Goal: Task Accomplishment & Management: Use online tool/utility

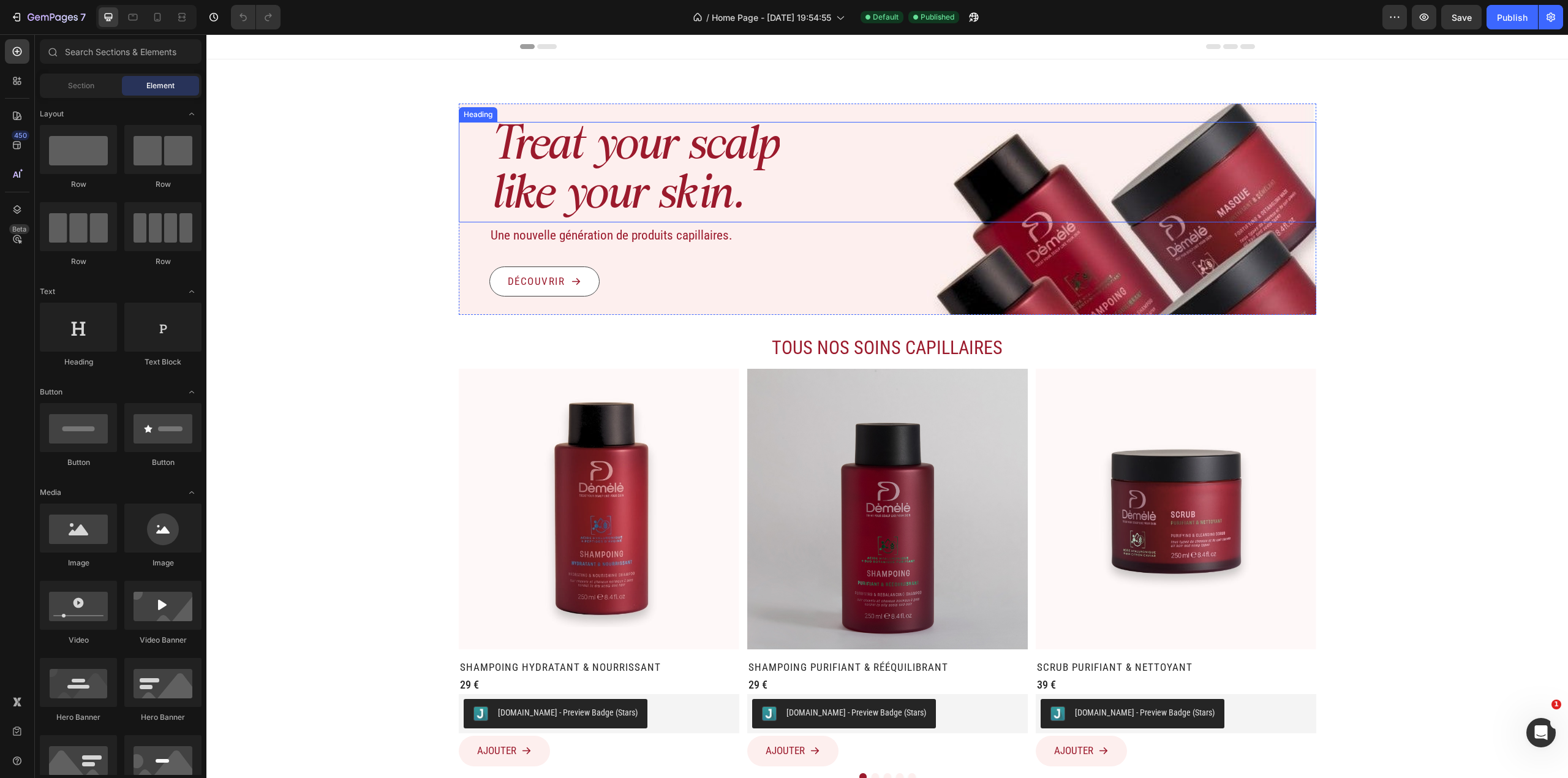
click at [658, 199] on h1 "Treat your scalp like your skin." at bounding box center [635, 172] width 290 height 101
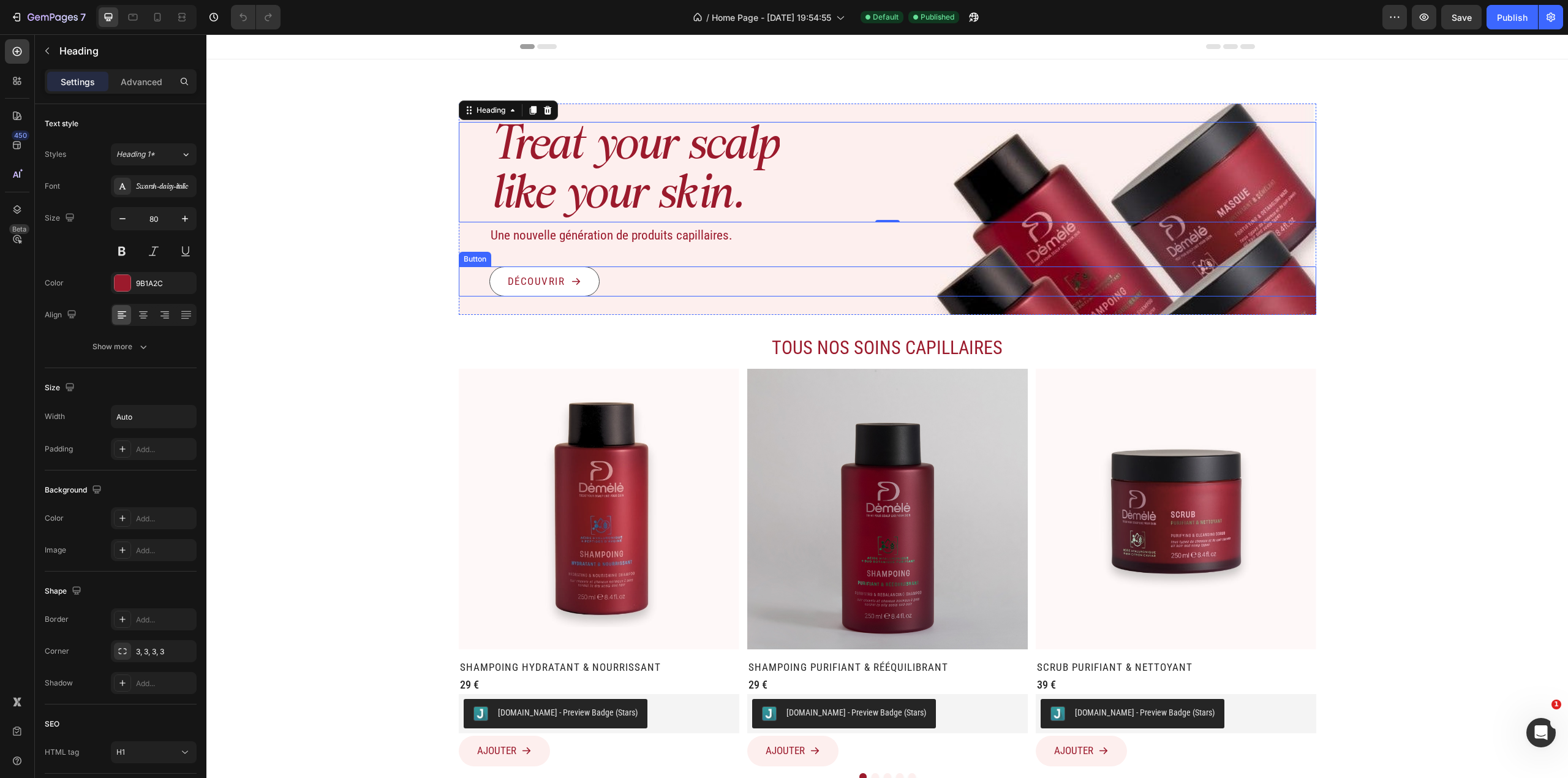
click at [744, 280] on div "Découvrir Button" at bounding box center [888, 282] width 857 height 30
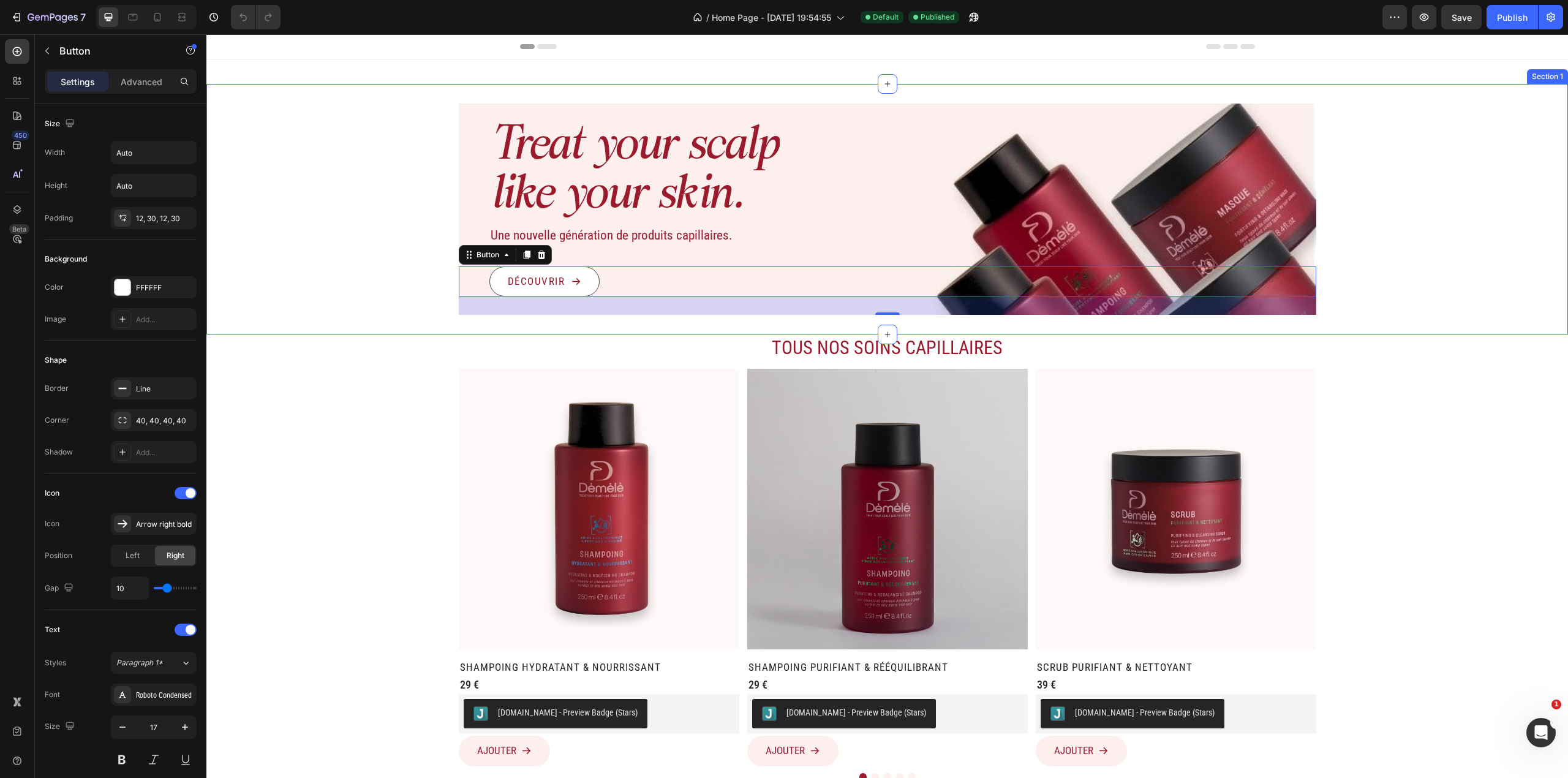
drag, startPoint x: 1385, startPoint y: 261, endPoint x: 1378, endPoint y: 261, distance: 7.0
click at [877, 261] on div "Treat your scalp like your skin. Heading Une nouvelle génération de produits ca…" at bounding box center [887, 209] width 1361 height 211
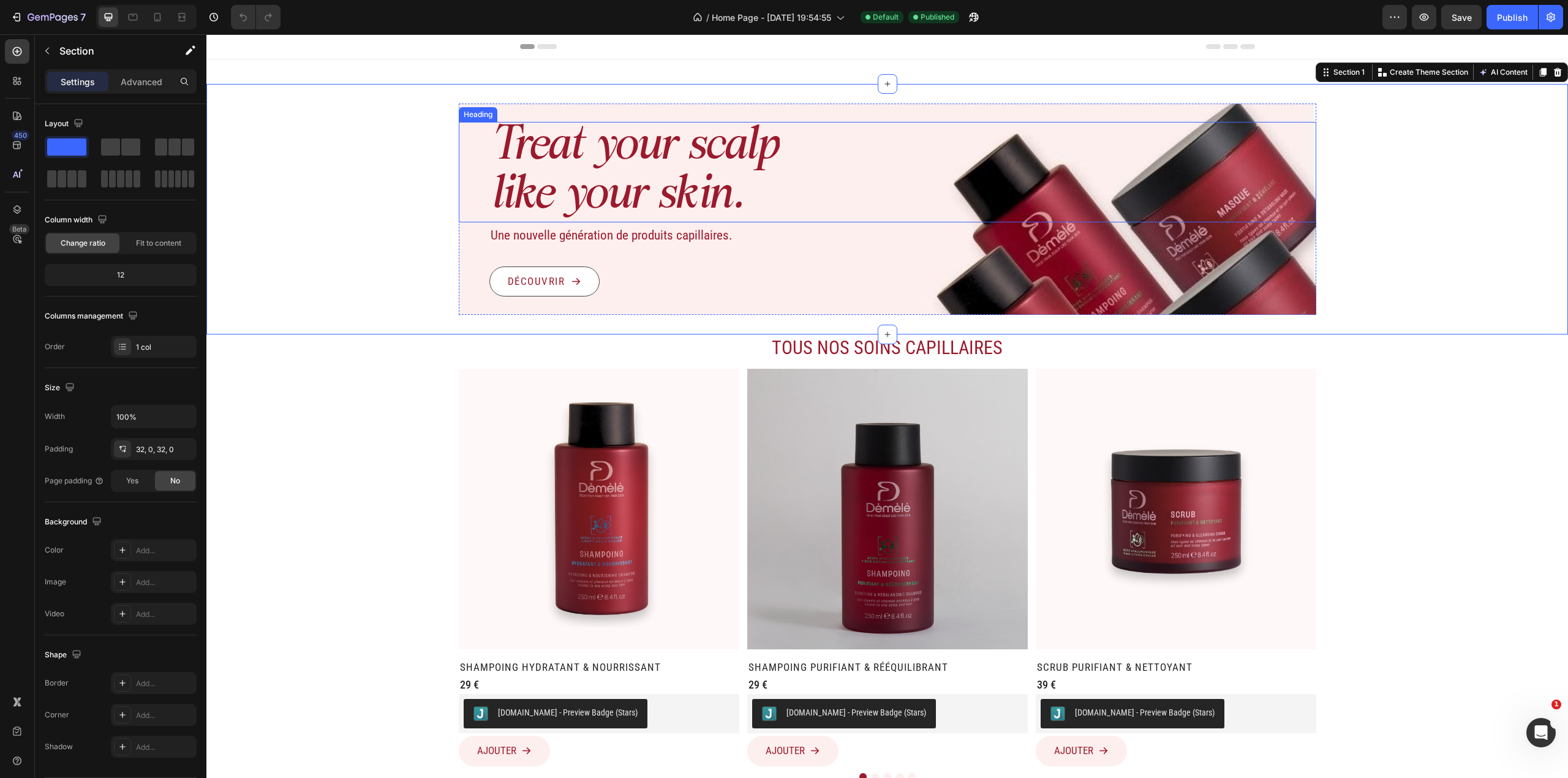
click at [877, 211] on div "Treat your scalp like your skin." at bounding box center [902, 172] width 827 height 101
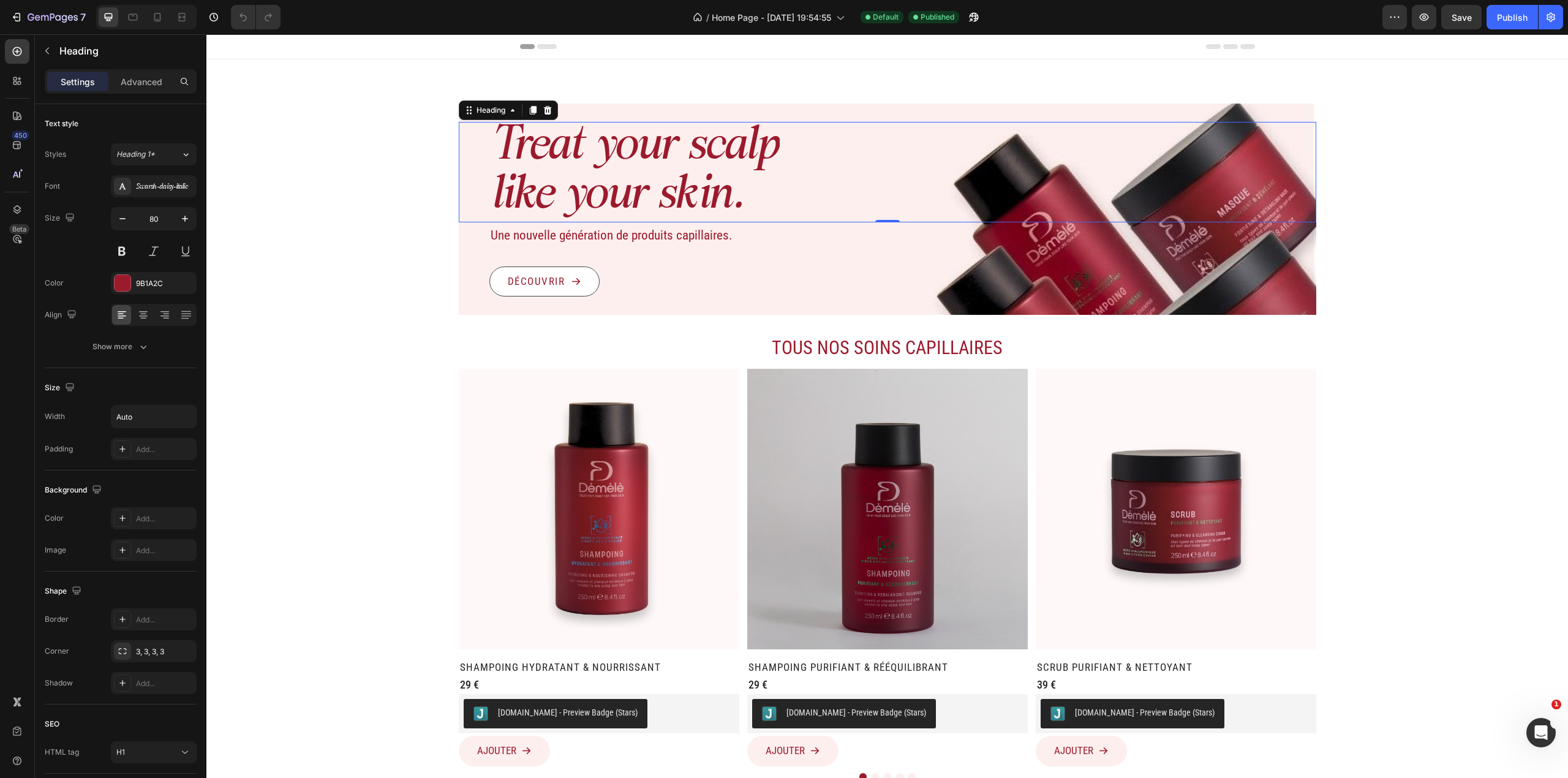
click at [877, 273] on div "Découvrir Button" at bounding box center [888, 282] width 857 height 30
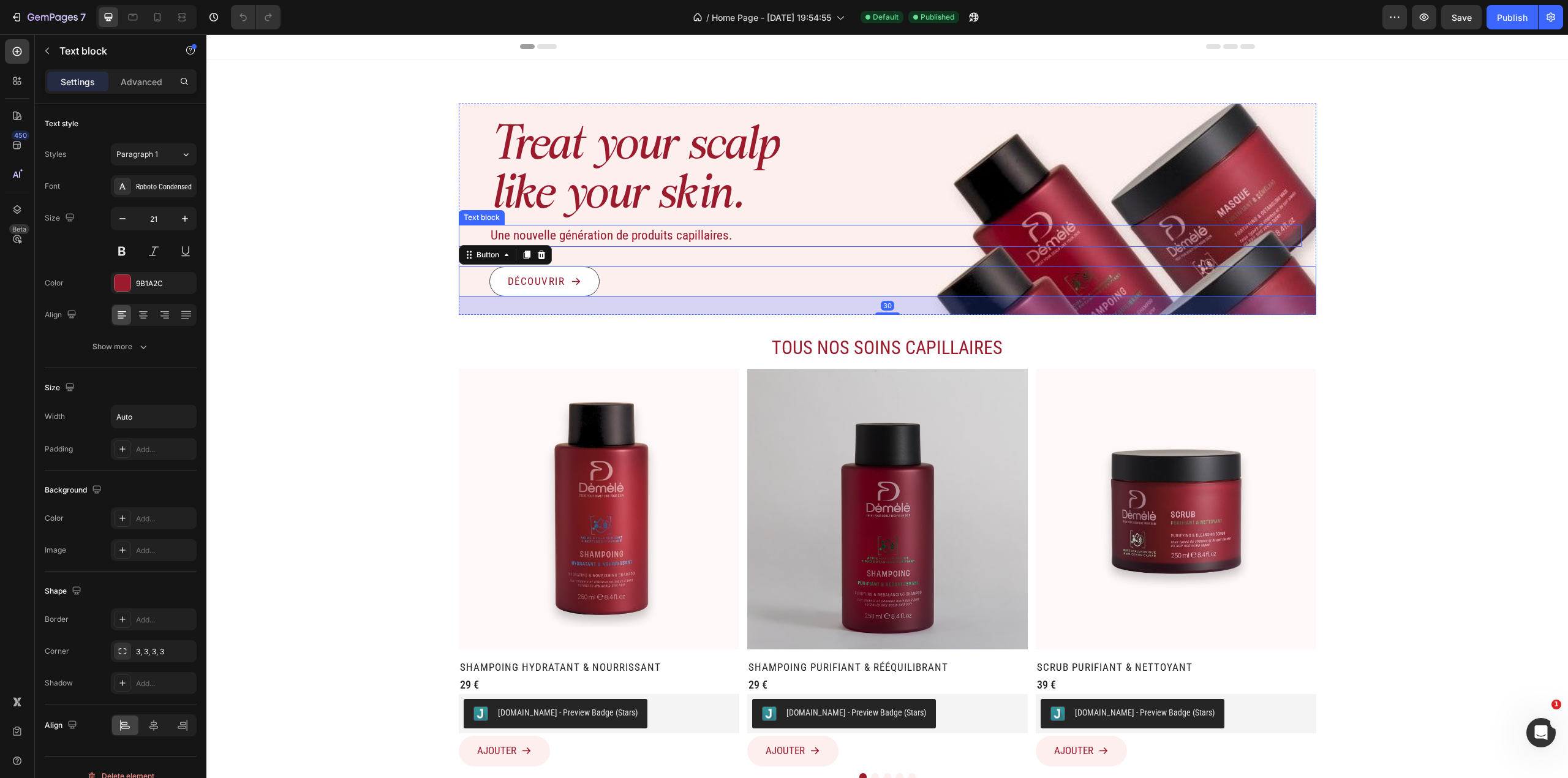
click at [877, 243] on div "Une nouvelle génération de produits capillaires." at bounding box center [895, 236] width 812 height 22
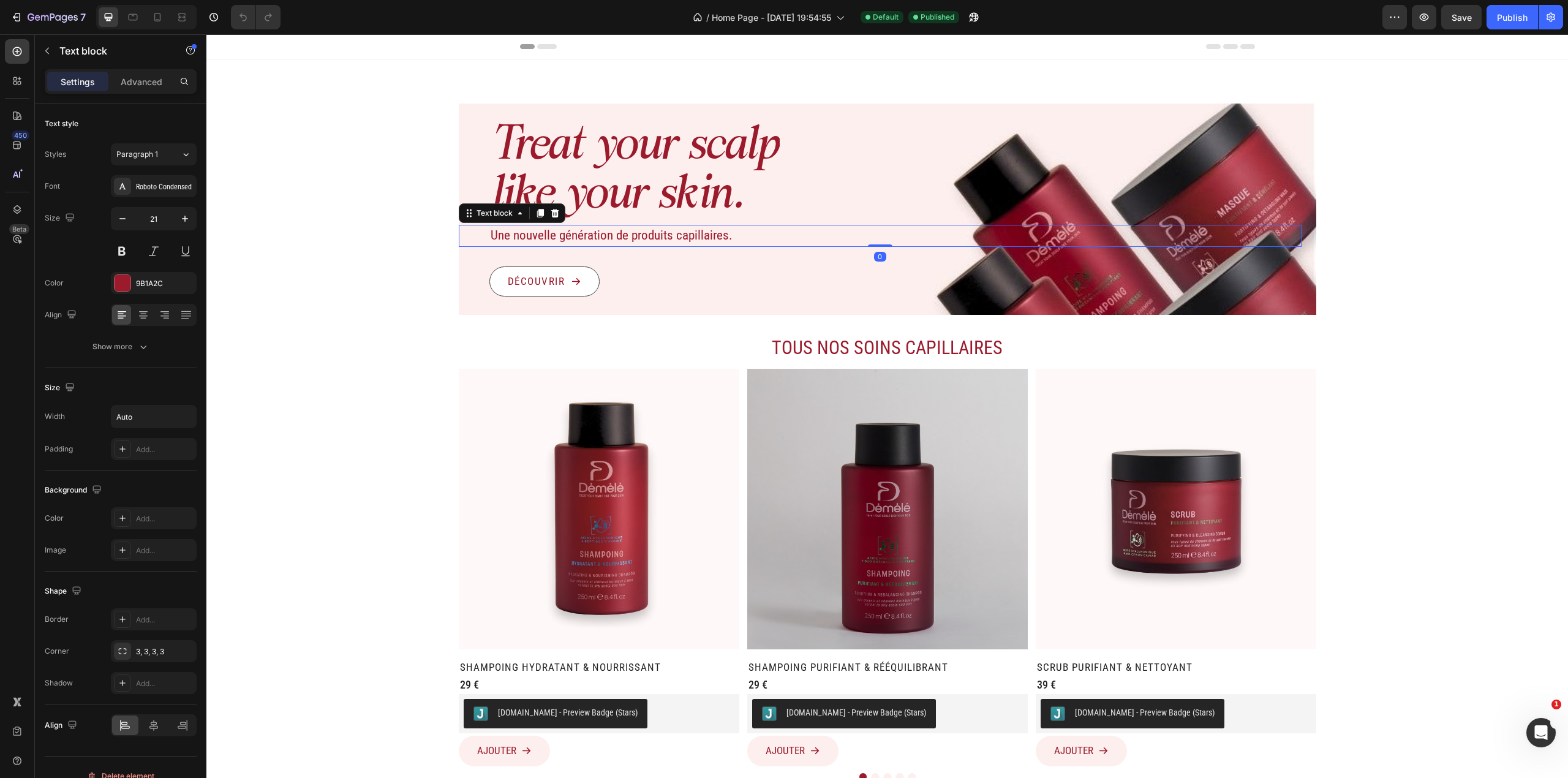
click at [877, 211] on div "Treat your scalp like your skin." at bounding box center [902, 172] width 827 height 101
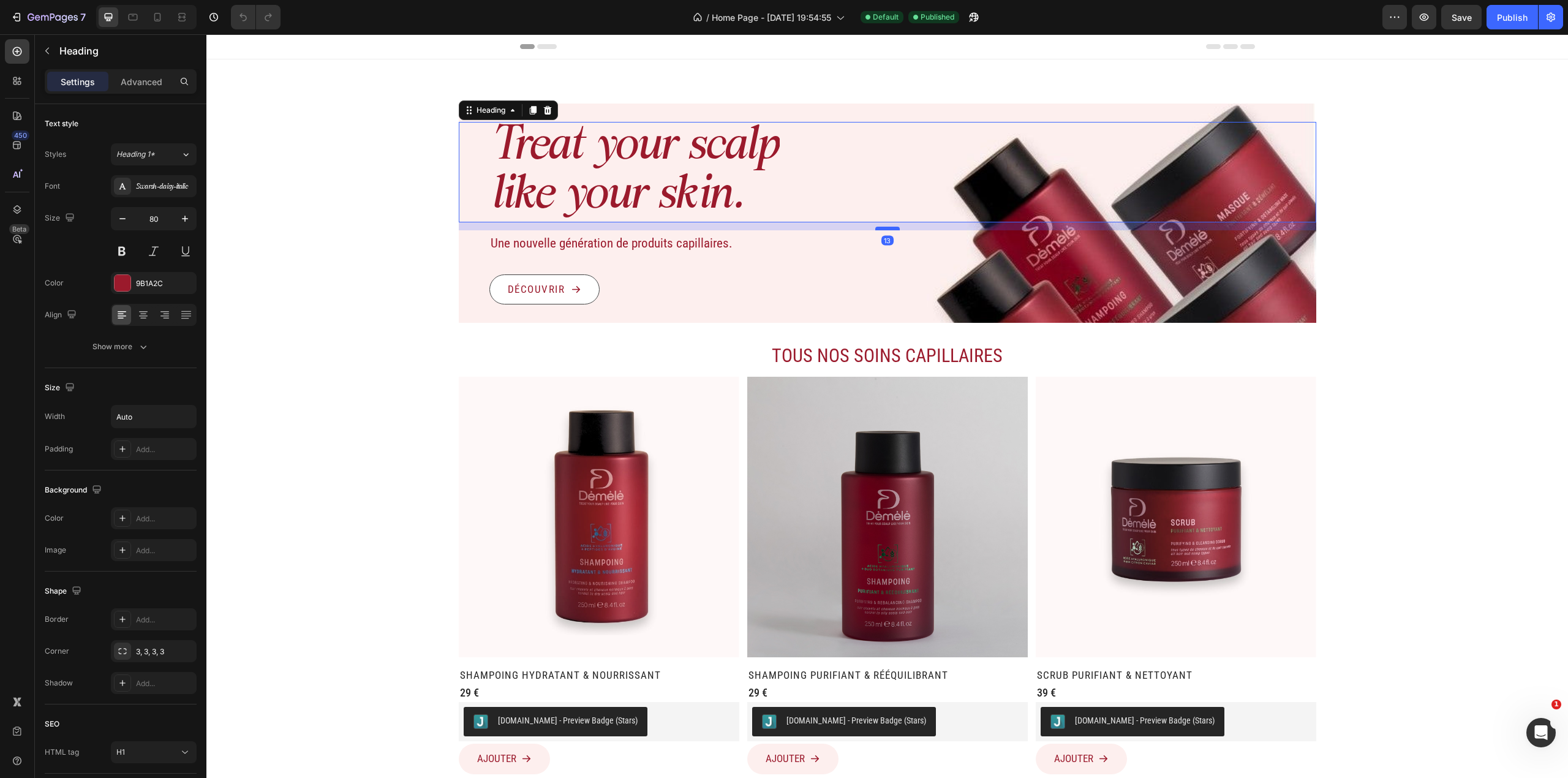
drag, startPoint x: 883, startPoint y: 221, endPoint x: 884, endPoint y: 229, distance: 8.1
click at [877, 229] on div at bounding box center [888, 229] width 25 height 4
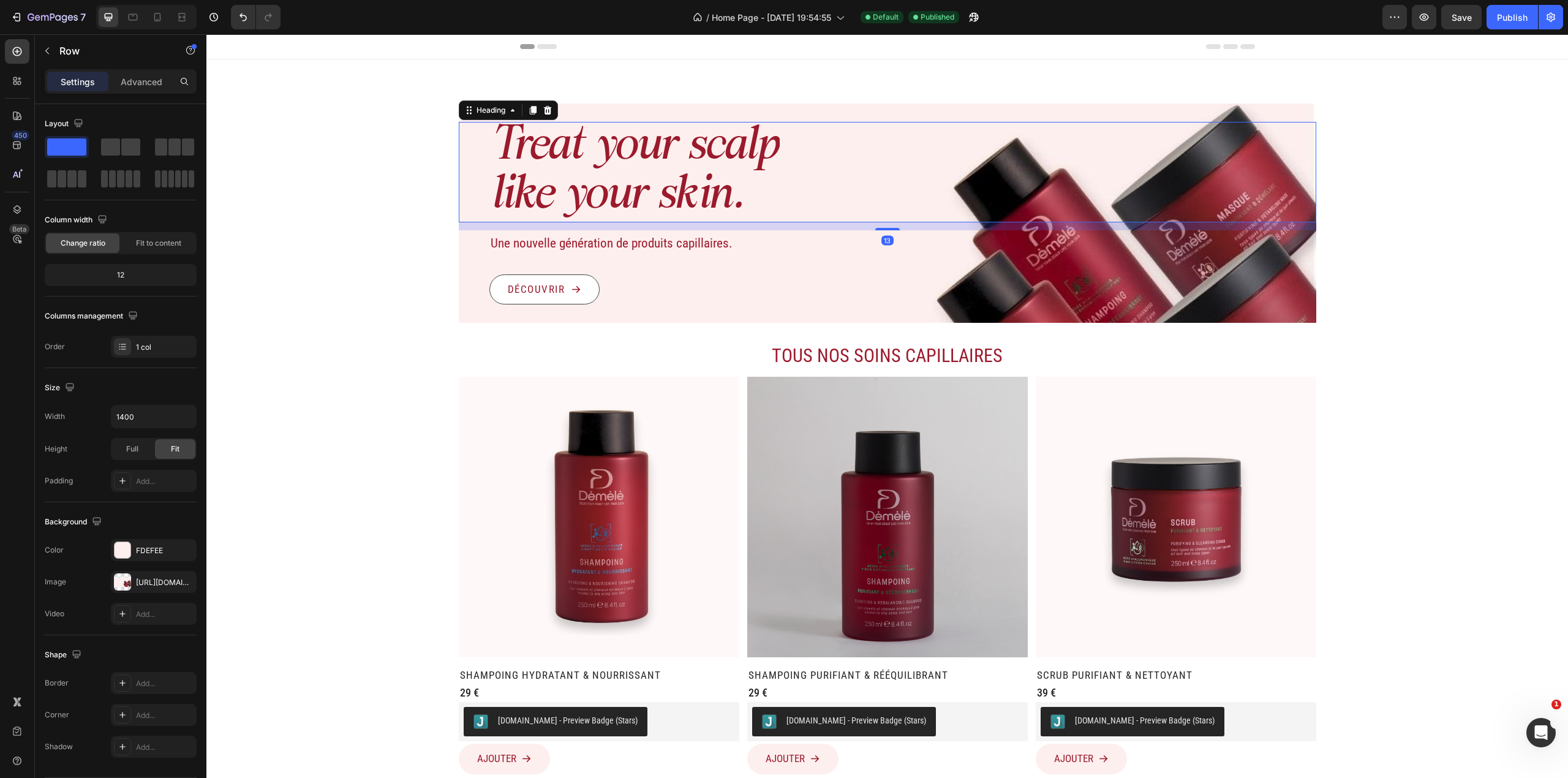
click at [822, 113] on div "Treat your scalp like your skin. Heading 13 Une nouvelle génération de produits…" at bounding box center [888, 213] width 857 height 220
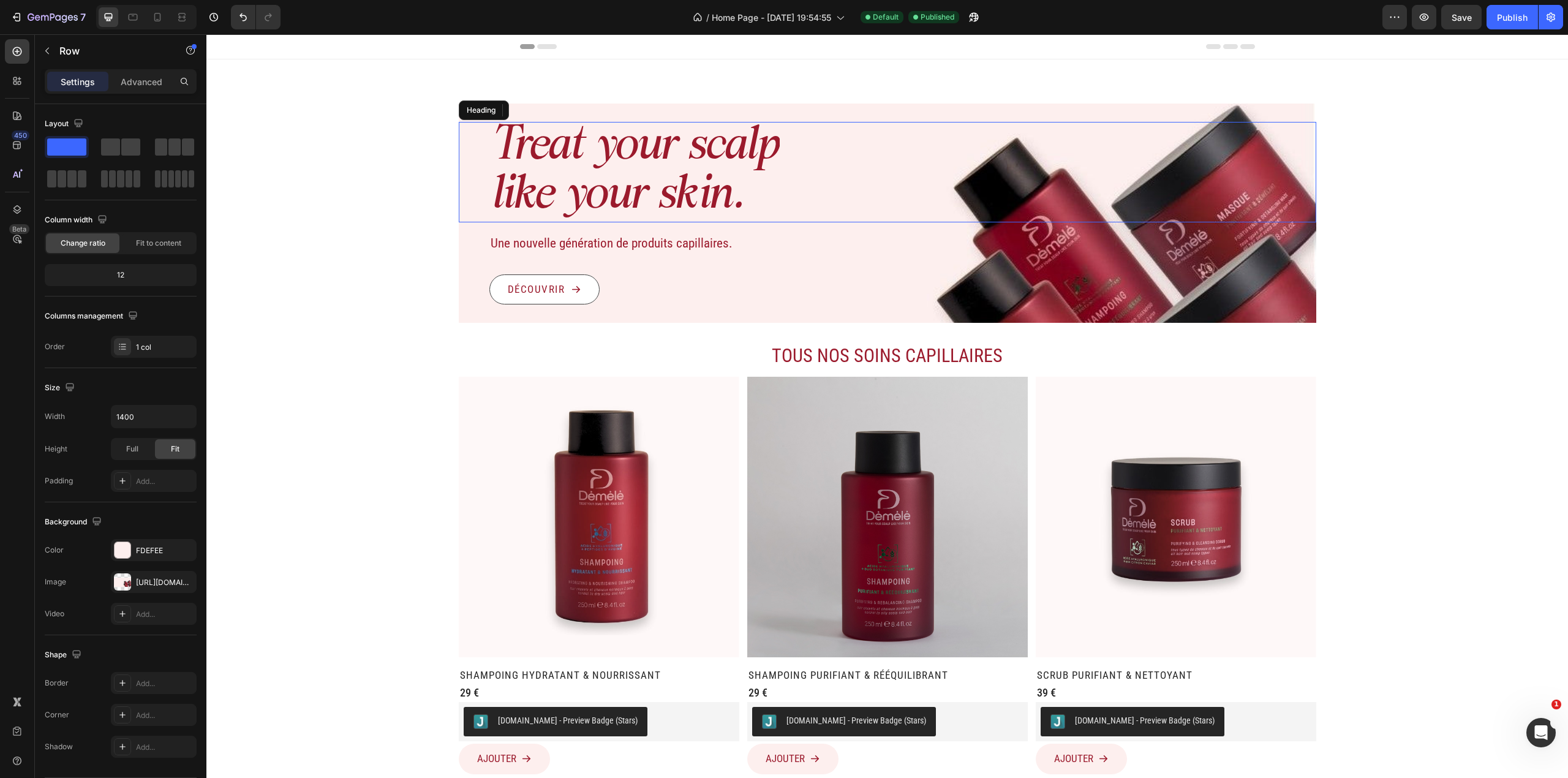
click at [820, 130] on div "Treat your scalp like your skin." at bounding box center [902, 172] width 827 height 101
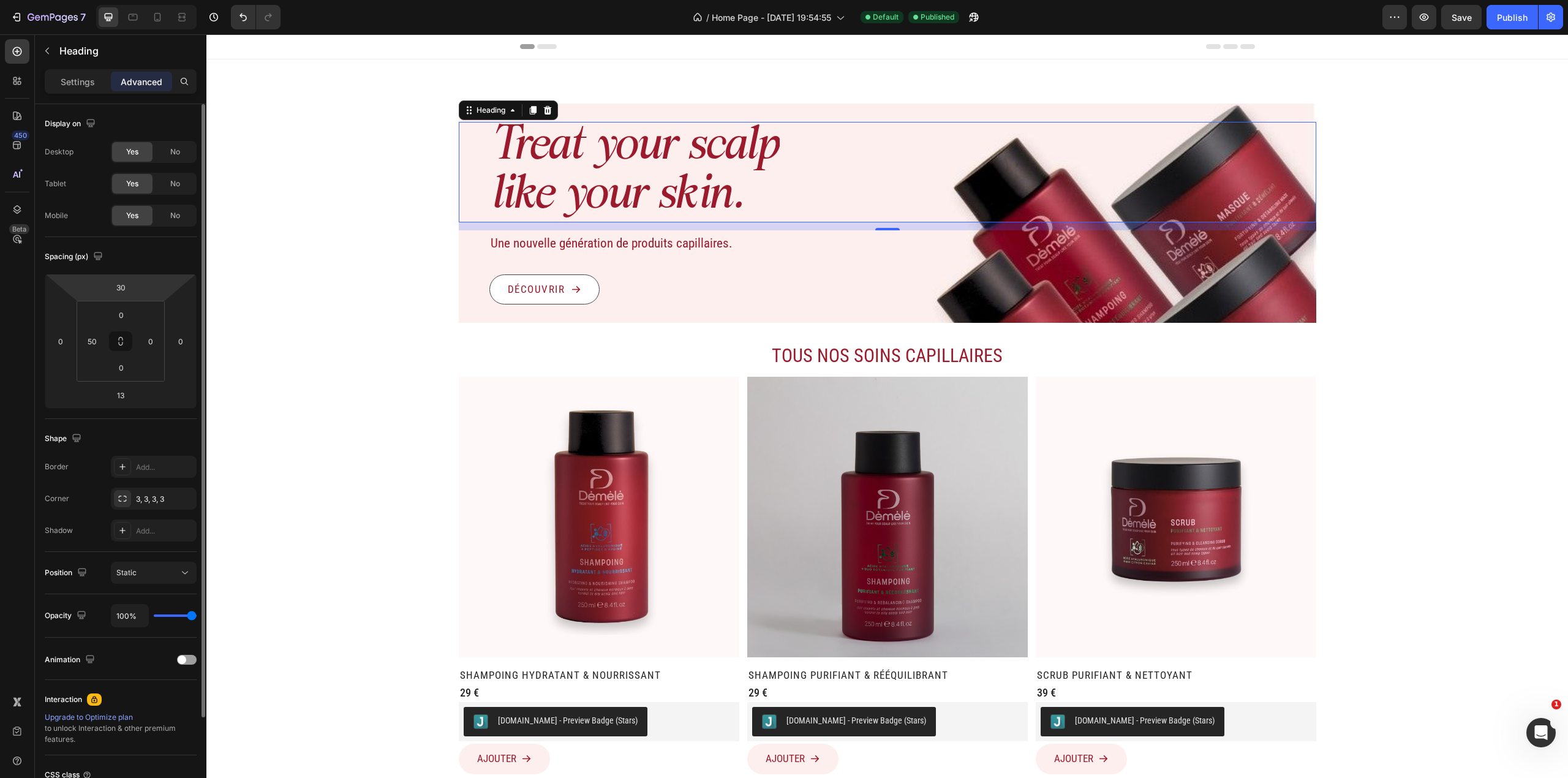
click at [140, 0] on html "7 Version history / Home Page - [DATE] 19:54:55 Default Published Preview Save …" at bounding box center [784, 0] width 1568 height 0
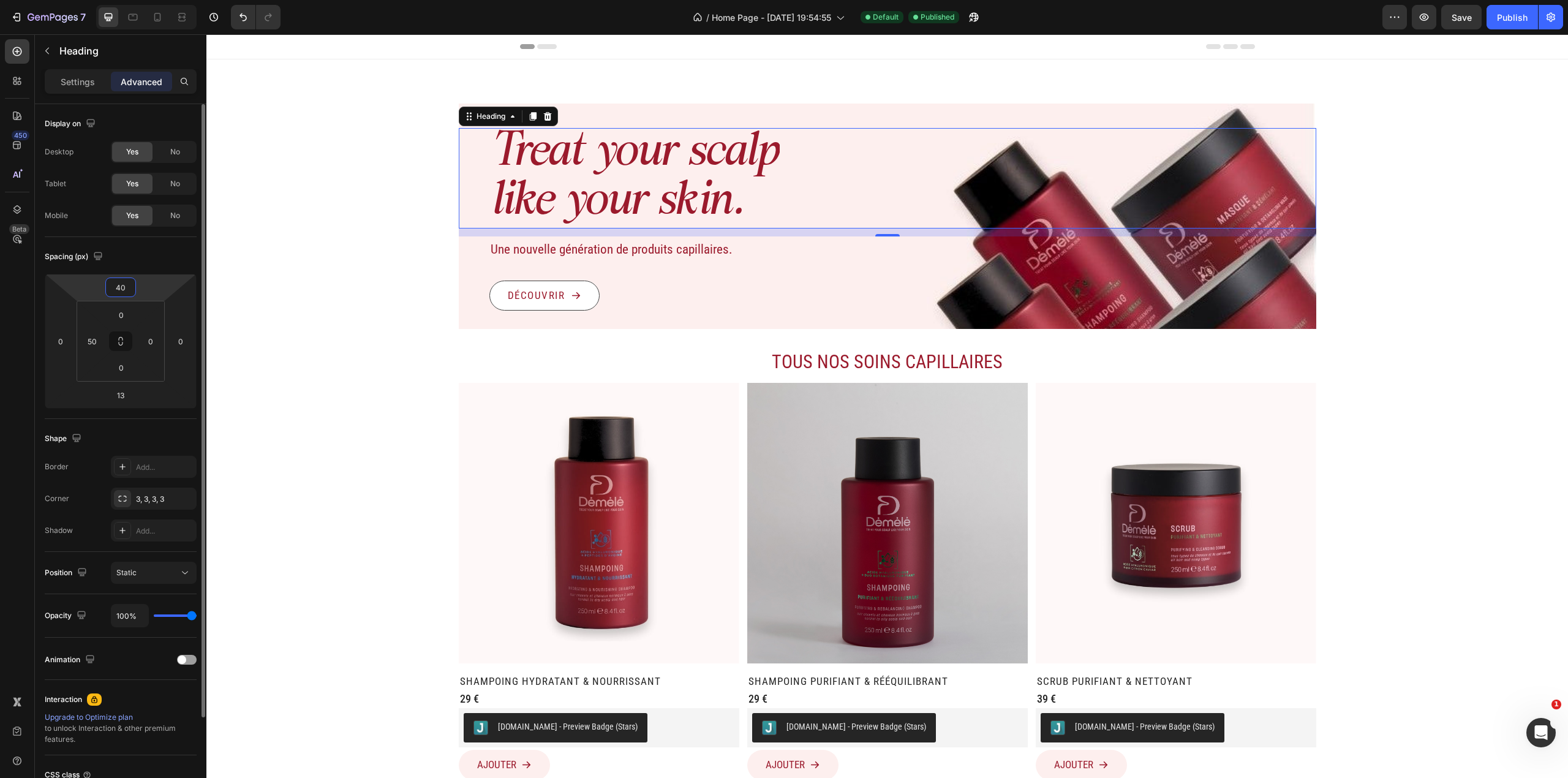
type input "4"
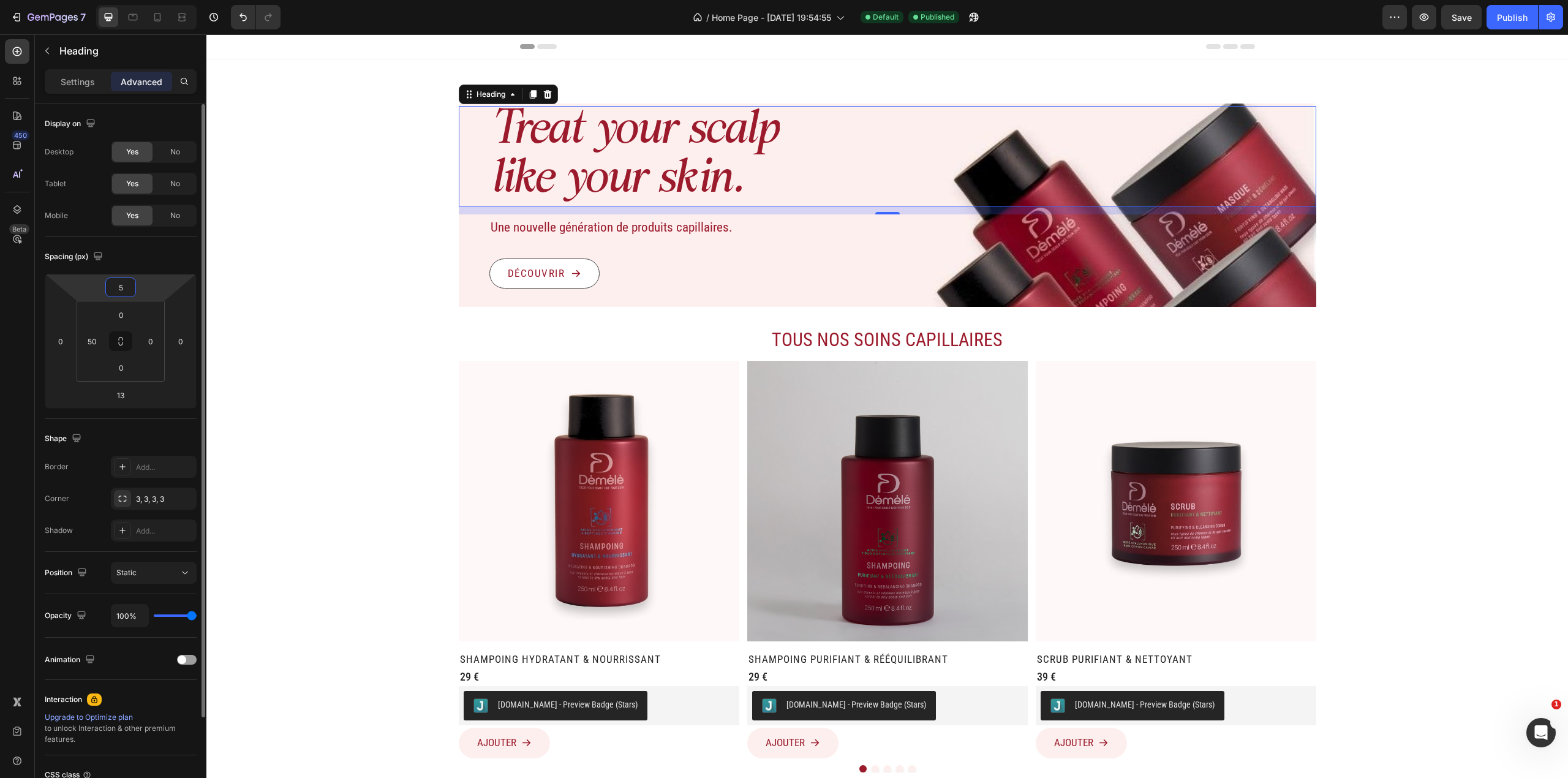
type input "50"
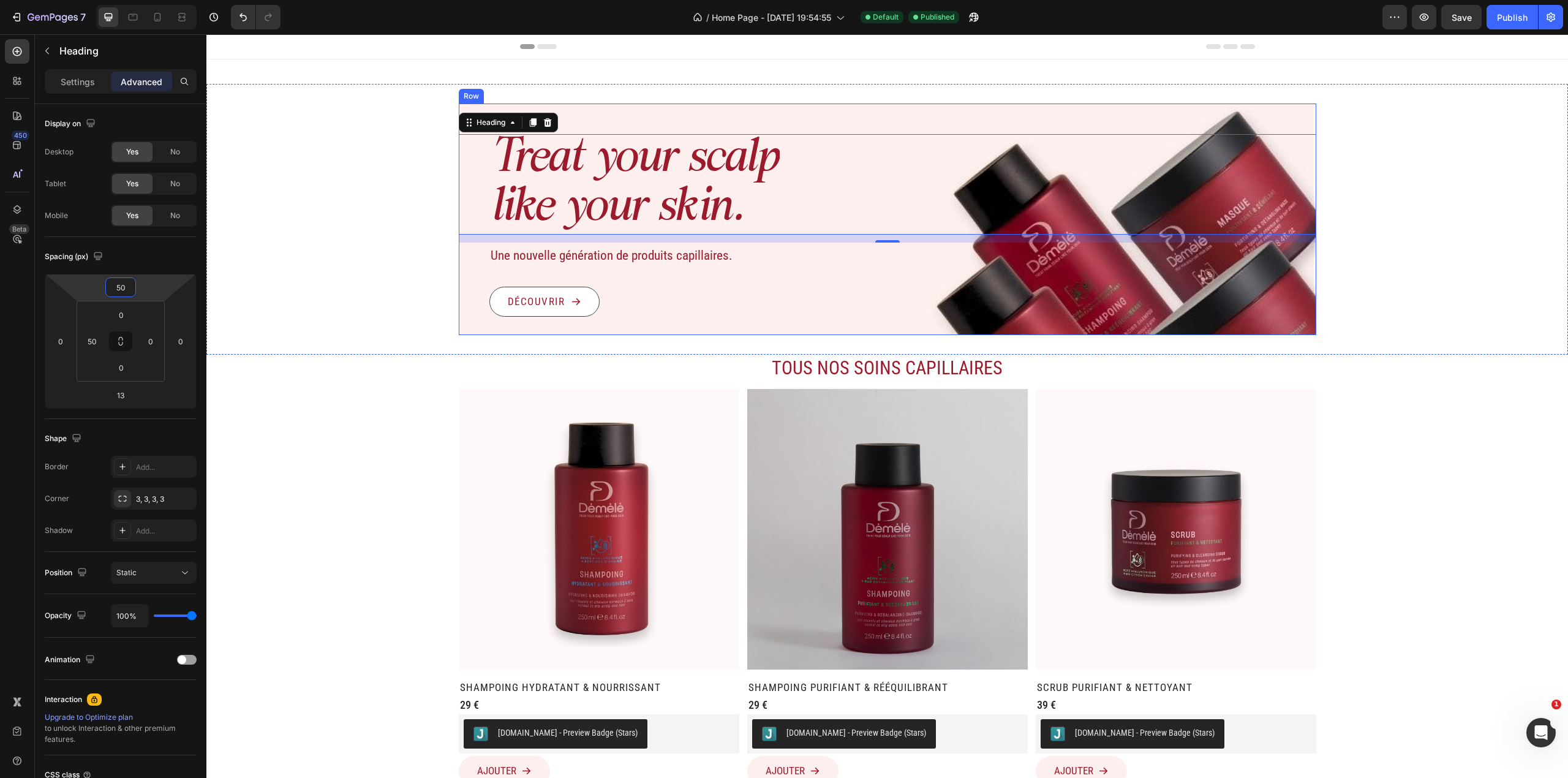
click at [667, 302] on div "Découvrir Button" at bounding box center [888, 302] width 857 height 30
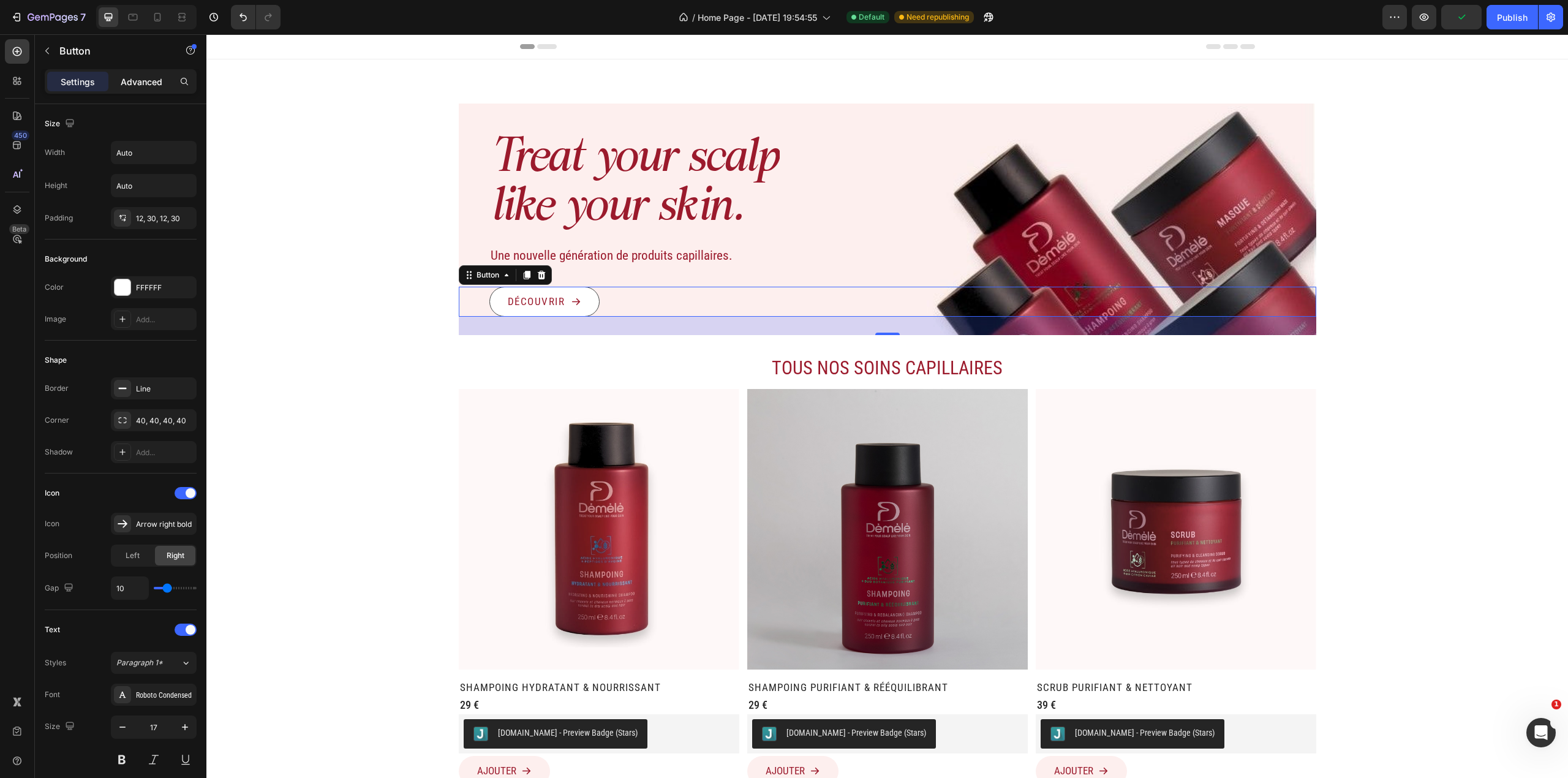
drag, startPoint x: 121, startPoint y: 86, endPoint x: 135, endPoint y: 90, distance: 14.6
click at [121, 86] on div "Advanced" at bounding box center [141, 81] width 61 height 19
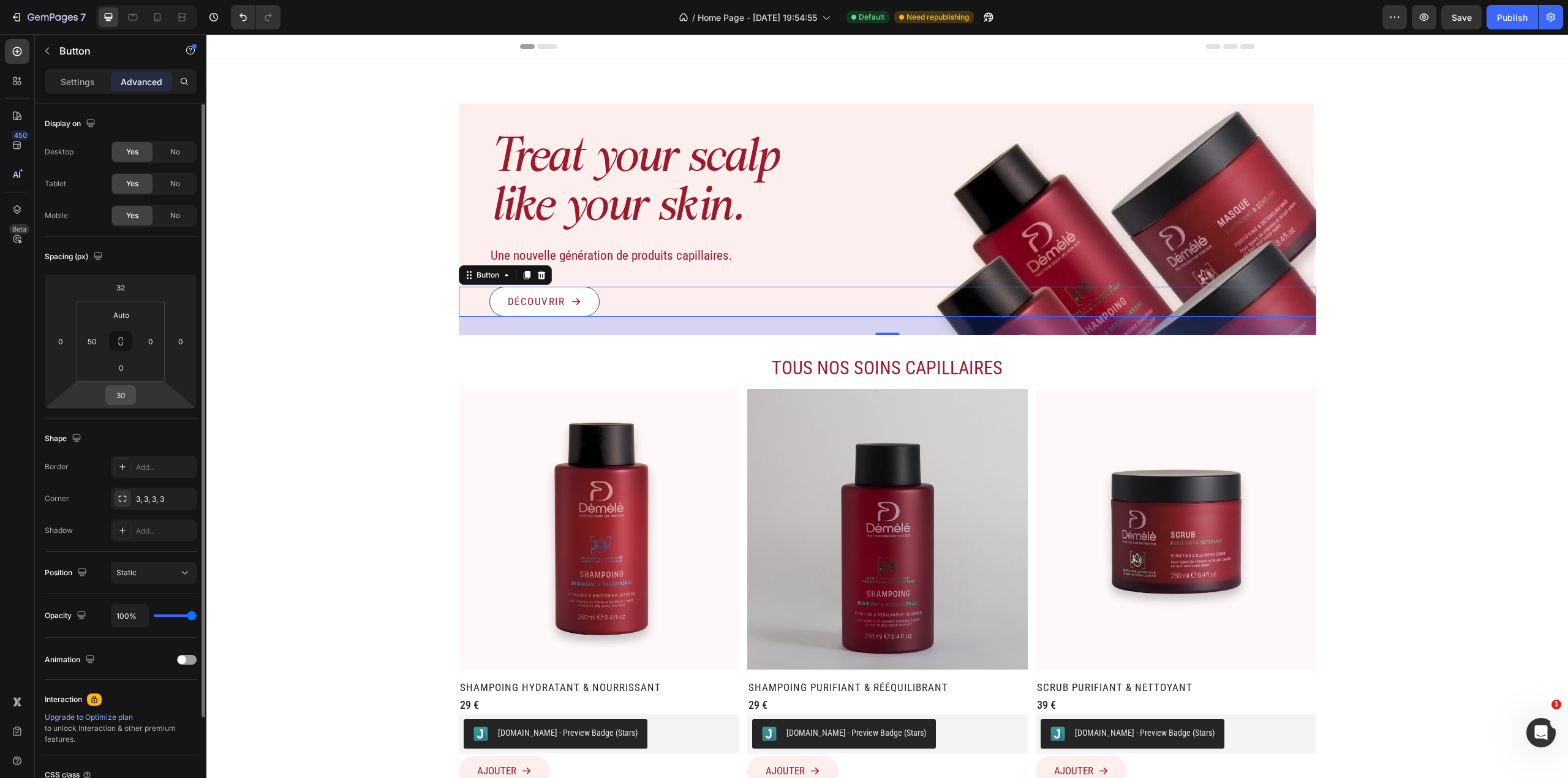
click at [116, 404] on div "30" at bounding box center [120, 395] width 30 height 19
click at [120, 398] on input "30" at bounding box center [121, 395] width 25 height 18
type input "50"
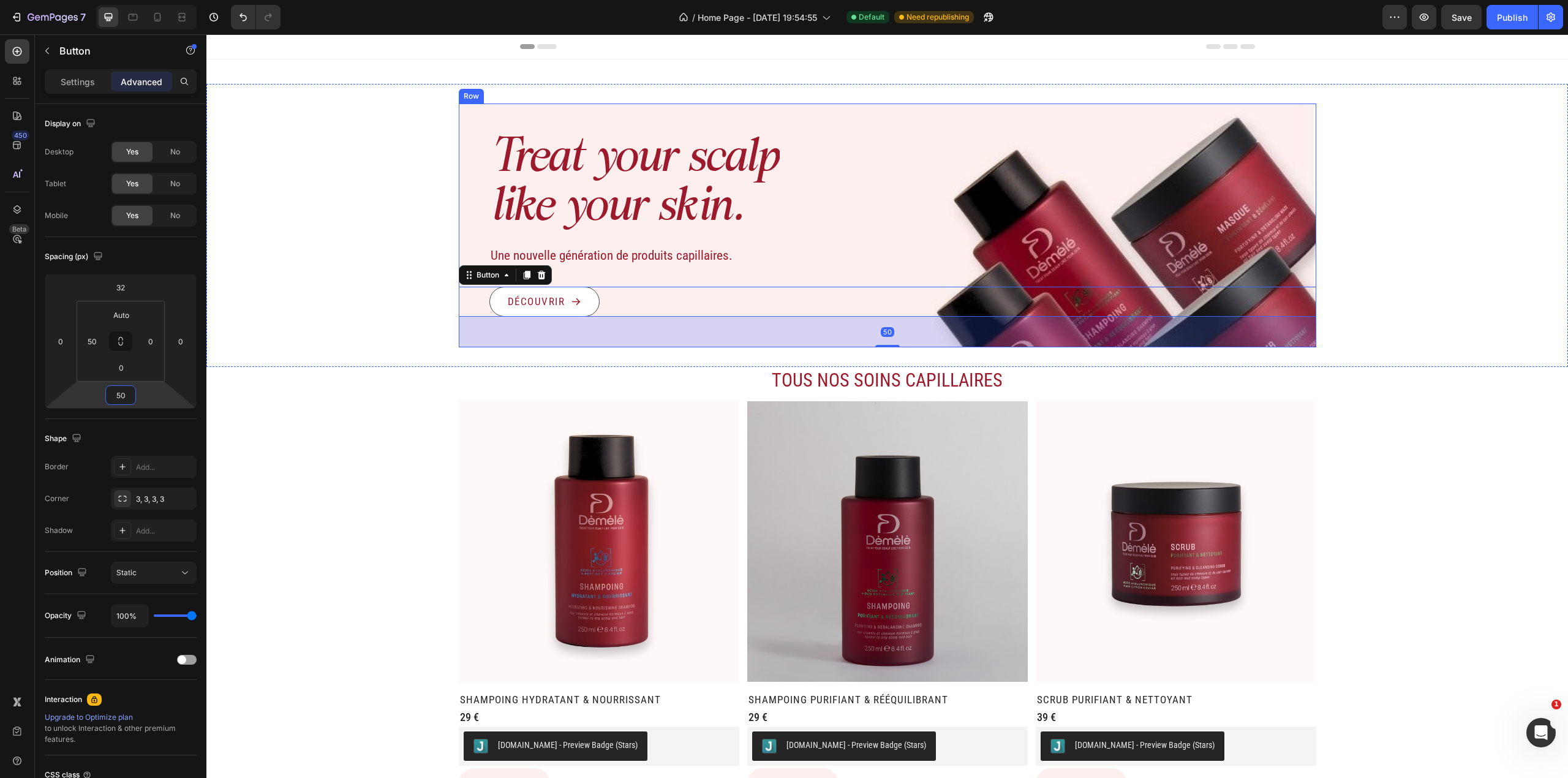
click at [877, 239] on div "Treat your scalp like your skin. Heading Une nouvelle génération de produits ca…" at bounding box center [887, 225] width 1361 height 244
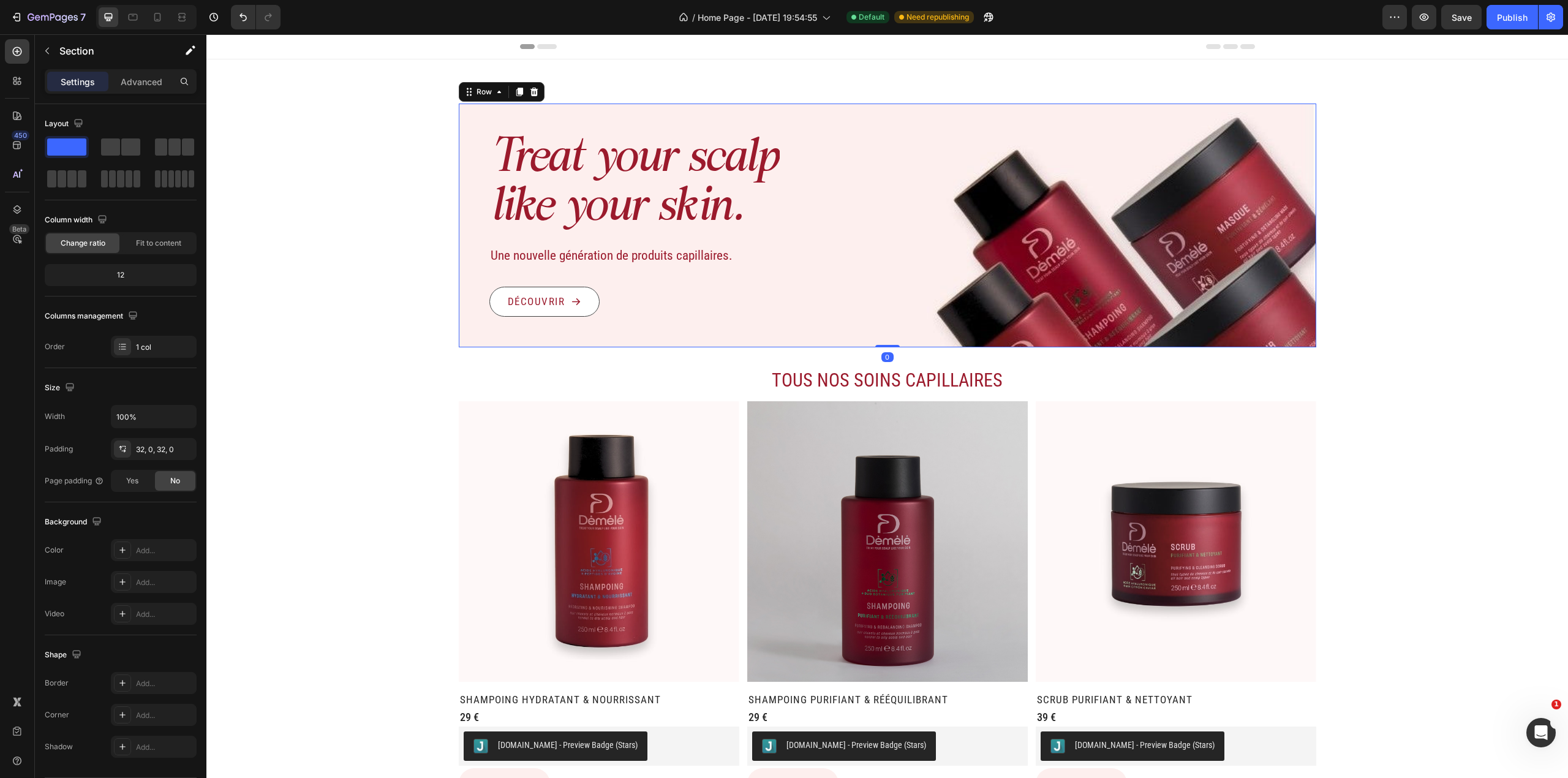
click at [794, 113] on div "Treat your scalp like your skin. Heading Une nouvelle génération de produits ca…" at bounding box center [888, 225] width 857 height 244
click at [760, 136] on h1 "Treat your scalp like your skin." at bounding box center [635, 185] width 290 height 101
click at [760, 125] on div "Treat your scalp like your skin. Heading Une nouvelle génération de produits ca…" at bounding box center [888, 225] width 857 height 244
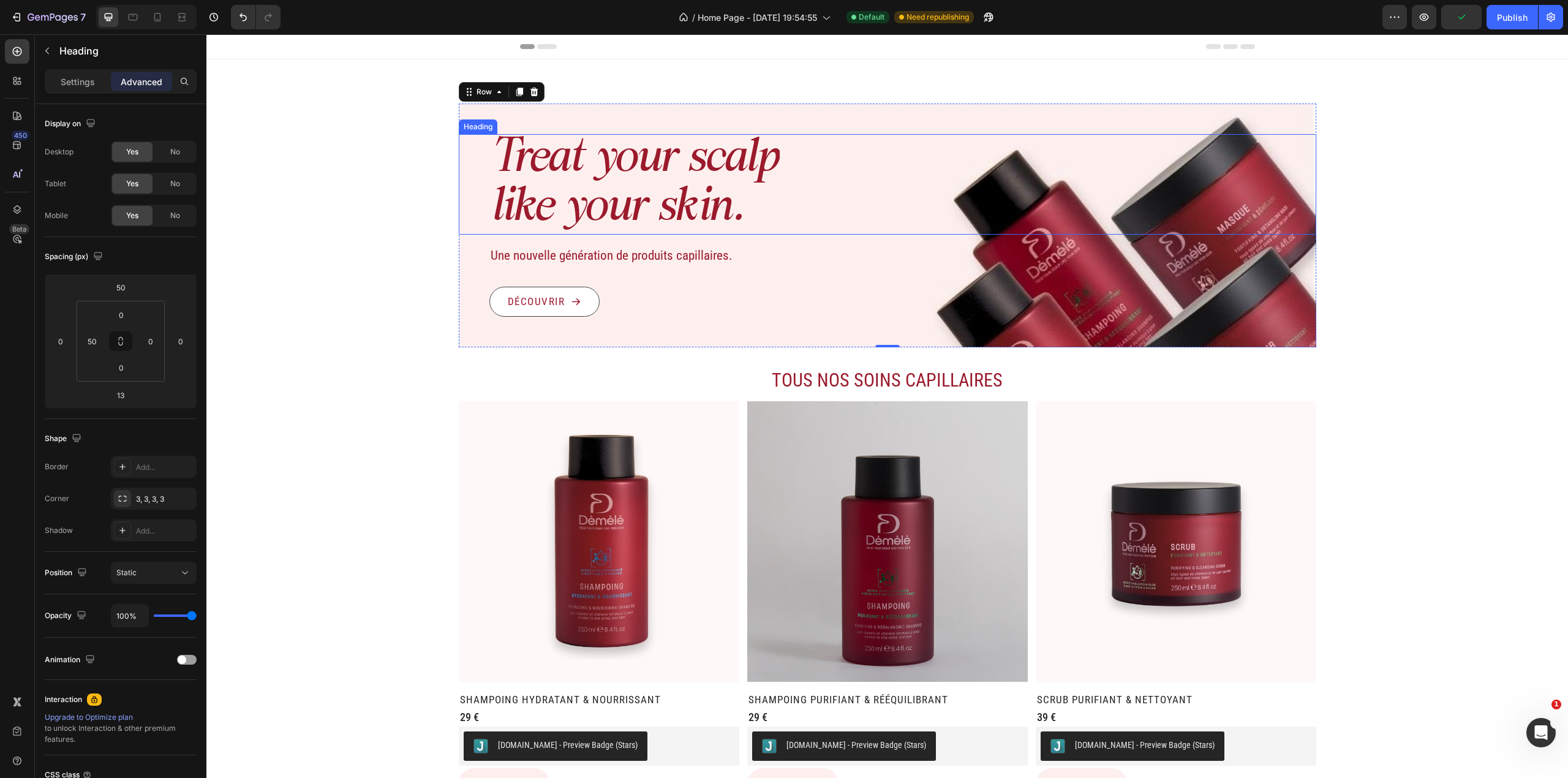
click at [689, 138] on h1 "Treat your scalp like your skin." at bounding box center [635, 185] width 290 height 101
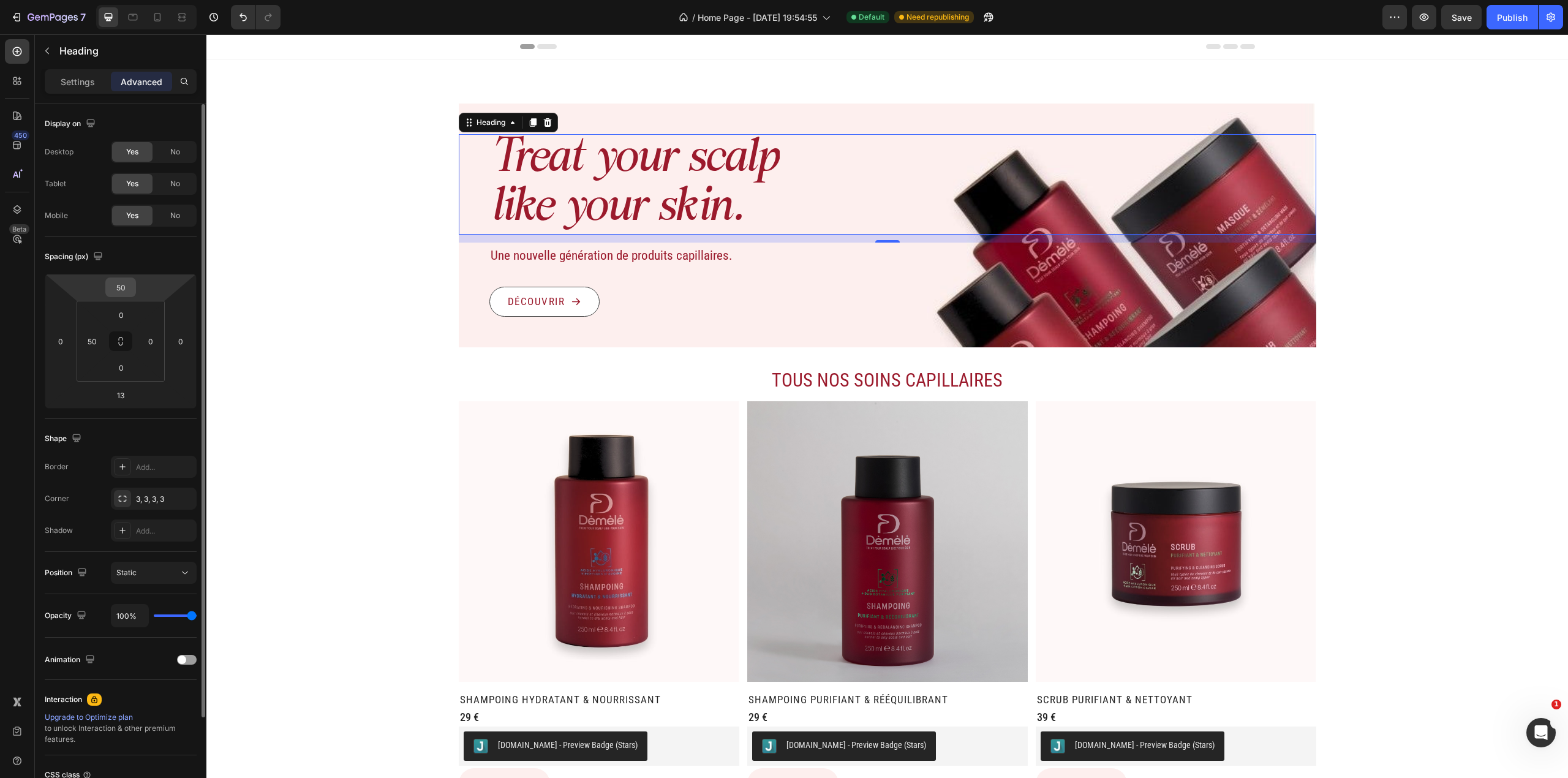
click at [121, 282] on input "50" at bounding box center [121, 287] width 25 height 18
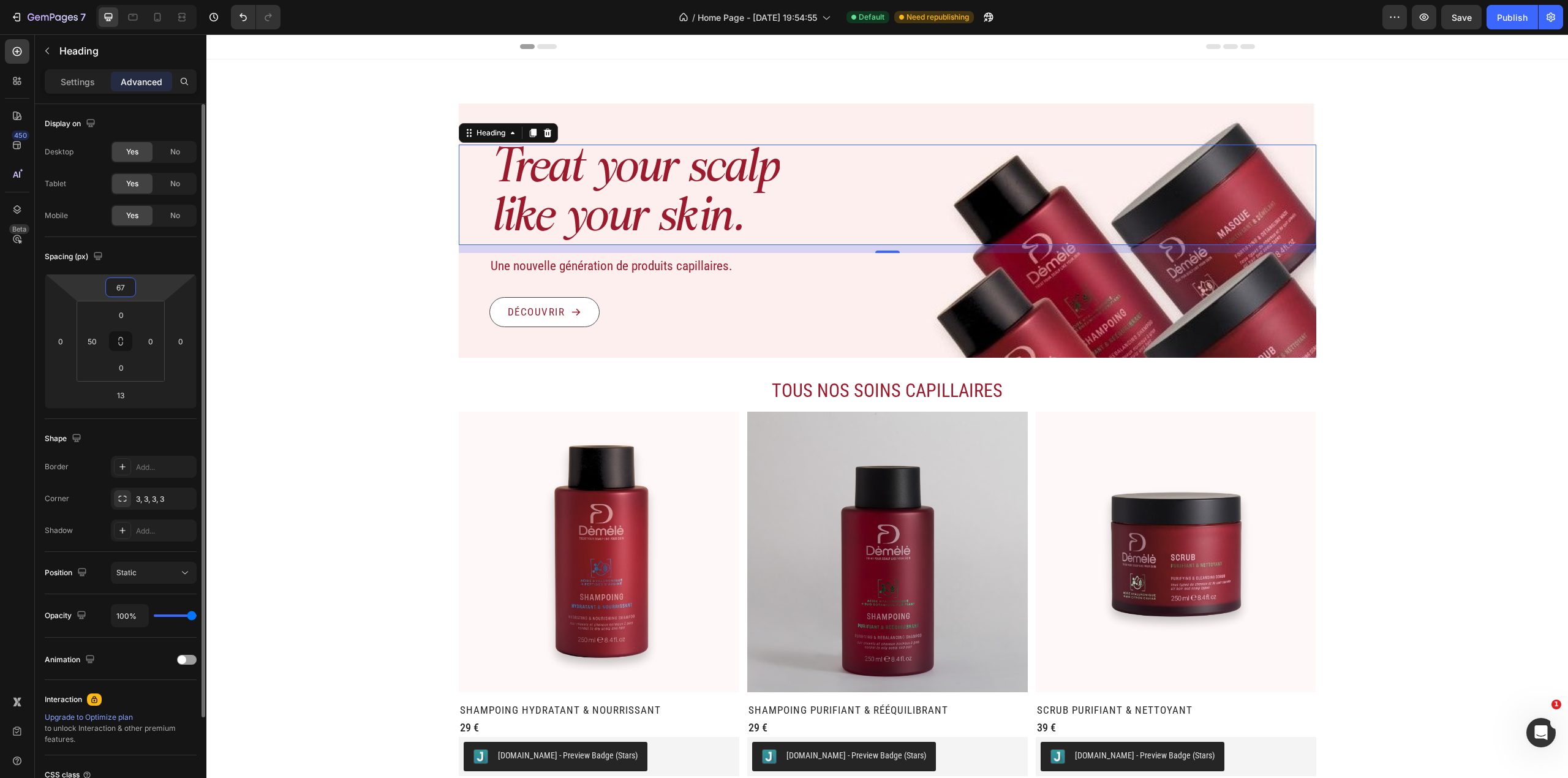
type input "6"
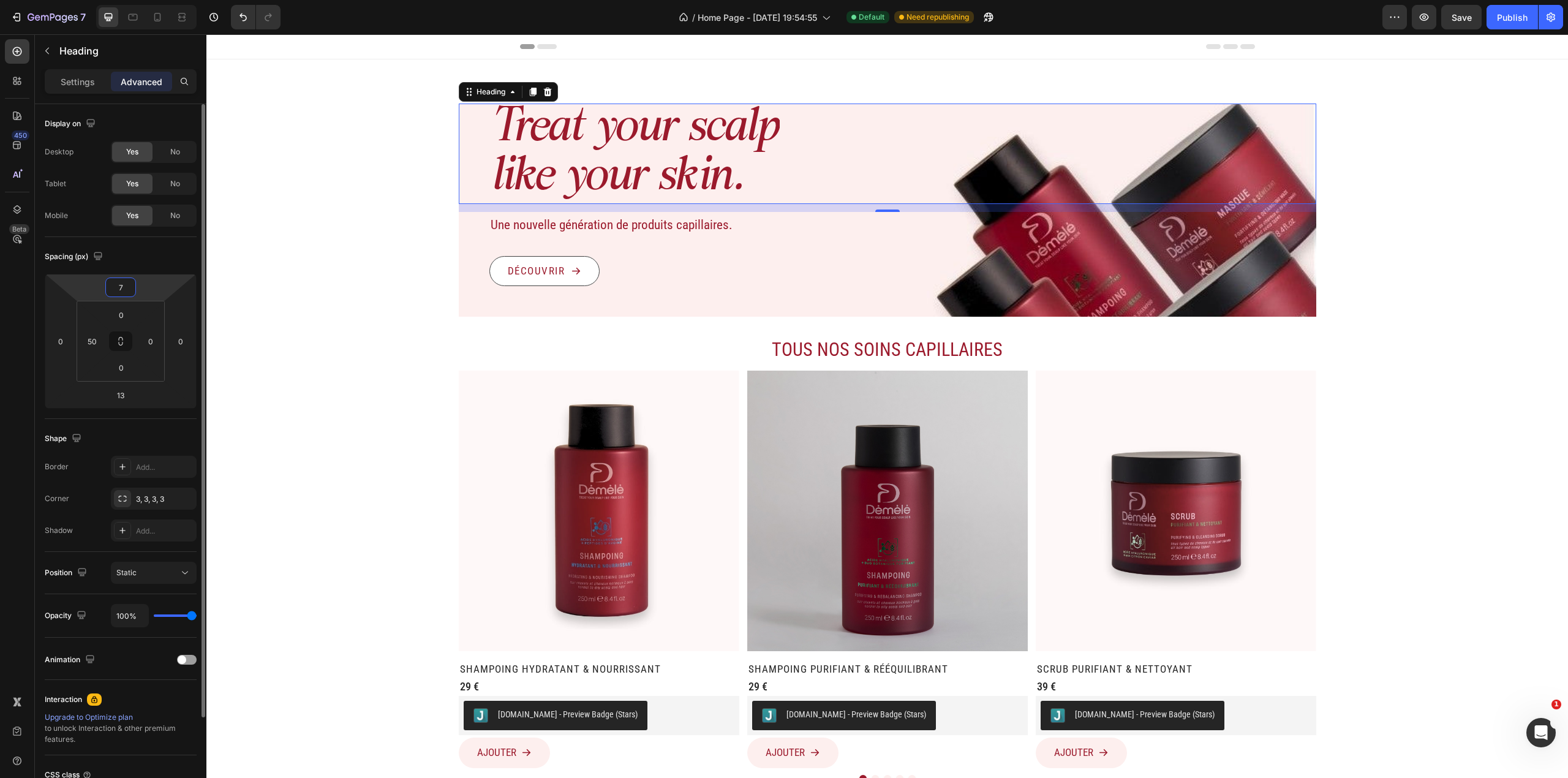
type input "70"
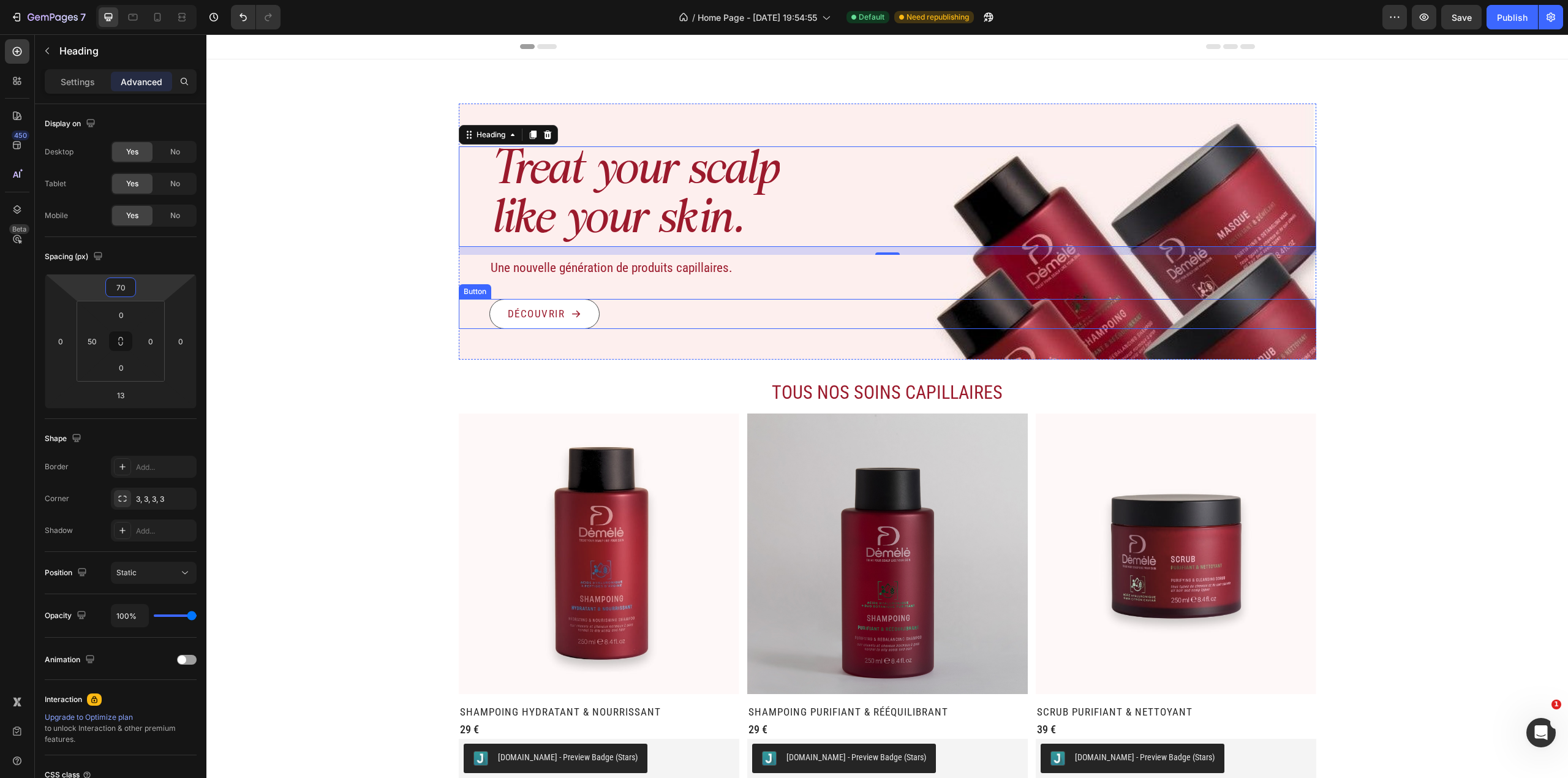
click at [651, 309] on div "Découvrir Button" at bounding box center [888, 314] width 857 height 30
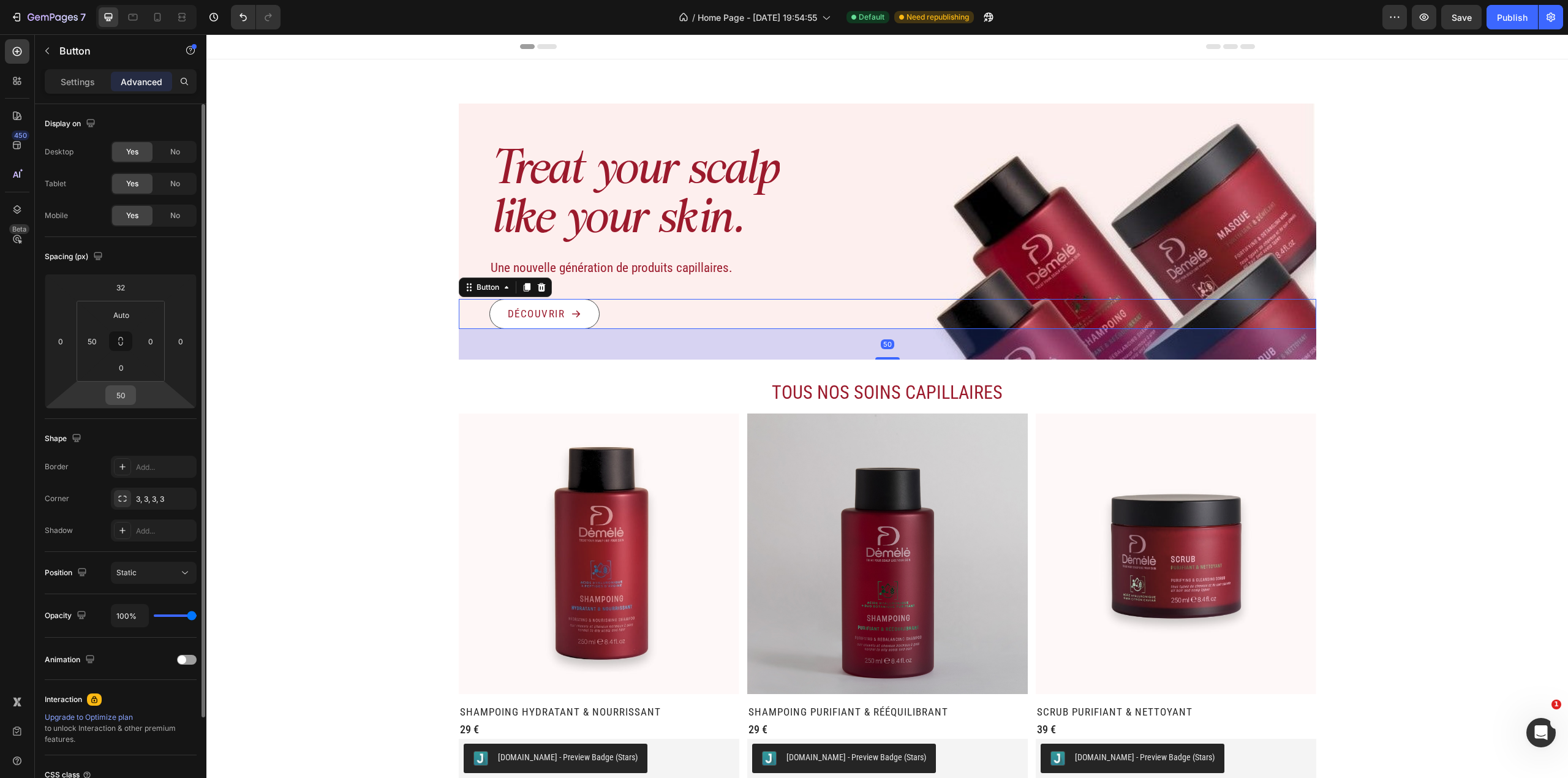
click at [128, 395] on input "50" at bounding box center [121, 395] width 25 height 18
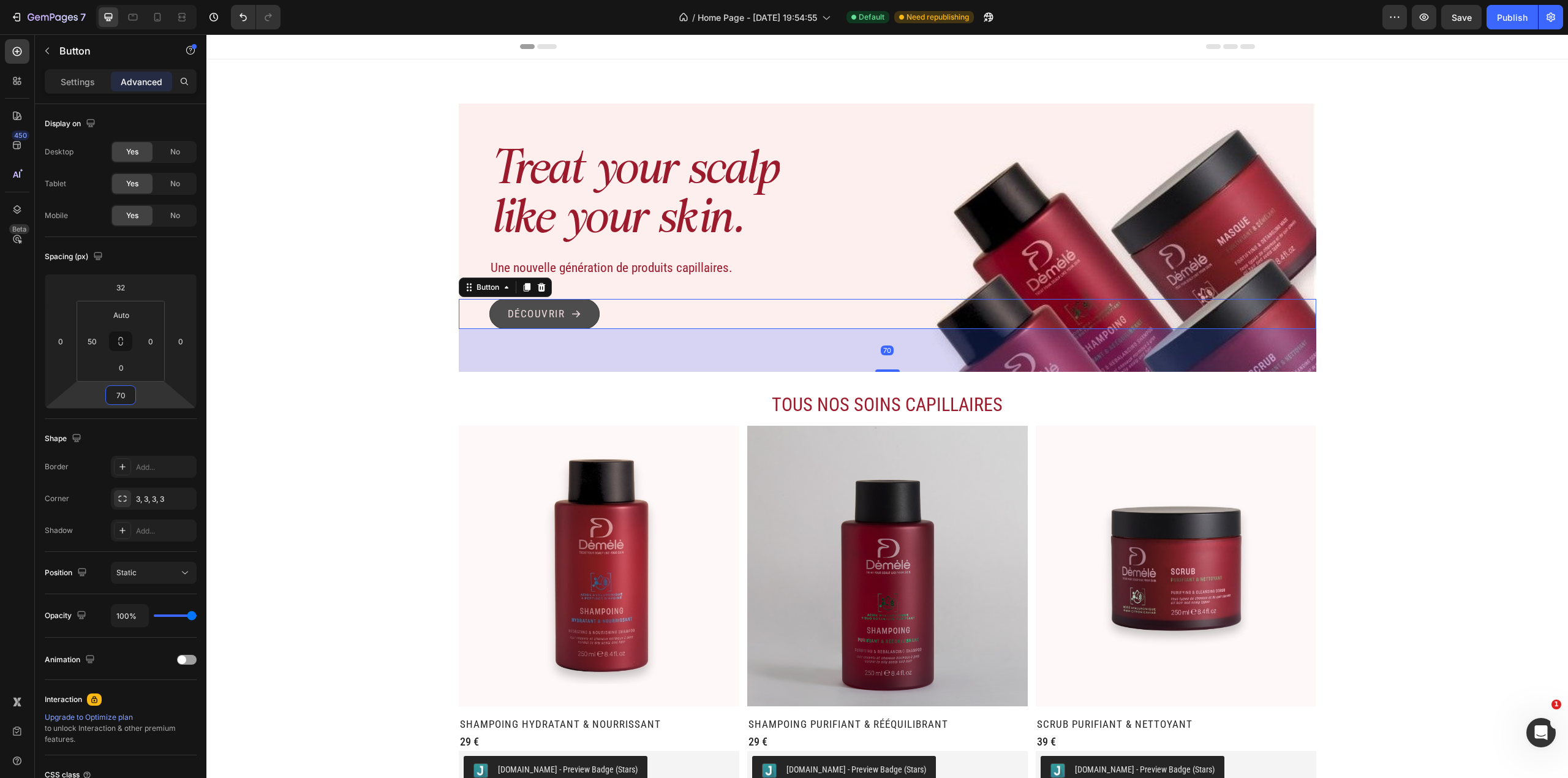
type input "70"
click at [572, 314] on icon "<p>Découvrir</p>" at bounding box center [576, 314] width 8 height 6
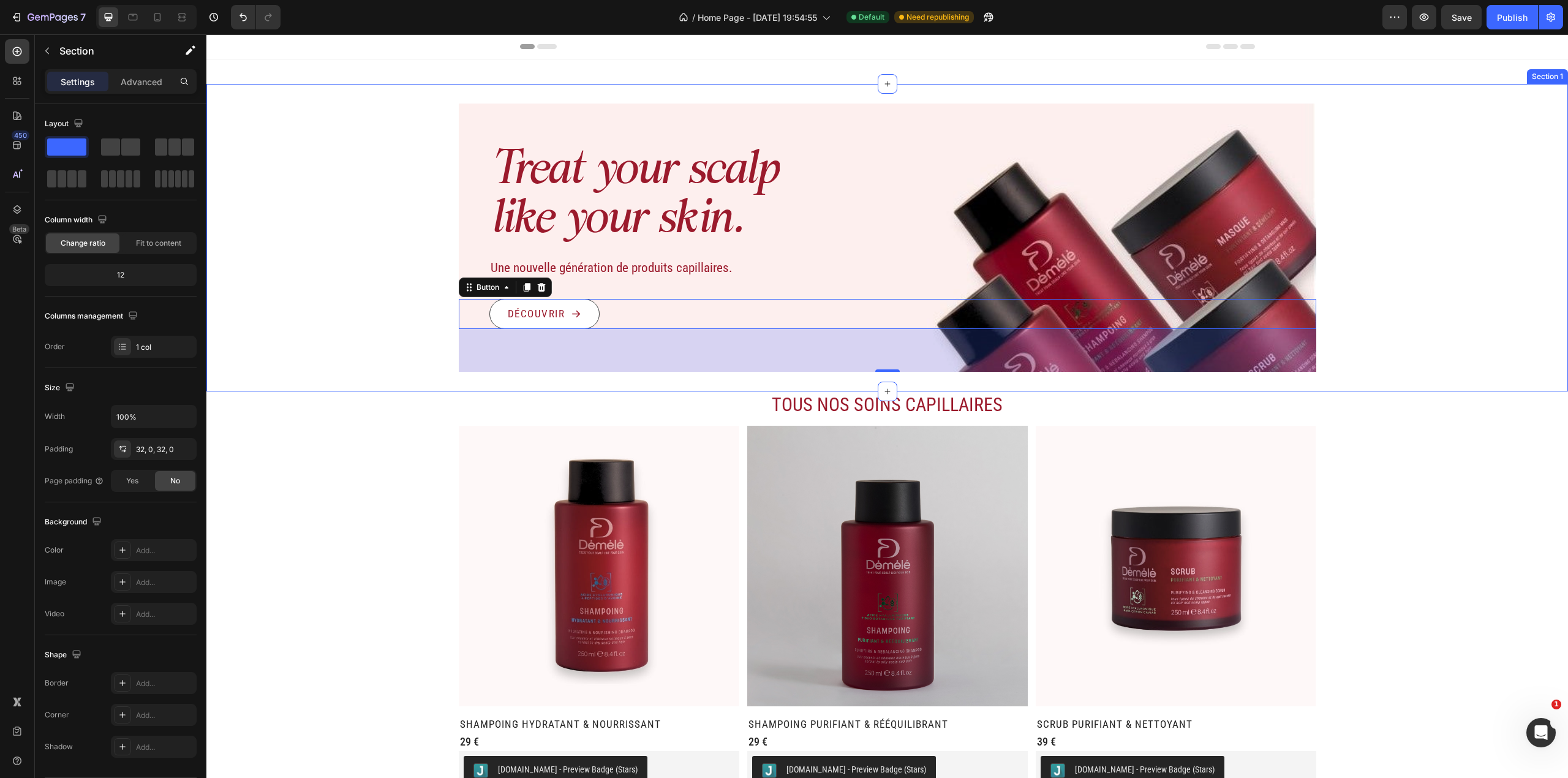
click at [305, 352] on div "Treat your scalp like your skin. Heading Une nouvelle génération de produits ca…" at bounding box center [887, 238] width 1361 height 269
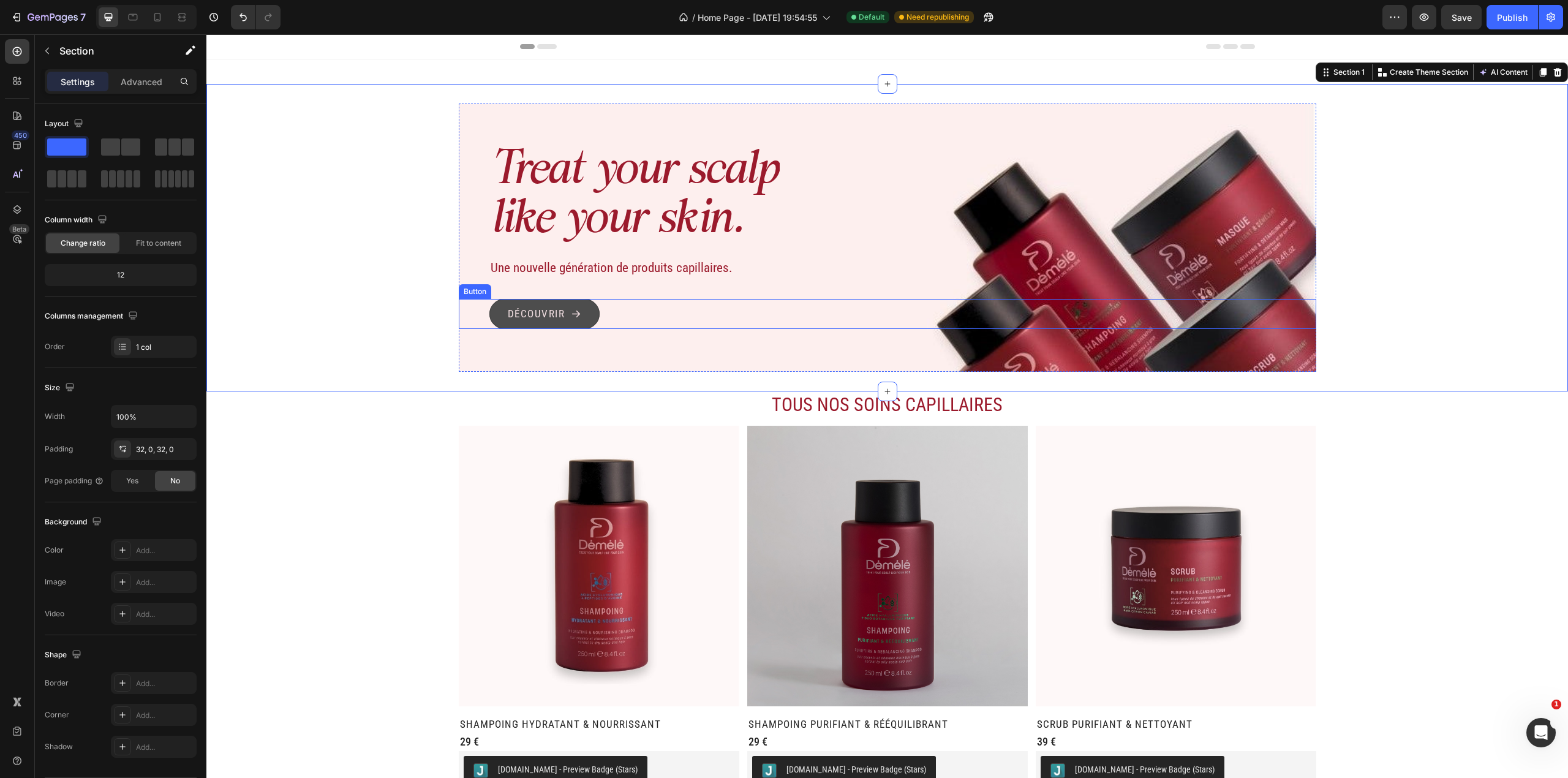
click at [566, 325] on button "Découvrir" at bounding box center [545, 314] width 111 height 30
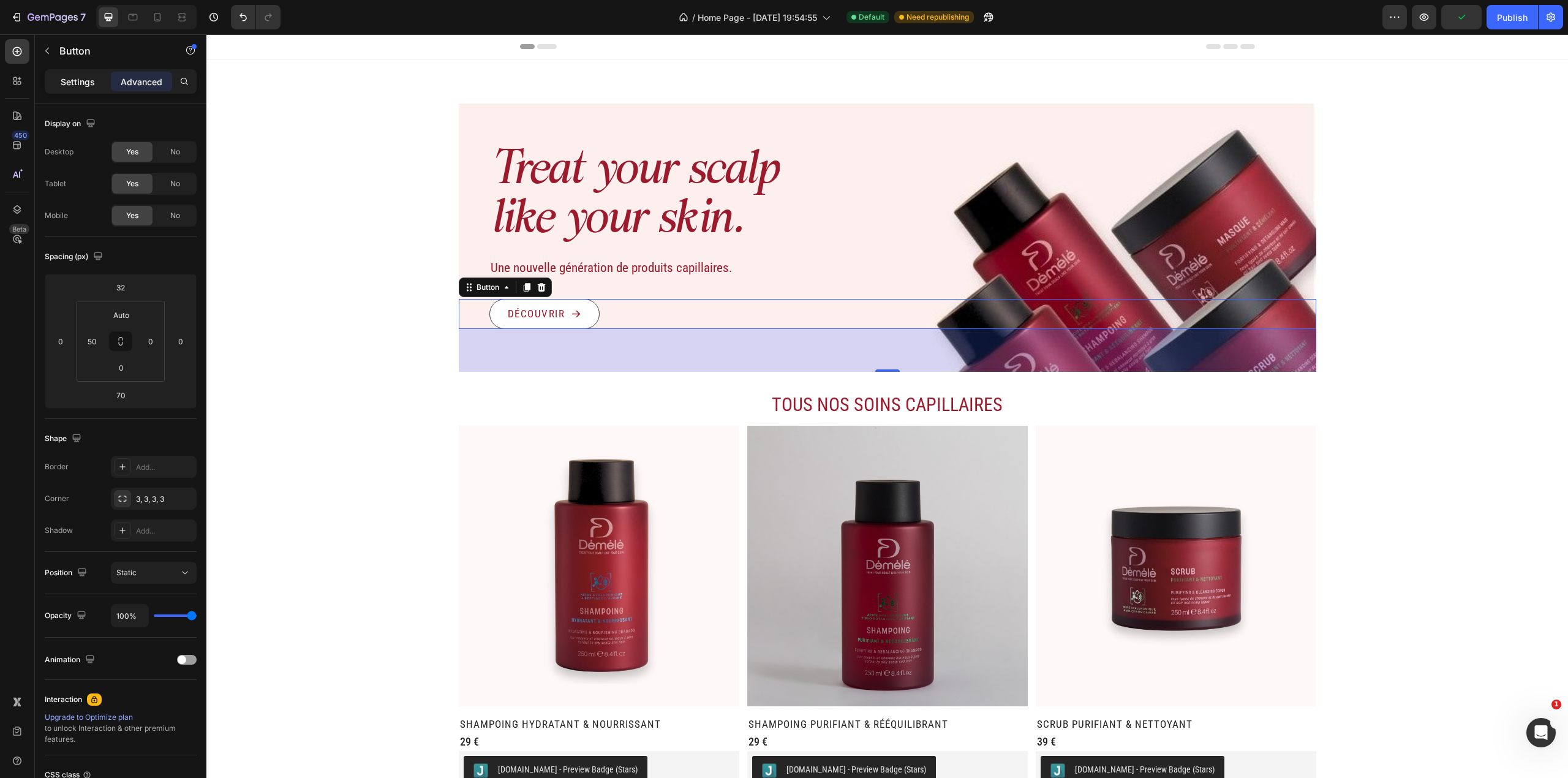
click at [78, 82] on p "Settings" at bounding box center [77, 82] width 34 height 13
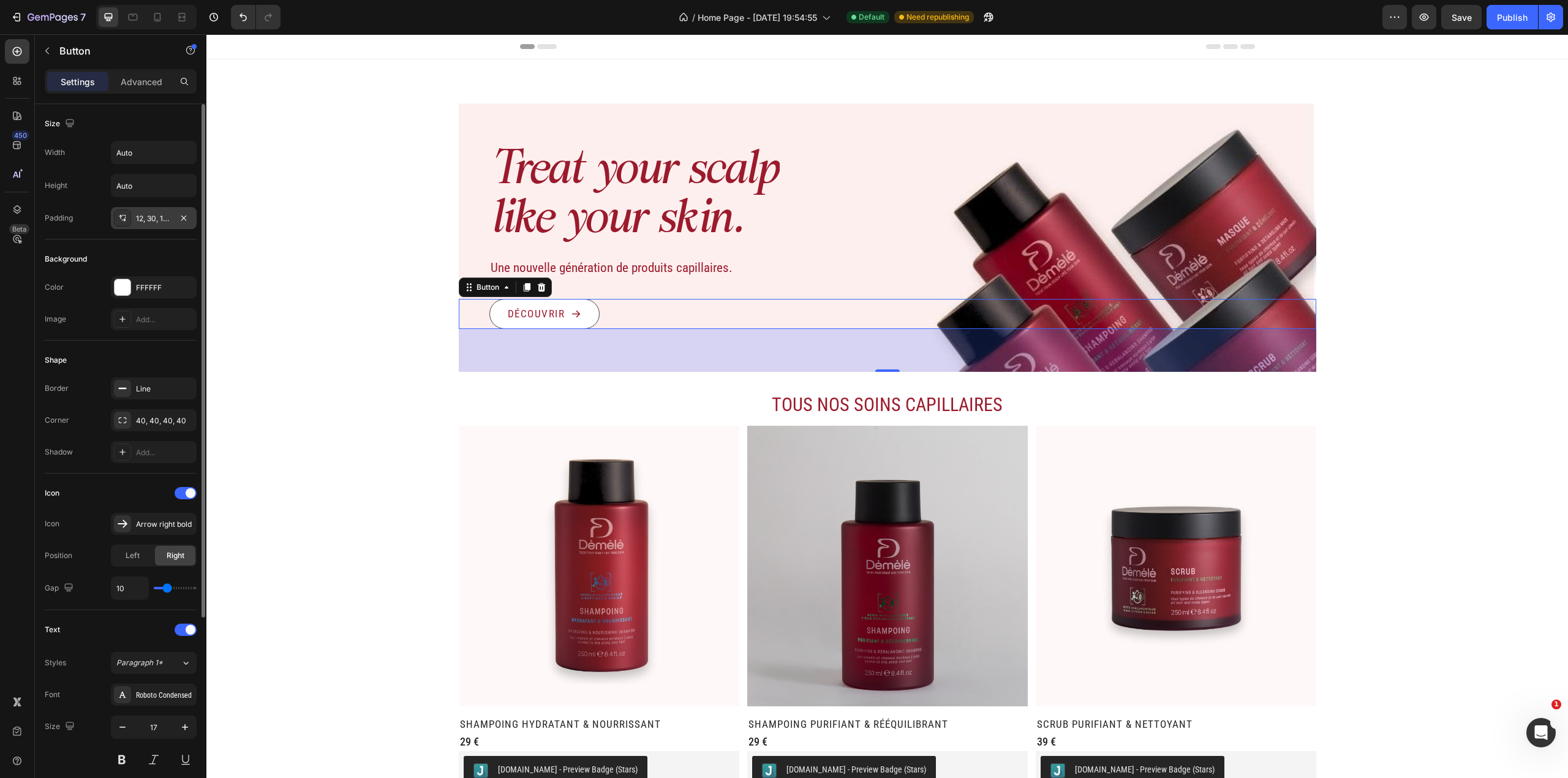
click at [153, 216] on div "12, 30, 12, 30" at bounding box center [154, 218] width 36 height 11
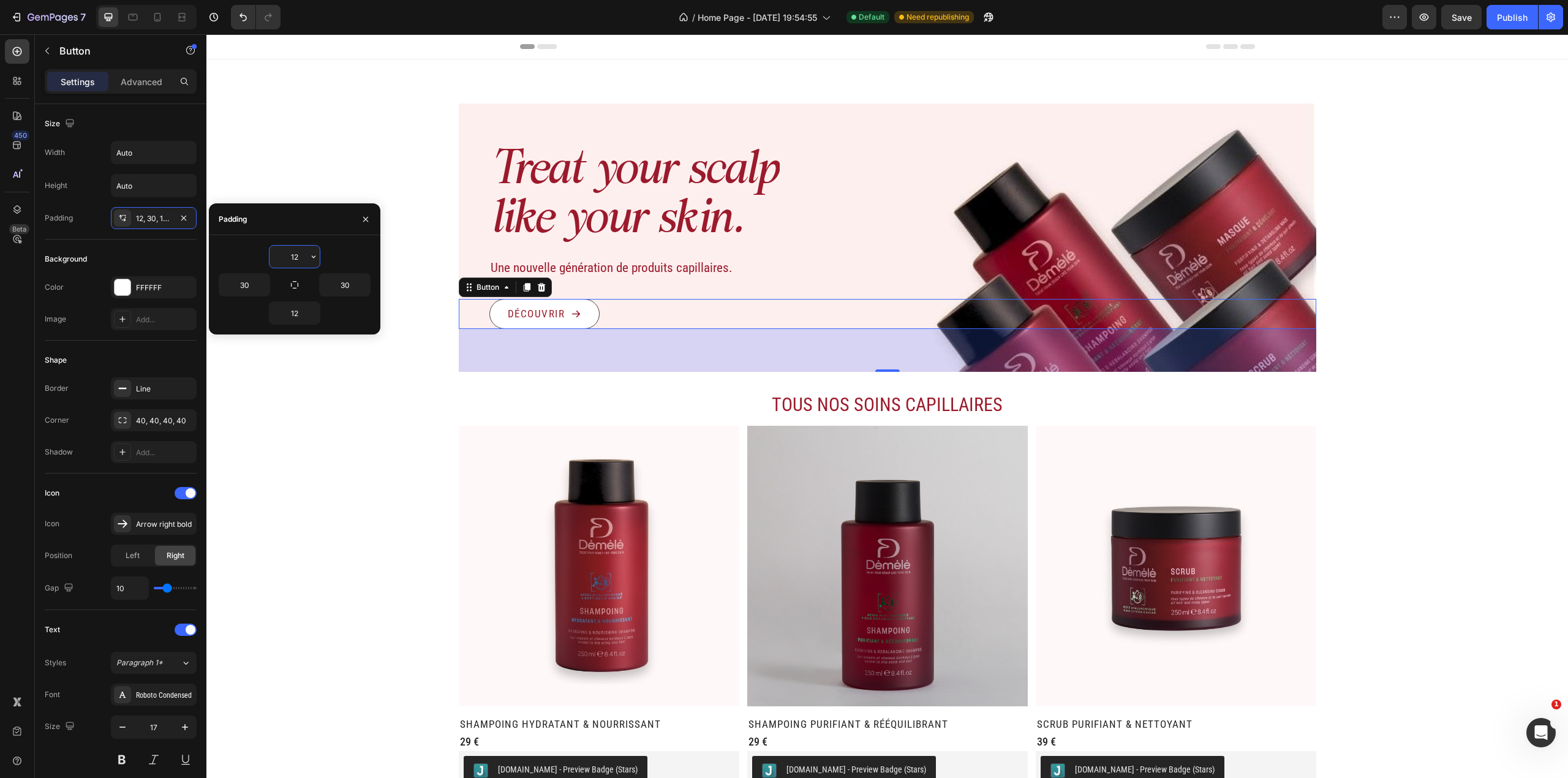
click at [287, 253] on input "12" at bounding box center [294, 256] width 50 height 22
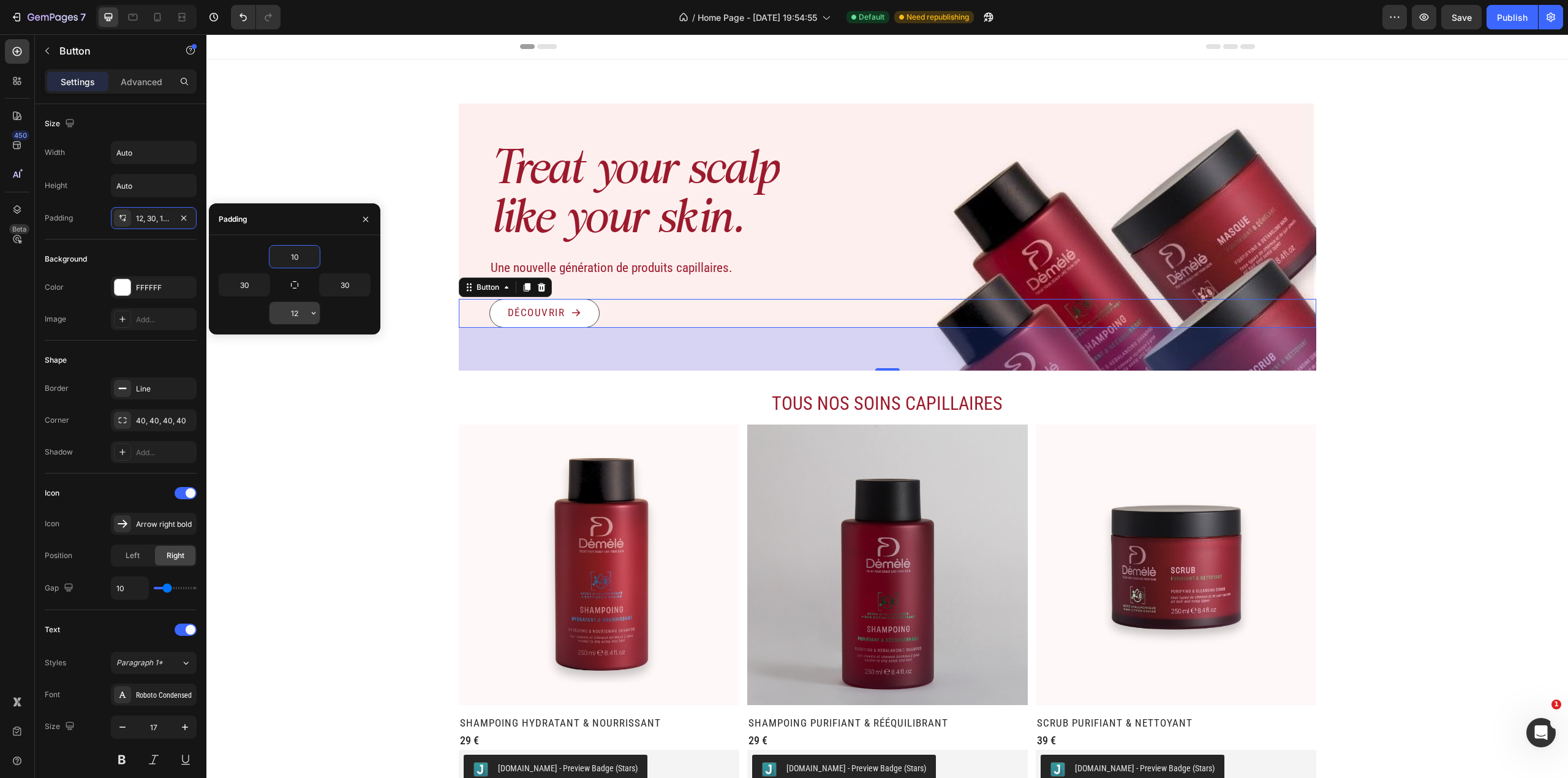
type input "10"
click at [300, 307] on input "12" at bounding box center [294, 313] width 50 height 22
type input "10"
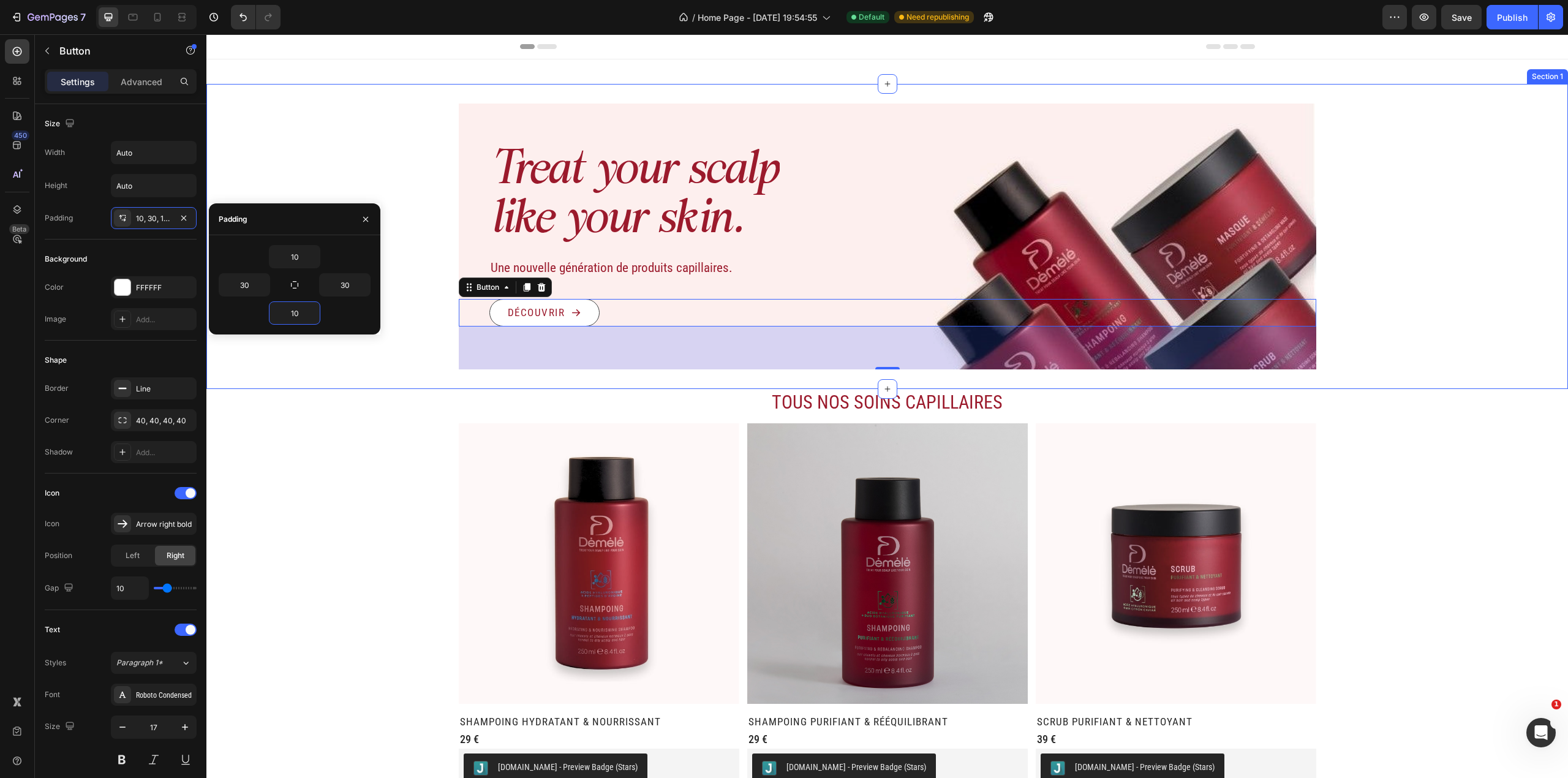
click at [334, 387] on div "Treat your scalp like your skin. Heading Une nouvelle génération de produits ca…" at bounding box center [887, 236] width 1361 height 305
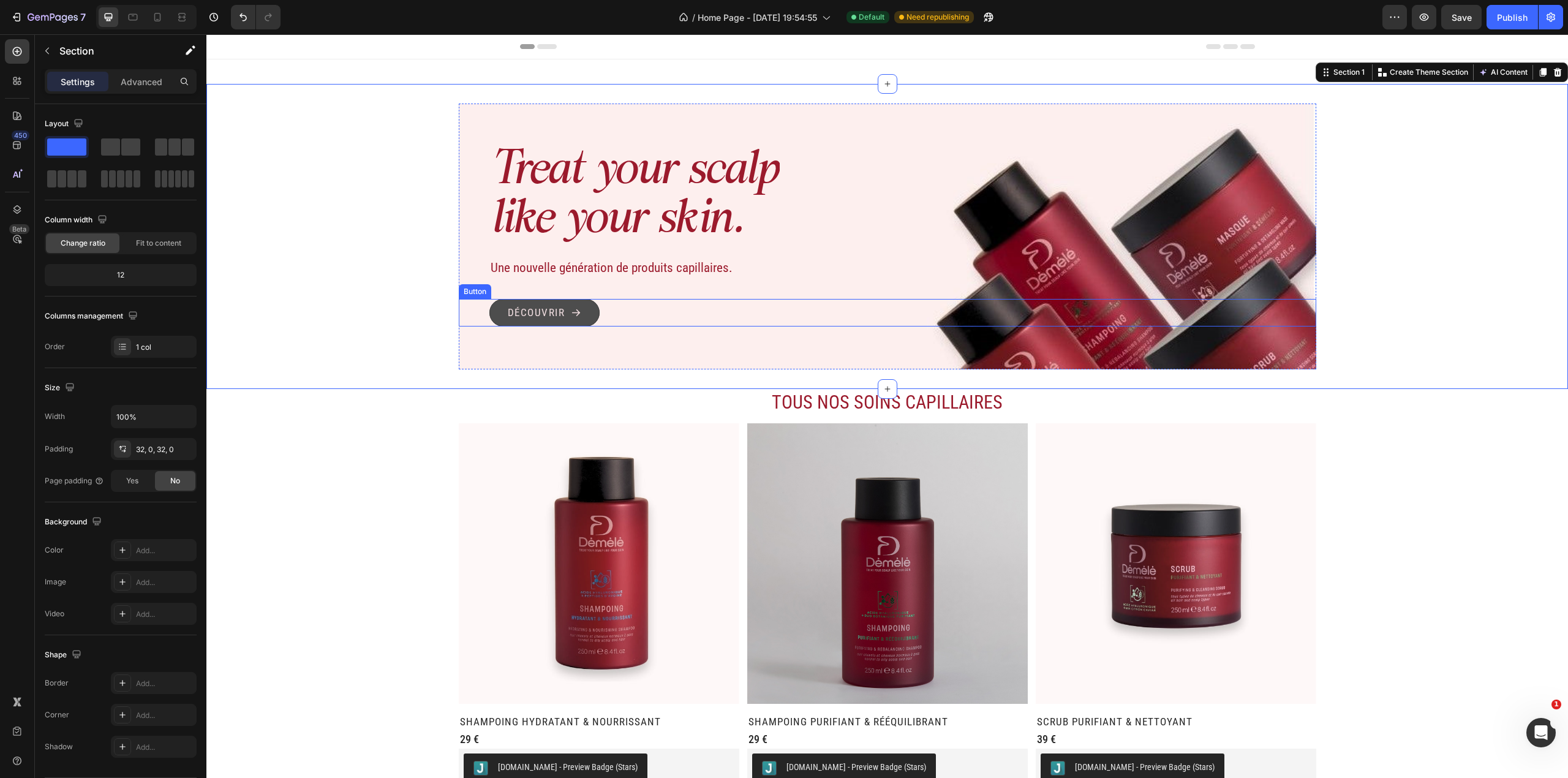
click at [551, 324] on button "Découvrir" at bounding box center [545, 313] width 111 height 28
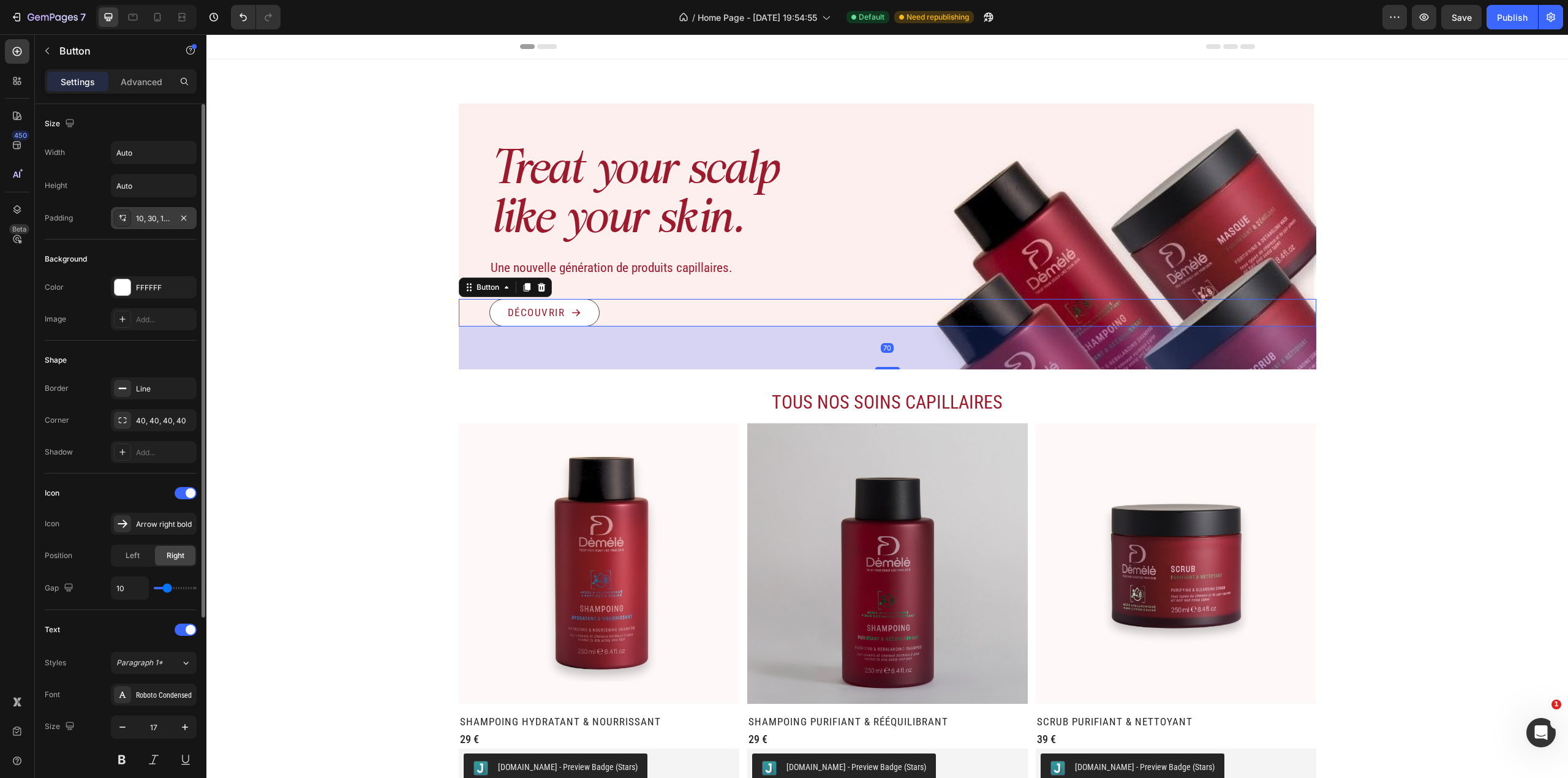
click at [148, 216] on div "10, 30, 10, 30" at bounding box center [154, 218] width 36 height 11
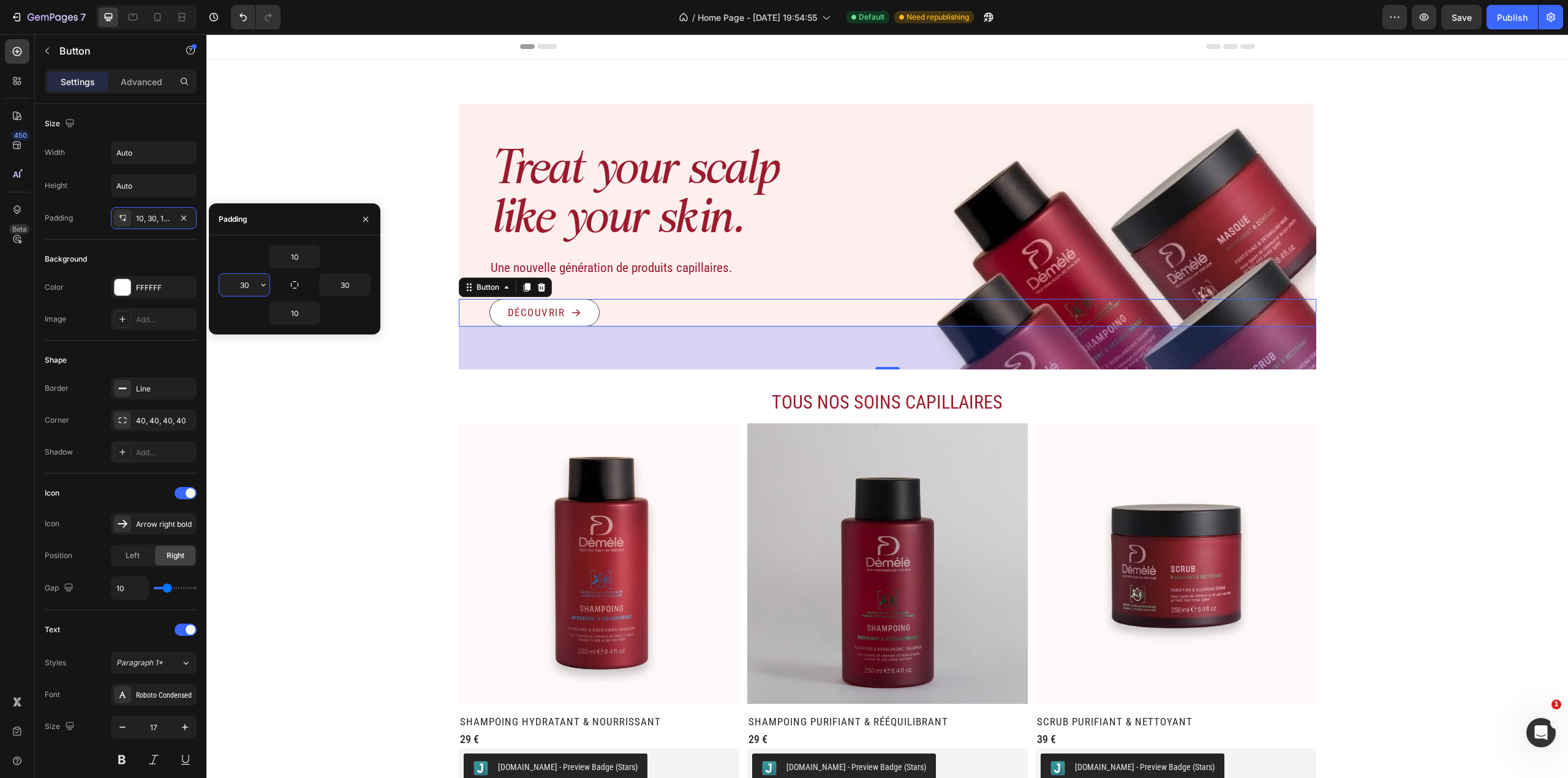
click at [250, 278] on input "30" at bounding box center [245, 285] width 50 height 22
type input "25"
click at [353, 287] on input "30" at bounding box center [345, 285] width 50 height 22
type input "5"
type input "25"
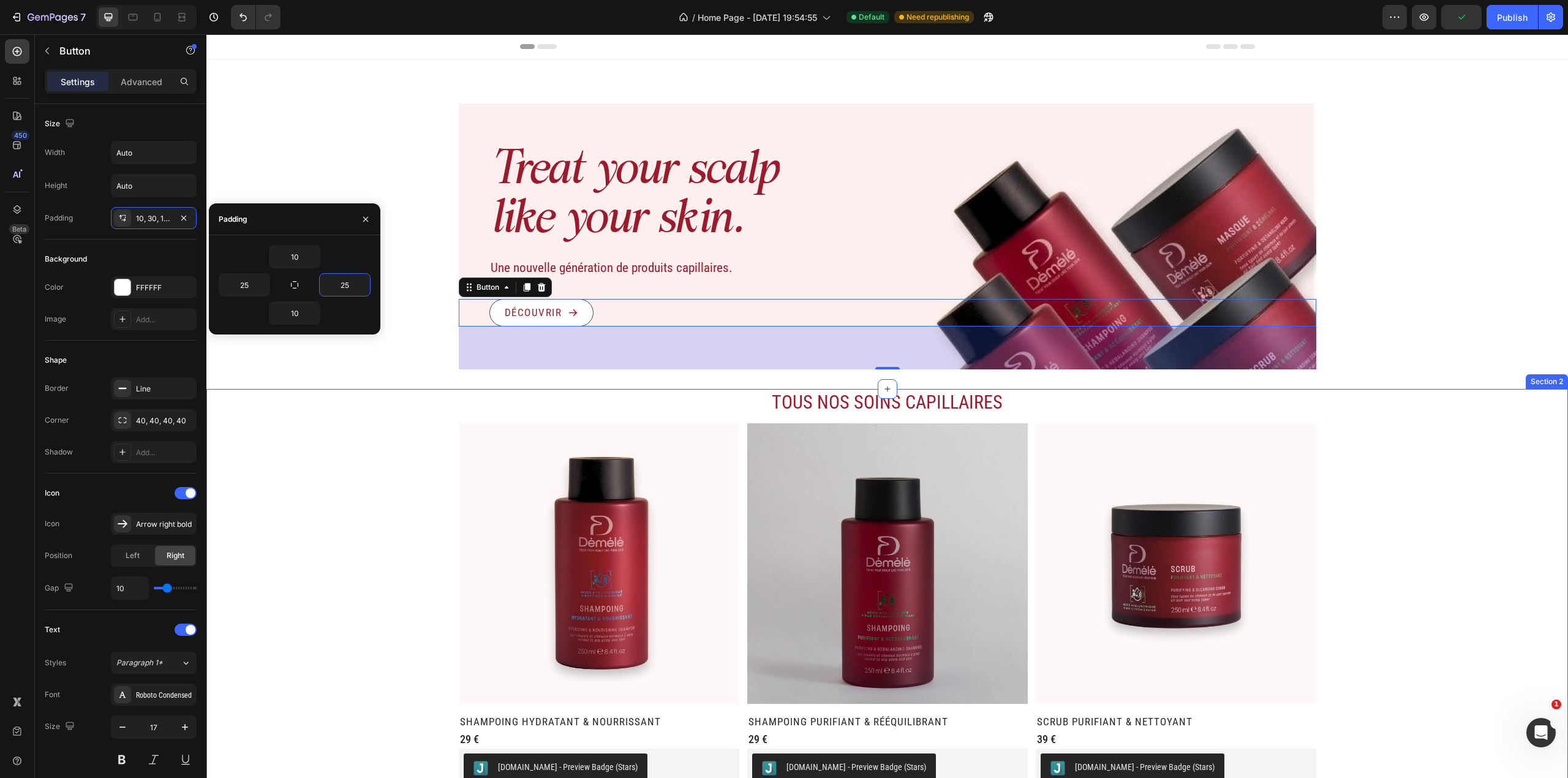
click at [298, 441] on div "TOUS NOS SOINS CAPILLAIRES Heading (P) Images Row SHAMPOING HYDRATANT & NOURRIS…" at bounding box center [887, 614] width 1361 height 449
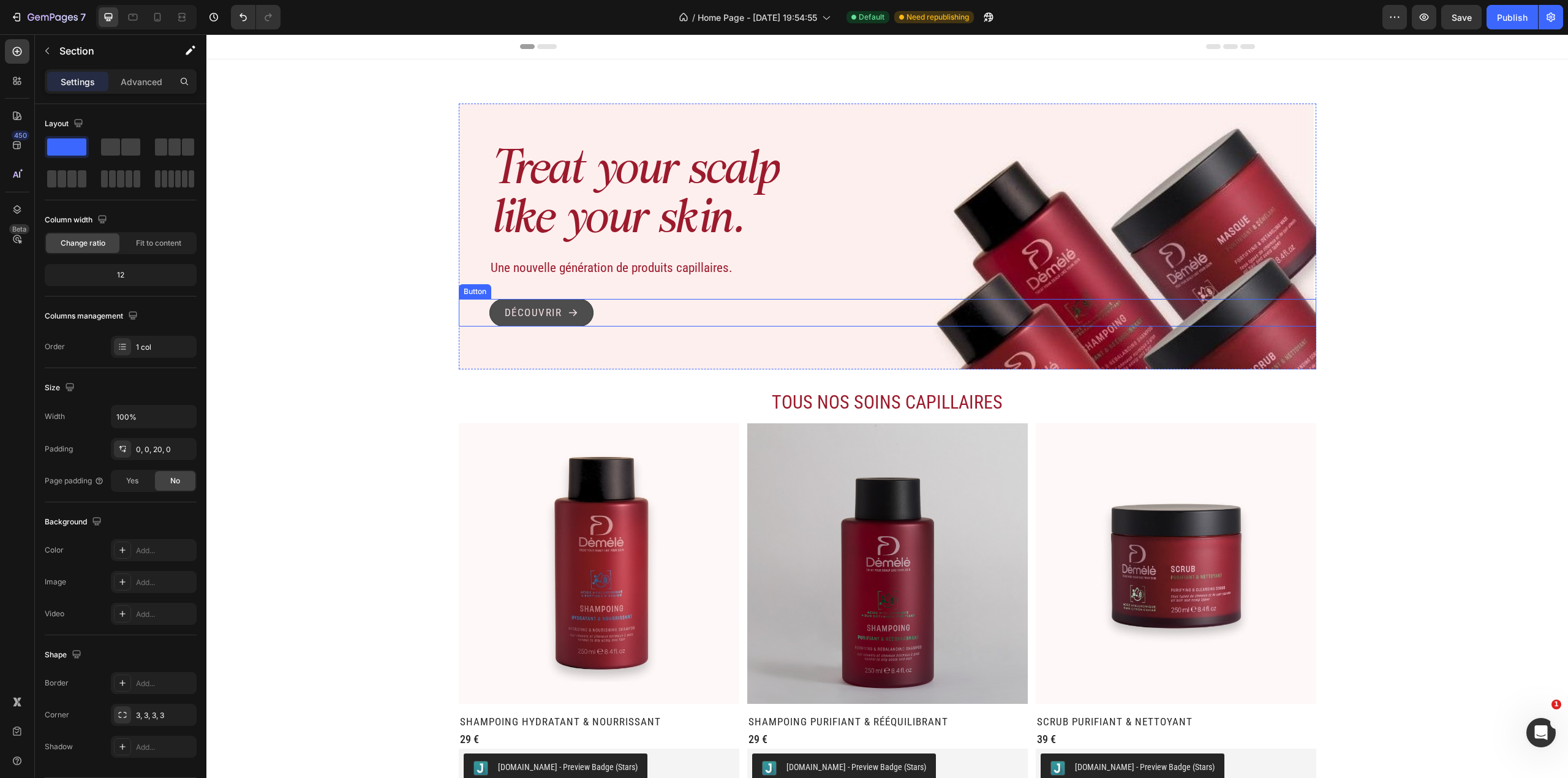
click at [542, 322] on button "Découvrir" at bounding box center [542, 313] width 105 height 28
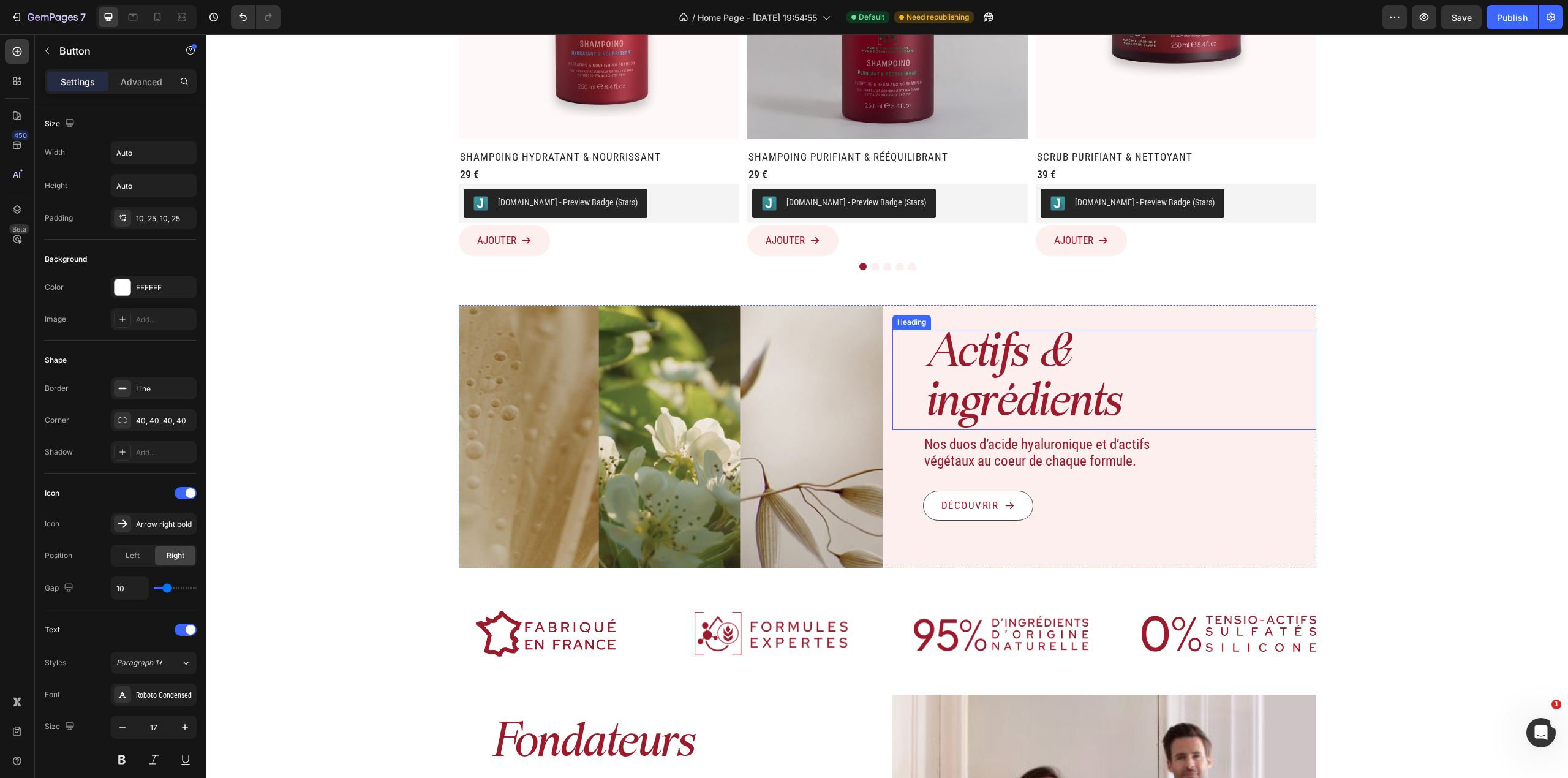
scroll to position [408, 0]
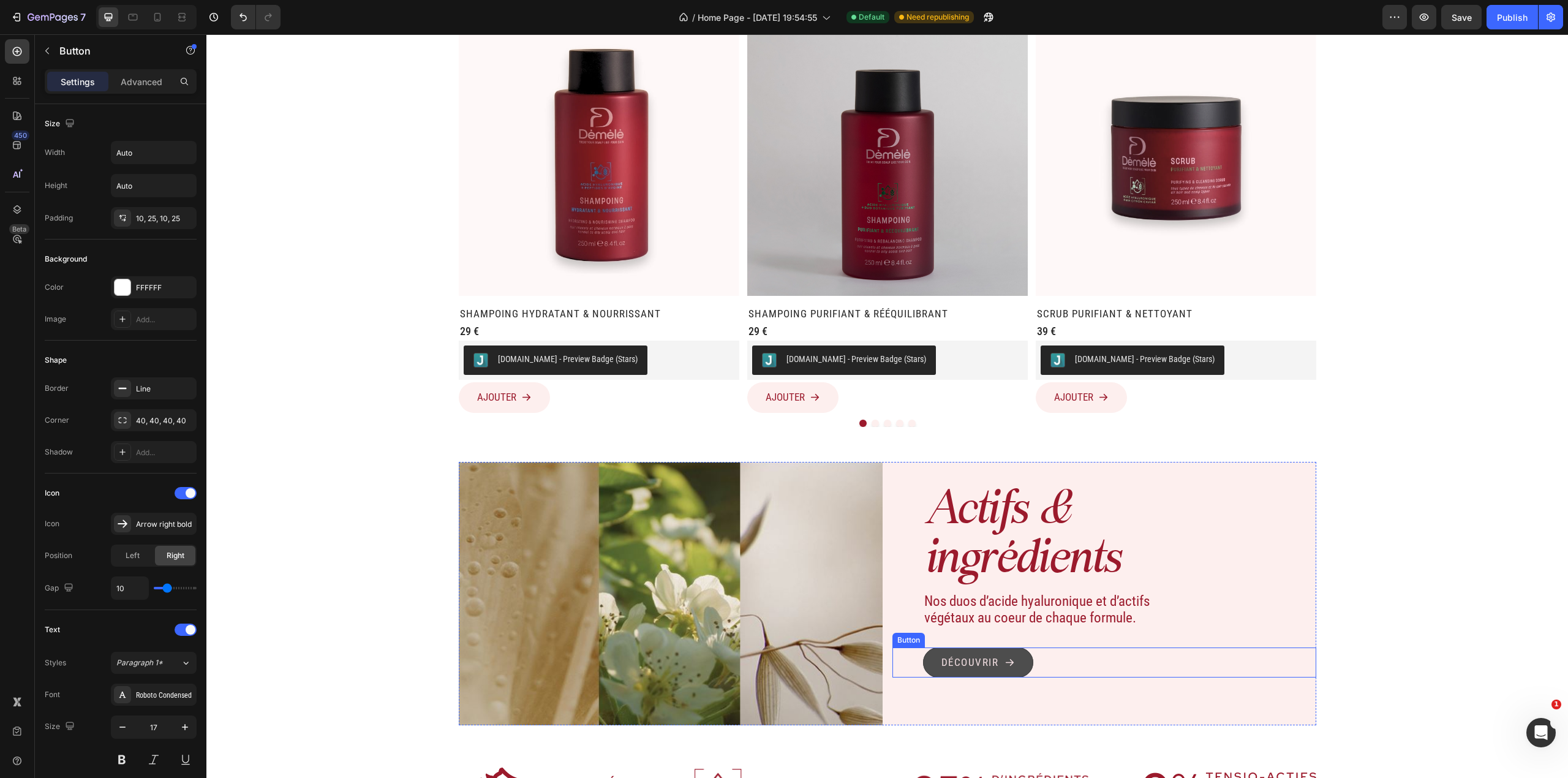
click at [877, 513] on icon "<p>Découvrir</p>" at bounding box center [1010, 662] width 10 height 10
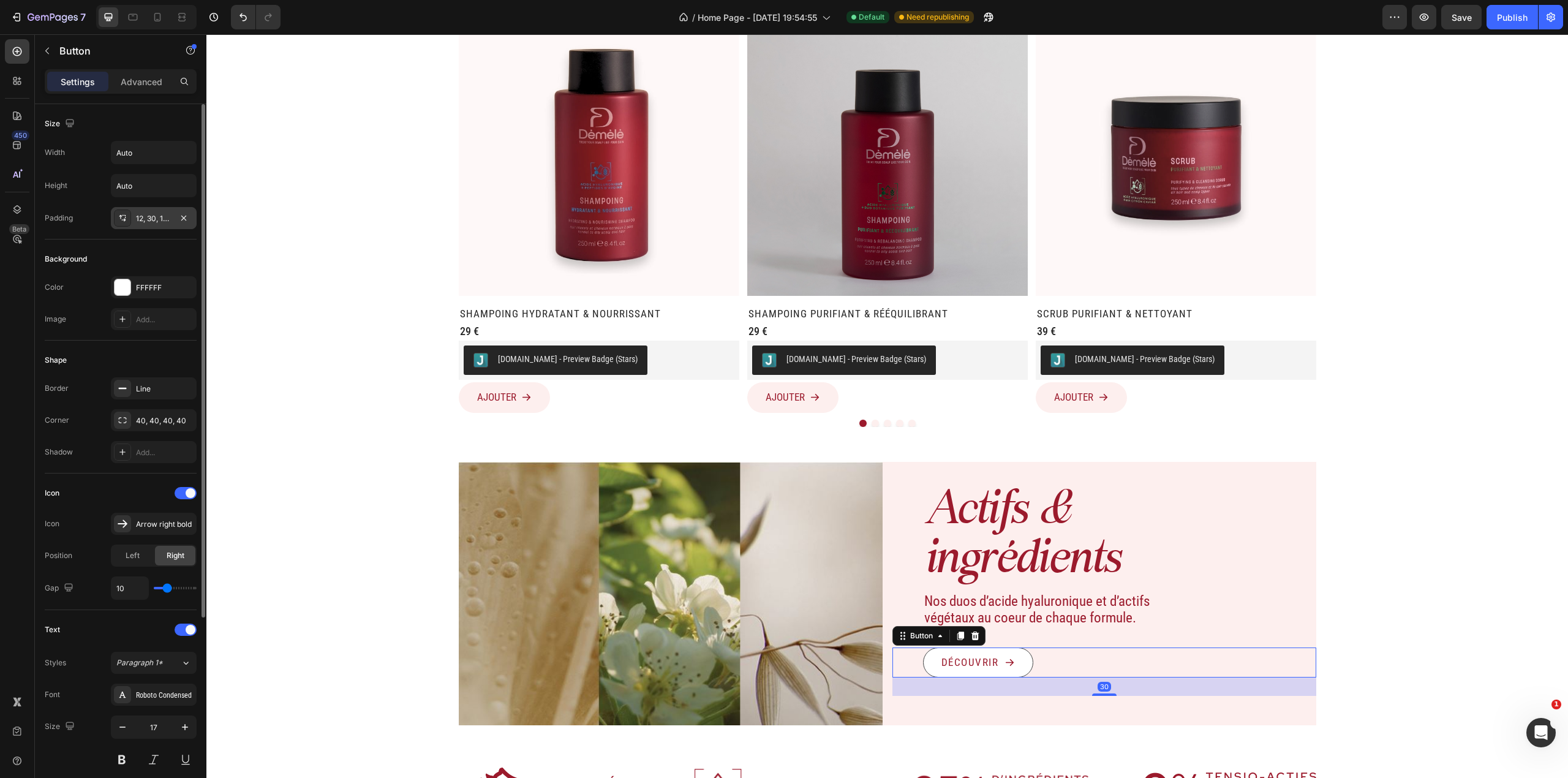
click at [145, 211] on div "12, 30, 12, 30" at bounding box center [154, 218] width 86 height 22
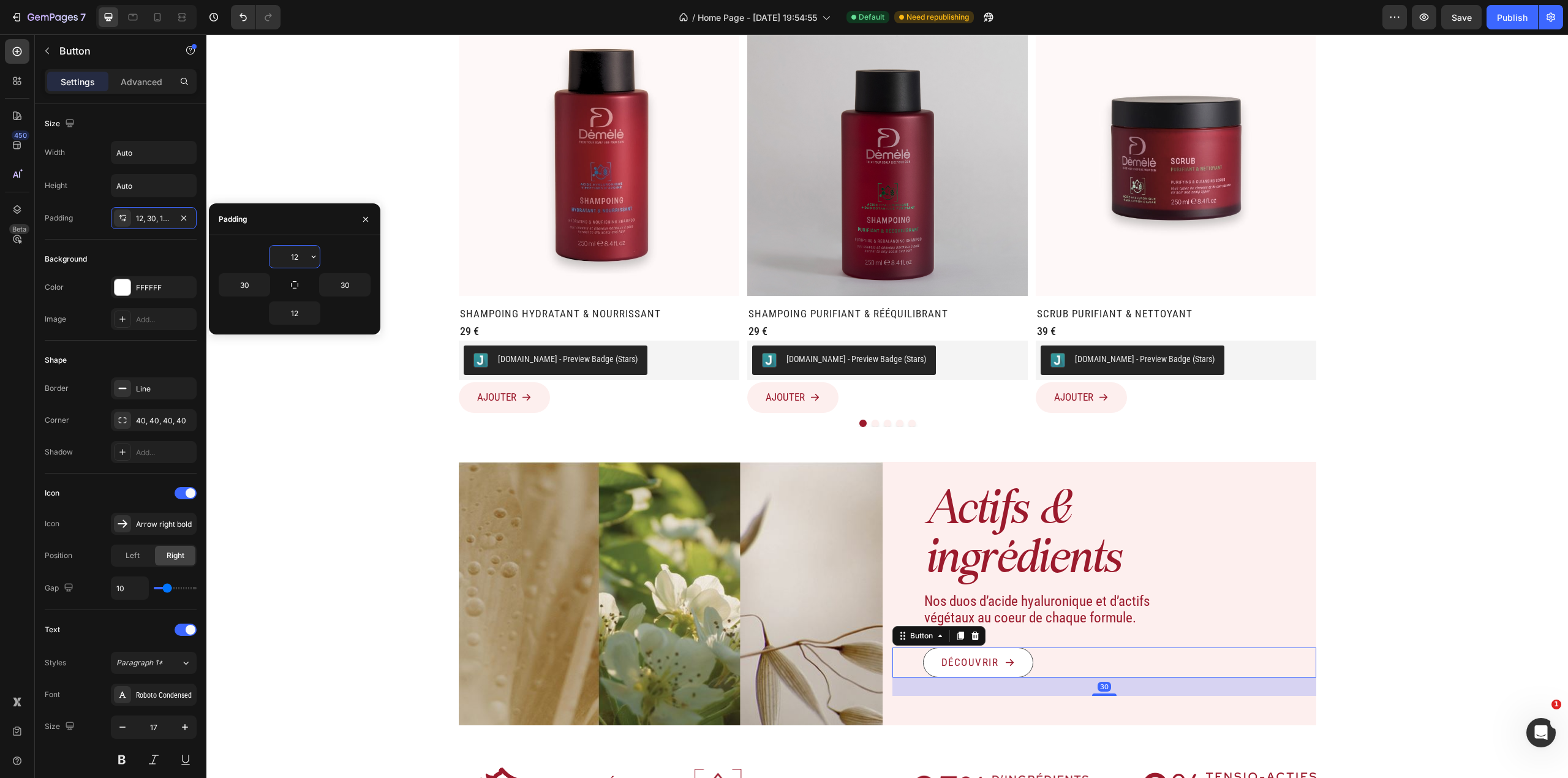
click at [293, 260] on input "12" at bounding box center [294, 256] width 50 height 22
type input "10"
click at [294, 307] on input "12" at bounding box center [294, 313] width 50 height 22
type input "10"
click at [255, 289] on input "30" at bounding box center [245, 285] width 50 height 22
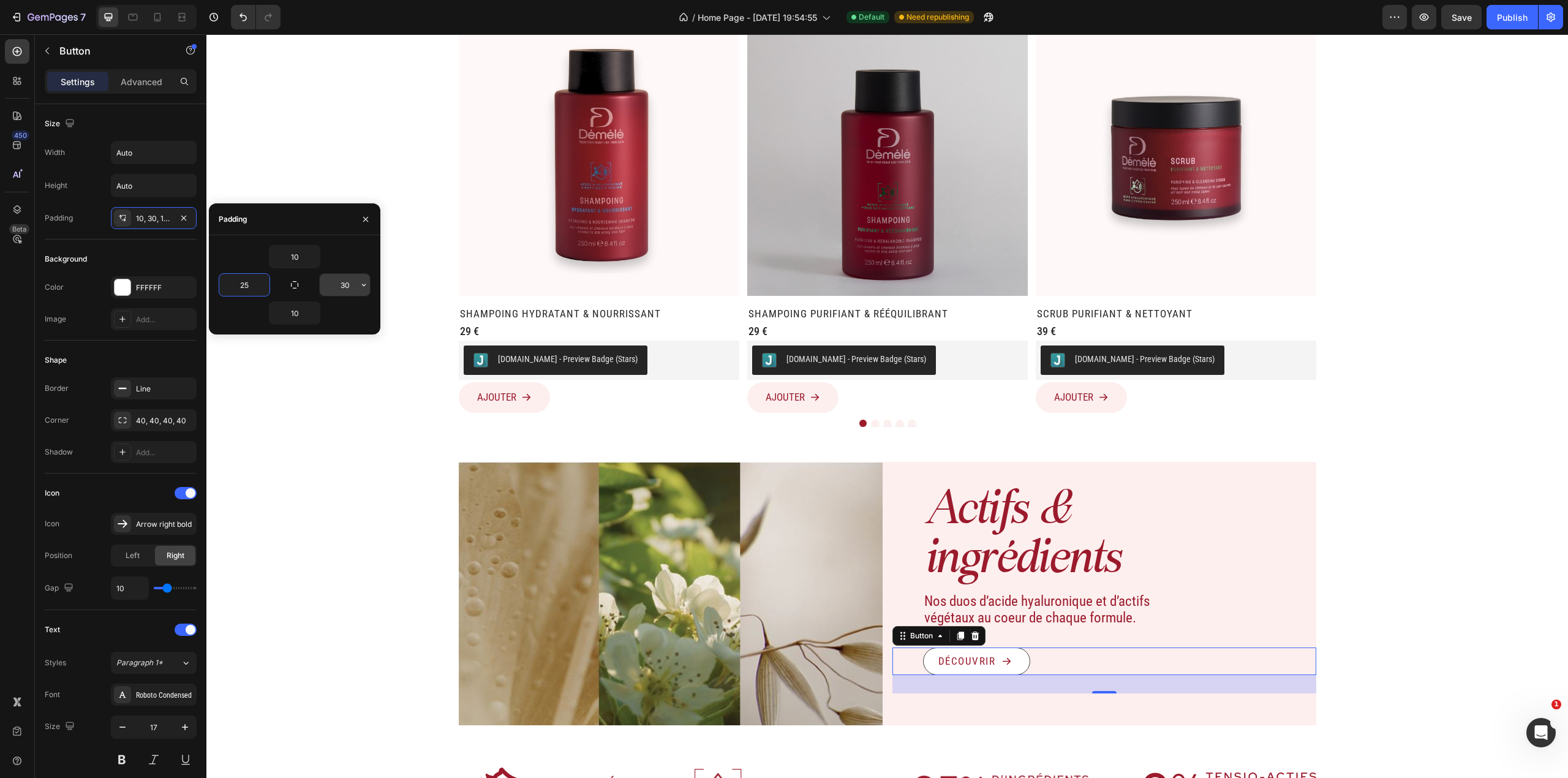
type input "25"
click at [354, 290] on input "30" at bounding box center [345, 285] width 50 height 22
type input "25"
click at [534, 407] on button "AJOUTER" at bounding box center [504, 397] width 91 height 30
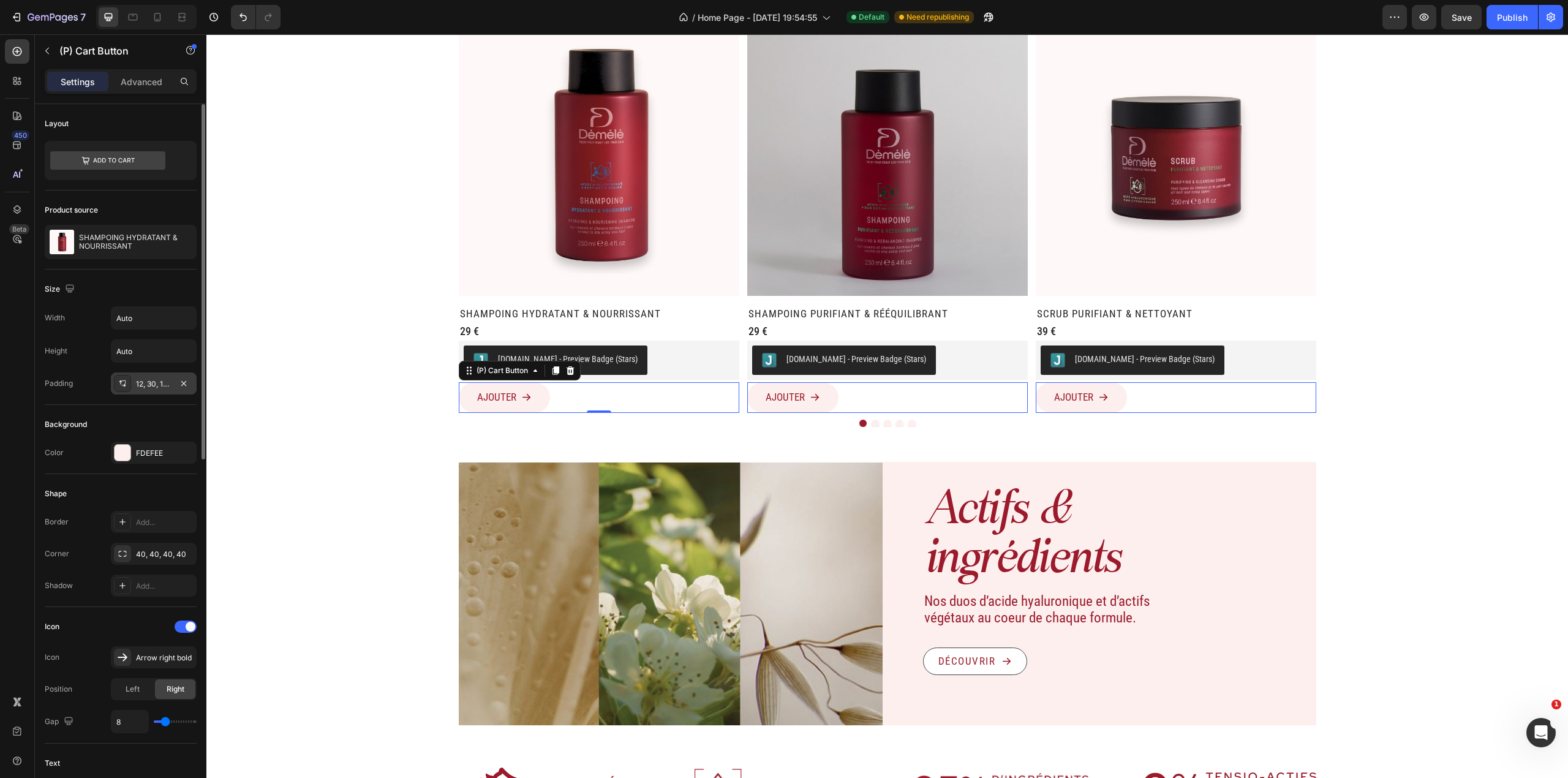
click at [159, 377] on div "12, 30, 12, 30" at bounding box center [154, 384] width 86 height 22
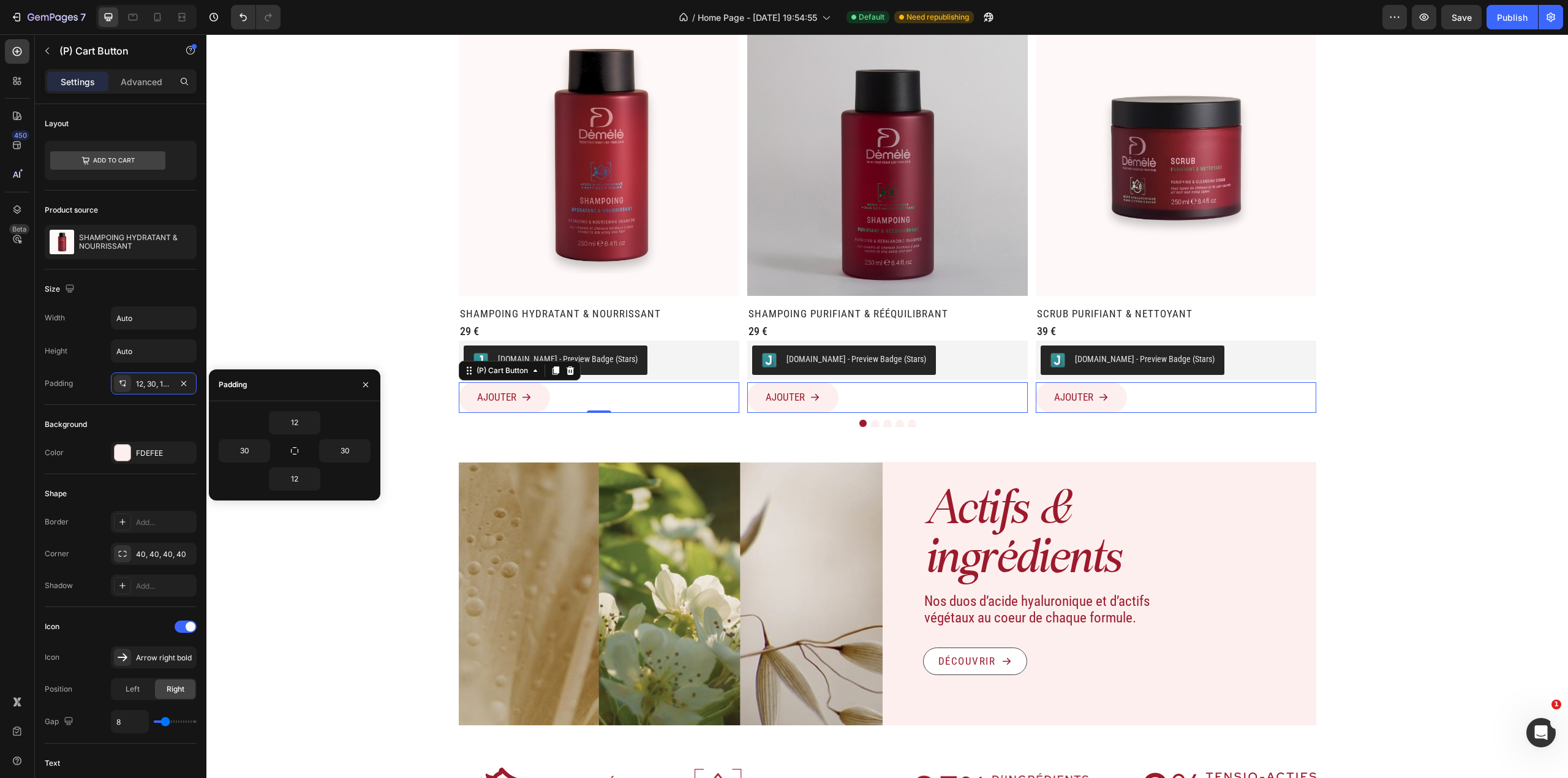
click at [307, 407] on div "12 30 30 12" at bounding box center [295, 451] width 172 height 99
click at [292, 420] on input "12" at bounding box center [294, 423] width 50 height 22
type input "10"
click at [300, 482] on input "12" at bounding box center [294, 479] width 50 height 22
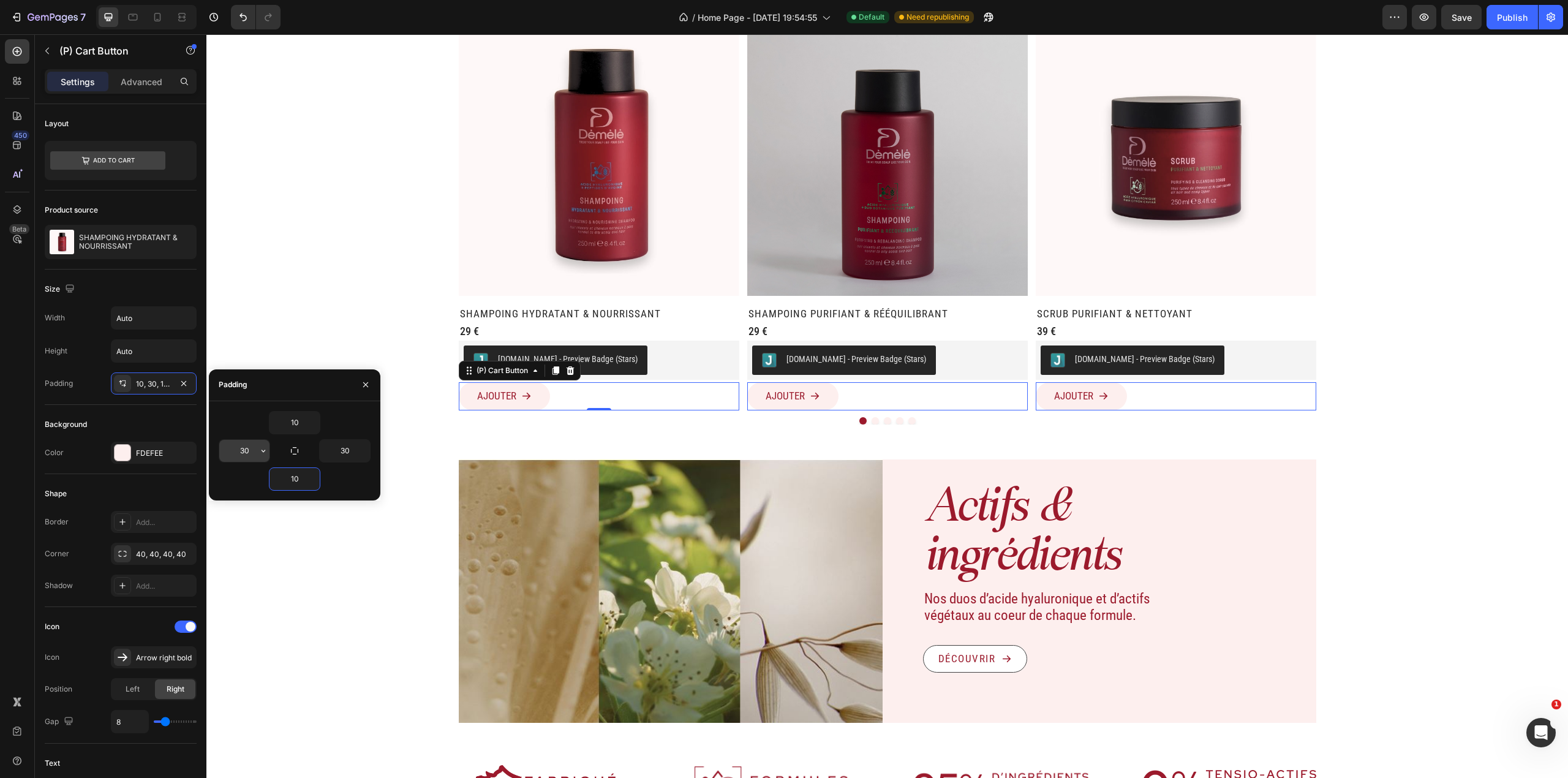
type input "10"
click at [232, 454] on input "30" at bounding box center [245, 451] width 50 height 22
type input "25"
click at [334, 456] on input "30" at bounding box center [345, 451] width 50 height 22
type input "25"
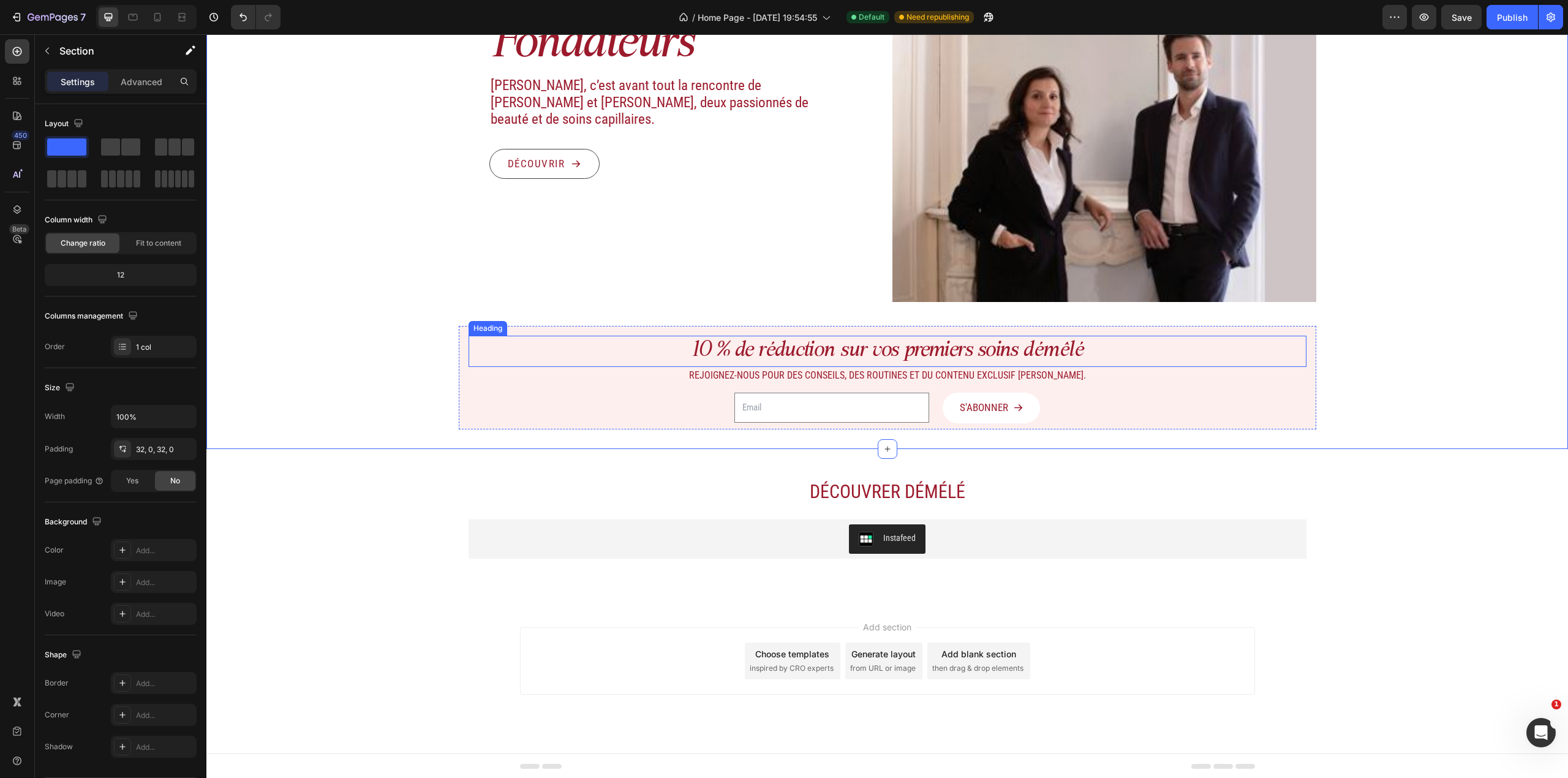
scroll to position [854, 0]
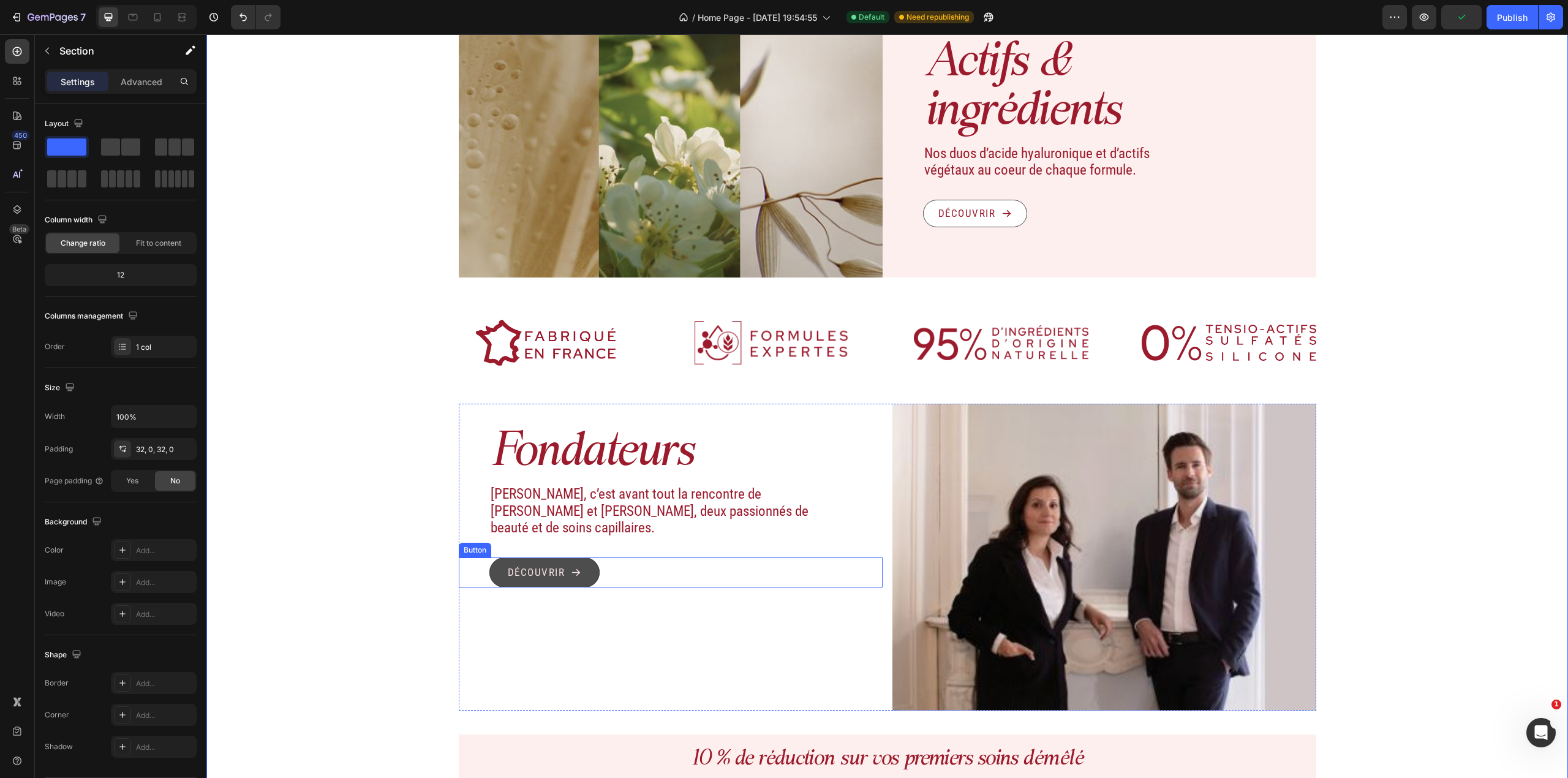
click at [571, 513] on icon "<p>Découvrir</p>" at bounding box center [576, 573] width 10 height 10
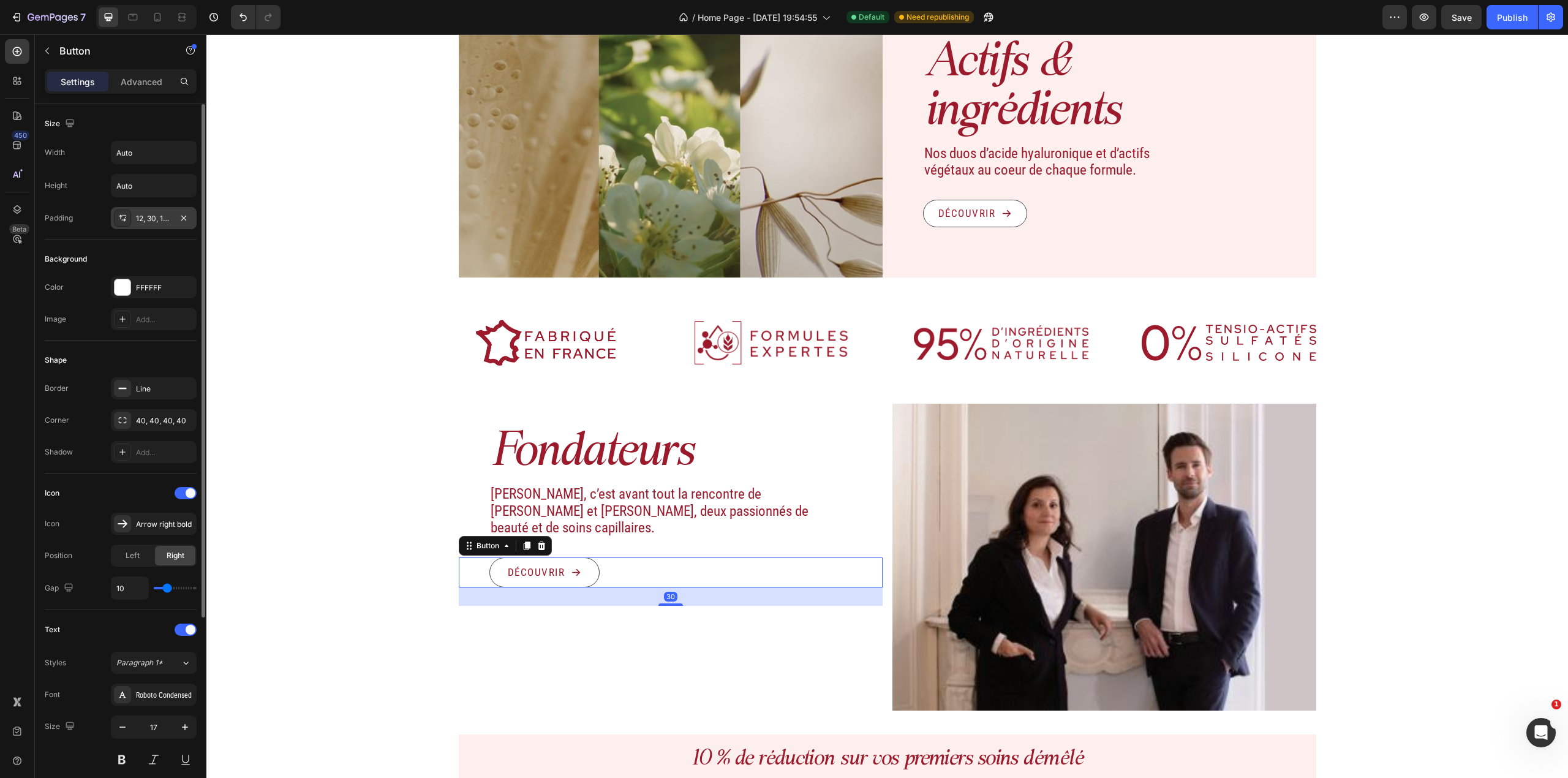
click at [138, 210] on div "12, 30, 12, 30" at bounding box center [154, 218] width 86 height 22
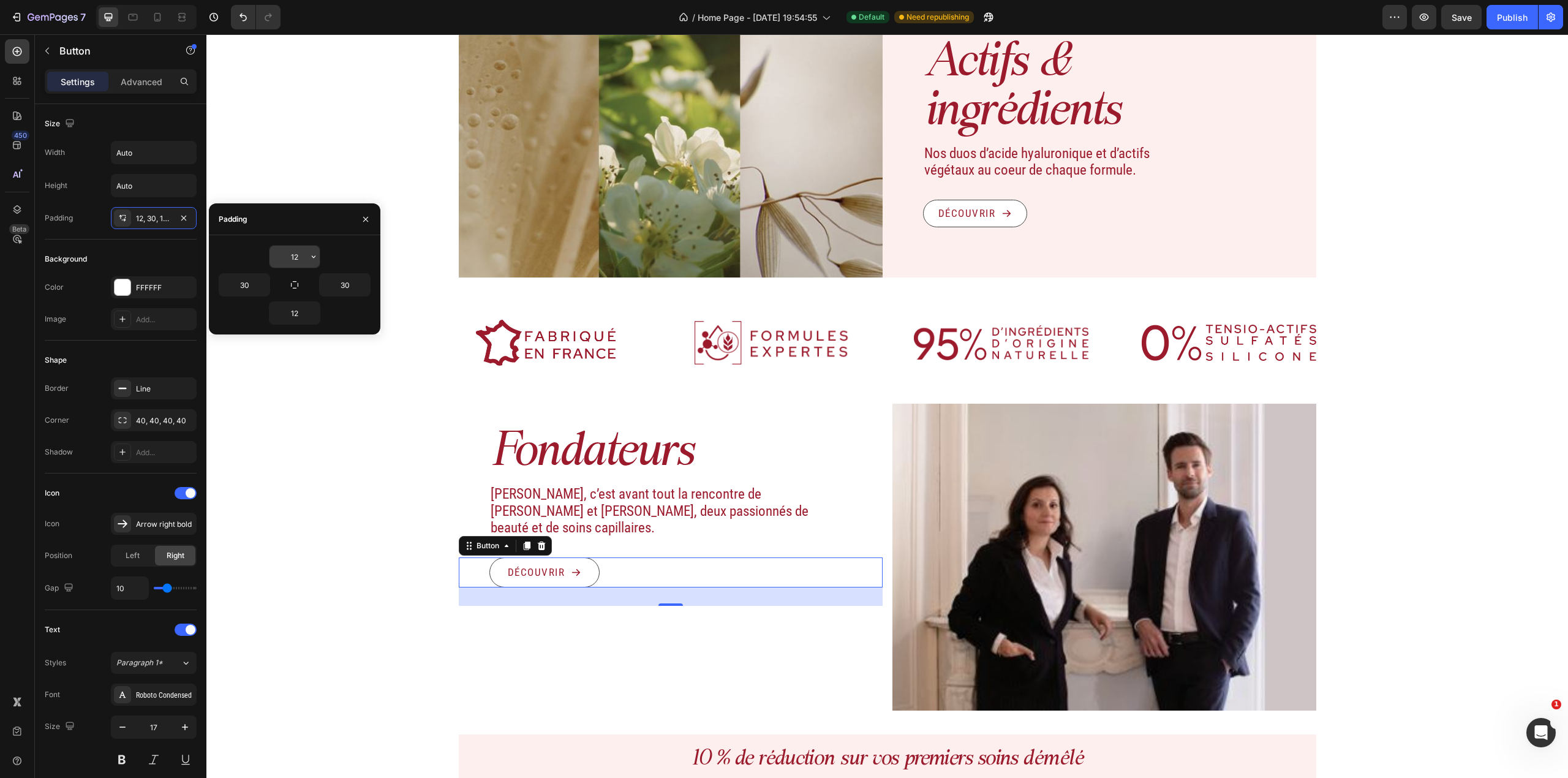
click at [294, 261] on input "12" at bounding box center [294, 256] width 50 height 22
type input "10"
click at [300, 316] on input "12" at bounding box center [294, 313] width 50 height 22
type input "10"
click at [224, 277] on input "30" at bounding box center [245, 285] width 50 height 22
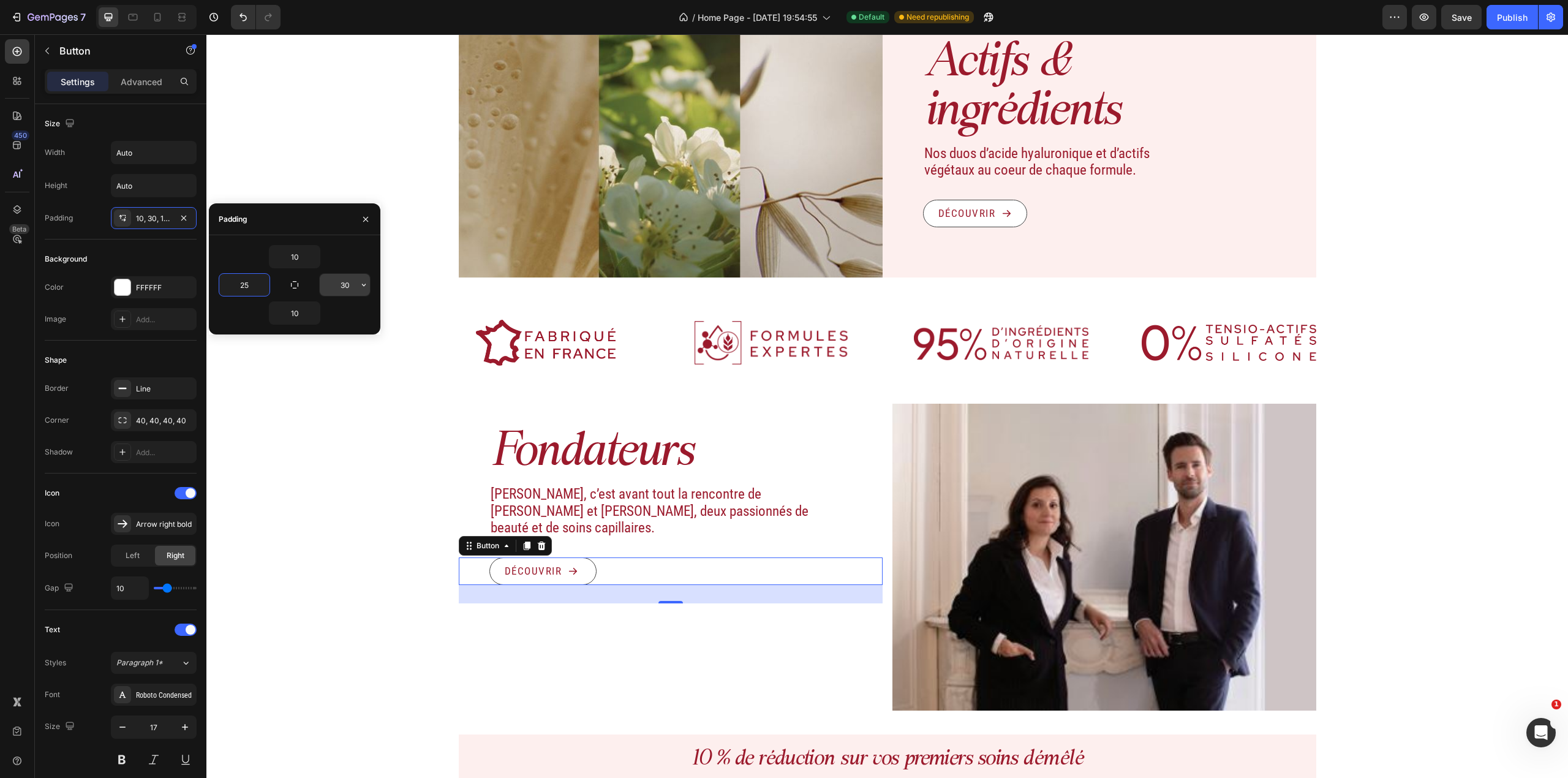
type input "25"
click at [341, 278] on input "30" at bounding box center [345, 285] width 50 height 22
type input "25"
click at [877, 311] on div "Image Actifs & ingrédients Heading Nos duos d’acide hyaluronique et d’actifs vé…" at bounding box center [887, 426] width 1361 height 824
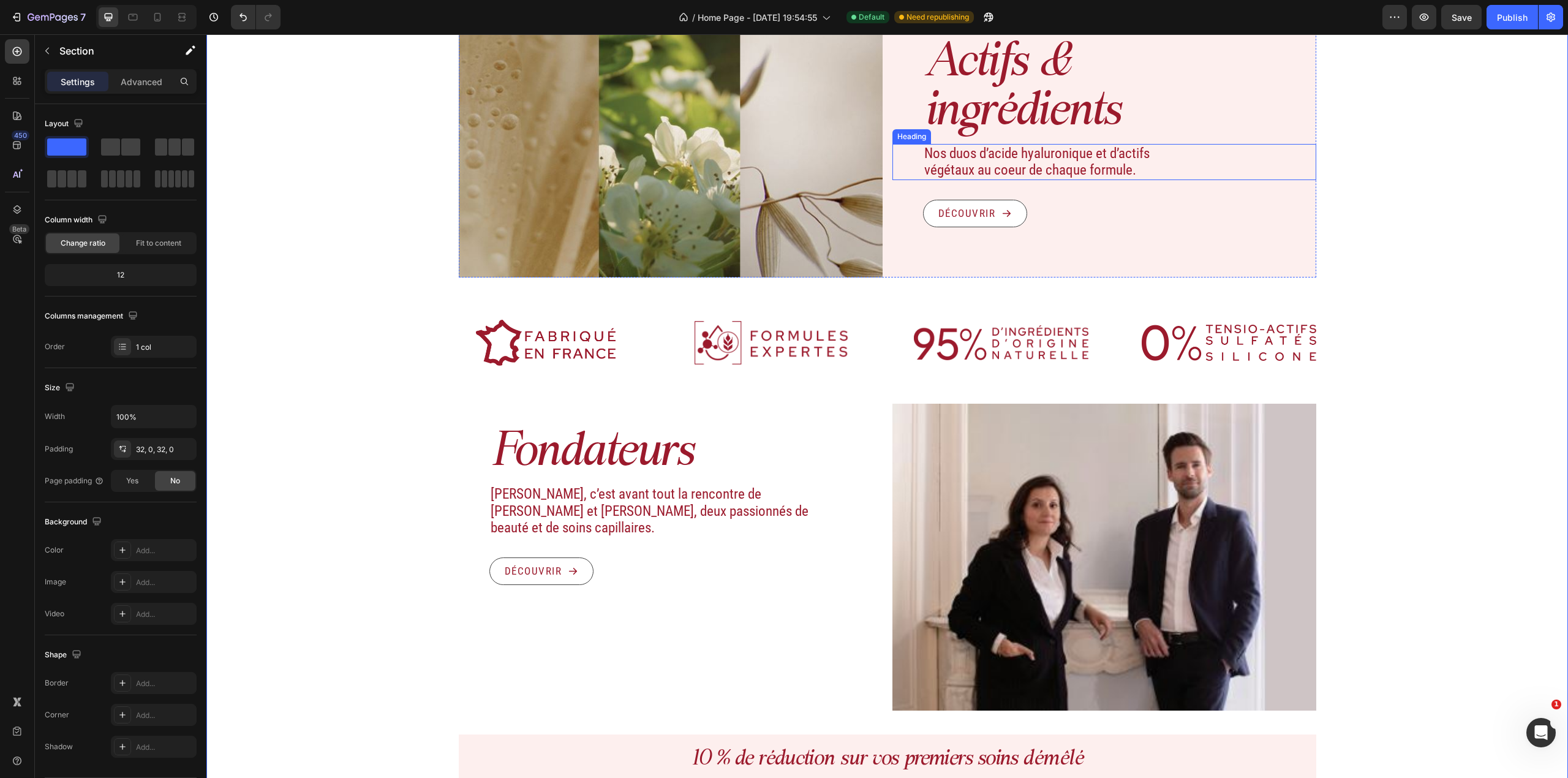
scroll to position [445, 0]
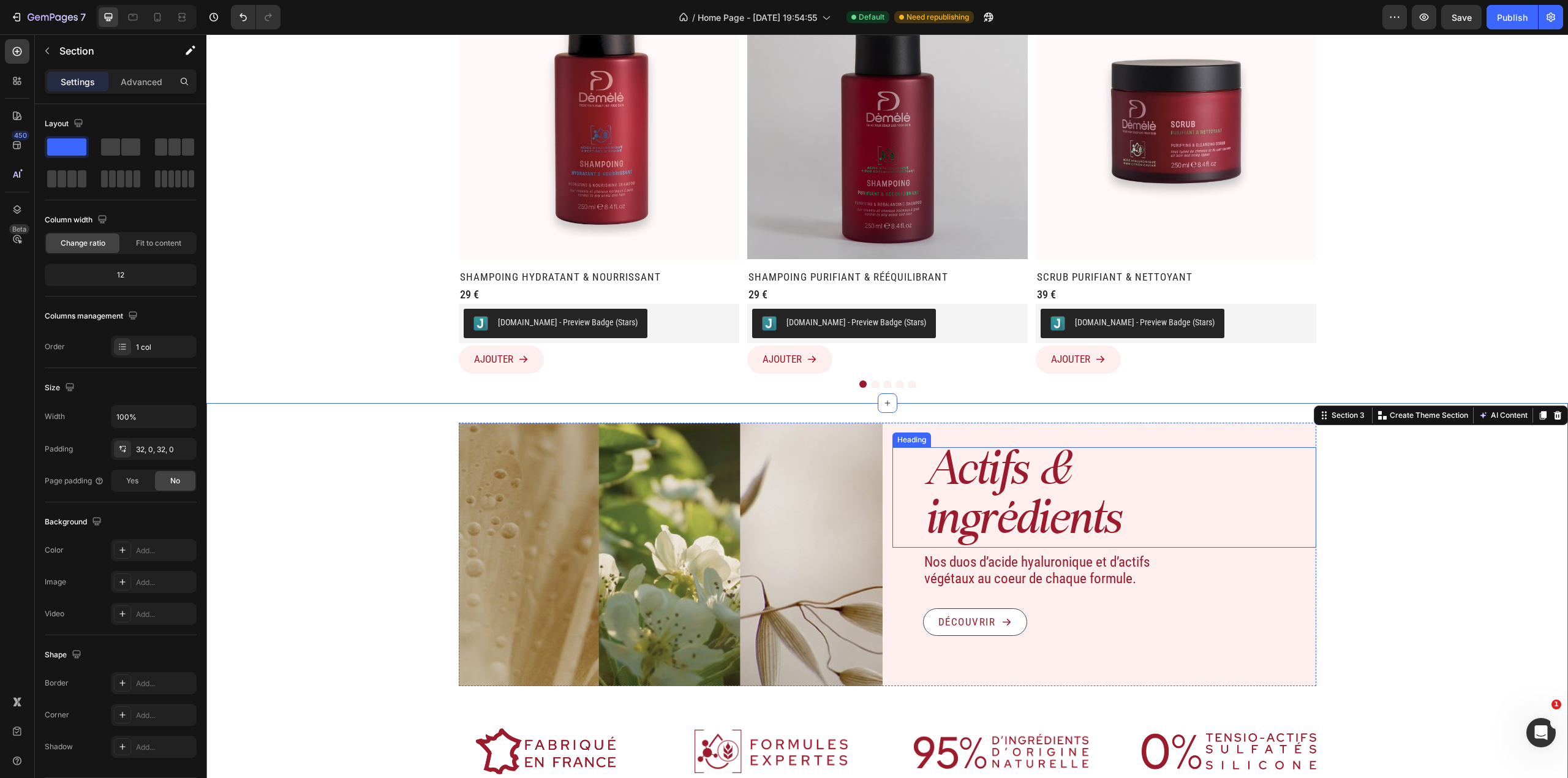
click at [877, 476] on h2 "Actifs & ingrédients" at bounding box center [1119, 498] width 393 height 101
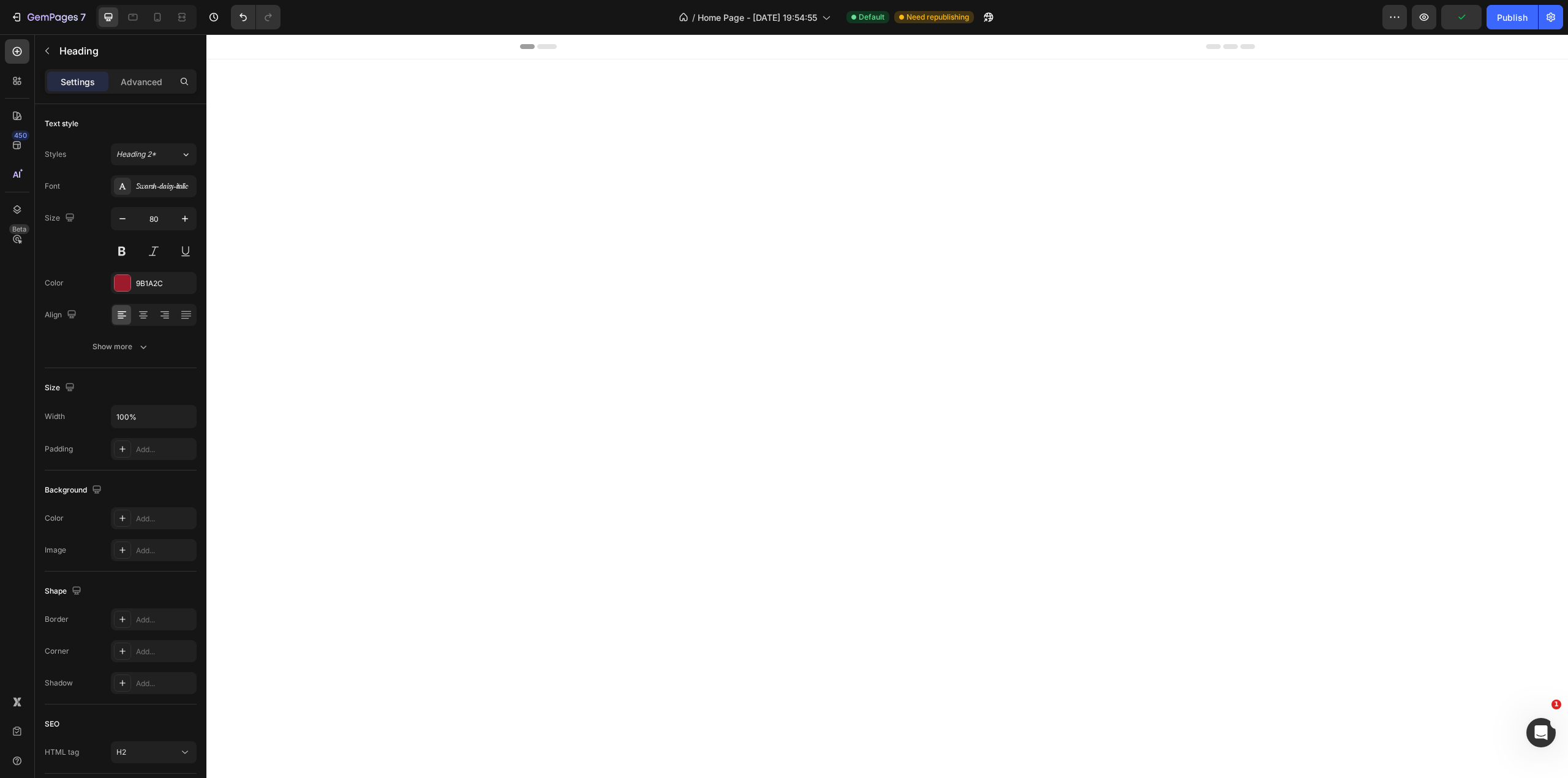
scroll to position [1264, 0]
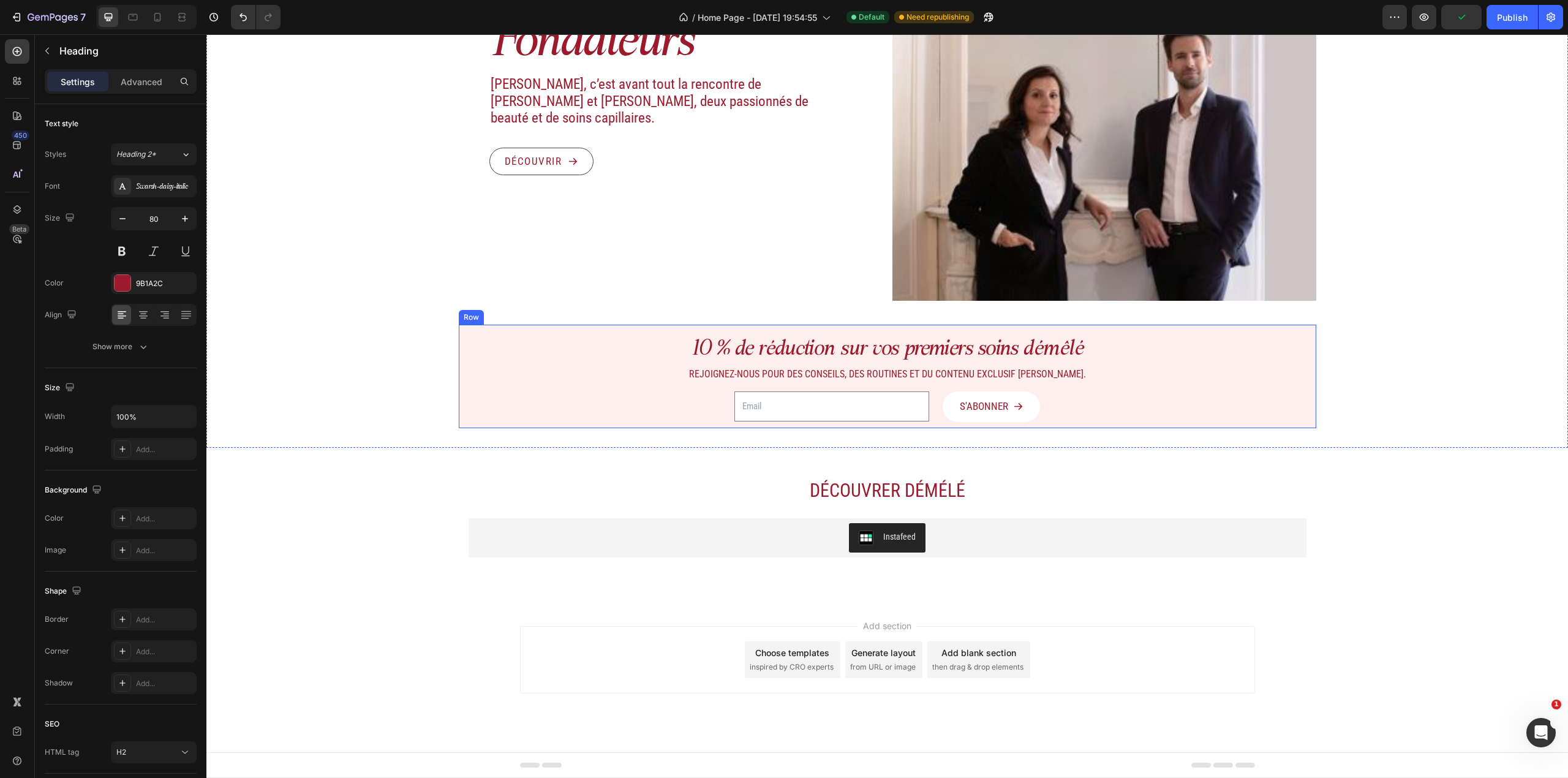
click at [877, 401] on div "10 % de réduction sur vos premiers soins démêlé Heading Rejoignez-nous pour des…" at bounding box center [888, 381] width 838 height 93
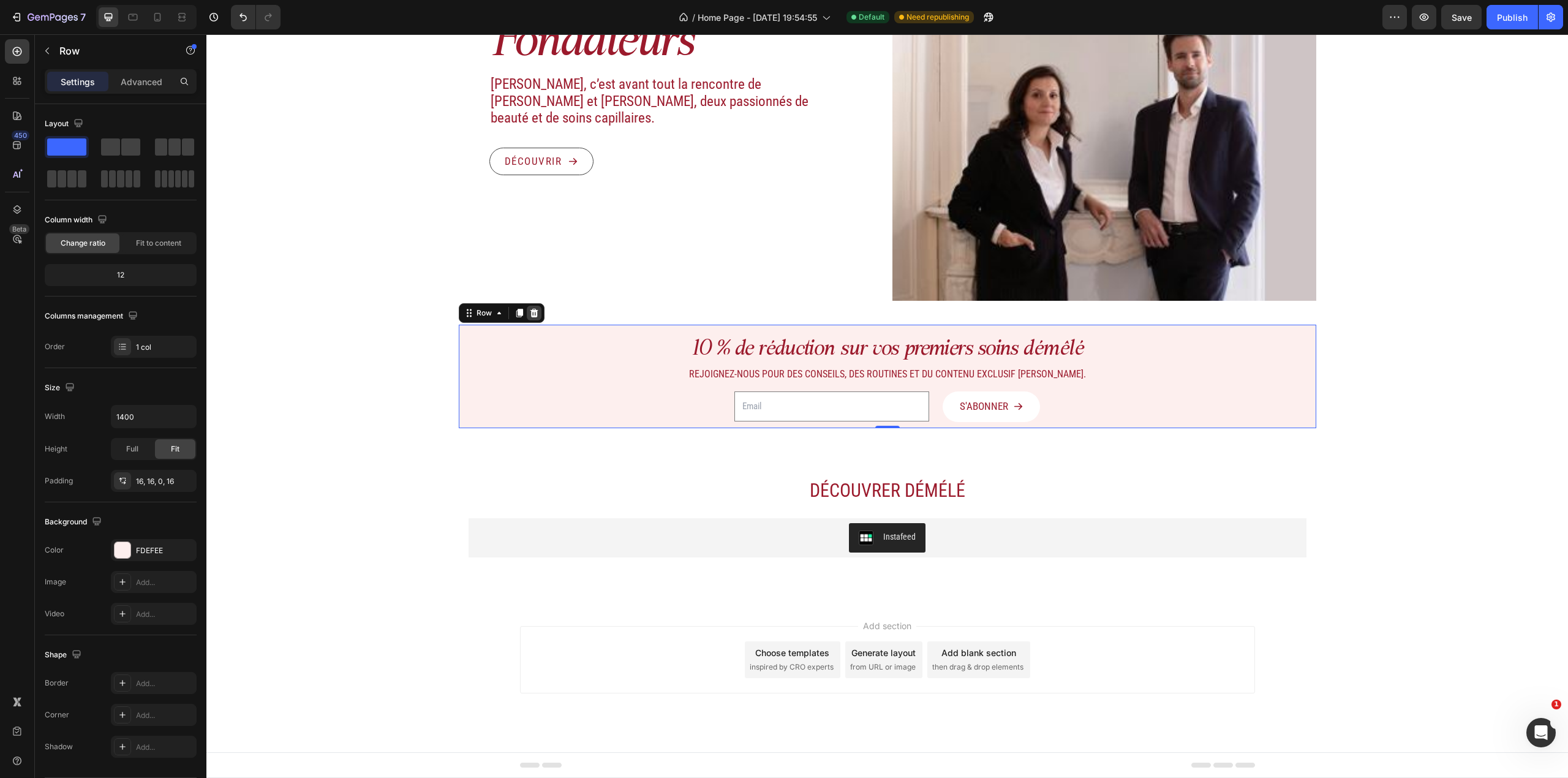
click at [530, 314] on icon at bounding box center [534, 312] width 8 height 8
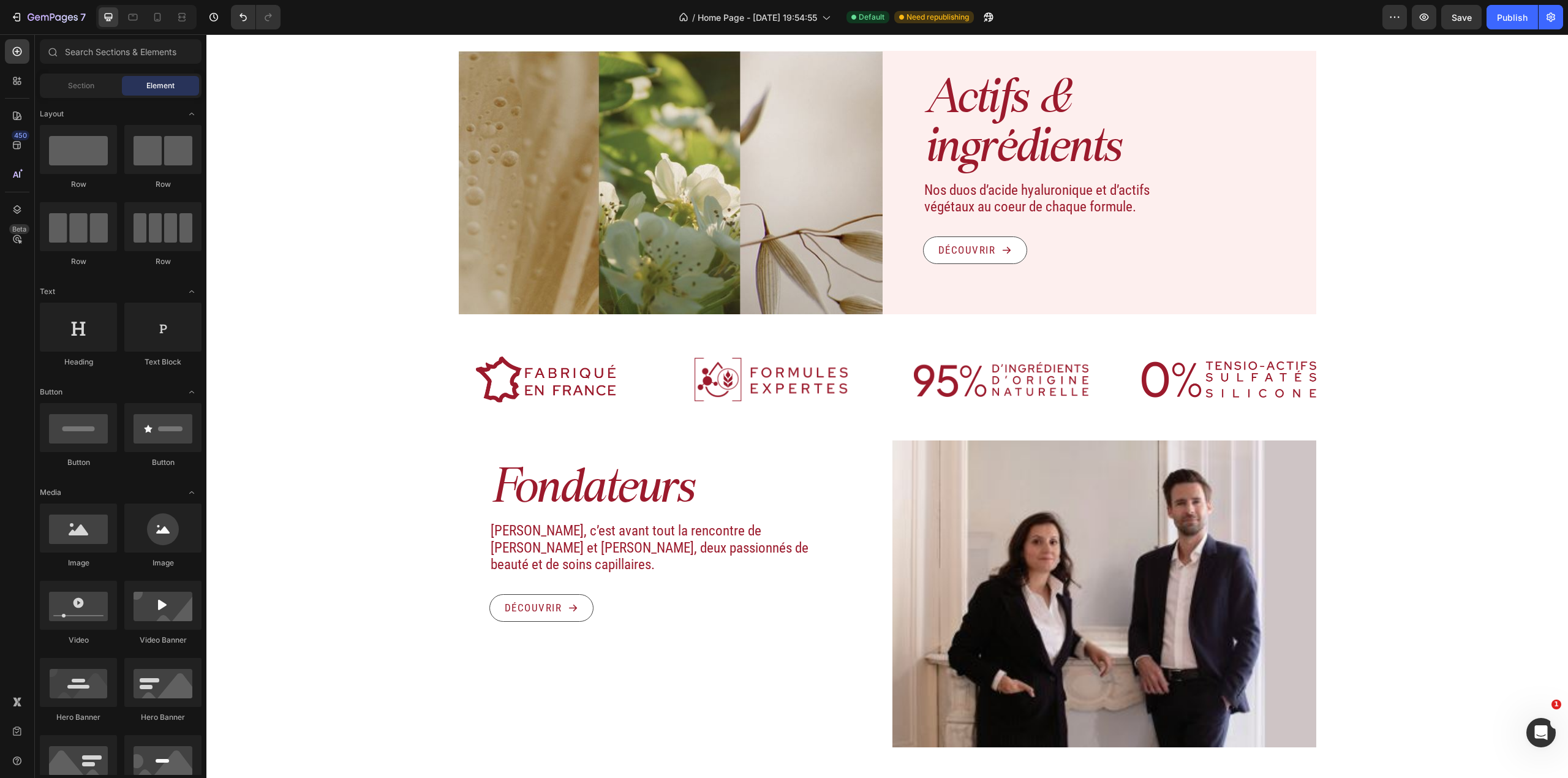
scroll to position [1160, 0]
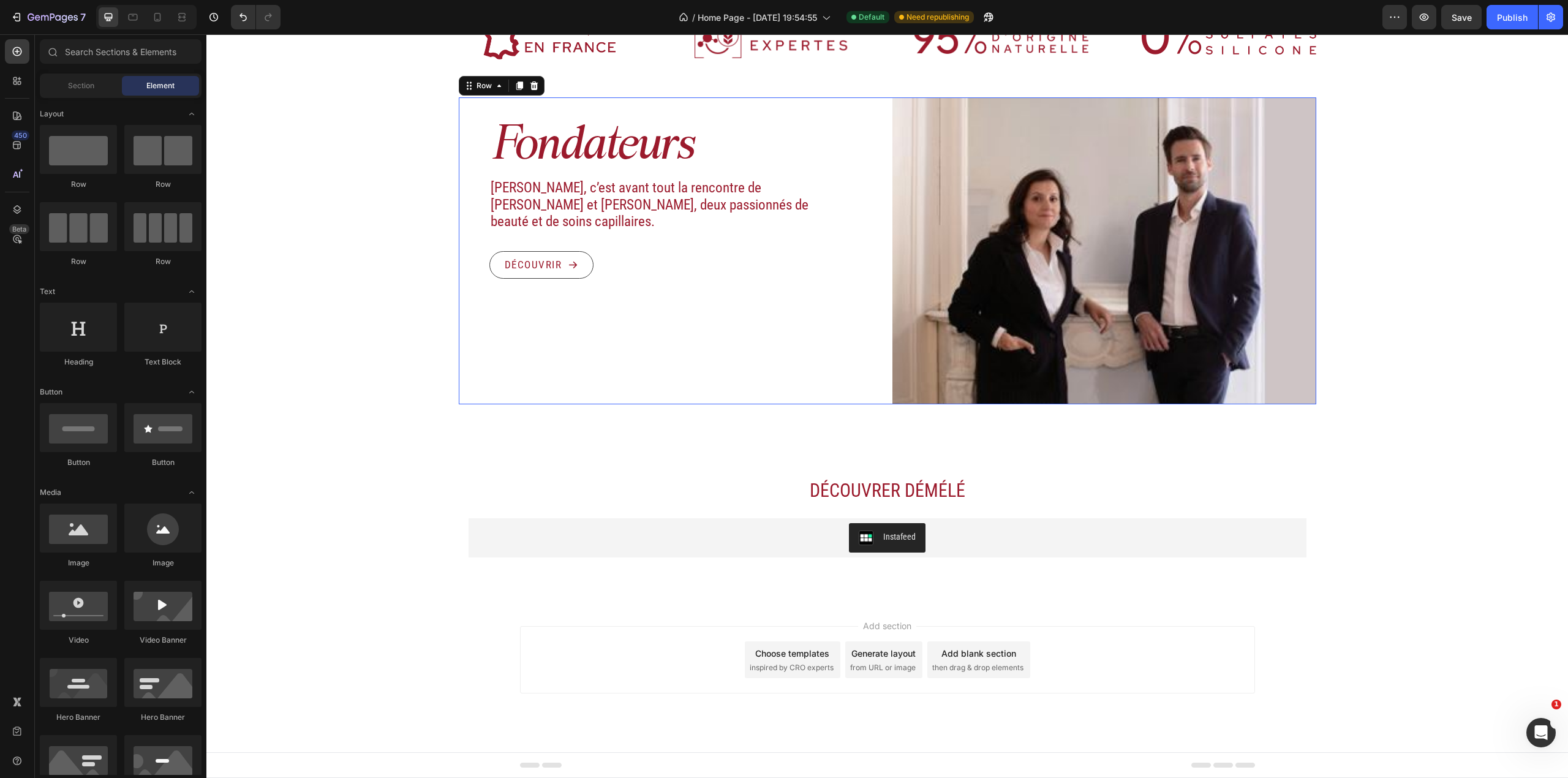
click at [837, 378] on div "Fondateurs Heading [PERSON_NAME], c’est avant tout la rencontre de [PERSON_NAME…" at bounding box center [671, 251] width 424 height 307
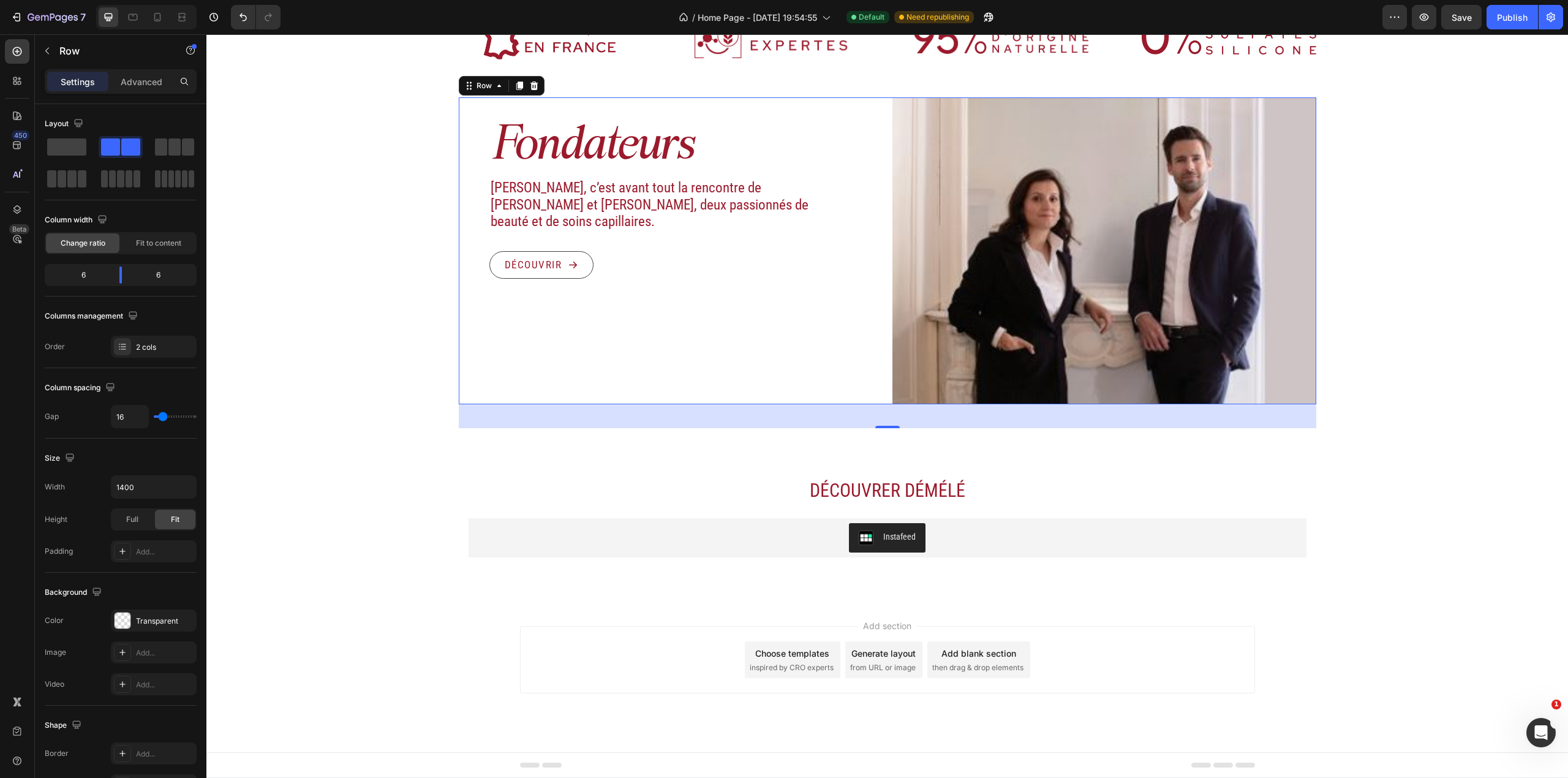
click at [518, 81] on div at bounding box center [519, 85] width 15 height 15
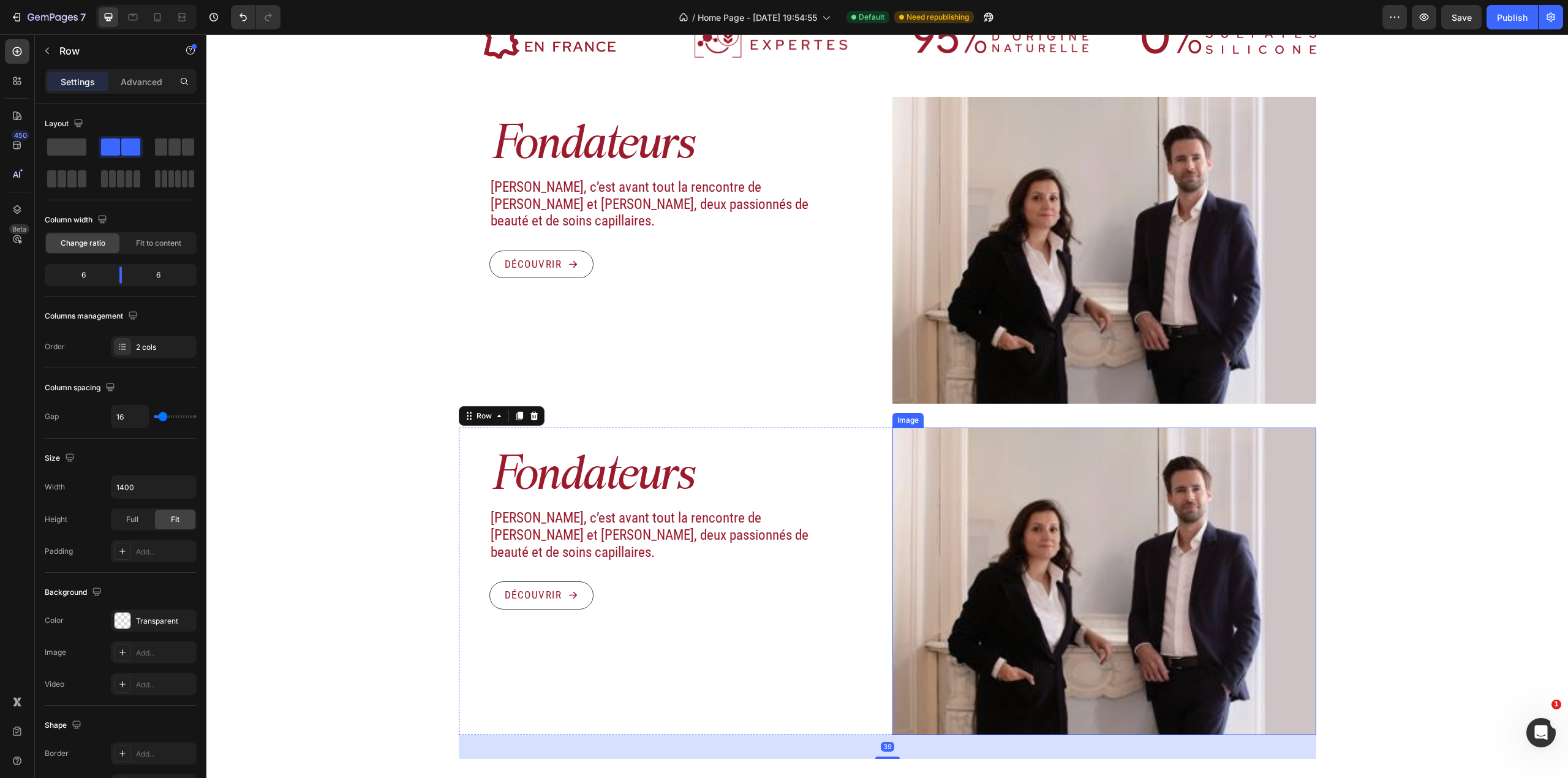
click at [877, 471] on img at bounding box center [1104, 580] width 424 height 307
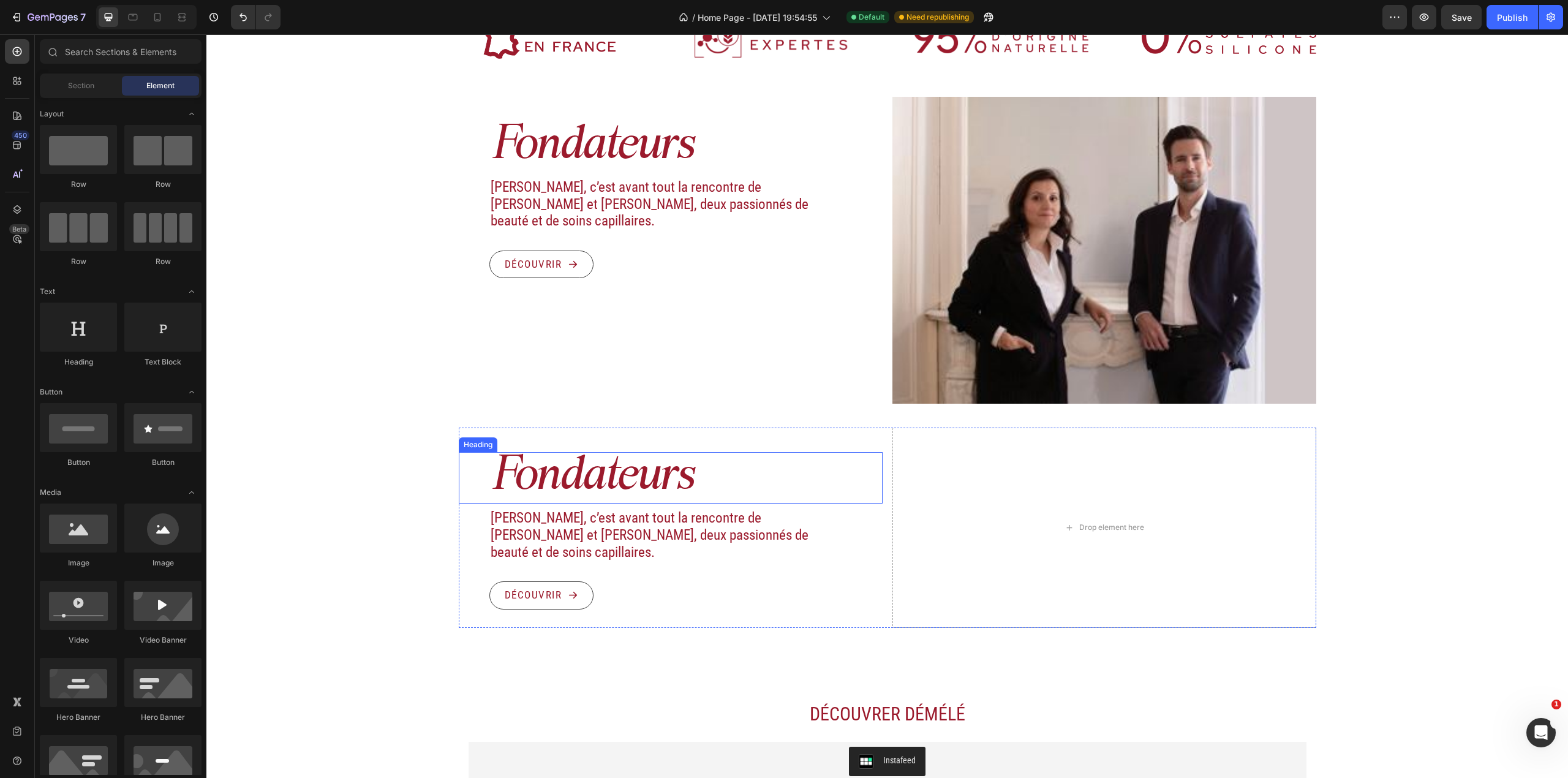
click at [604, 472] on h2 "Fondateurs" at bounding box center [686, 478] width 393 height 52
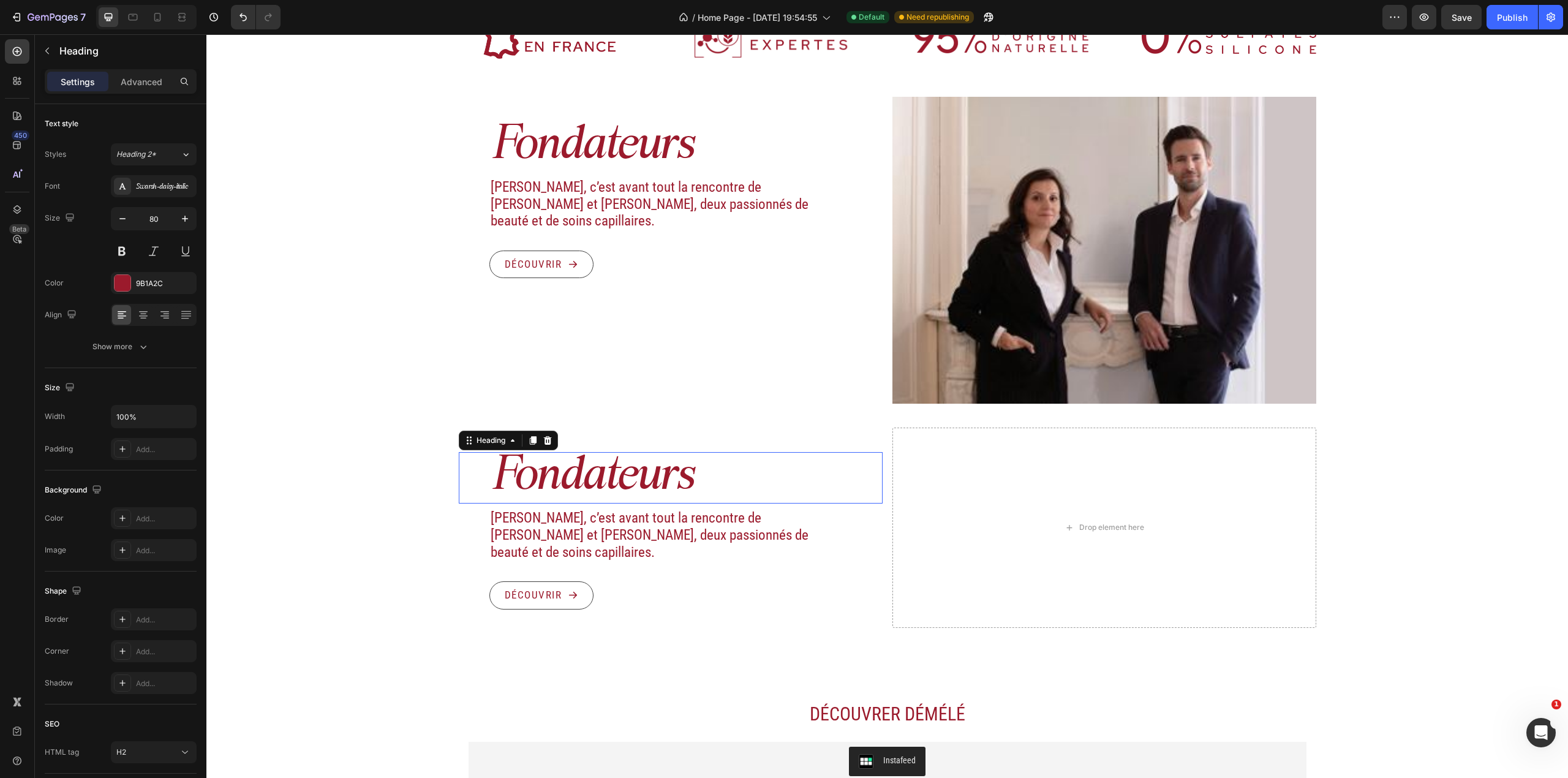
click at [604, 472] on h2 "Fondateurs" at bounding box center [686, 478] width 393 height 52
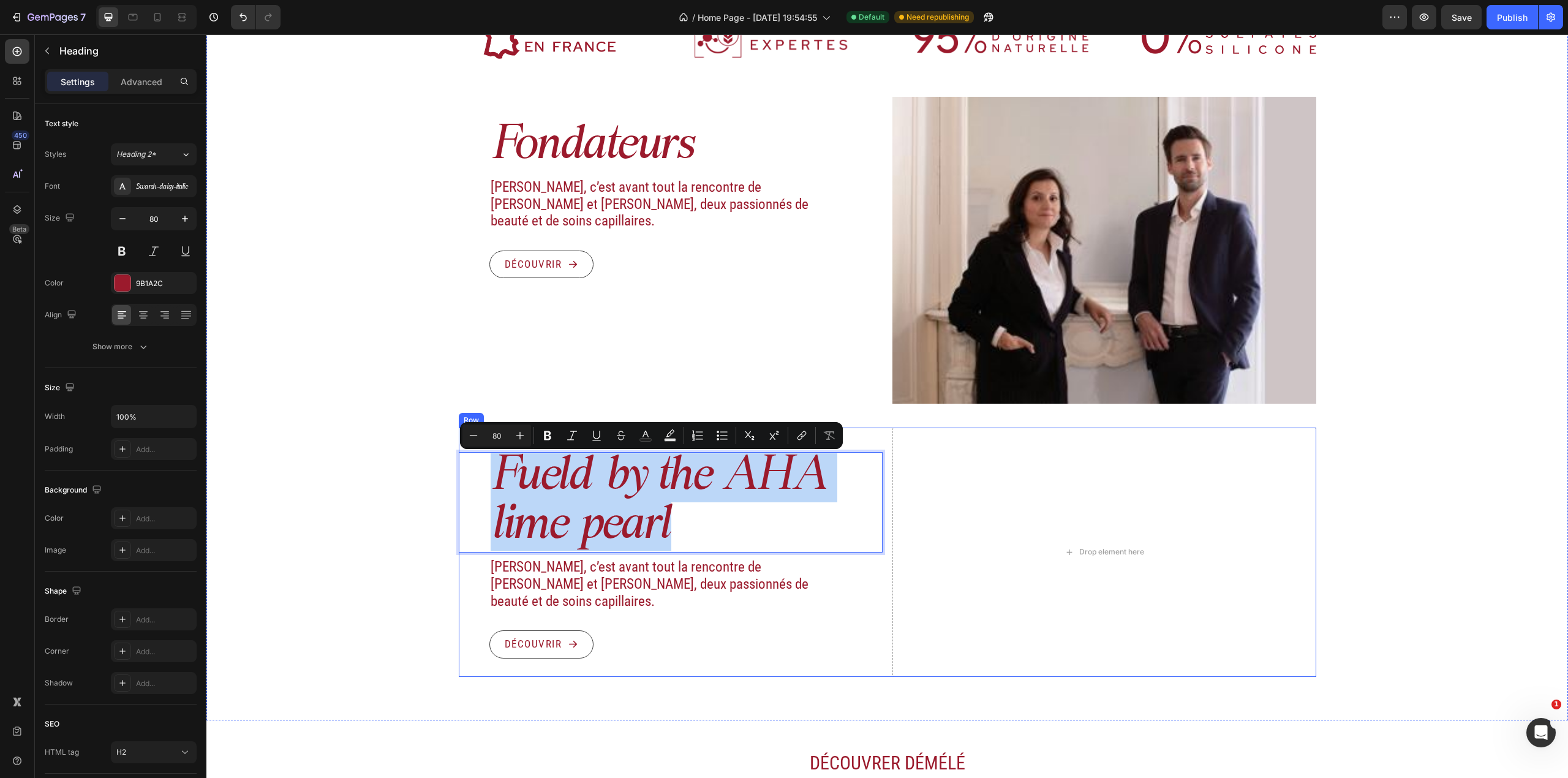
drag, startPoint x: 685, startPoint y: 513, endPoint x: 694, endPoint y: 471, distance: 43.0
click at [487, 436] on div "Fueld by the AHA lime pearl Heading 8 Démélé, c’est avant tout la rencontre de …" at bounding box center [671, 551] width 424 height 249
copy p "Fueld by the AHA lime pearl"
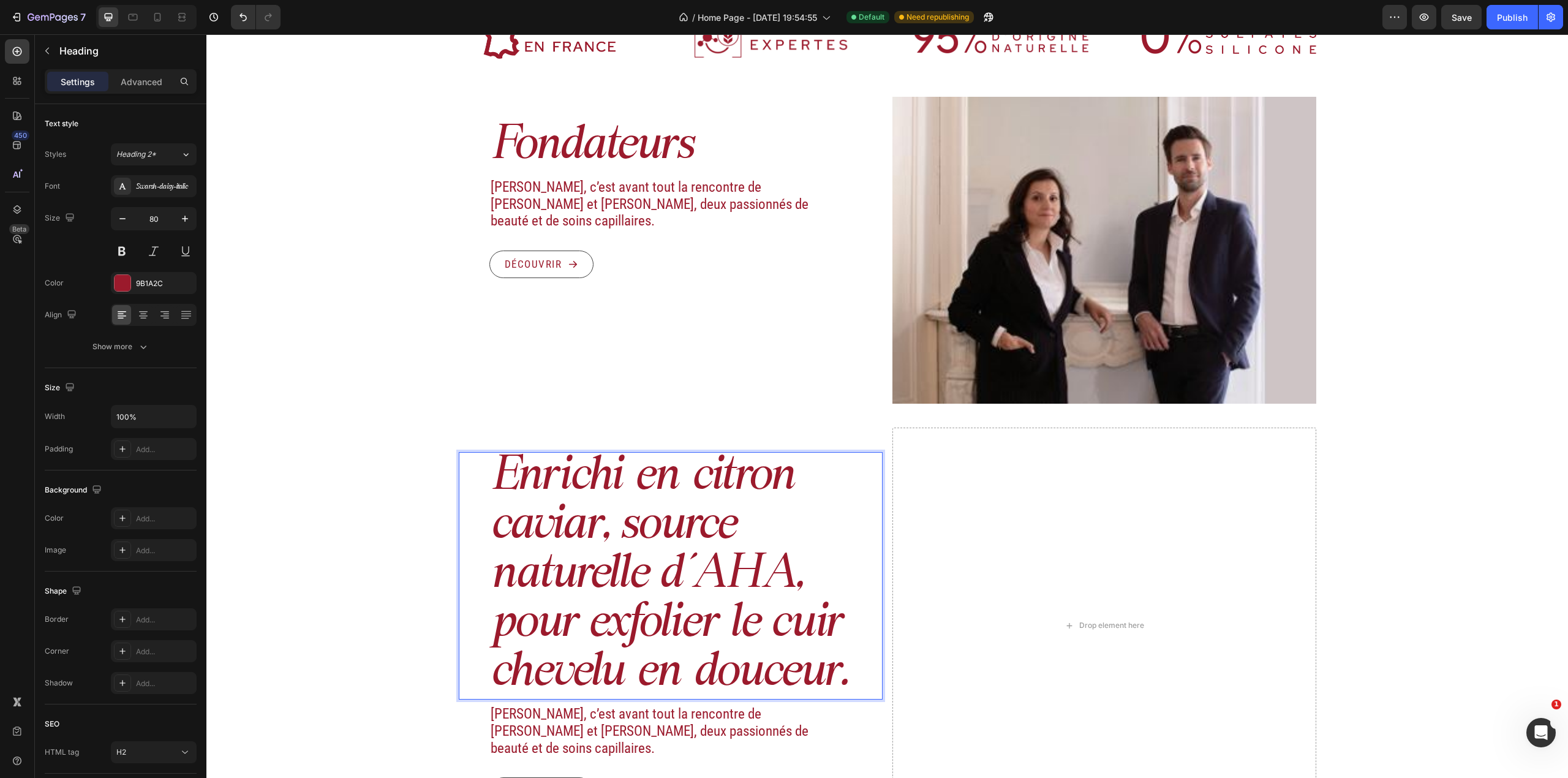
click at [642, 513] on p "Enrichi en citron caviar, source naturelle d’AHA, pour exfolier le cuir chevelu…" at bounding box center [686, 576] width 391 height 245
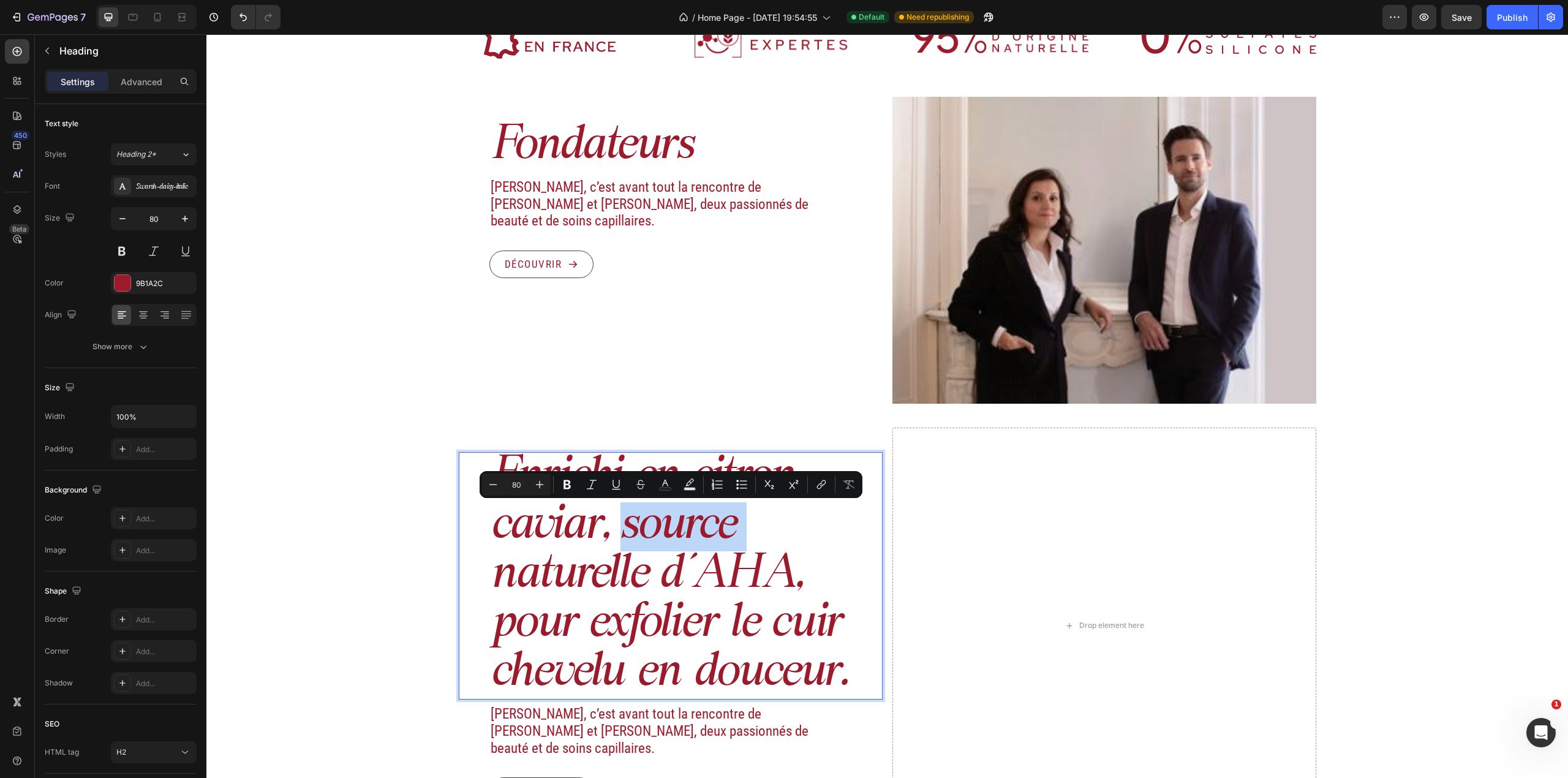
click at [620, 513] on p "Enrichi en citron caviar, source naturelle d’AHA, pour exfolier le cuir chevelu…" at bounding box center [686, 576] width 391 height 245
drag, startPoint x: 670, startPoint y: 561, endPoint x: 750, endPoint y: 564, distance: 80.1
click at [674, 513] on p "Enrichi en citron caviar, source naturelle d’AHA, pour exfolier le cuir chevelu…" at bounding box center [686, 576] width 391 height 245
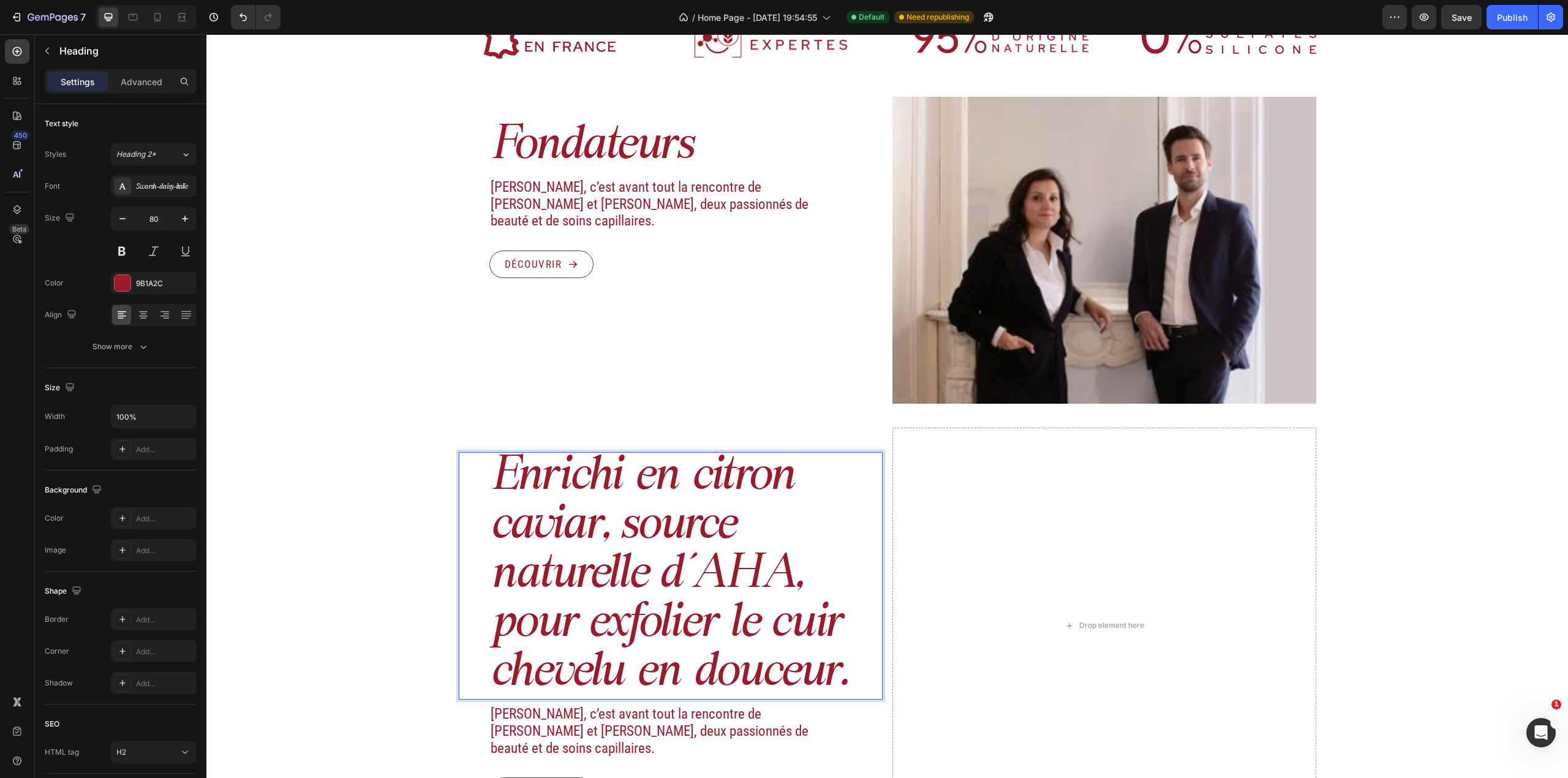
click at [799, 513] on p "Enrichi en citron caviar, source naturelle d’AHA, pour exfolier le cuir chevelu…" at bounding box center [686, 576] width 391 height 245
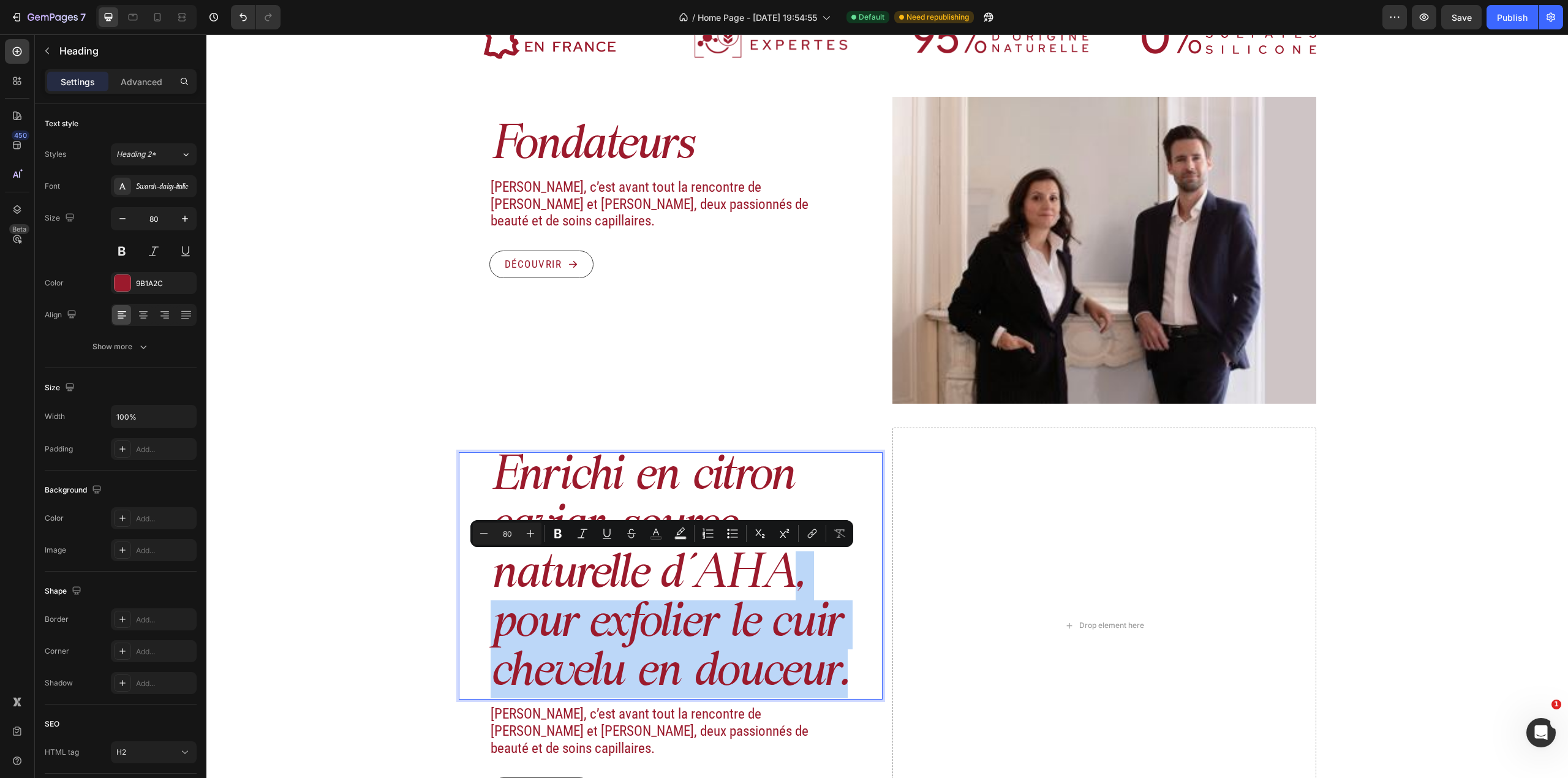
drag, startPoint x: 789, startPoint y: 576, endPoint x: 858, endPoint y: 668, distance: 115.0
click at [858, 513] on p "Enrichi en citron caviar, source naturelle d’AHA, pour exfolier le cuir chevelu…" at bounding box center [686, 576] width 391 height 245
click at [855, 513] on p "Enrichi en citron caviar, source naturelle d’AHA, pour exfolier le cuir chevelu…" at bounding box center [686, 576] width 391 height 245
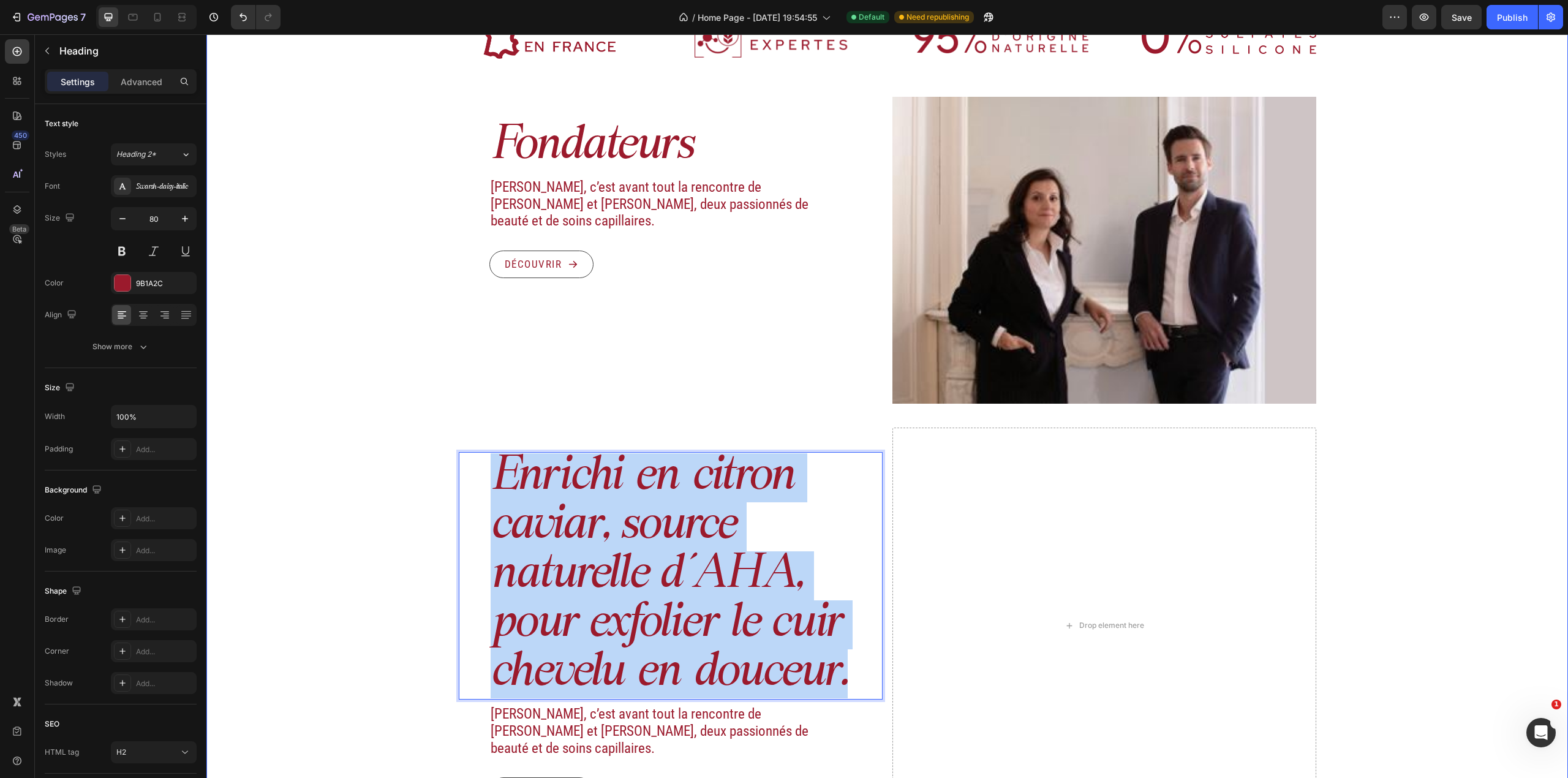
drag, startPoint x: 845, startPoint y: 677, endPoint x: 437, endPoint y: 488, distance: 449.6
click at [437, 488] on div "Image Actifs & ingrédients Heading Nos duos d’acide hyaluronique et d’actifs vé…" at bounding box center [887, 277] width 1361 height 1141
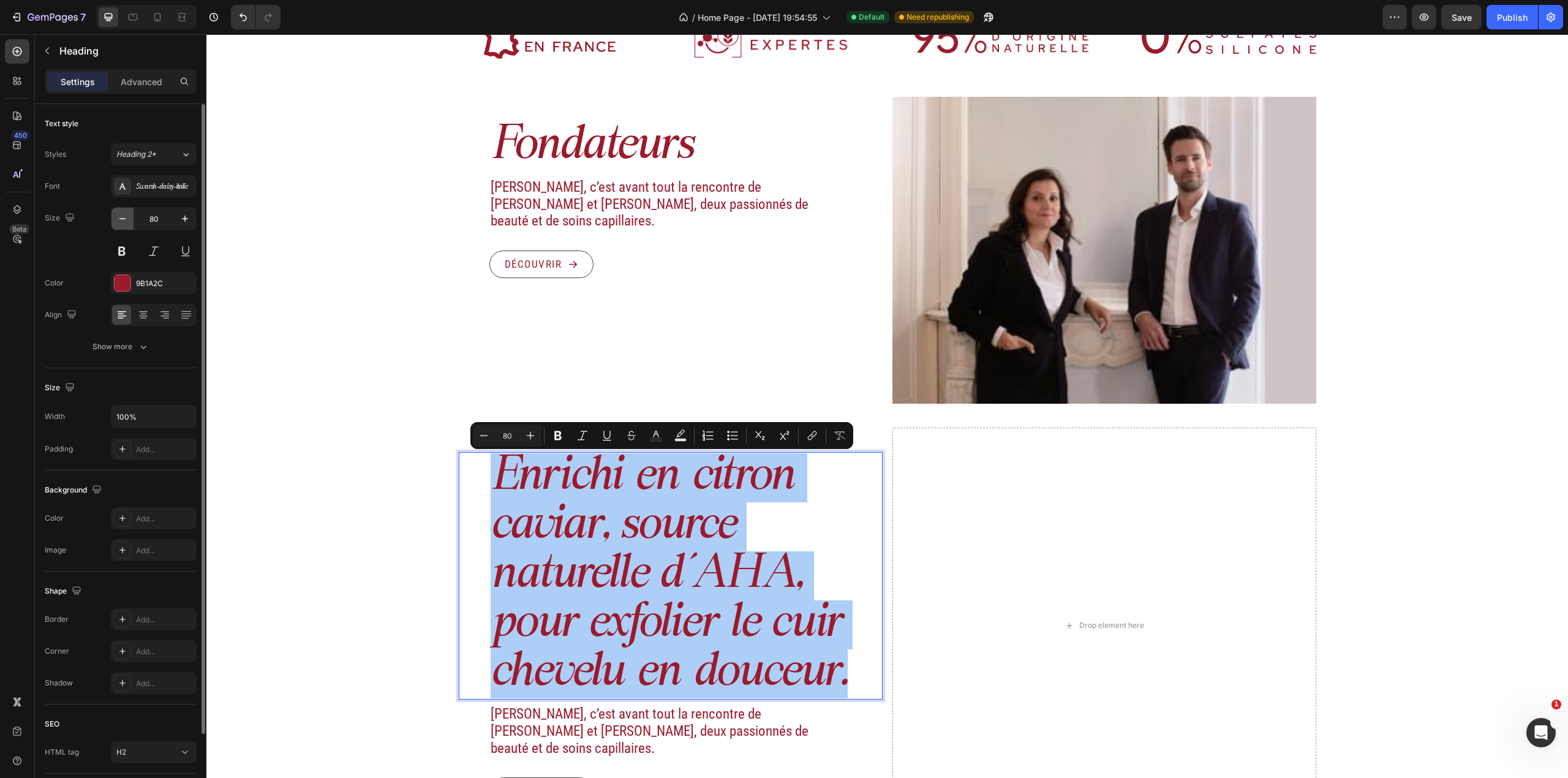
click at [124, 214] on icon "button" at bounding box center [122, 218] width 12 height 12
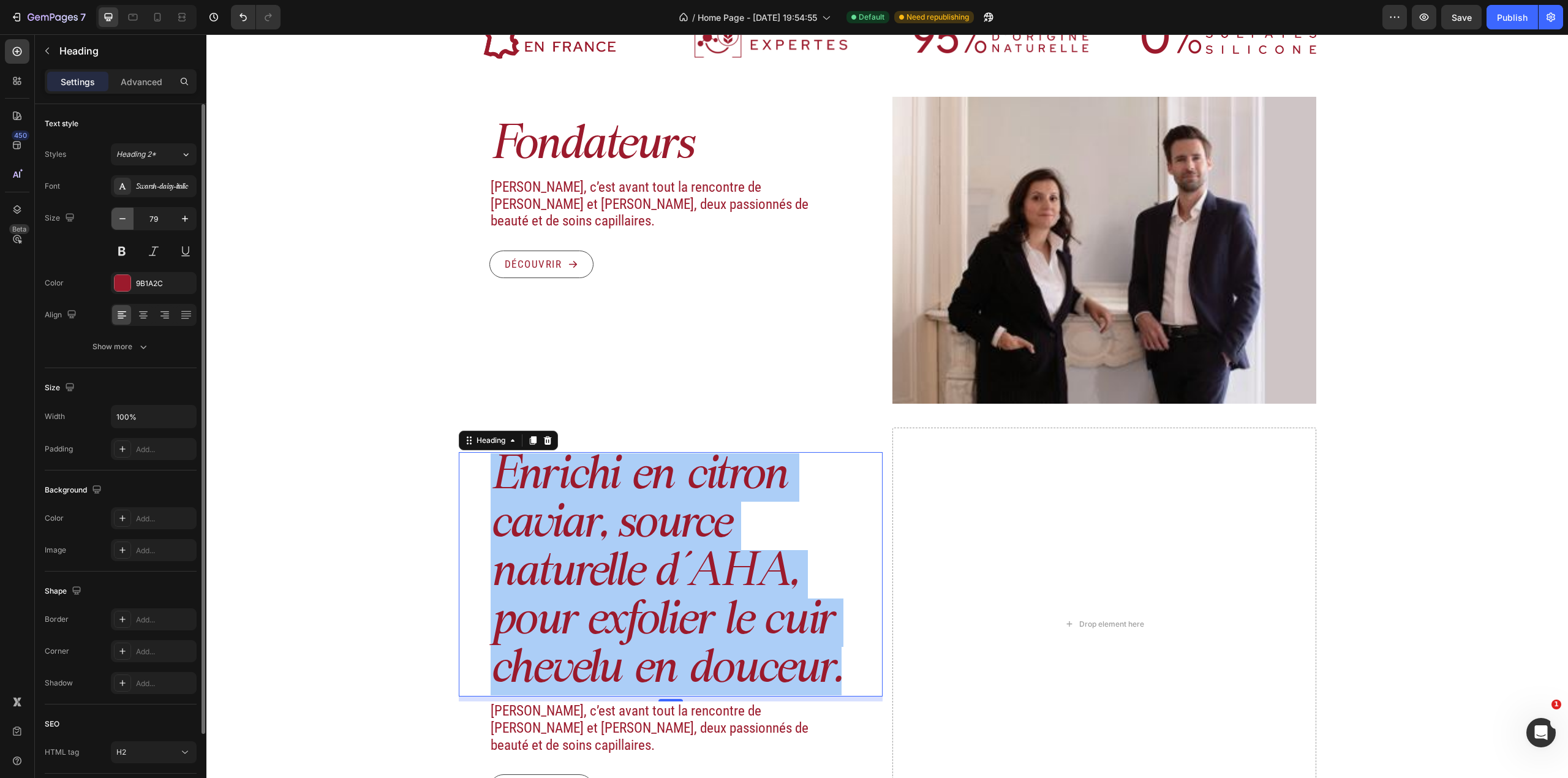
click at [124, 214] on icon "button" at bounding box center [122, 218] width 12 height 12
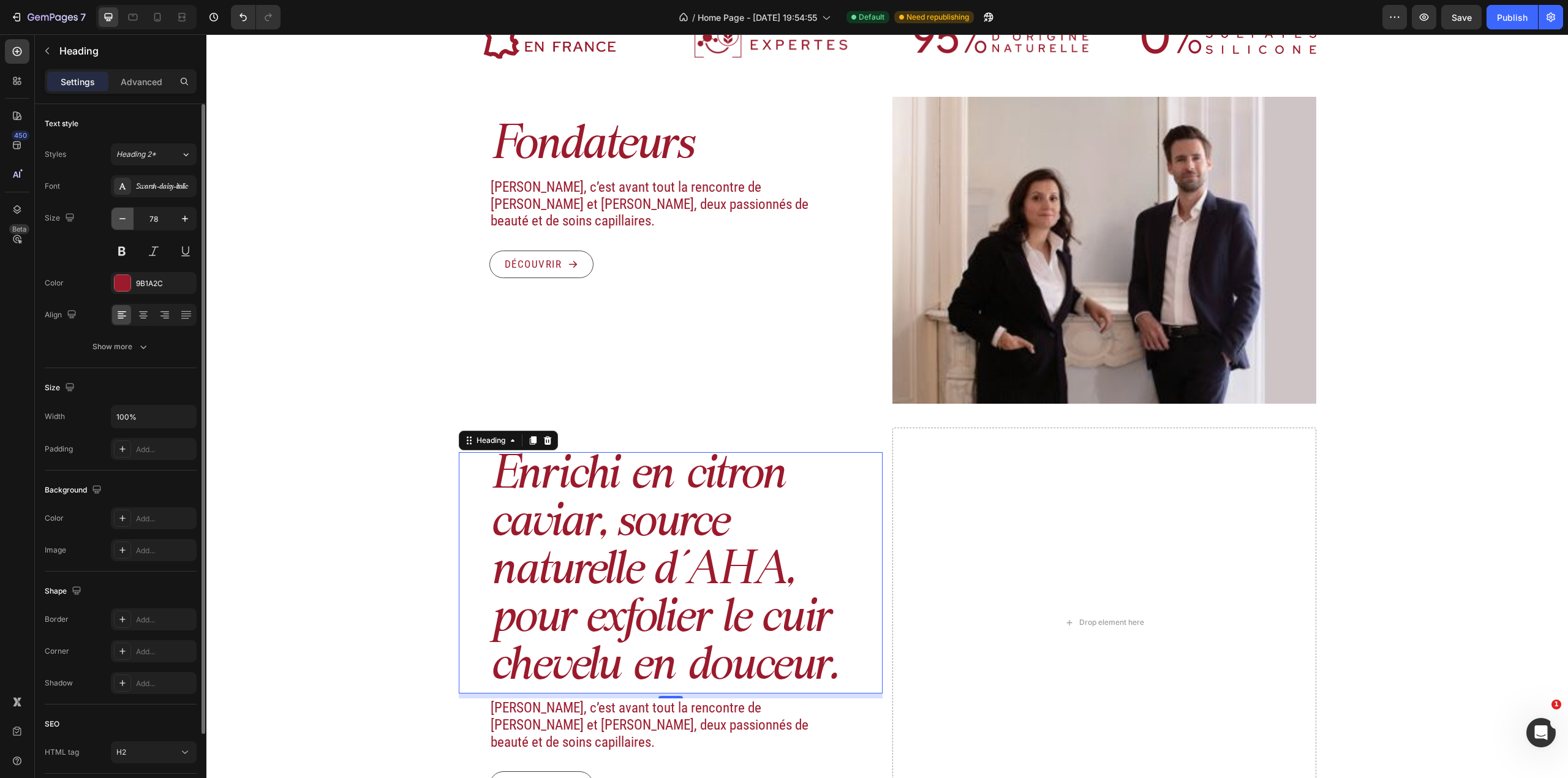
click at [124, 214] on icon "button" at bounding box center [122, 218] width 12 height 12
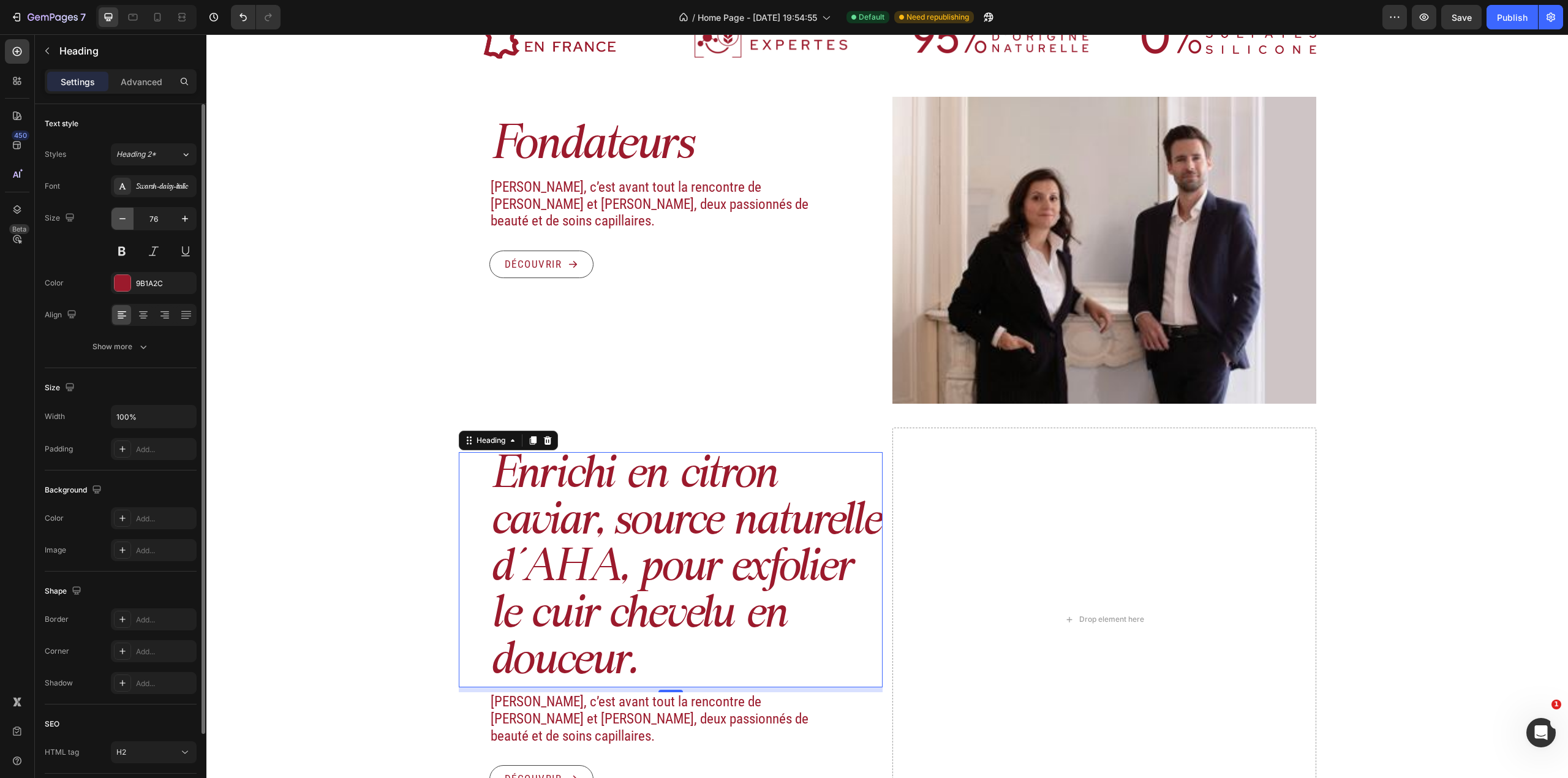
click at [124, 214] on icon "button" at bounding box center [122, 218] width 12 height 12
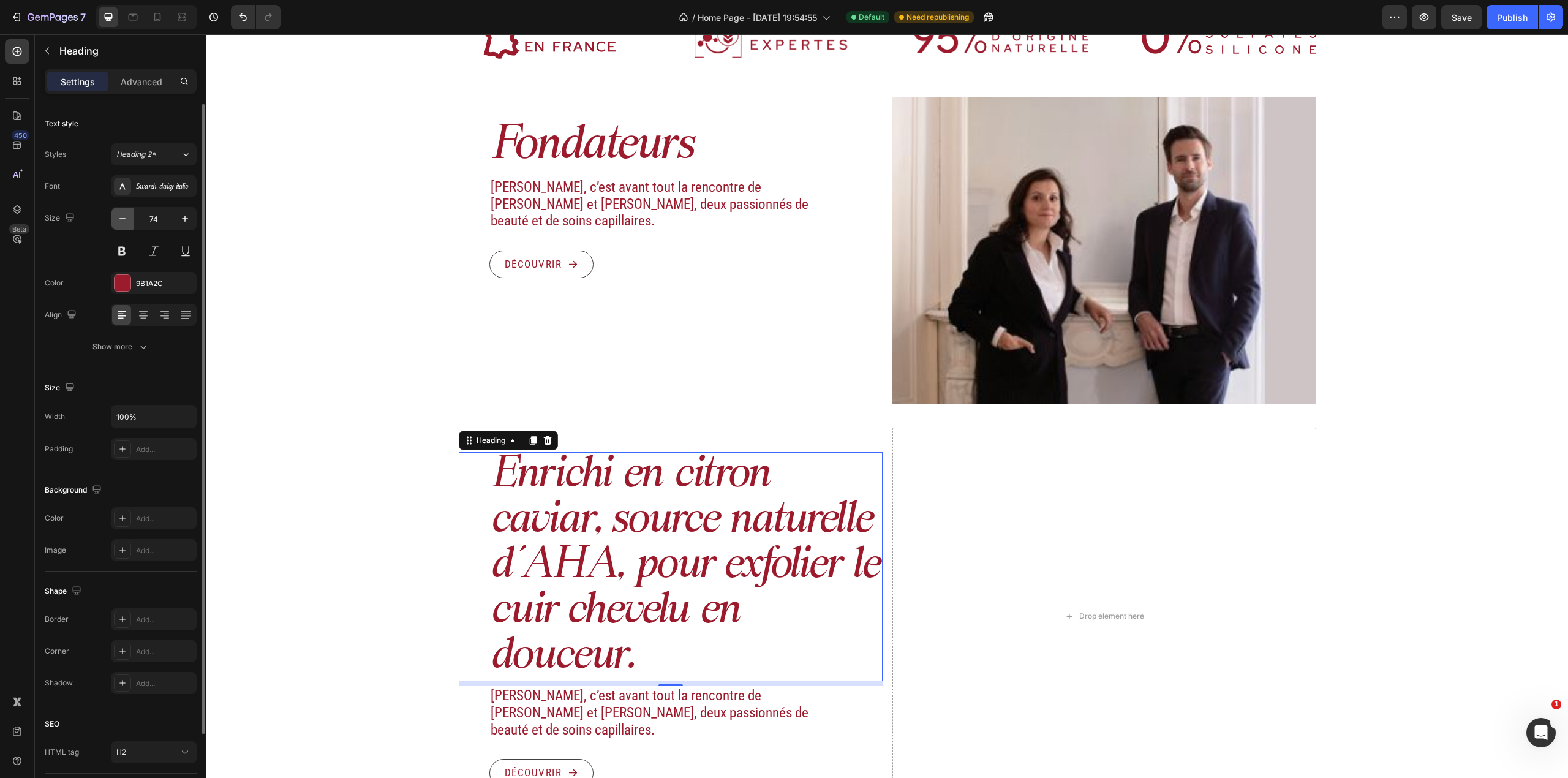
click at [124, 214] on icon "button" at bounding box center [122, 218] width 12 height 12
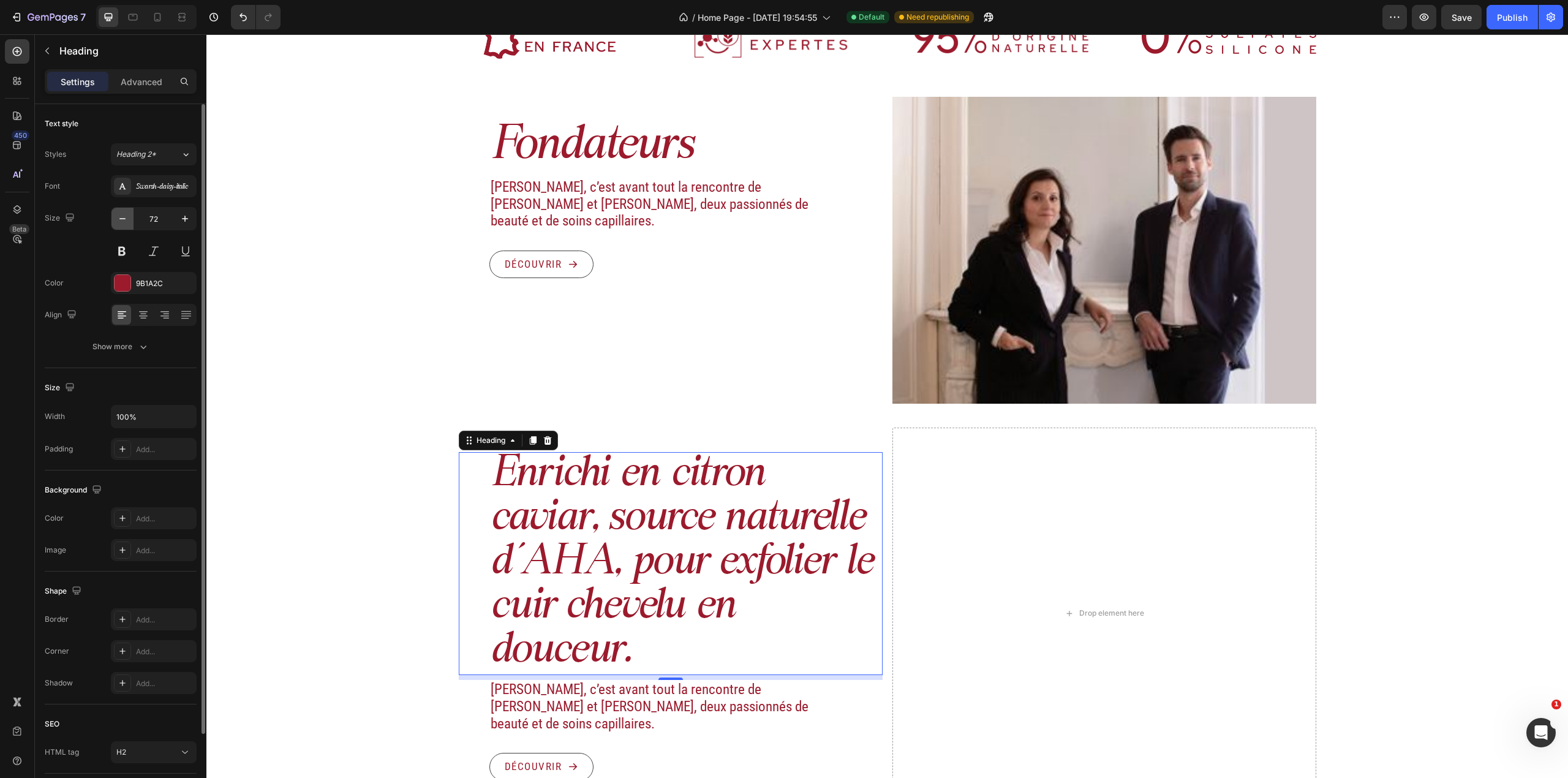
click at [124, 214] on icon "button" at bounding box center [122, 218] width 12 height 12
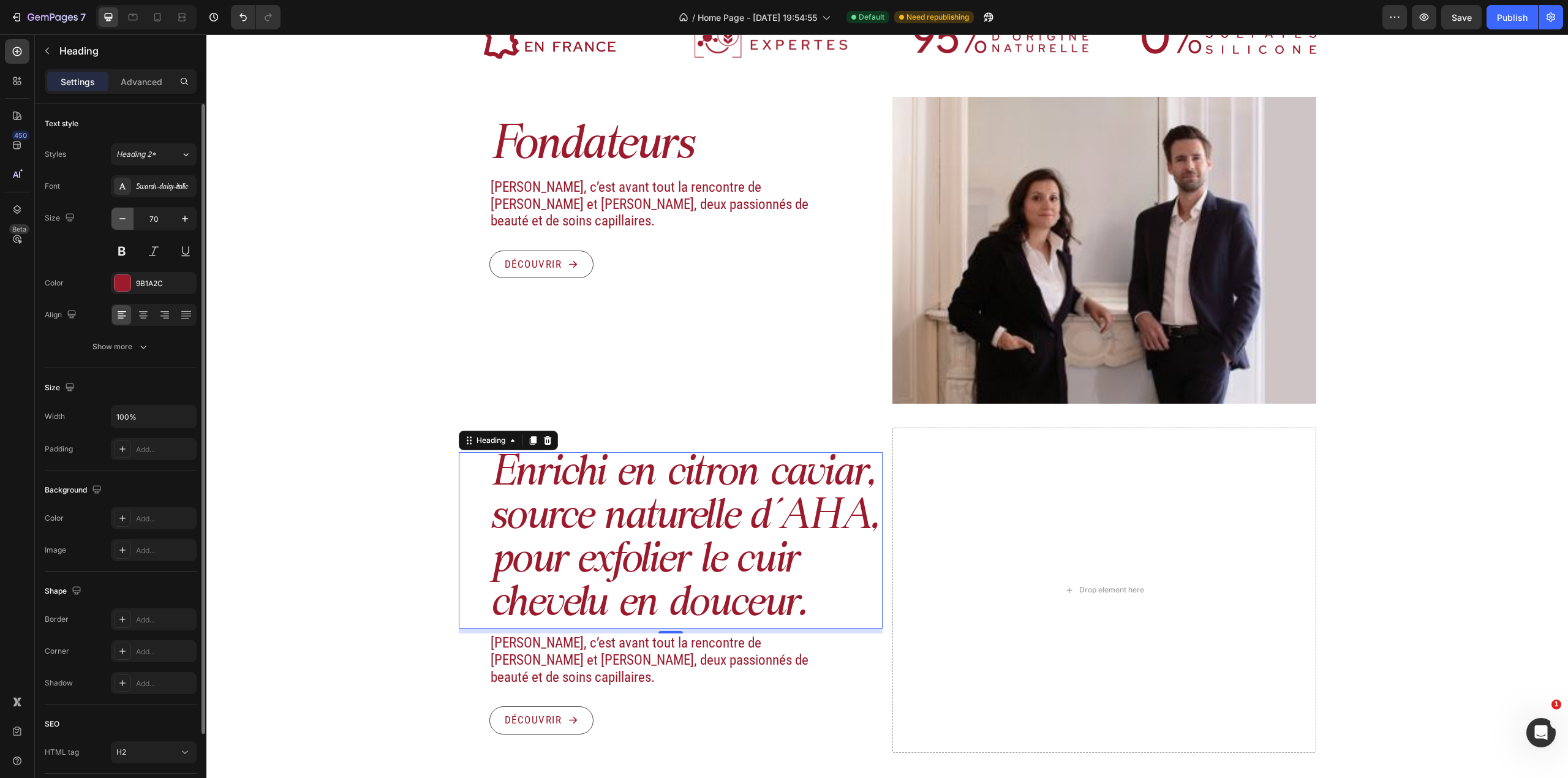
click at [124, 214] on icon "button" at bounding box center [122, 218] width 12 height 12
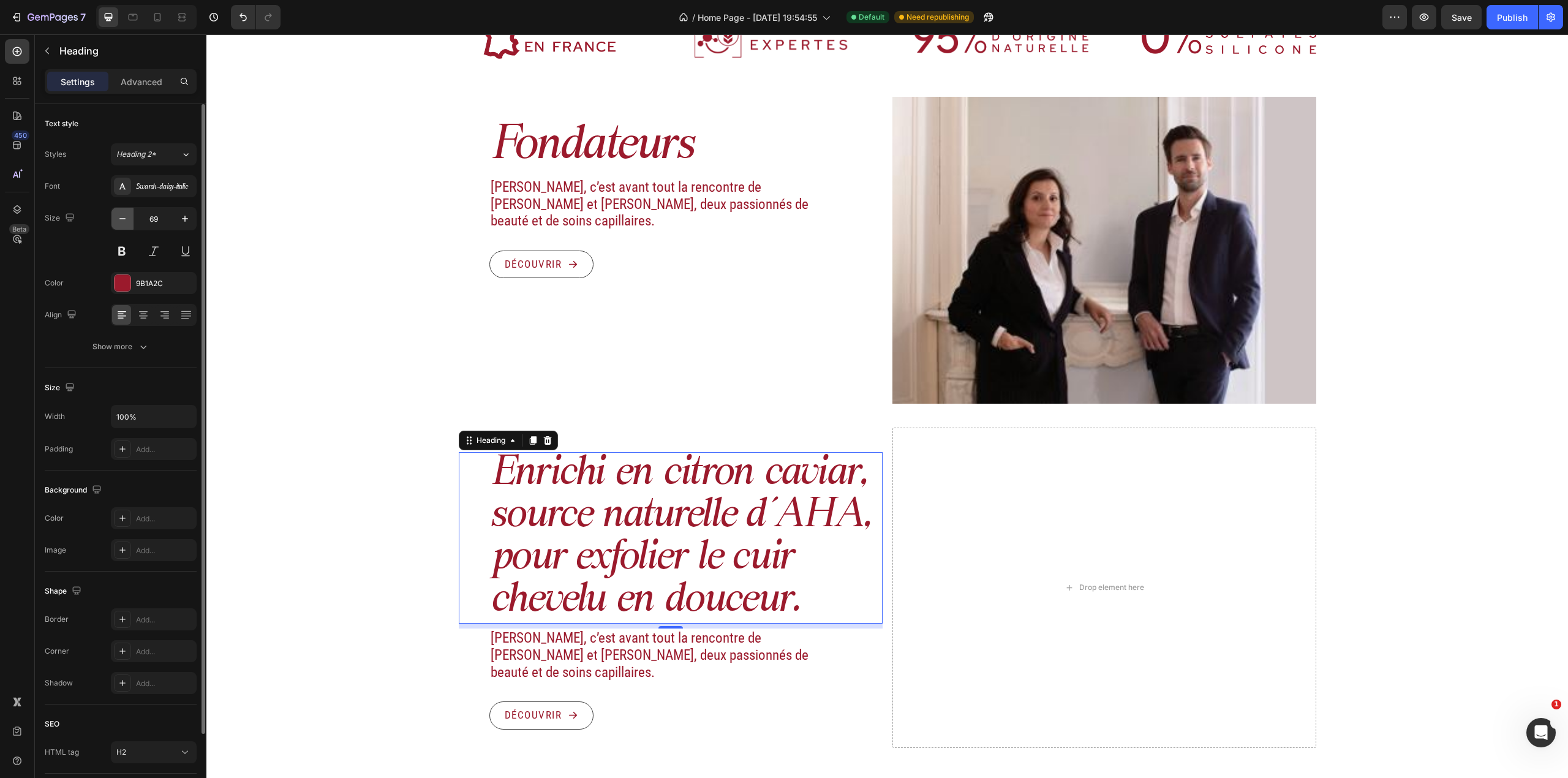
click at [124, 214] on icon "button" at bounding box center [122, 218] width 12 height 12
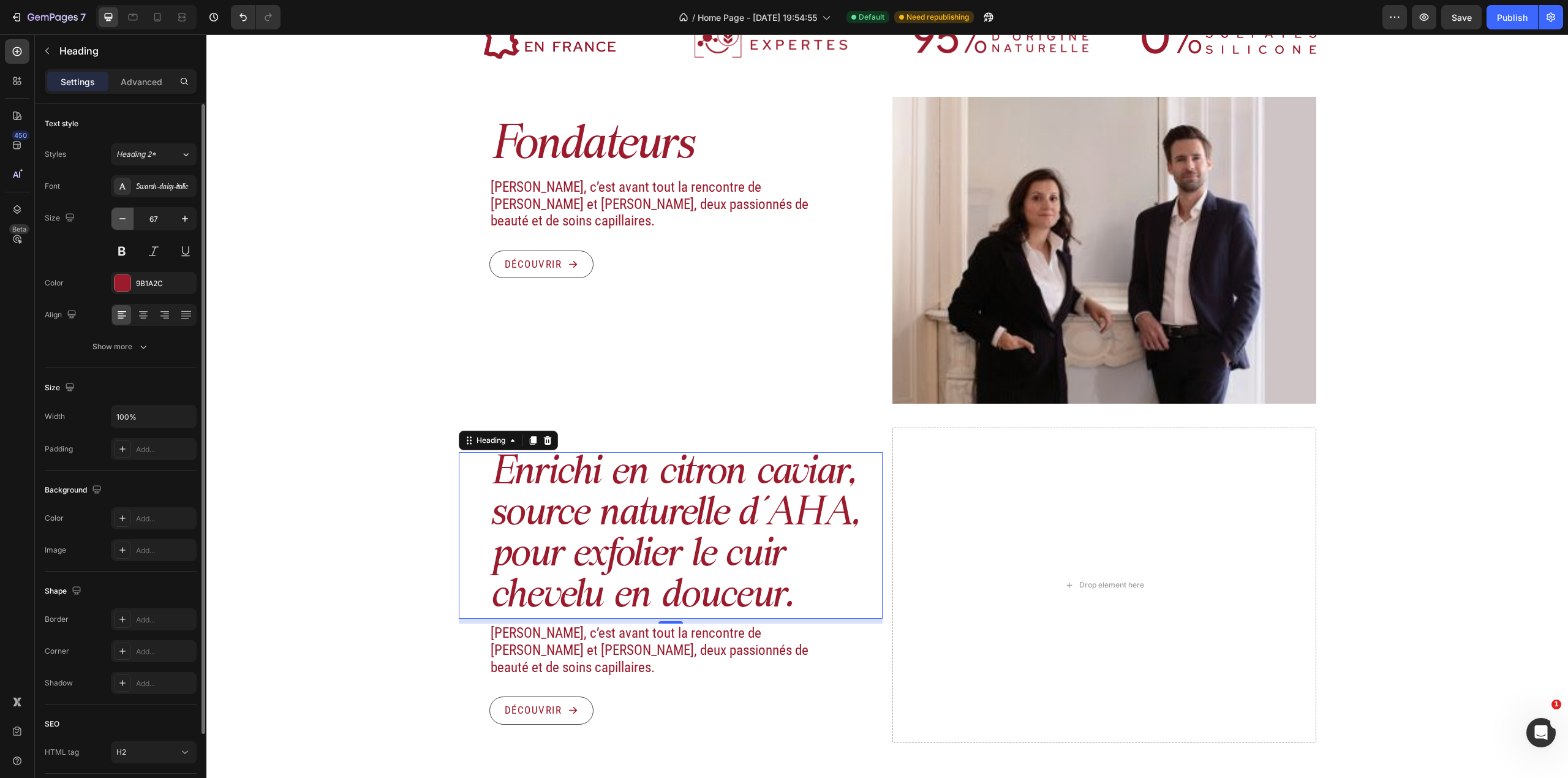
click at [124, 214] on icon "button" at bounding box center [122, 218] width 12 height 12
type input "65"
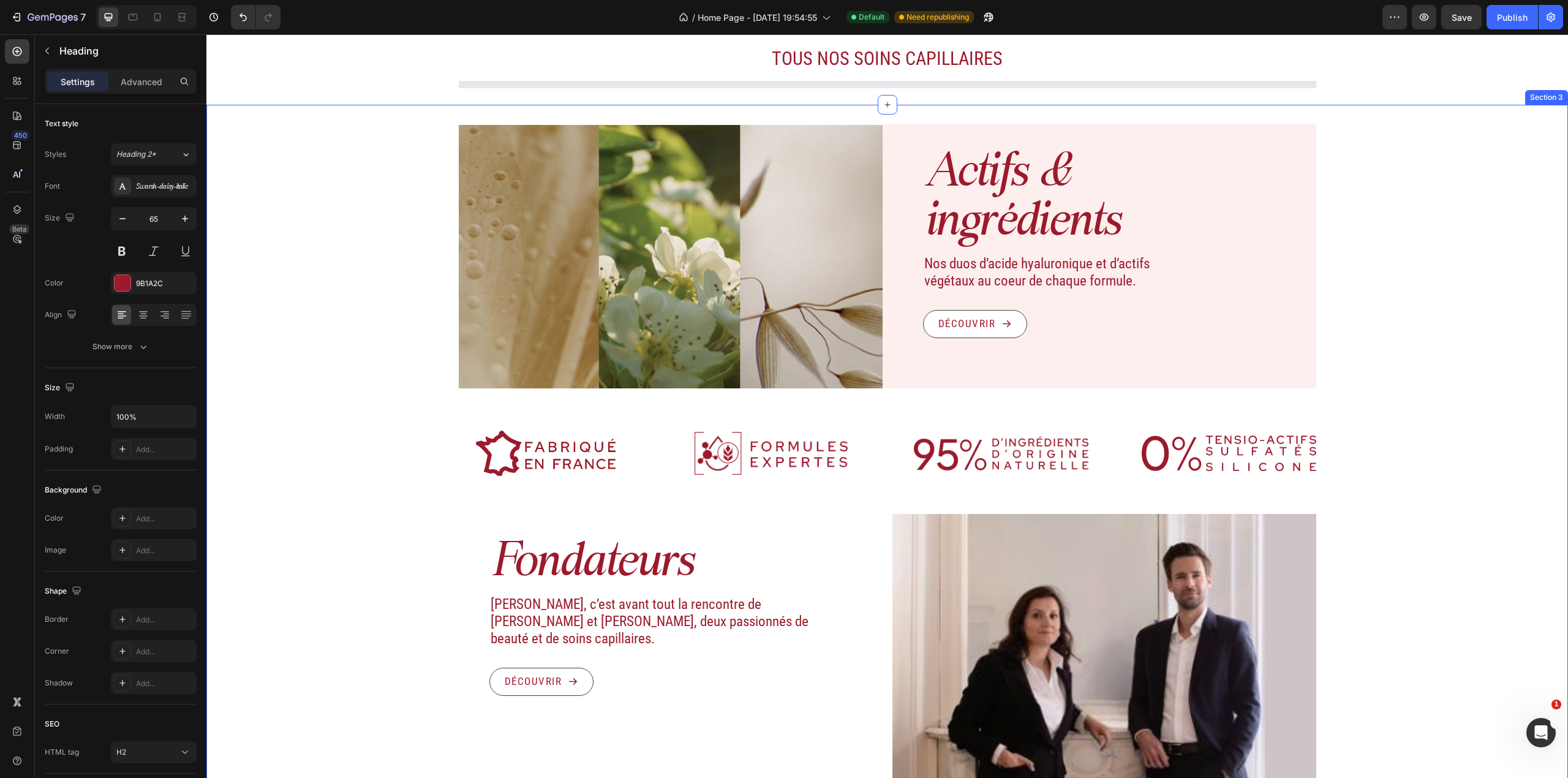
scroll to position [752, 0]
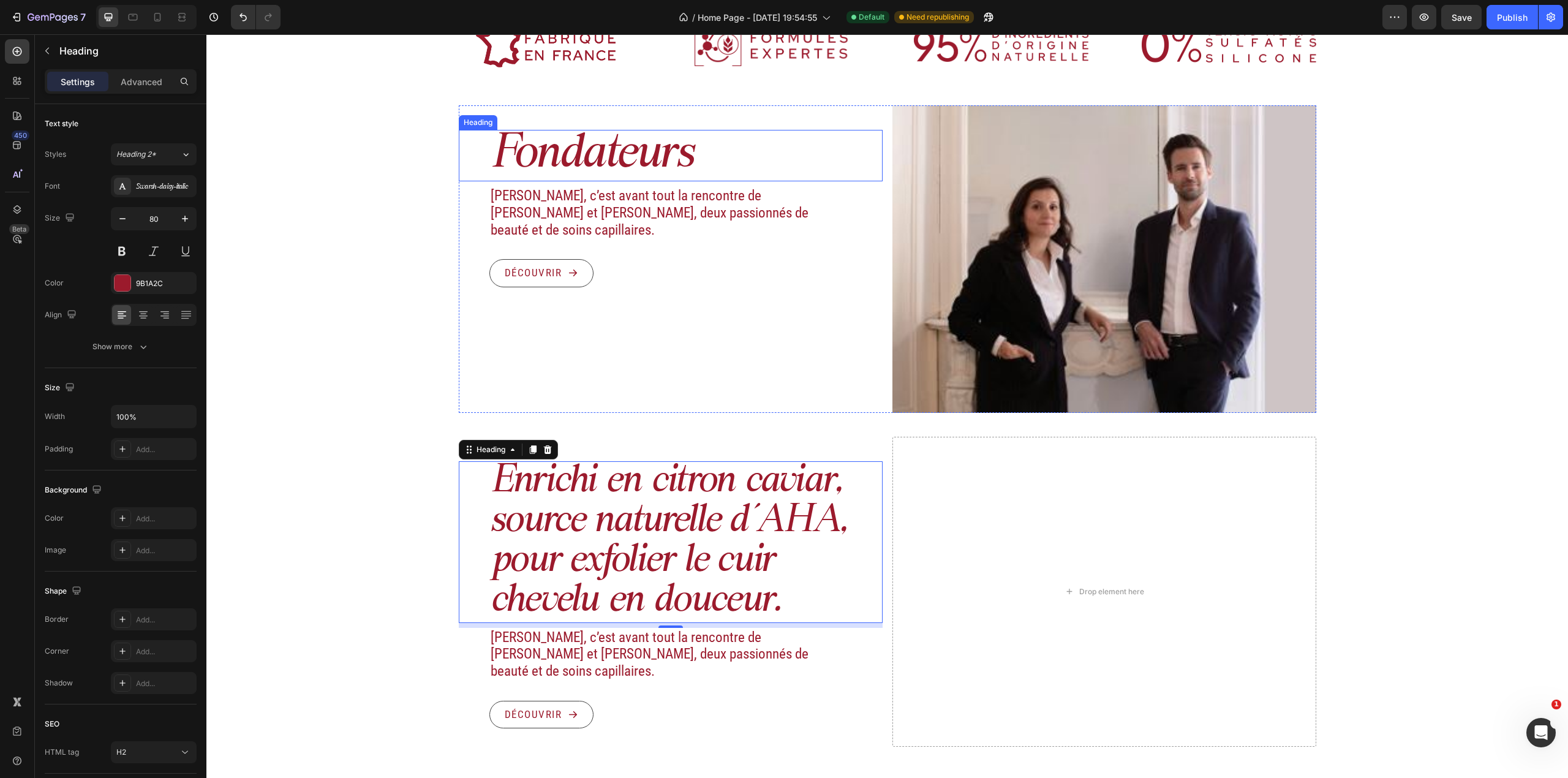
click at [609, 169] on h2 "Fondateurs" at bounding box center [686, 156] width 393 height 52
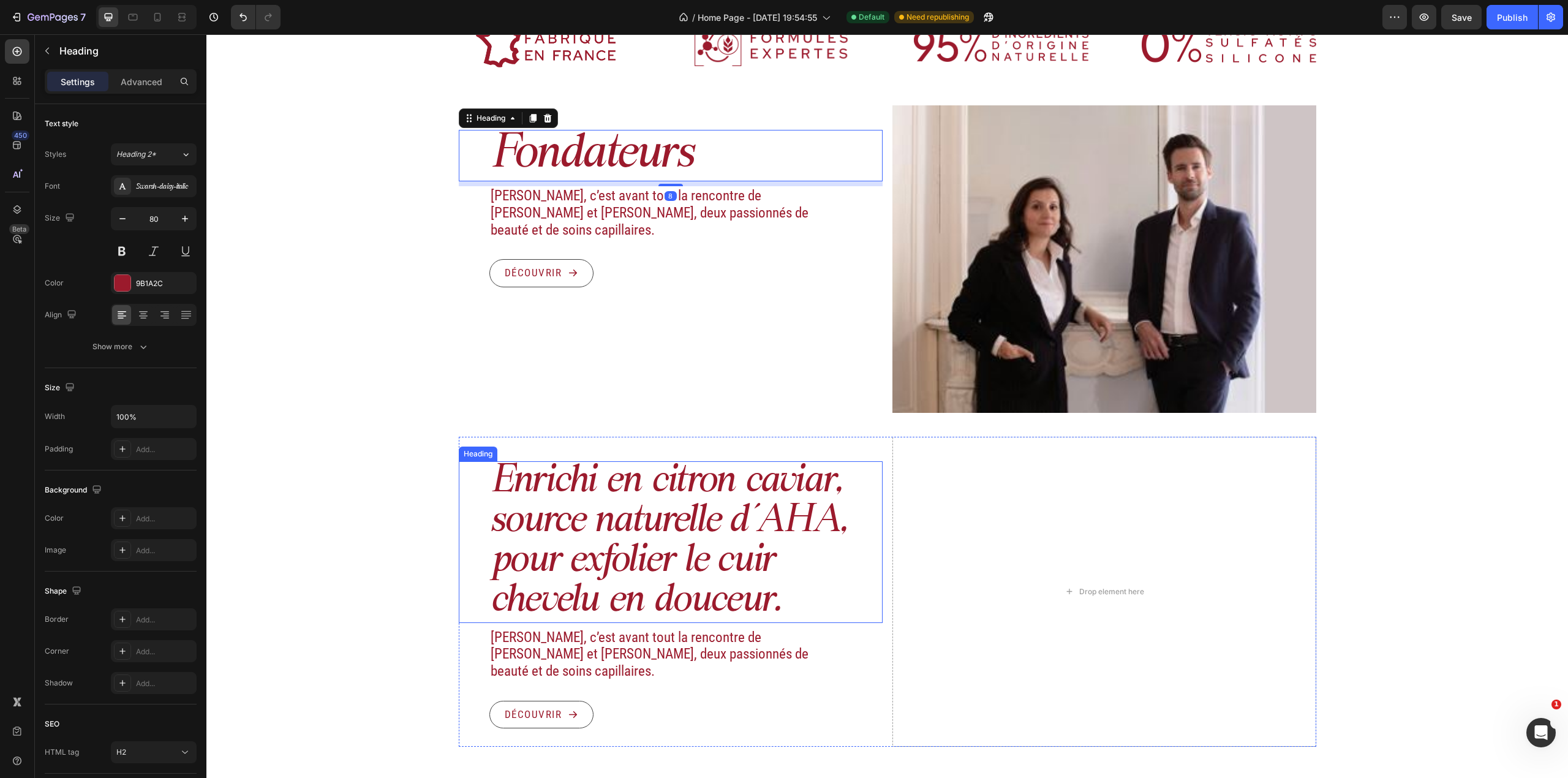
click at [653, 513] on p "Enrichi en citron caviar, source naturelle d’AHA, pour exfolier le cuir chevelu…" at bounding box center [686, 542] width 391 height 159
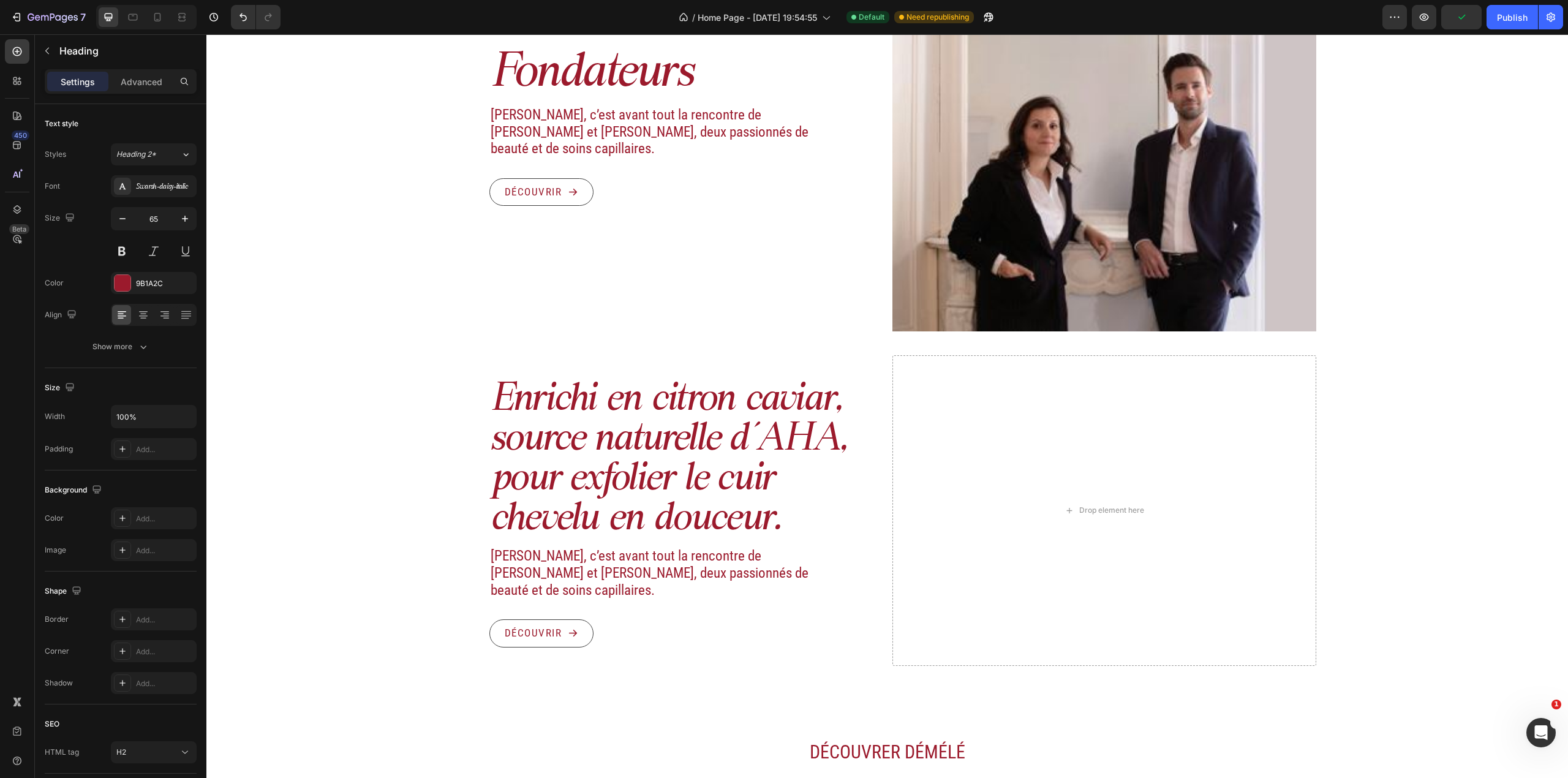
scroll to position [1478, 0]
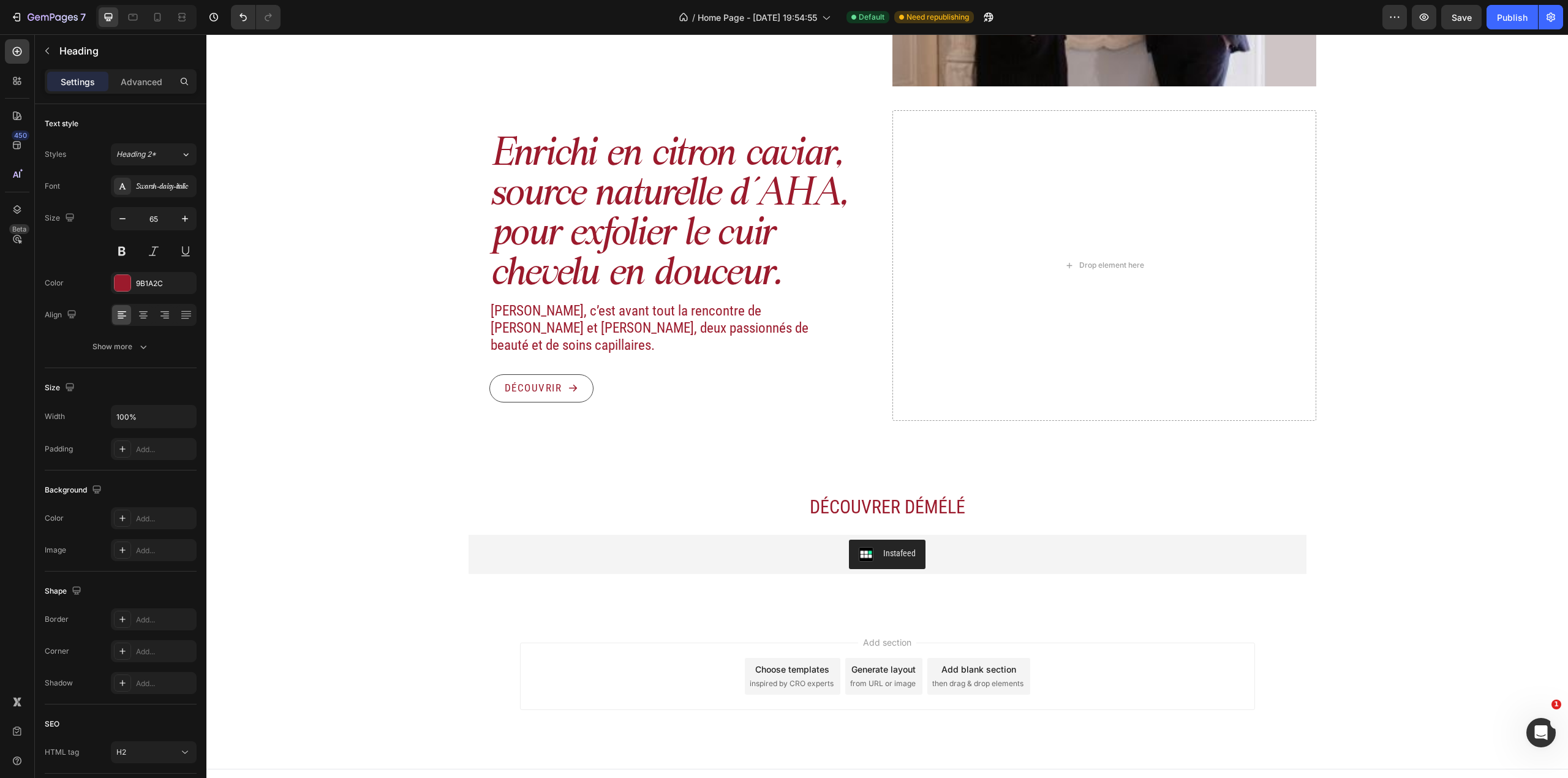
click at [663, 221] on h2 "Enrichi en citron caviar, source naturelle d’AHA, pour exfolier le cuir chevelu…" at bounding box center [686, 216] width 393 height 161
click at [551, 213] on p "Enrichi en citron caviar, source naturelle d’AHA, pour exfolier le cuir chevelu…" at bounding box center [686, 216] width 391 height 159
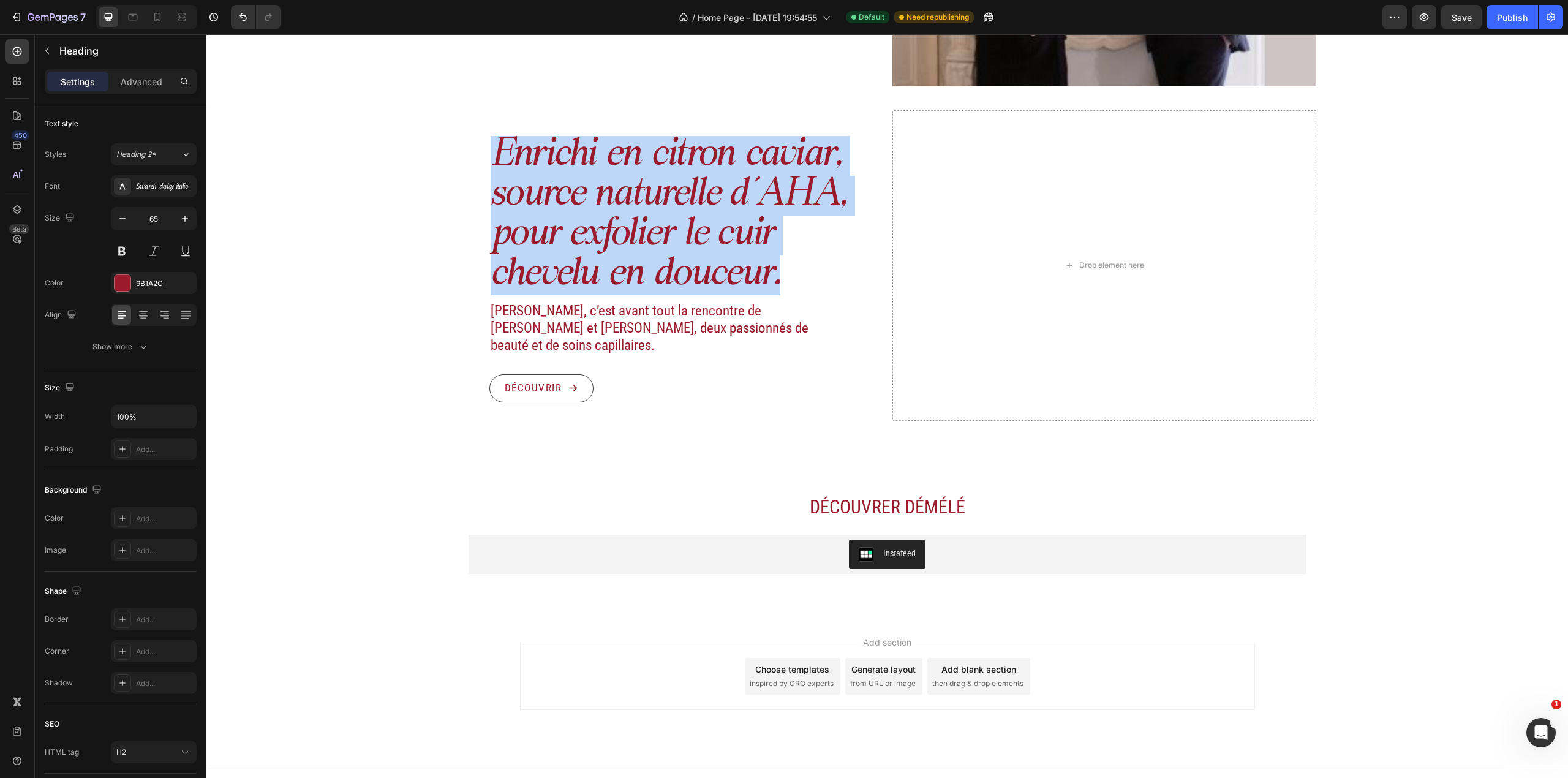
click at [551, 213] on p "Enrichi en citron caviar, source naturelle d’AHA, pour exfolier le cuir chevelu…" at bounding box center [686, 216] width 391 height 159
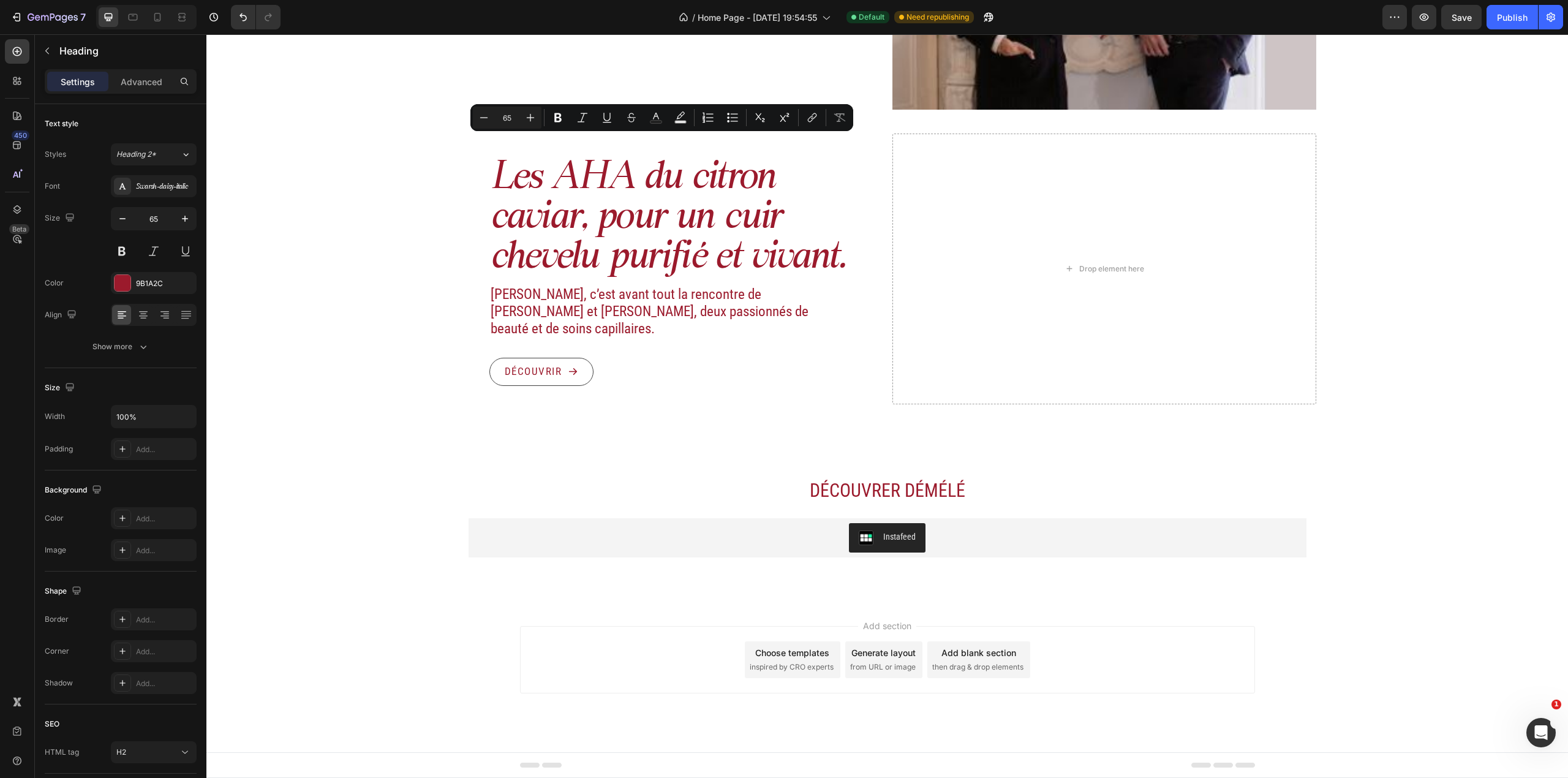
scroll to position [1437, 0]
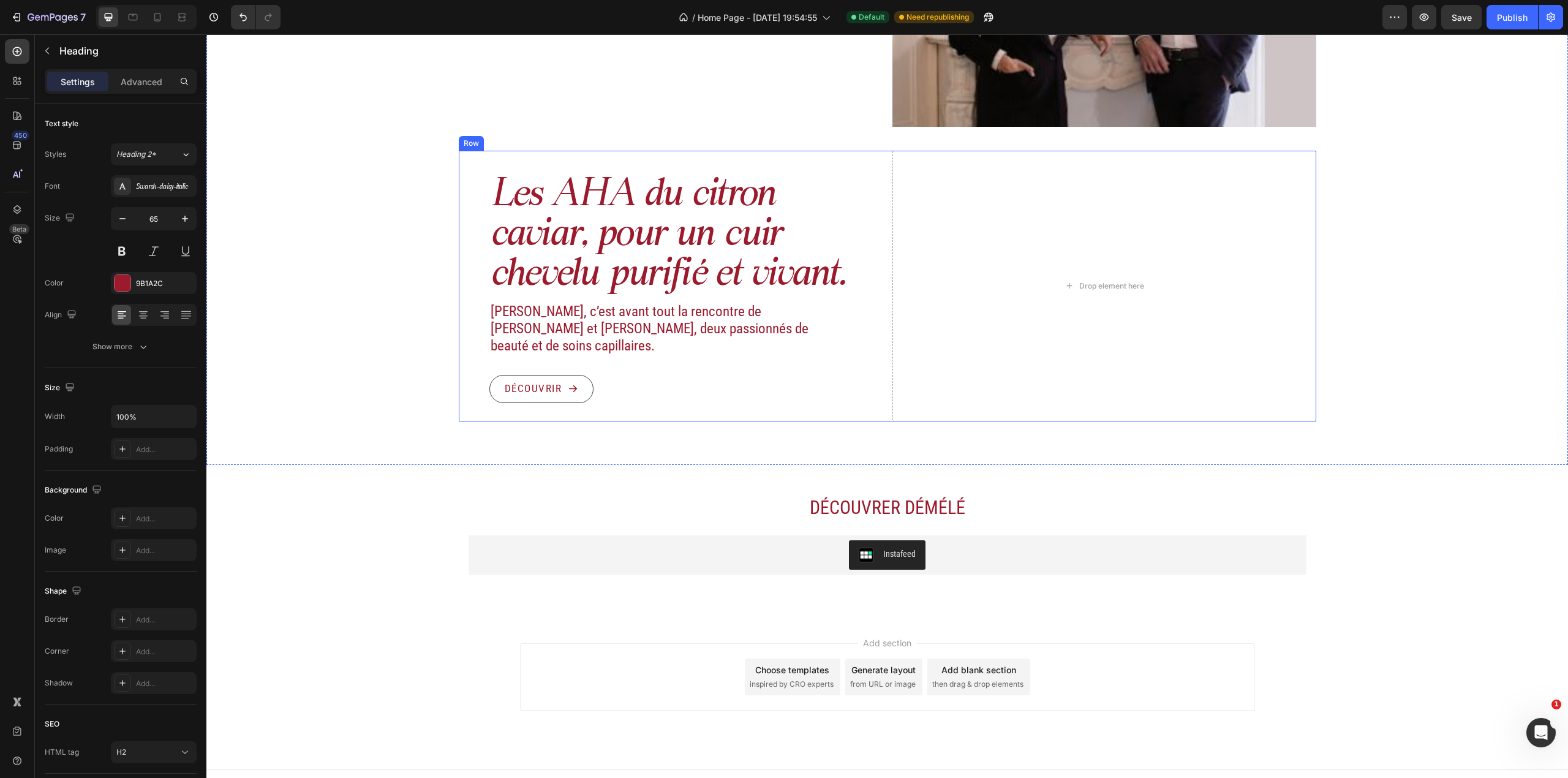
click at [569, 317] on h2 "[PERSON_NAME], c’est avant tout la rencontre de [PERSON_NAME] et [PERSON_NAME],…" at bounding box center [655, 329] width 332 height 54
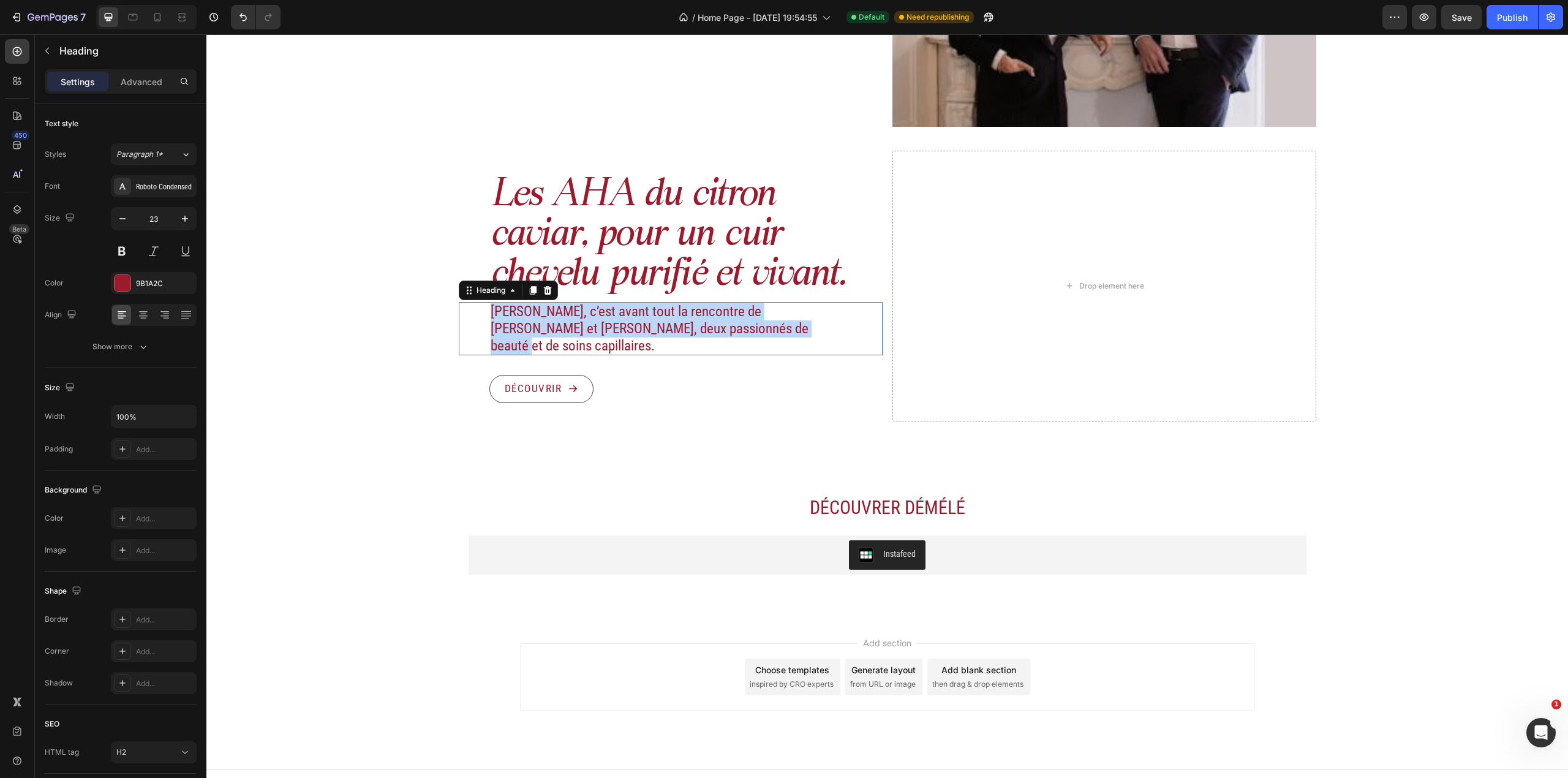
click at [569, 317] on p "[PERSON_NAME], c’est avant tout la rencontre de [PERSON_NAME] et [PERSON_NAME],…" at bounding box center [655, 329] width 329 height 51
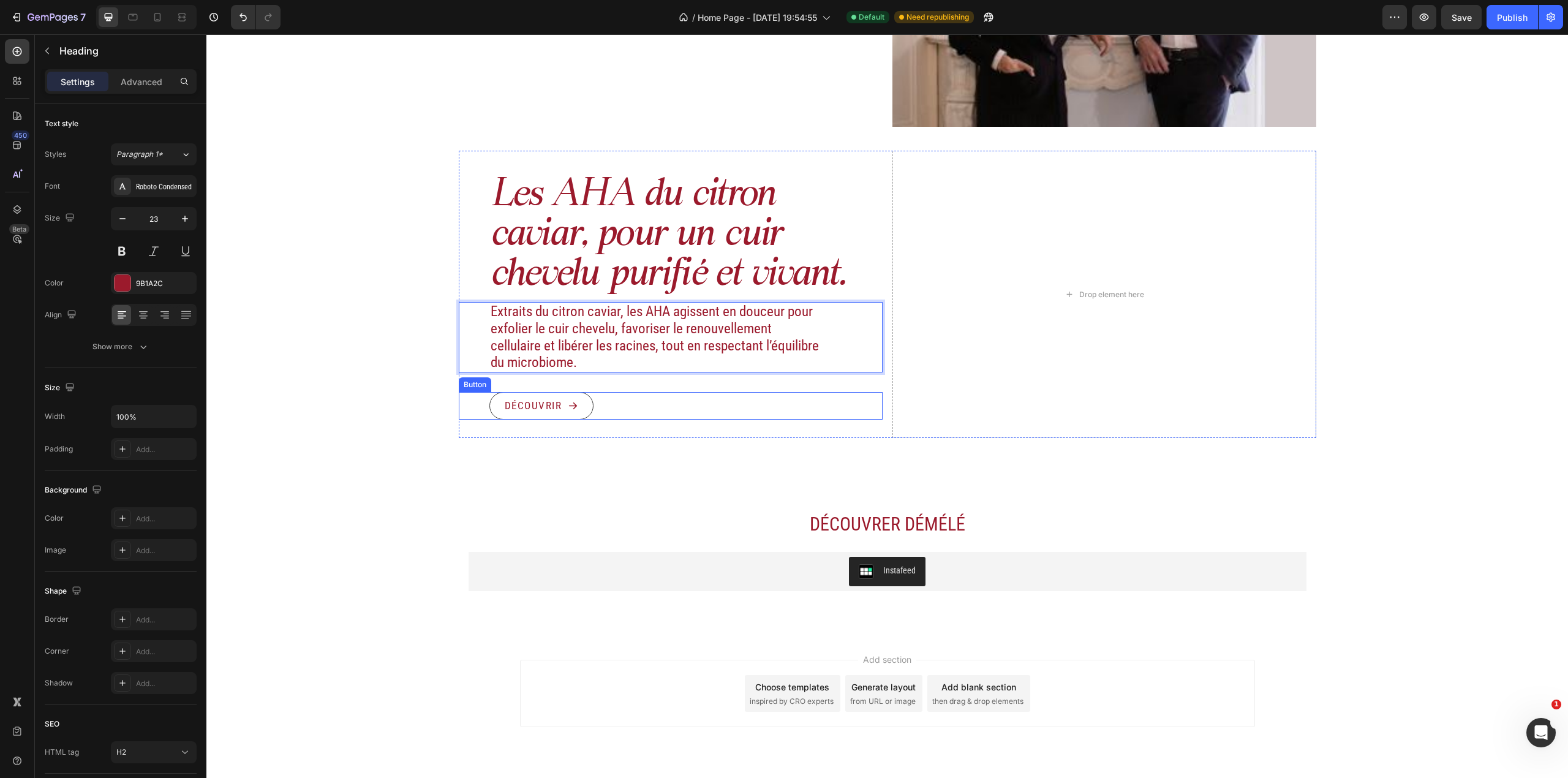
click at [633, 405] on div "Découvrir Button" at bounding box center [671, 406] width 424 height 28
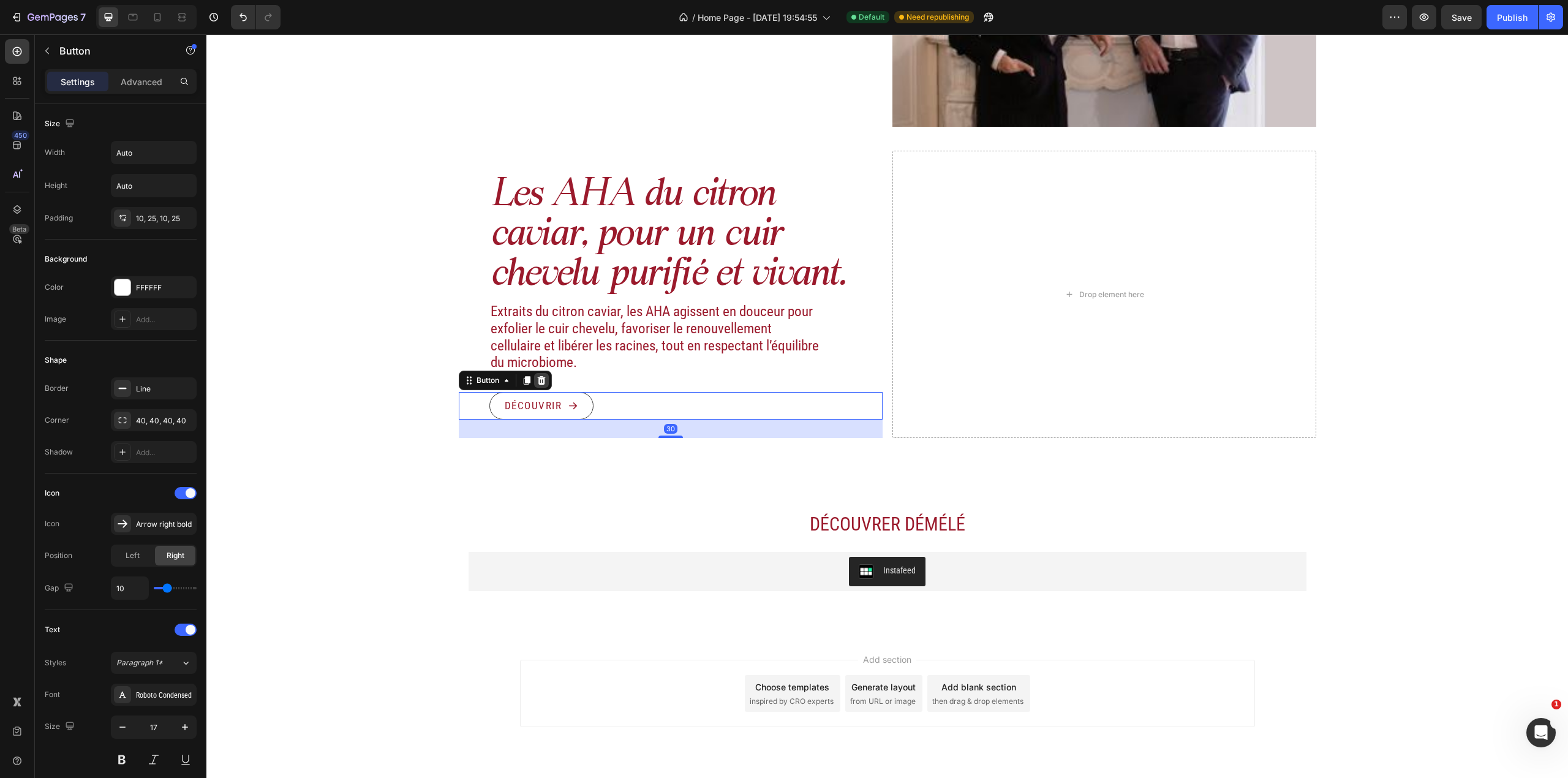
click at [536, 380] on icon at bounding box center [541, 380] width 10 height 10
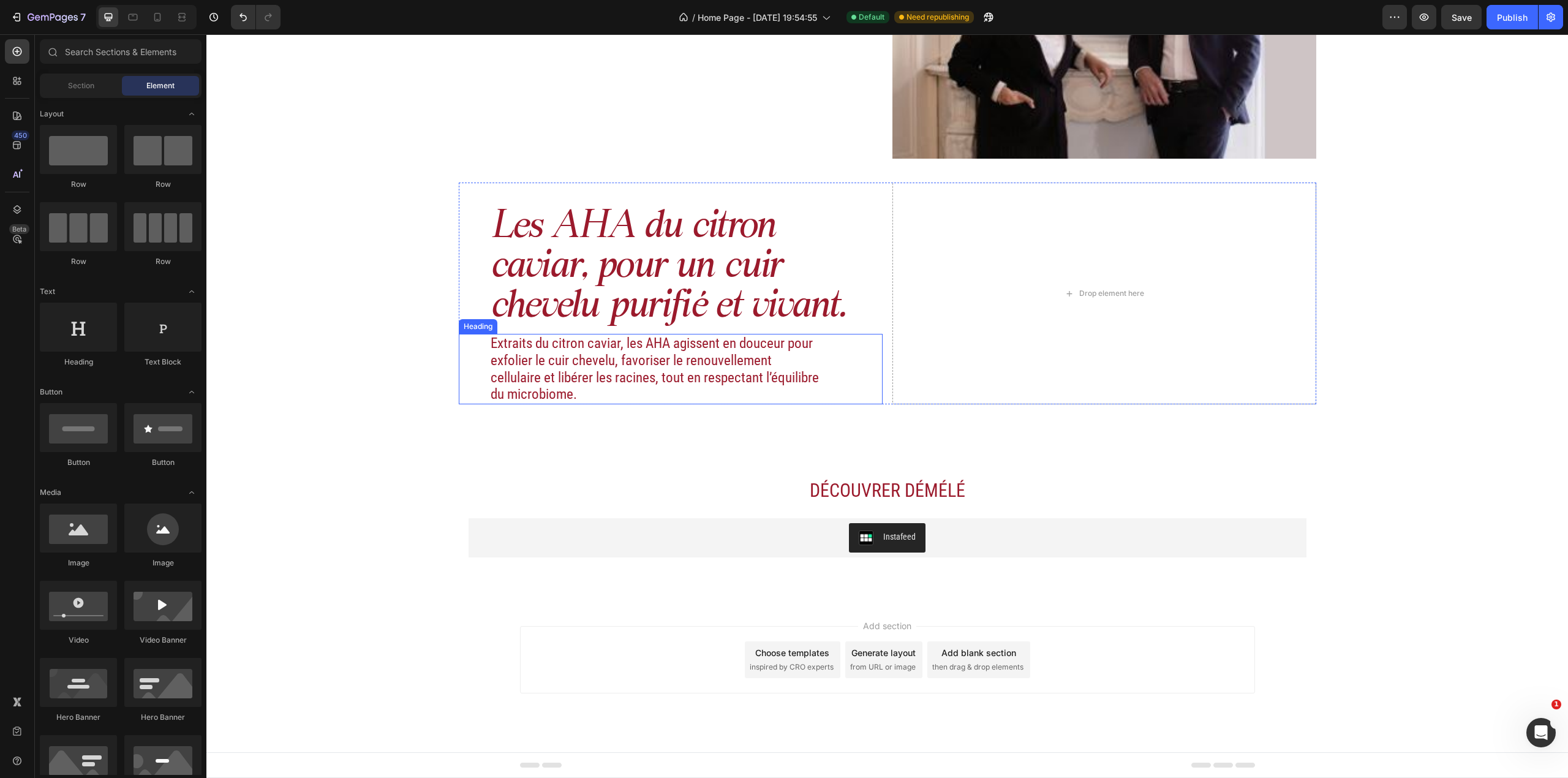
scroll to position [1406, 0]
click at [72, 87] on span "Section" at bounding box center [81, 85] width 26 height 11
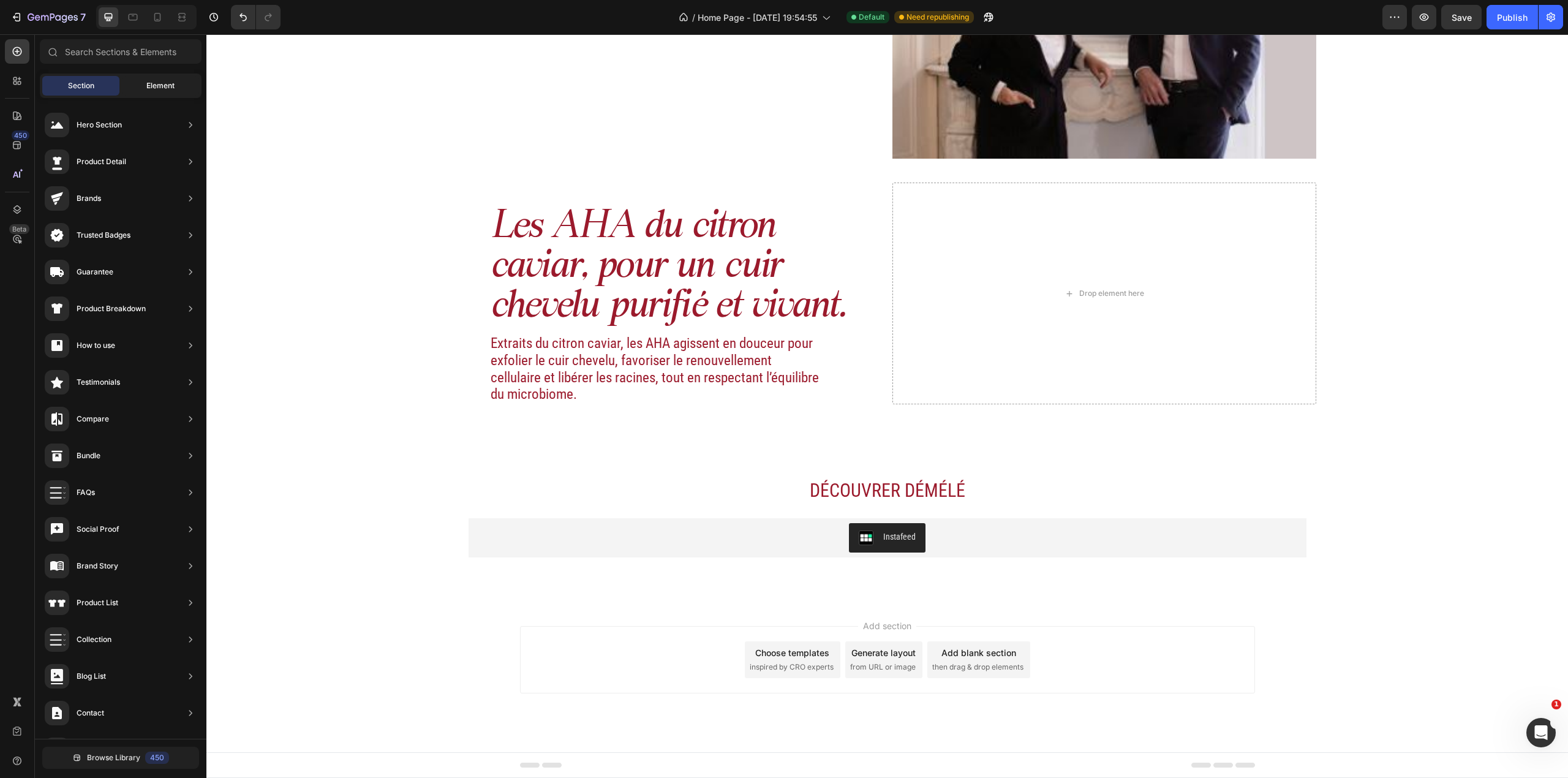
click at [170, 90] on span "Element" at bounding box center [161, 85] width 28 height 11
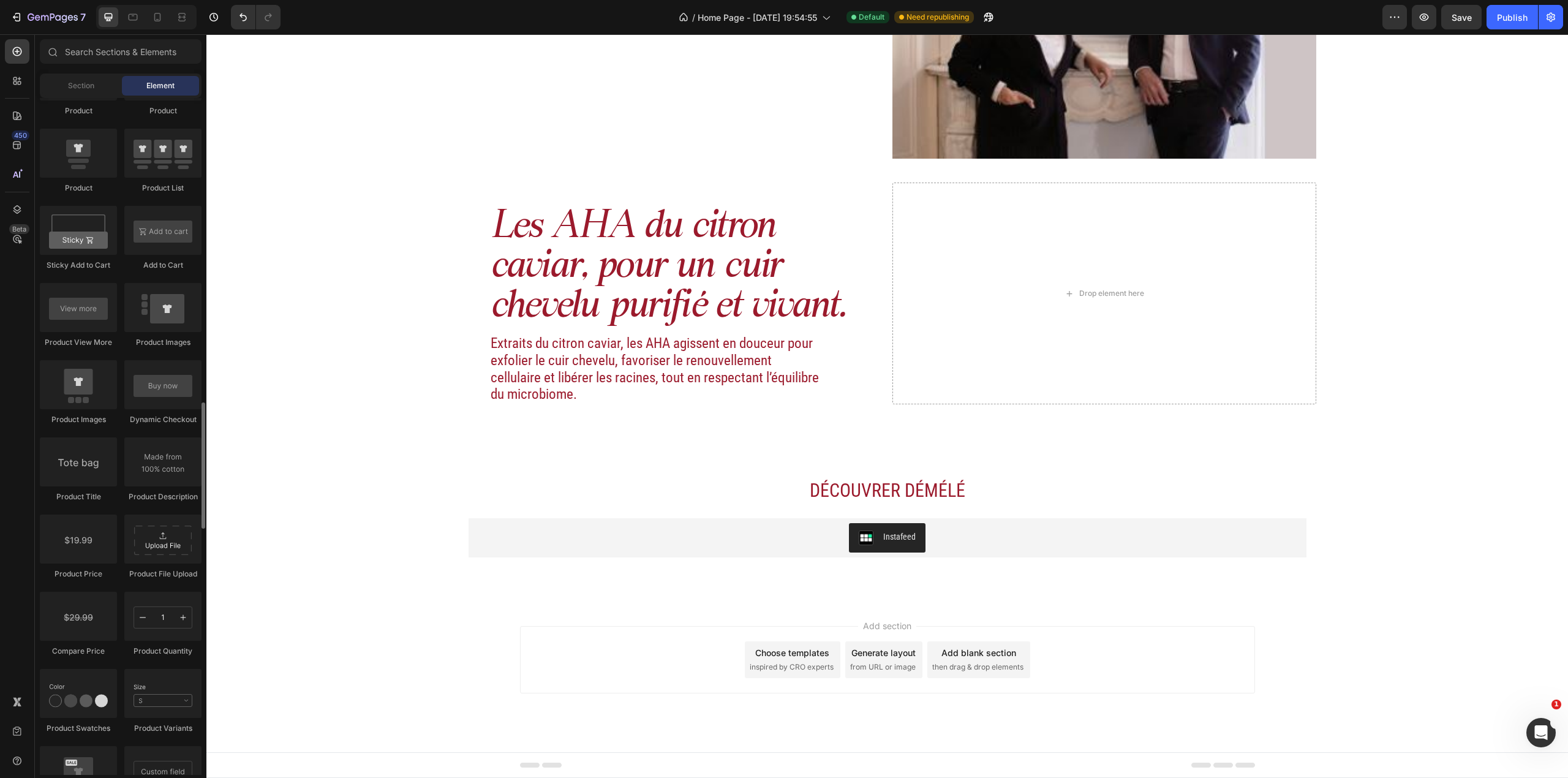
scroll to position [1225, 0]
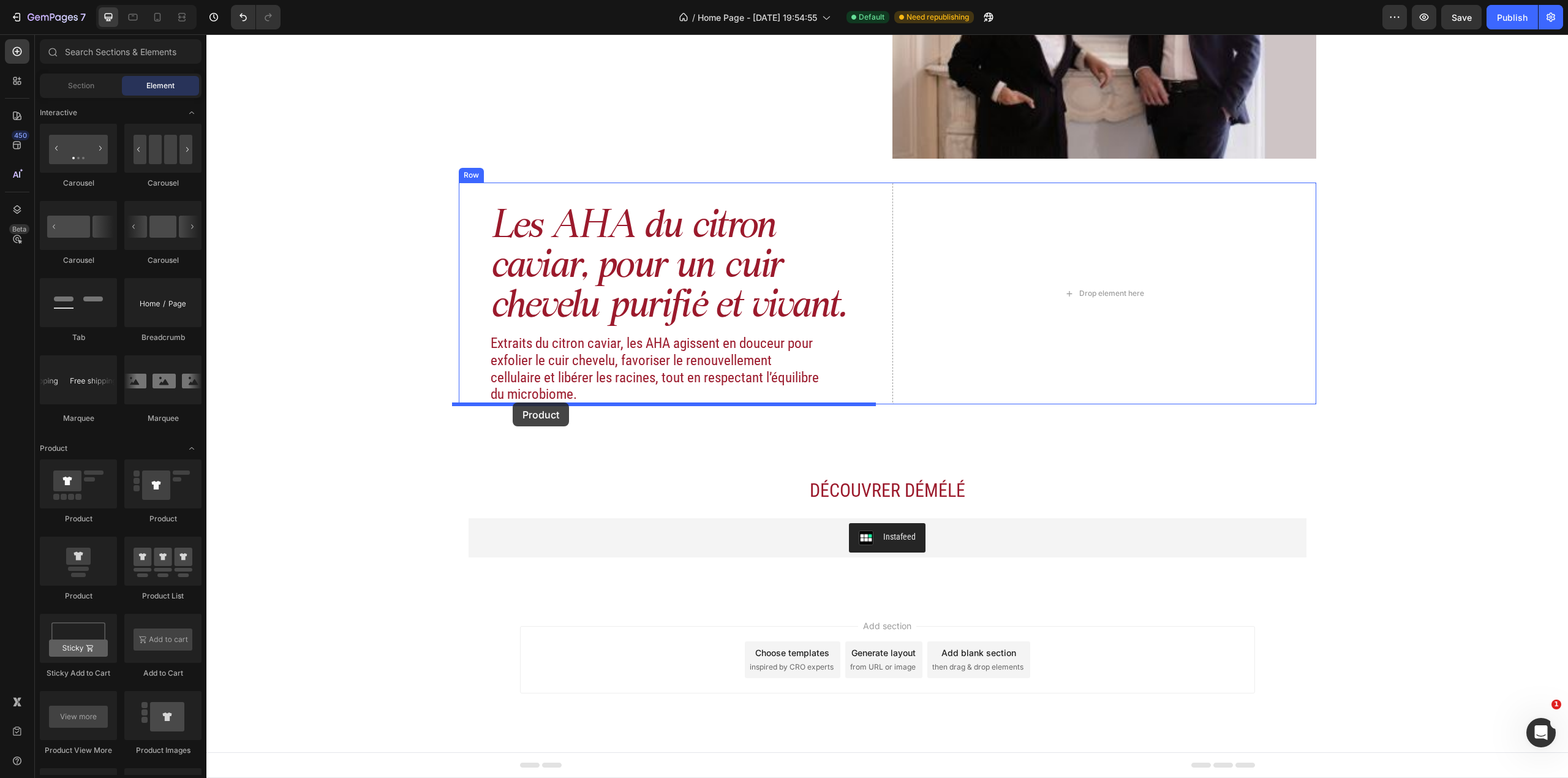
drag, startPoint x: 282, startPoint y: 601, endPoint x: 513, endPoint y: 402, distance: 304.9
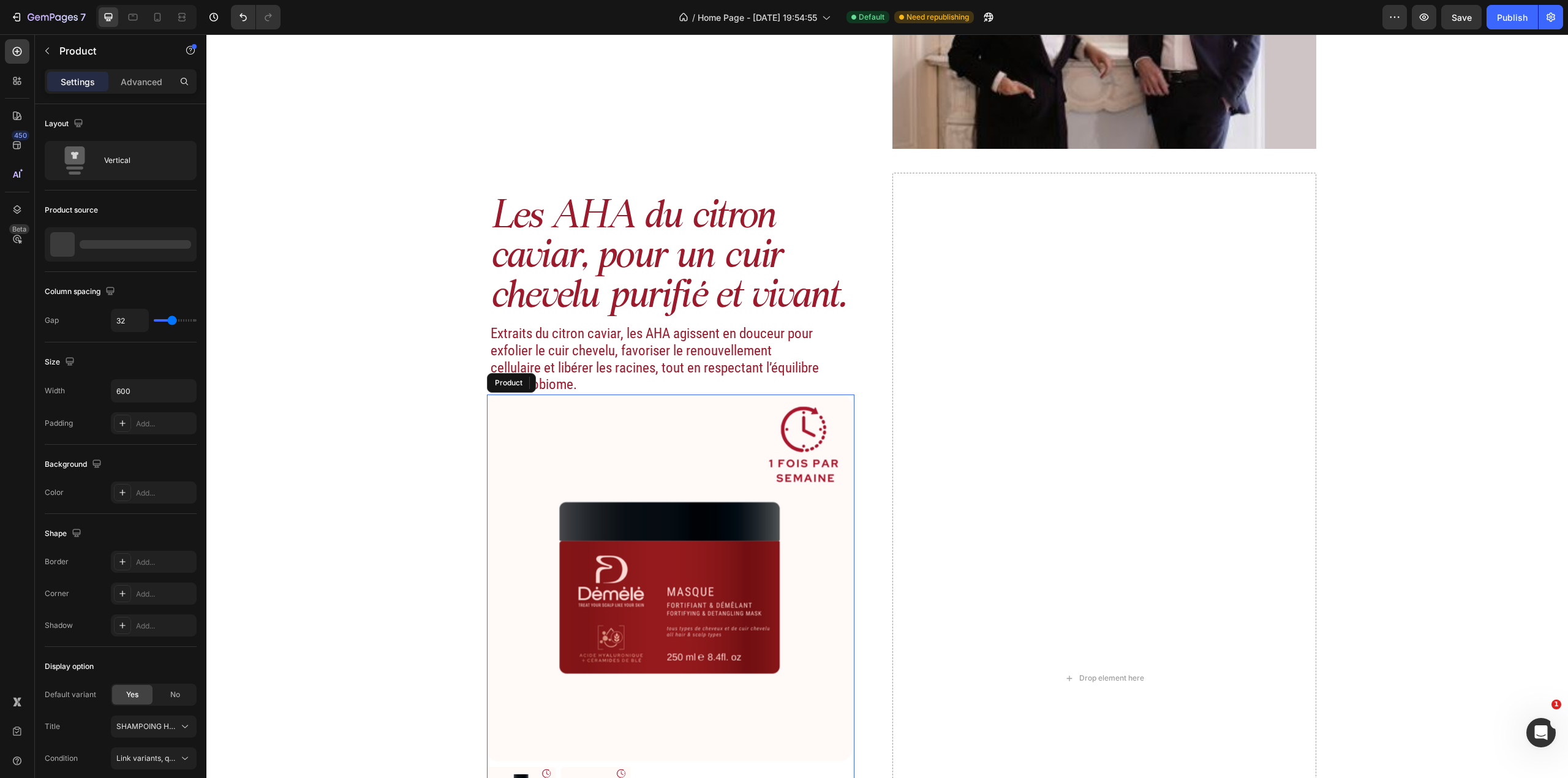
scroll to position [1437, 0]
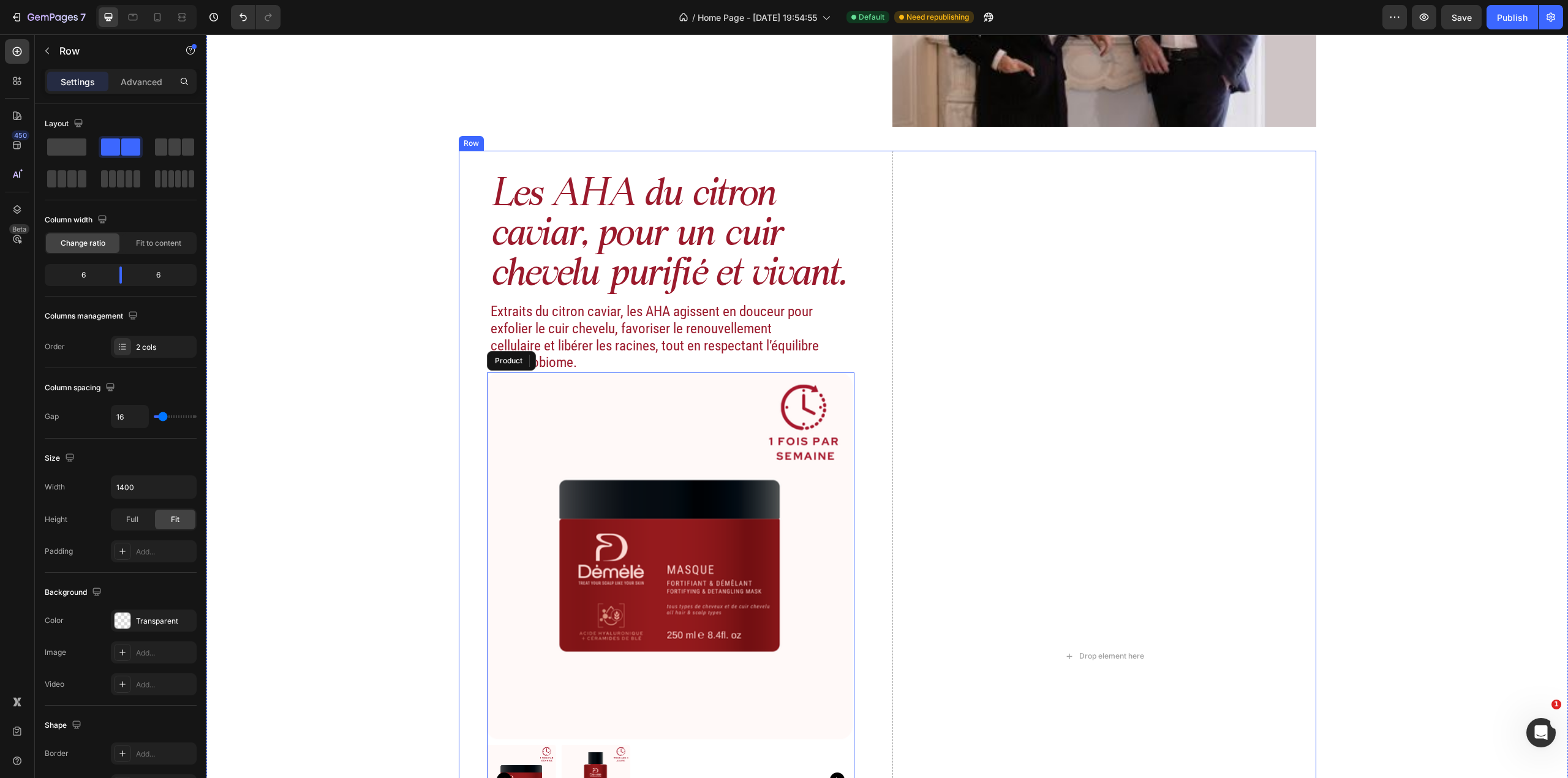
click at [856, 390] on div "Les AHA du citron caviar, pour un cuir chevelu purifié et vivant. Heading Extra…" at bounding box center [671, 656] width 424 height 1011
click at [841, 395] on img at bounding box center [670, 556] width 367 height 367
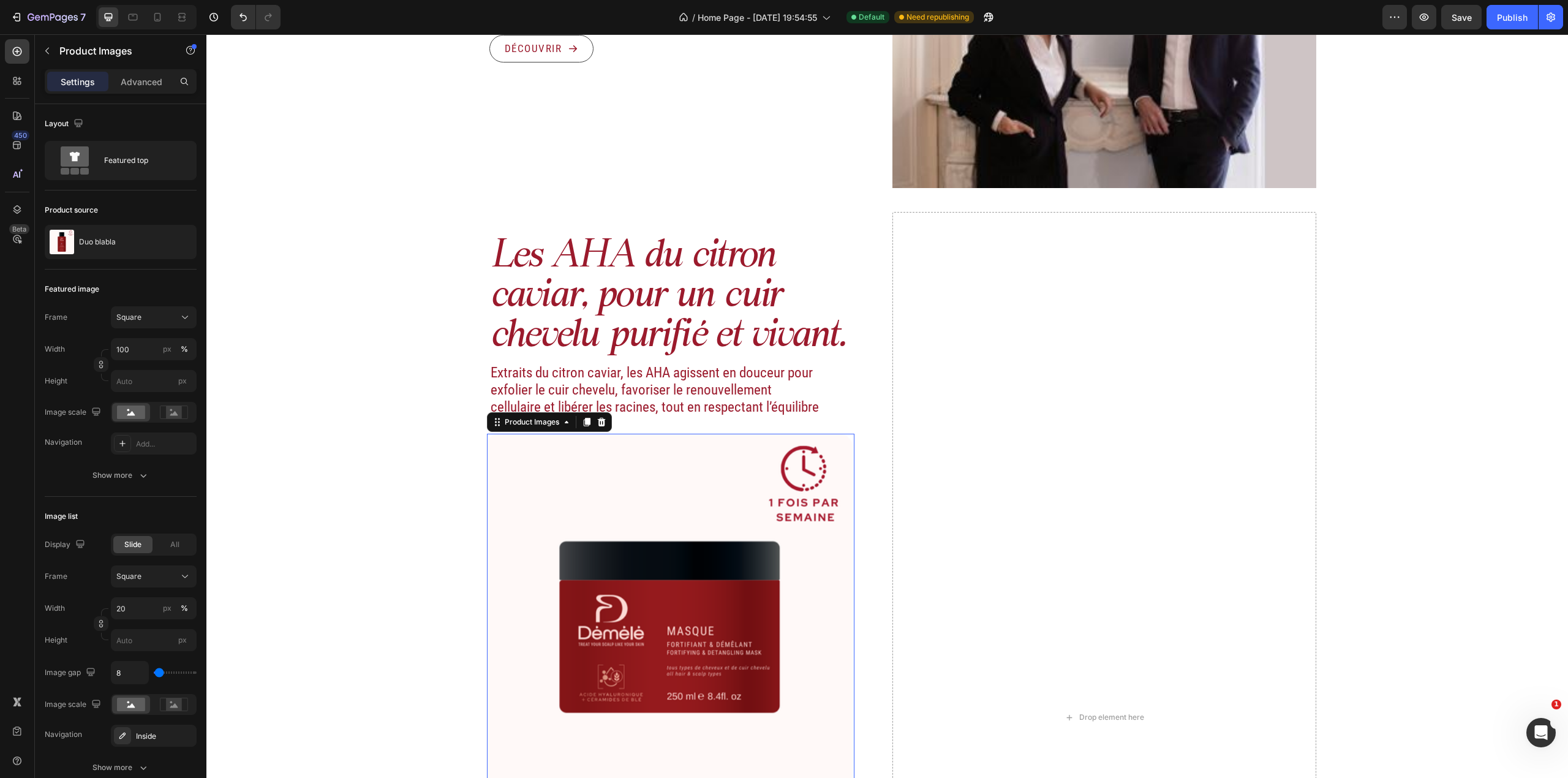
scroll to position [1785, 0]
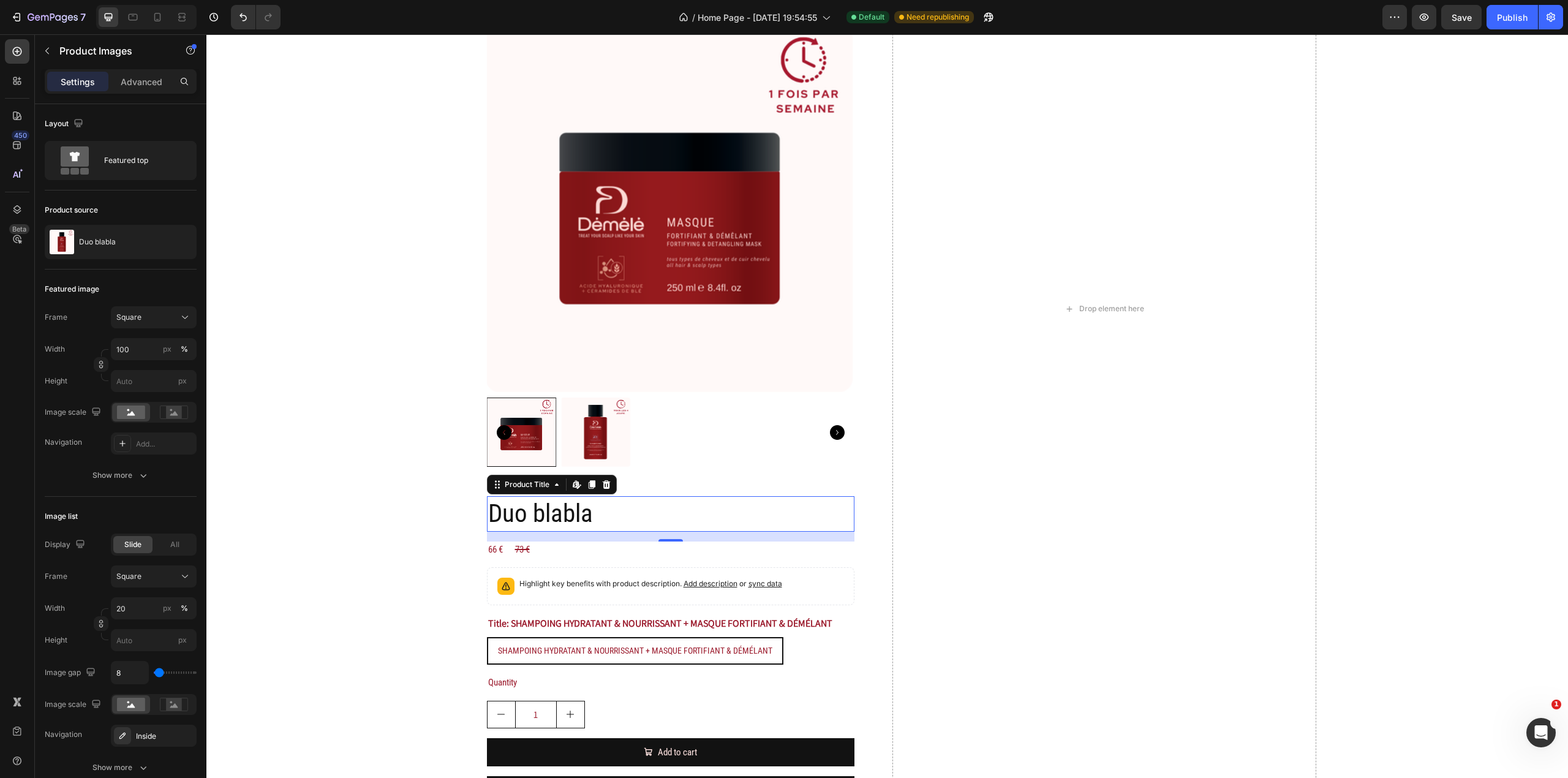
click at [716, 504] on h2 "Duo blabla" at bounding box center [670, 514] width 367 height 35
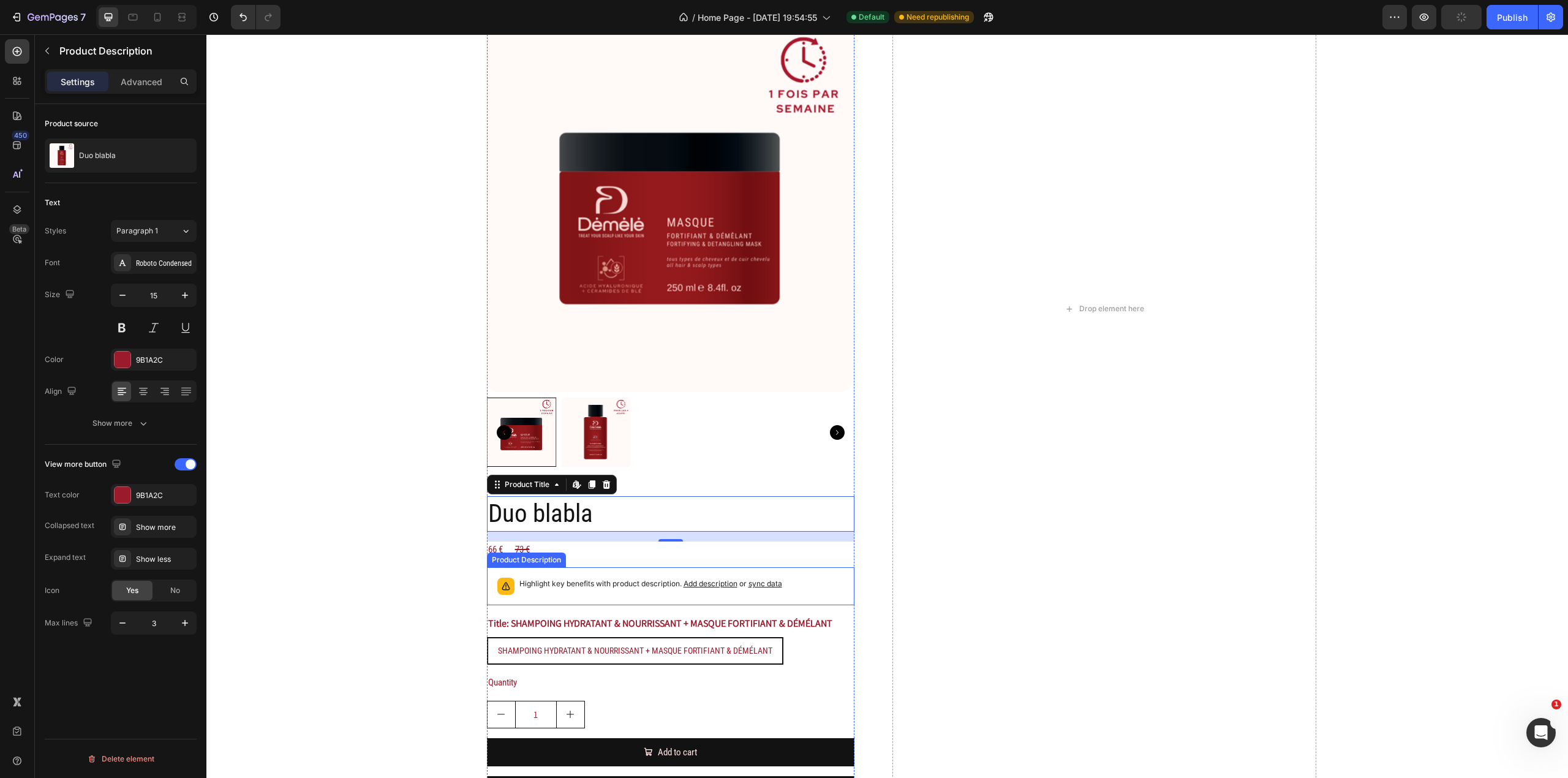
click at [789, 513] on div "Highlight key benefits with product description. Add description or sync data" at bounding box center [671, 586] width 356 height 27
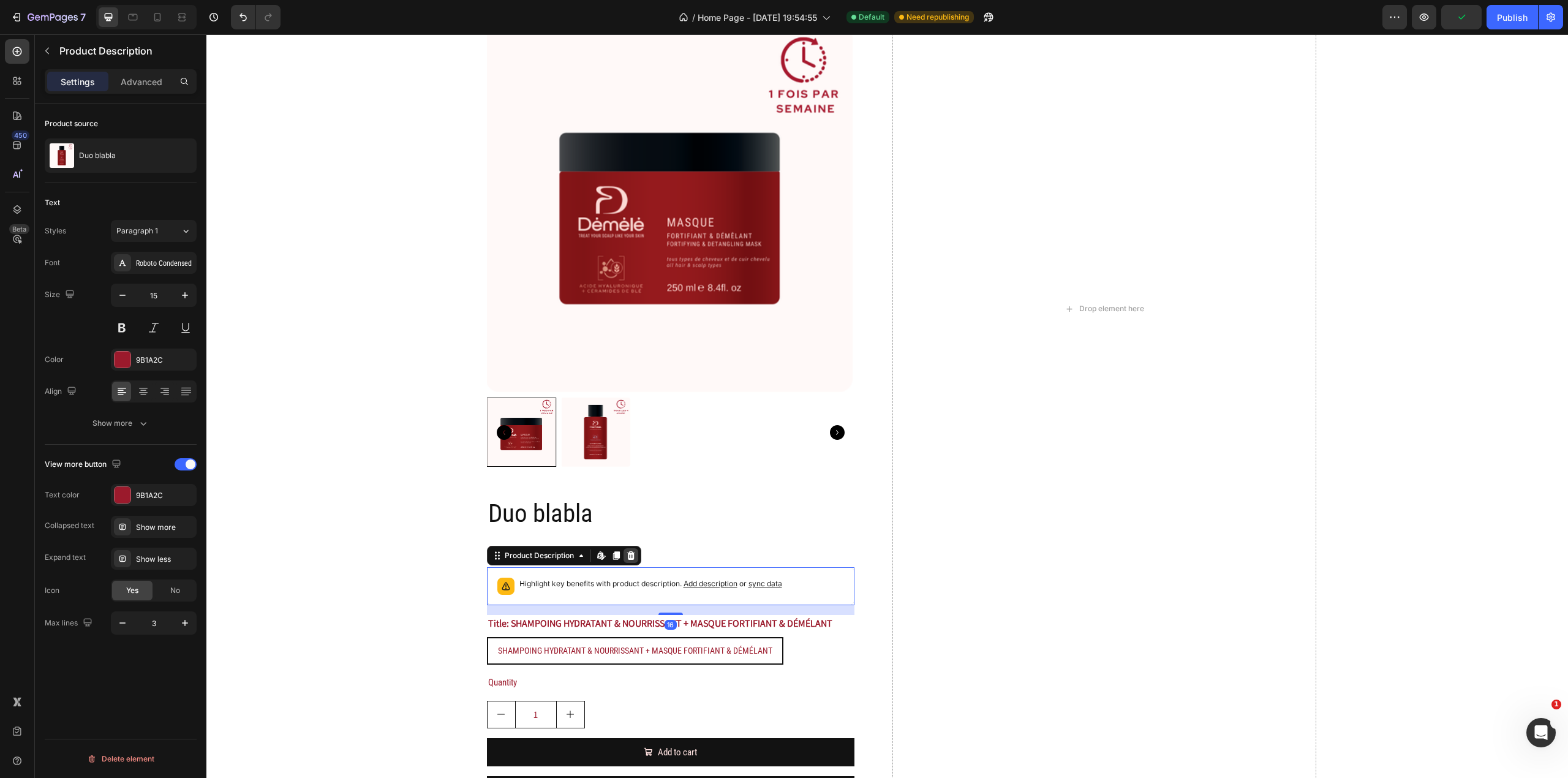
click at [628, 513] on icon at bounding box center [631, 555] width 8 height 8
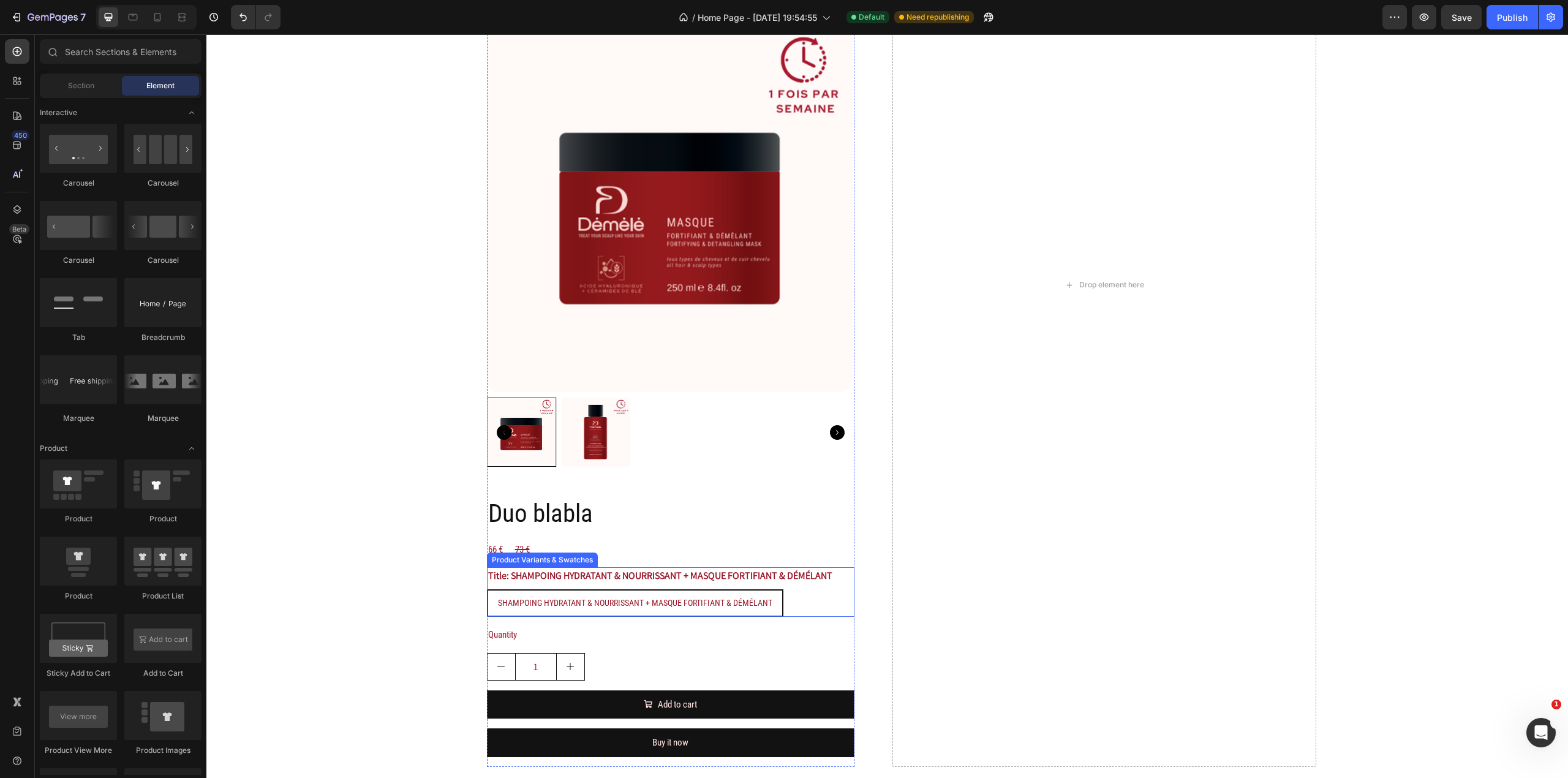
click at [828, 513] on div "Title: SHAMPOING HYDRATANT & NOURRISSANT + MASQUE FORTIFIANT & DÉMÉLANT SHAMPOI…" at bounding box center [670, 592] width 367 height 50
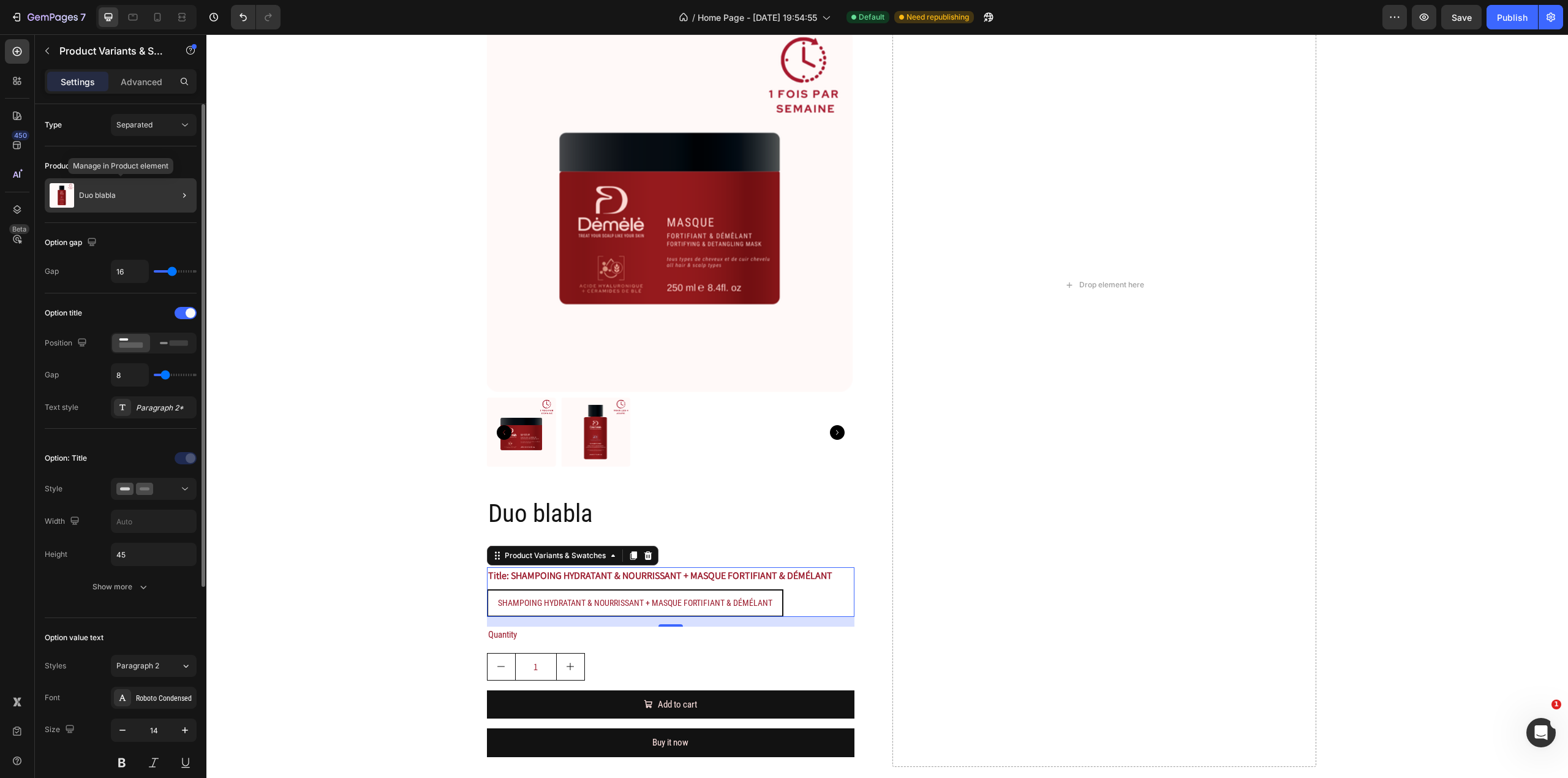
click at [110, 194] on p "Duo blabla" at bounding box center [97, 195] width 37 height 8
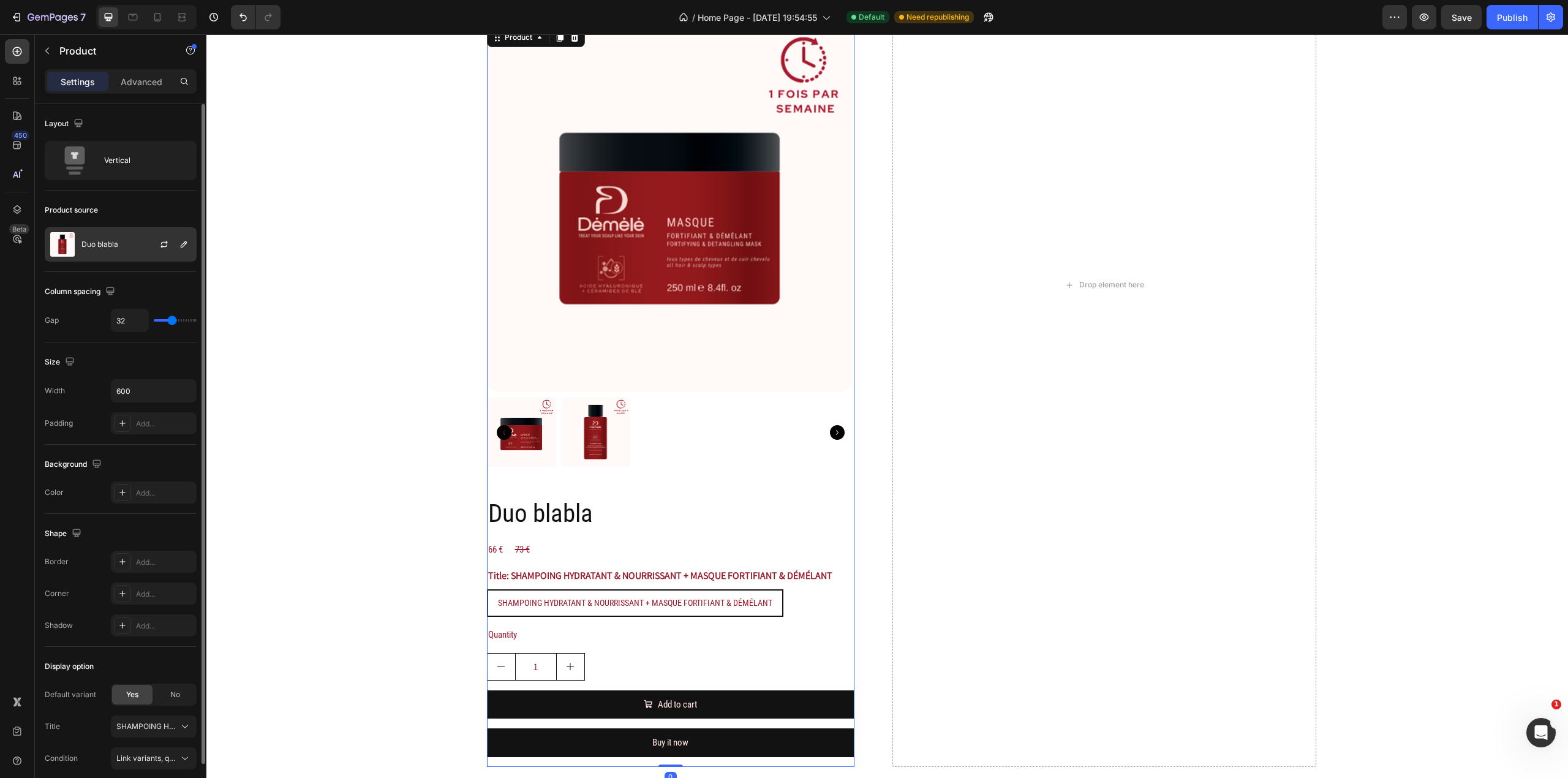
click at [137, 238] on div "Duo blabla" at bounding box center [120, 244] width 152 height 34
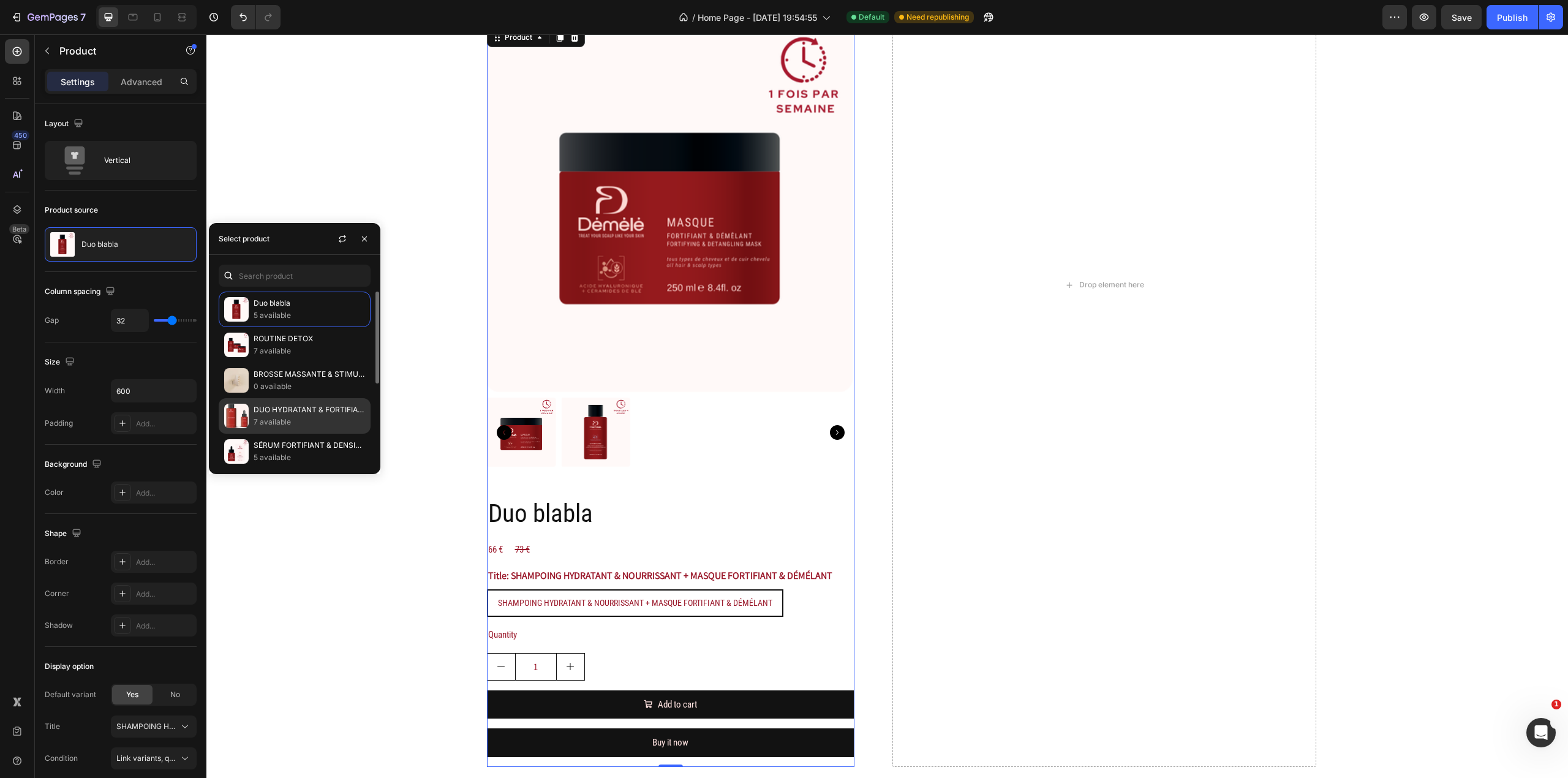
scroll to position [150, 0]
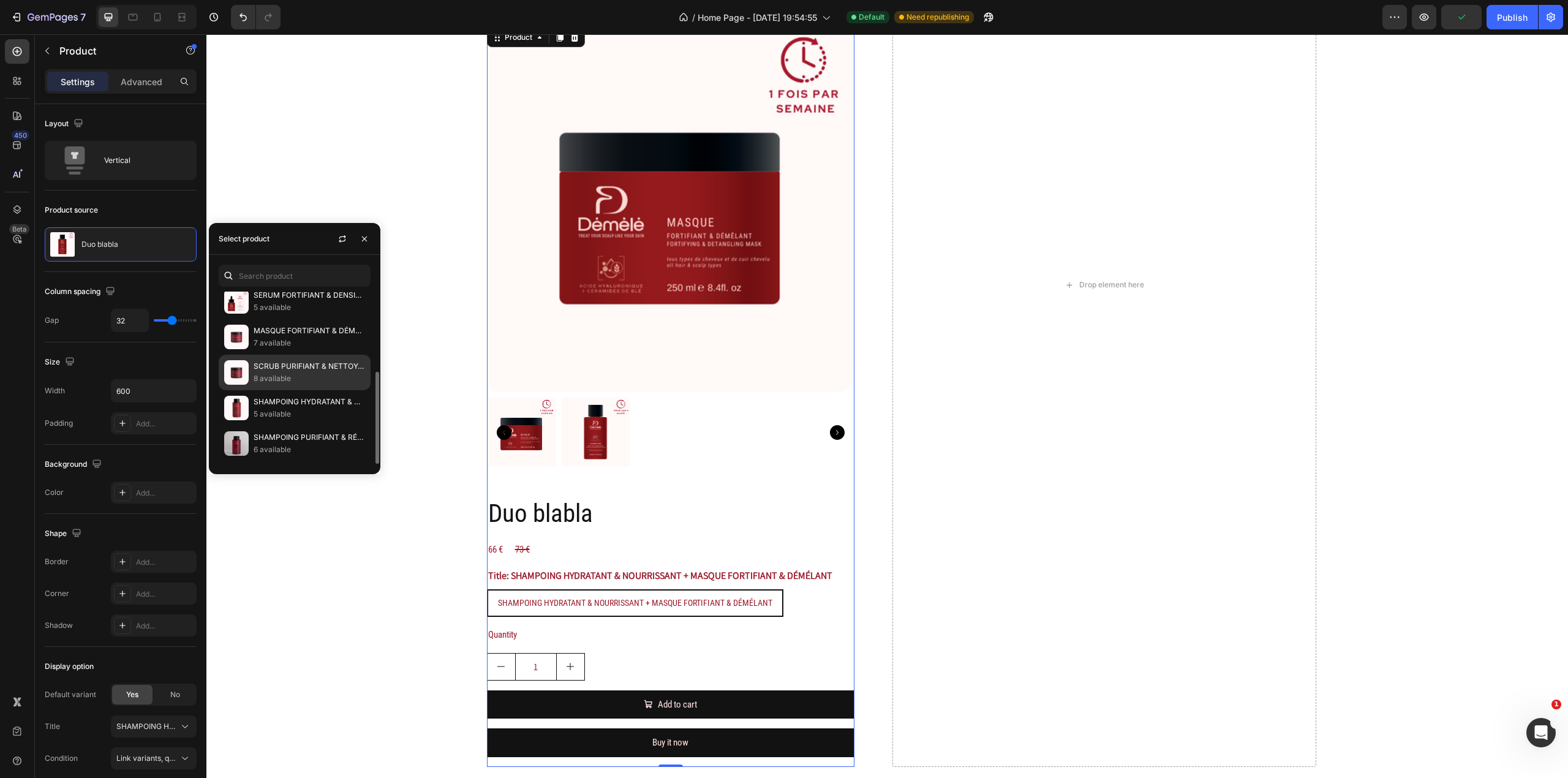
click at [285, 378] on p "8 available" at bounding box center [309, 378] width 112 height 12
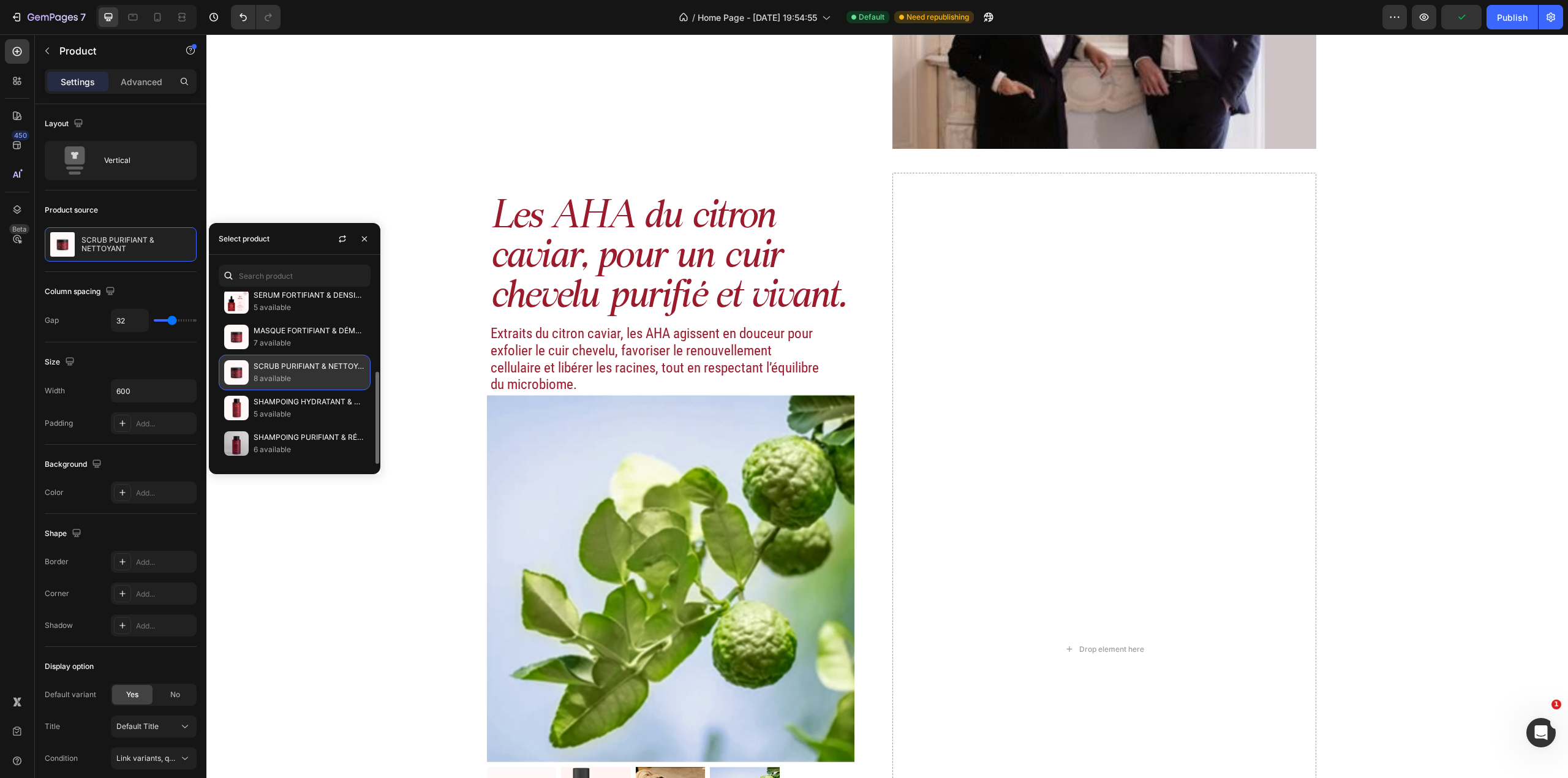
scroll to position [1785, 0]
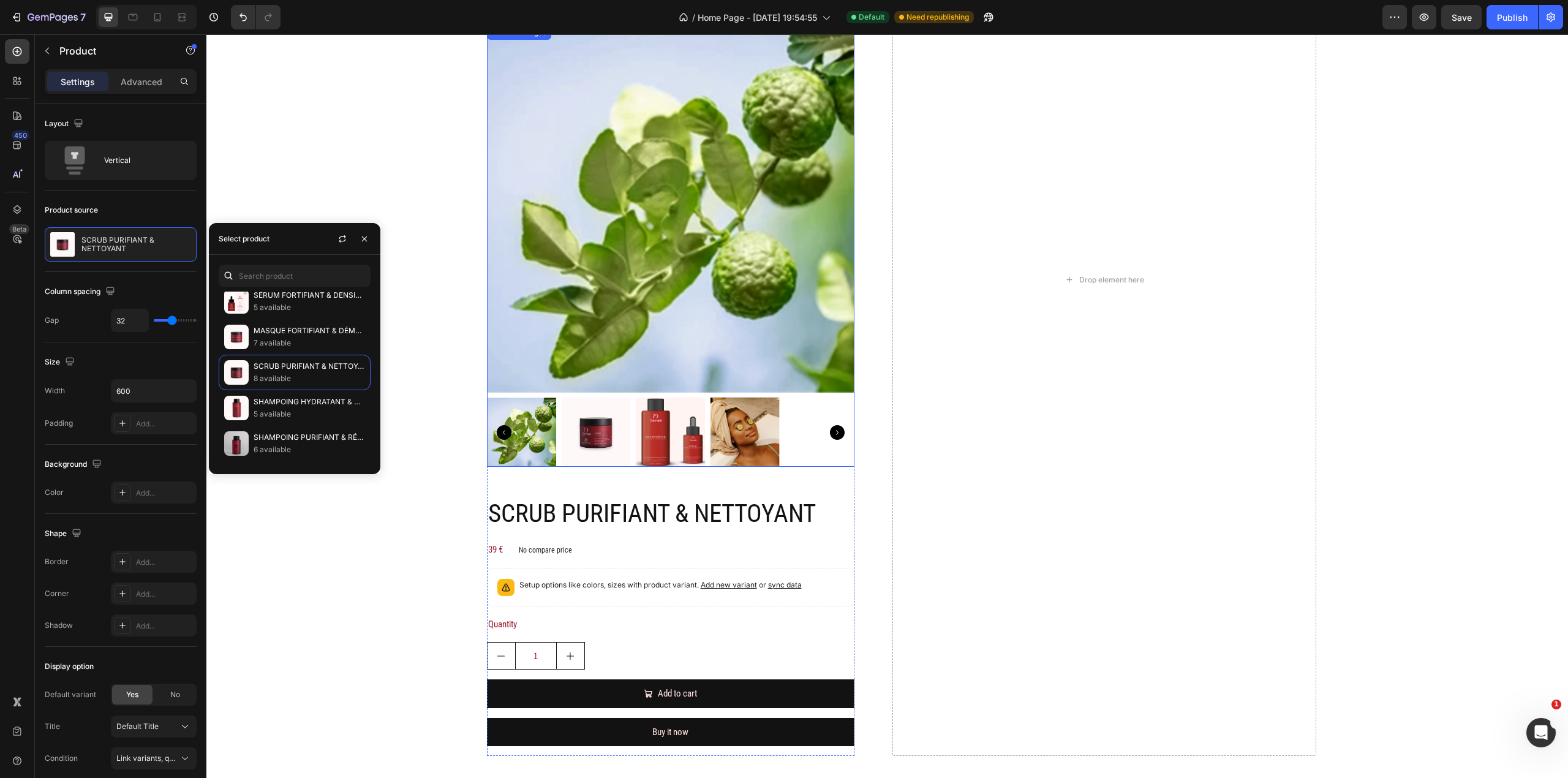
click at [673, 325] on img at bounding box center [670, 209] width 367 height 367
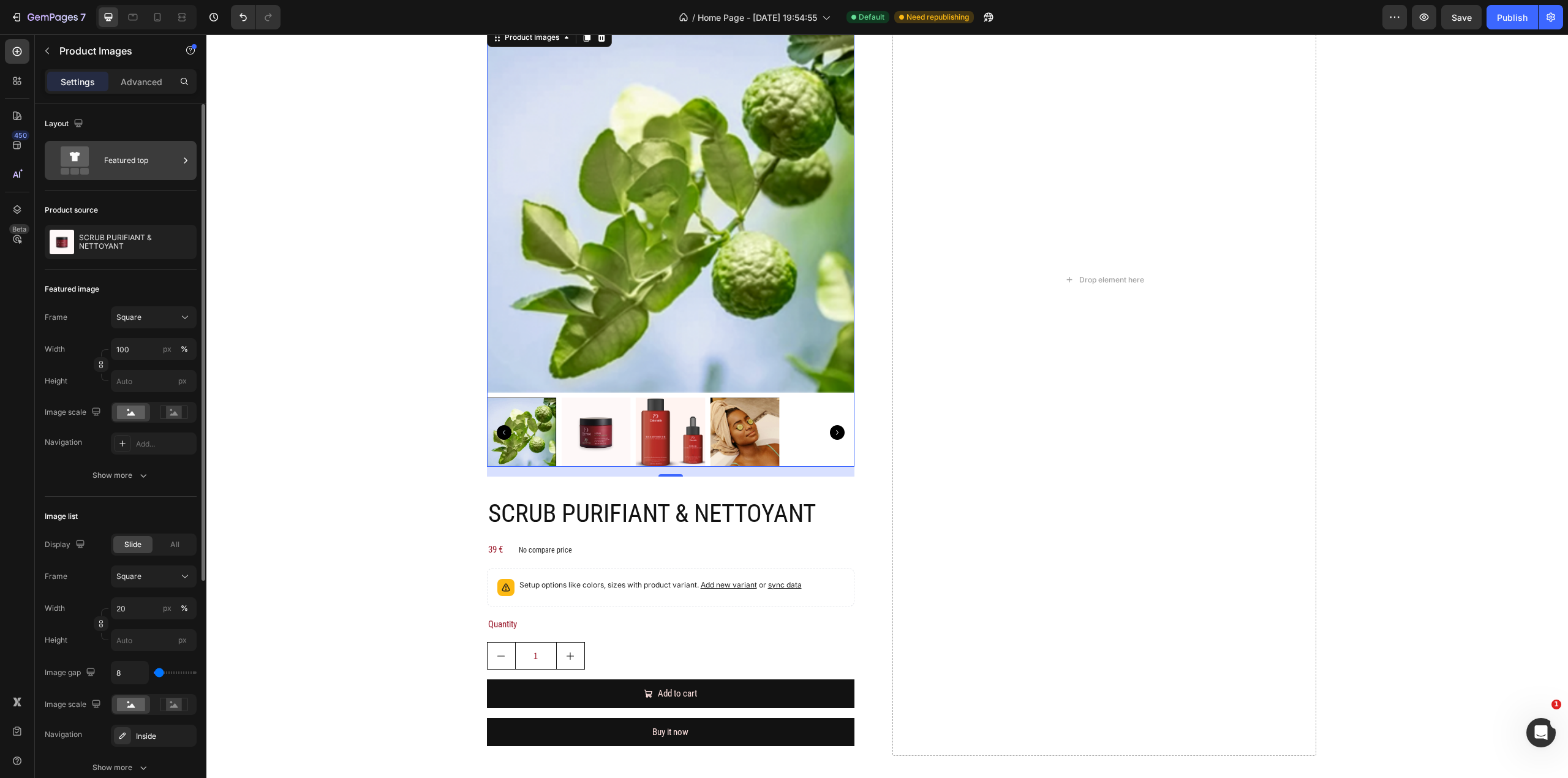
click at [143, 162] on div "Featured top" at bounding box center [141, 161] width 75 height 28
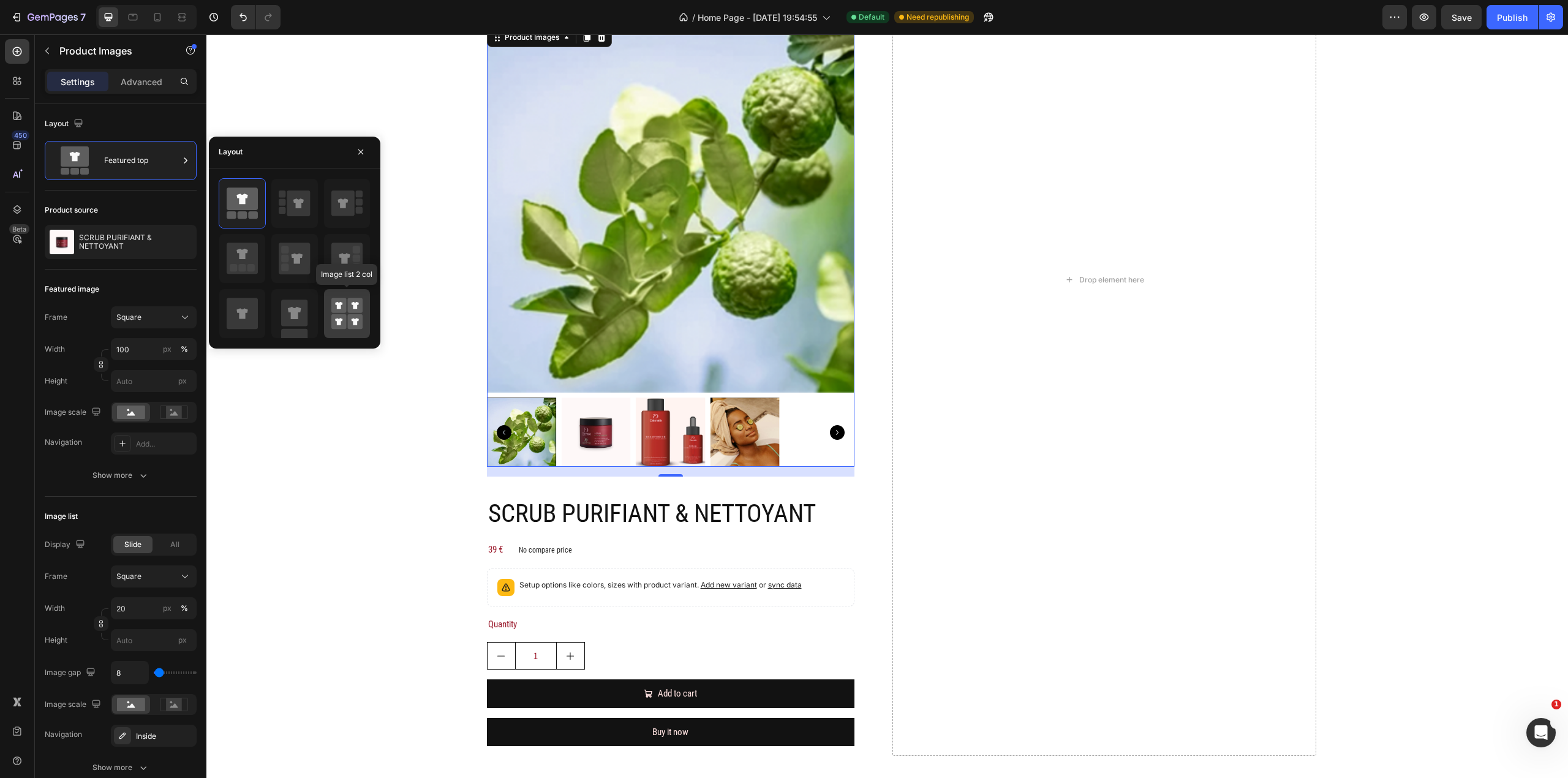
click at [353, 315] on rect at bounding box center [355, 322] width 15 height 15
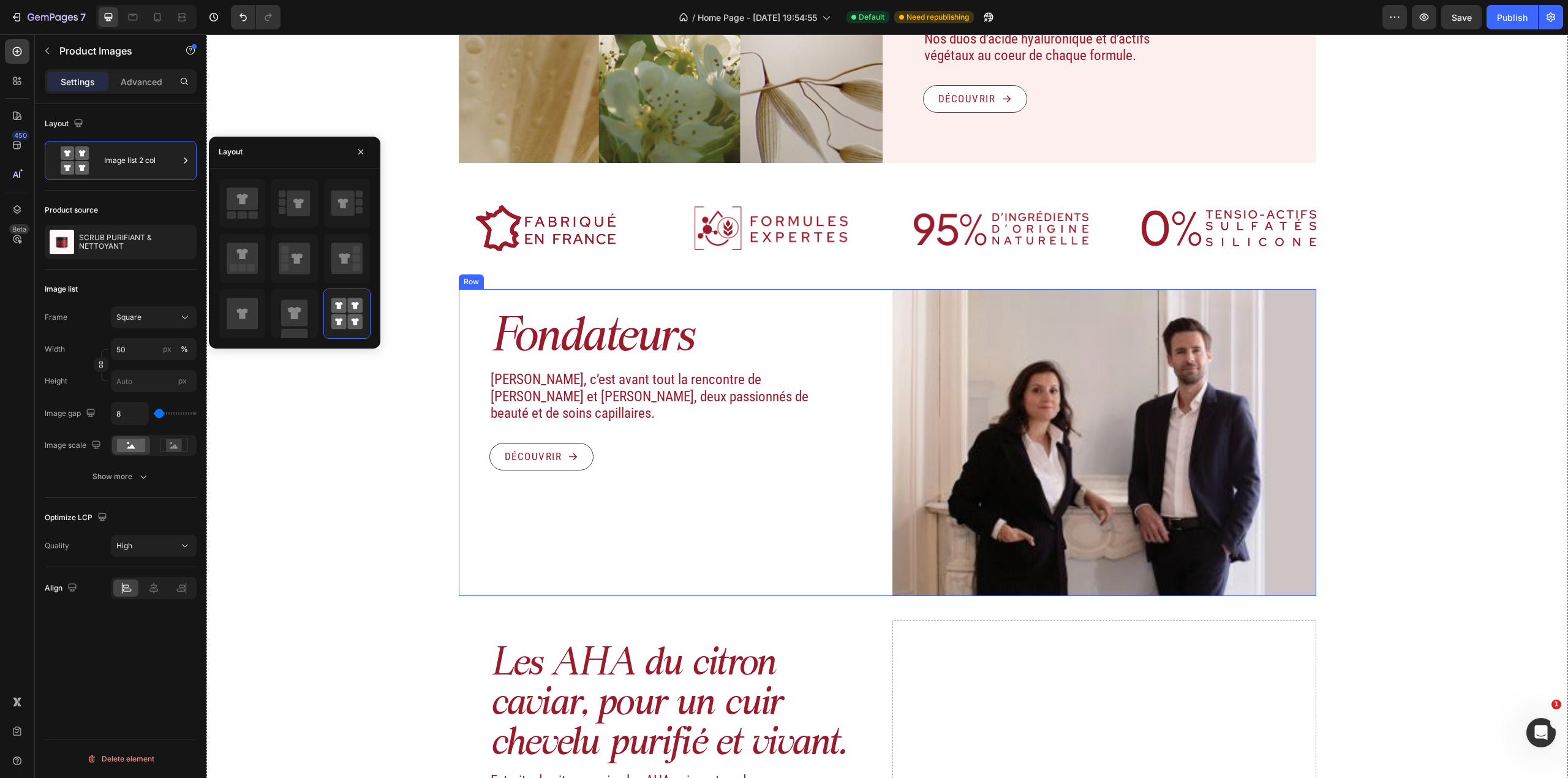
scroll to position [1376, 0]
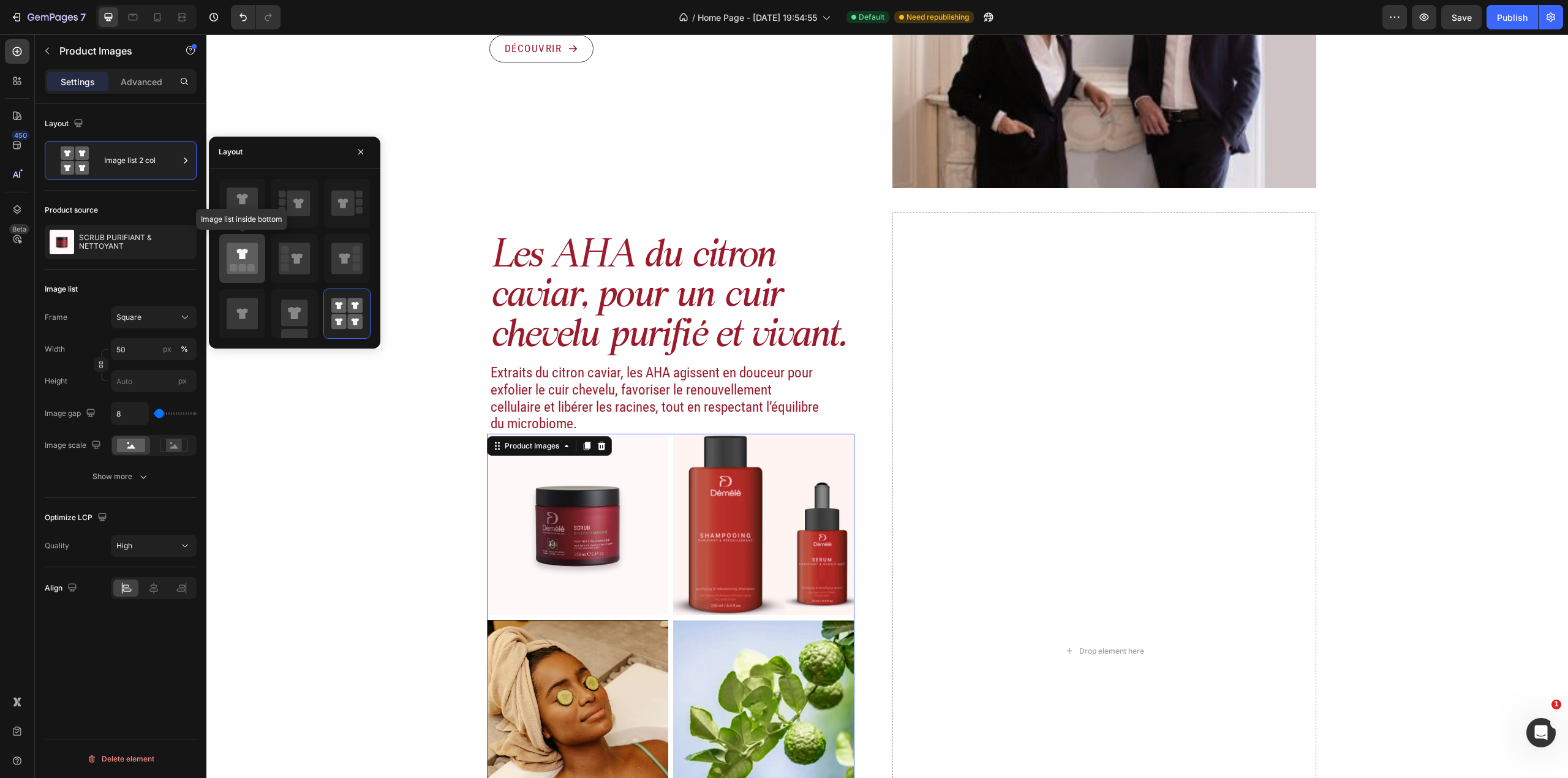
click at [246, 250] on icon at bounding box center [242, 258] width 31 height 31
type input "100"
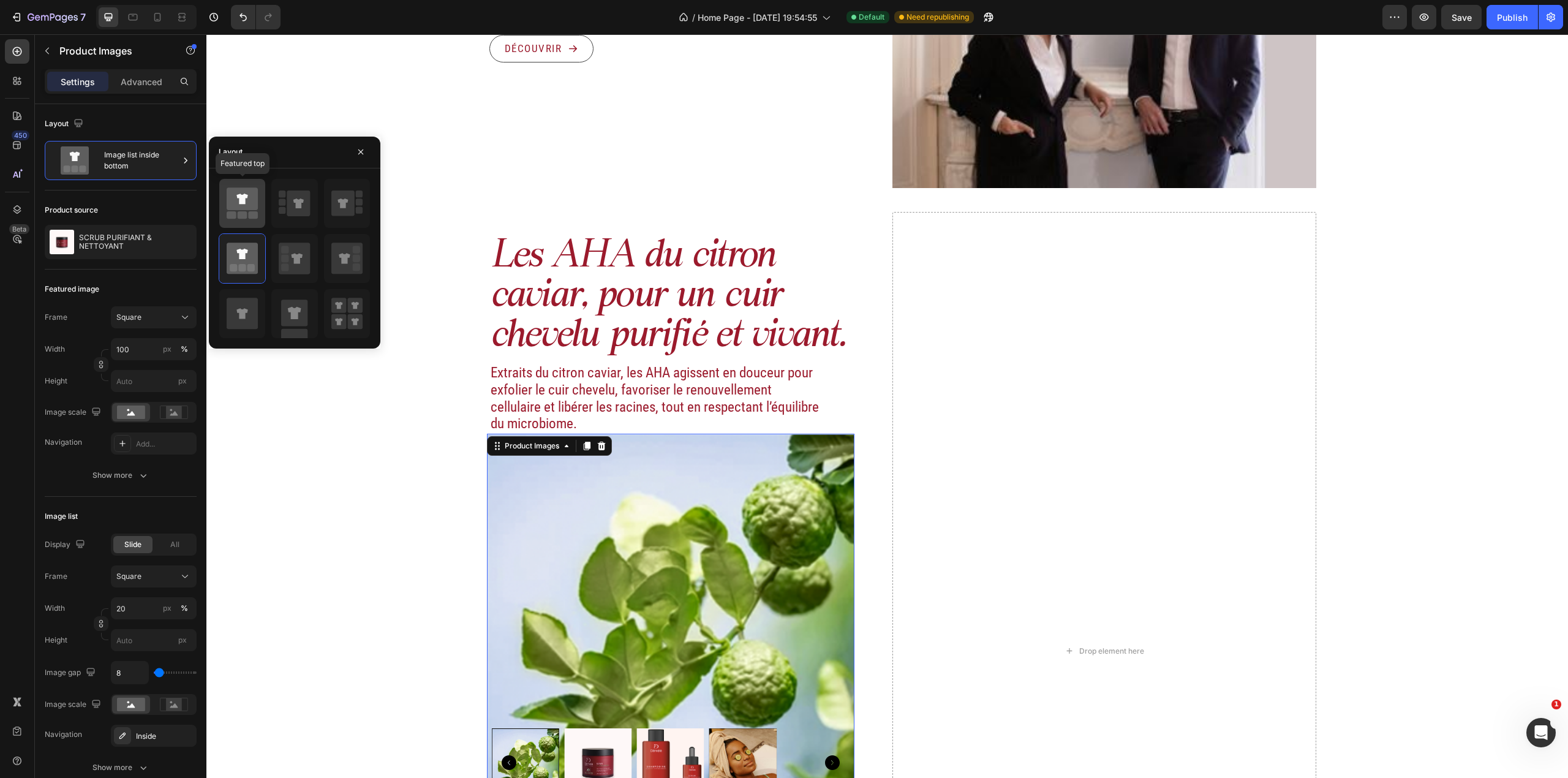
click at [241, 195] on icon at bounding box center [241, 199] width 11 height 10
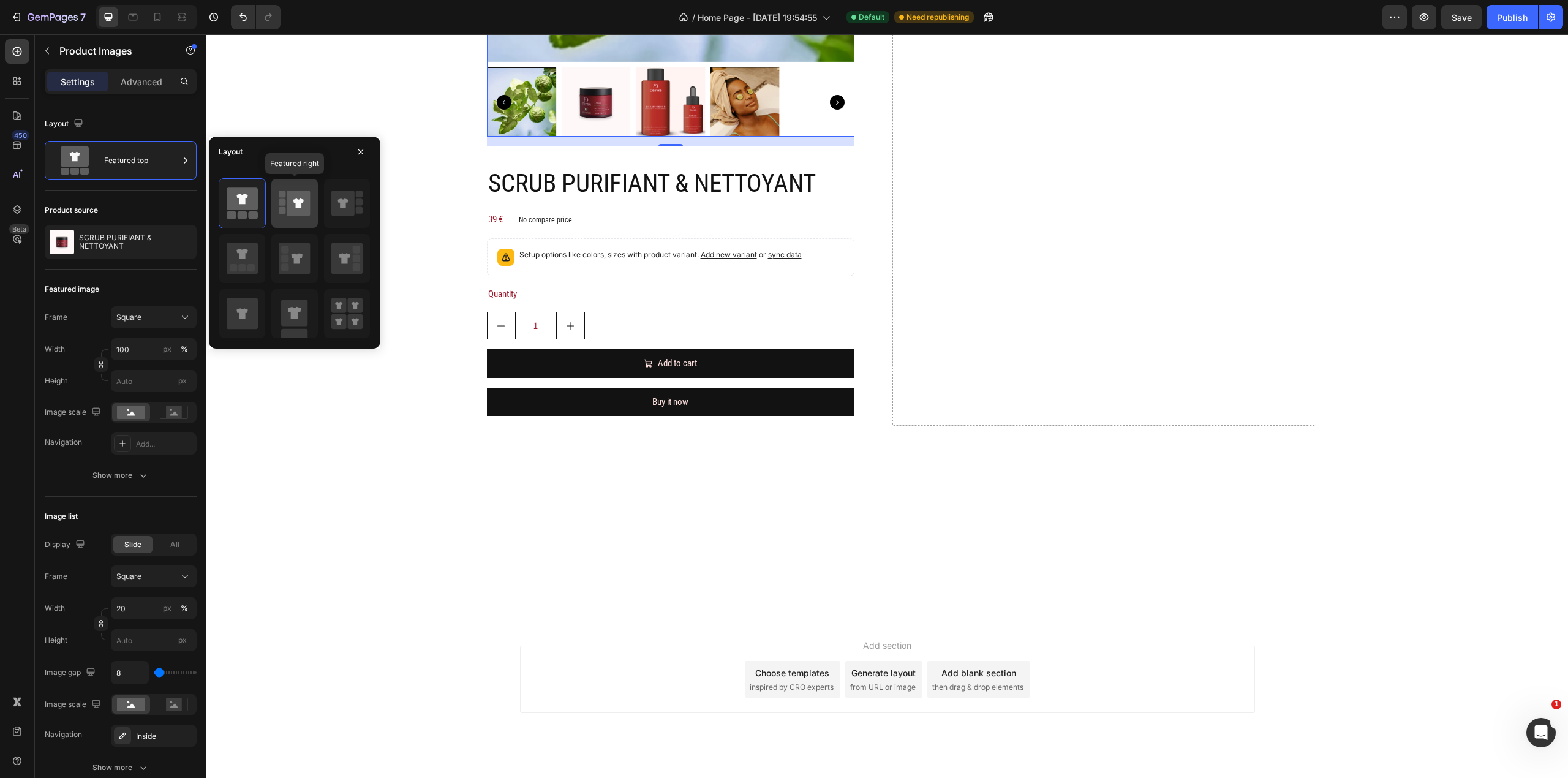
scroll to position [2135, 0]
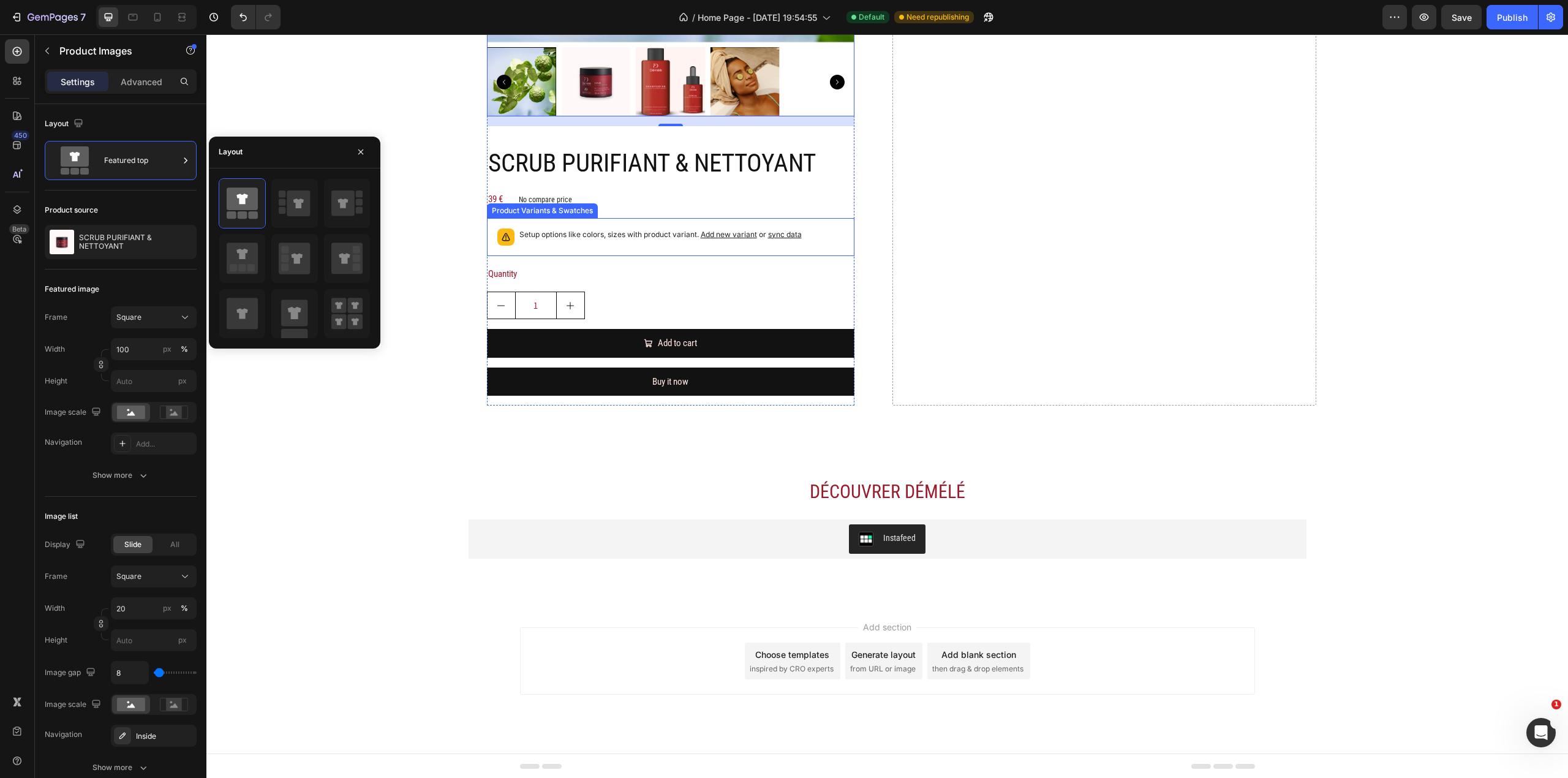
click at [589, 238] on p "Setup options like colors, sizes with product variant. Add new variant or sync …" at bounding box center [660, 234] width 282 height 12
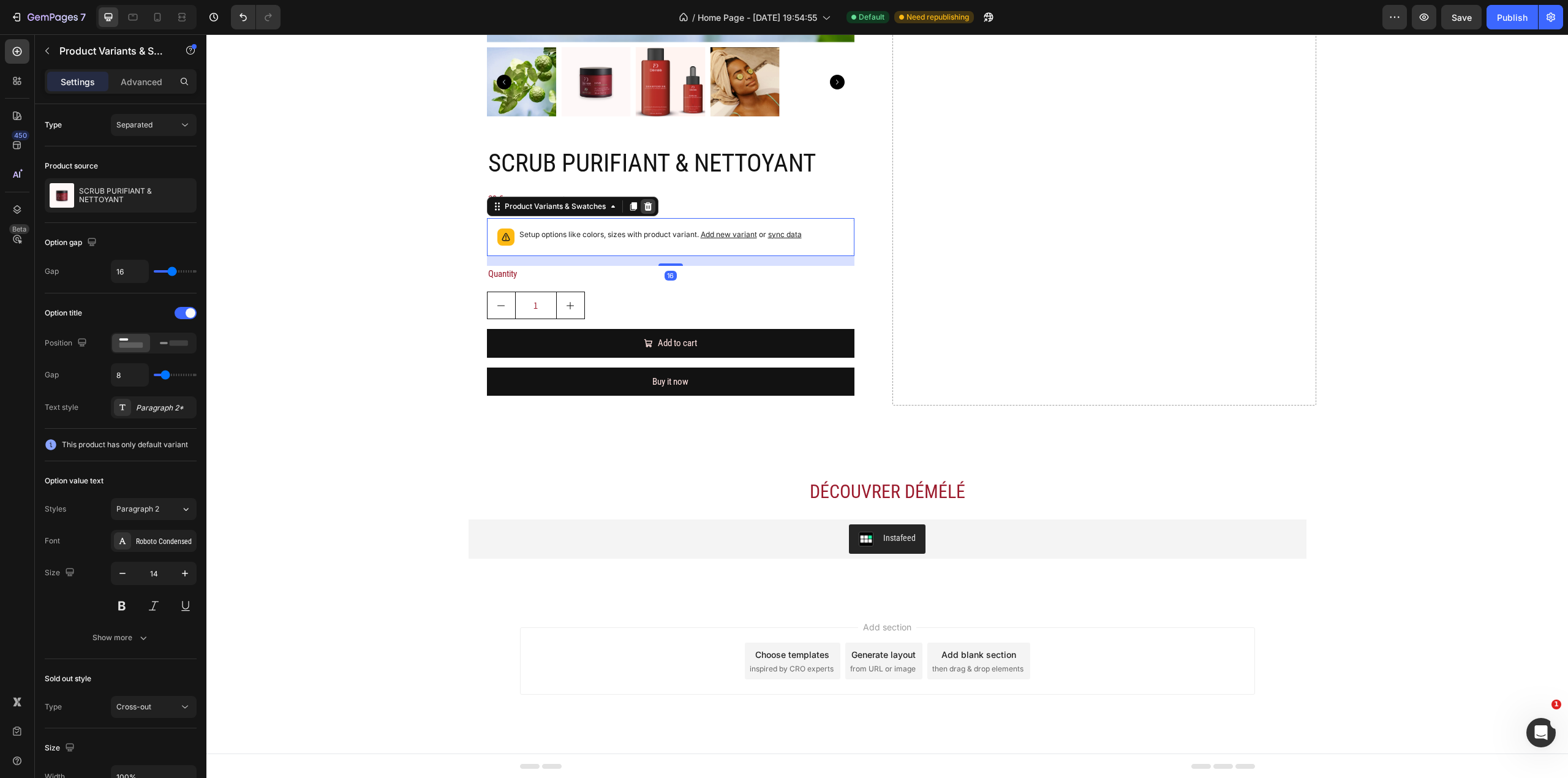
click at [644, 209] on icon at bounding box center [647, 205] width 8 height 8
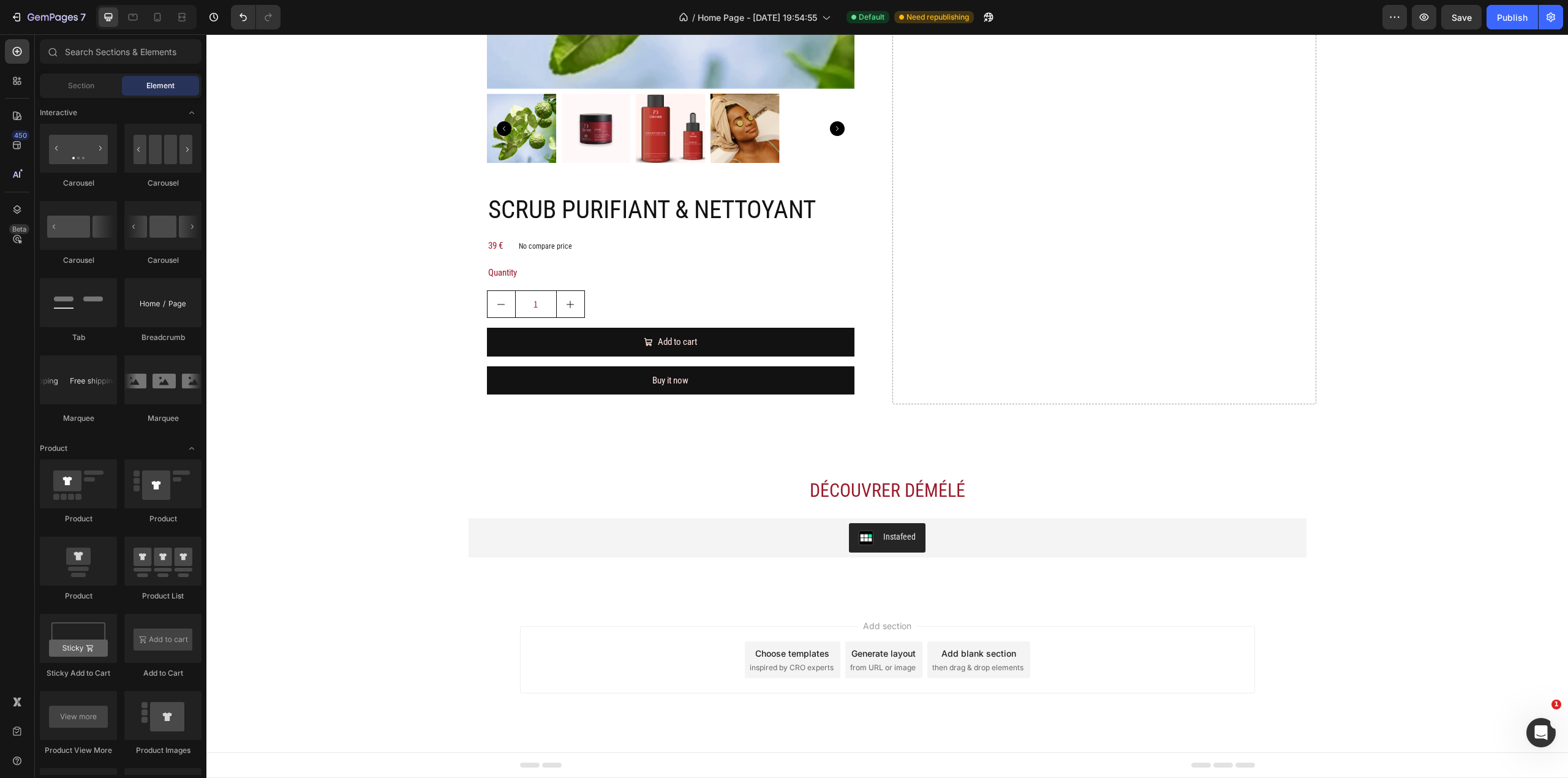
scroll to position [2089, 0]
click at [624, 282] on div "SCRUB PURIFIANT & NETTOYANT Product Title 39 € Product Price Product Price No c…" at bounding box center [670, 298] width 367 height 212
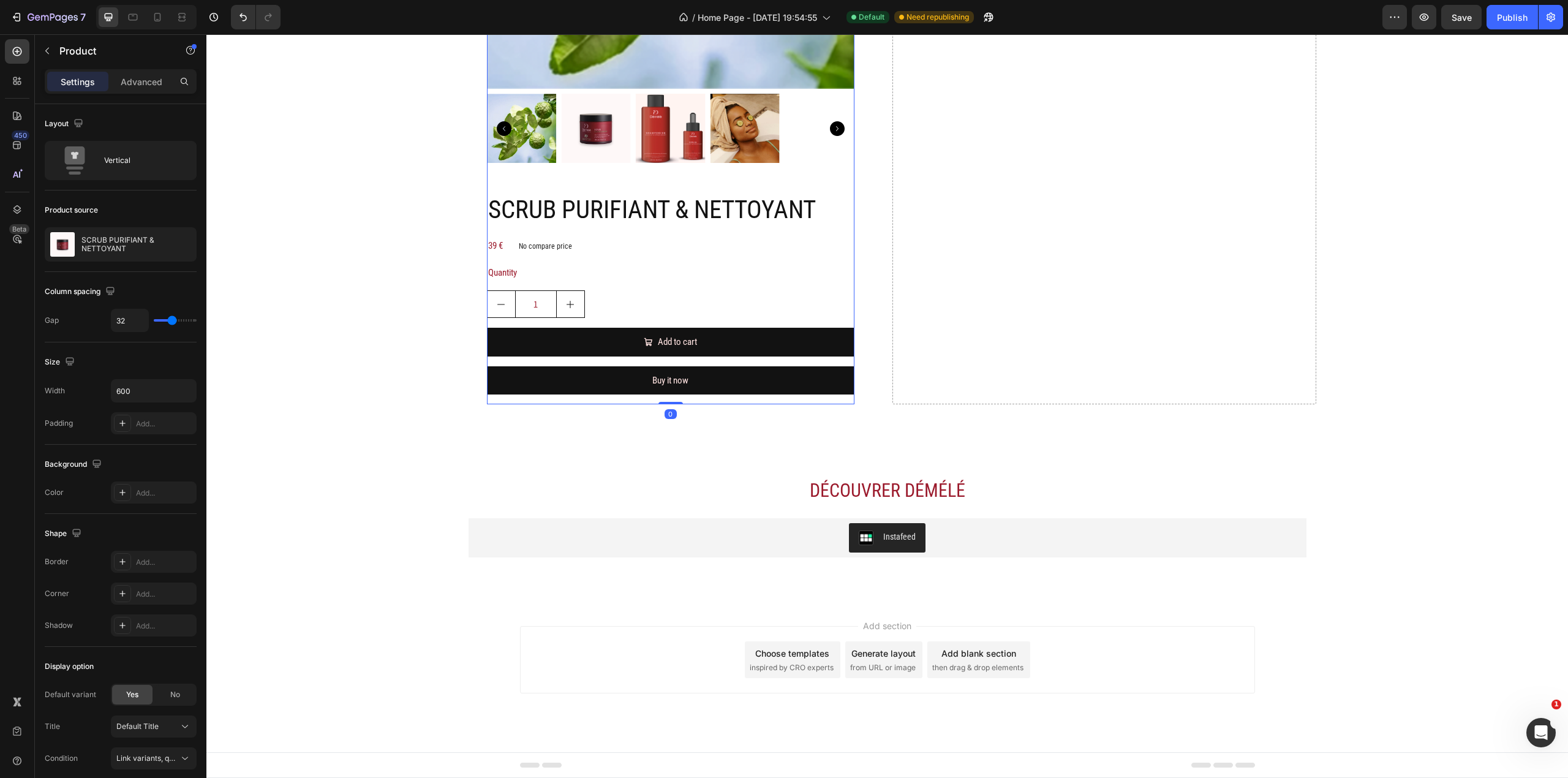
click at [625, 295] on div "1" at bounding box center [670, 304] width 367 height 28
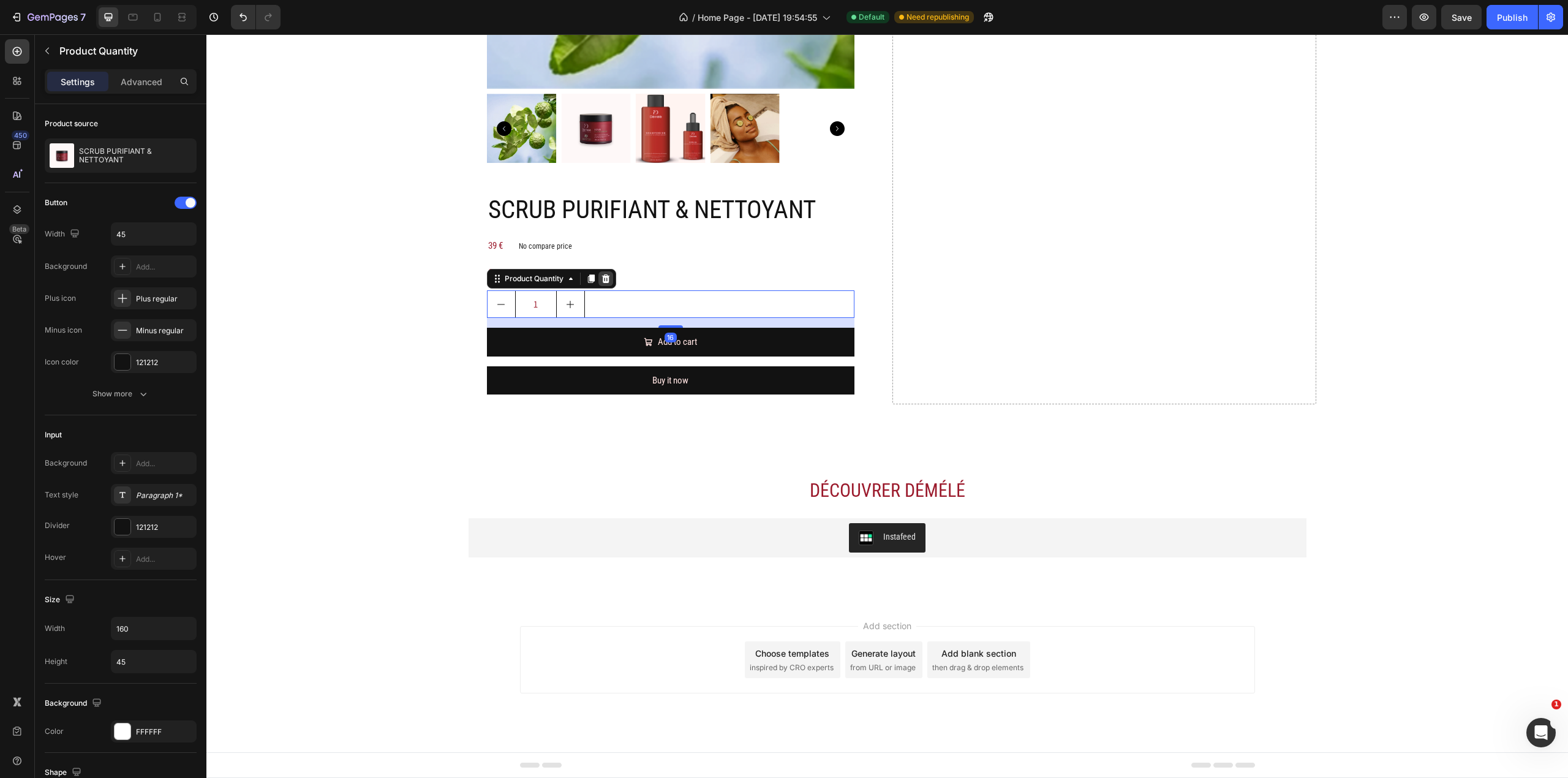
click at [602, 276] on icon at bounding box center [606, 278] width 8 height 8
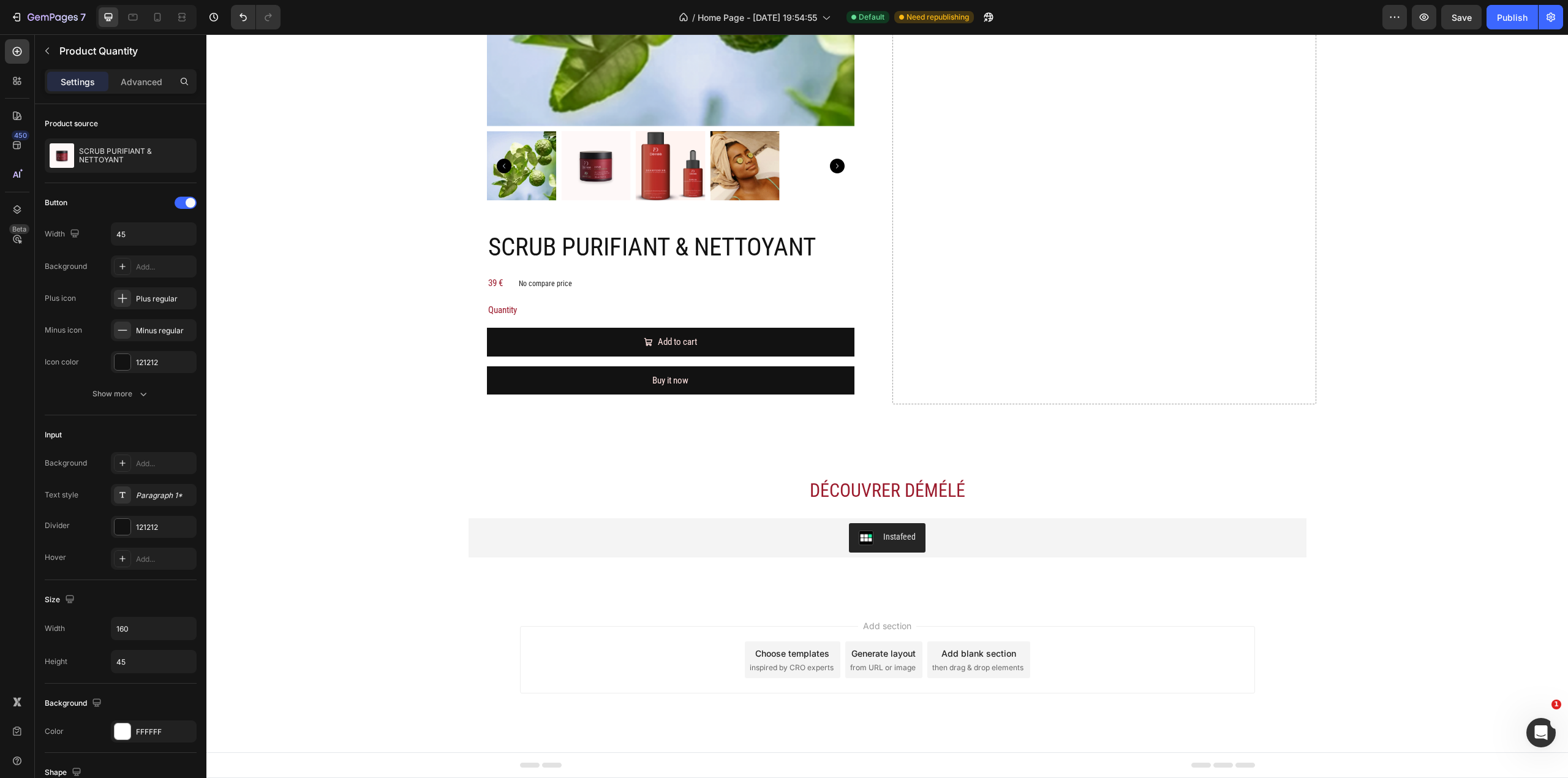
scroll to position [2052, 0]
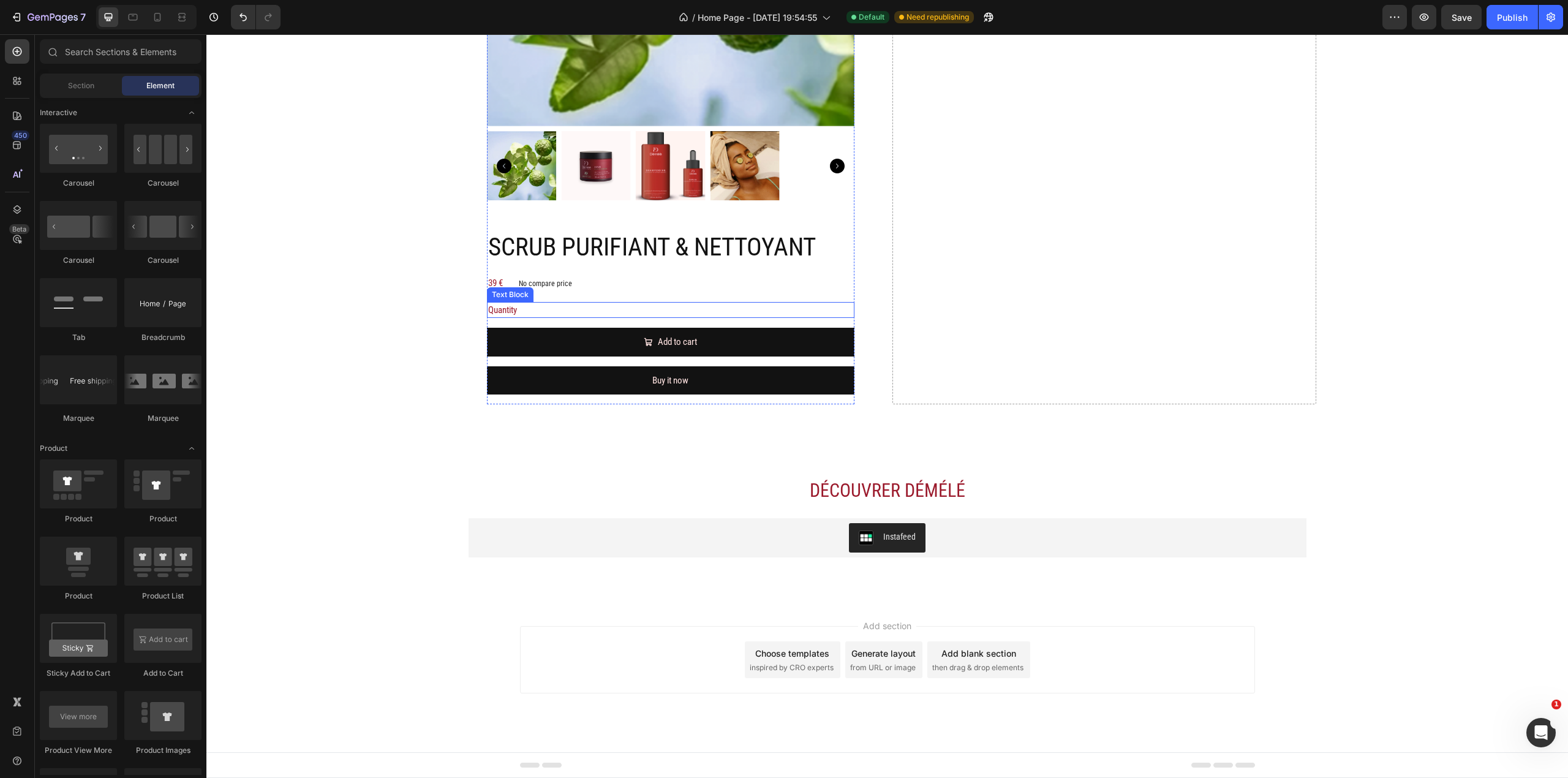
click at [611, 315] on div "Quantity" at bounding box center [670, 311] width 367 height 17
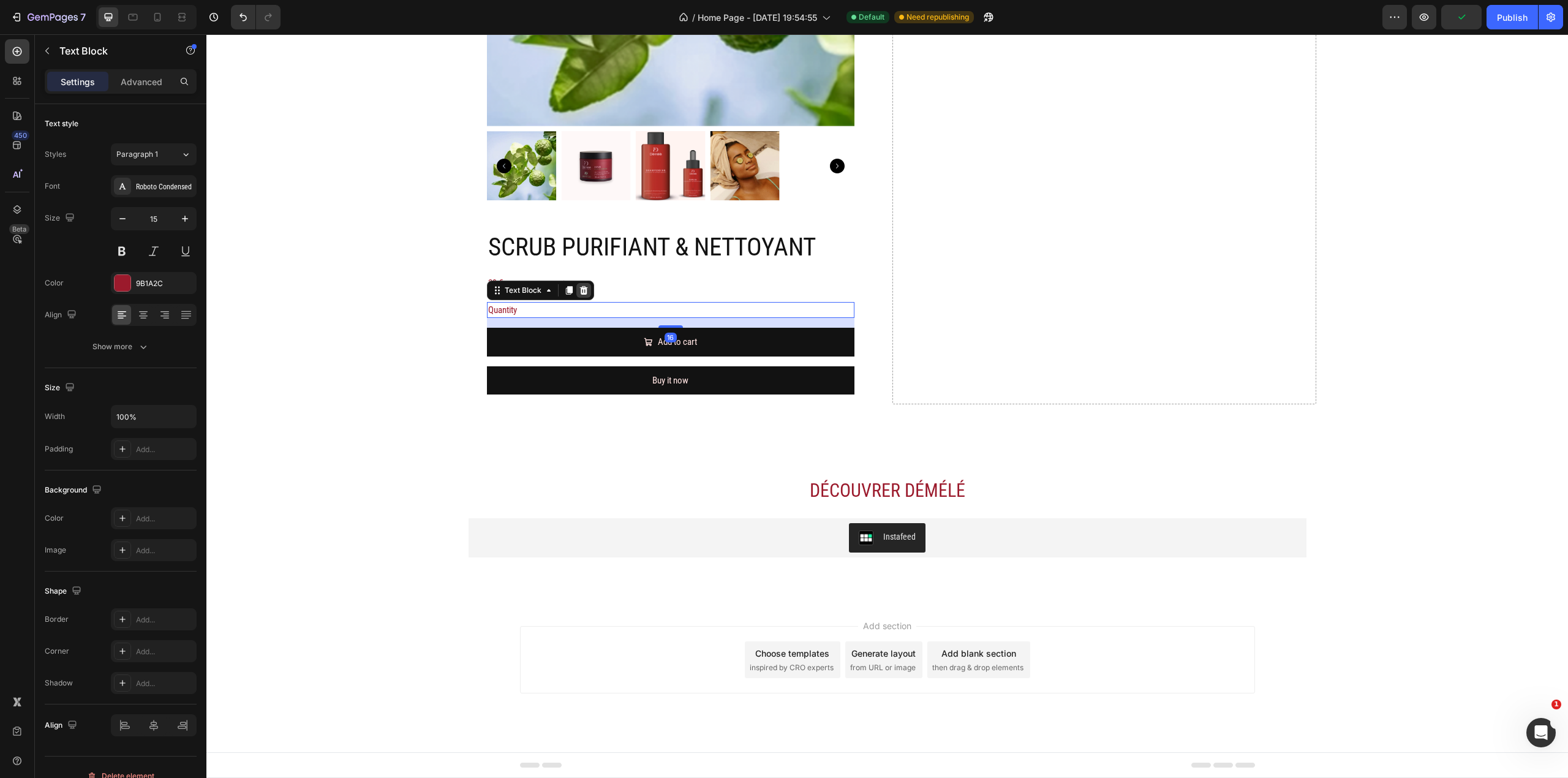
click at [579, 285] on icon at bounding box center [584, 290] width 10 height 10
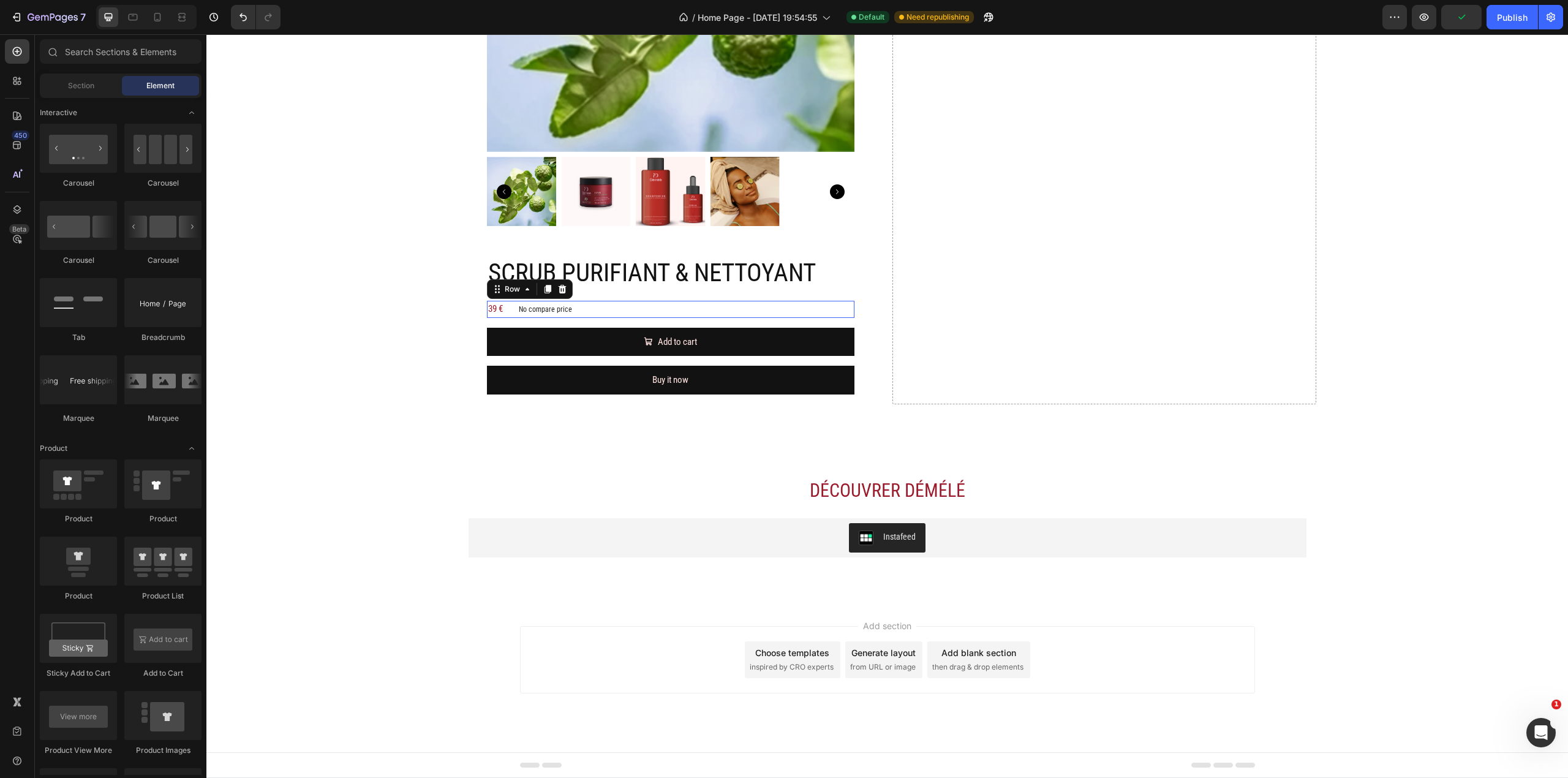
click at [587, 310] on div "39 € Product Price Product Price No compare price Product Price Row 0" at bounding box center [670, 309] width 367 height 17
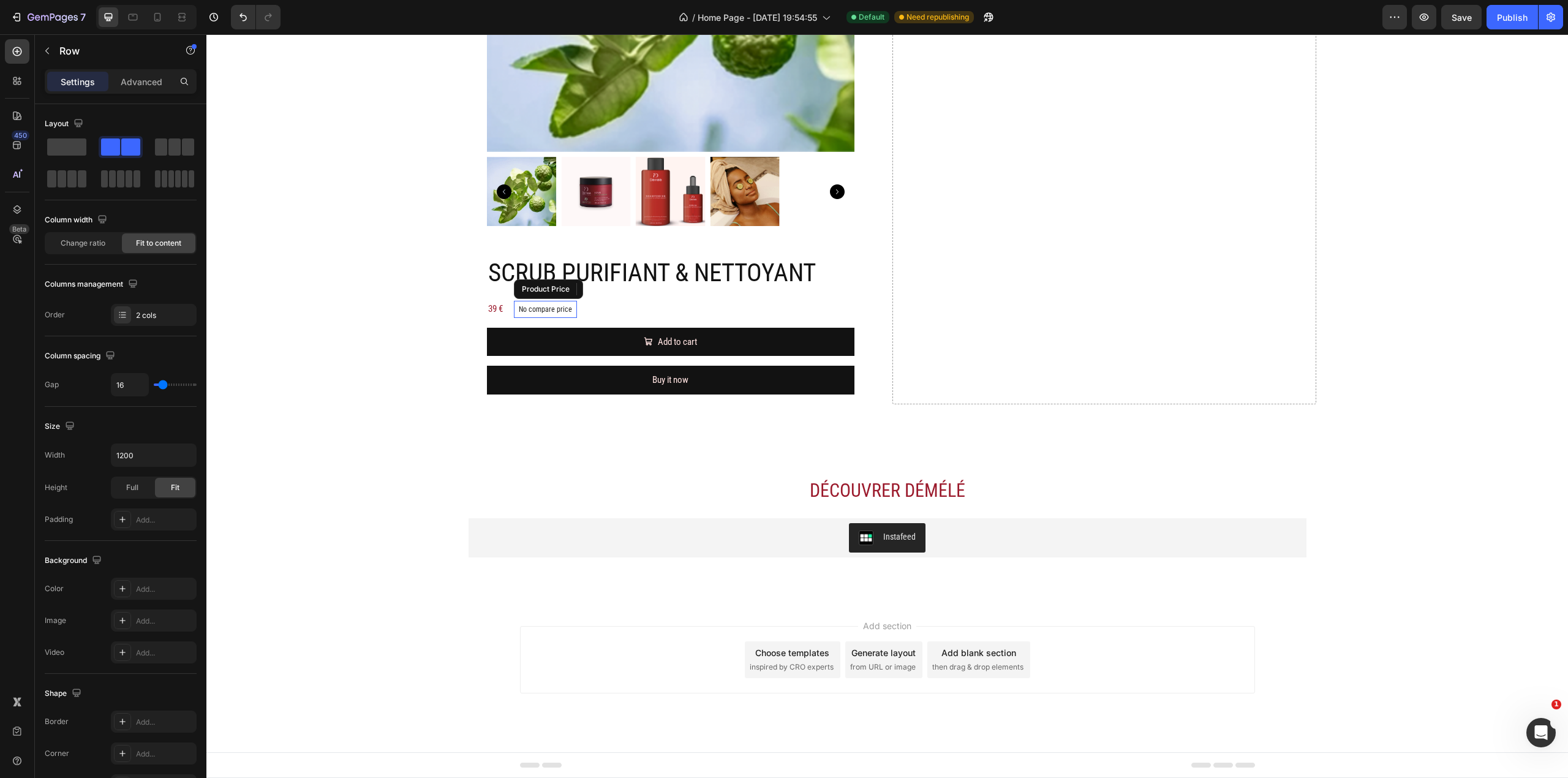
click at [530, 310] on p "No compare price" at bounding box center [545, 309] width 54 height 7
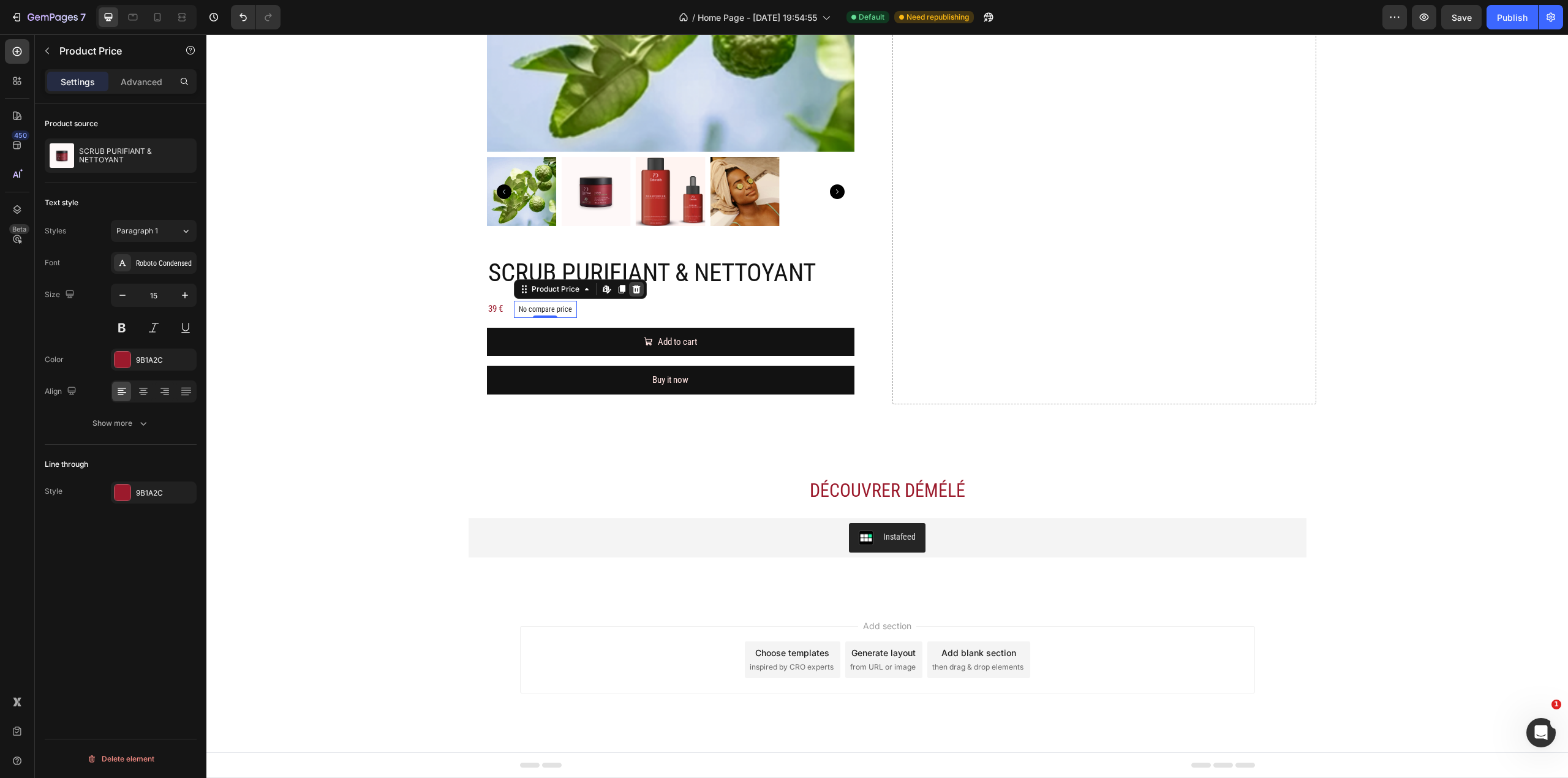
click at [636, 289] on div at bounding box center [636, 289] width 15 height 15
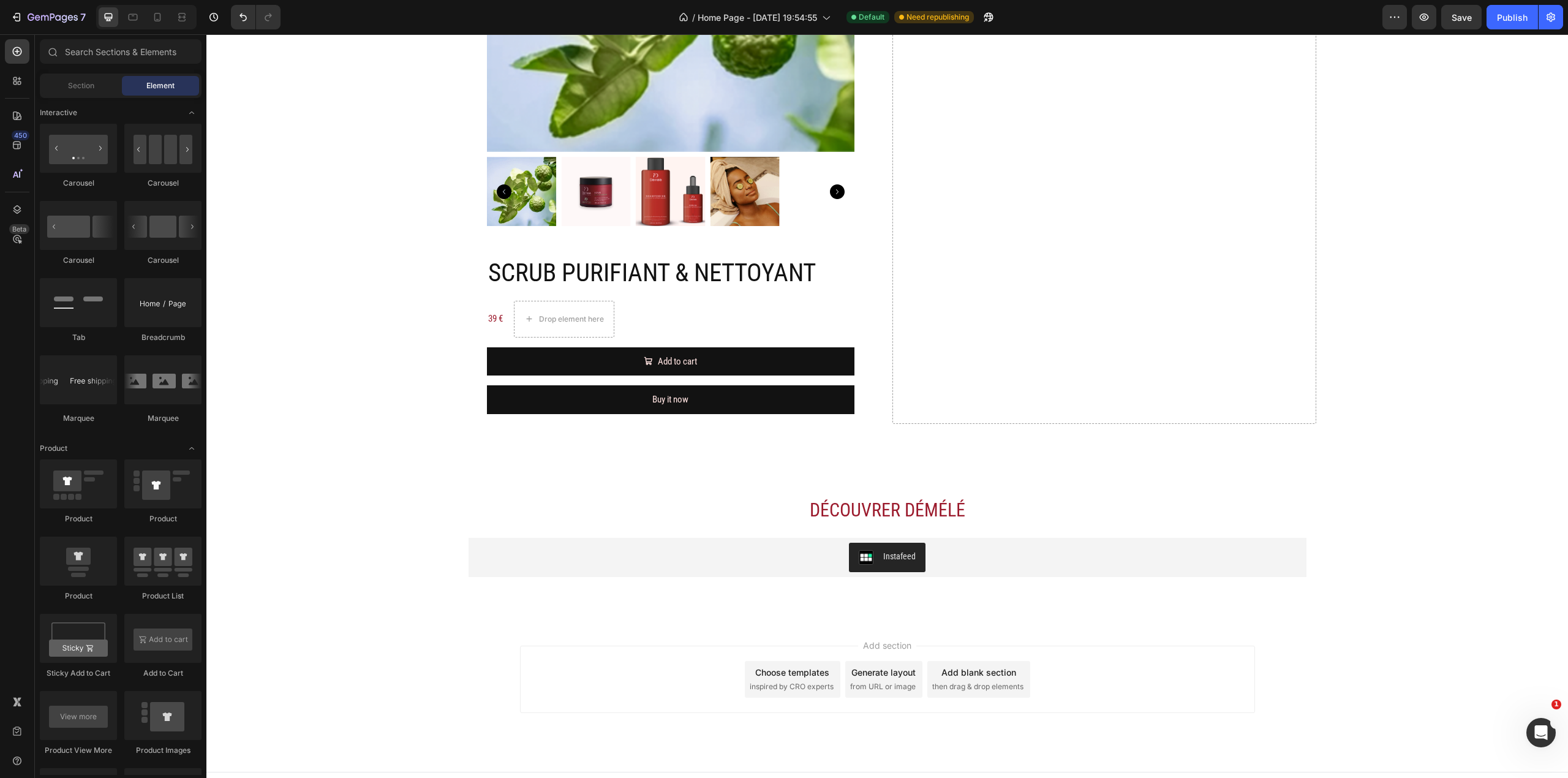
scroll to position [2045, 0]
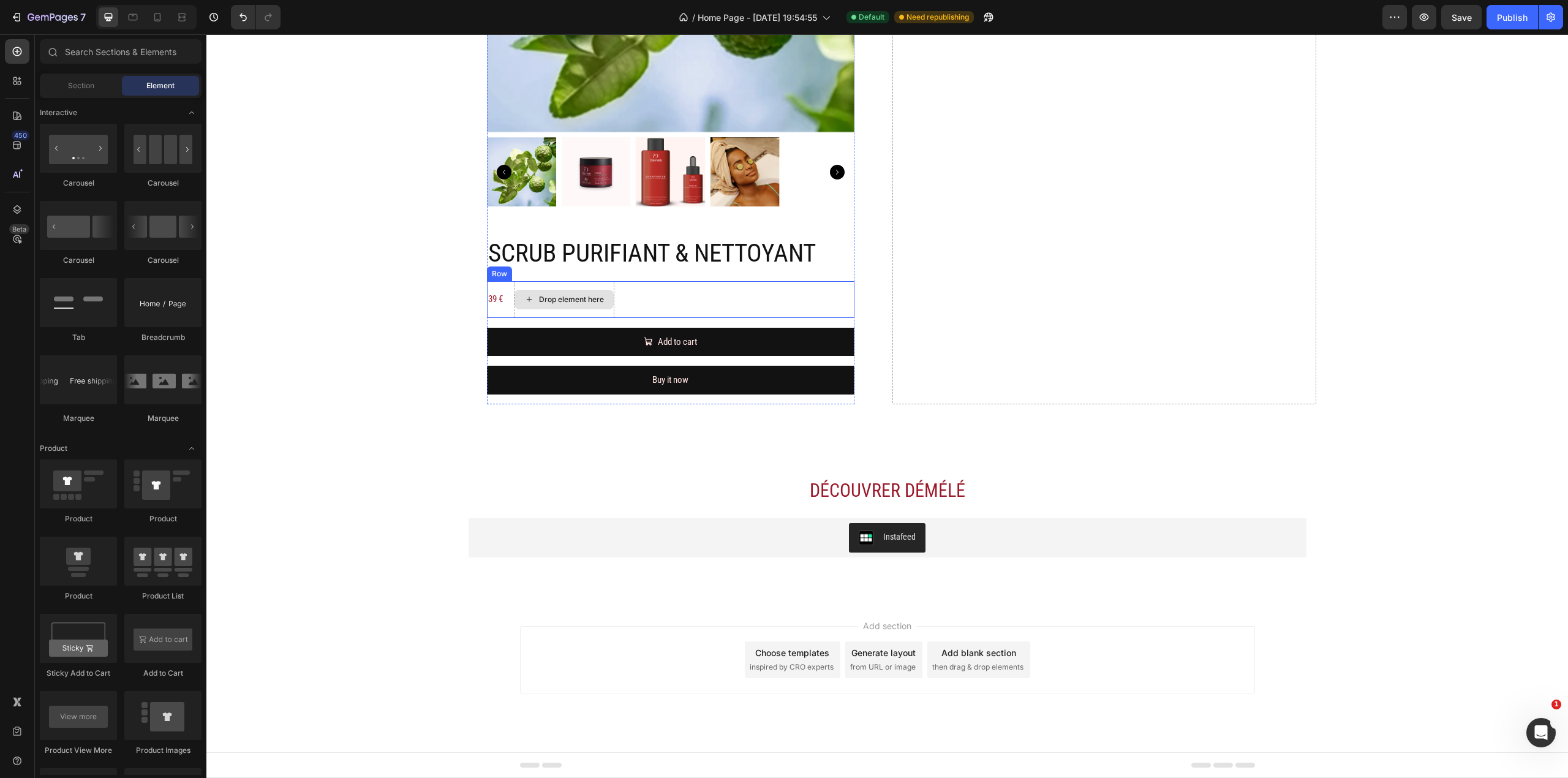
click at [574, 299] on div "Drop element here" at bounding box center [571, 299] width 65 height 10
click at [622, 292] on div "39 € Product Price Product Price Drop element here Row" at bounding box center [670, 300] width 367 height 37
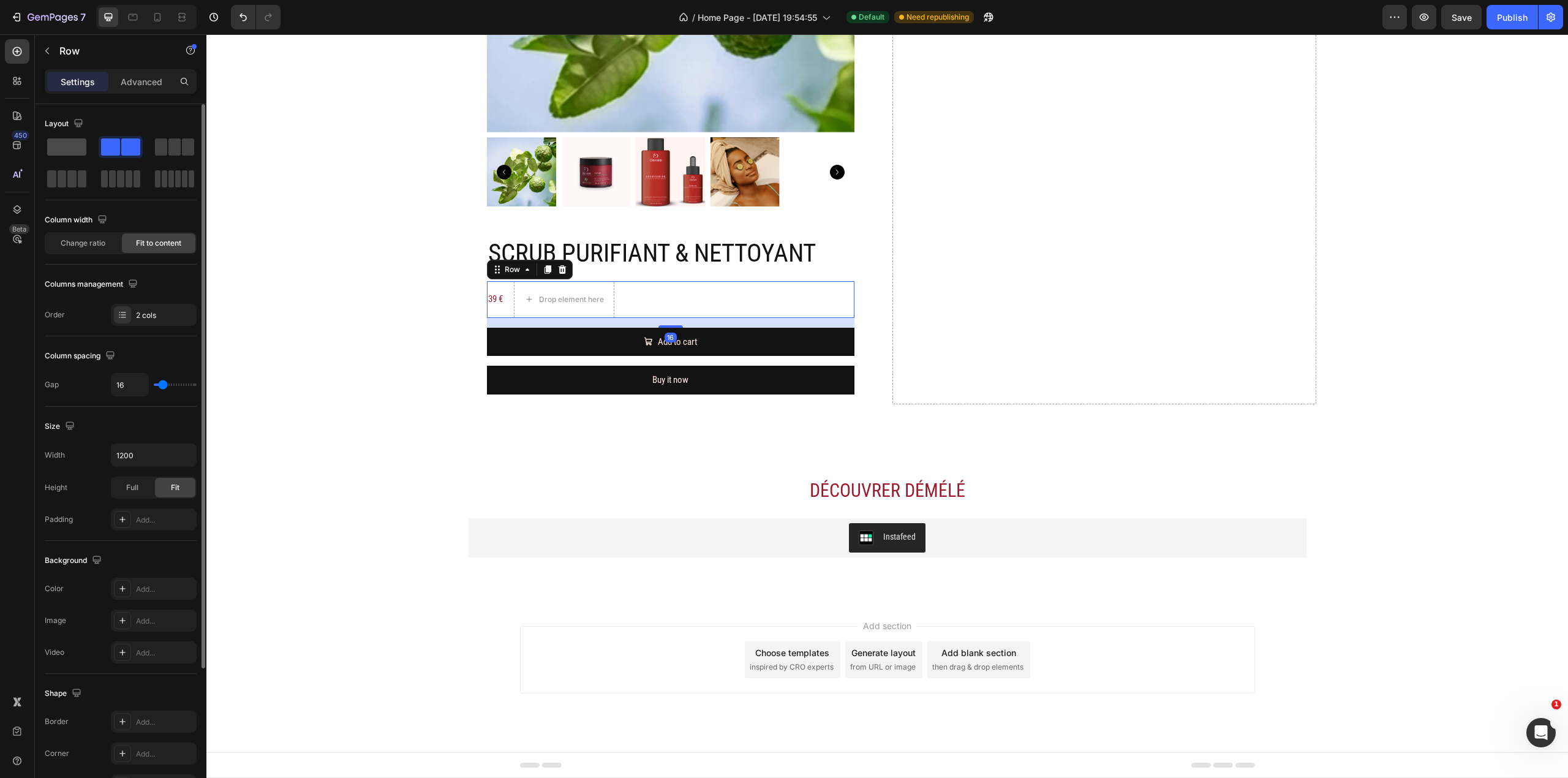
click at [99, 156] on div at bounding box center [121, 147] width 44 height 22
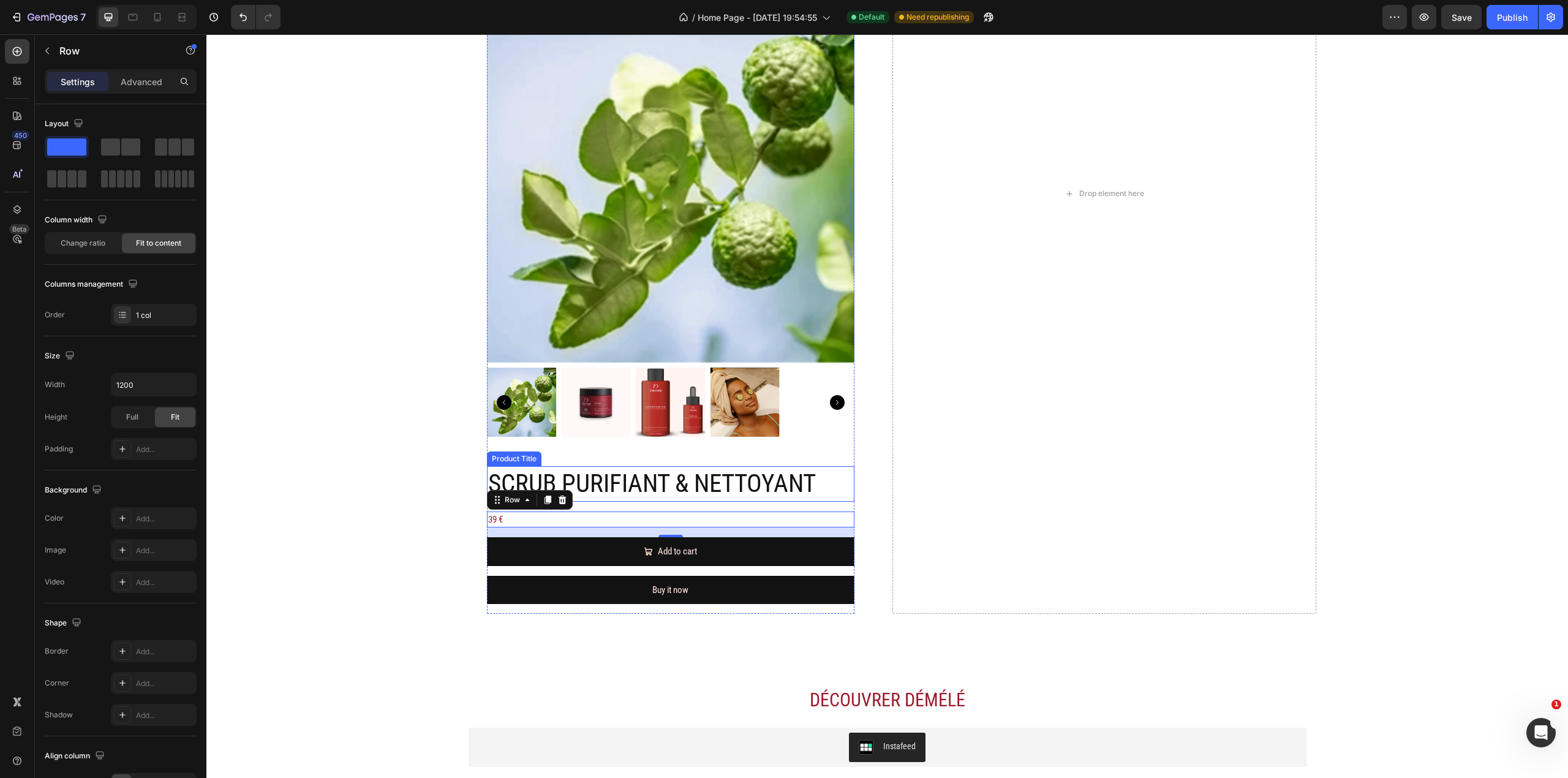
scroll to position [1616, 0]
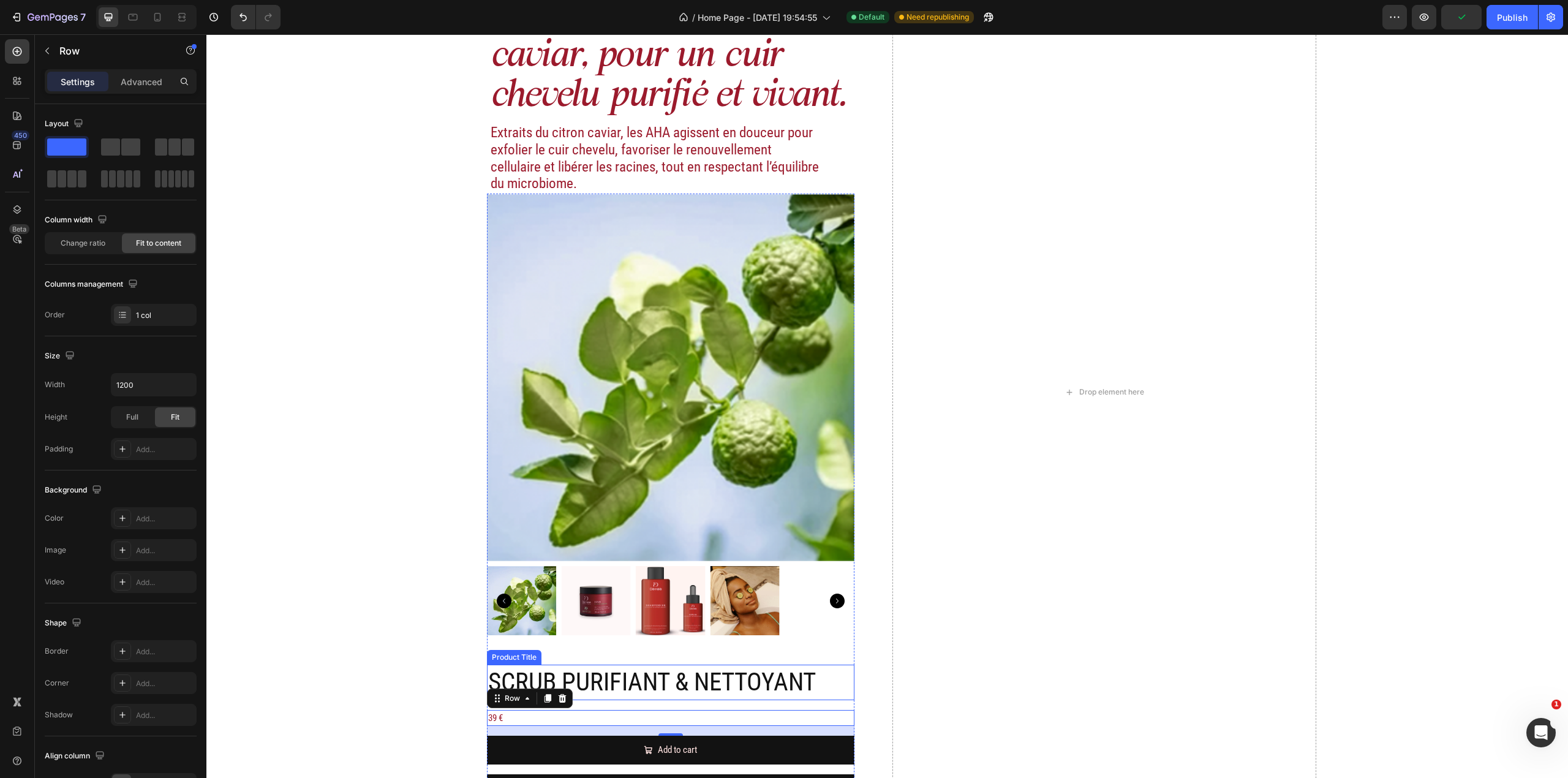
drag, startPoint x: 651, startPoint y: 270, endPoint x: 658, endPoint y: 277, distance: 9.9
click at [651, 270] on img at bounding box center [670, 377] width 367 height 367
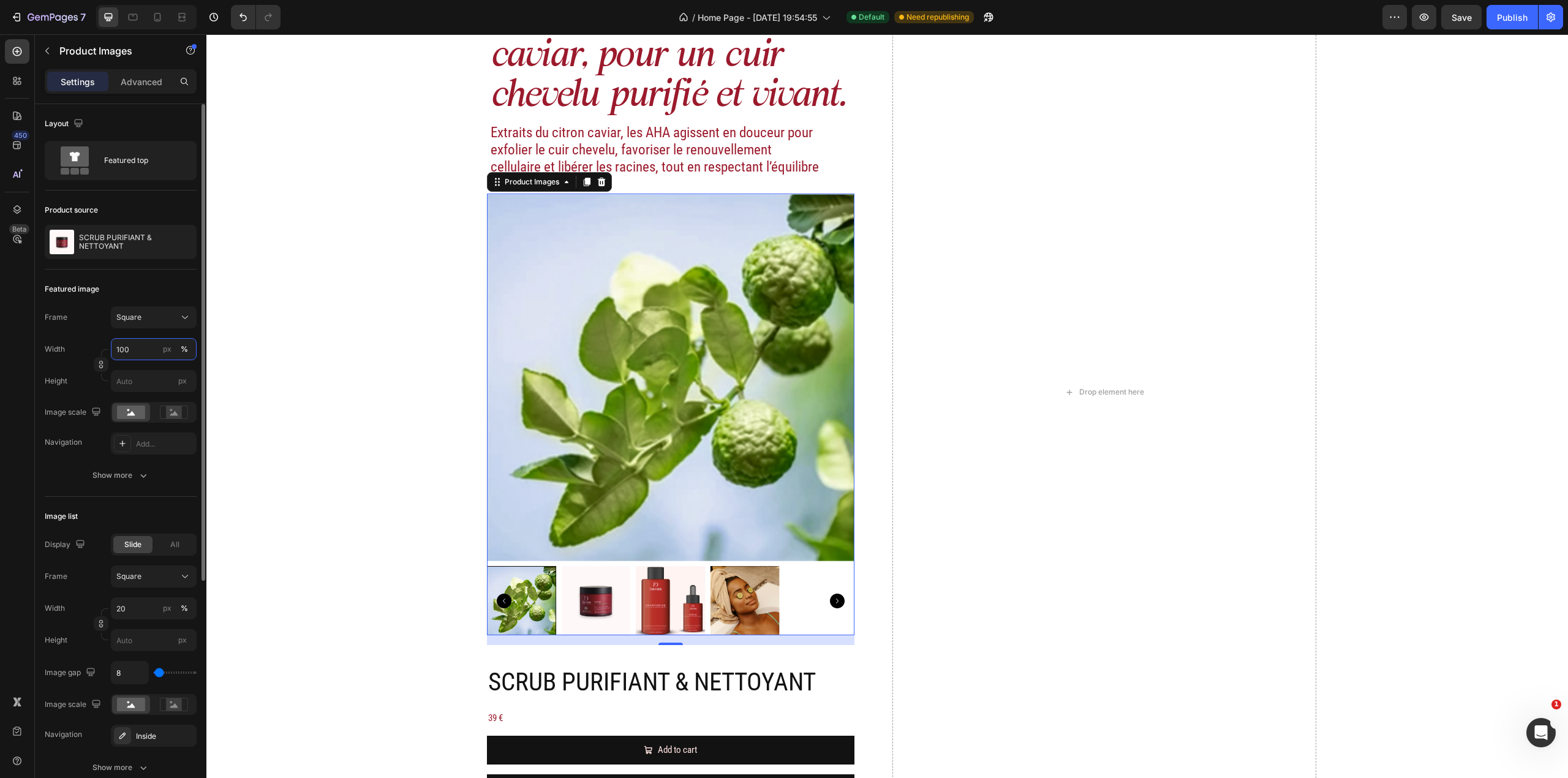
click at [137, 351] on input "100" at bounding box center [154, 349] width 86 height 22
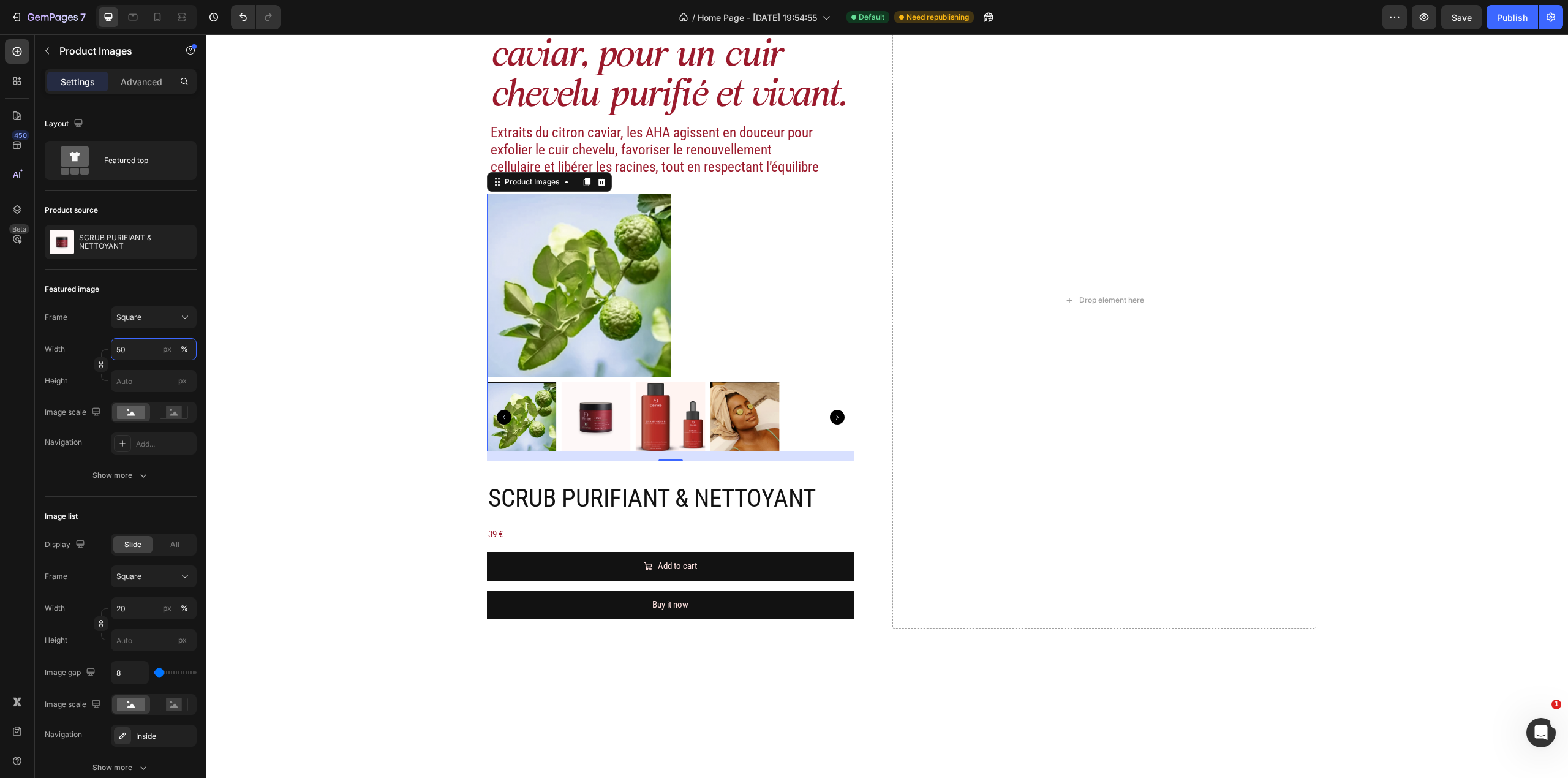
type input "50"
click at [797, 378] on div at bounding box center [670, 323] width 367 height 258
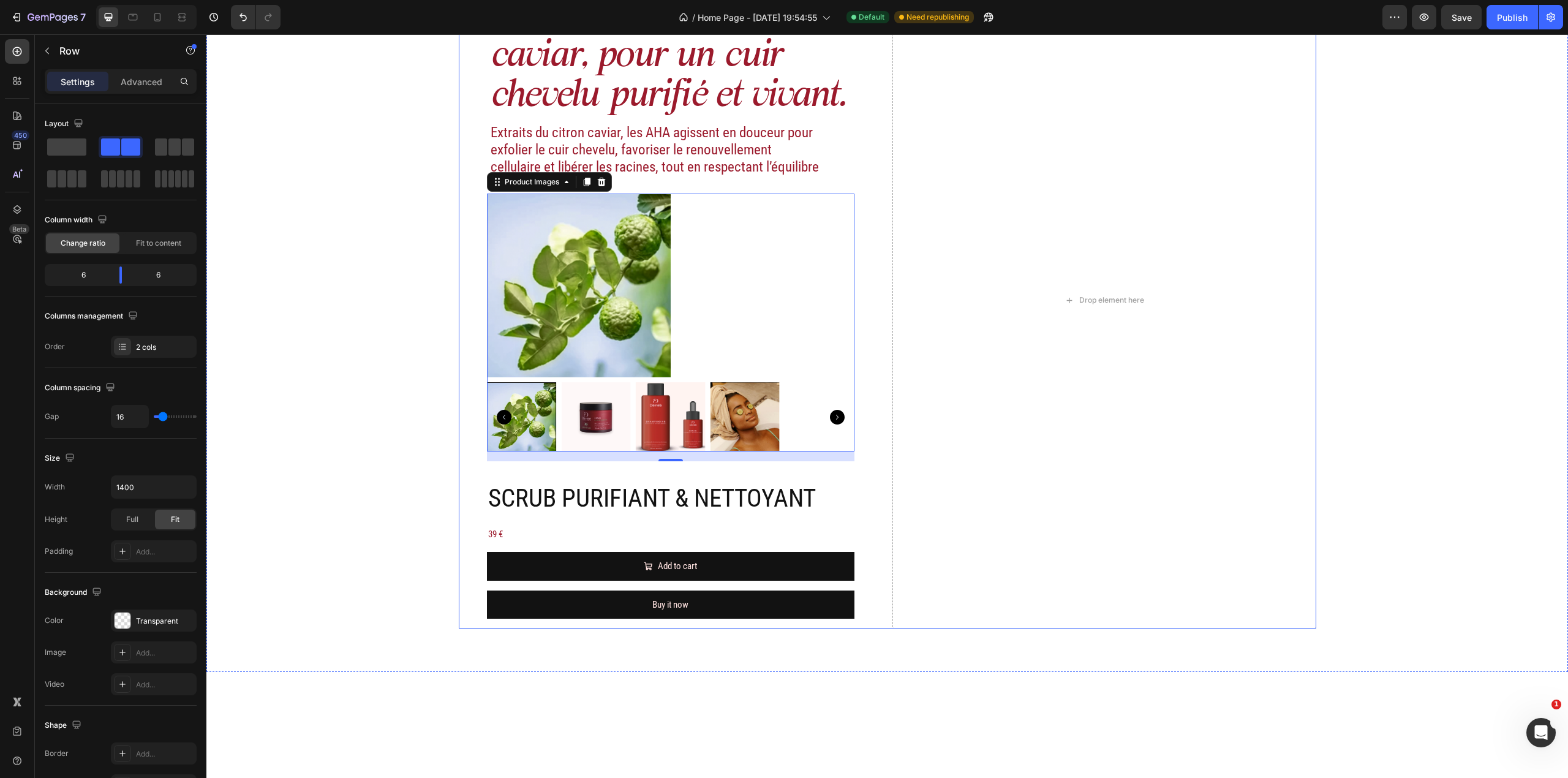
click at [868, 332] on div "Les AHA du citron caviar, pour un cuir chevelu purifié et vivant. Heading Extra…" at bounding box center [671, 300] width 424 height 657
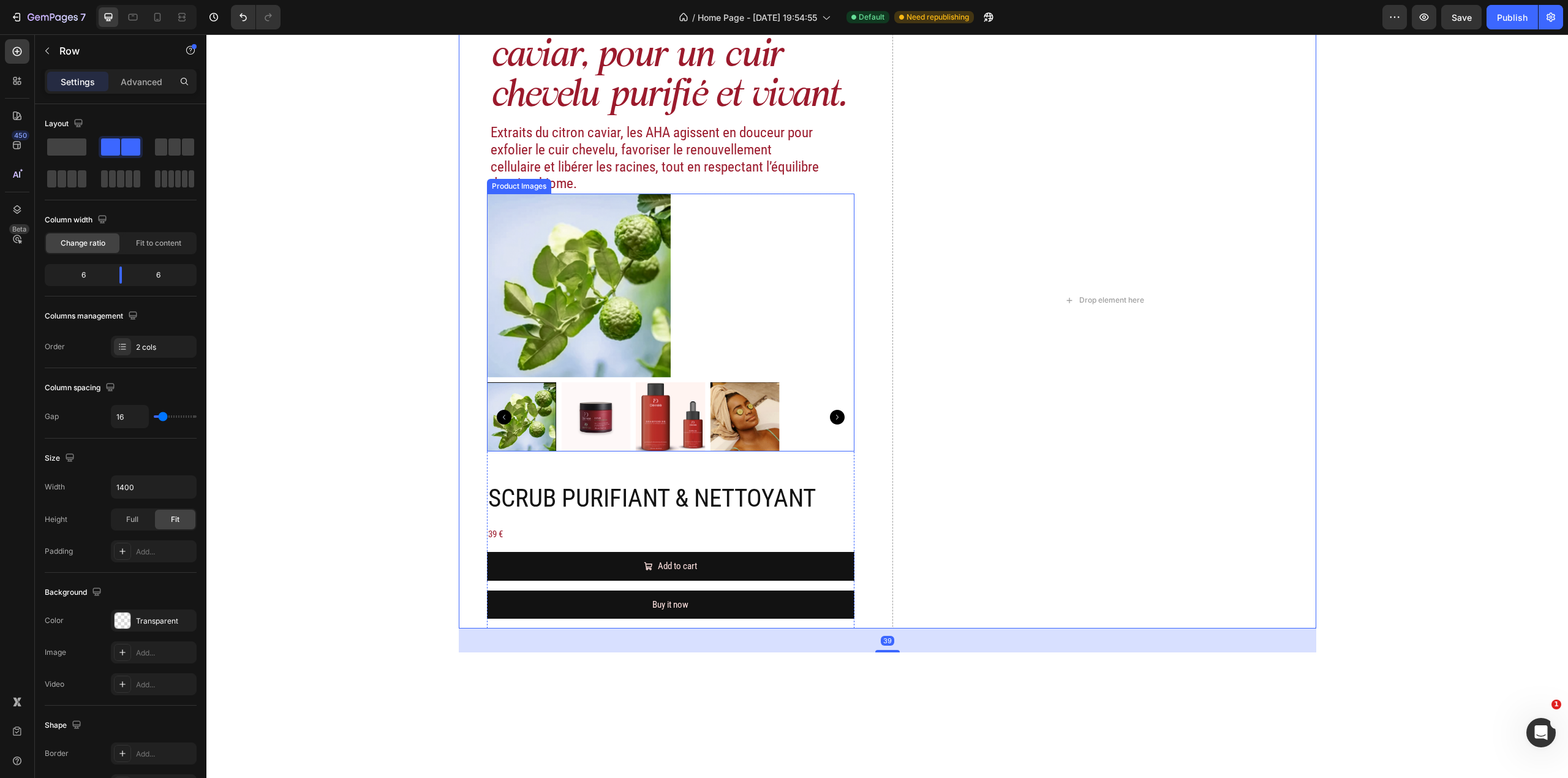
click at [826, 326] on div at bounding box center [670, 285] width 367 height 184
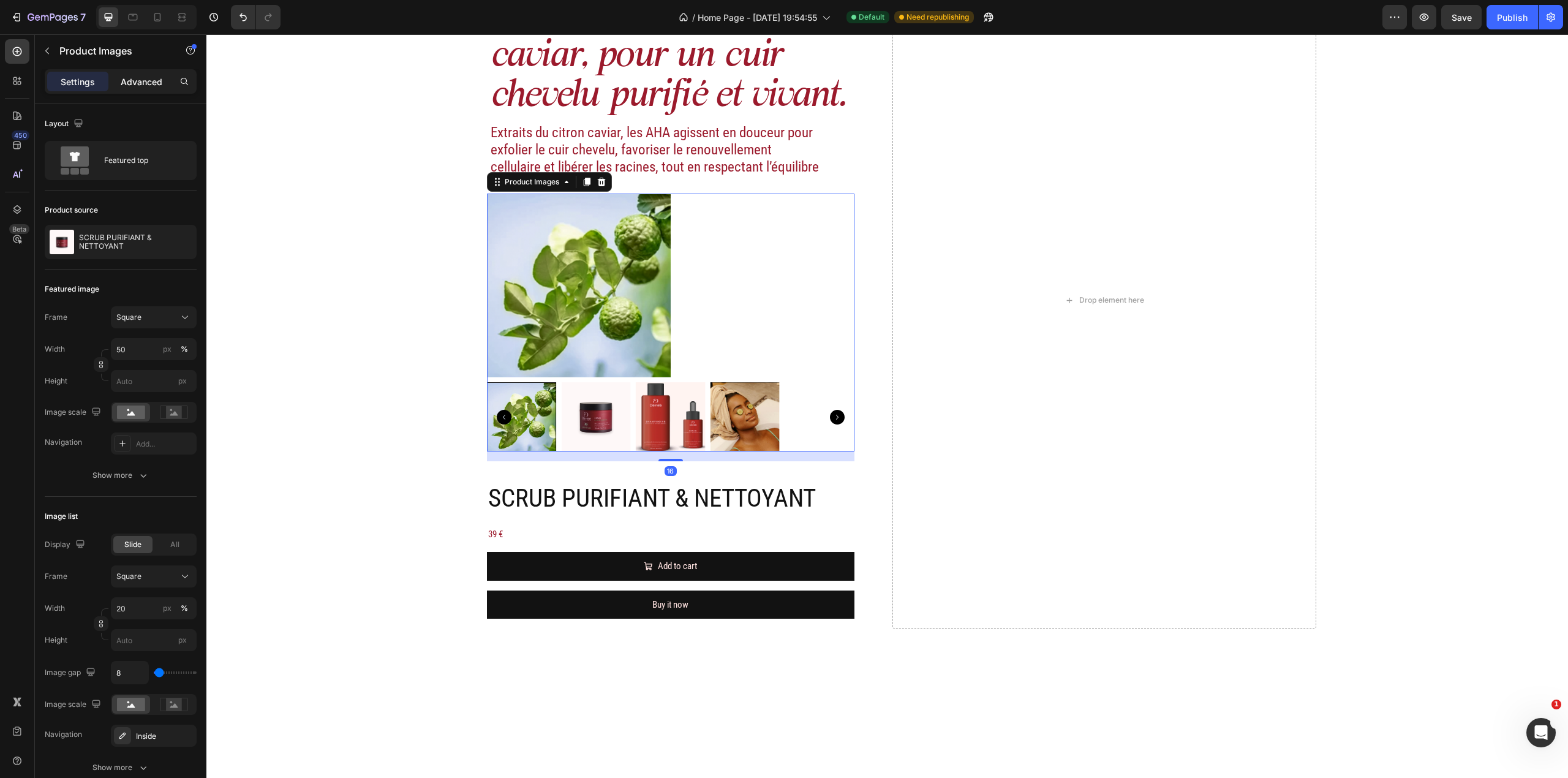
drag, startPoint x: 114, startPoint y: 75, endPoint x: 119, endPoint y: 84, distance: 10.3
click at [115, 81] on div "Advanced" at bounding box center [141, 81] width 61 height 19
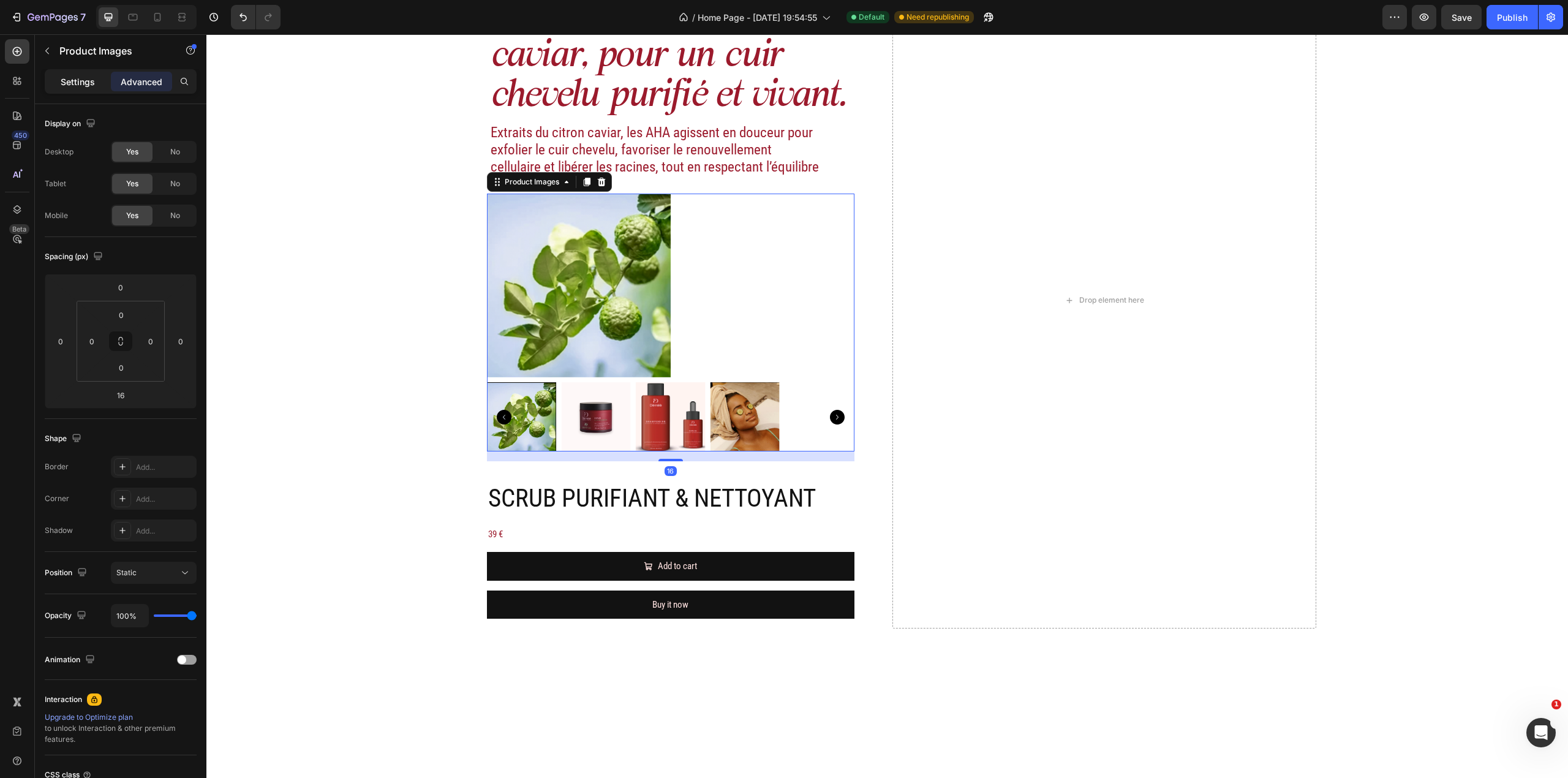
click at [77, 72] on div "Settings" at bounding box center [77, 81] width 61 height 19
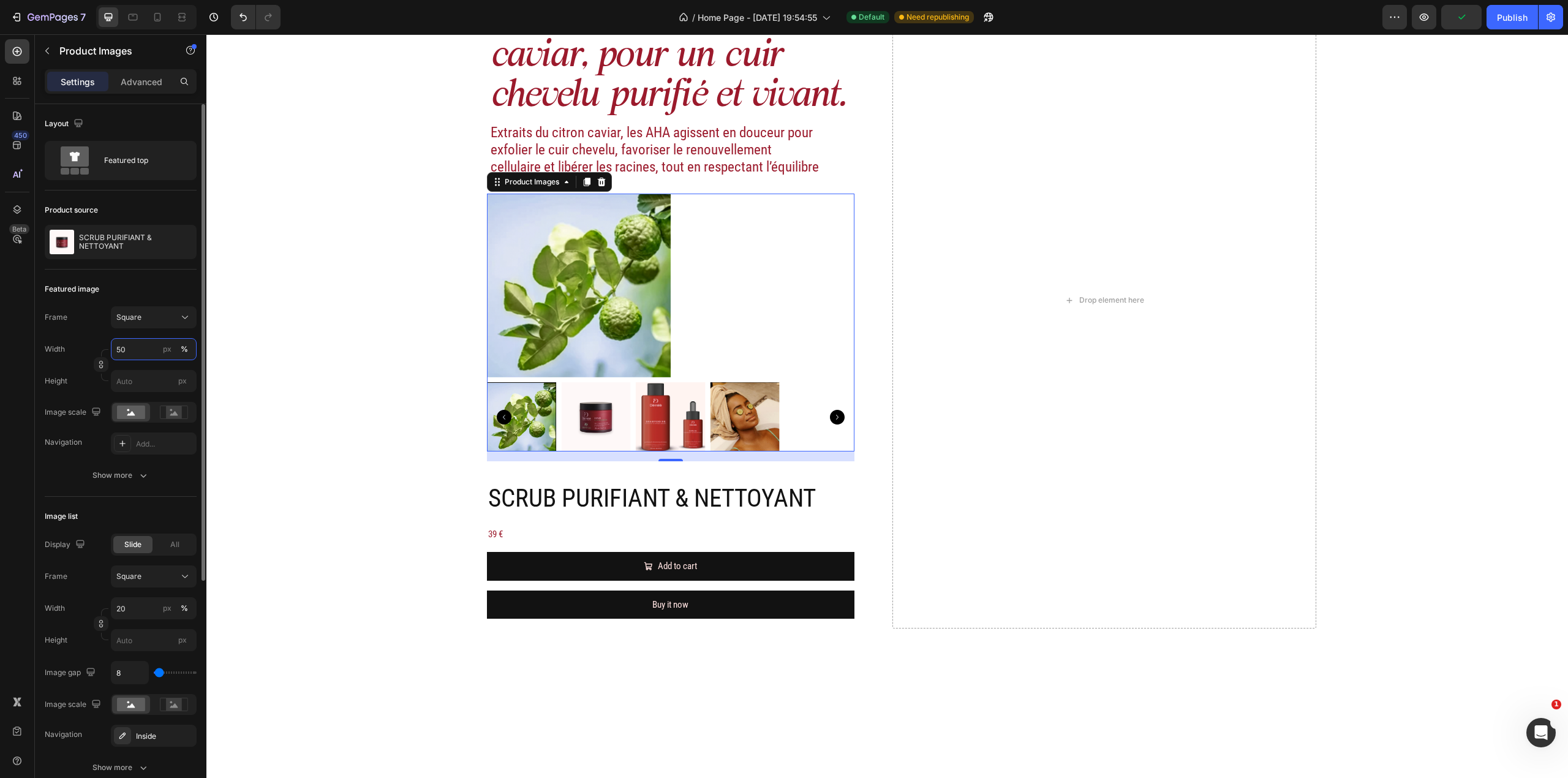
click at [128, 351] on input "50" at bounding box center [154, 349] width 86 height 22
click at [143, 327] on button "Square" at bounding box center [154, 317] width 86 height 22
click at [134, 352] on span "Square" at bounding box center [128, 347] width 25 height 12
click at [135, 342] on input "50" at bounding box center [154, 349] width 86 height 22
click at [150, 378] on p "Full 100%" at bounding box center [151, 379] width 71 height 11
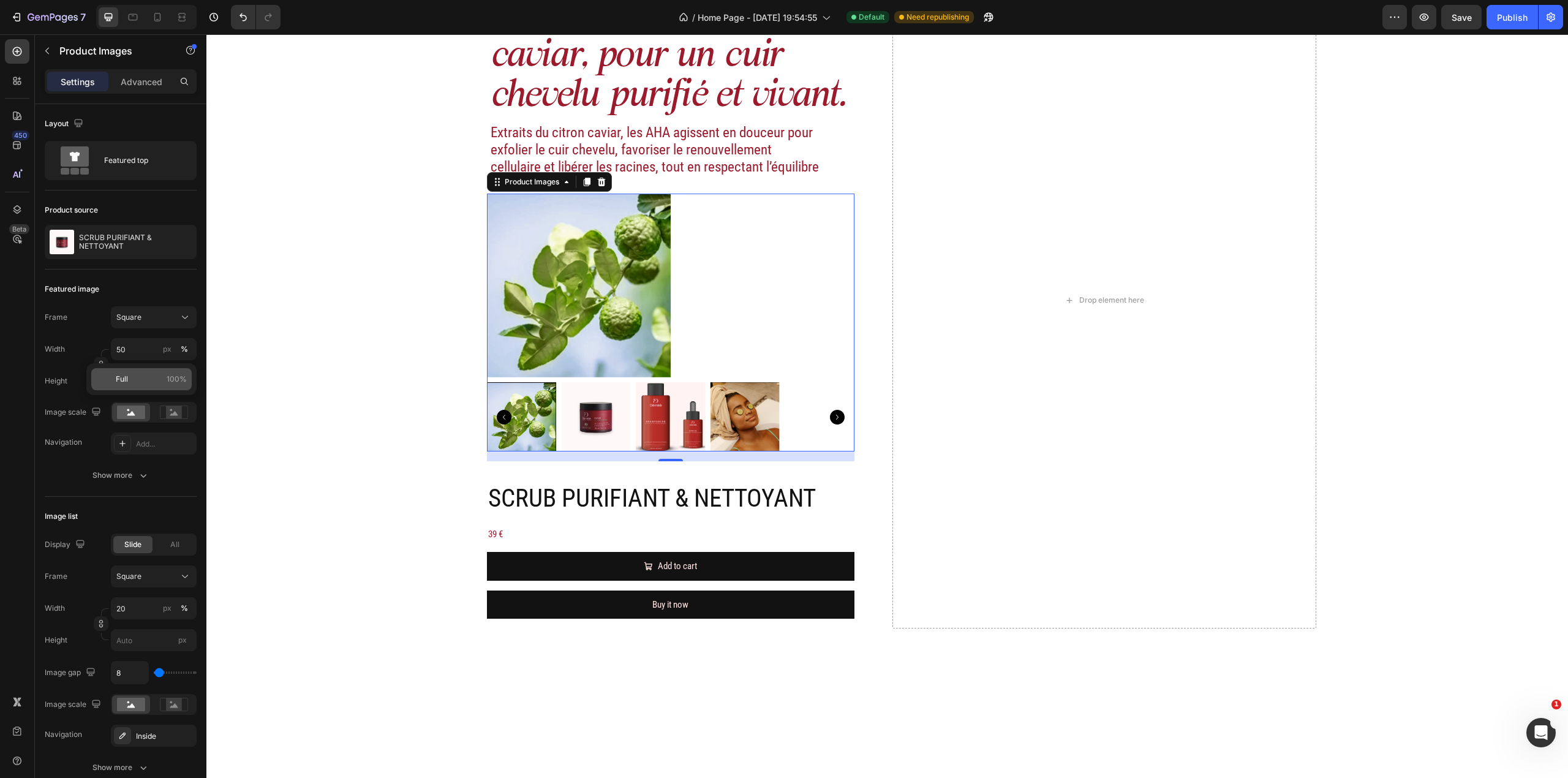
type input "100"
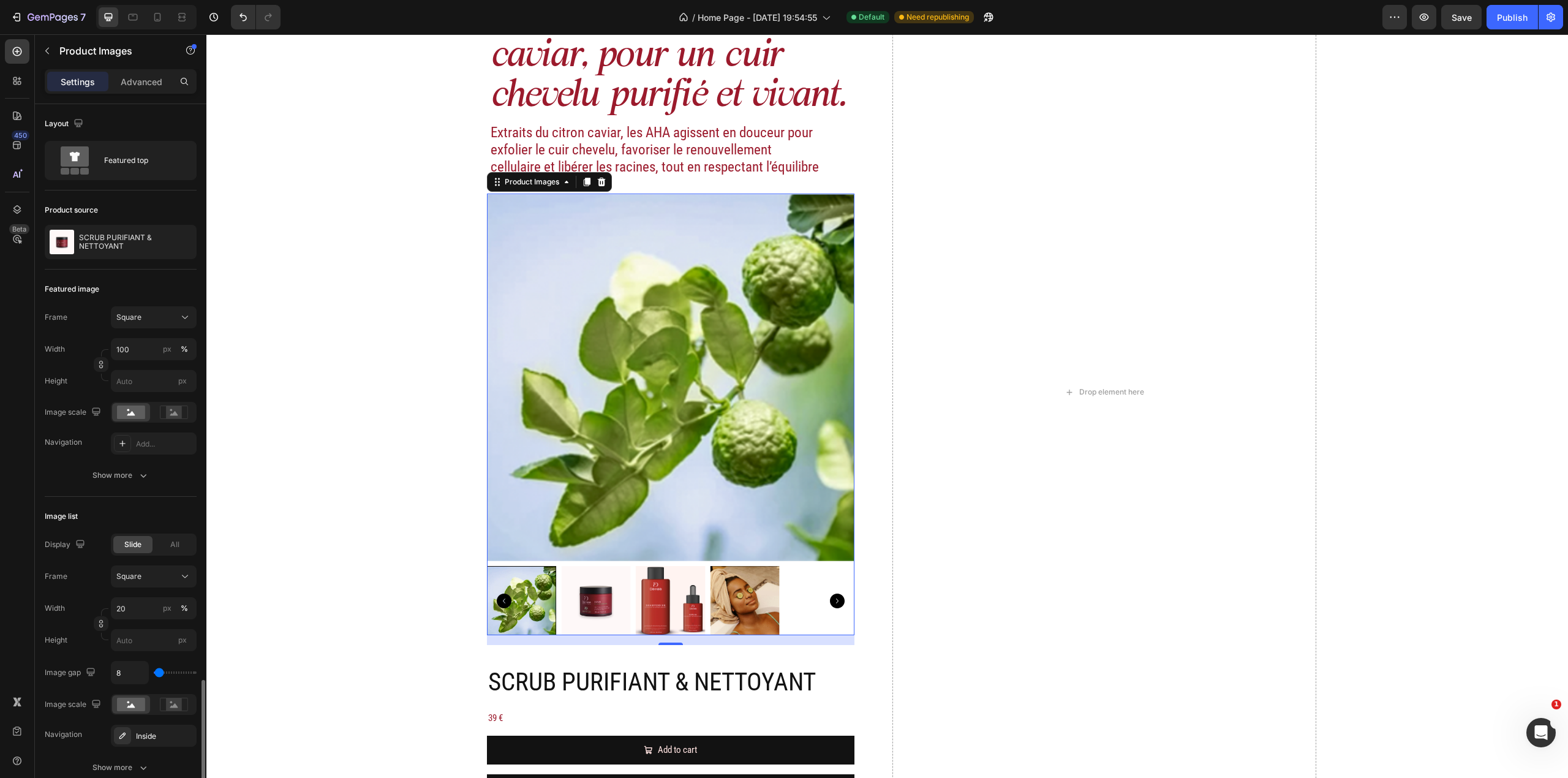
scroll to position [344, 0]
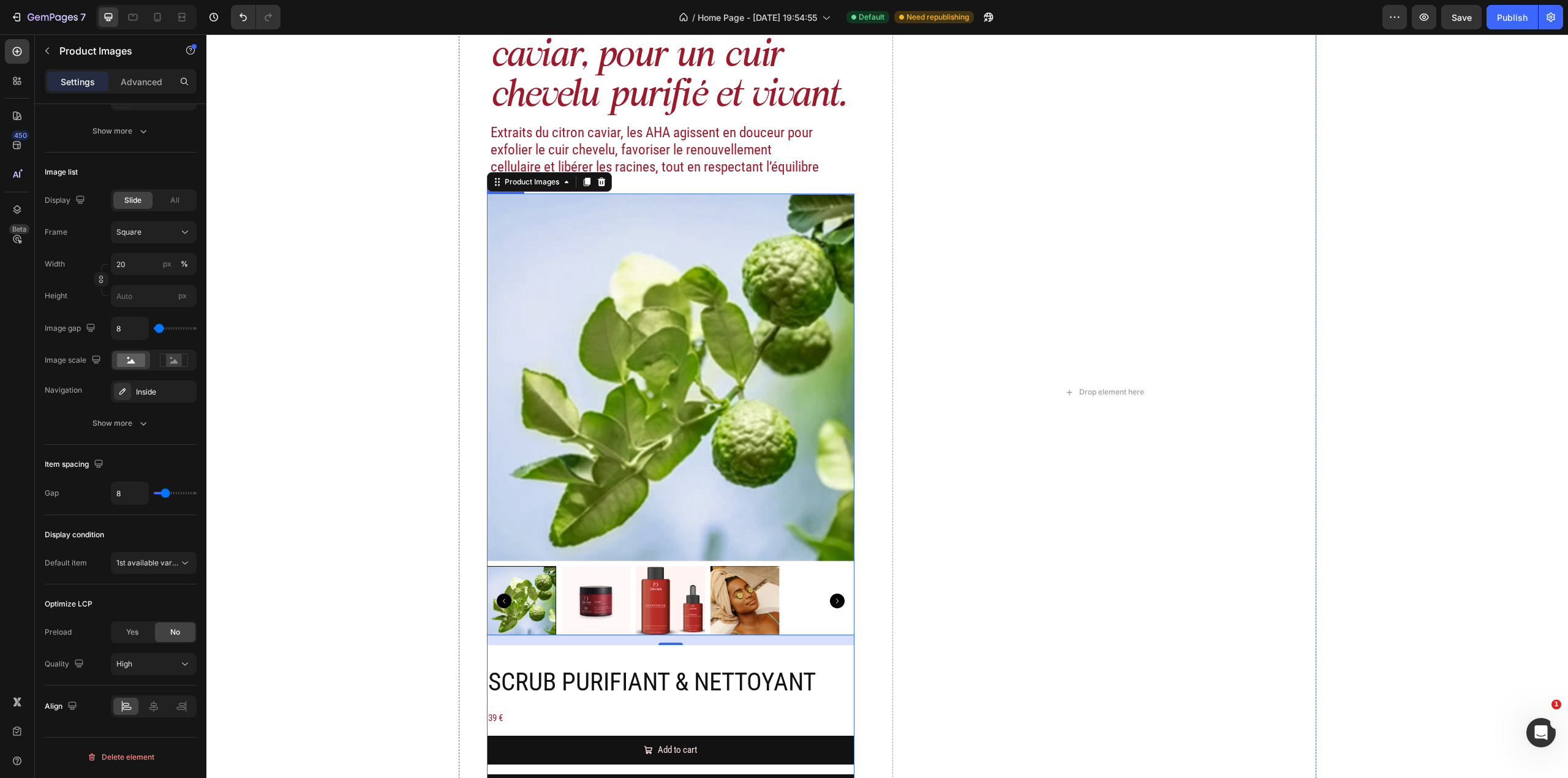
click at [839, 513] on div "Product Images 16 SCRUB PURIFIANT & NETTOYANT Product Title 39 € Product Price …" at bounding box center [670, 503] width 367 height 619
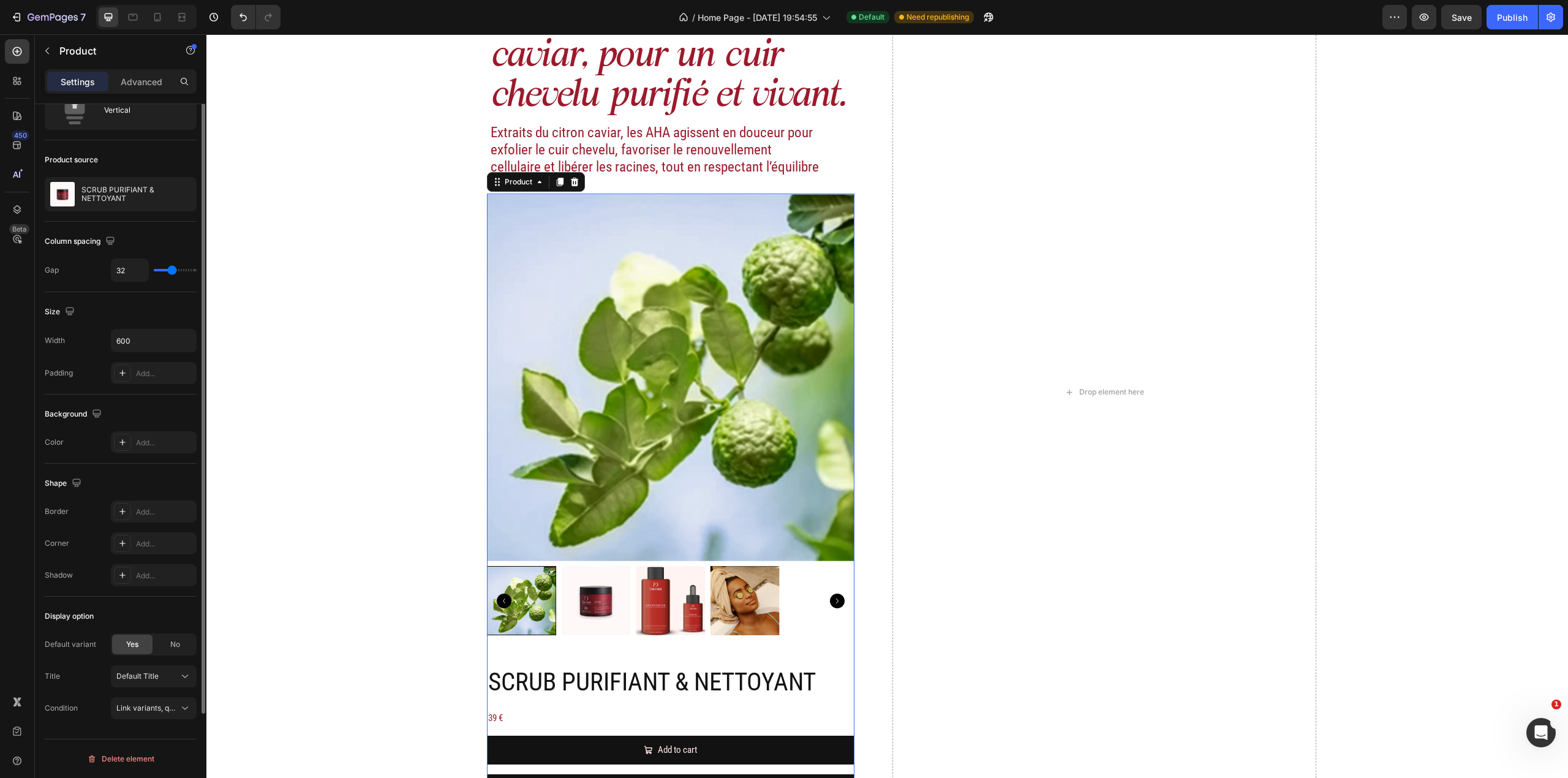
scroll to position [0, 0]
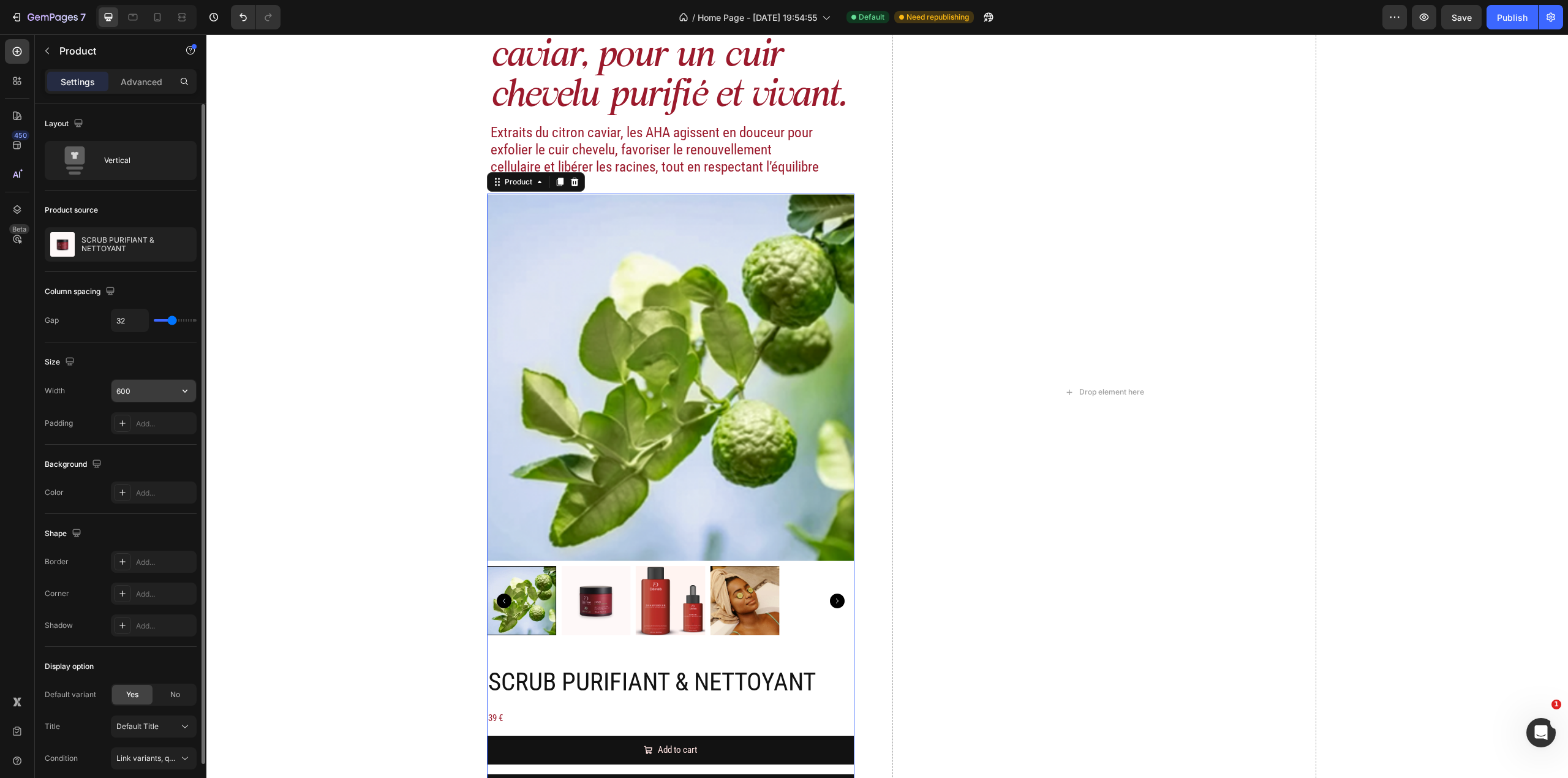
click at [145, 387] on input "600" at bounding box center [154, 391] width 85 height 22
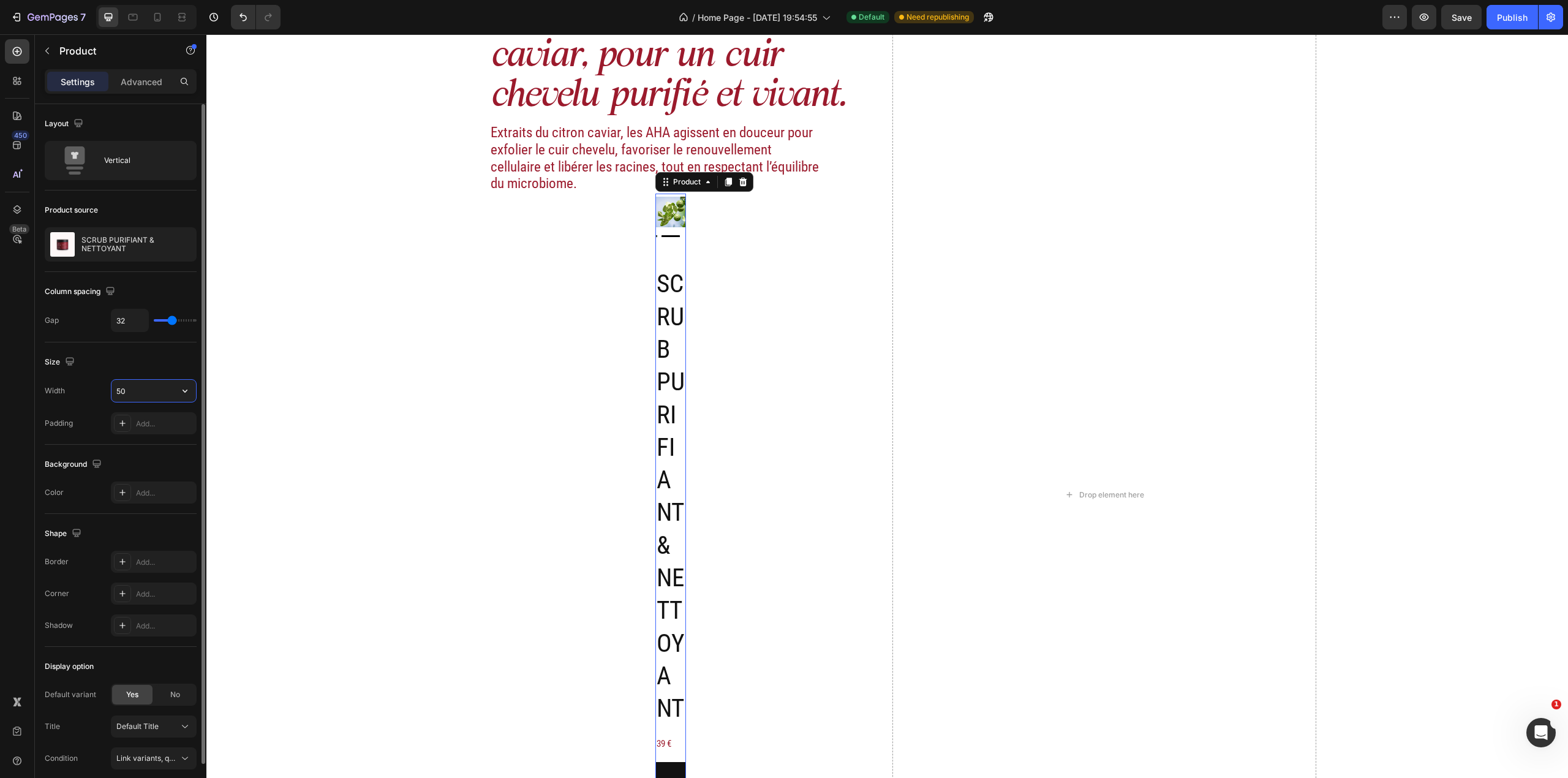
type input "5"
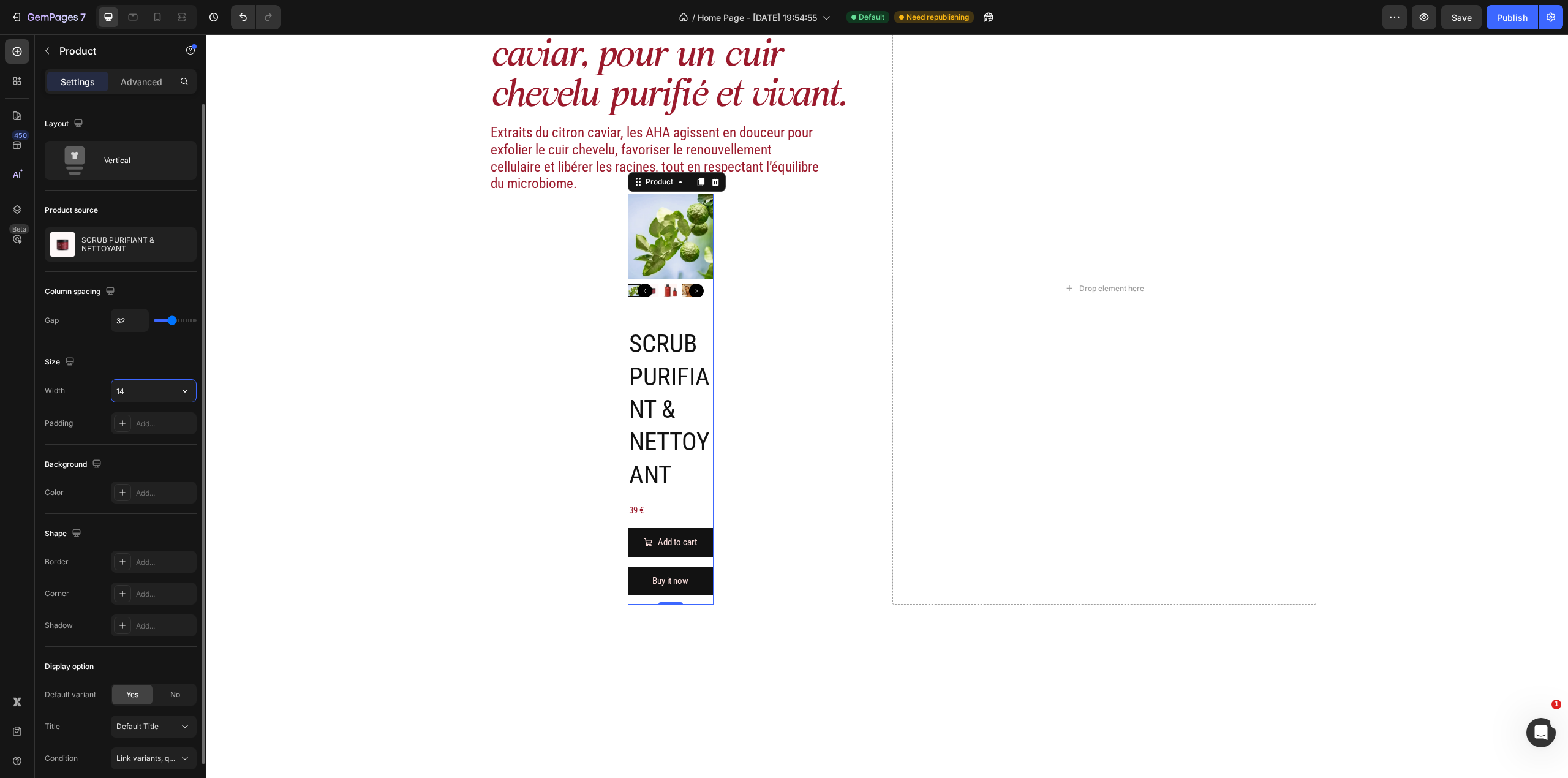
type input "1"
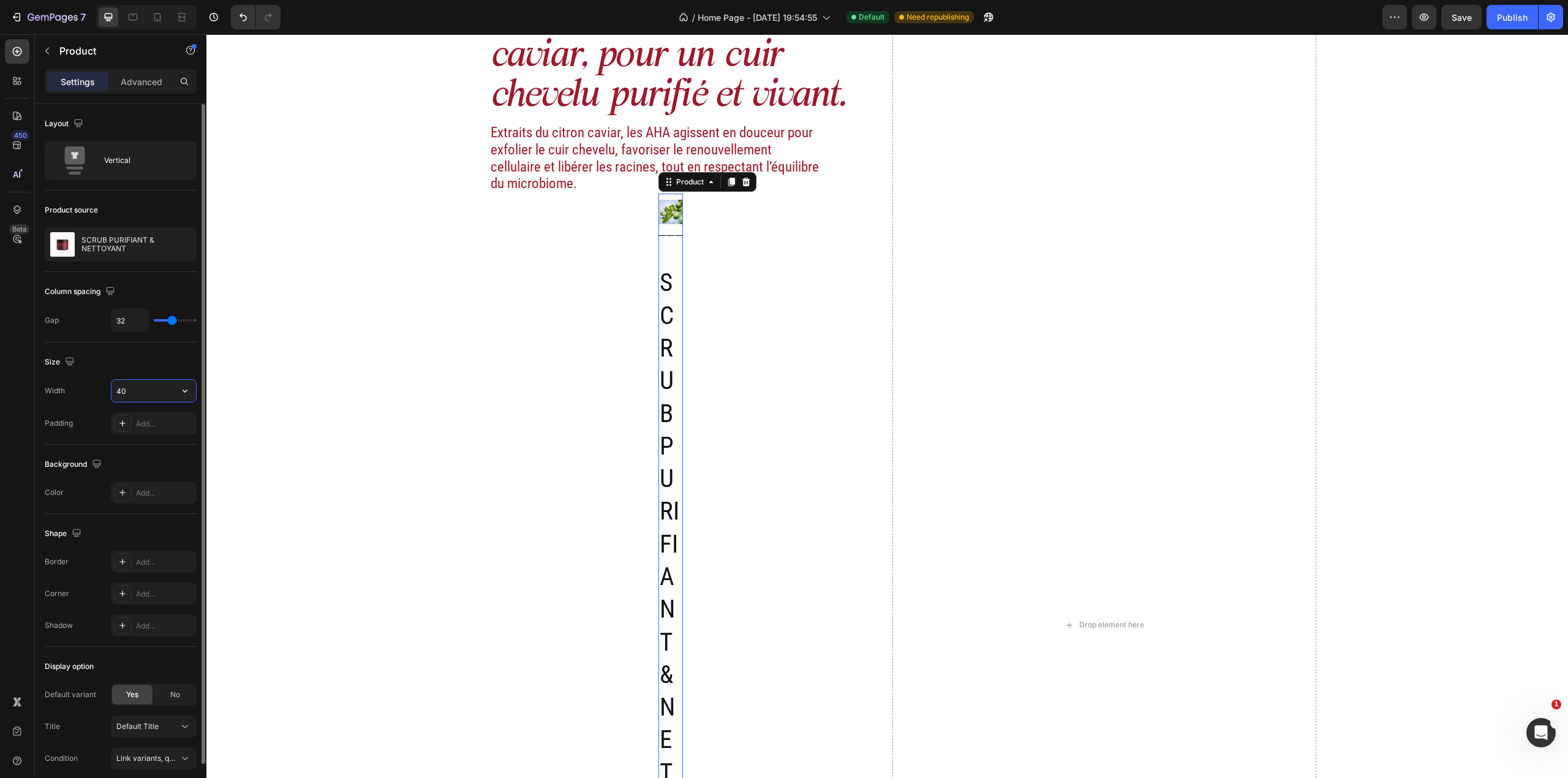
type input "400"
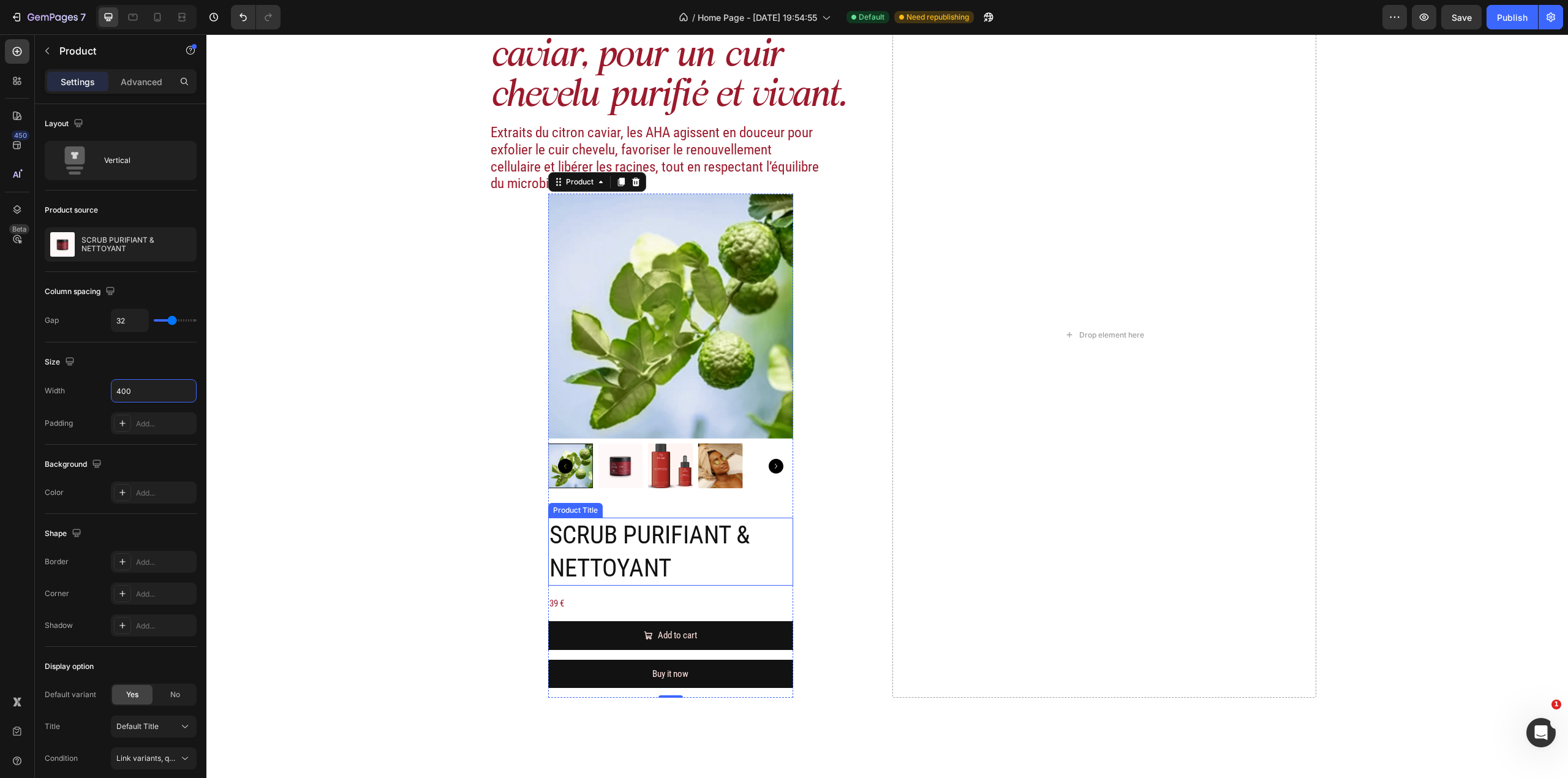
click at [660, 513] on h2 "SCRUB PURIFIANT & NETTOYANT" at bounding box center [671, 551] width 245 height 68
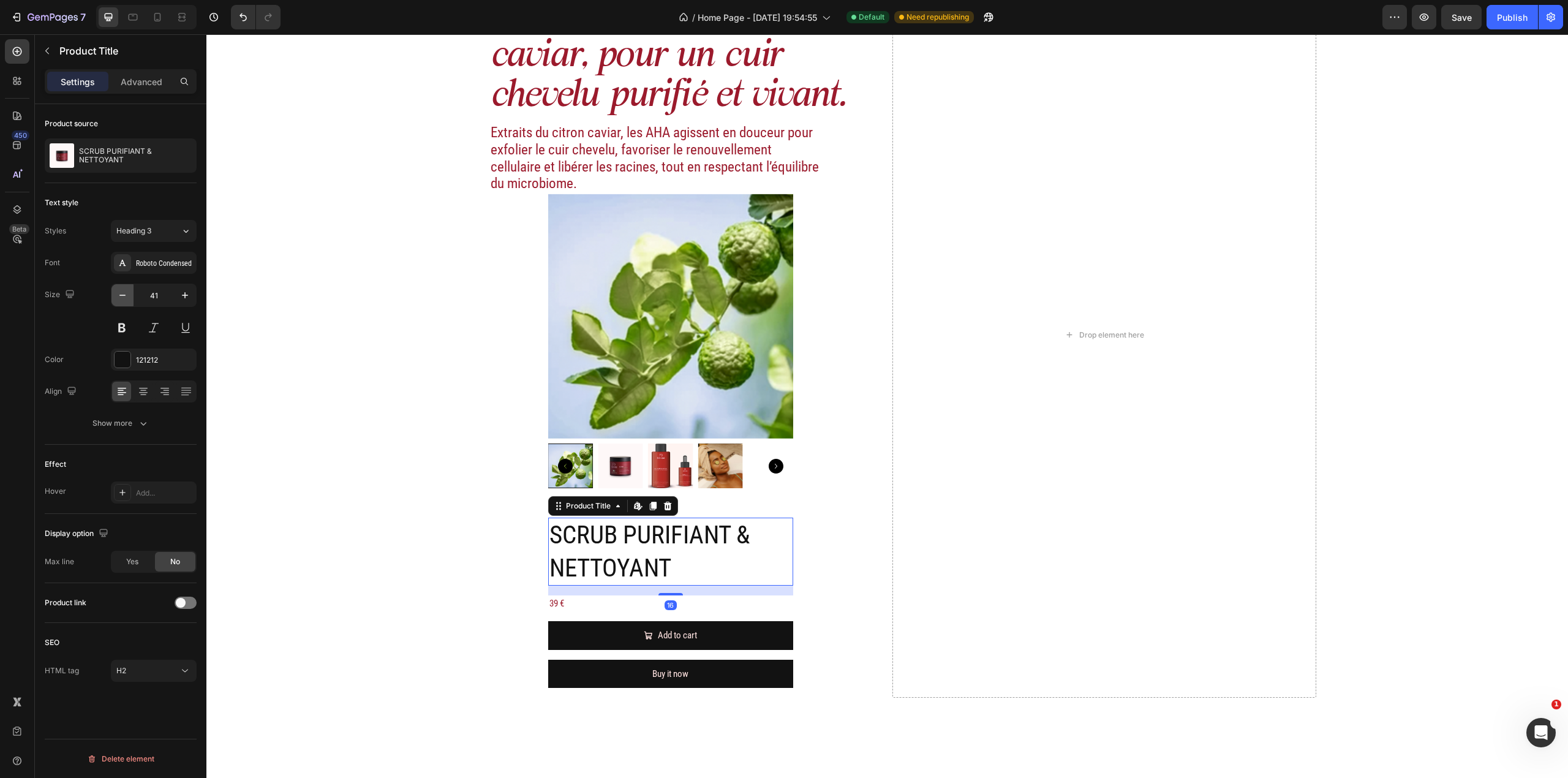
click at [131, 300] on button "button" at bounding box center [123, 295] width 22 height 22
click at [130, 300] on button "button" at bounding box center [123, 295] width 22 height 22
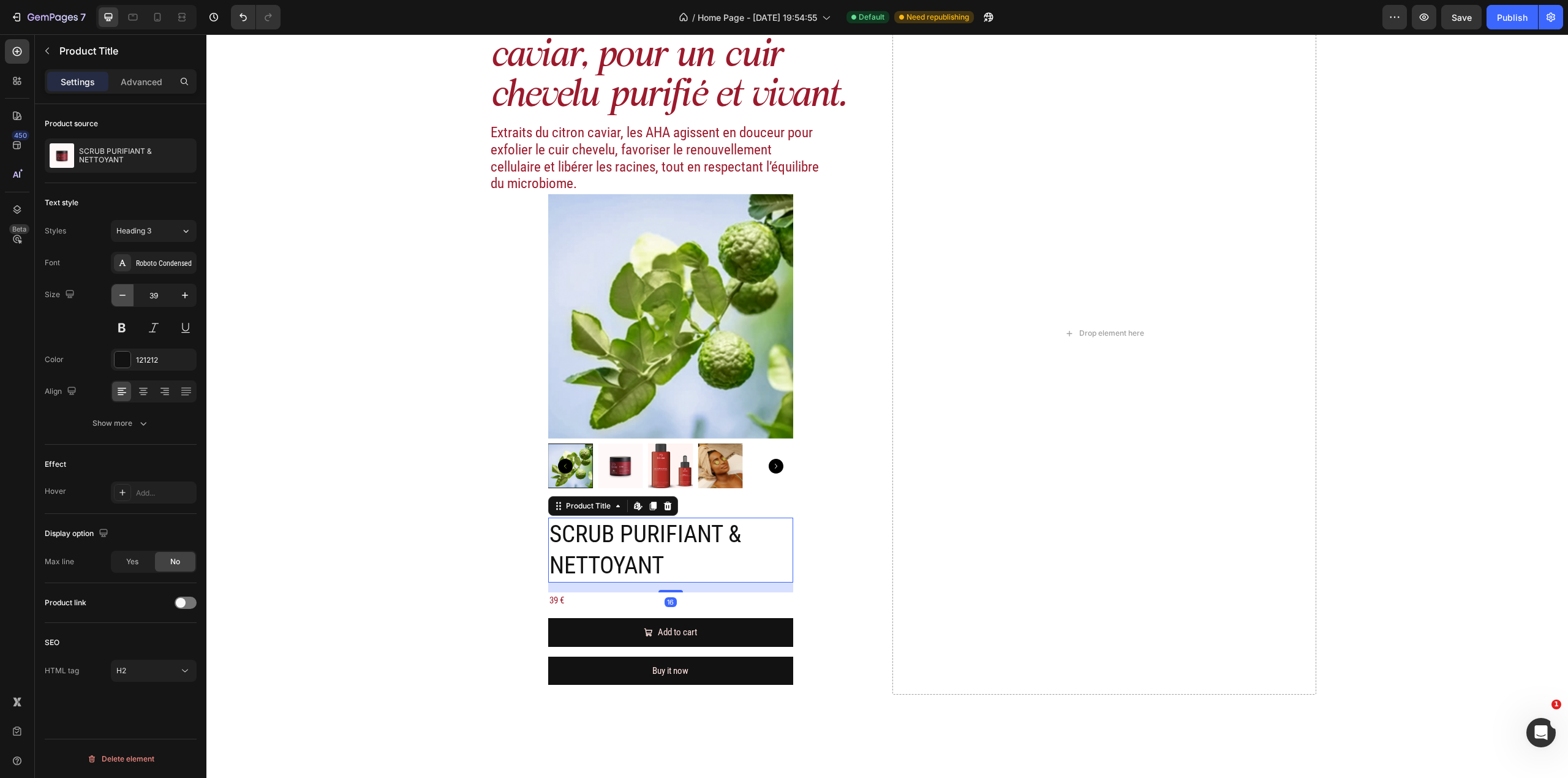
click at [130, 300] on button "button" at bounding box center [123, 295] width 22 height 22
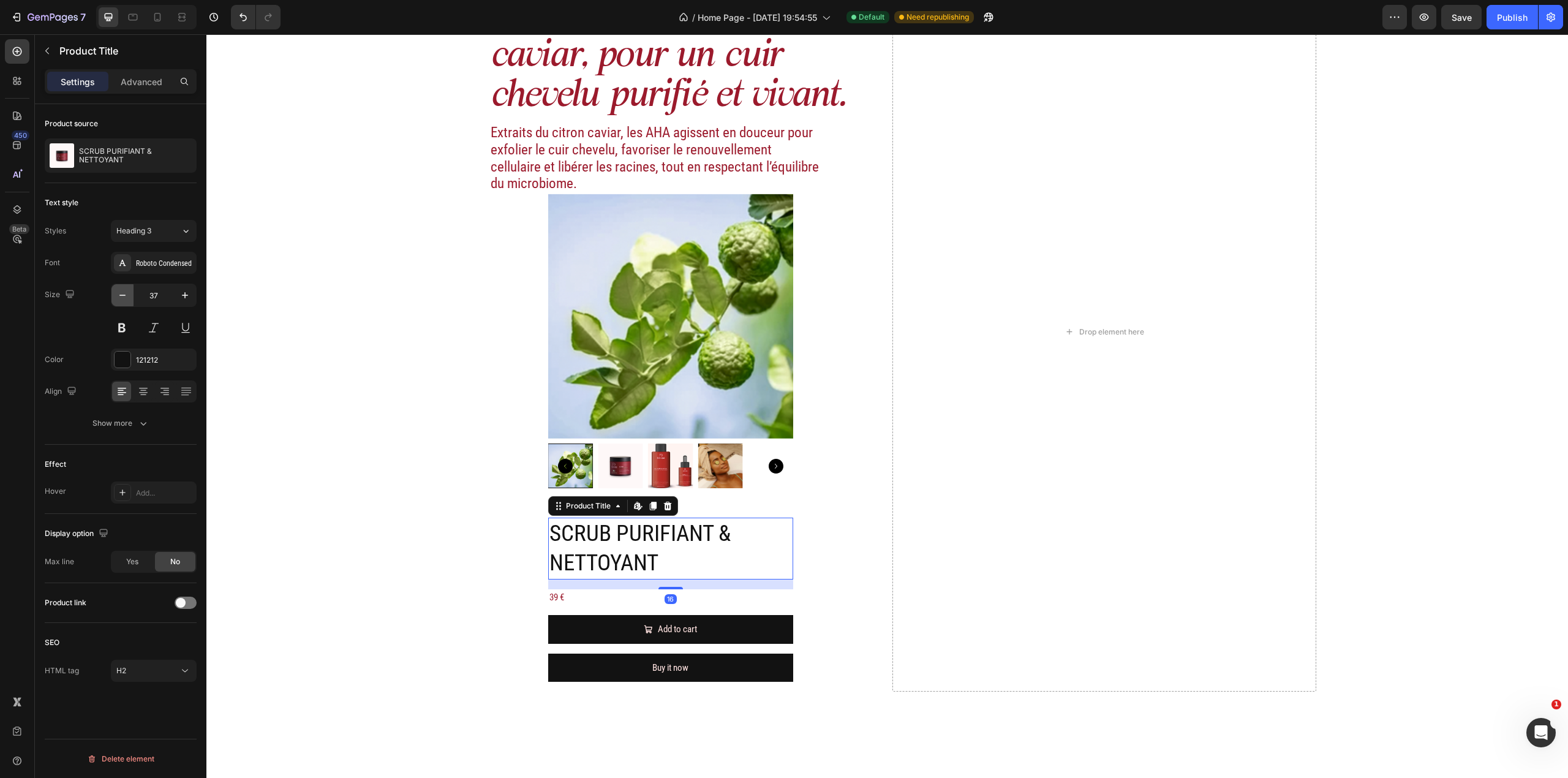
click at [130, 300] on button "button" at bounding box center [123, 295] width 22 height 22
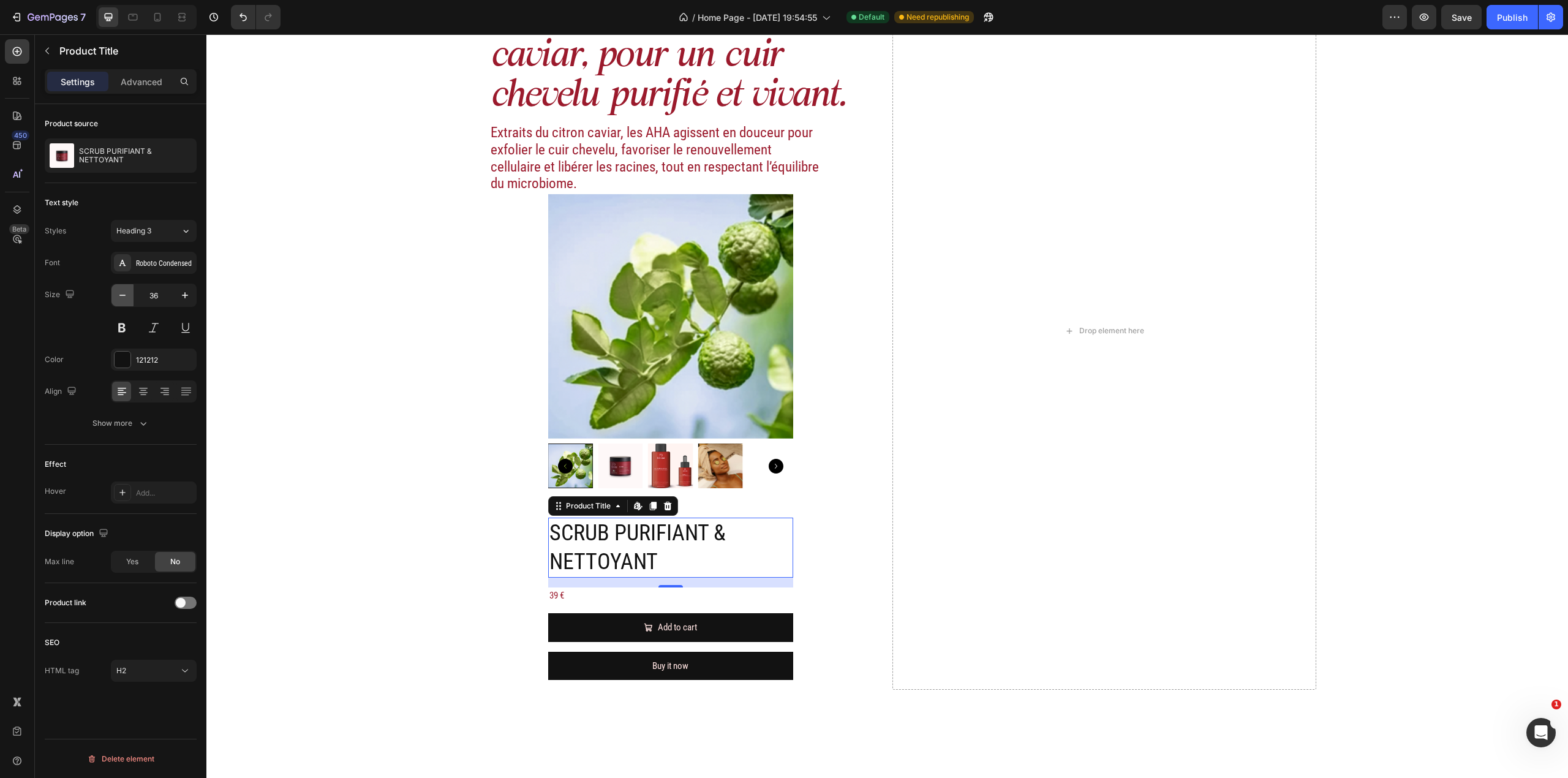
click at [130, 300] on button "button" at bounding box center [123, 295] width 22 height 22
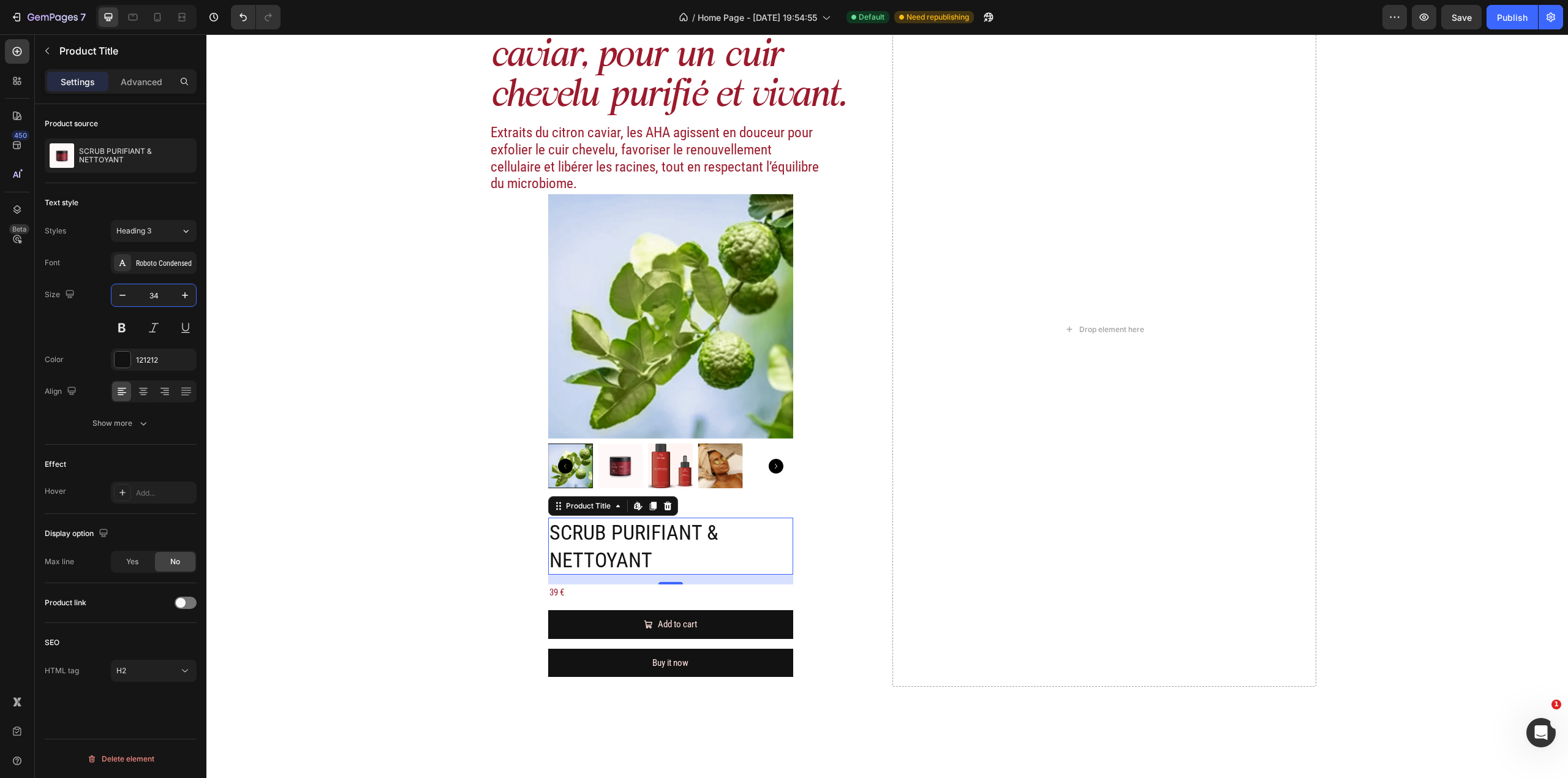
click at [145, 288] on input "34" at bounding box center [154, 295] width 41 height 22
type input "20"
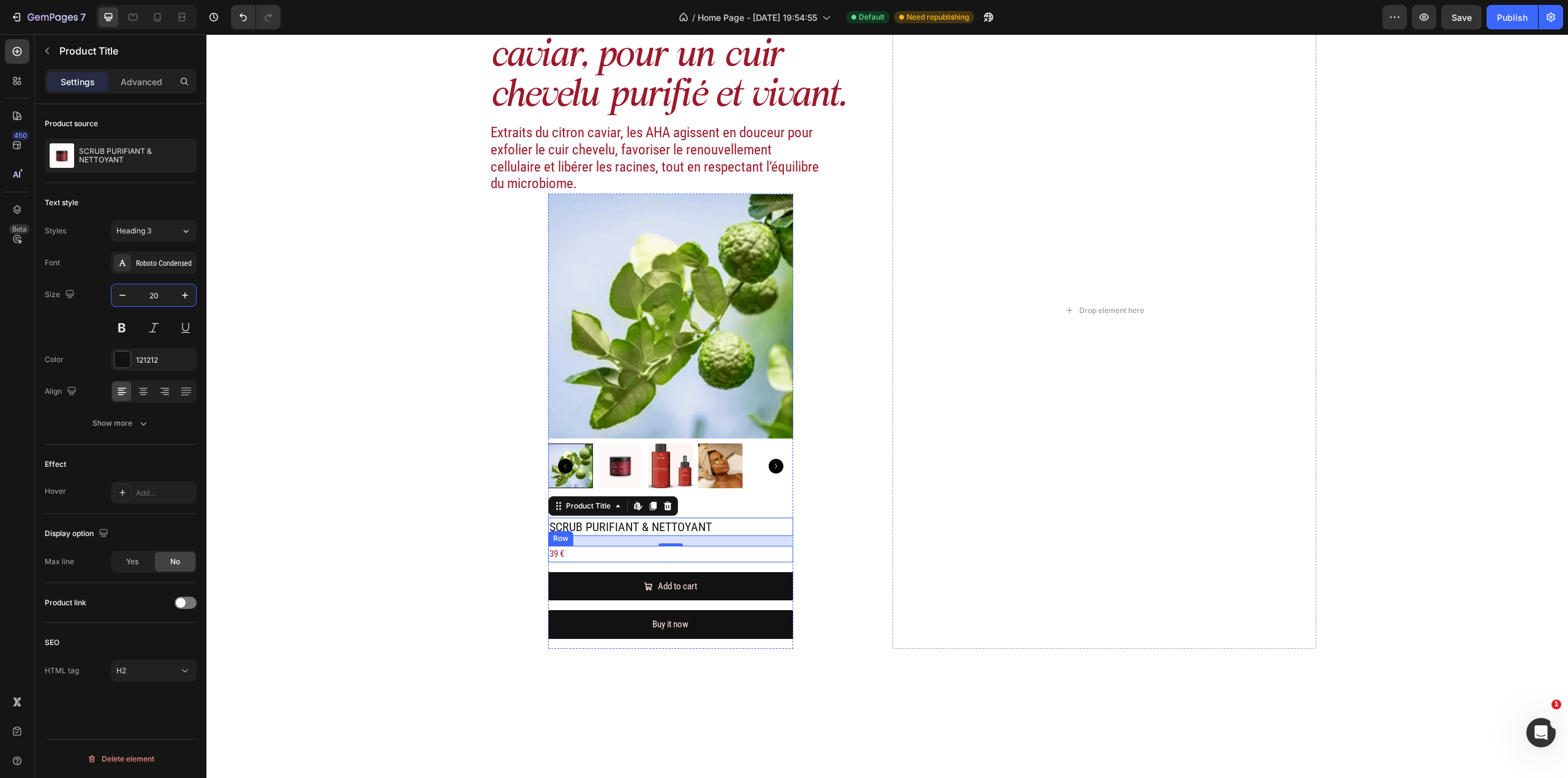
click at [596, 513] on div "39 € Product Price Product Price Row" at bounding box center [671, 554] width 245 height 17
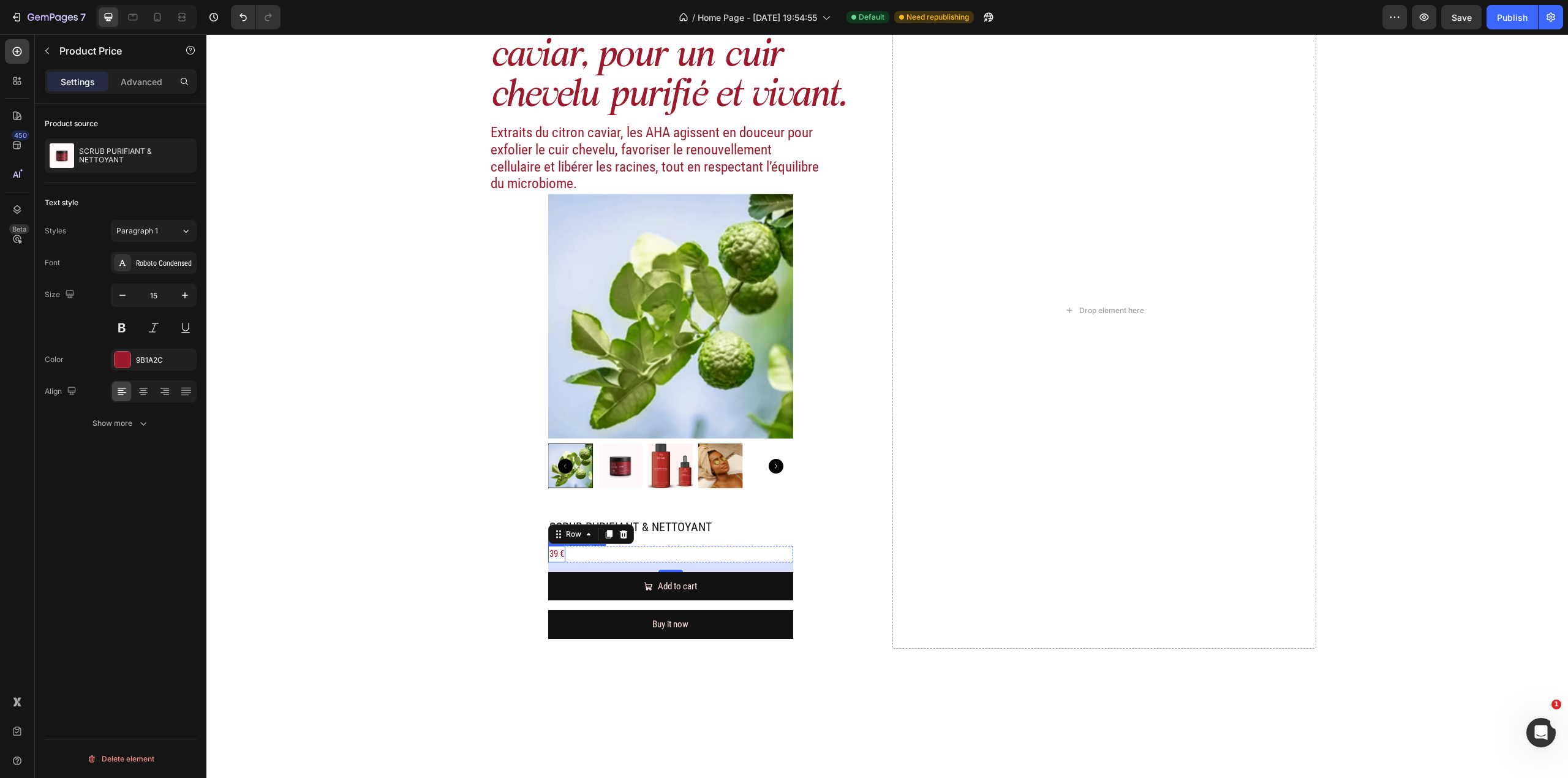
click at [555, 513] on div "39 €" at bounding box center [556, 554] width 17 height 17
click at [163, 302] on input "15" at bounding box center [154, 295] width 41 height 22
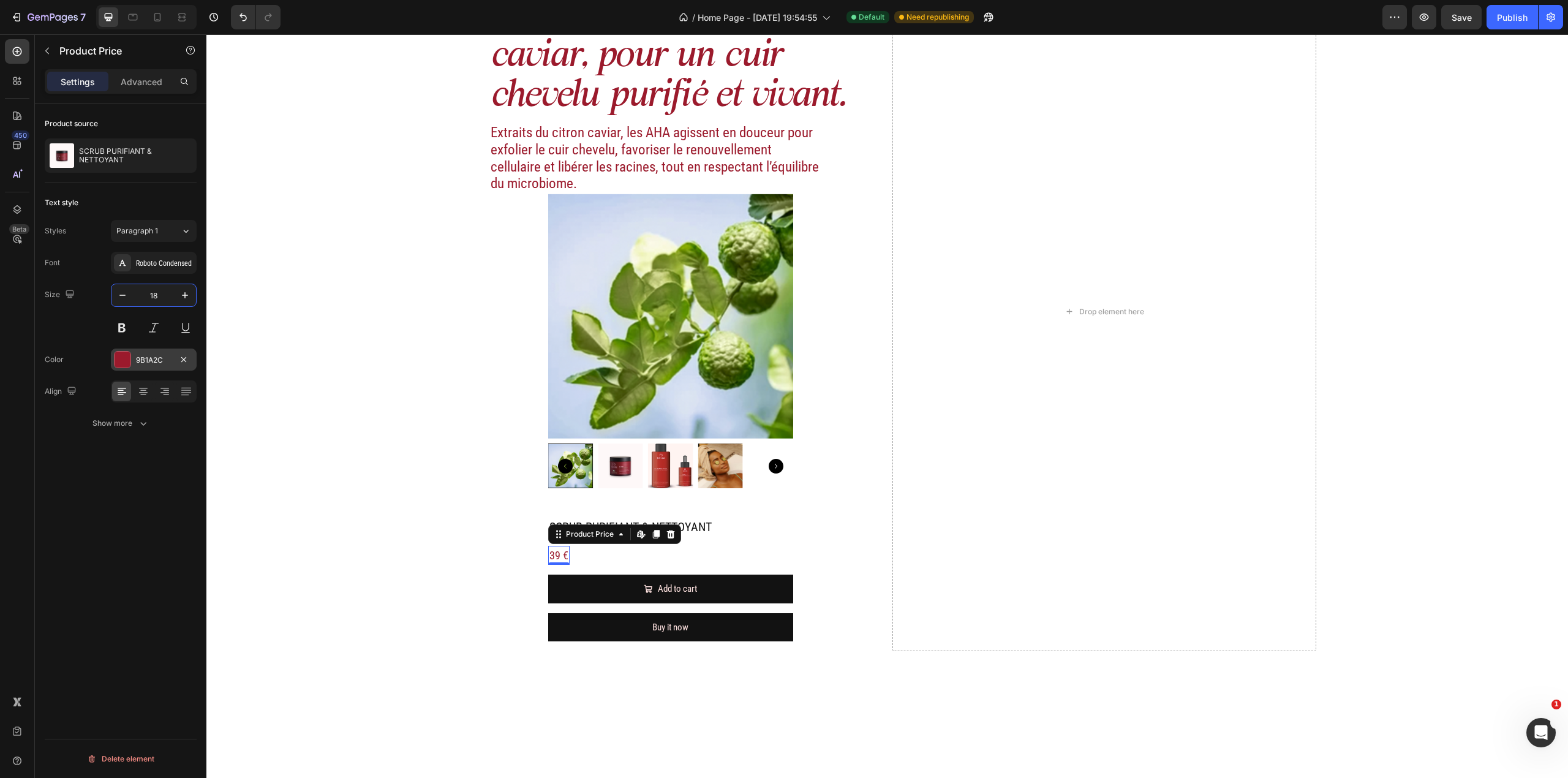
type input "18"
click at [165, 360] on div "9B1A2C" at bounding box center [154, 360] width 36 height 11
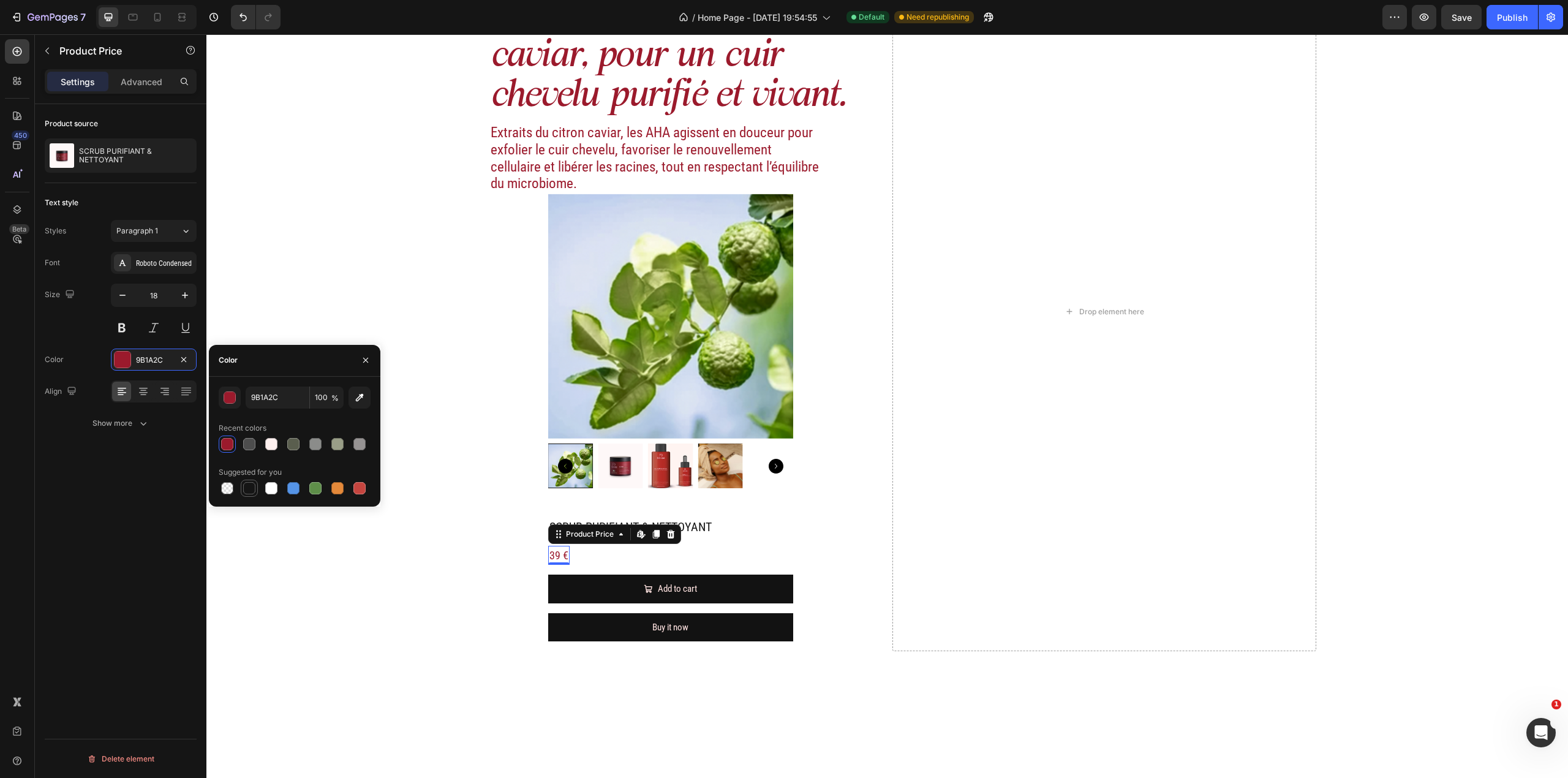
click at [250, 489] on div at bounding box center [249, 488] width 12 height 12
type input "151515"
click at [706, 513] on h2 "SCRUB PURIFIANT & NETTOYANT" at bounding box center [671, 527] width 245 height 18
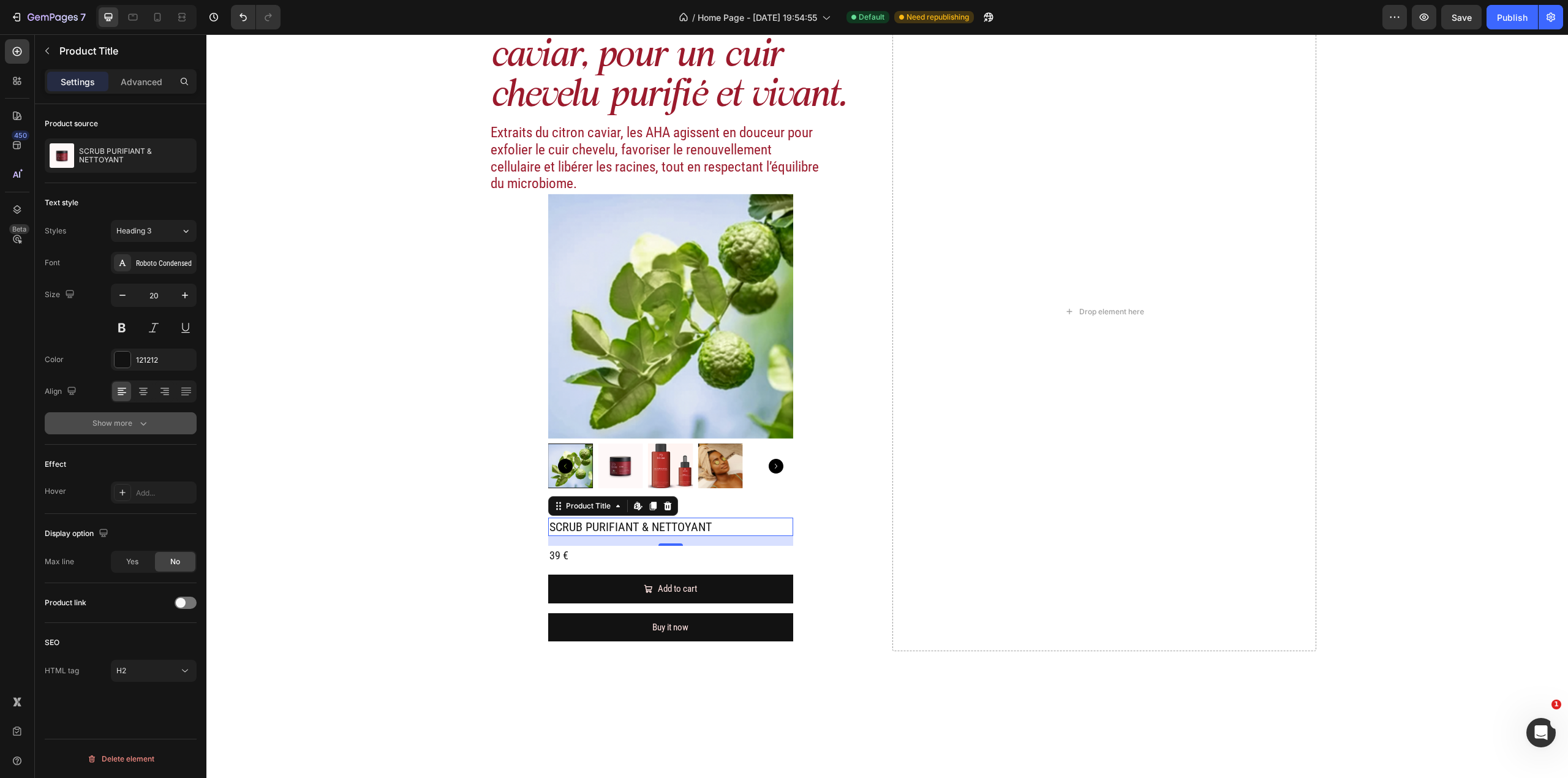
click at [146, 417] on button "Show more" at bounding box center [120, 424] width 152 height 22
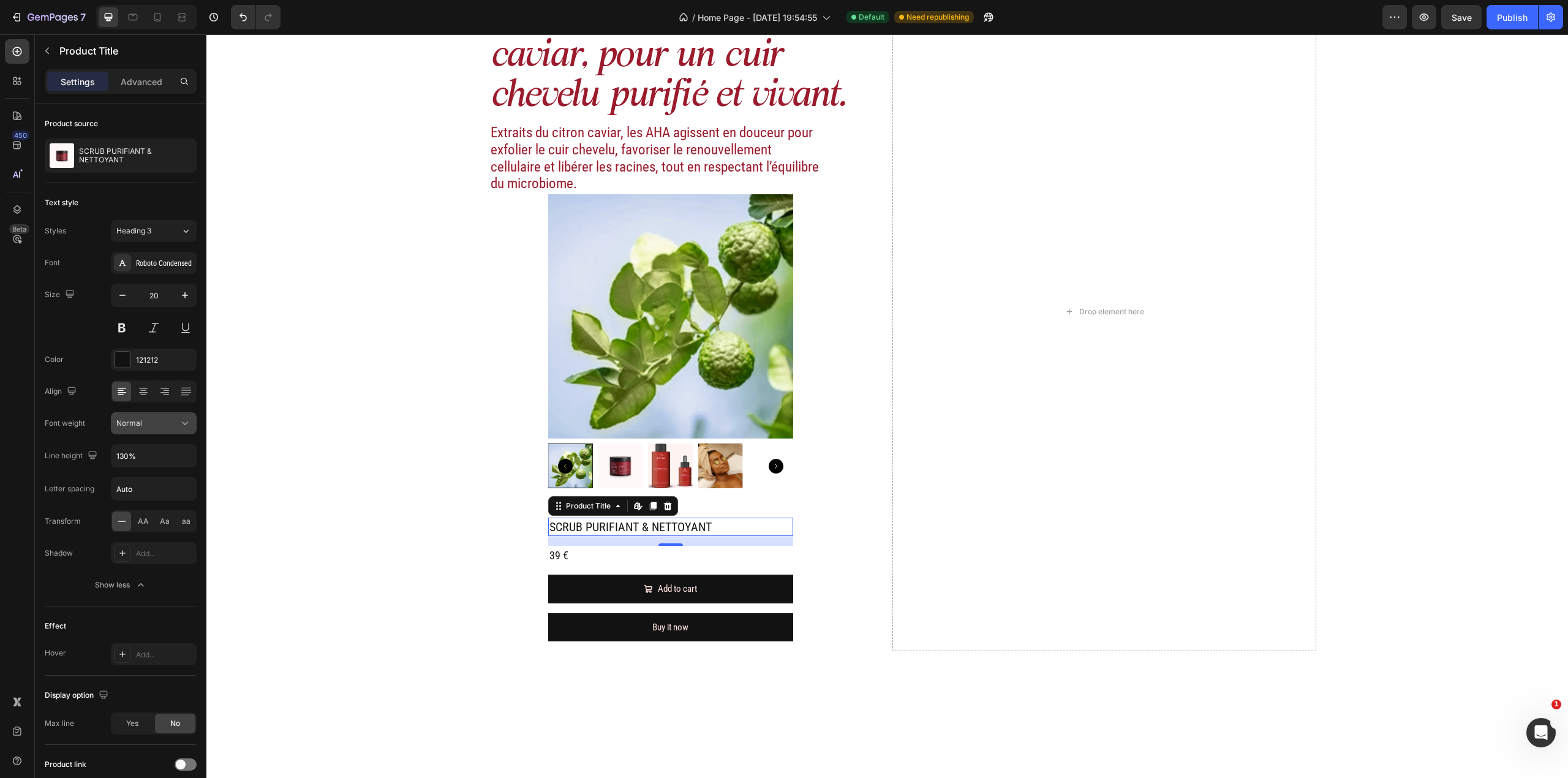
click at [170, 430] on button "Normal" at bounding box center [154, 424] width 86 height 22
click at [167, 502] on p "Light" at bounding box center [148, 501] width 65 height 11
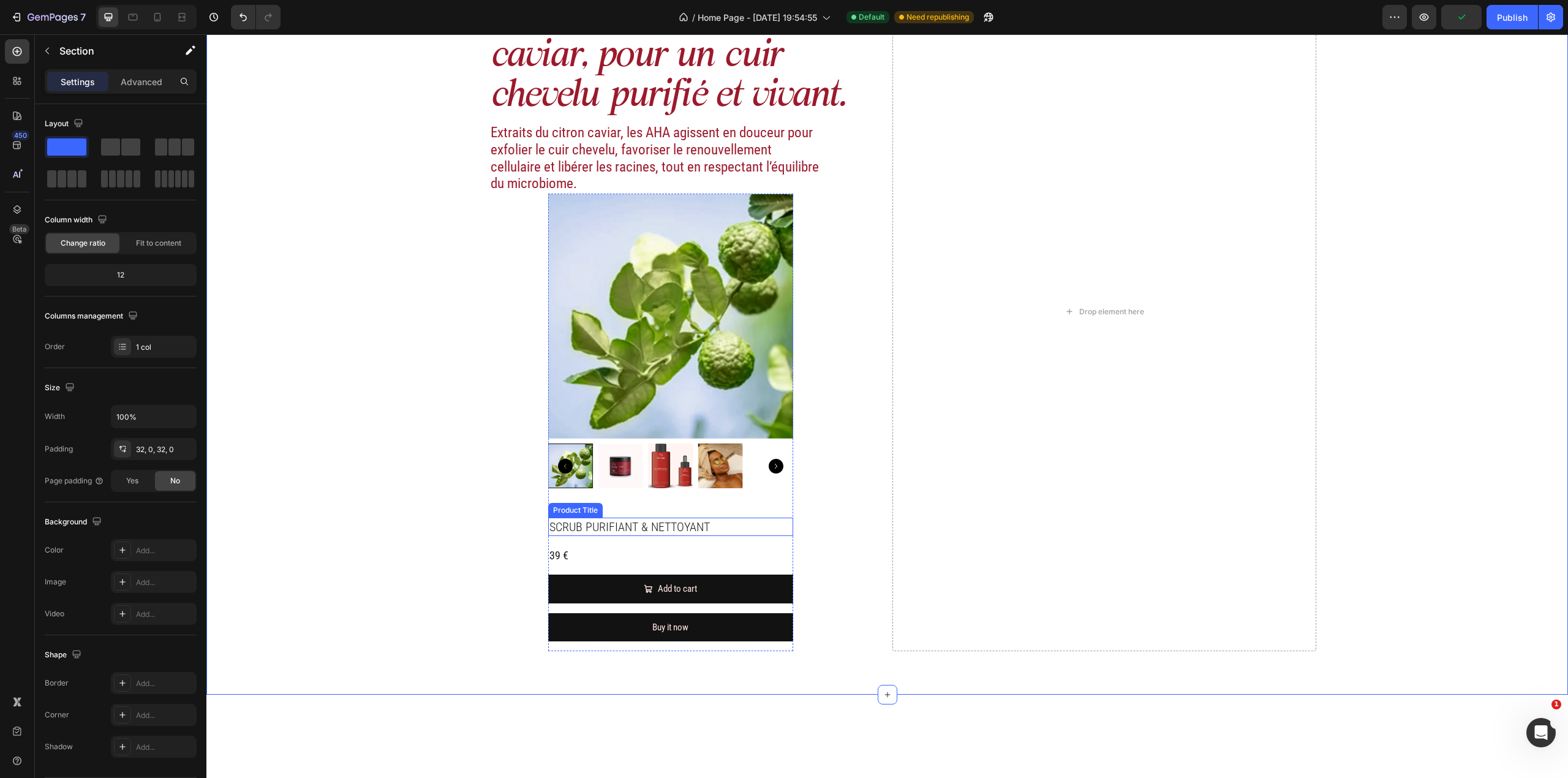
click at [650, 513] on h2 "SCRUB PURIFIANT & NETTOYANT" at bounding box center [671, 527] width 245 height 18
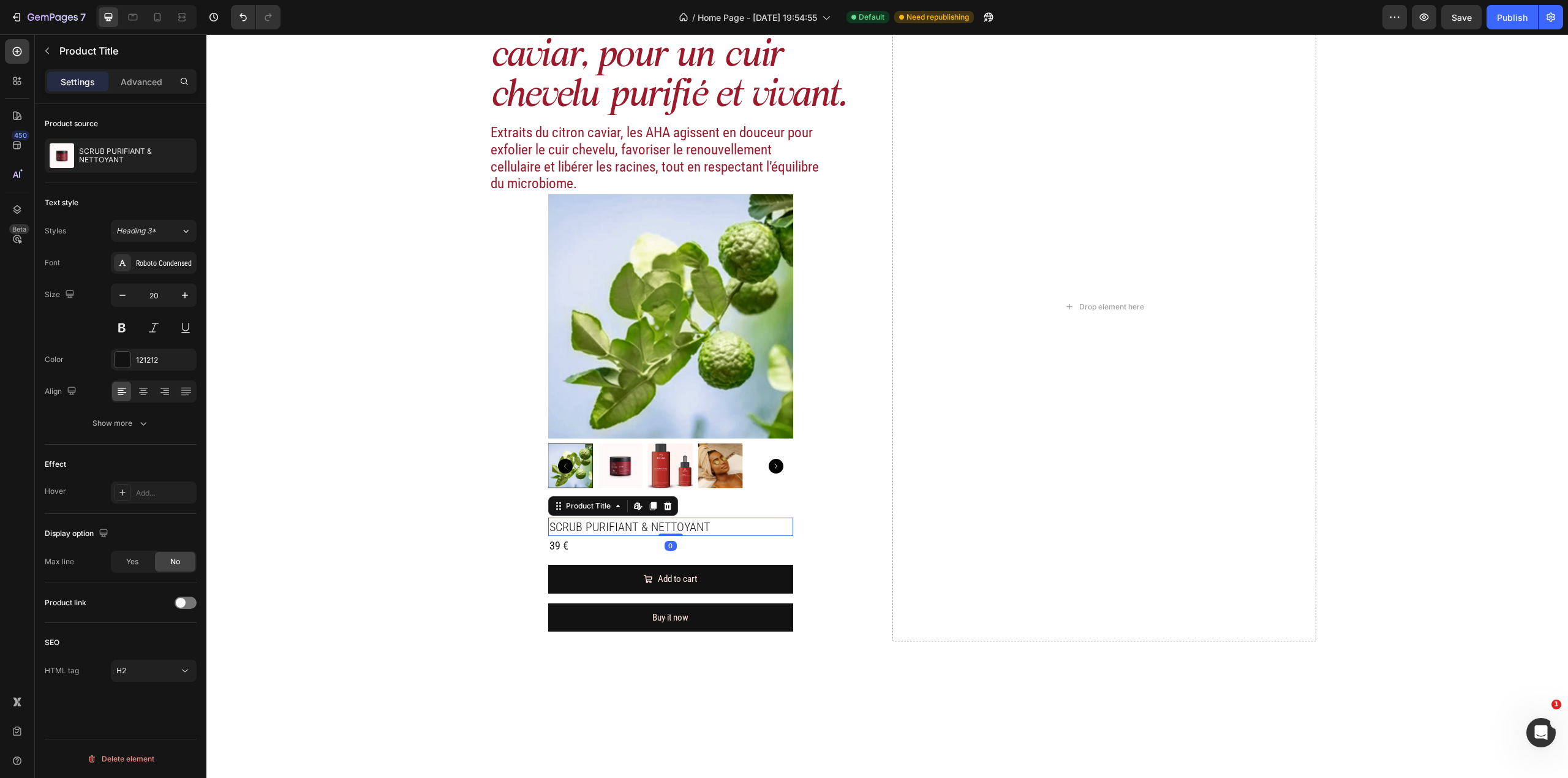
drag, startPoint x: 662, startPoint y: 544, endPoint x: 658, endPoint y: 529, distance: 15.5
click at [658, 513] on div "SCRUB PURIFIANT & NETTOYANT Product Title Edit content in Shopify 0" at bounding box center [671, 527] width 245 height 18
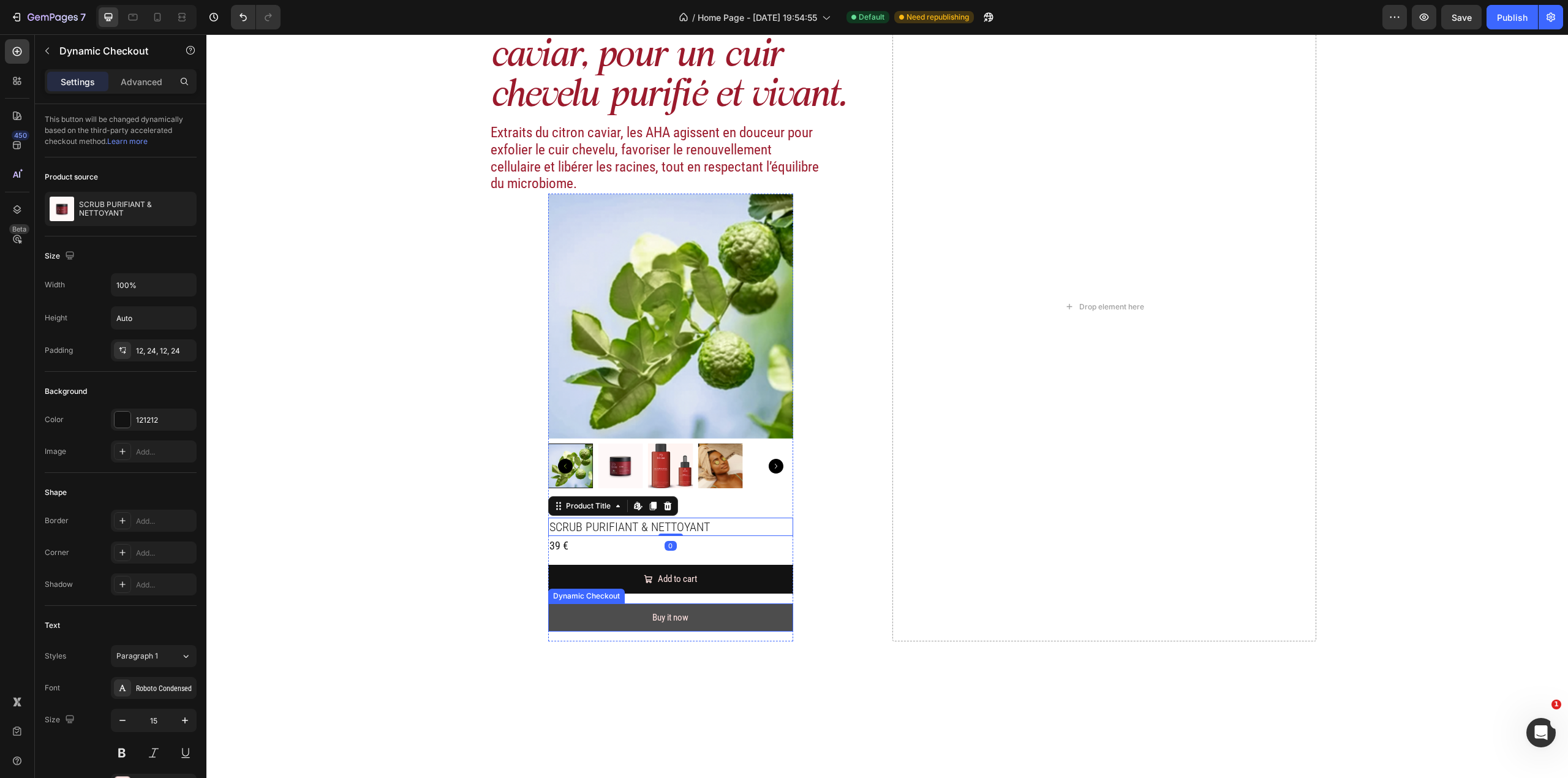
click at [731, 513] on button "Buy it now" at bounding box center [671, 618] width 245 height 29
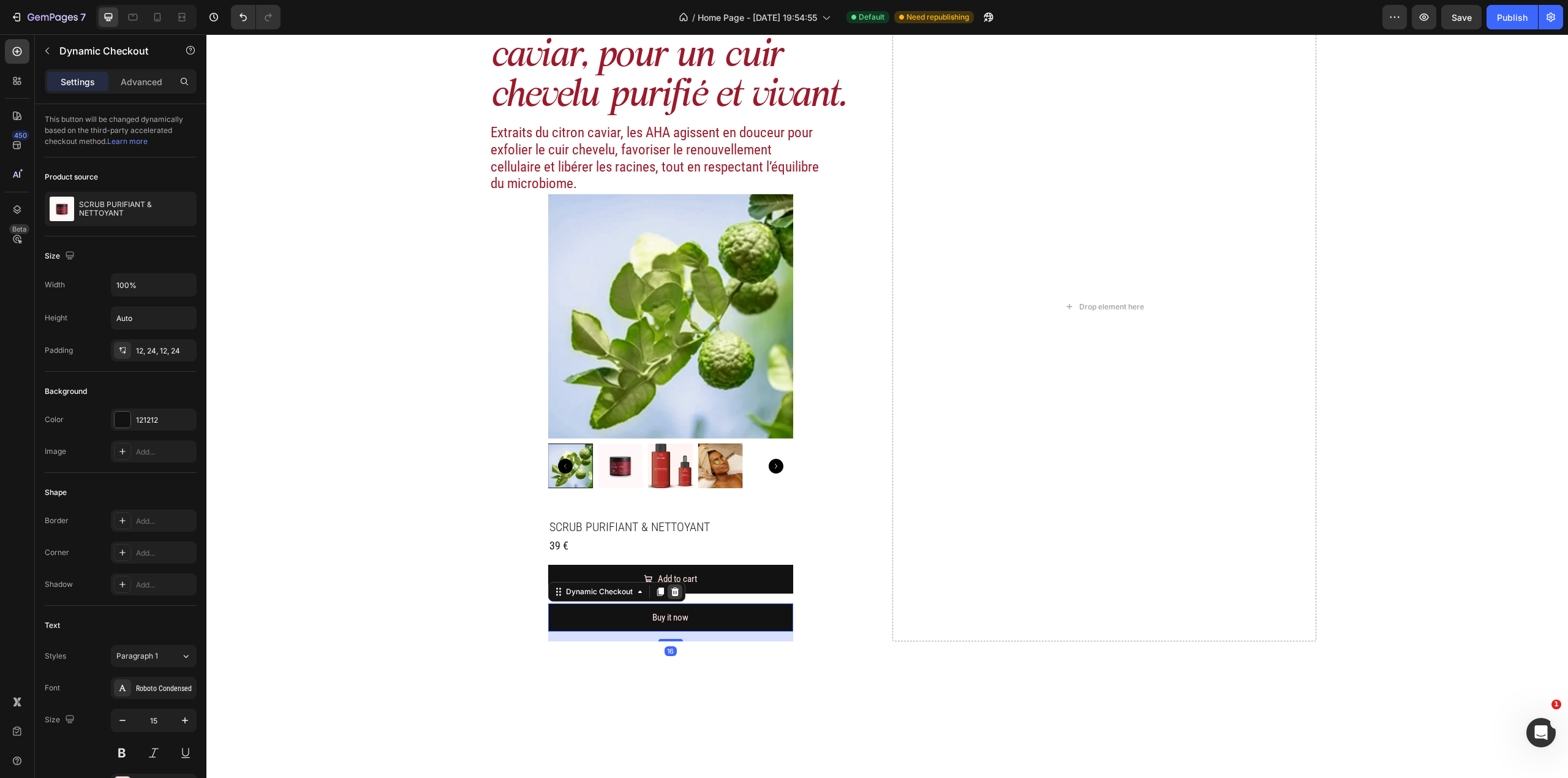
click at [670, 513] on icon at bounding box center [675, 591] width 10 height 10
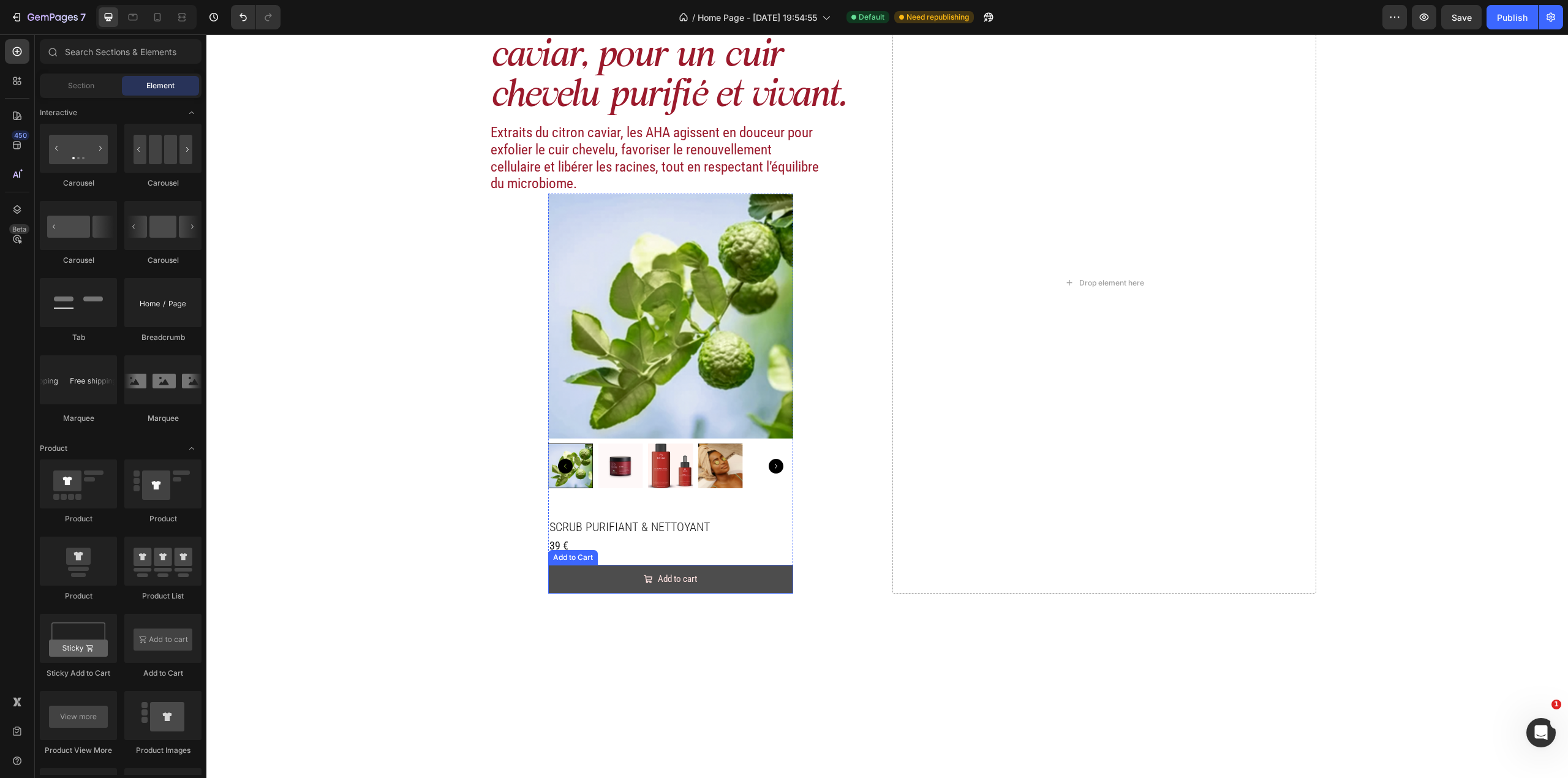
click at [738, 513] on button "Add to cart" at bounding box center [671, 579] width 245 height 29
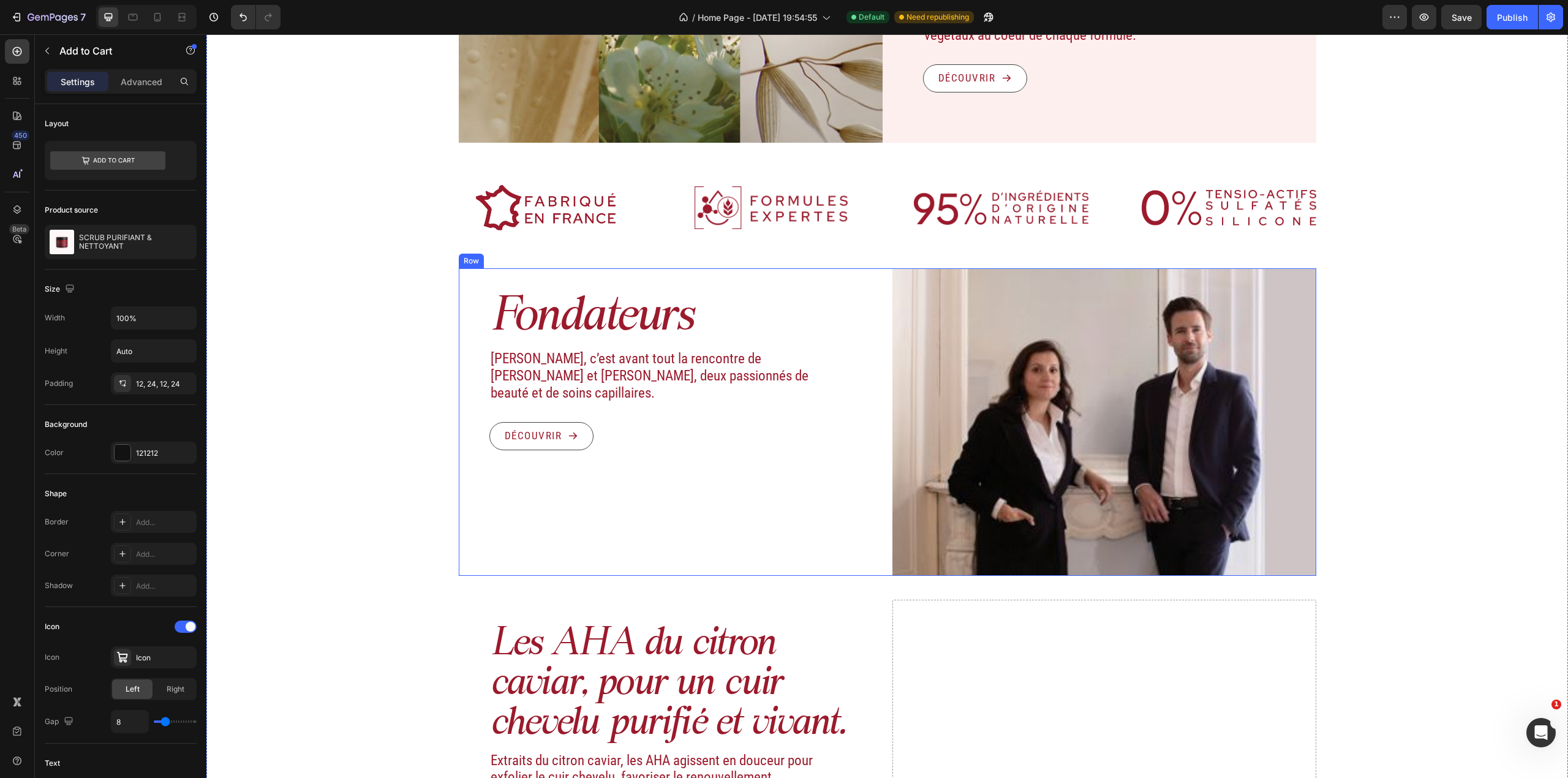
scroll to position [998, 0]
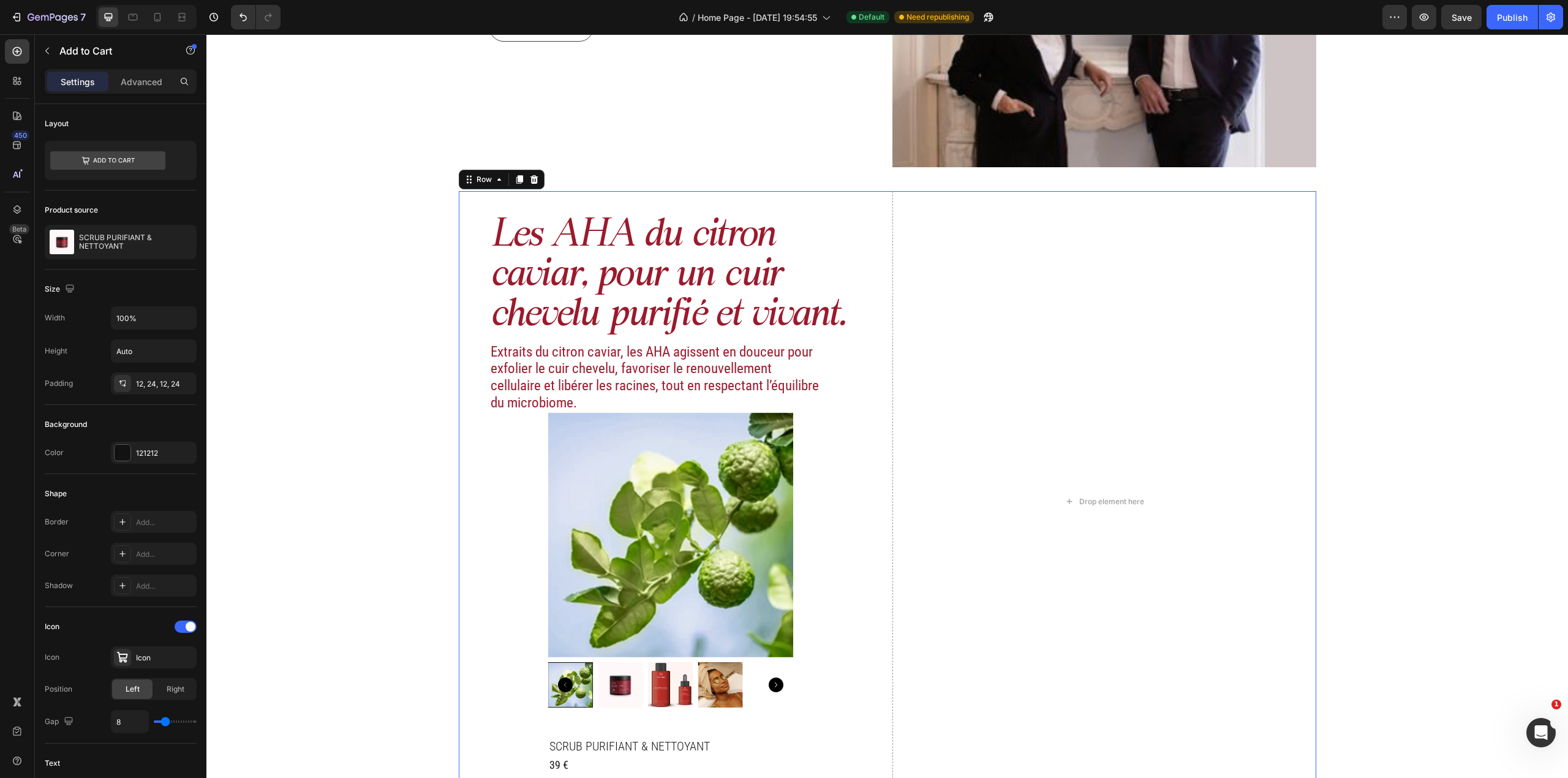
click at [823, 456] on div "Les AHA du citron caviar, pour un cuir chevelu purifié et vivant. Heading Extra…" at bounding box center [671, 502] width 424 height 621
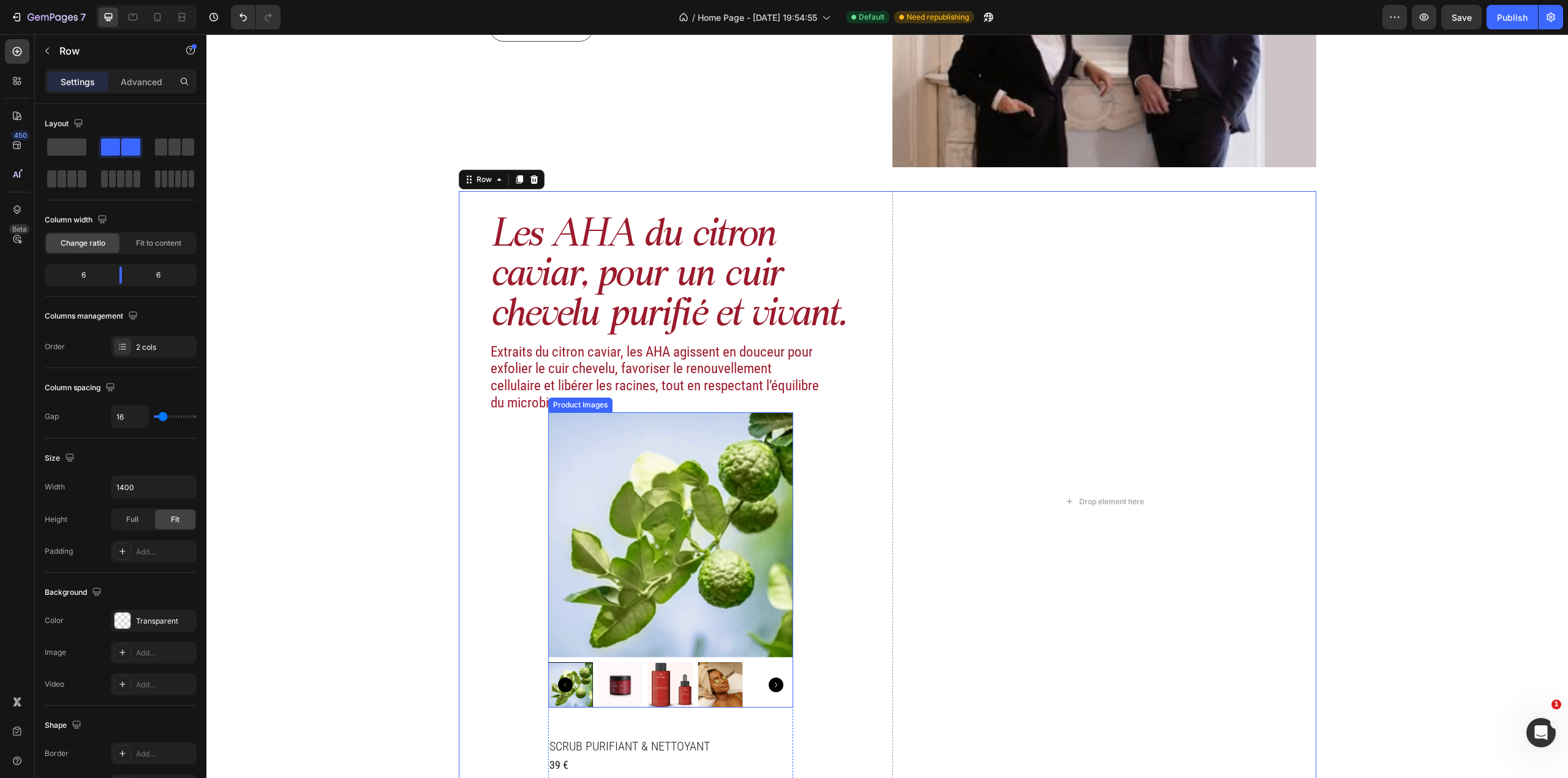
click at [596, 486] on img at bounding box center [671, 535] width 245 height 245
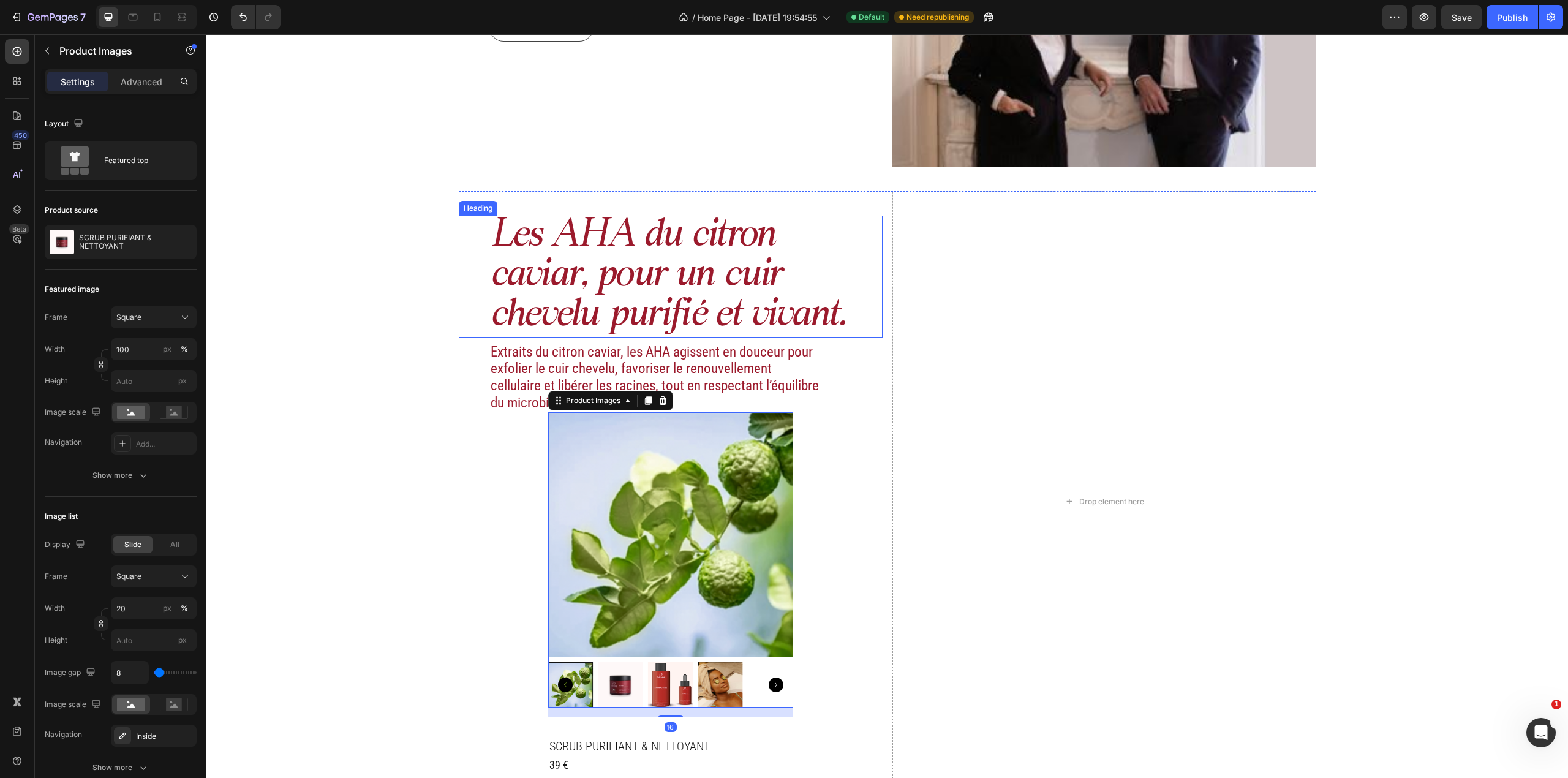
click at [654, 298] on p "Les AHA du citron caviar, pour un cuir chevelu purifié et vivant." at bounding box center [686, 276] width 391 height 119
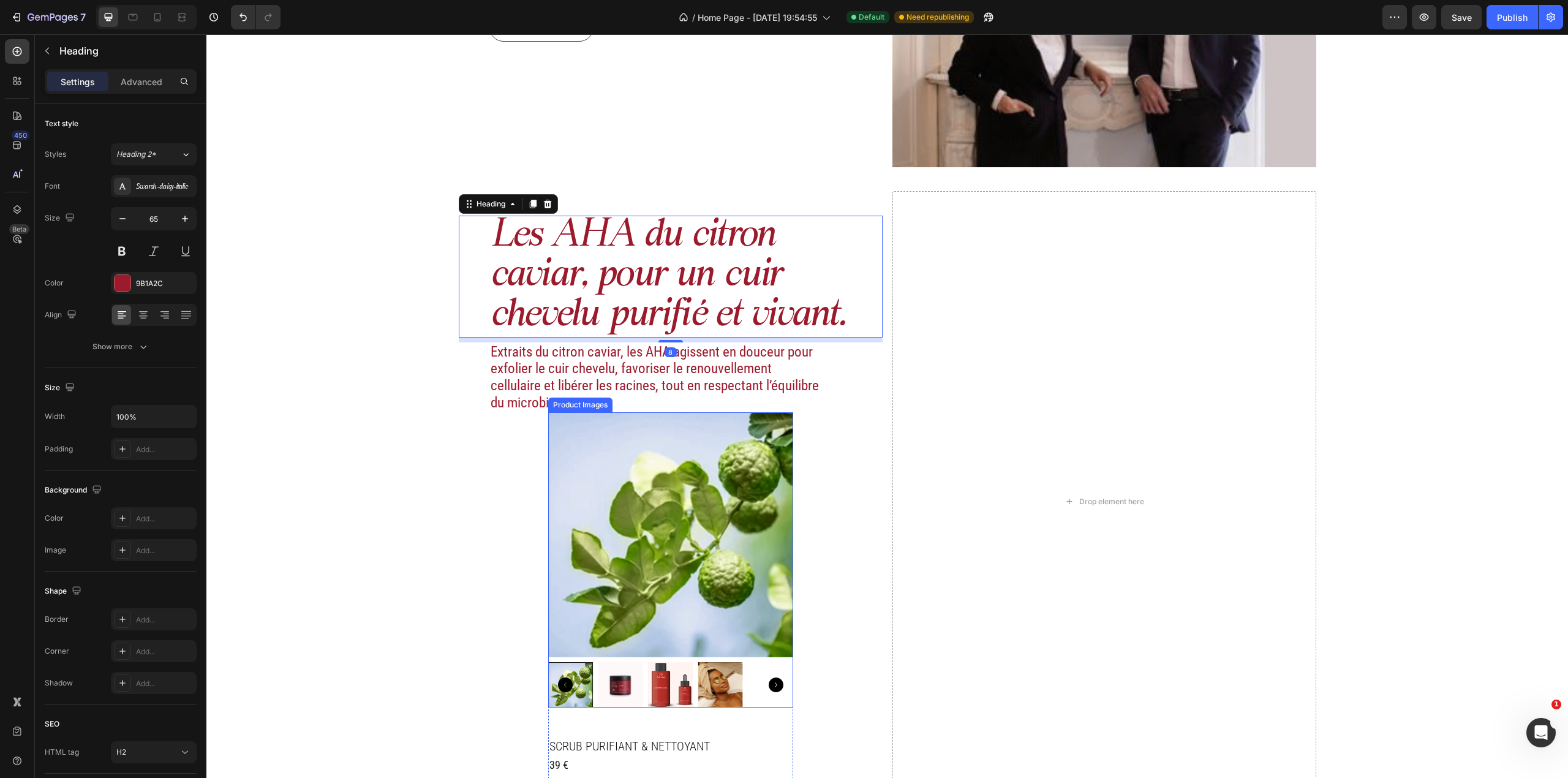
click at [613, 480] on img at bounding box center [671, 535] width 245 height 245
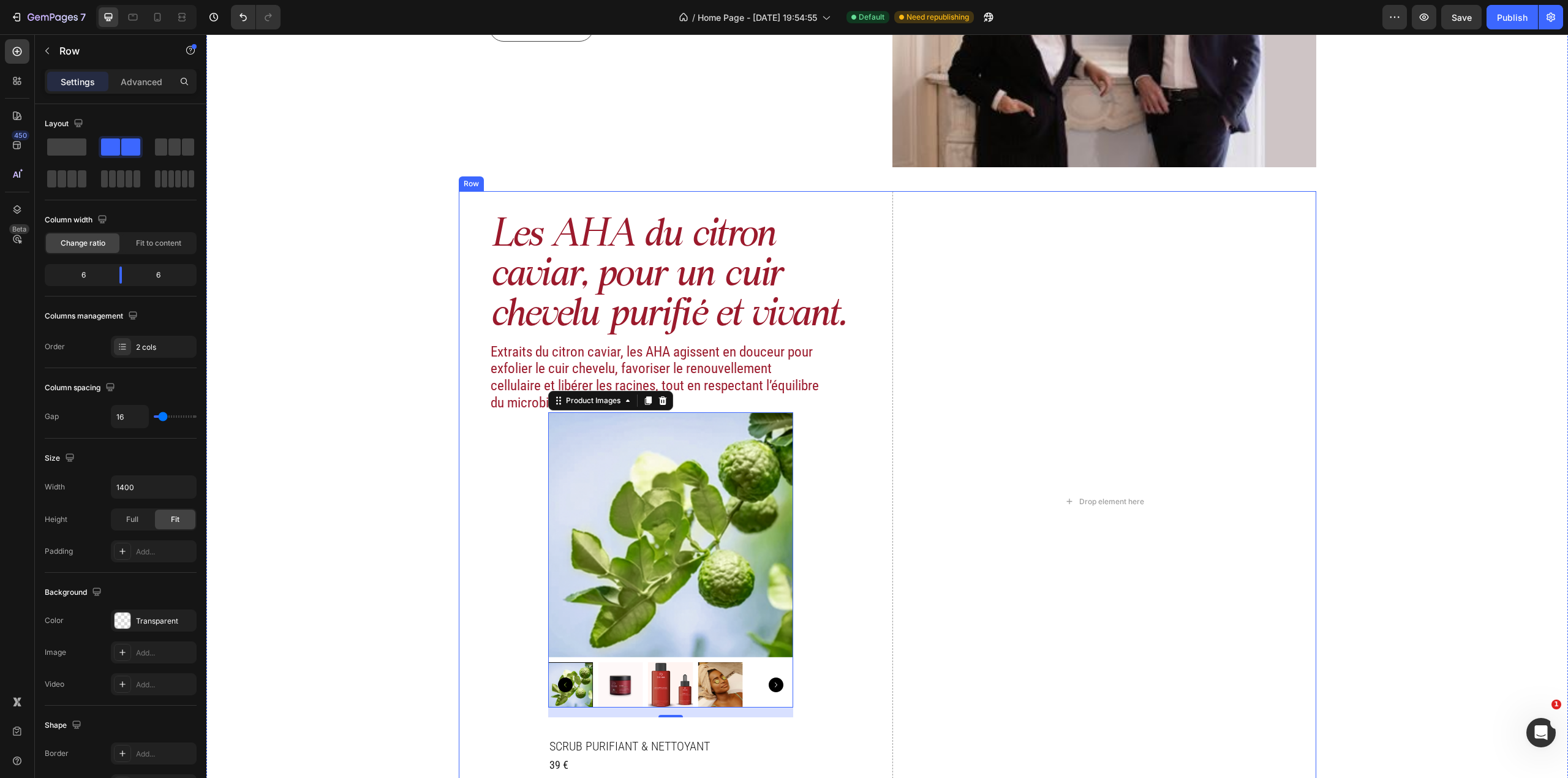
click at [808, 460] on div "Les AHA du citron caviar, pour un cuir chevelu purifié et vivant. Heading Extra…" at bounding box center [671, 502] width 424 height 621
click at [768, 513] on div "Product Images SCRUB PURIFIANT & NETTOYANT Product Title 39 € Product Price Pro…" at bounding box center [671, 613] width 245 height 400
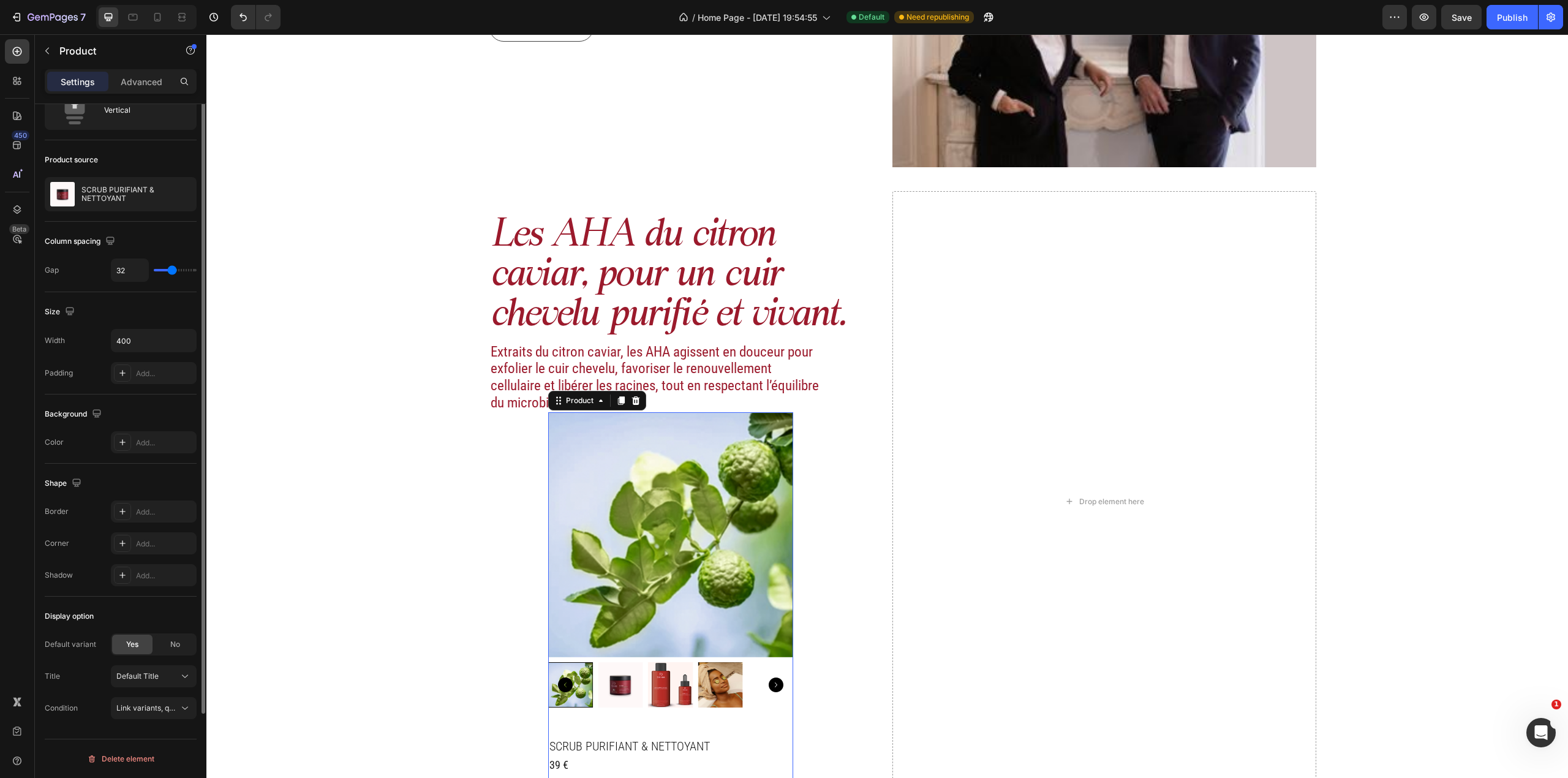
scroll to position [0, 0]
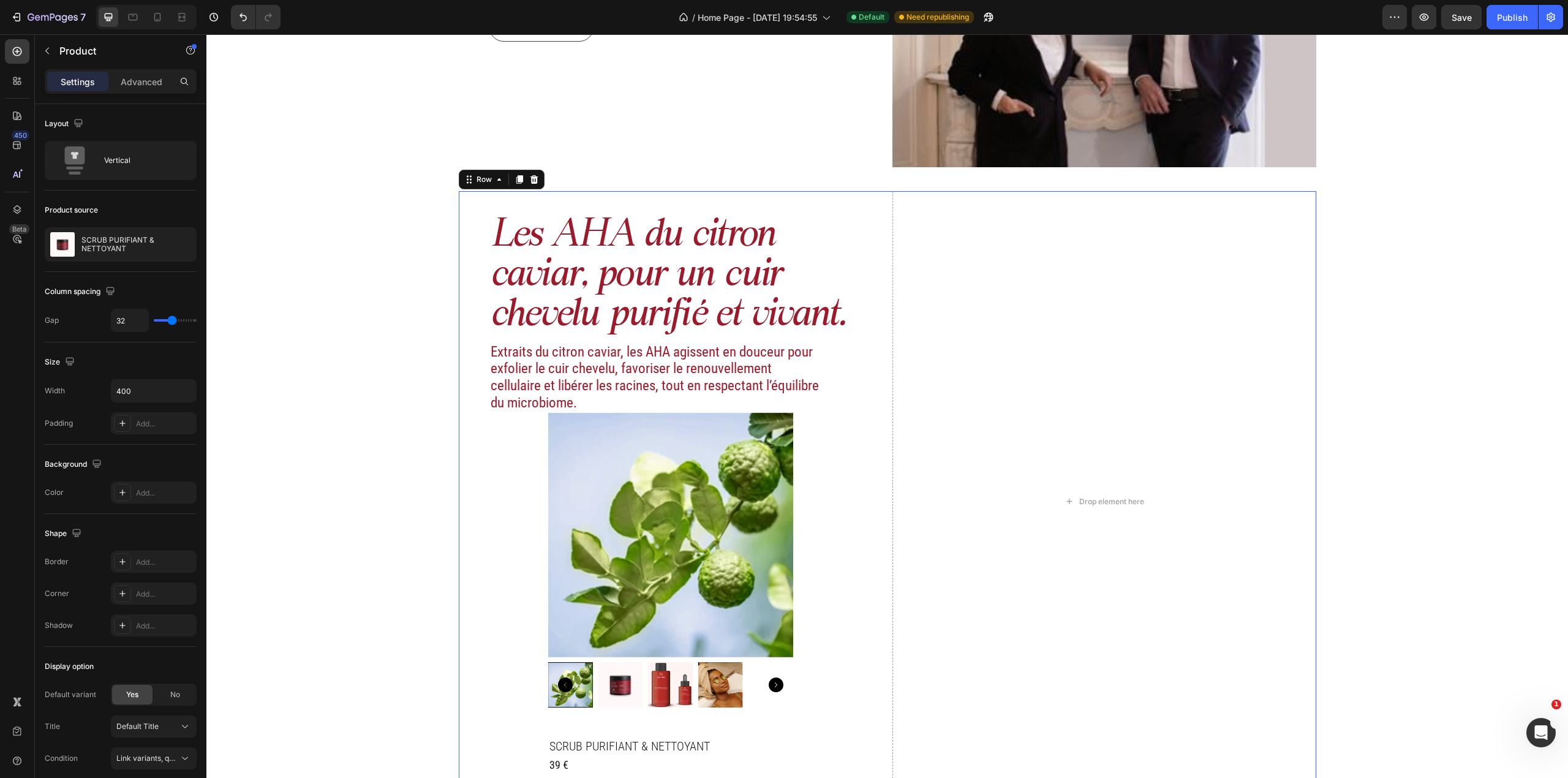
click at [848, 468] on div "Les AHA du citron caviar, pour un cuir chevelu purifié et vivant. Heading Extra…" at bounding box center [671, 502] width 424 height 621
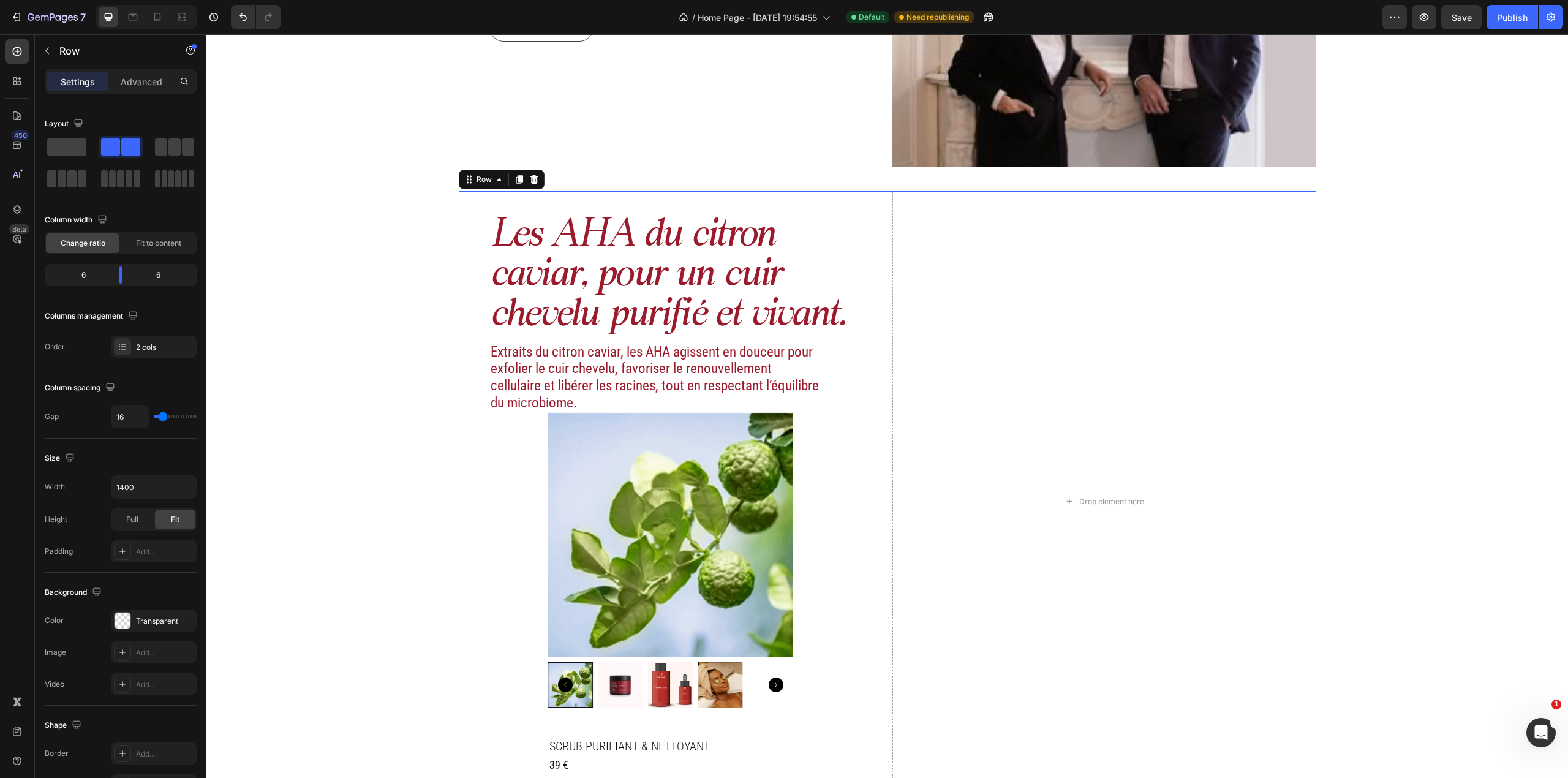
click at [817, 471] on div "Les AHA du citron caviar, pour un cuir chevelu purifié et vivant. Heading Extra…" at bounding box center [671, 502] width 424 height 621
click at [760, 513] on div "Product Images SCRUB PURIFIANT & NETTOYANT Product Title 39 € Product Price Pro…" at bounding box center [671, 613] width 245 height 400
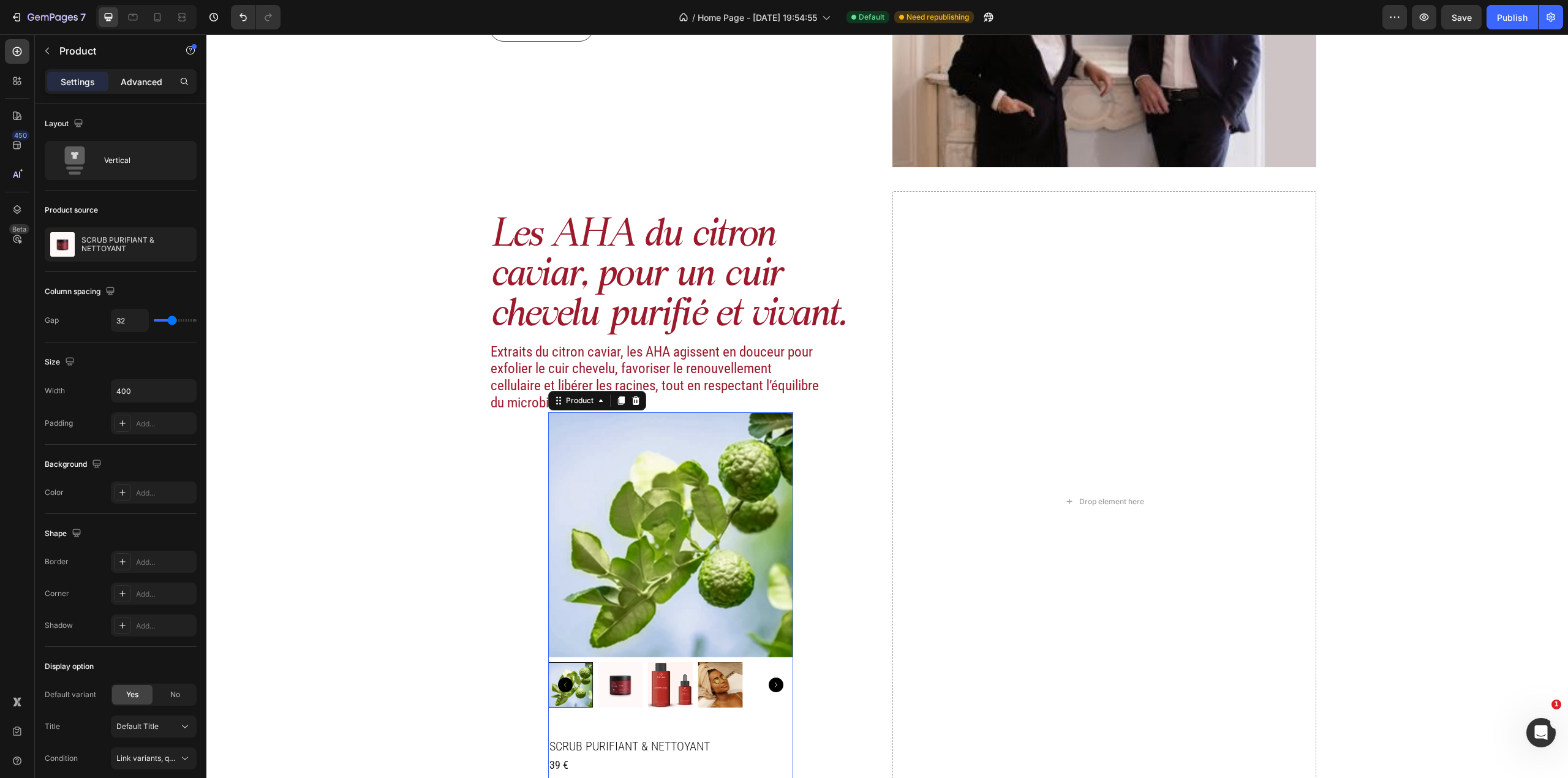
click at [125, 87] on p "Advanced" at bounding box center [141, 82] width 42 height 13
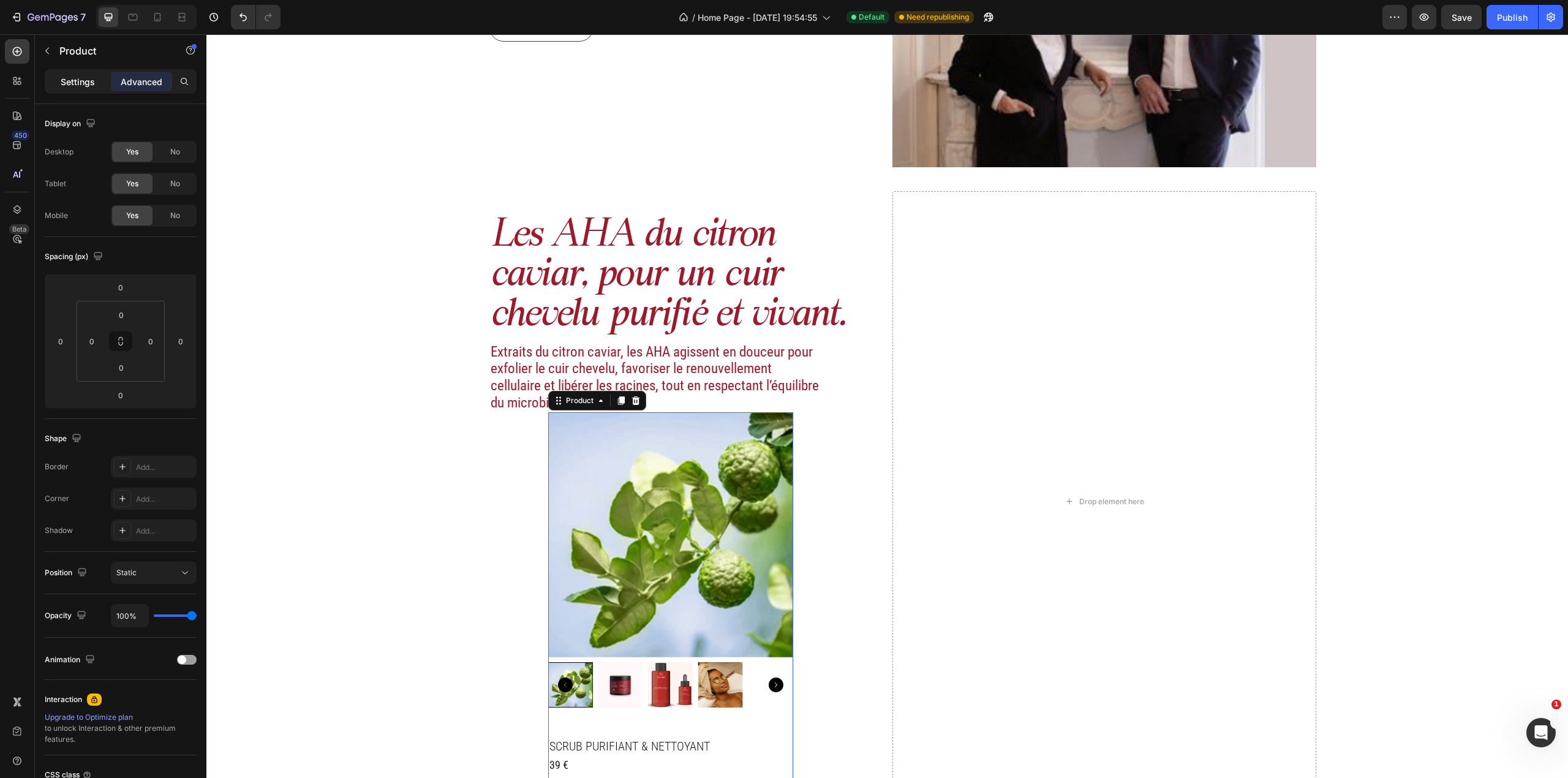
click at [81, 77] on p "Settings" at bounding box center [77, 82] width 34 height 13
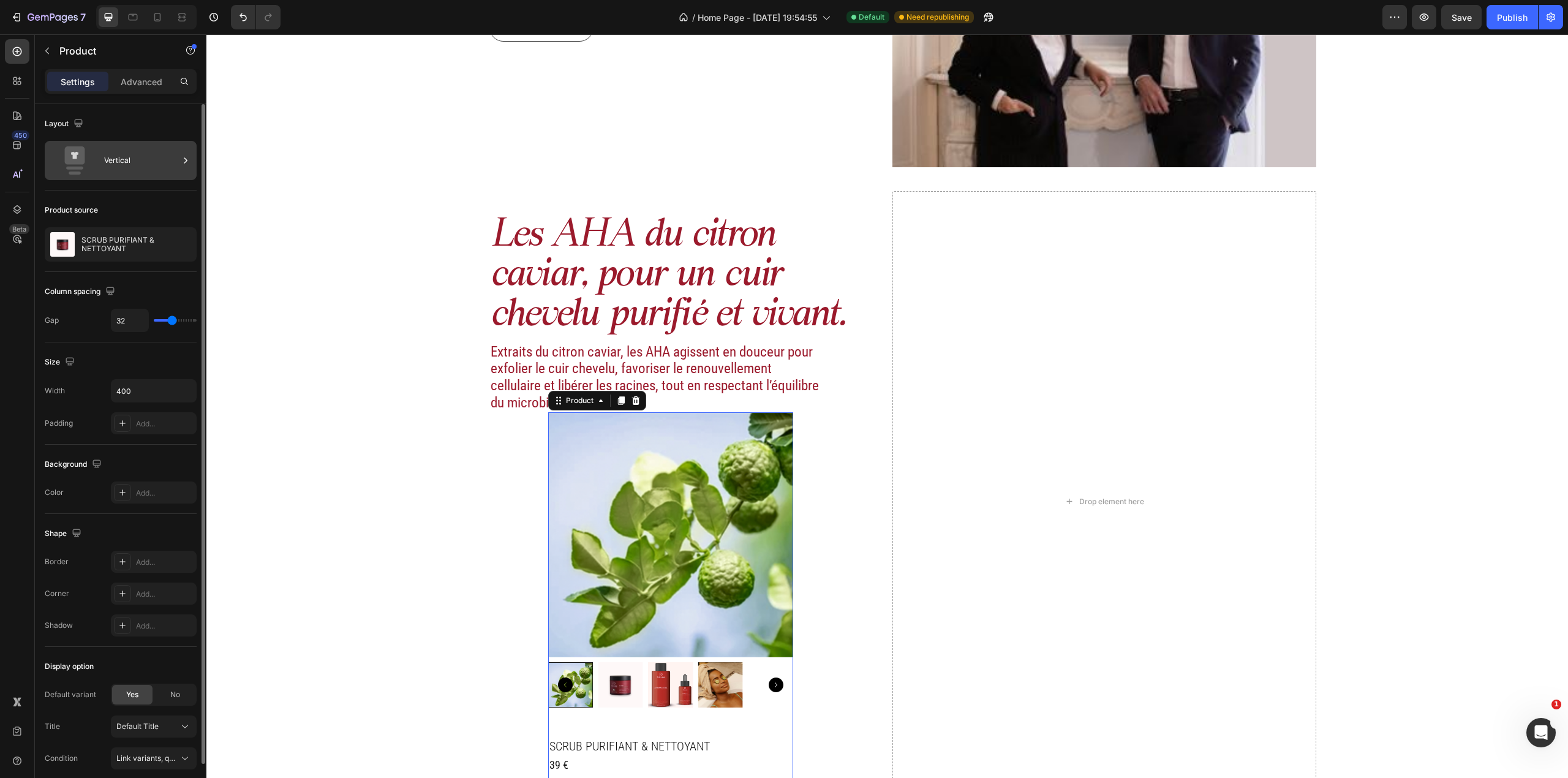
click at [148, 178] on div "Vertical" at bounding box center [120, 160] width 152 height 39
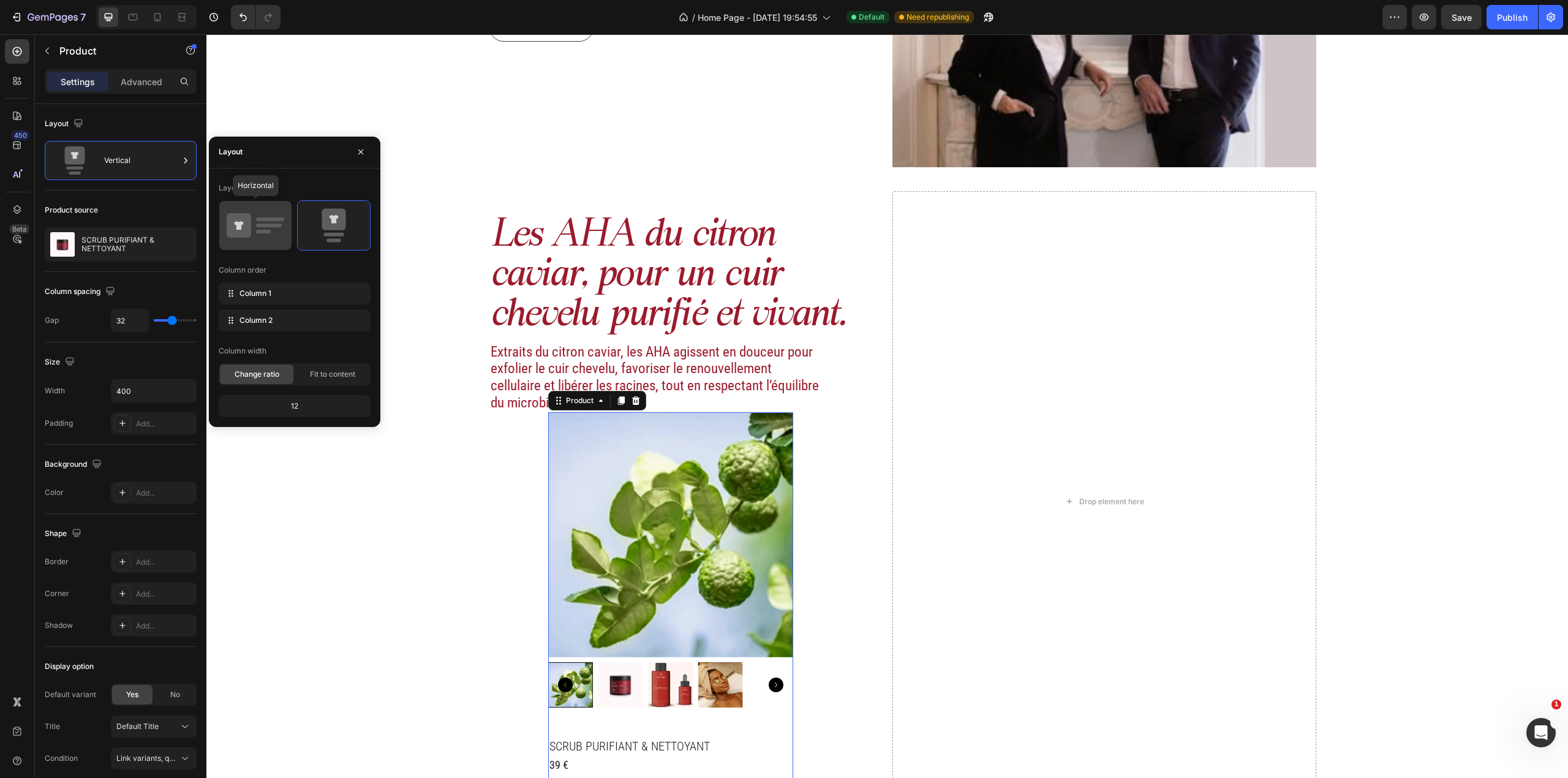
click at [250, 227] on icon at bounding box center [239, 225] width 25 height 25
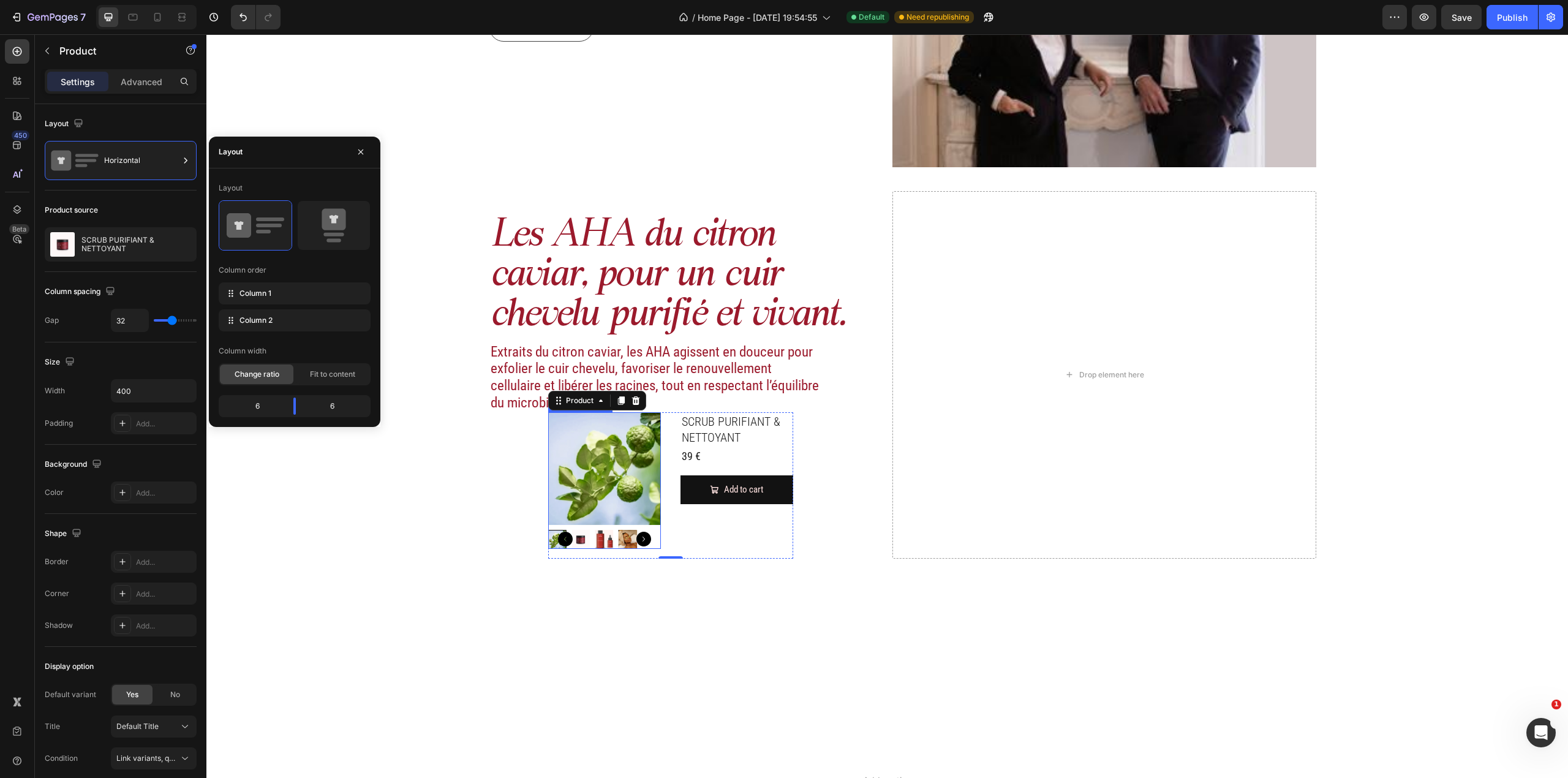
click at [617, 473] on img at bounding box center [604, 469] width 113 height 113
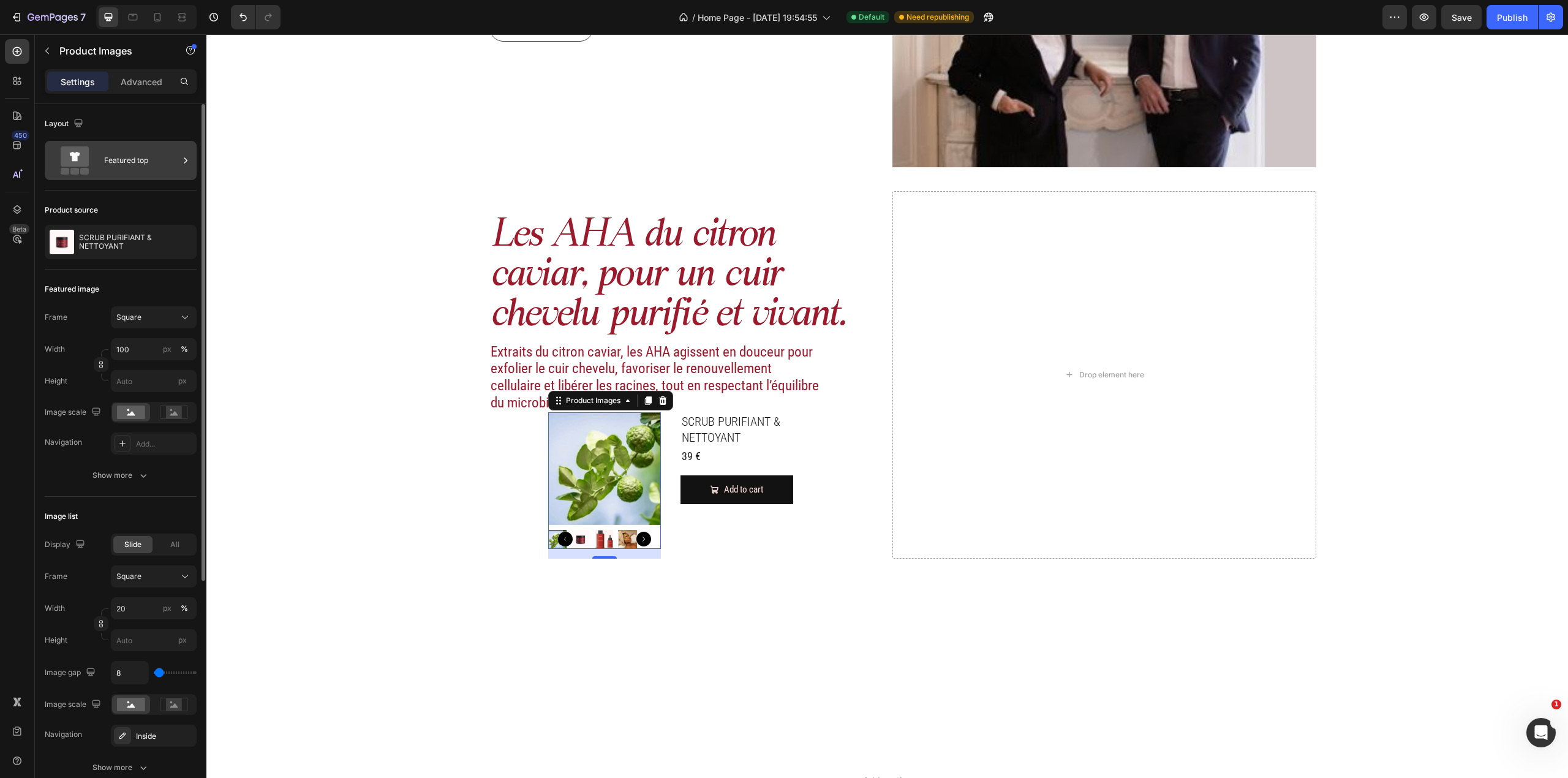
click at [157, 173] on div "Featured top" at bounding box center [141, 161] width 75 height 28
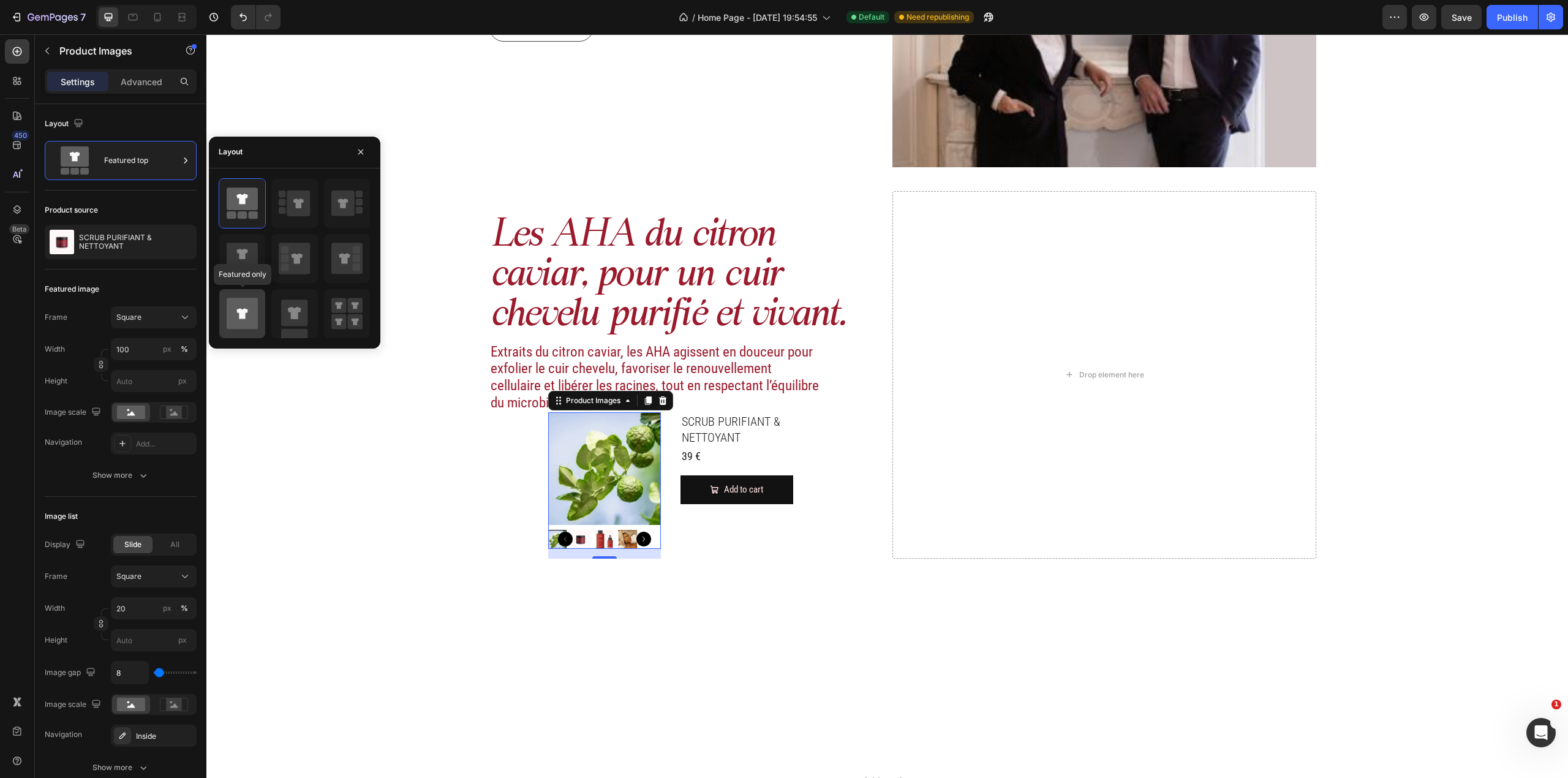
click at [241, 318] on icon at bounding box center [241, 313] width 11 height 10
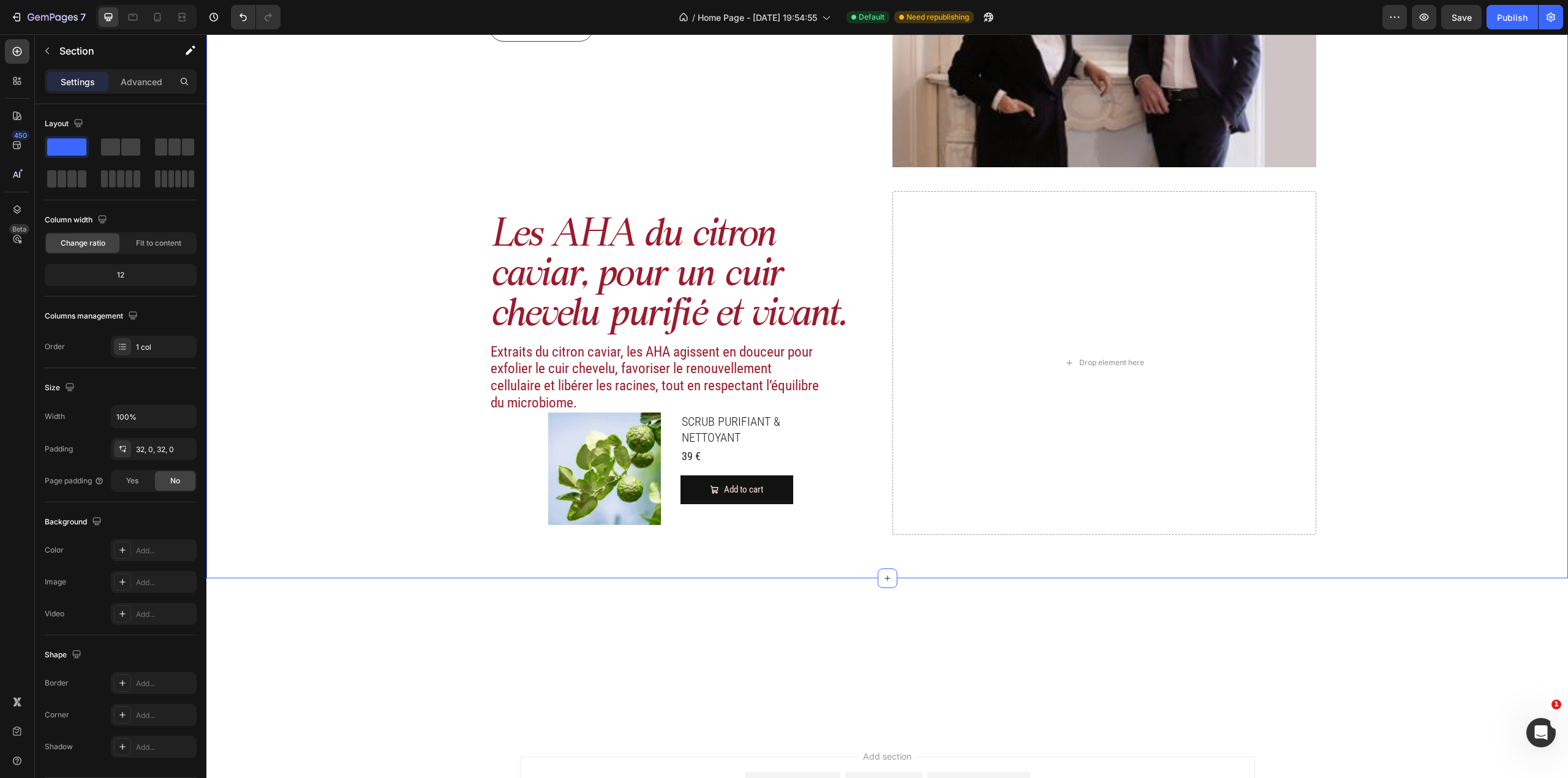
click at [598, 513] on div "Image Actifs & ingrédients Heading Nos duos d’acide hyaluronique et d’actifs vé…" at bounding box center [887, 14] width 1361 height 1089
click at [594, 509] on img at bounding box center [604, 469] width 113 height 113
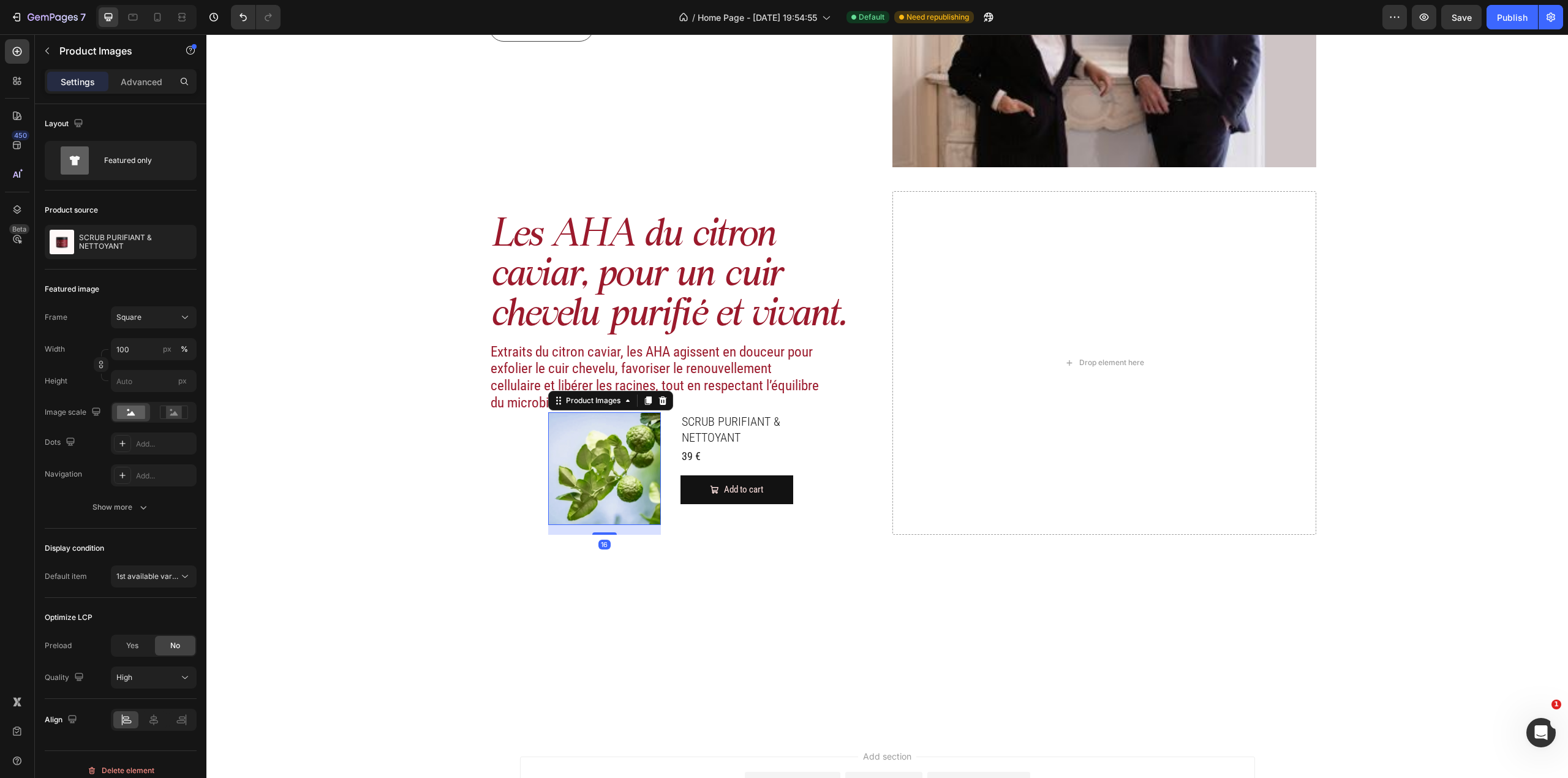
click at [689, 513] on div "SCRUB PURIFIANT & NETTOYANT Product Title 39 € Product Price Product Price Row …" at bounding box center [737, 474] width 113 height 123
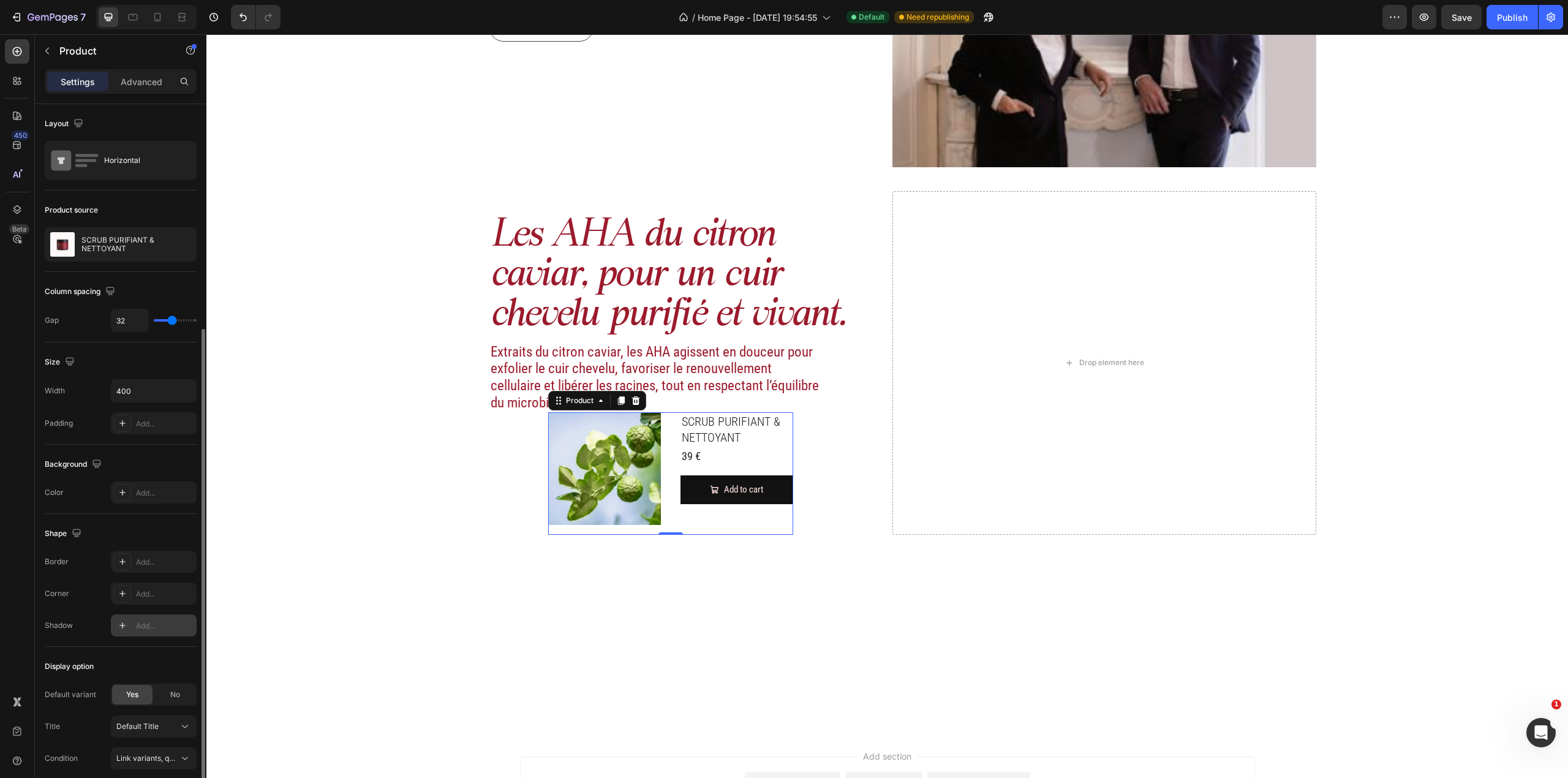
scroll to position [121, 0]
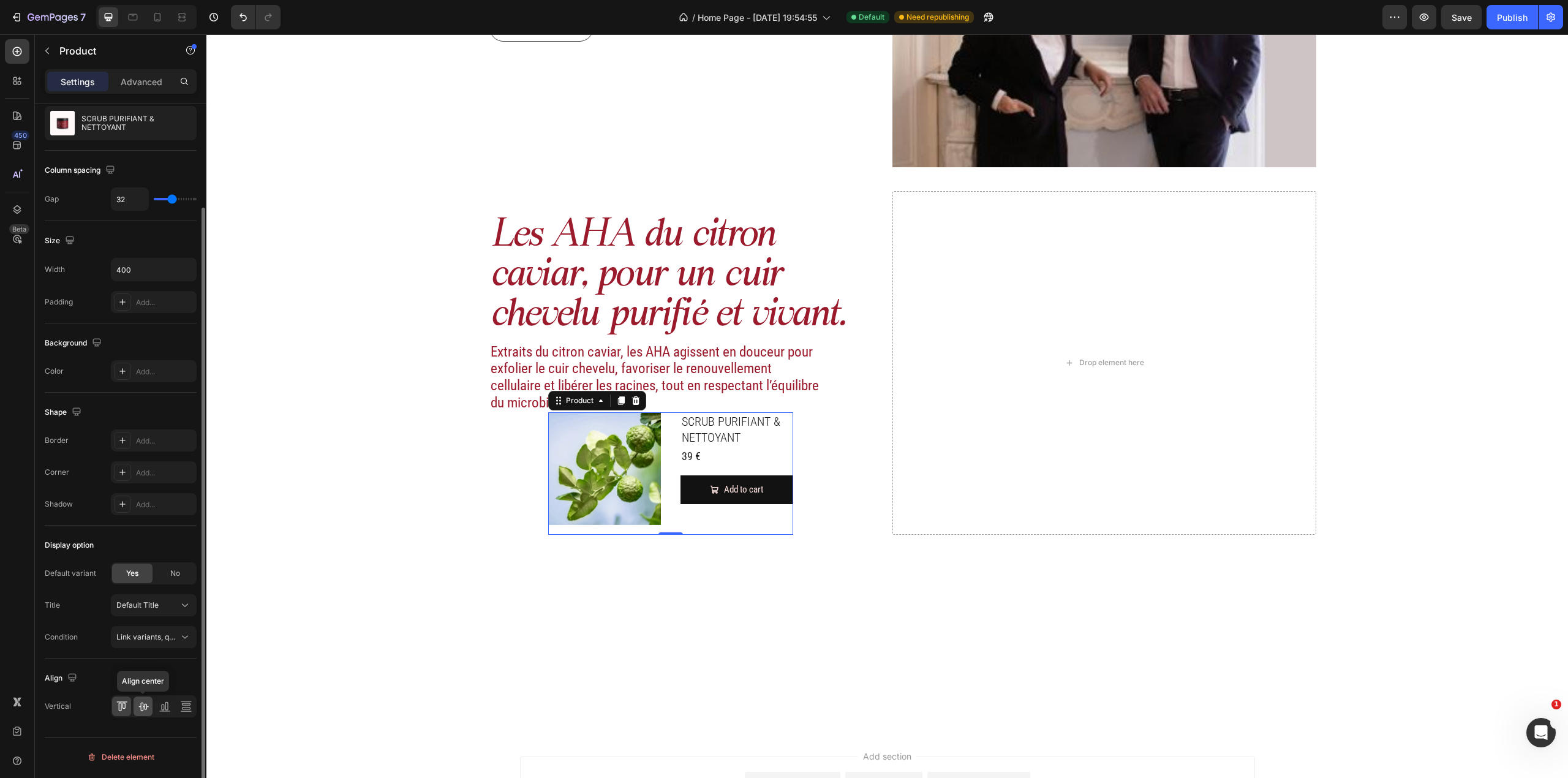
click at [148, 513] on icon at bounding box center [143, 706] width 12 height 12
click at [135, 513] on div at bounding box center [143, 706] width 19 height 19
click at [127, 513] on icon at bounding box center [121, 706] width 12 height 12
click at [163, 513] on icon at bounding box center [163, 707] width 3 height 6
click at [143, 513] on icon at bounding box center [143, 706] width 10 height 8
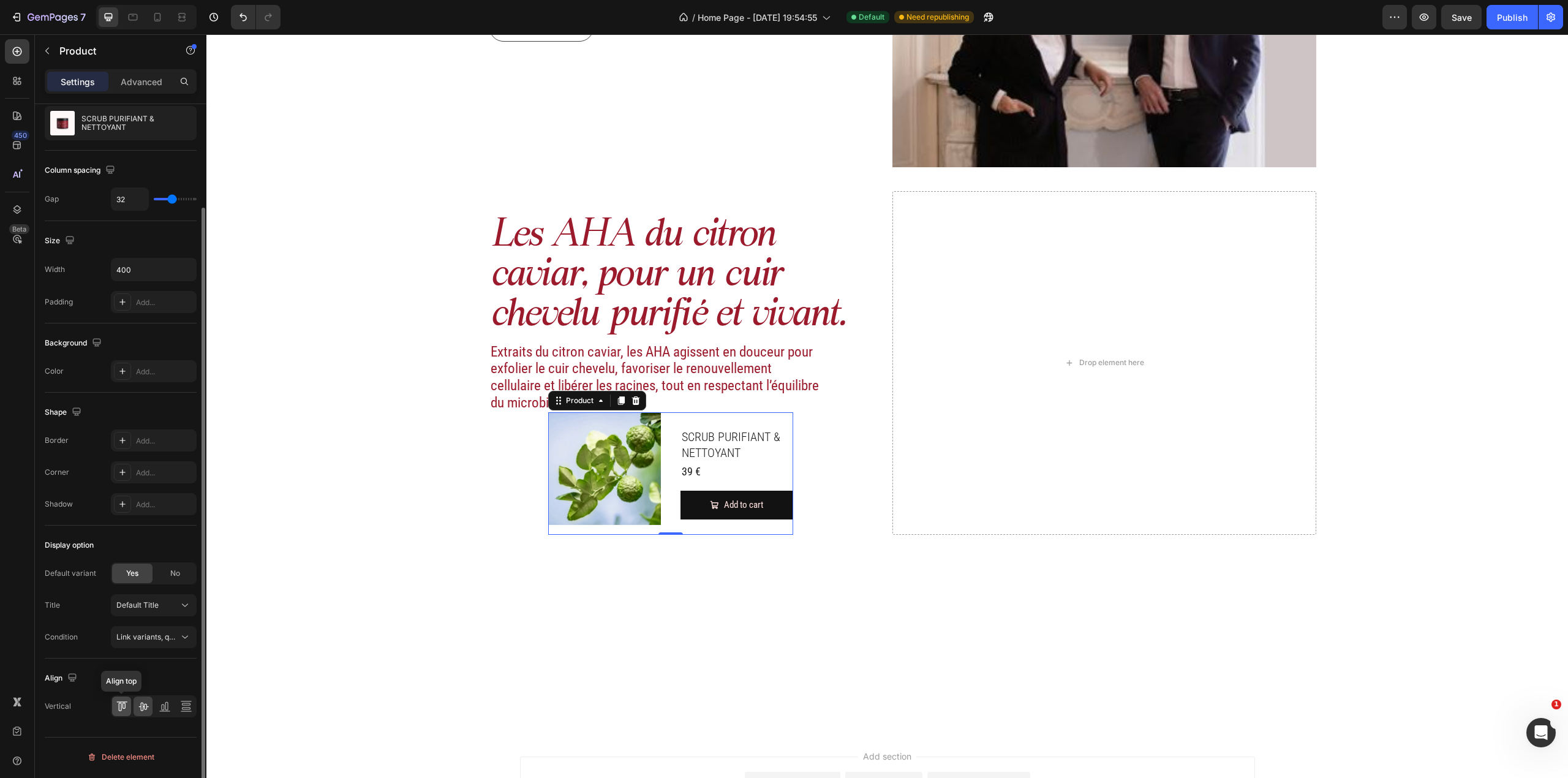
click at [119, 513] on icon at bounding box center [121, 706] width 12 height 12
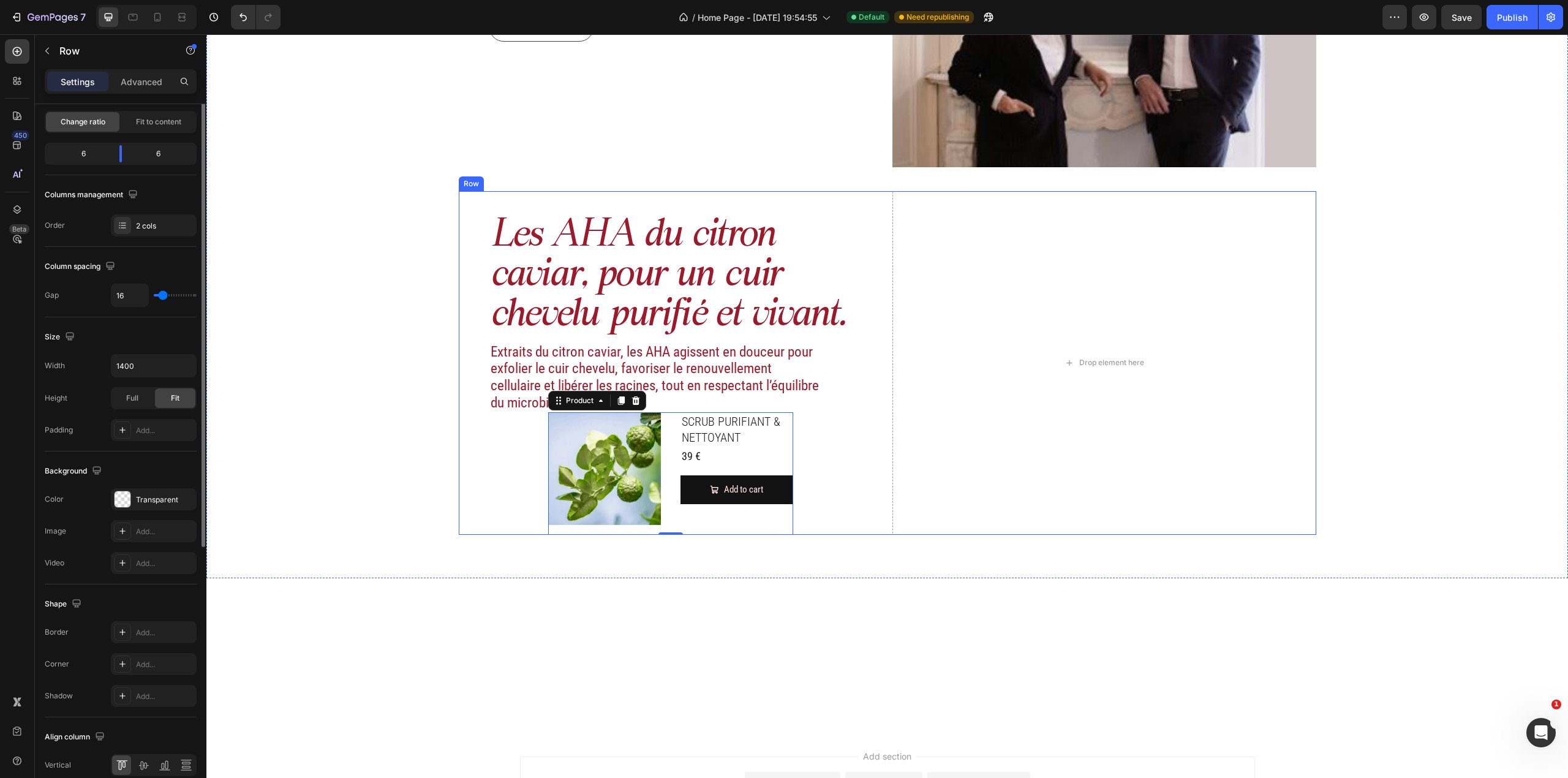
click at [809, 478] on div "Les AHA du citron caviar, pour un cuir chevelu purifié et vivant. Heading Extra…" at bounding box center [671, 363] width 424 height 343
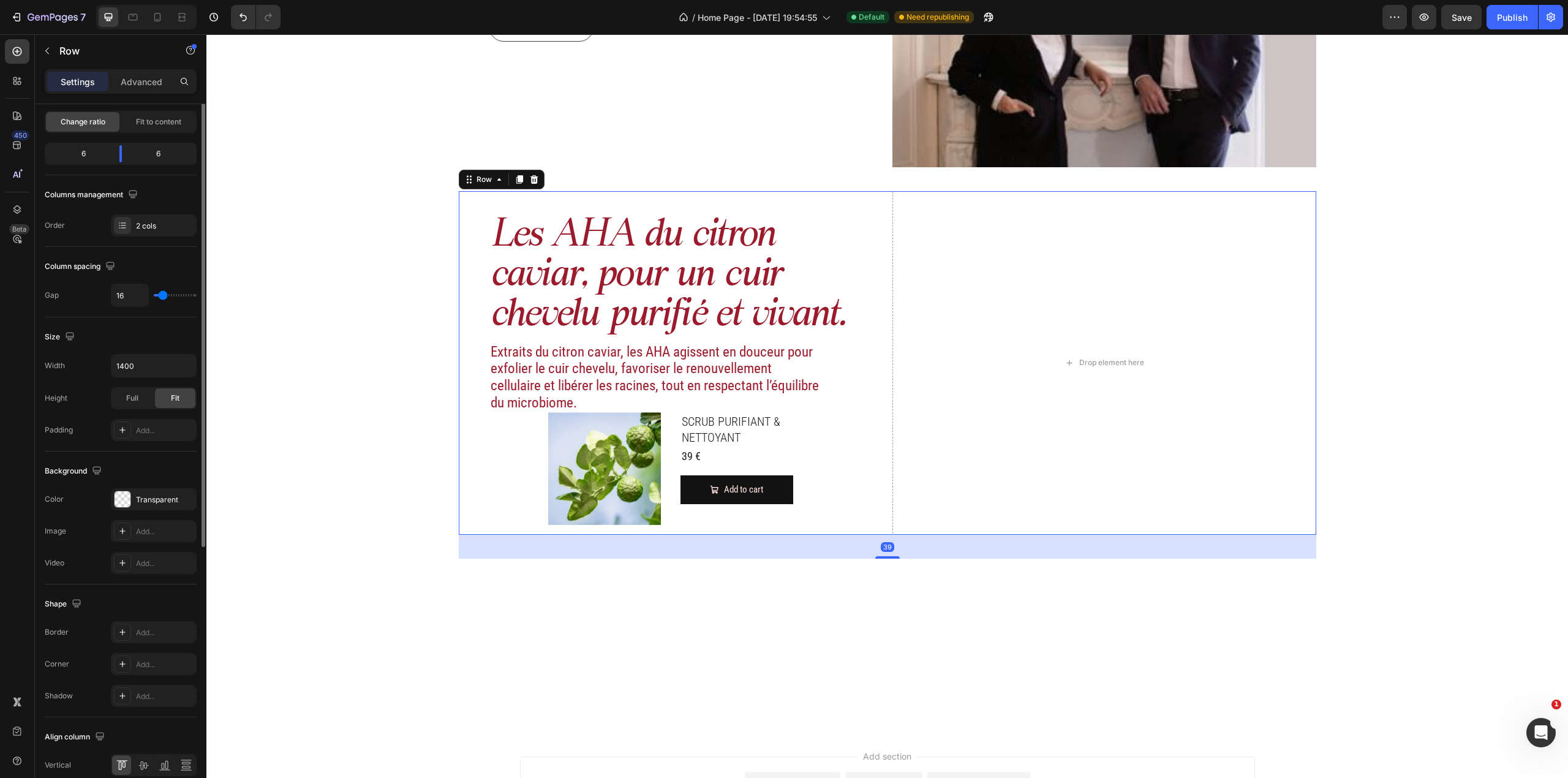
scroll to position [0, 0]
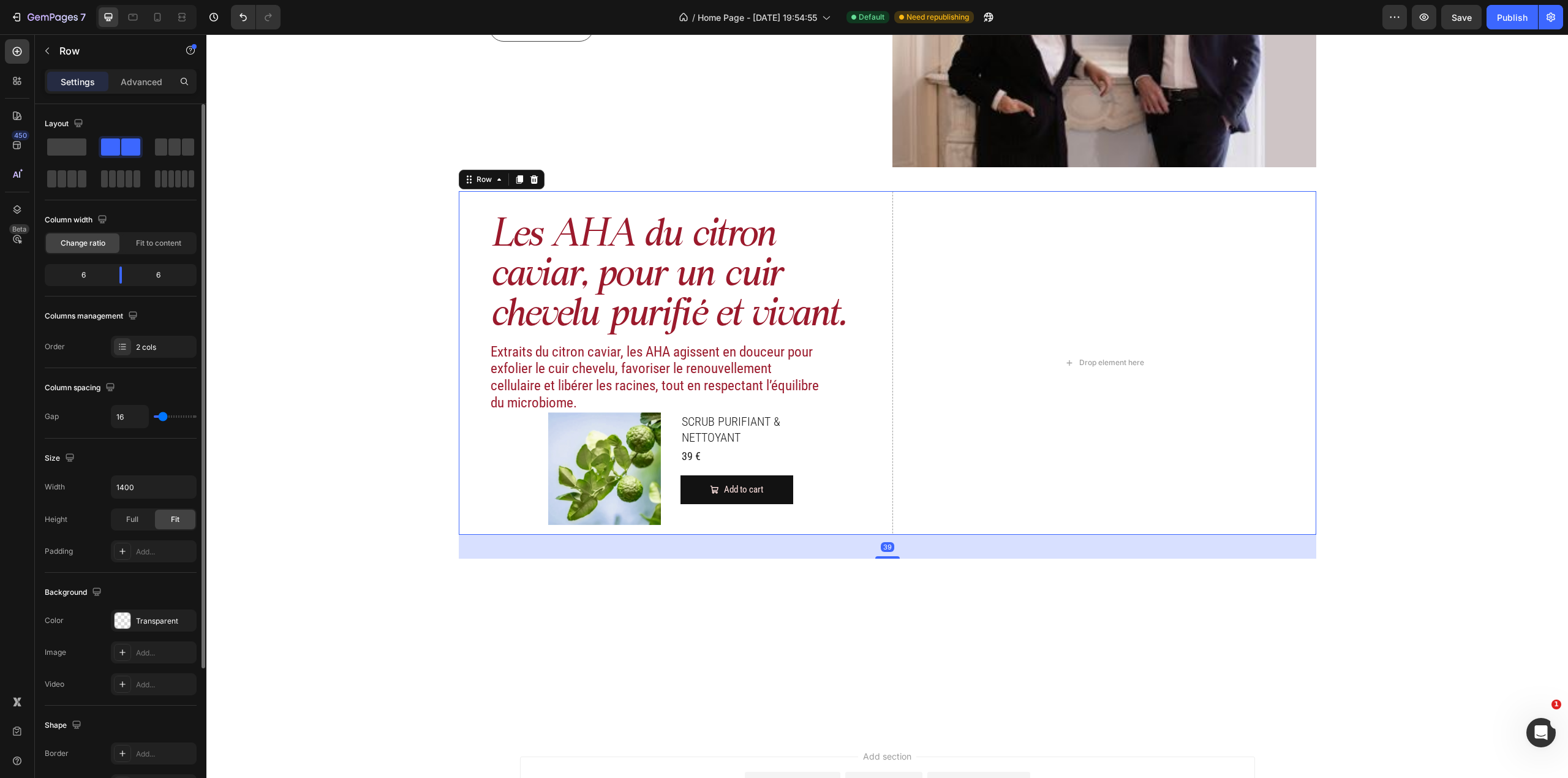
click at [802, 468] on div "Les AHA du citron caviar, pour un cuir chevelu purifié et vivant. Heading Extra…" at bounding box center [671, 363] width 424 height 343
drag, startPoint x: 808, startPoint y: 451, endPoint x: 793, endPoint y: 445, distance: 16.2
click at [802, 451] on div "Les AHA du citron caviar, pour un cuir chevelu purifié et vivant. Heading Extra…" at bounding box center [671, 363] width 424 height 343
click at [784, 440] on h2 "SCRUB PURIFIANT & NETTOYANT" at bounding box center [737, 429] width 113 height 34
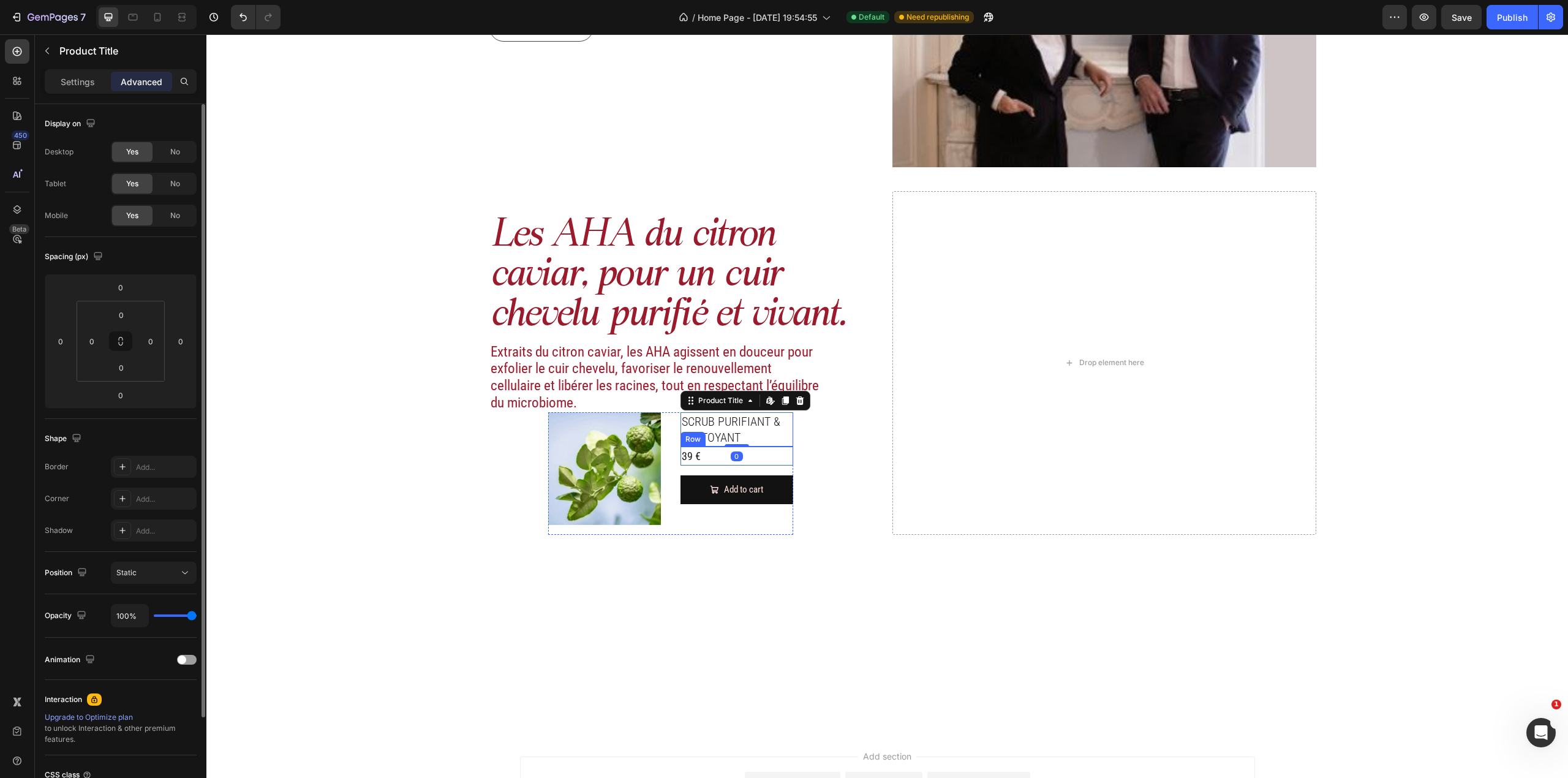
click at [785, 456] on div "39 € Product Price Product Price Row" at bounding box center [737, 456] width 113 height 19
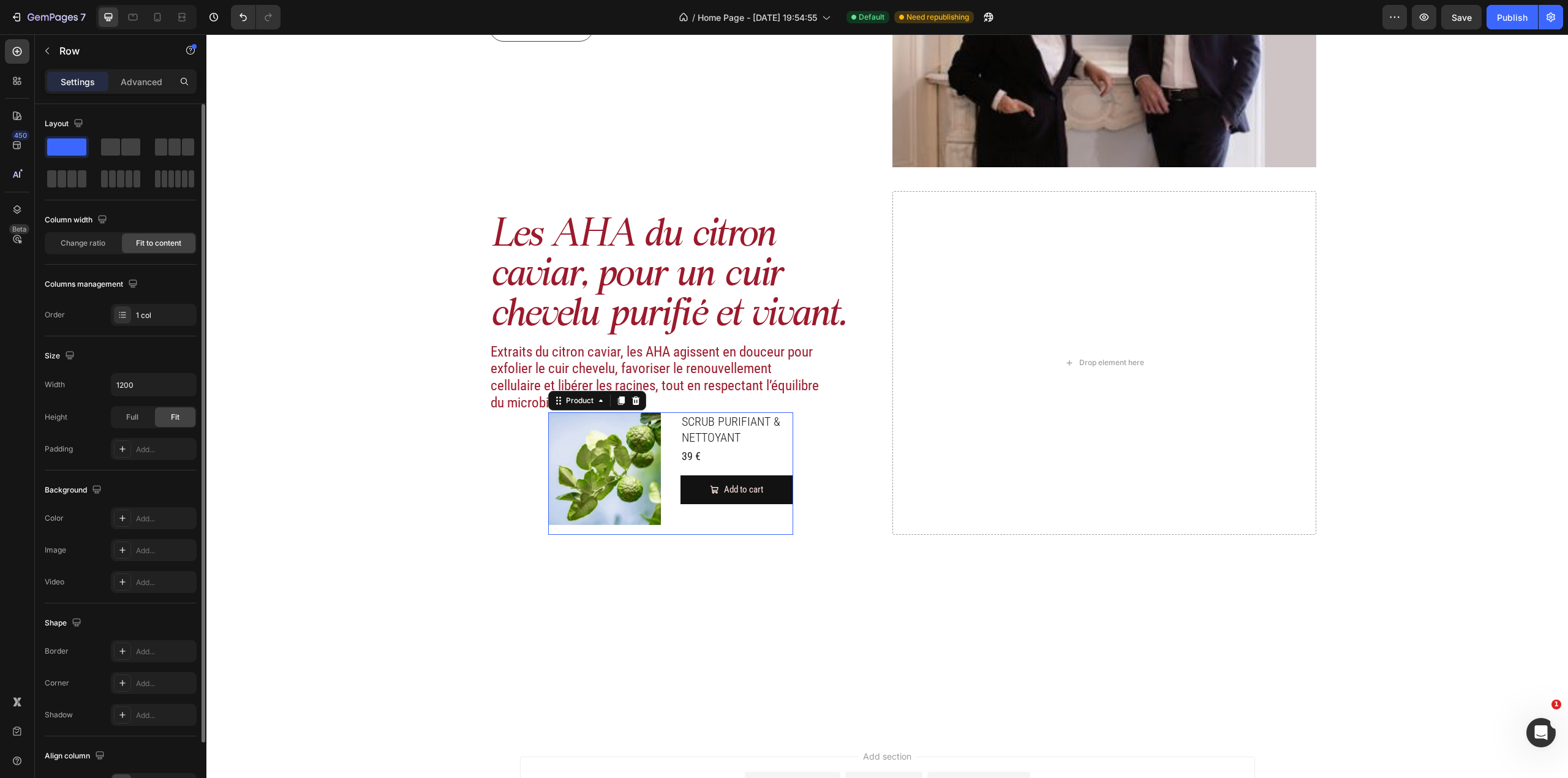
click at [669, 509] on div "Product Images SCRUB PURIFIANT & NETTOYANT Product Title 39 € Product Price Pro…" at bounding box center [671, 474] width 245 height 123
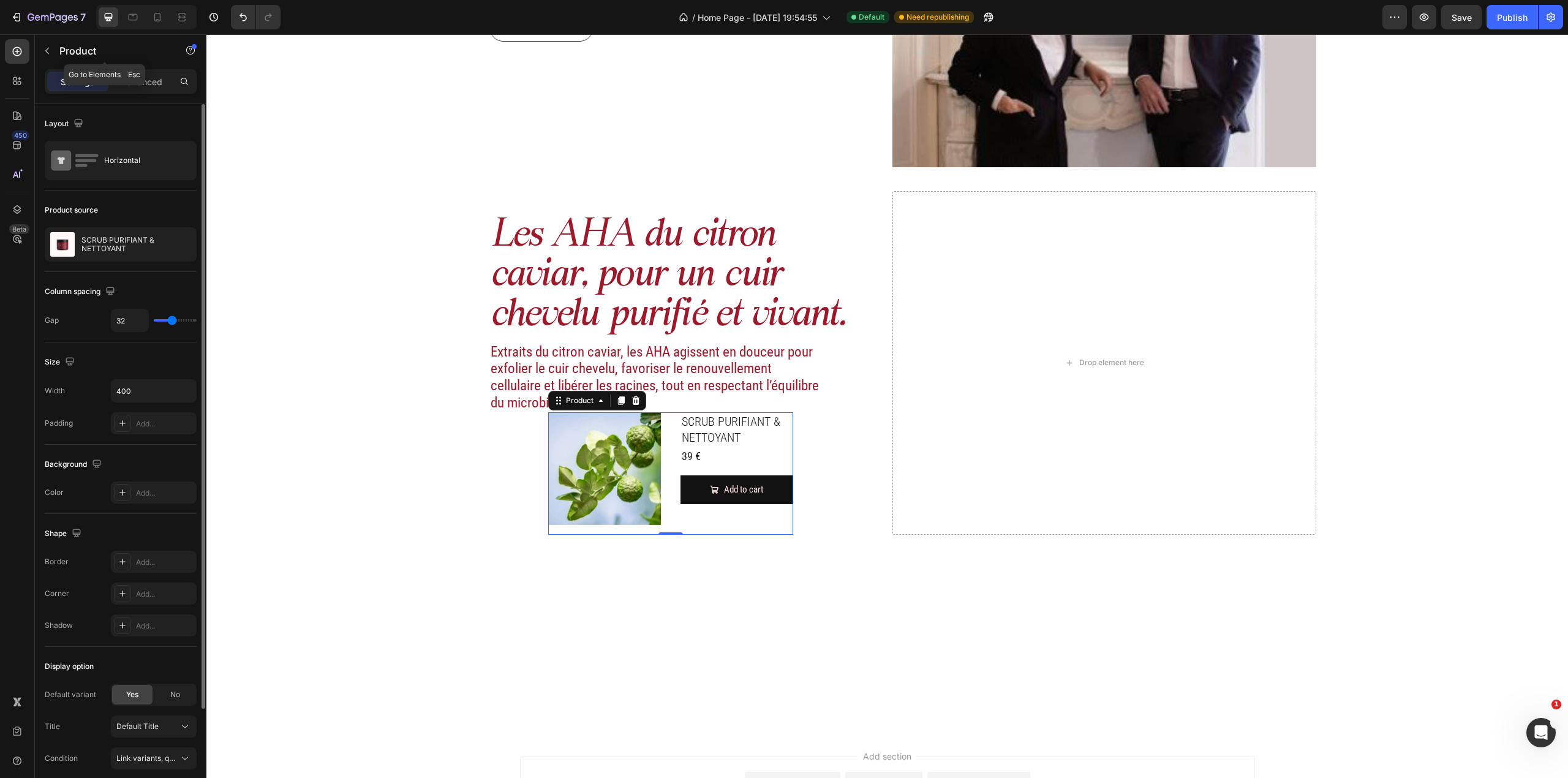
click at [48, 43] on div "Product" at bounding box center [105, 50] width 139 height 32
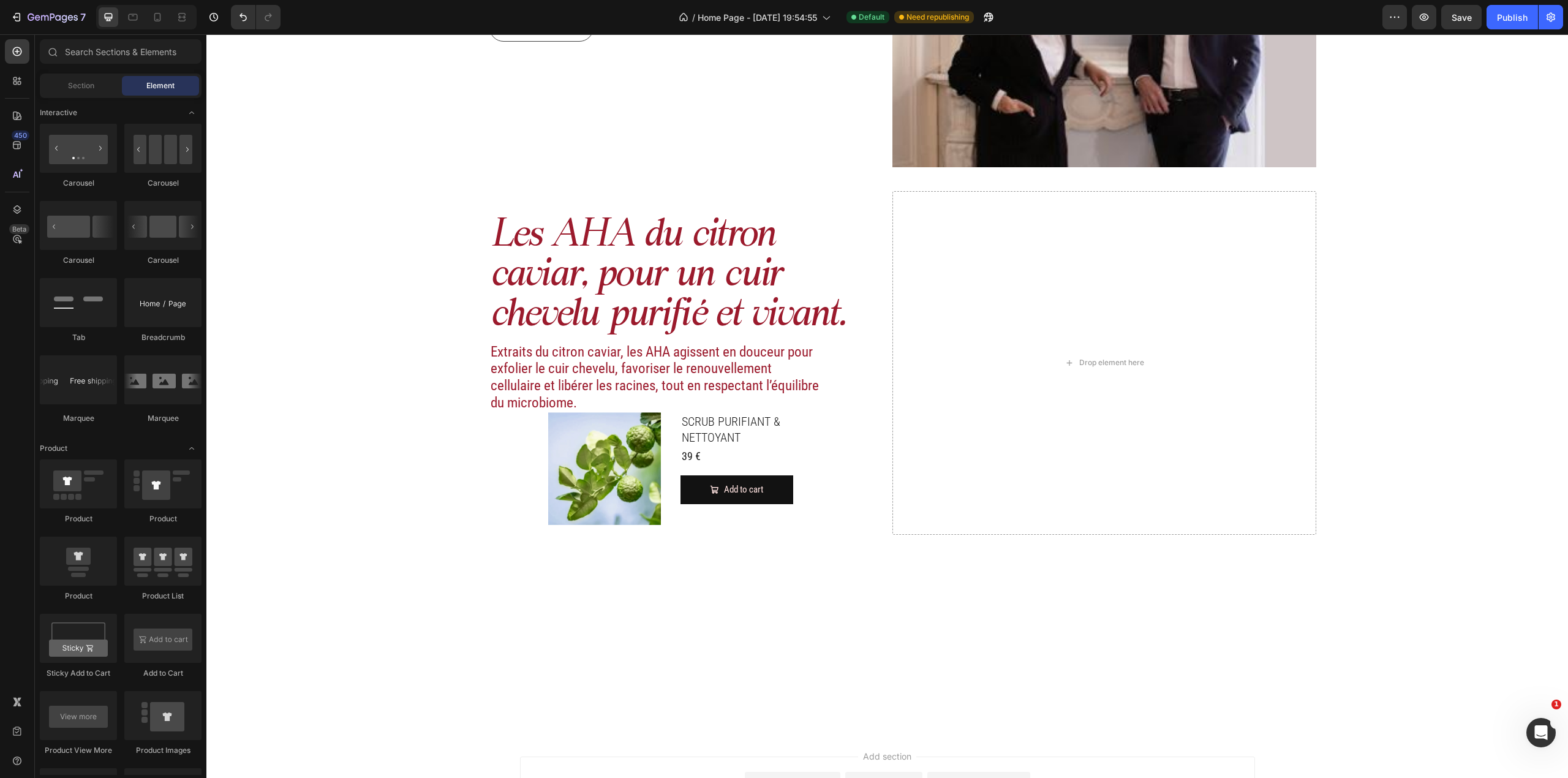
click at [150, 82] on span "Element" at bounding box center [161, 85] width 28 height 11
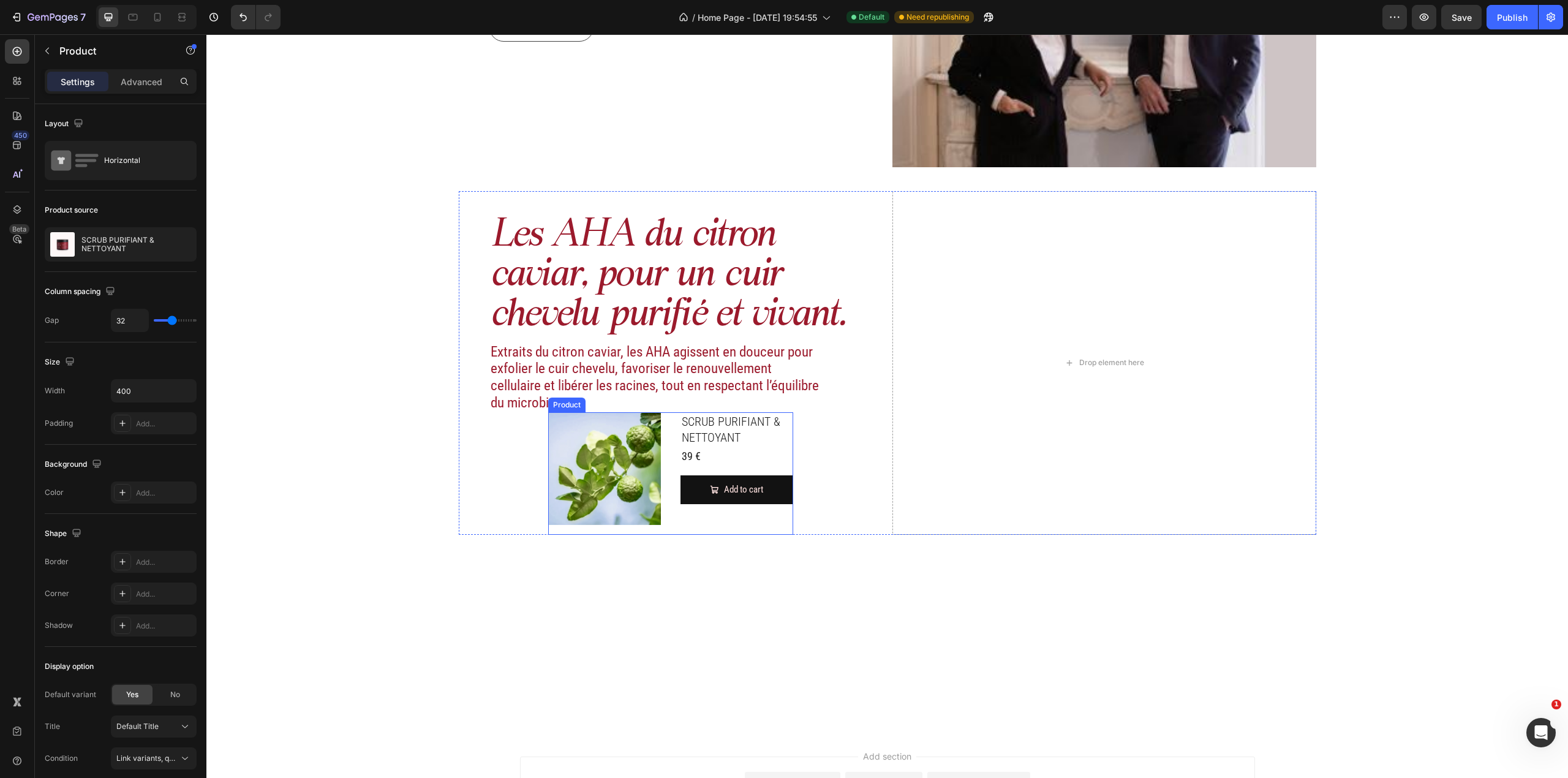
click at [699, 513] on div "SCRUB PURIFIANT & NETTOYANT Product Title 39 € Product Price Product Price Row …" at bounding box center [737, 474] width 113 height 123
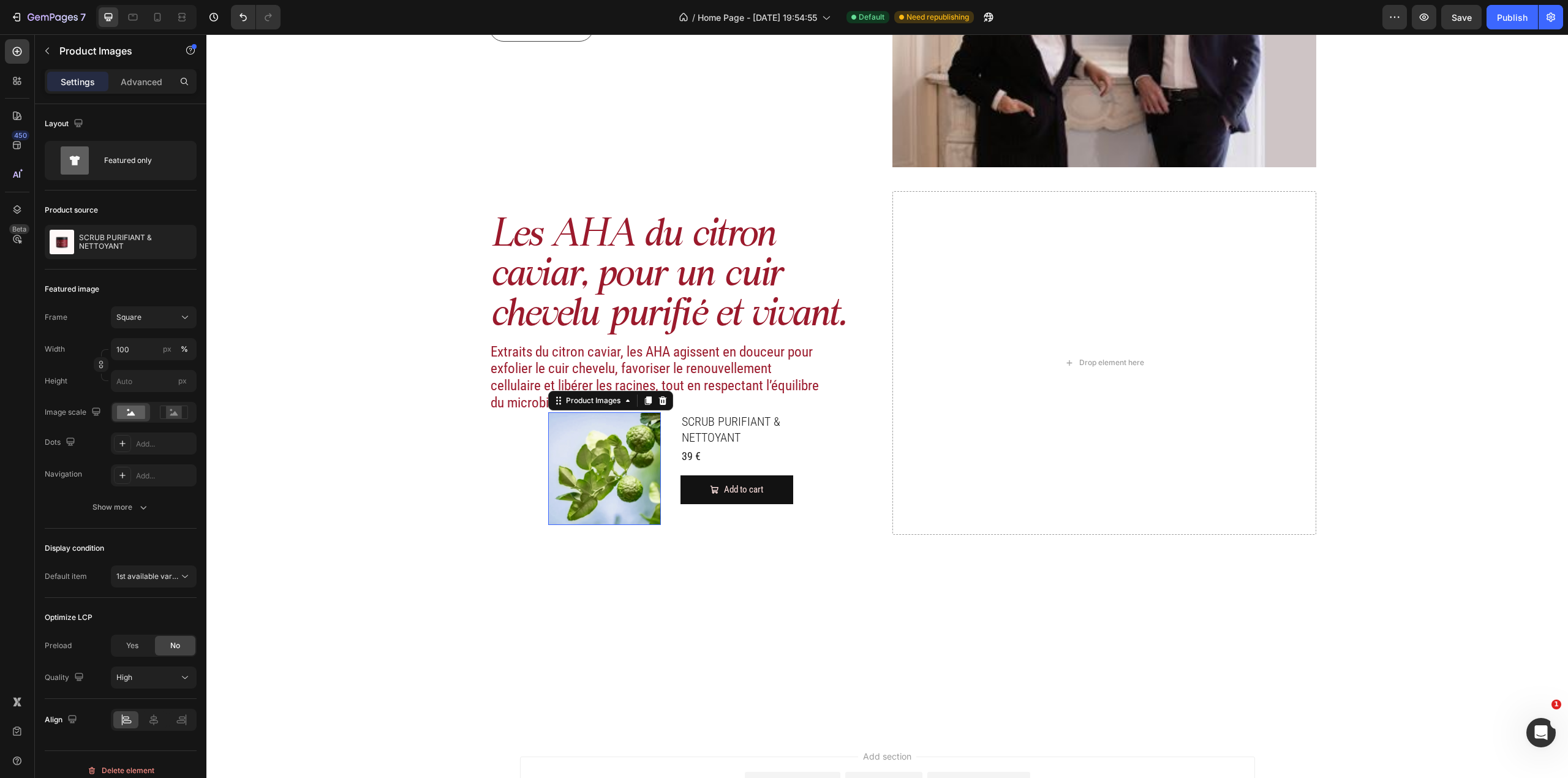
click at [572, 466] on img at bounding box center [604, 469] width 113 height 113
click at [167, 513] on span "1st available variant" at bounding box center [150, 576] width 68 height 9
click at [168, 513] on p "1st image" at bounding box center [151, 631] width 70 height 11
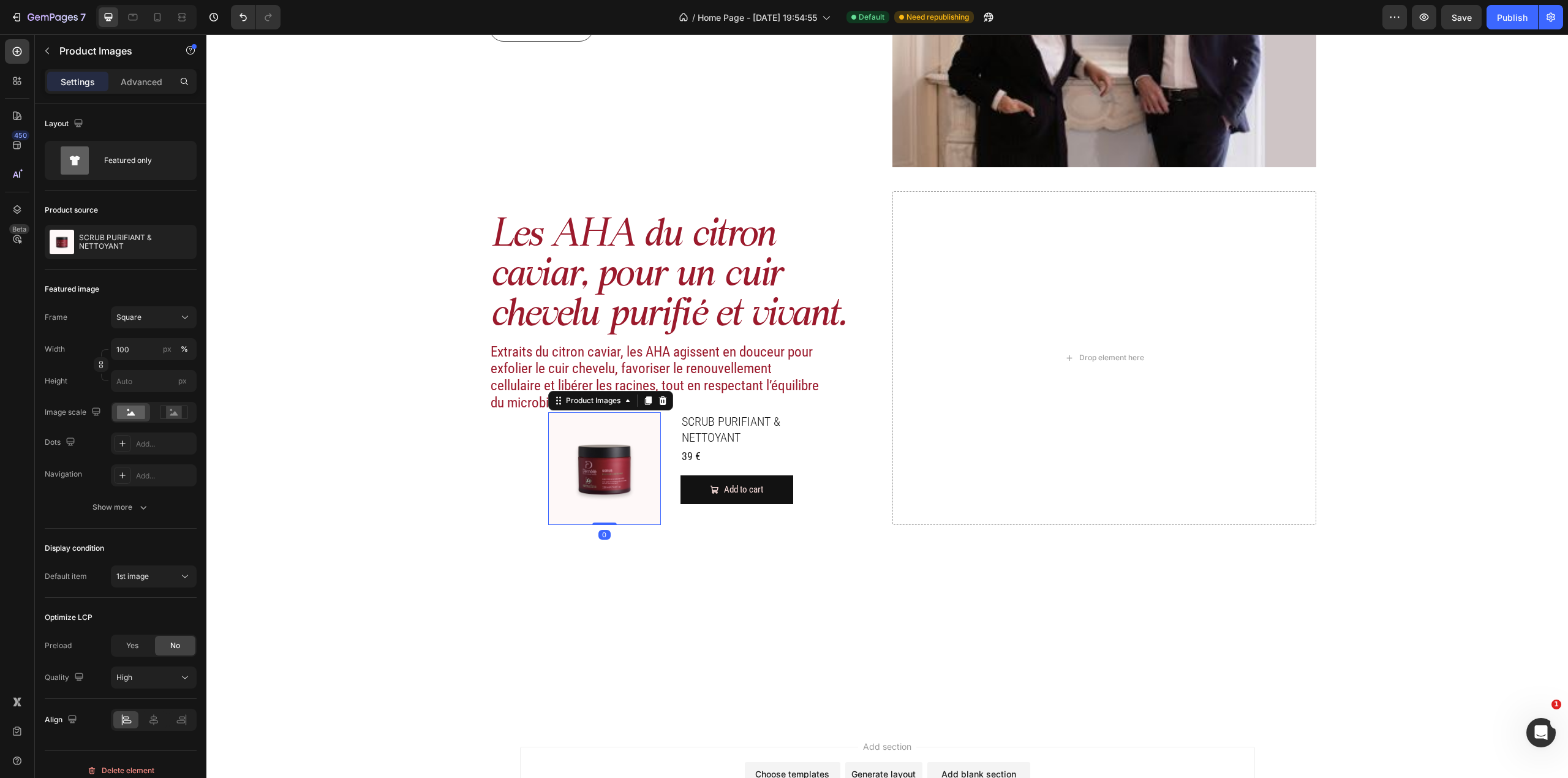
drag, startPoint x: 596, startPoint y: 533, endPoint x: 599, endPoint y: 520, distance: 13.3
click at [599, 513] on div "Product Images 0" at bounding box center [604, 469] width 113 height 113
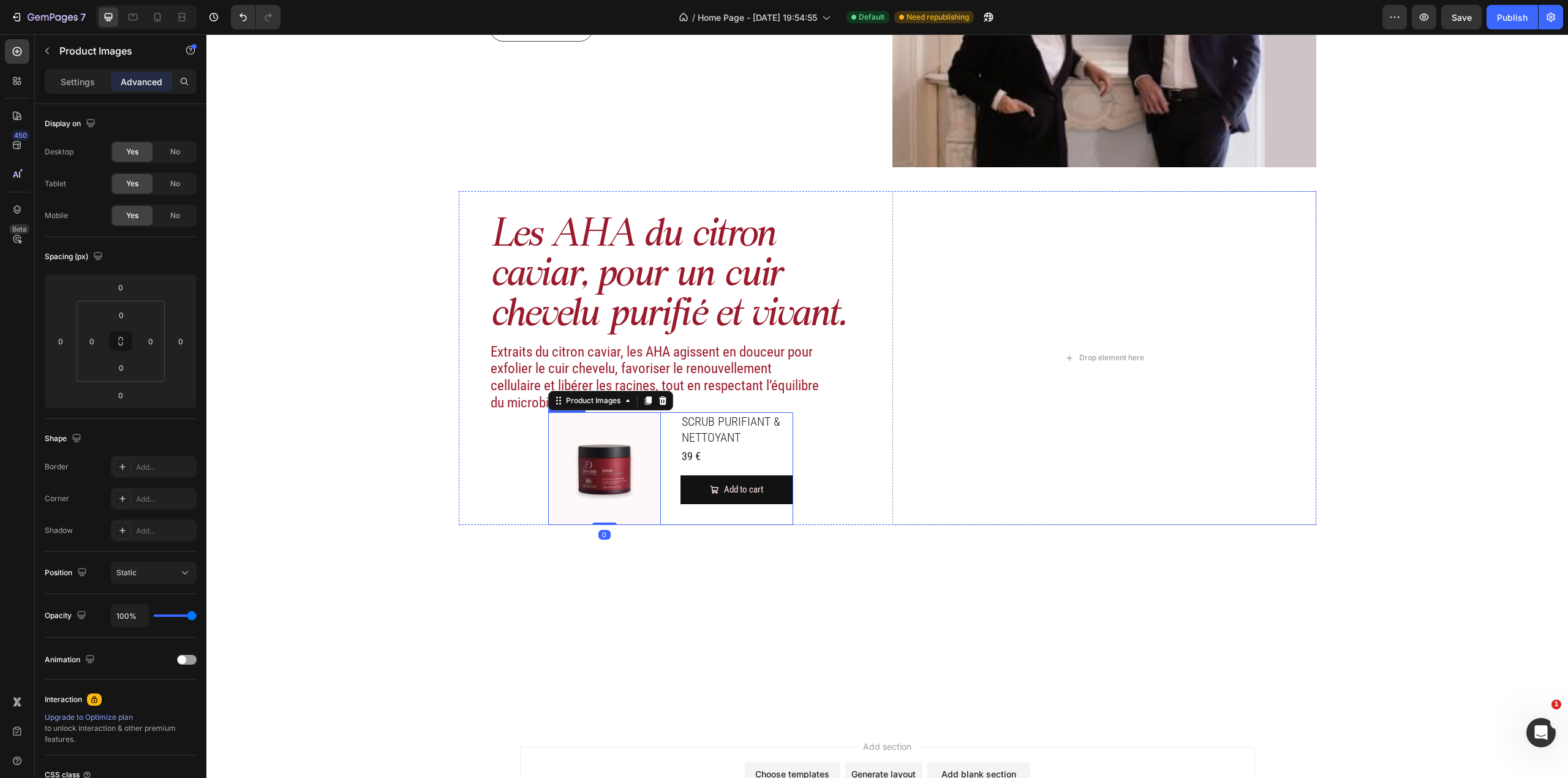
click at [666, 464] on div "Product Images 0 SCRUB PURIFIANT & NETTOYANT Product Title 39 € Product Price P…" at bounding box center [671, 469] width 245 height 113
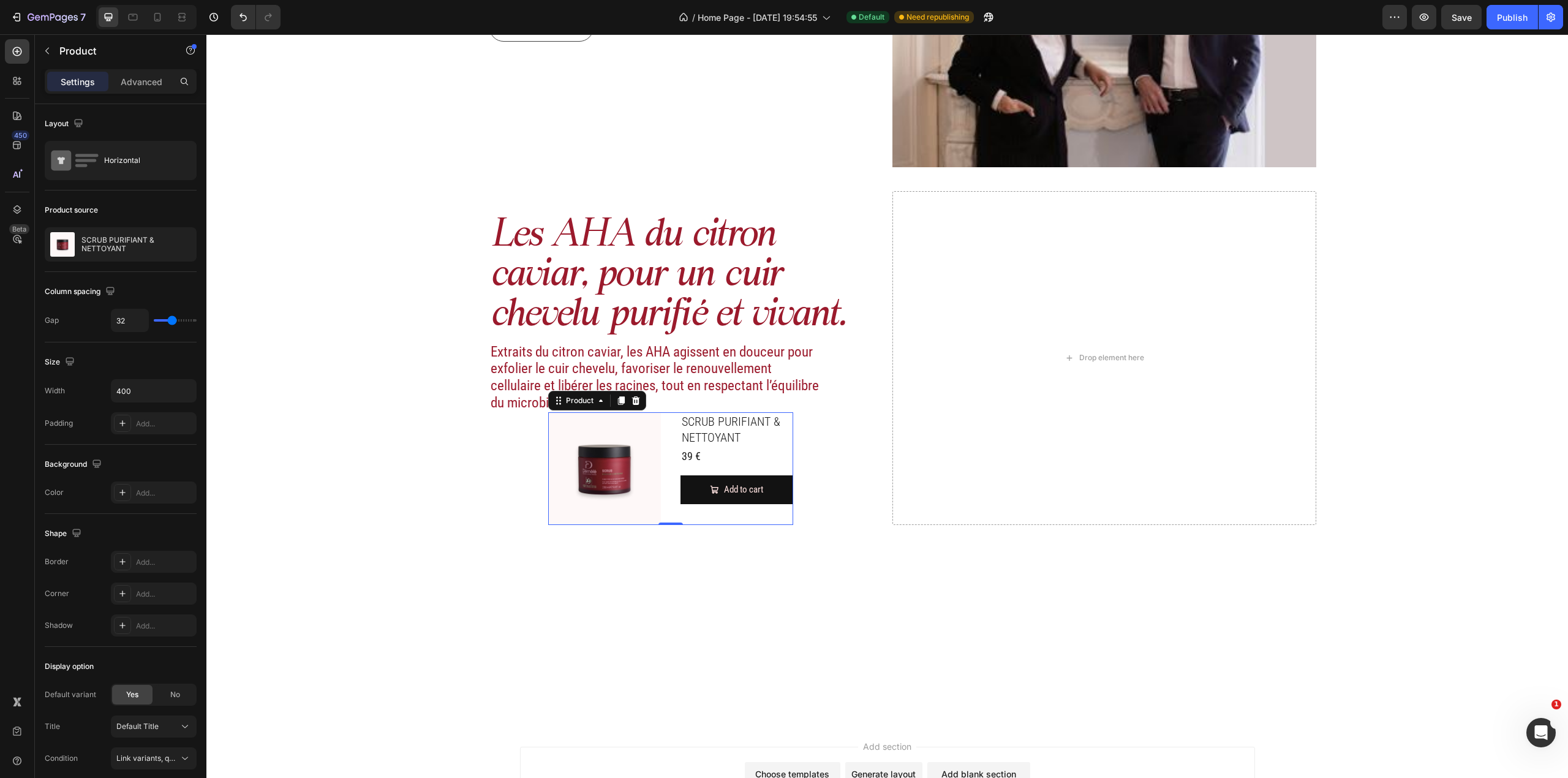
click at [667, 469] on div "Product Images SCRUB PURIFIANT & NETTOYANT Product Title 39 € Product Price Pro…" at bounding box center [671, 469] width 245 height 113
click at [154, 393] on input "400" at bounding box center [154, 391] width 85 height 22
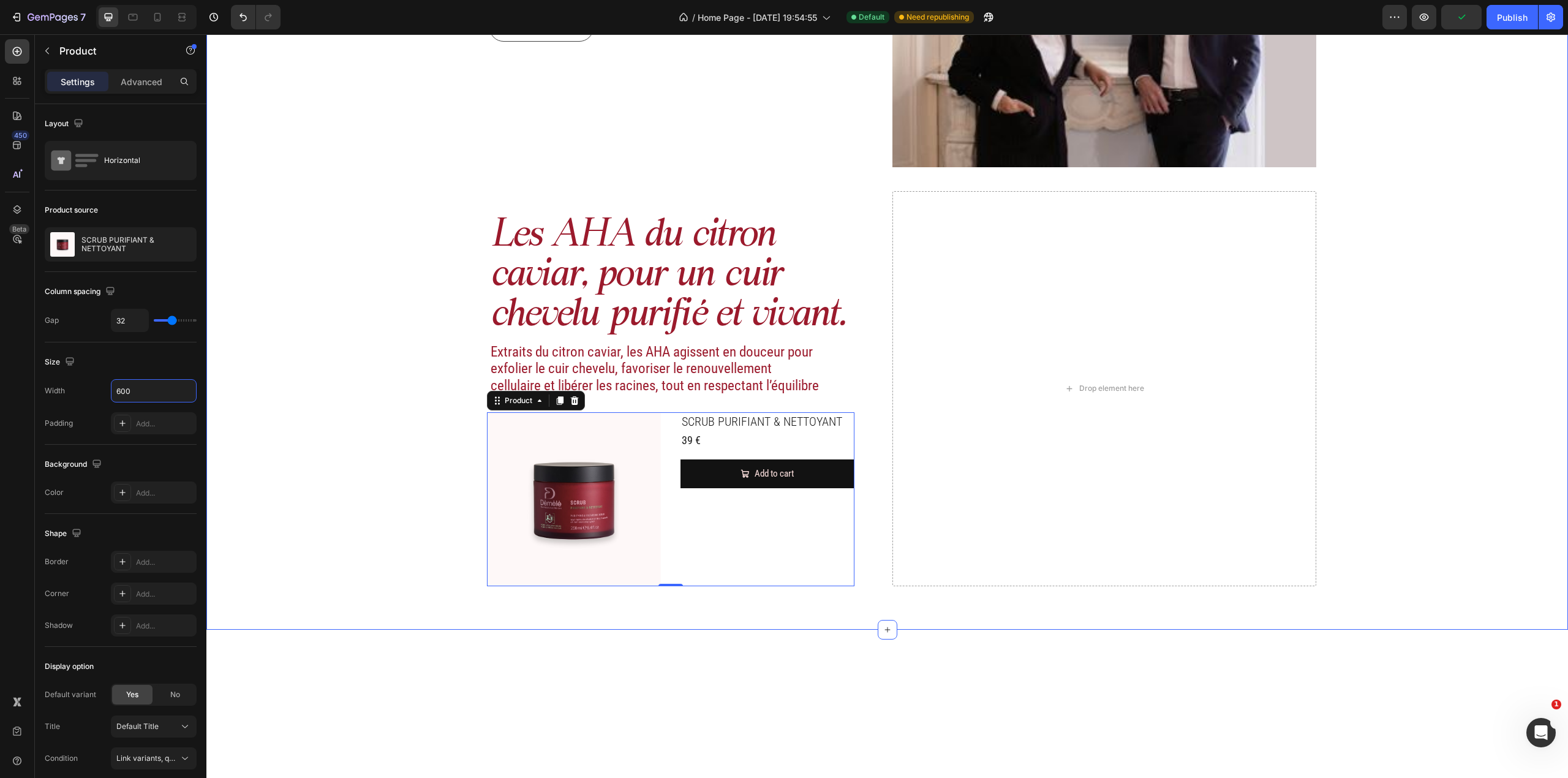
type input "600"
click at [709, 513] on div "SCRUB PURIFIANT & NETTOYANT Product Title 39 € Product Price Product Price Row …" at bounding box center [767, 499] width 174 height 174
click at [662, 513] on div "Product Images SCRUB PURIFIANT & NETTOYANT Product Title 39 € Product Price Pro…" at bounding box center [670, 499] width 367 height 174
click at [642, 430] on img at bounding box center [573, 499] width 174 height 174
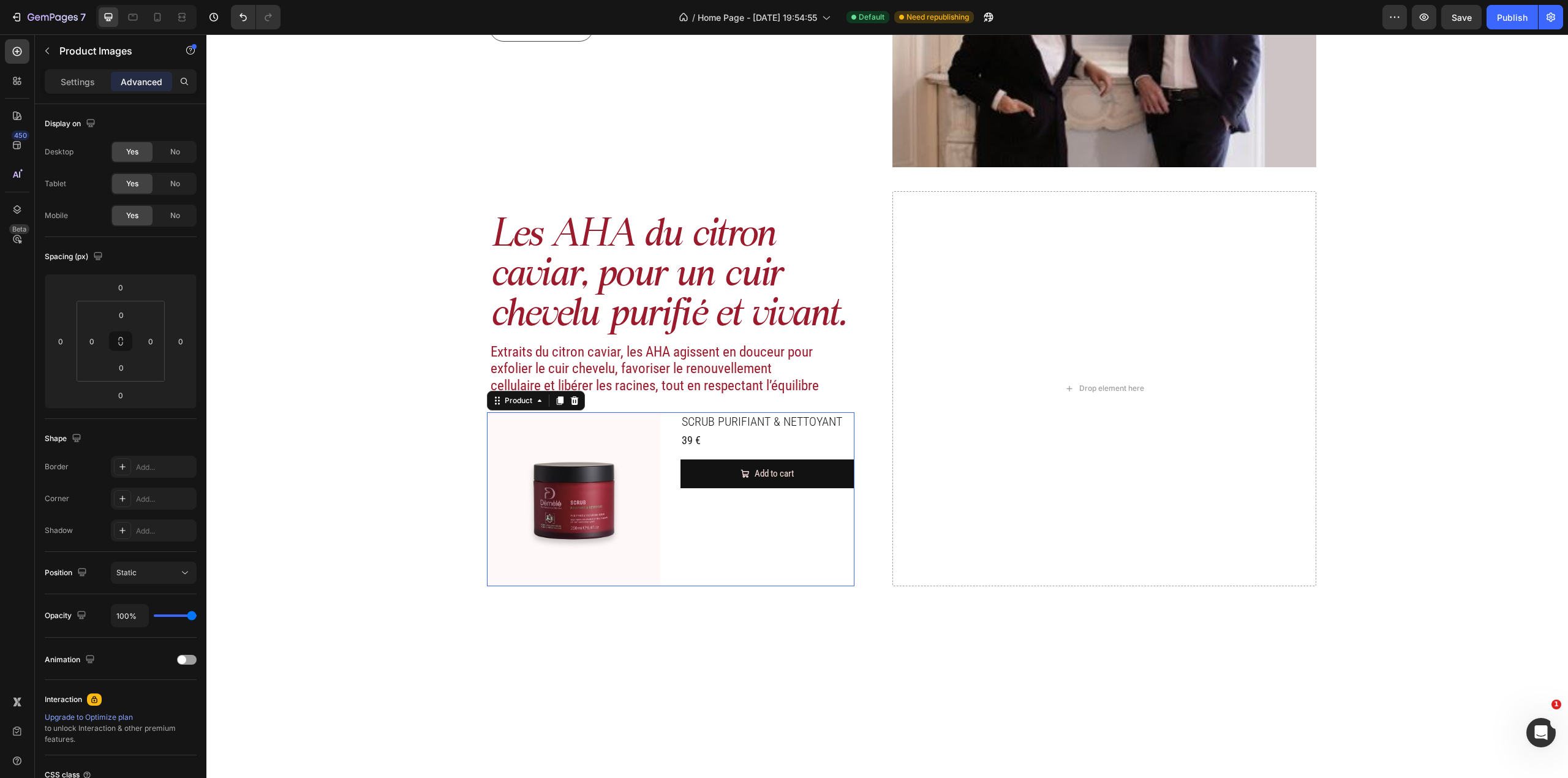
click at [655, 429] on div "Product Images SCRUB PURIFIANT & NETTOYANT Product Title 39 € Product Price Pro…" at bounding box center [670, 499] width 367 height 174
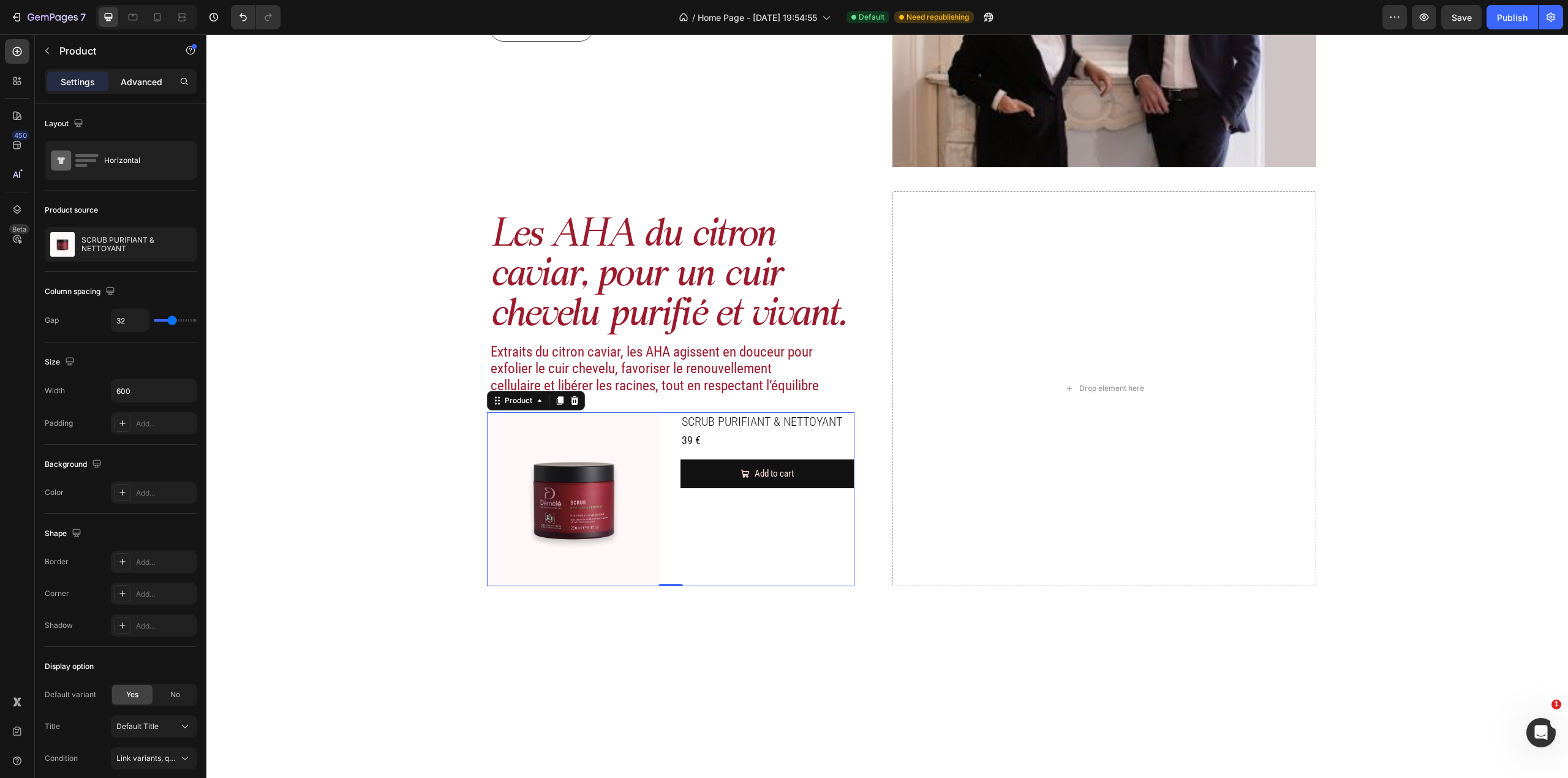
click at [128, 79] on p "Advanced" at bounding box center [141, 82] width 42 height 13
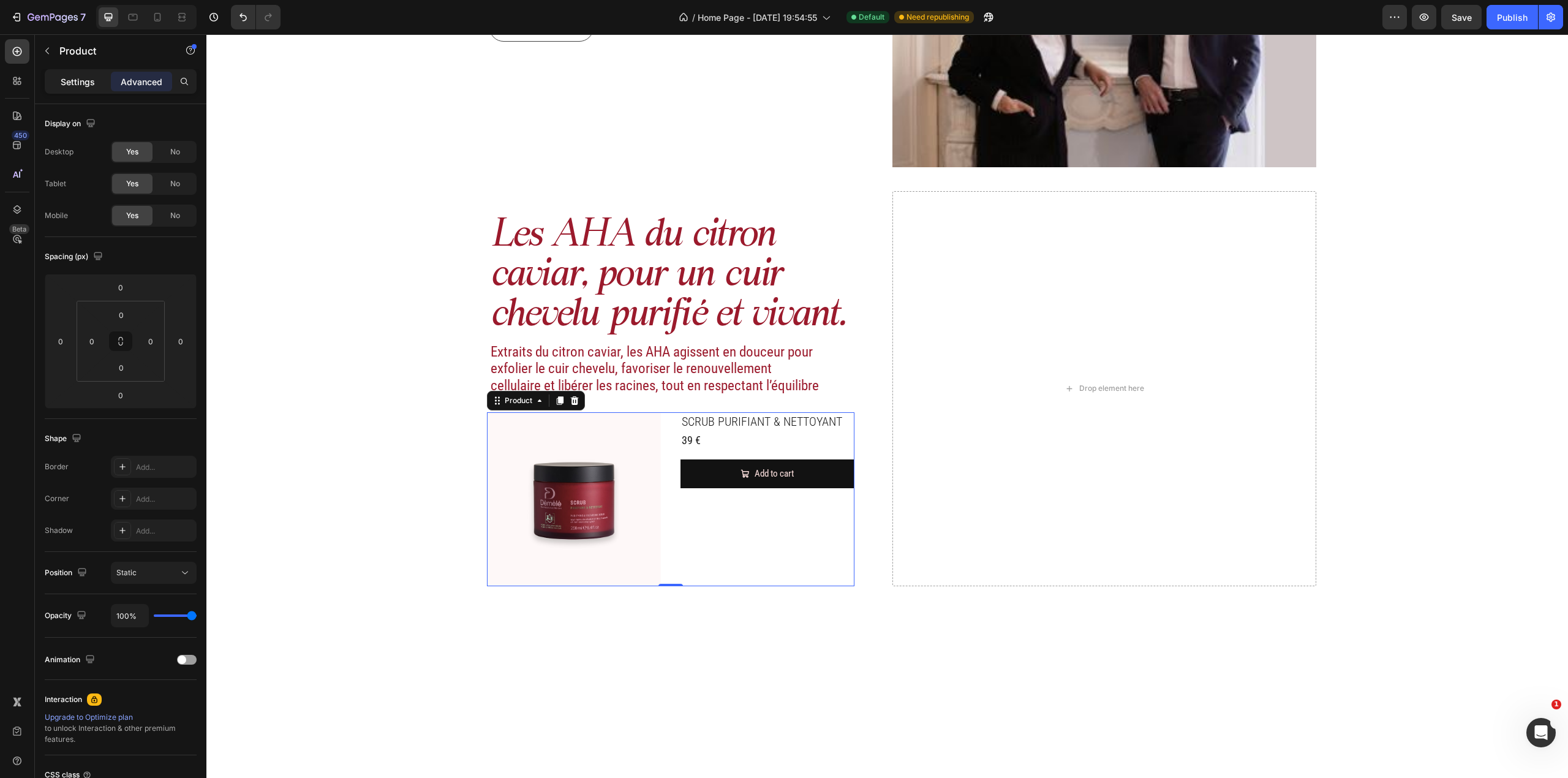
click at [90, 84] on p "Settings" at bounding box center [77, 82] width 34 height 13
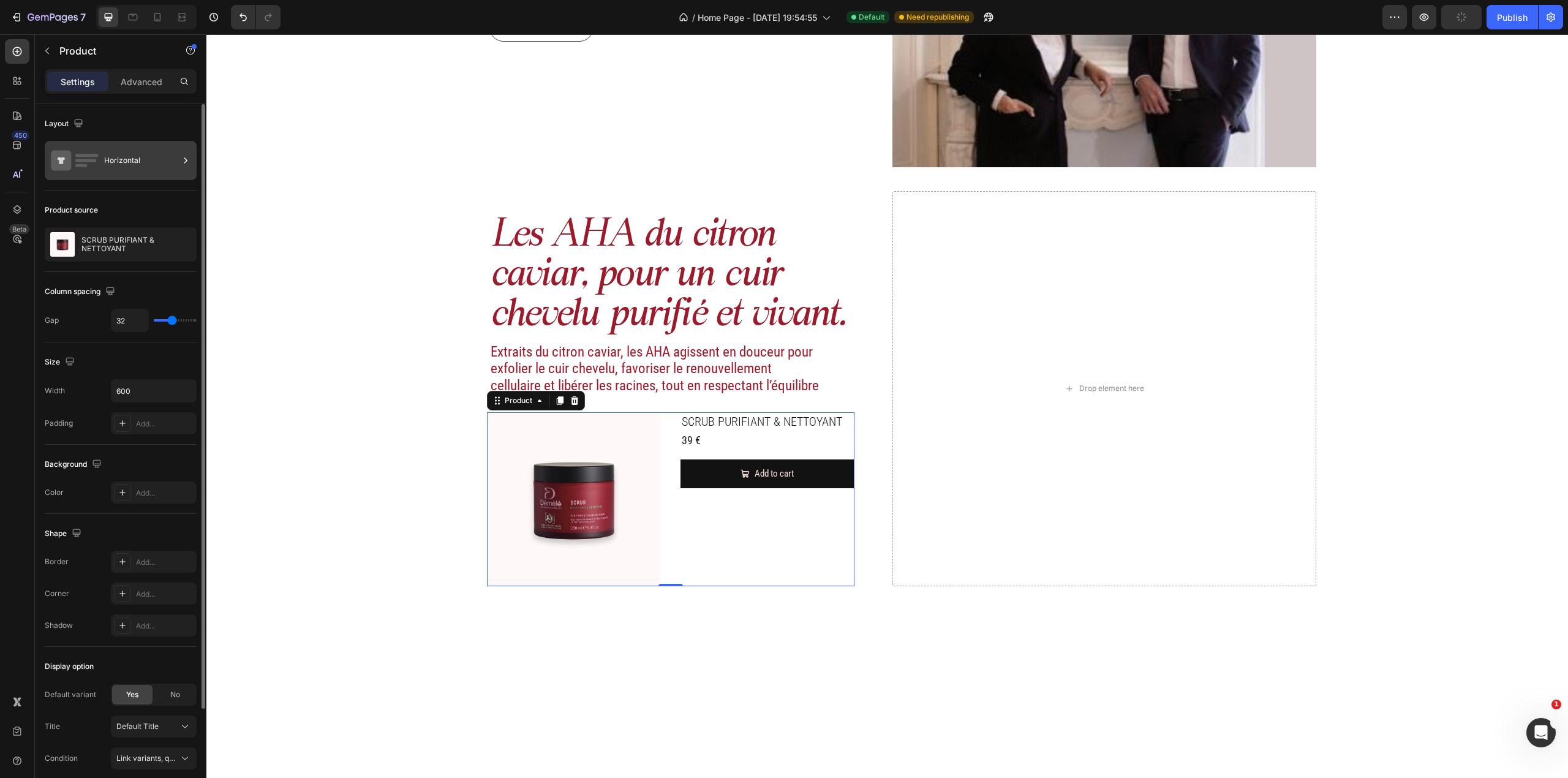
click at [136, 165] on div "Horizontal" at bounding box center [141, 161] width 75 height 28
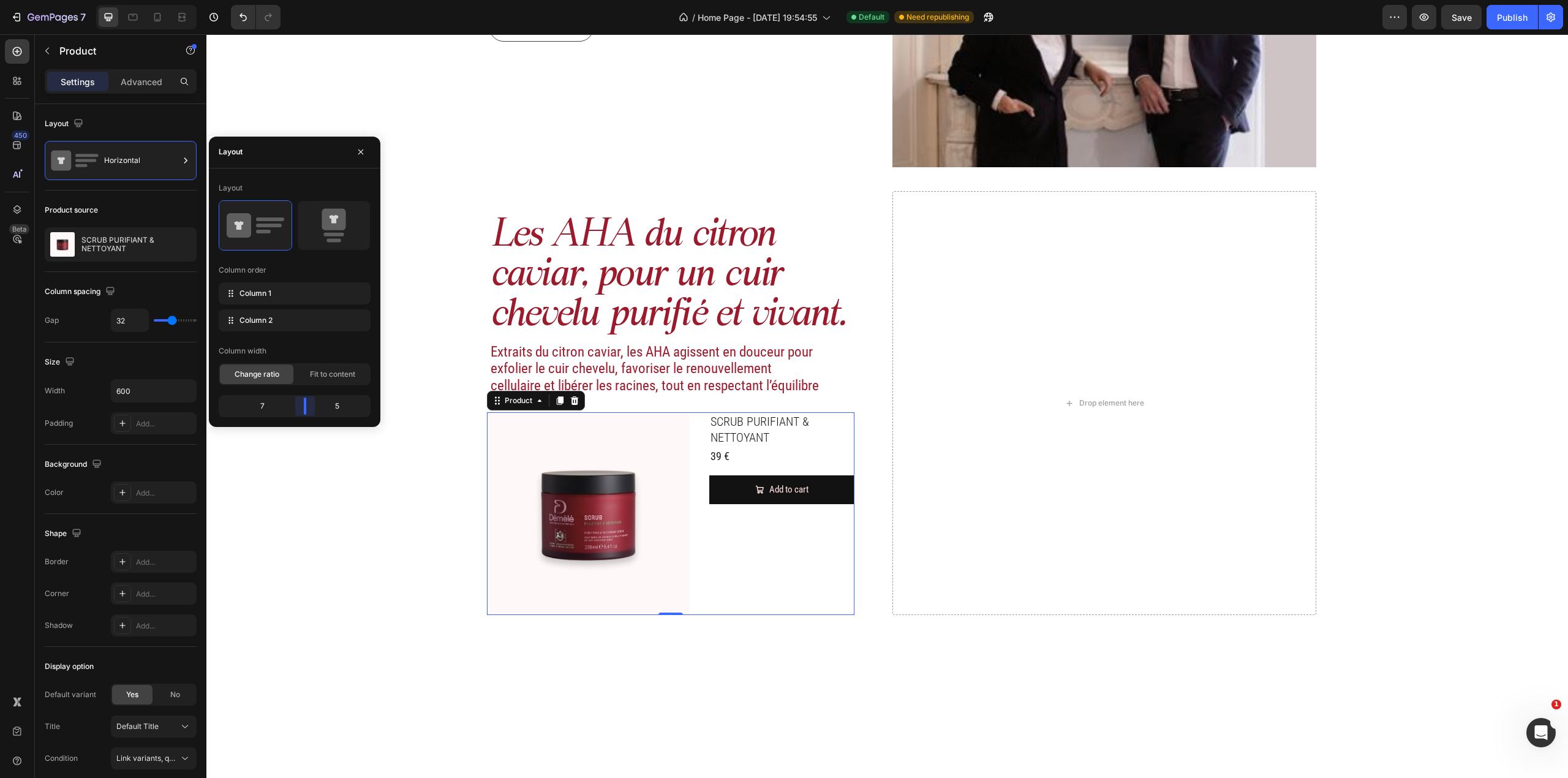
drag, startPoint x: 296, startPoint y: 401, endPoint x: 307, endPoint y: 400, distance: 11.0
click at [307, 0] on body "7 Version history / Home Page - [DATE] 19:54:55 Default Need republishing Previ…" at bounding box center [784, 0] width 1568 height 0
click at [331, 227] on icon at bounding box center [333, 219] width 24 height 21
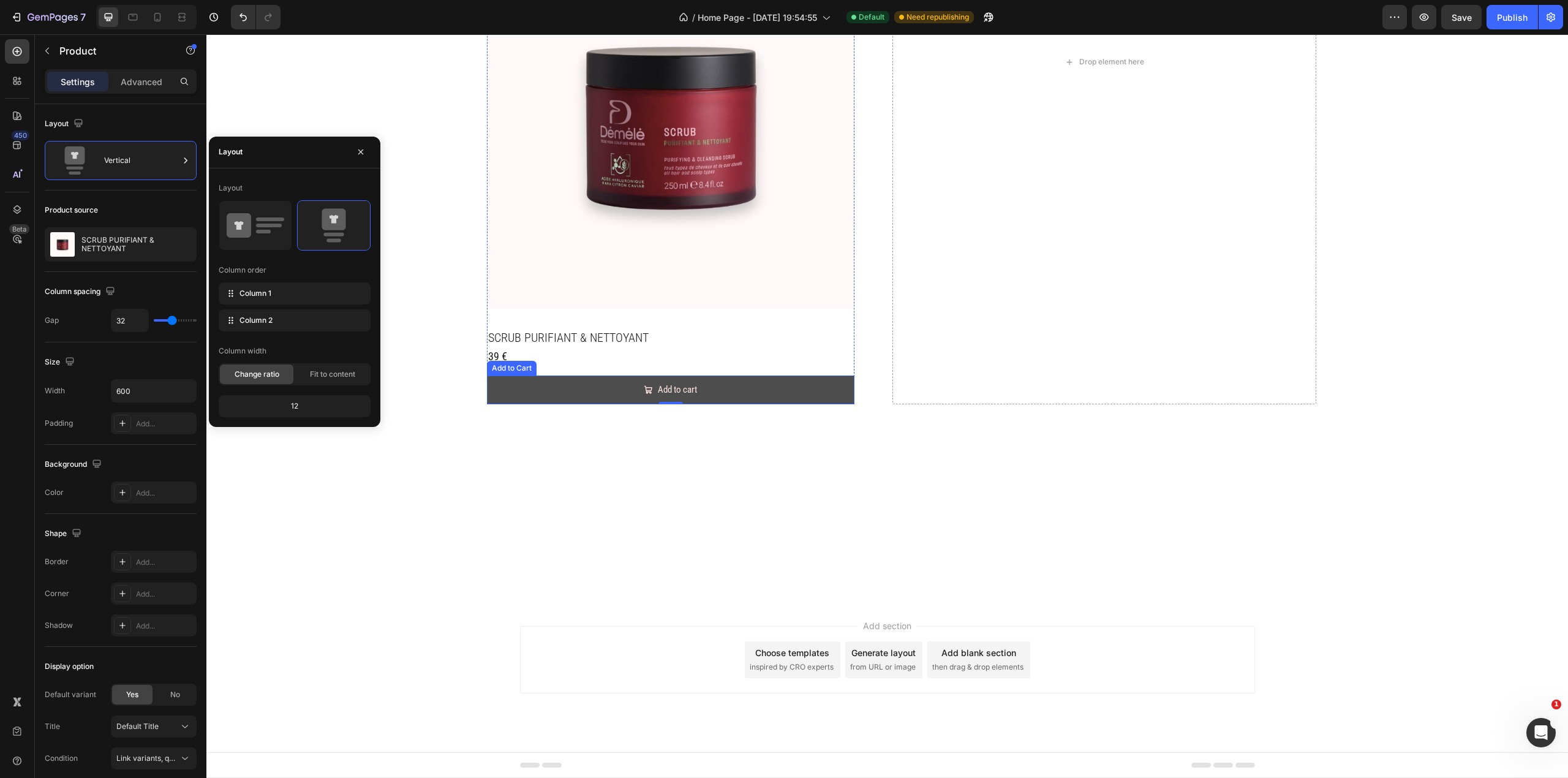
scroll to position [653, 0]
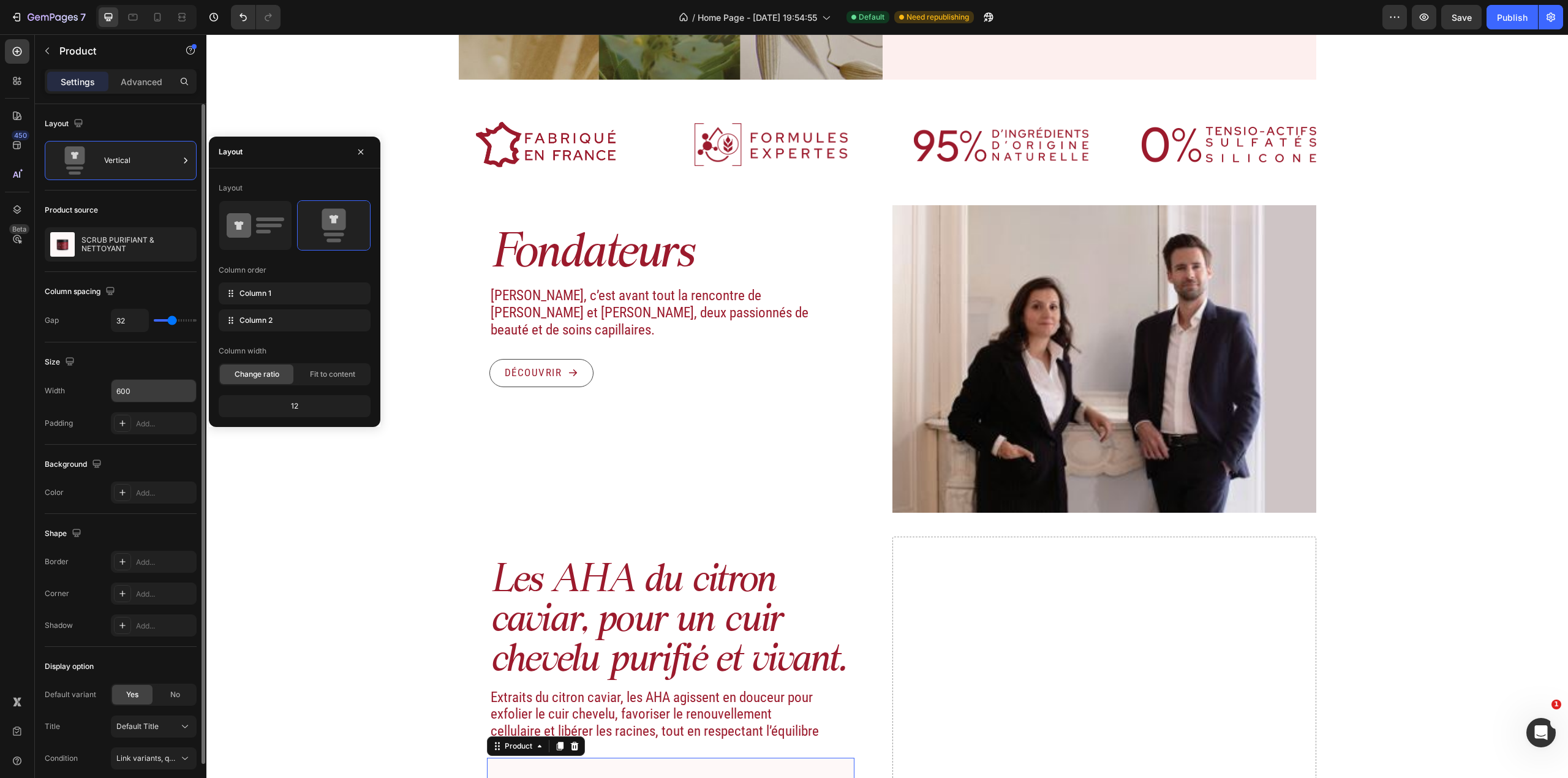
click at [139, 382] on input "600" at bounding box center [154, 391] width 85 height 22
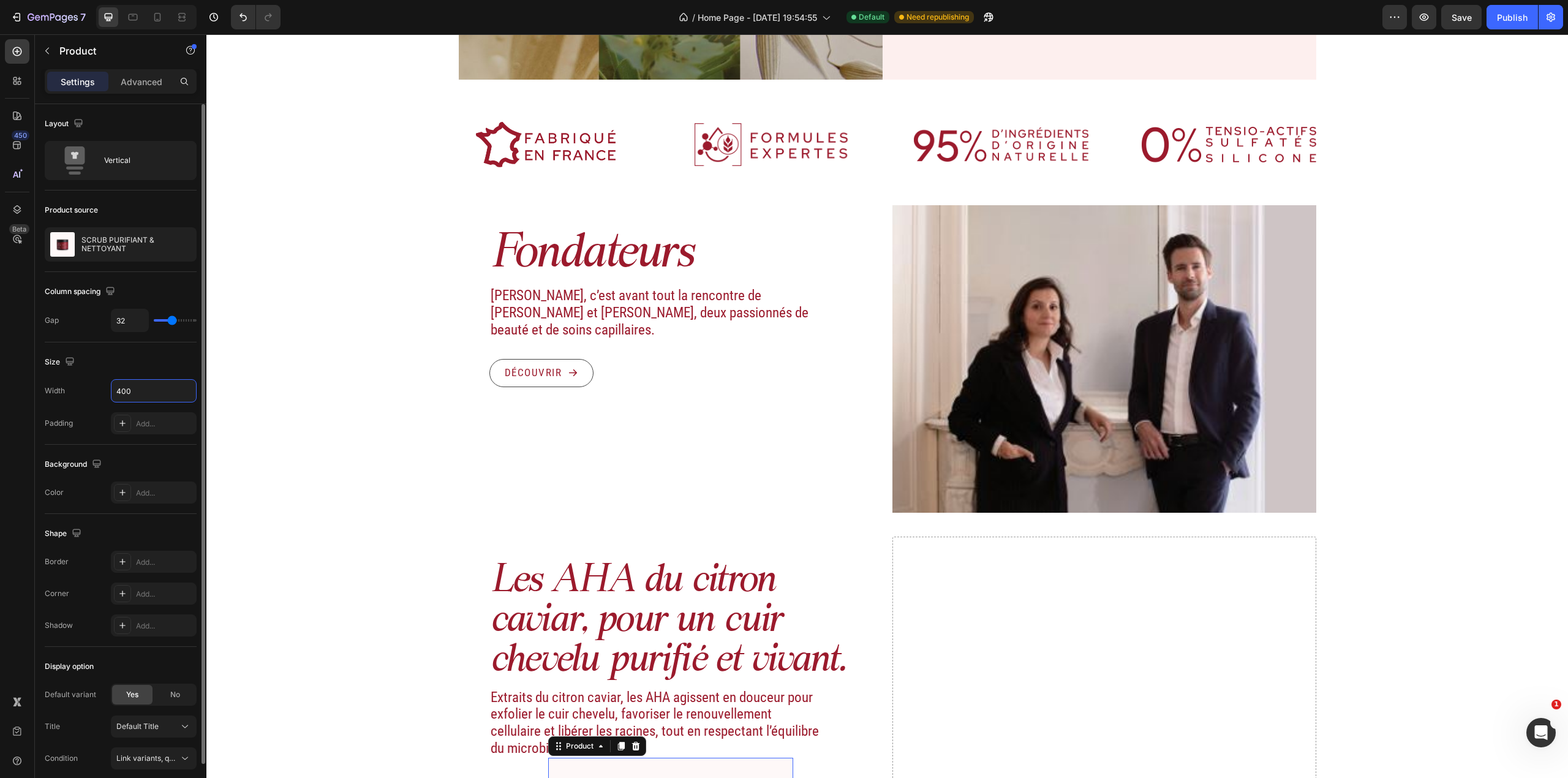
type input "400"
click at [156, 366] on div "Size" at bounding box center [120, 362] width 152 height 19
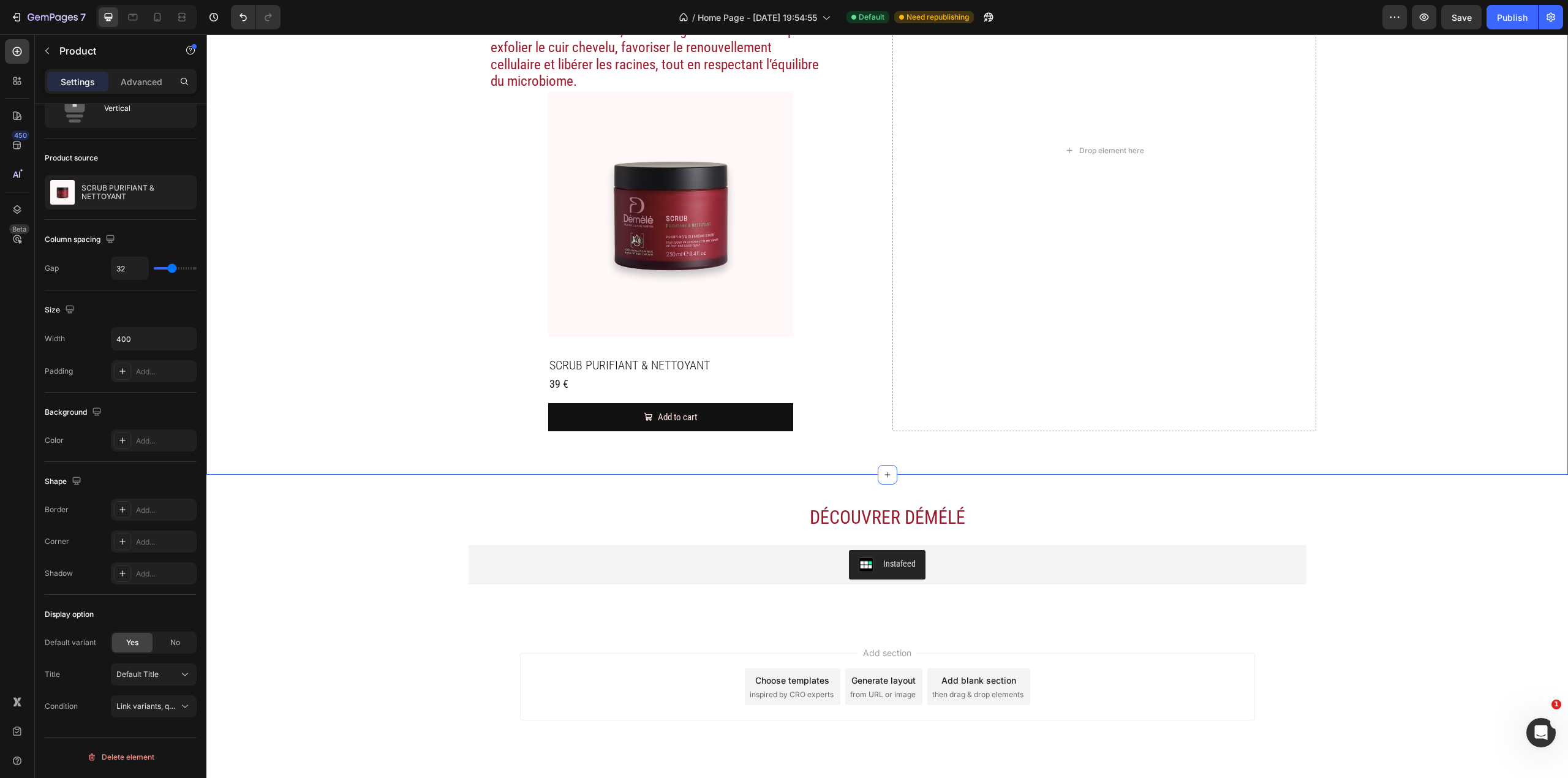
scroll to position [1743, 0]
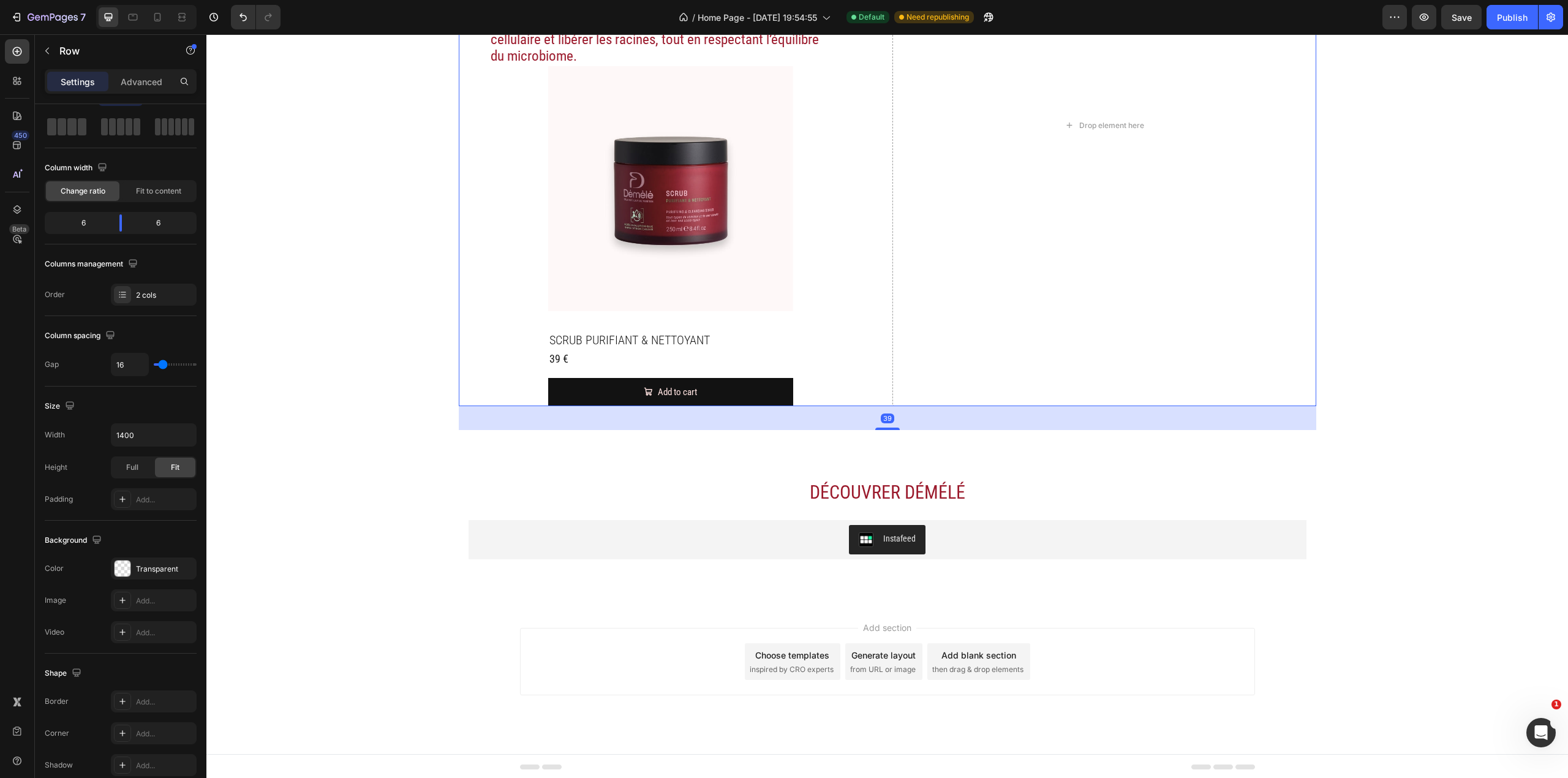
click at [830, 332] on div "Les AHA du citron caviar, pour un cuir chevelu purifié et vivant. Heading Extra…" at bounding box center [671, 125] width 424 height 562
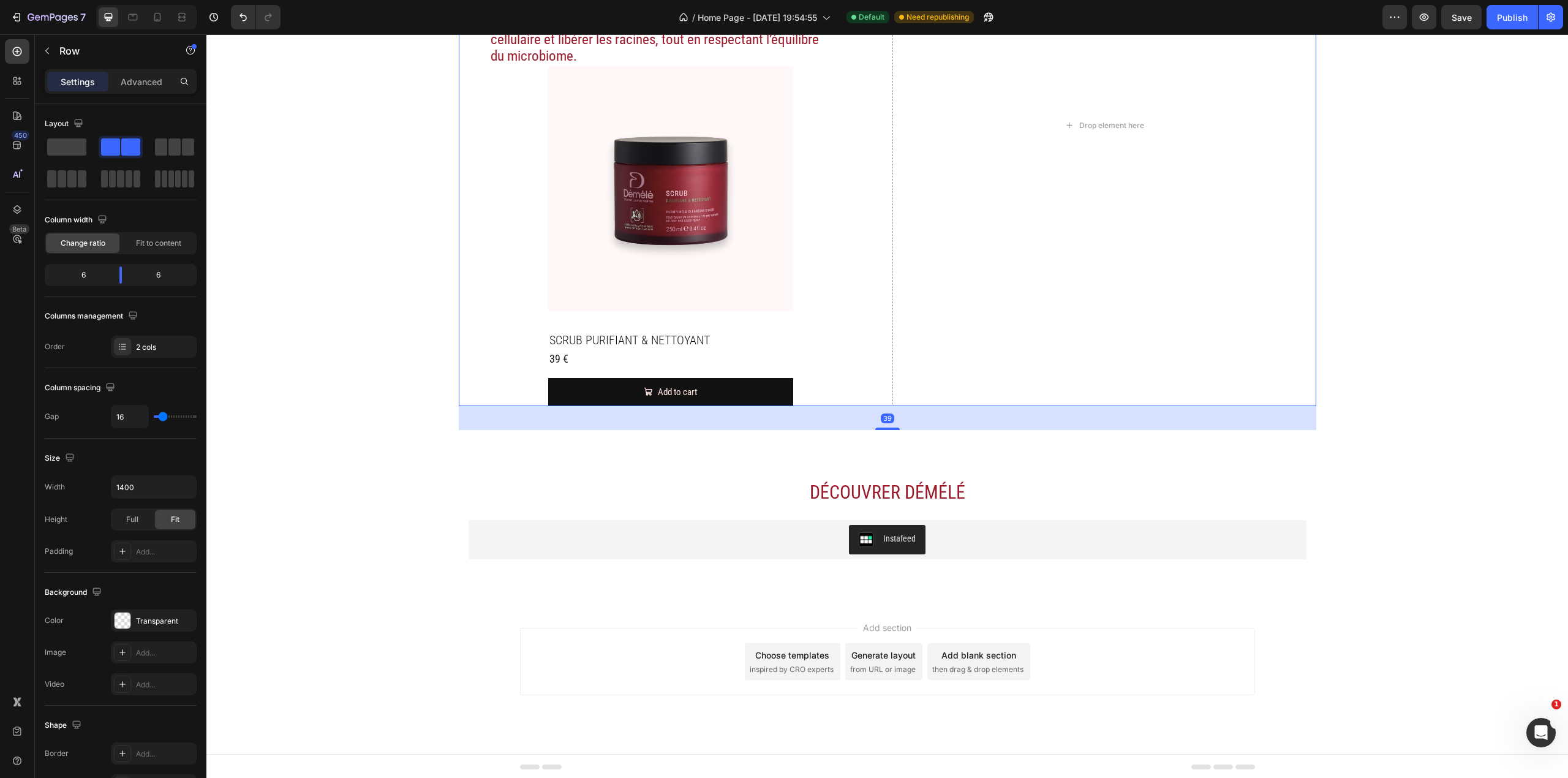
click at [819, 342] on div "Les AHA du citron caviar, pour un cuir chevelu purifié et vivant. Heading Extra…" at bounding box center [671, 125] width 424 height 562
click at [522, 310] on div "Les AHA du citron caviar, pour un cuir chevelu purifié et vivant. Heading Extra…" at bounding box center [671, 125] width 424 height 562
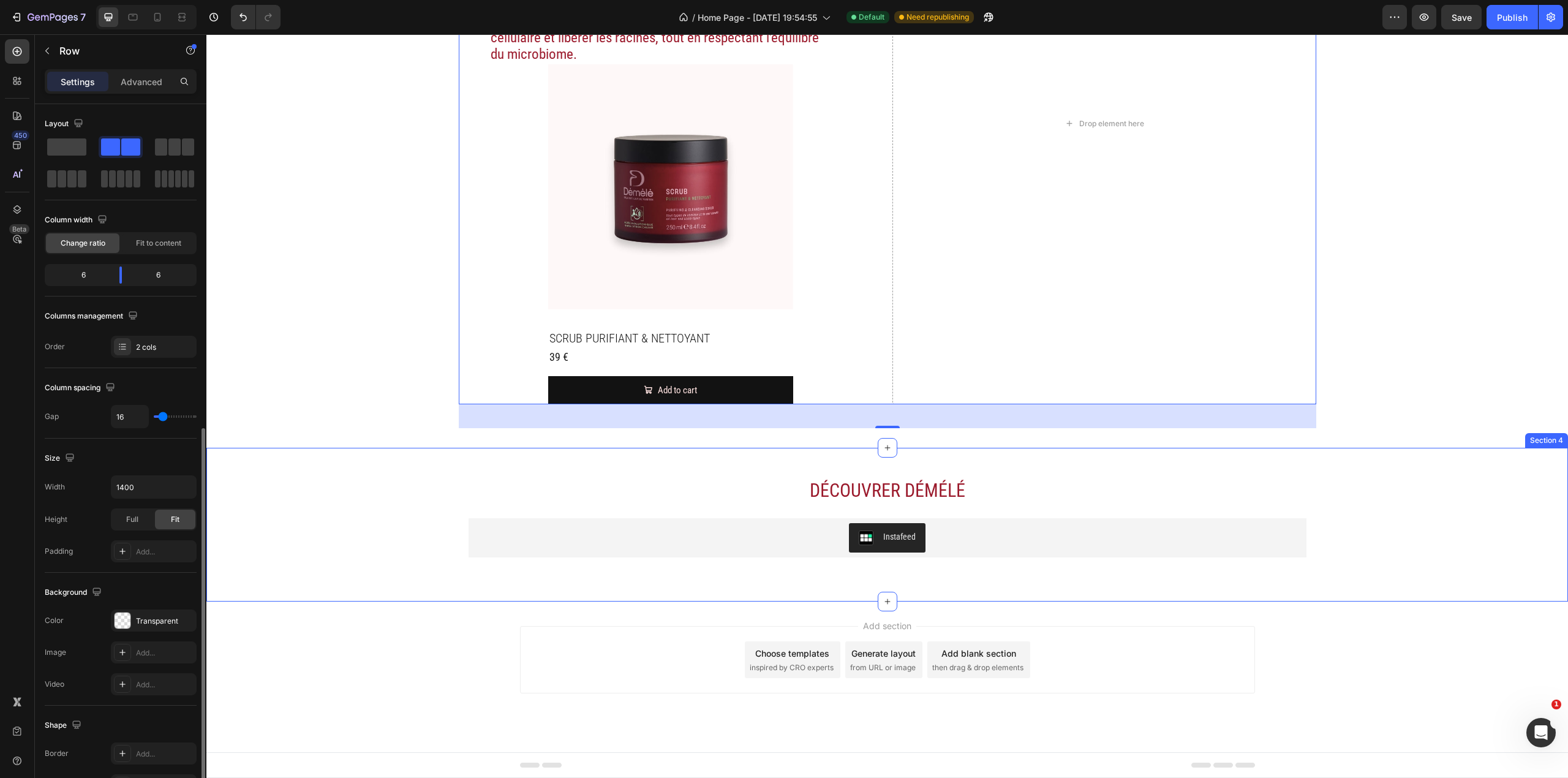
scroll to position [180, 0]
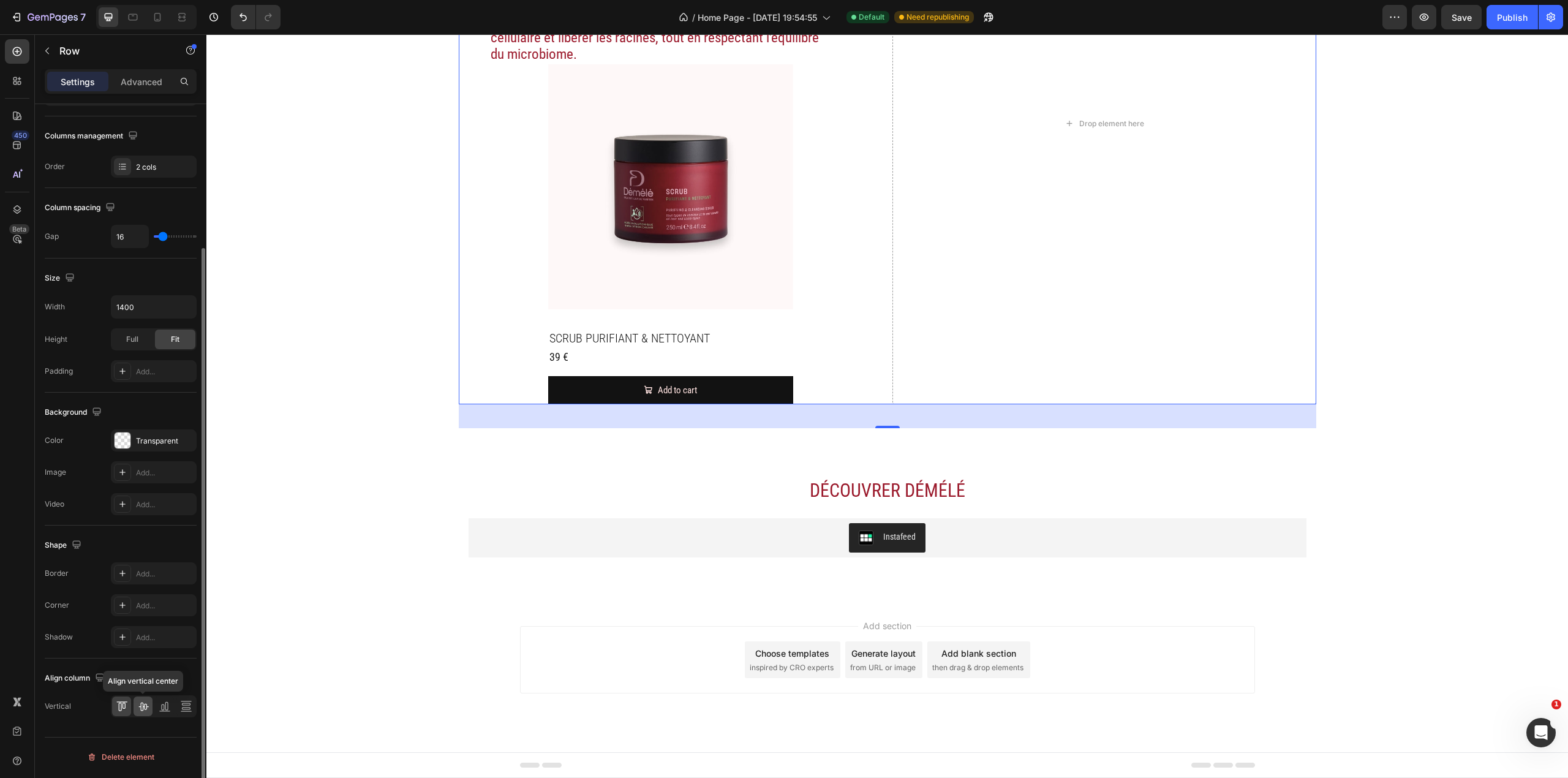
click at [141, 513] on icon at bounding box center [143, 706] width 12 height 12
click at [124, 513] on icon at bounding box center [121, 706] width 12 height 12
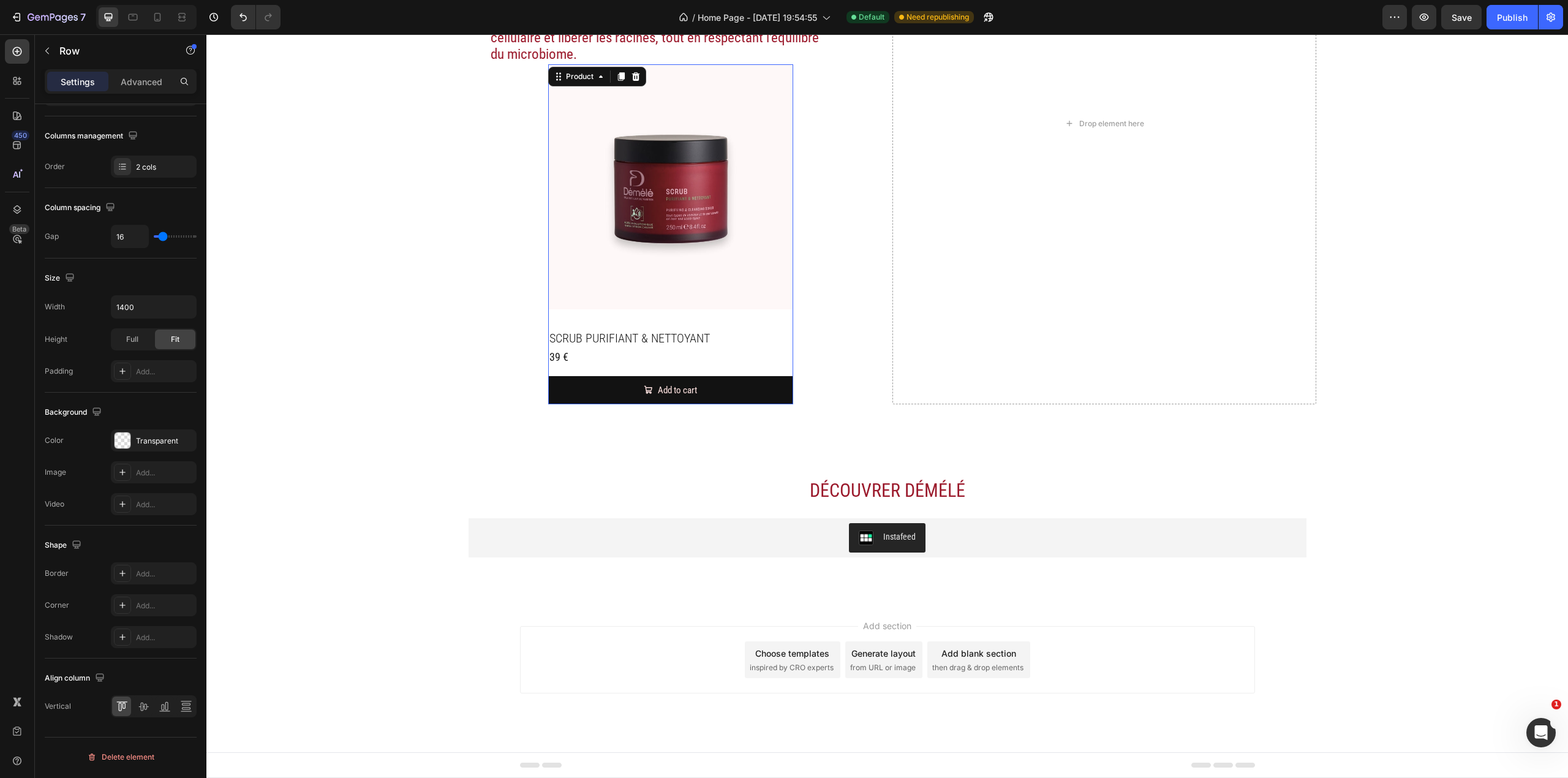
click at [780, 327] on div "Product Images SCRUB PURIFIANT & NETTOYANT Product Title 39 € Product Price Pro…" at bounding box center [671, 235] width 245 height 341
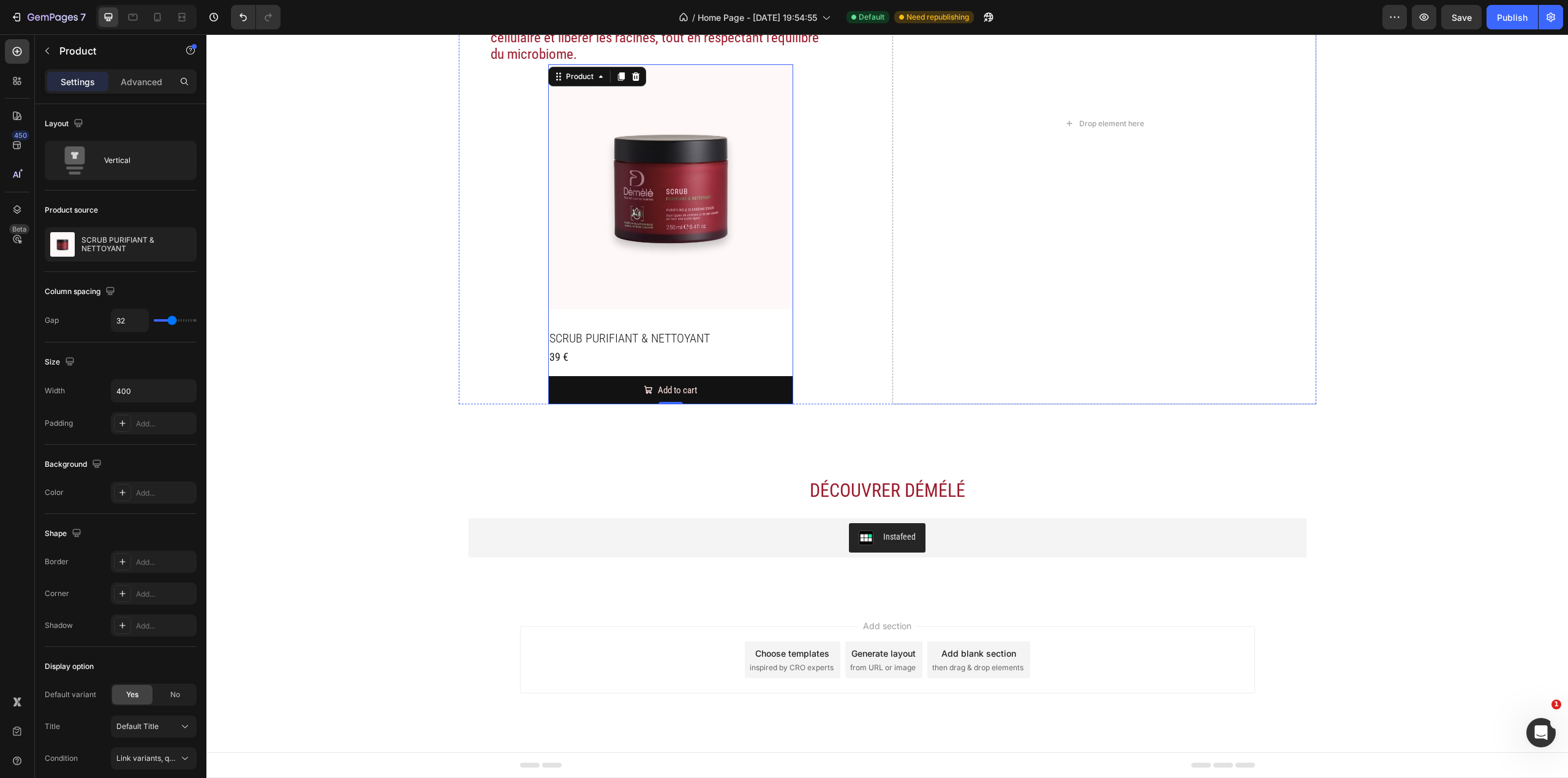
scroll to position [1338, 0]
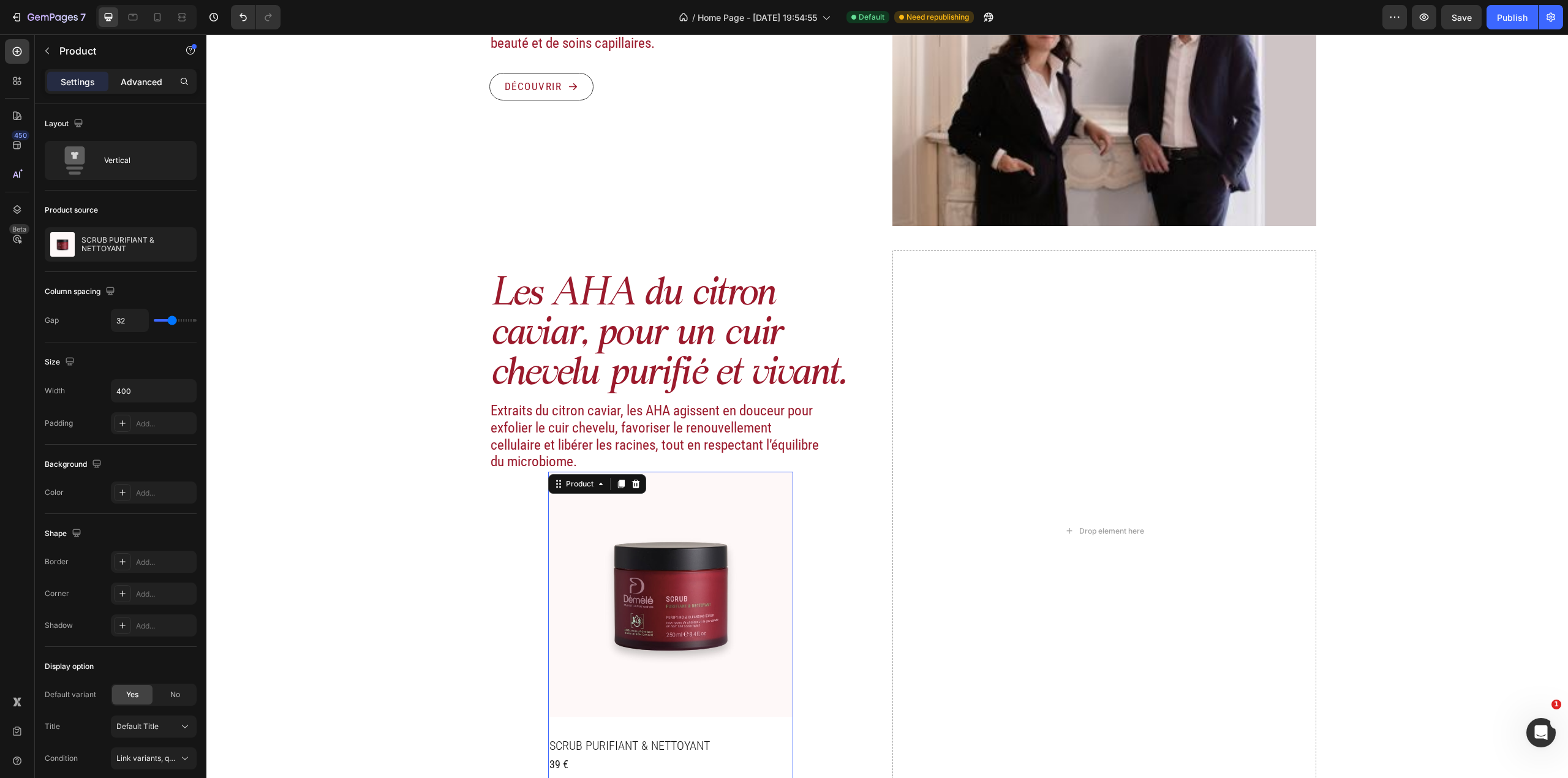
click at [156, 83] on p "Advanced" at bounding box center [141, 82] width 42 height 13
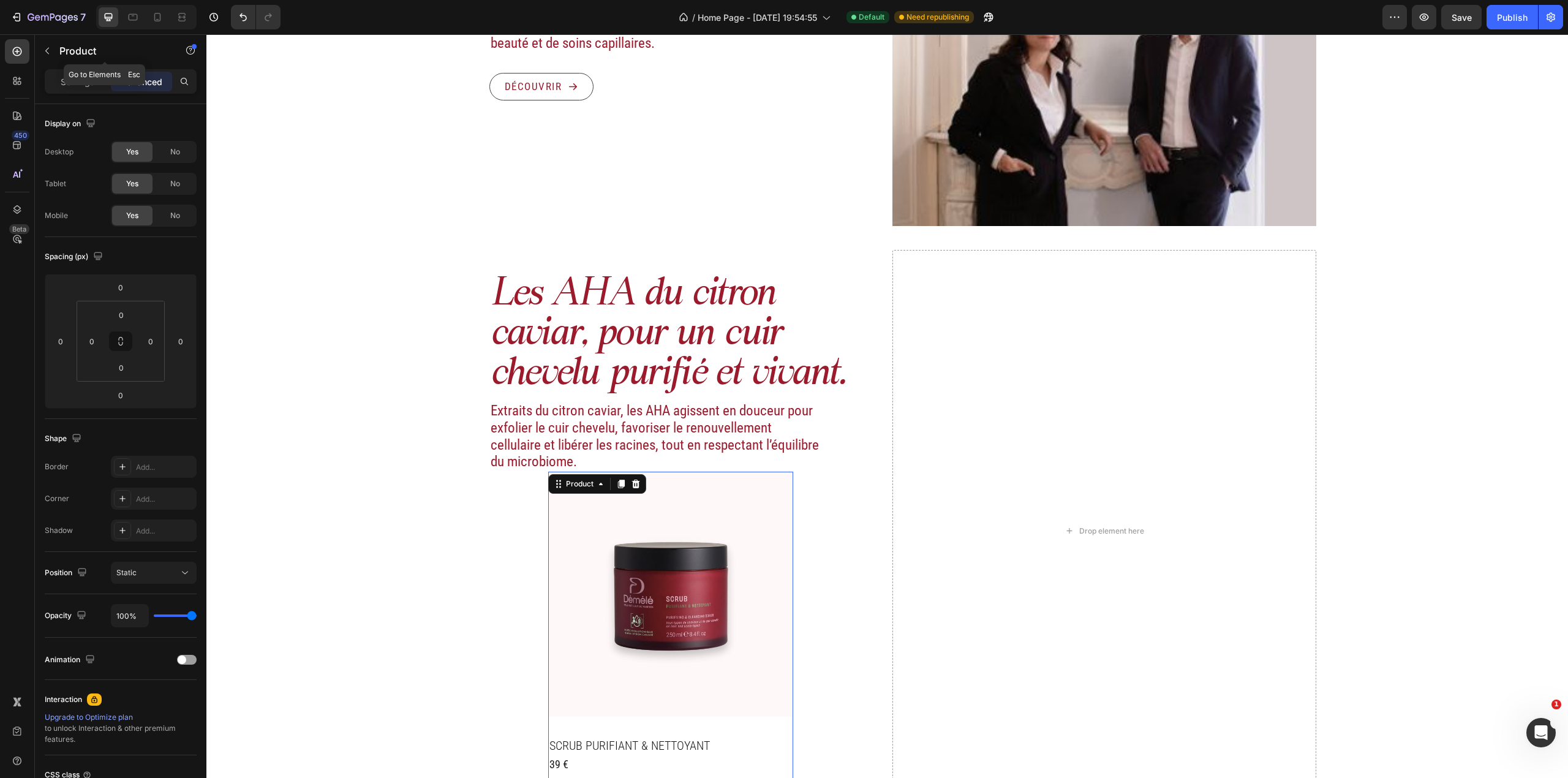
click at [77, 67] on div "Product" at bounding box center [105, 52] width 139 height 35
click at [72, 83] on p "Settings" at bounding box center [77, 82] width 34 height 13
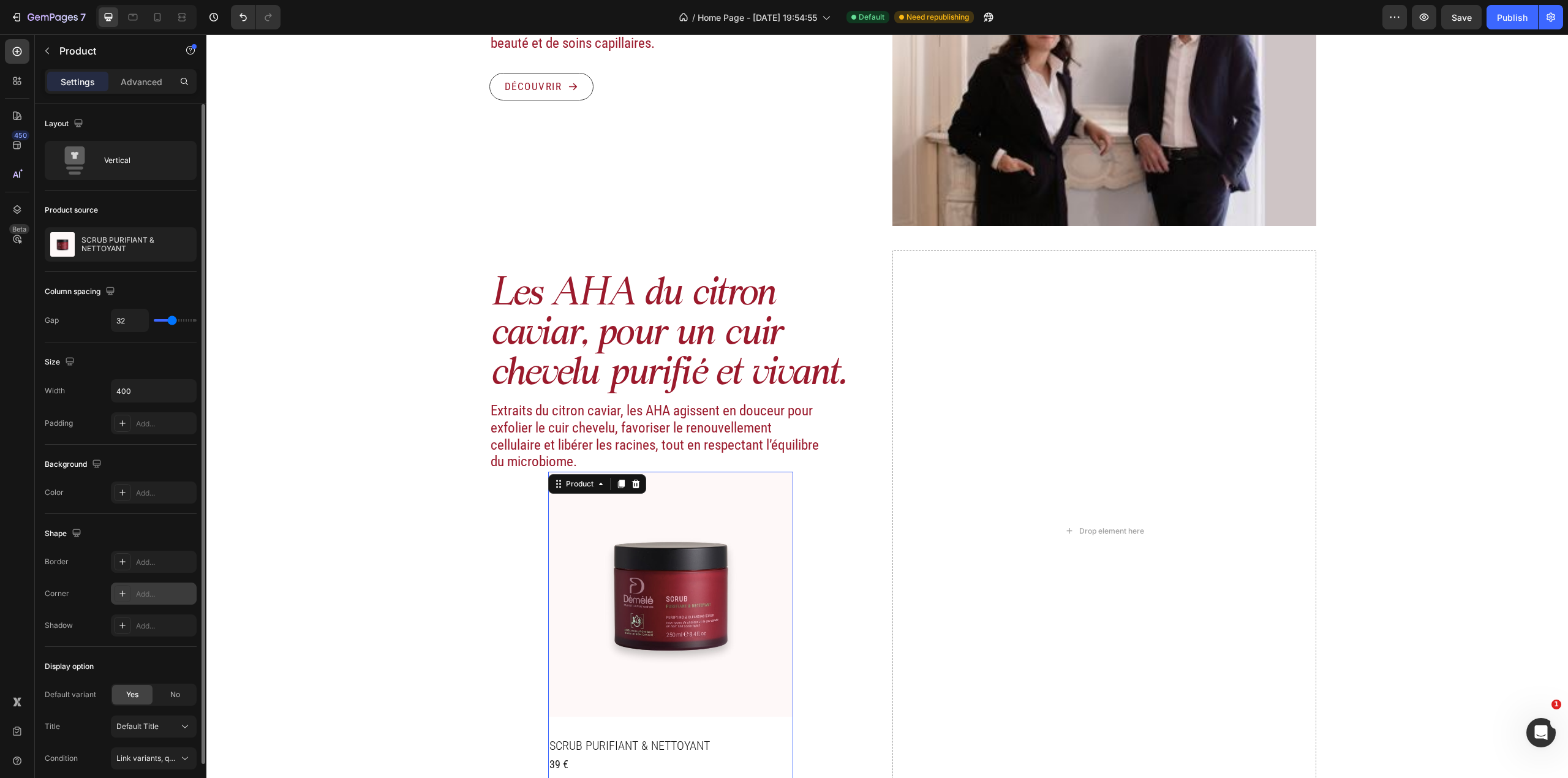
scroll to position [52, 0]
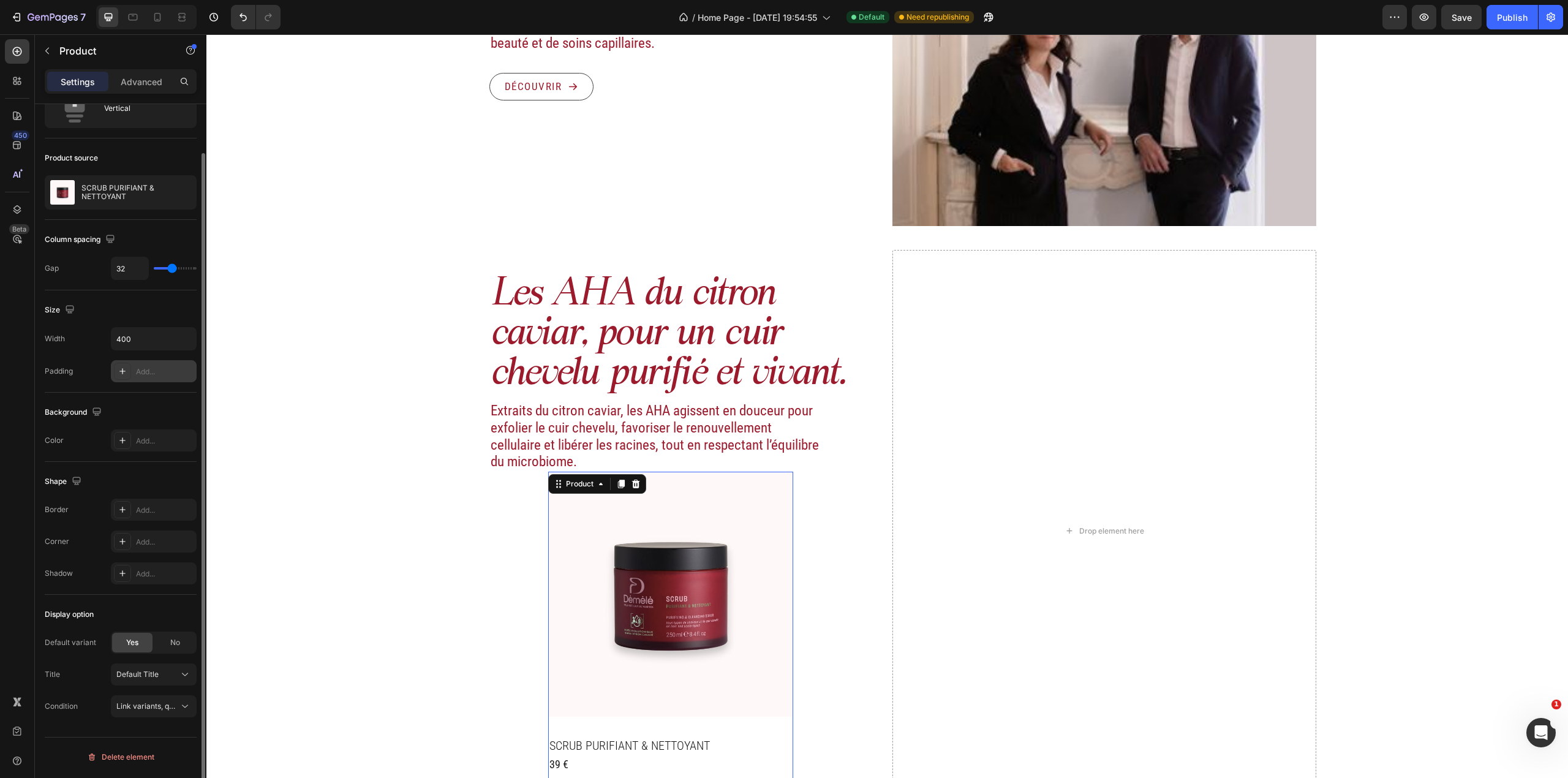
click at [154, 374] on div "Add..." at bounding box center [165, 371] width 57 height 11
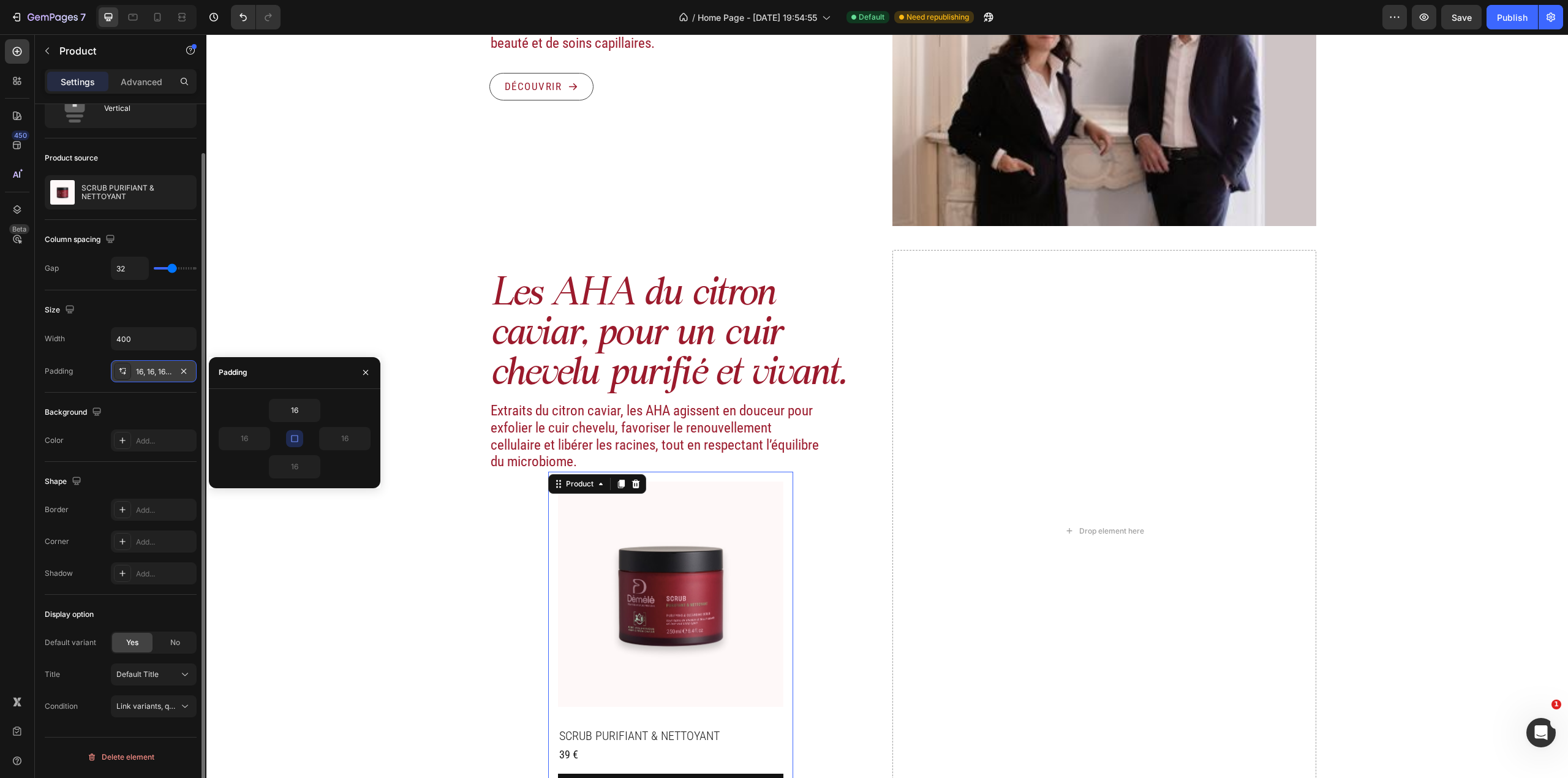
click at [125, 373] on icon at bounding box center [122, 371] width 10 height 10
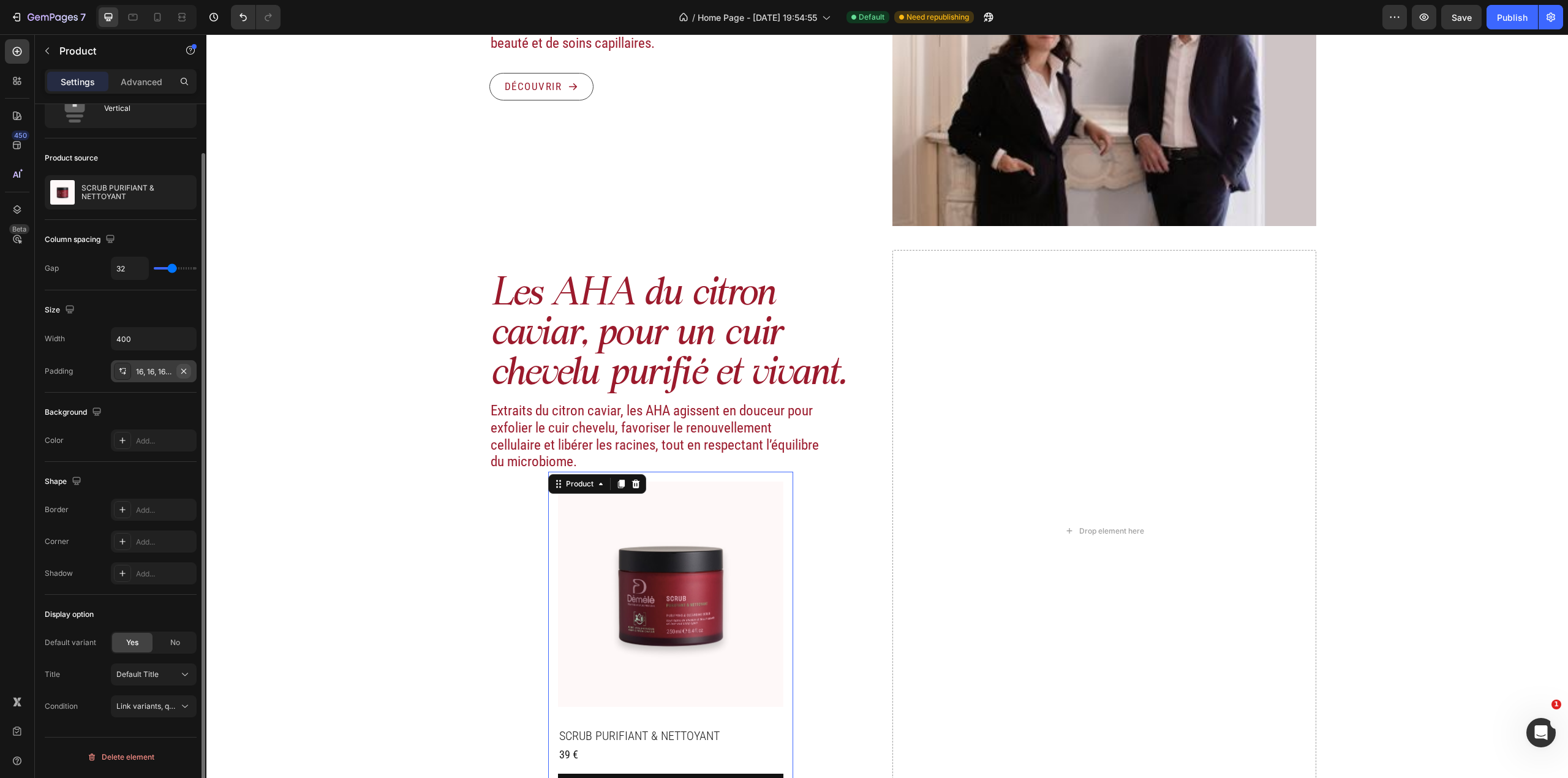
click at [182, 373] on icon "button" at bounding box center [183, 371] width 10 height 10
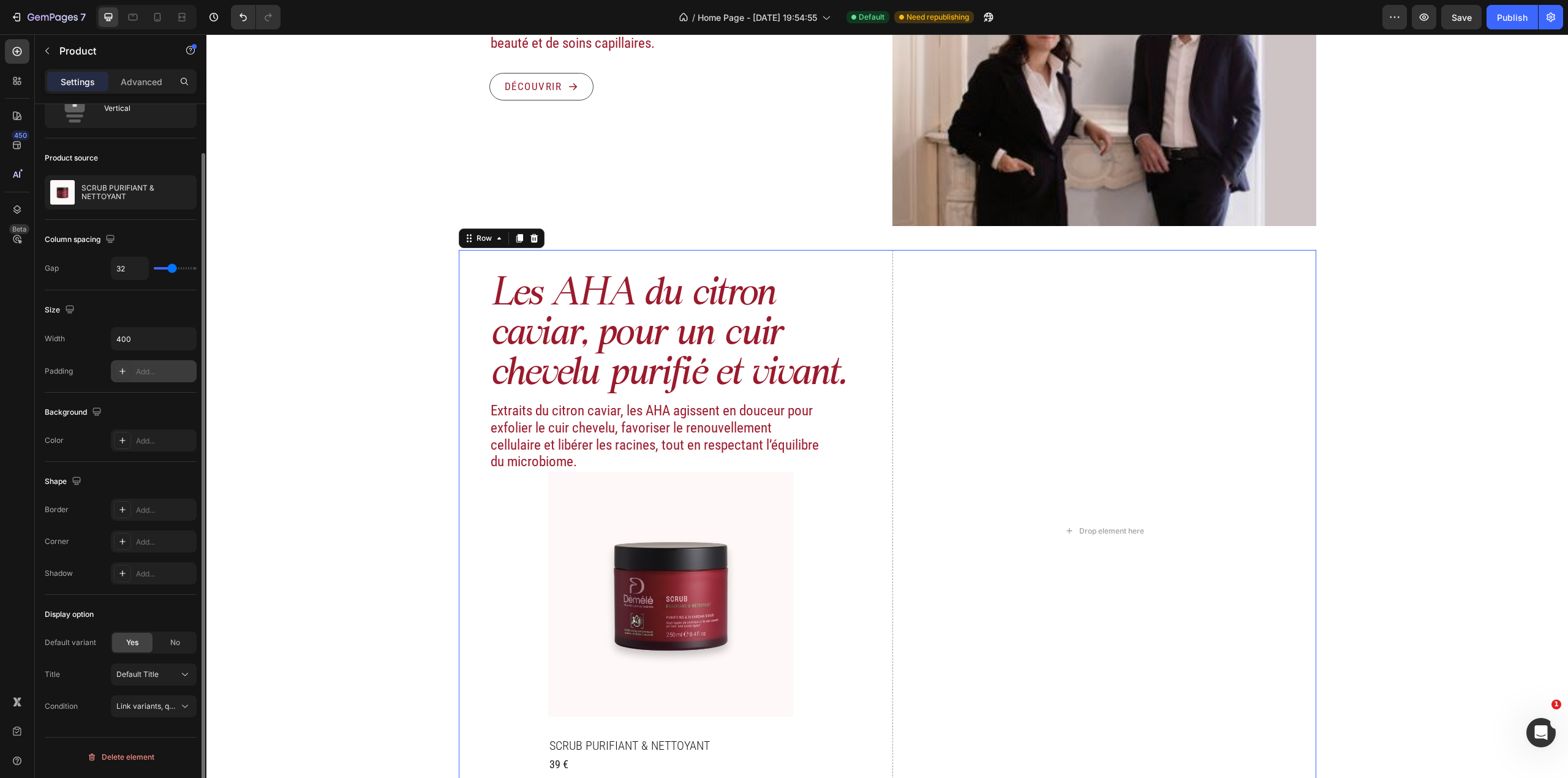
click at [527, 513] on div "Les AHA du citron caviar, pour un cuir chevelu purifié et vivant. Heading Extra…" at bounding box center [671, 531] width 424 height 562
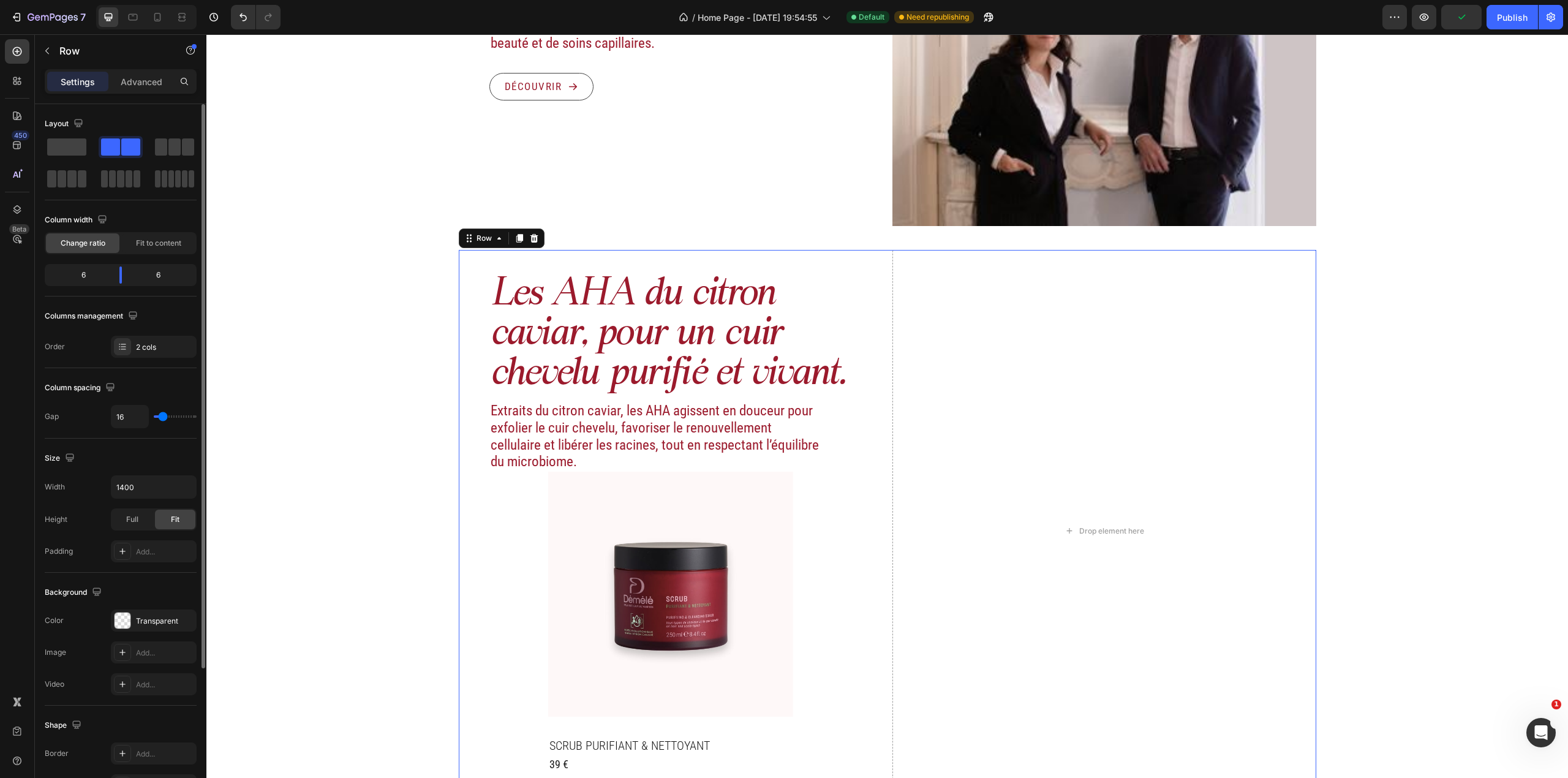
click at [488, 513] on div "Les AHA du citron caviar, pour un cuir chevelu purifié et vivant. Heading Extra…" at bounding box center [671, 531] width 424 height 562
click at [770, 441] on h2 "Extraits du citron caviar, les AHA agissent en douceur pour exfolier le cuir ch…" at bounding box center [655, 436] width 332 height 70
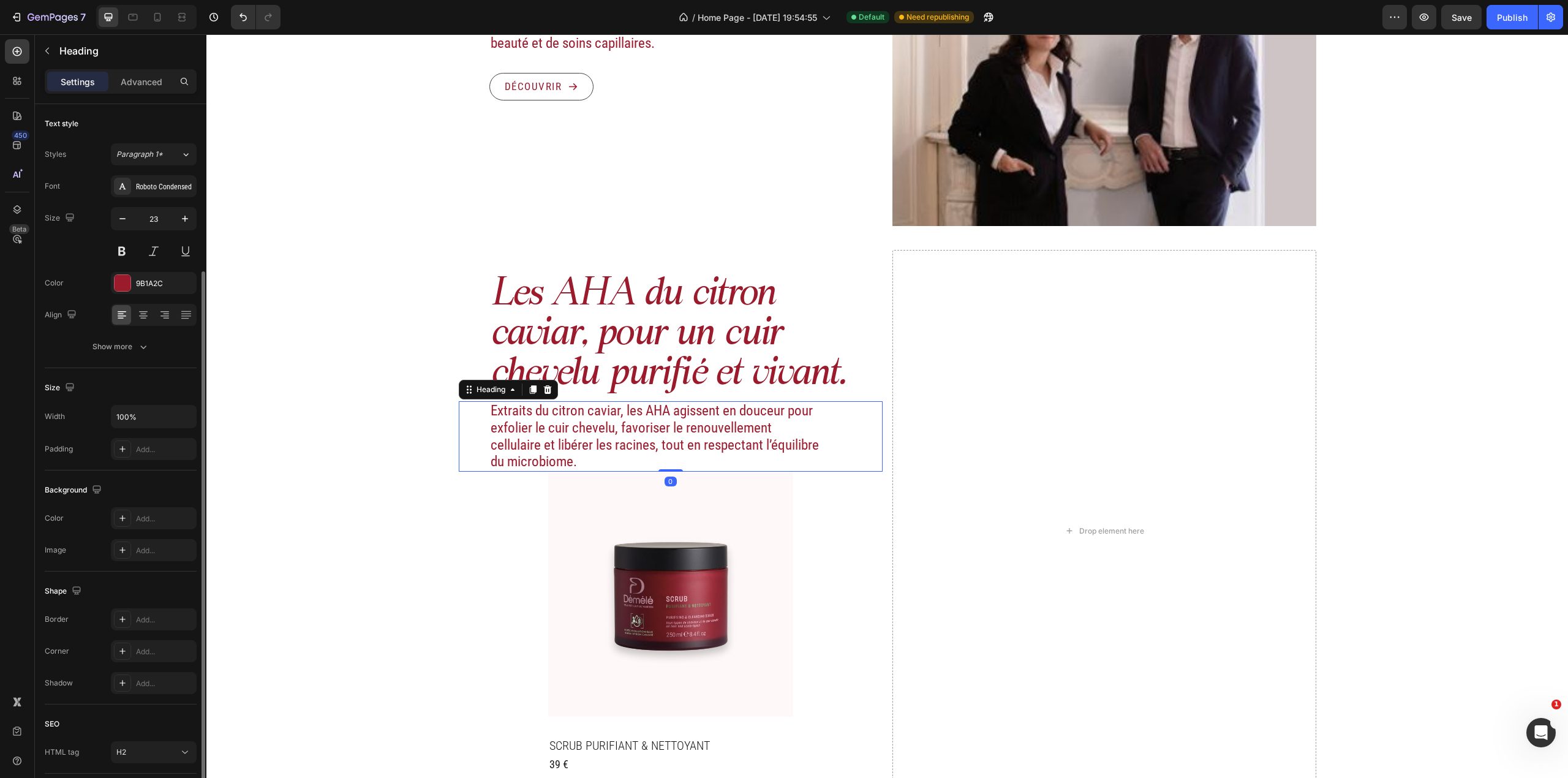
scroll to position [88, 0]
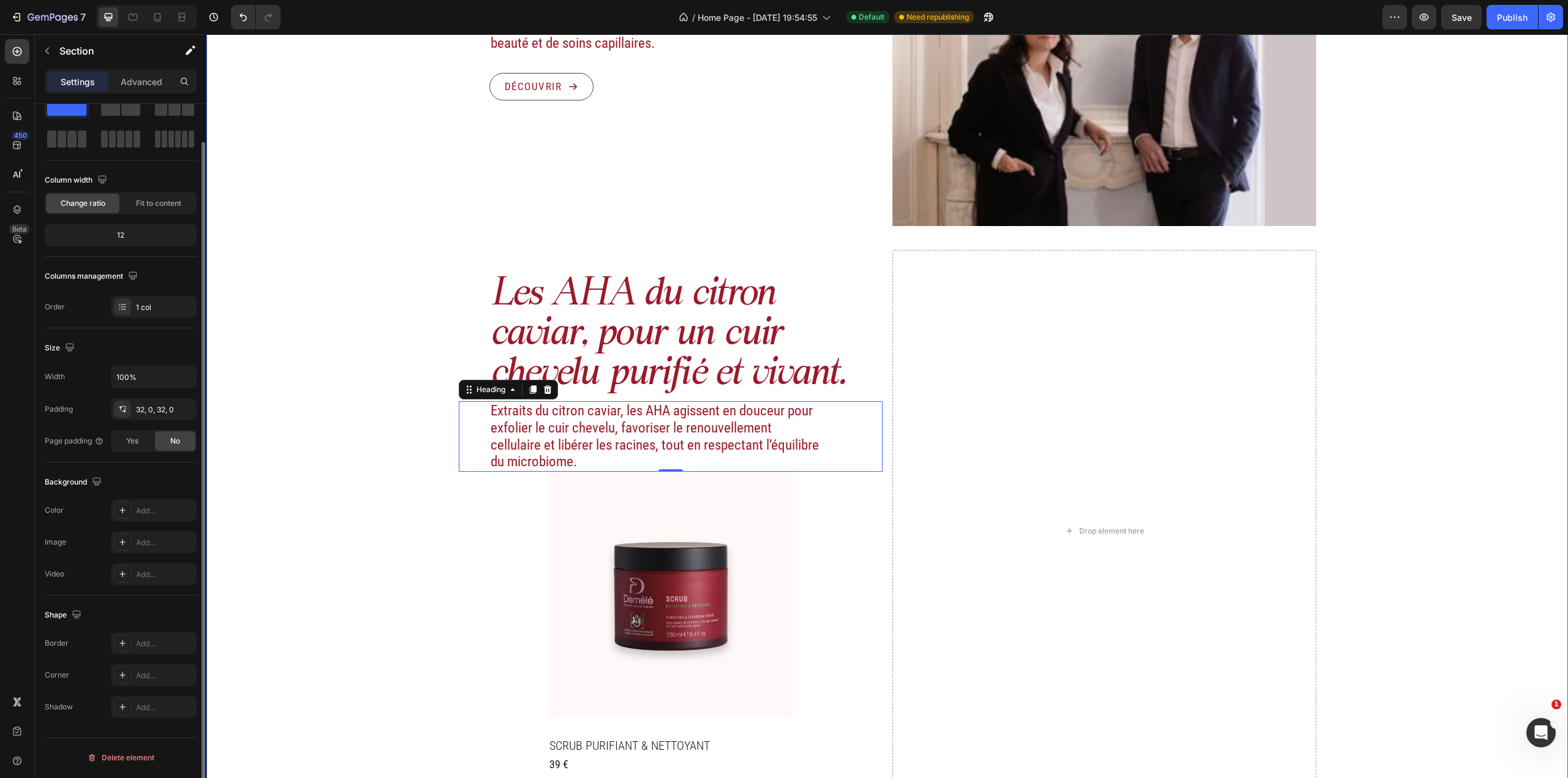
click at [426, 513] on div "Image Actifs & ingrédients Heading Nos duos d’acide hyaluronique et d’actifs vé…" at bounding box center [887, 183] width 1361 height 1307
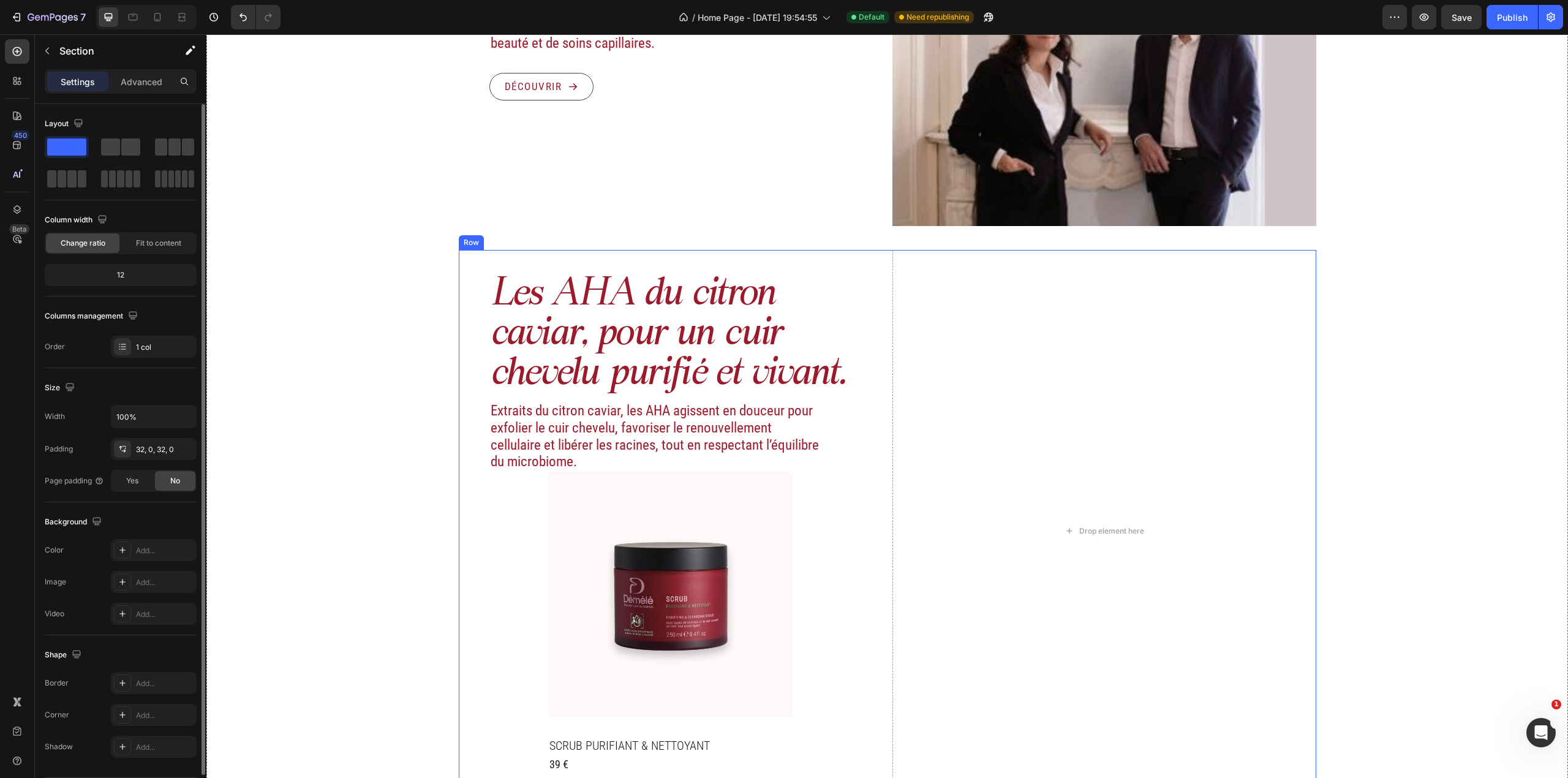
click at [529, 466] on h2 "Extraits du citron caviar, les AHA agissent en douceur pour exfolier le cuir ch…" at bounding box center [655, 436] width 332 height 70
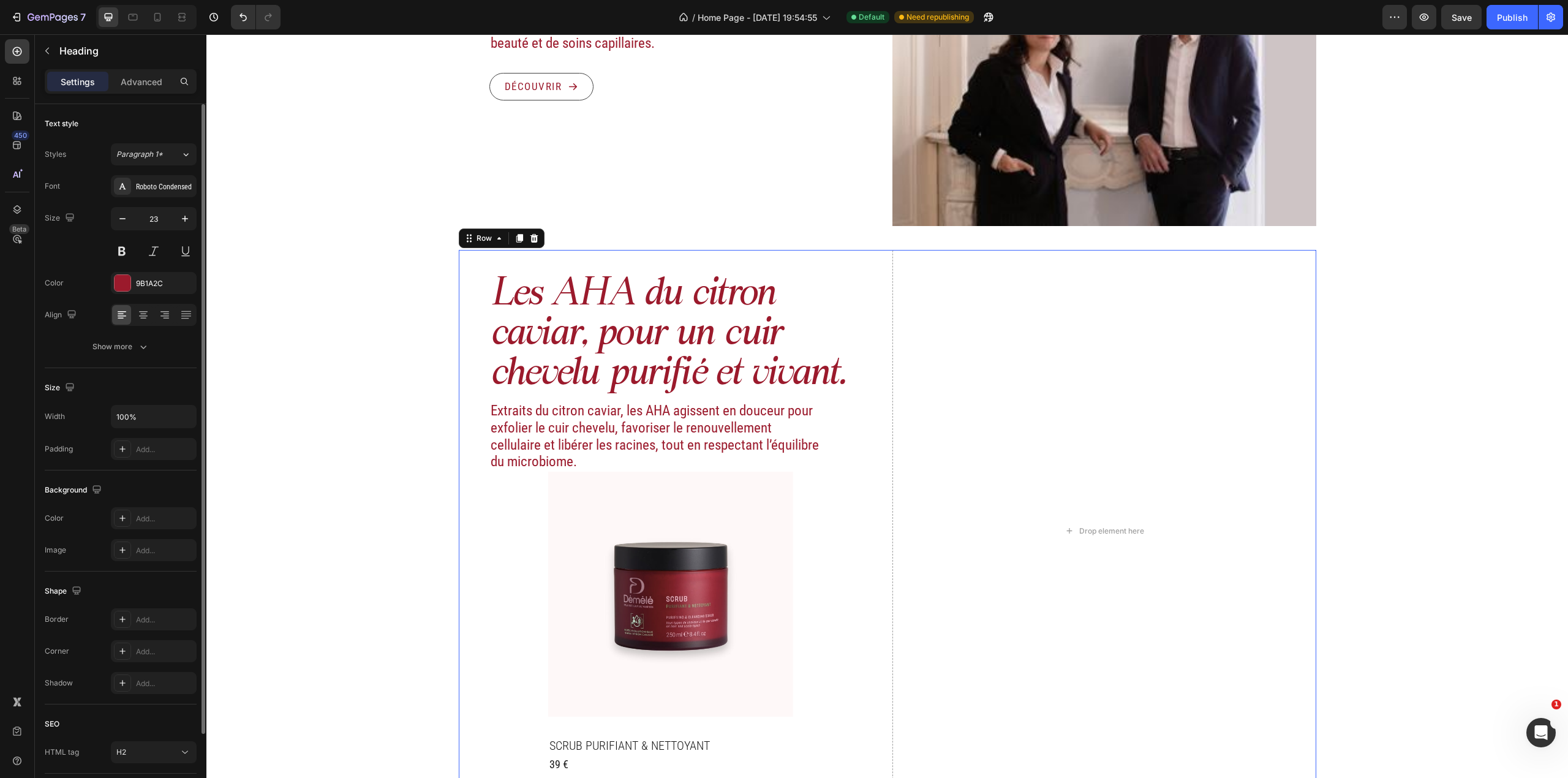
click at [469, 513] on div "Les AHA du citron caviar, pour un cuir chevelu purifié et vivant. Heading Extra…" at bounding box center [671, 531] width 424 height 562
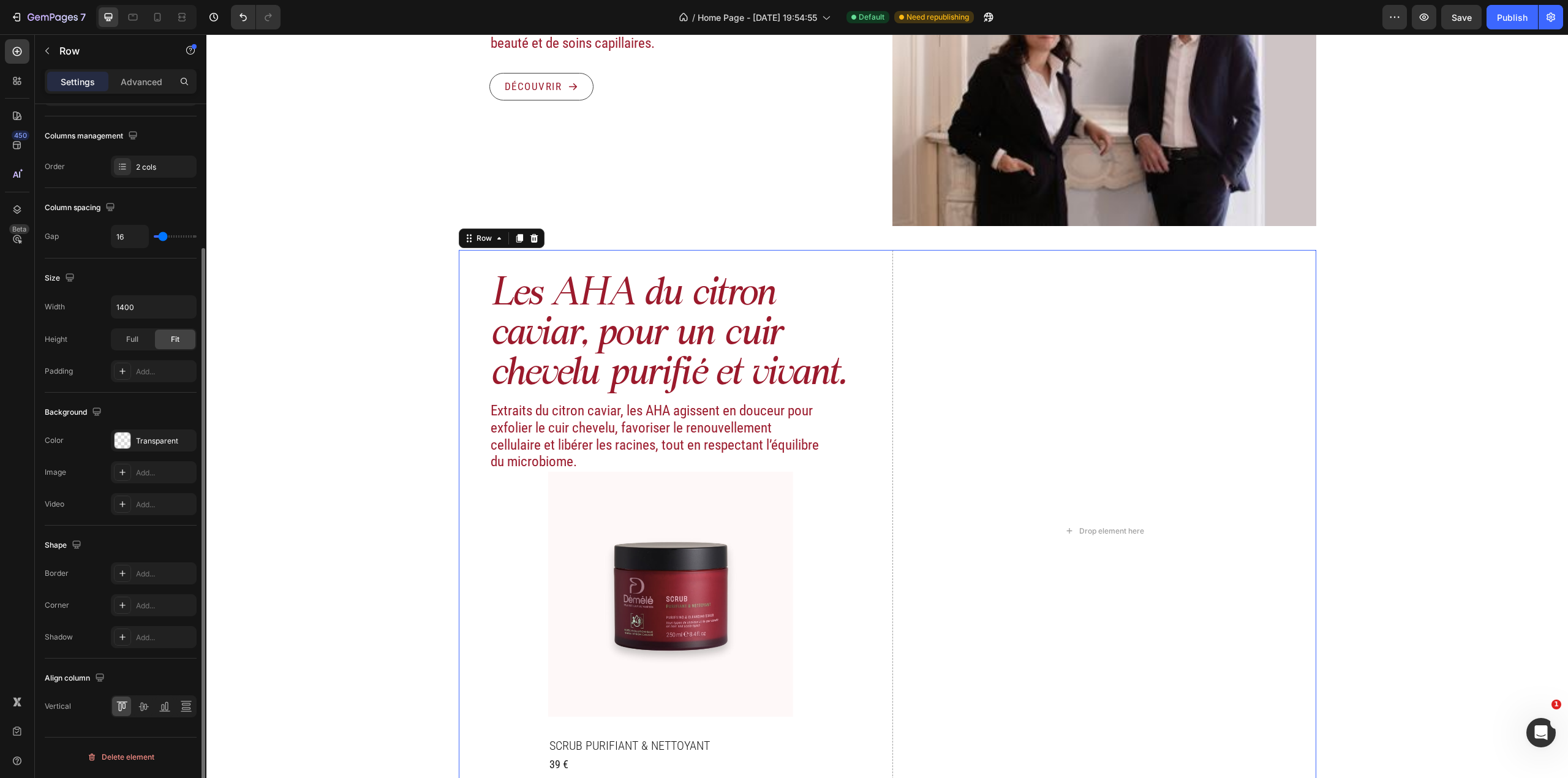
scroll to position [1746, 0]
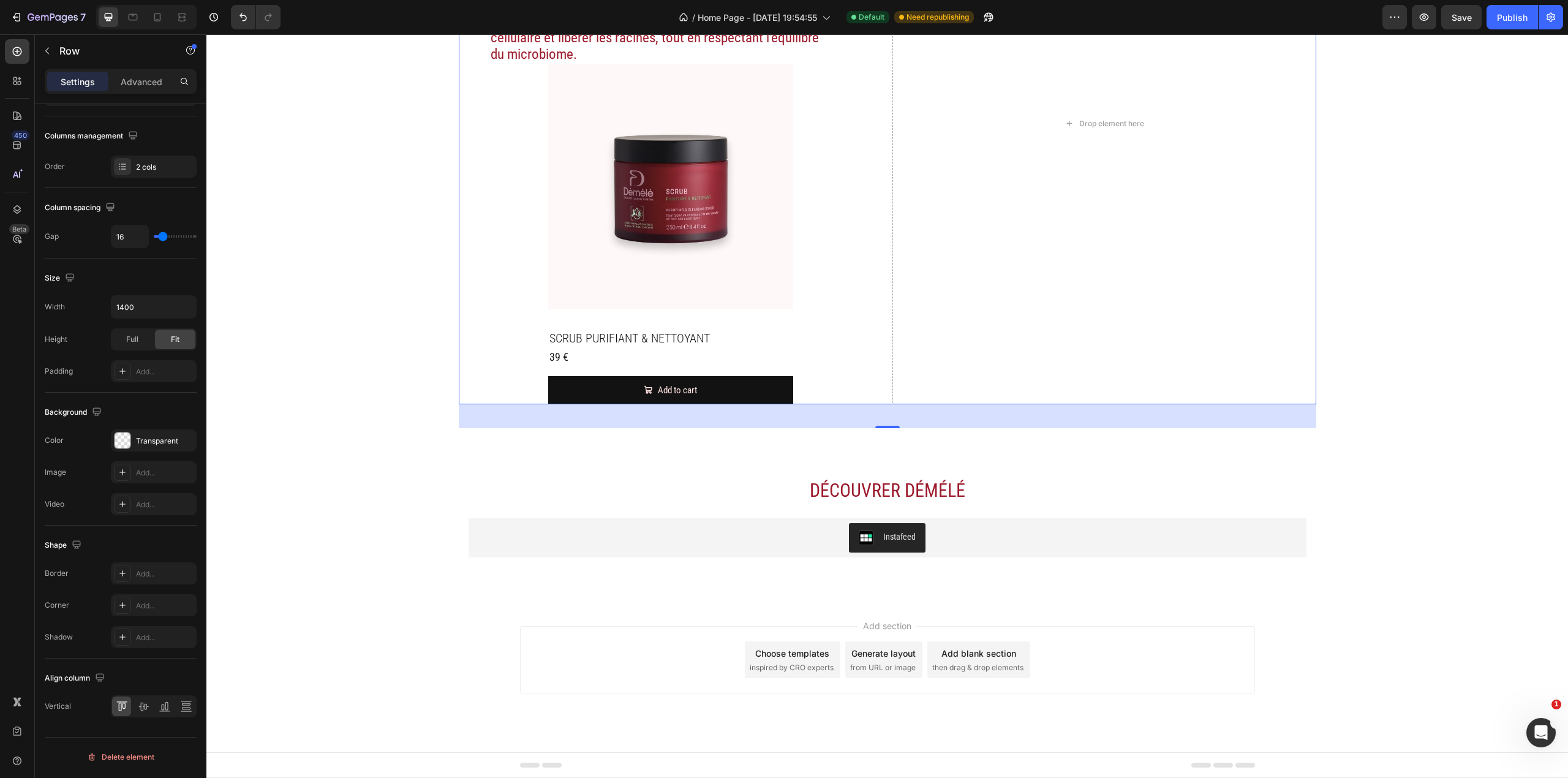
click at [819, 348] on div "Les AHA du citron caviar, pour un cuir chevelu purifié et vivant. Heading Extra…" at bounding box center [671, 123] width 424 height 562
click at [734, 329] on h2 "SCRUB PURIFIANT & NETTOYANT" at bounding box center [671, 338] width 245 height 18
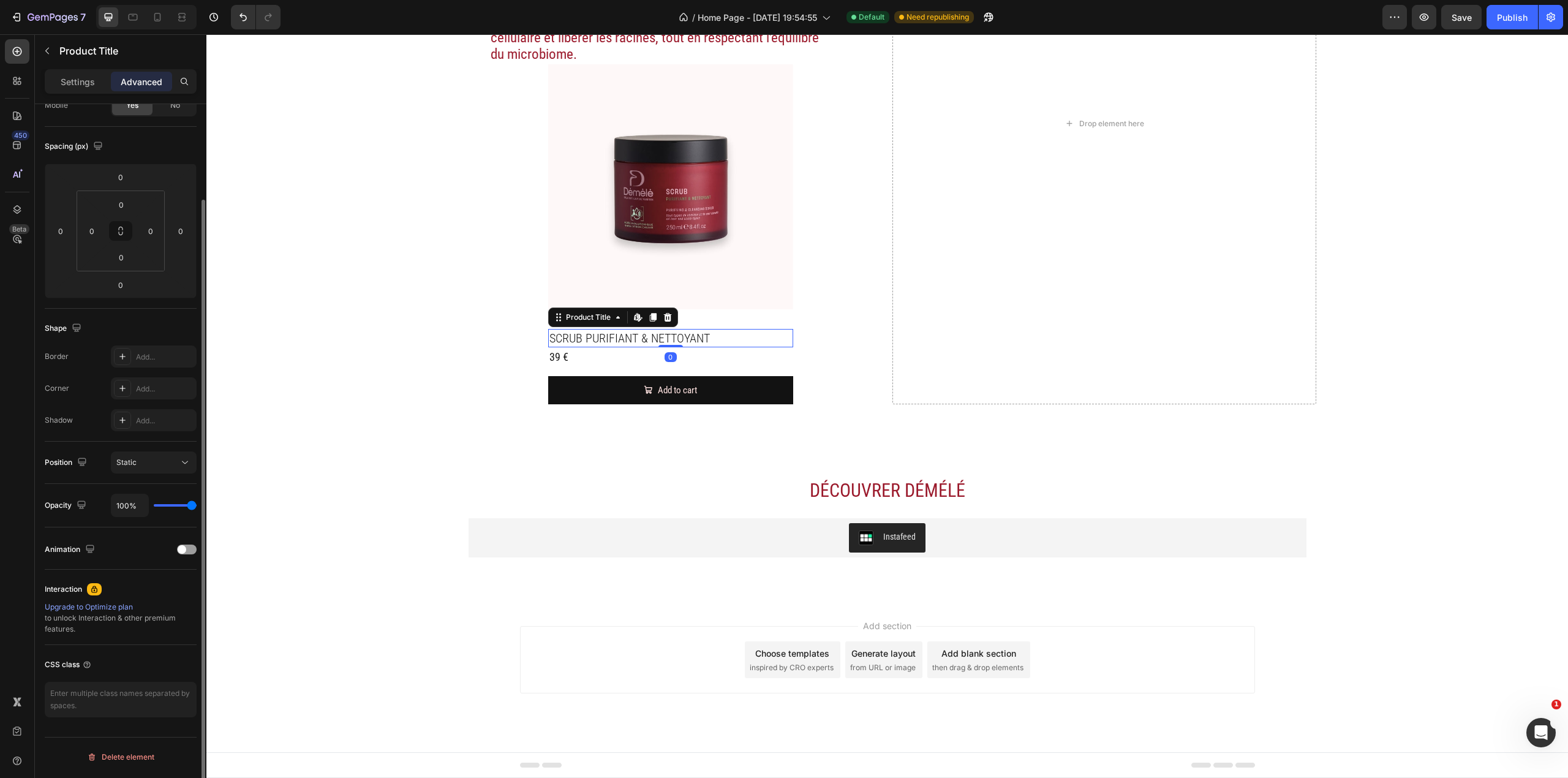
scroll to position [0, 0]
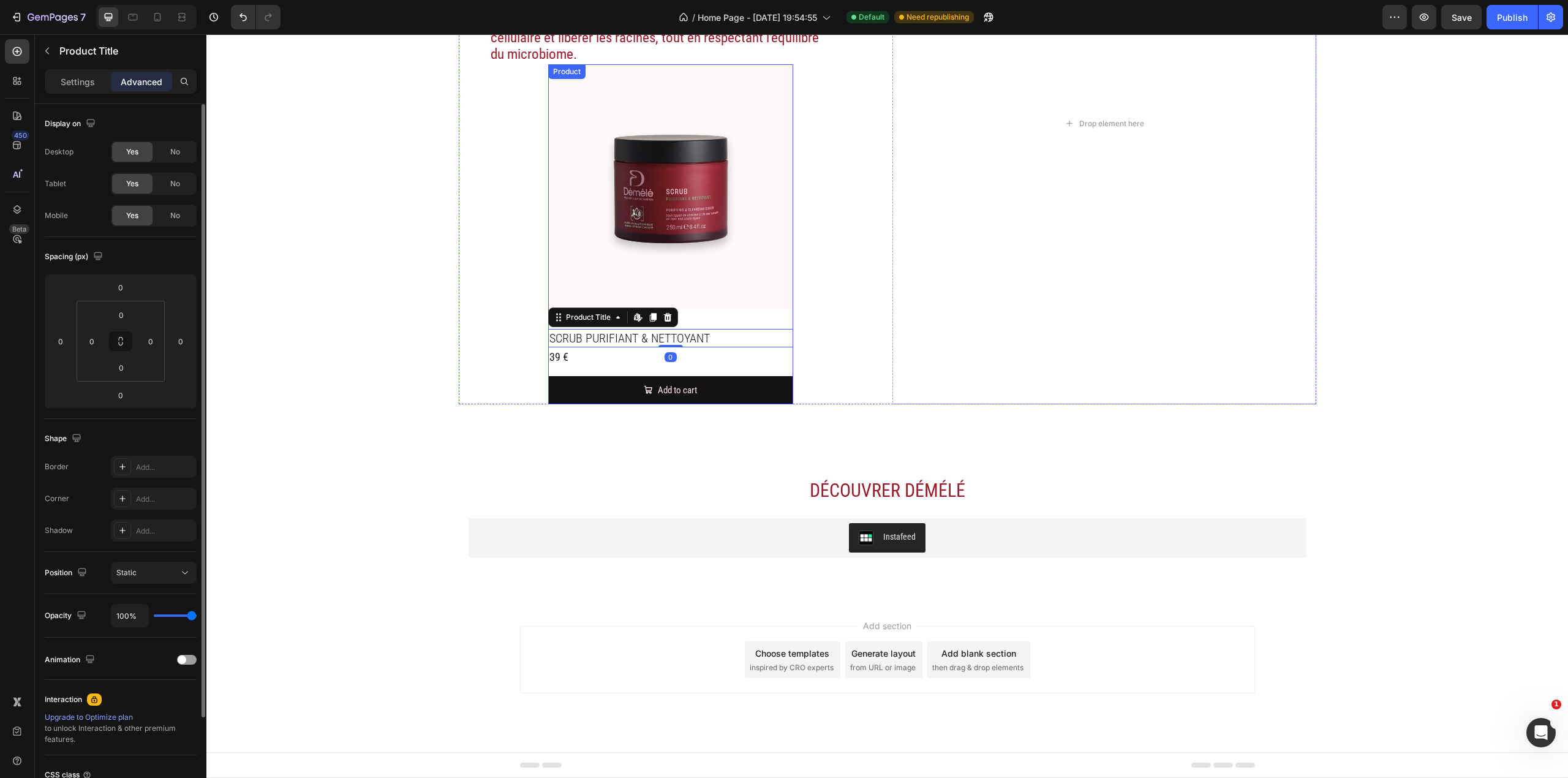
click at [744, 318] on div "Product Images SCRUB PURIFIANT & NETTOYANT Product Title Edit content in Shopif…" at bounding box center [671, 235] width 245 height 341
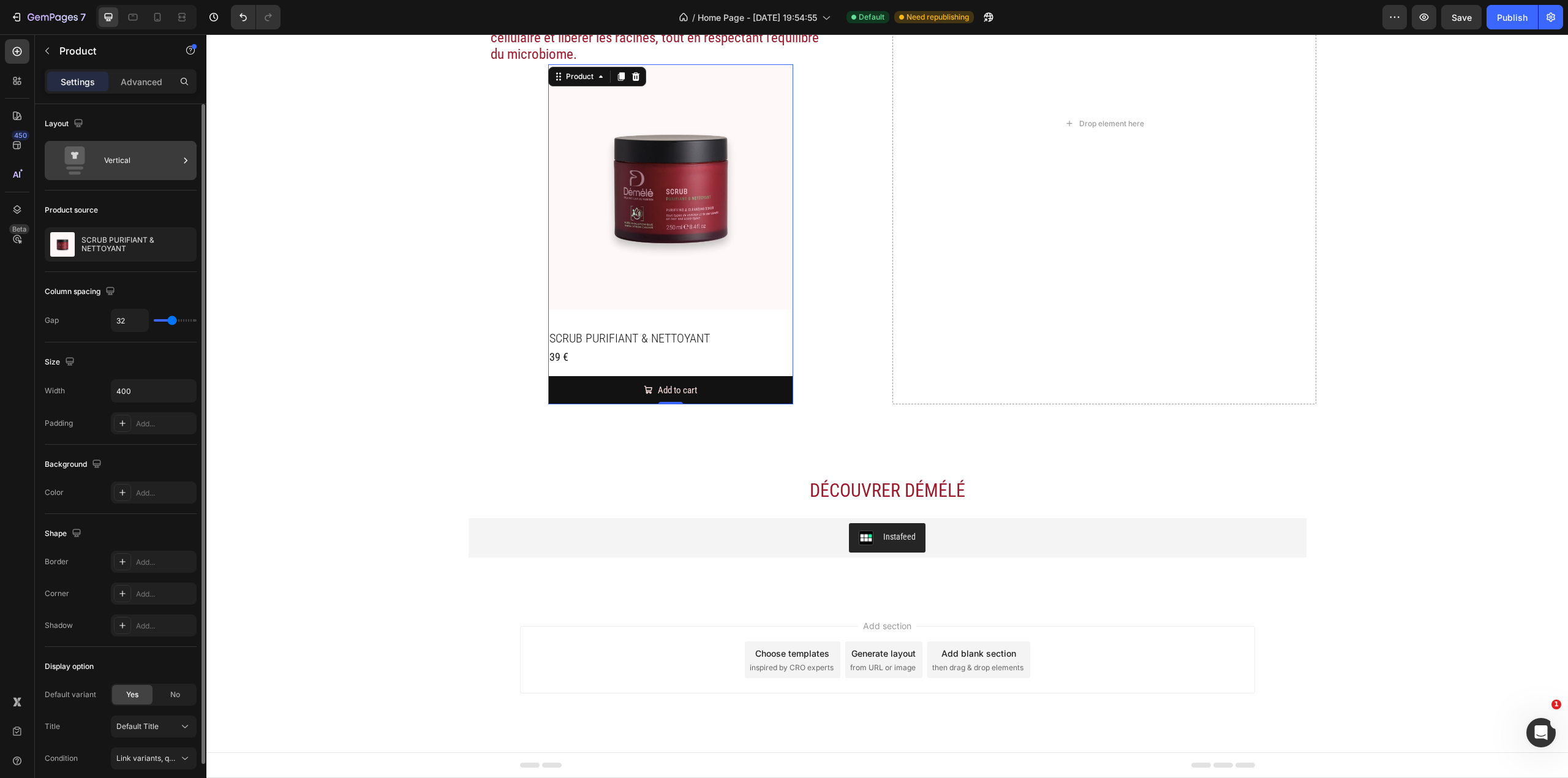
click at [139, 168] on div "Vertical" at bounding box center [141, 161] width 75 height 28
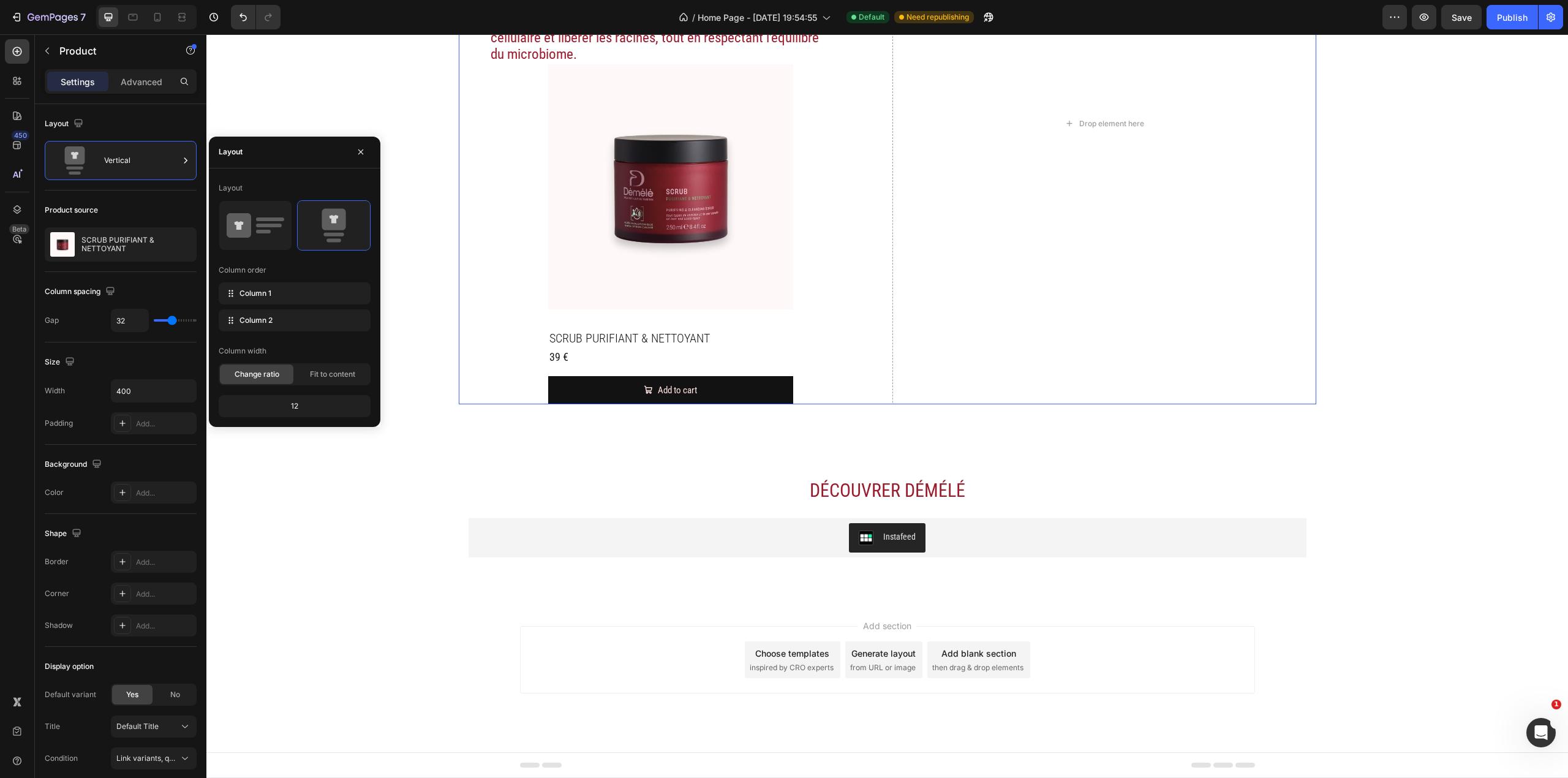
click at [820, 265] on div "Les AHA du citron caviar, pour un cuir chevelu purifié et vivant. Heading Extra…" at bounding box center [671, 123] width 424 height 562
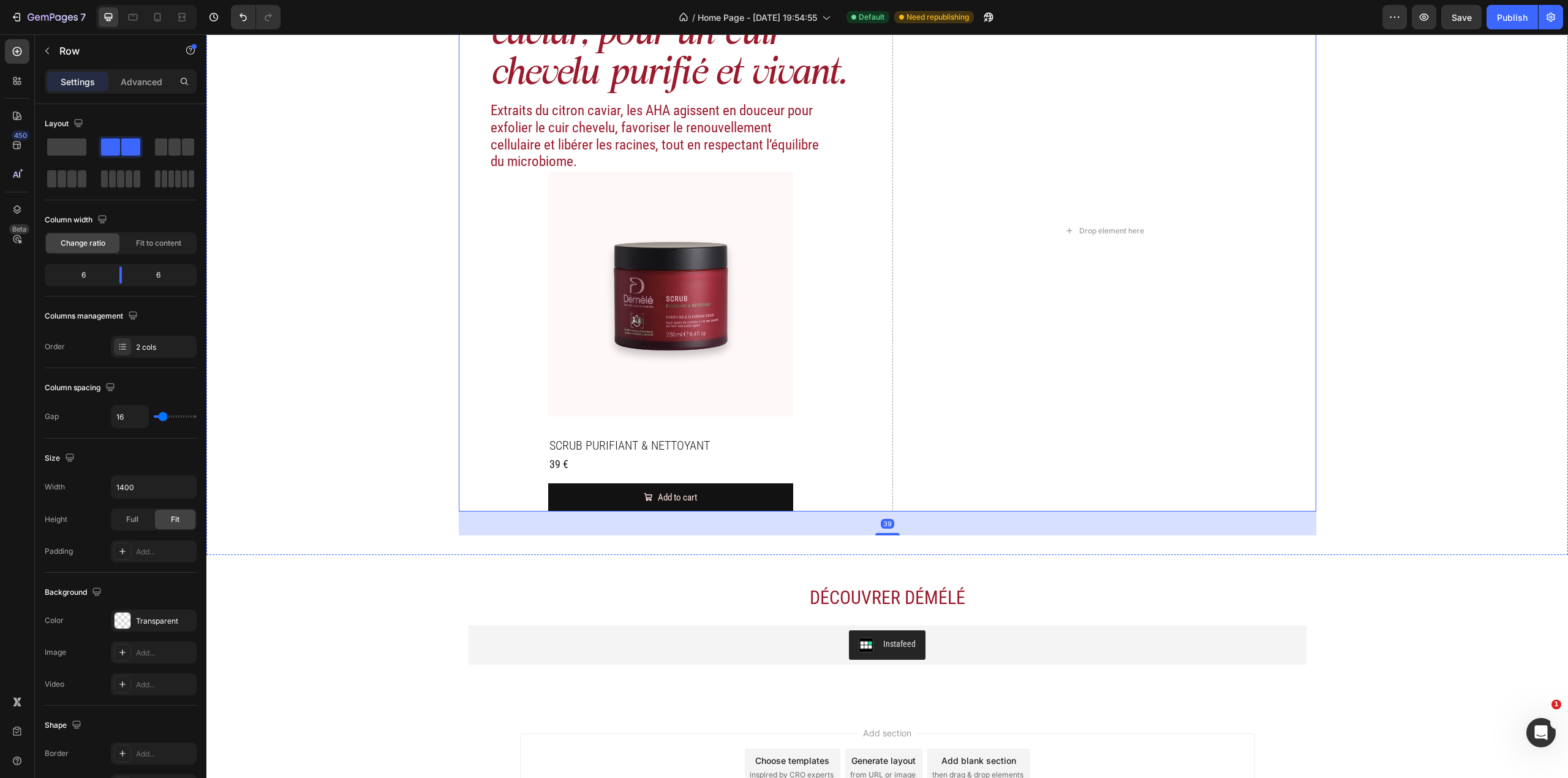
scroll to position [1746, 0]
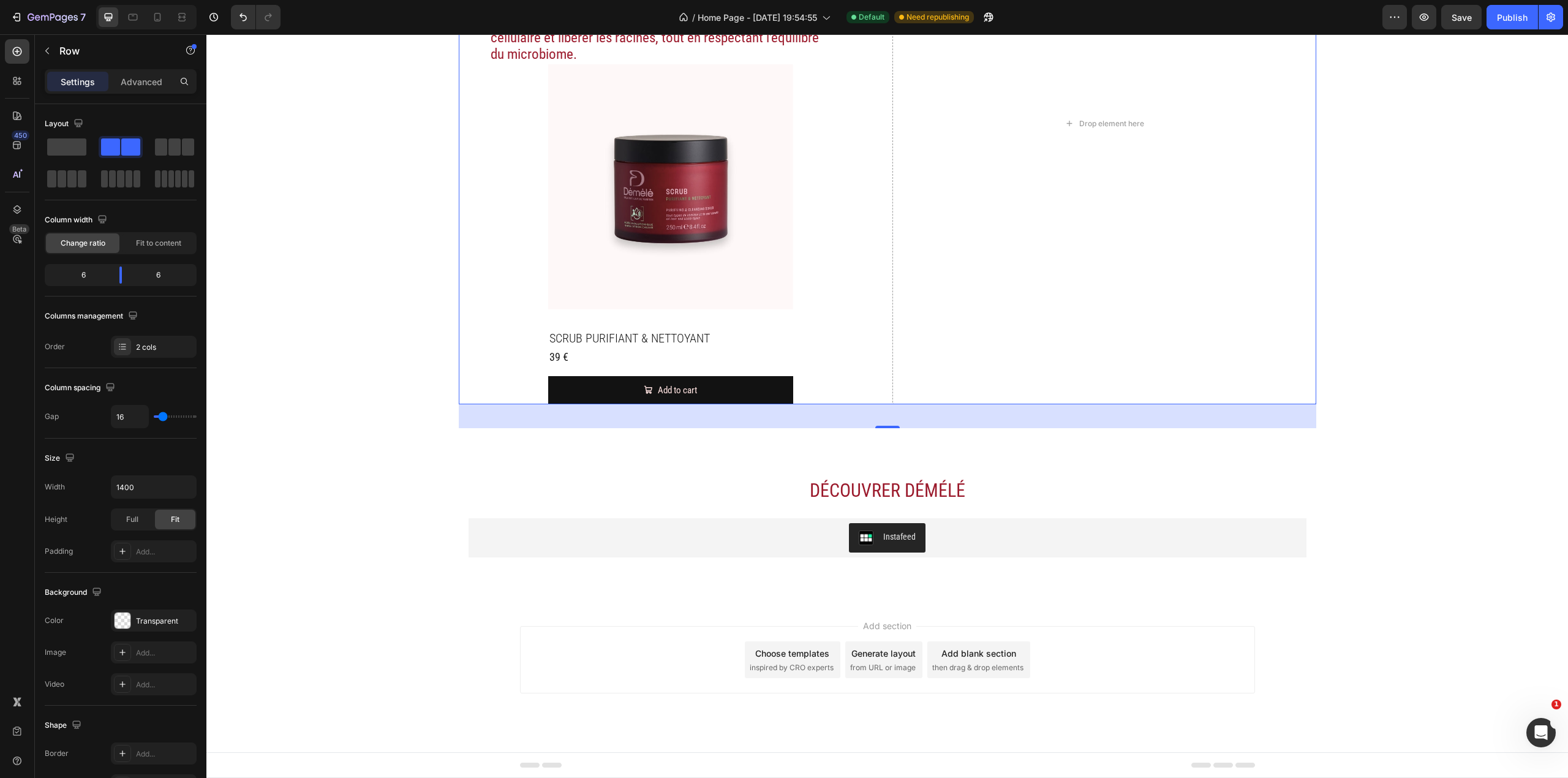
click at [877, 326] on div "Les AHA du citron caviar, pour un cuir chevelu purifié et vivant. Heading Extra…" at bounding box center [888, 123] width 857 height 562
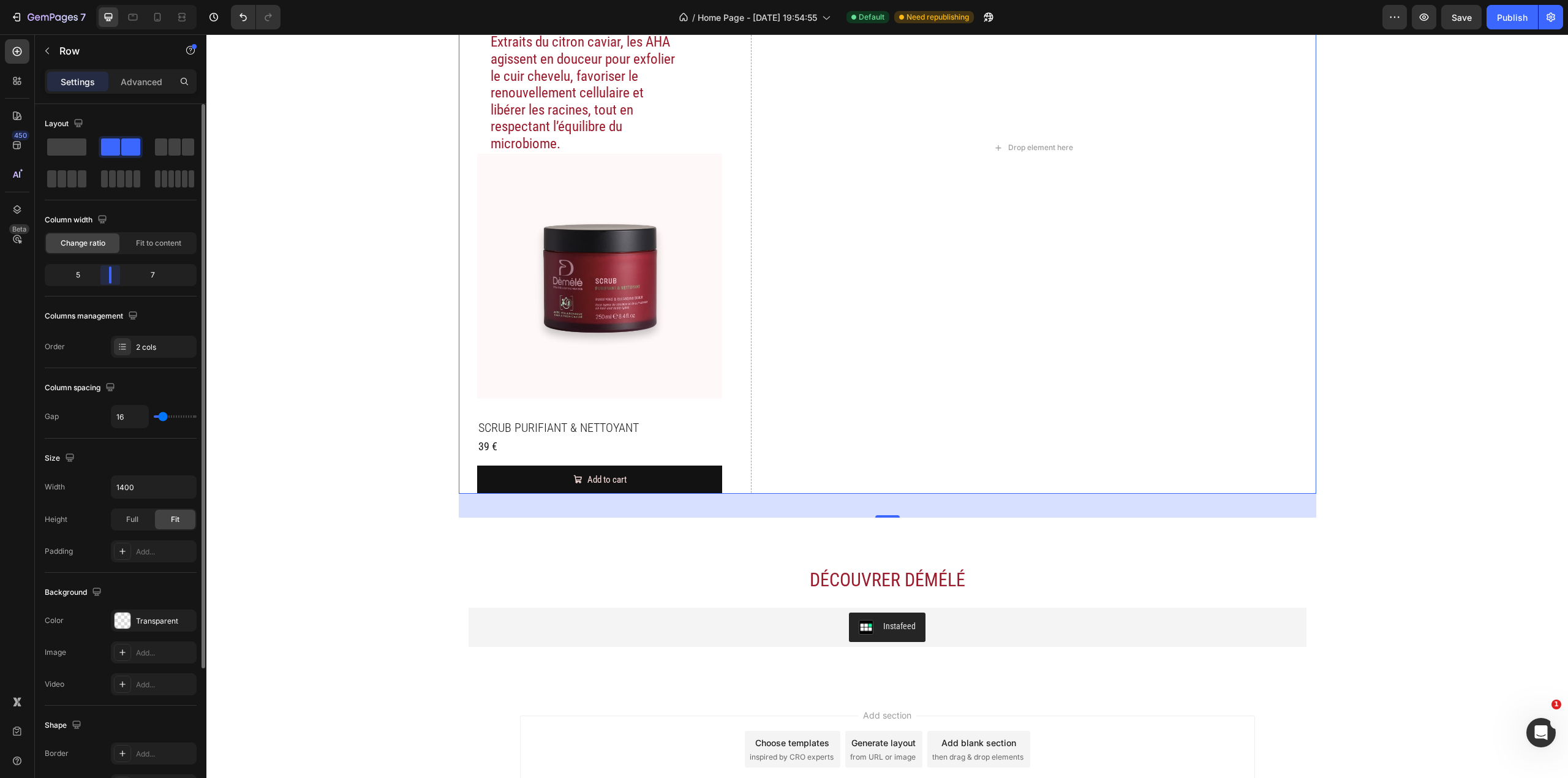
scroll to position [1827, 0]
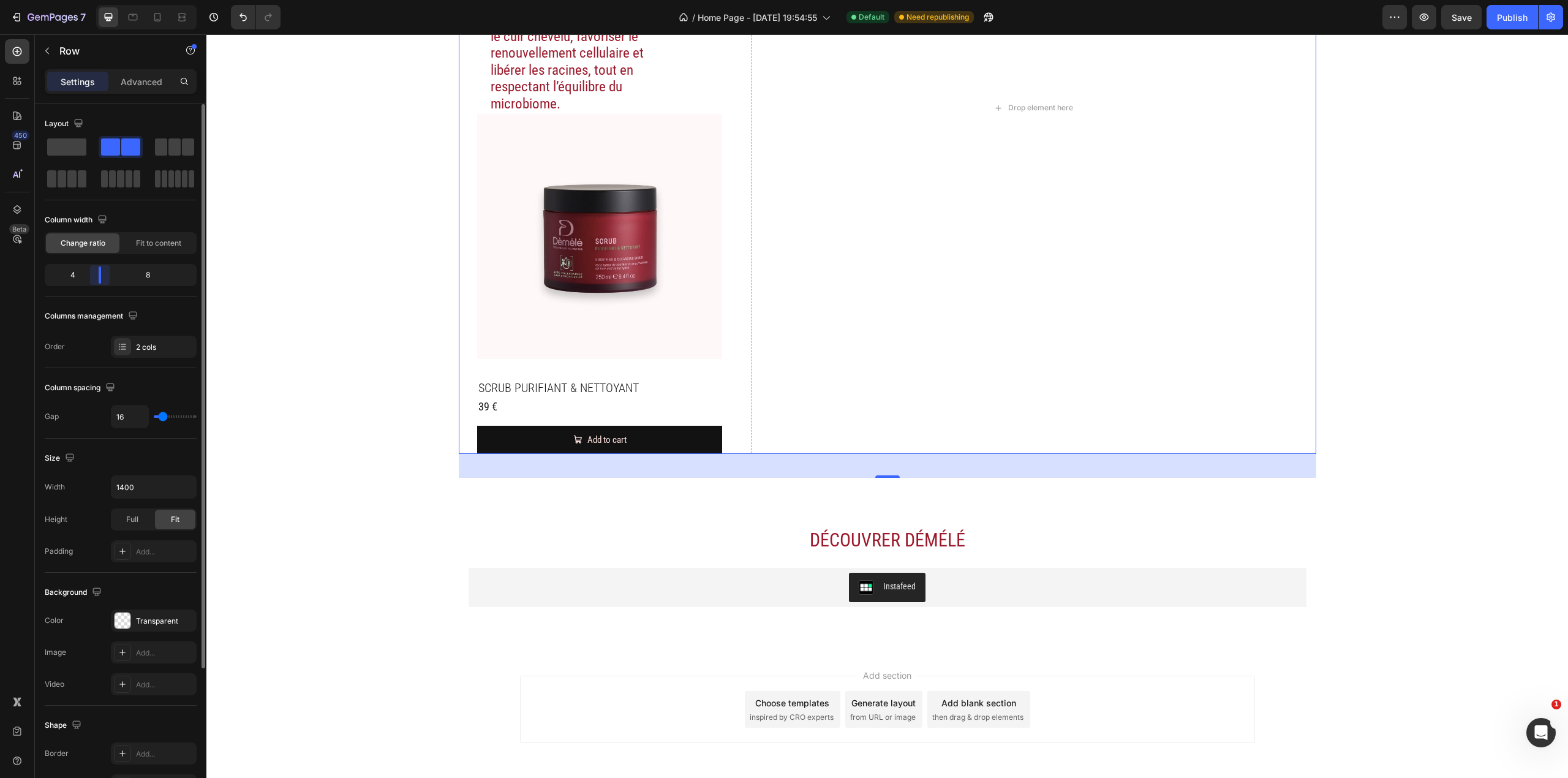
drag, startPoint x: 123, startPoint y: 278, endPoint x: 201, endPoint y: 253, distance: 81.9
click at [99, 263] on div "Column width Change ratio Fit to content 4 8" at bounding box center [120, 253] width 152 height 87
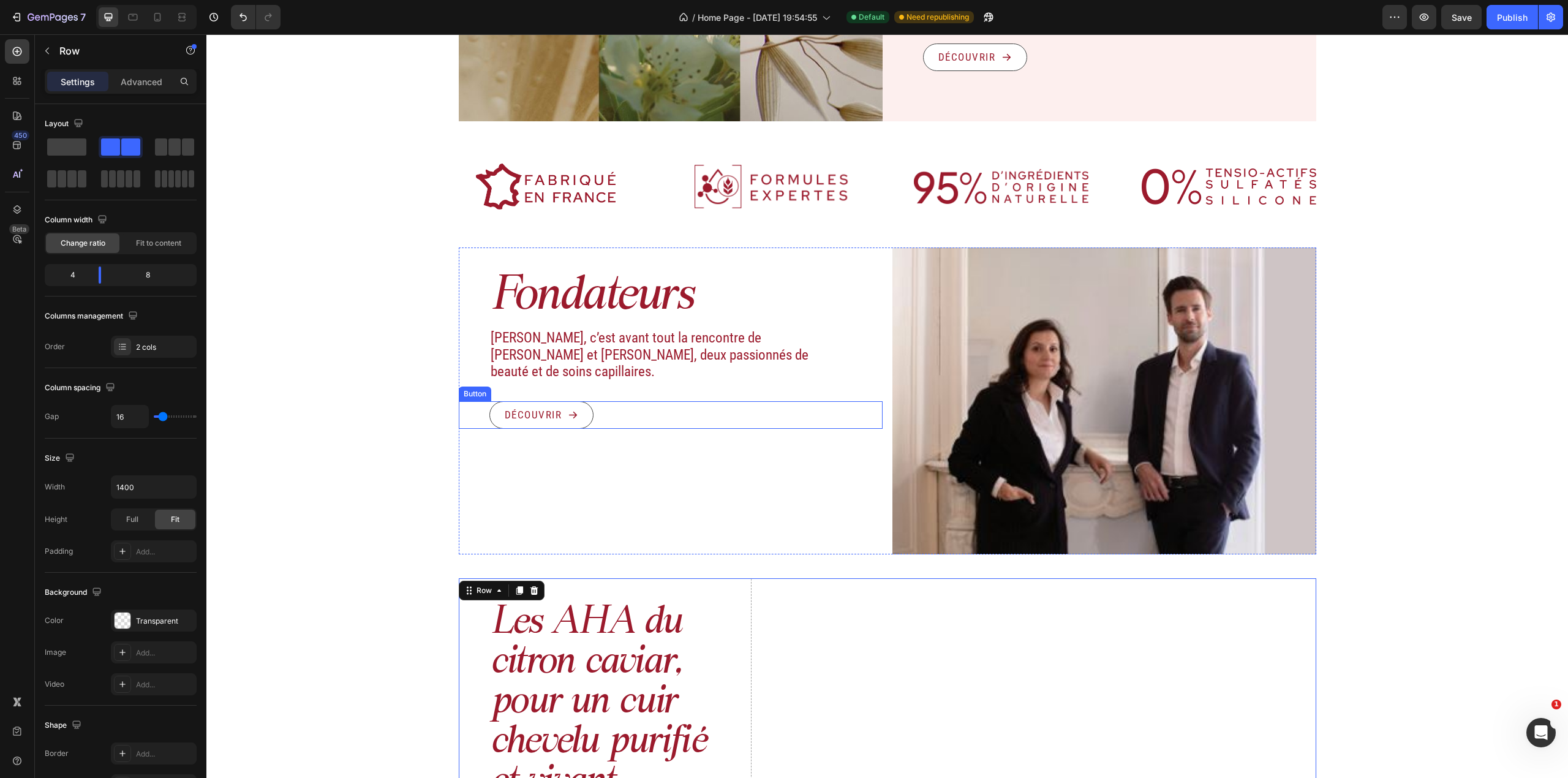
scroll to position [1418, 0]
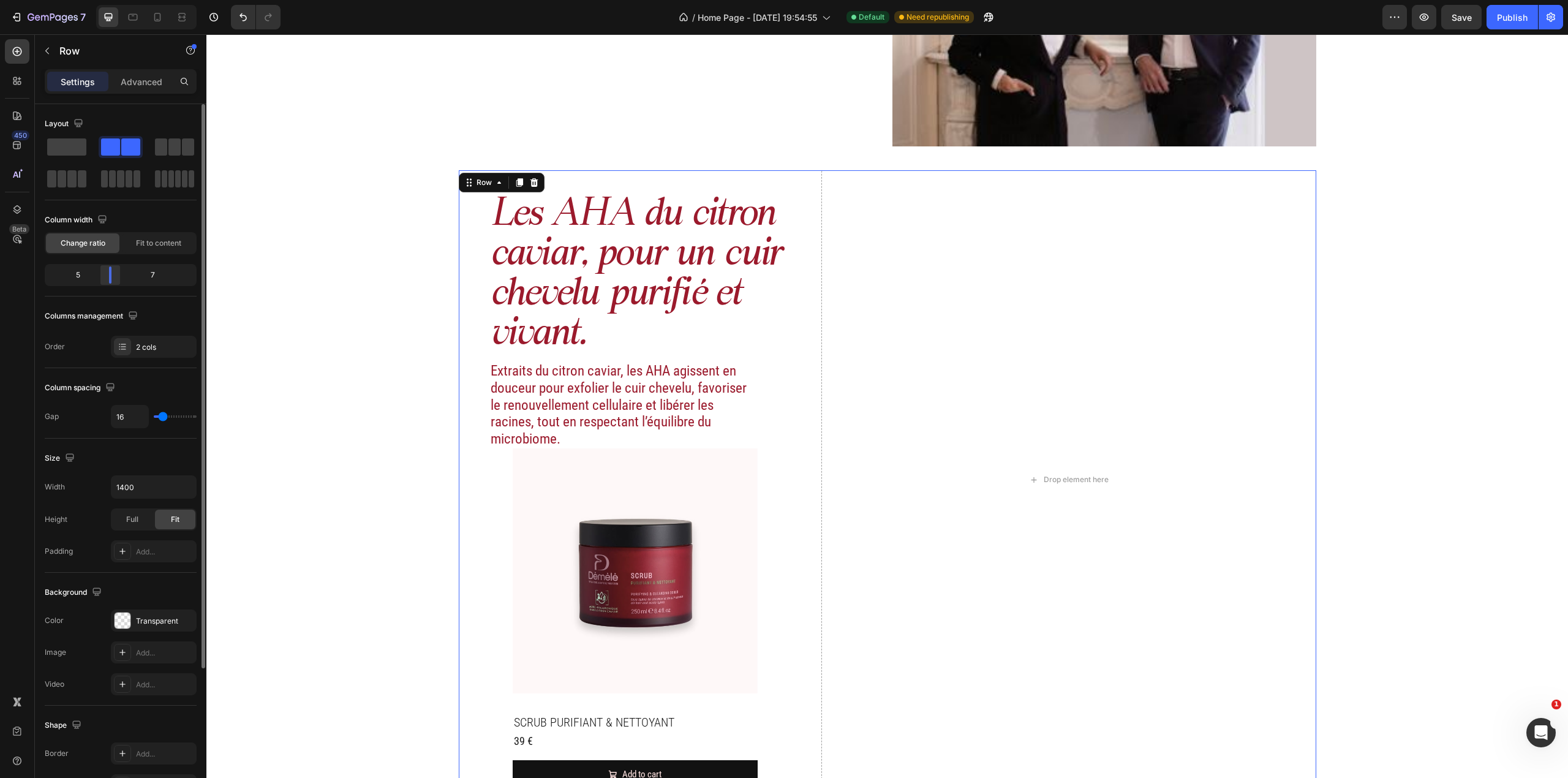
drag, startPoint x: 99, startPoint y: 269, endPoint x: 564, endPoint y: 466, distance: 505.0
click at [105, 273] on div at bounding box center [110, 275] width 22 height 17
click at [759, 509] on div "Les AHA du citron caviar, pour un cuir chevelu purifié et vivant. Heading Extra…" at bounding box center [635, 479] width 353 height 618
click at [738, 510] on img at bounding box center [635, 571] width 245 height 245
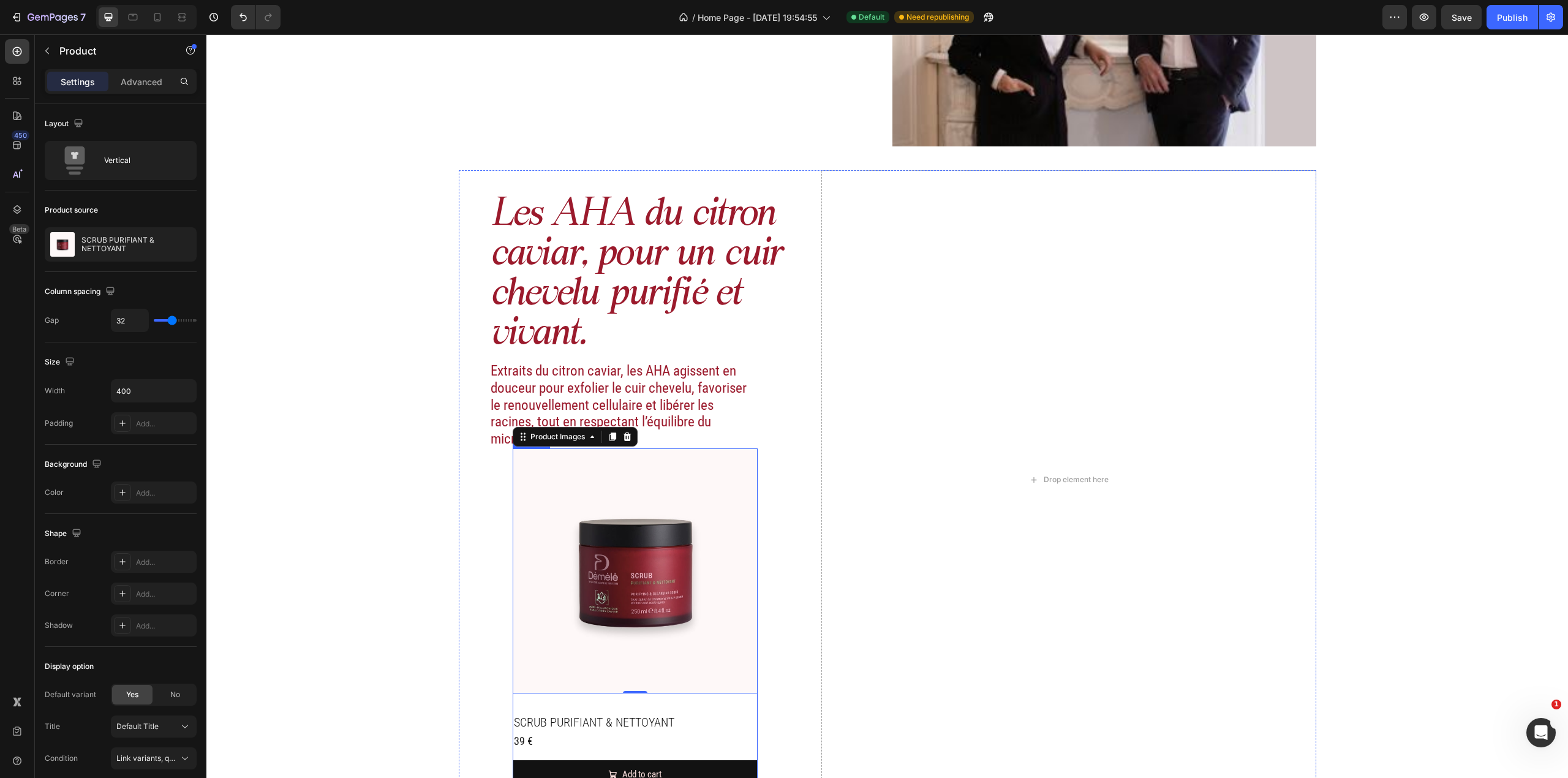
click at [591, 513] on div "Product Images 0 SCRUB PURIFIANT & NETTOYANT Product Title 39 € Product Price P…" at bounding box center [635, 619] width 245 height 341
drag, startPoint x: 140, startPoint y: 373, endPoint x: 138, endPoint y: 386, distance: 13.2
click at [138, 373] on div "Size Width 400 Padding Add..." at bounding box center [120, 393] width 152 height 102
click at [138, 389] on input "400" at bounding box center [154, 391] width 85 height 22
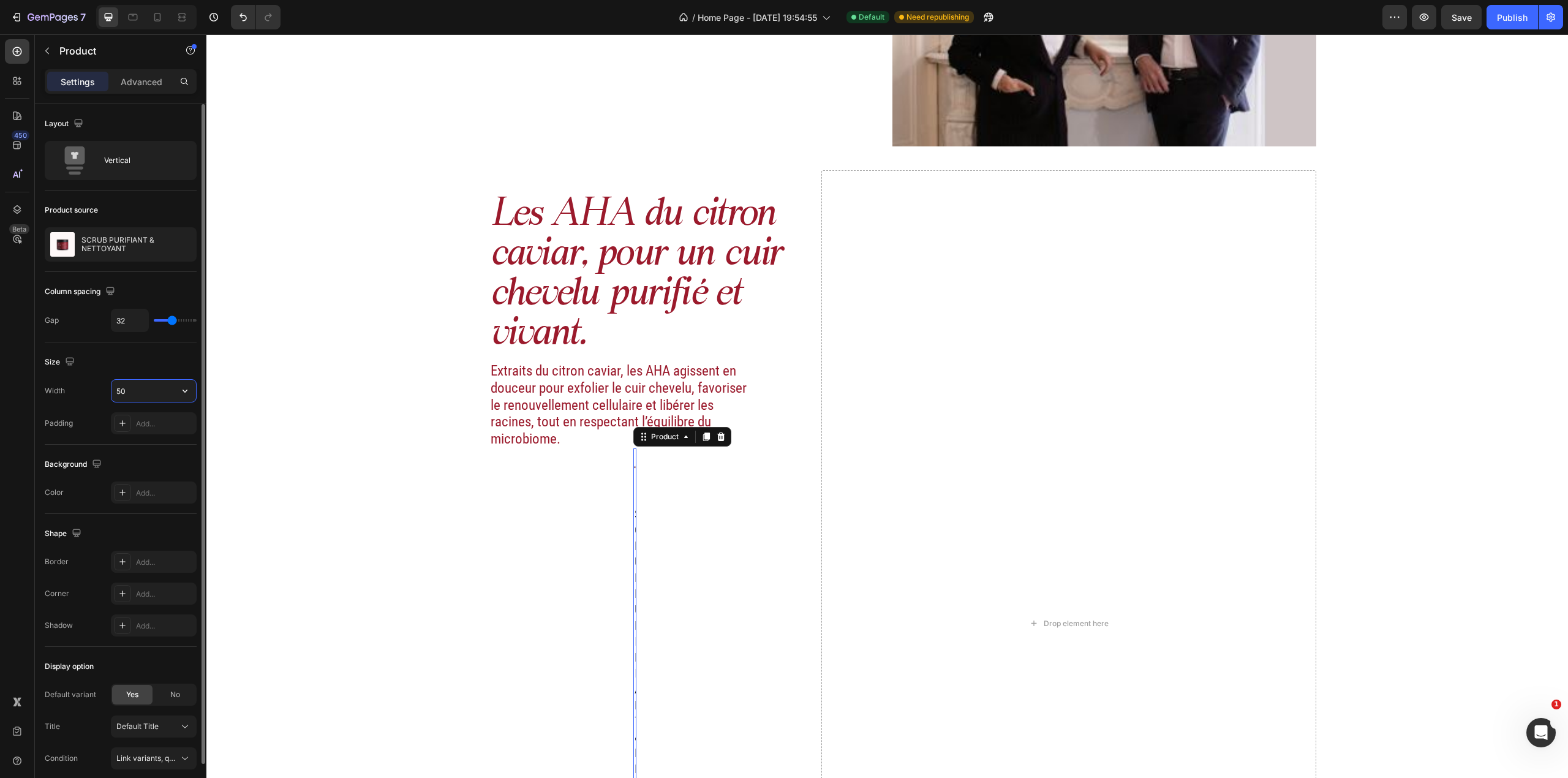
type input "500"
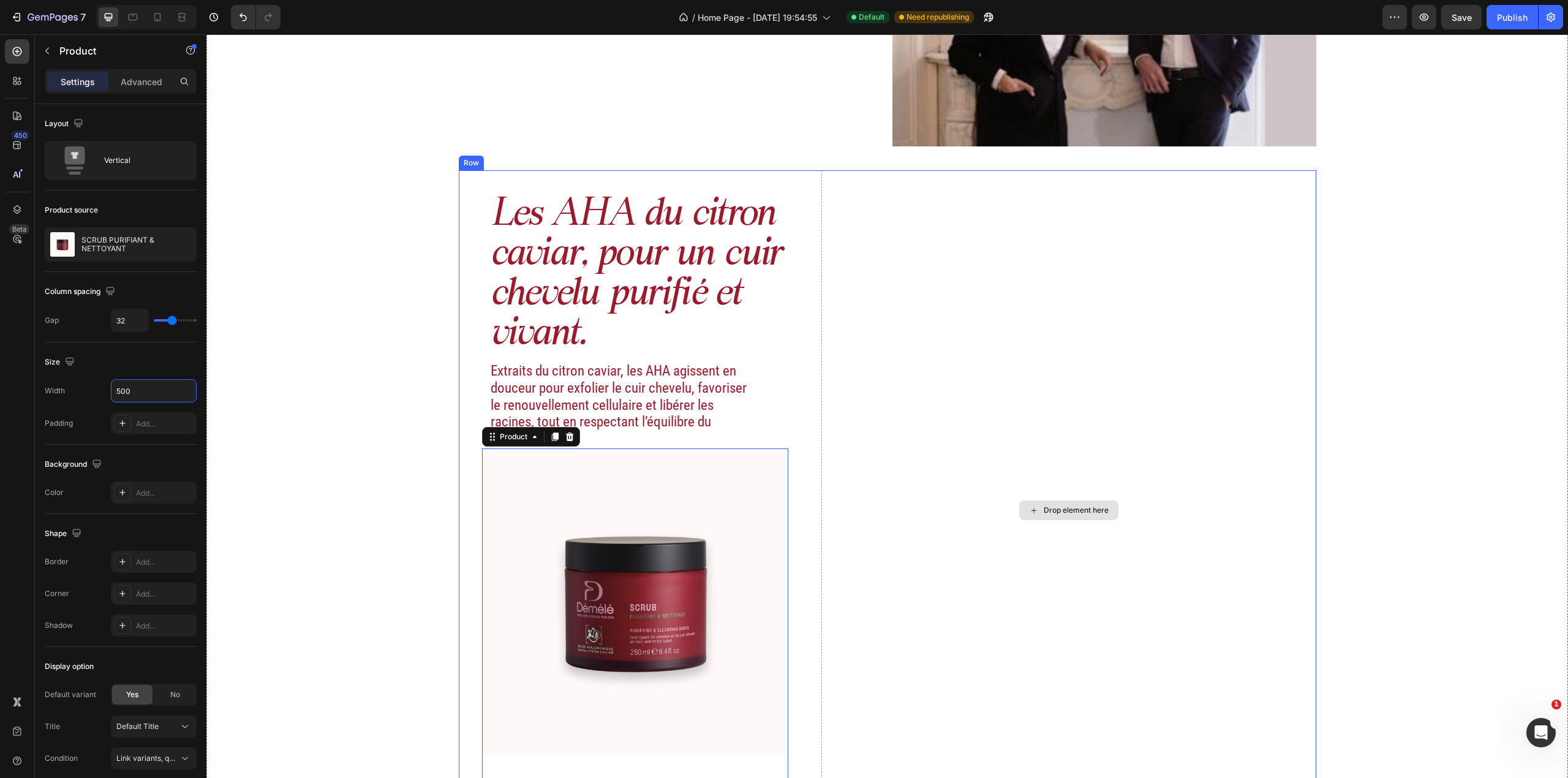
click at [812, 337] on div "Les AHA du citron caviar, pour un cuir chevelu purifié et vivant. Heading Extra…" at bounding box center [888, 510] width 857 height 679
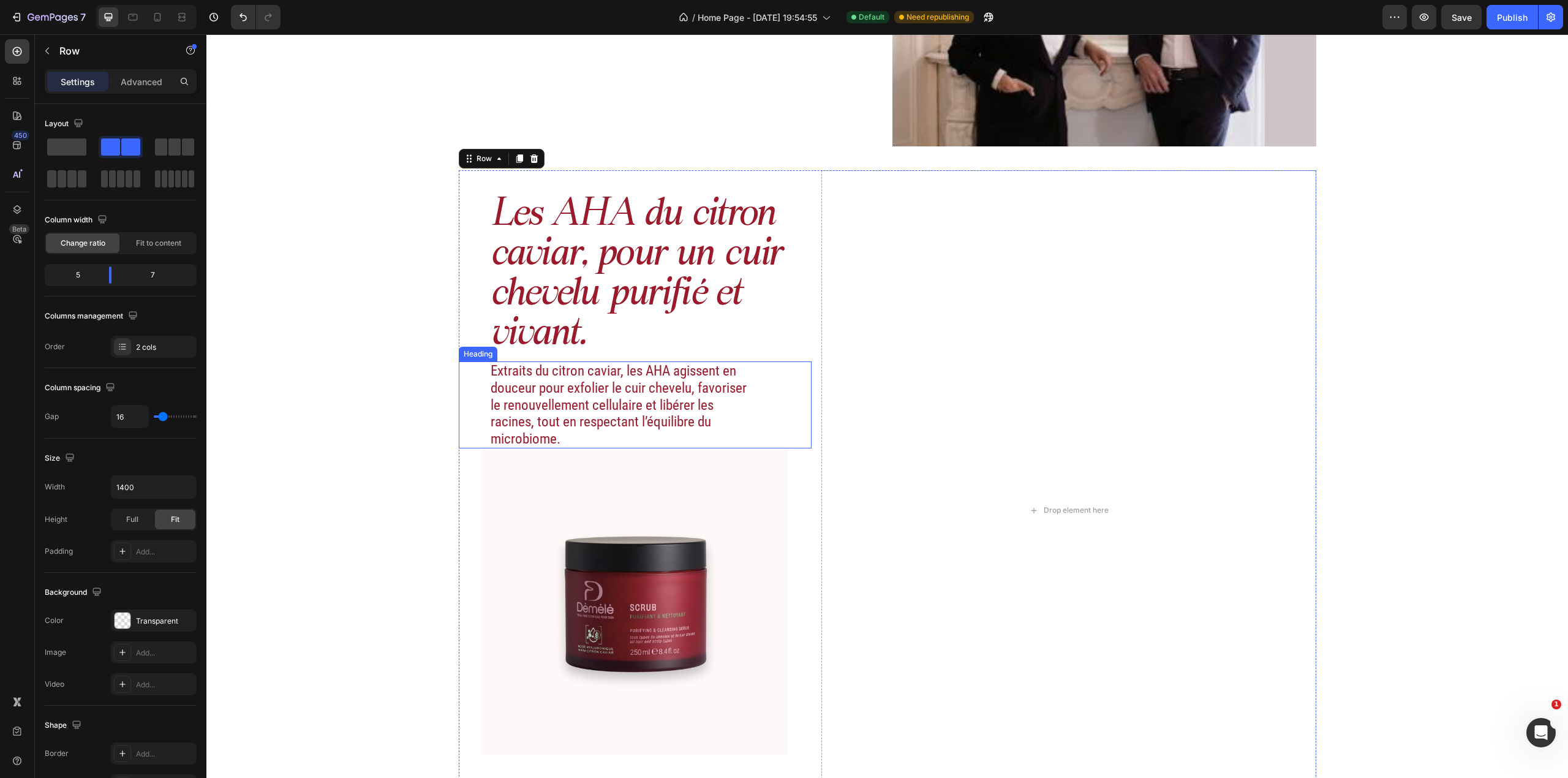
click at [620, 386] on h2 "Extraits du citron caviar, les AHA agissent en douceur pour exfolier le cuir ch…" at bounding box center [620, 405] width 261 height 87
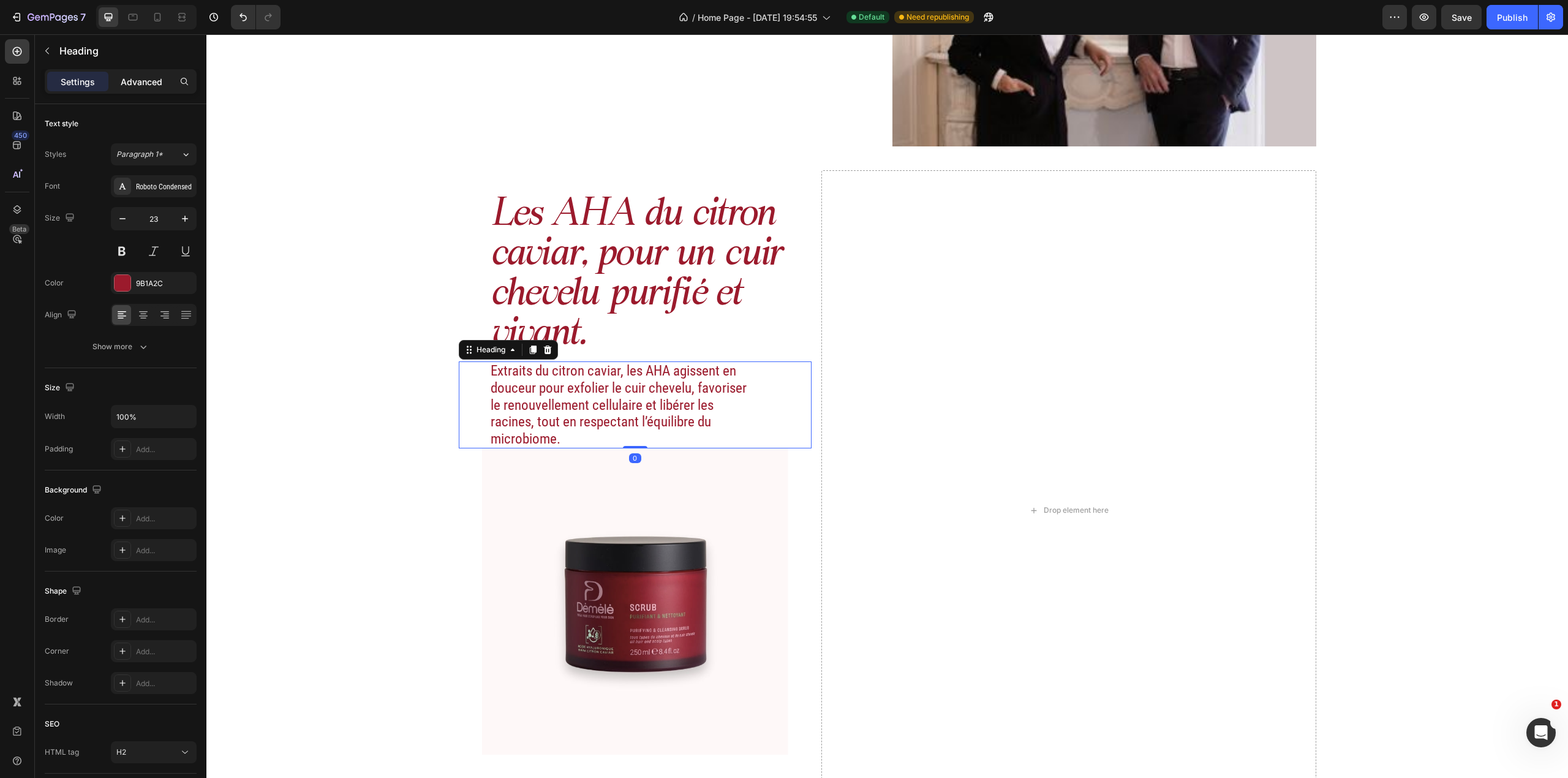
click at [145, 79] on p "Advanced" at bounding box center [141, 82] width 42 height 13
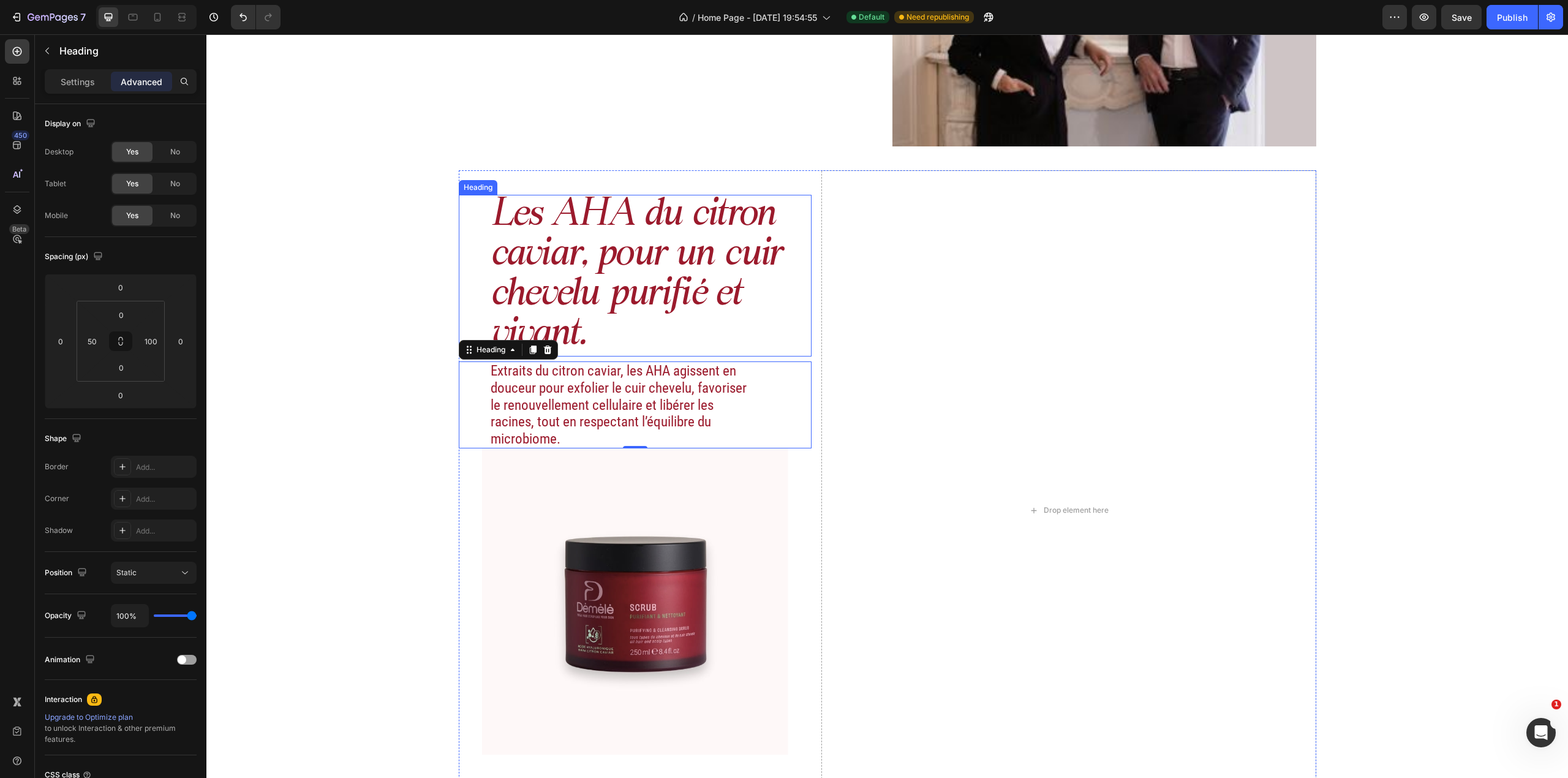
click at [778, 278] on h2 "Les AHA du citron caviar, pour un cuir chevelu purifié et vivant." at bounding box center [651, 276] width 323 height 161
click at [700, 486] on img at bounding box center [635, 602] width 306 height 306
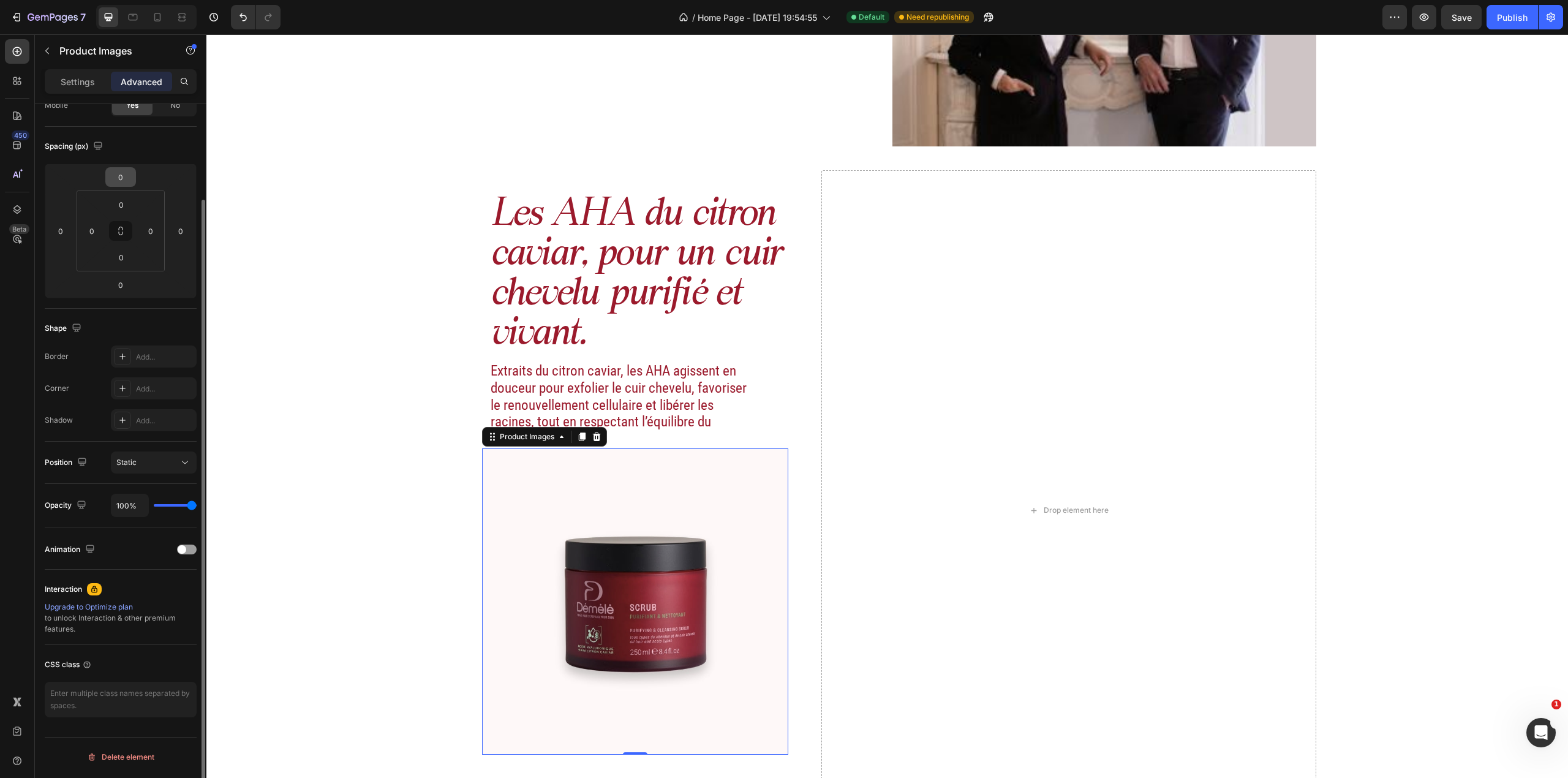
scroll to position [0, 0]
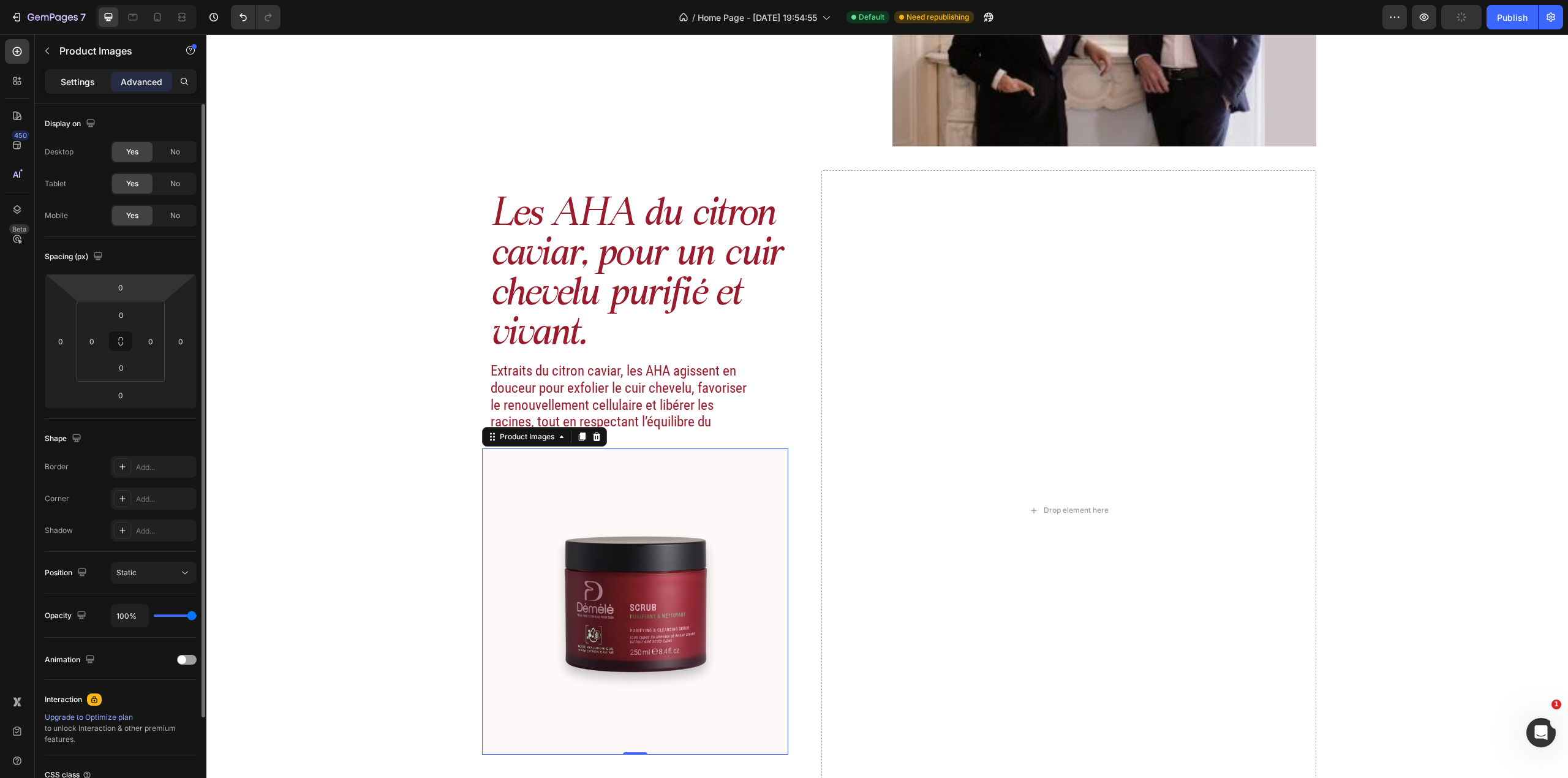
click at [82, 85] on p "Settings" at bounding box center [77, 82] width 34 height 13
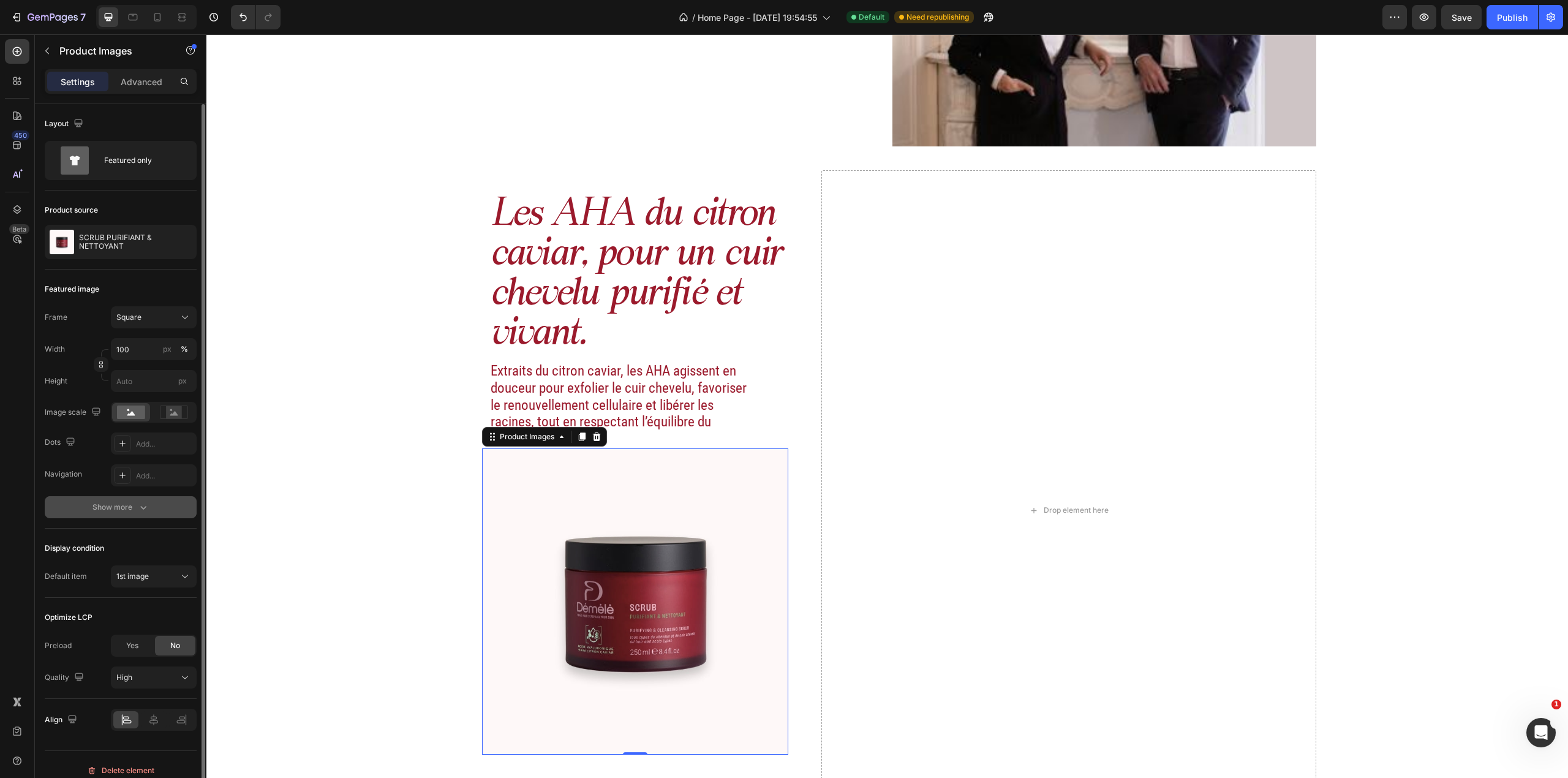
click at [128, 513] on div "Show more" at bounding box center [121, 507] width 57 height 12
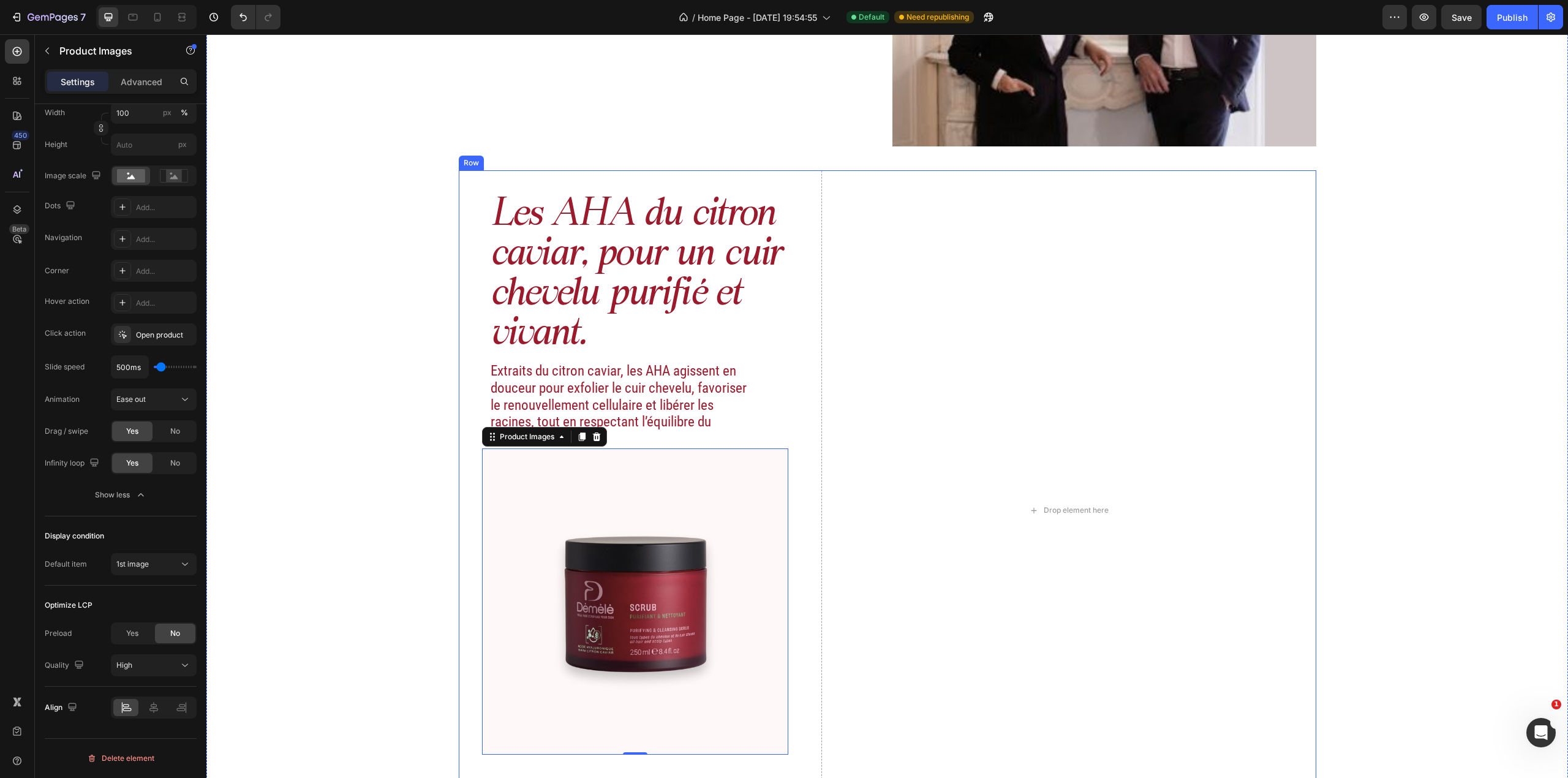
scroll to position [1827, 0]
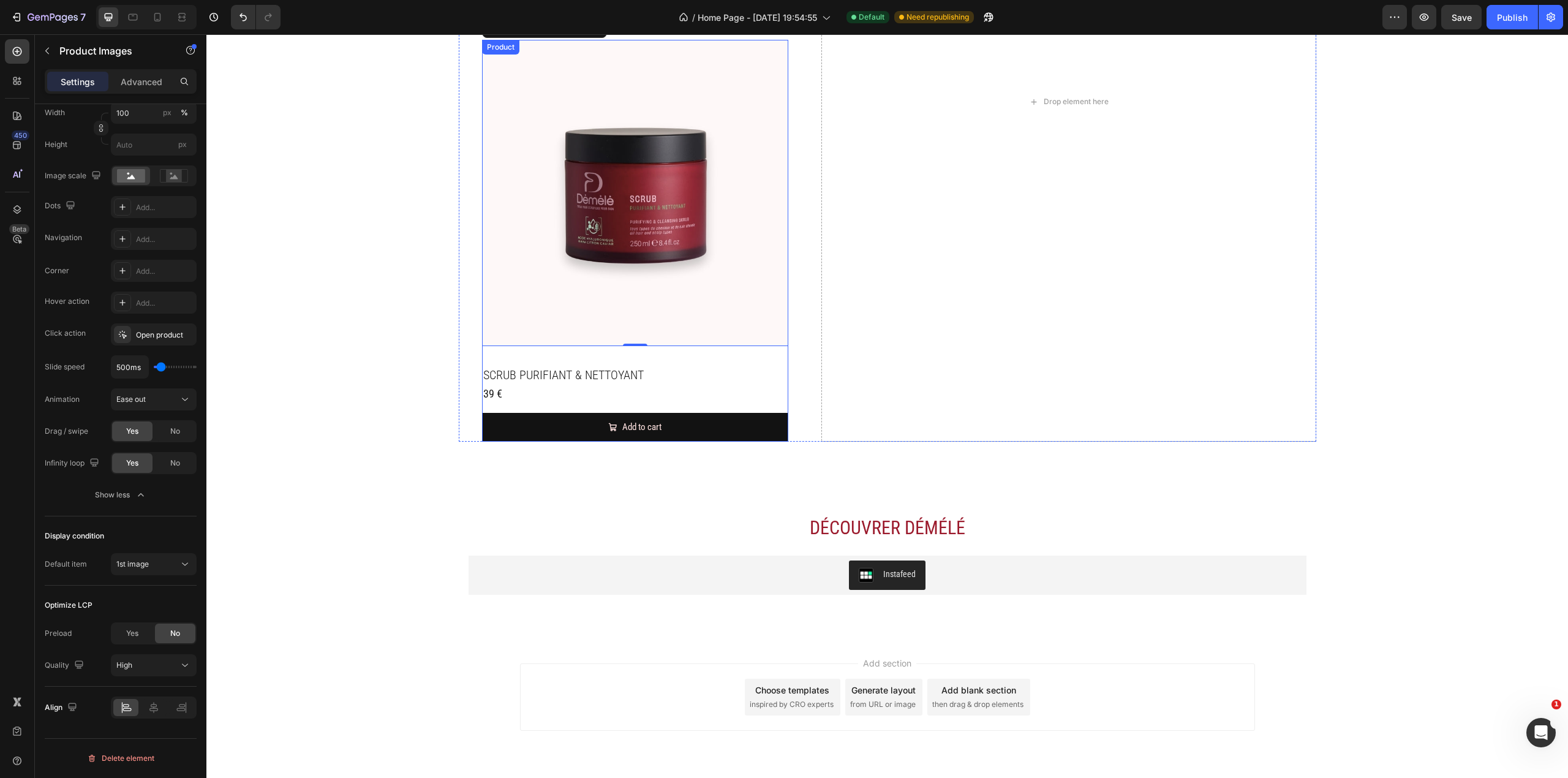
click at [741, 353] on div "Product Images 0 SCRUB PURIFIANT & NETTOYANT Product Title 39 € Product Price P…" at bounding box center [635, 241] width 306 height 402
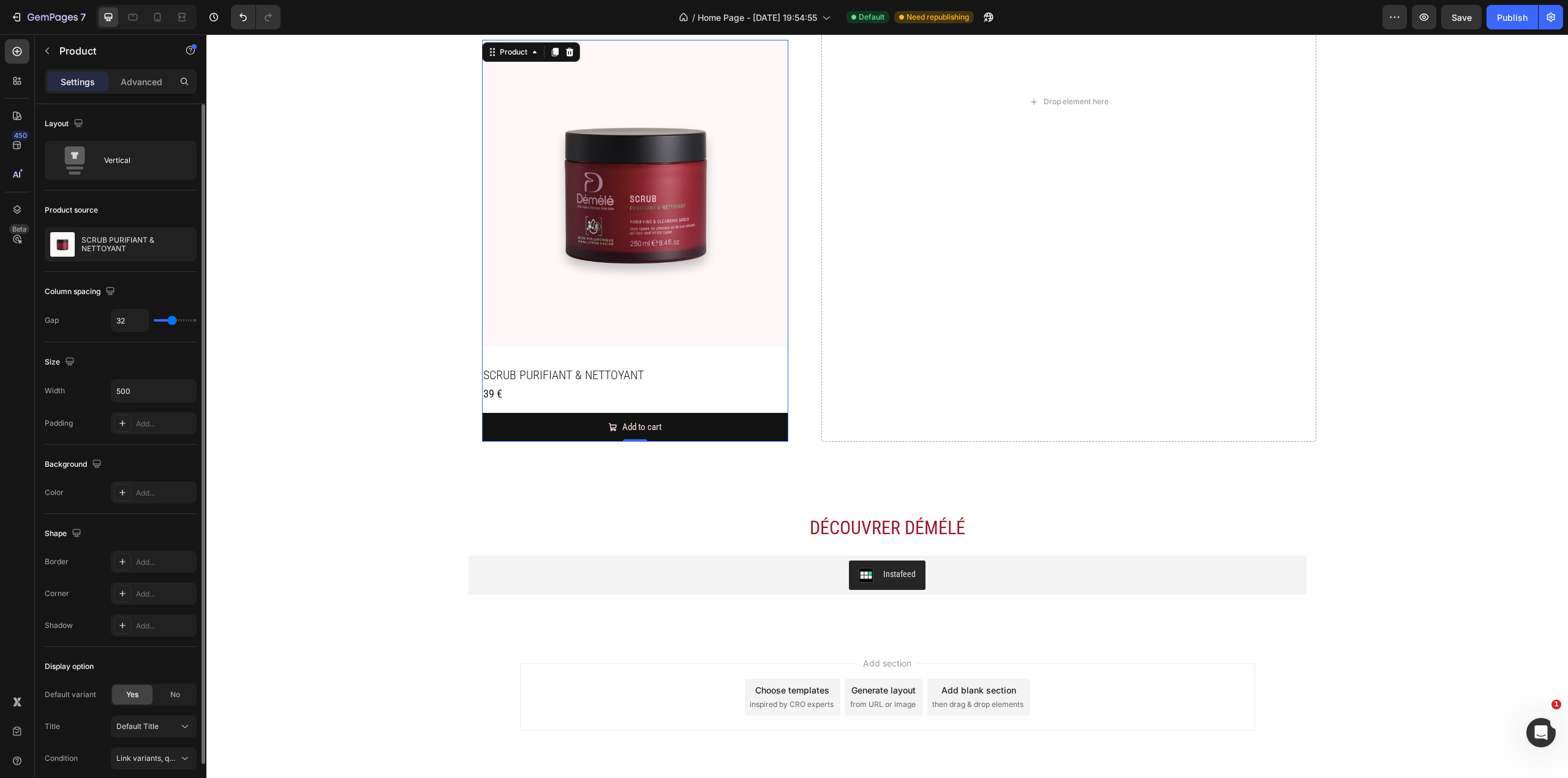
scroll to position [52, 0]
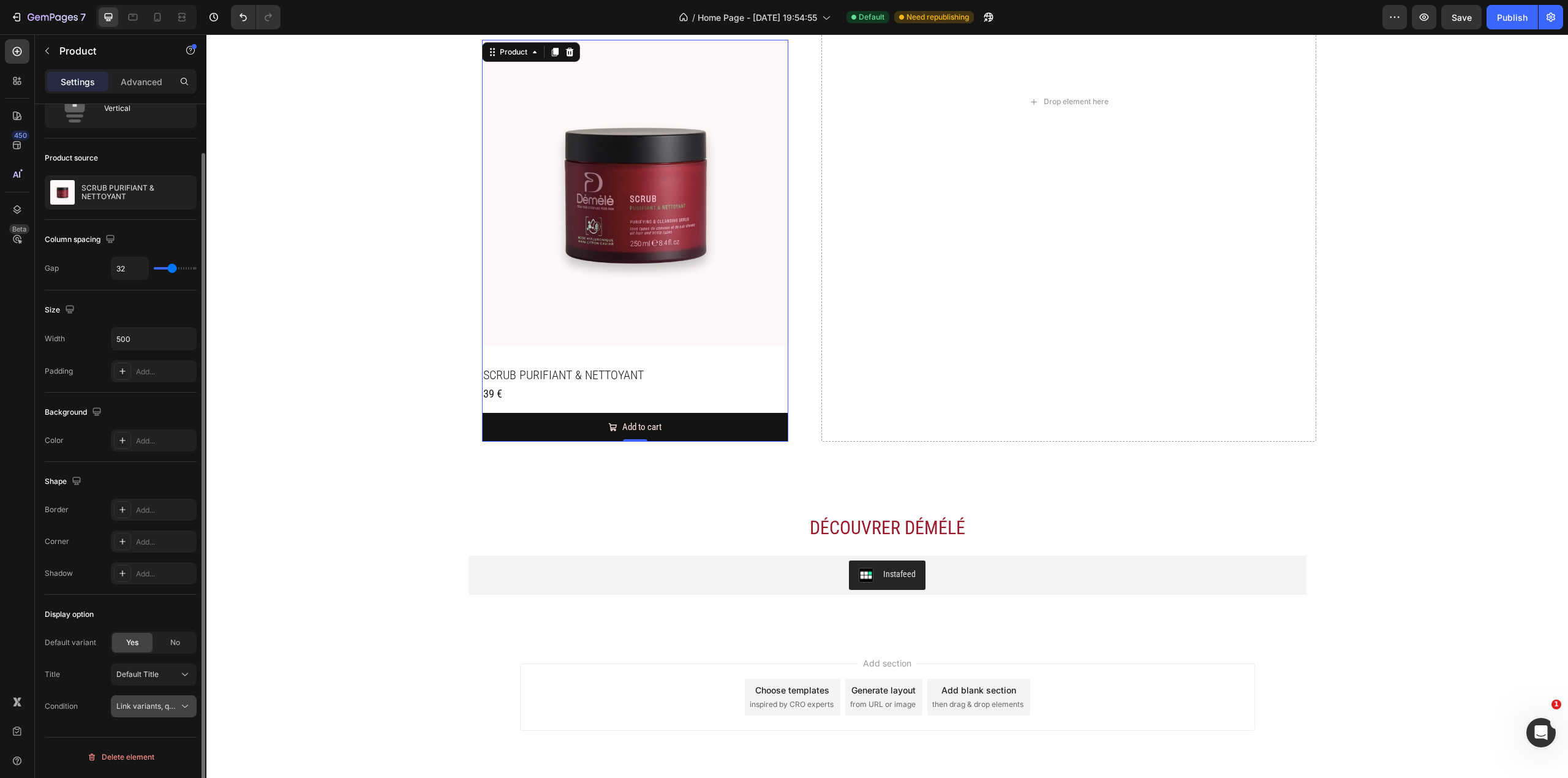
click at [156, 513] on span "Link variants, quantity <br> between same products" at bounding box center [207, 706] width 181 height 9
click at [97, 513] on div "Display option Default variant Yes No Title Default Title Condition Link varian…" at bounding box center [120, 660] width 152 height 132
click at [140, 513] on span "Default Title" at bounding box center [137, 674] width 42 height 11
click at [94, 513] on div "Title Default Title Default Title" at bounding box center [120, 675] width 152 height 22
click at [162, 513] on div "No" at bounding box center [175, 642] width 41 height 19
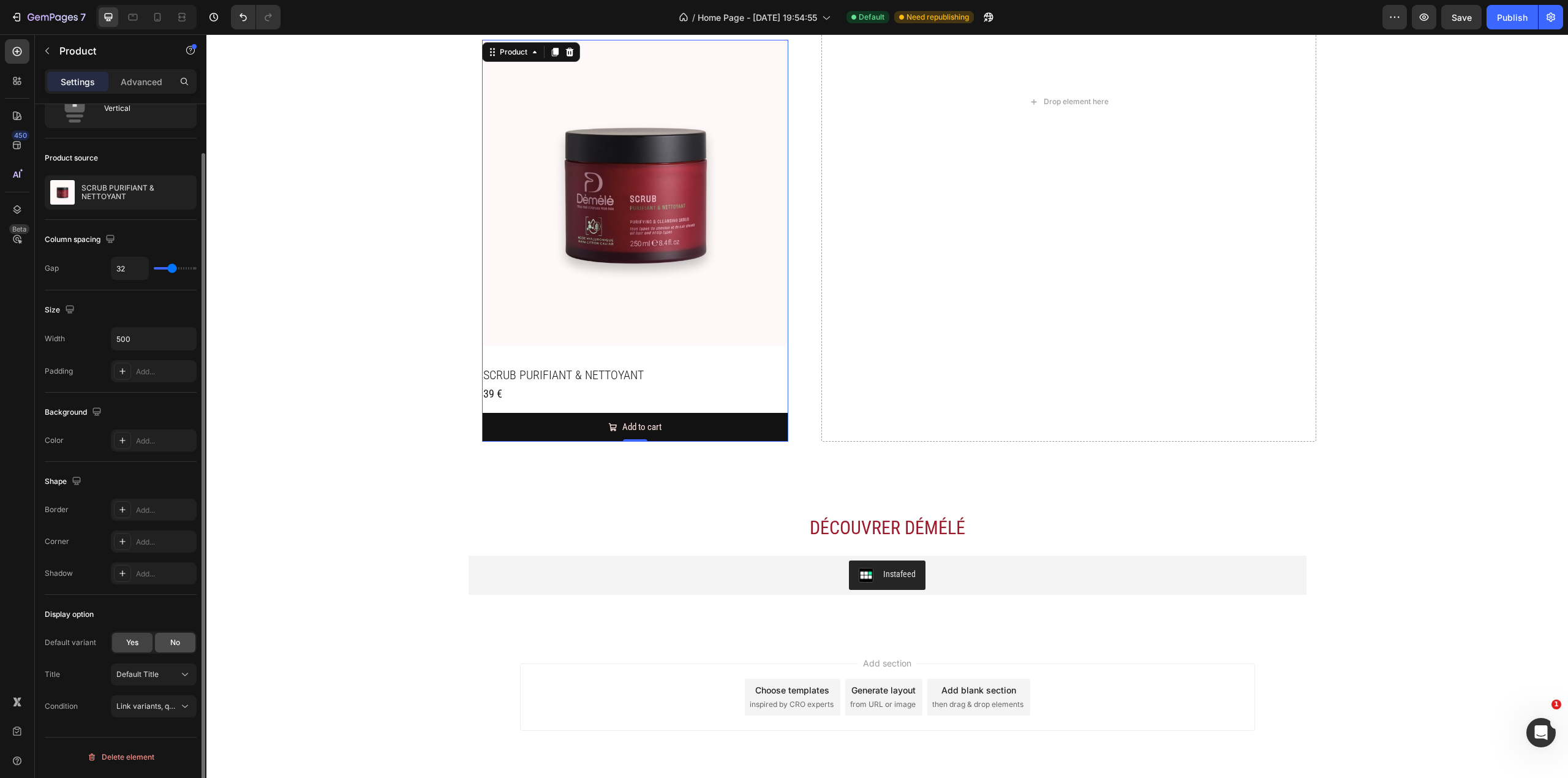
scroll to position [20, 0]
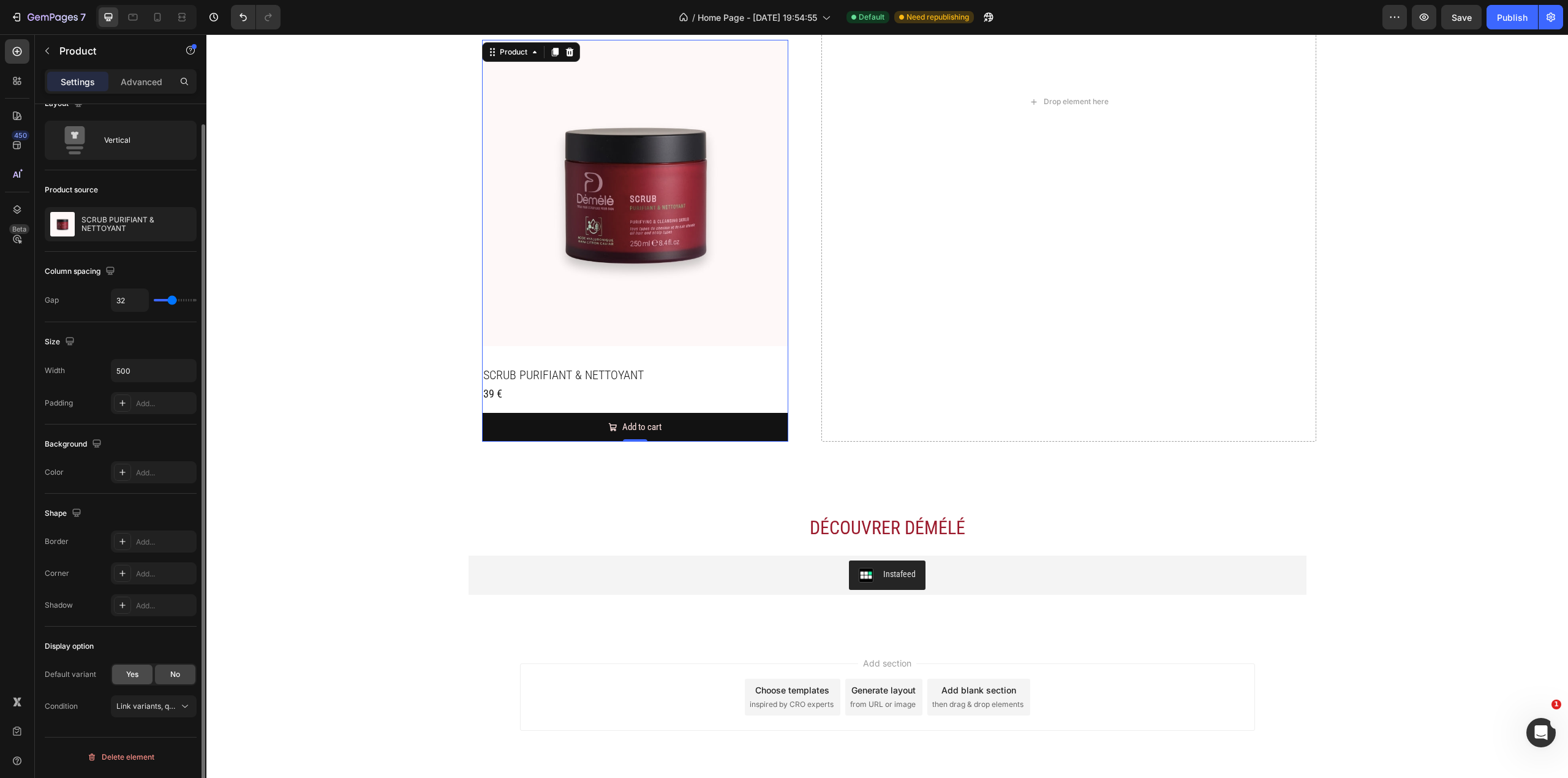
click at [130, 513] on span "Yes" at bounding box center [132, 674] width 12 height 11
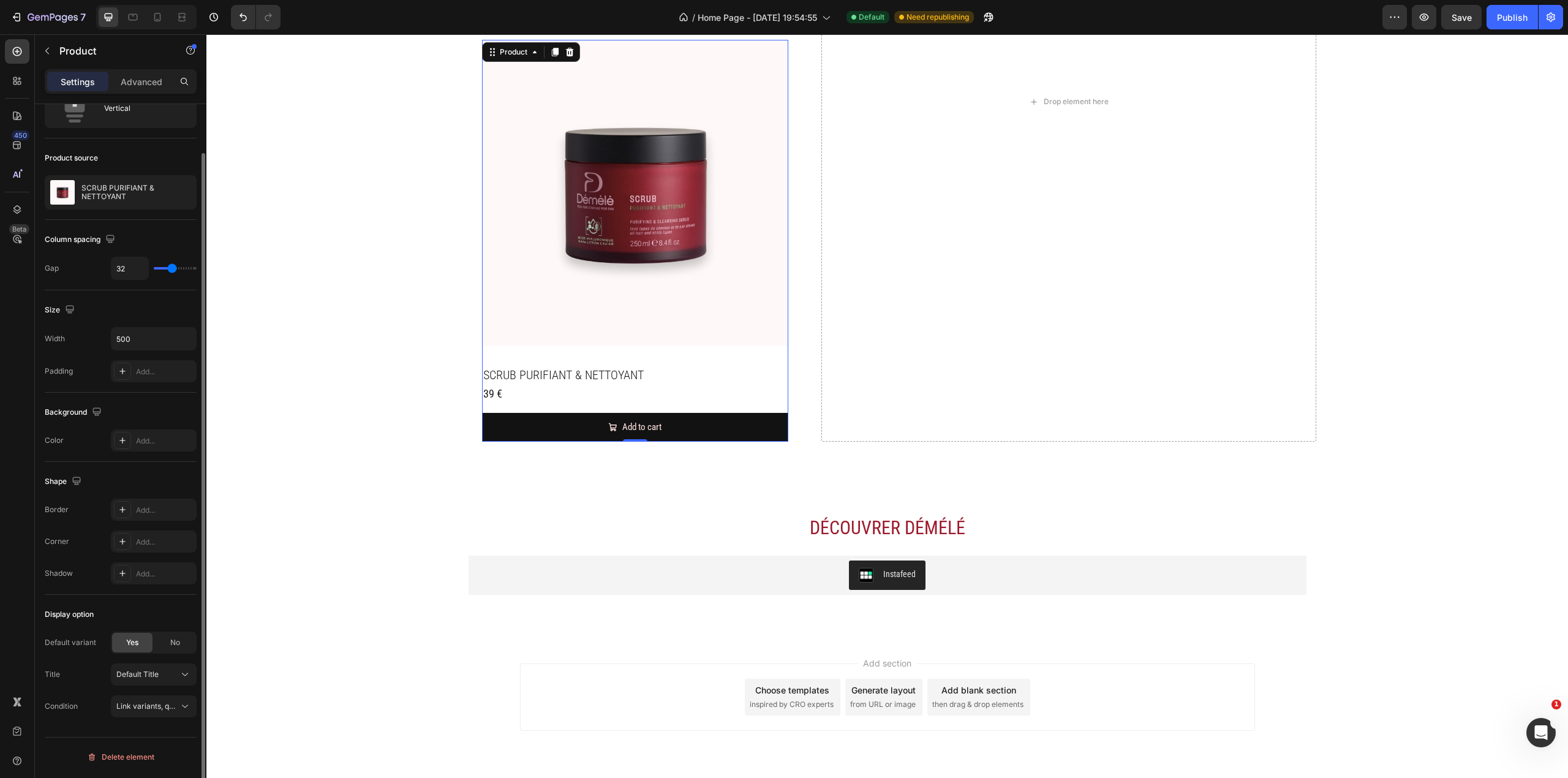
click at [167, 513] on div "No" at bounding box center [175, 642] width 41 height 19
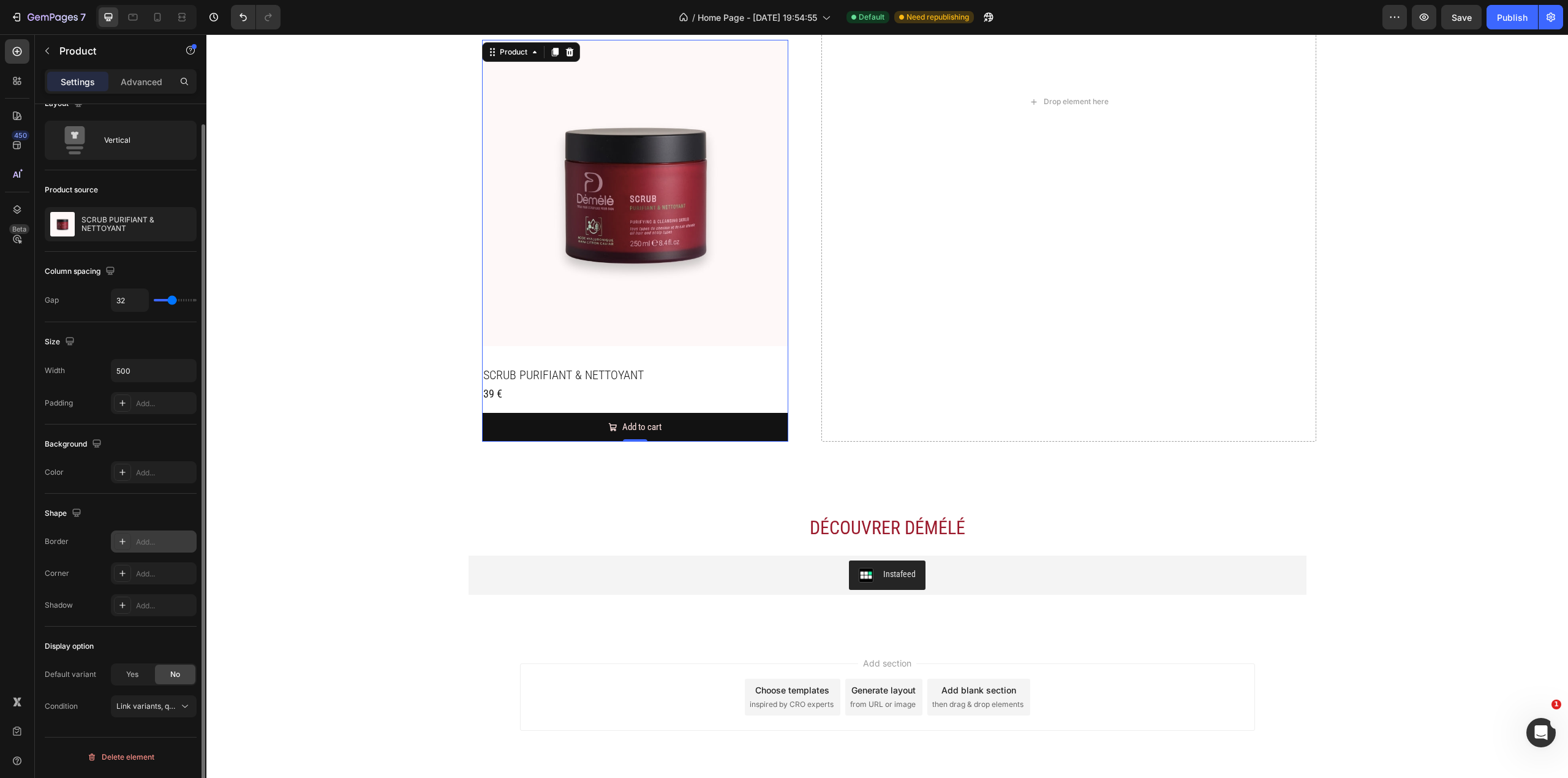
scroll to position [0, 0]
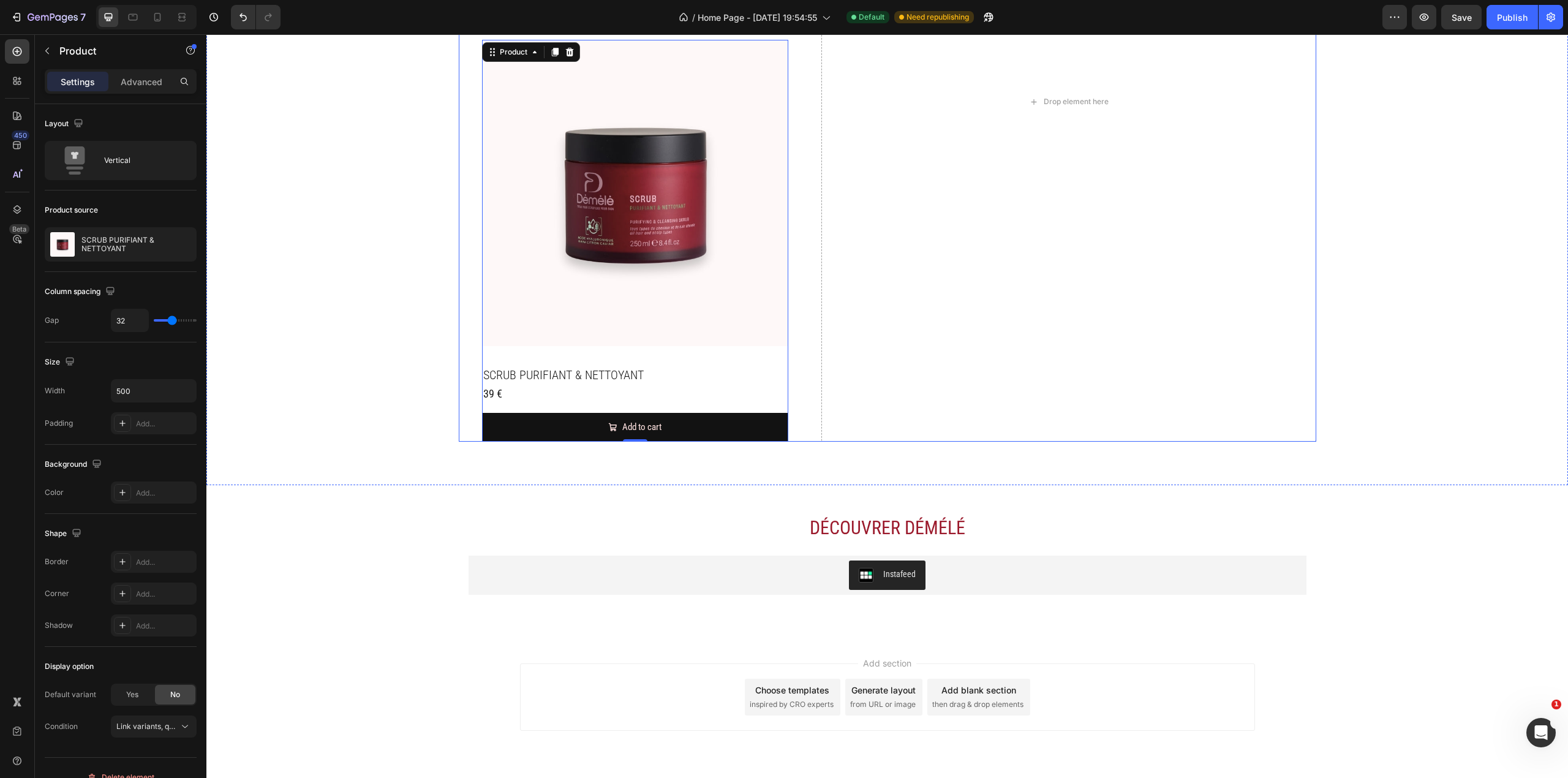
click at [790, 342] on div "Les AHA du citron caviar, pour un cuir chevelu purifié et vivant. Heading Extra…" at bounding box center [635, 101] width 353 height 679
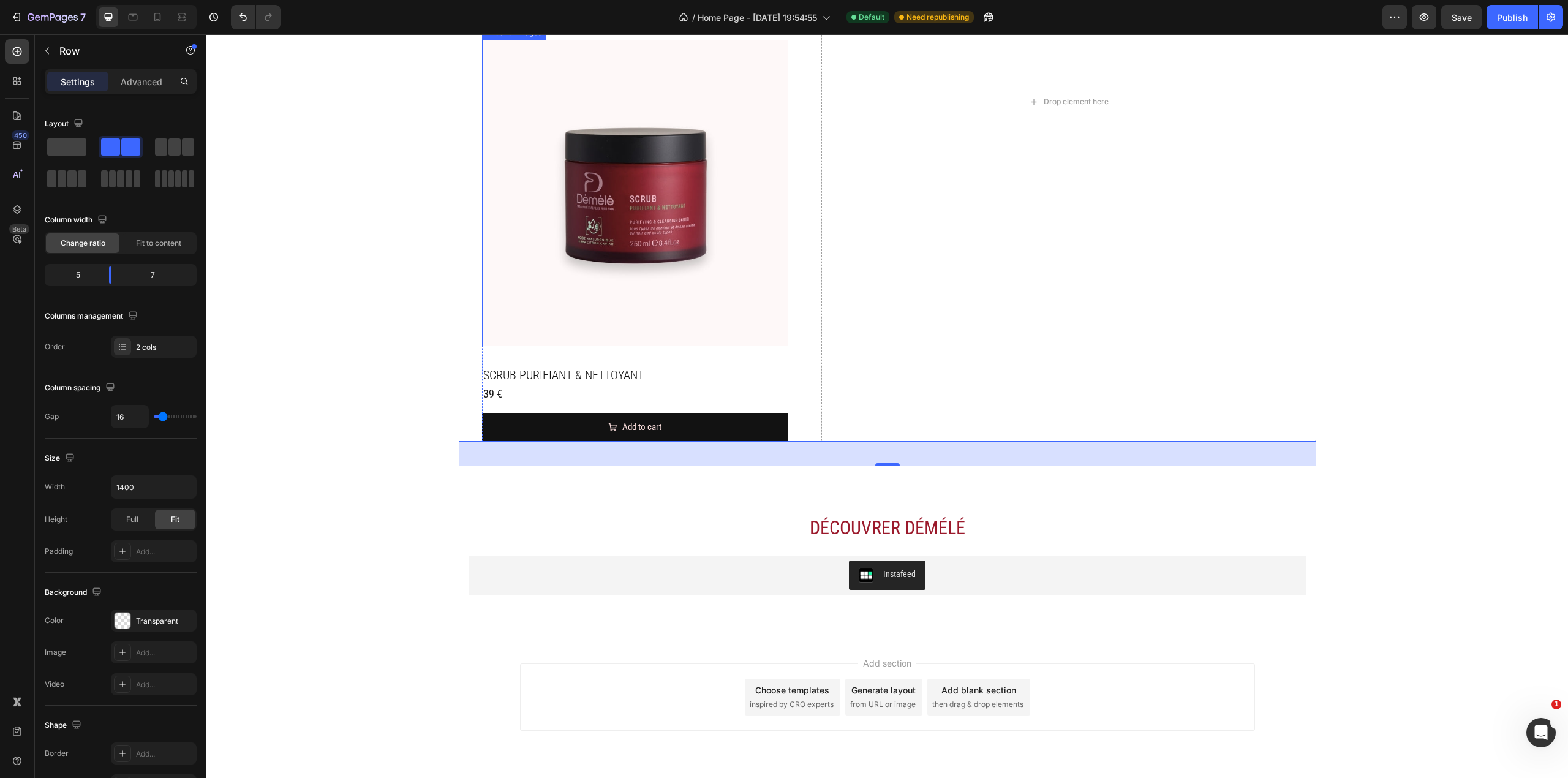
scroll to position [1418, 0]
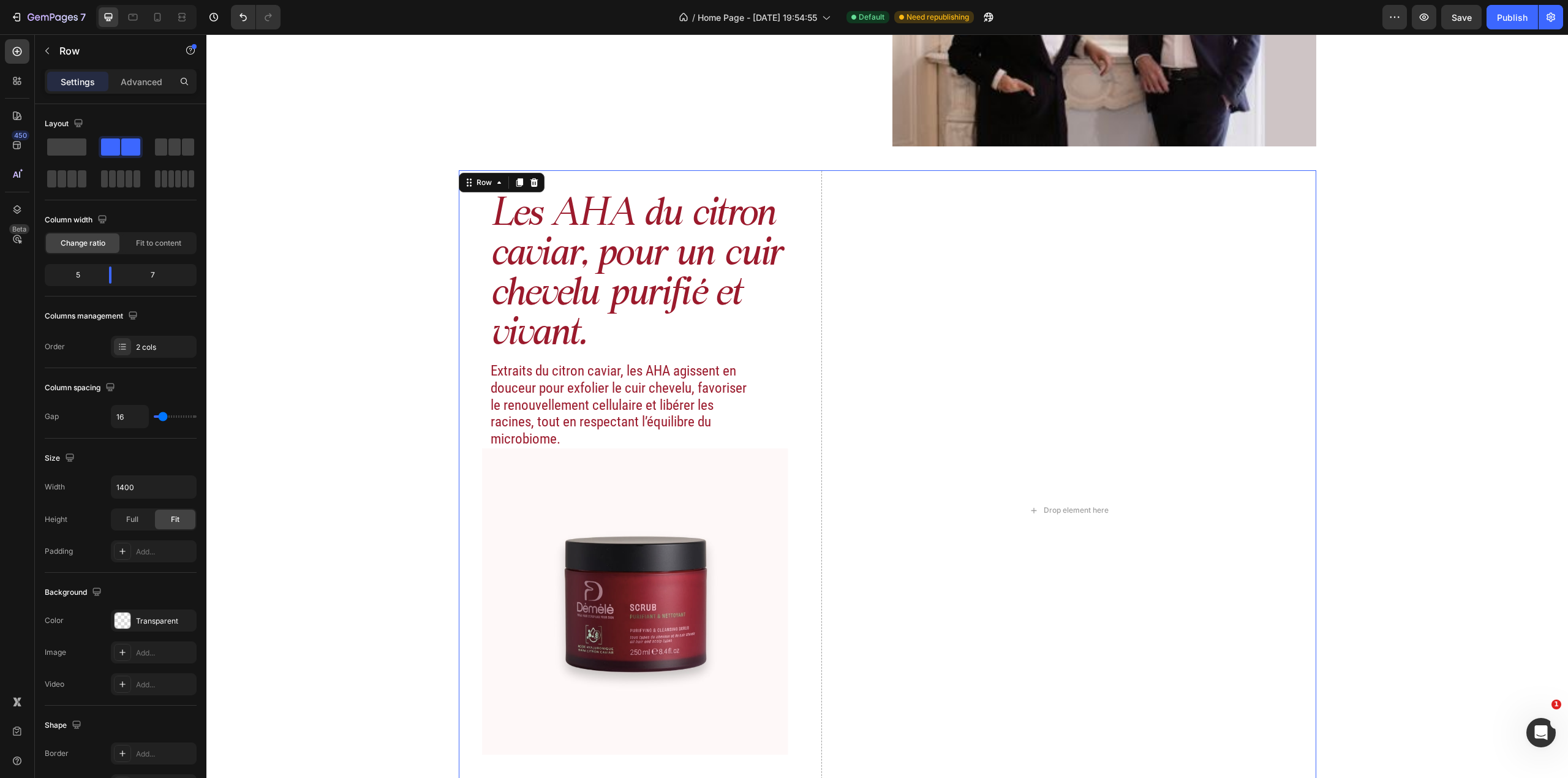
click at [788, 484] on div "Les AHA du citron caviar, pour un cuir chevelu purifié et vivant. Heading Extra…" at bounding box center [635, 510] width 353 height 679
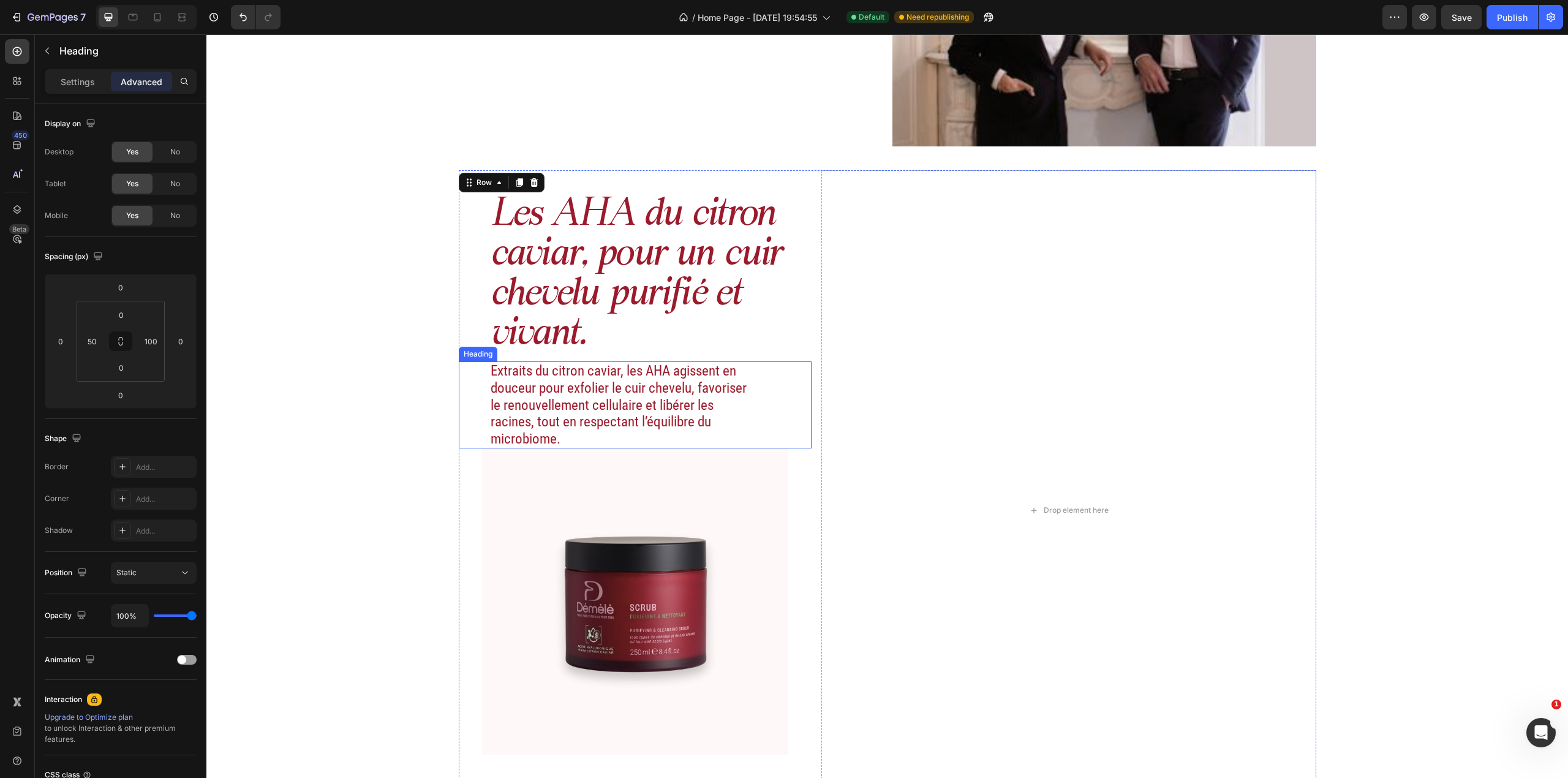
click at [755, 408] on div "Extraits du citron caviar, les AHA agissent en douceur pour exfolier le cuir ch…" at bounding box center [635, 405] width 353 height 87
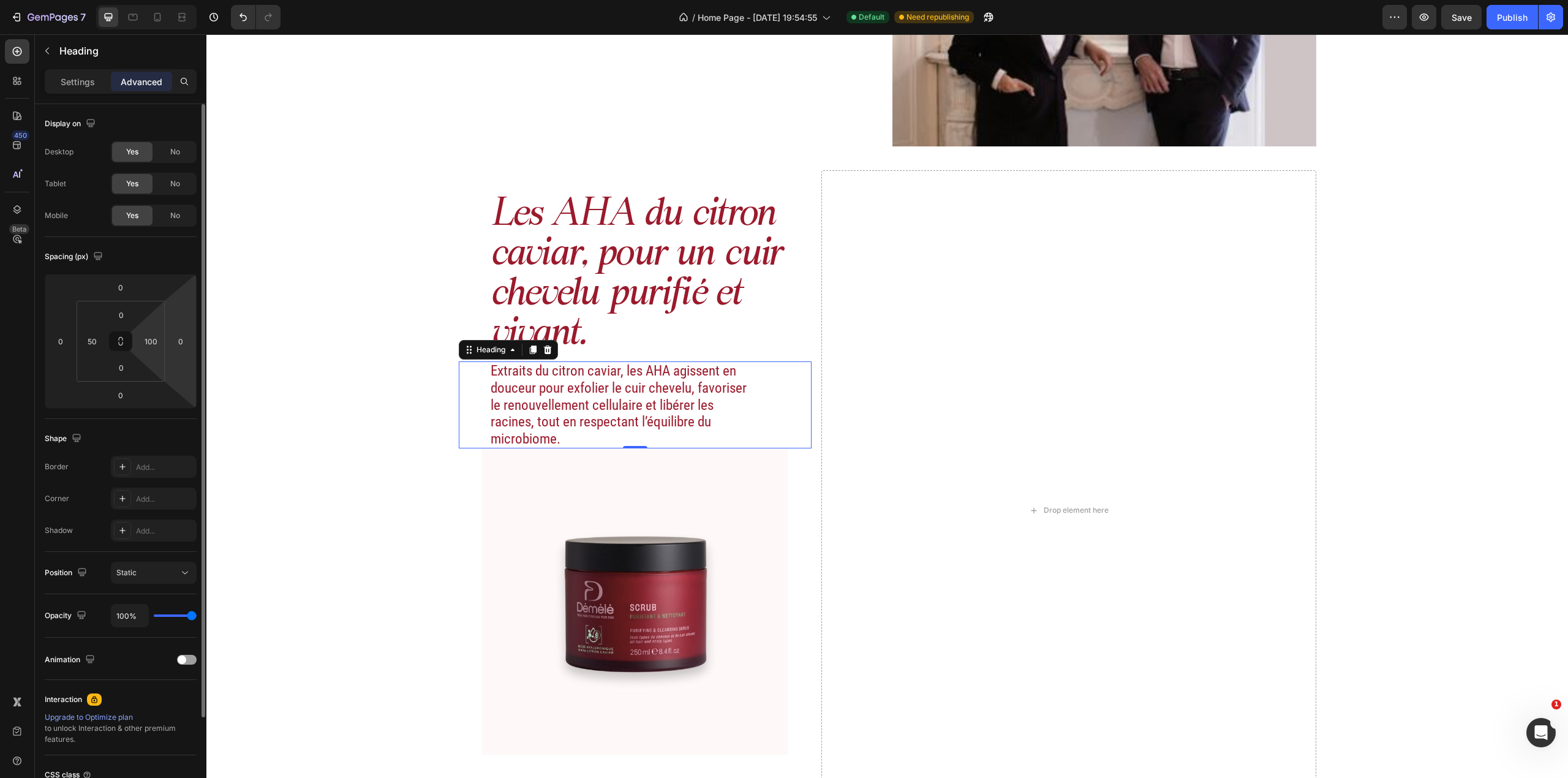
click at [152, 0] on html "7 Version history / Home Page - [DATE] 19:54:55 Default Need republishing Previ…" at bounding box center [784, 0] width 1568 height 0
type input "0"
drag, startPoint x: 376, startPoint y: 420, endPoint x: 370, endPoint y: 413, distance: 9.2
click at [371, 413] on div "Image Actifs & ingrédients Heading Nos duos d’acide hyaluronique et d’actifs vé…" at bounding box center [887, 162] width 1361 height 1424
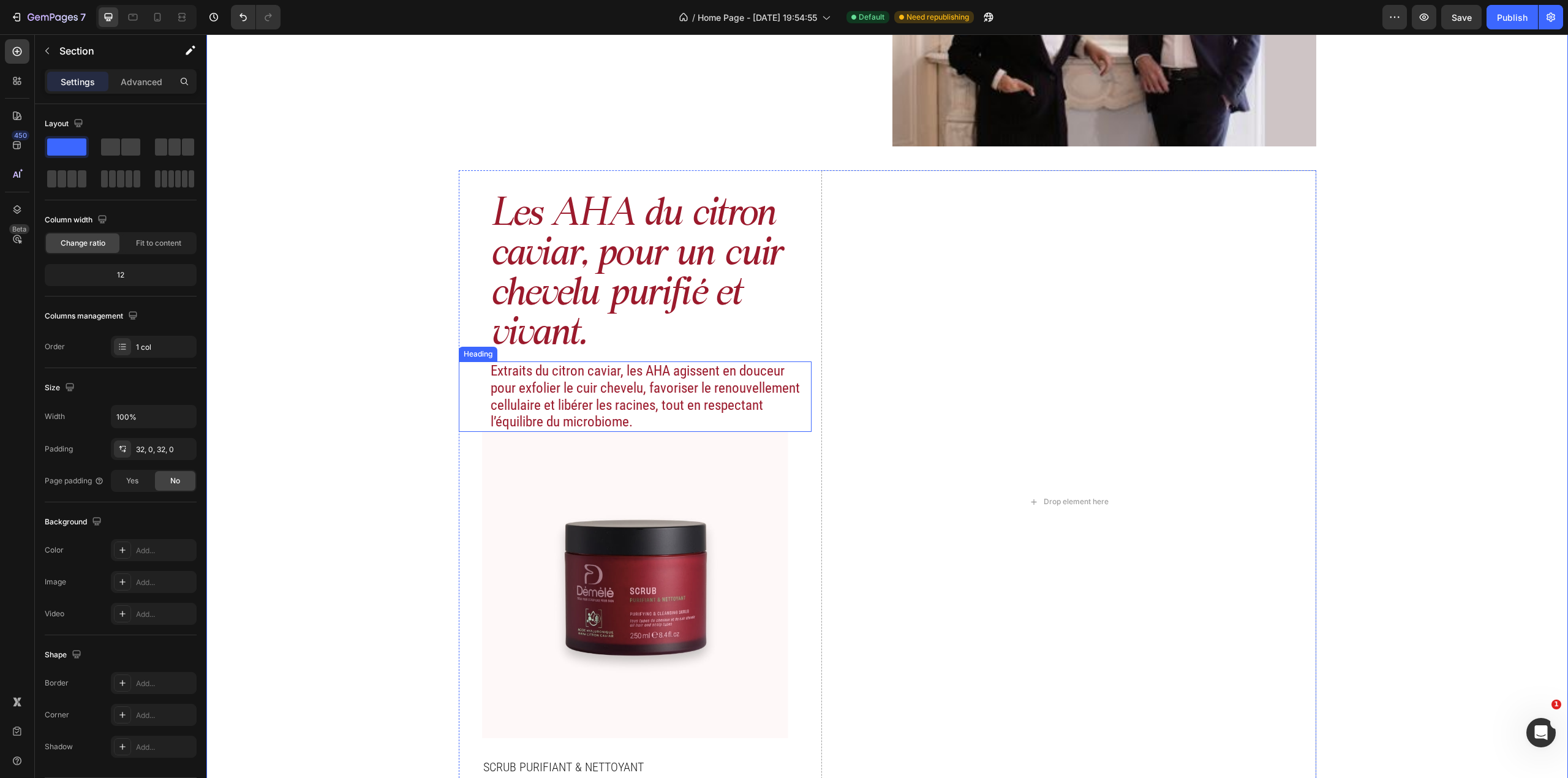
click at [618, 385] on h2 "Extraits du citron caviar, les AHA agissent en douceur pour exfolier le cuir ch…" at bounding box center [651, 396] width 323 height 70
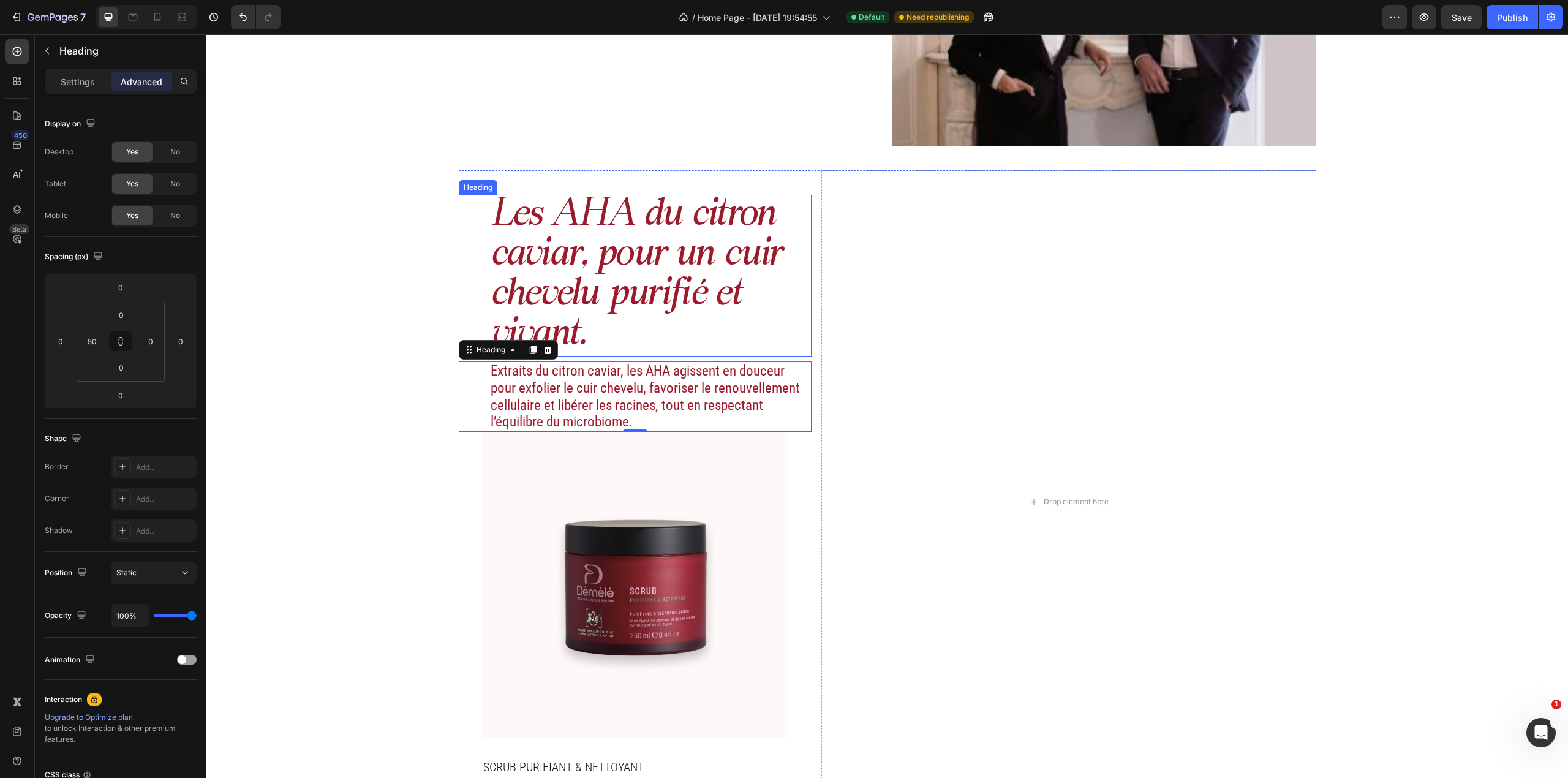
click at [618, 269] on h2 "Les AHA du citron caviar, pour un cuir chevelu purifié et vivant." at bounding box center [651, 276] width 323 height 161
click at [877, 424] on div "Drop element here" at bounding box center [1068, 502] width 494 height 663
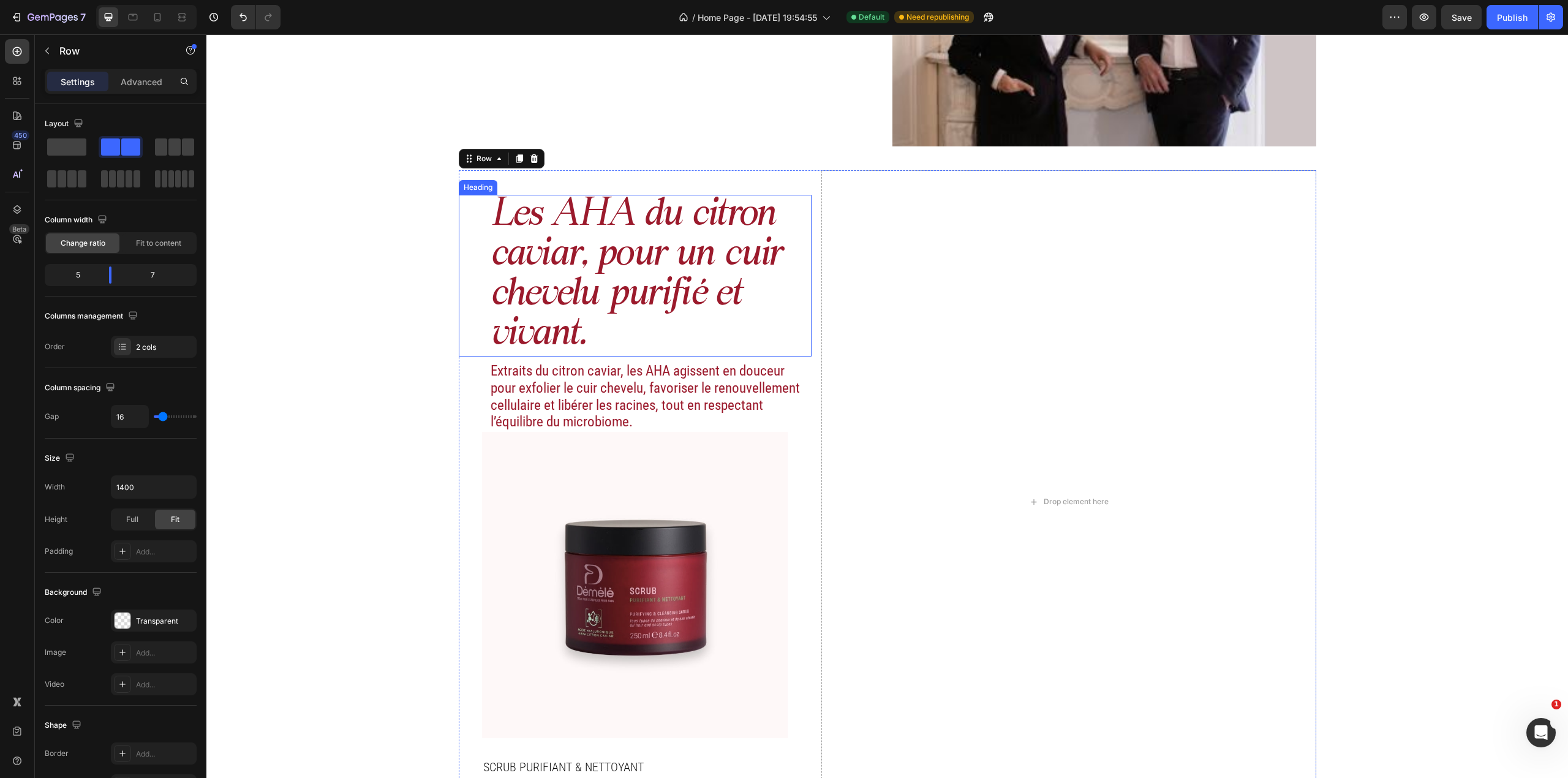
click at [767, 309] on h2 "Les AHA du citron caviar, pour un cuir chevelu purifié et vivant." at bounding box center [651, 276] width 323 height 161
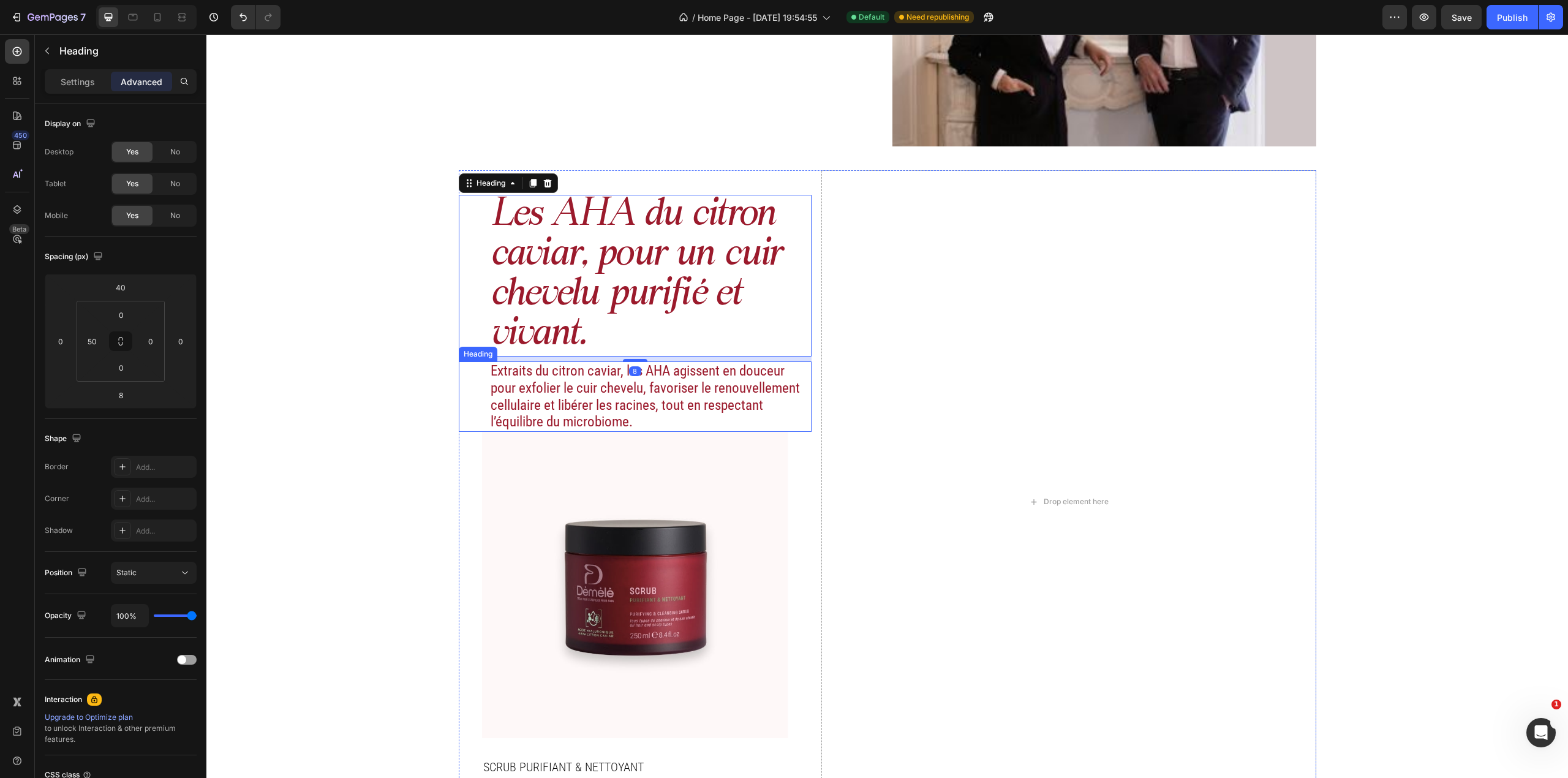
click at [785, 400] on h2 "Extraits du citron caviar, les AHA agissent en douceur pour exfolier le cuir ch…" at bounding box center [651, 396] width 323 height 70
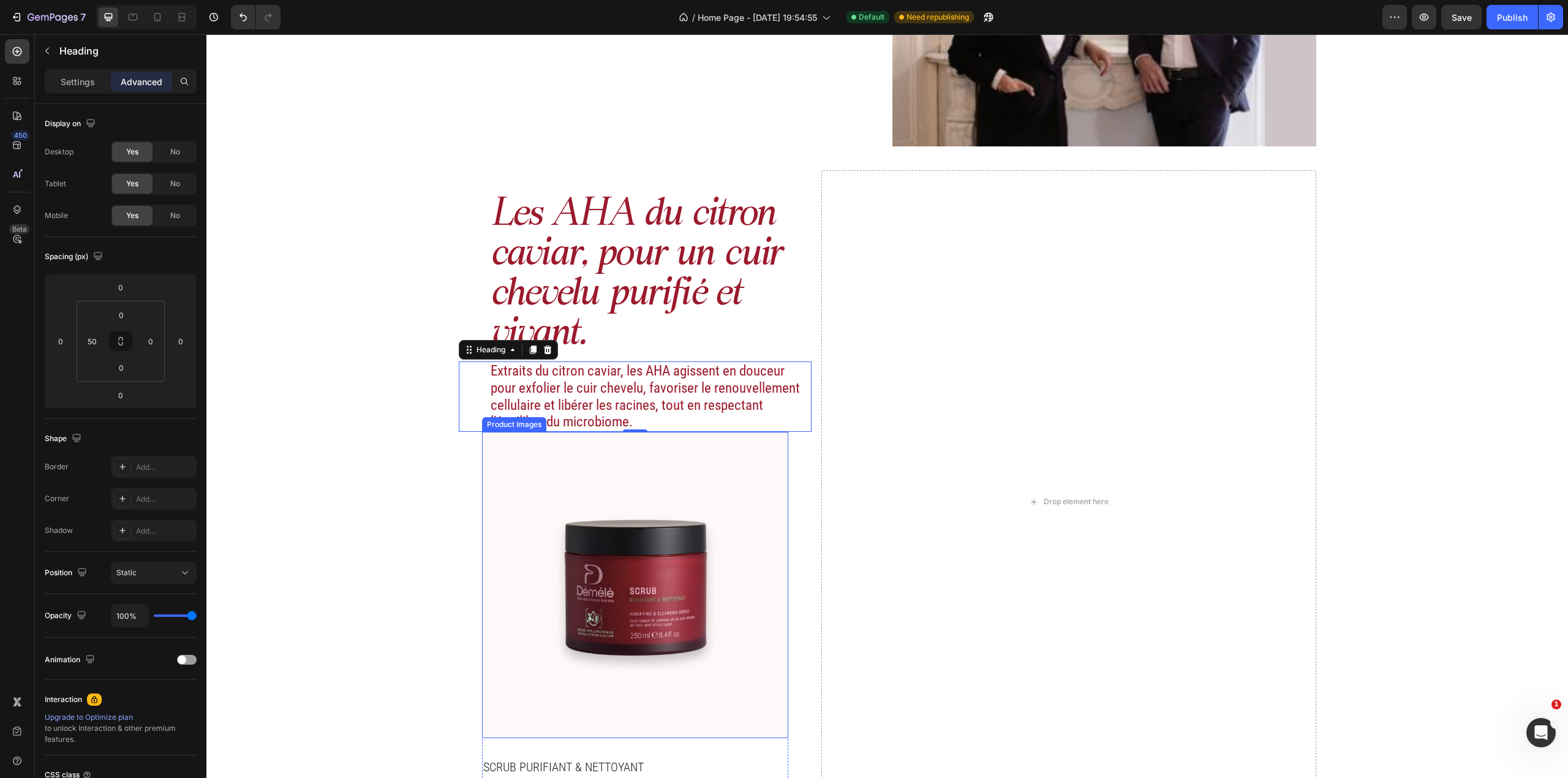
click at [760, 463] on img at bounding box center [635, 585] width 306 height 306
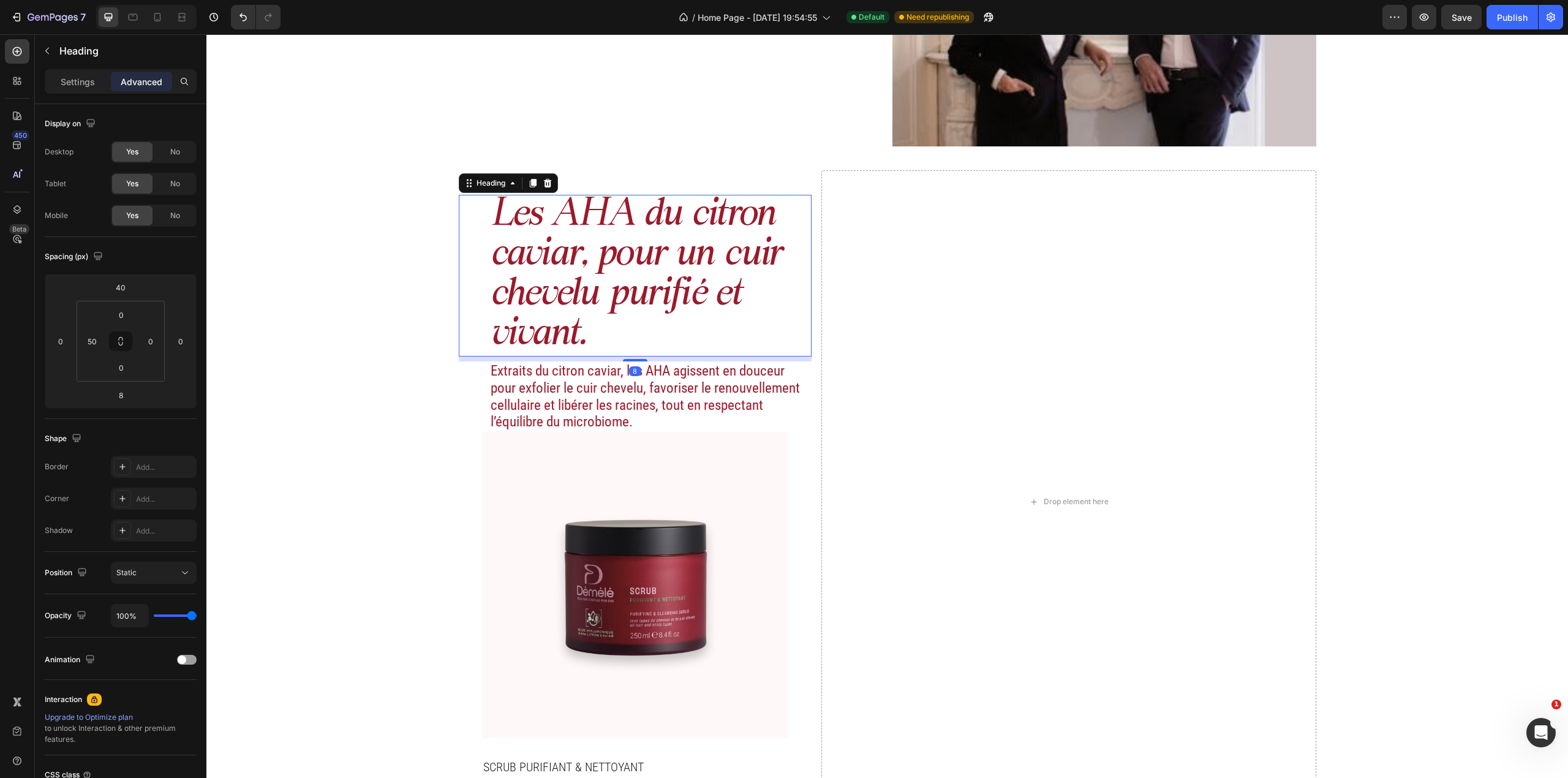
click at [756, 341] on h2 "Les AHA du citron caviar, pour un cuir chevelu purifié et vivant." at bounding box center [651, 276] width 323 height 161
click at [717, 383] on h2 "Extraits du citron caviar, les AHA agissent en douceur pour exfolier le cuir ch…" at bounding box center [651, 396] width 323 height 70
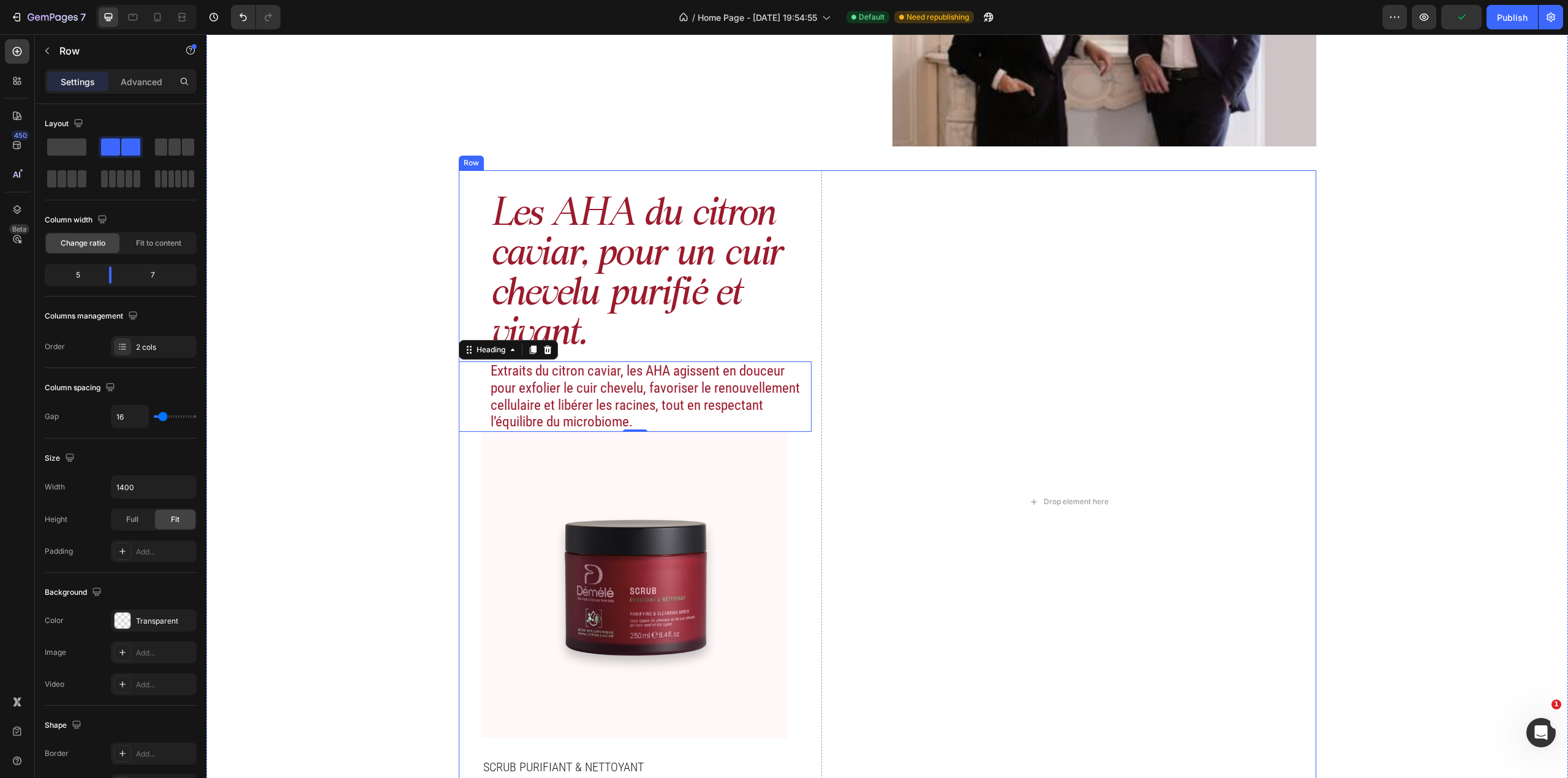
click at [802, 455] on div "Les AHA du citron caviar, pour un cuir chevelu purifié et vivant. Heading Extra…" at bounding box center [635, 502] width 353 height 663
click at [60, 54] on p "Row" at bounding box center [111, 50] width 104 height 15
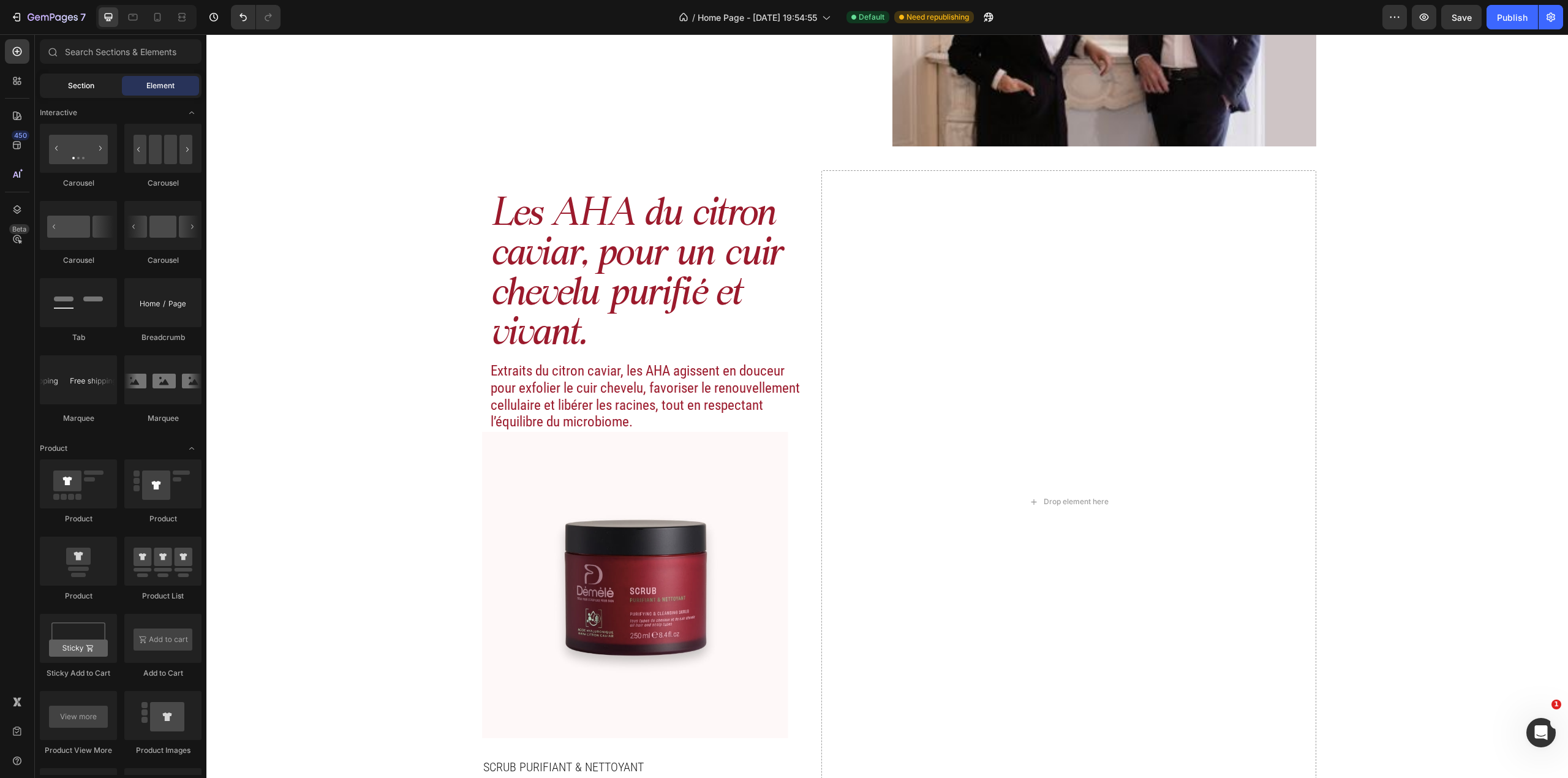
click at [82, 87] on span "Section" at bounding box center [81, 85] width 26 height 11
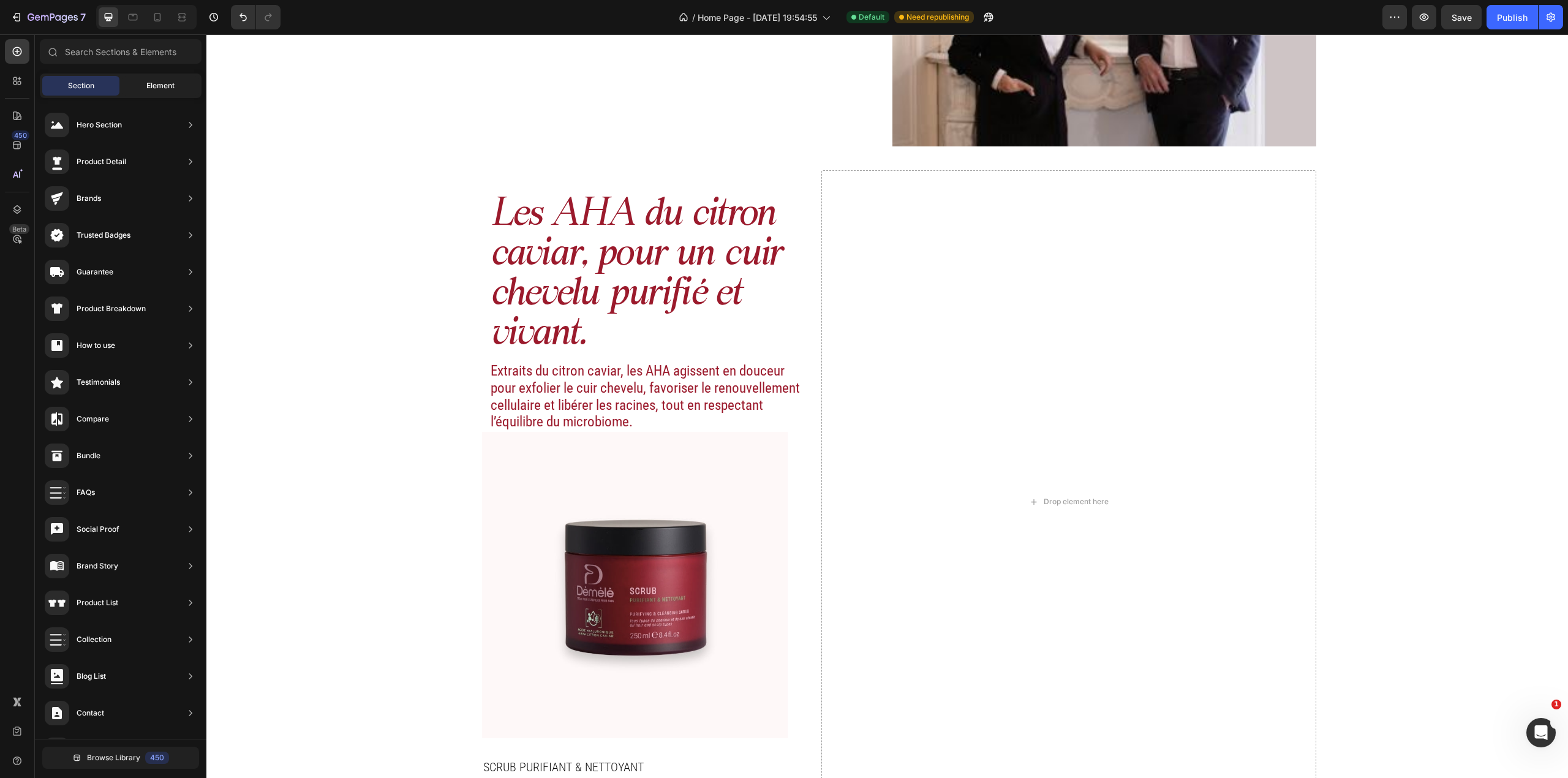
click at [146, 87] on div "Element" at bounding box center [161, 86] width 77 height 19
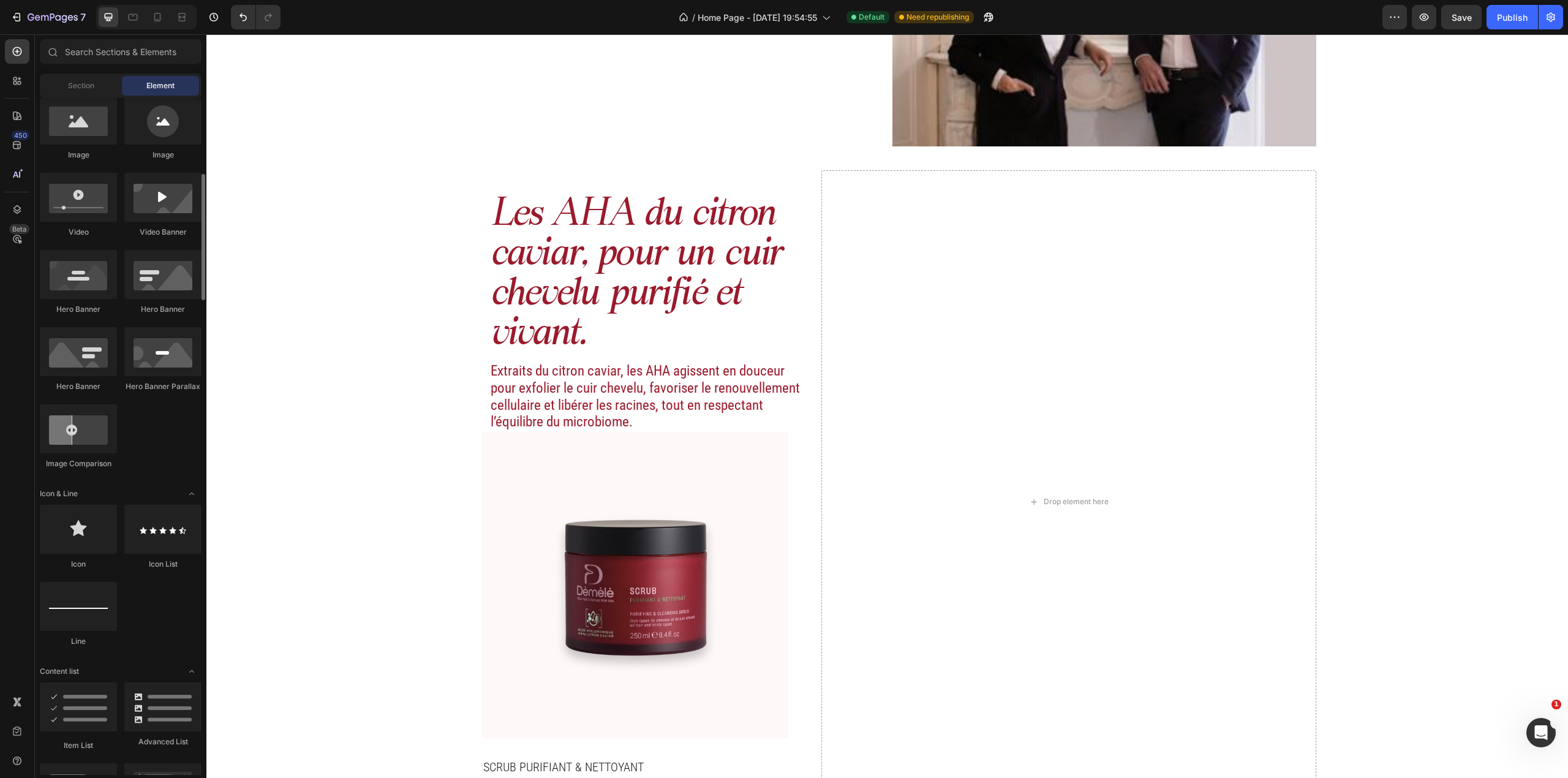
scroll to position [0, 0]
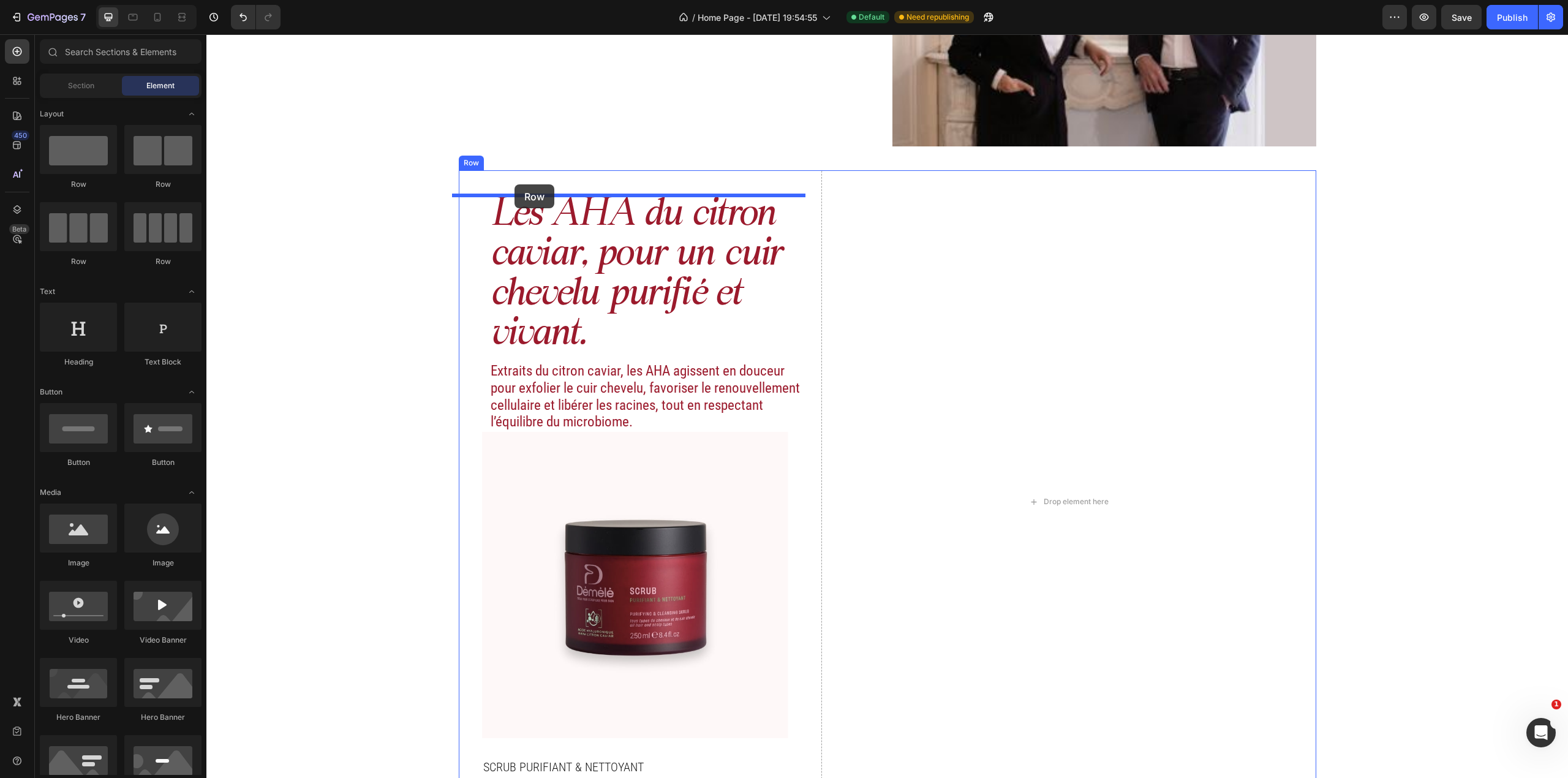
drag, startPoint x: 356, startPoint y: 190, endPoint x: 514, endPoint y: 185, distance: 158.1
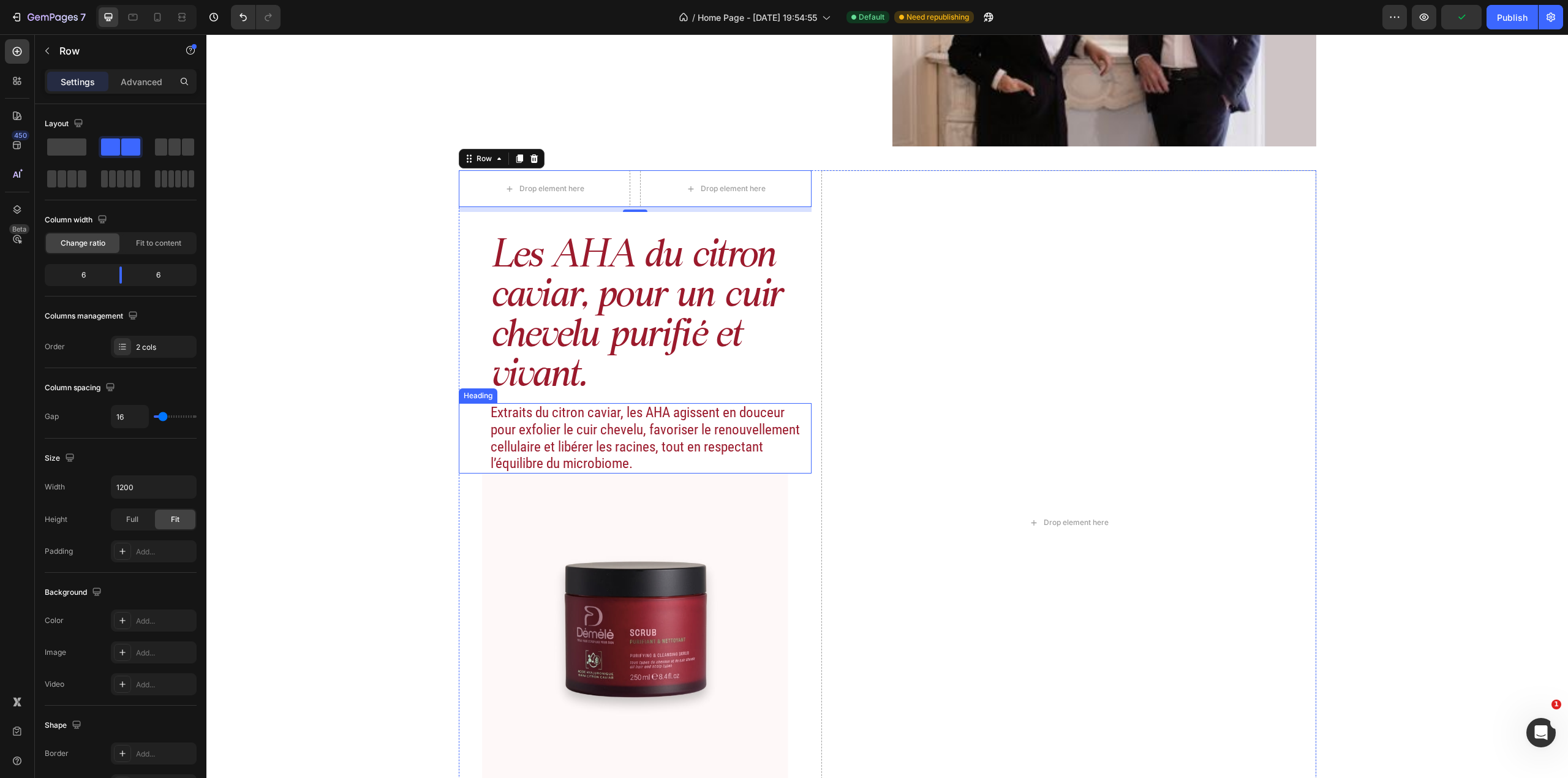
click at [578, 454] on h2 "Extraits du citron caviar, les AHA agissent en douceur pour exfolier le cuir ch…" at bounding box center [651, 438] width 323 height 70
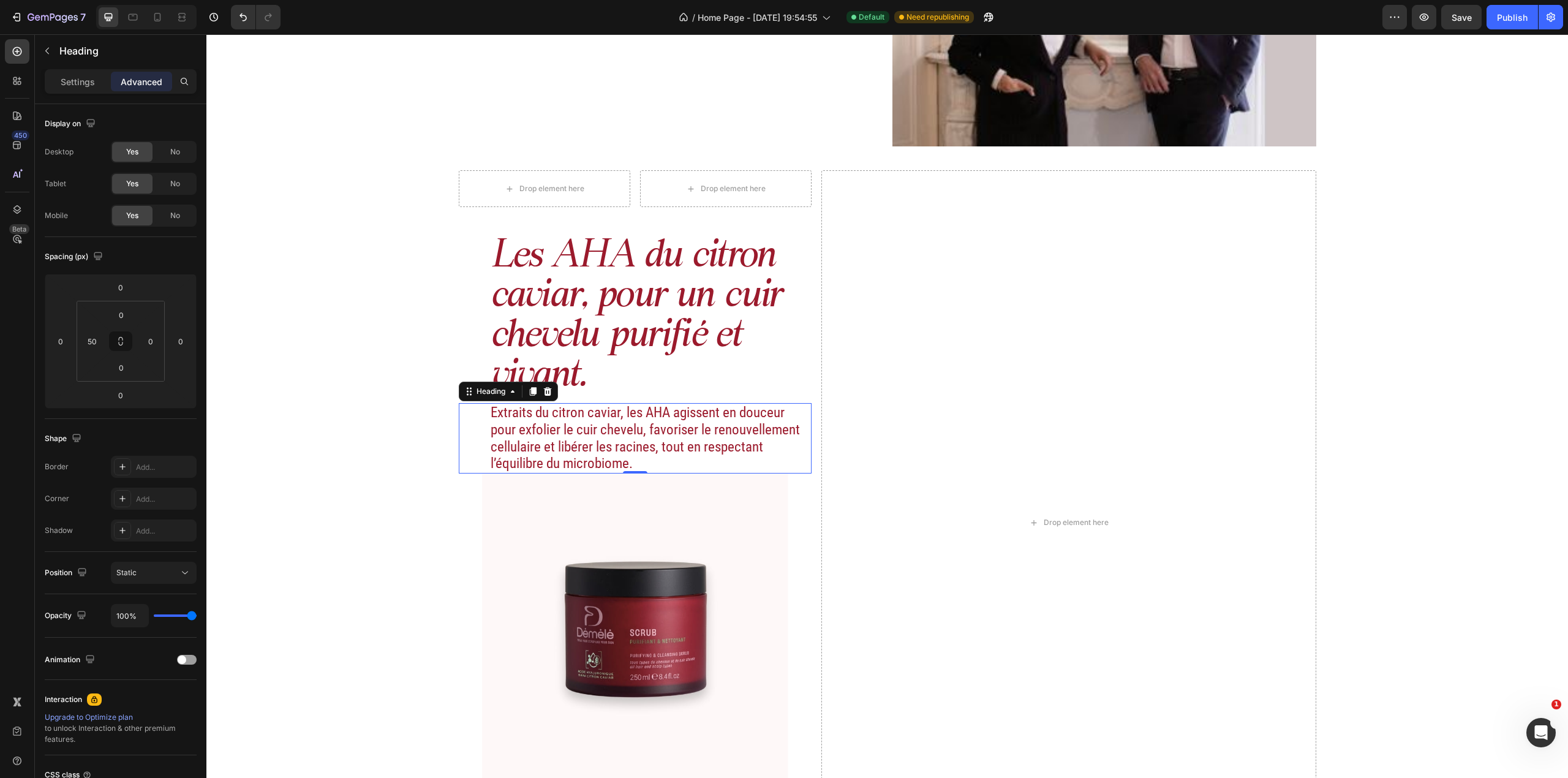
click at [465, 489] on div "Drop element here Drop element here Row Les AHA du citron caviar, pour un cuir …" at bounding box center [635, 522] width 353 height 704
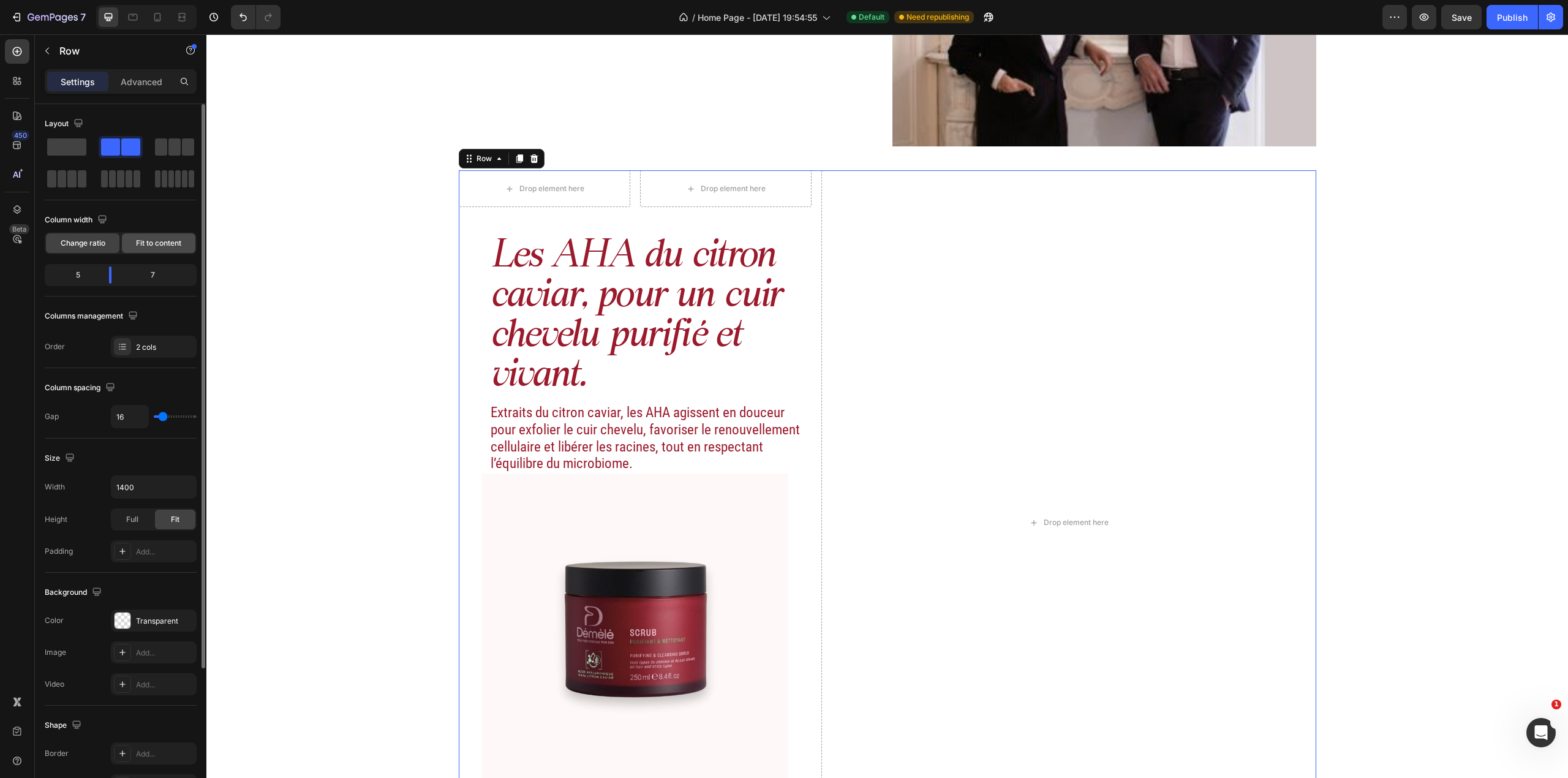
click at [153, 250] on div "Fit to content" at bounding box center [159, 243] width 74 height 19
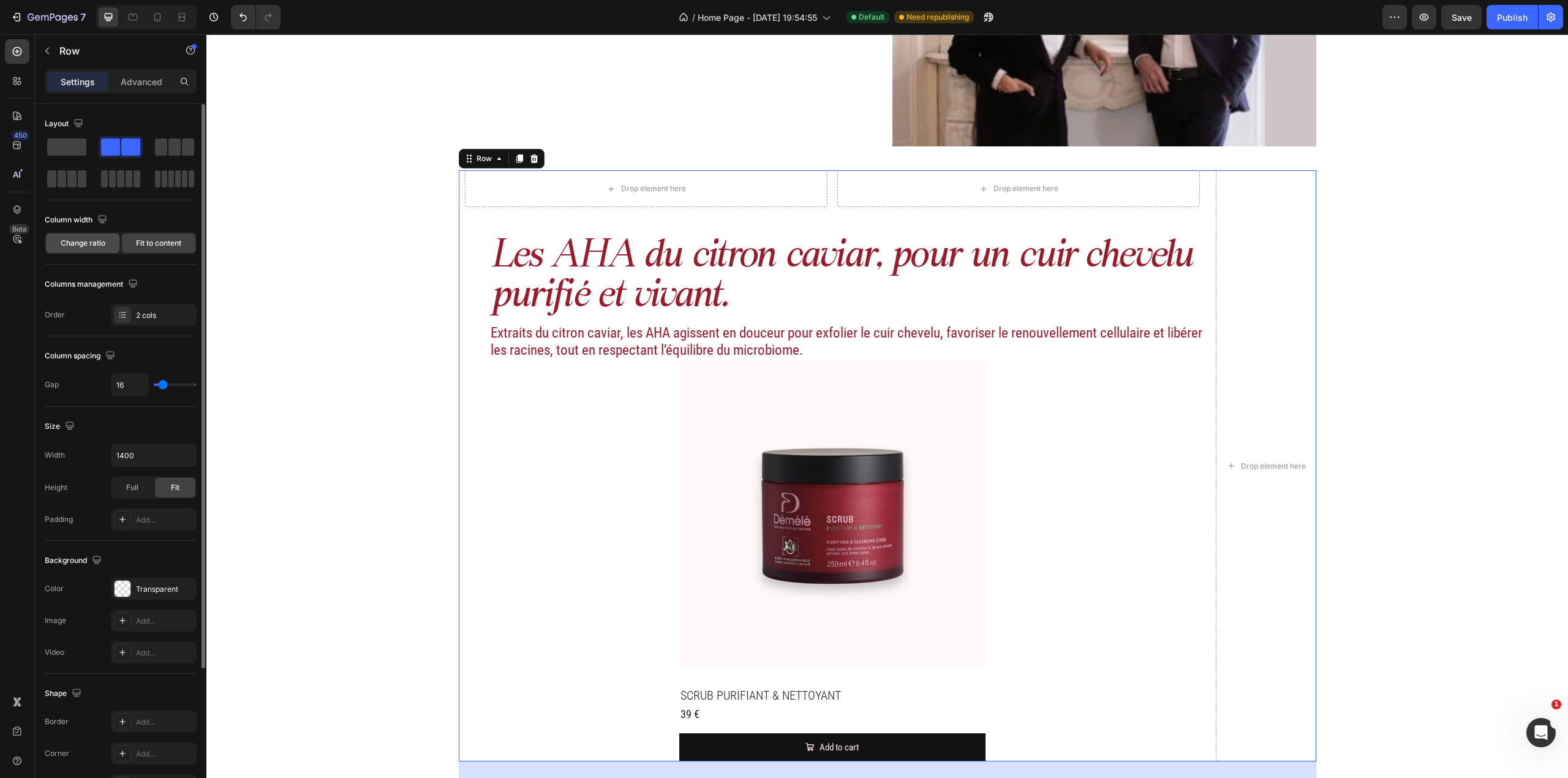
click at [84, 238] on span "Change ratio" at bounding box center [83, 243] width 45 height 11
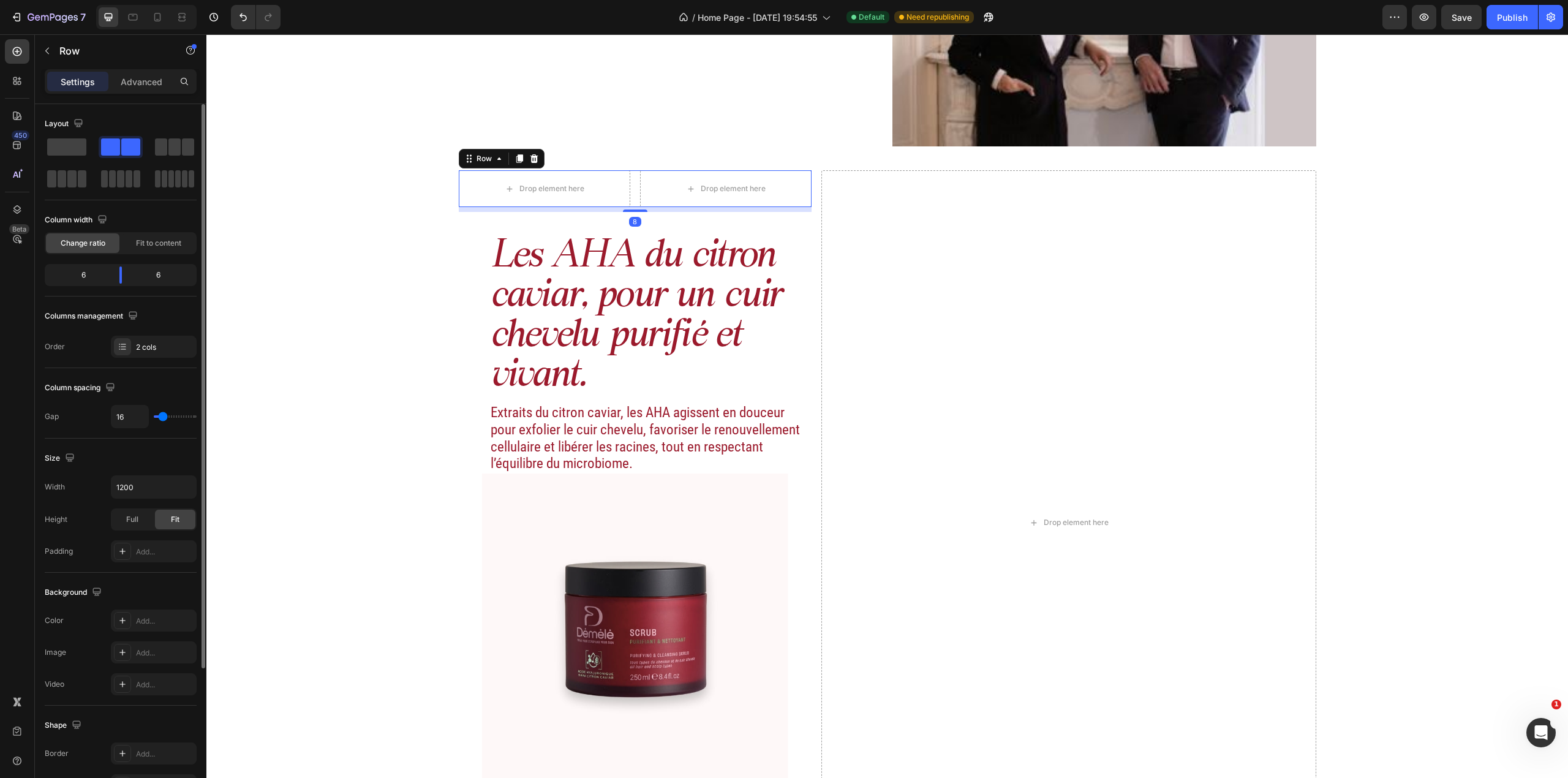
click at [630, 202] on div "Drop element here Drop element here Row 8" at bounding box center [635, 189] width 353 height 37
click at [529, 155] on icon at bounding box center [534, 158] width 10 height 10
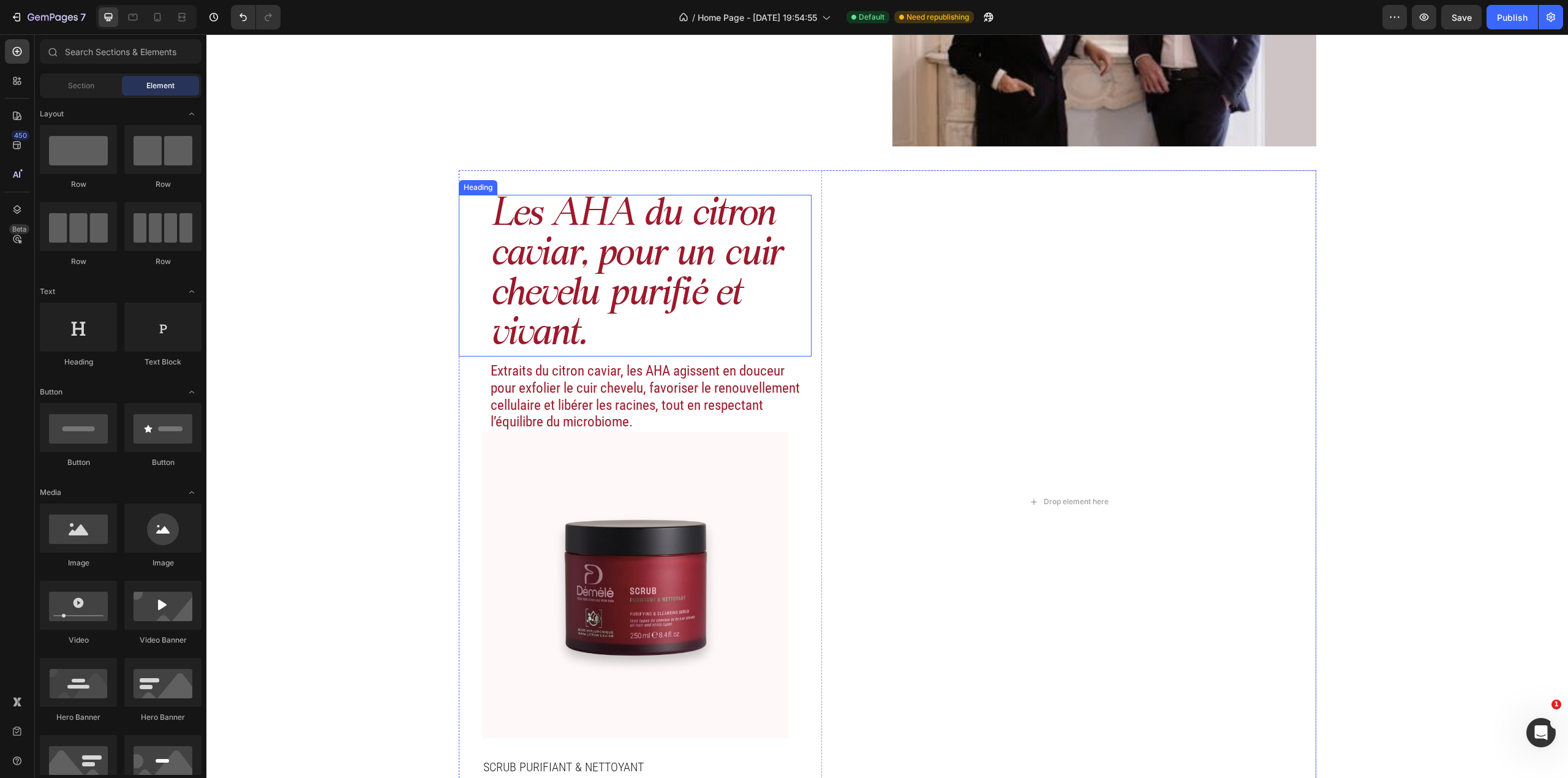
click at [760, 318] on h2 "Les AHA du citron caviar, pour un cuir chevelu purifié et vivant." at bounding box center [651, 276] width 323 height 161
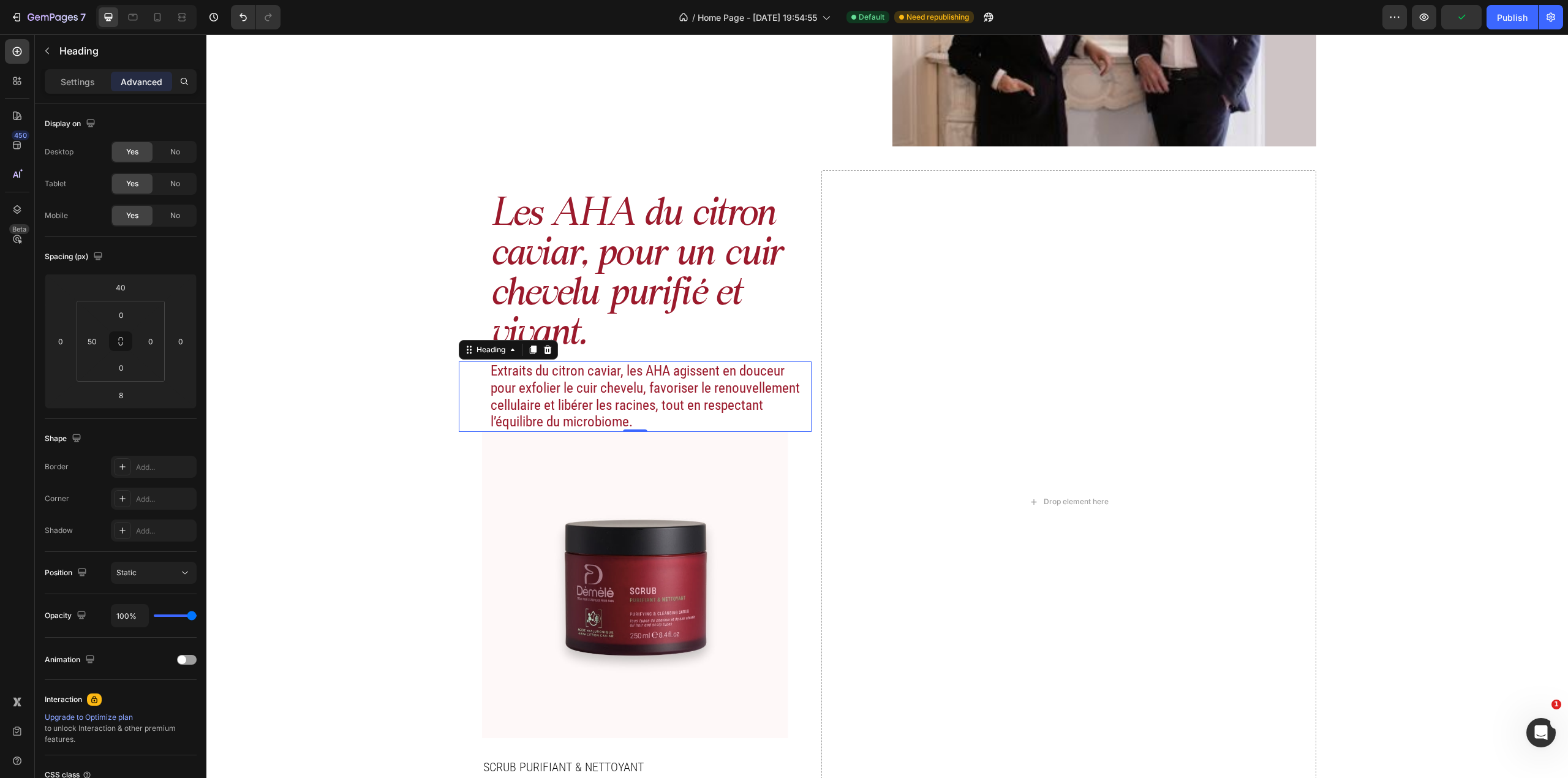
click at [760, 398] on h2 "Extraits du citron caviar, les AHA agissent en douceur pour exfolier le cuir ch…" at bounding box center [651, 396] width 323 height 70
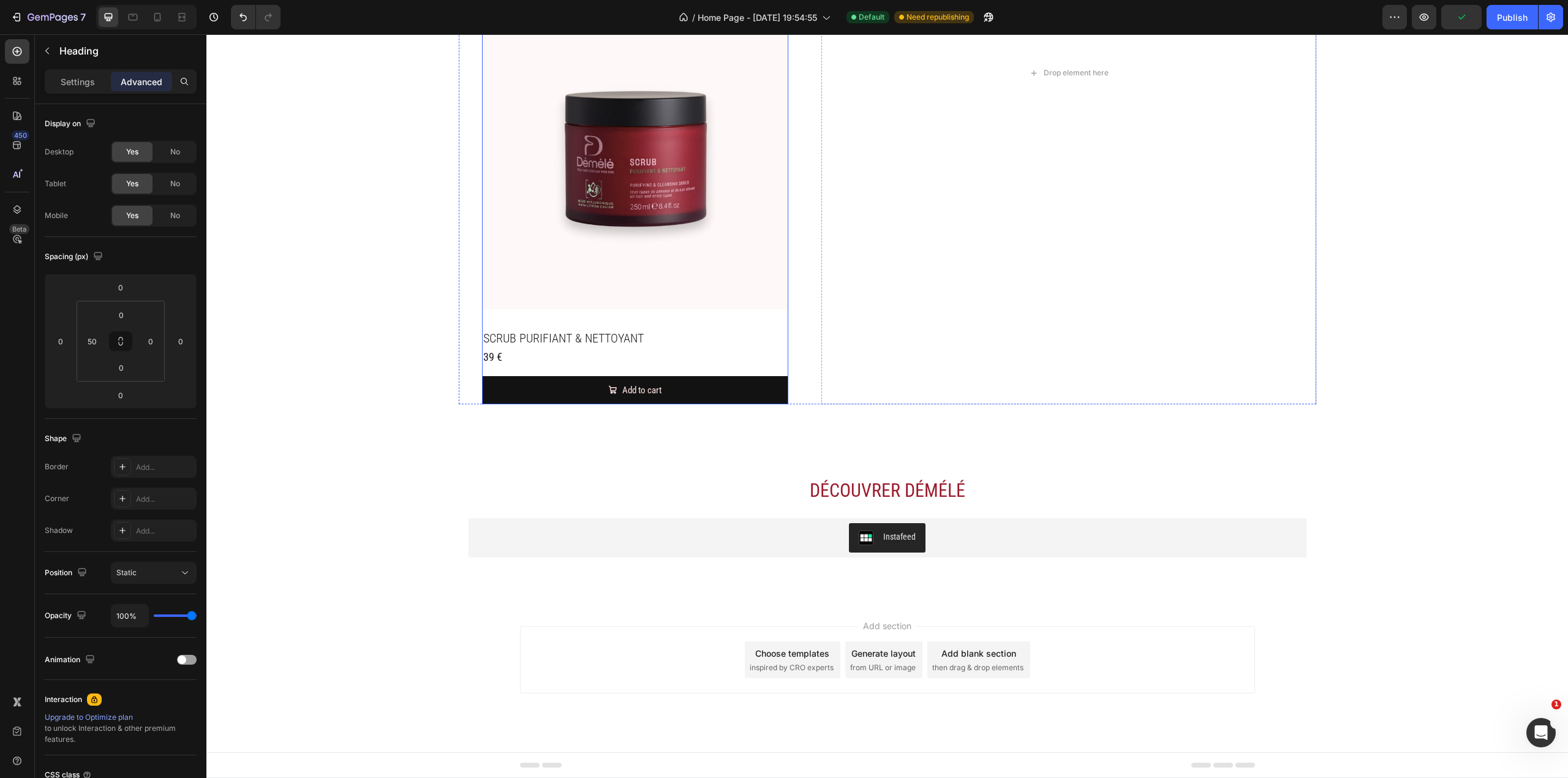
scroll to position [1438, 0]
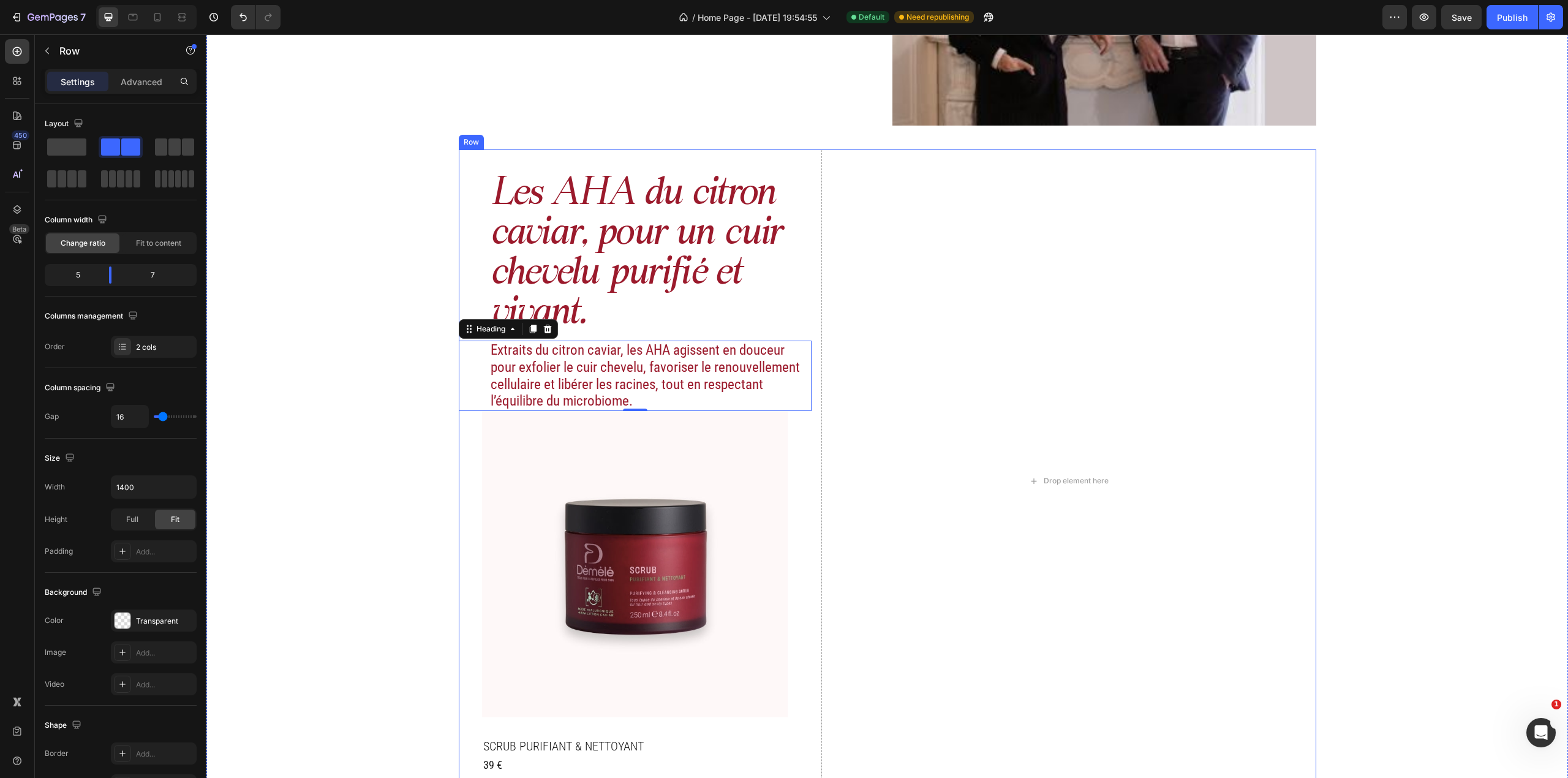
click at [802, 513] on div "Les AHA du citron caviar, pour un cuir chevelu purifié et vivant. Heading Extra…" at bounding box center [635, 481] width 353 height 663
click at [775, 509] on img at bounding box center [635, 564] width 306 height 306
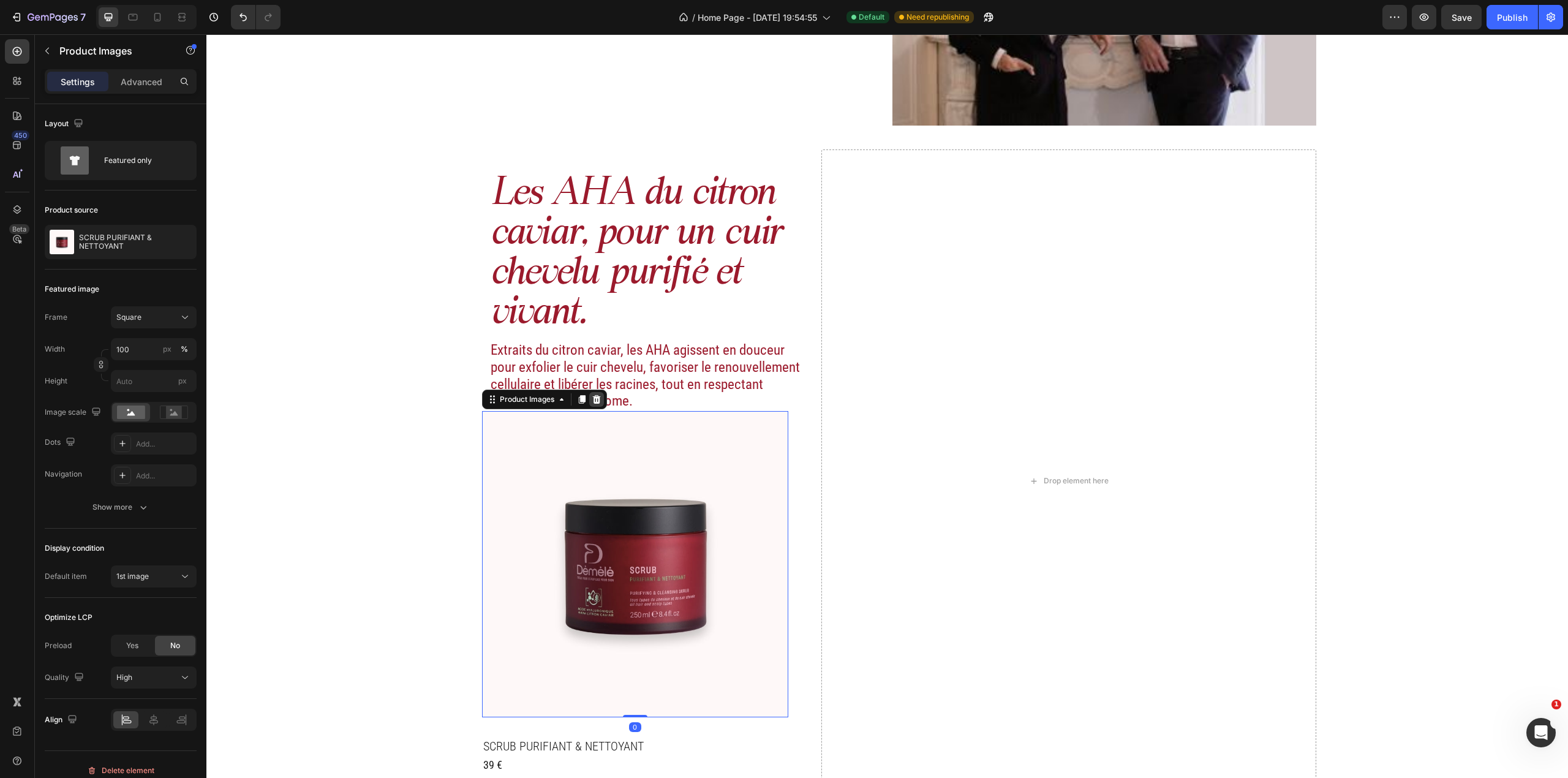
click at [595, 393] on div at bounding box center [596, 399] width 15 height 15
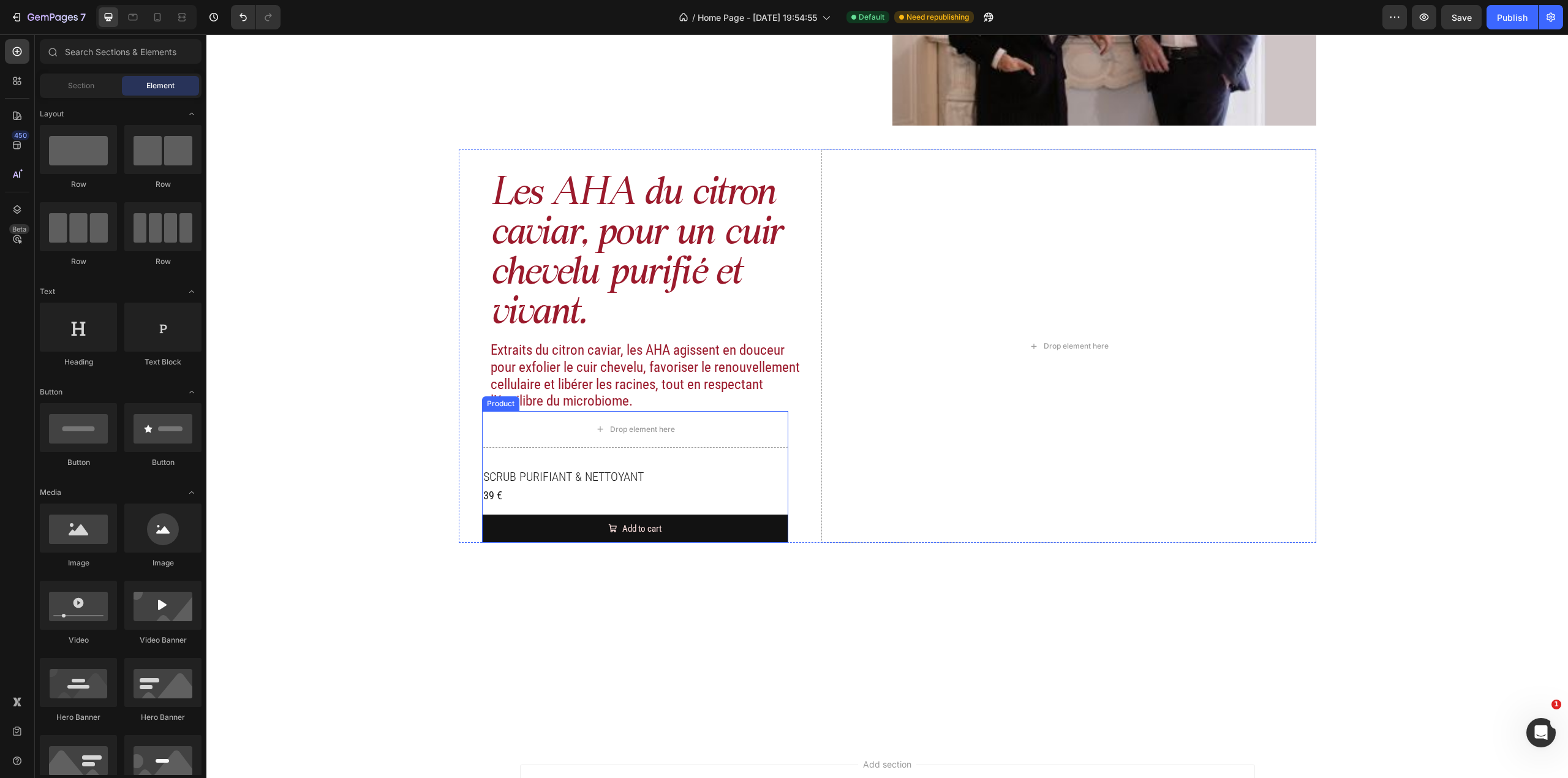
click at [736, 469] on h2 "SCRUB PURIFIANT & NETTOYANT" at bounding box center [635, 476] width 306 height 18
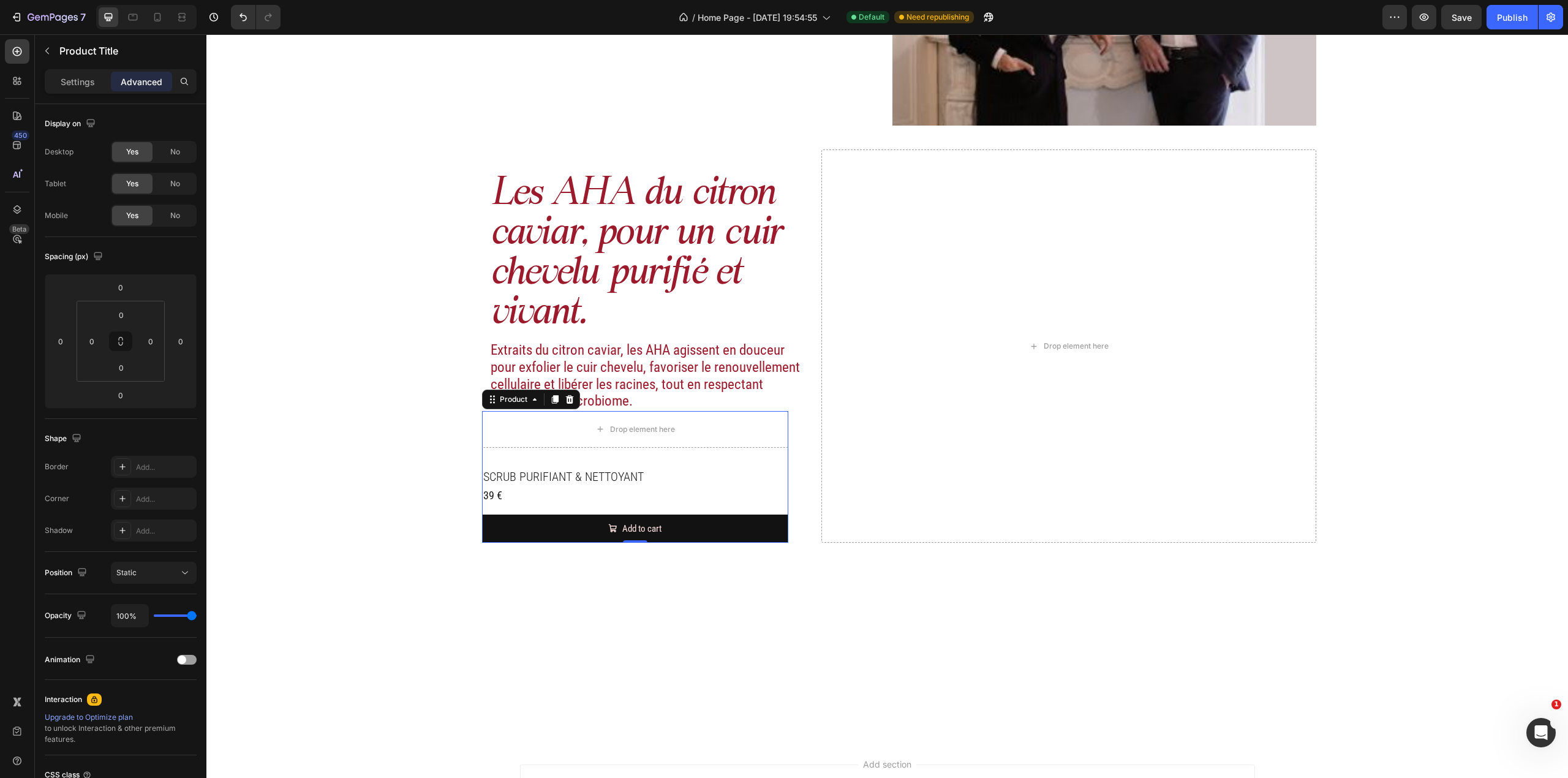
click at [728, 459] on div "Drop element here SCRUB PURIFIANT & NETTOYANT Product Title 39 € Product Price …" at bounding box center [635, 477] width 306 height 132
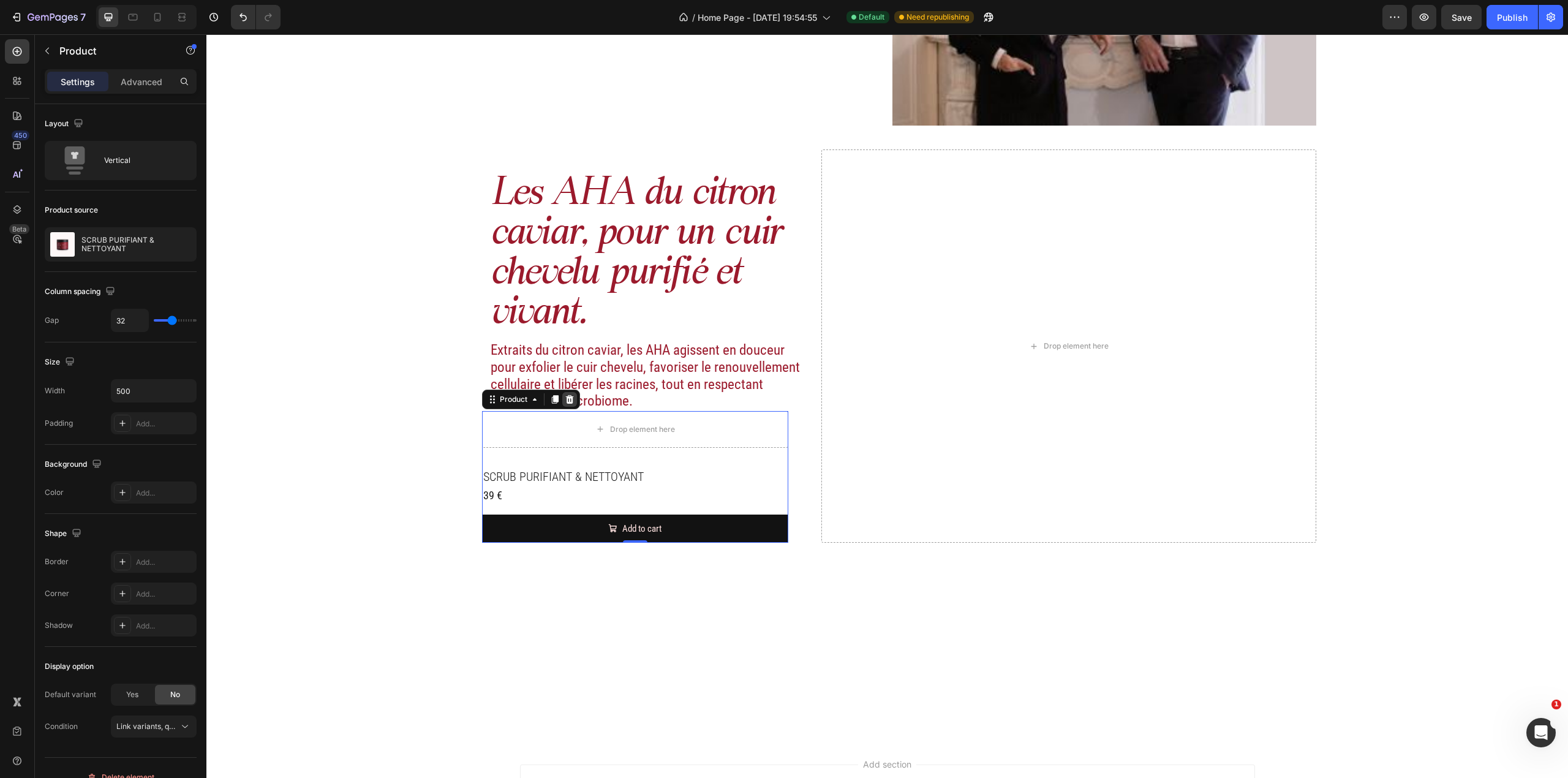
click at [565, 394] on icon at bounding box center [569, 399] width 10 height 10
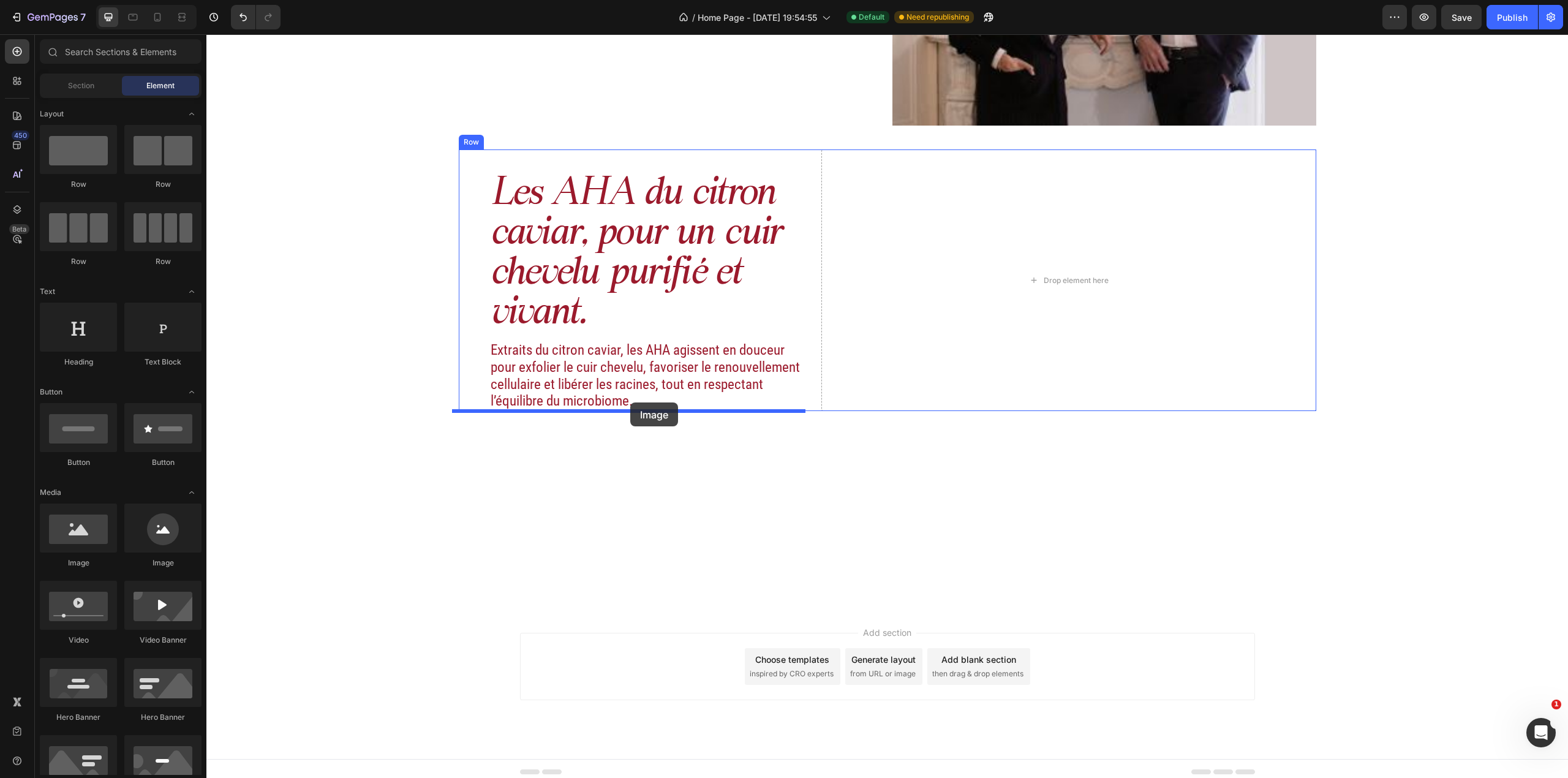
drag, startPoint x: 302, startPoint y: 571, endPoint x: 630, endPoint y: 402, distance: 369.0
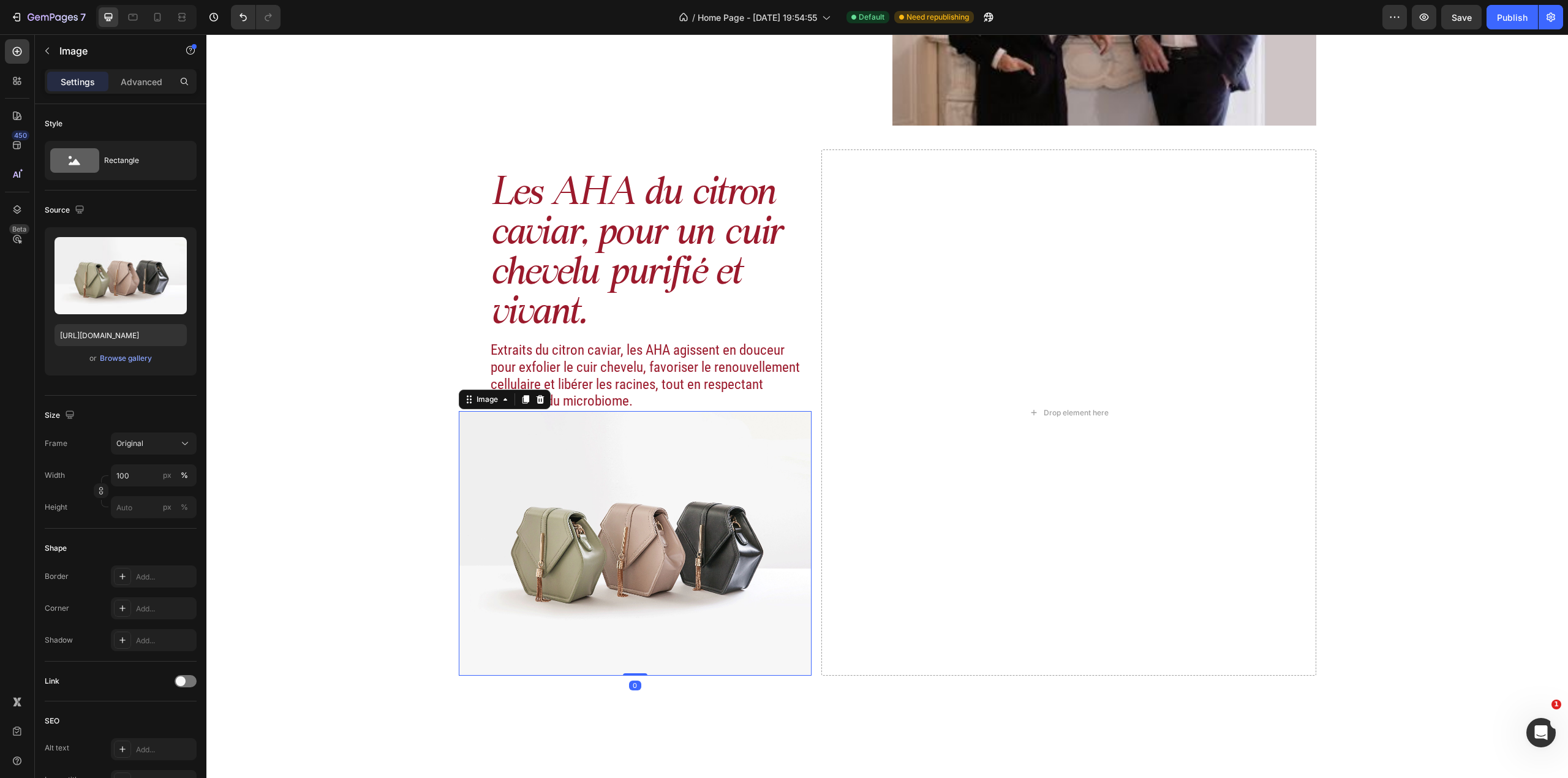
click at [657, 468] on img at bounding box center [635, 544] width 353 height 265
click at [169, 444] on div "Original" at bounding box center [146, 443] width 60 height 11
click at [172, 494] on div "Vertical" at bounding box center [151, 496] width 71 height 12
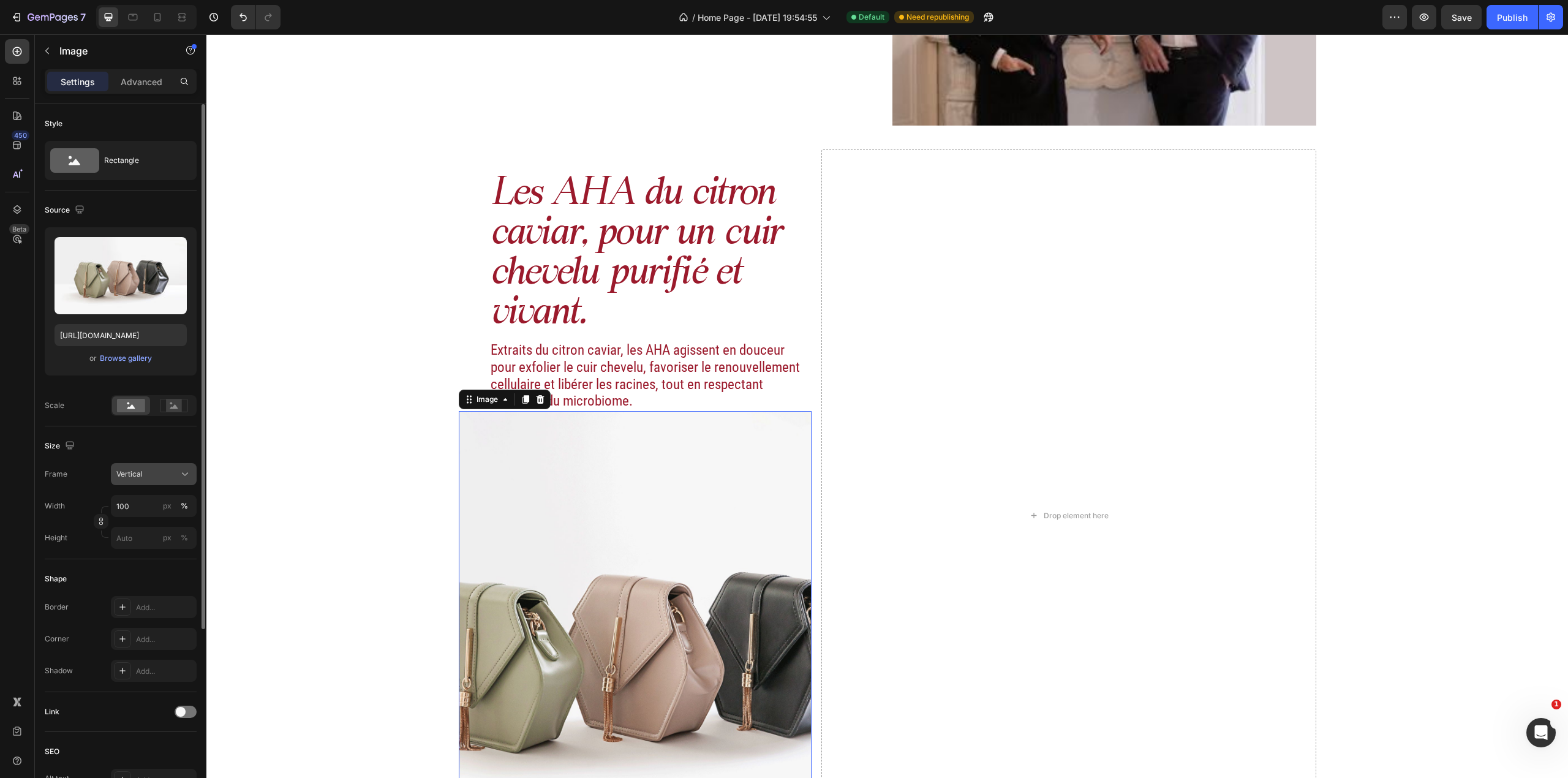
click at [174, 478] on div "Vertical" at bounding box center [146, 474] width 60 height 11
click at [170, 513] on div "Original" at bounding box center [143, 573] width 98 height 22
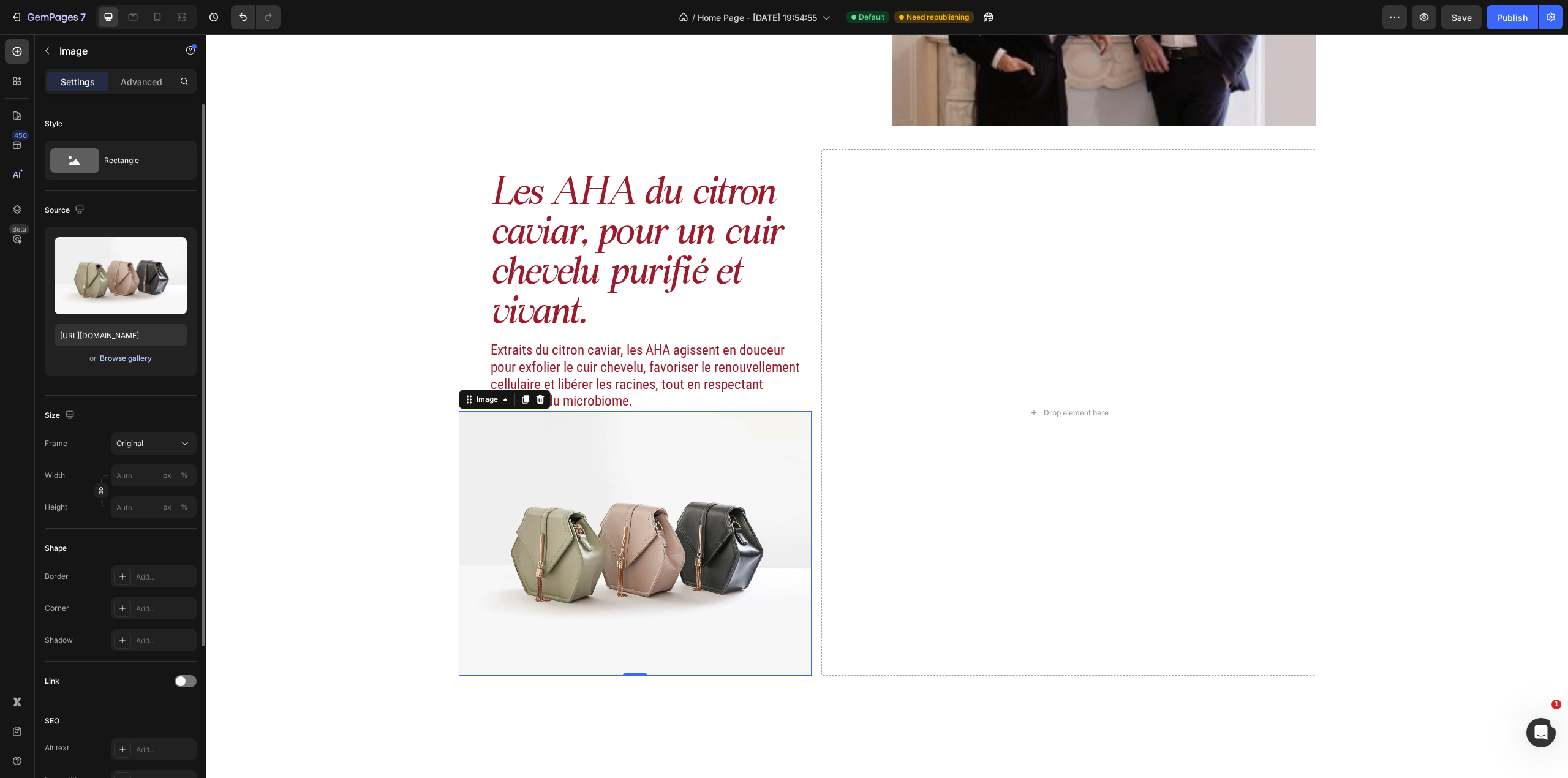
click at [147, 354] on div "Browse gallery" at bounding box center [126, 358] width 52 height 11
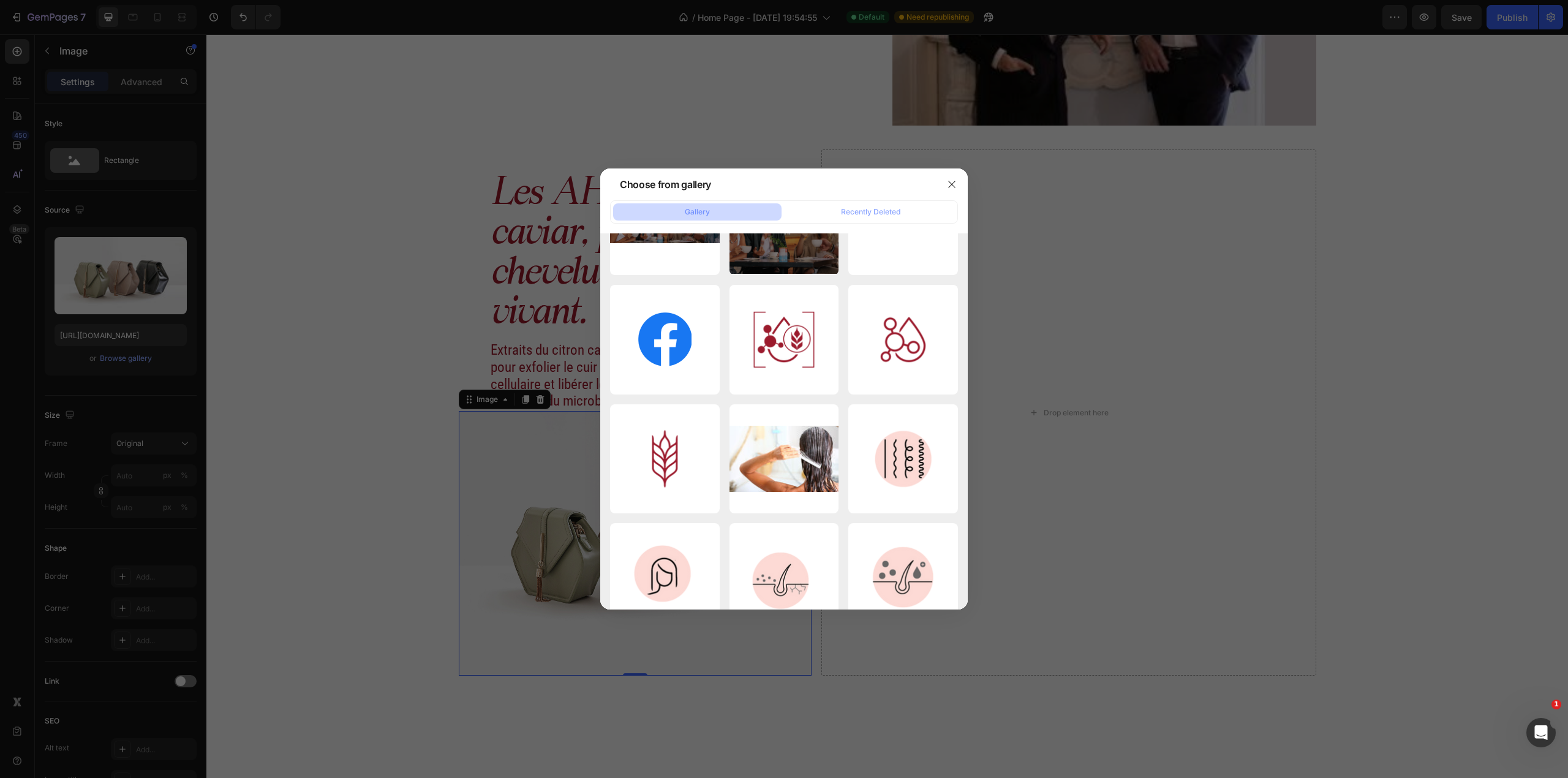
scroll to position [0, 0]
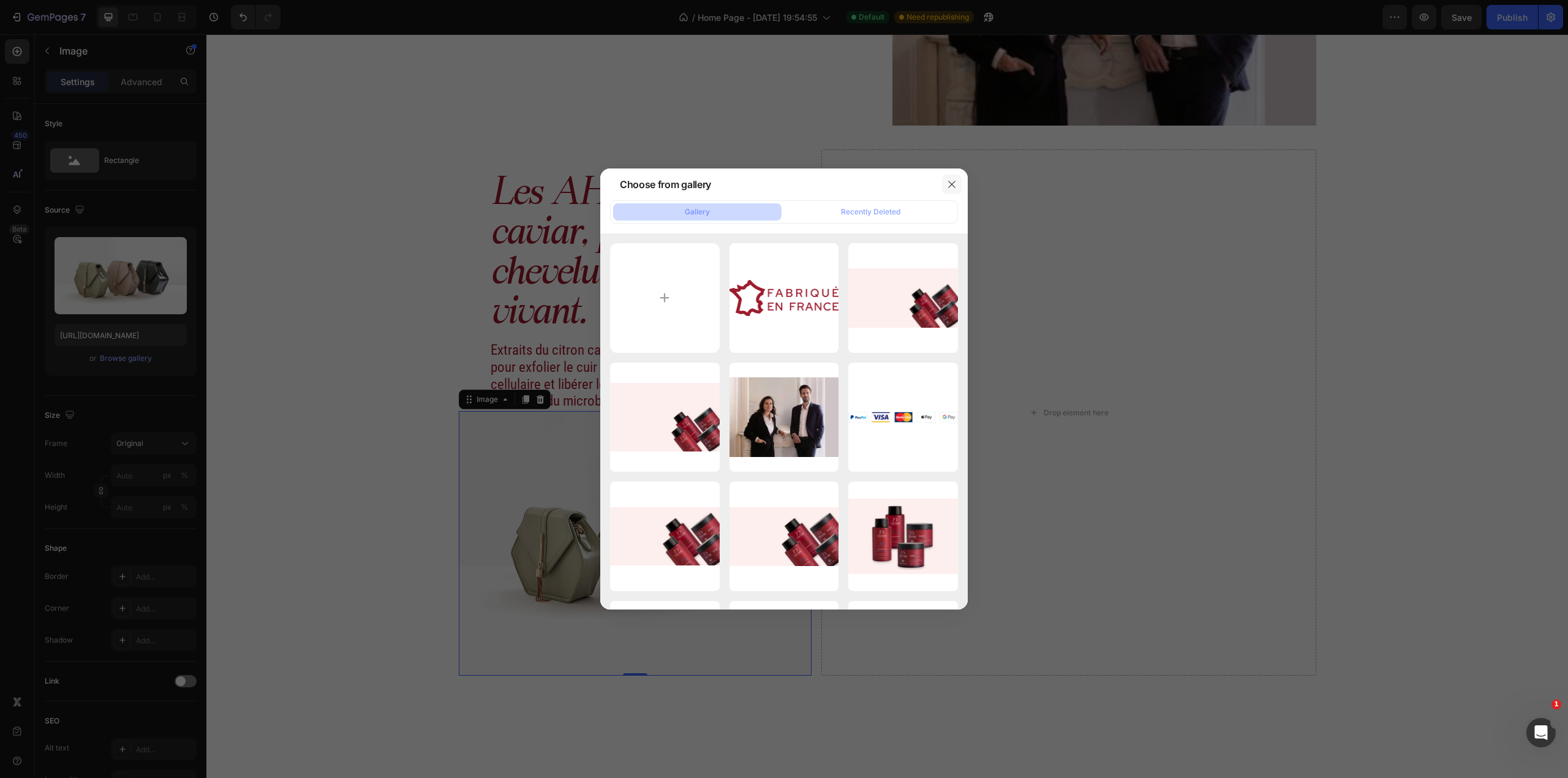
click at [877, 189] on icon "button" at bounding box center [952, 184] width 10 height 10
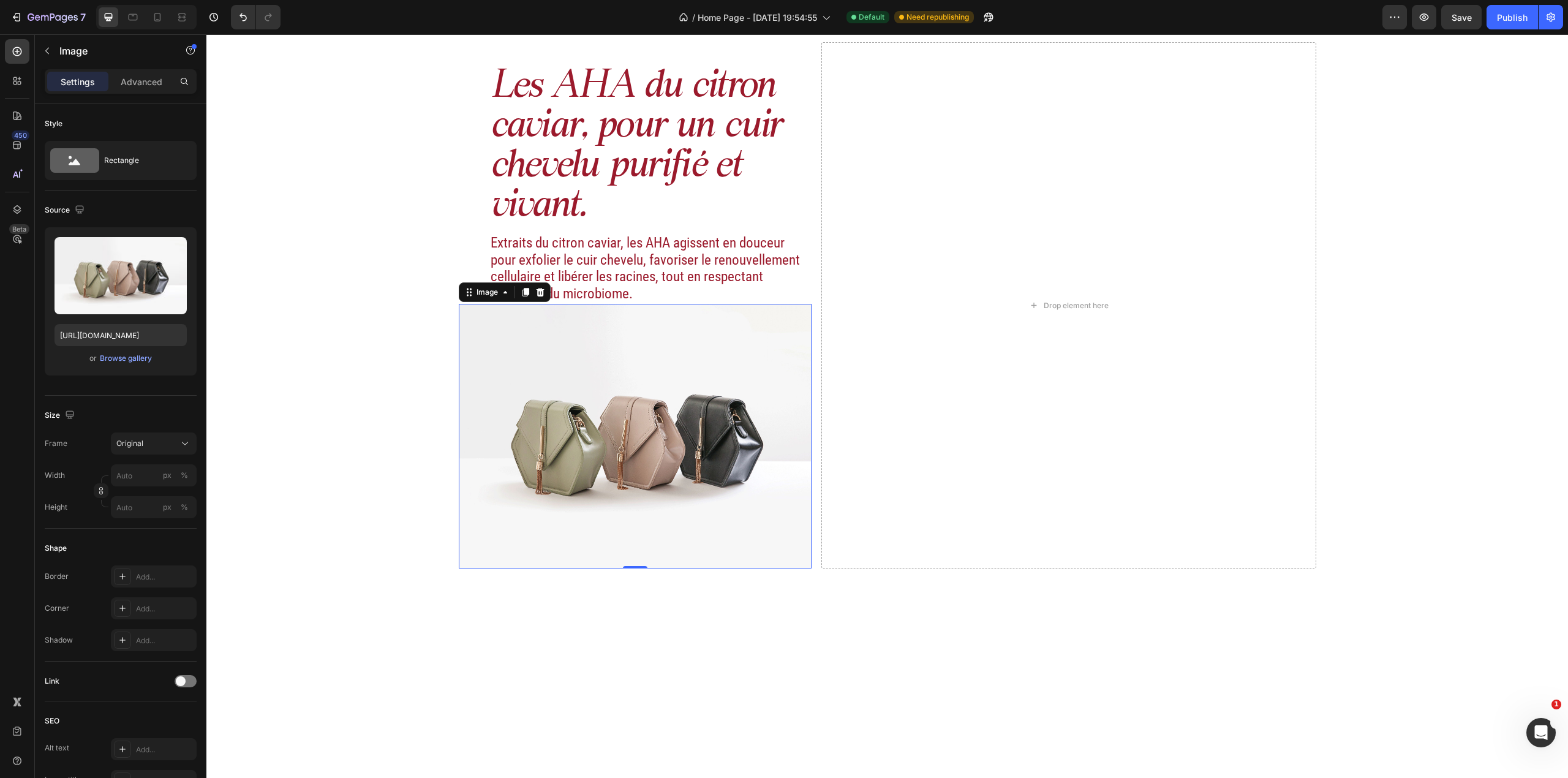
click at [697, 462] on img at bounding box center [635, 436] width 353 height 265
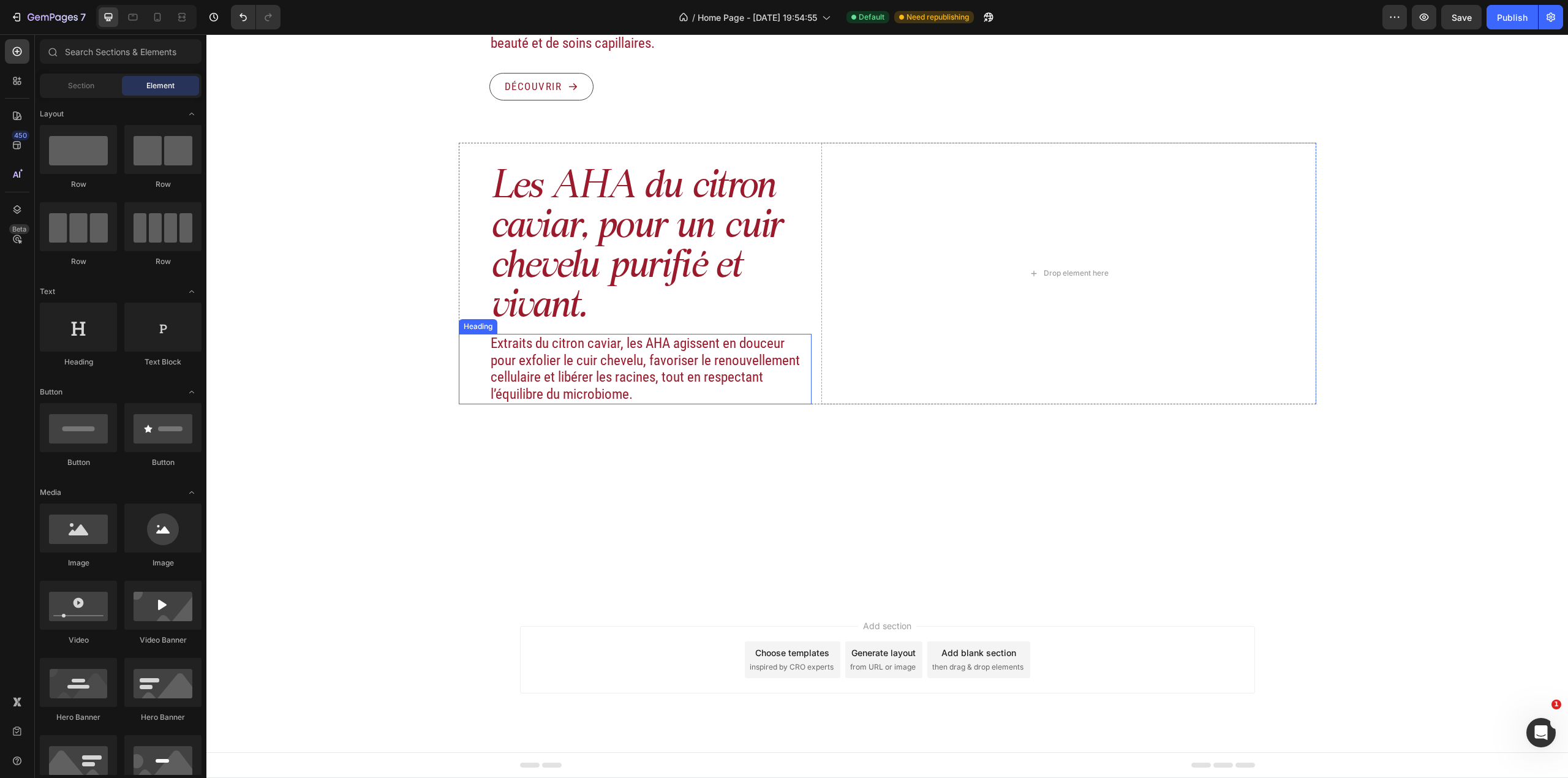
click at [669, 404] on h2 "Extraits du citron caviar, les AHA agissent en douceur pour exfolier le cuir ch…" at bounding box center [651, 369] width 323 height 70
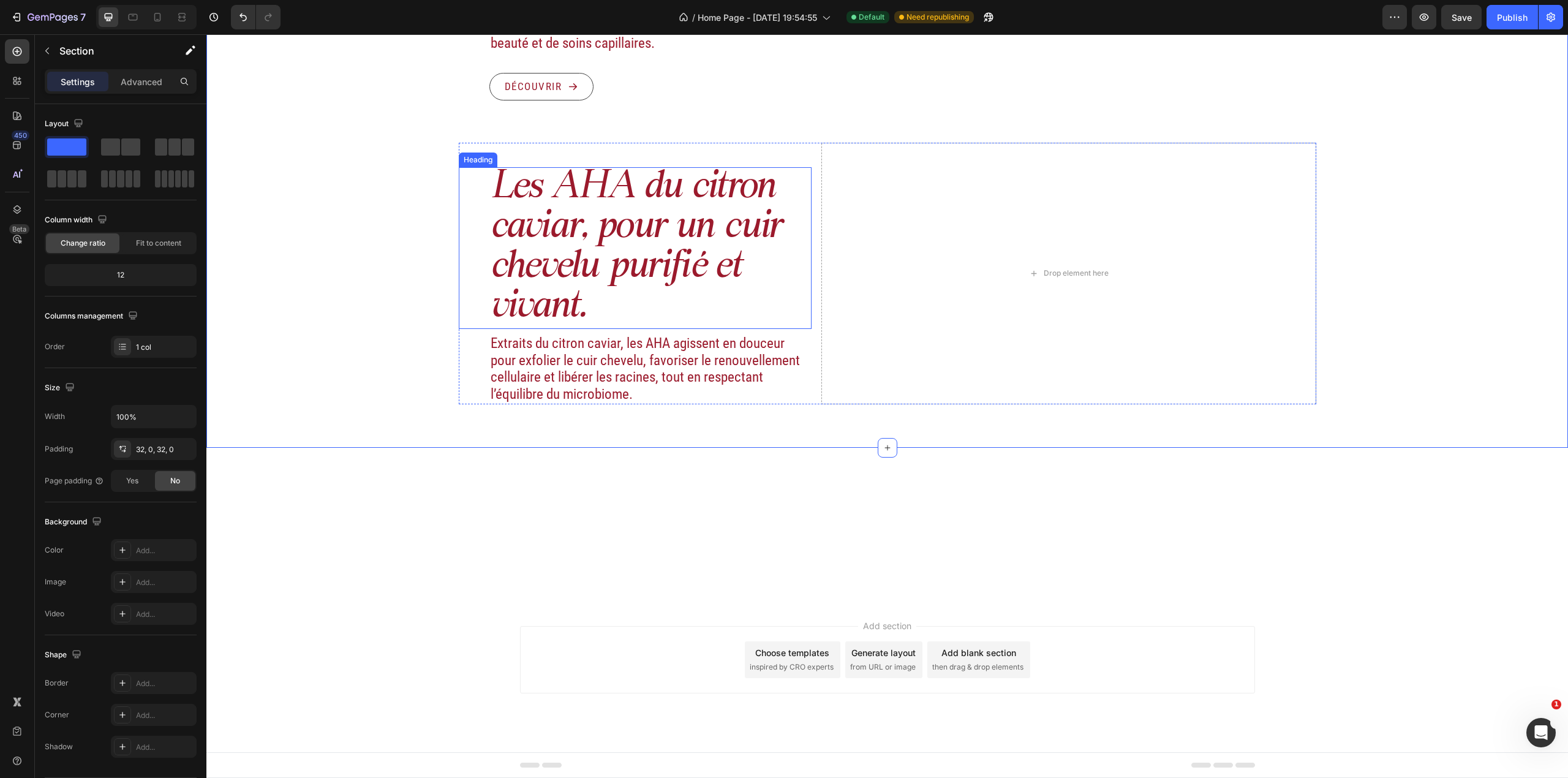
click at [677, 262] on h2 "Les AHA du citron caviar, pour un cuir chevelu purifié et vivant." at bounding box center [651, 248] width 323 height 161
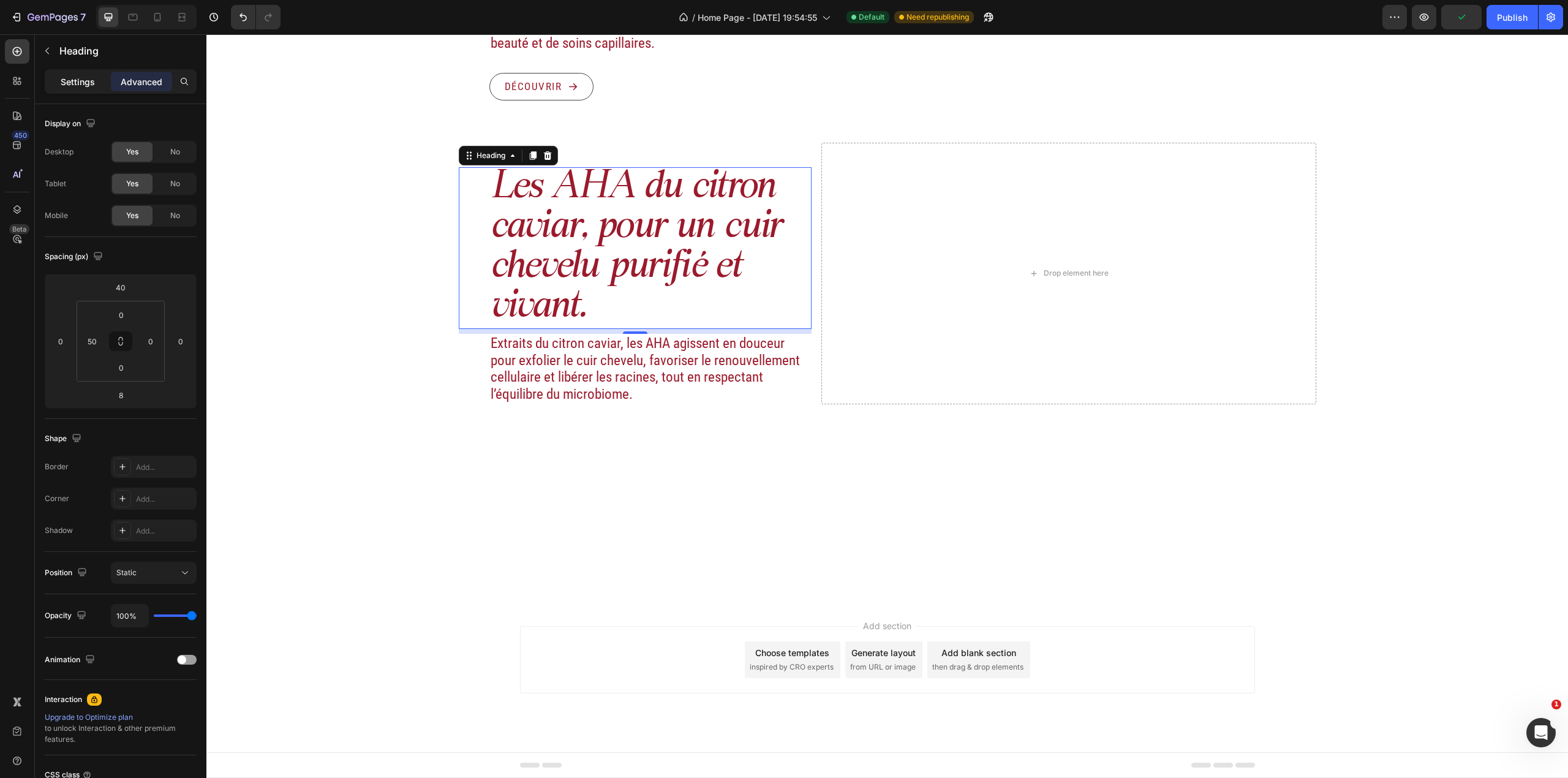
click at [69, 85] on p "Settings" at bounding box center [77, 82] width 34 height 13
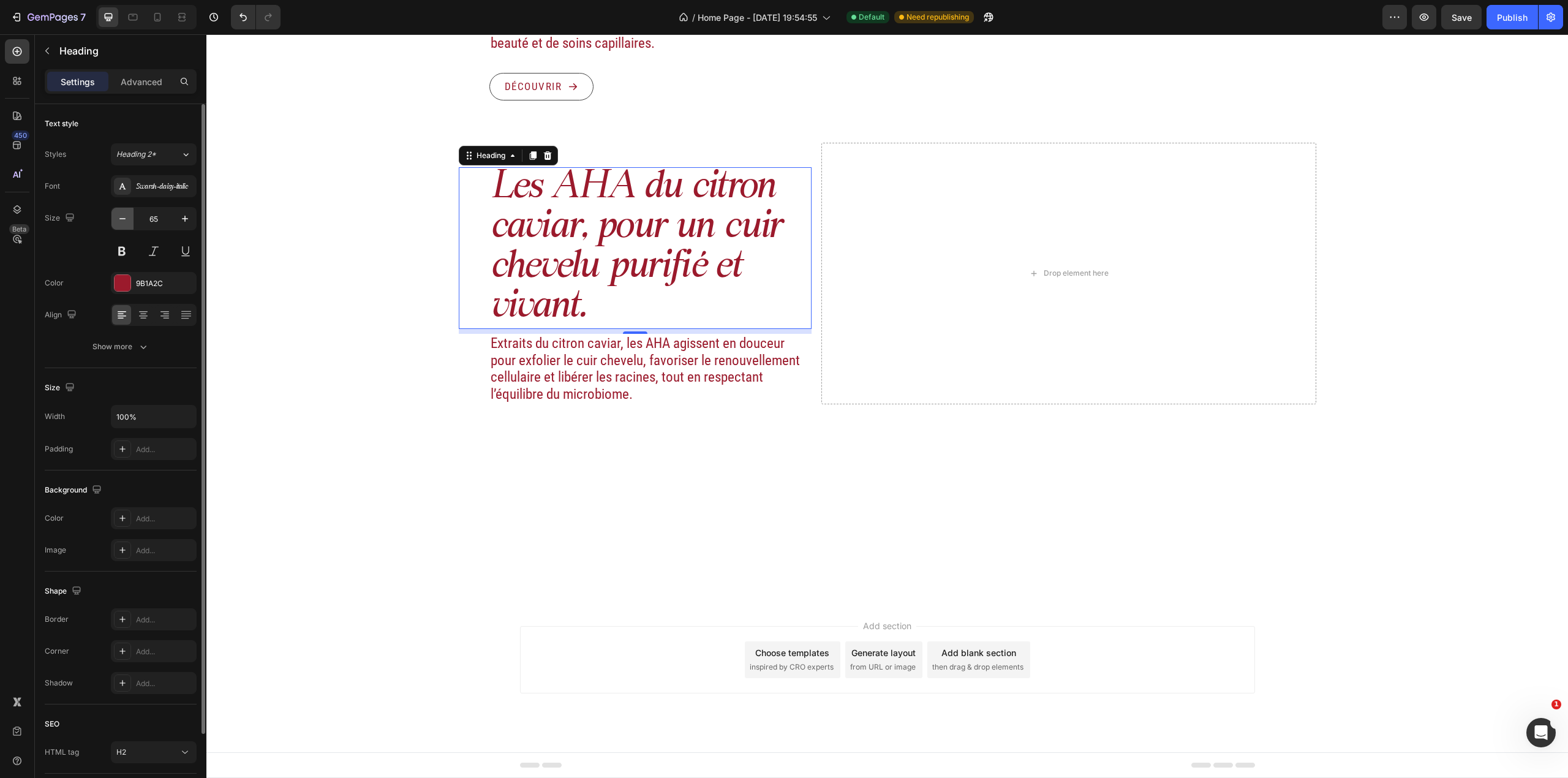
click at [130, 224] on button "button" at bounding box center [123, 219] width 22 height 22
click at [126, 221] on icon "button" at bounding box center [122, 218] width 12 height 12
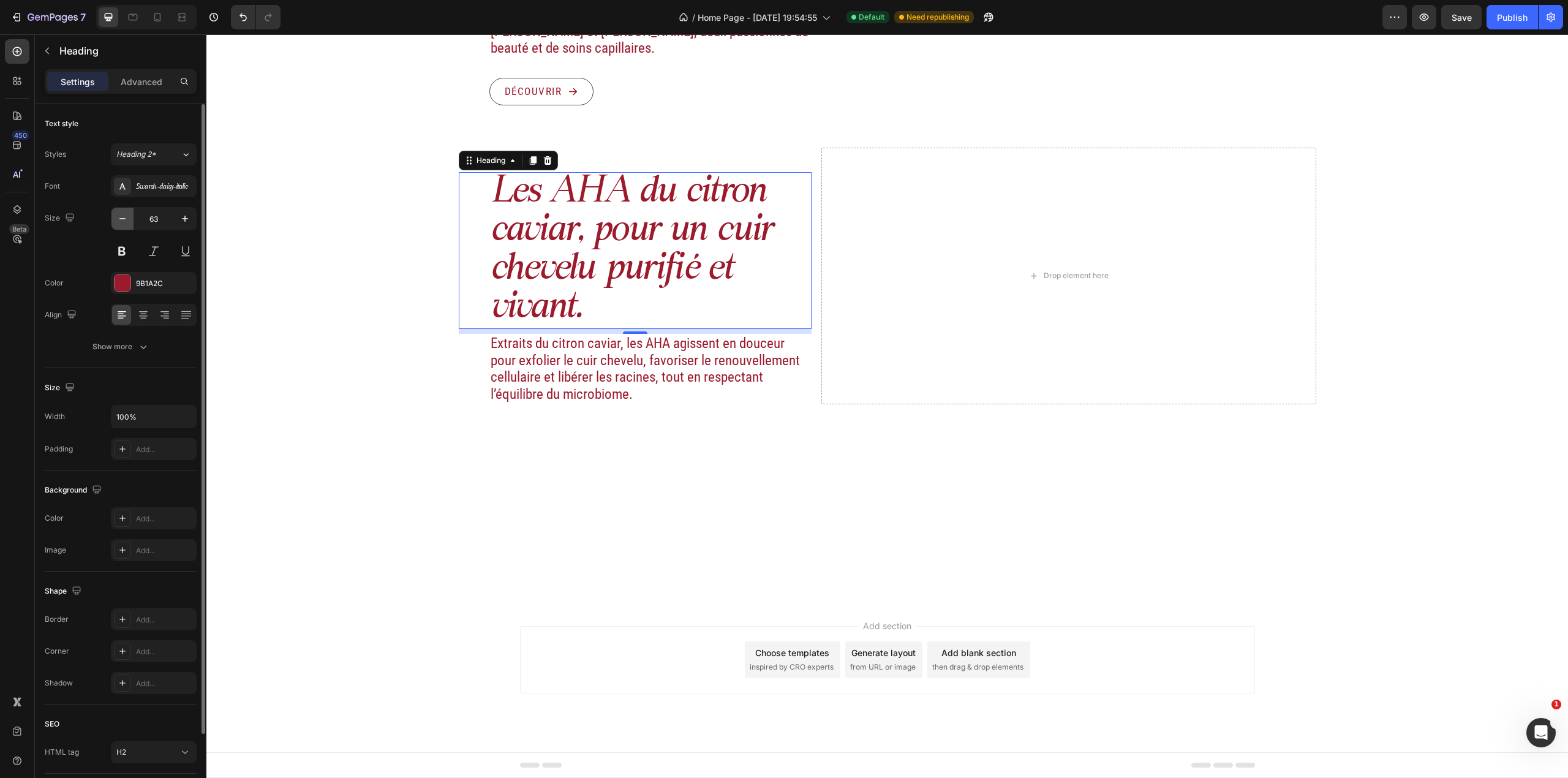
click at [116, 213] on icon "button" at bounding box center [122, 218] width 12 height 12
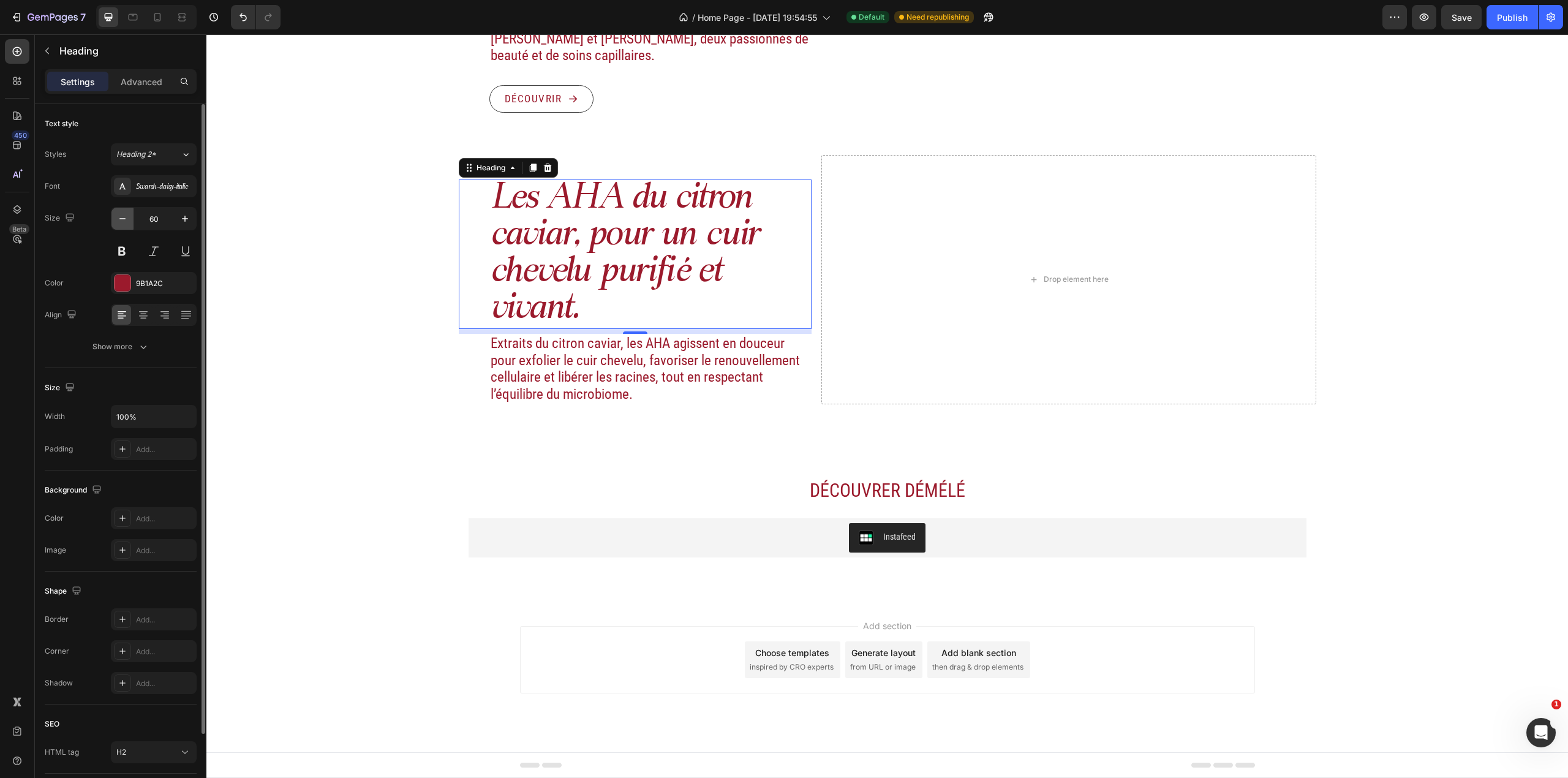
click at [116, 212] on button "button" at bounding box center [123, 219] width 22 height 22
click at [114, 210] on button "button" at bounding box center [123, 219] width 22 height 22
type input "58"
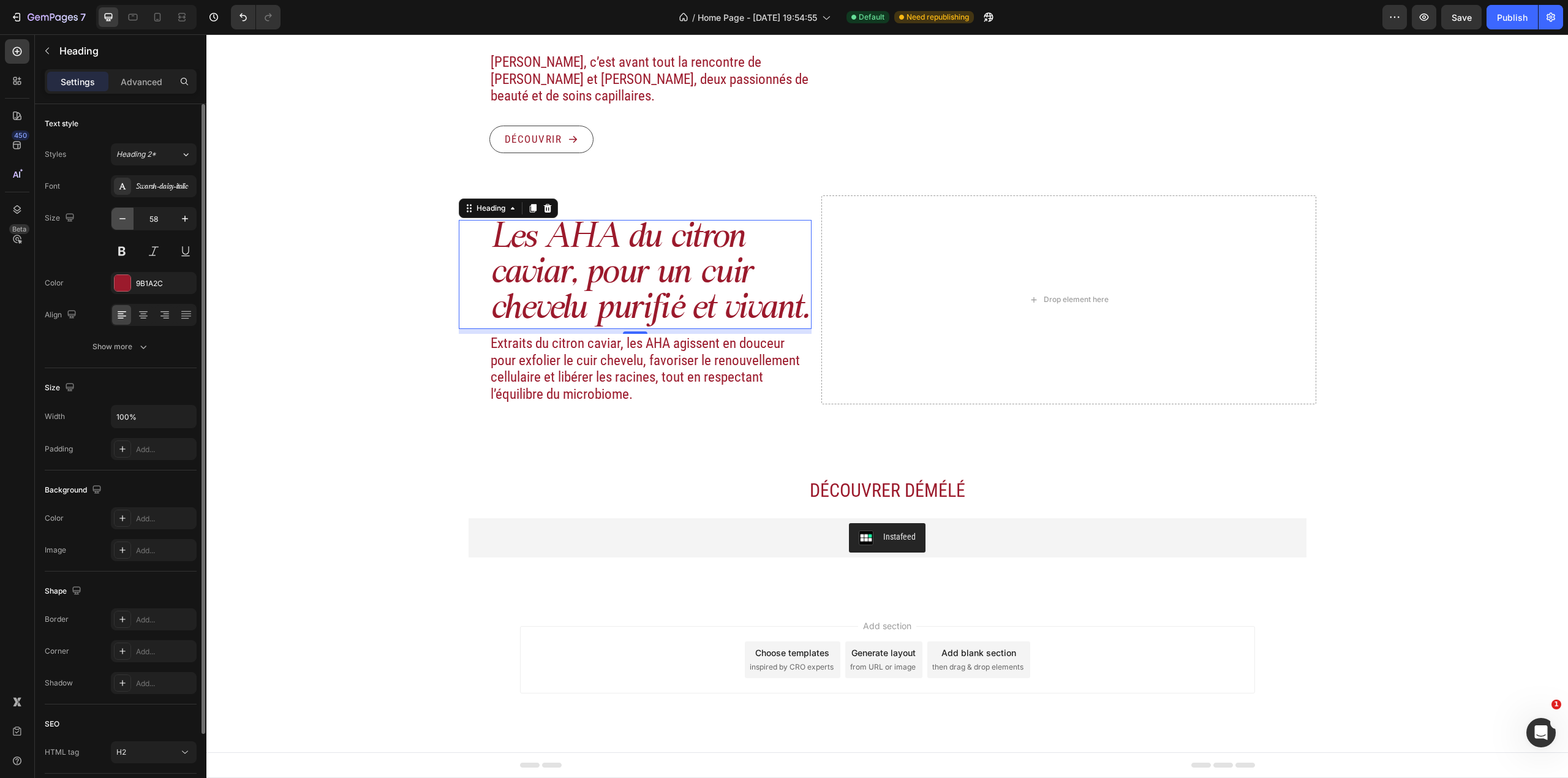
scroll to position [1393, 0]
click at [609, 362] on h2 "Extraits du citron caviar, les AHA agissent en douceur pour exfolier le cuir ch…" at bounding box center [651, 369] width 323 height 70
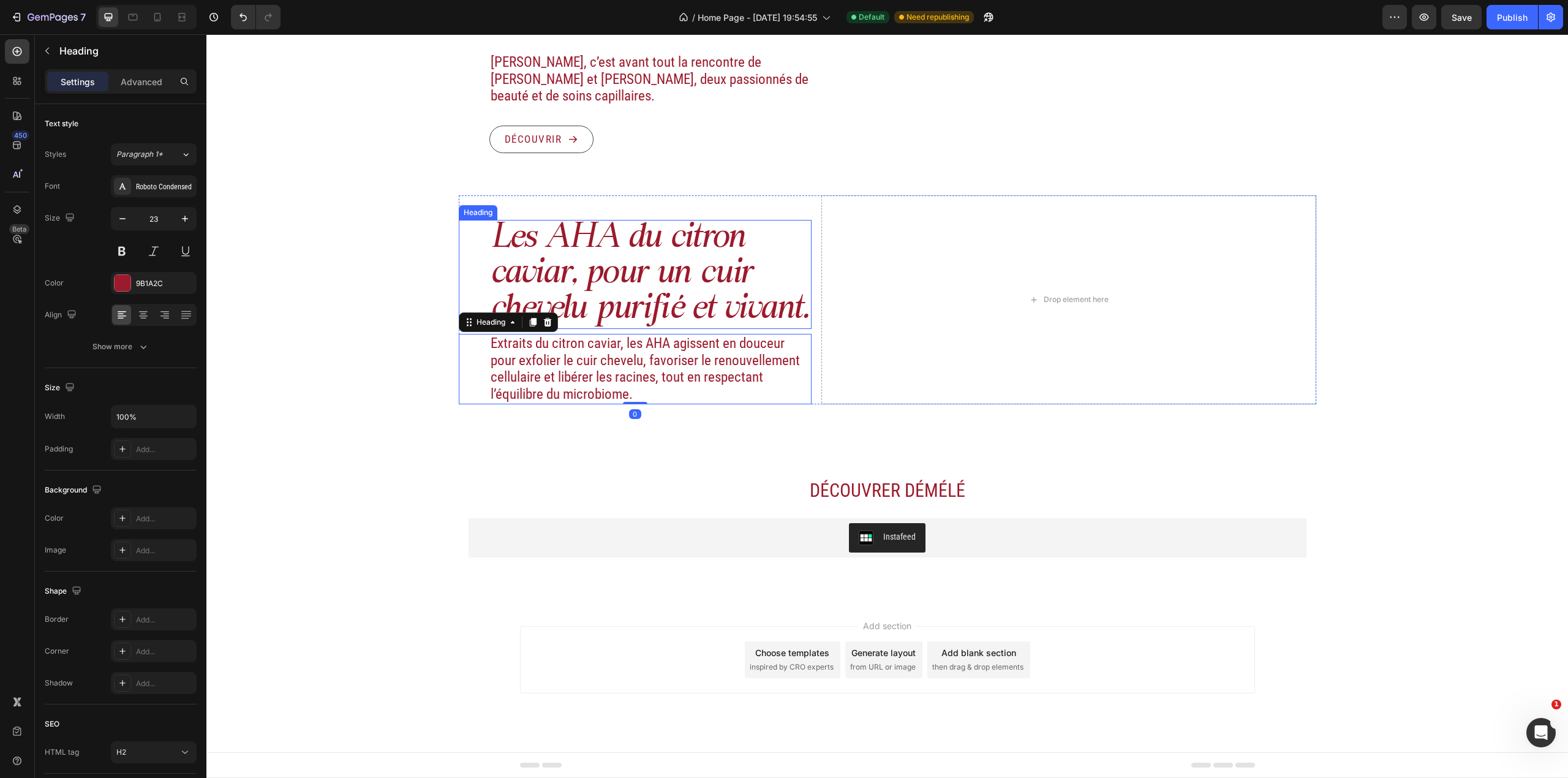
drag, startPoint x: 677, startPoint y: 275, endPoint x: 573, endPoint y: 265, distance: 104.5
click at [677, 275] on h2 "Les AHA du citron caviar, pour un cuir chevelu purifié et vivant." at bounding box center [651, 274] width 323 height 109
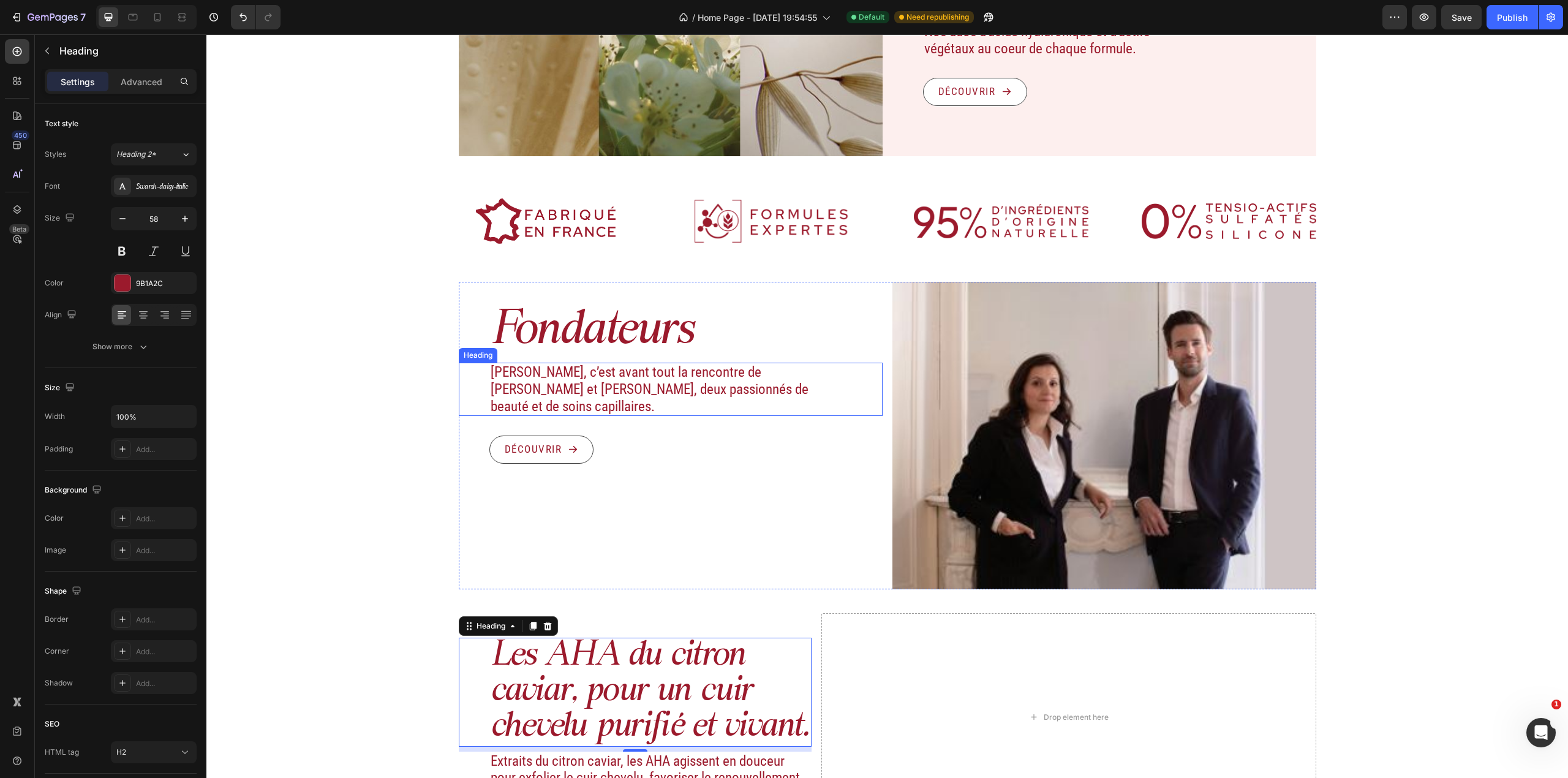
scroll to position [994, 0]
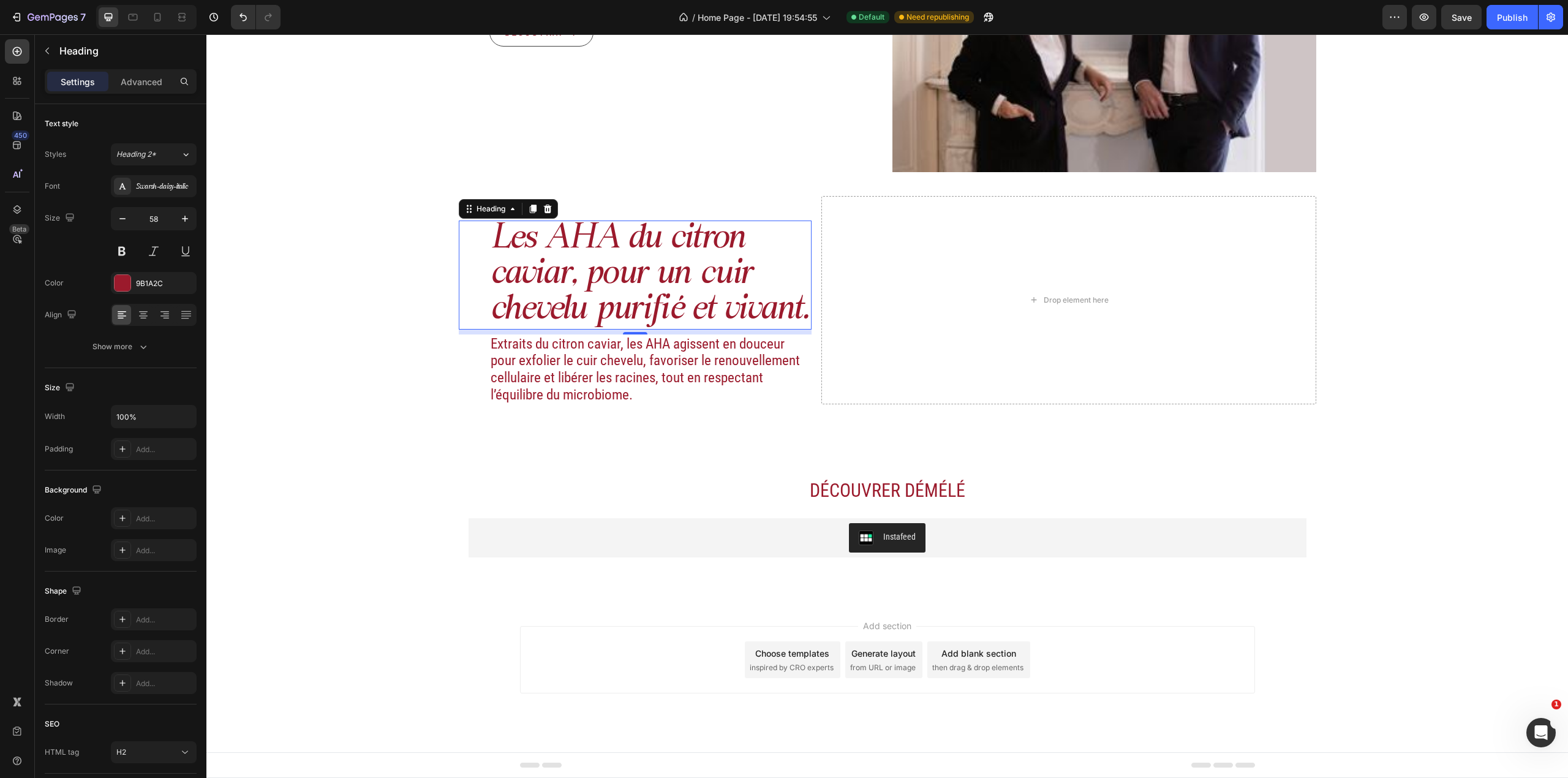
click at [715, 309] on h2 "Les AHA du citron caviar, pour un cuir chevelu purifié et vivant." at bounding box center [651, 275] width 323 height 109
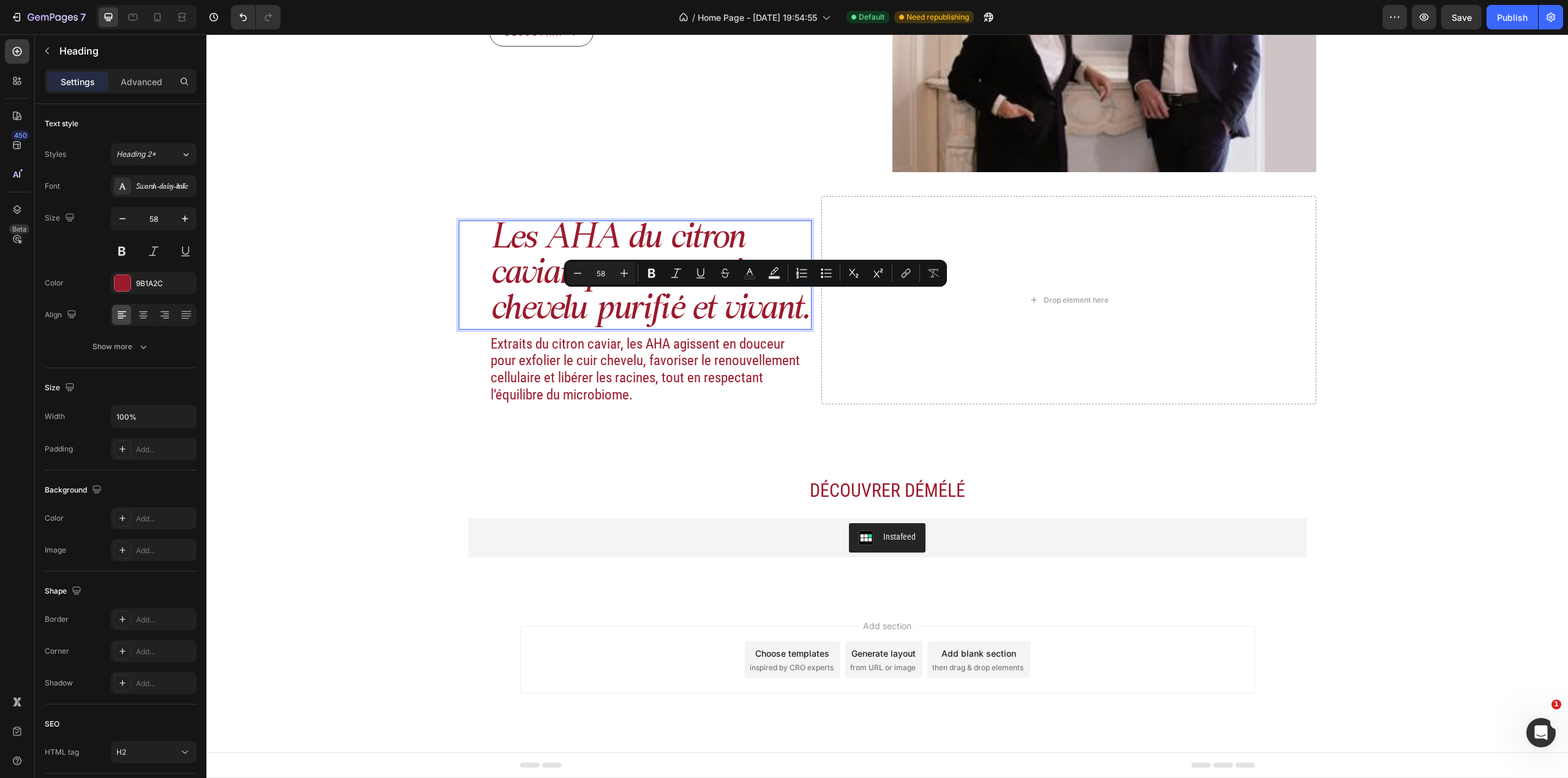
click at [689, 294] on p "Les AHA du citron caviar, pour un cuir chevelu purifié et vivant." at bounding box center [651, 274] width 320 height 107
drag, startPoint x: 692, startPoint y: 304, endPoint x: 794, endPoint y: 318, distance: 103.0
click at [794, 318] on p "Les AHA du citron caviar, pour un cuir chevelu purifié et vivant." at bounding box center [651, 274] width 320 height 107
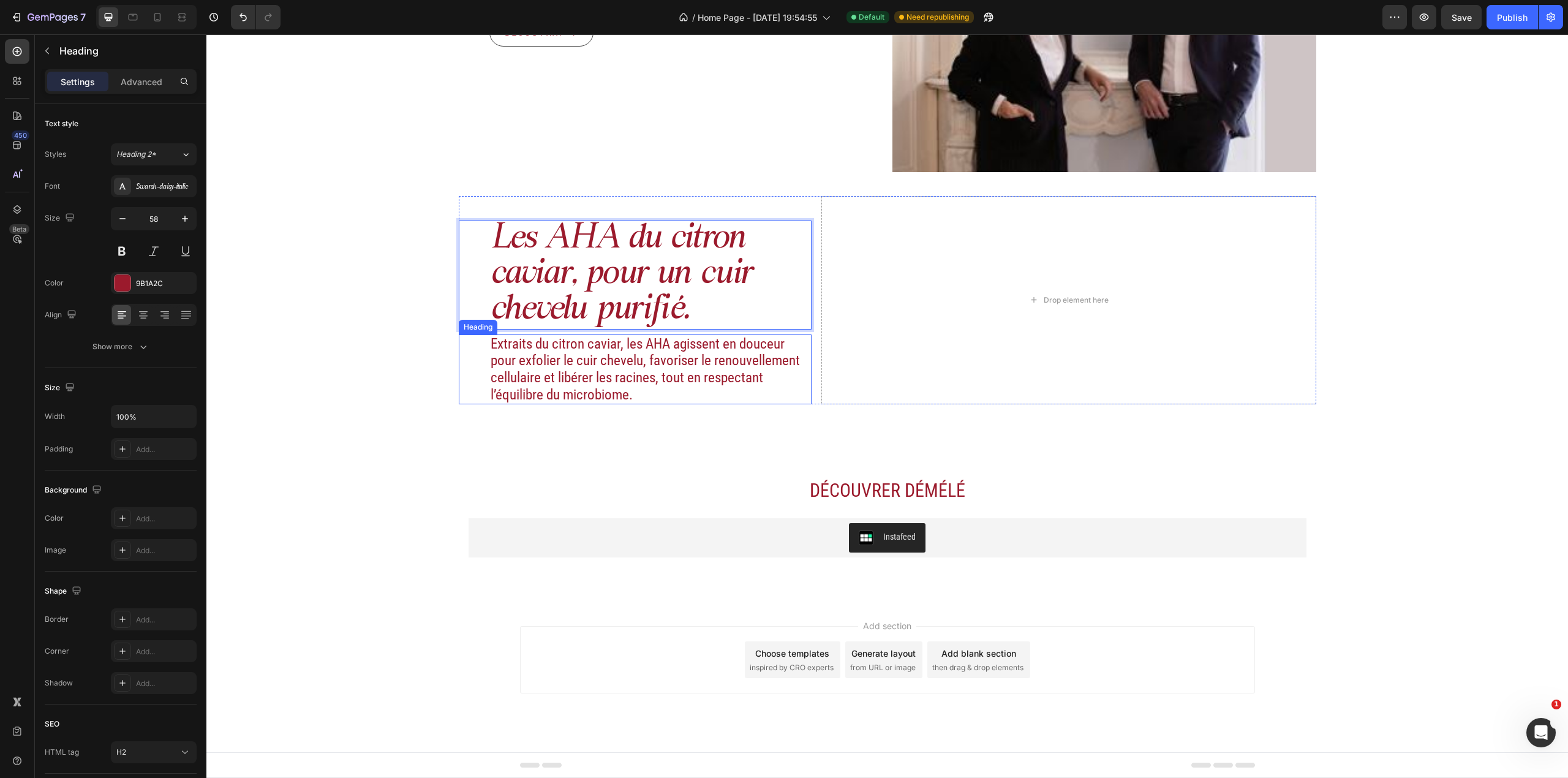
click at [724, 345] on h2 "Extraits du citron caviar, les AHA agissent en douceur pour exfolier le cuir ch…" at bounding box center [651, 369] width 323 height 70
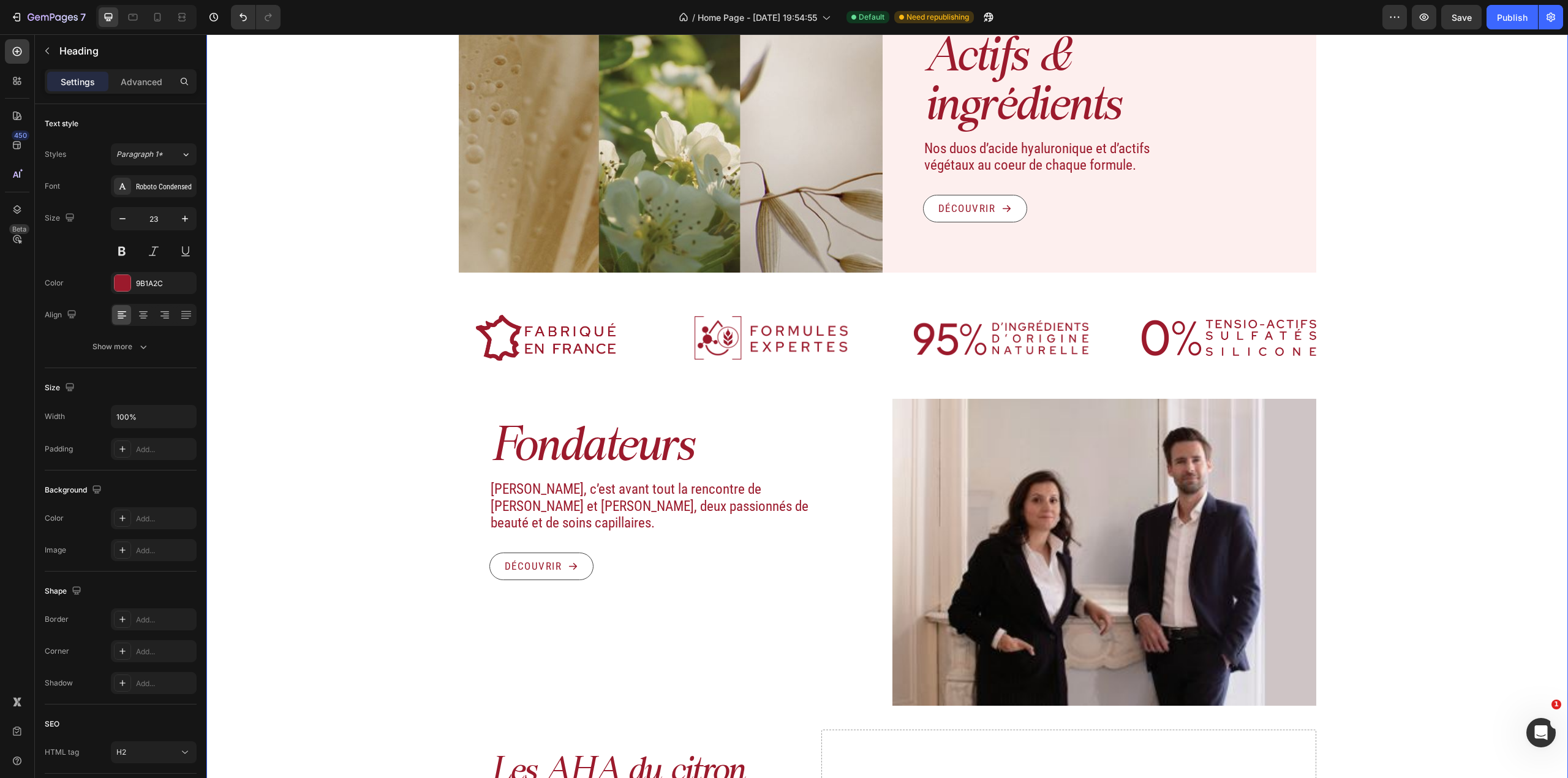
scroll to position [576, 0]
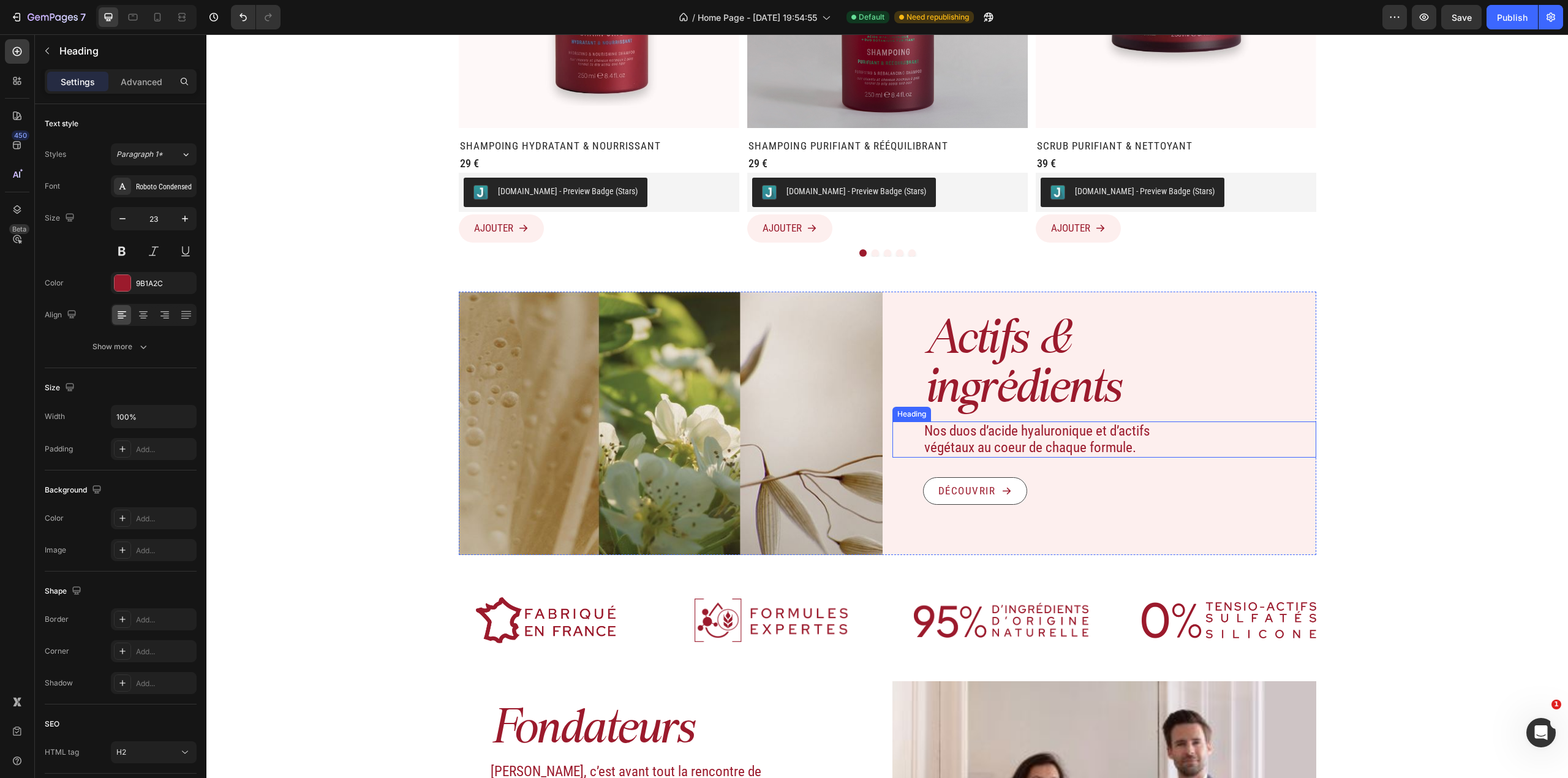
click at [996, 427] on h2 "Nos duos d’acide hyaluronique et d’actifs végétaux au coeur de chaque formule." at bounding box center [1058, 440] width 270 height 36
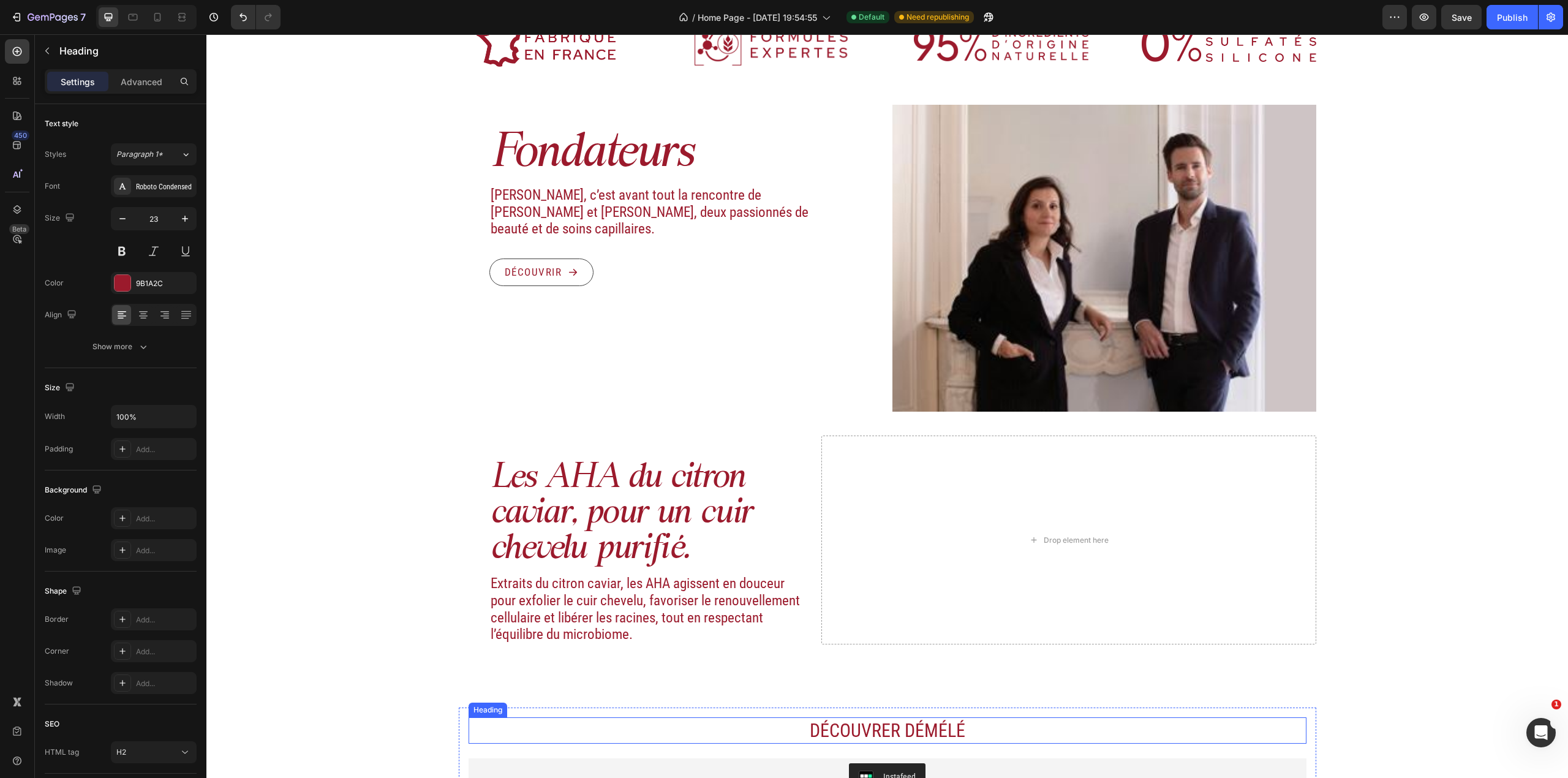
scroll to position [1393, 0]
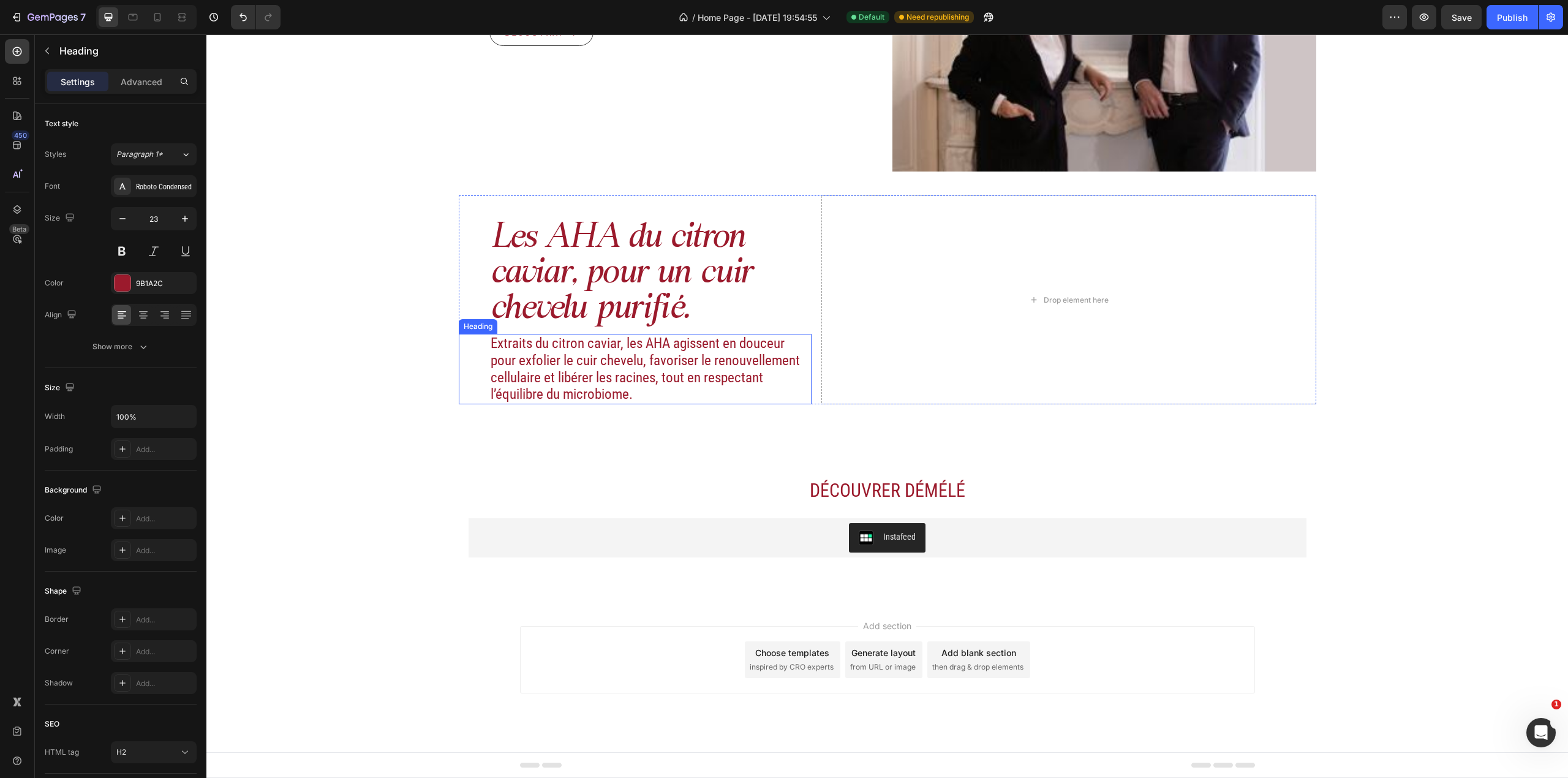
click at [721, 377] on h2 "Extraits du citron caviar, les AHA agissent en douceur pour exfolier le cuir ch…" at bounding box center [651, 369] width 323 height 70
click at [127, 218] on icon "button" at bounding box center [122, 218] width 12 height 12
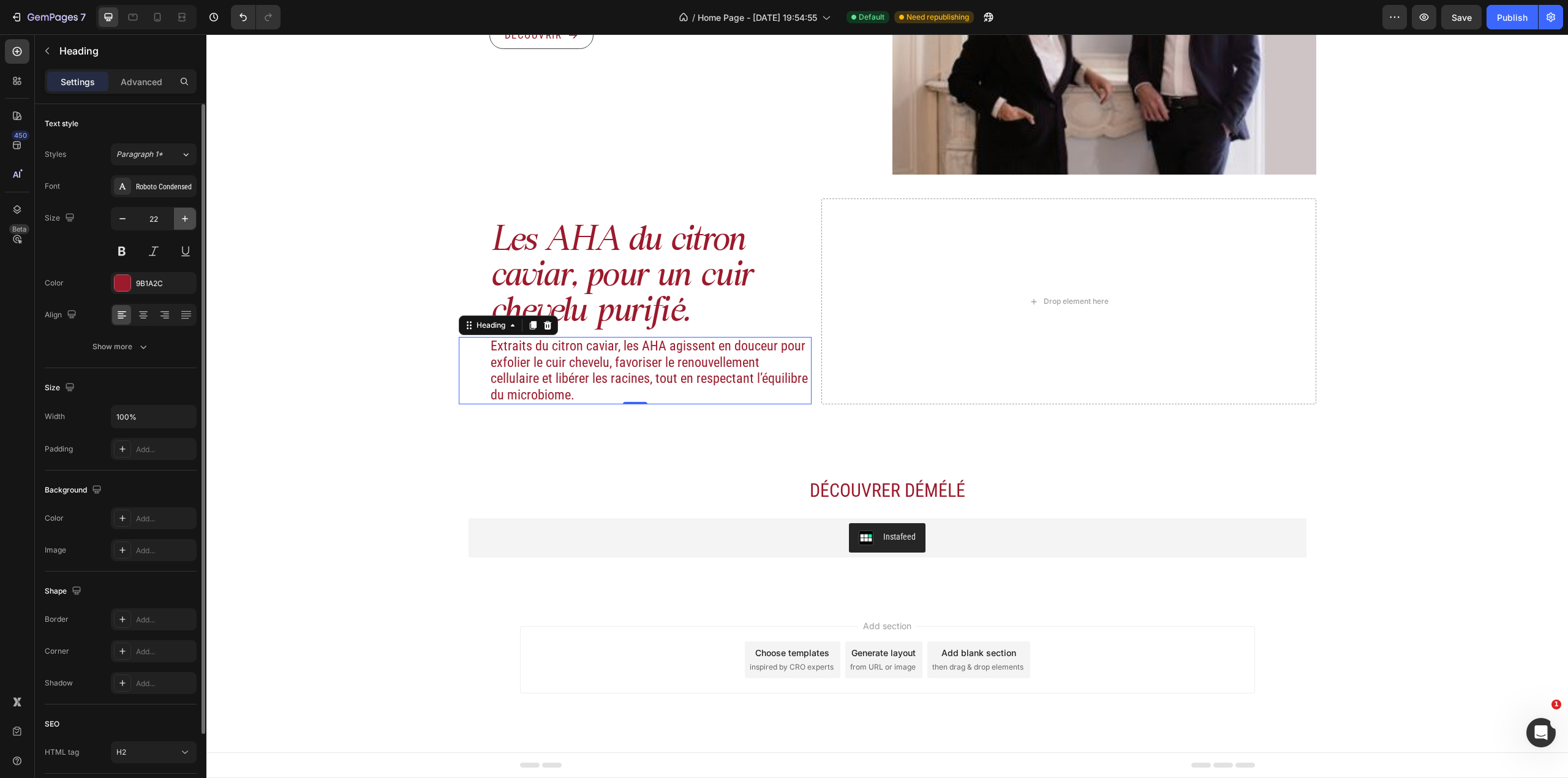
click at [185, 226] on button "button" at bounding box center [185, 219] width 22 height 22
type input "23"
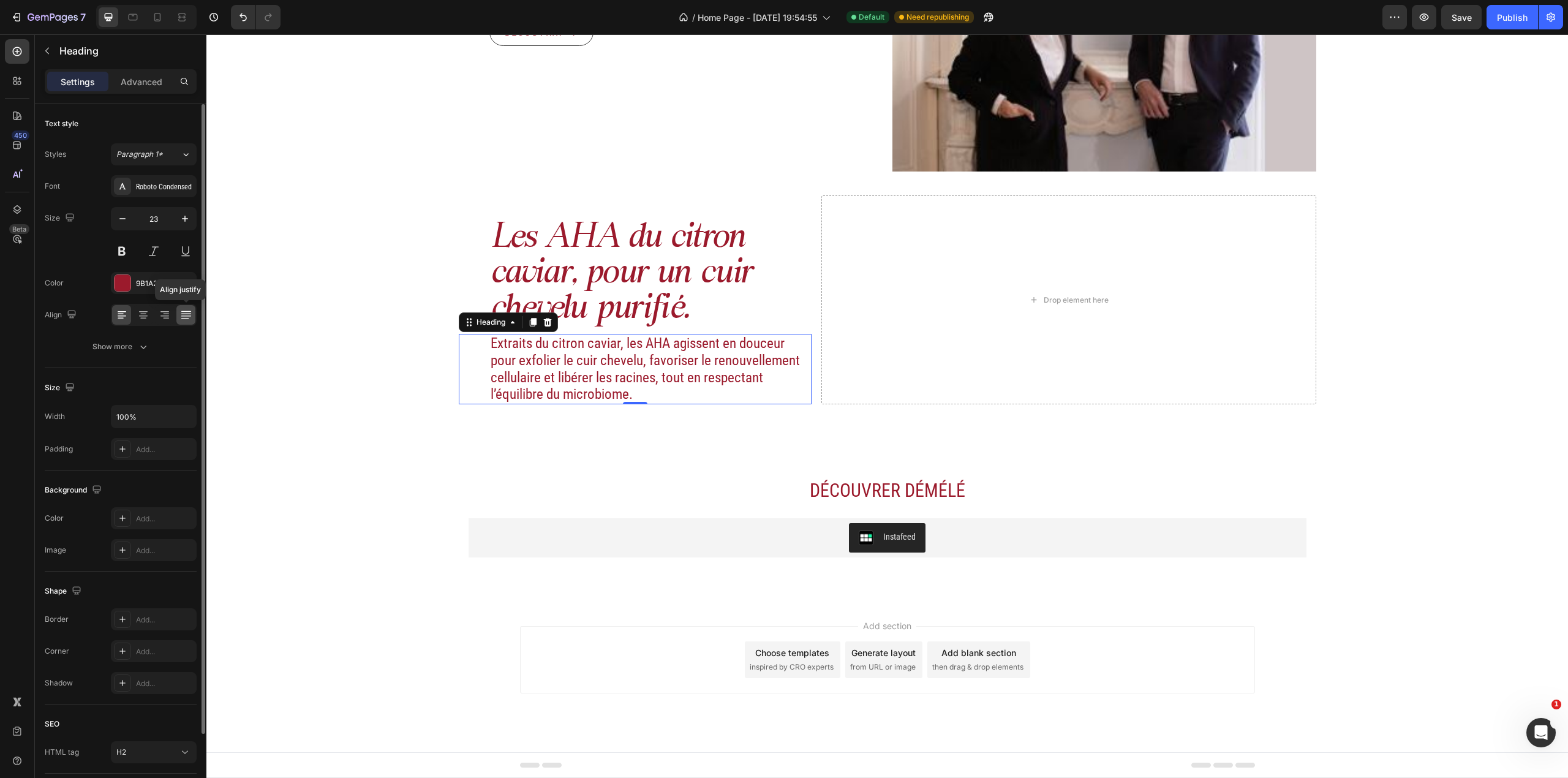
click at [187, 318] on icon at bounding box center [186, 314] width 12 height 12
click at [115, 307] on div at bounding box center [121, 315] width 19 height 19
click at [681, 265] on h2 "Les AHA du citron caviar, pour un cuir chevelu purifié." at bounding box center [651, 274] width 323 height 109
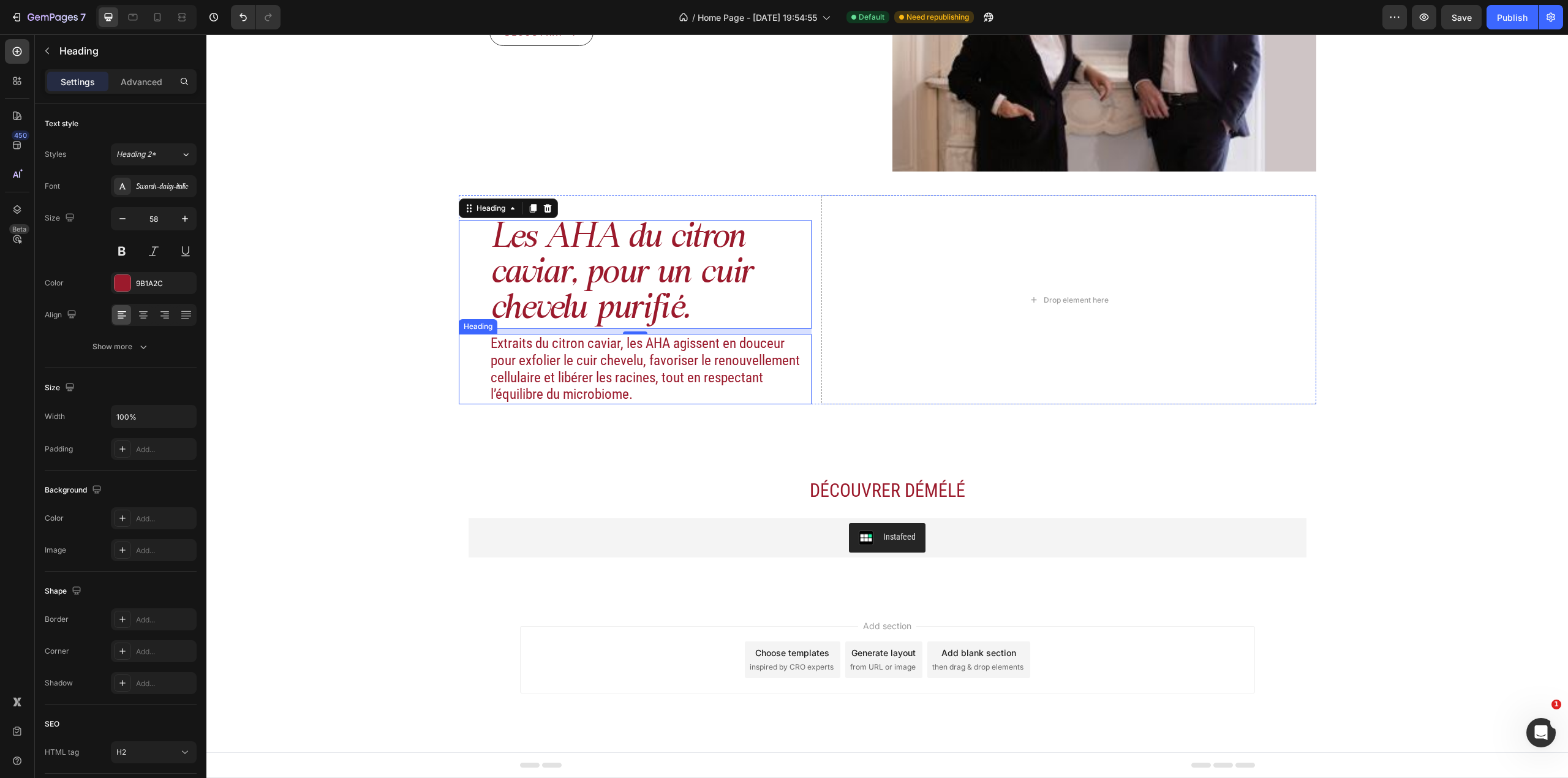
click at [653, 382] on h2 "Extraits du citron caviar, les AHA agissent en douceur pour exfolier le cuir ch…" at bounding box center [651, 369] width 323 height 70
click at [691, 402] on h2 "Extraits du citron caviar, les AHA agissent en douceur pour exfolier le cuir ch…" at bounding box center [651, 369] width 323 height 70
click at [691, 402] on p "Extraits du citron caviar, les AHA agissent en douceur pour exfolier le cuir ch…" at bounding box center [651, 369] width 320 height 67
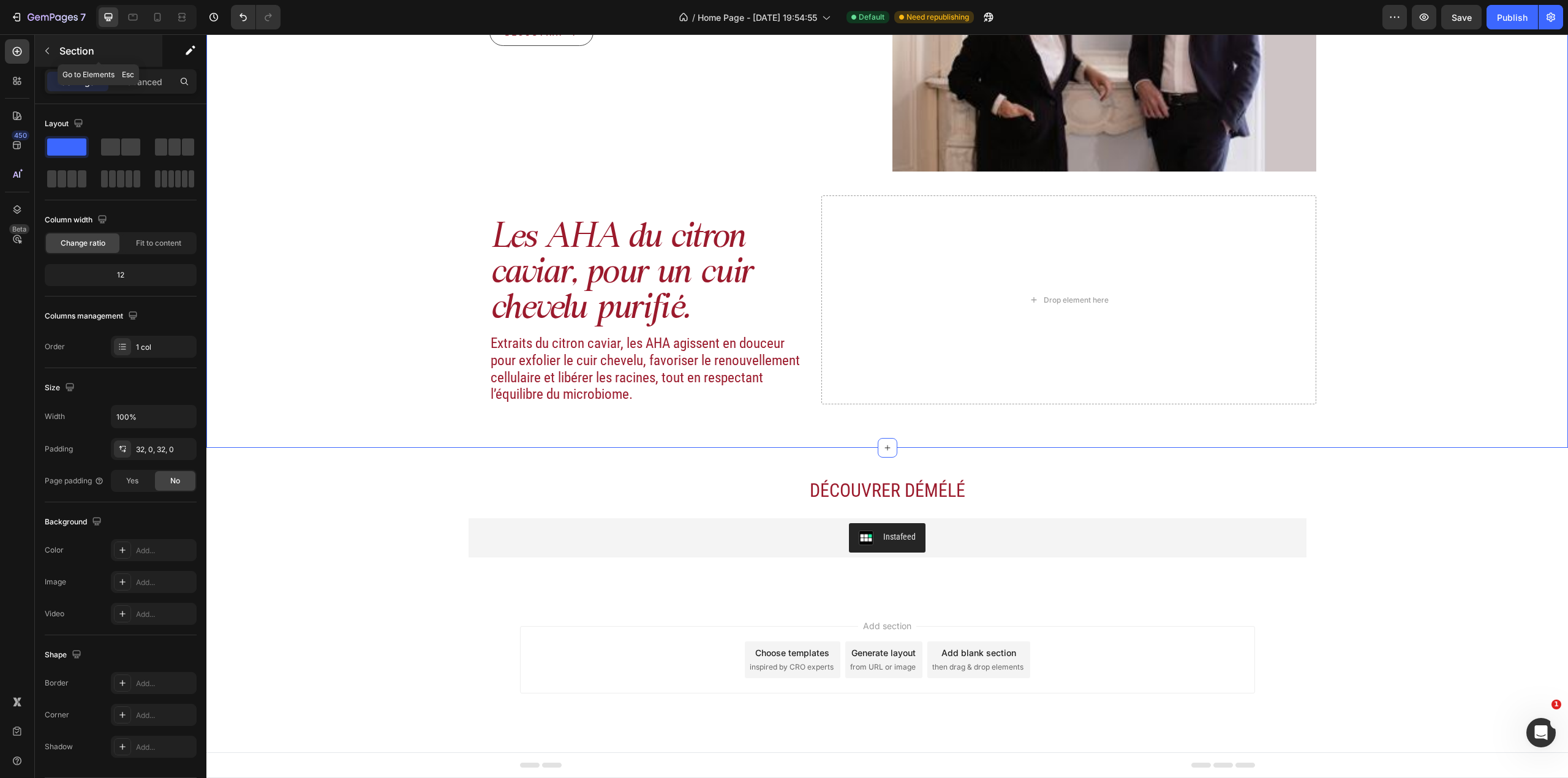
click at [42, 41] on div at bounding box center [47, 51] width 19 height 19
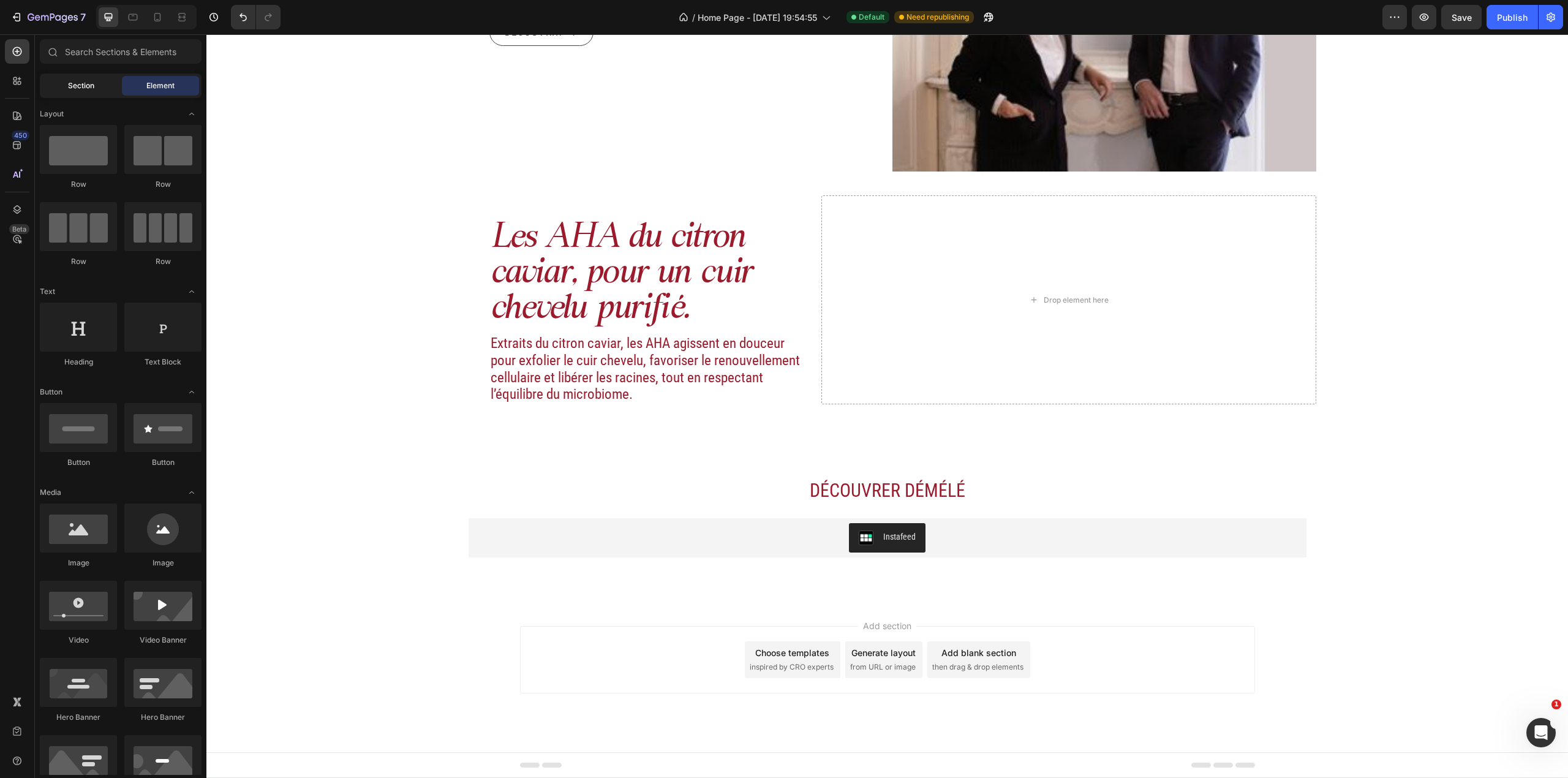
click at [81, 81] on span "Section" at bounding box center [81, 85] width 26 height 11
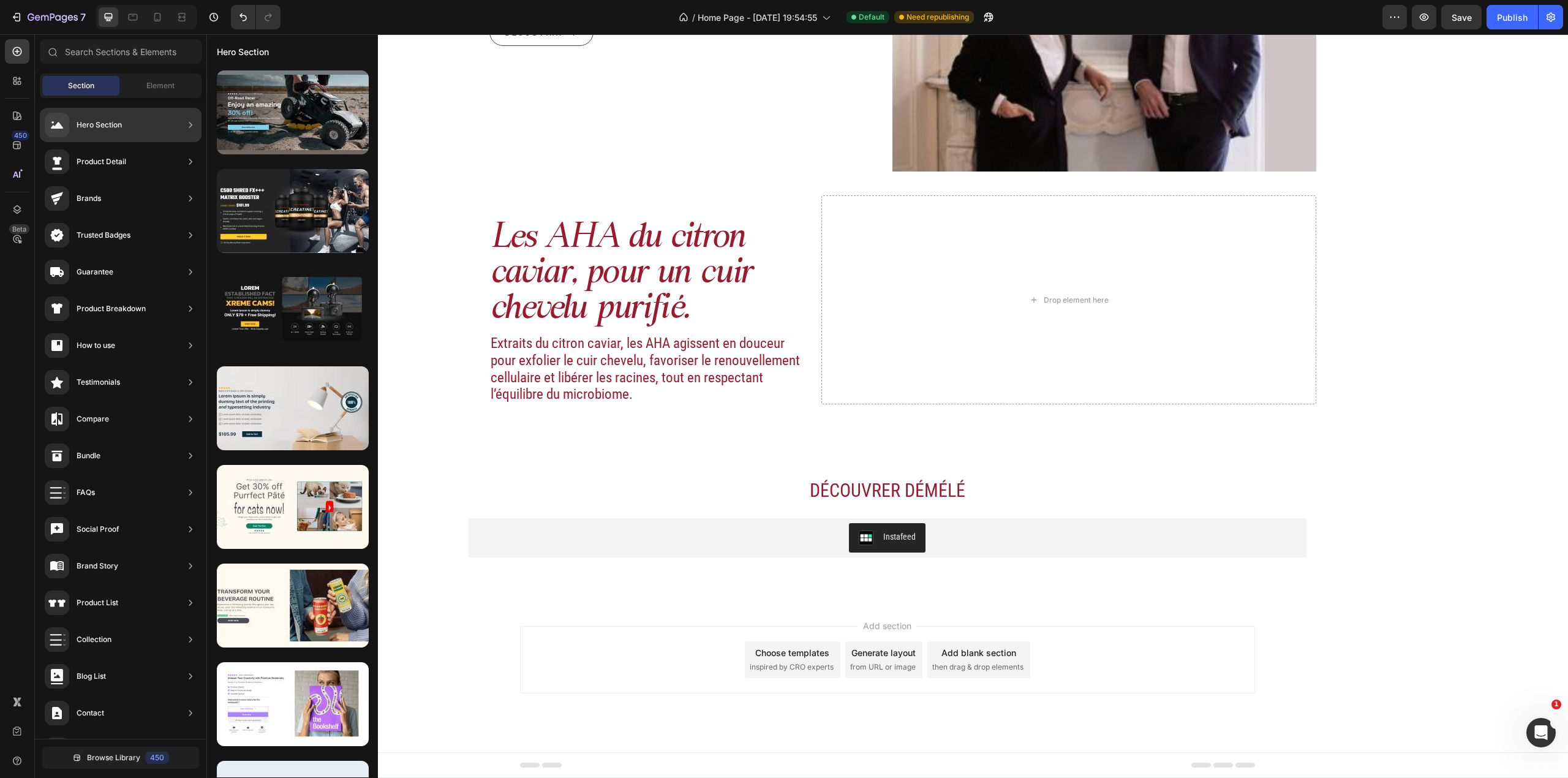
click at [130, 181] on div "Product Detail" at bounding box center [121, 198] width 161 height 34
click at [140, 181] on div "Product Detail" at bounding box center [121, 198] width 161 height 34
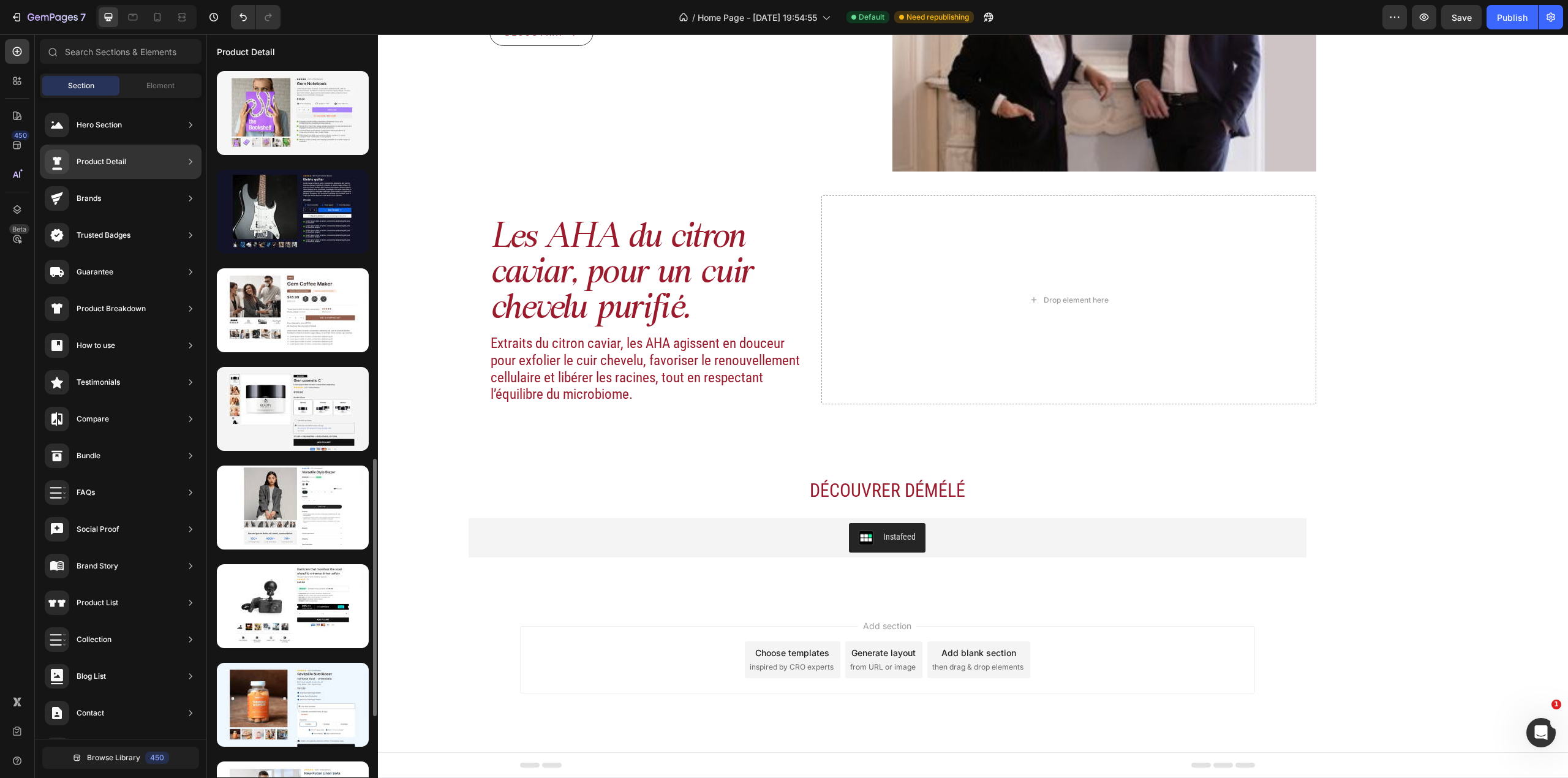
scroll to position [0, 0]
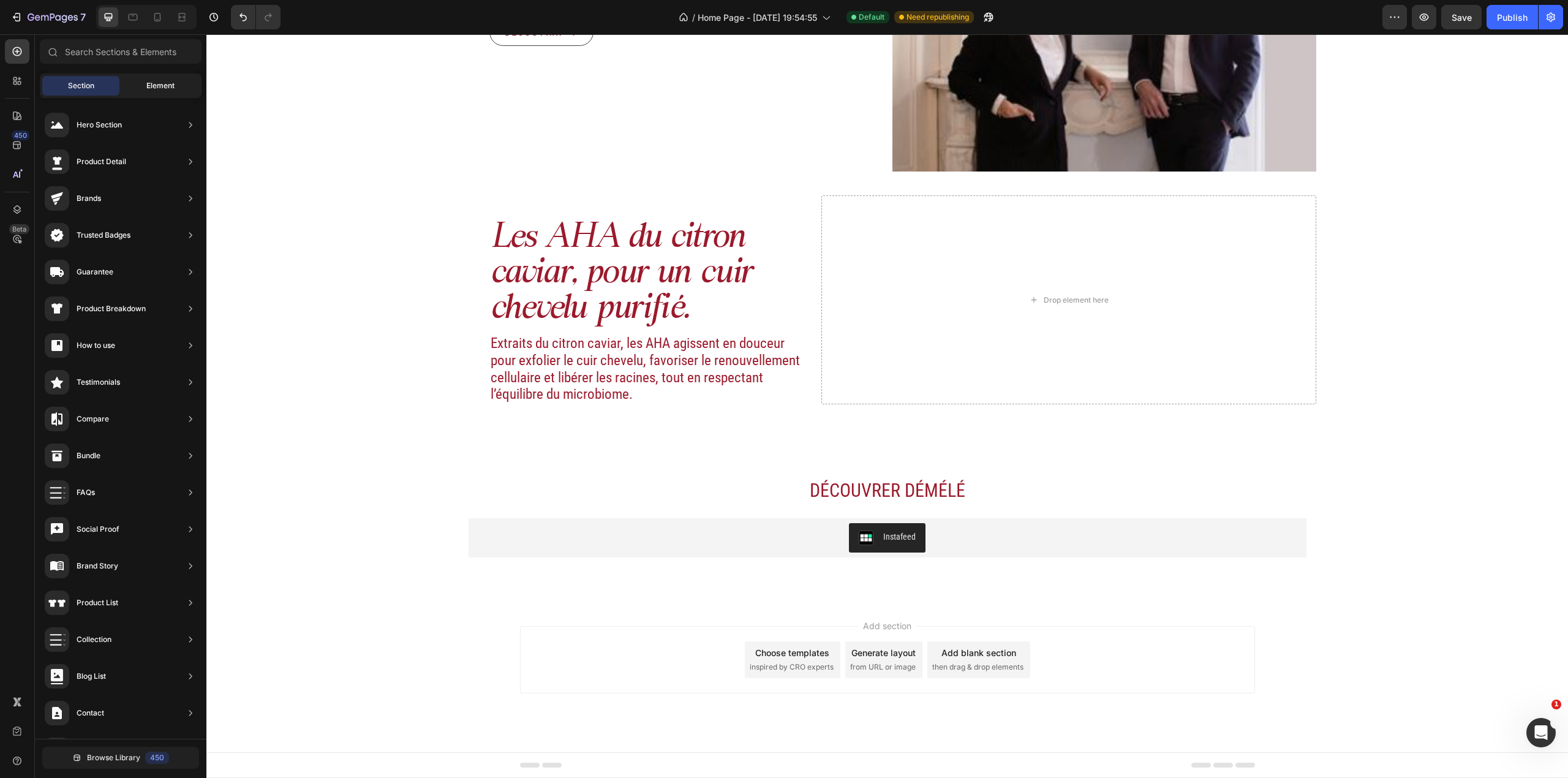
click at [150, 81] on span "Element" at bounding box center [161, 85] width 28 height 11
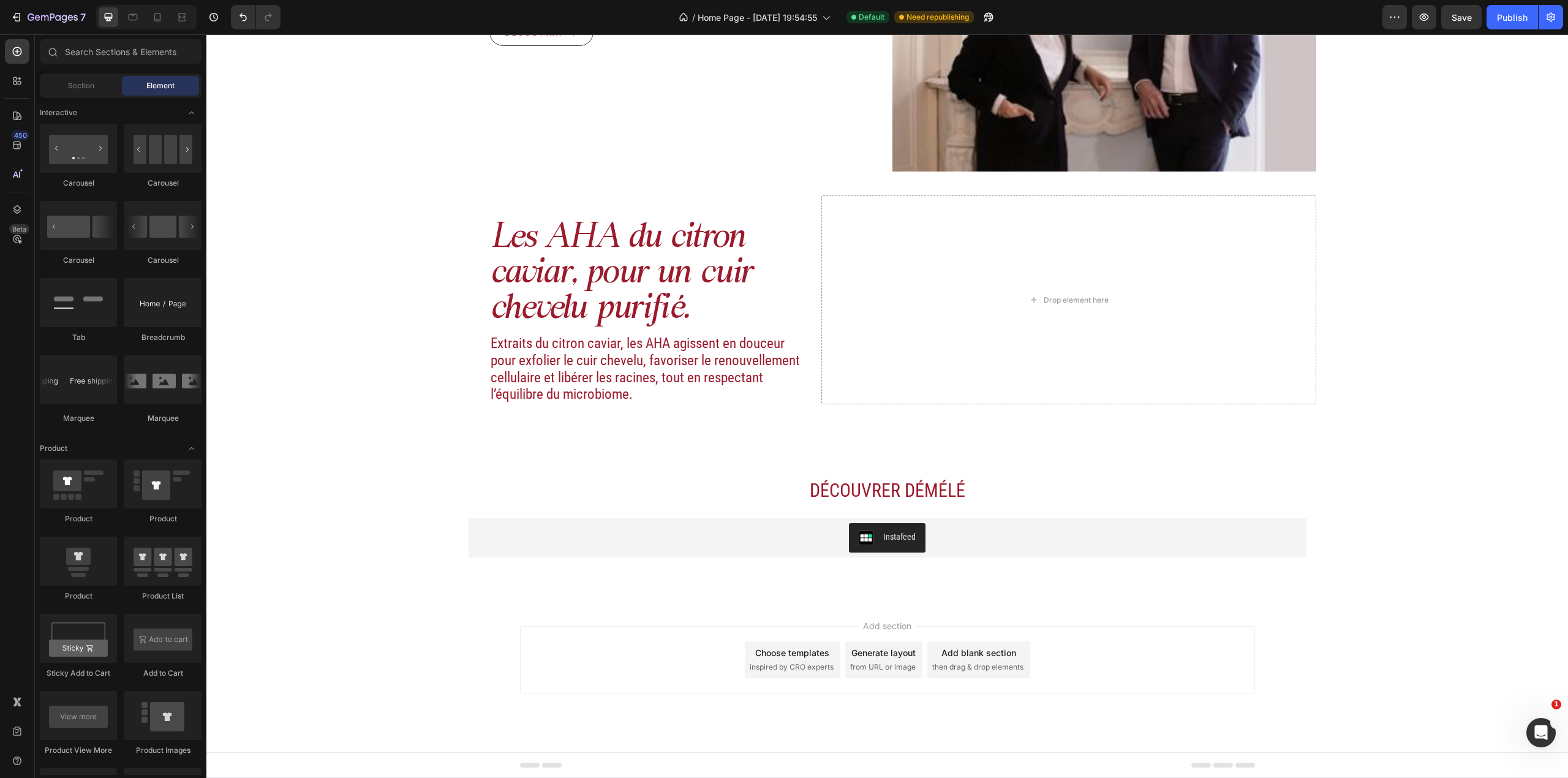
scroll to position [1633, 0]
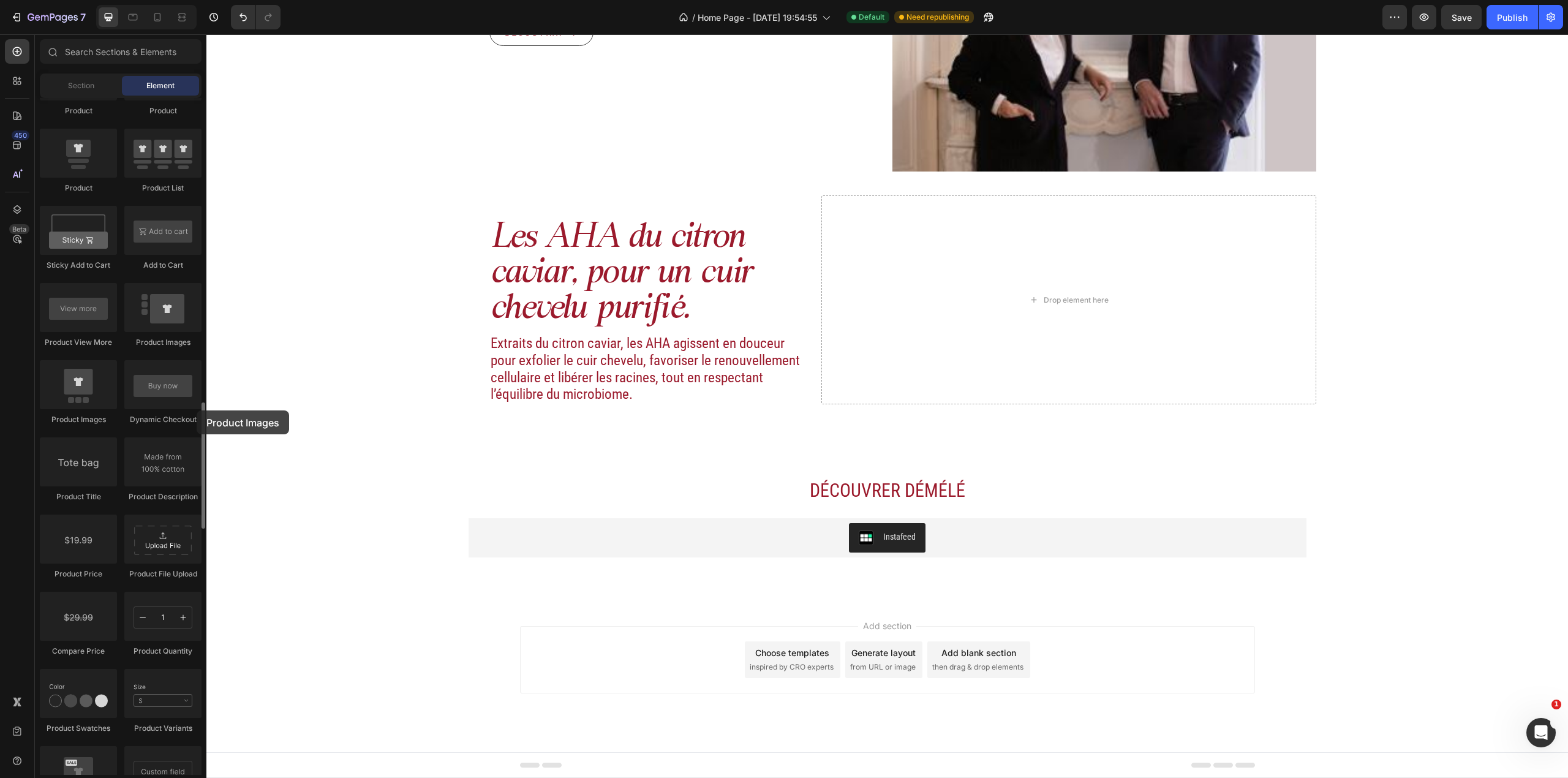
drag, startPoint x: 90, startPoint y: 393, endPoint x: 170, endPoint y: 343, distance: 94.3
click at [174, 380] on div "Product Product Product Product List Sticky Add to Cart Add to Cart Product Vie…" at bounding box center [121, 475] width 161 height 848
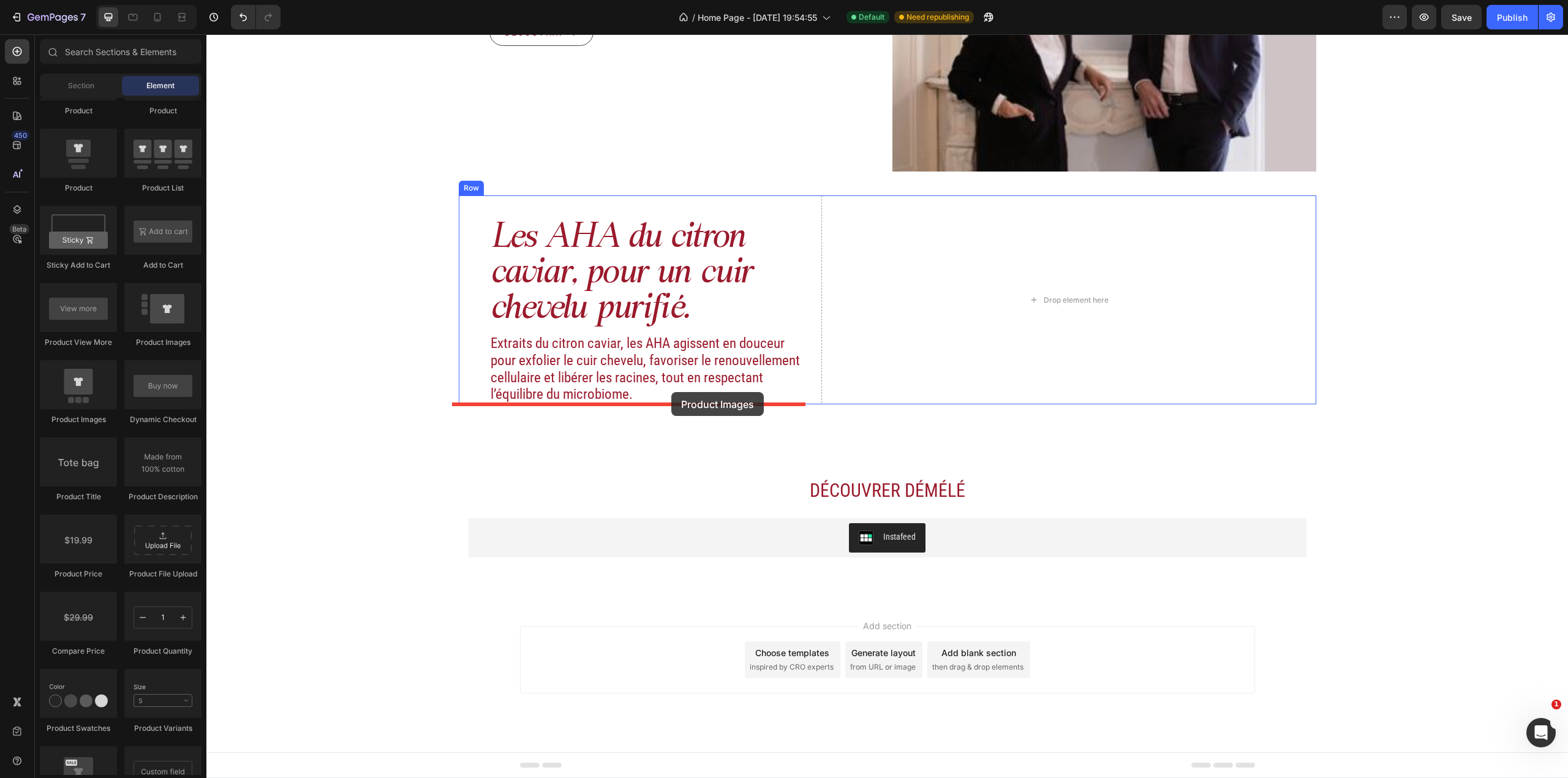
drag, startPoint x: 379, startPoint y: 351, endPoint x: 671, endPoint y: 392, distance: 294.9
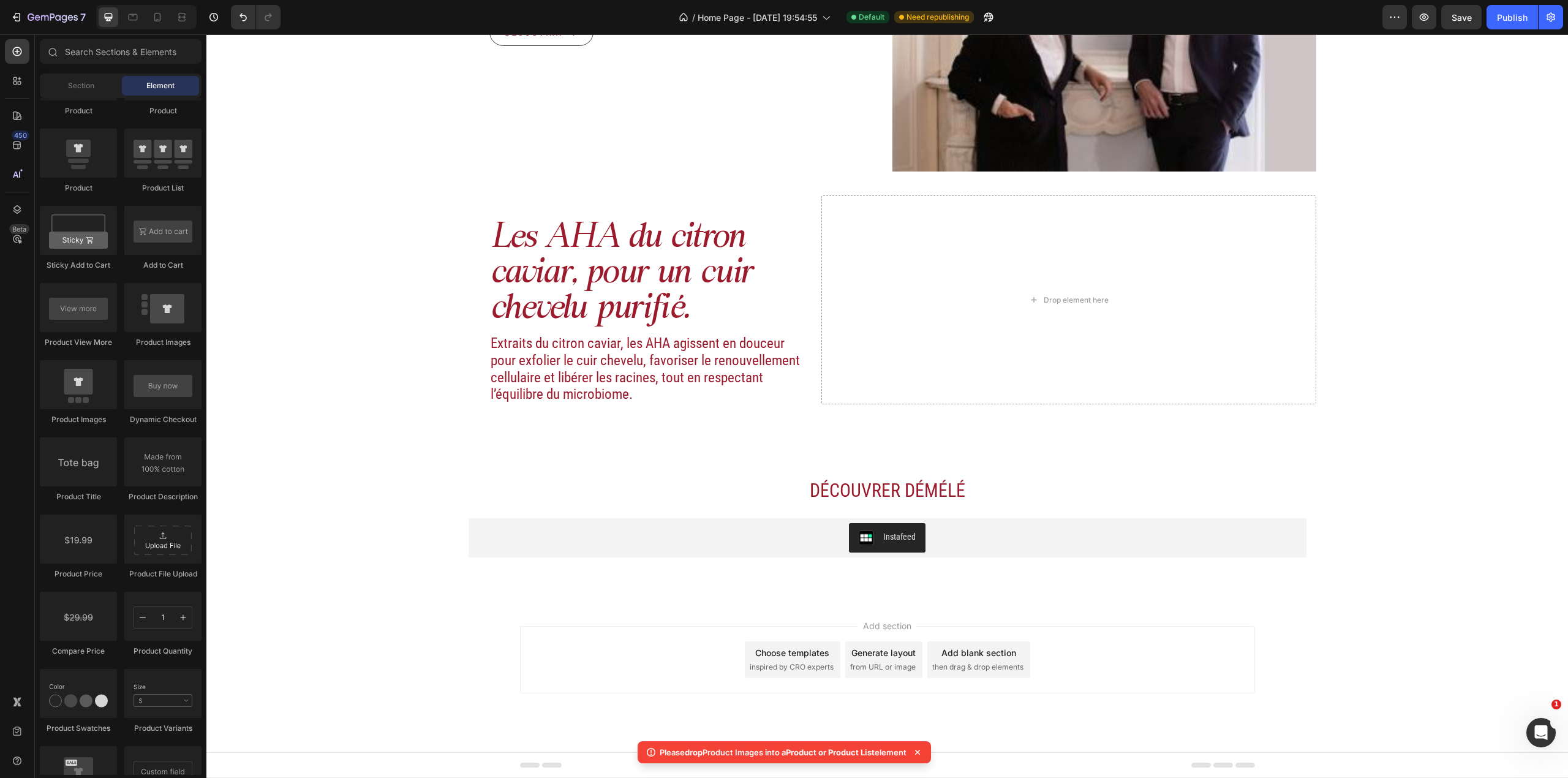
scroll to position [1225, 0]
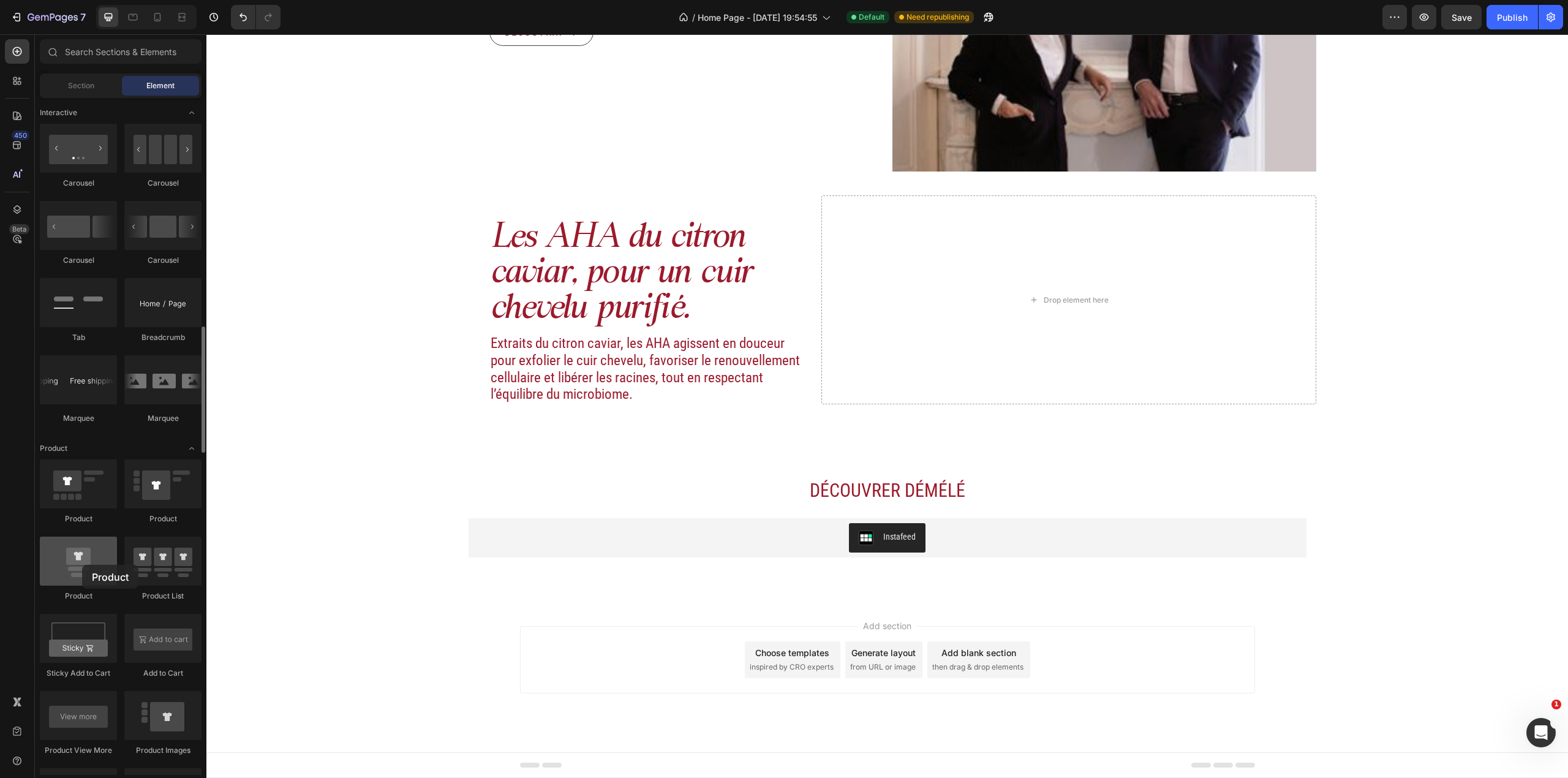
click at [82, 565] on div at bounding box center [79, 561] width 77 height 49
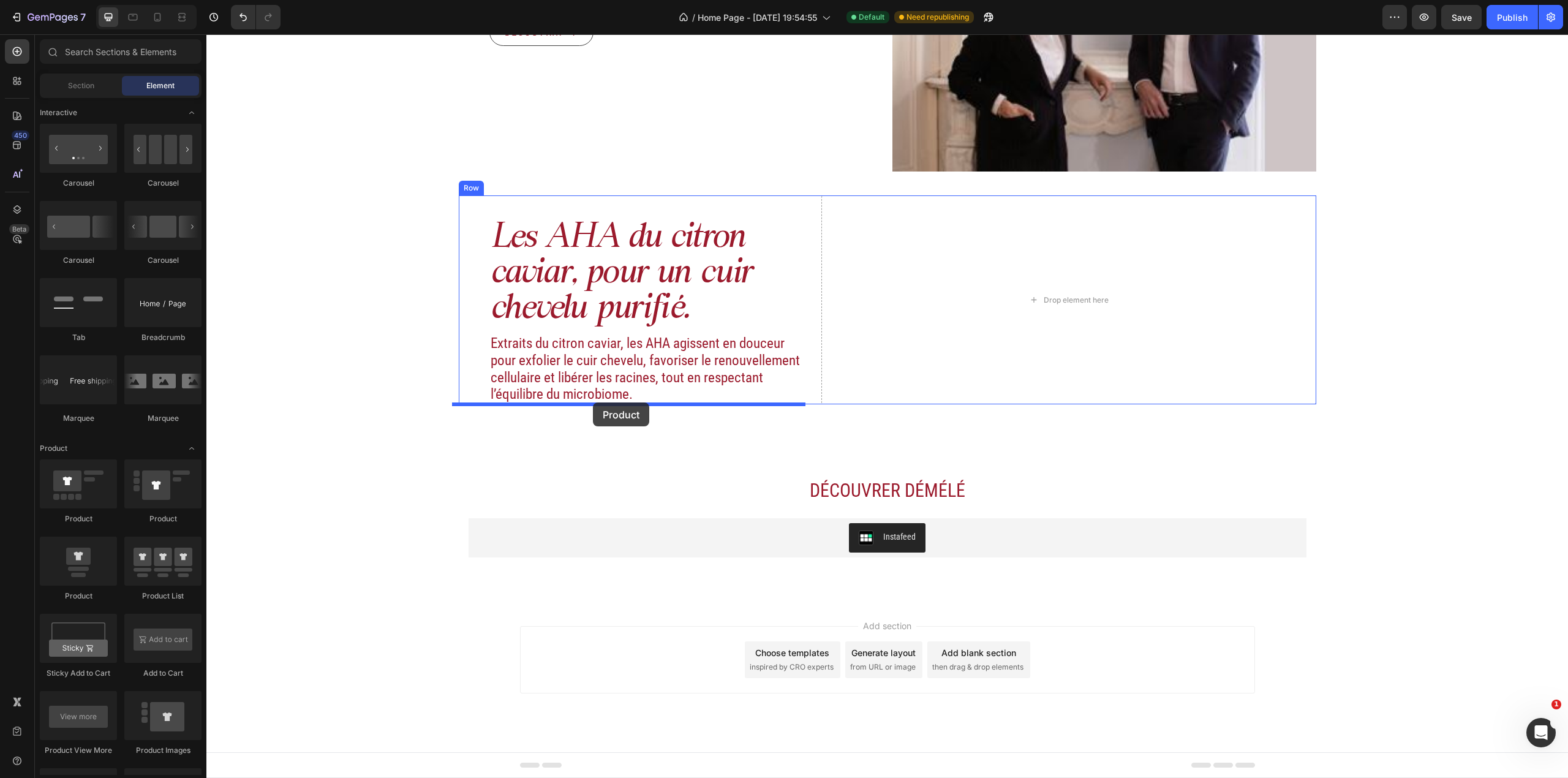
drag, startPoint x: 288, startPoint y: 538, endPoint x: 593, endPoint y: 402, distance: 333.9
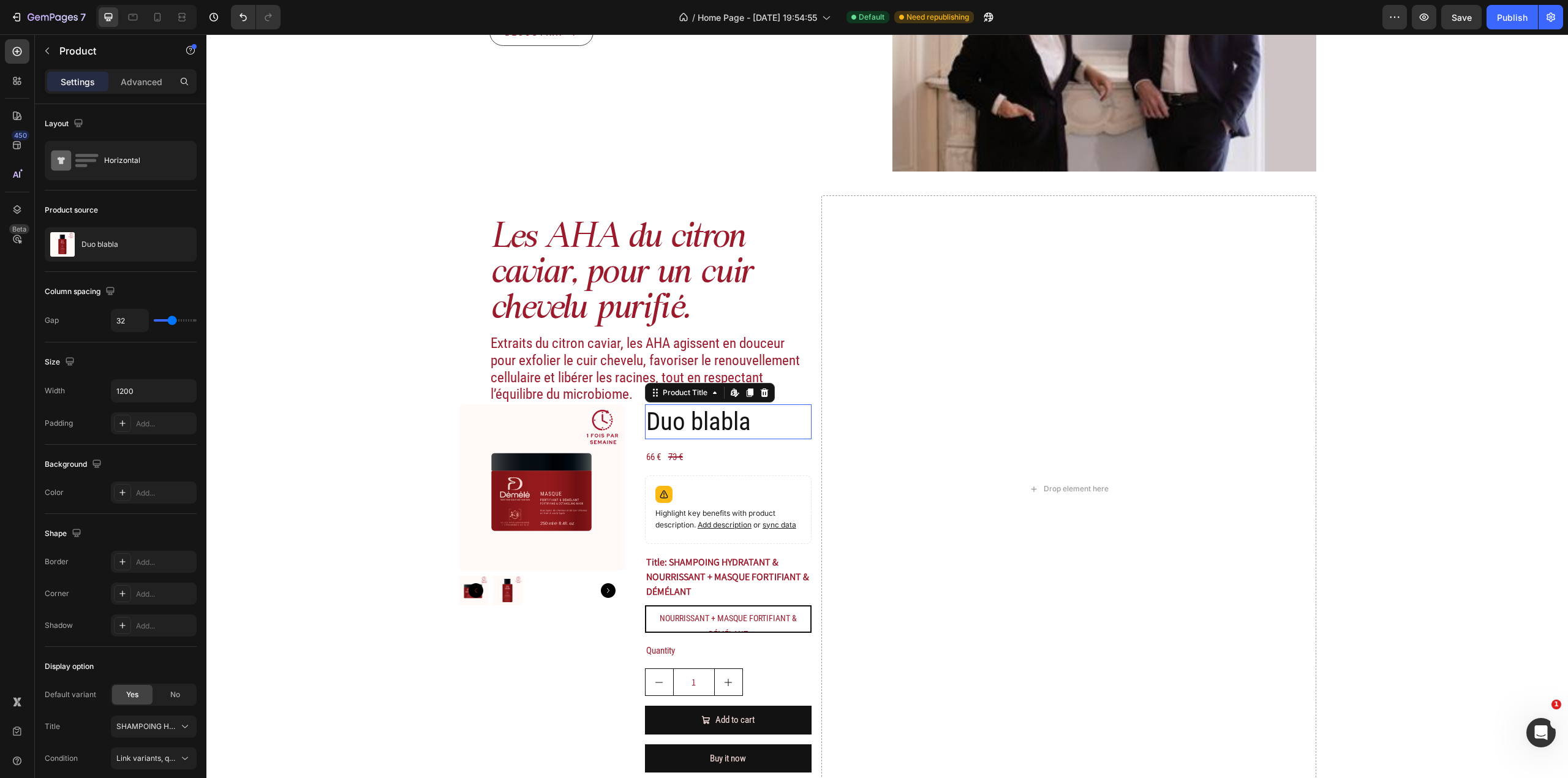
click at [697, 429] on h2 "Duo blabla" at bounding box center [728, 422] width 167 height 35
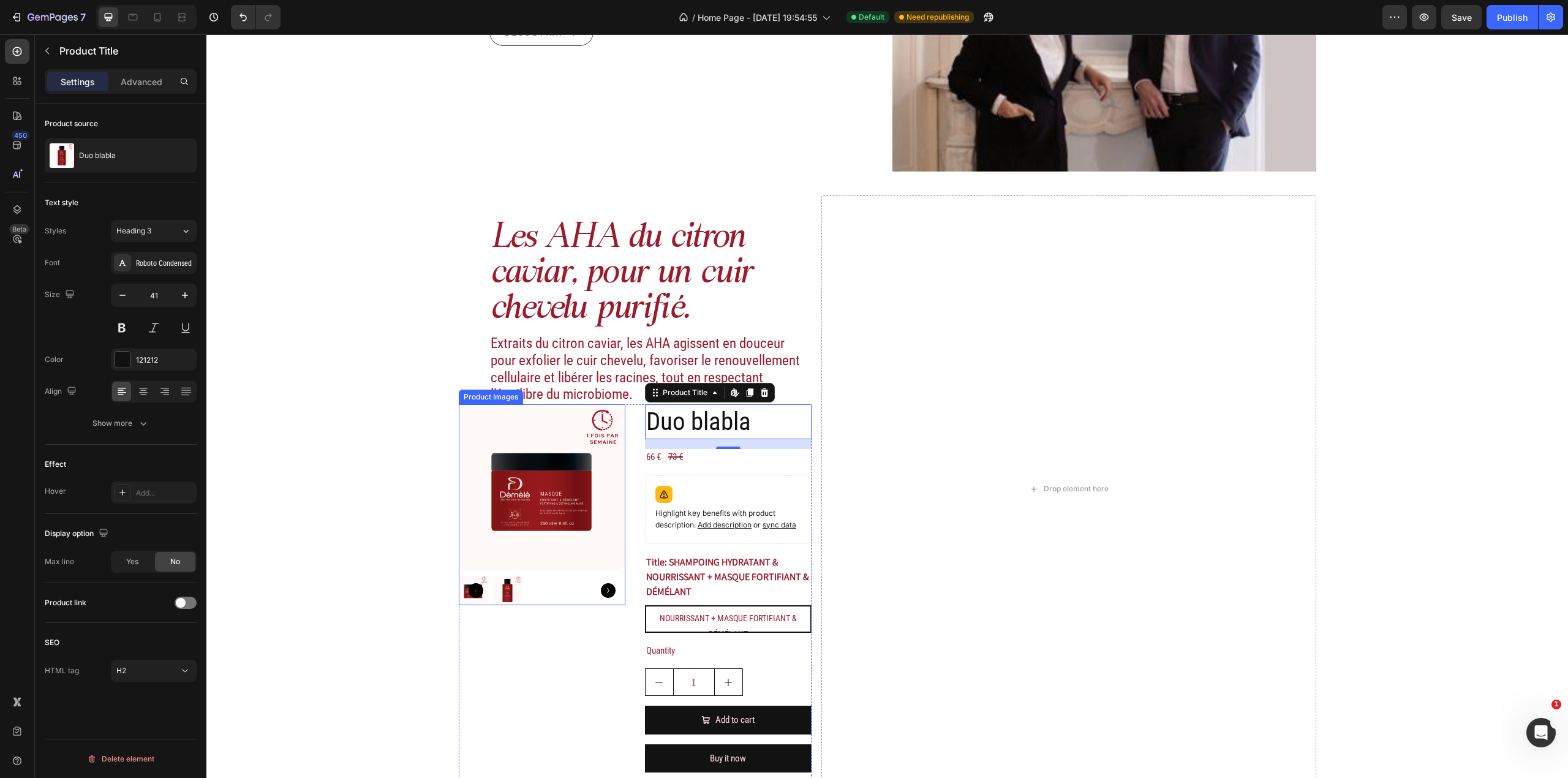
click at [591, 494] on img at bounding box center [542, 487] width 167 height 167
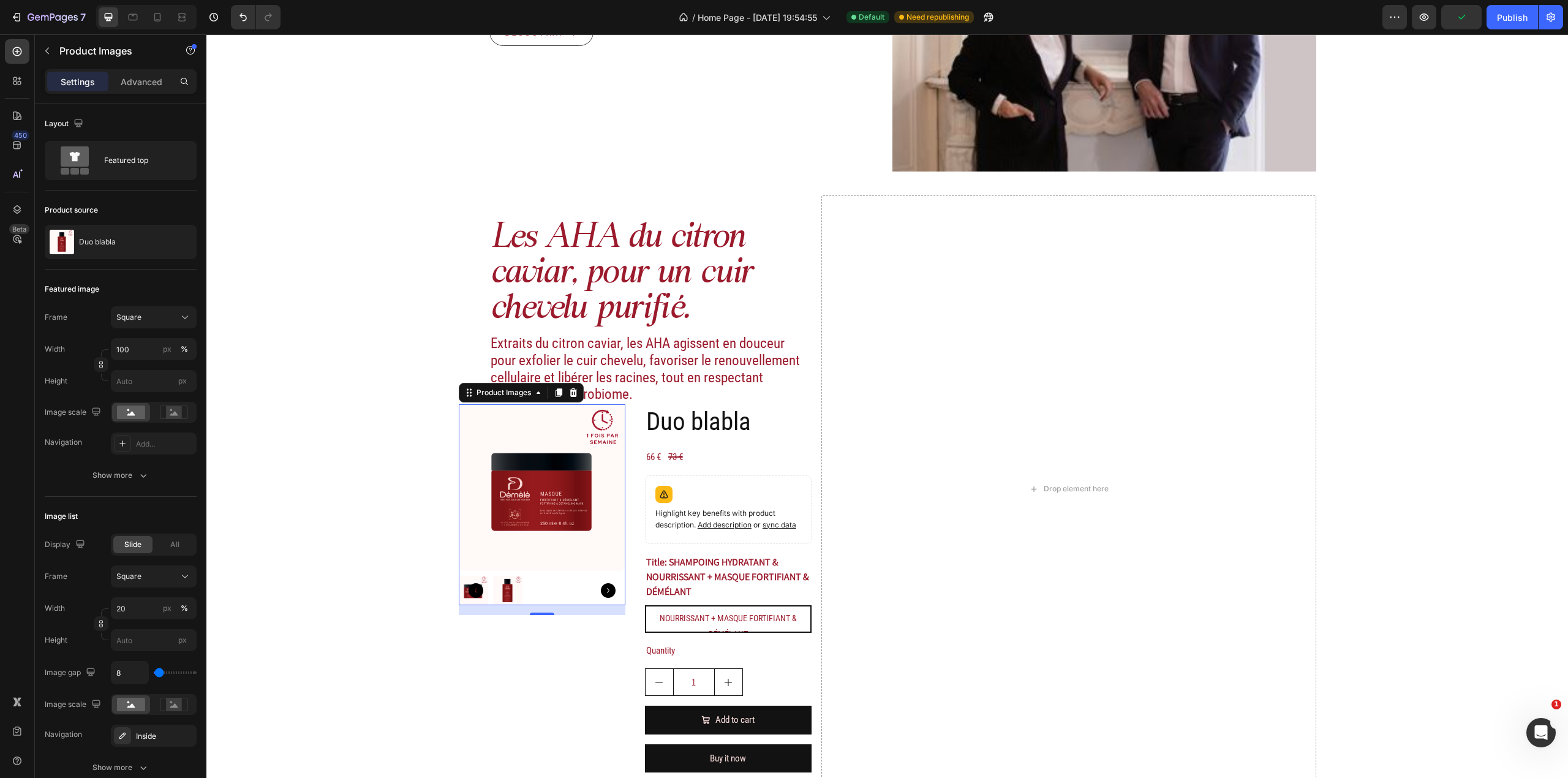
click at [469, 584] on icon "Carousel Back Arrow" at bounding box center [476, 590] width 15 height 15
click at [472, 591] on icon "Carousel Back Arrow" at bounding box center [476, 590] width 15 height 15
click at [170, 246] on div at bounding box center [179, 241] width 34 height 34
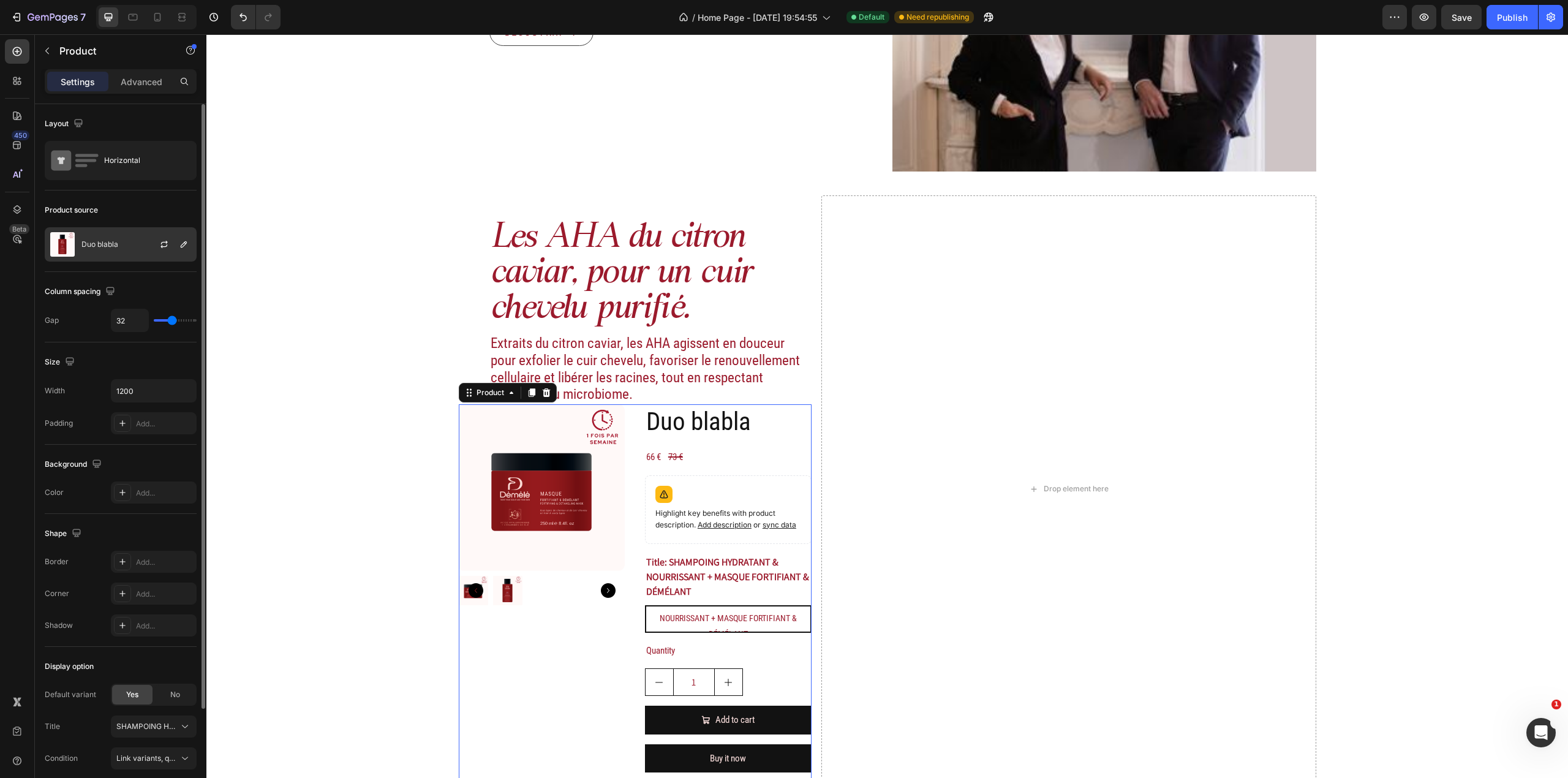
click at [174, 241] on div at bounding box center [168, 244] width 54 height 33
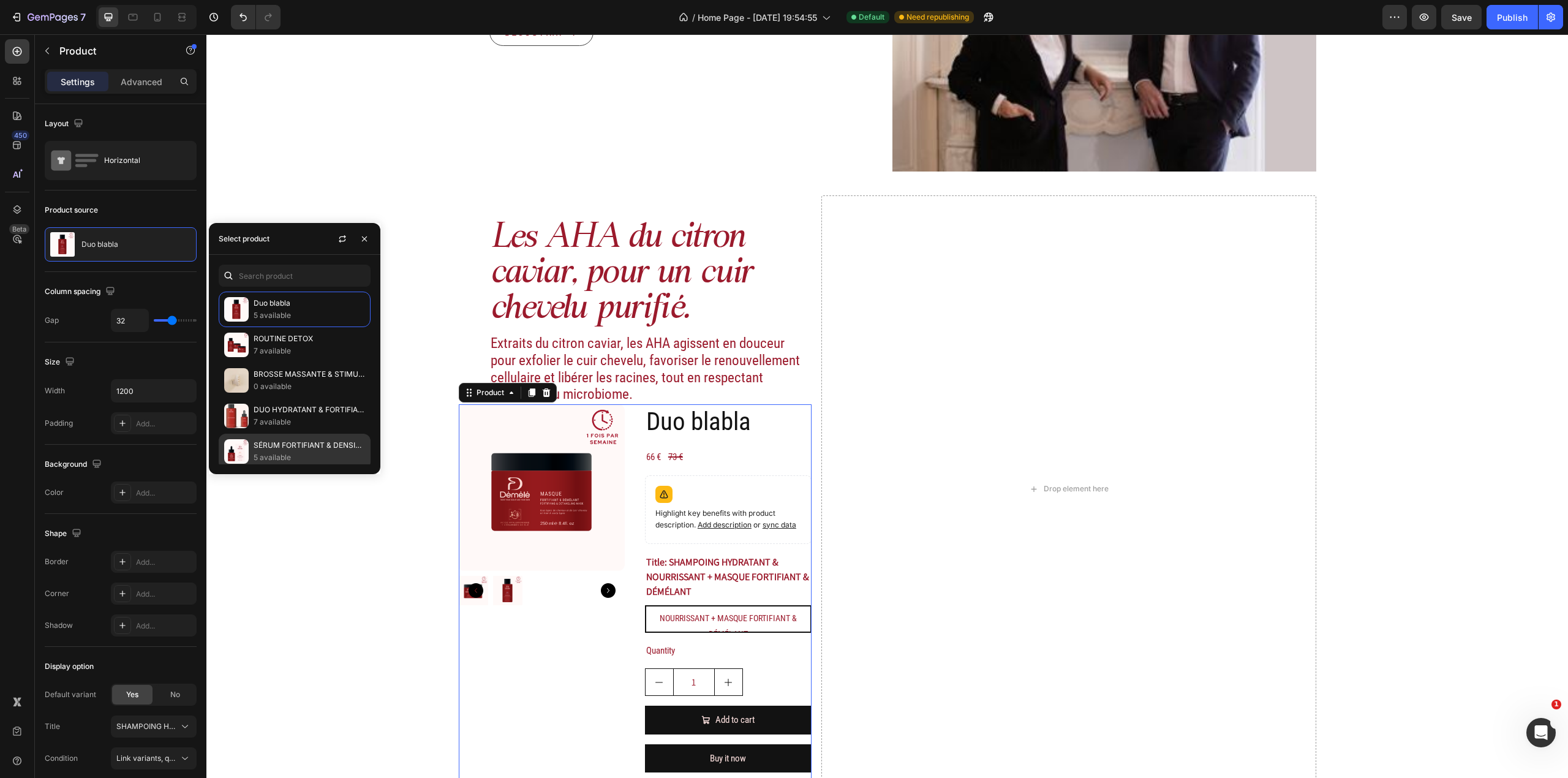
scroll to position [150, 0]
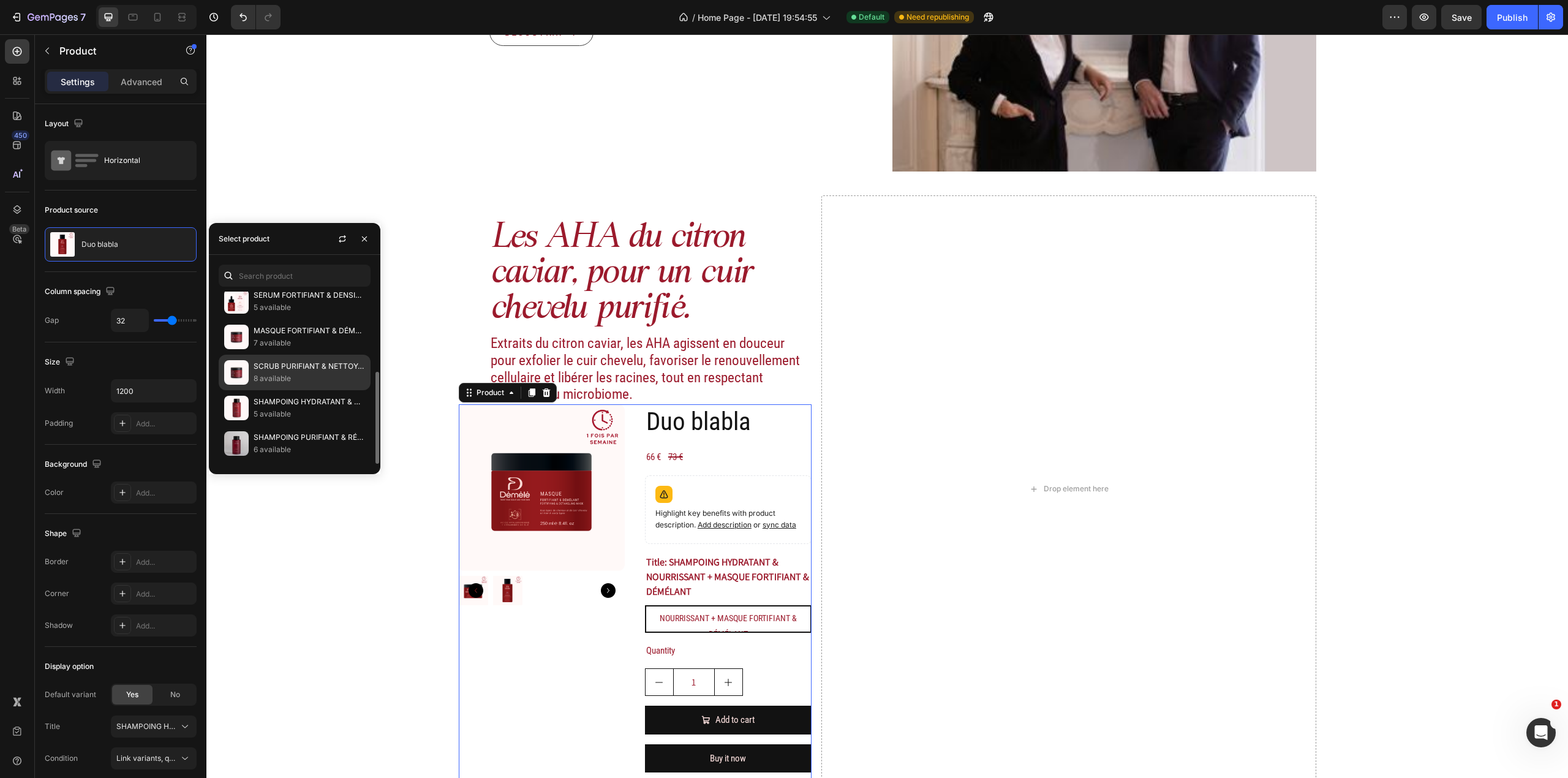
click at [293, 376] on p "8 available" at bounding box center [309, 378] width 112 height 12
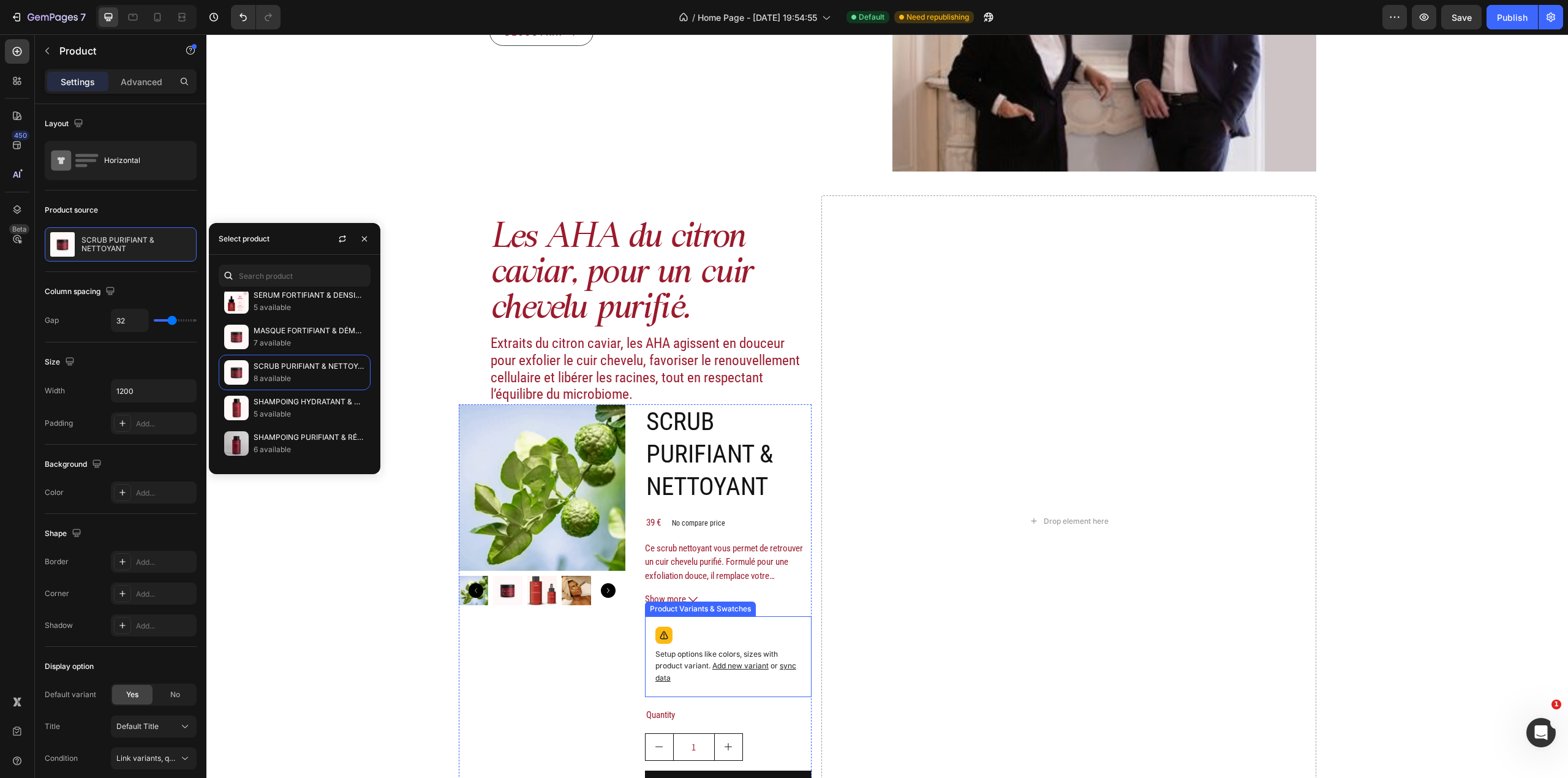
click at [700, 632] on div "Setup options like colors, sizes with product variant. Add new variant or sync …" at bounding box center [728, 657] width 156 height 70
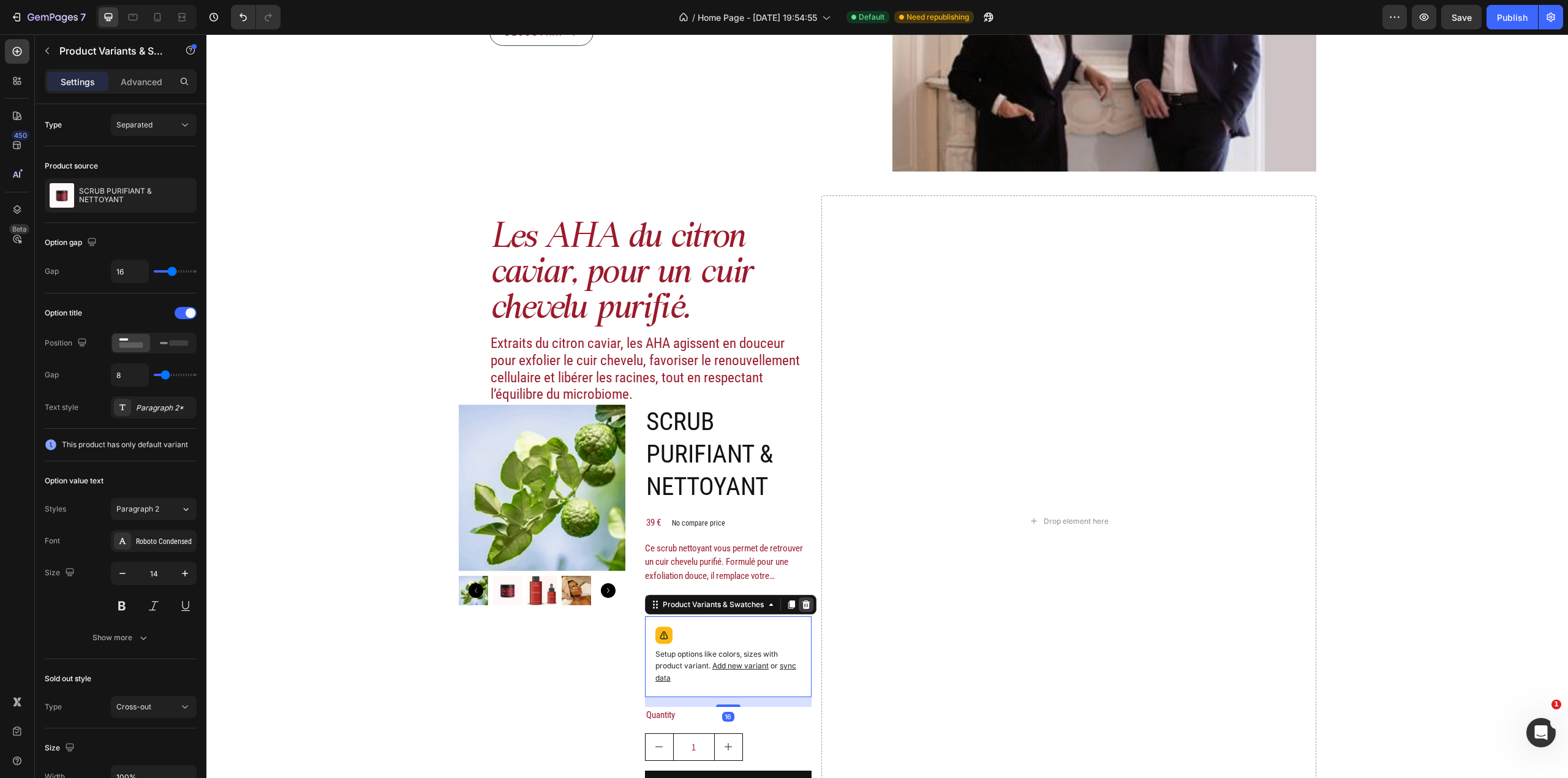
click at [804, 601] on icon at bounding box center [806, 604] width 10 height 10
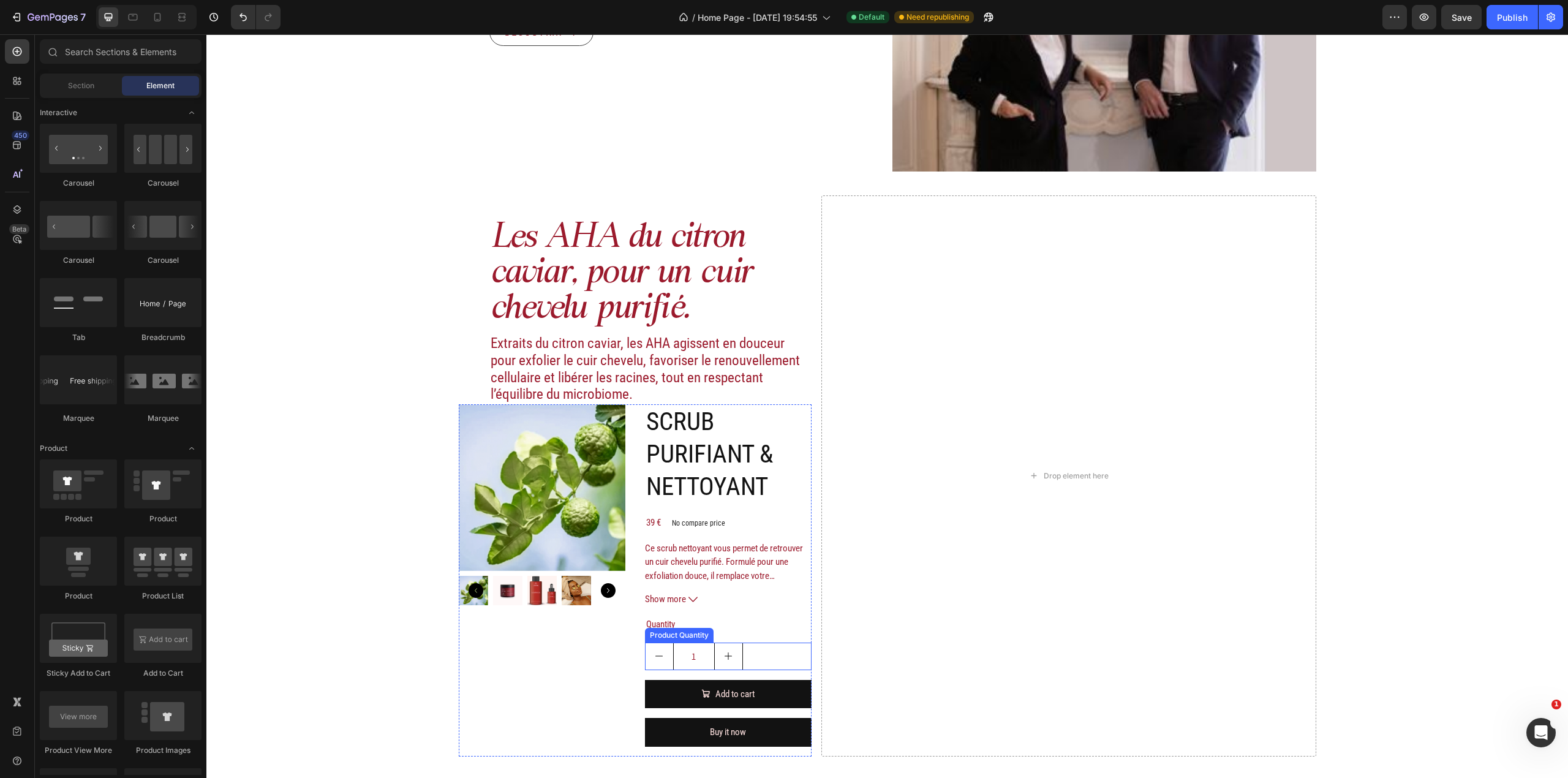
click at [698, 619] on div "Quantity" at bounding box center [728, 625] width 167 height 17
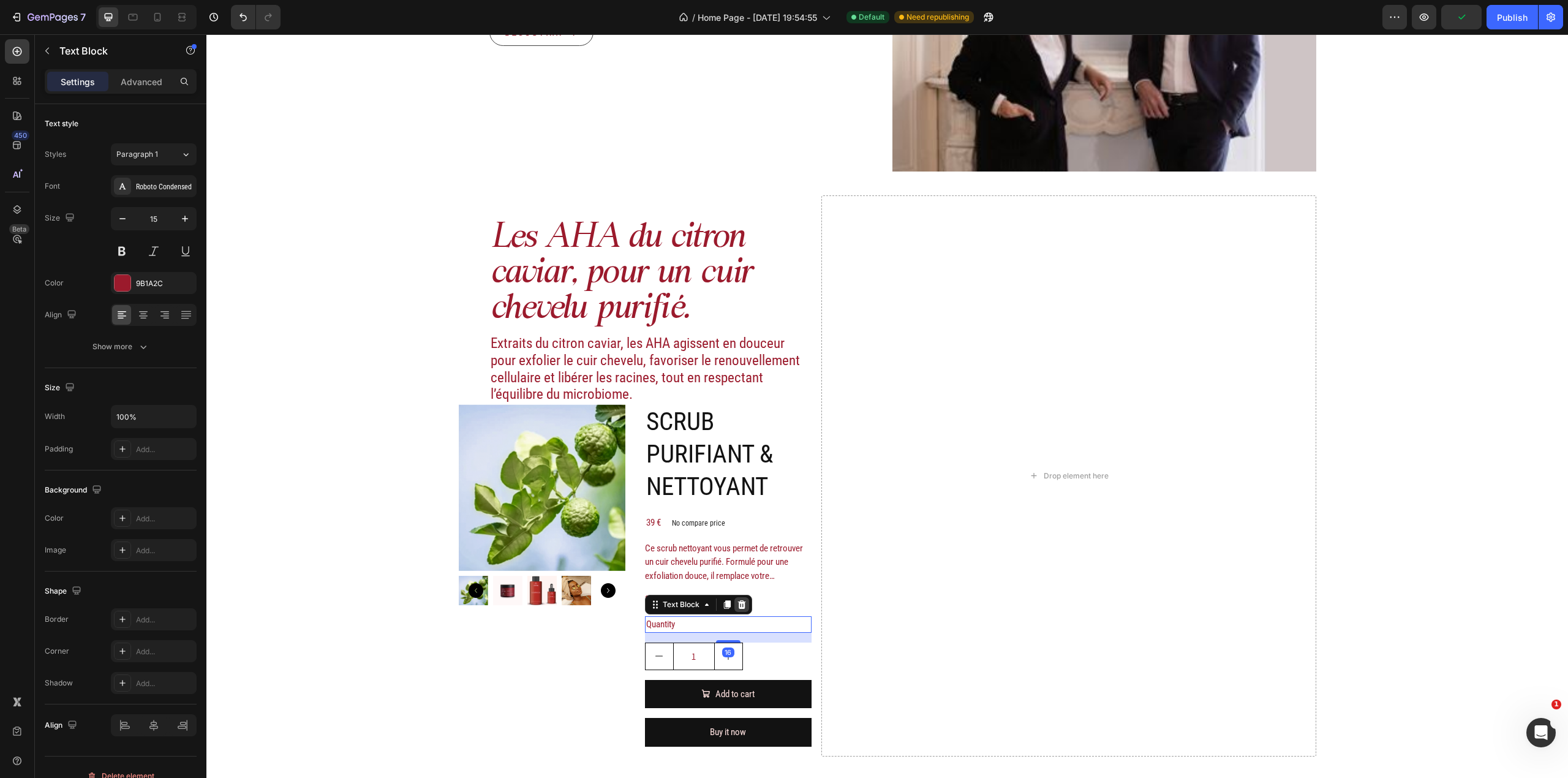
click at [741, 606] on div at bounding box center [742, 604] width 15 height 15
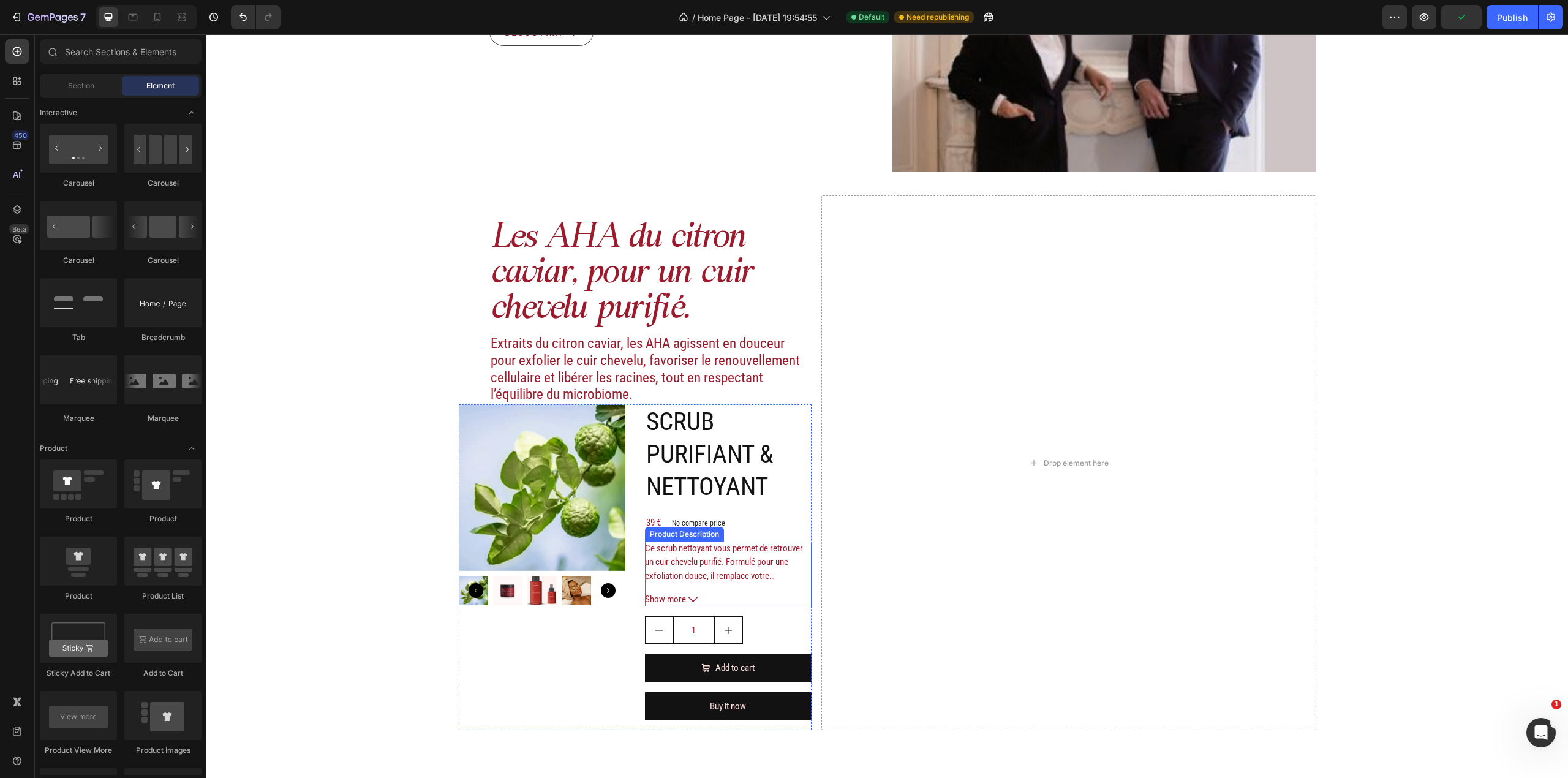
click at [724, 603] on button "Show more" at bounding box center [728, 600] width 167 height 14
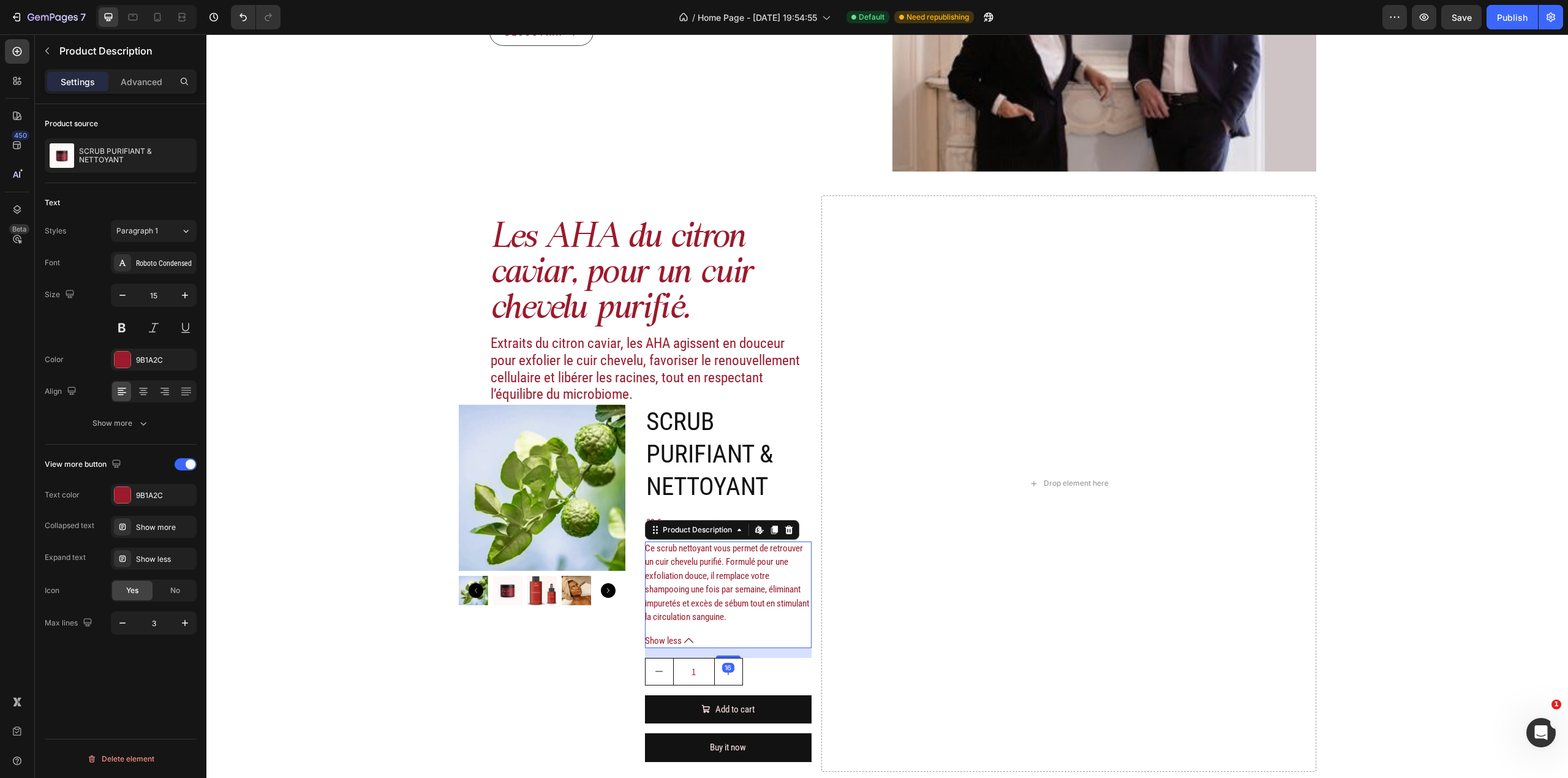
click at [718, 634] on button "Show less" at bounding box center [728, 641] width 167 height 14
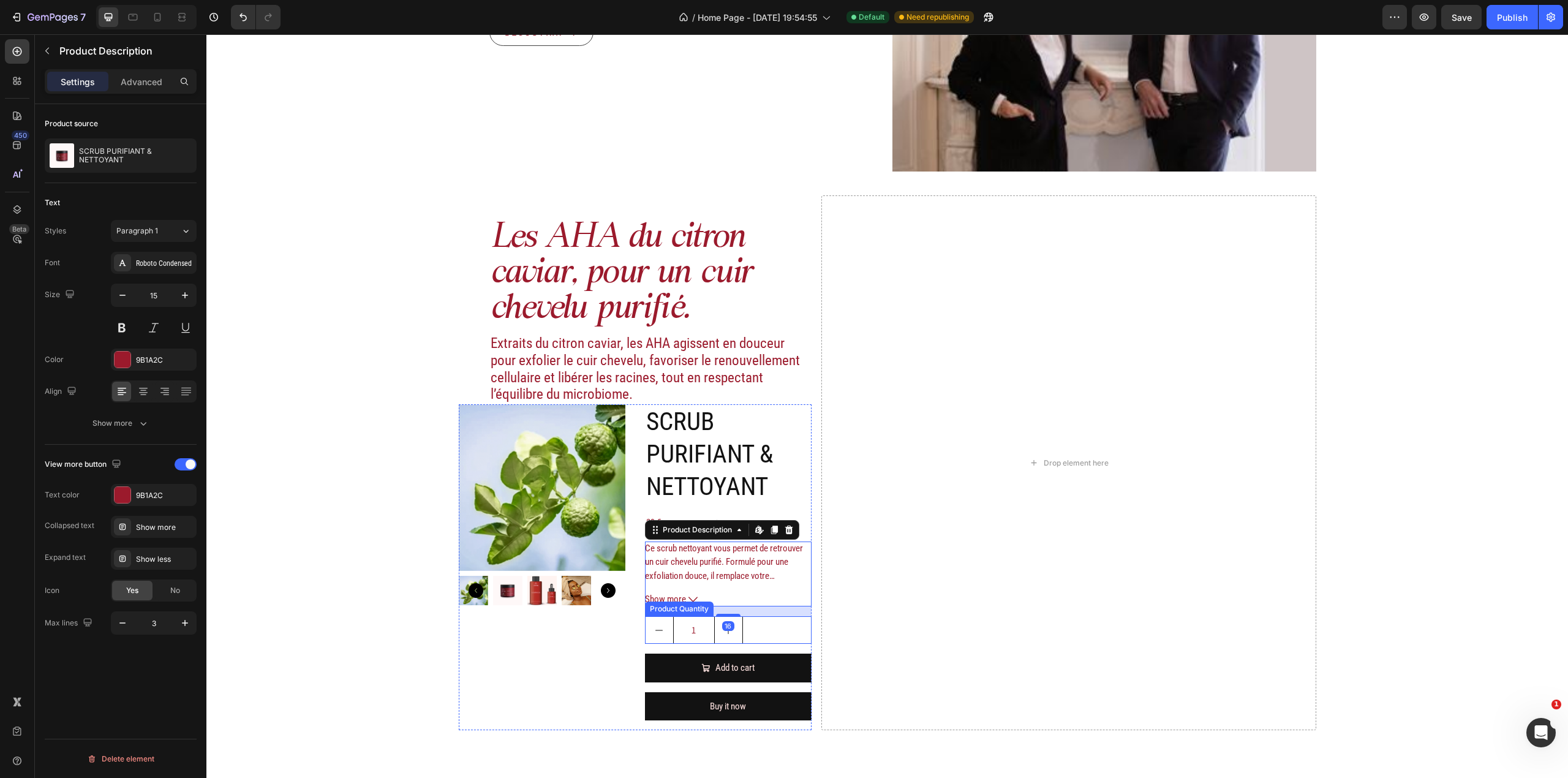
click at [746, 629] on div "1" at bounding box center [728, 630] width 167 height 28
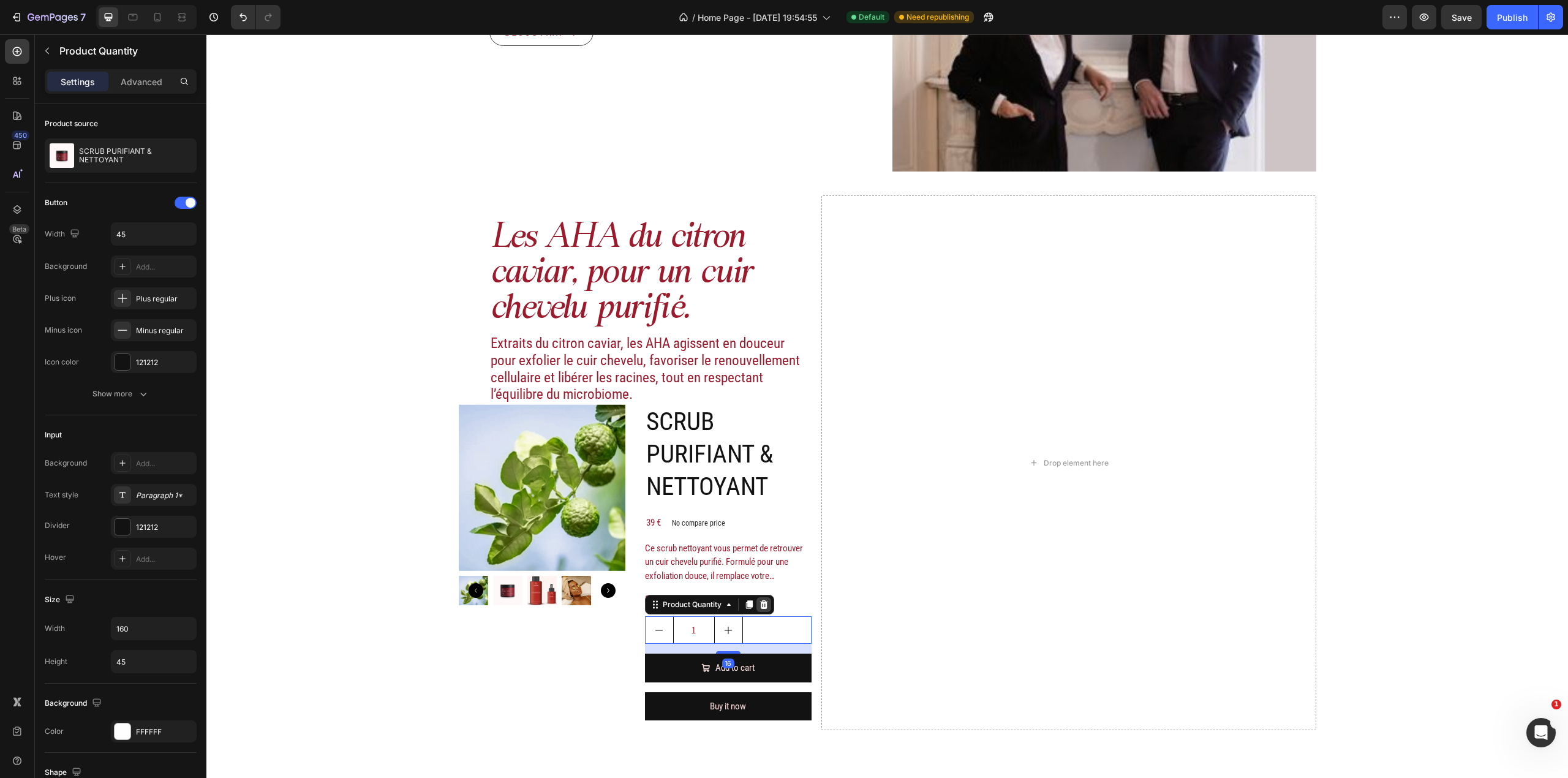
click at [762, 611] on div at bounding box center [764, 604] width 15 height 15
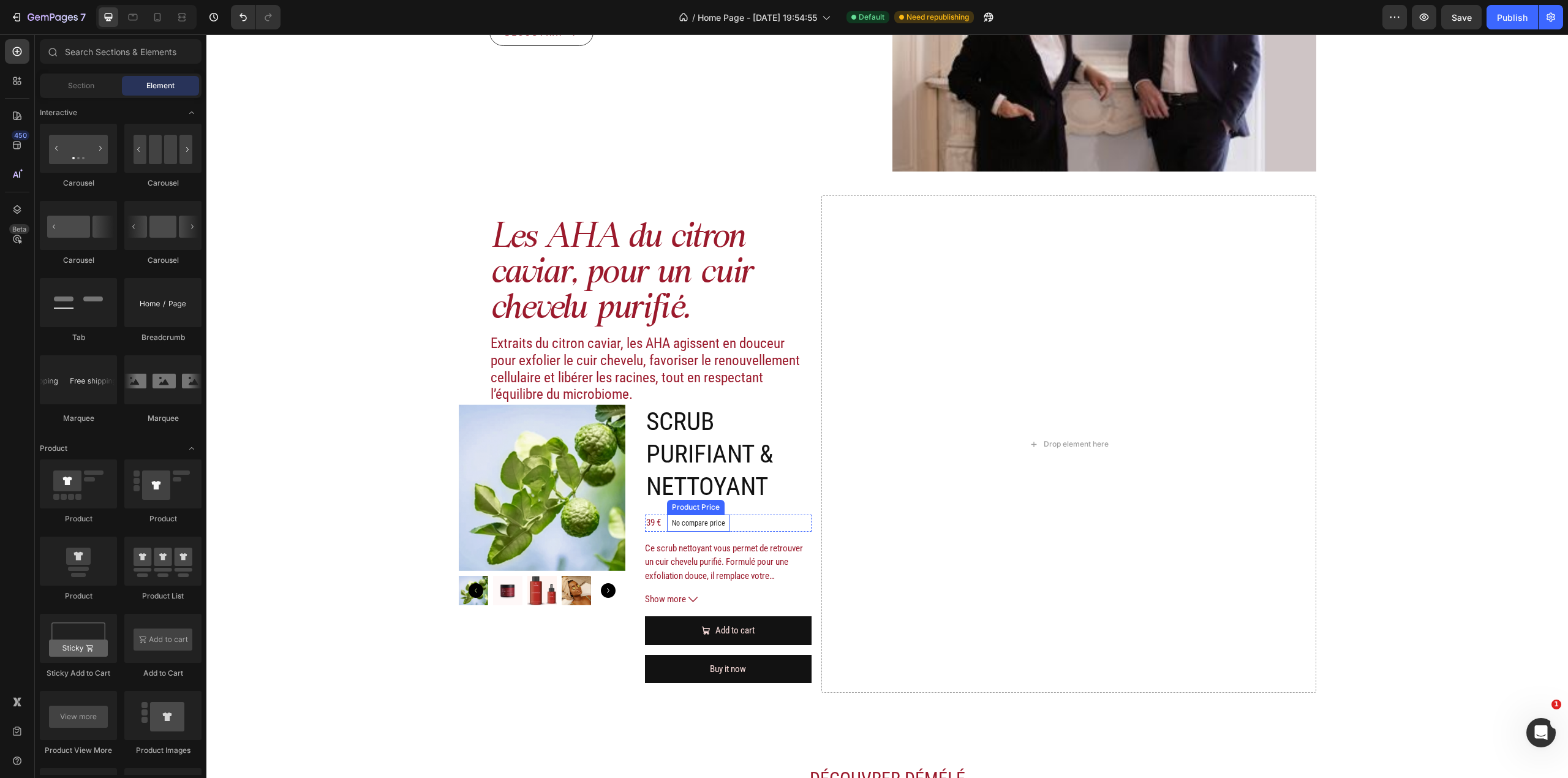
click at [718, 525] on div "No compare price" at bounding box center [698, 523] width 63 height 17
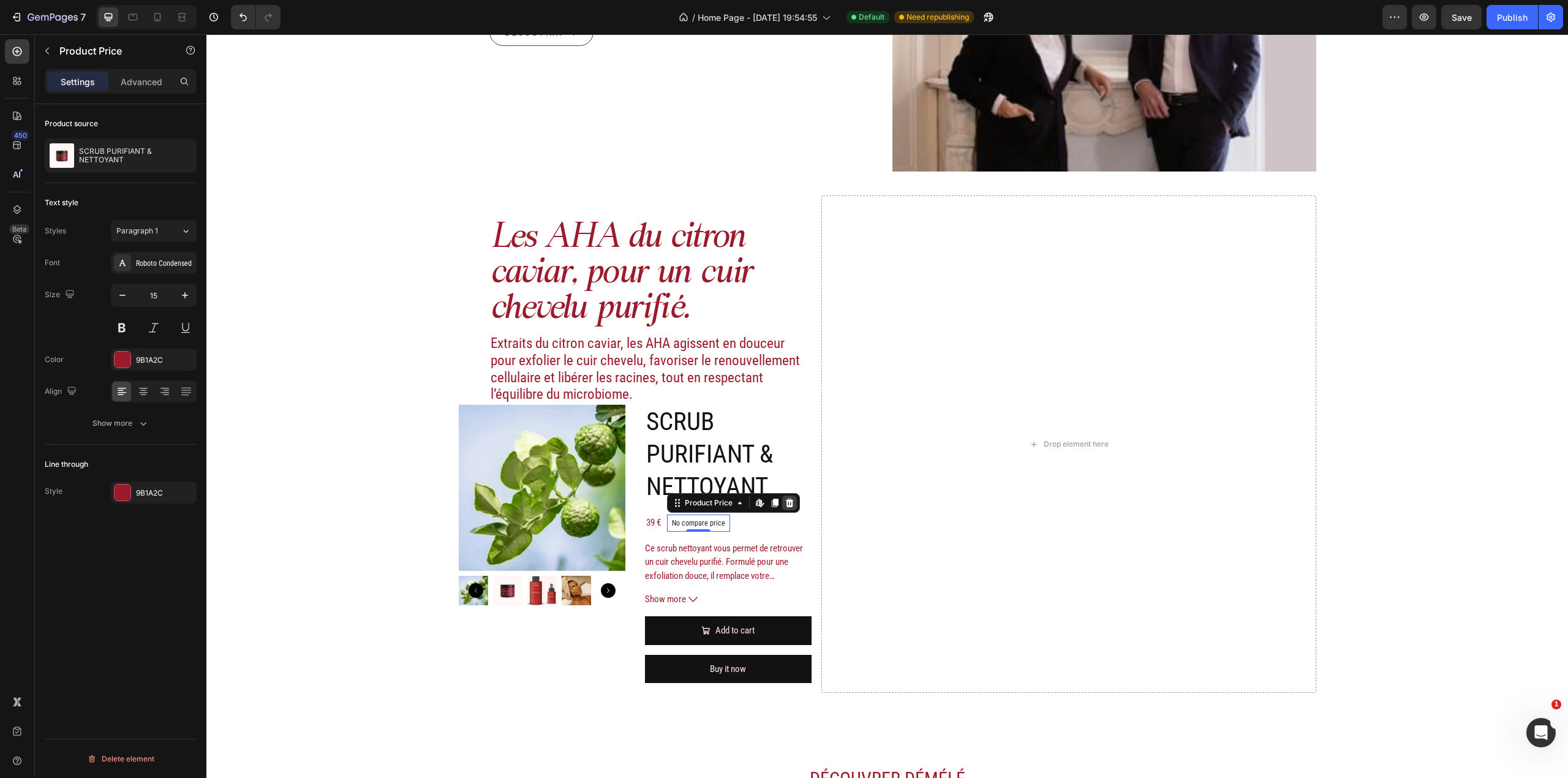
click at [789, 506] on div at bounding box center [789, 503] width 15 height 15
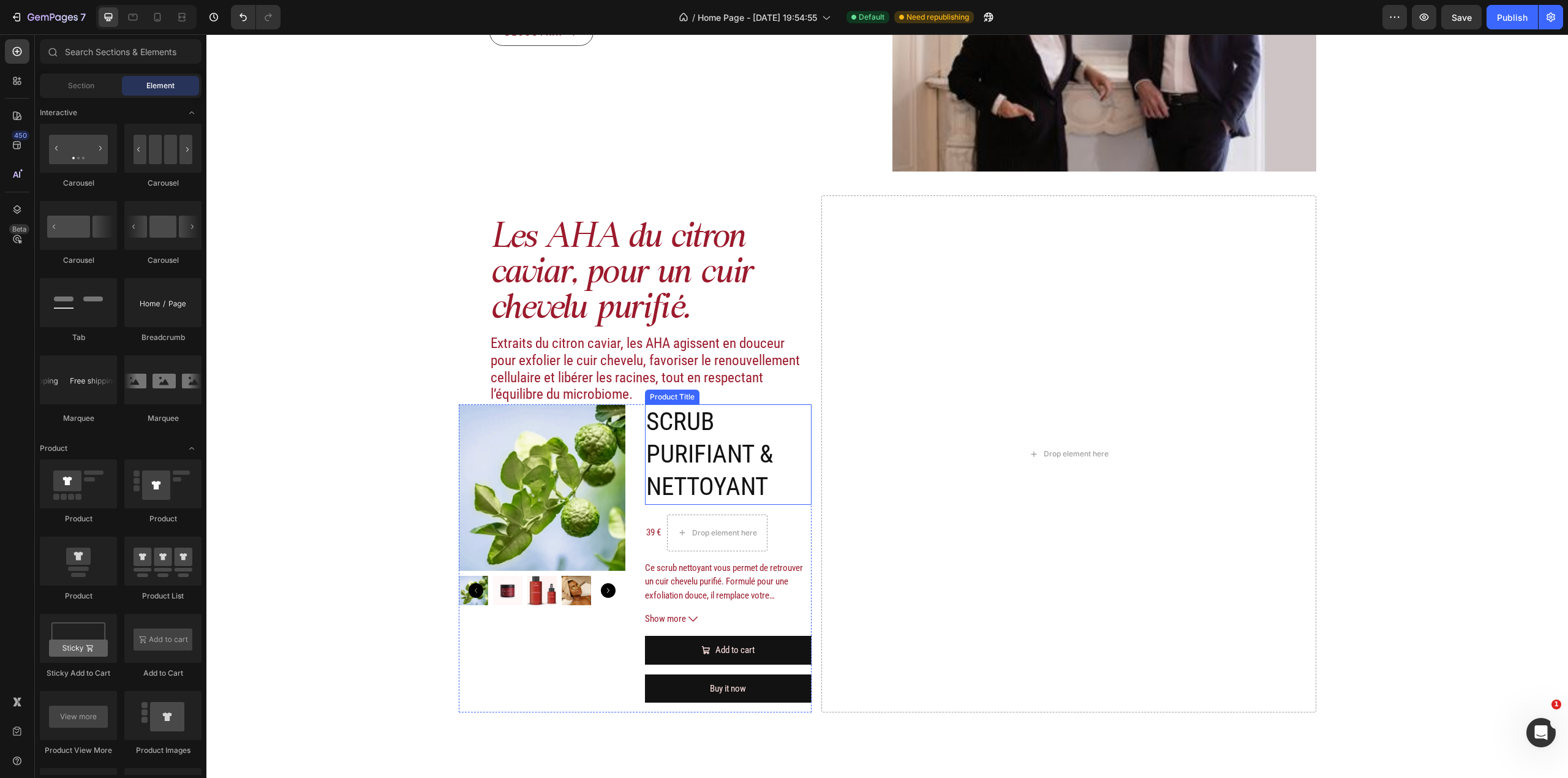
click at [744, 471] on h2 "SCRUB PURIFIANT & NETTOYANT" at bounding box center [728, 455] width 167 height 101
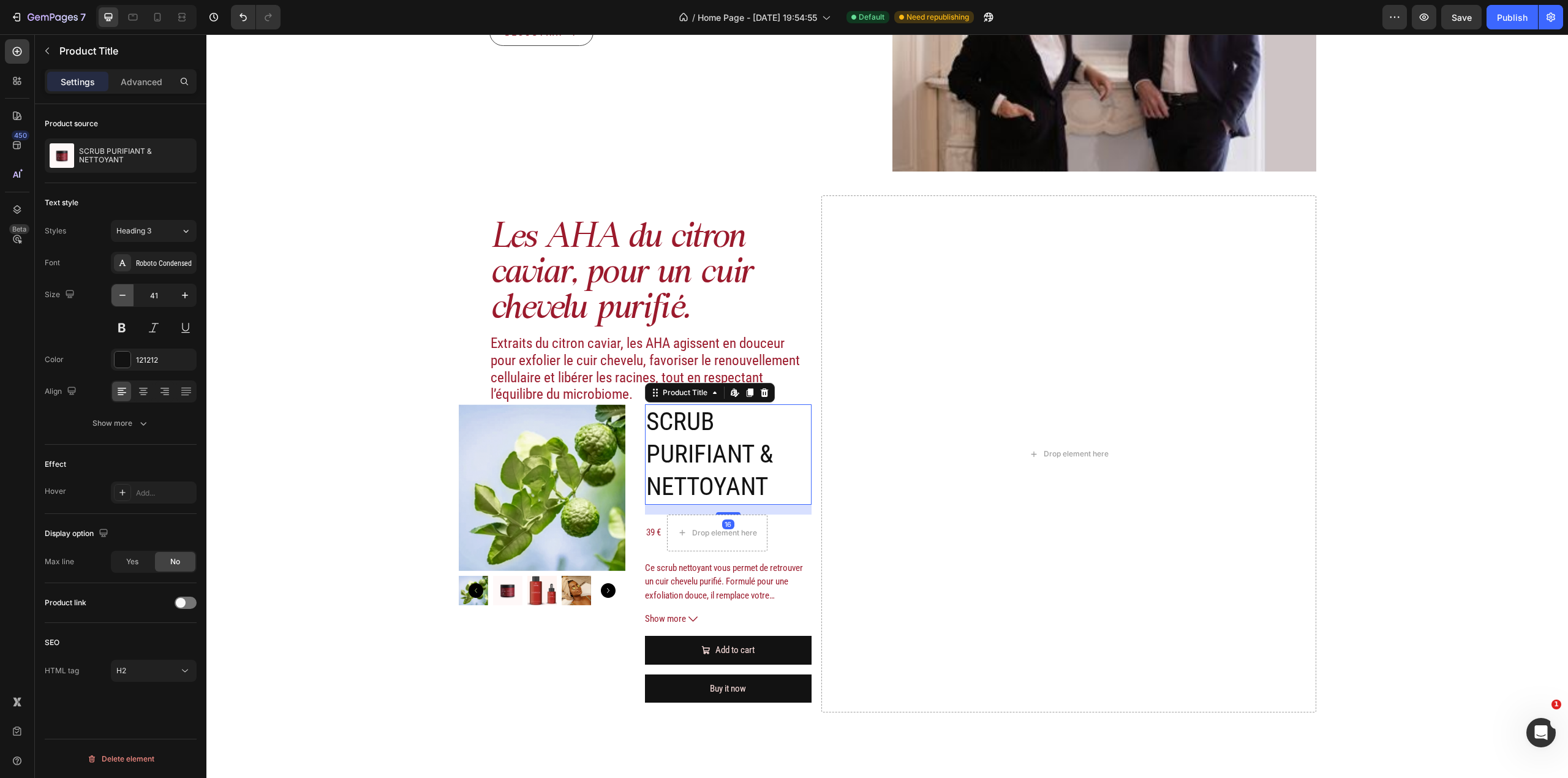
click at [126, 288] on button "button" at bounding box center [123, 295] width 22 height 22
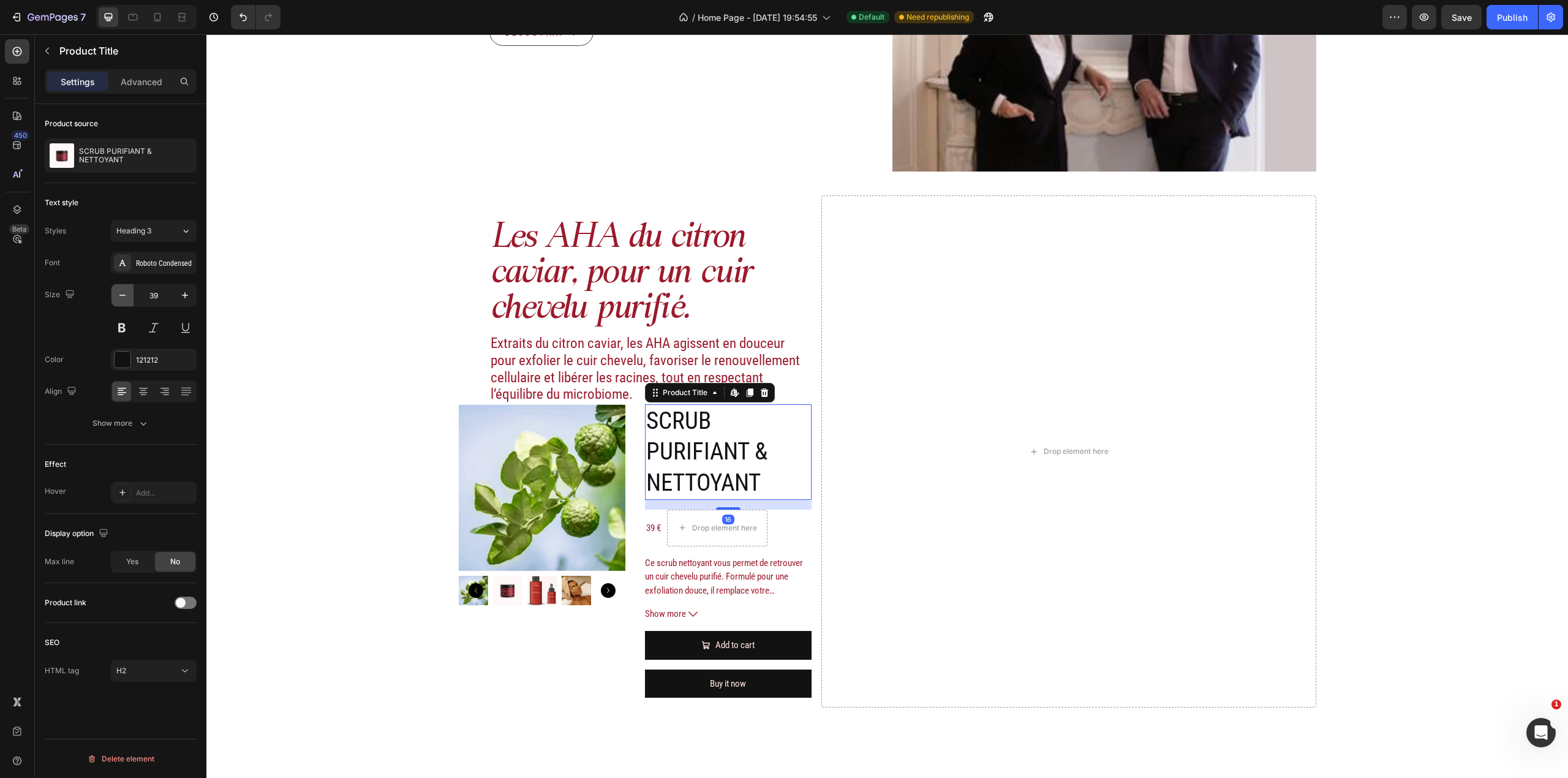
click at [126, 288] on button "button" at bounding box center [123, 295] width 22 height 22
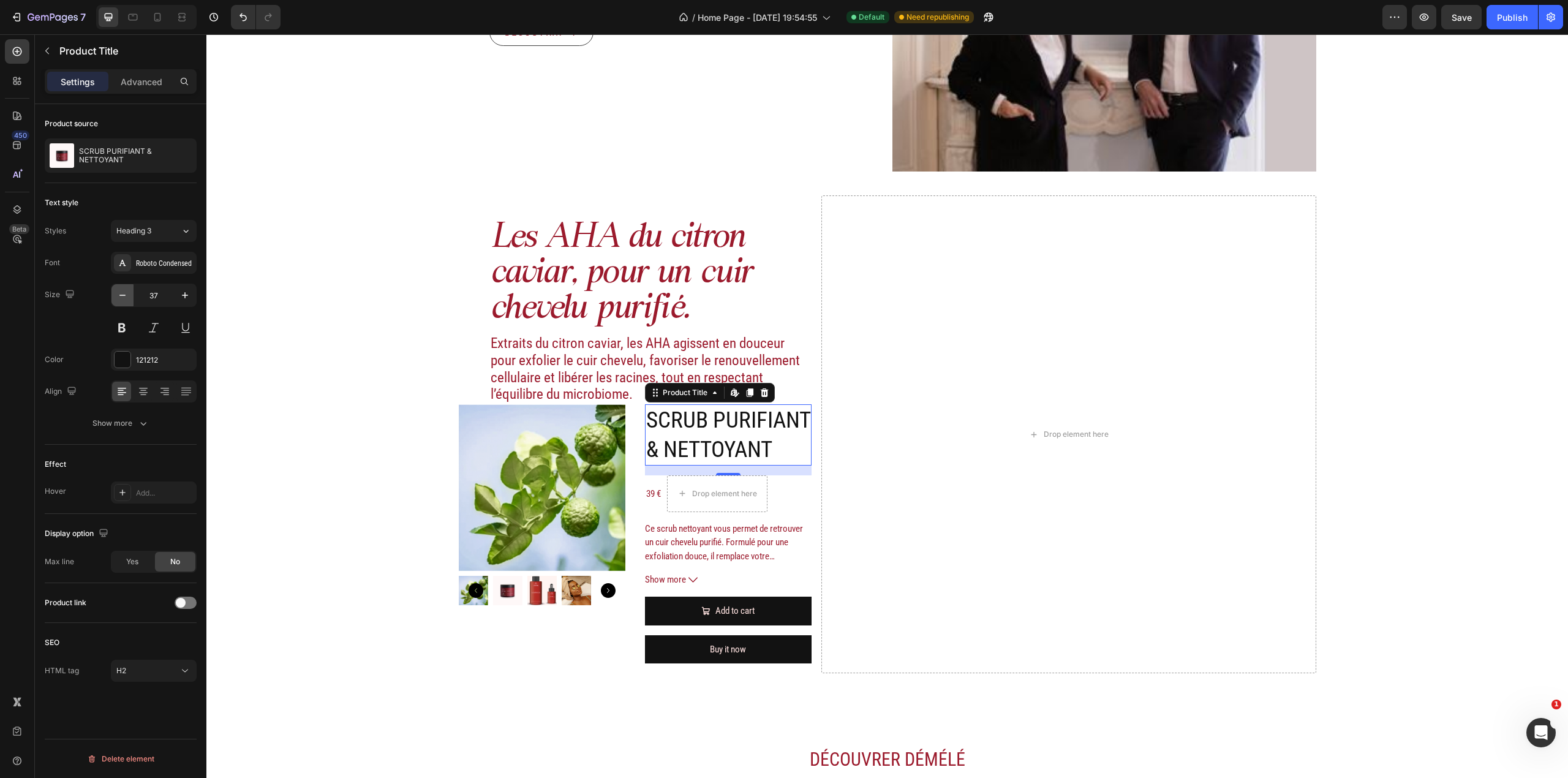
click at [126, 288] on button "button" at bounding box center [123, 295] width 22 height 22
click at [126, 289] on button "button" at bounding box center [123, 295] width 22 height 22
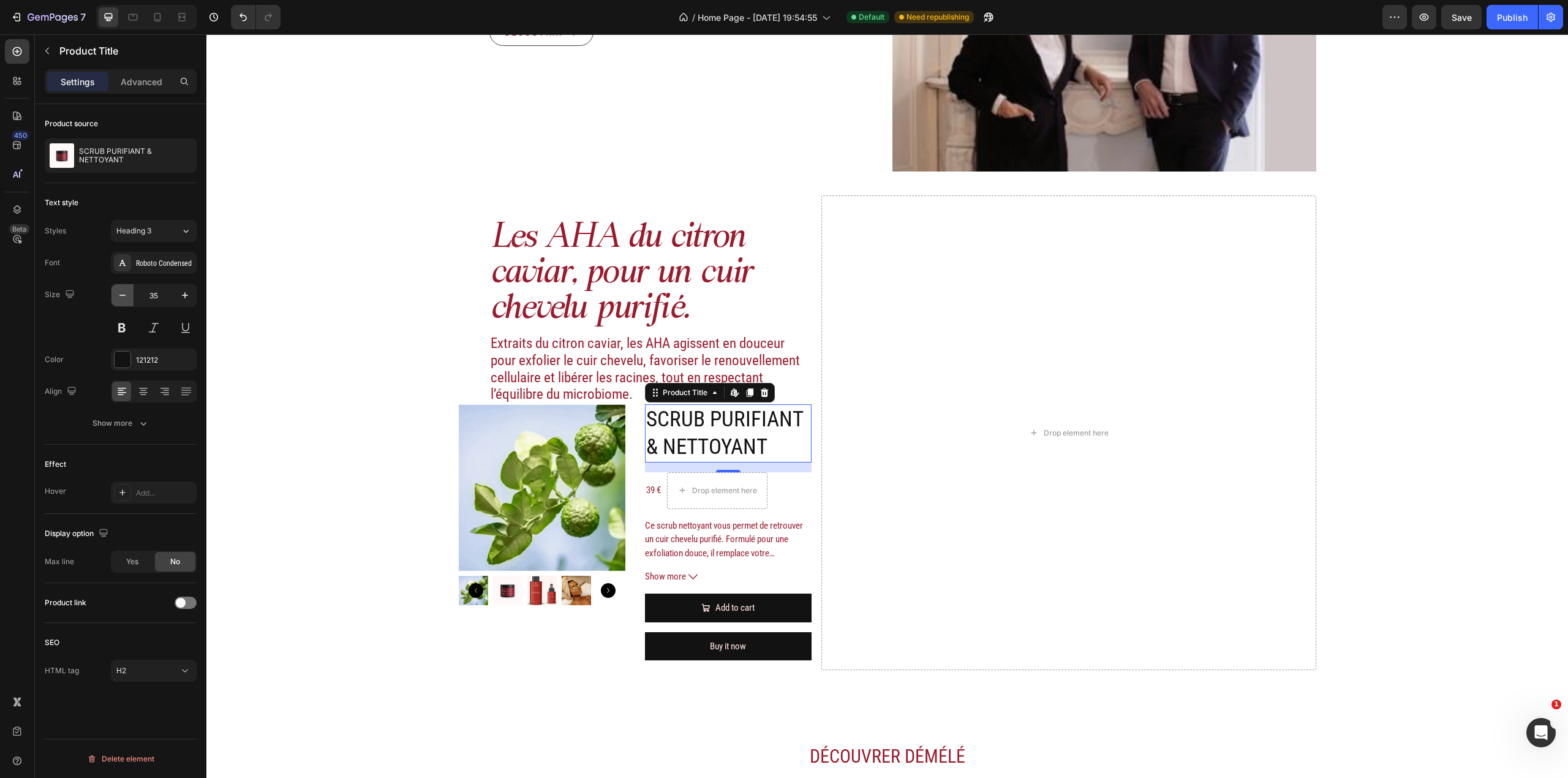
click at [126, 289] on button "button" at bounding box center [123, 295] width 22 height 22
click at [126, 290] on icon "button" at bounding box center [122, 295] width 12 height 12
click at [118, 291] on icon "button" at bounding box center [122, 295] width 12 height 12
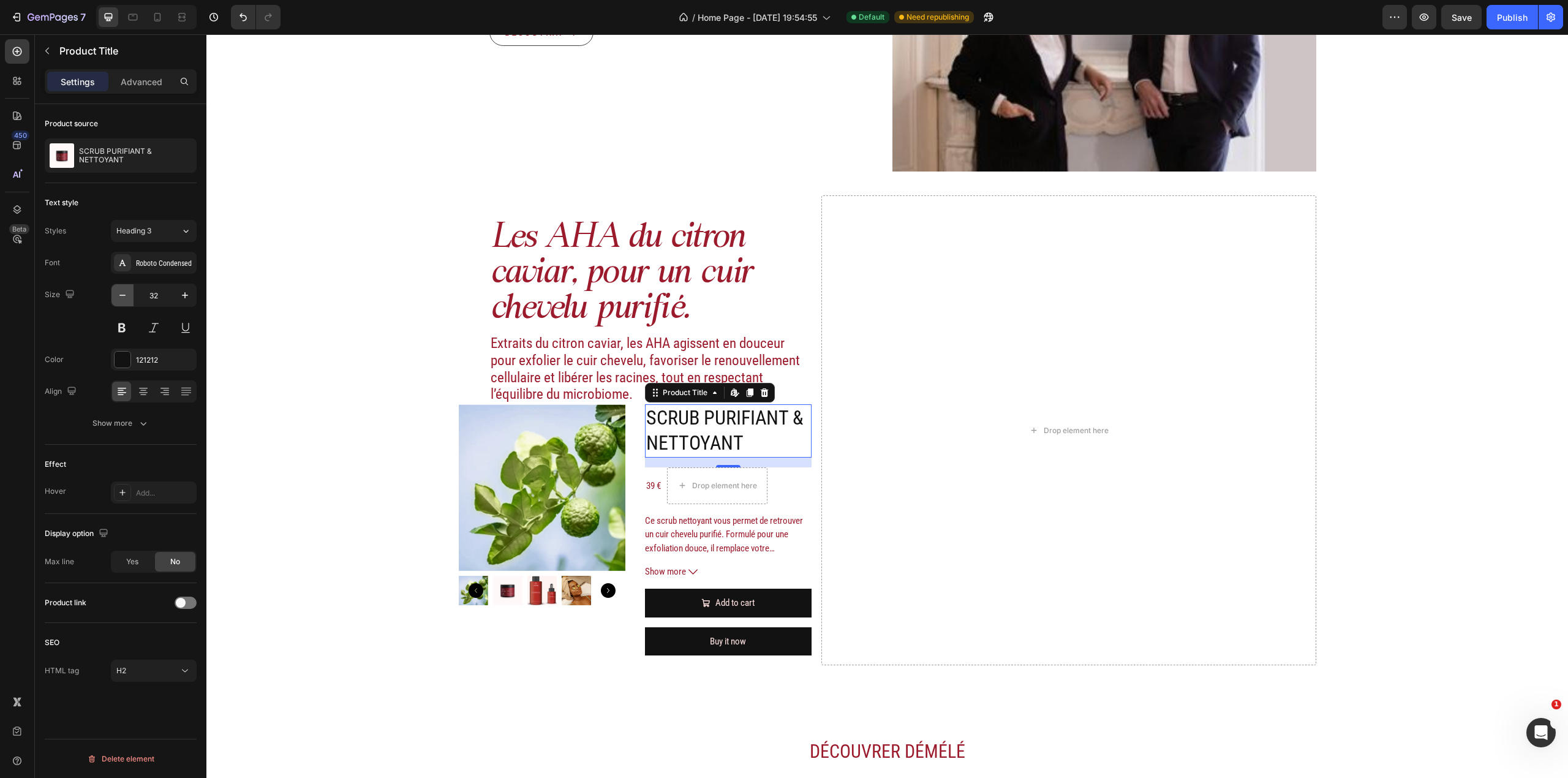
click at [118, 291] on icon "button" at bounding box center [122, 295] width 12 height 12
click at [121, 293] on icon "button" at bounding box center [122, 295] width 12 height 12
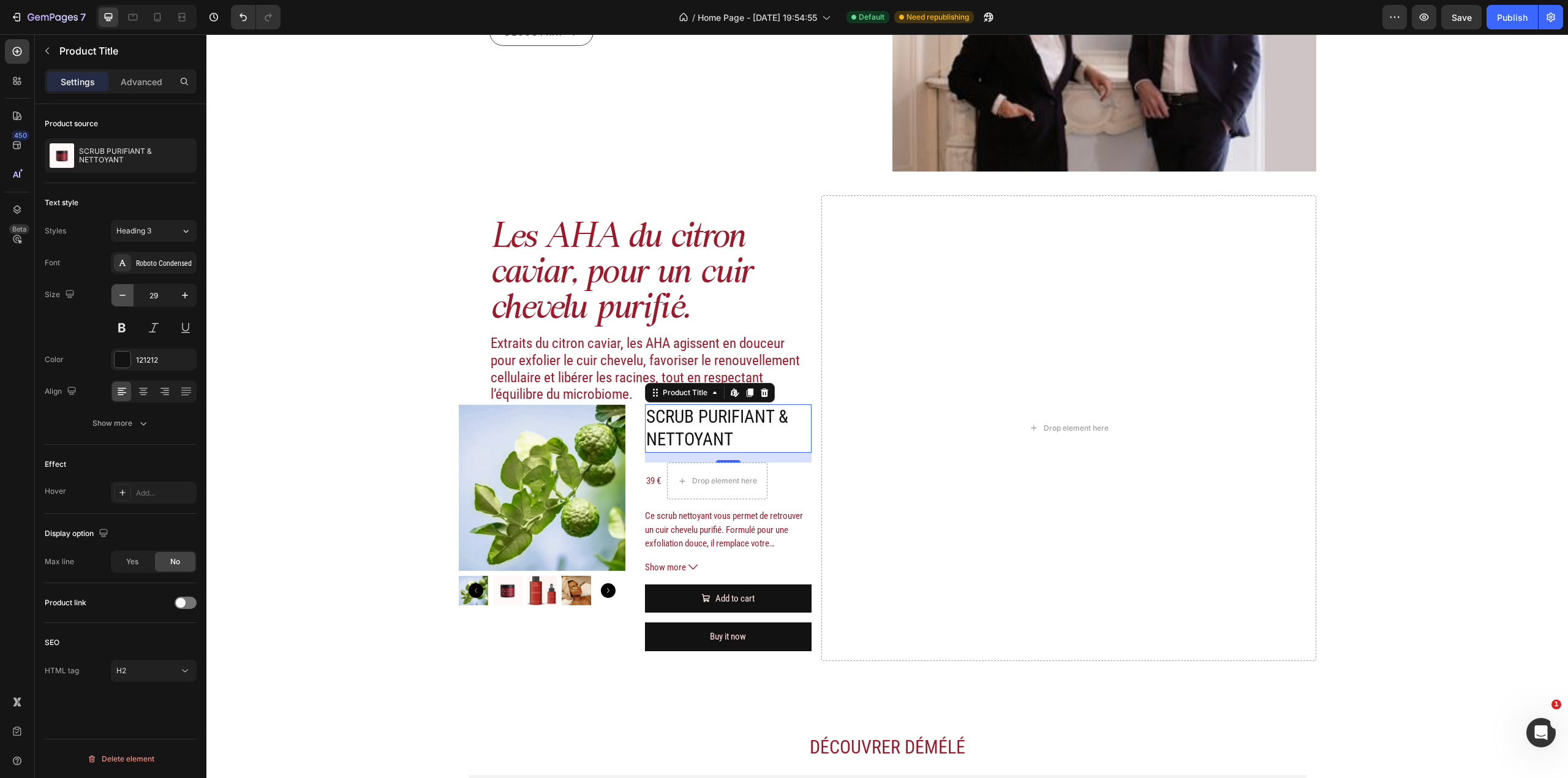
click at [121, 294] on icon "button" at bounding box center [122, 295] width 12 height 12
type input "27"
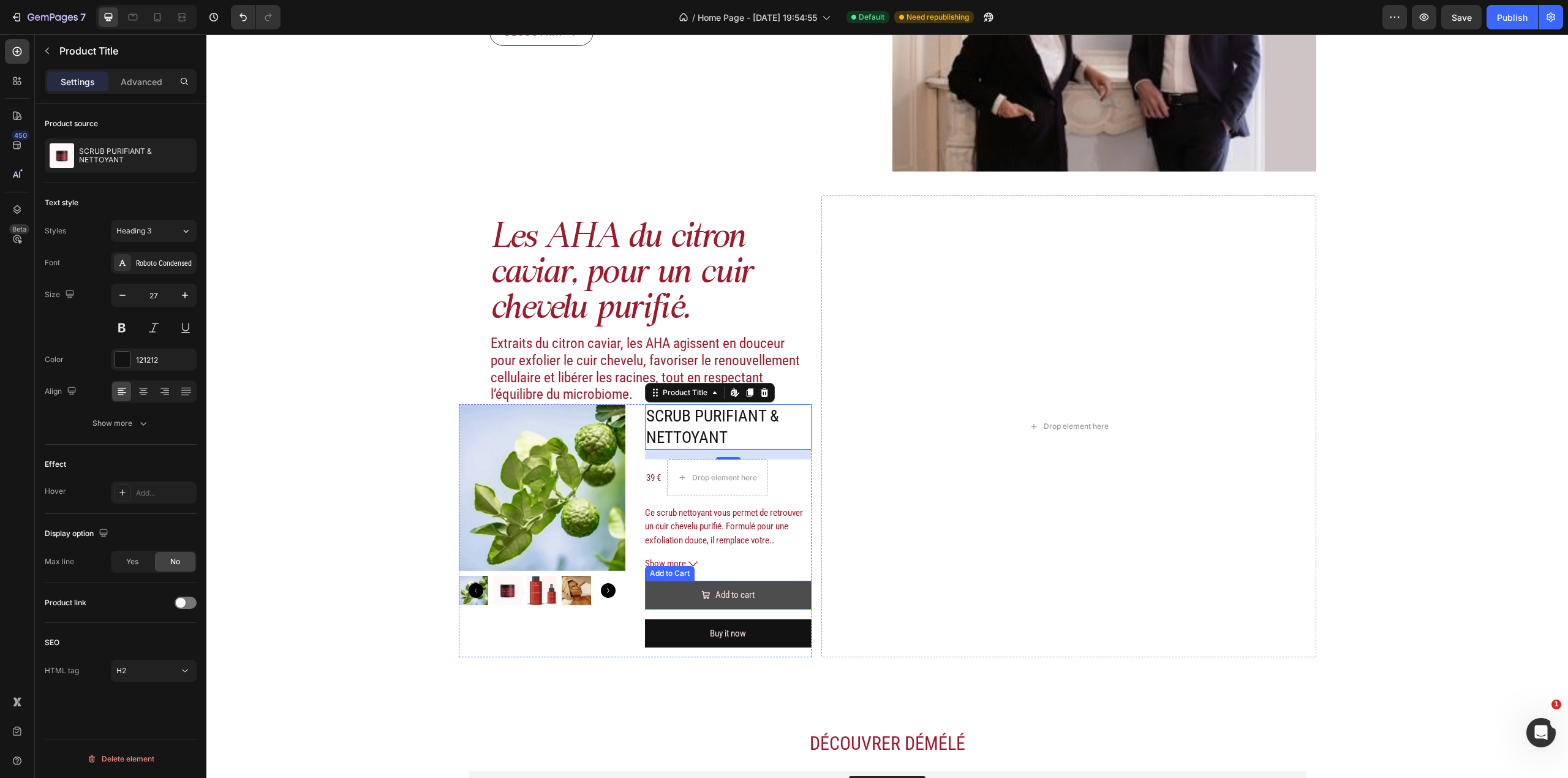
click at [686, 589] on button "Add to cart" at bounding box center [728, 595] width 167 height 29
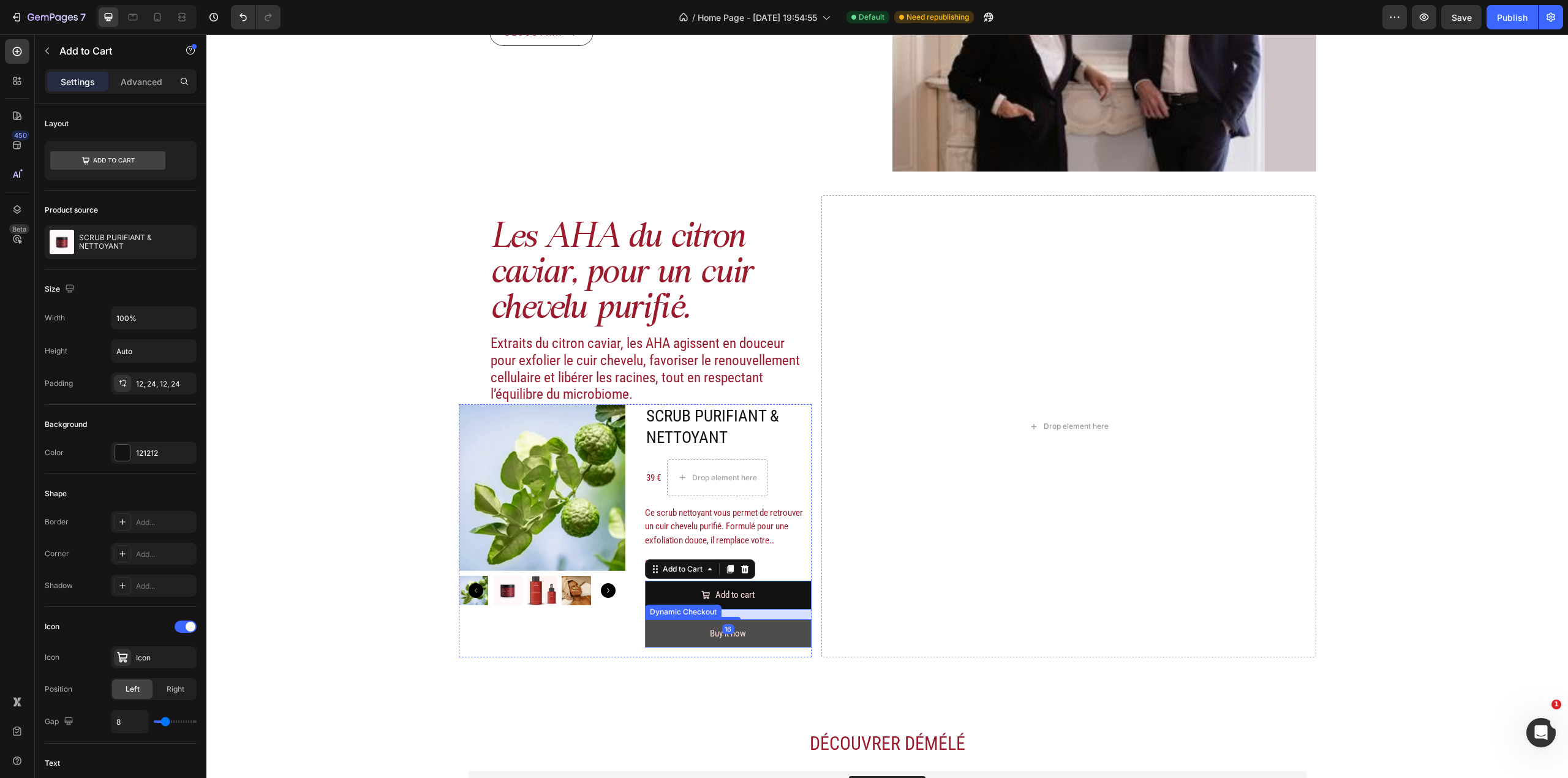
click at [697, 642] on button "Buy it now" at bounding box center [728, 633] width 167 height 29
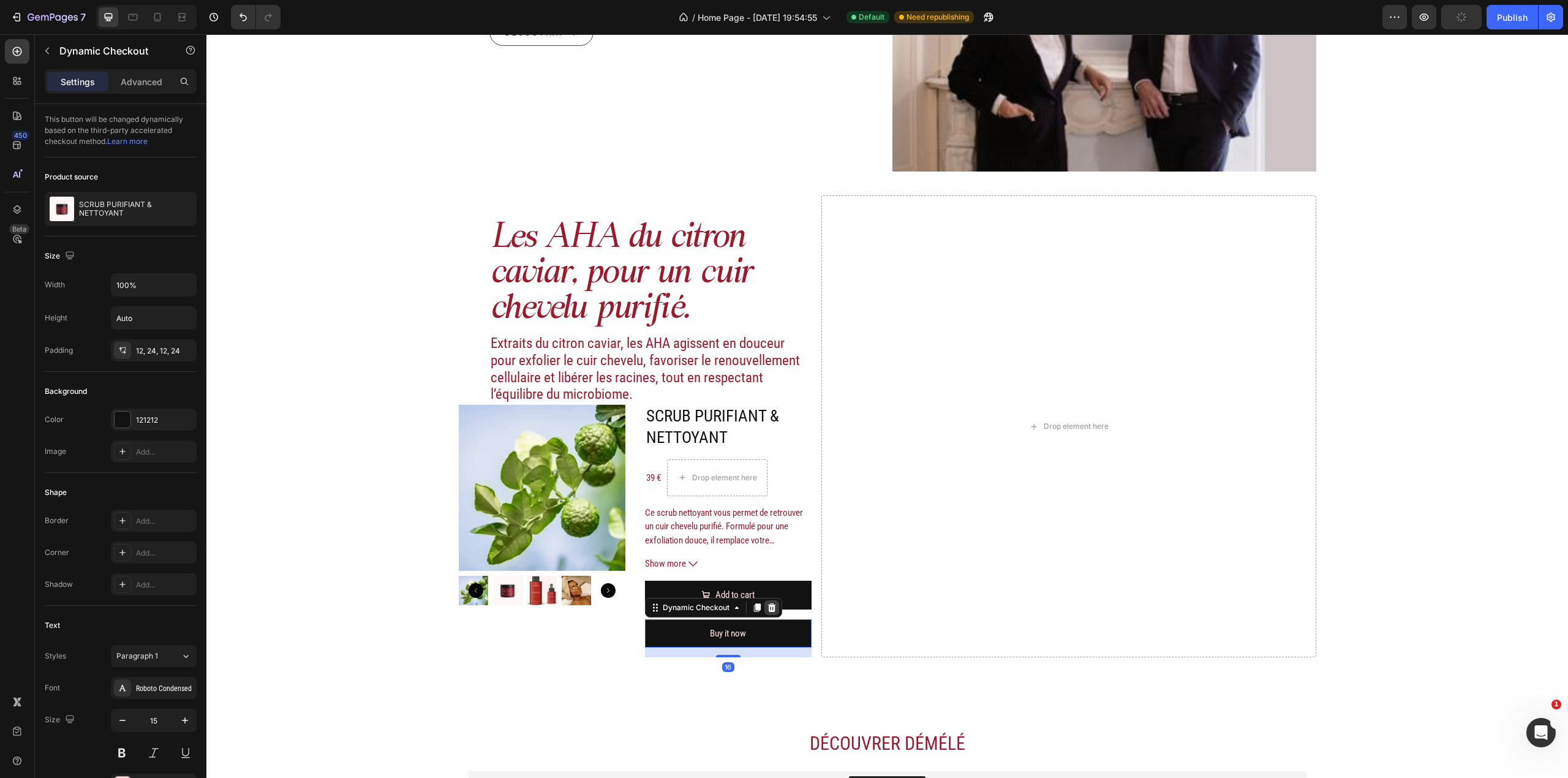
click at [766, 614] on div at bounding box center [771, 608] width 15 height 15
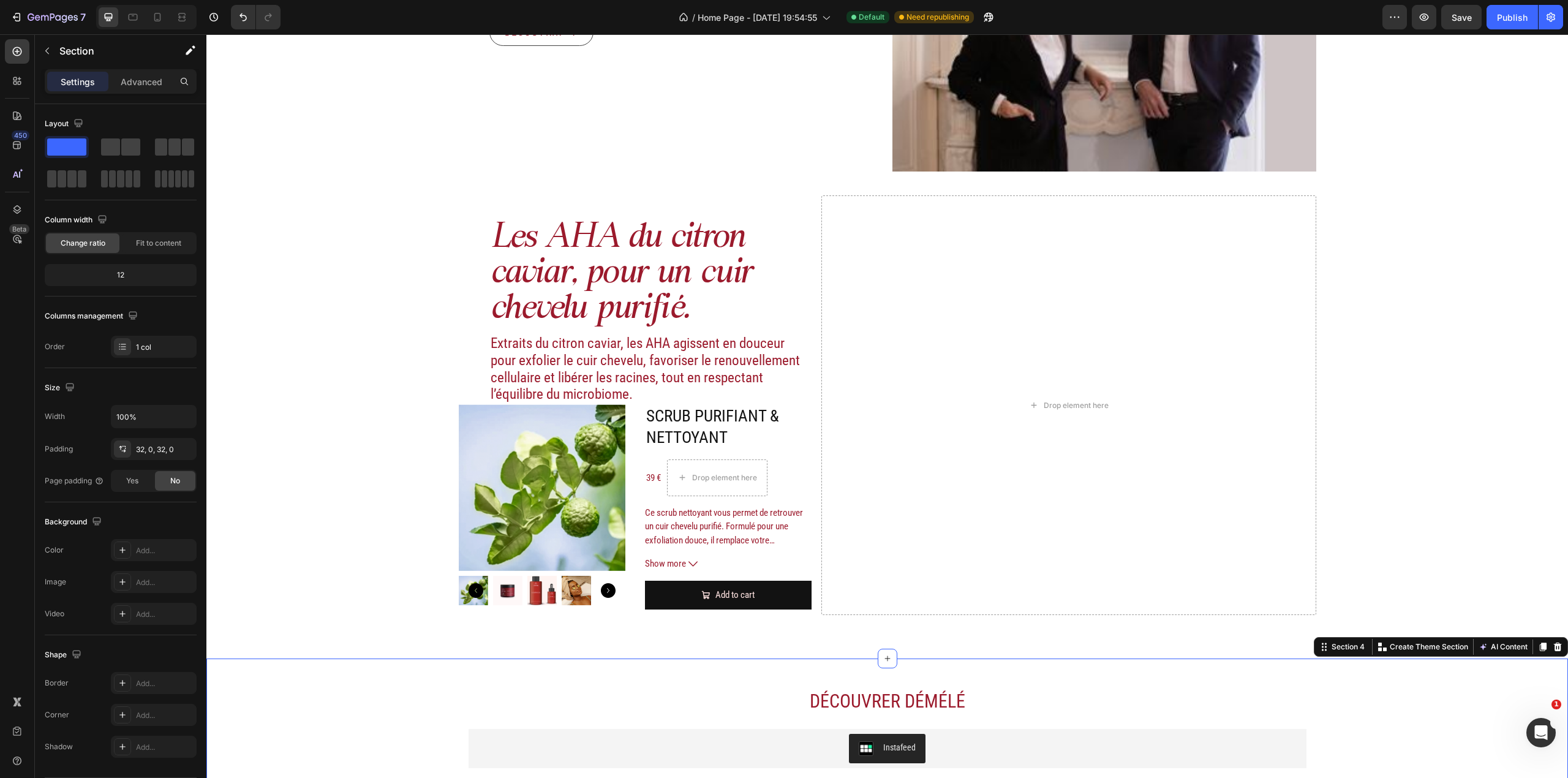
click at [728, 660] on div "Découvrer Démélé Heading Instafeed Instafeed Row Section 4 Create Theme Section…" at bounding box center [887, 735] width 1361 height 154
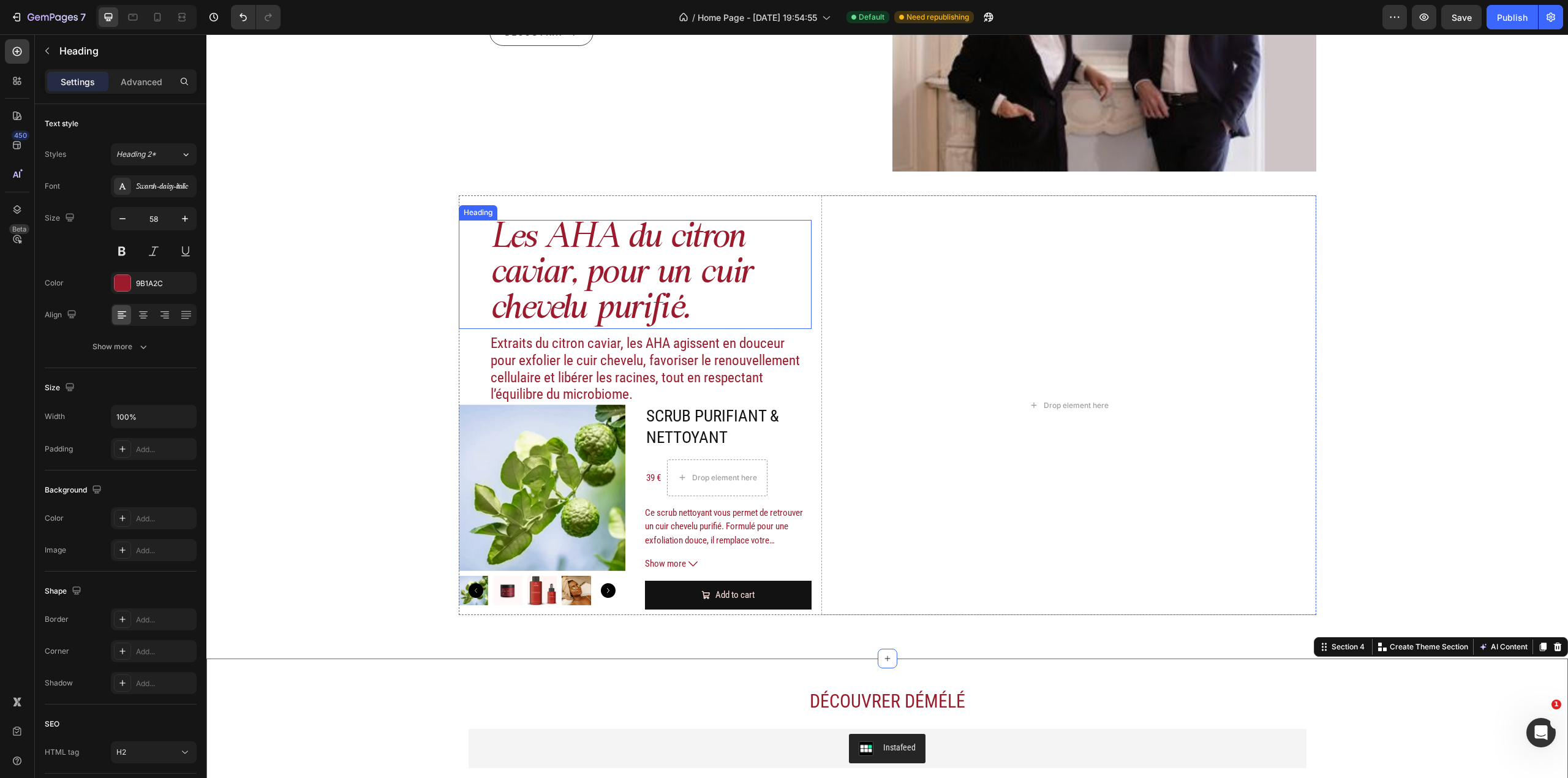
click at [733, 304] on h2 "Les AHA du citron caviar, pour un cuir chevelu purifié." at bounding box center [651, 274] width 323 height 109
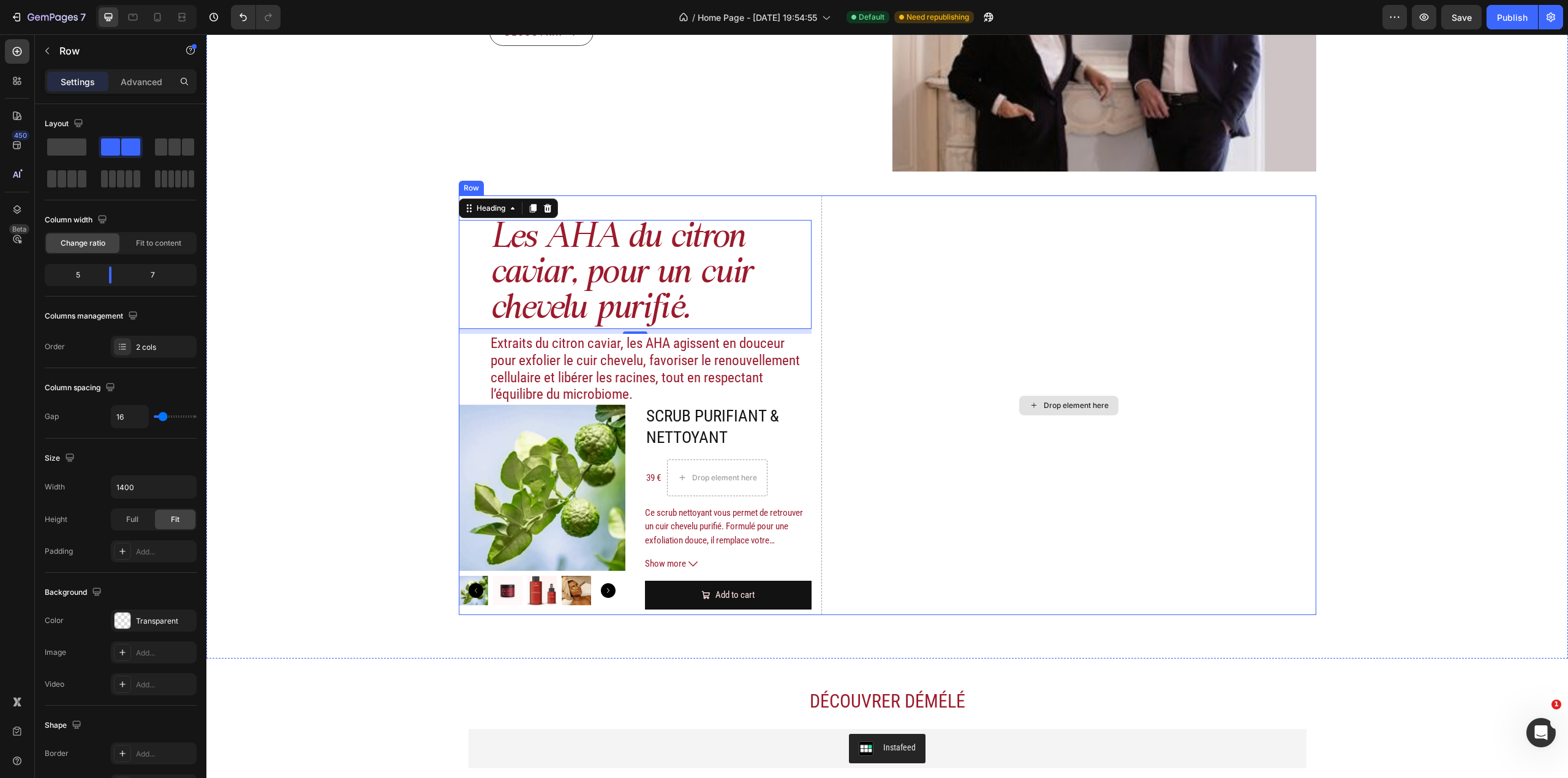
click at [838, 243] on div "Drop element here" at bounding box center [1068, 405] width 494 height 420
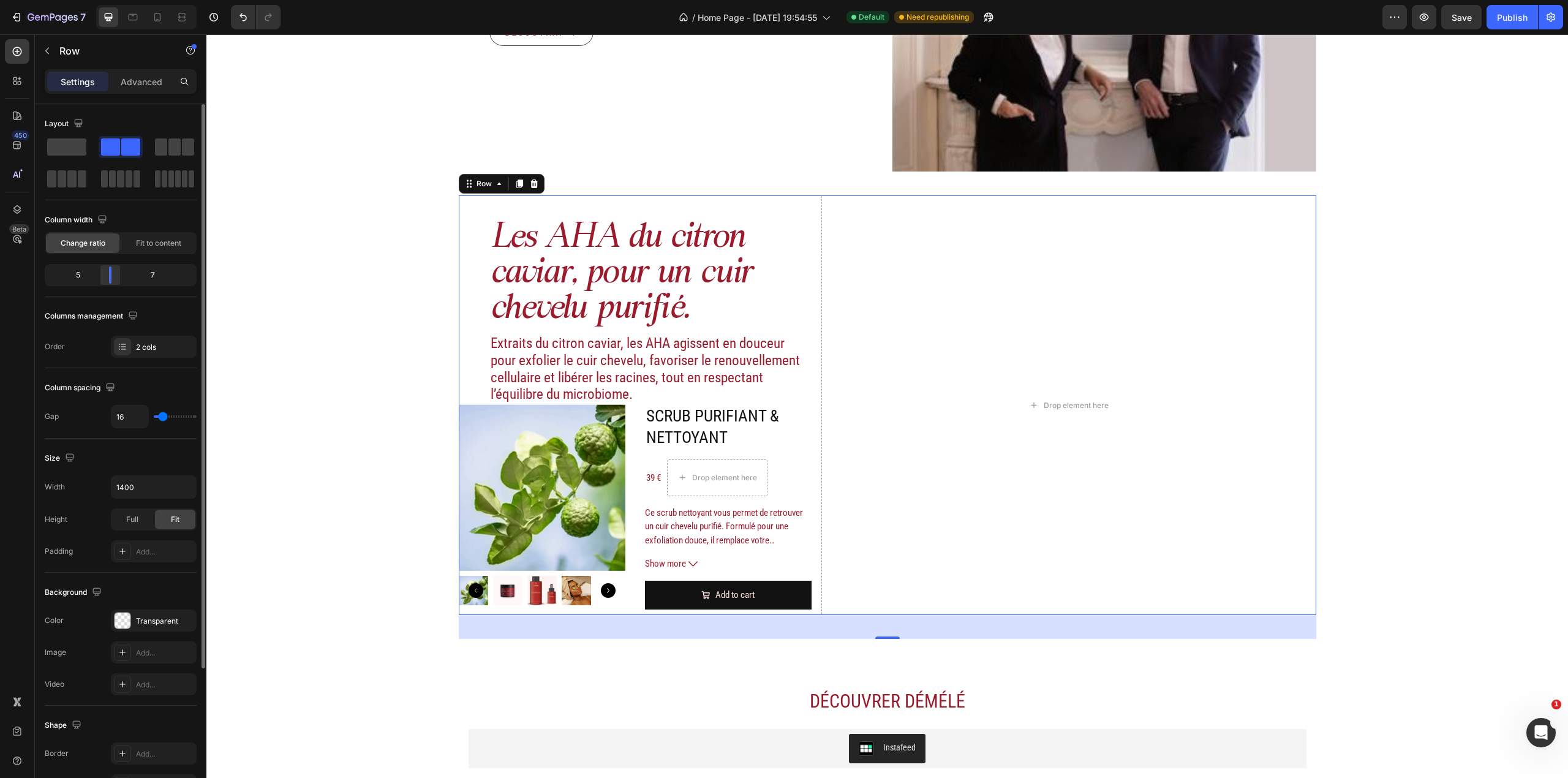
drag, startPoint x: 114, startPoint y: 269, endPoint x: 312, endPoint y: 368, distance: 221.4
click at [114, 270] on div at bounding box center [110, 275] width 22 height 17
click at [397, 376] on div "Image Actifs & ingrédients Heading Nos duos d’acide hyaluronique et d’actifs vé…" at bounding box center [887, 57] width 1361 height 1165
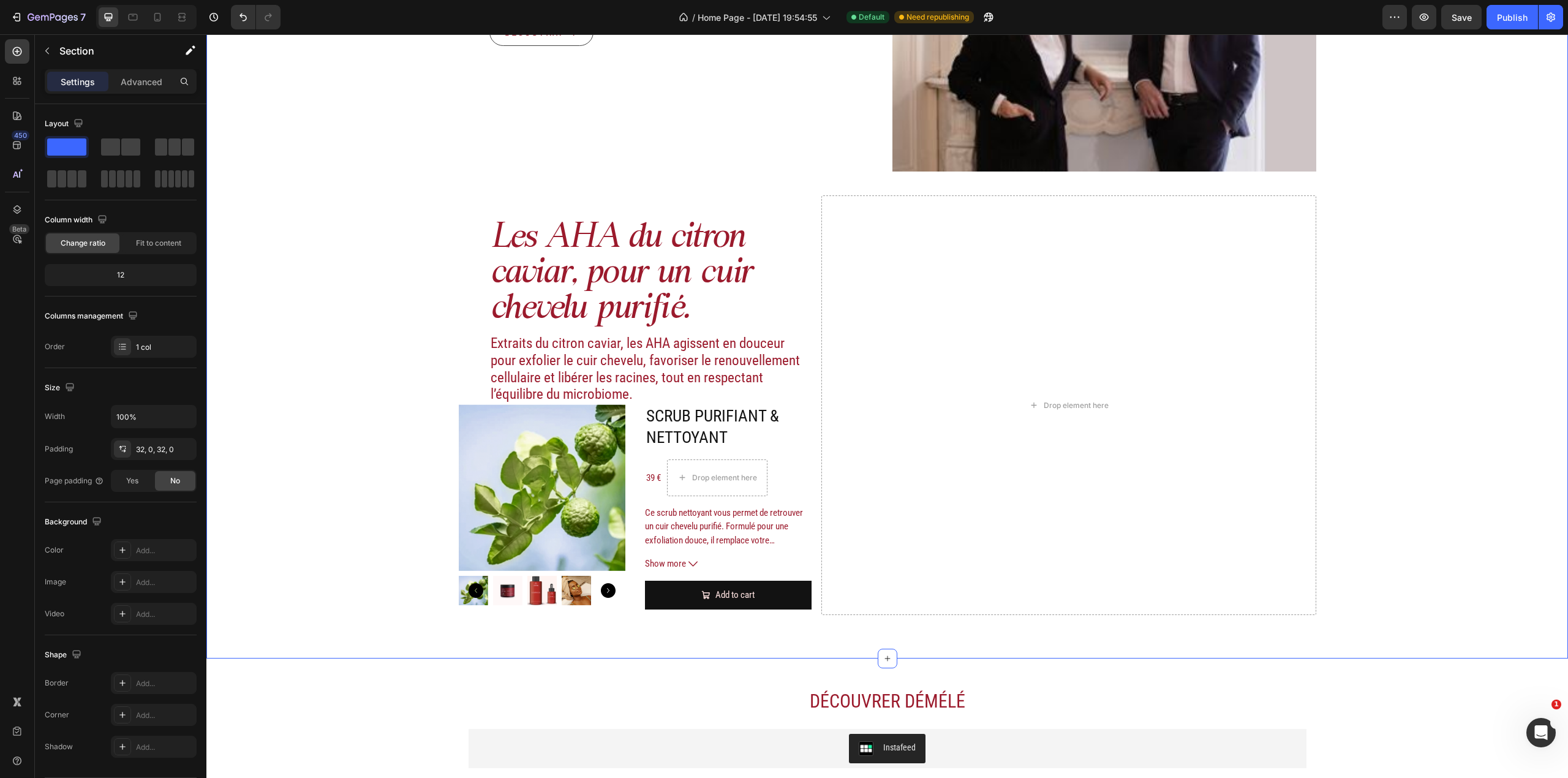
click at [507, 370] on p "Extraits du citron caviar, les AHA agissent en douceur pour exfolier le cuir ch…" at bounding box center [651, 369] width 320 height 67
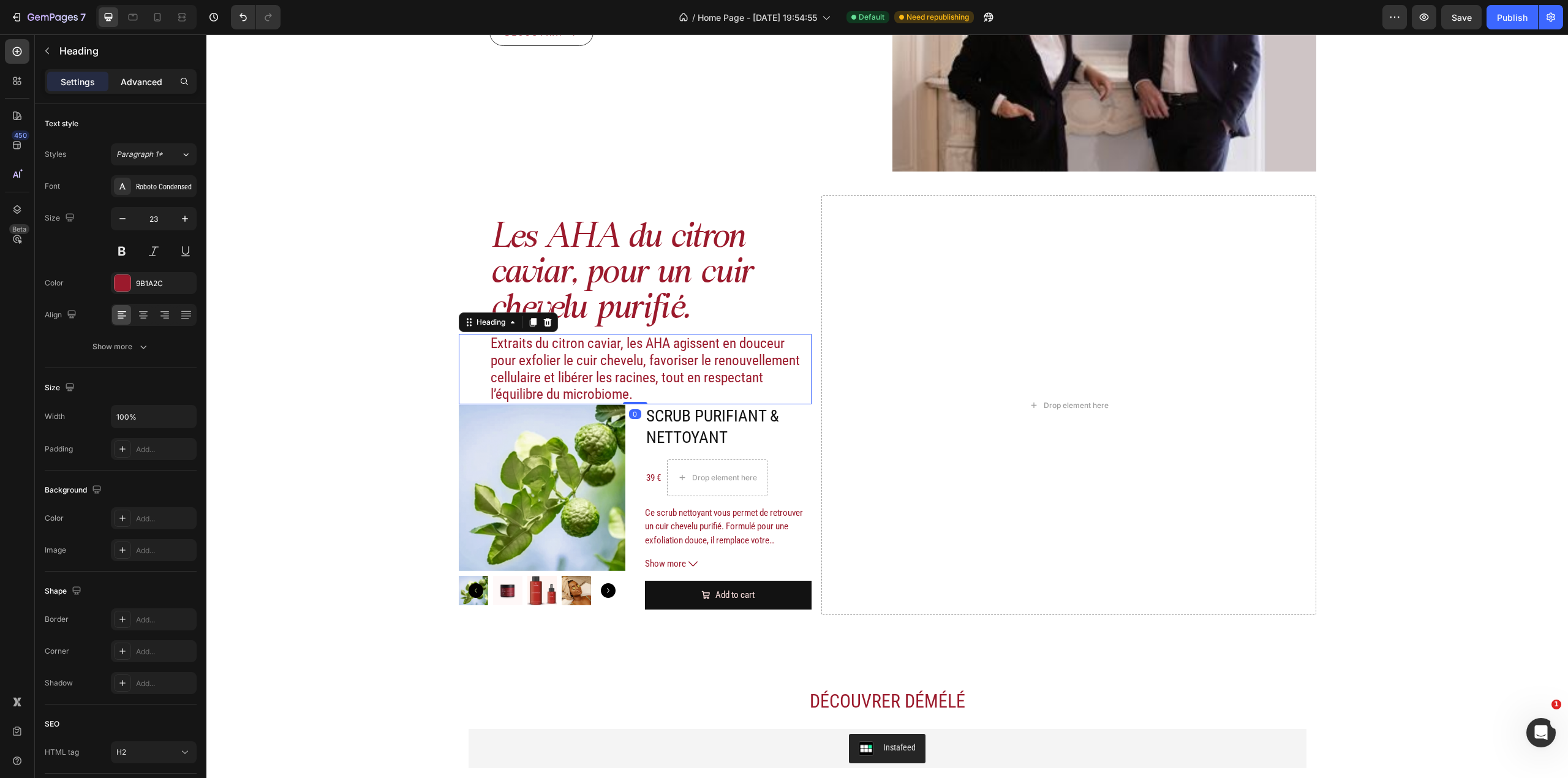
click at [141, 81] on p "Advanced" at bounding box center [141, 82] width 42 height 13
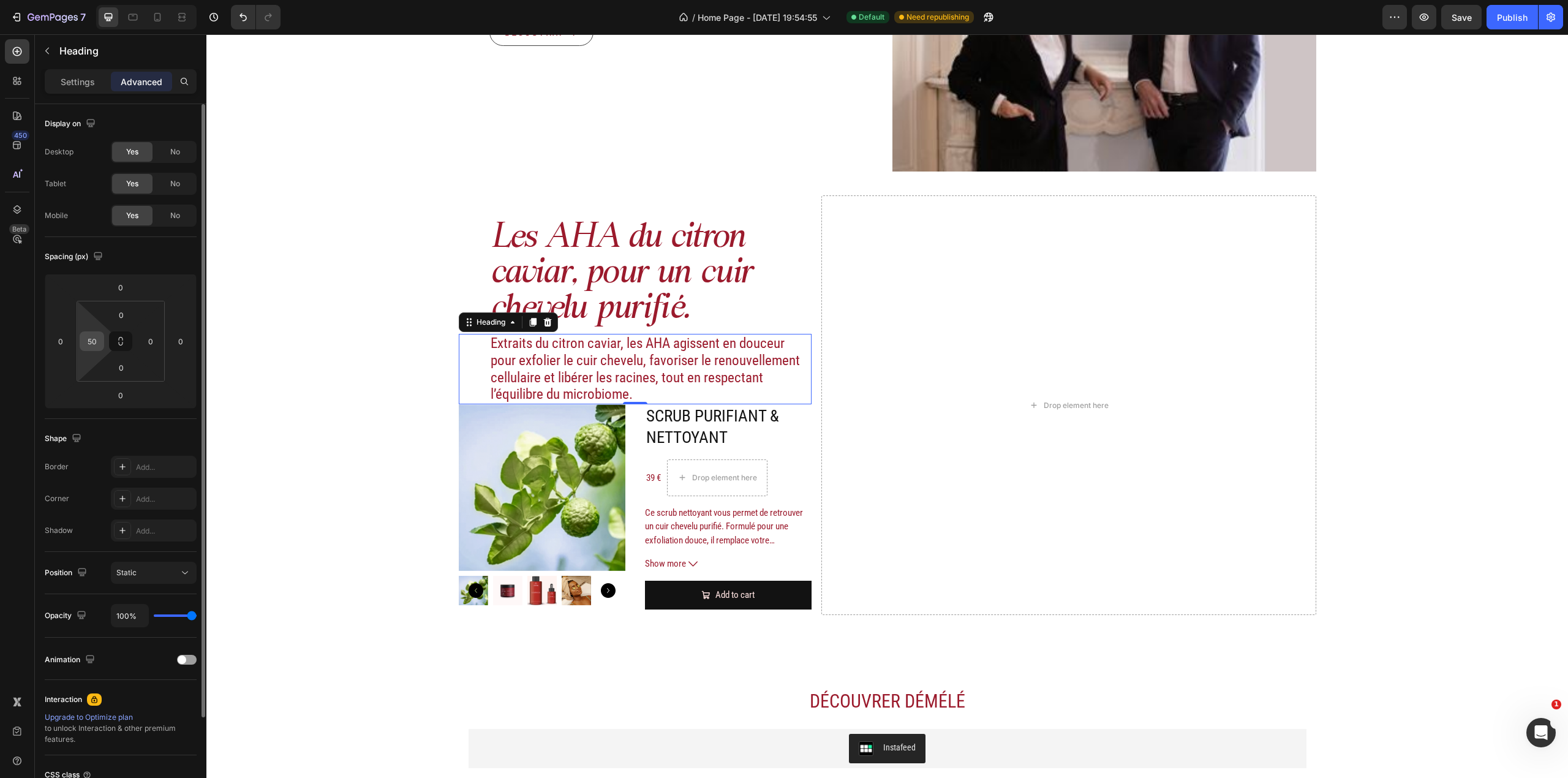
click at [99, 340] on input "50" at bounding box center [92, 341] width 18 height 18
type input "0"
click at [642, 307] on h2 "Les AHA du citron caviar, pour un cuir chevelu purifié." at bounding box center [651, 274] width 323 height 109
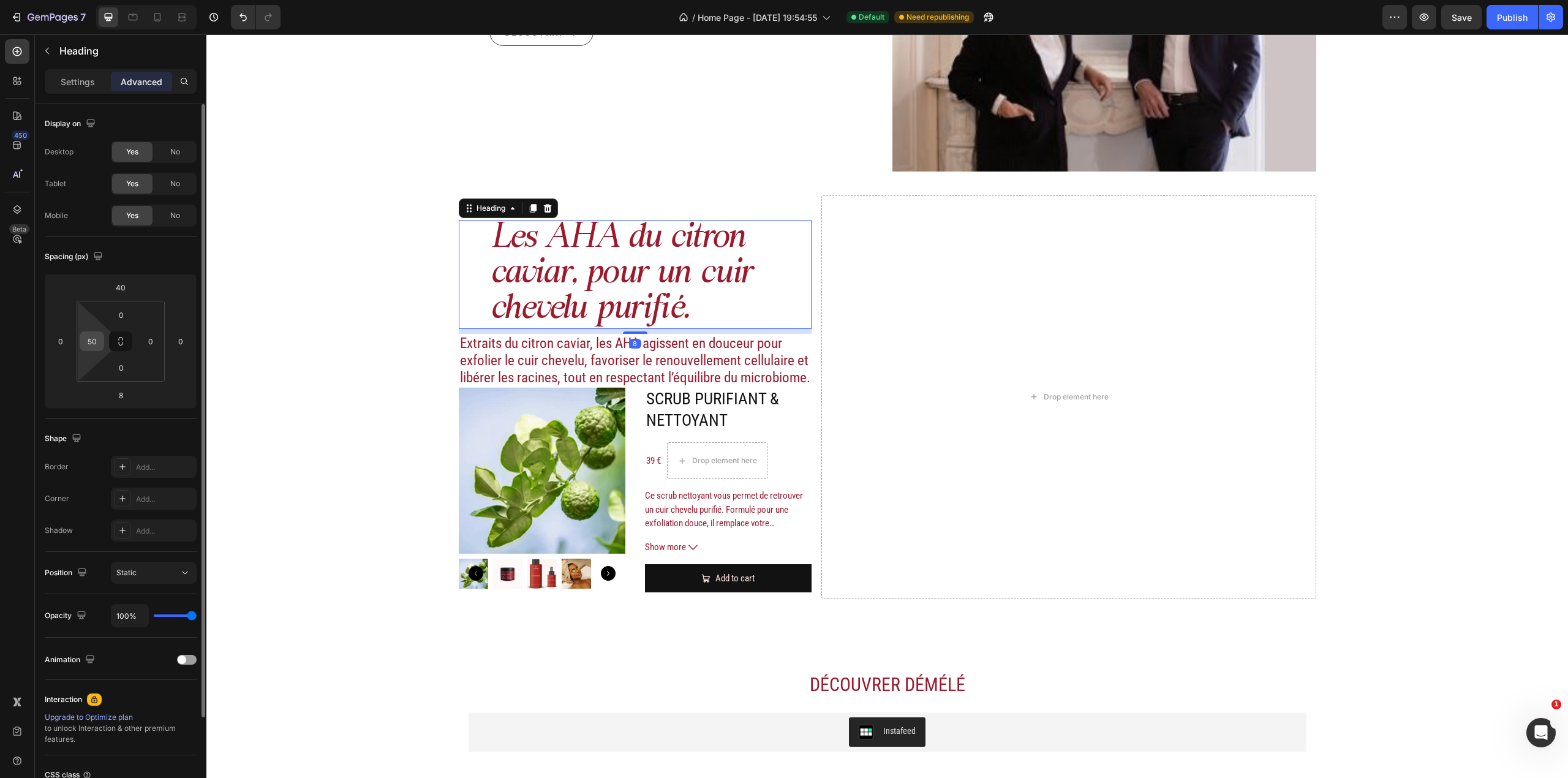
click at [97, 334] on input "50" at bounding box center [92, 341] width 18 height 18
type input "0"
click at [172, 351] on div "0" at bounding box center [181, 341] width 25 height 19
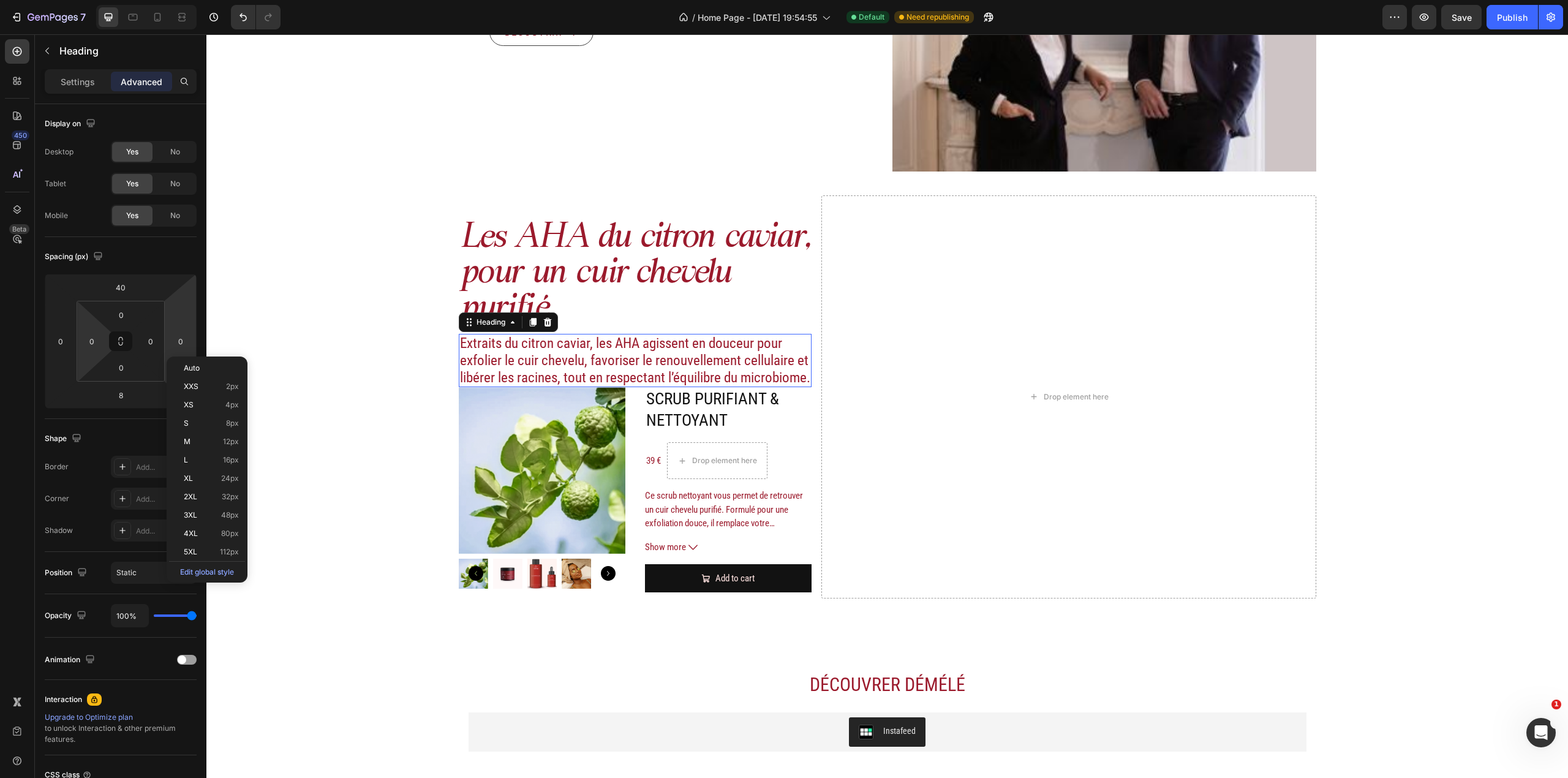
click at [569, 345] on p "Extraits du citron caviar, les AHA agissent en douceur pour exfolier le cuir ch…" at bounding box center [636, 360] width 351 height 51
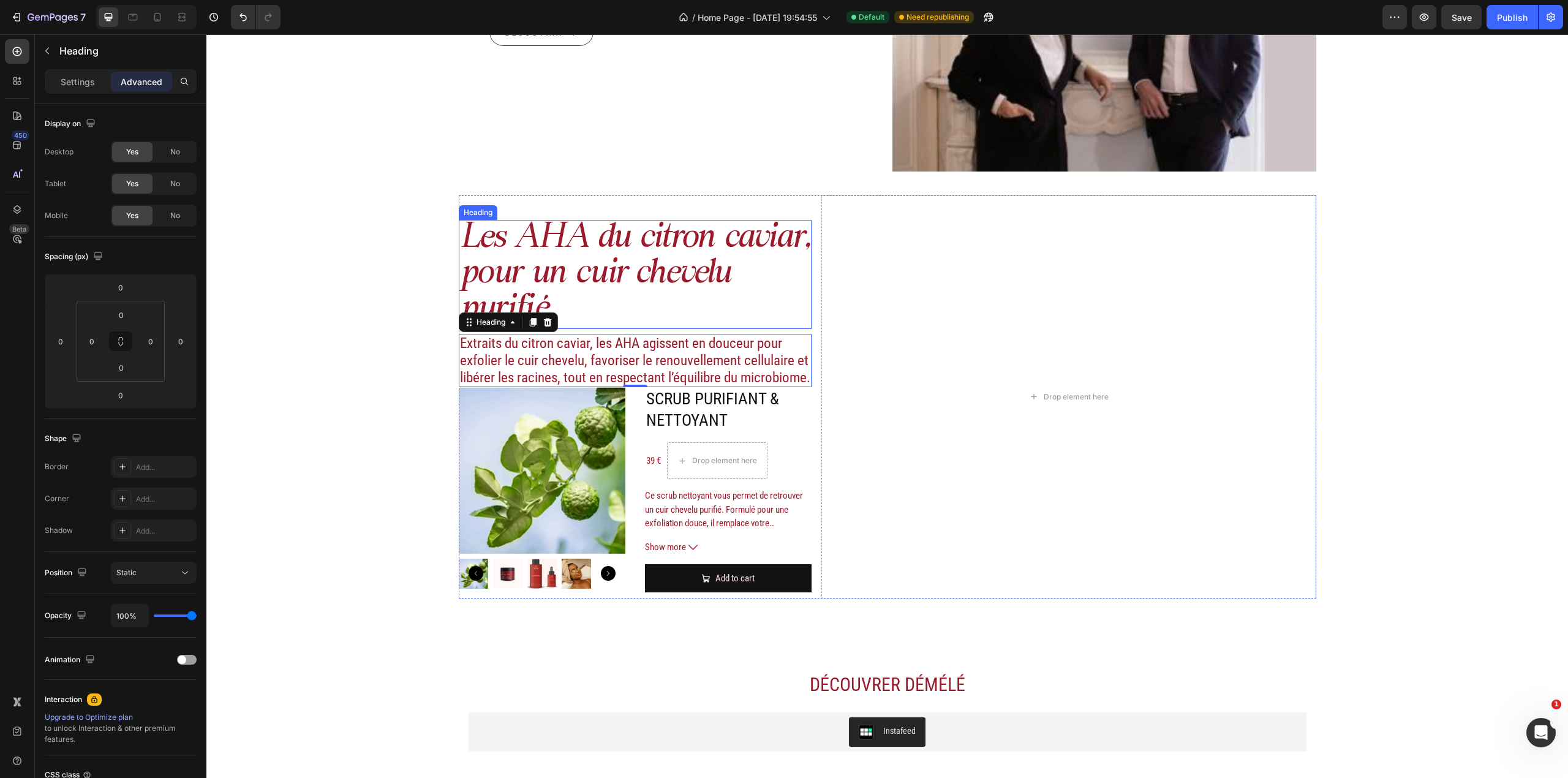
click at [642, 302] on h2 "Les AHA du citron caviar, pour un cuir chevelu purifié." at bounding box center [635, 274] width 353 height 109
click at [576, 386] on p "Extraits du citron caviar, les AHA agissent en douceur pour exfolier le cuir ch…" at bounding box center [636, 360] width 351 height 51
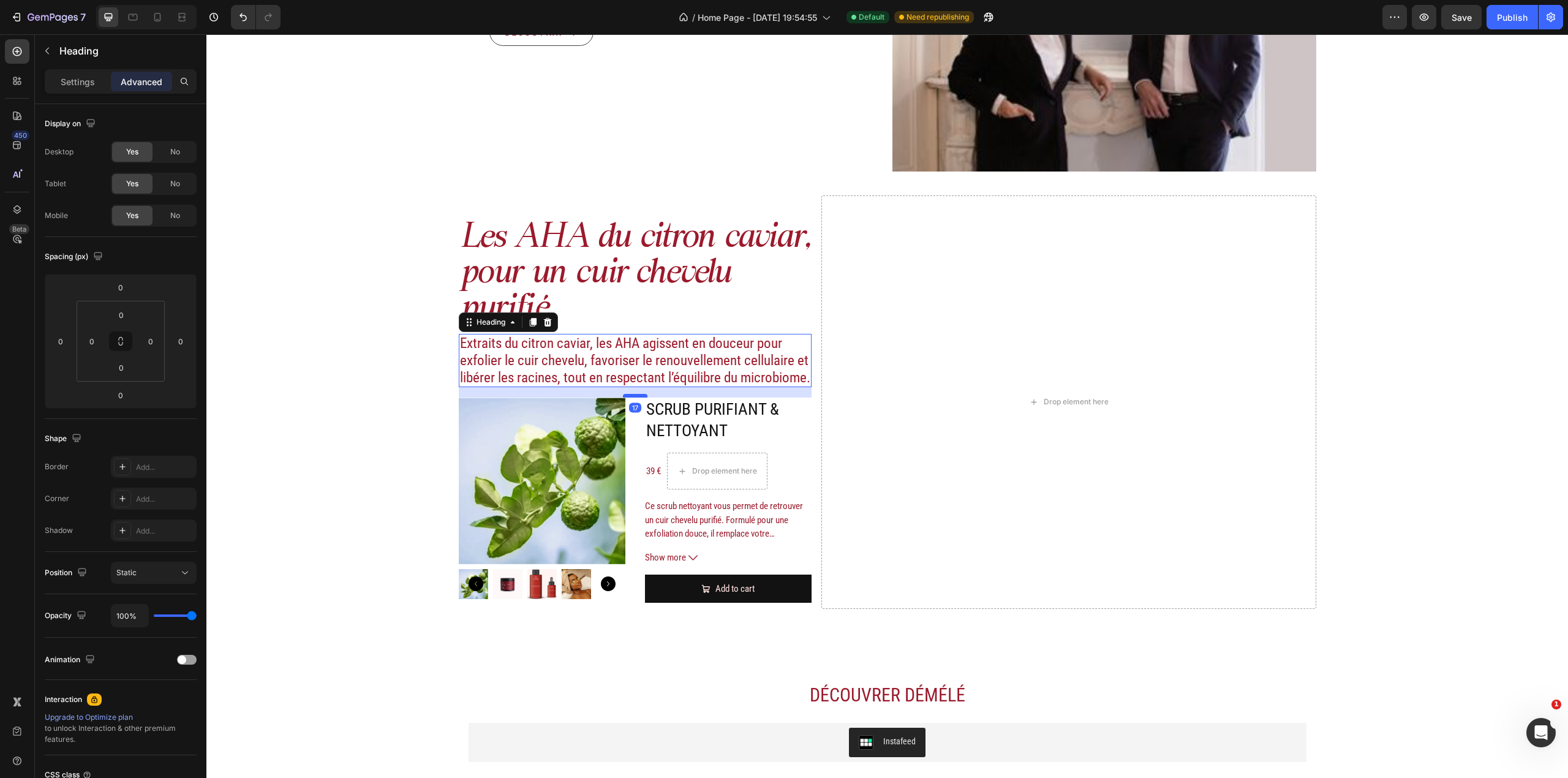
drag, startPoint x: 636, startPoint y: 402, endPoint x: 636, endPoint y: 413, distance: 11.0
click at [636, 398] on div at bounding box center [635, 396] width 25 height 4
type input "17"
click at [636, 294] on h2 "Les AHA du citron caviar, pour un cuir chevelu purifié." at bounding box center [635, 274] width 353 height 109
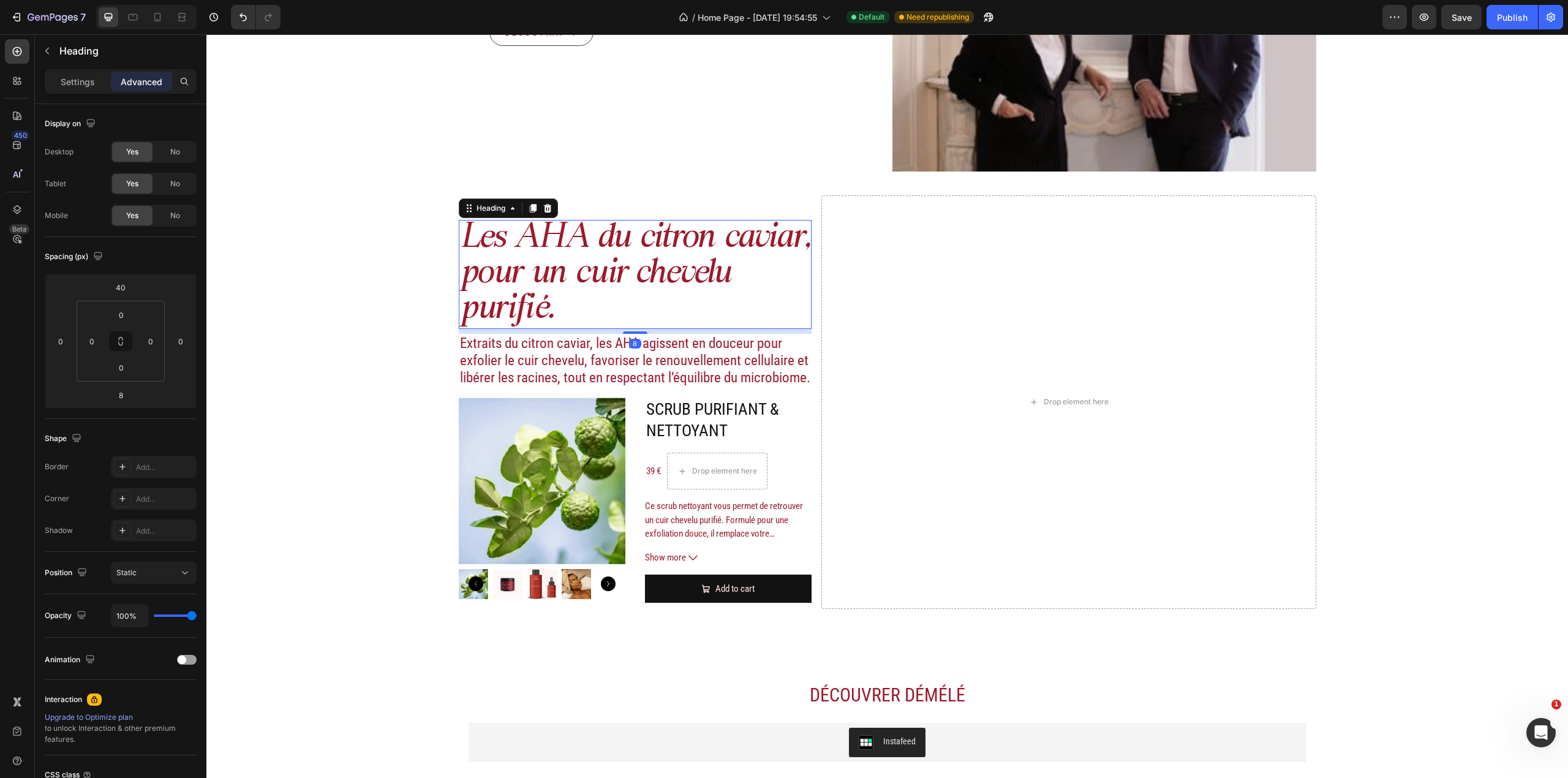
click at [802, 272] on h2 "Les AHA du citron caviar, pour un cuir chevelu purifié." at bounding box center [635, 274] width 353 height 109
click at [601, 347] on p "Extraits du citron caviar, les AHA agissent en douceur pour exfolier le cuir ch…" at bounding box center [636, 360] width 351 height 51
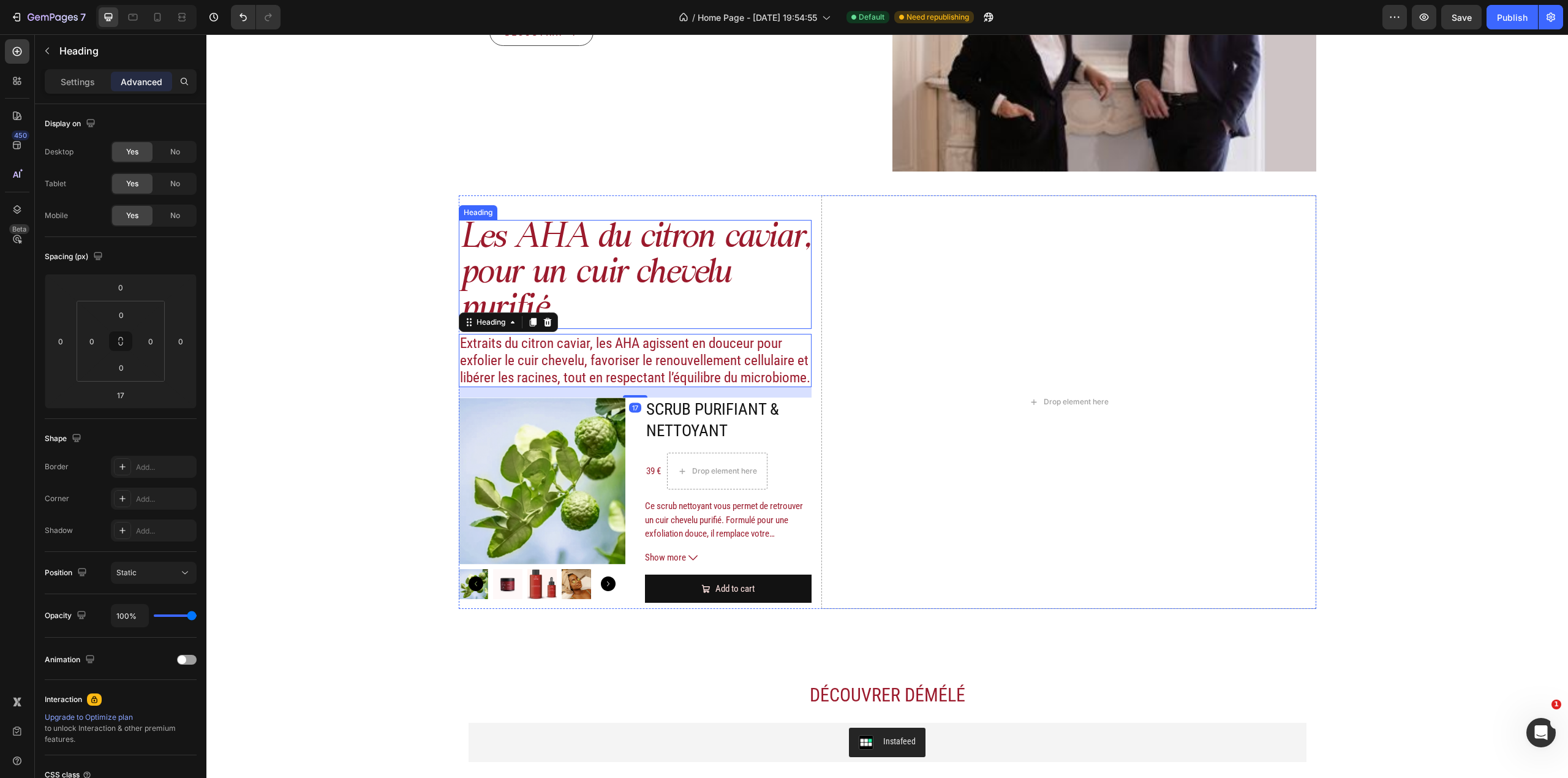
click at [644, 285] on p "Les AHA du citron caviar, pour un cuir chevelu purifié." at bounding box center [636, 274] width 351 height 107
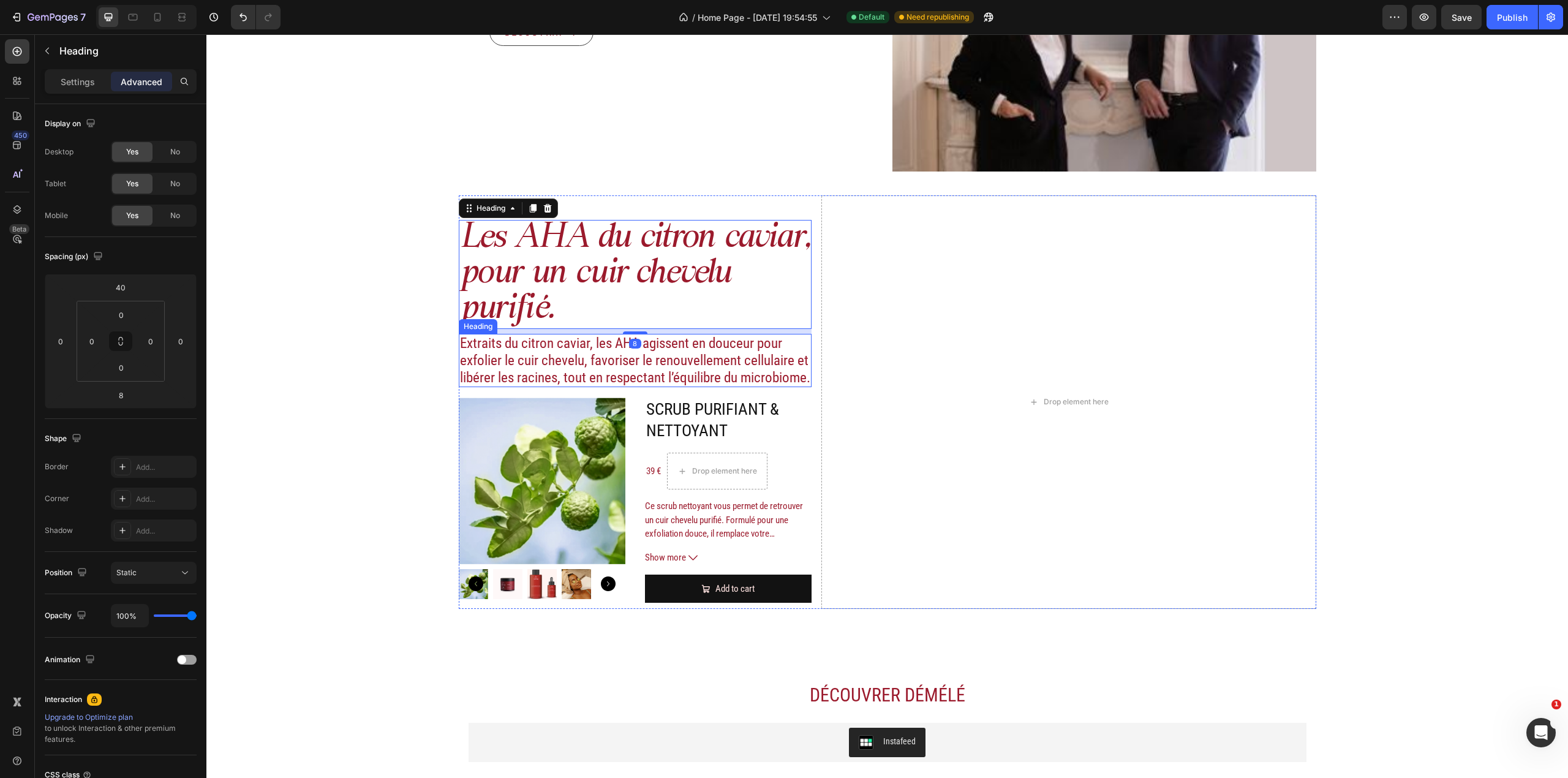
click at [593, 349] on p "Extraits du citron caviar, les AHA agissent en douceur pour exfolier le cuir ch…" at bounding box center [636, 360] width 351 height 51
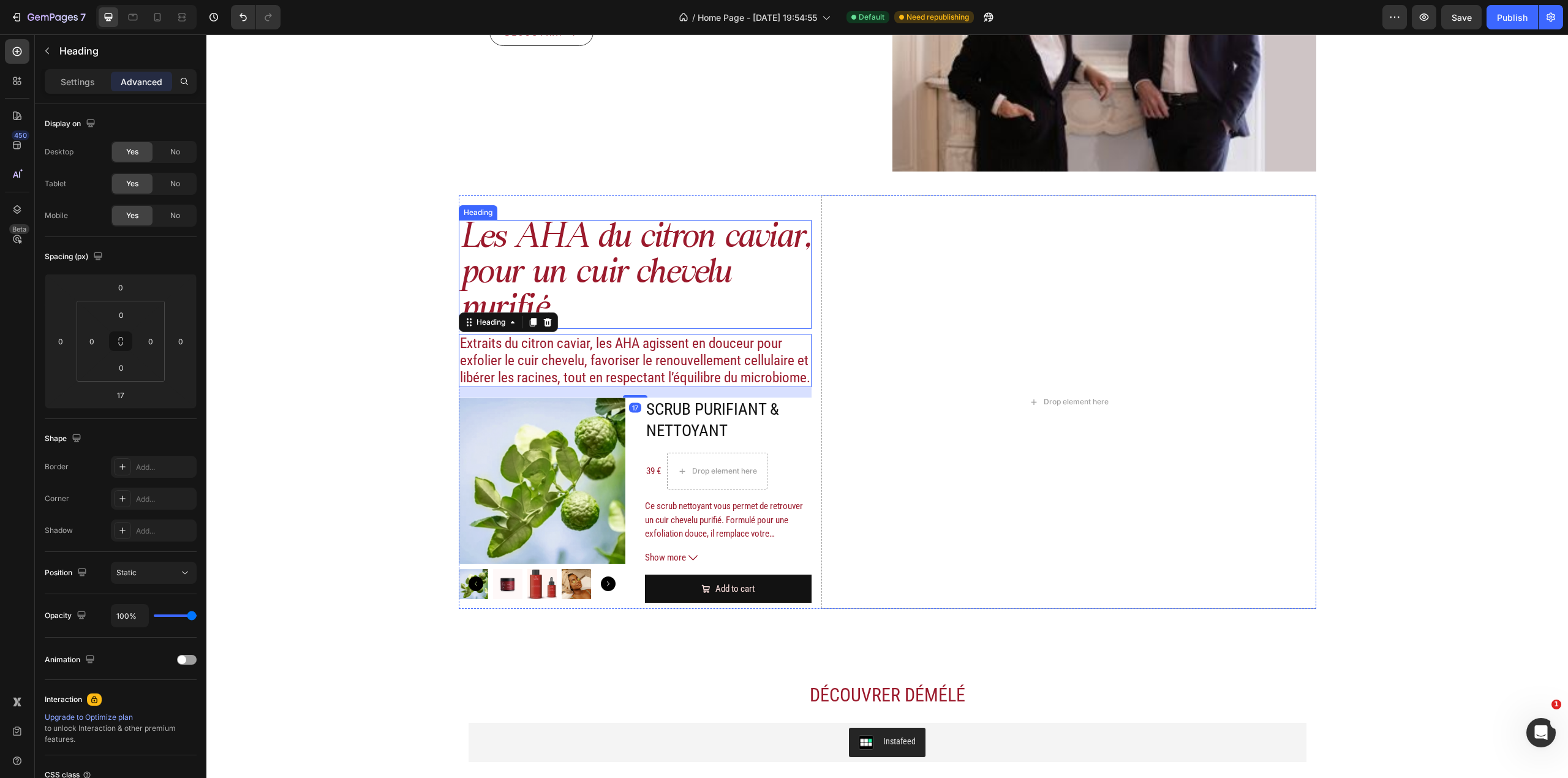
click at [666, 233] on p "Les AHA du citron caviar, pour un cuir chevelu purifié." at bounding box center [636, 274] width 351 height 107
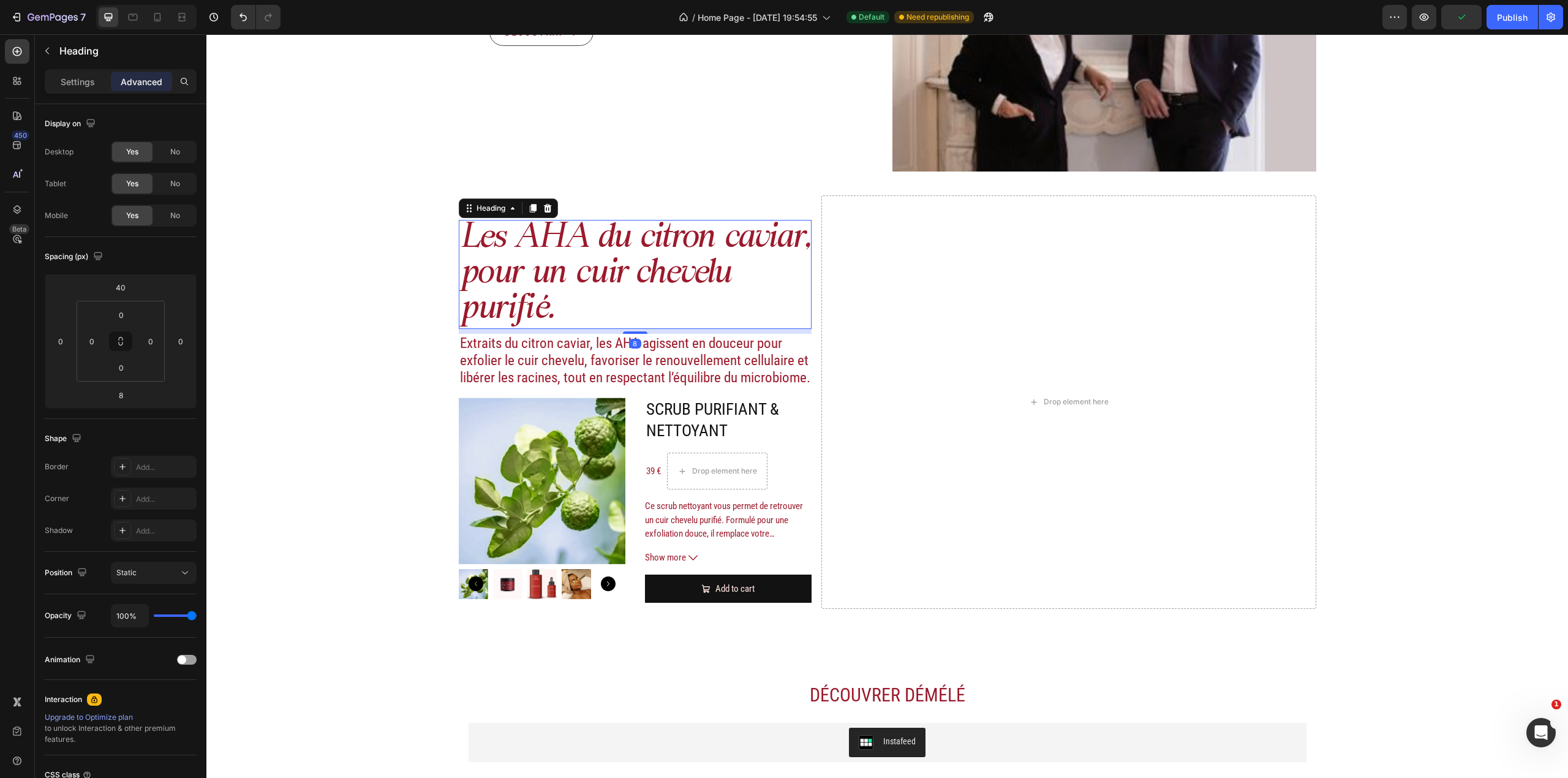
click at [65, 91] on div "Settings Advanced" at bounding box center [120, 81] width 152 height 25
click at [76, 85] on p "Settings" at bounding box center [77, 82] width 34 height 13
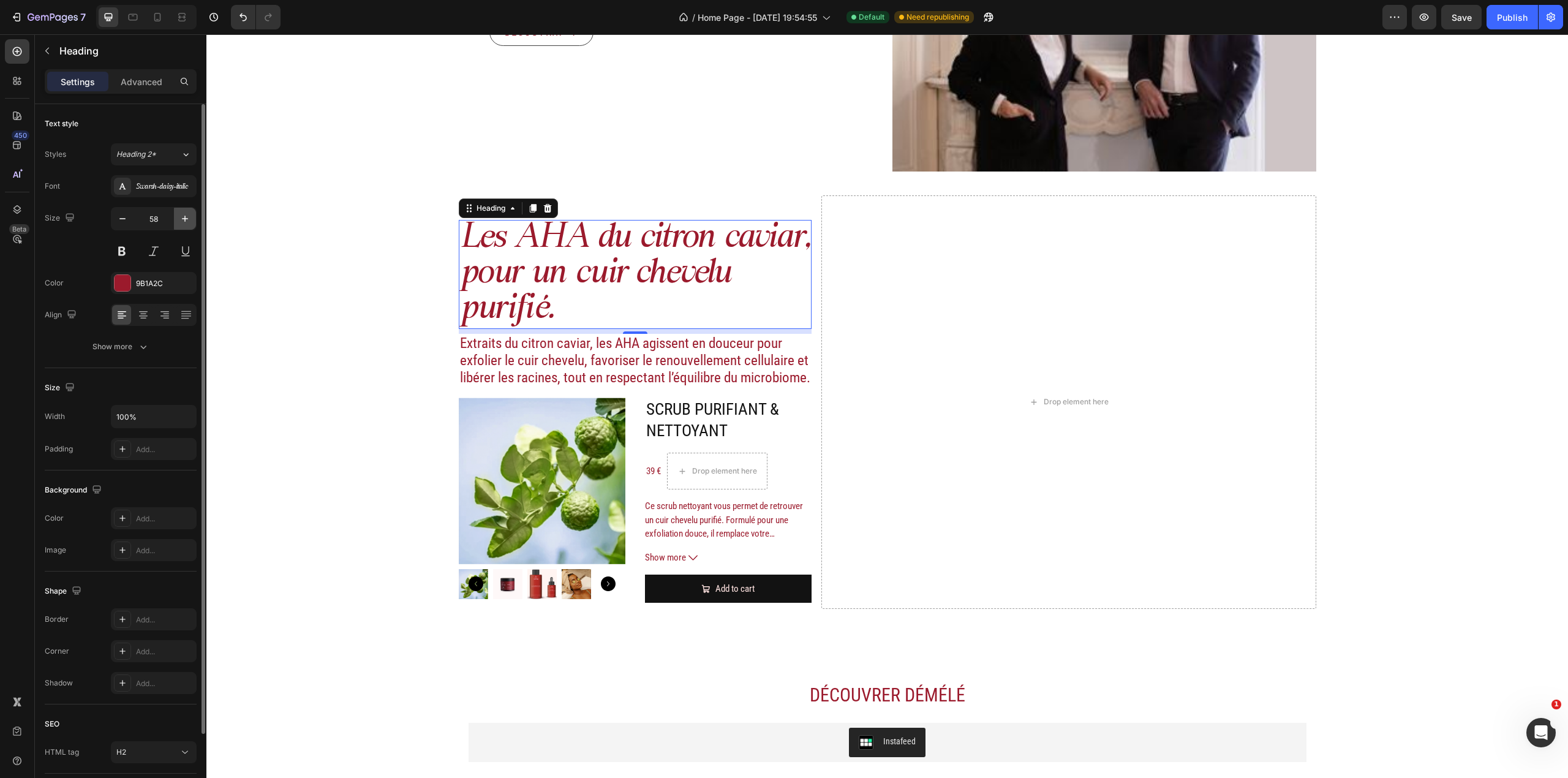
click at [187, 223] on icon "button" at bounding box center [185, 218] width 12 height 12
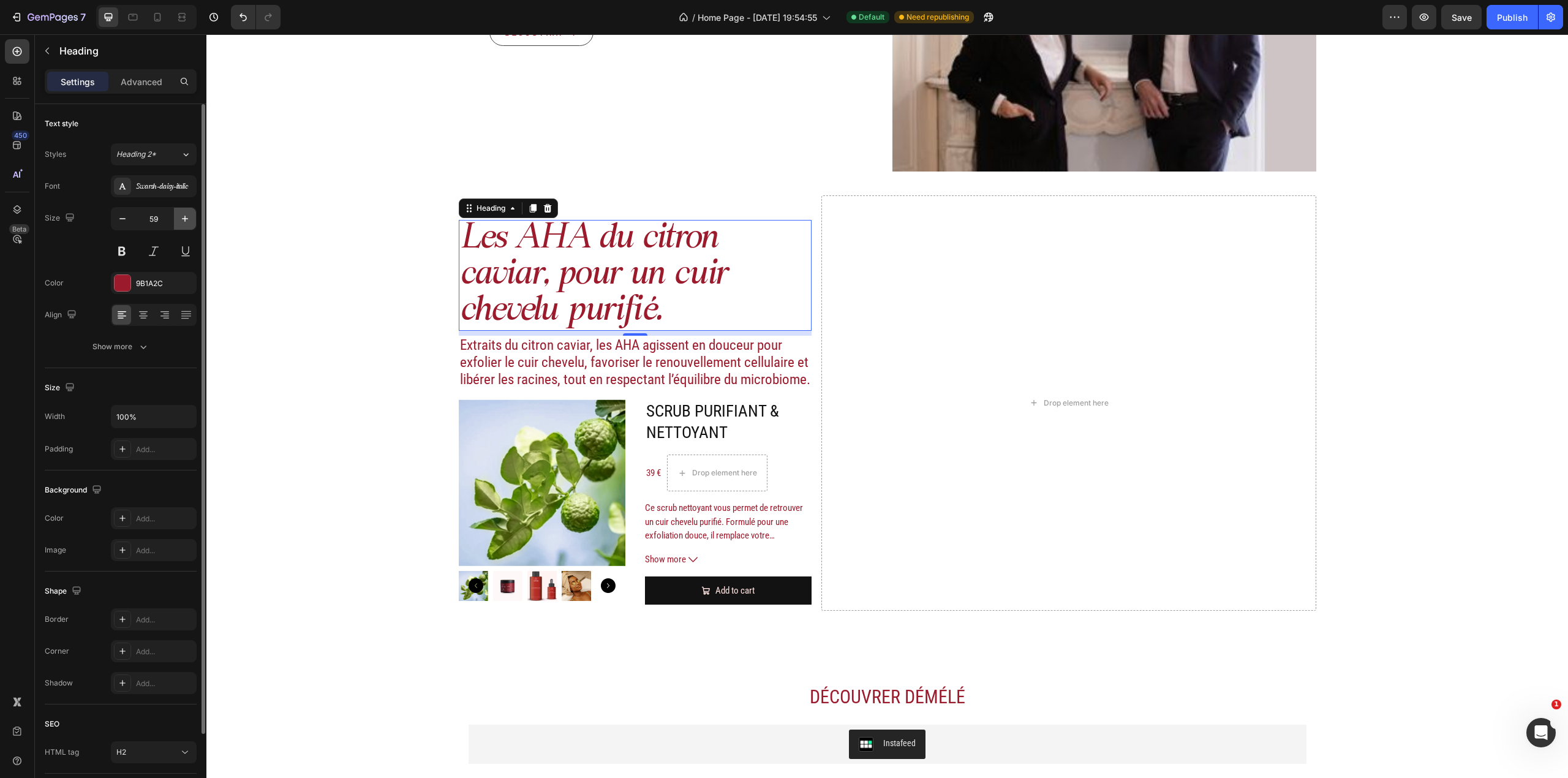
click at [187, 223] on icon "button" at bounding box center [185, 218] width 12 height 12
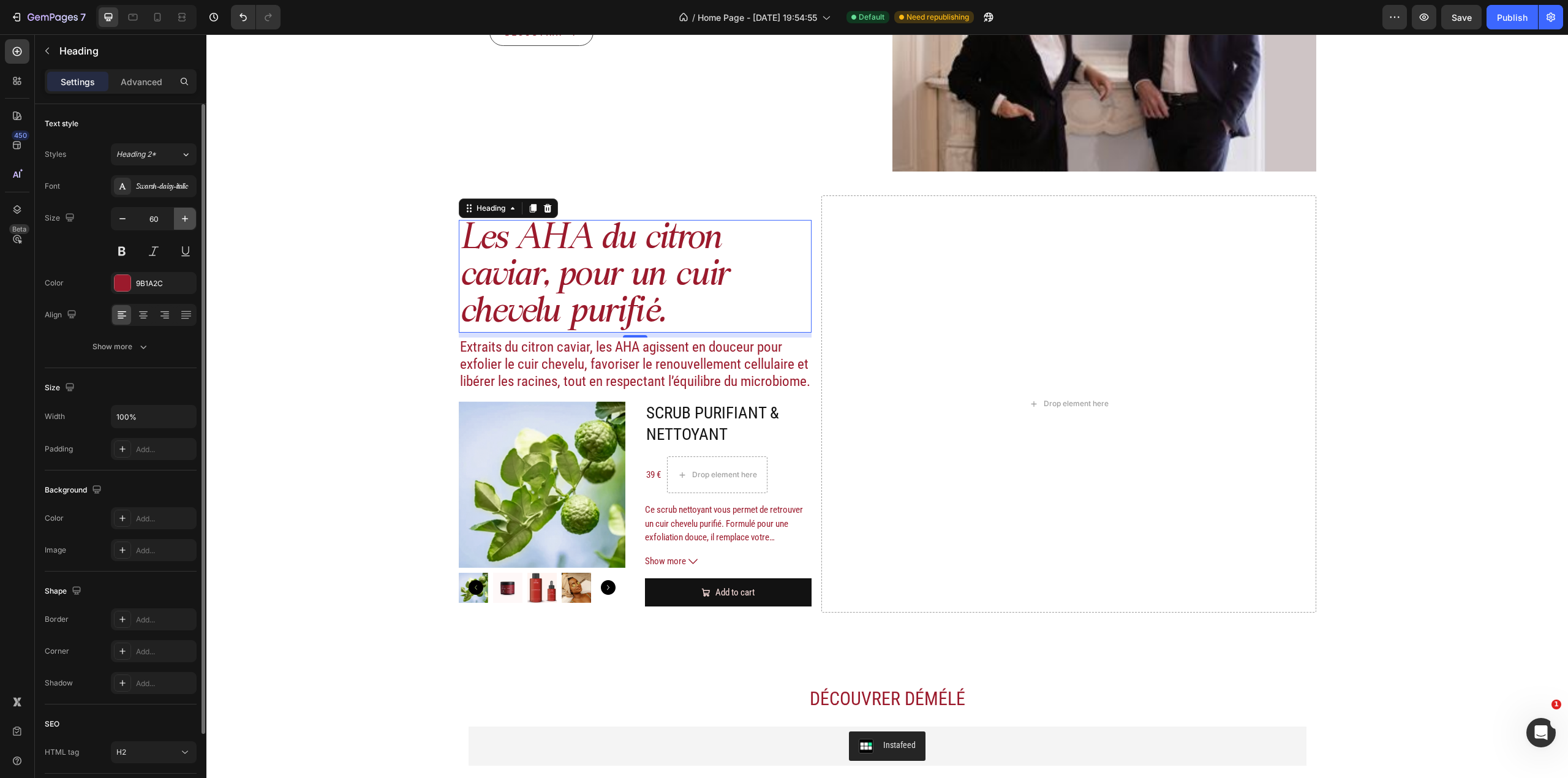
click at [187, 223] on icon "button" at bounding box center [185, 218] width 12 height 12
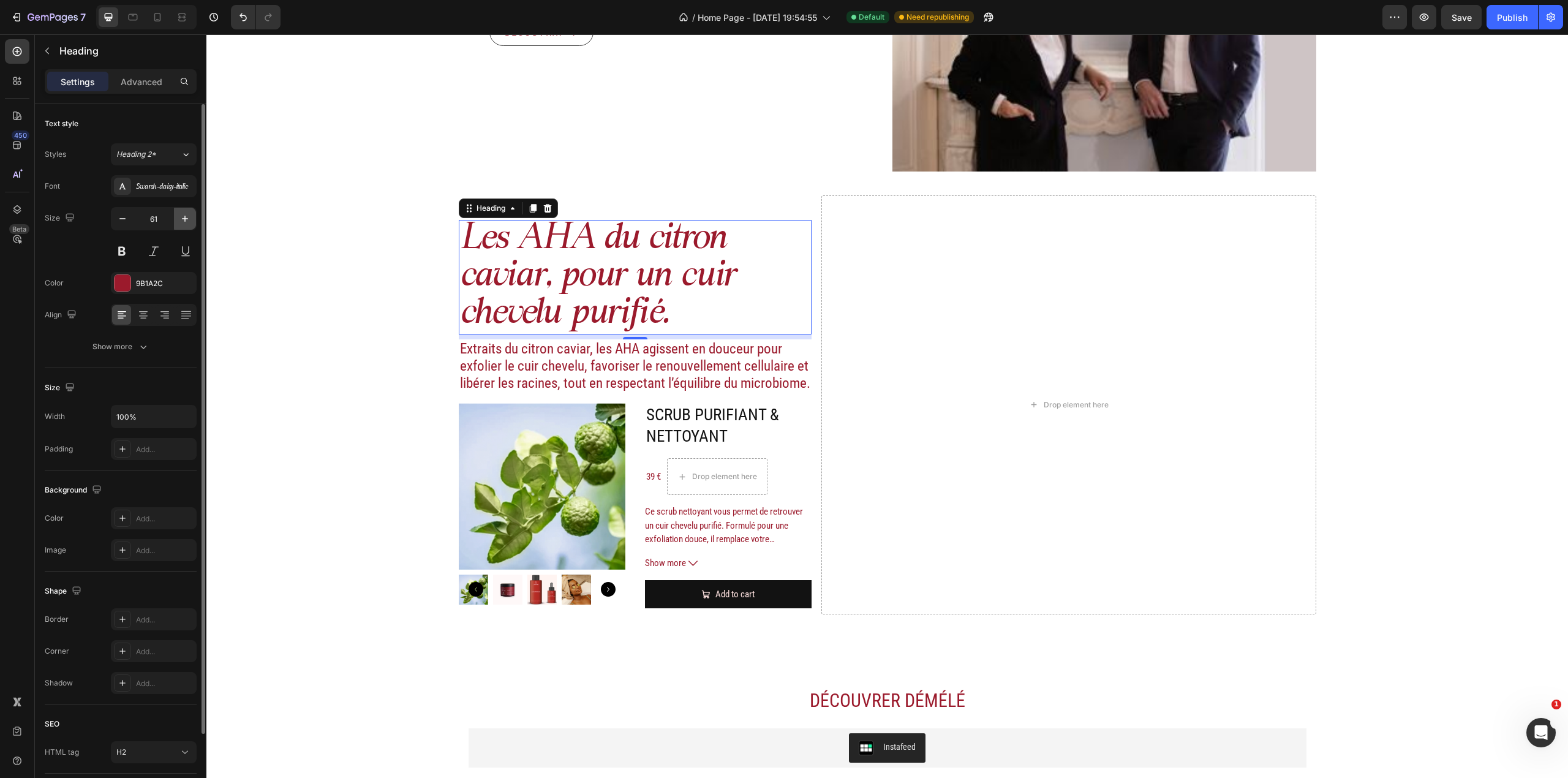
click at [187, 223] on icon "button" at bounding box center [185, 218] width 12 height 12
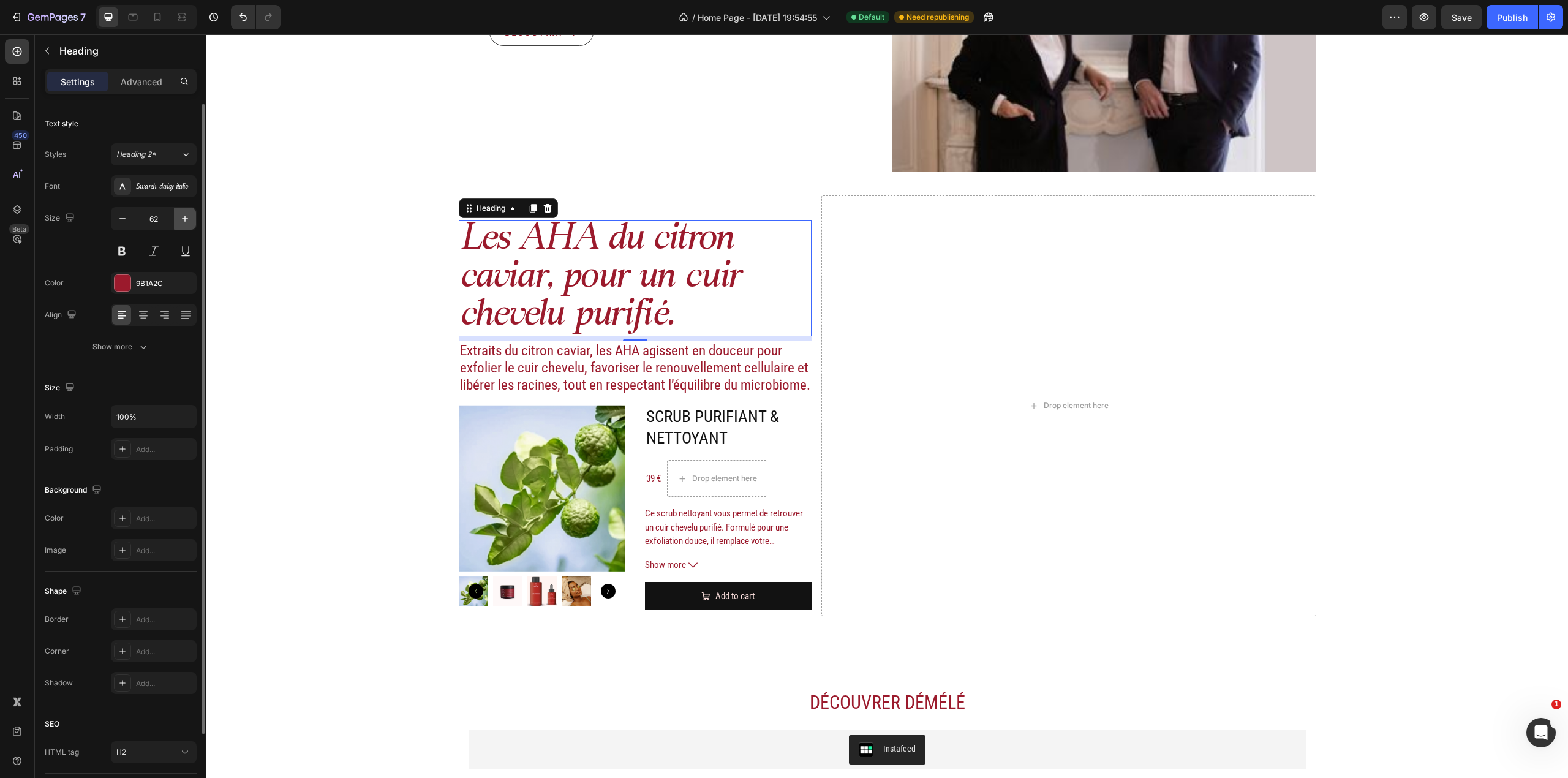
click at [187, 223] on icon "button" at bounding box center [185, 218] width 12 height 12
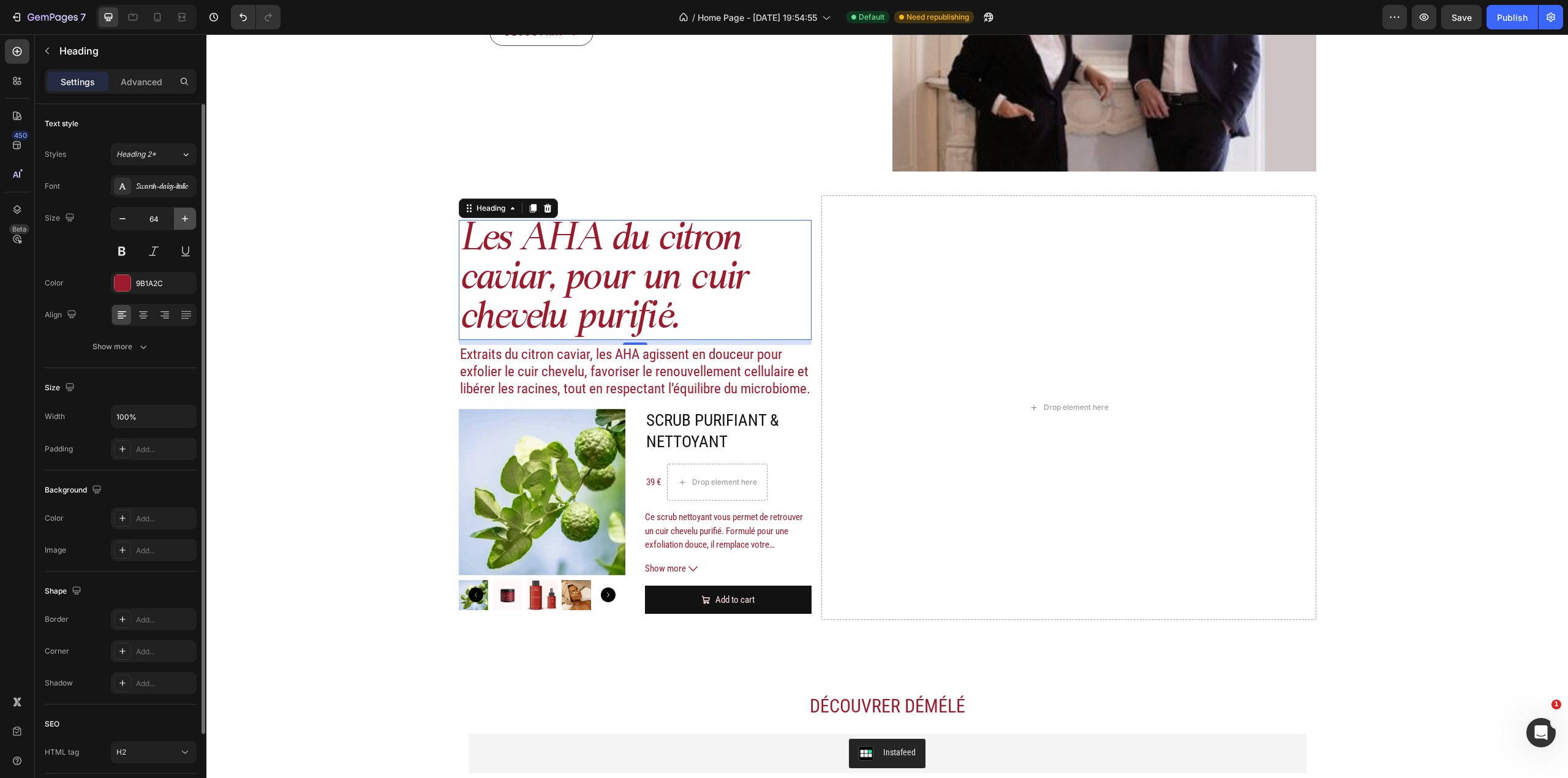
click at [187, 223] on icon "button" at bounding box center [185, 218] width 12 height 12
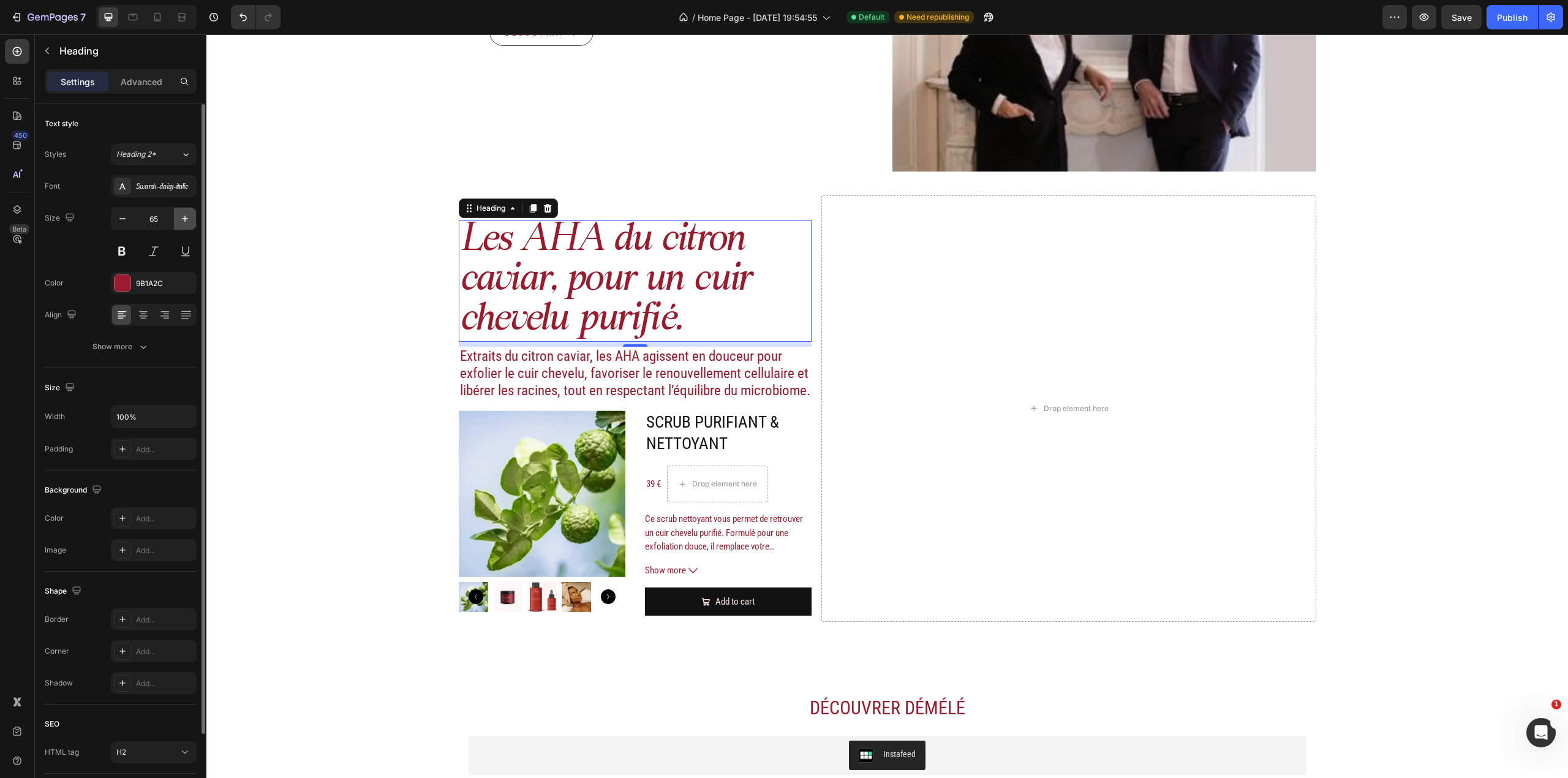
click at [187, 223] on icon "button" at bounding box center [185, 218] width 12 height 12
type input "66"
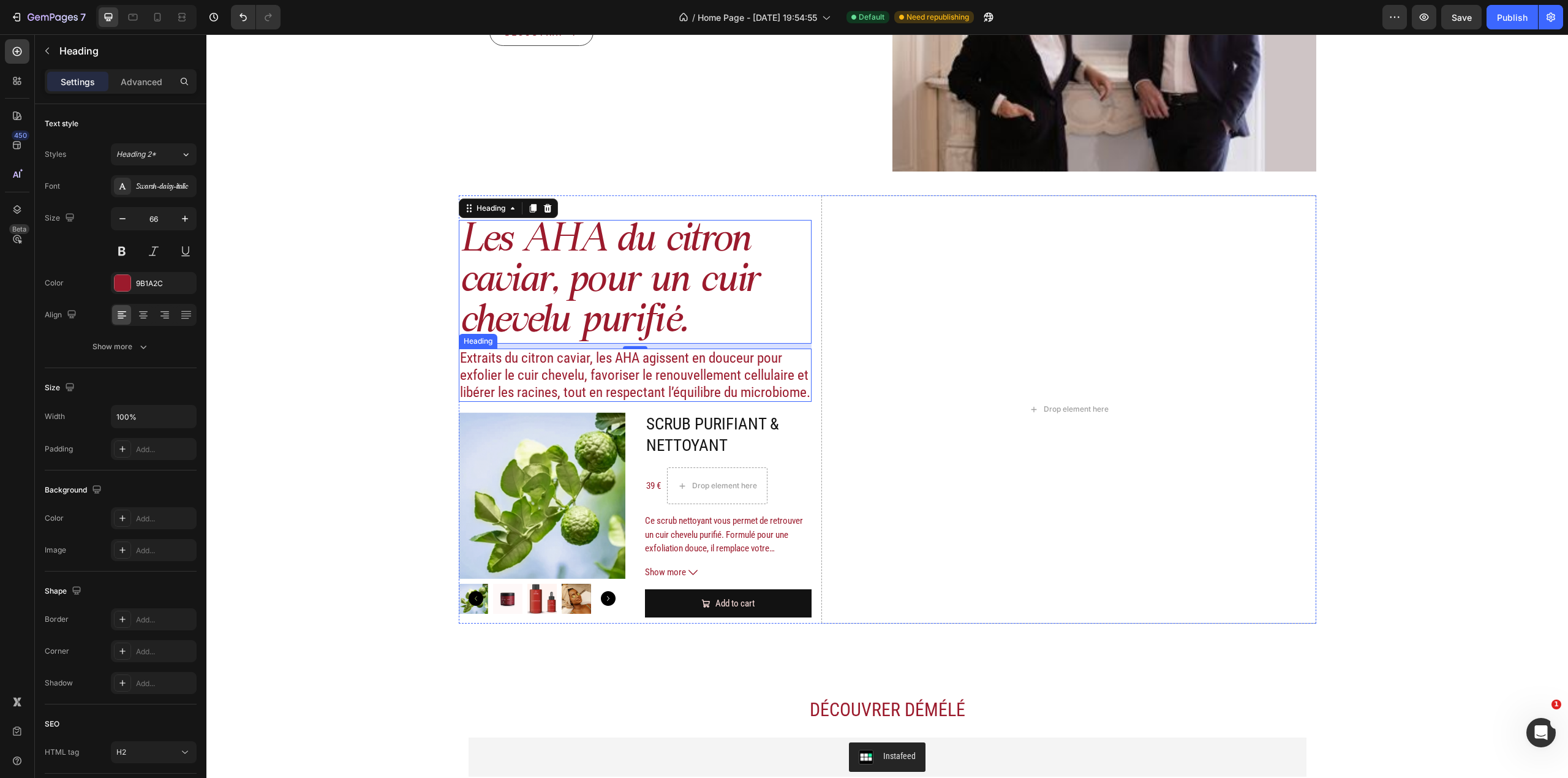
click at [645, 358] on p "Extraits du citron caviar, les AHA agissent en douceur pour exfolier le cuir ch…" at bounding box center [636, 375] width 351 height 51
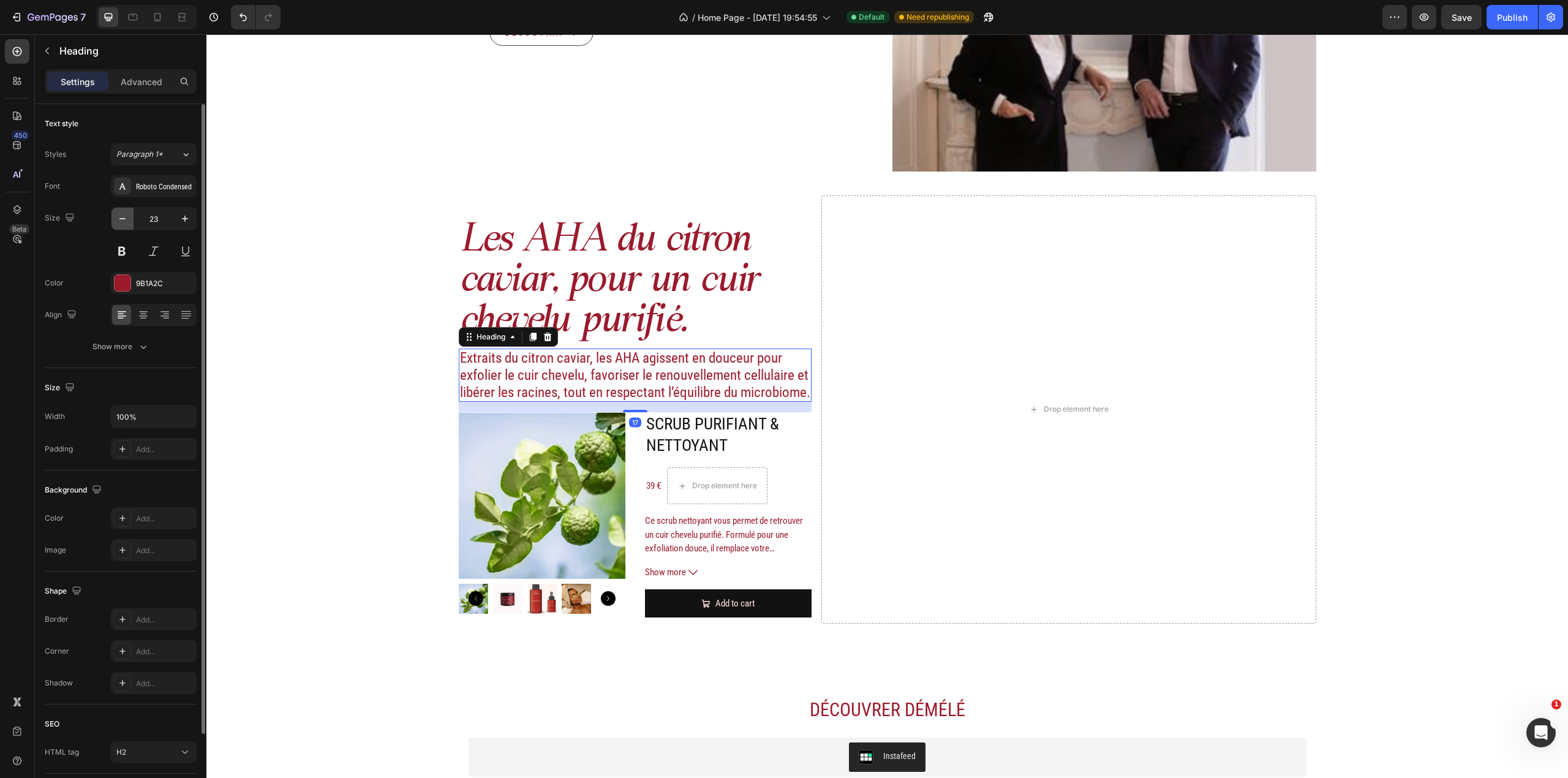
click at [121, 221] on icon "button" at bounding box center [122, 218] width 12 height 12
type input "22"
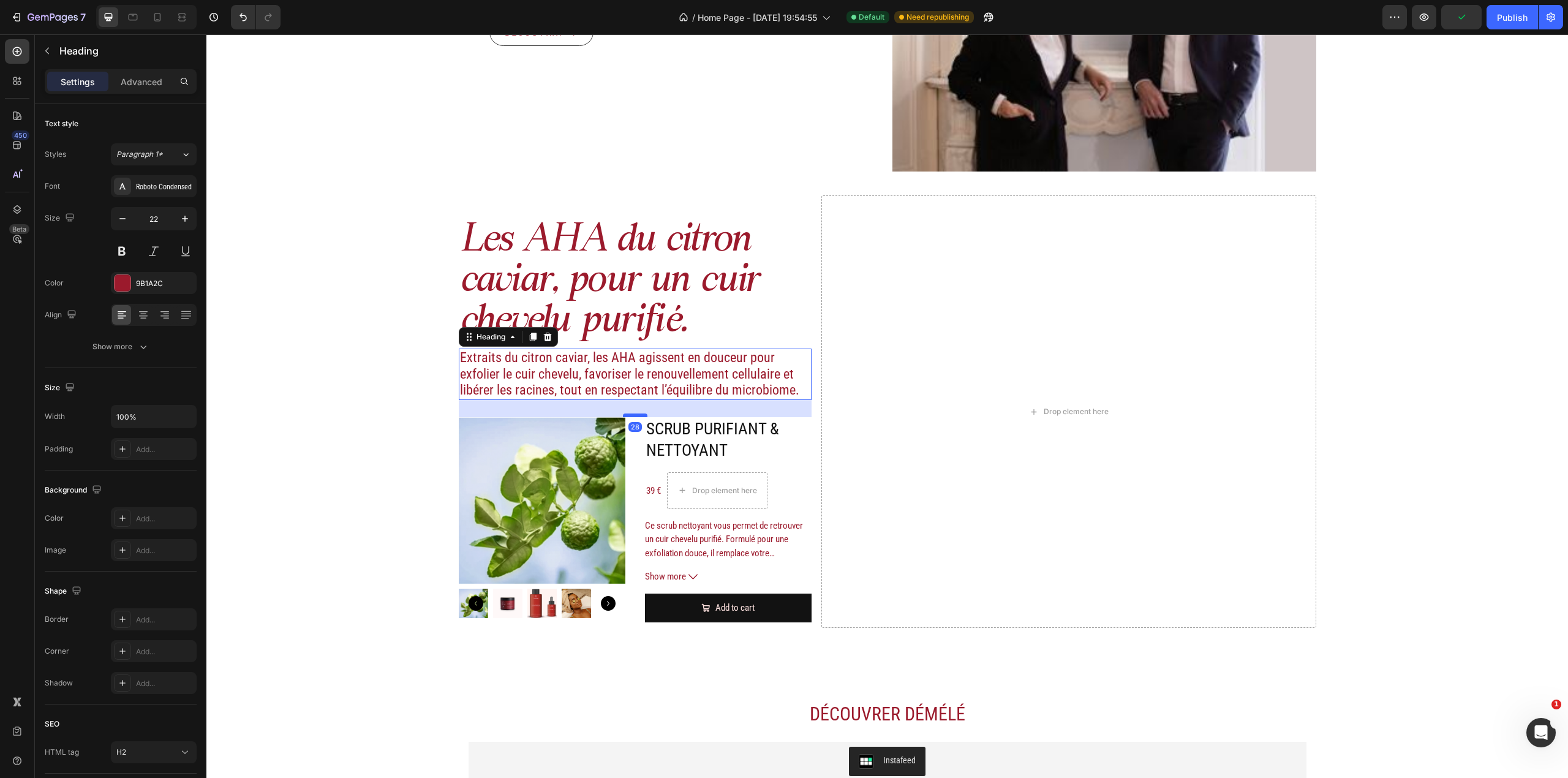
drag, startPoint x: 629, startPoint y: 410, endPoint x: 632, endPoint y: 416, distance: 6.7
click at [632, 416] on div at bounding box center [635, 415] width 25 height 4
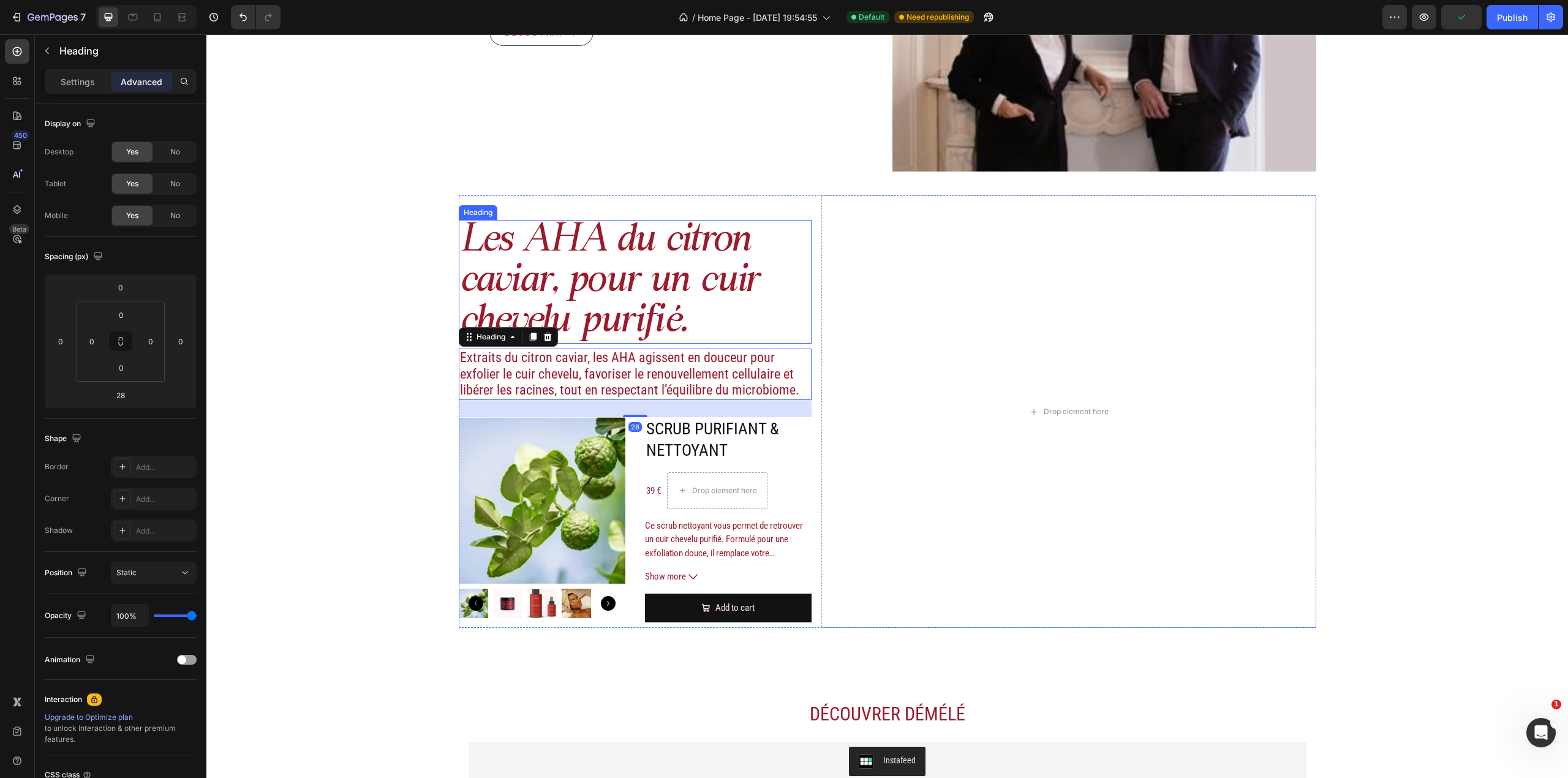
click at [662, 333] on p "Les AHA du citron caviar, pour un cuir chevelu purifié." at bounding box center [636, 282] width 351 height 121
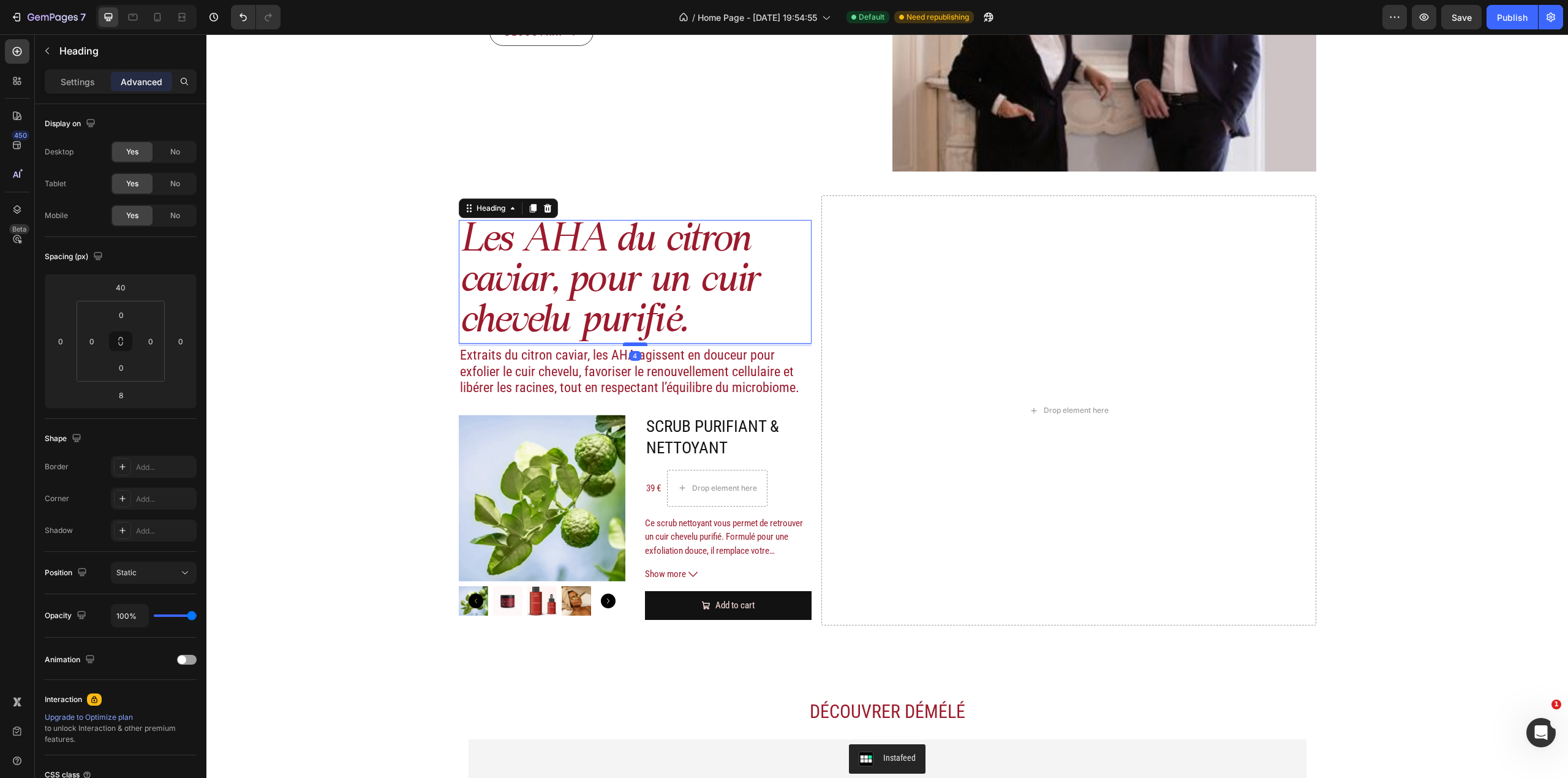
click at [638, 343] on div at bounding box center [635, 344] width 25 height 4
type input "4"
click at [664, 361] on p "Extraits du citron caviar, les AHA agissent en douceur pour exfolier le cuir ch…" at bounding box center [636, 371] width 351 height 48
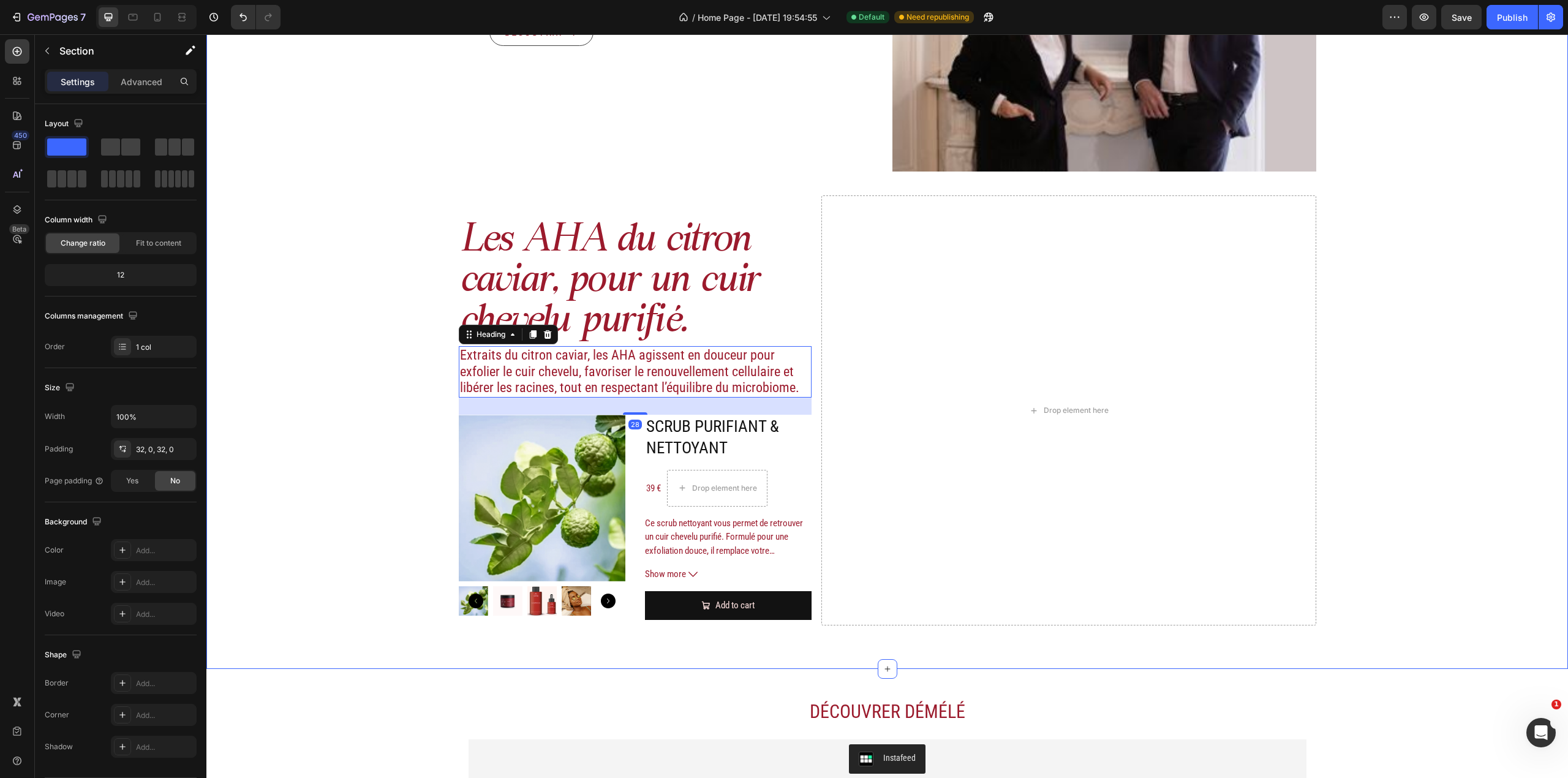
click at [405, 389] on div "Image Actifs & ingrédients Heading Nos duos d’acide hyaluronique et d’actifs vé…" at bounding box center [887, 62] width 1361 height 1174
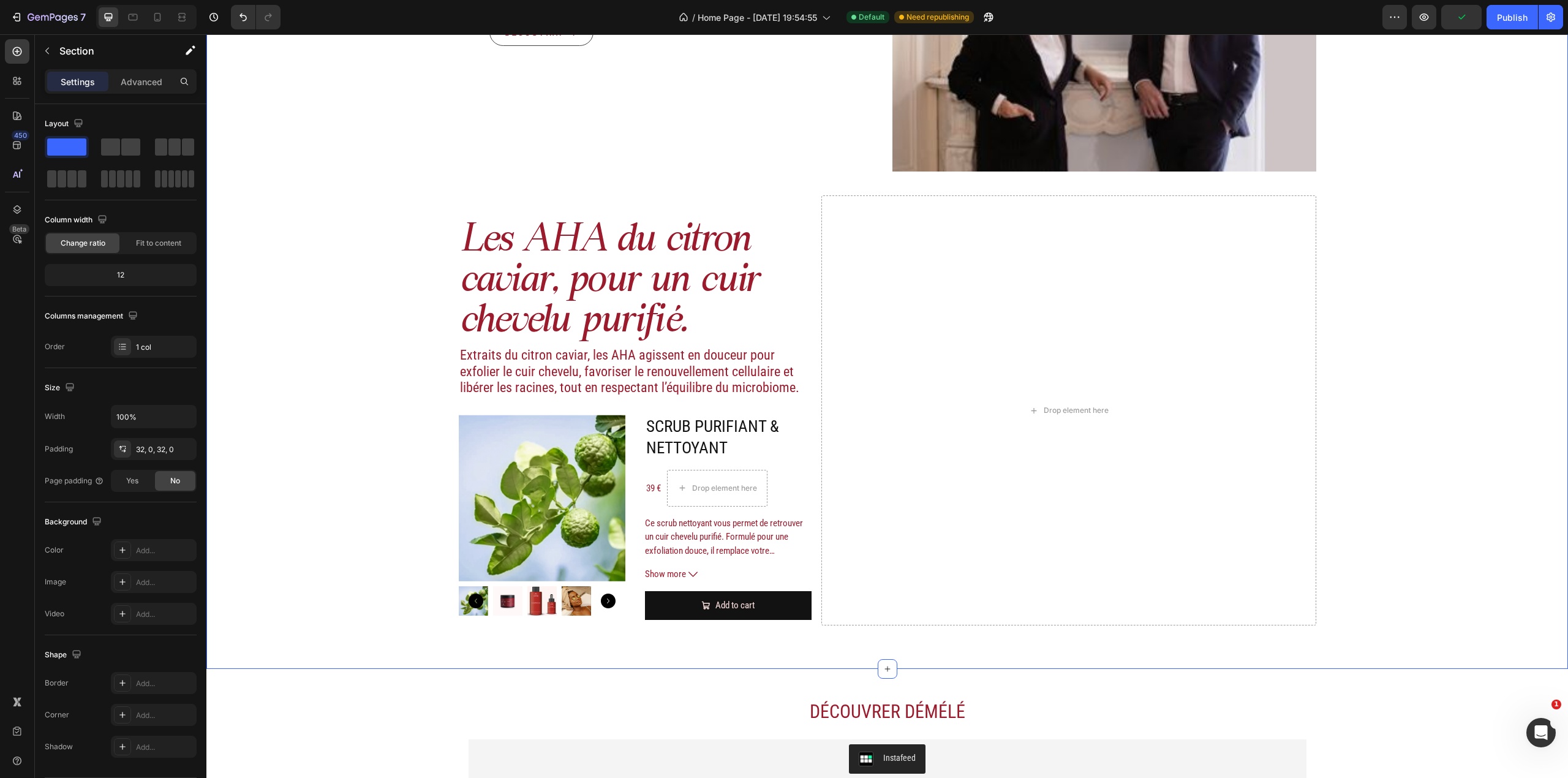
drag, startPoint x: 420, startPoint y: 469, endPoint x: 451, endPoint y: 464, distance: 31.4
click at [420, 467] on div "Image Actifs & ingrédients Heading Nos duos d’acide hyaluronique et d’actifs vé…" at bounding box center [887, 62] width 1361 height 1174
click at [601, 604] on icon "Carousel Next Arrow" at bounding box center [608, 600] width 15 height 15
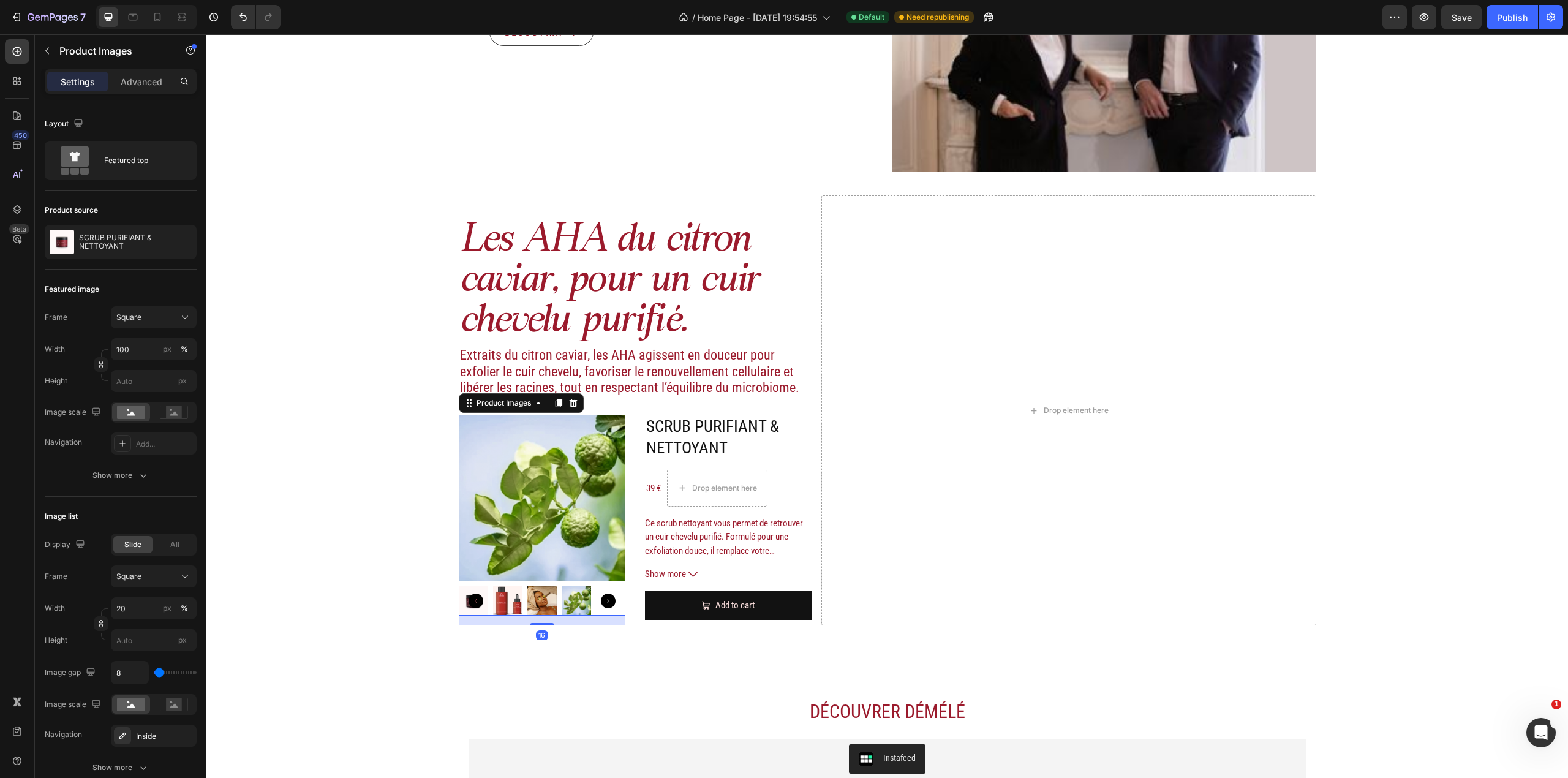
click at [601, 604] on icon "Carousel Next Arrow" at bounding box center [608, 600] width 15 height 15
click at [473, 606] on icon "Carousel Back Arrow" at bounding box center [476, 600] width 15 height 15
click at [472, 605] on icon "Carousel Back Arrow" at bounding box center [476, 600] width 15 height 15
click at [500, 599] on img at bounding box center [508, 601] width 30 height 30
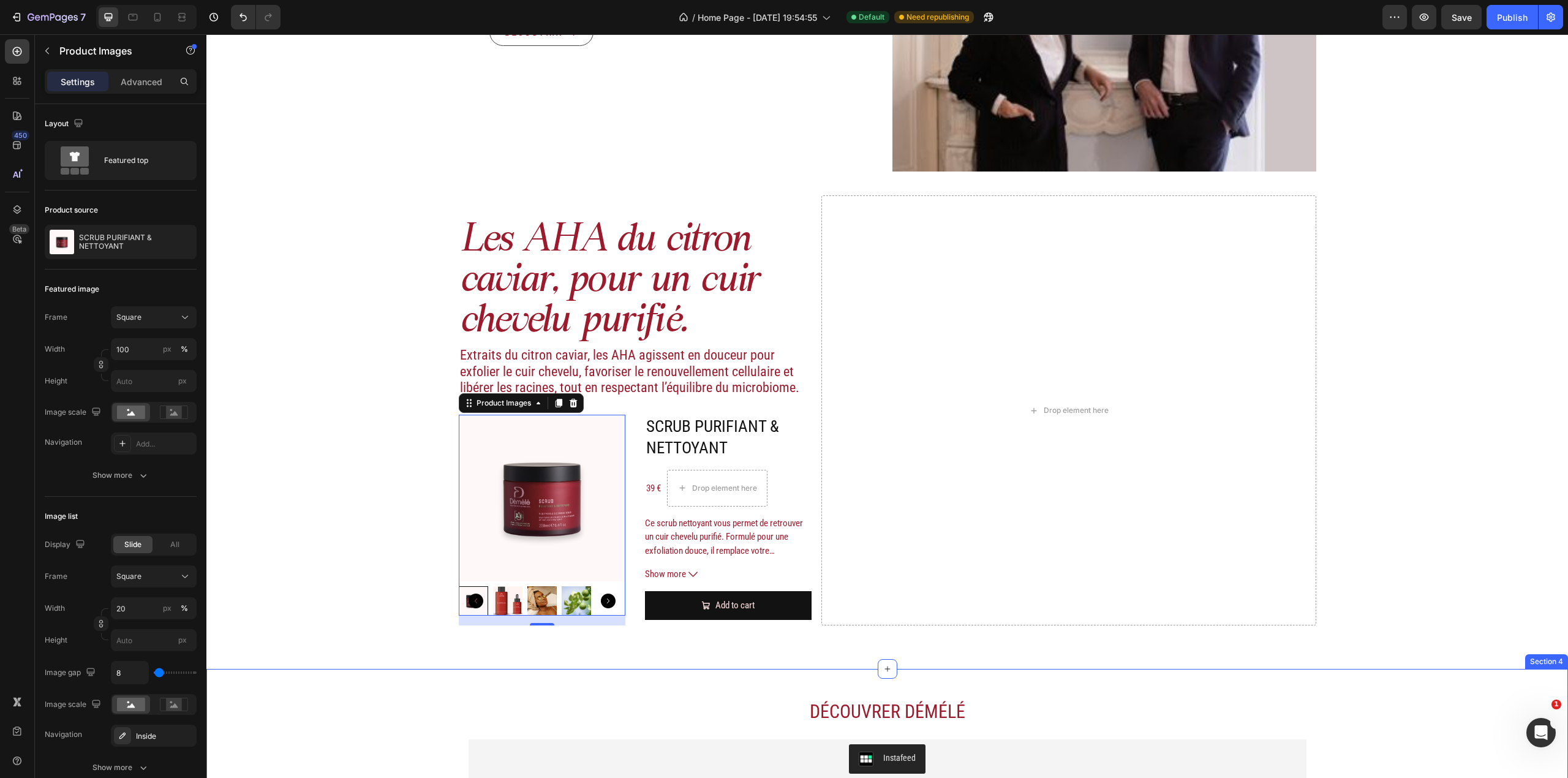
click at [576, 687] on div "Découvrer Démélé Heading Instafeed Instafeed Row Section 4" at bounding box center [887, 746] width 1361 height 154
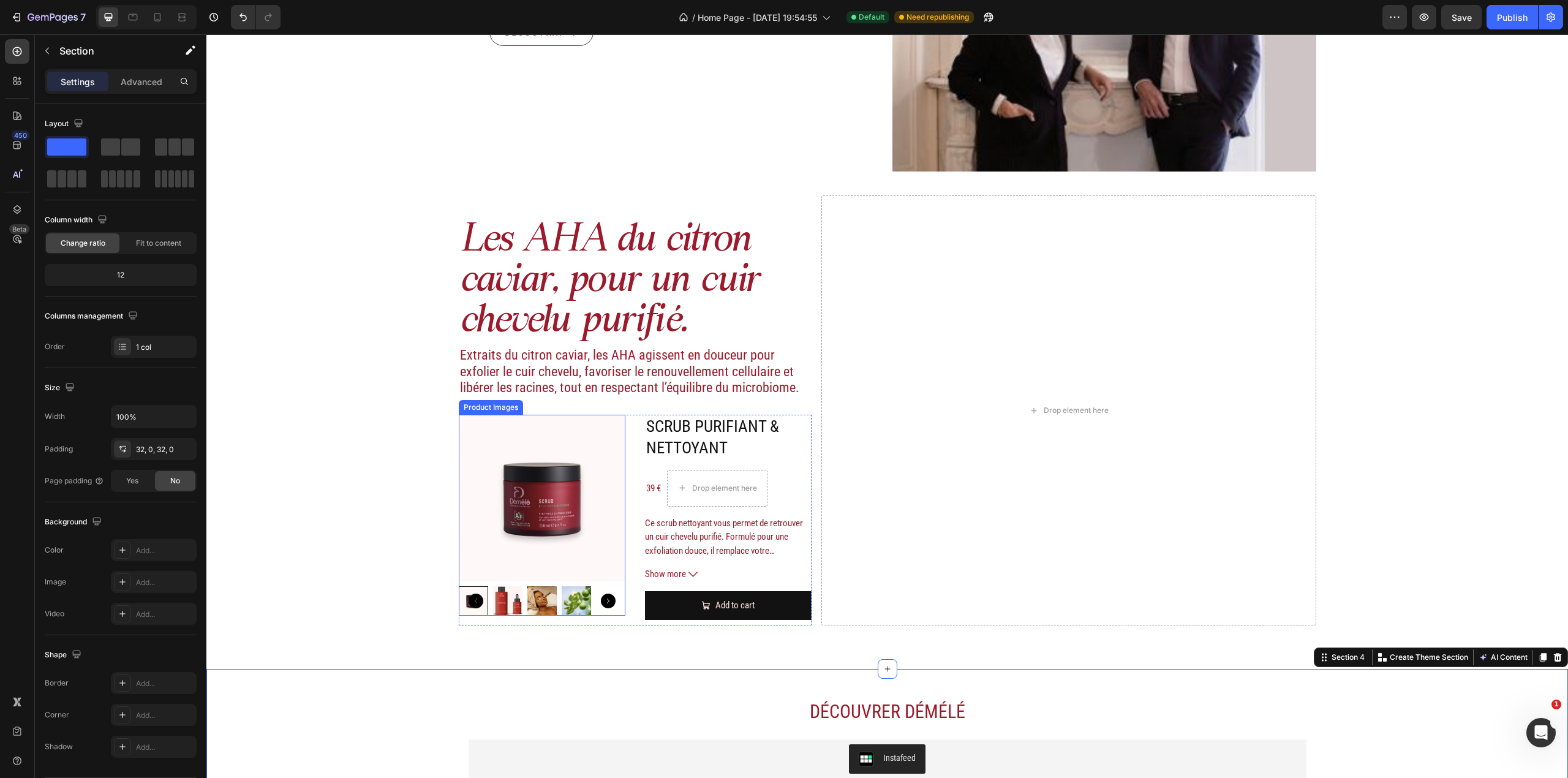
click at [587, 531] on img at bounding box center [542, 498] width 167 height 167
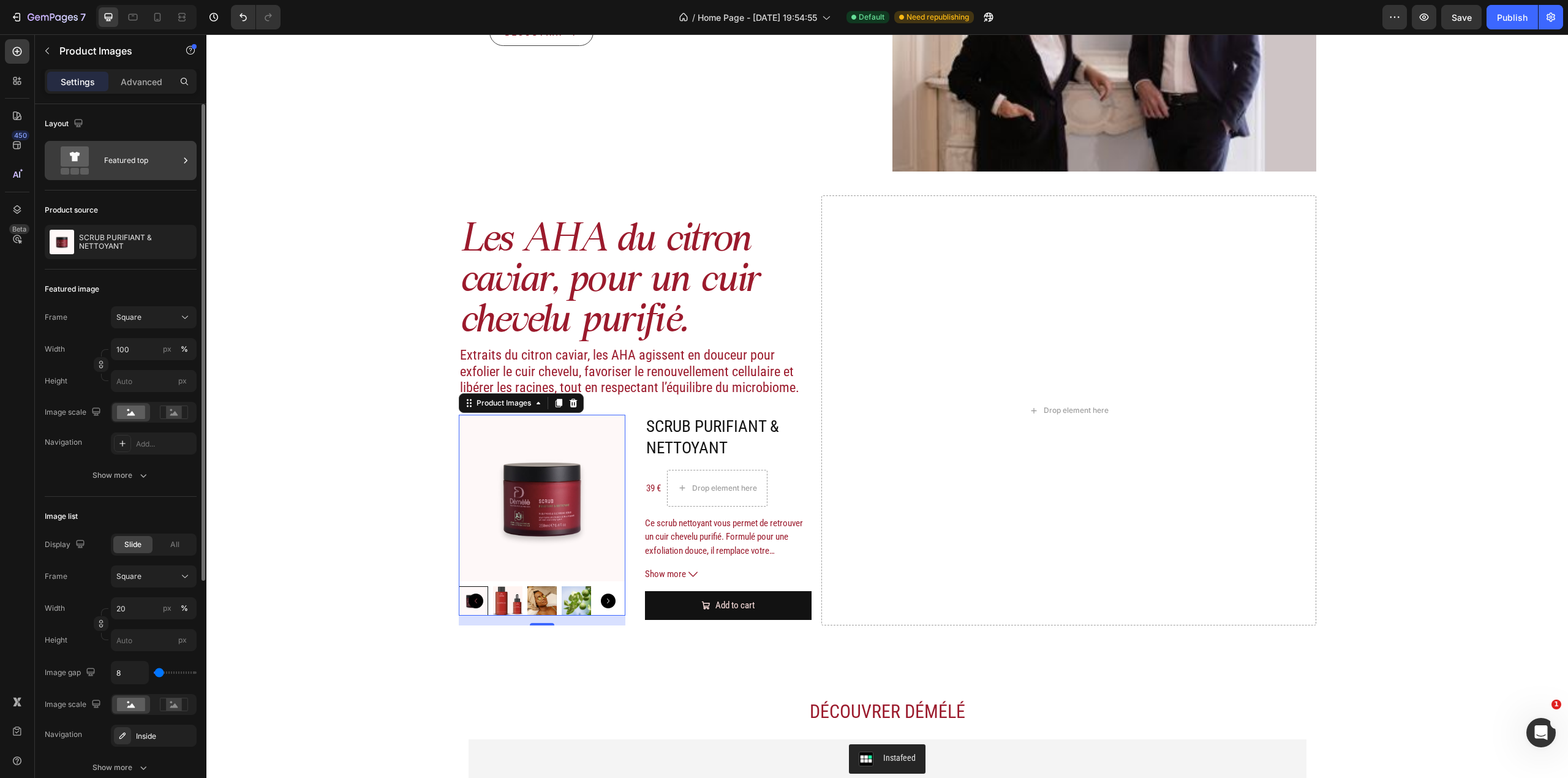
click at [161, 152] on div "Featured top" at bounding box center [141, 161] width 75 height 28
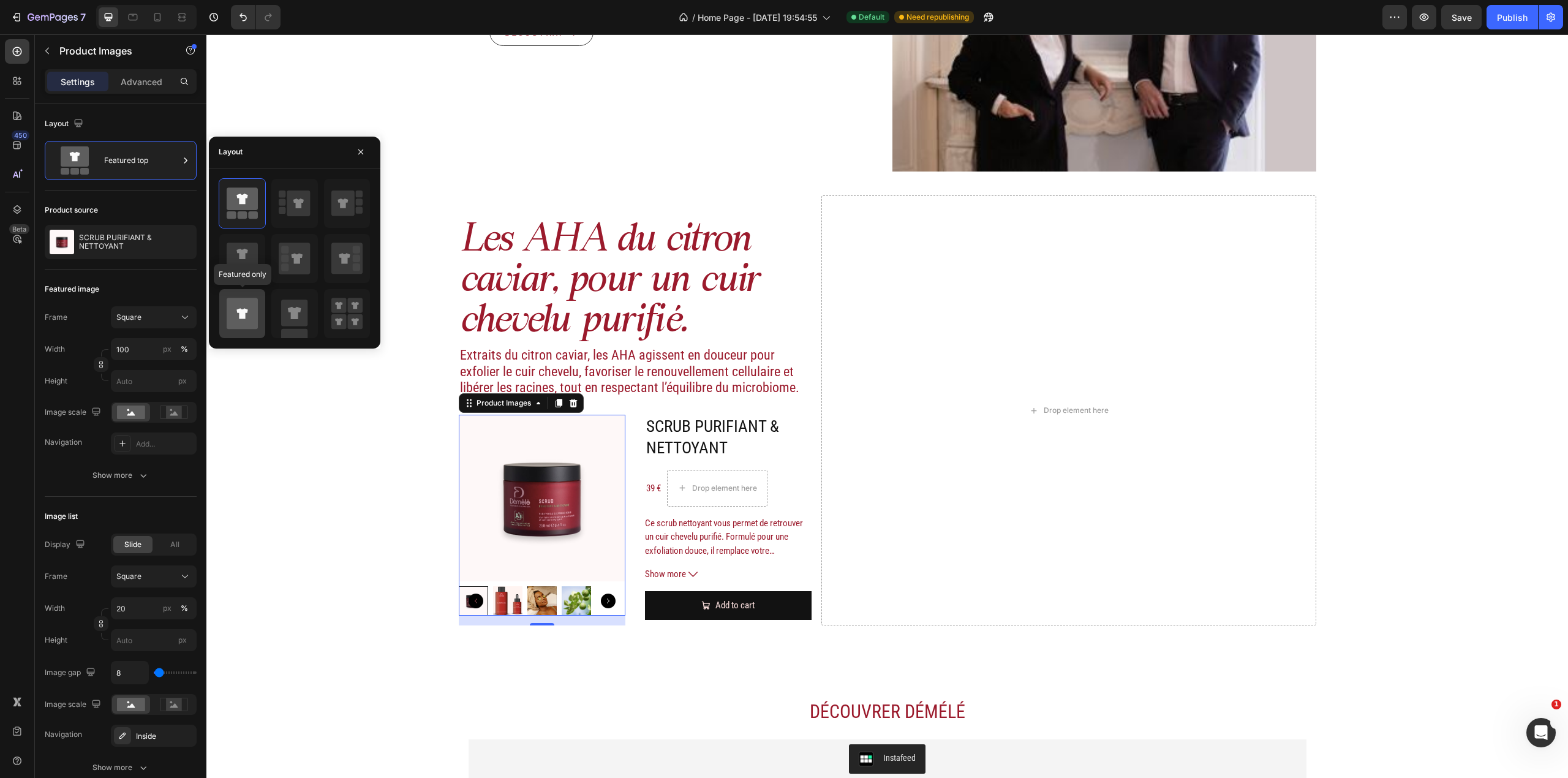
click at [245, 305] on icon at bounding box center [242, 313] width 31 height 31
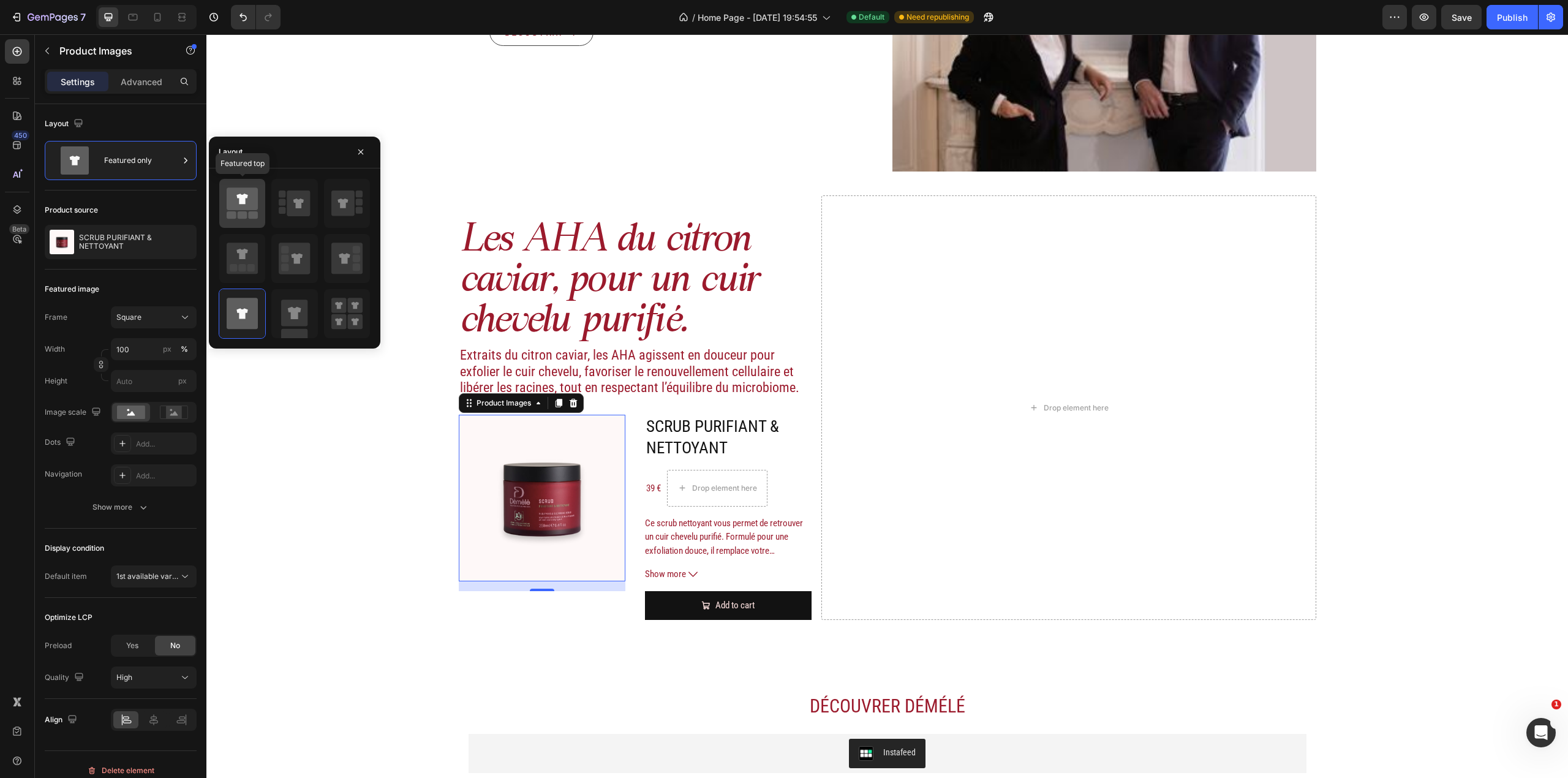
click at [245, 214] on rect at bounding box center [242, 214] width 10 height 7
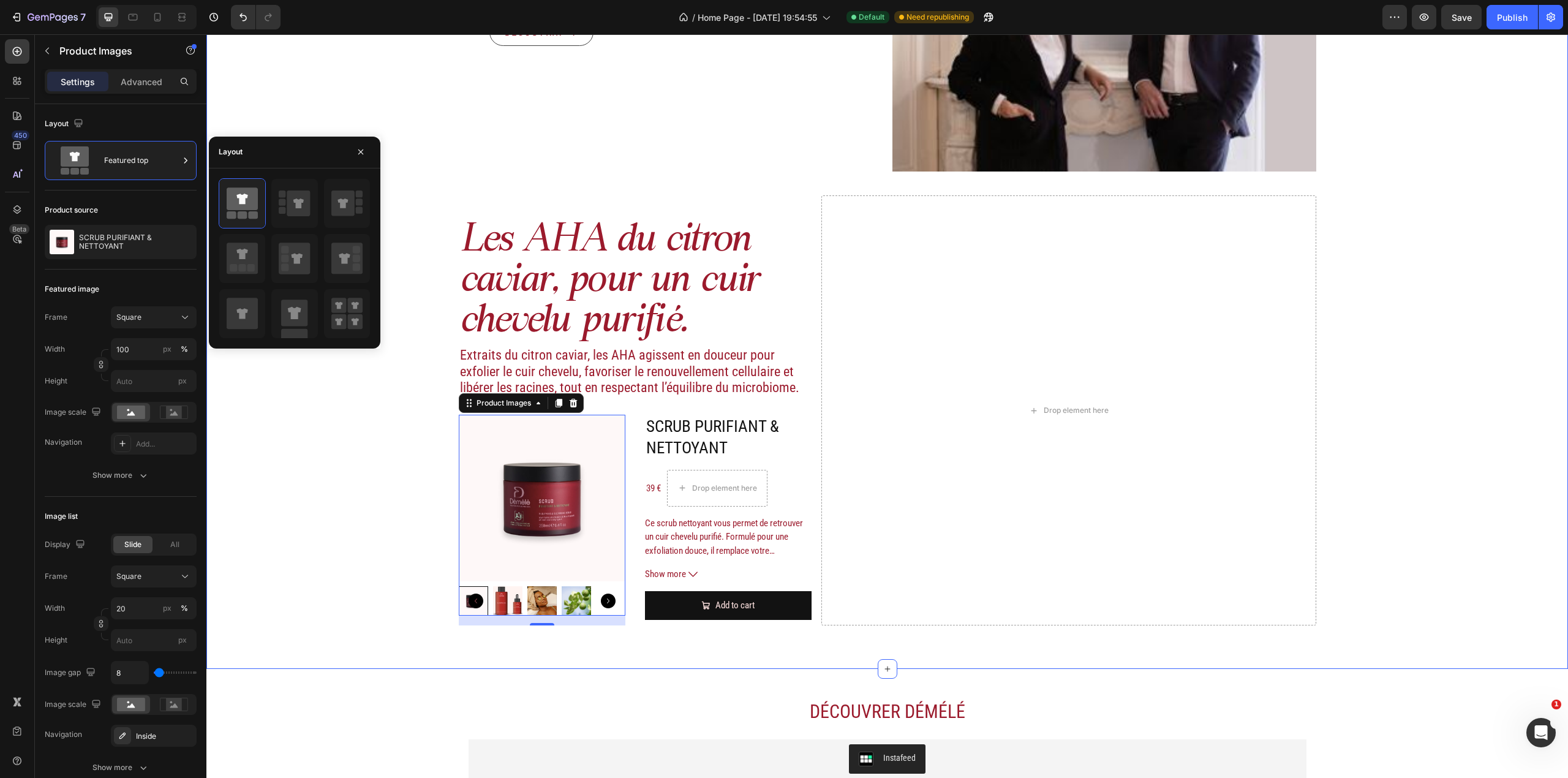
click at [351, 532] on div "Image Actifs & ingrédients Heading Nos duos d’acide hyaluronique et d’actifs vé…" at bounding box center [887, 62] width 1361 height 1174
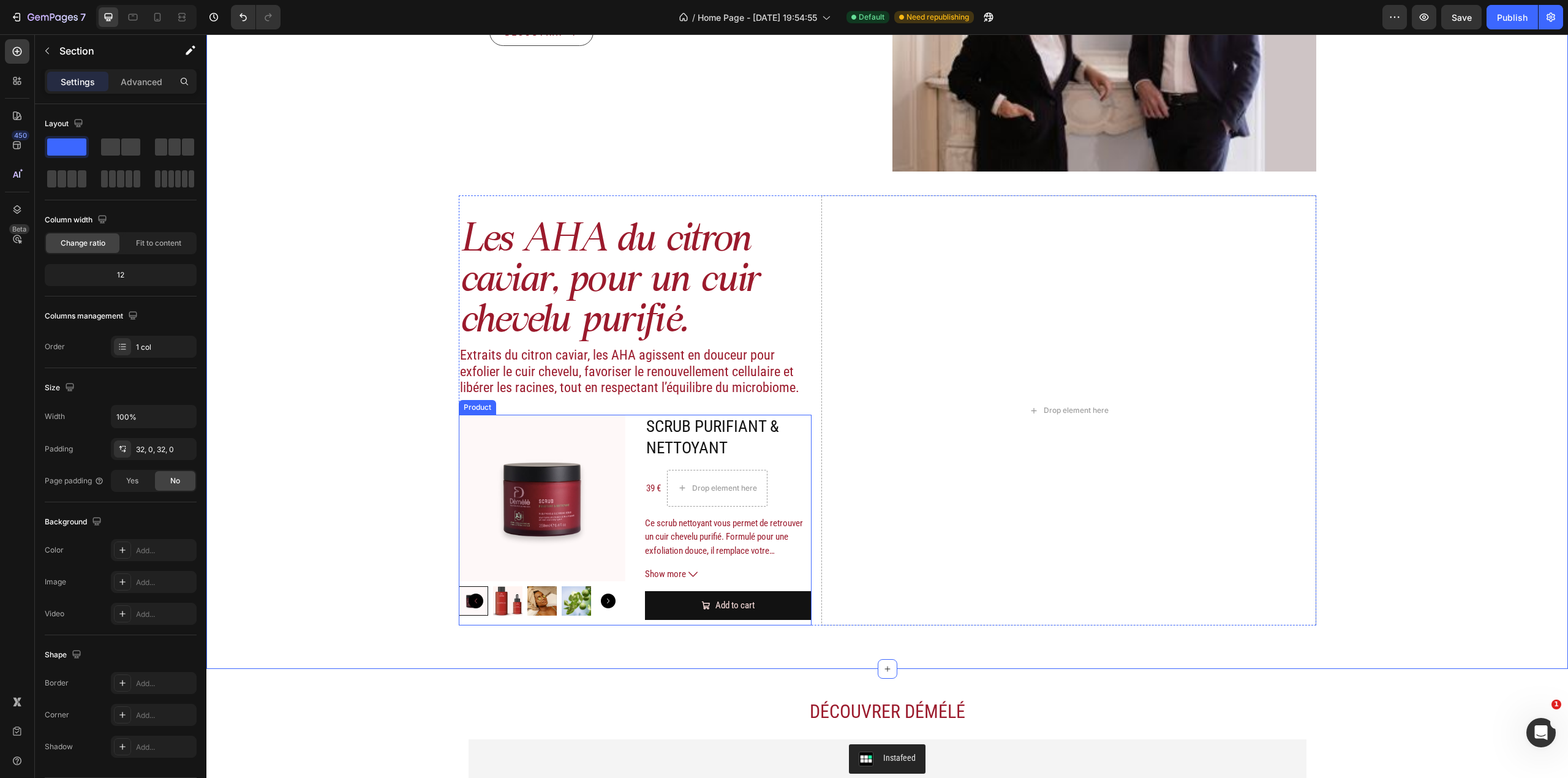
click at [627, 545] on div "Product Images SCRUB PURIFIANT & NETTOYANT Product Title 39 € Product Price Pro…" at bounding box center [635, 520] width 353 height 210
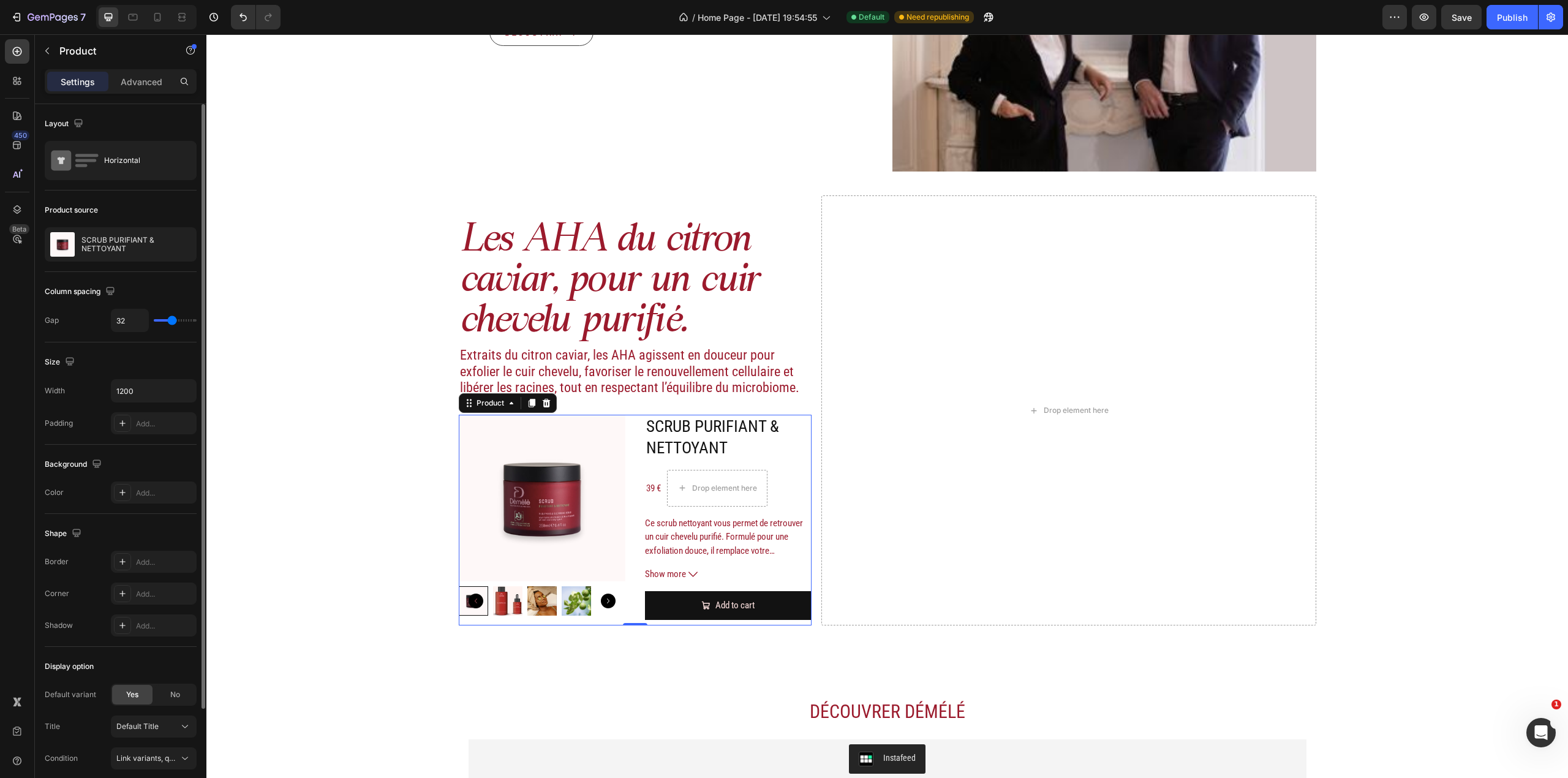
type input "13"
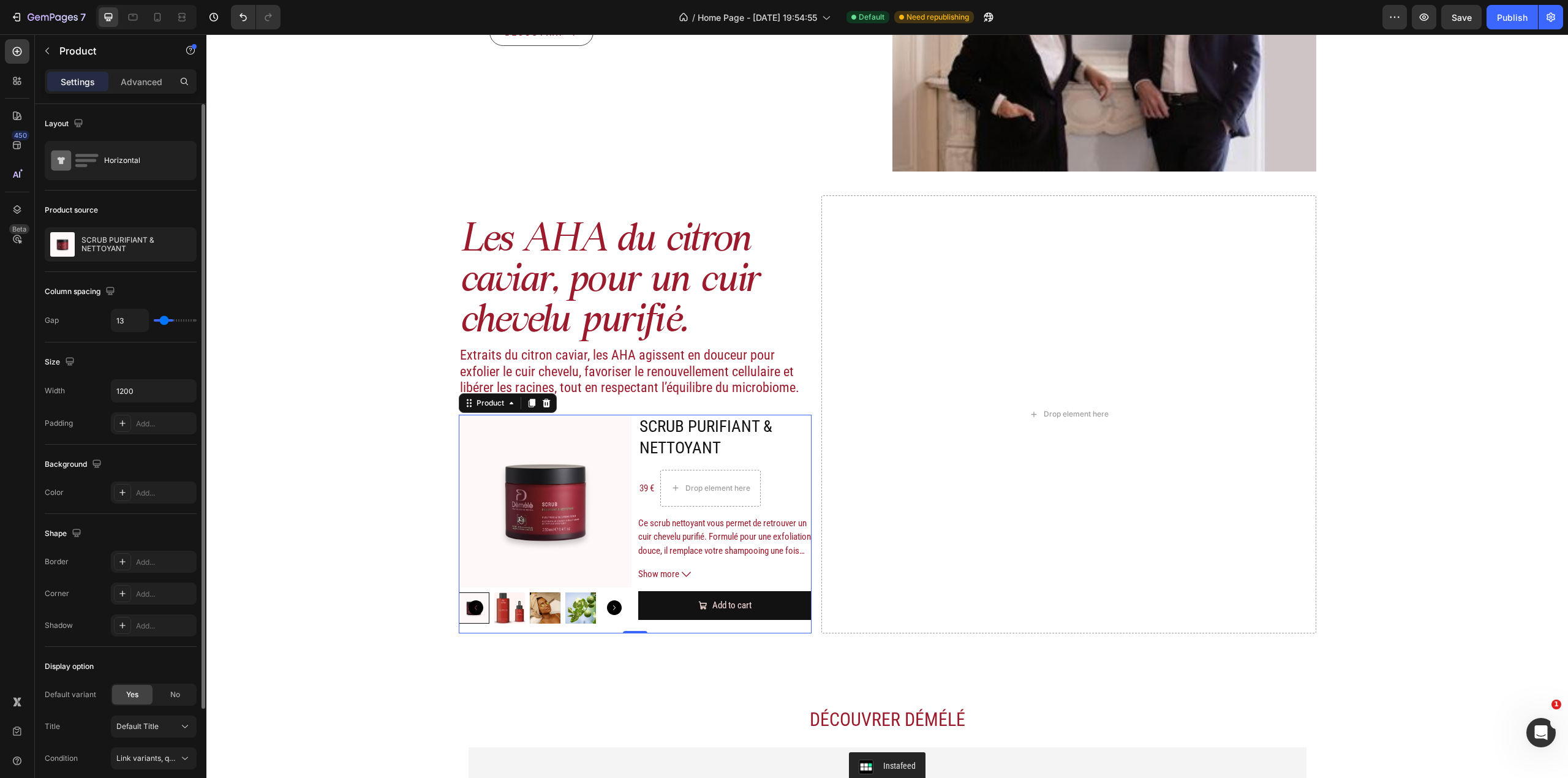
type input "11"
type input "9"
type input "11"
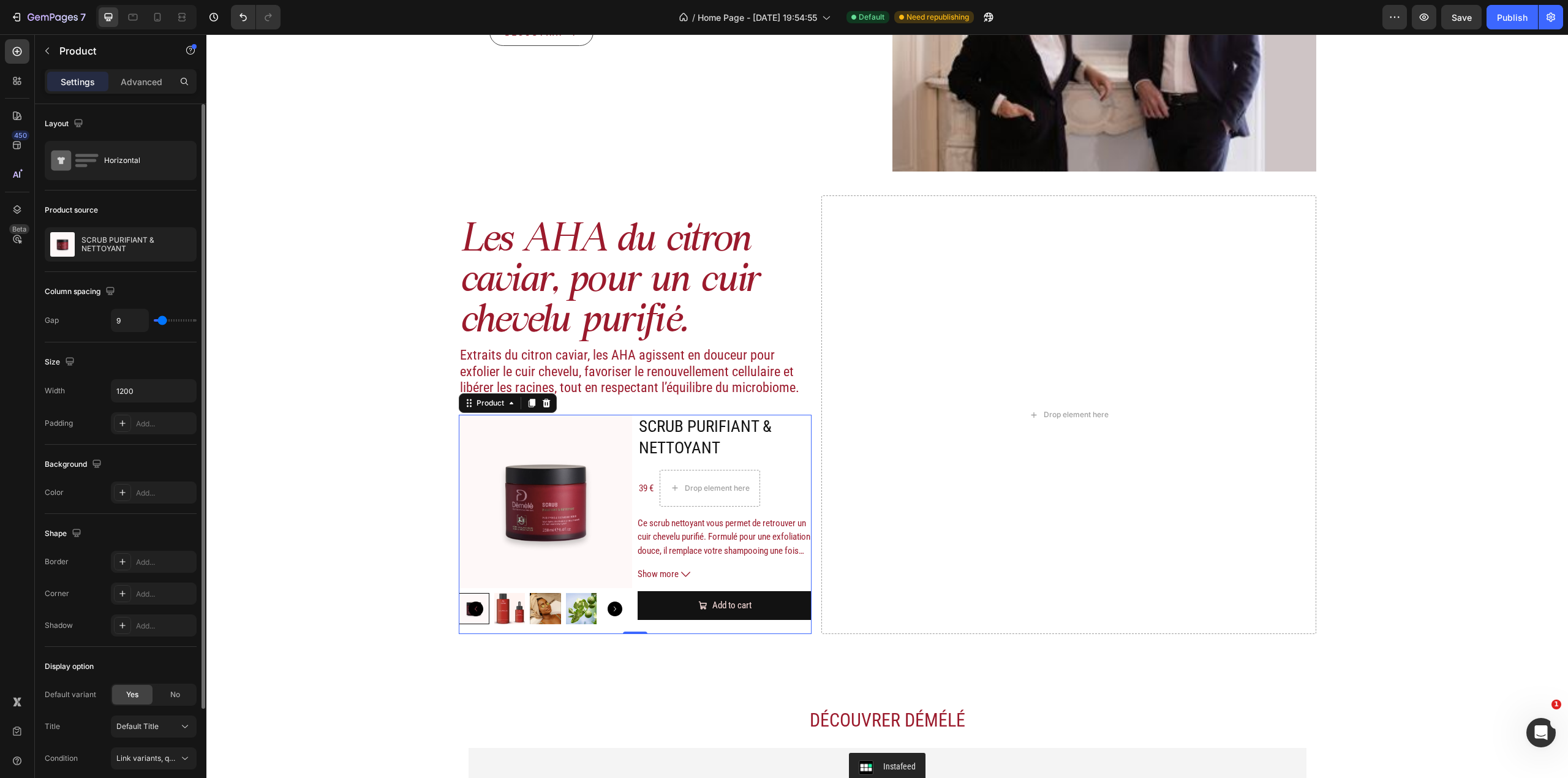
type input "11"
type input "13"
type input "11"
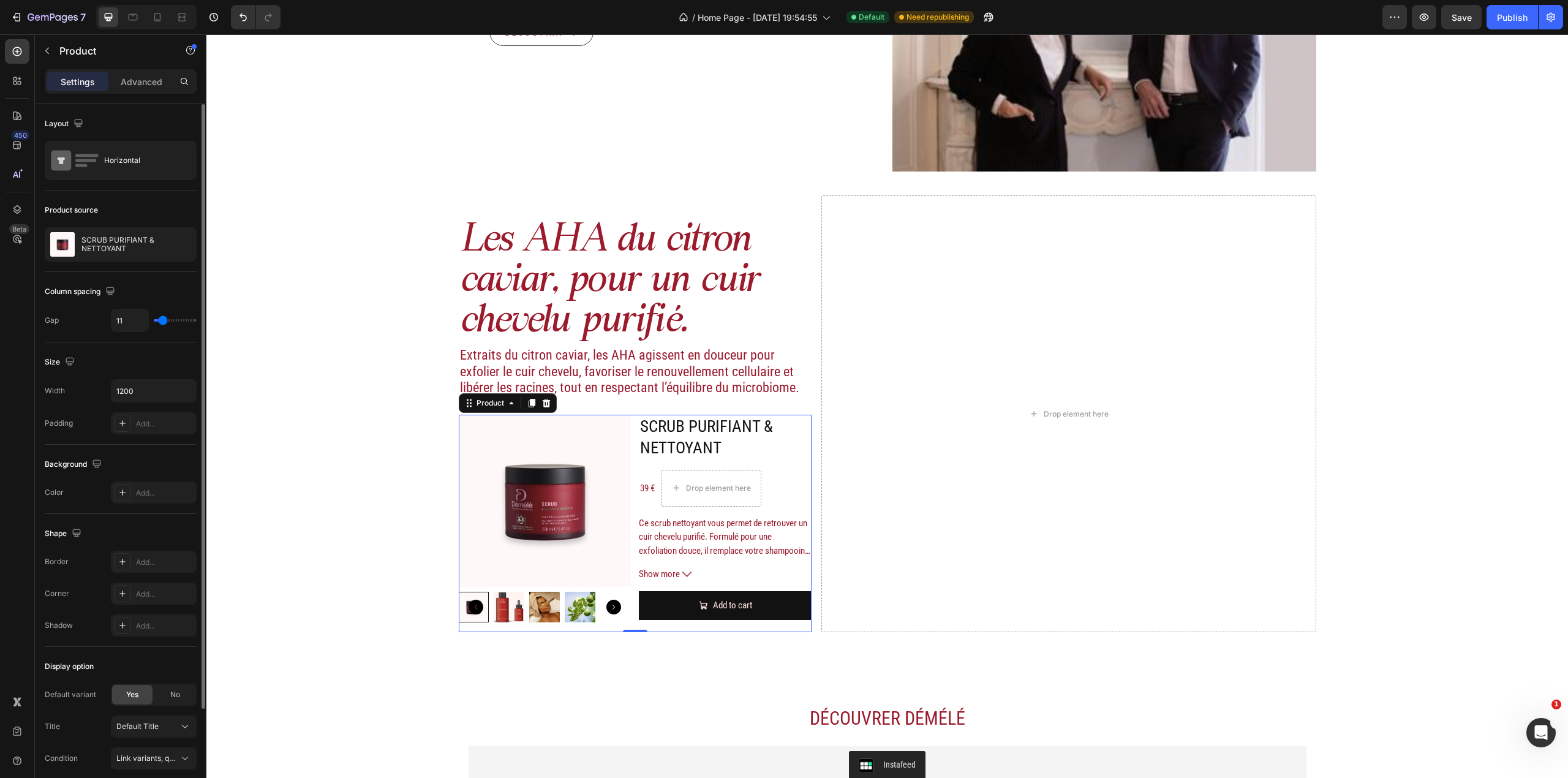
type input "9"
drag, startPoint x: 168, startPoint y: 323, endPoint x: 162, endPoint y: 318, distance: 7.8
type input "9"
click at [162, 319] on input "range" at bounding box center [175, 320] width 43 height 3
click at [733, 438] on h2 "SCRUB PURIFIANT & NETTOYANT" at bounding box center [724, 437] width 174 height 45
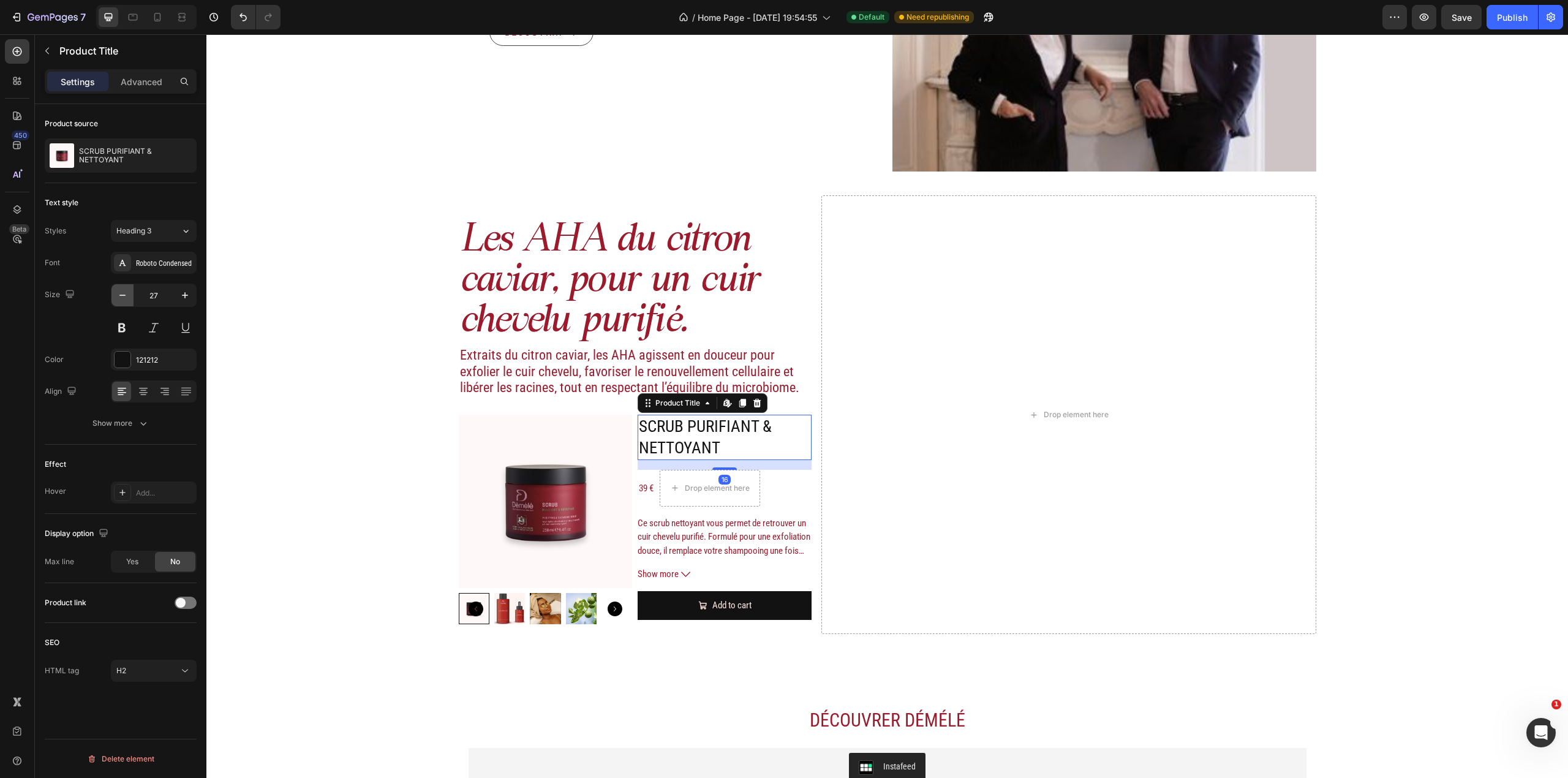
click at [117, 290] on icon "button" at bounding box center [122, 295] width 12 height 12
type input "26"
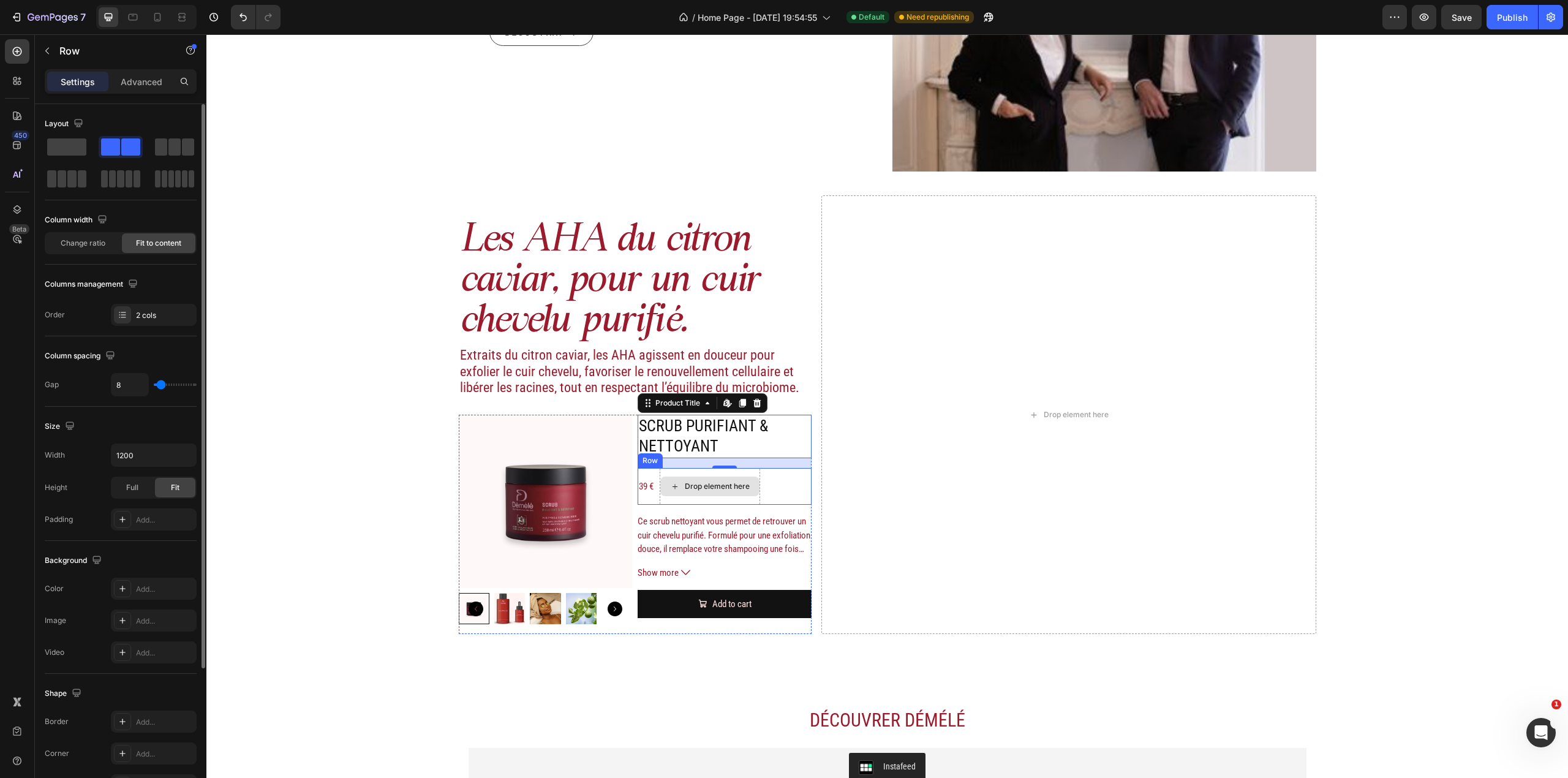
click at [741, 504] on div "Drop element here" at bounding box center [710, 486] width 101 height 37
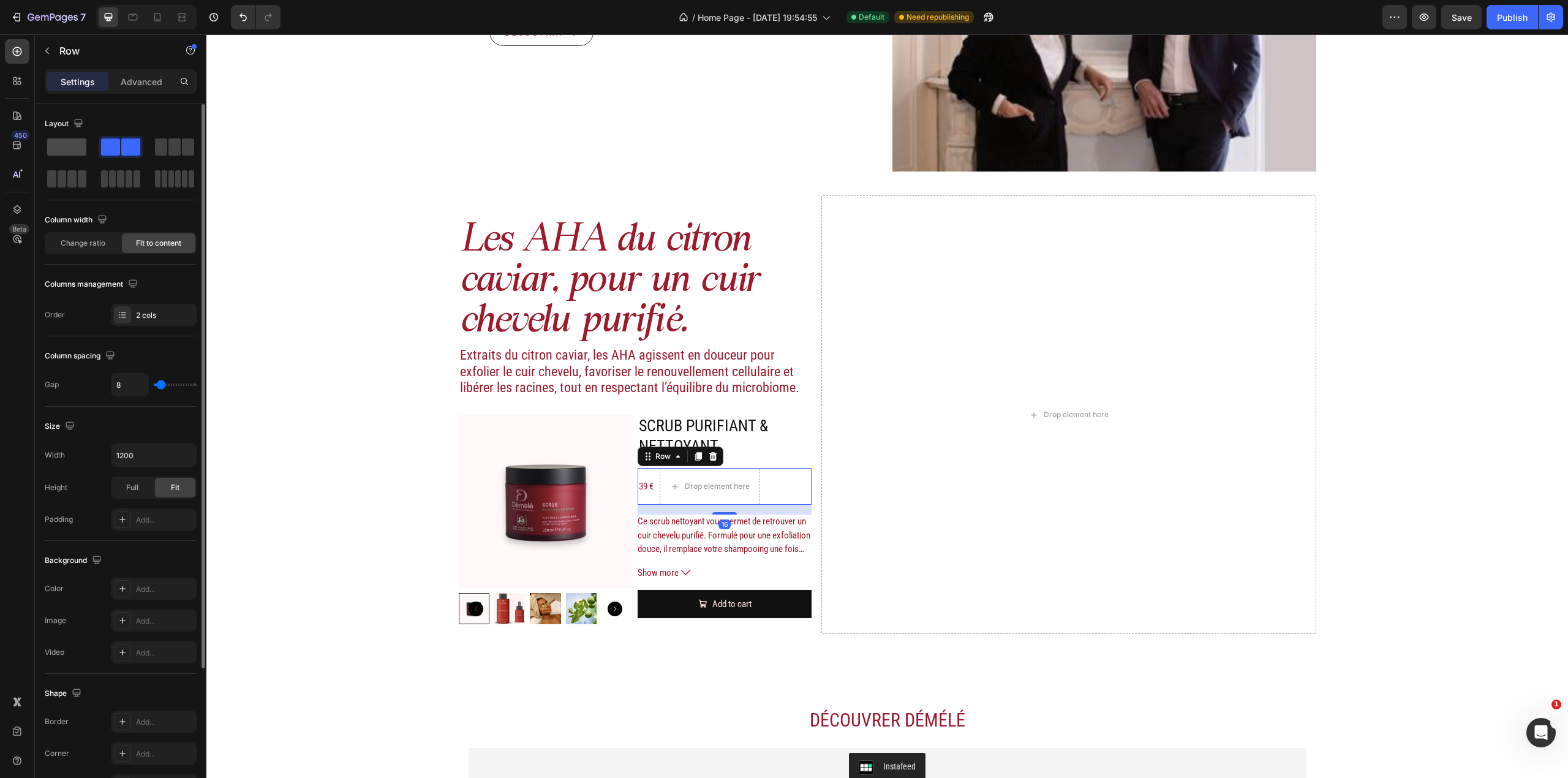
drag, startPoint x: 67, startPoint y: 138, endPoint x: 485, endPoint y: 415, distance: 501.5
click at [99, 138] on div at bounding box center [121, 147] width 44 height 22
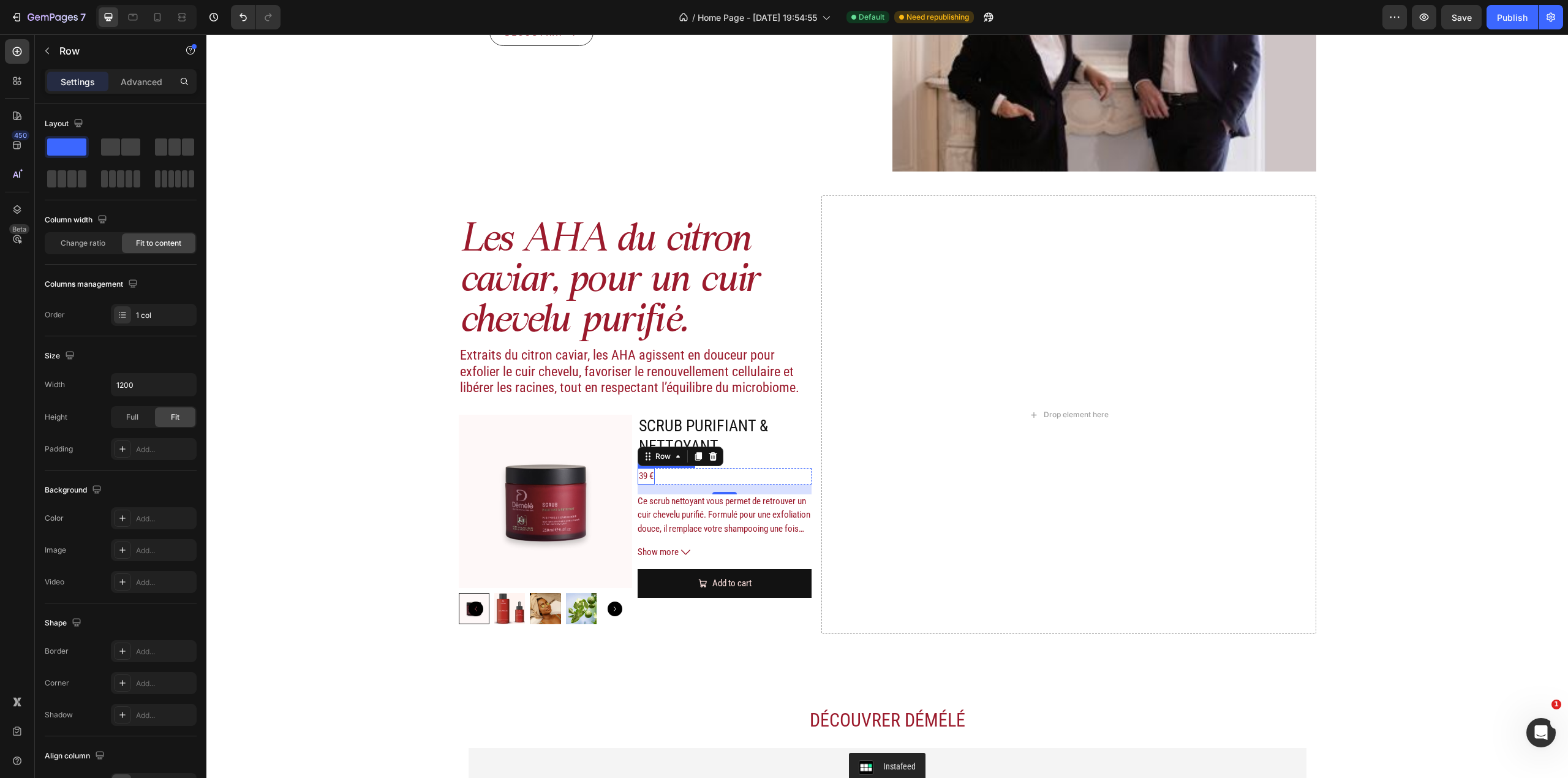
click at [647, 475] on div "39 €" at bounding box center [646, 476] width 17 height 17
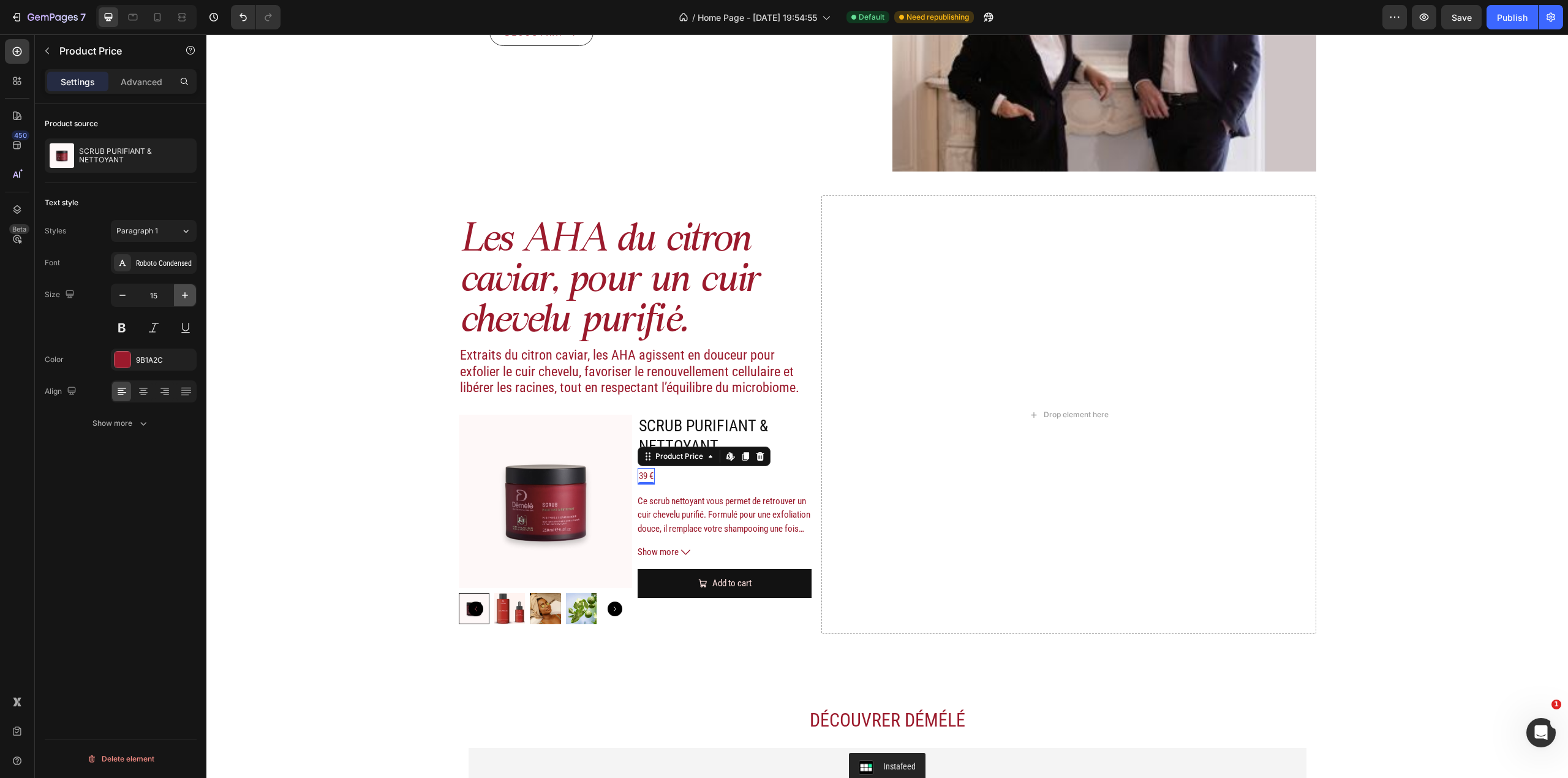
click at [189, 300] on icon "button" at bounding box center [185, 295] width 12 height 12
click at [187, 300] on icon "button" at bounding box center [185, 295] width 12 height 12
type input "18"
click at [145, 363] on div "9B1A2C" at bounding box center [154, 360] width 36 height 11
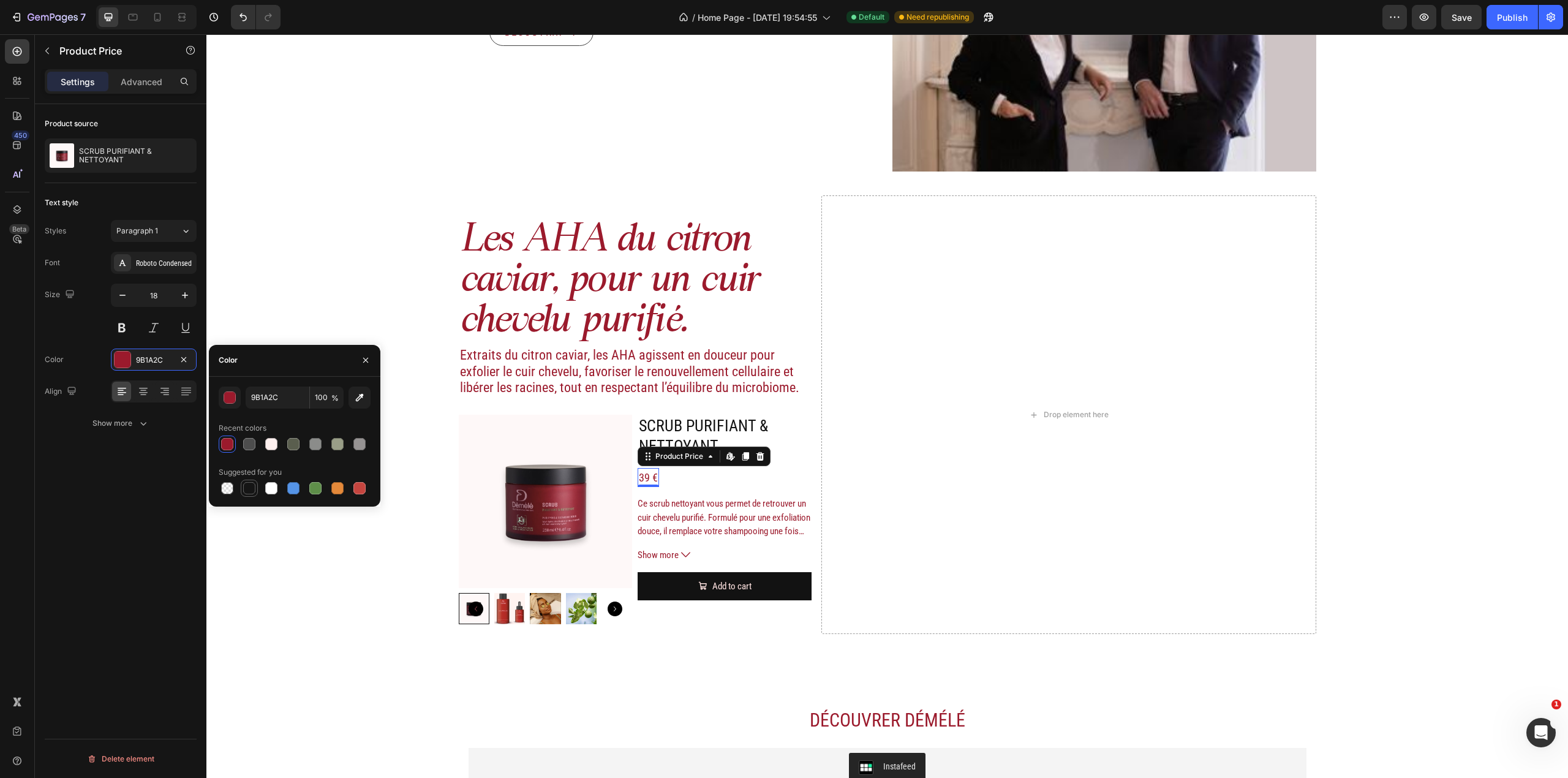
click at [251, 485] on div at bounding box center [249, 488] width 12 height 12
type input "151515"
click at [721, 523] on div "Ce scrub nettoyant vous permet de retrouver un cuir chevelu purifié. Formulé po…" at bounding box center [724, 518] width 174 height 42
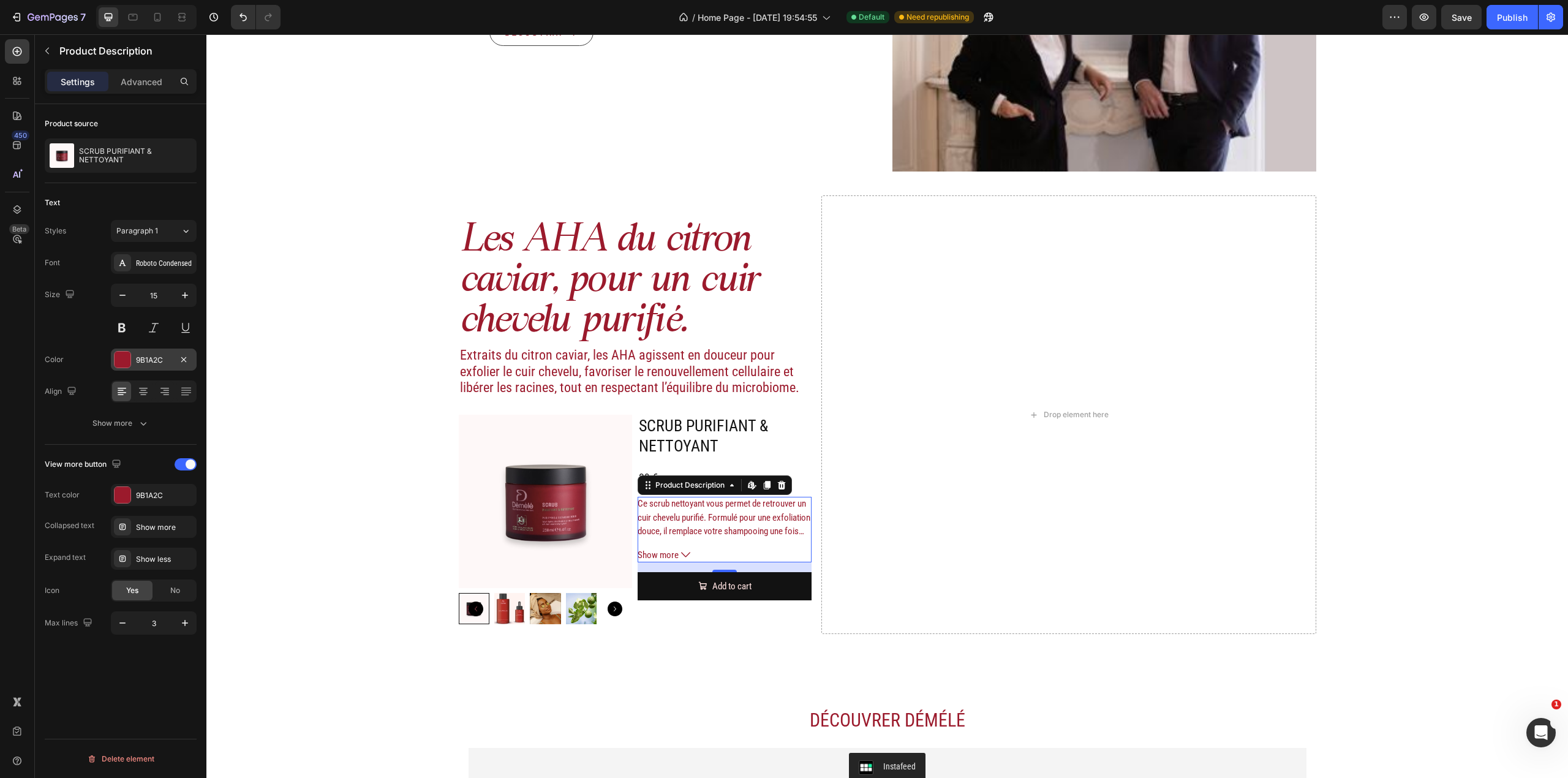
click at [148, 368] on div "9B1A2C" at bounding box center [154, 360] width 86 height 22
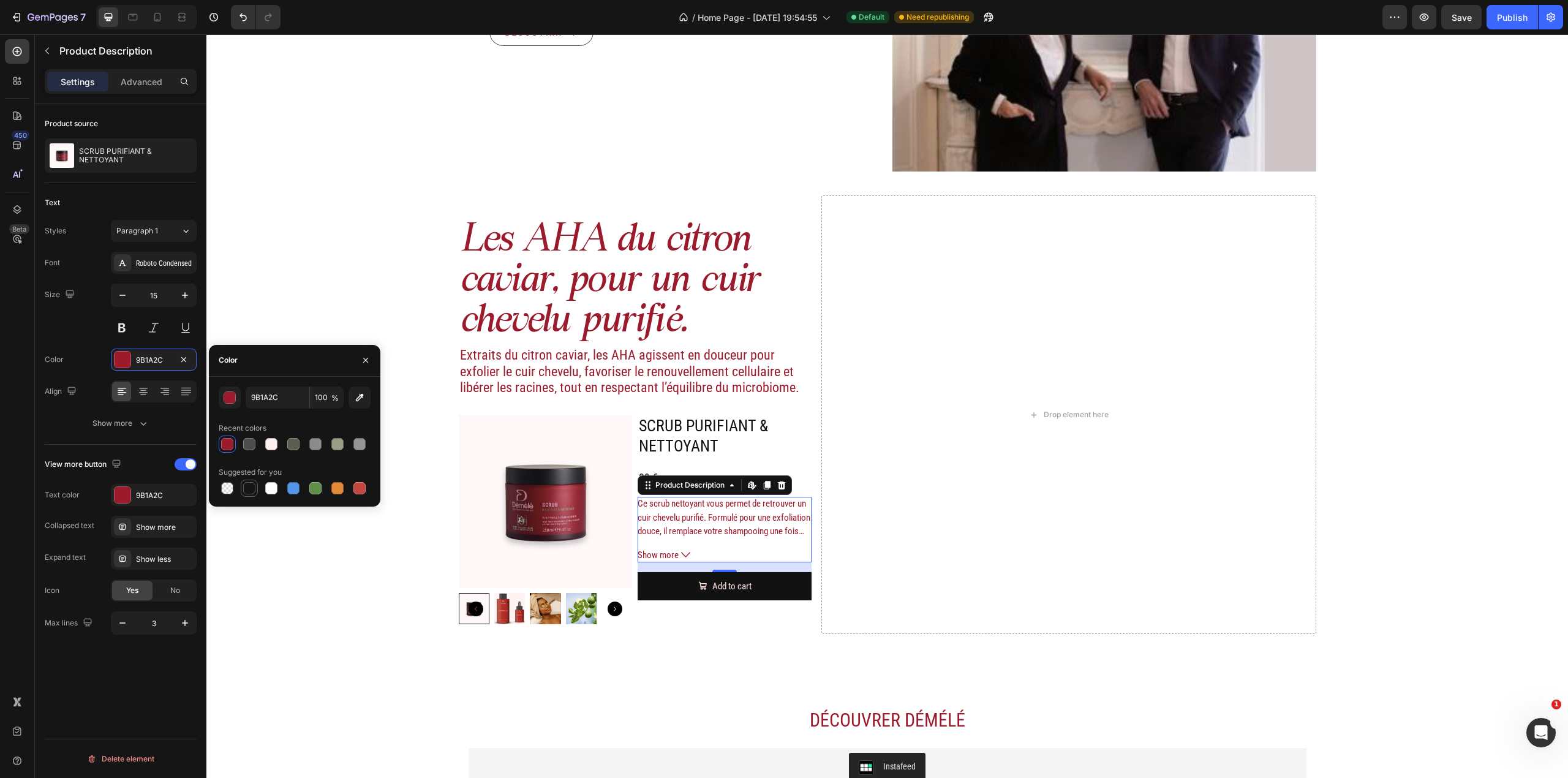
click at [248, 493] on div at bounding box center [249, 488] width 12 height 12
type input "151515"
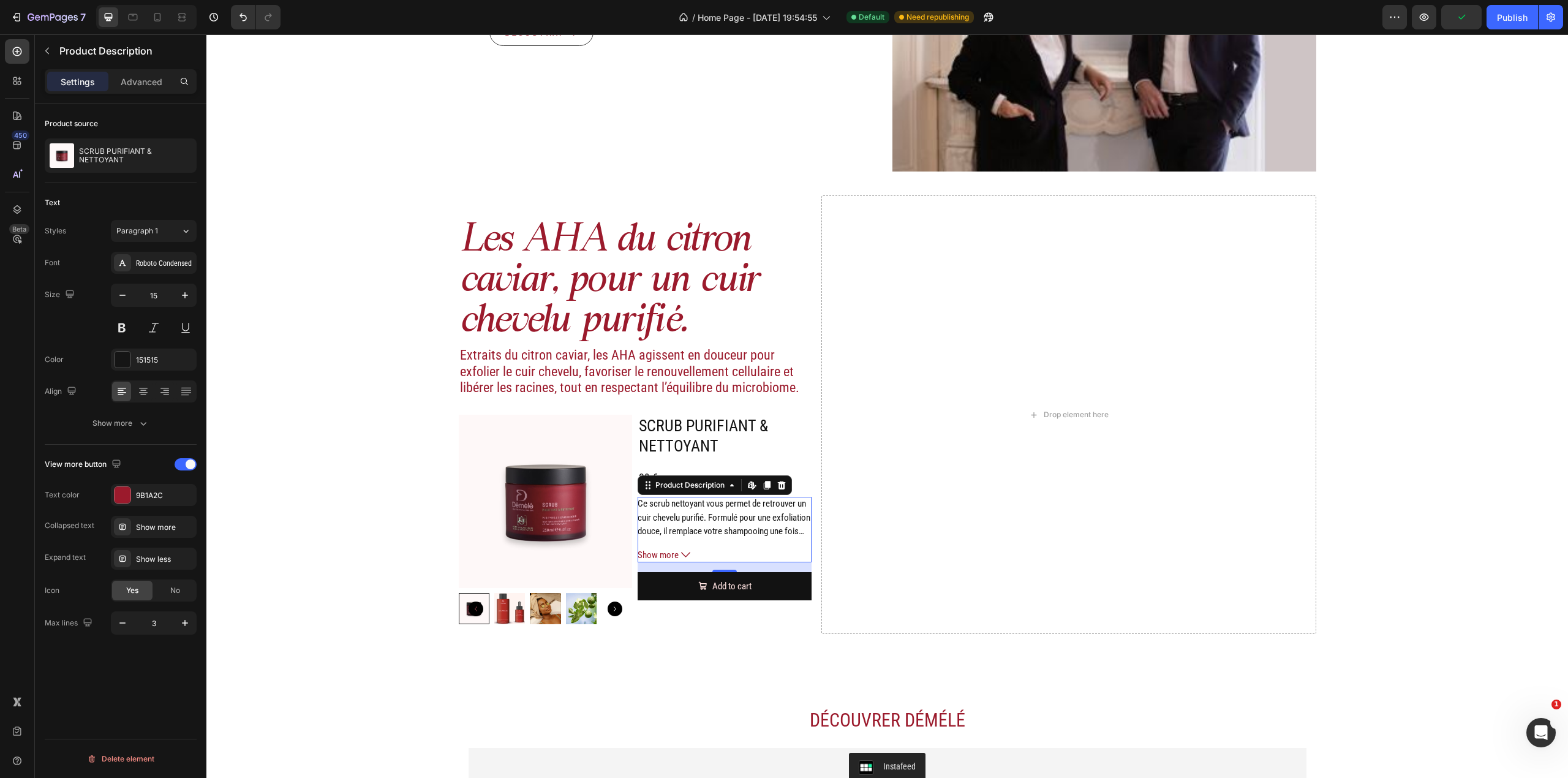
click at [682, 554] on icon at bounding box center [686, 555] width 9 height 5
click at [662, 590] on span "Show less" at bounding box center [656, 583] width 37 height 14
click at [139, 500] on div "9B1A2C" at bounding box center [154, 495] width 36 height 11
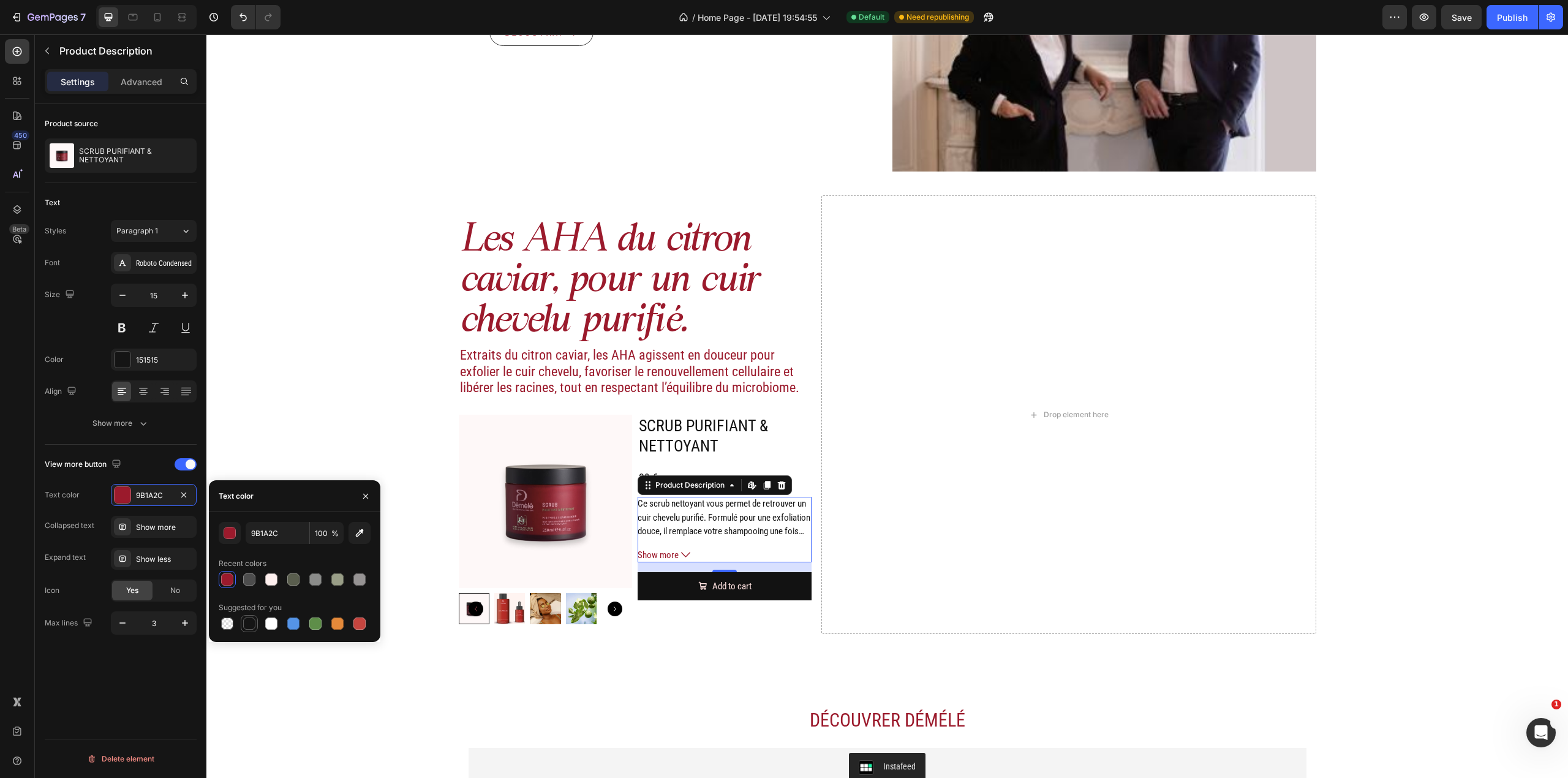
click at [256, 628] on div at bounding box center [249, 624] width 15 height 15
type input "151515"
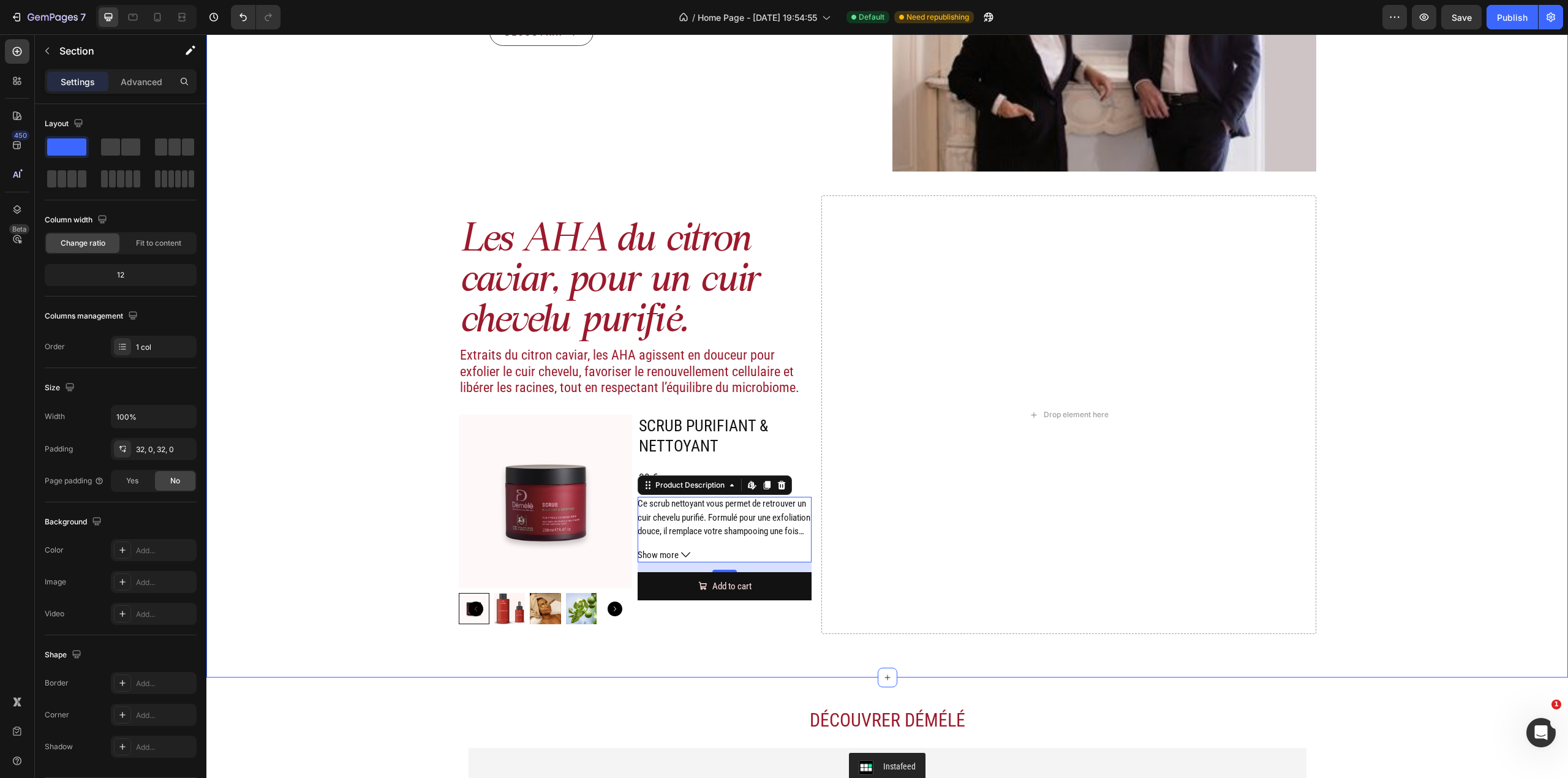
click at [729, 657] on div "Image Actifs & ingrédients Heading Nos duos d’acide hyaluronique et d’actifs vé…" at bounding box center [887, 67] width 1361 height 1183
click at [689, 549] on button "Show more" at bounding box center [724, 555] width 174 height 14
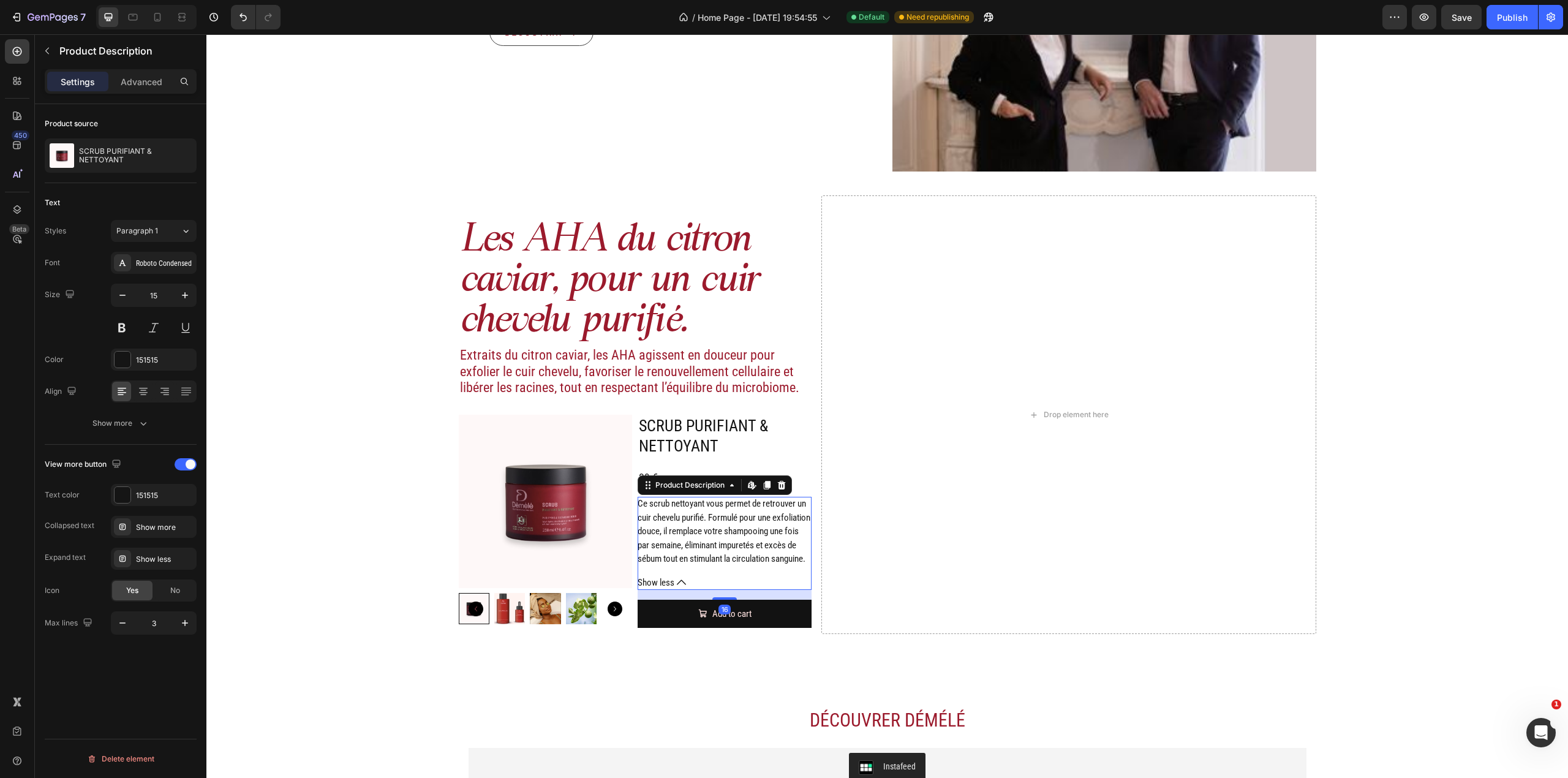
click at [686, 590] on button "Show less" at bounding box center [724, 583] width 174 height 14
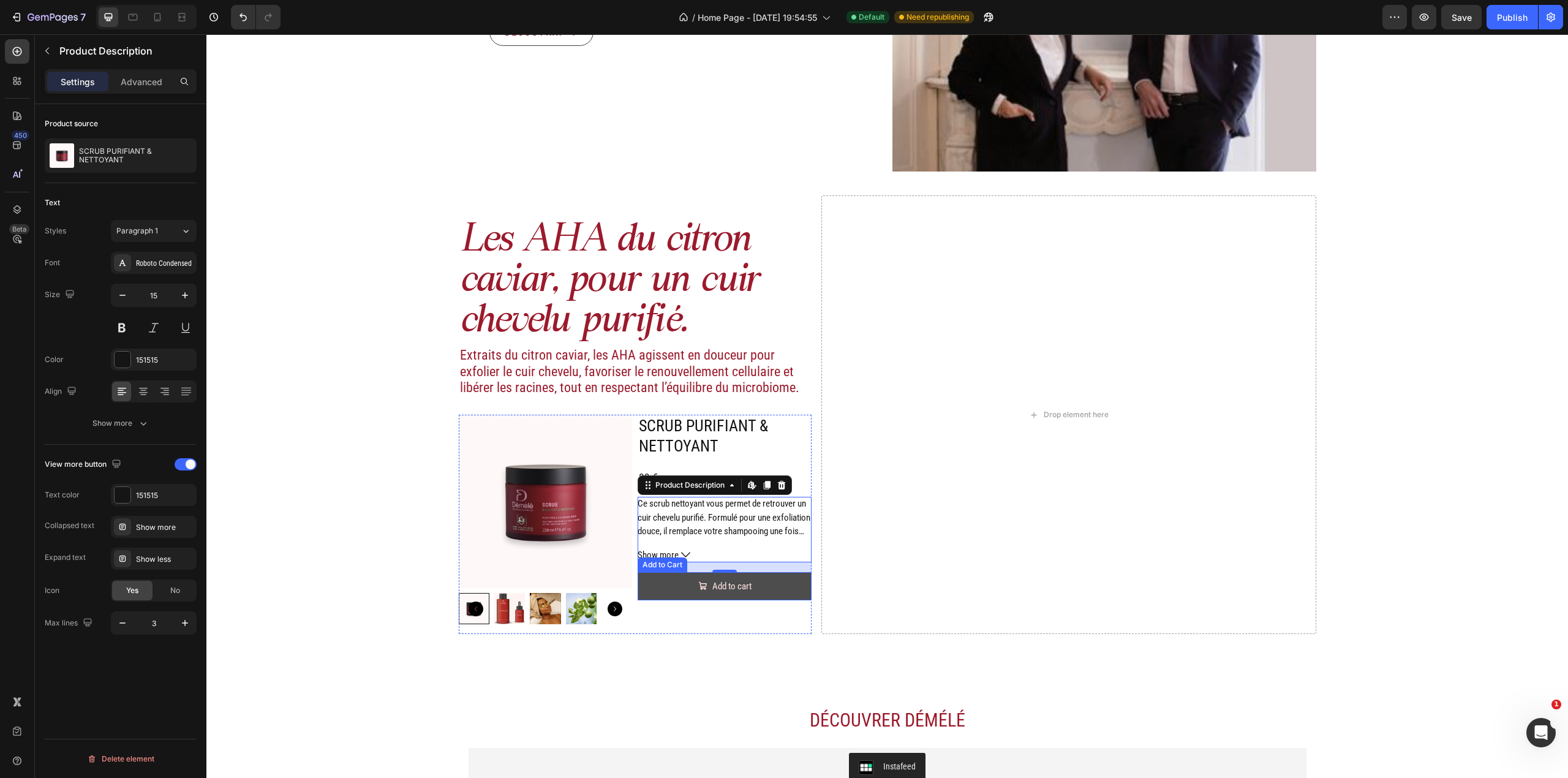
click at [660, 584] on button "Add to cart" at bounding box center [724, 586] width 174 height 29
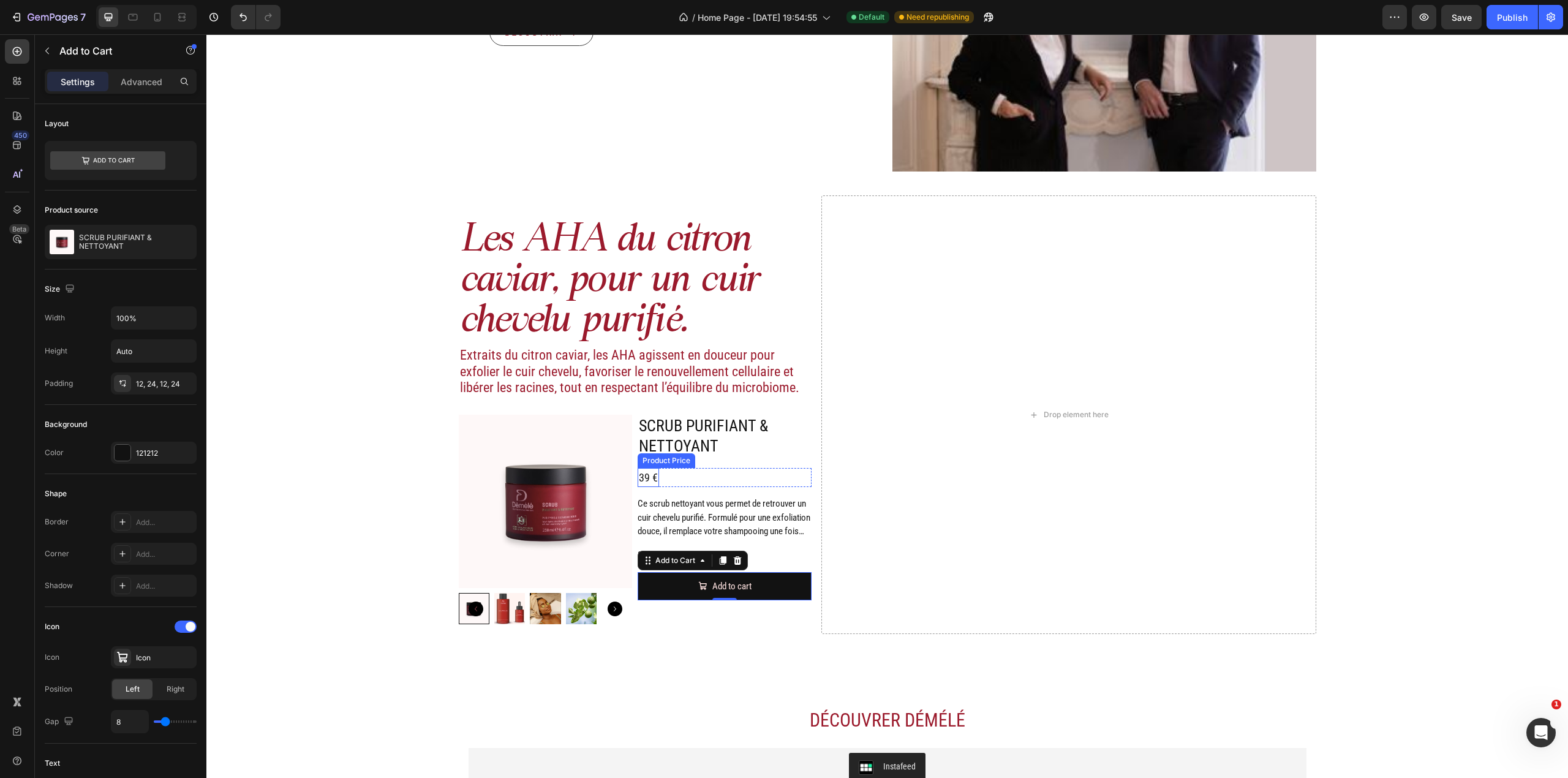
click at [675, 445] on h2 "SCRUB PURIFIANT & NETTOYANT" at bounding box center [724, 436] width 174 height 44
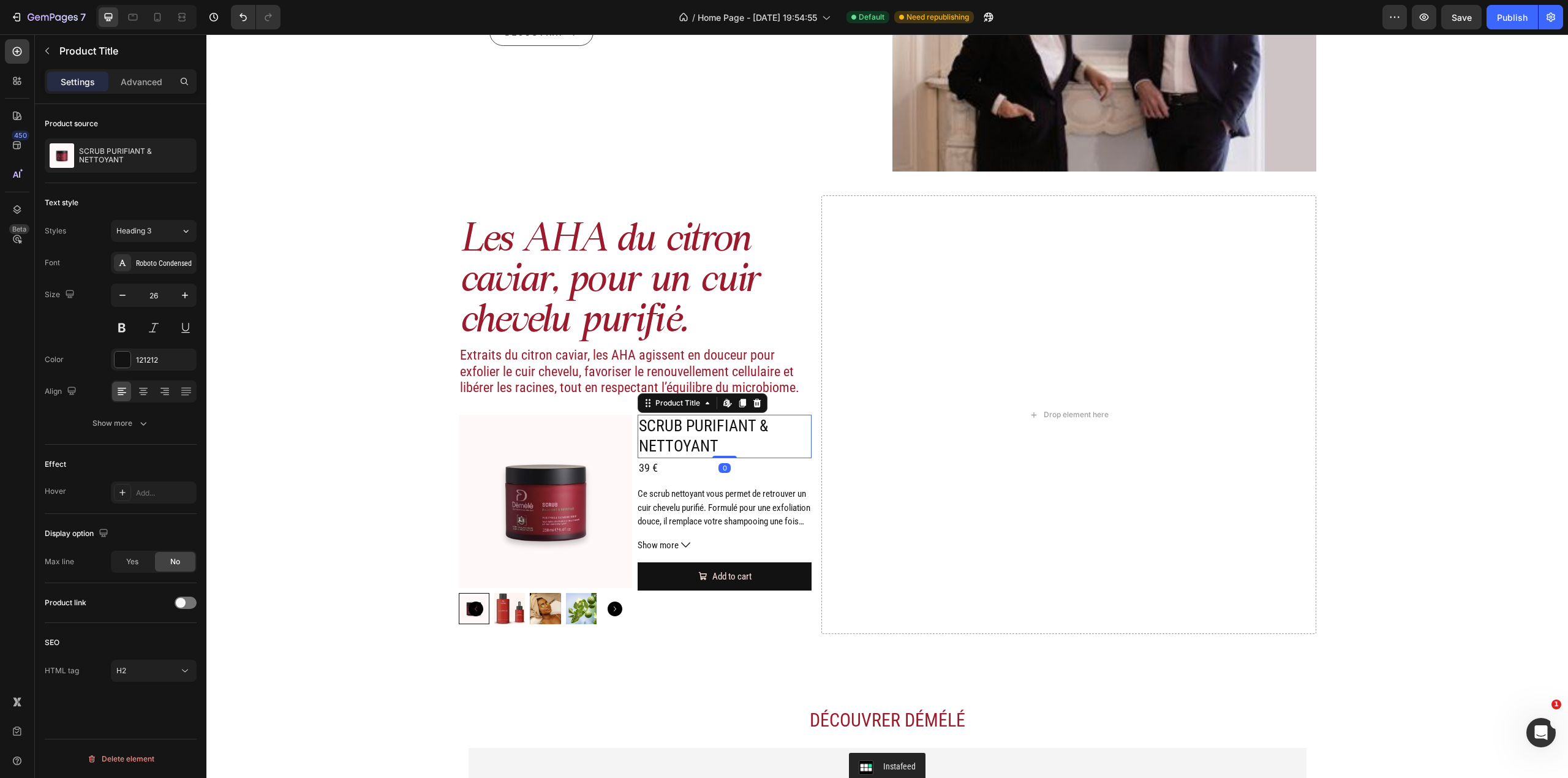
drag, startPoint x: 724, startPoint y: 467, endPoint x: 724, endPoint y: 453, distance: 14.0
click at [724, 453] on div "SCRUB PURIFIANT & NETTOYANT Product Title Edit content in Shopify 0" at bounding box center [724, 436] width 174 height 44
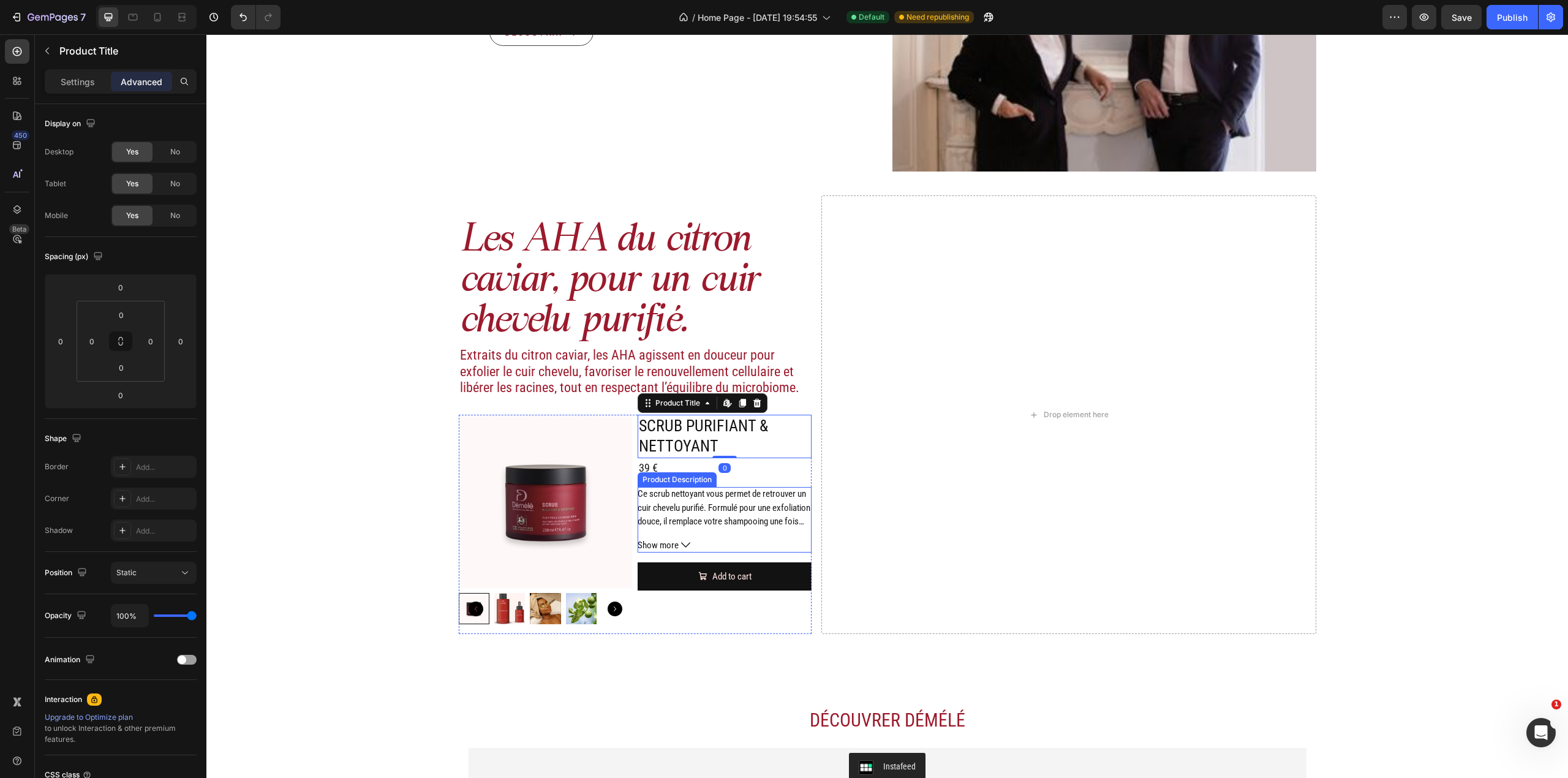
click at [697, 497] on span "Ce scrub nettoyant vous permet de retrouver un cuir chevelu purifié. Formulé po…" at bounding box center [724, 521] width 173 height 66
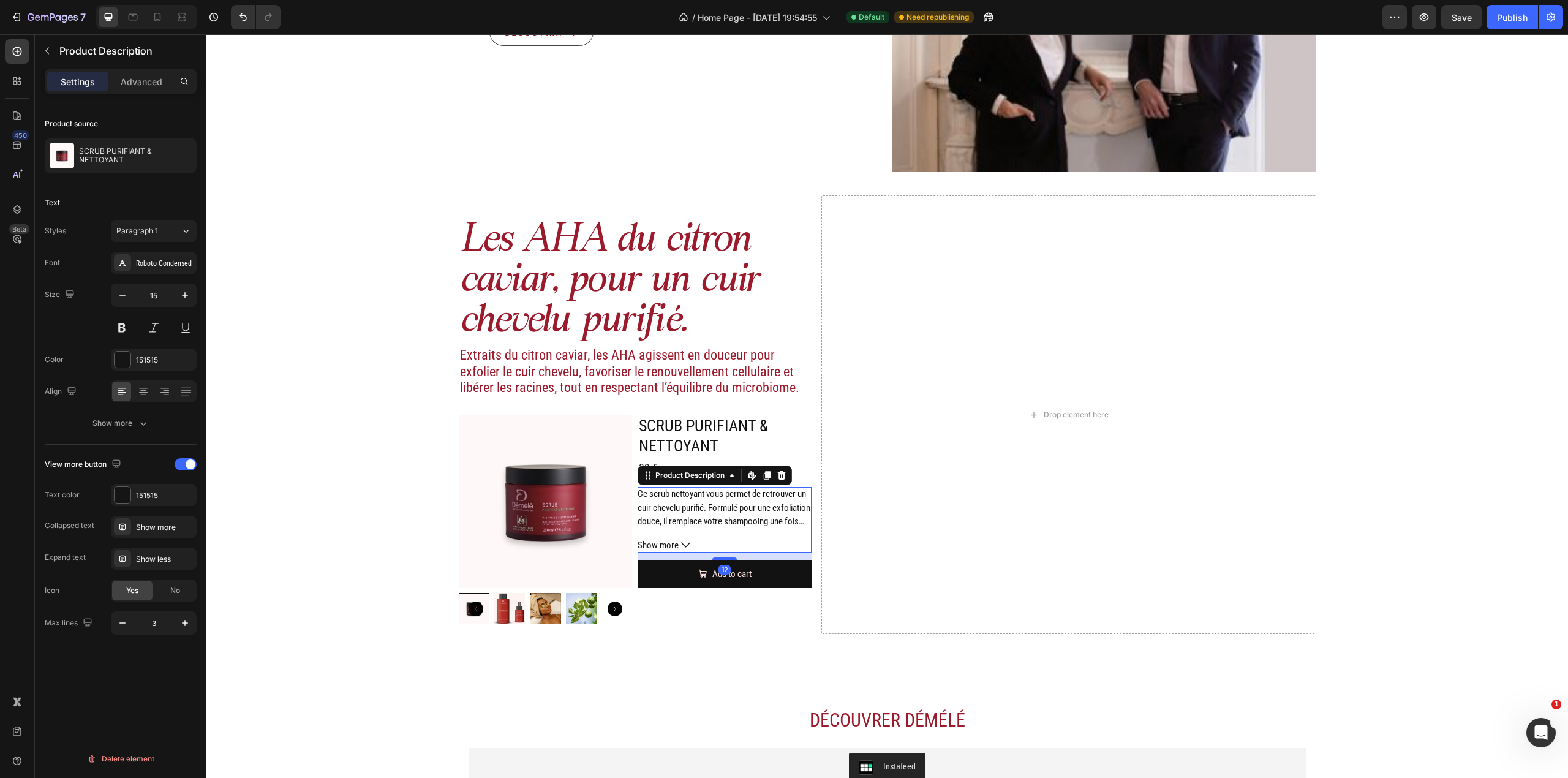
drag, startPoint x: 726, startPoint y: 558, endPoint x: 733, endPoint y: 557, distance: 7.1
click at [733, 553] on div "12" at bounding box center [724, 553] width 174 height 0
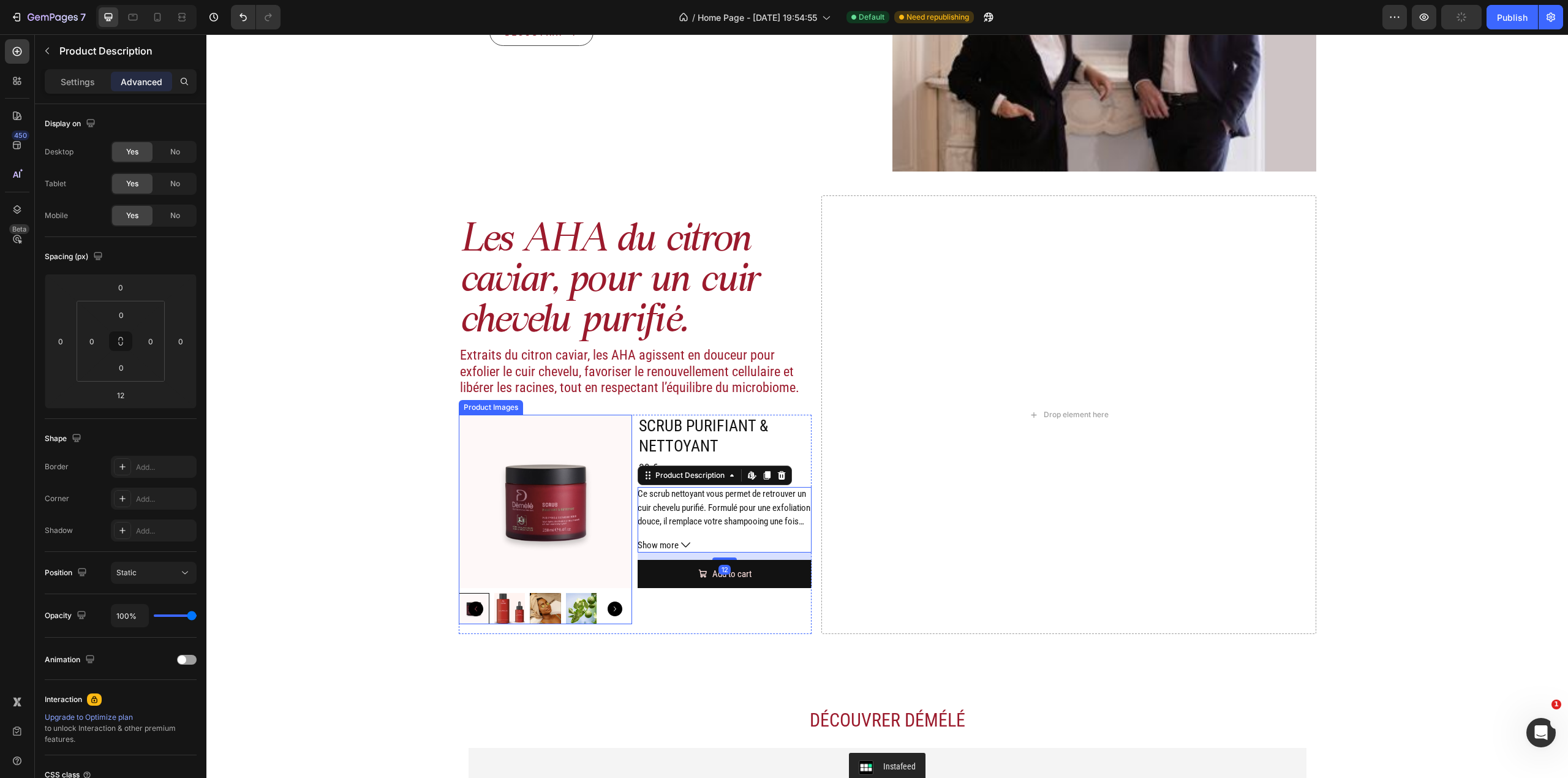
click at [571, 528] on img at bounding box center [545, 501] width 174 height 174
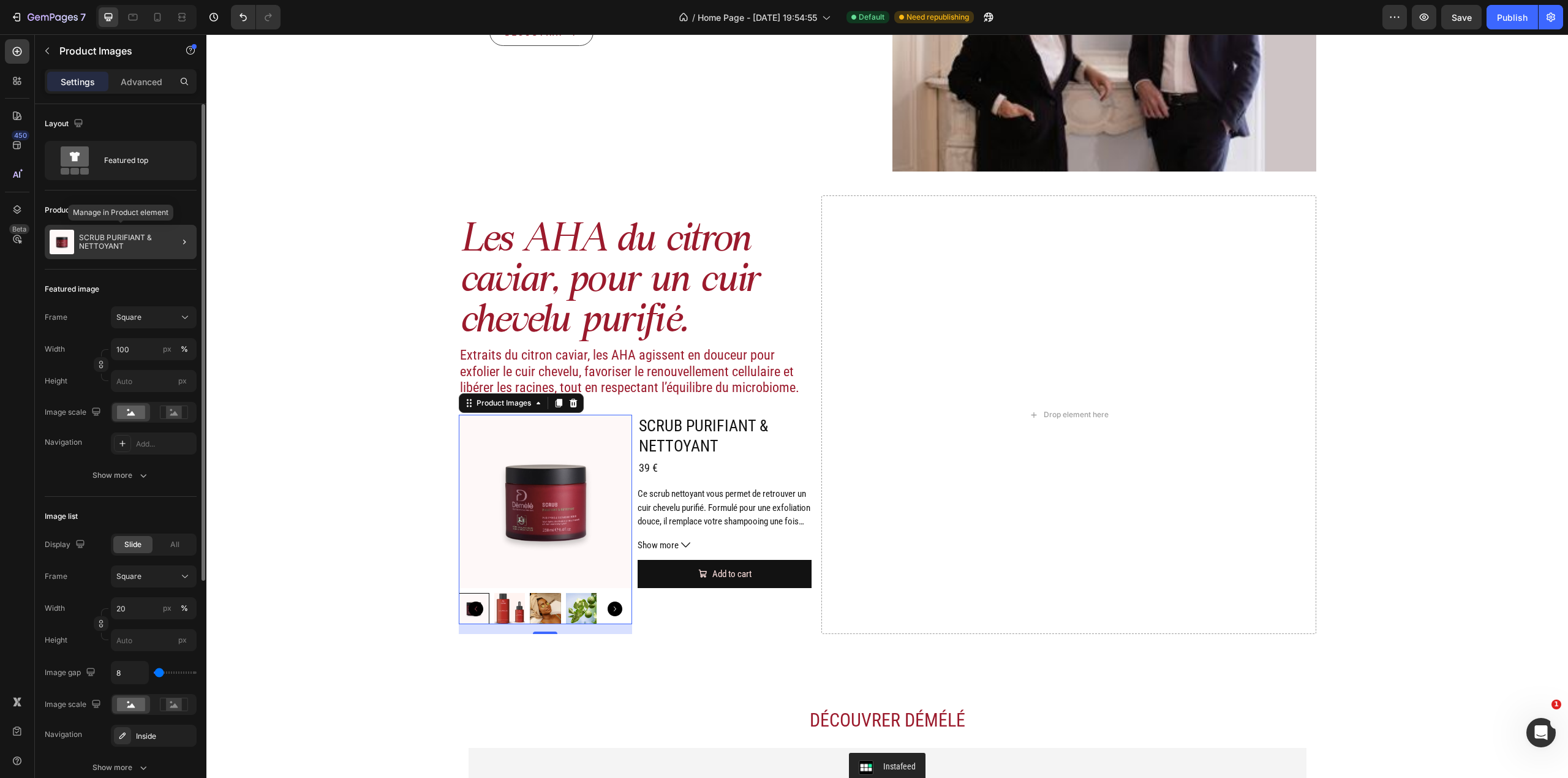
click at [147, 243] on p "SCRUB PURIFIANT & NETTOYANT" at bounding box center [135, 242] width 113 height 17
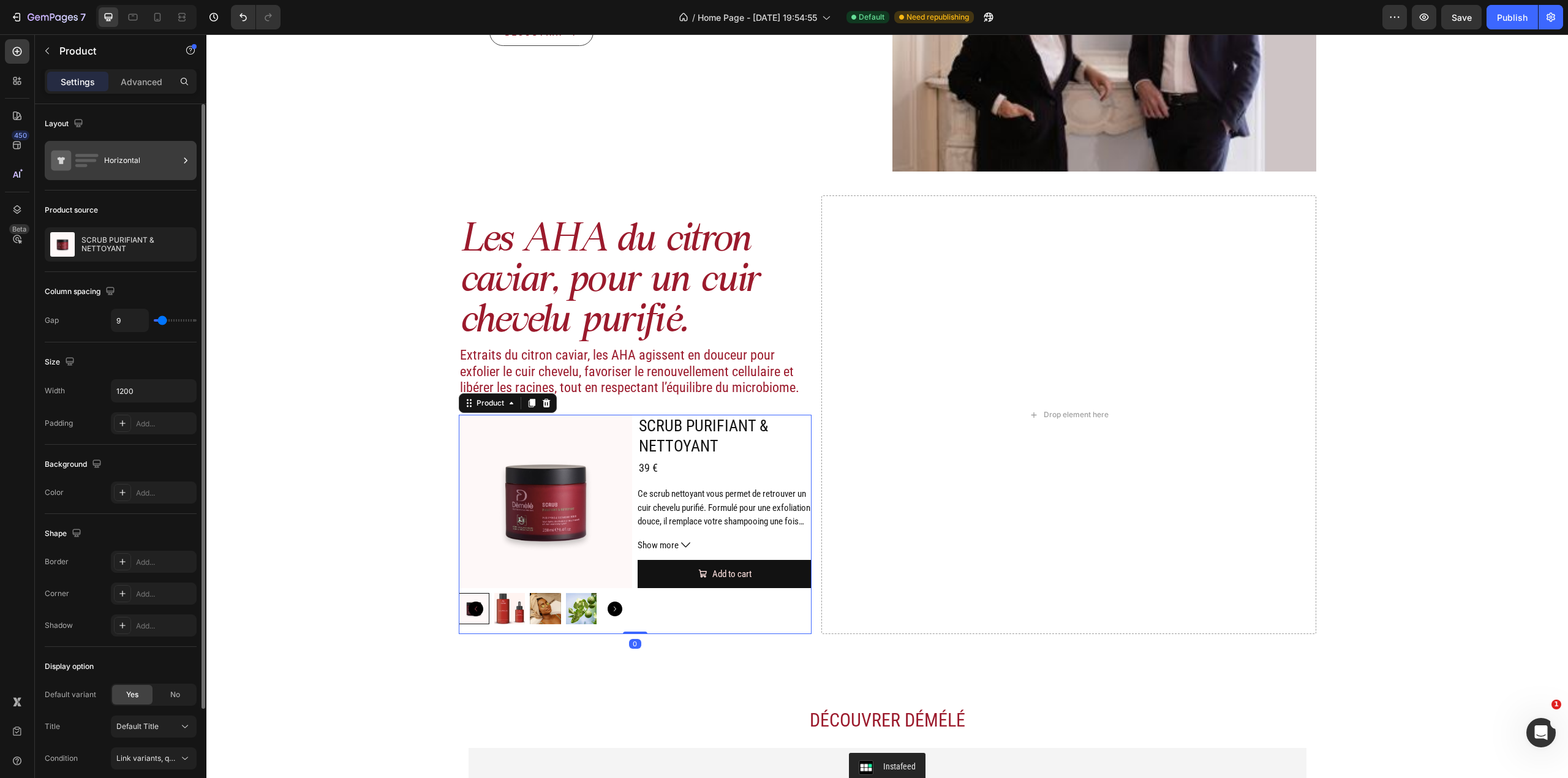
click at [136, 164] on div "Horizontal" at bounding box center [141, 161] width 75 height 28
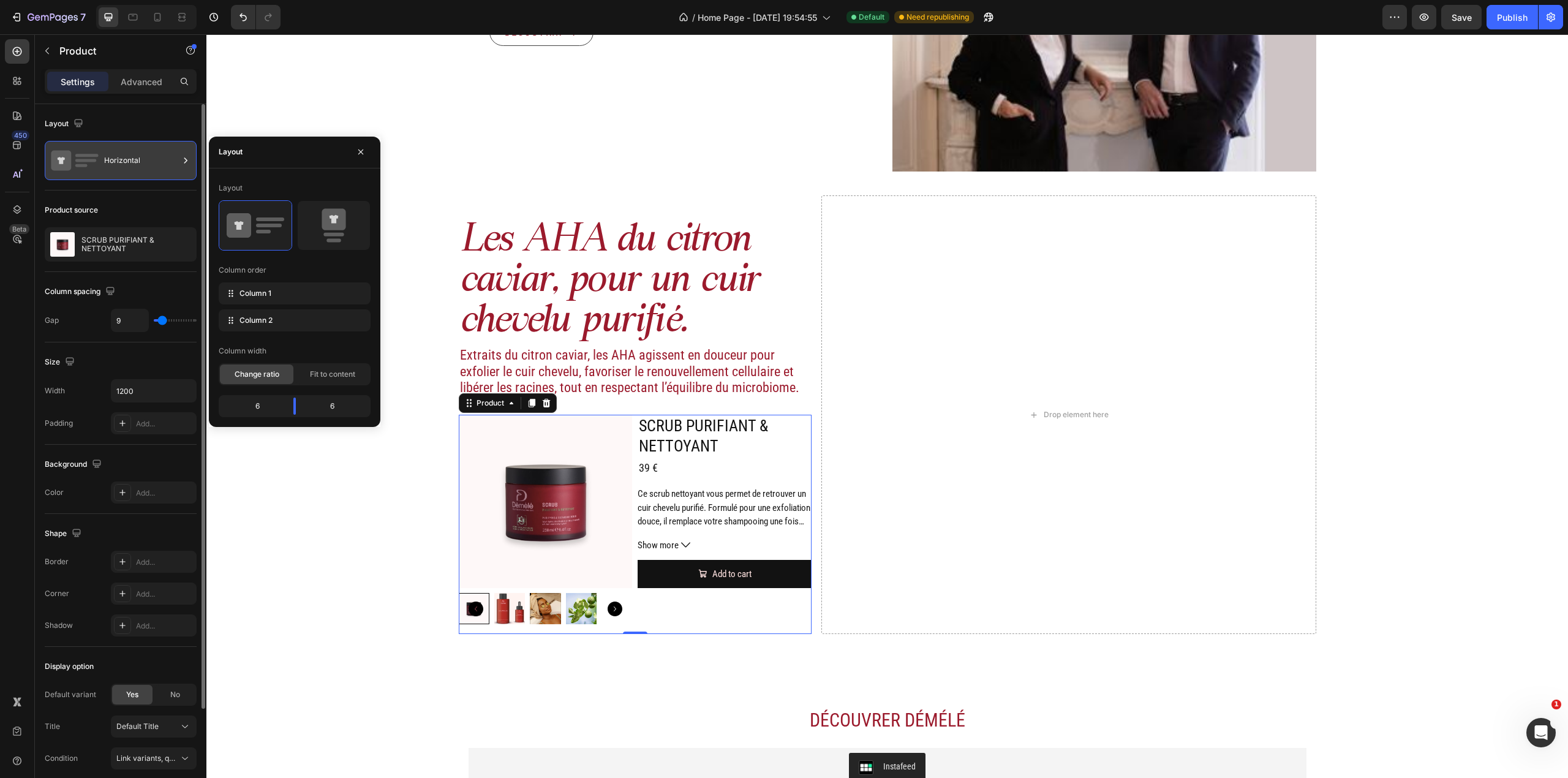
click at [128, 160] on div "Horizontal" at bounding box center [141, 161] width 75 height 28
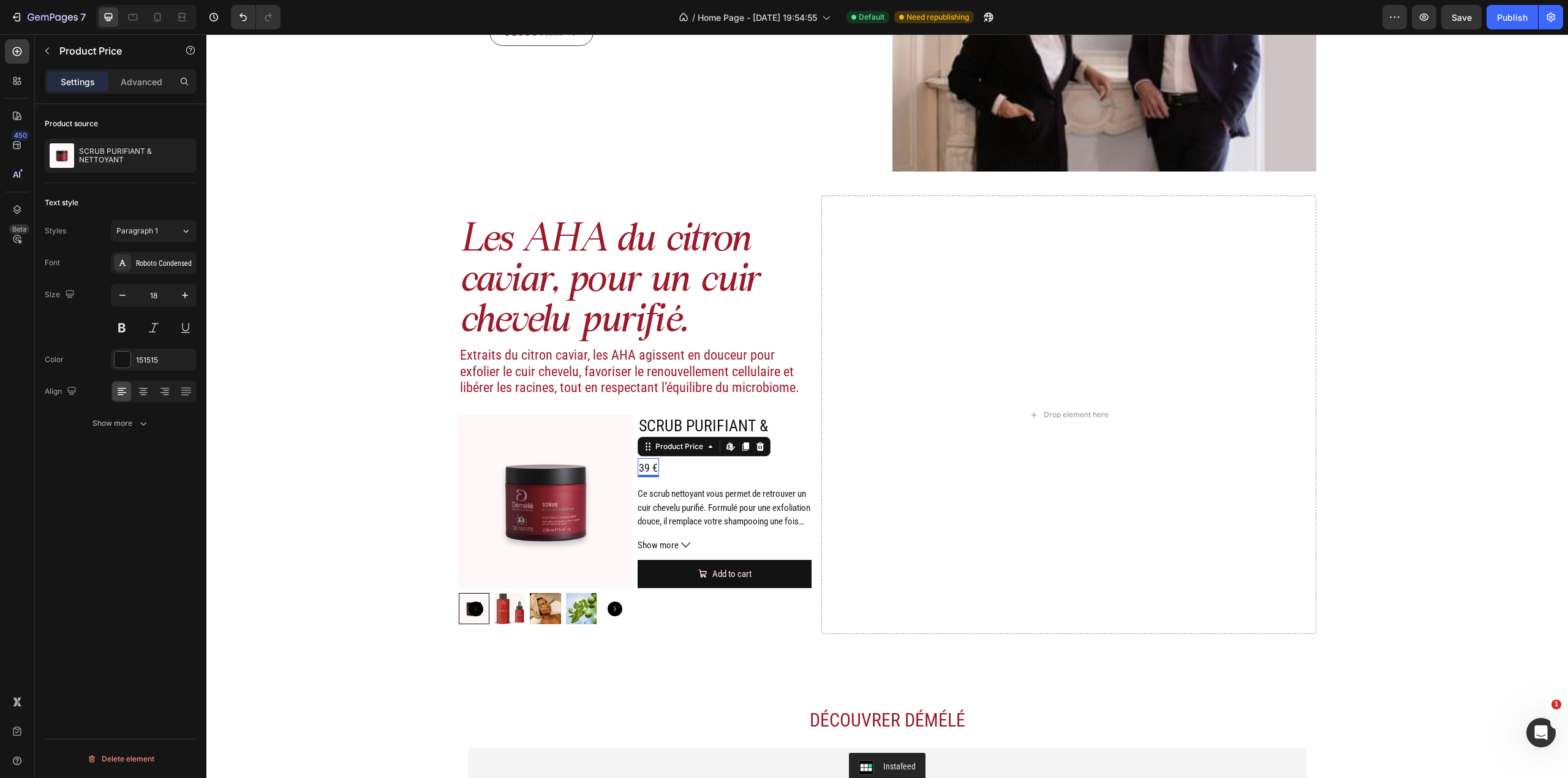
click at [638, 464] on div "39 €" at bounding box center [648, 467] width 21 height 19
click at [611, 456] on img at bounding box center [545, 501] width 174 height 174
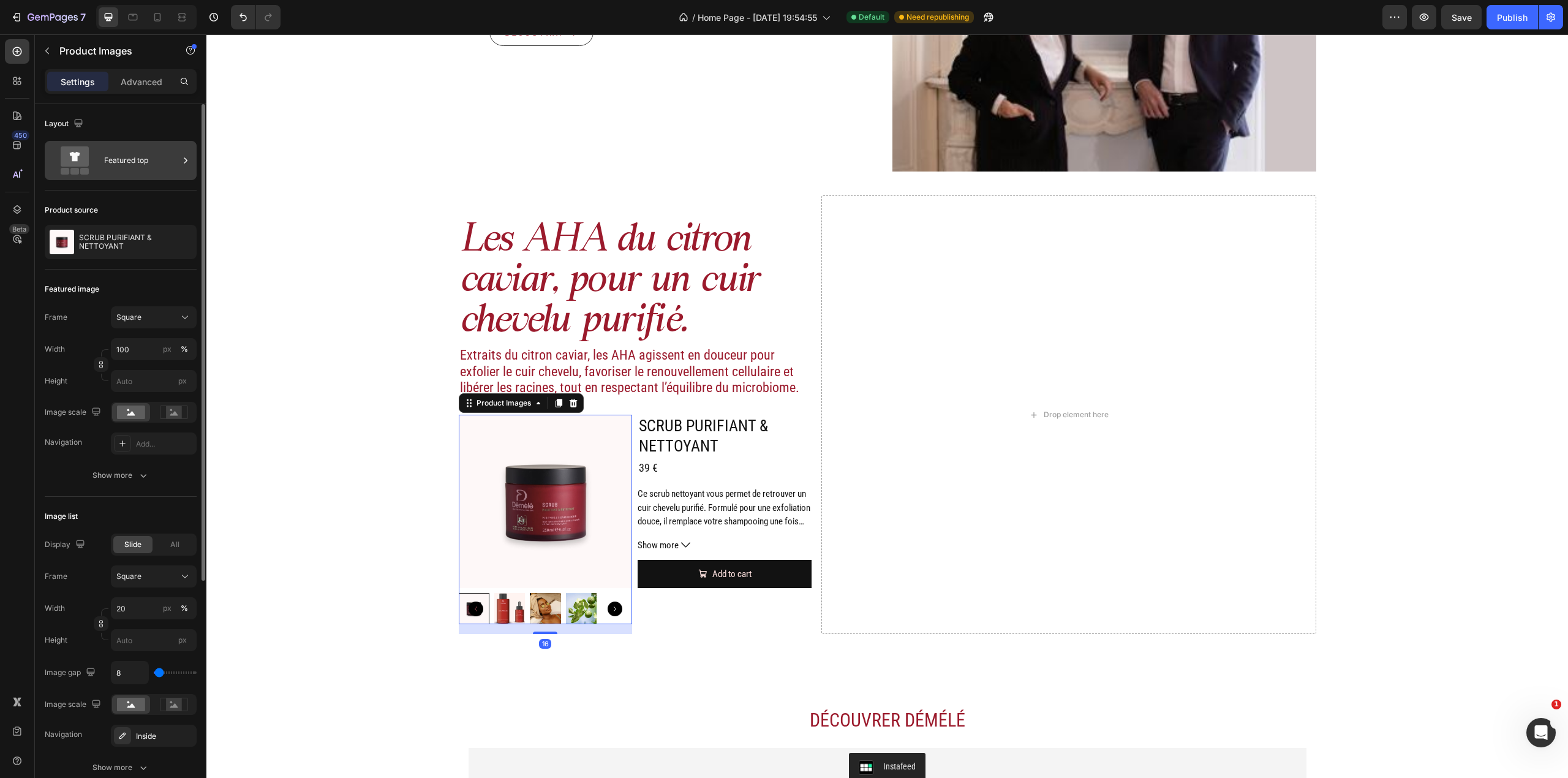
click at [158, 174] on div "Featured top" at bounding box center [120, 160] width 152 height 39
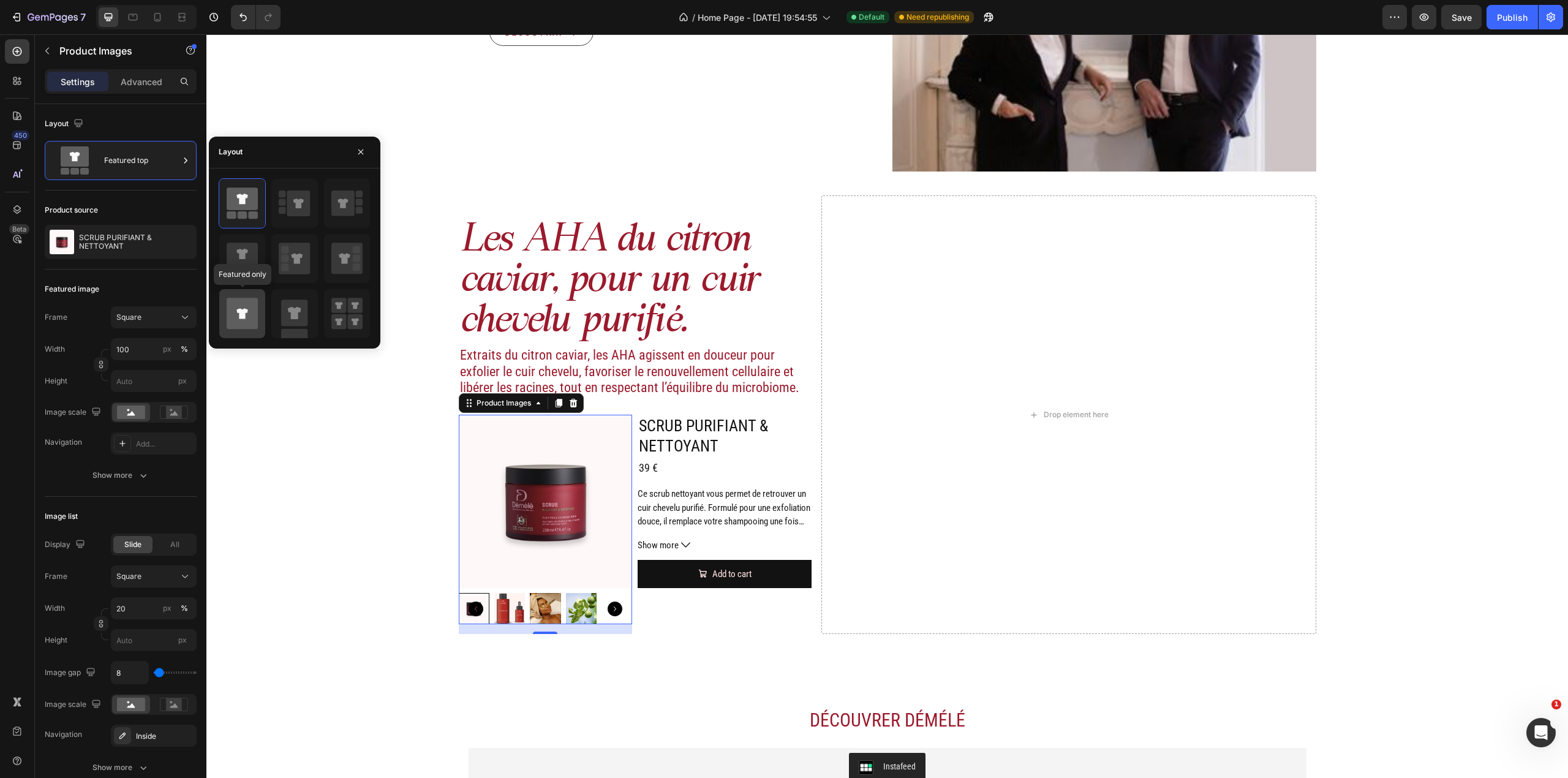
click at [253, 315] on icon at bounding box center [242, 313] width 31 height 31
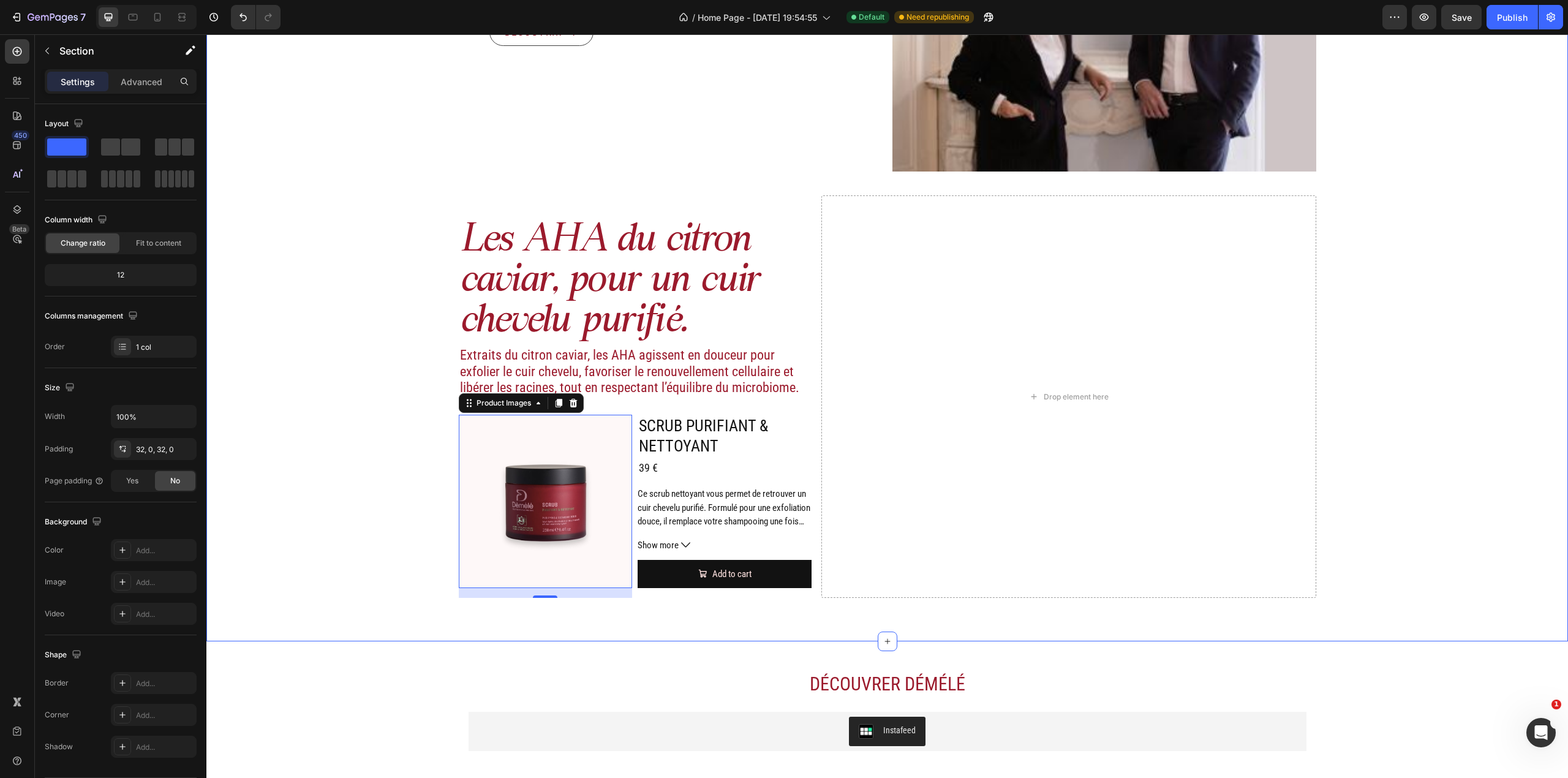
click at [336, 469] on div "Image Actifs & ingrédients Heading Nos duos d’acide hyaluronique et d’actifs vé…" at bounding box center [887, 48] width 1361 height 1147
click at [733, 380] on p "Extraits du citron caviar, les AHA agissent en douceur pour exfolier le cuir ch…" at bounding box center [636, 371] width 351 height 48
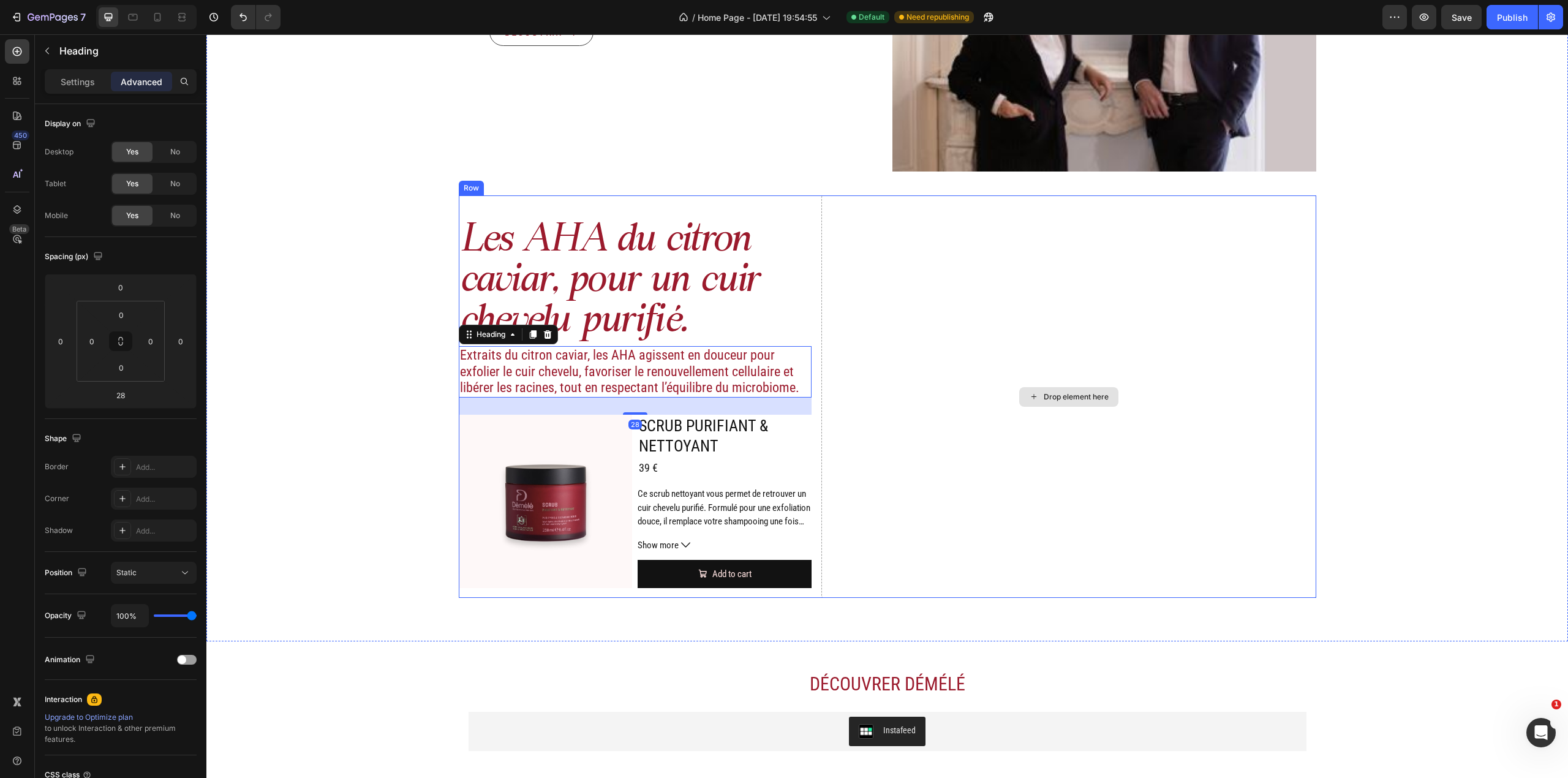
click at [988, 361] on div "Drop element here" at bounding box center [1068, 396] width 494 height 402
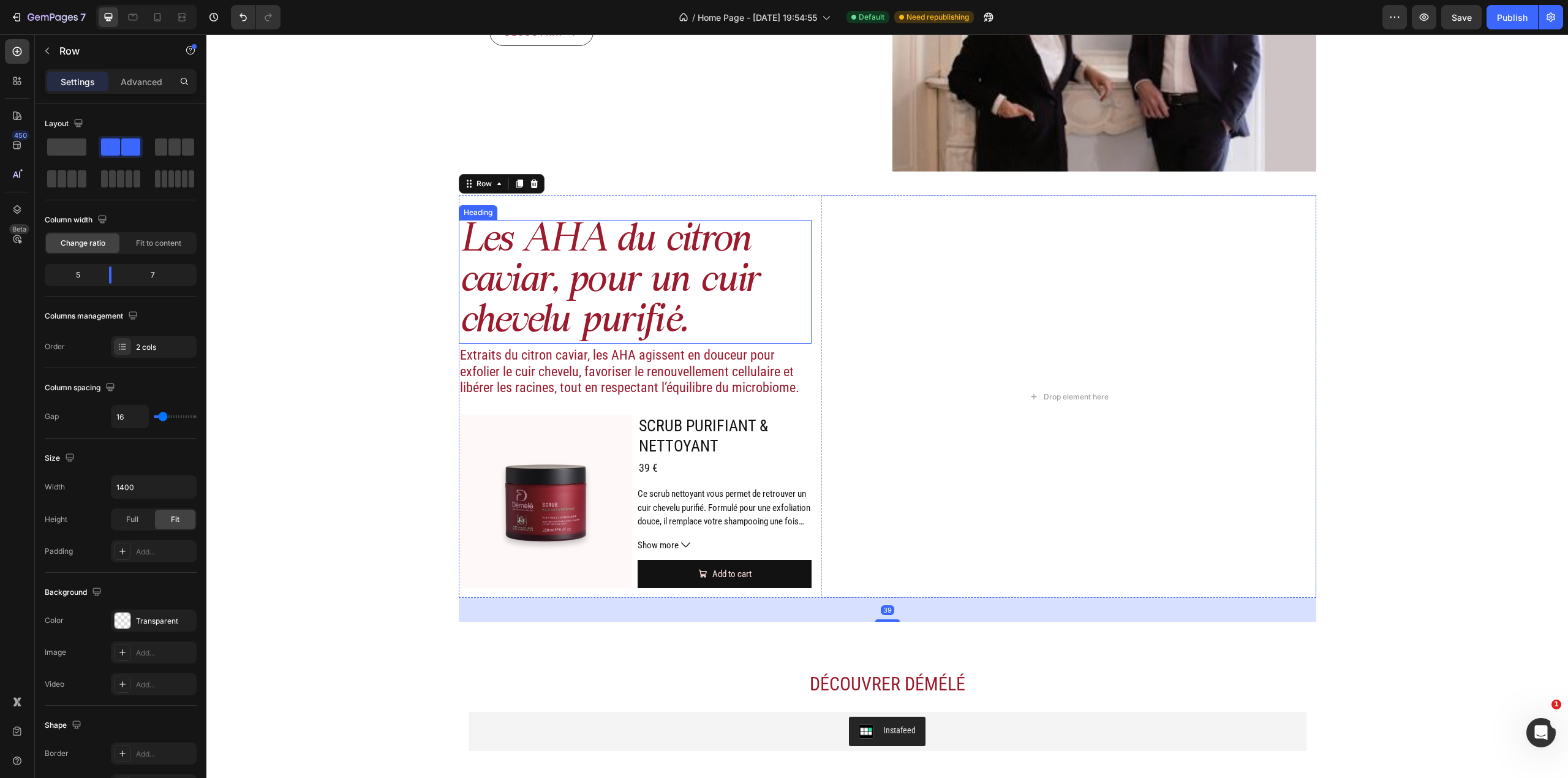
click at [660, 277] on p "Les AHA du citron caviar, pour un cuir chevelu purifié." at bounding box center [636, 282] width 351 height 121
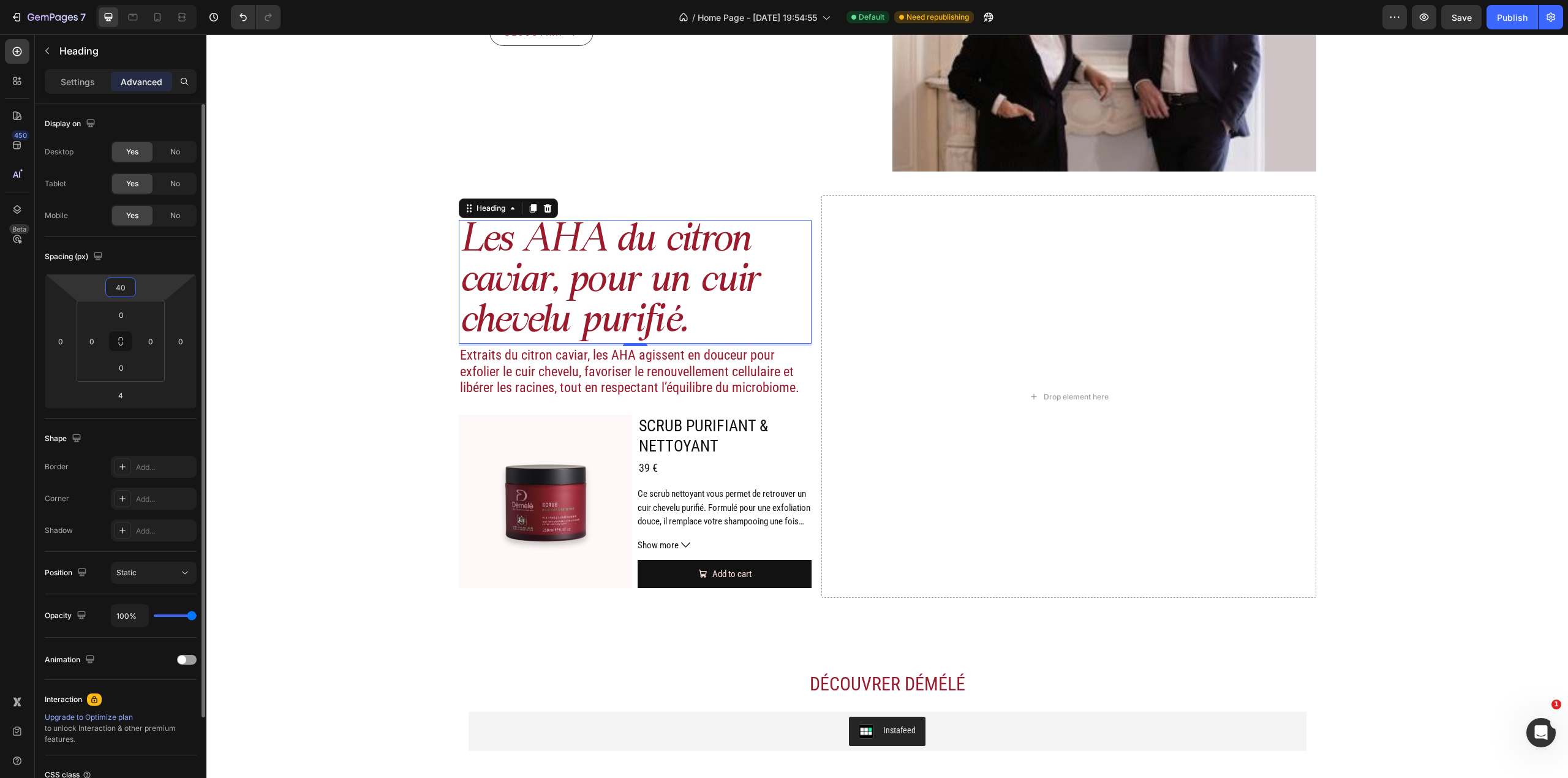
click at [126, 291] on input "40" at bounding box center [121, 287] width 25 height 18
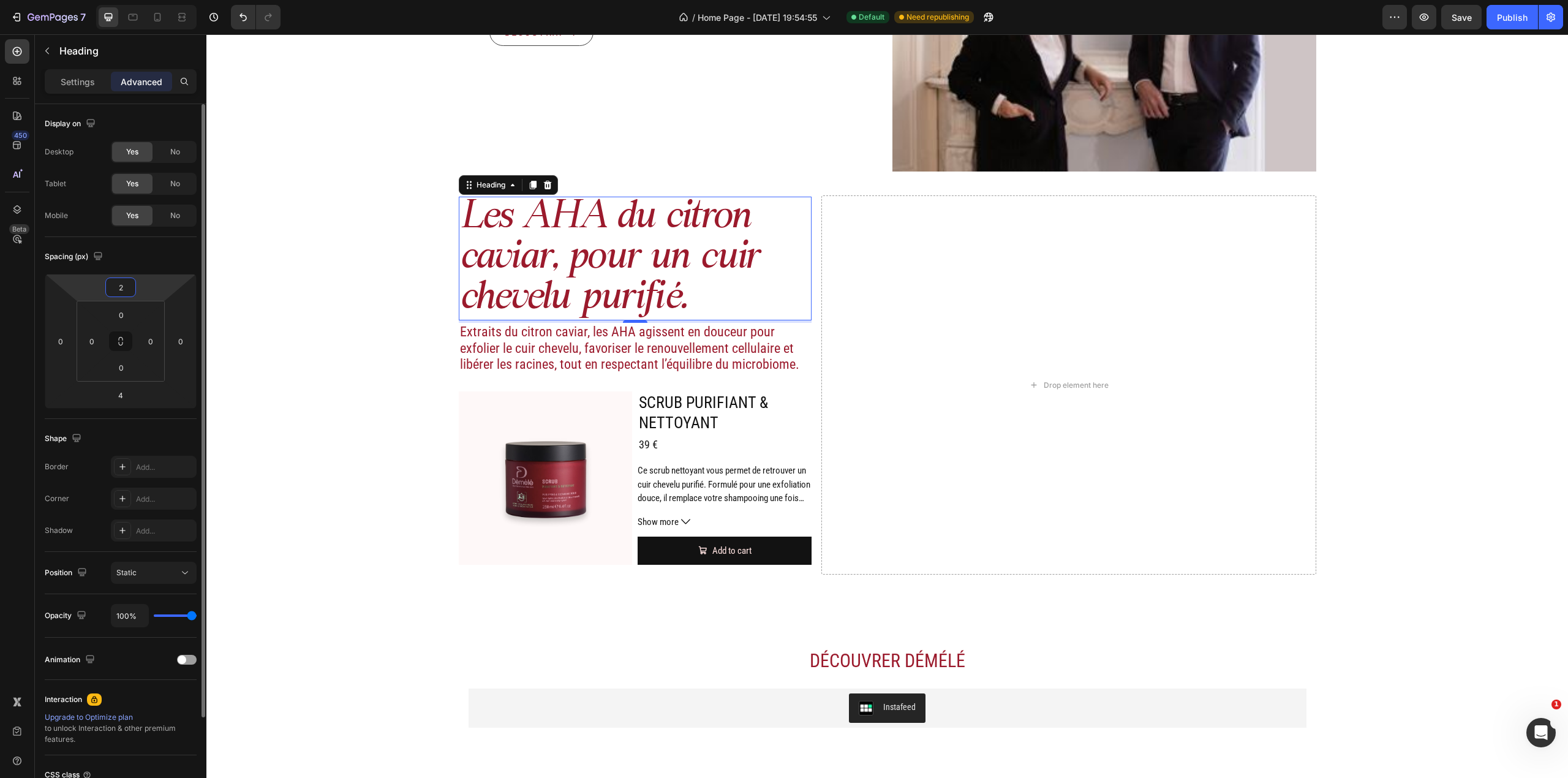
type input "20"
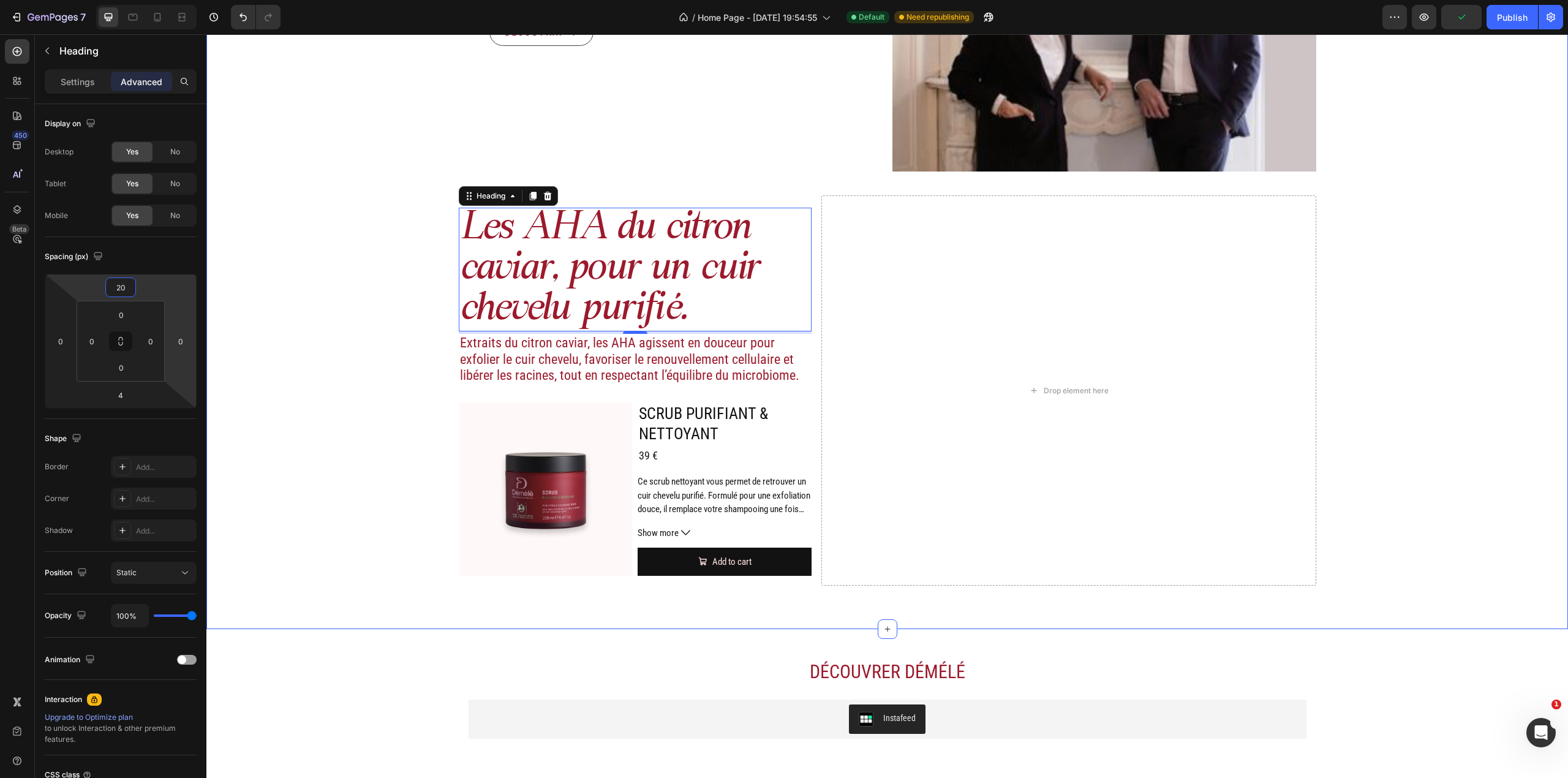
click at [1434, 502] on div "Image Actifs & ingrédients Heading Nos duos d’acide hyaluronique et d’actifs vé…" at bounding box center [887, 43] width 1361 height 1135
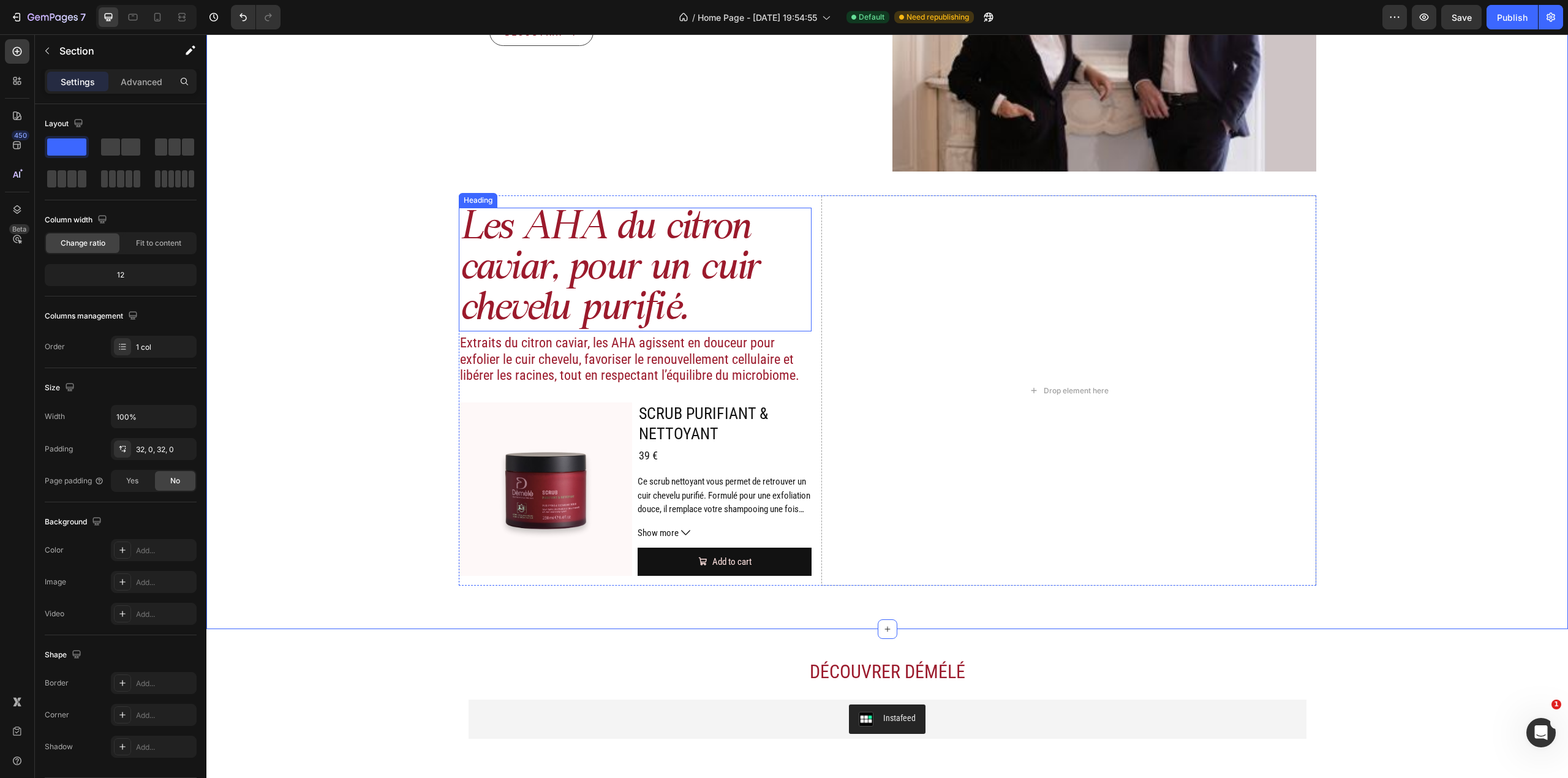
click at [801, 317] on p "Les AHA du citron caviar, pour un cuir chevelu purifié." at bounding box center [636, 270] width 351 height 121
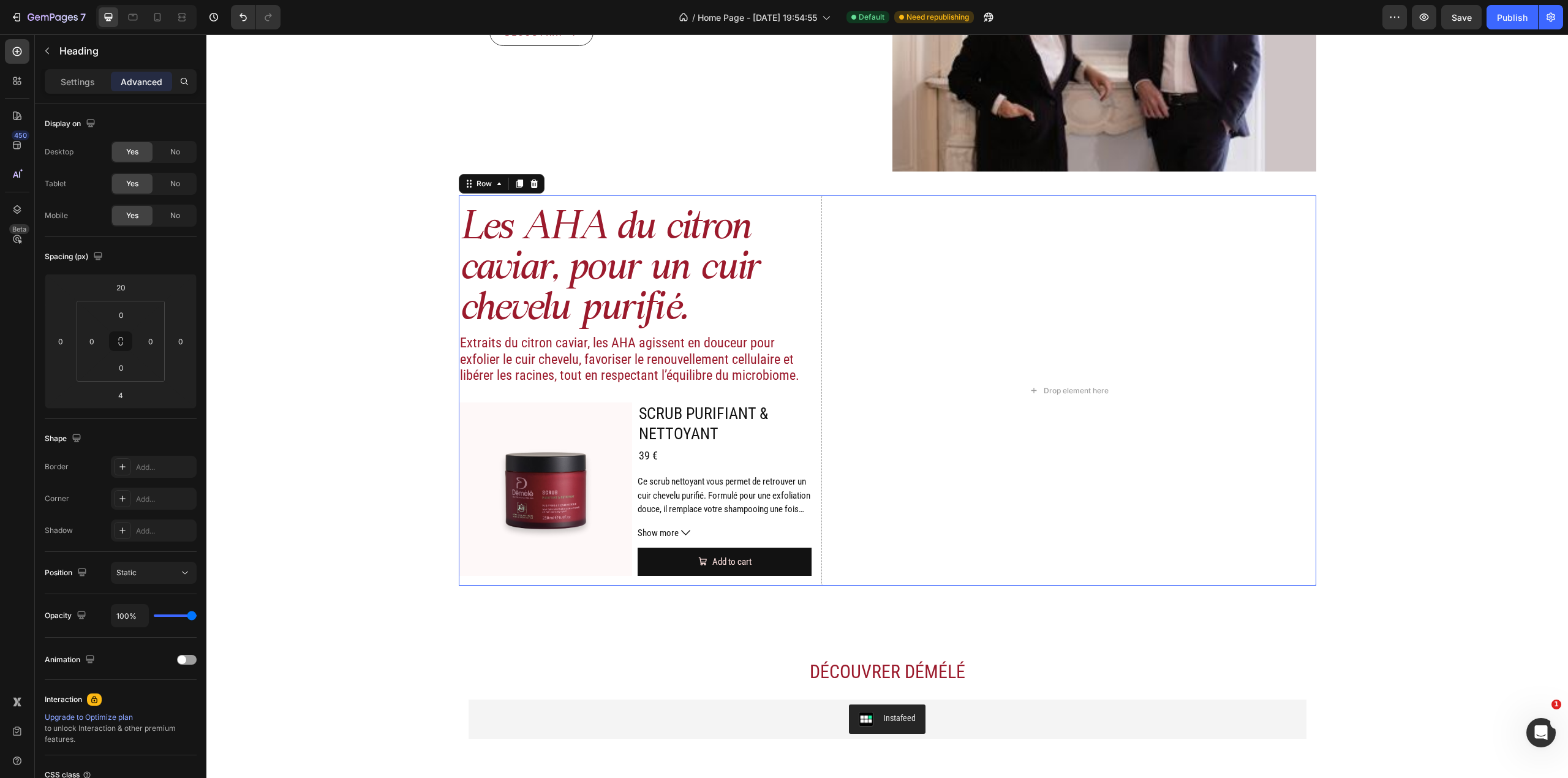
click at [808, 223] on div "Les AHA du citron caviar, pour un cuir chevelu purifié. Heading Extraits du cit…" at bounding box center [888, 391] width 857 height 390
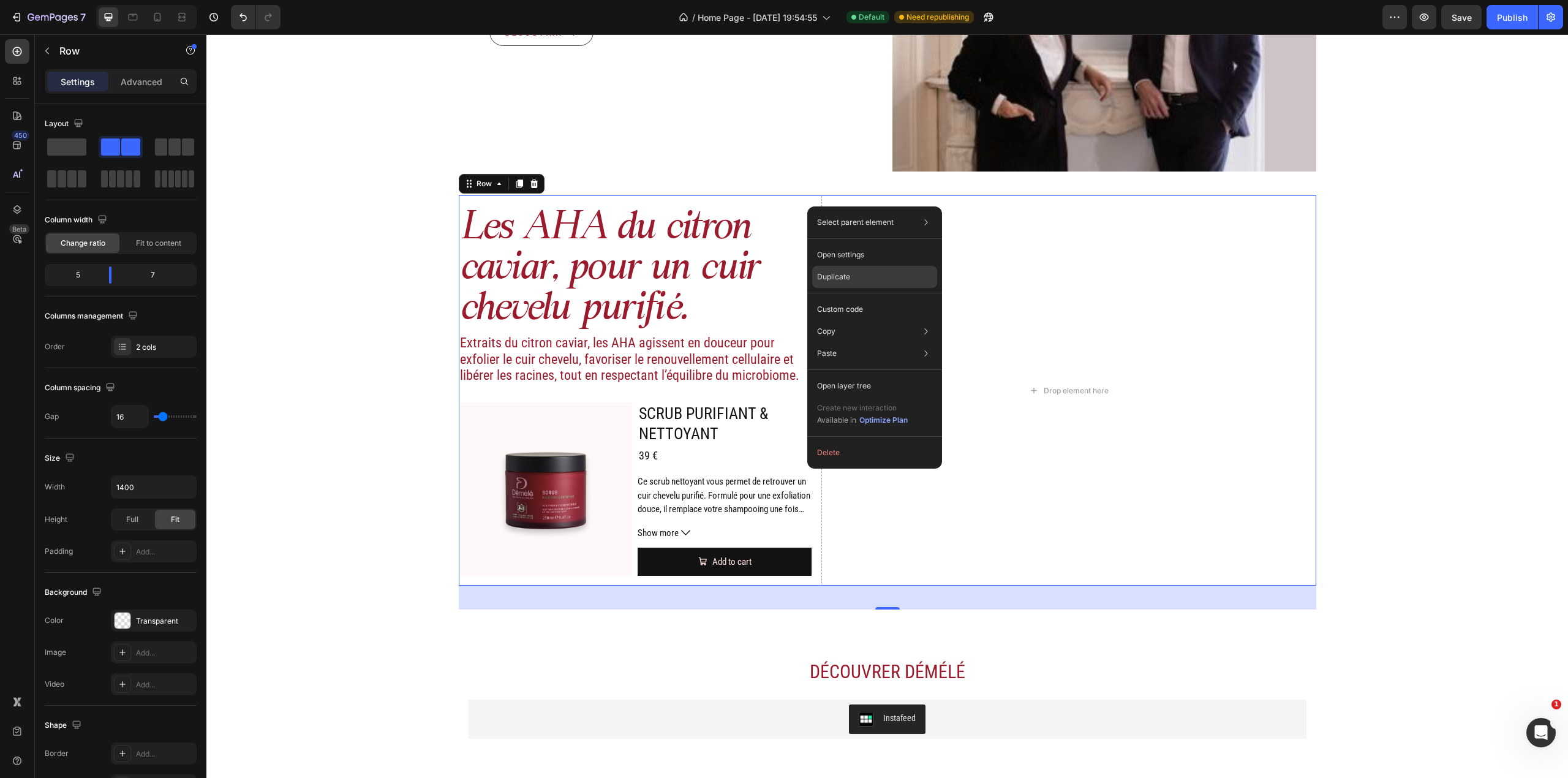
click at [863, 298] on div "Duplicate" at bounding box center [875, 309] width 125 height 22
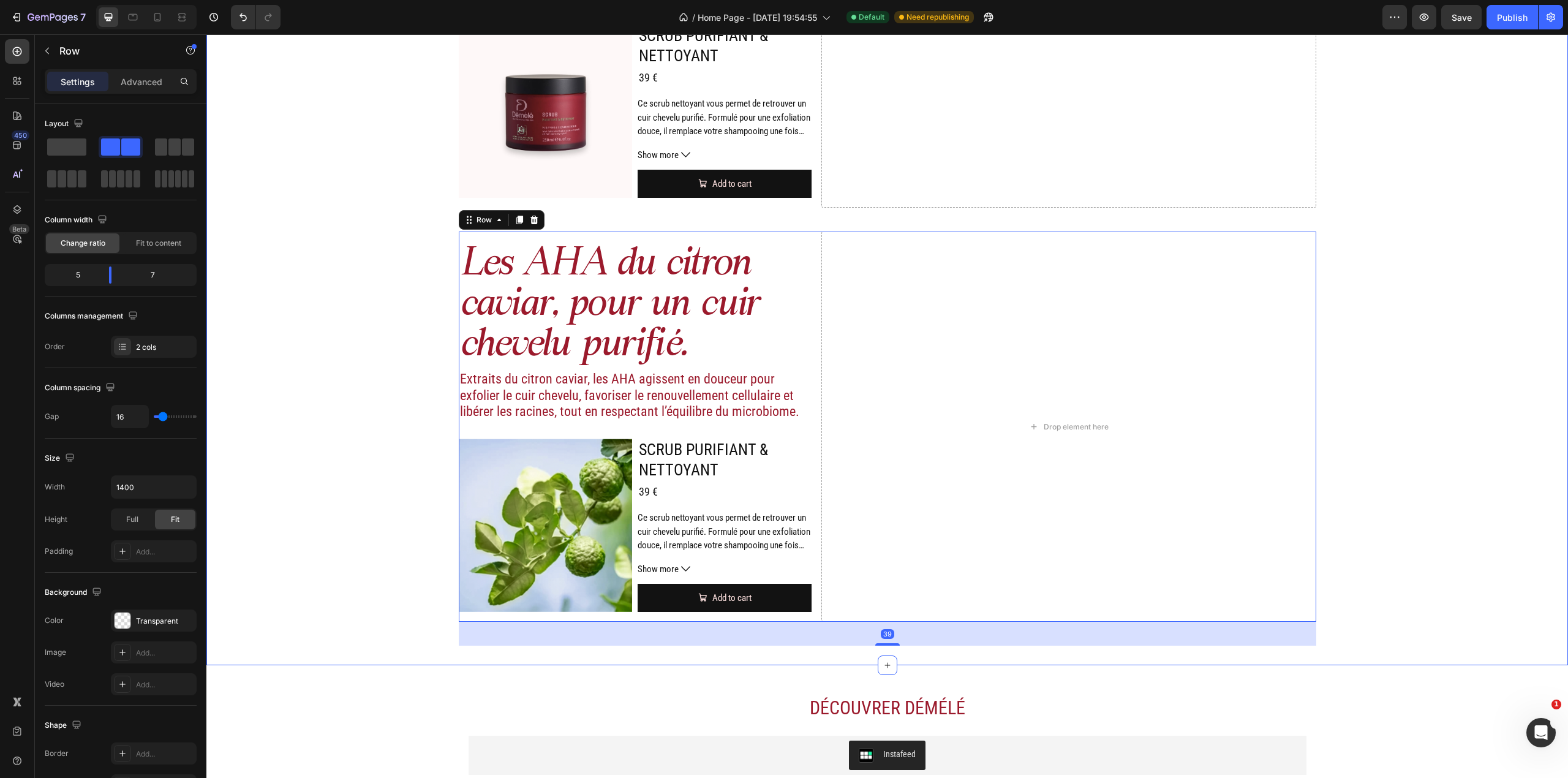
scroll to position [1925, 0]
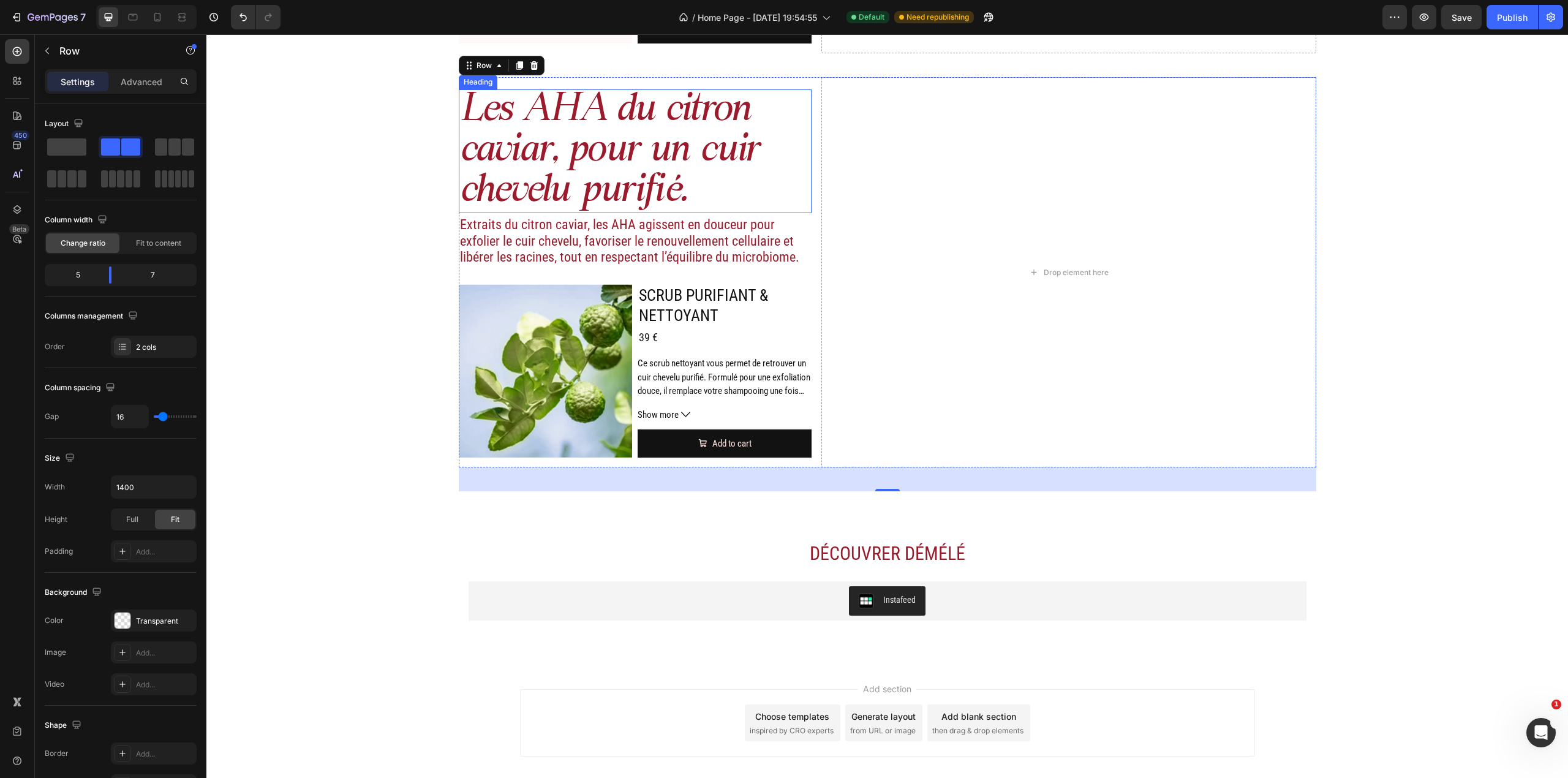
click at [642, 191] on h2 "Les AHA du citron caviar, pour un cuir chevelu purifié." at bounding box center [635, 152] width 353 height 124
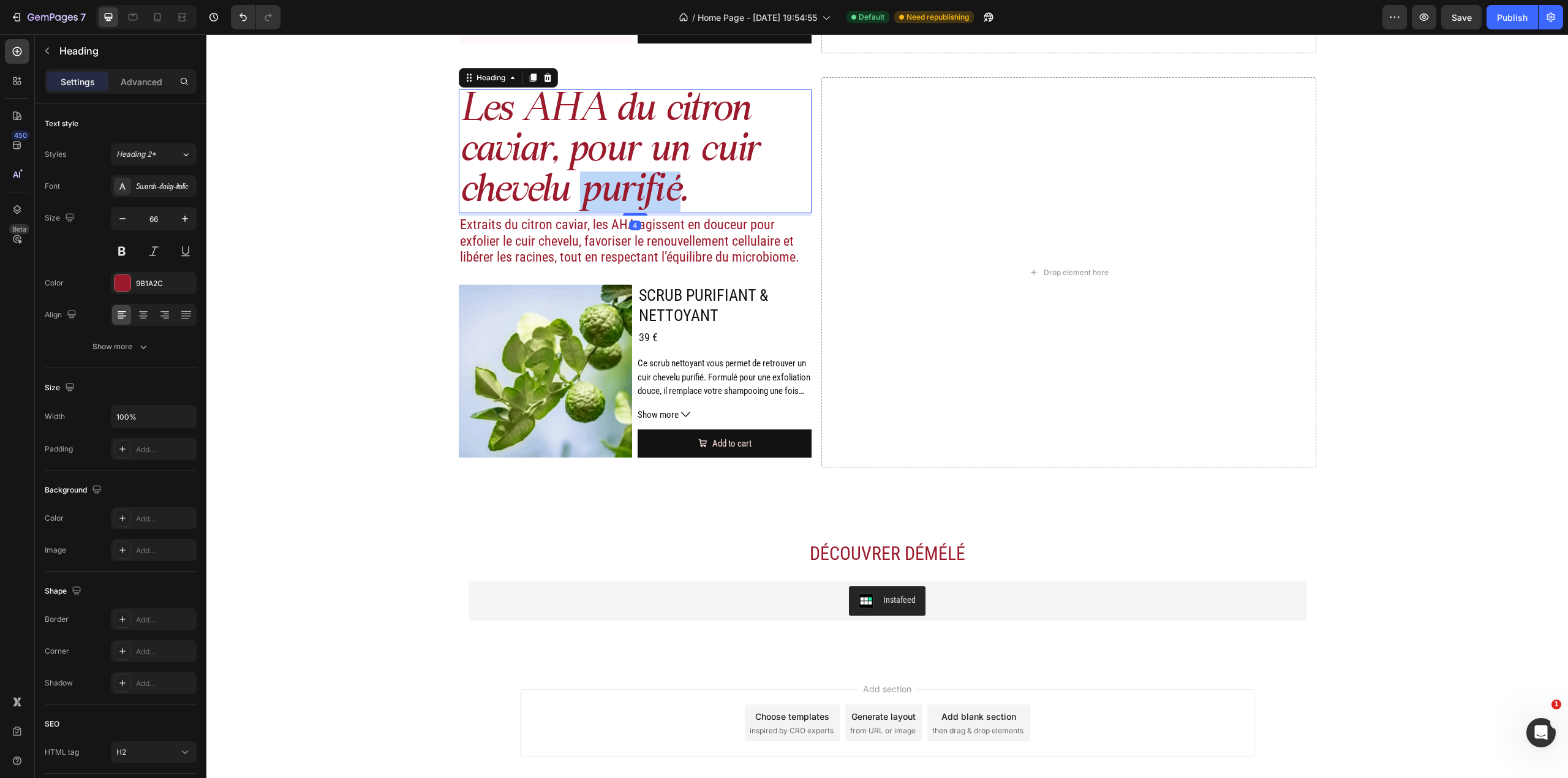
click at [642, 191] on h2 "Les AHA du citron caviar, pour un cuir chevelu purifié." at bounding box center [635, 152] width 353 height 124
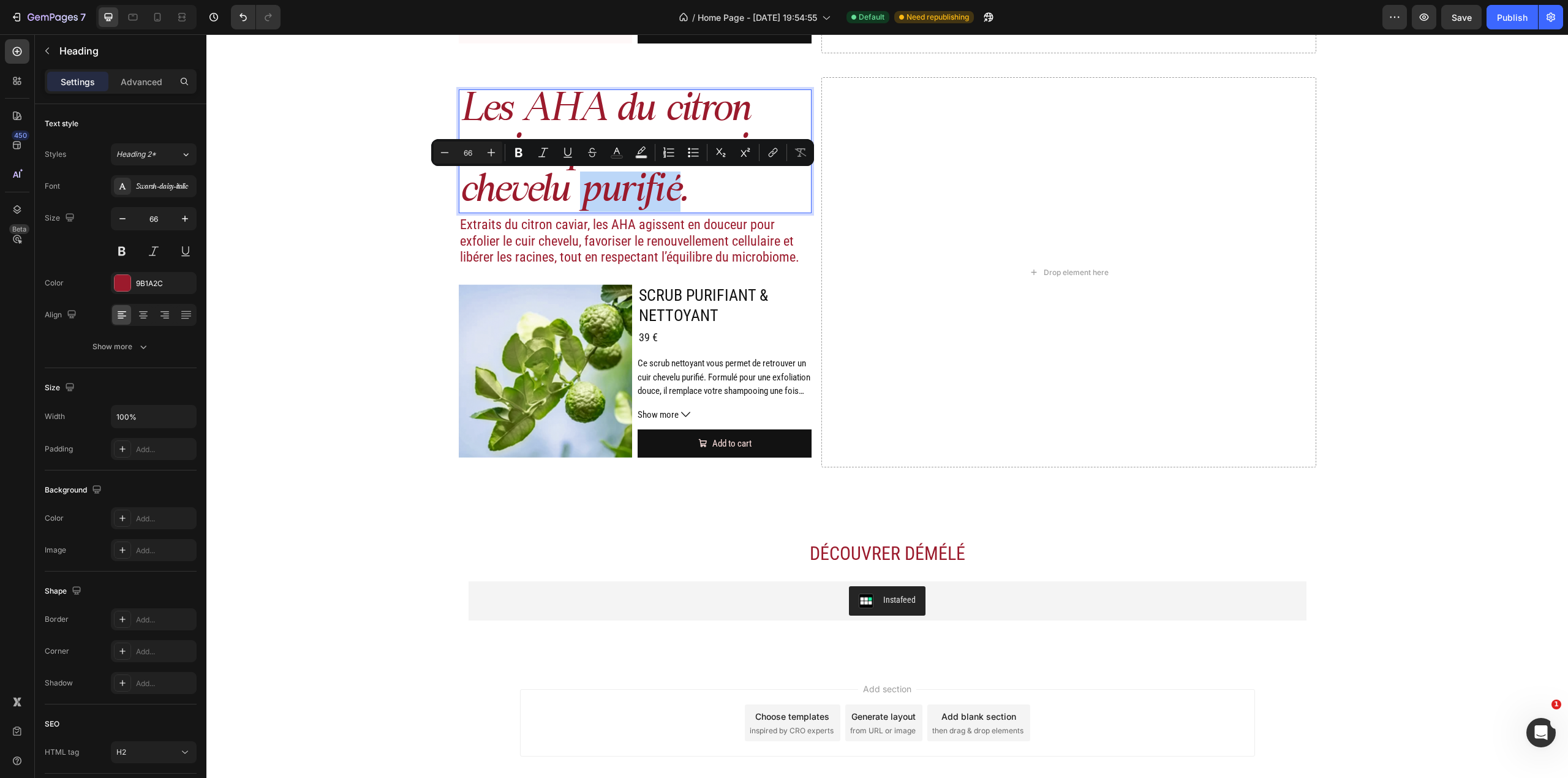
click at [671, 196] on p "Les AHA du citron caviar, pour un cuir chevelu purifié." at bounding box center [636, 151] width 351 height 121
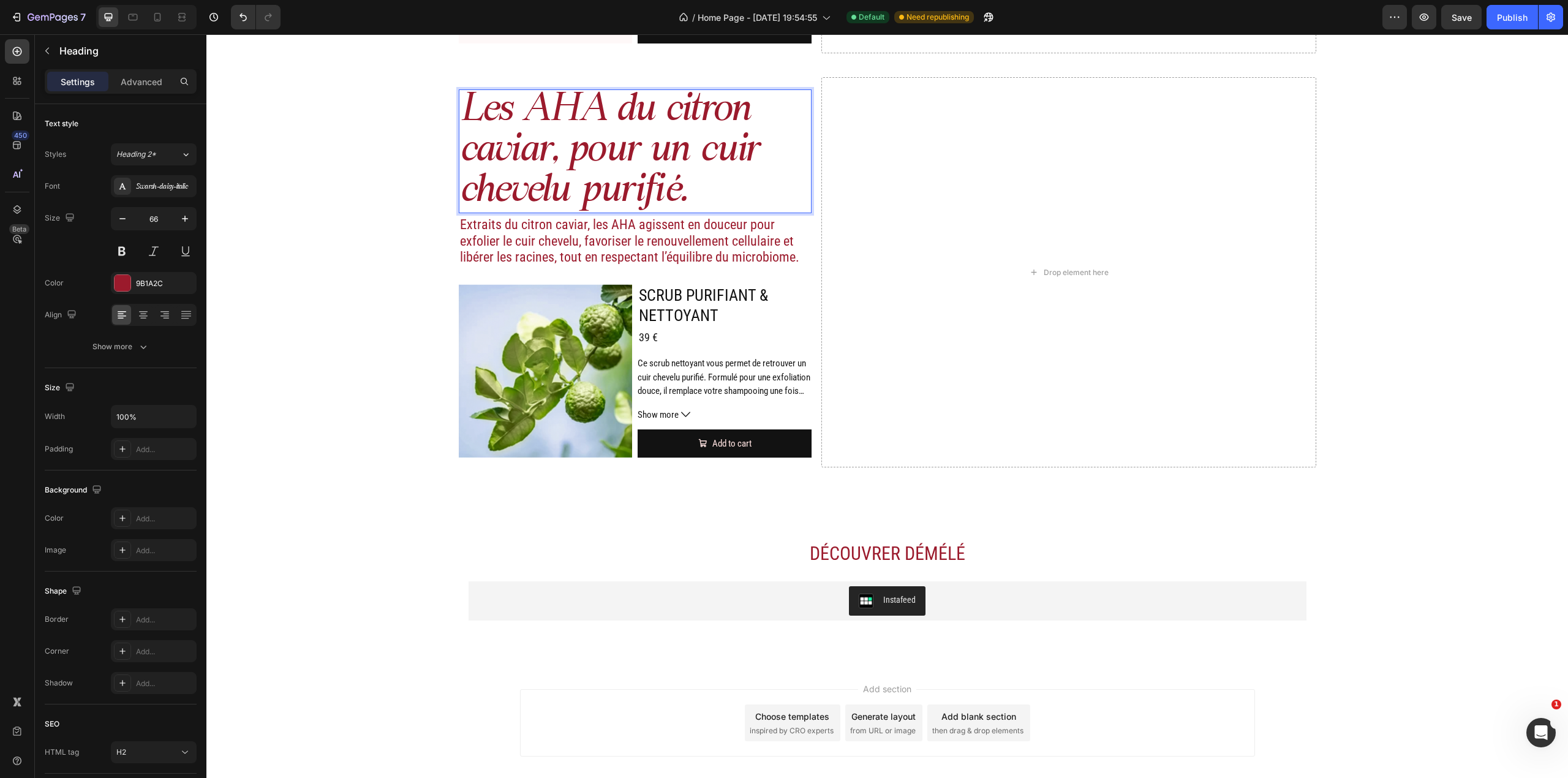
click at [687, 181] on p "Les AHA du citron caviar, pour un cuir chevelu purifié." at bounding box center [636, 151] width 351 height 121
click at [637, 165] on p "Les AHA du citron caviar, pour un cuir chevelu purifié." at bounding box center [636, 151] width 351 height 121
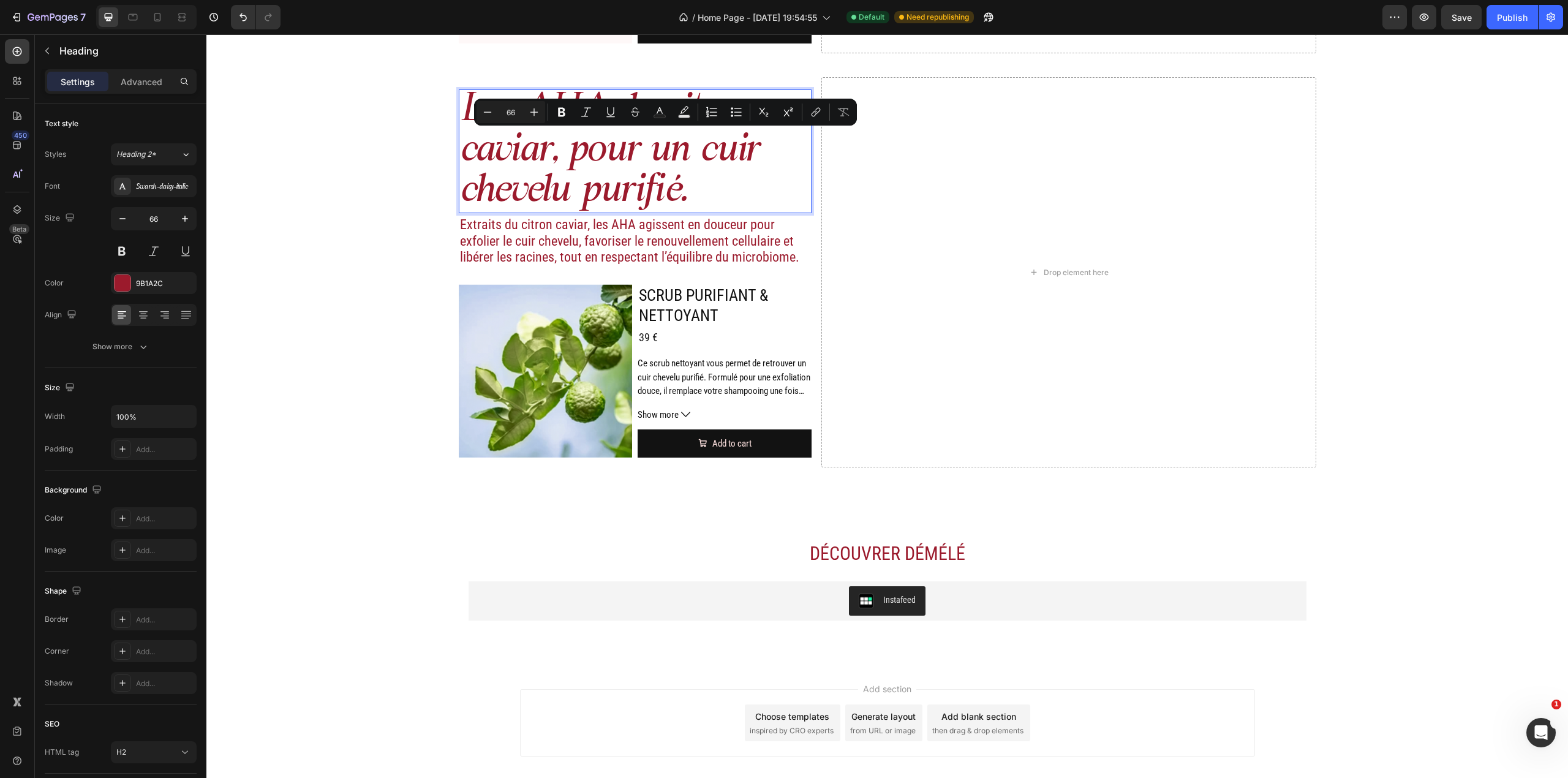
click at [649, 177] on p "Les AHA du citron caviar, pour un cuir chevelu purifié." at bounding box center [636, 151] width 351 height 121
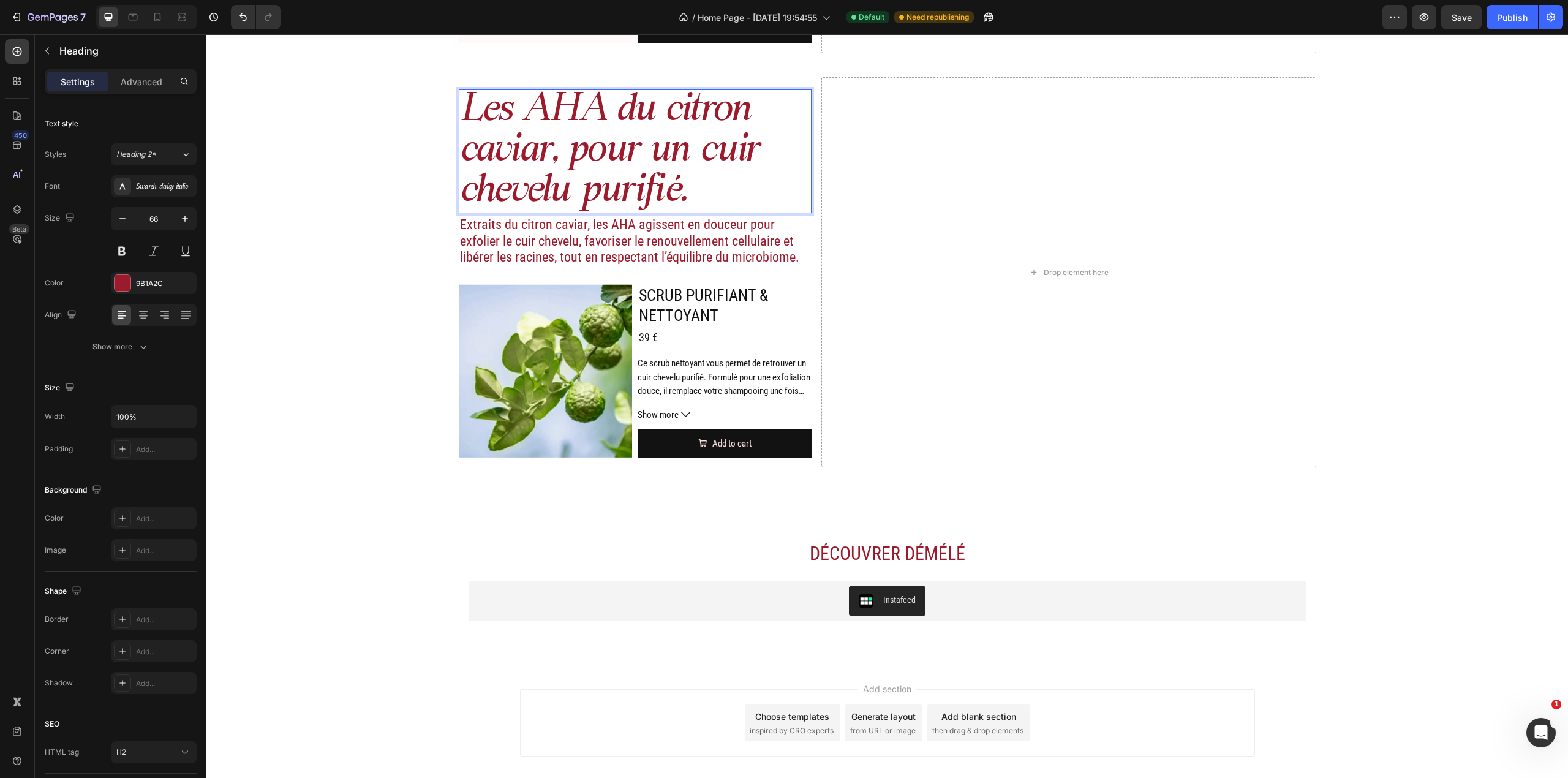
click at [678, 185] on p "Les AHA du citron caviar, pour un cuir chevelu purifié." at bounding box center [636, 151] width 351 height 121
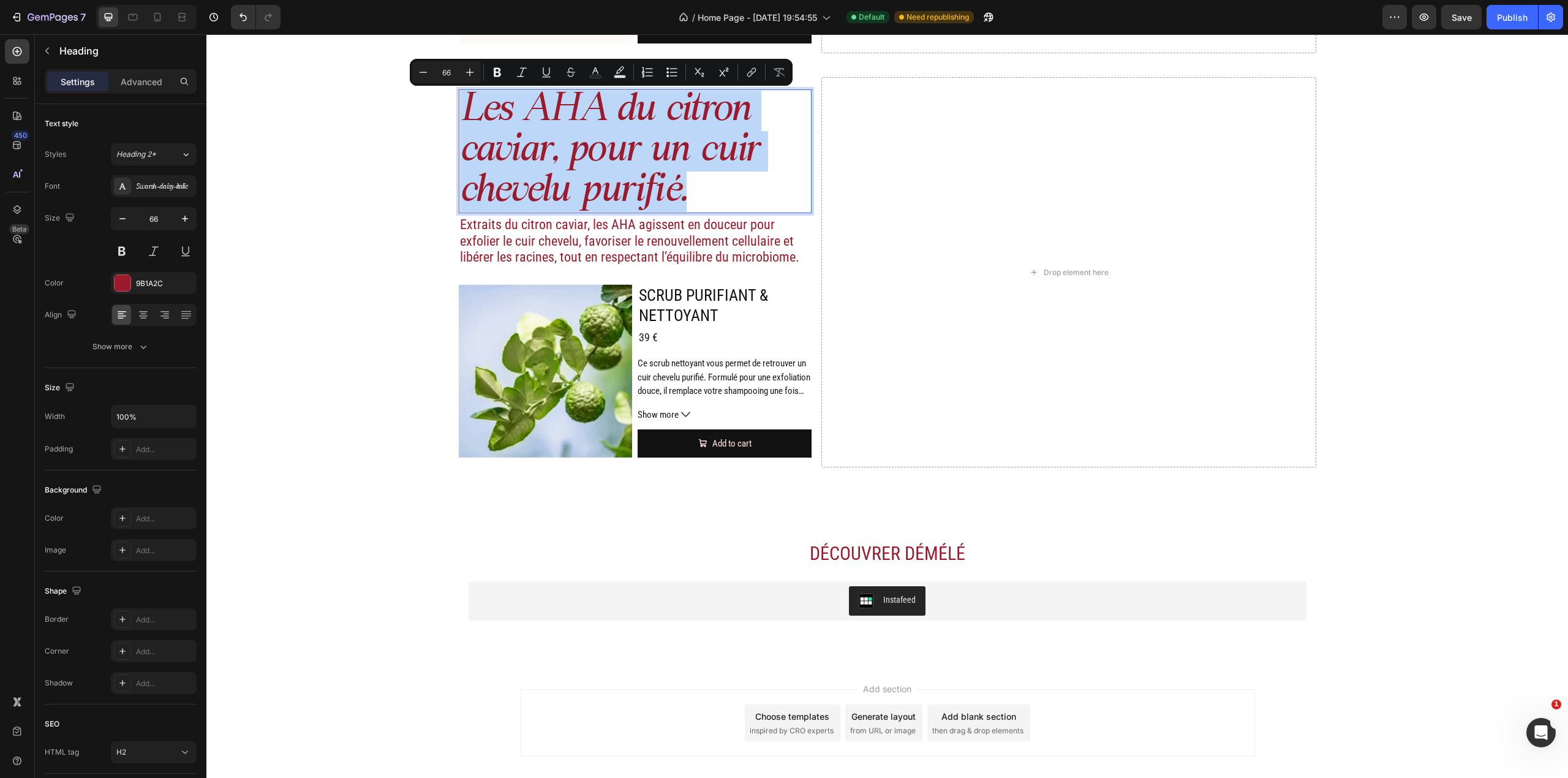
drag, startPoint x: 689, startPoint y: 194, endPoint x: 461, endPoint y: 101, distance: 246.2
click at [461, 101] on p "Les AHA du citron caviar, pour un cuir chevelu purifié." at bounding box center [636, 151] width 351 height 121
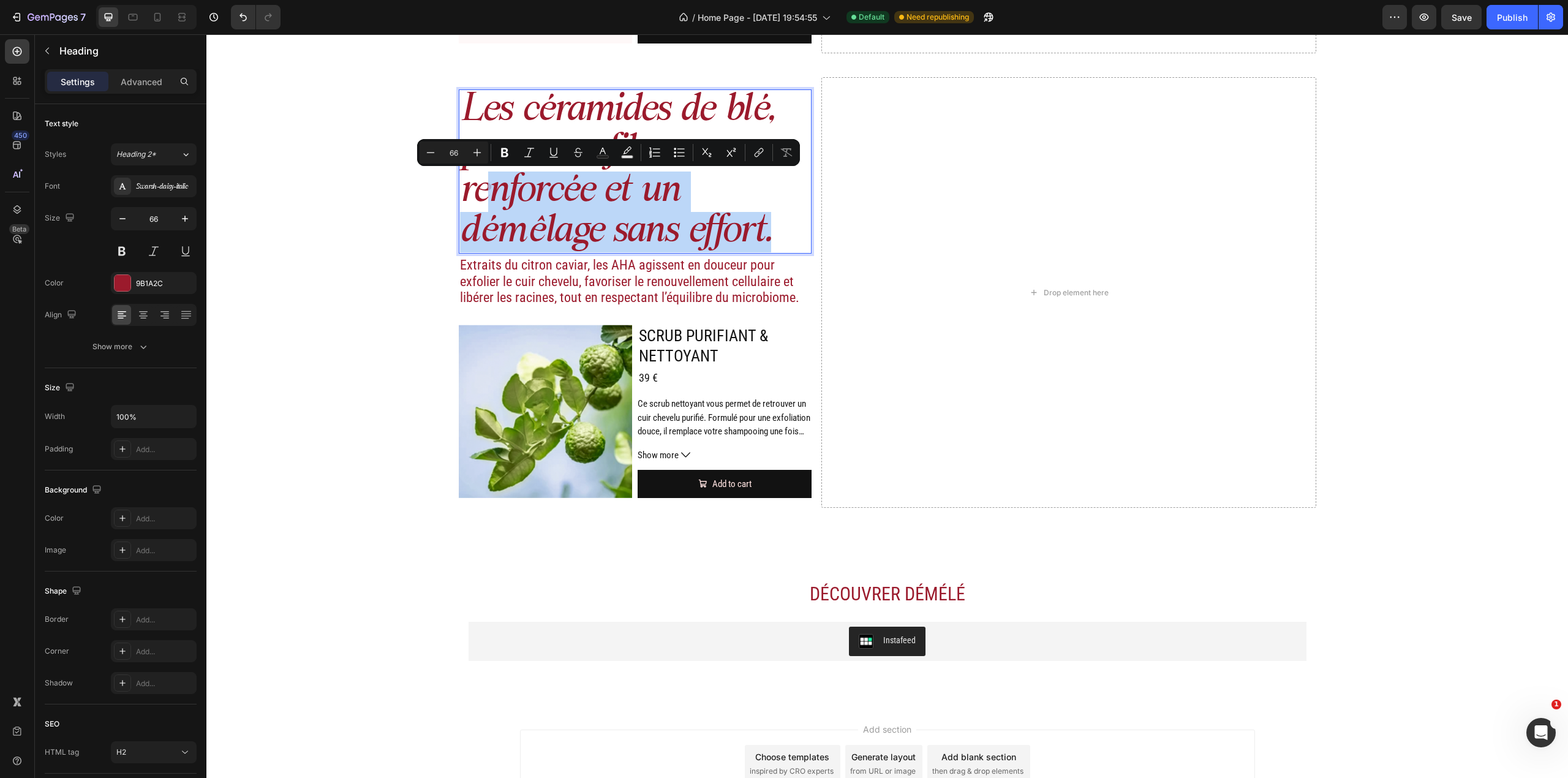
drag, startPoint x: 777, startPoint y: 234, endPoint x: 473, endPoint y: 41, distance: 360.1
click at [476, 145] on p "Les céramides de blé, pour une fibre renforcée et un démêlage sans effort." at bounding box center [636, 171] width 351 height 161
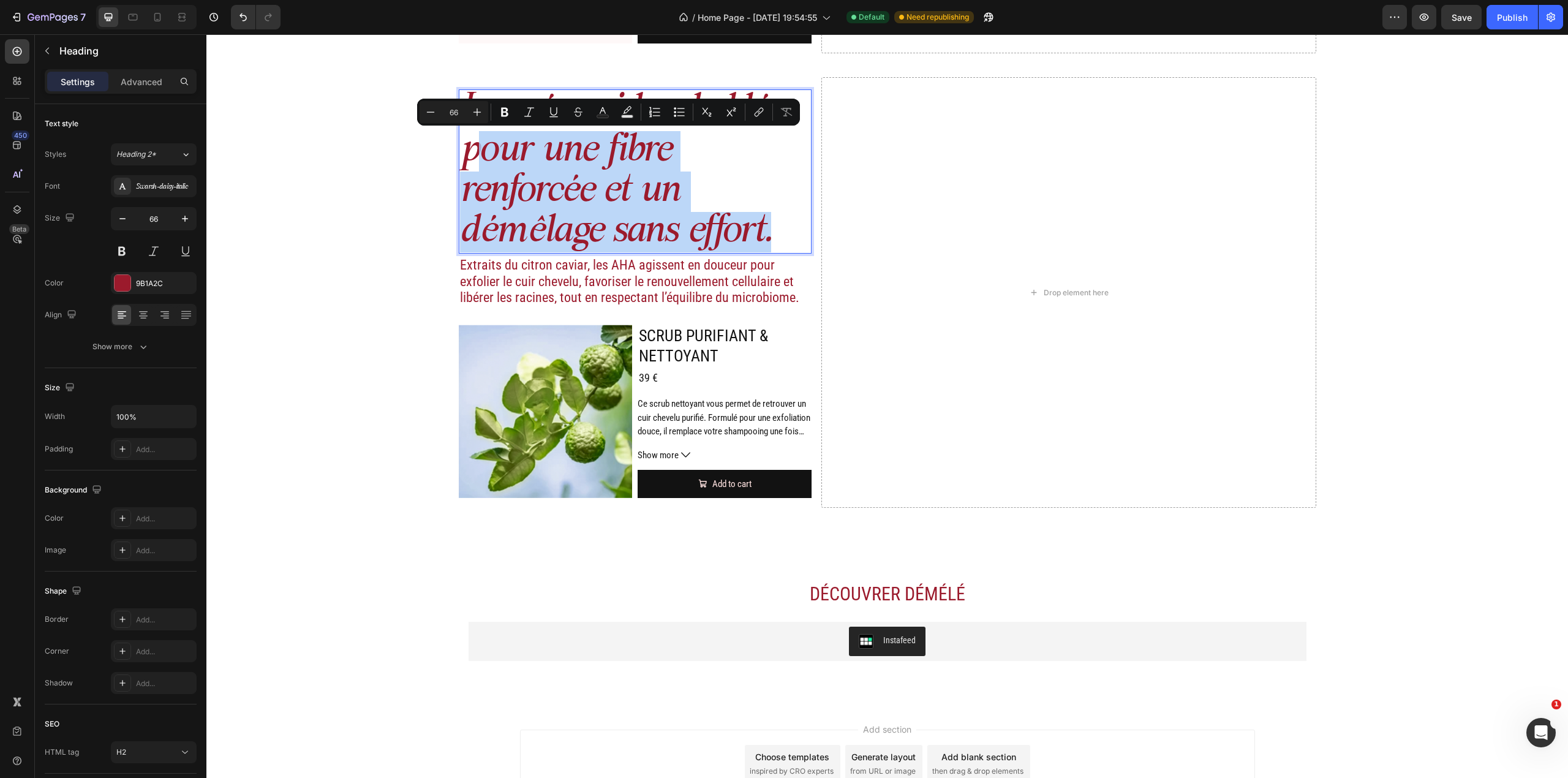
click at [629, 220] on p "Les céramides de blé, pour une fibre renforcée et un démêlage sans effort." at bounding box center [636, 171] width 351 height 161
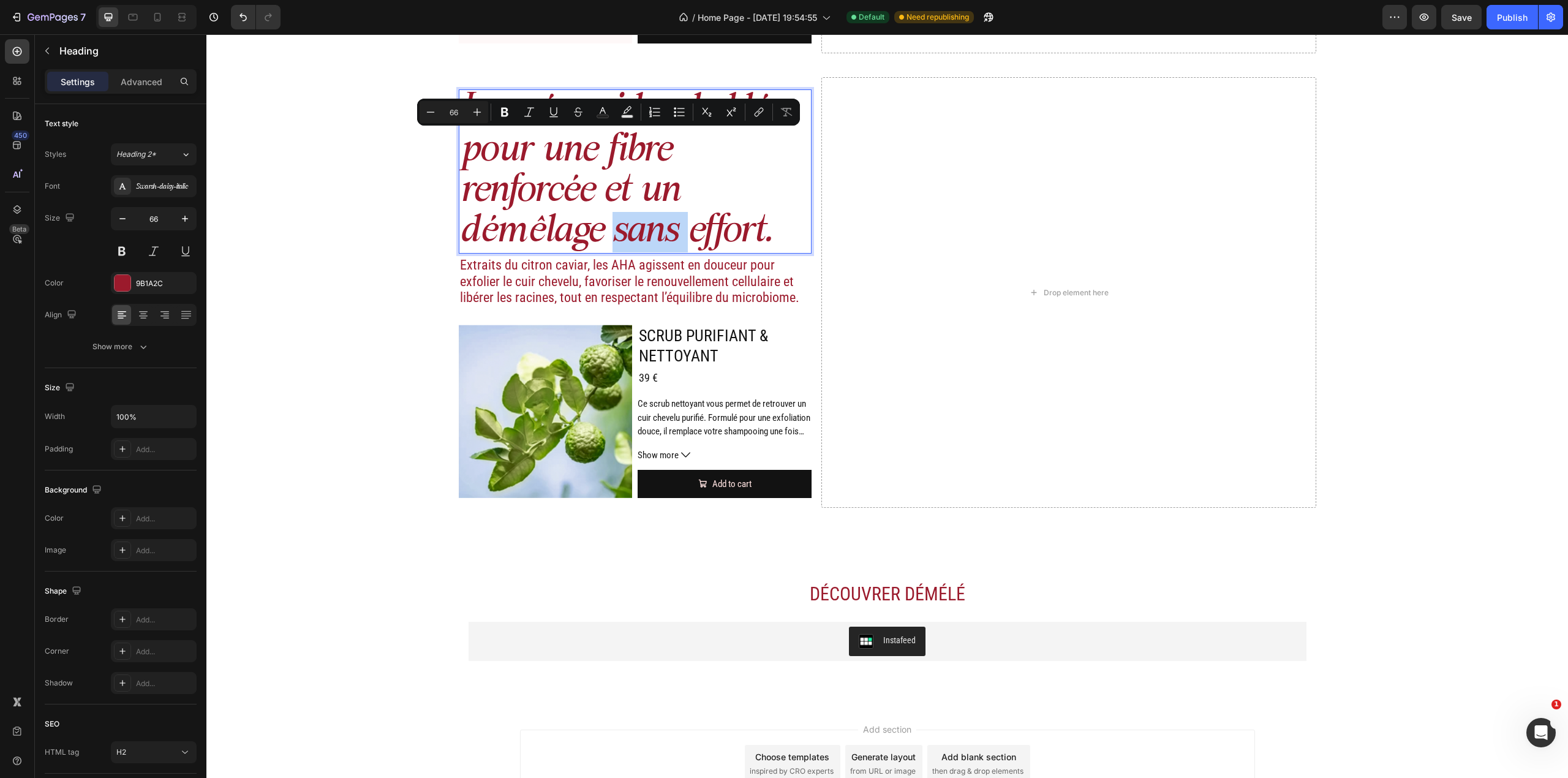
click at [629, 220] on p "Les céramides de blé, pour une fibre renforcée et un démêlage sans effort." at bounding box center [636, 171] width 351 height 161
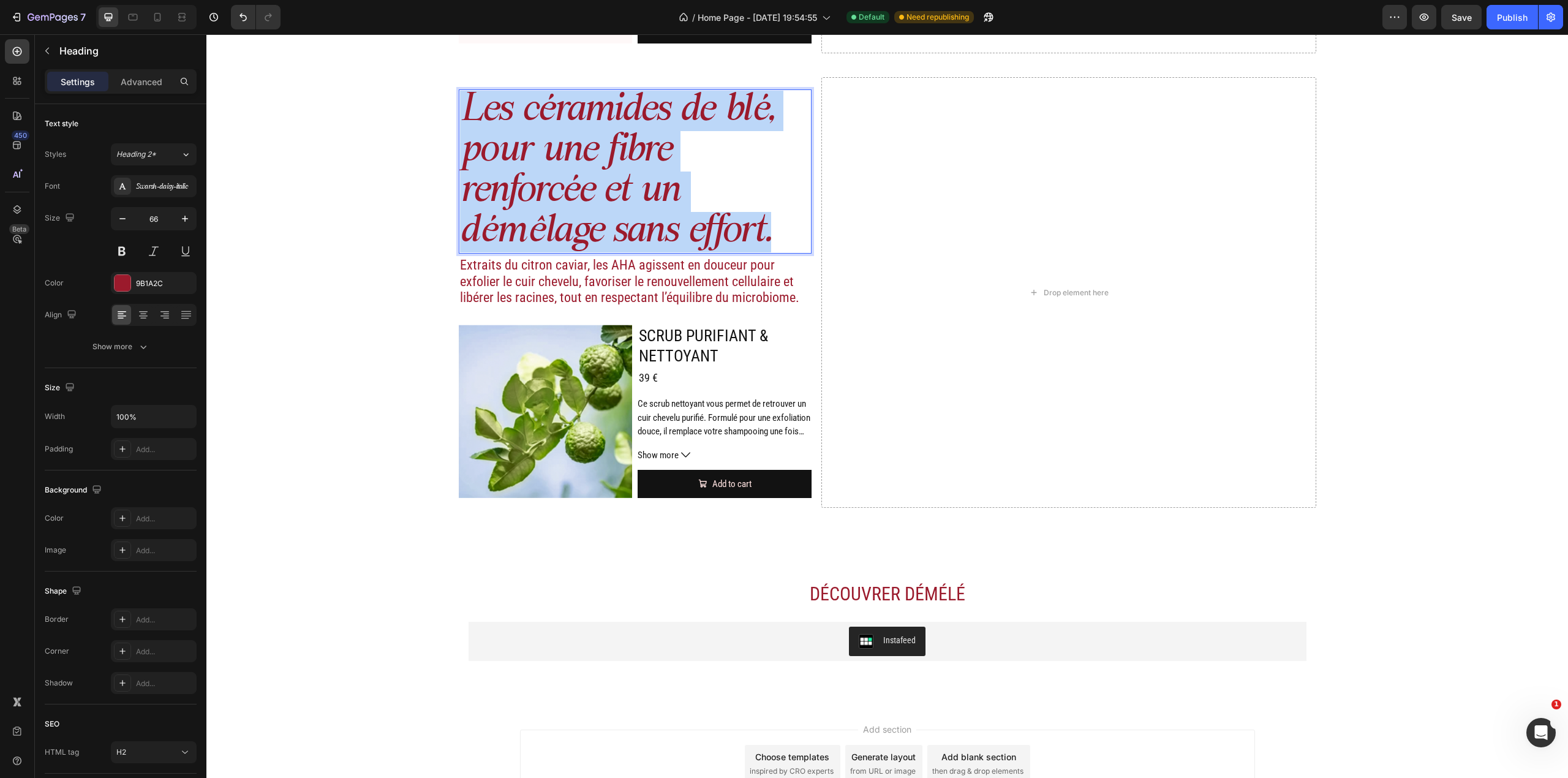
click at [629, 220] on p "Les céramides de blé, pour une fibre renforcée et un démêlage sans effort." at bounding box center [636, 171] width 351 height 161
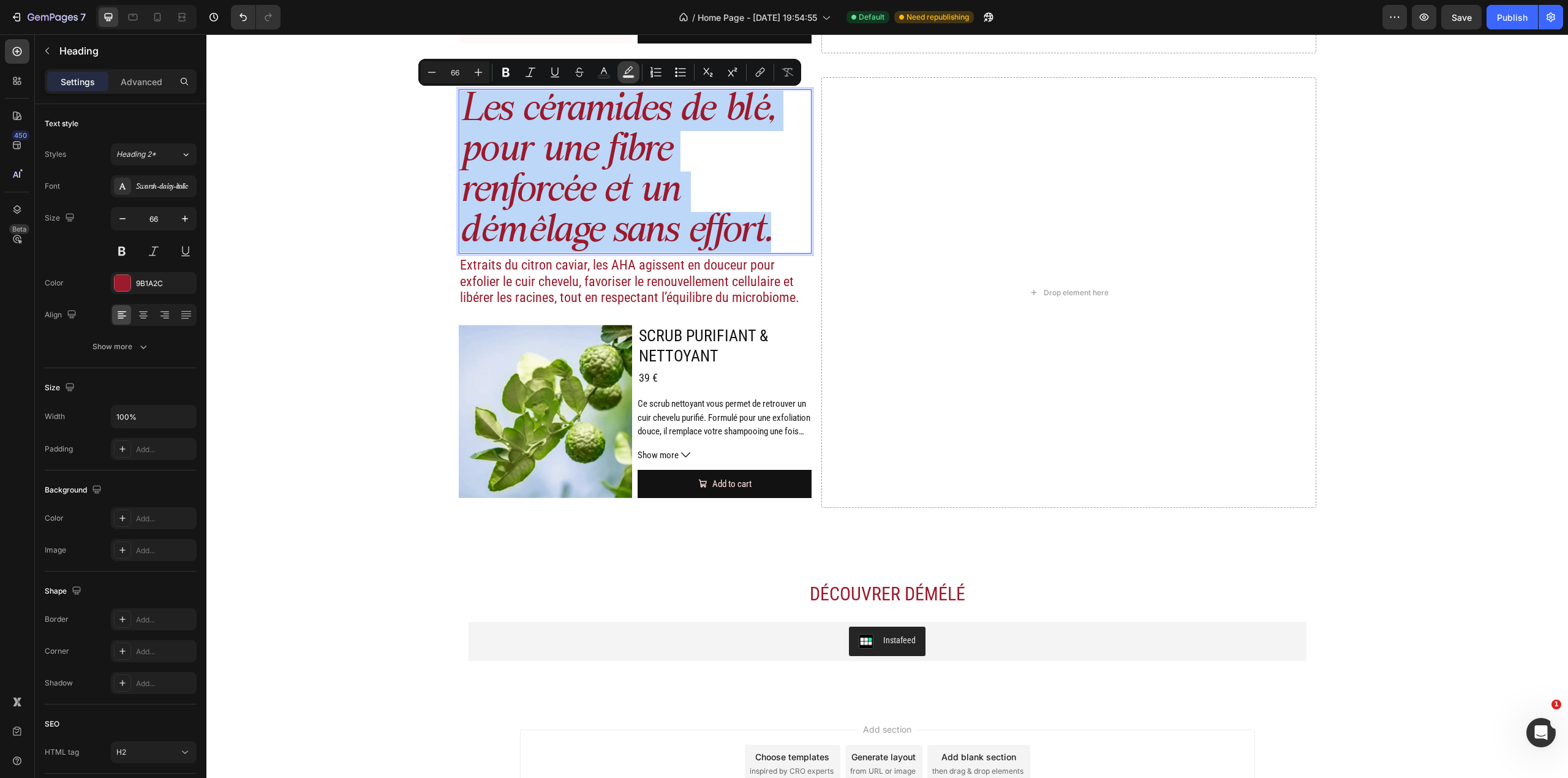
copy p "Les céramides de blé, pour une fibre renforcée et un démêlage sans effort."
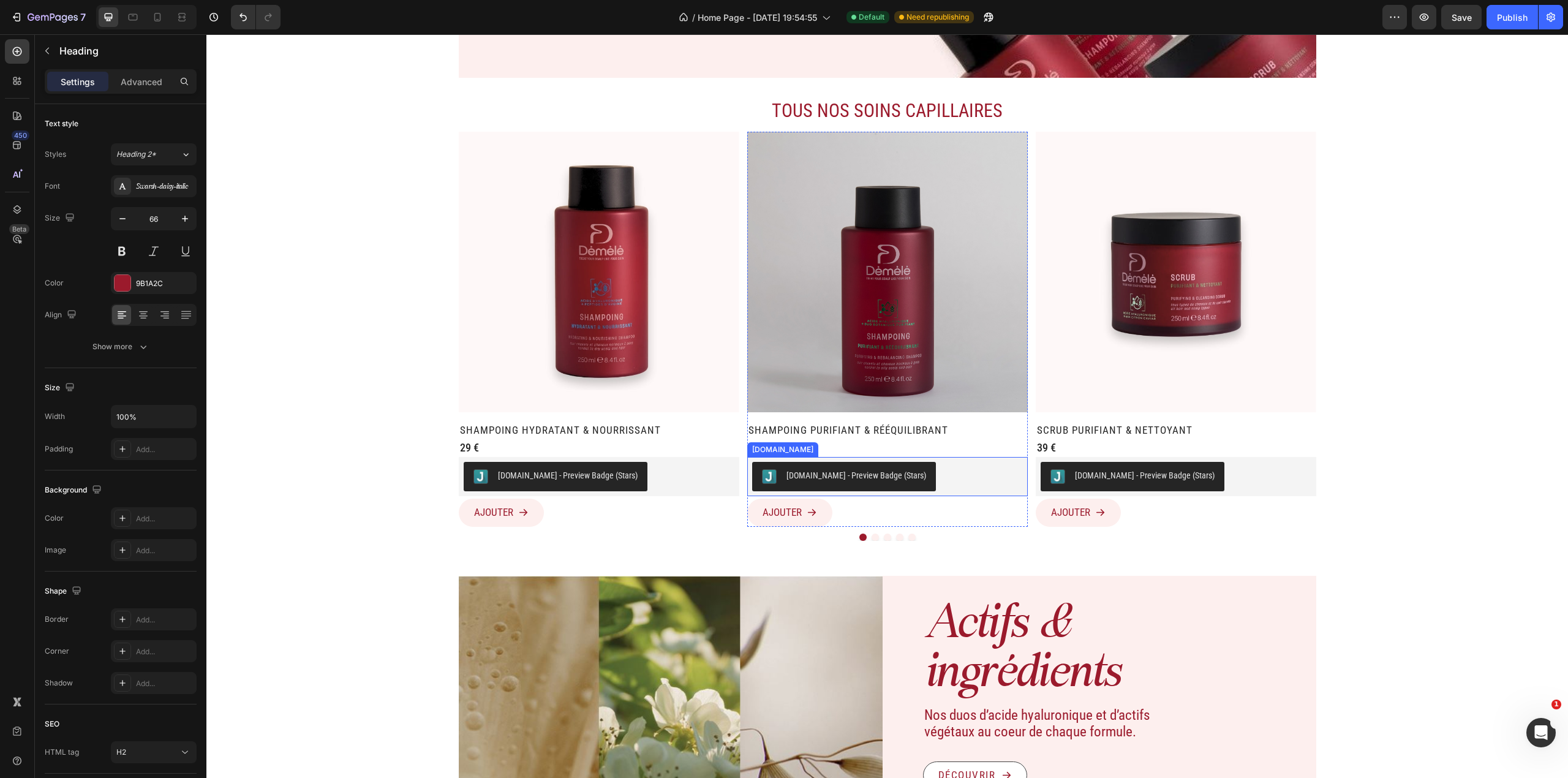
scroll to position [0, 0]
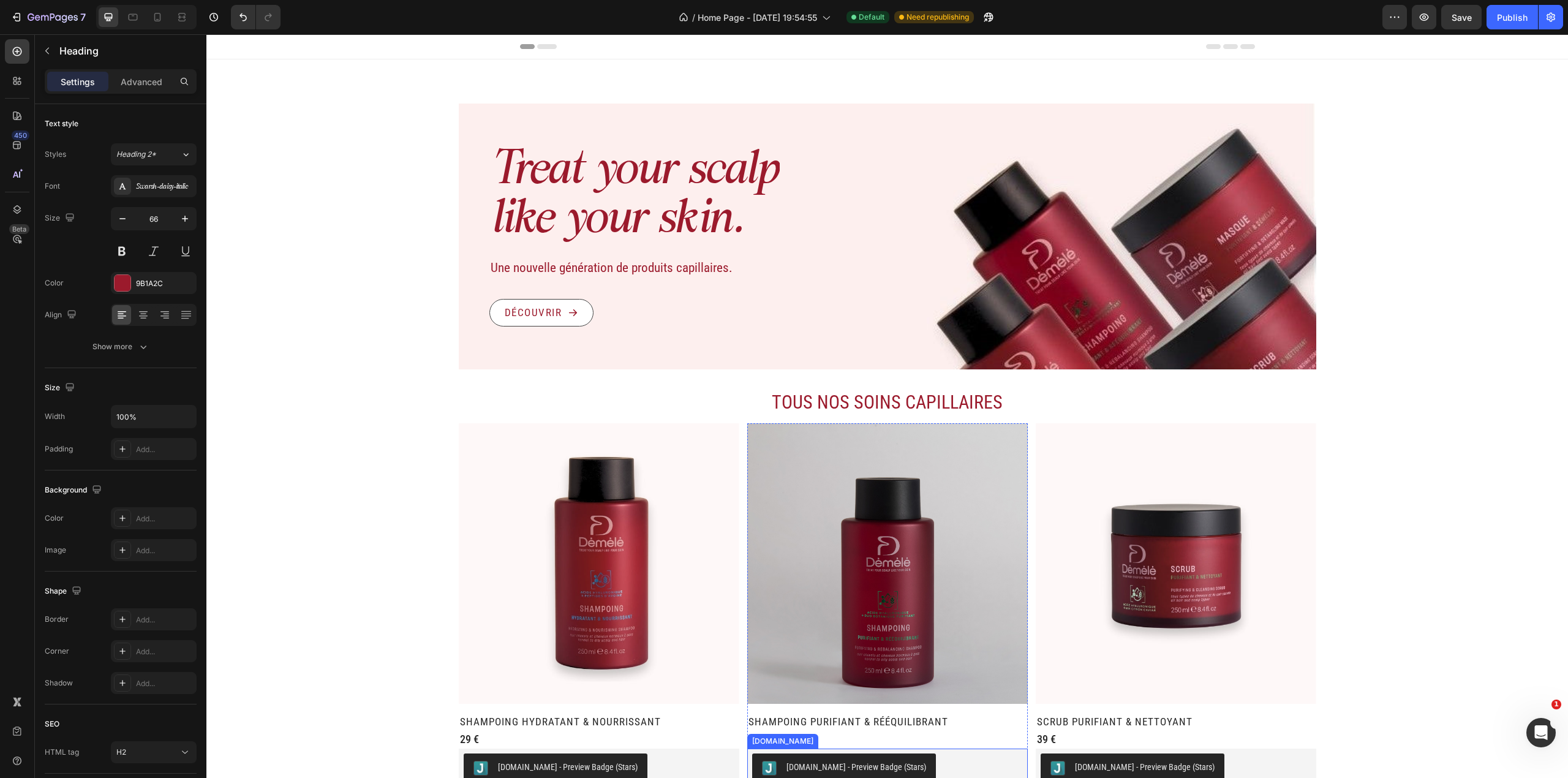
type input "16"
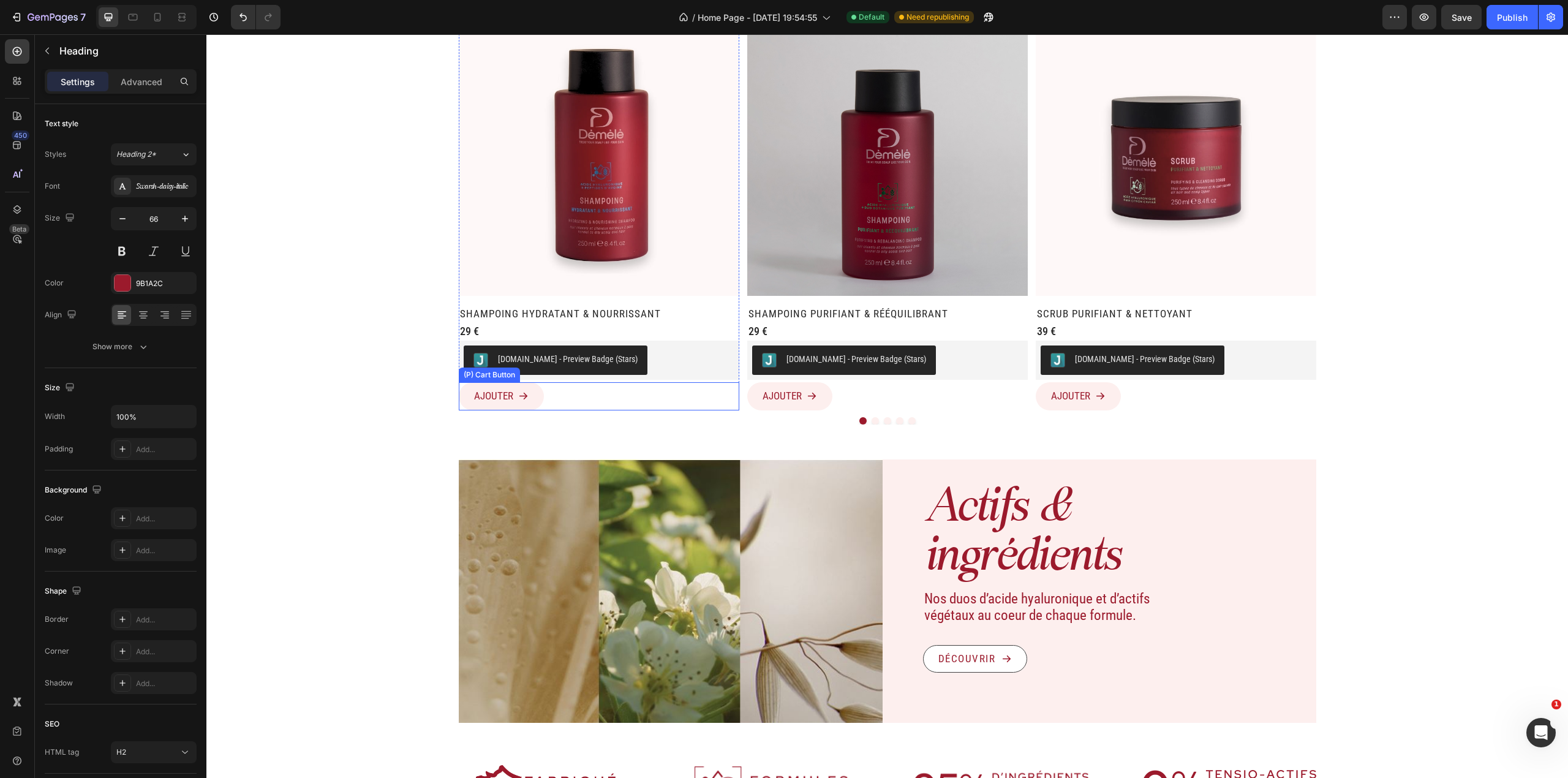
drag, startPoint x: 332, startPoint y: 329, endPoint x: 427, endPoint y: 398, distance: 117.4
click at [505, 407] on button "AJOUTER" at bounding box center [502, 396] width 85 height 28
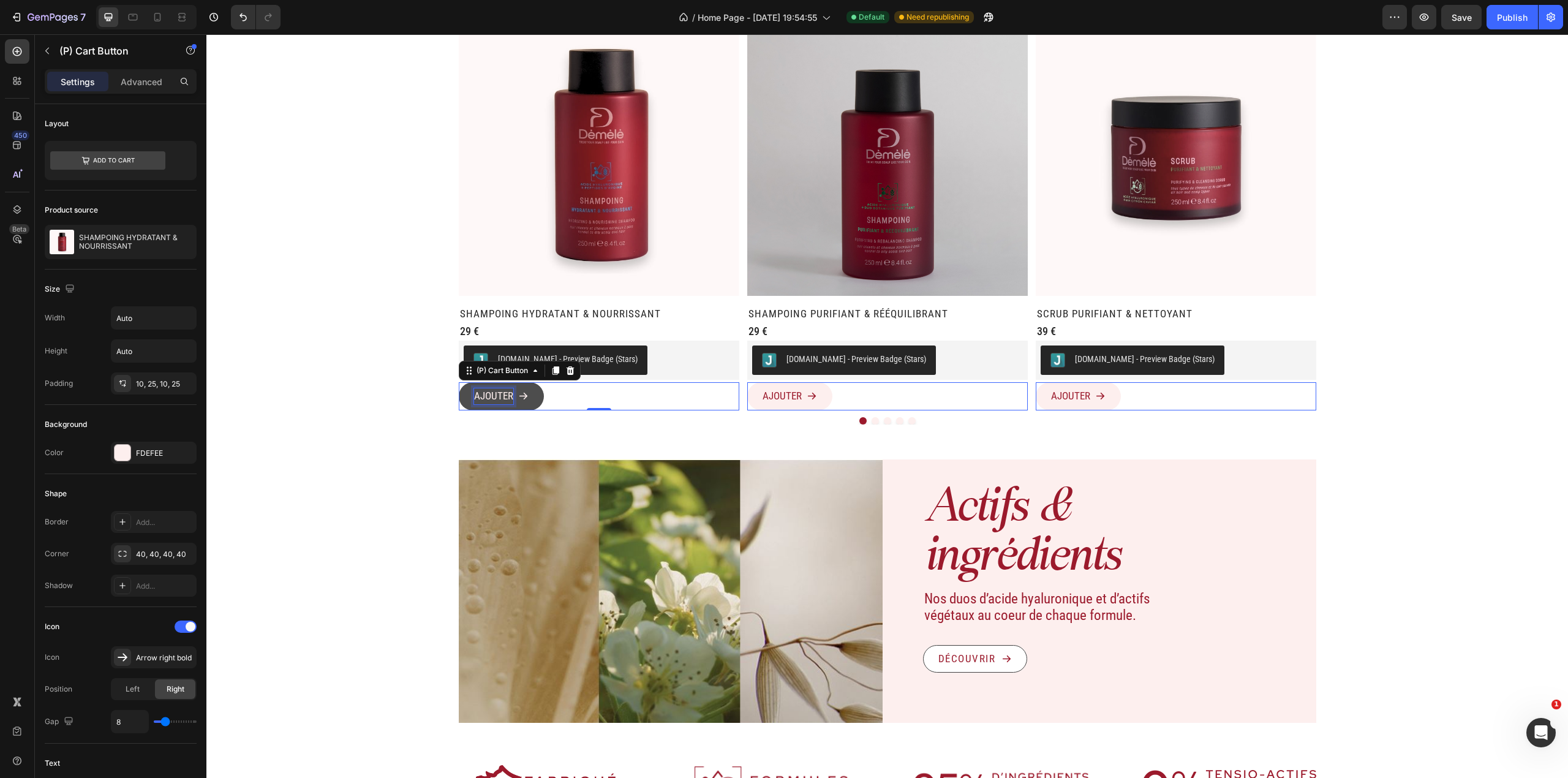
click at [489, 402] on div "AJOUTER" at bounding box center [493, 396] width 39 height 16
click at [48, 46] on icon "button" at bounding box center [46, 50] width 10 height 10
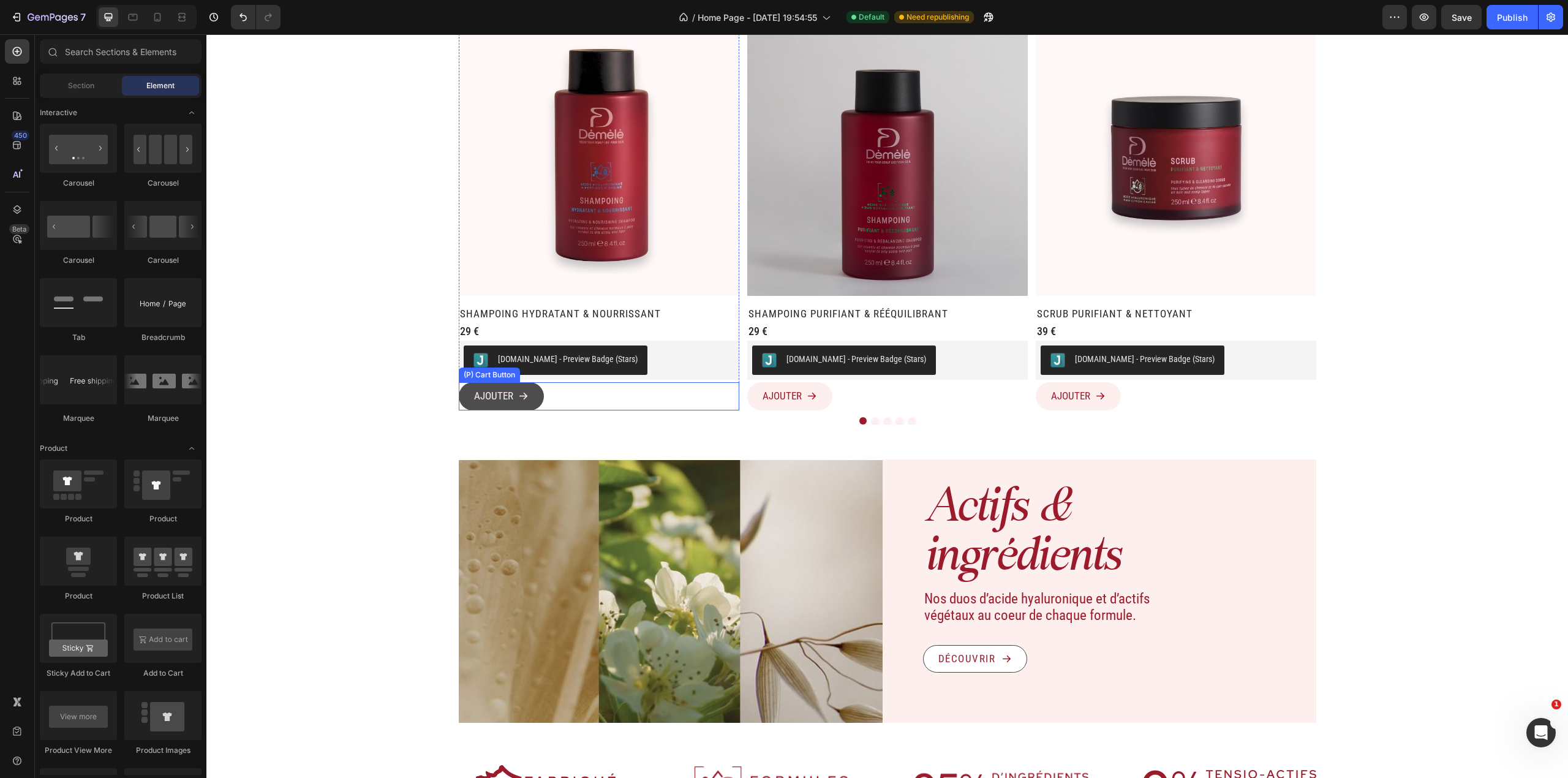
click at [518, 395] on icon "AJOUTER" at bounding box center [524, 396] width 10 height 10
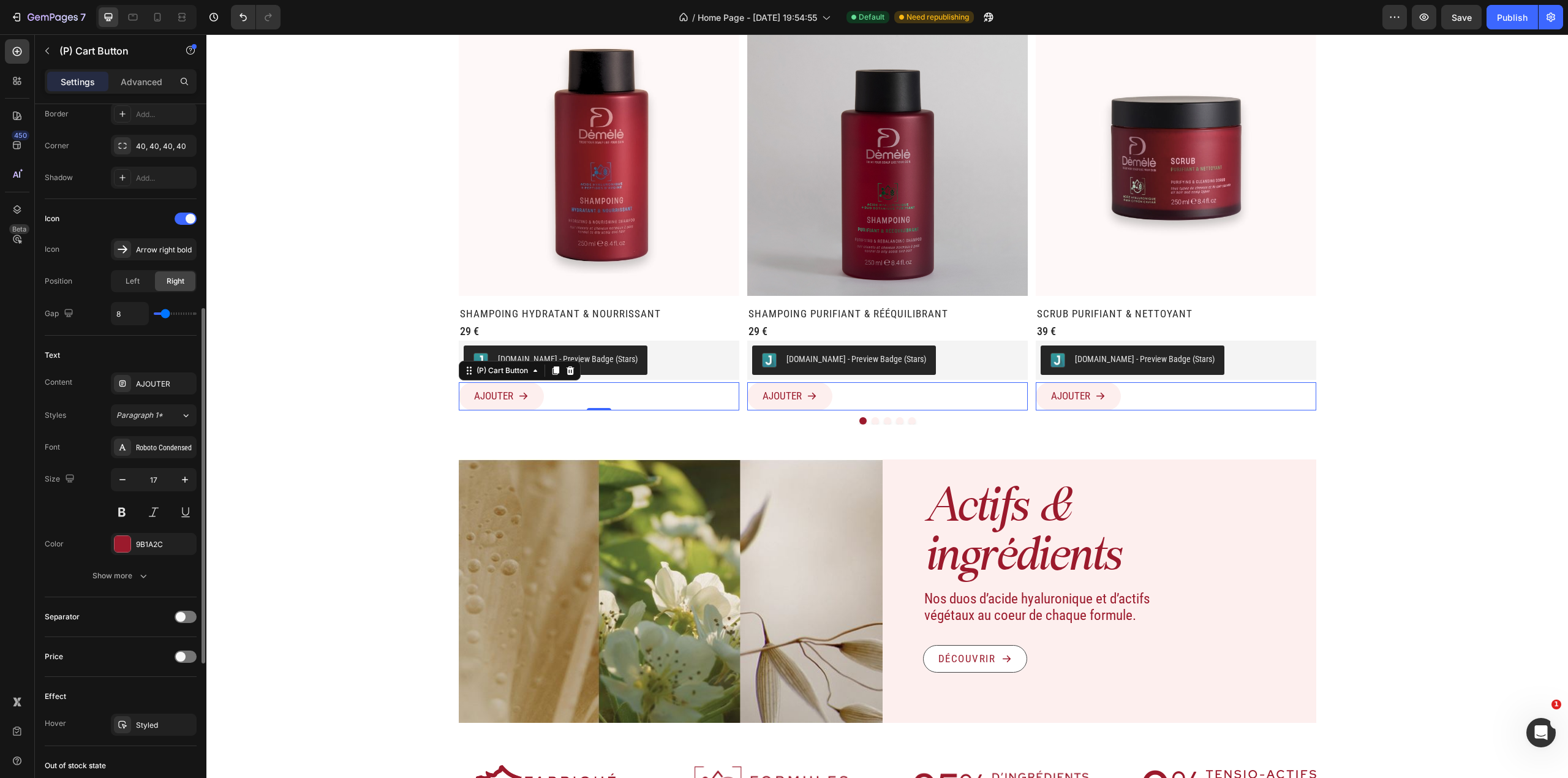
scroll to position [704, 0]
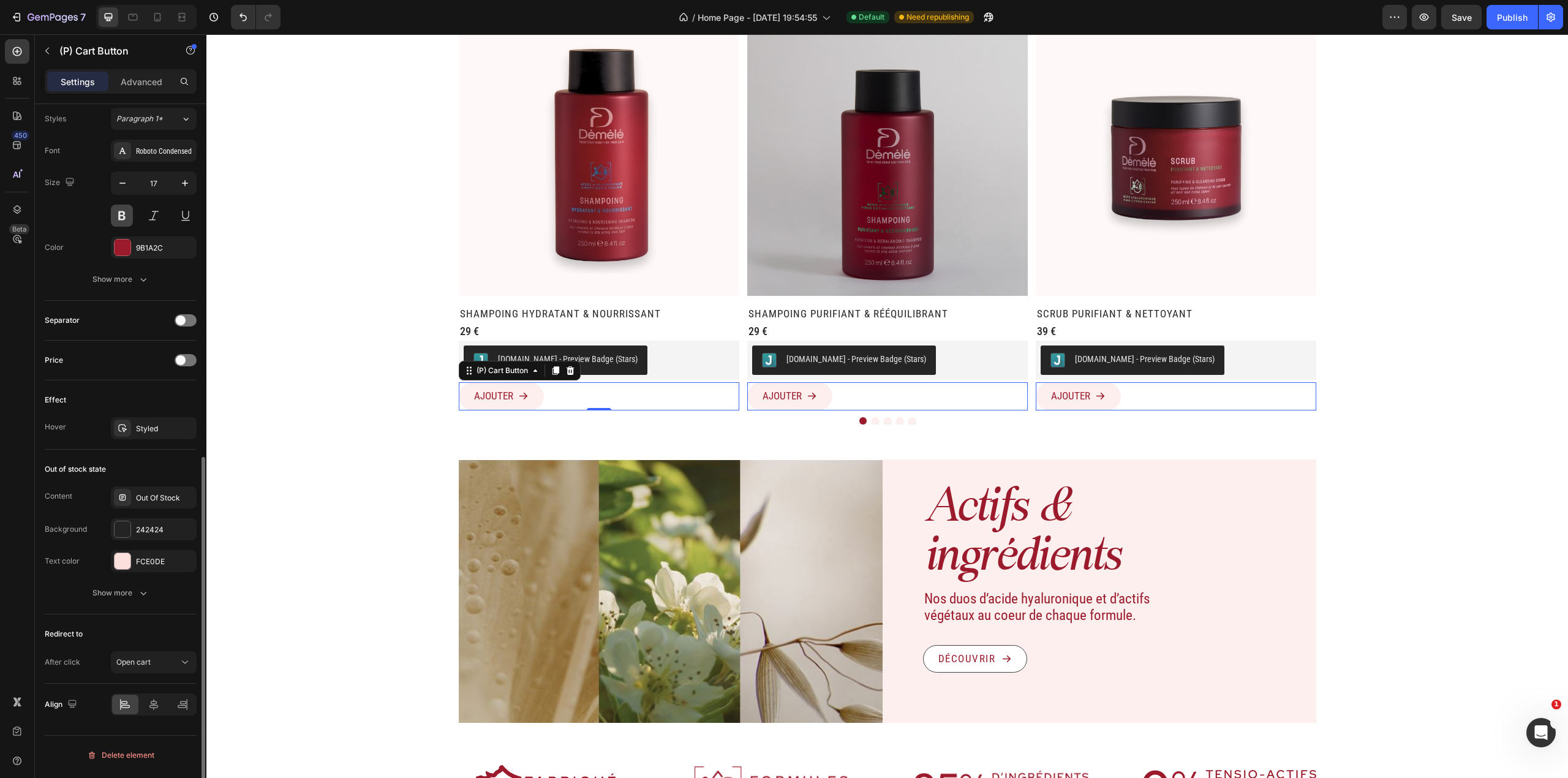
click at [116, 212] on button at bounding box center [122, 216] width 22 height 22
click at [150, 272] on button "Show more" at bounding box center [120, 280] width 152 height 22
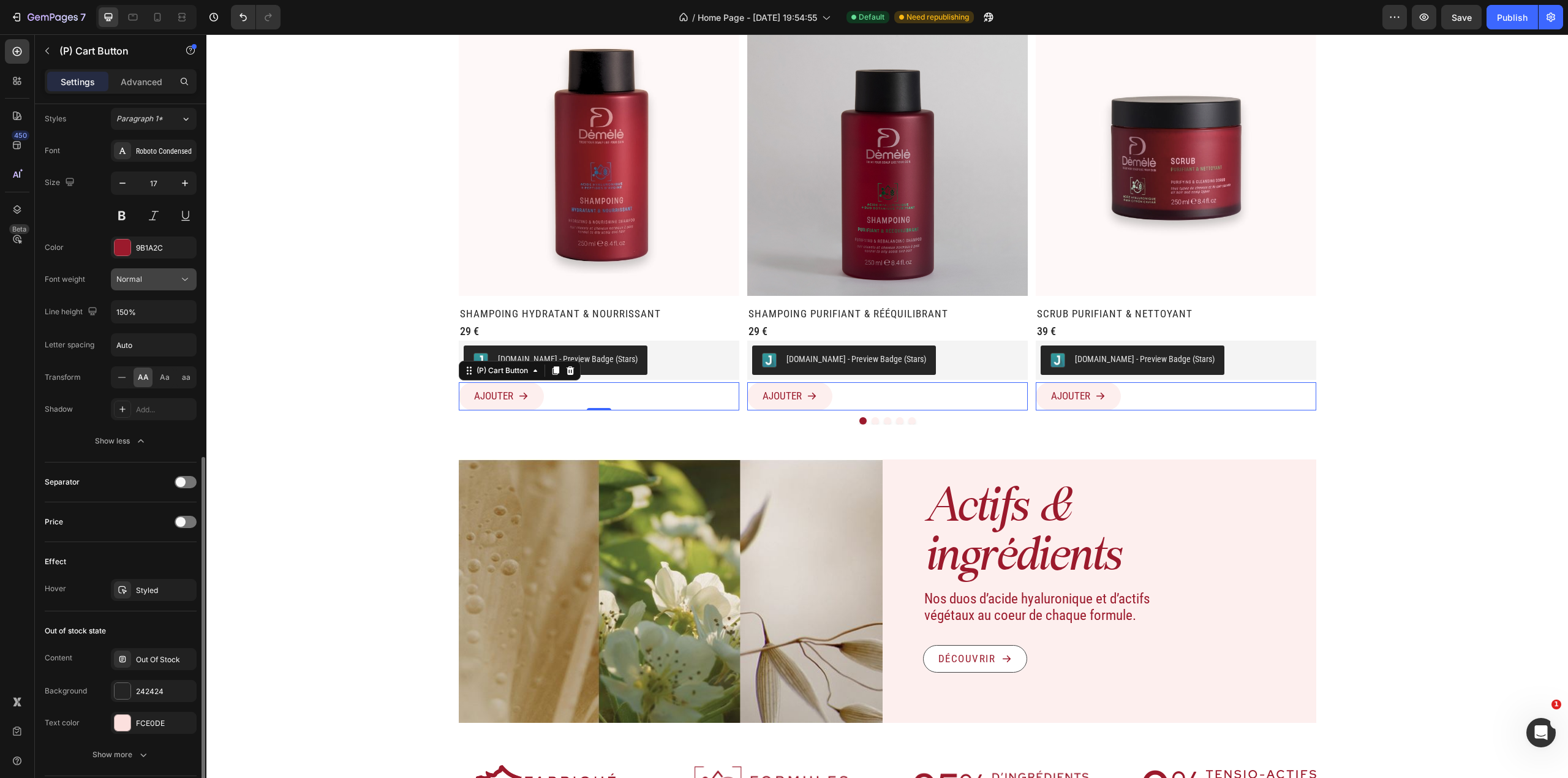
click at [174, 284] on div "Normal" at bounding box center [147, 279] width 63 height 11
click at [167, 417] on div "Medium" at bounding box center [139, 429] width 96 height 23
click at [156, 291] on button "Medium" at bounding box center [154, 280] width 86 height 22
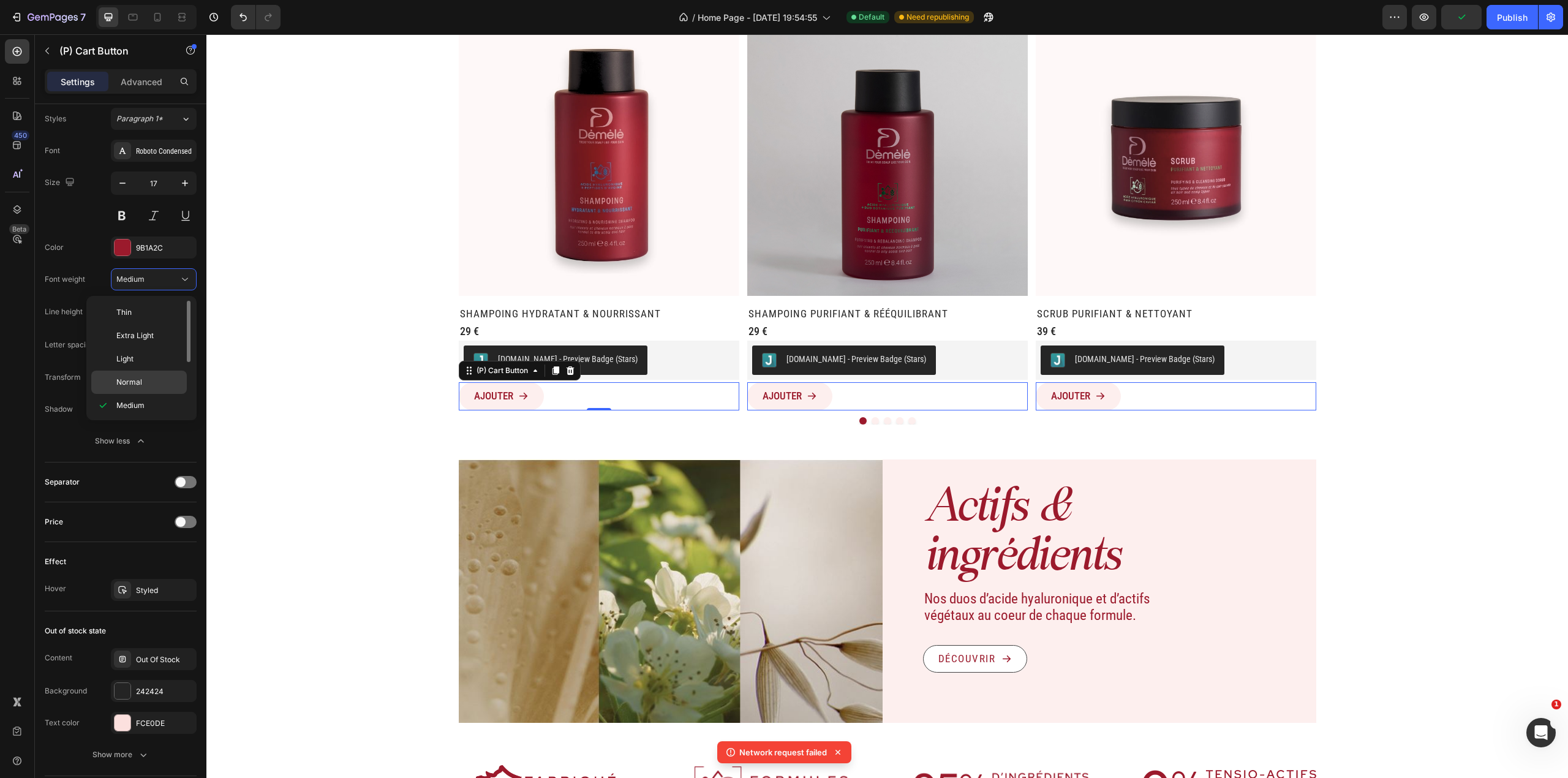
click at [157, 376] on div "Normal" at bounding box center [139, 382] width 96 height 23
click at [305, 349] on div "TOUS NOS SOINS CAPILLAIRES Heading (P) Images Row SHAMPOING HYDRATANT & NOURRIS…" at bounding box center [887, 205] width 1361 height 447
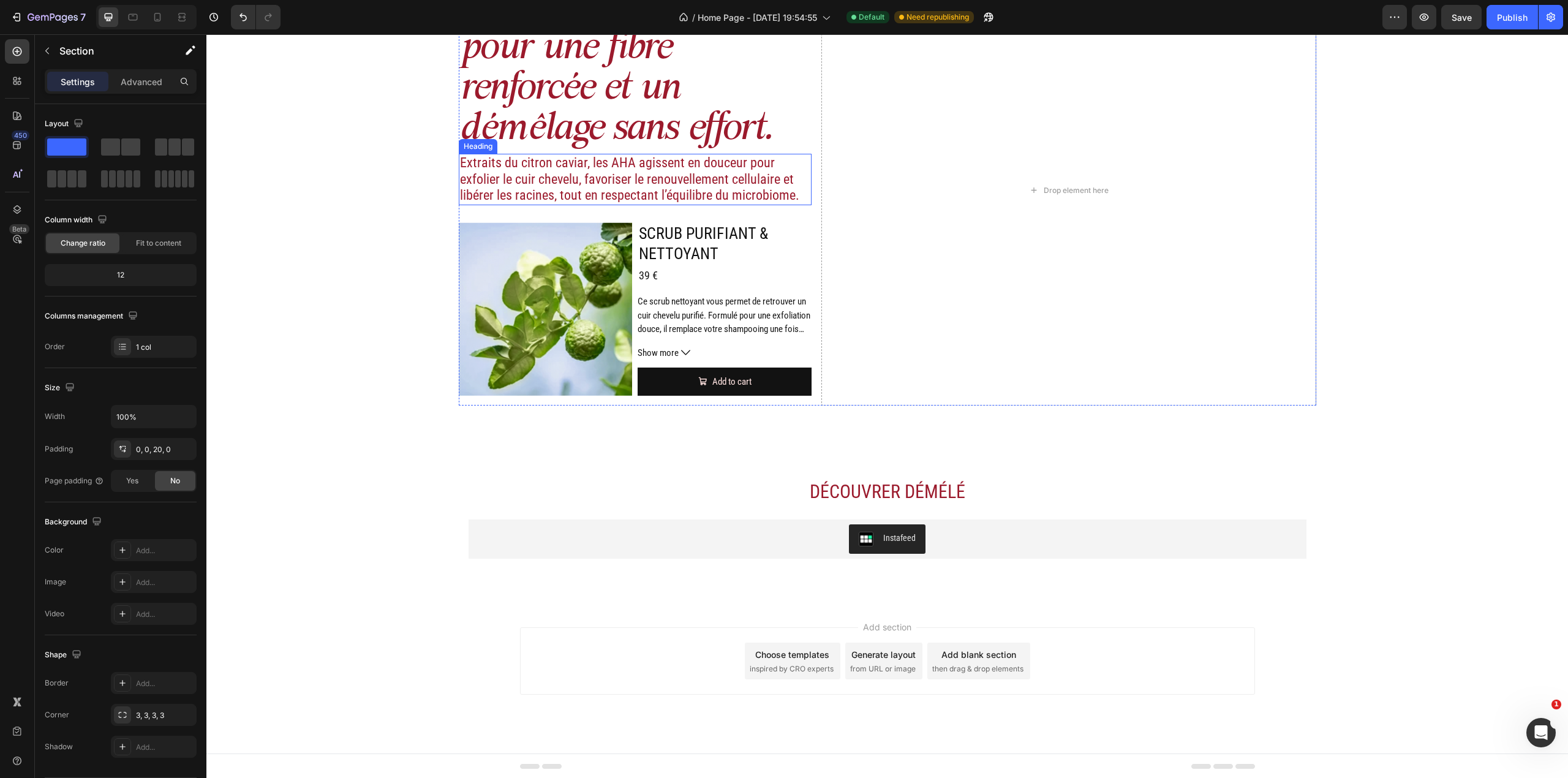
scroll to position [1619, 0]
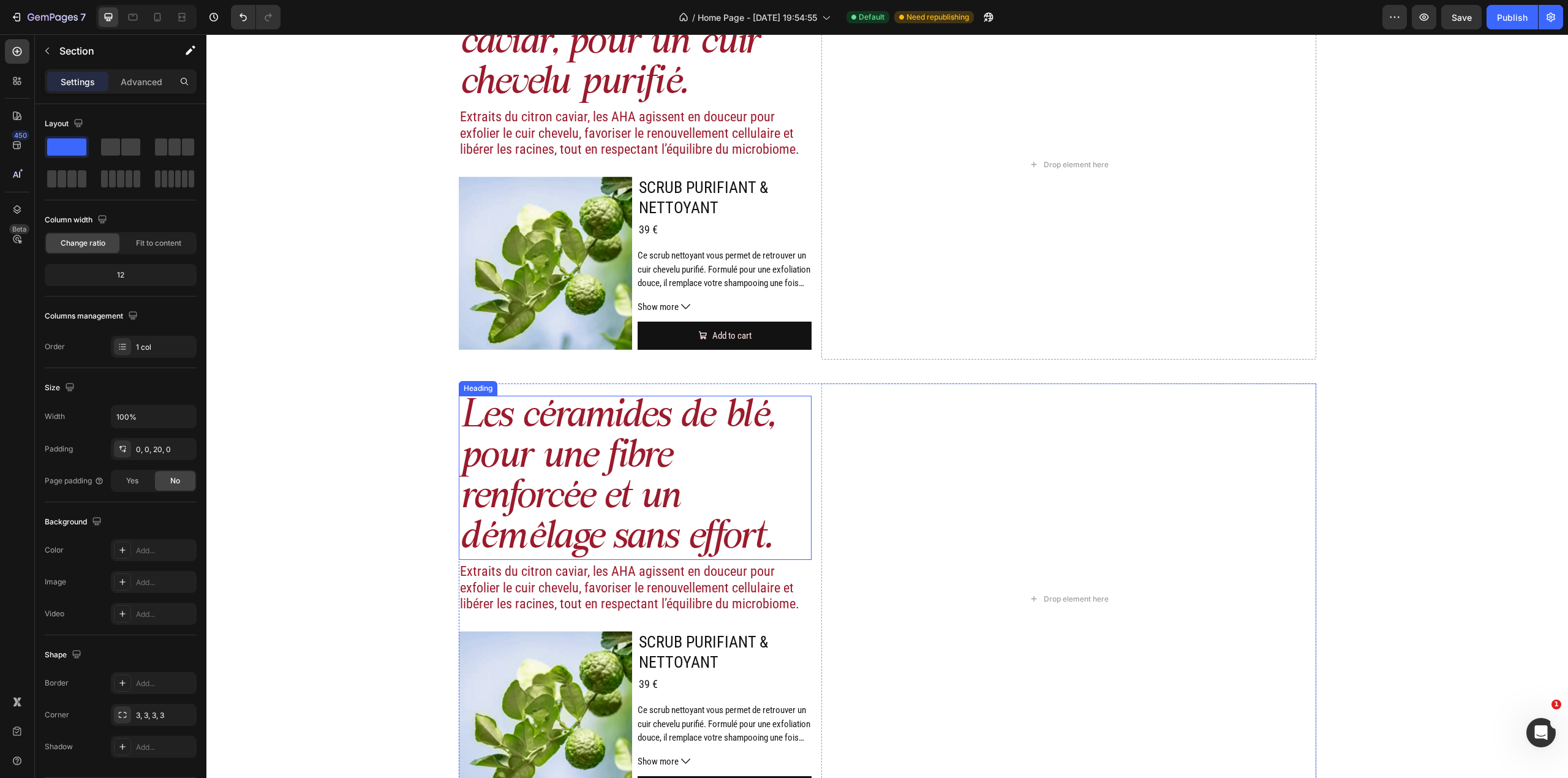
click at [532, 420] on h2 "Les céramides de blé, pour une fibre renforcée et un démêlage sans effort." at bounding box center [635, 478] width 353 height 164
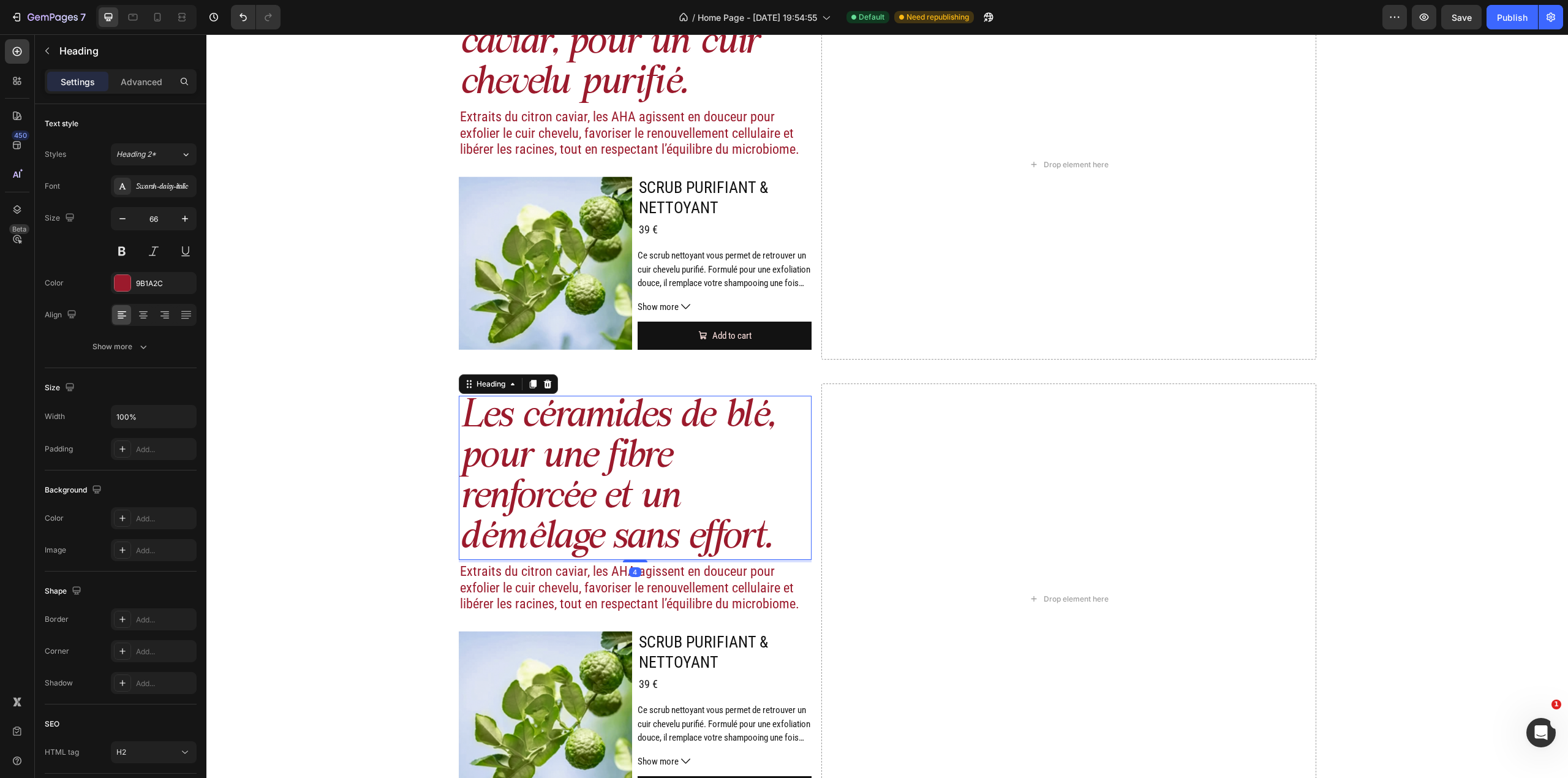
click at [532, 420] on h2 "Les céramides de blé, pour une fibre renforcée et un démêlage sans effort." at bounding box center [635, 478] width 353 height 164
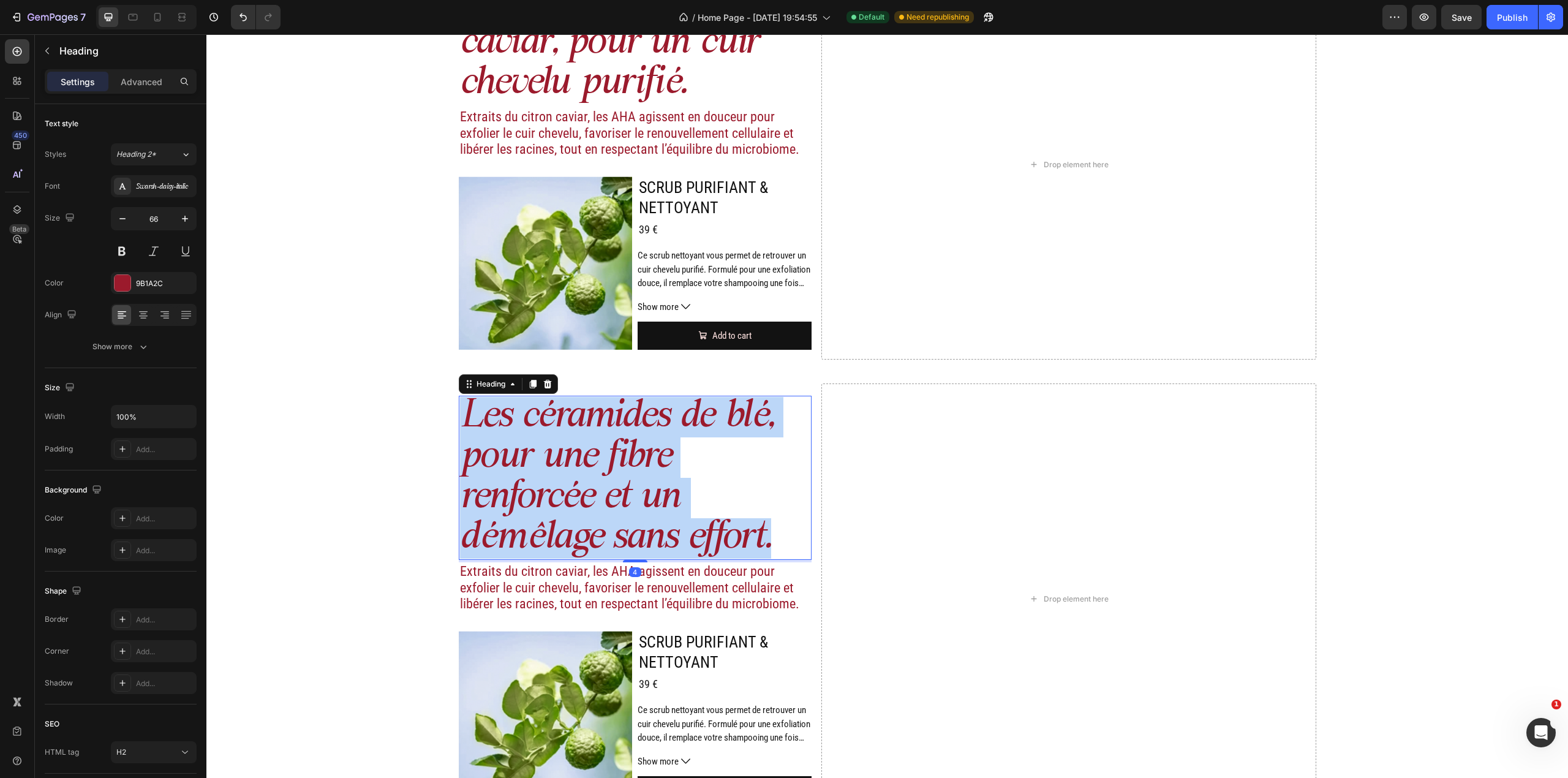
click at [532, 420] on p "Les céramides de blé, pour une fibre renforcée et un démêlage sans effort." at bounding box center [636, 478] width 351 height 161
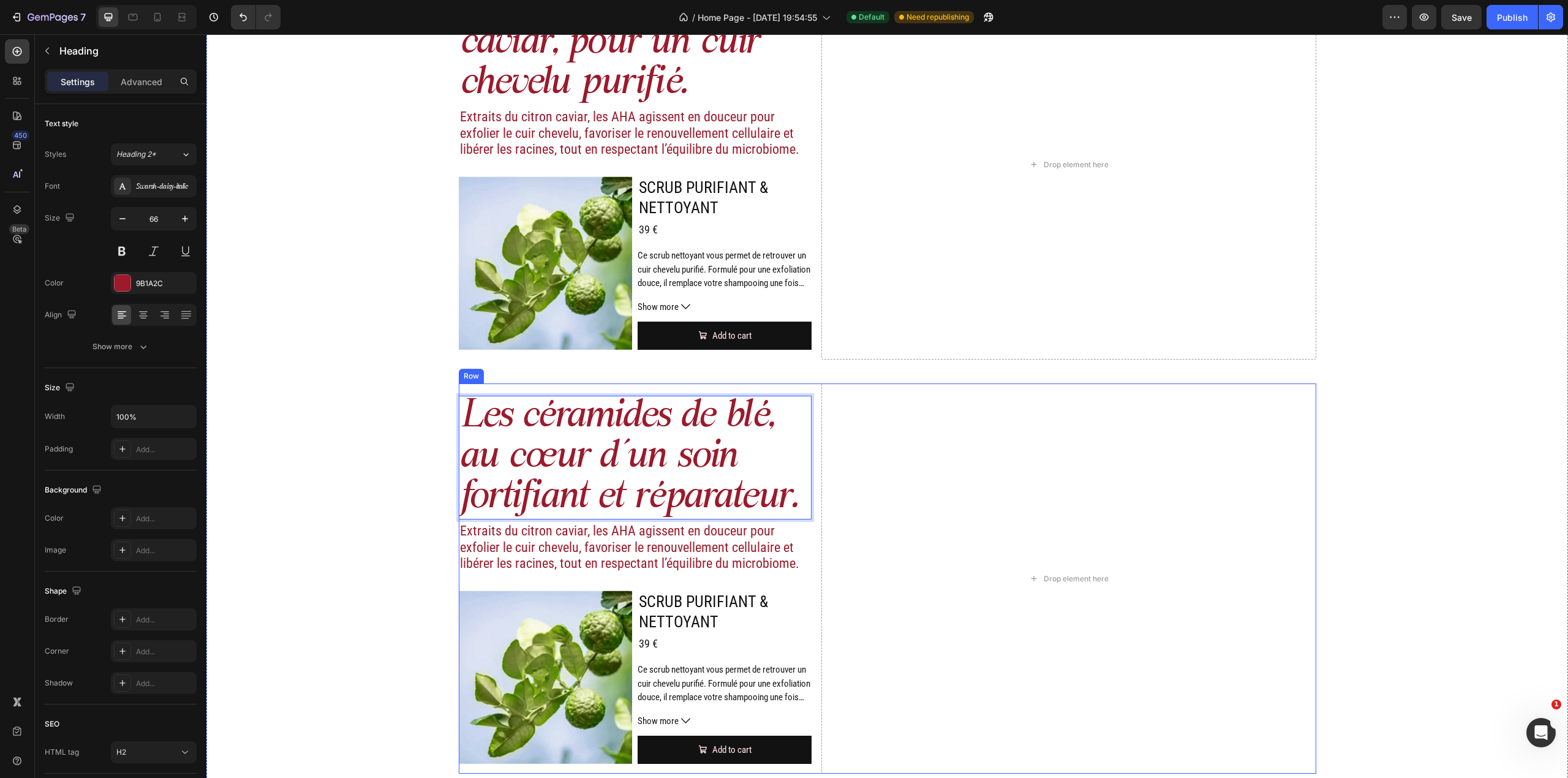
click at [638, 558] on h2 "Extraits du citron caviar, les AHA agissent en douceur pour exfolier le cuir ch…" at bounding box center [635, 547] width 353 height 51
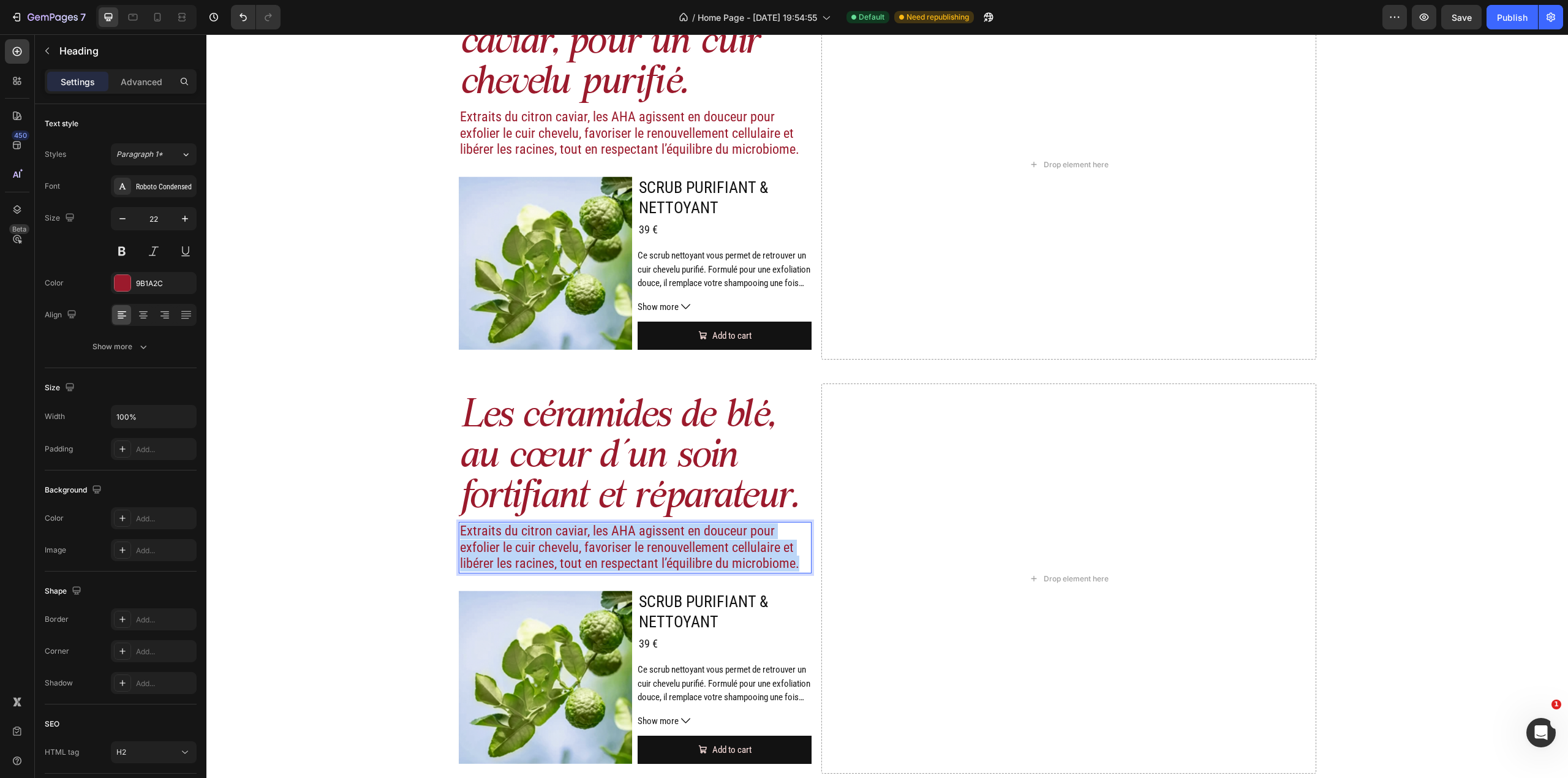
click at [638, 558] on p "Extraits du citron caviar, les AHA agissent en douceur pour exfolier le cuir ch…" at bounding box center [636, 547] width 351 height 48
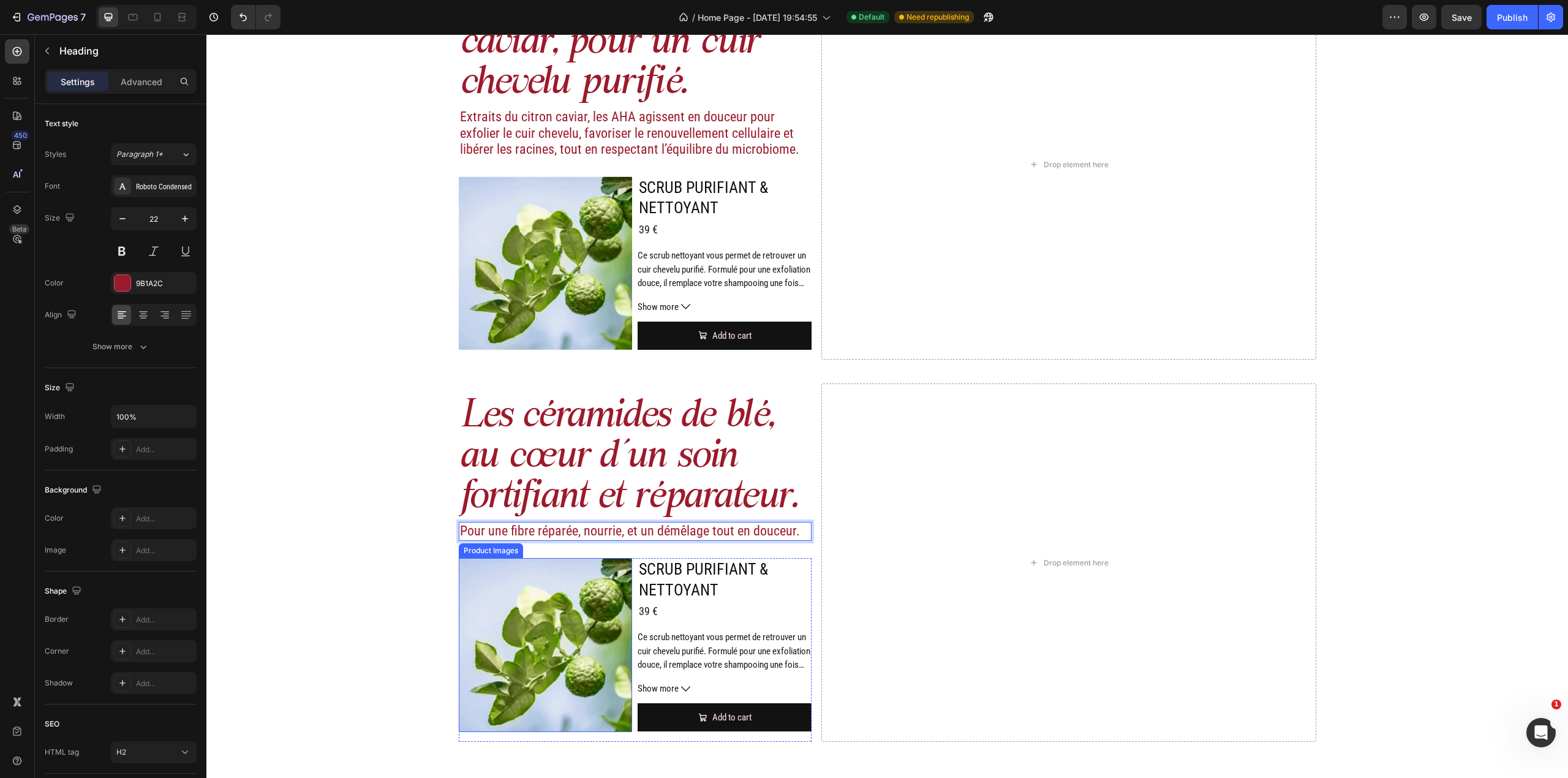
click at [482, 606] on img at bounding box center [545, 644] width 174 height 174
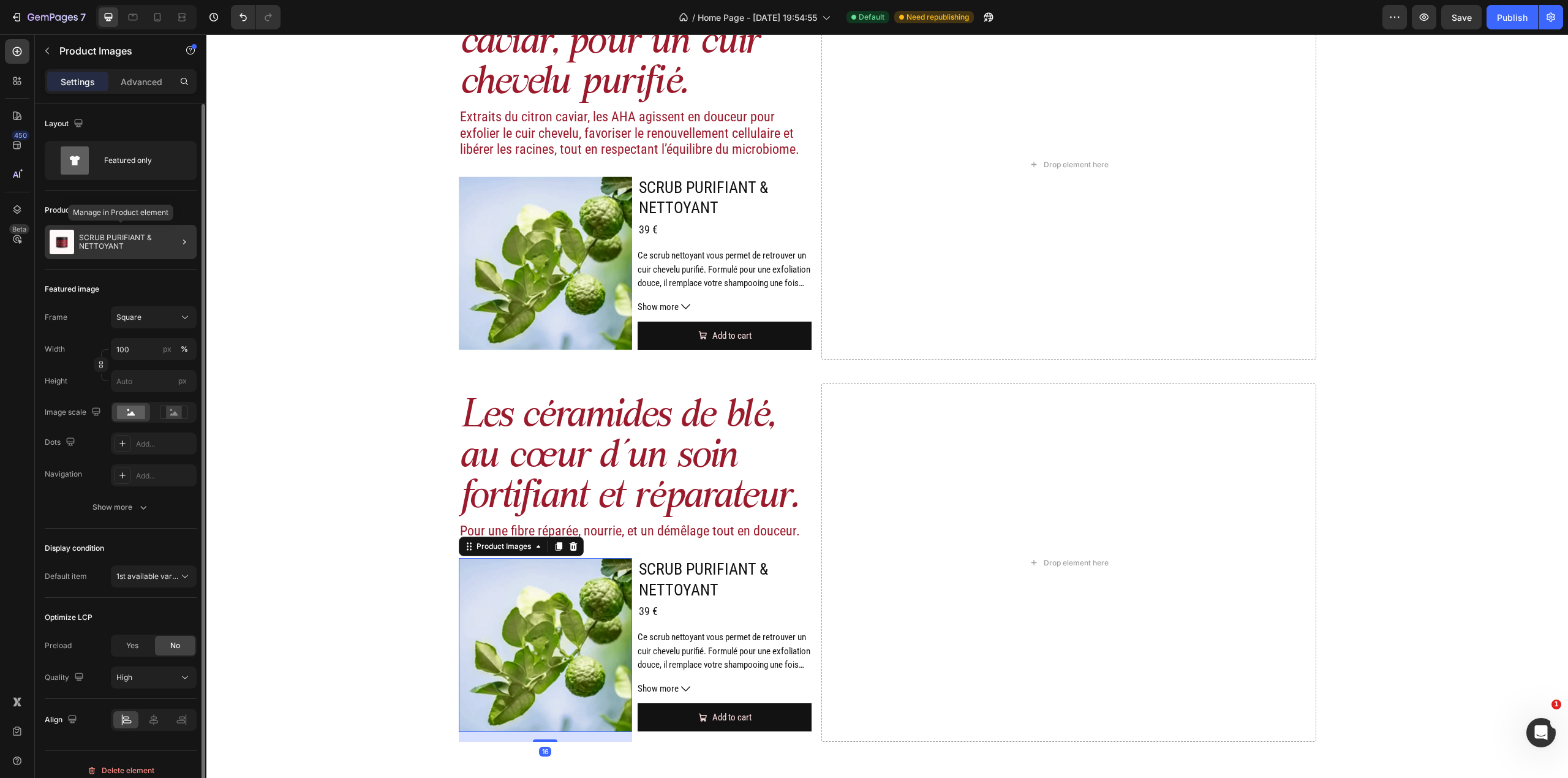
click at [123, 233] on div "SCRUB PURIFIANT & NETTOYANT" at bounding box center [120, 241] width 152 height 34
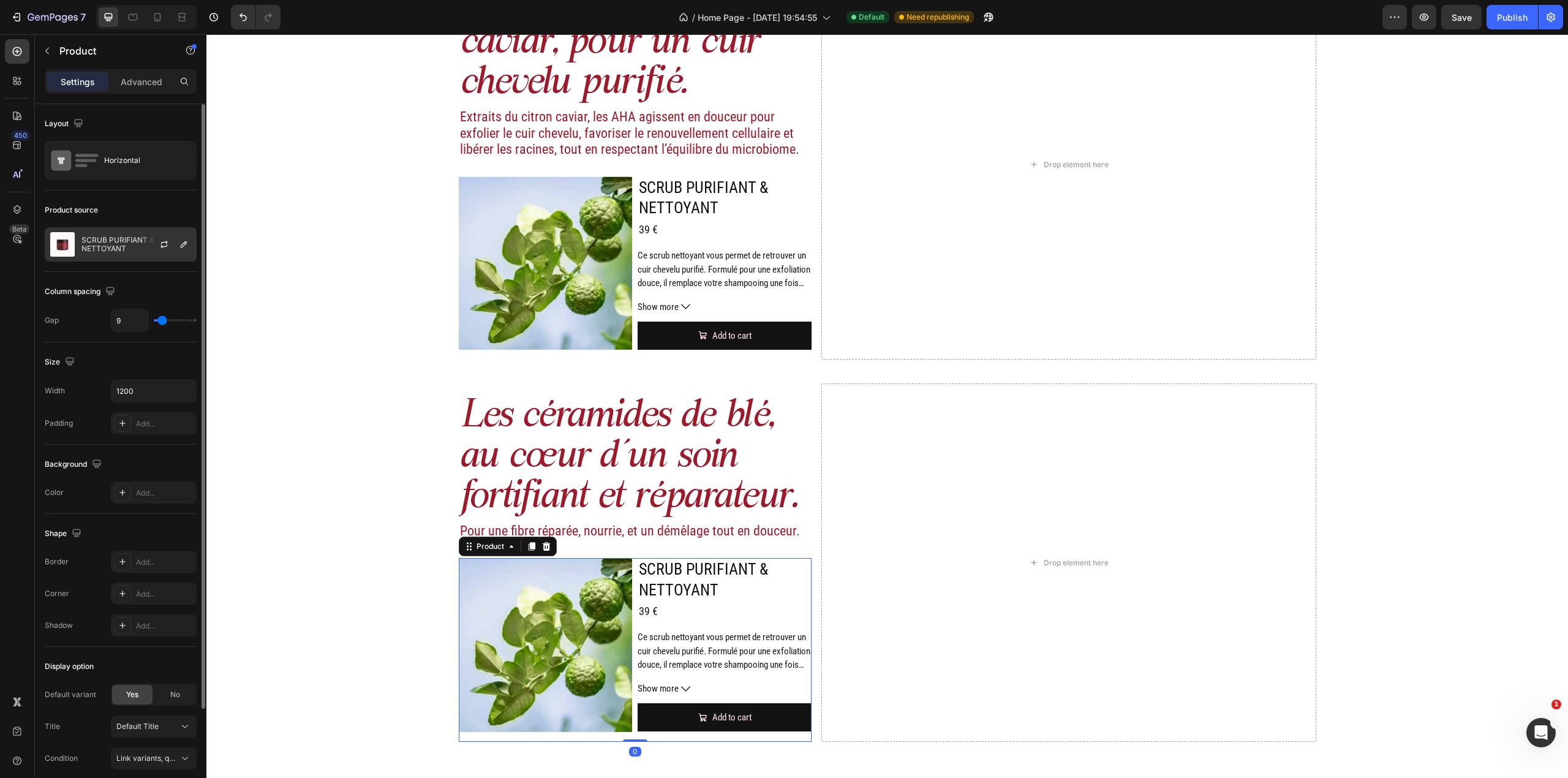
click at [130, 234] on div "SCRUB PURIFIANT & NETTOYANT" at bounding box center [120, 244] width 152 height 34
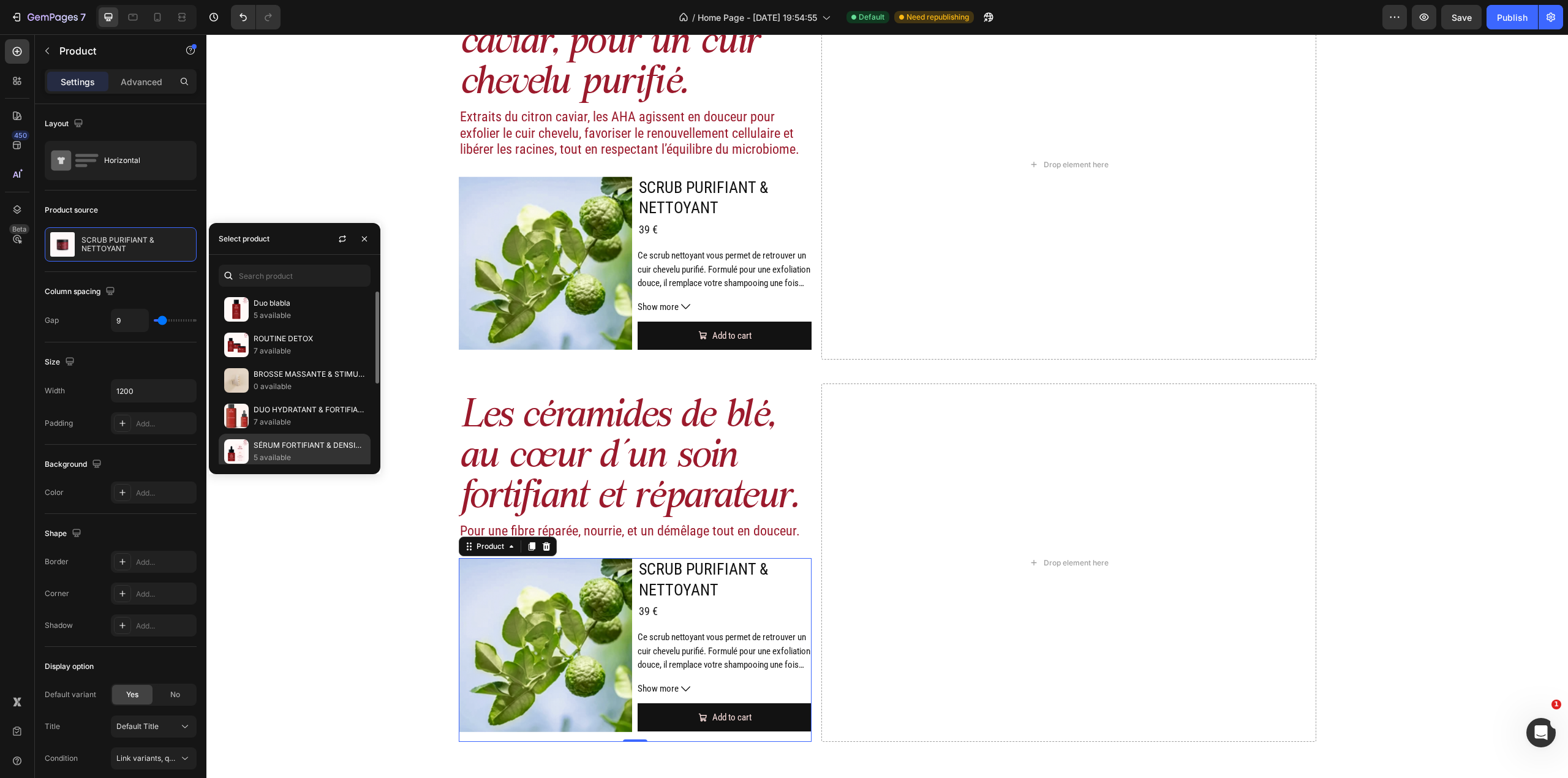
scroll to position [150, 0]
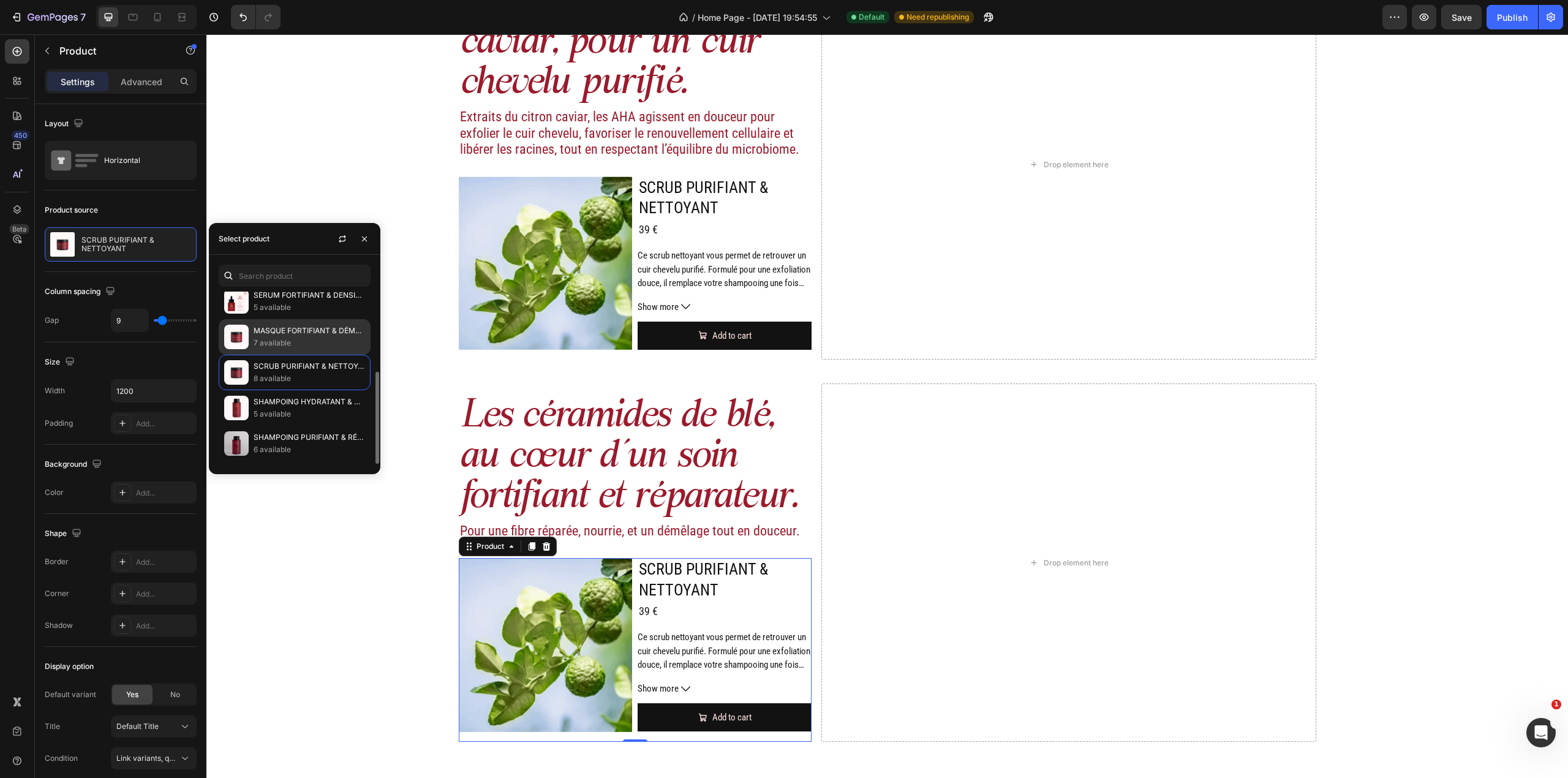
click at [300, 343] on p "7 available" at bounding box center [309, 343] width 112 height 12
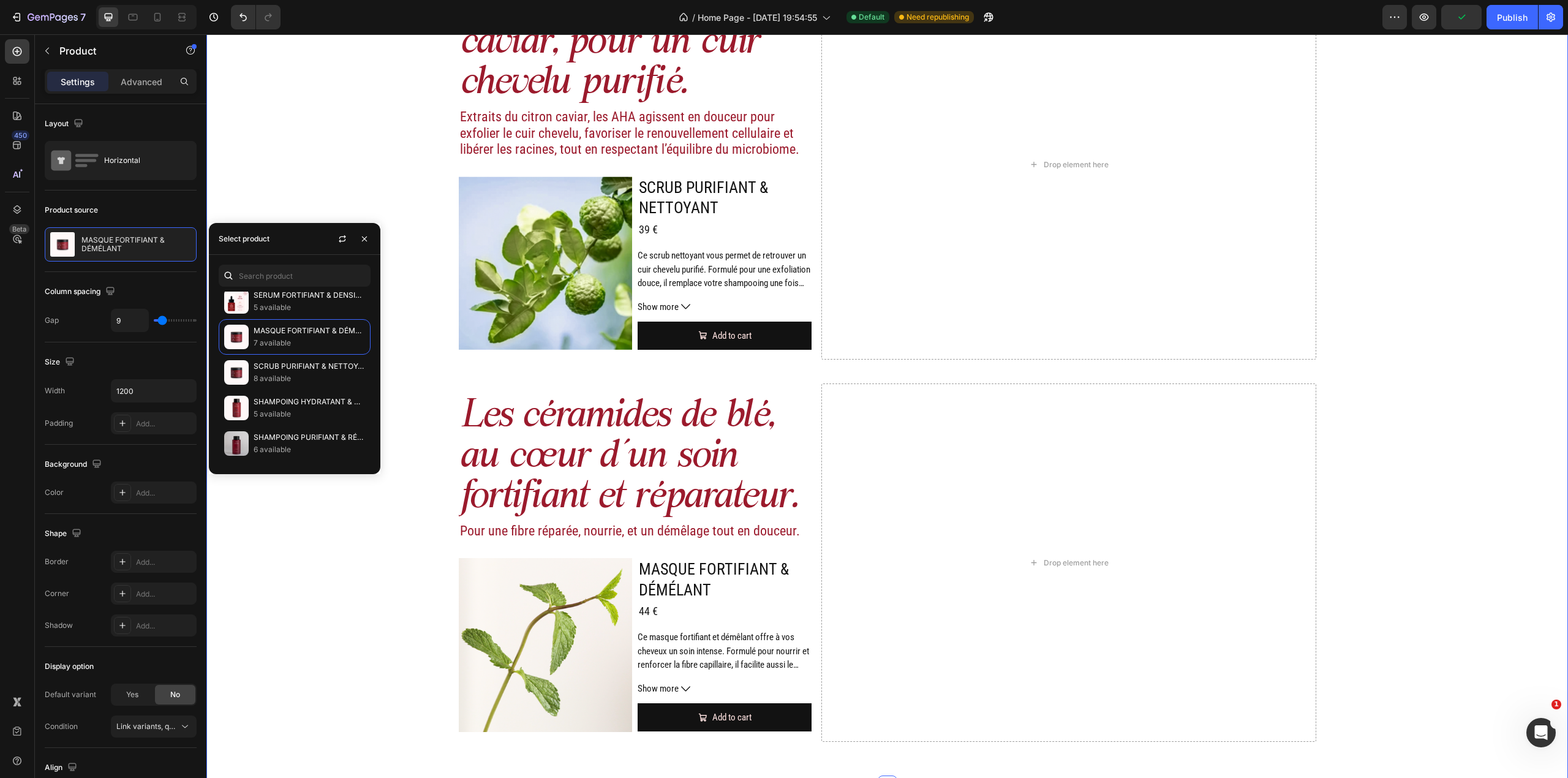
click at [1349, 479] on div "Image Actifs & ingrédients Heading Nos duos d’acide hyaluronique et d’actifs vé…" at bounding box center [887, 7] width 1361 height 1517
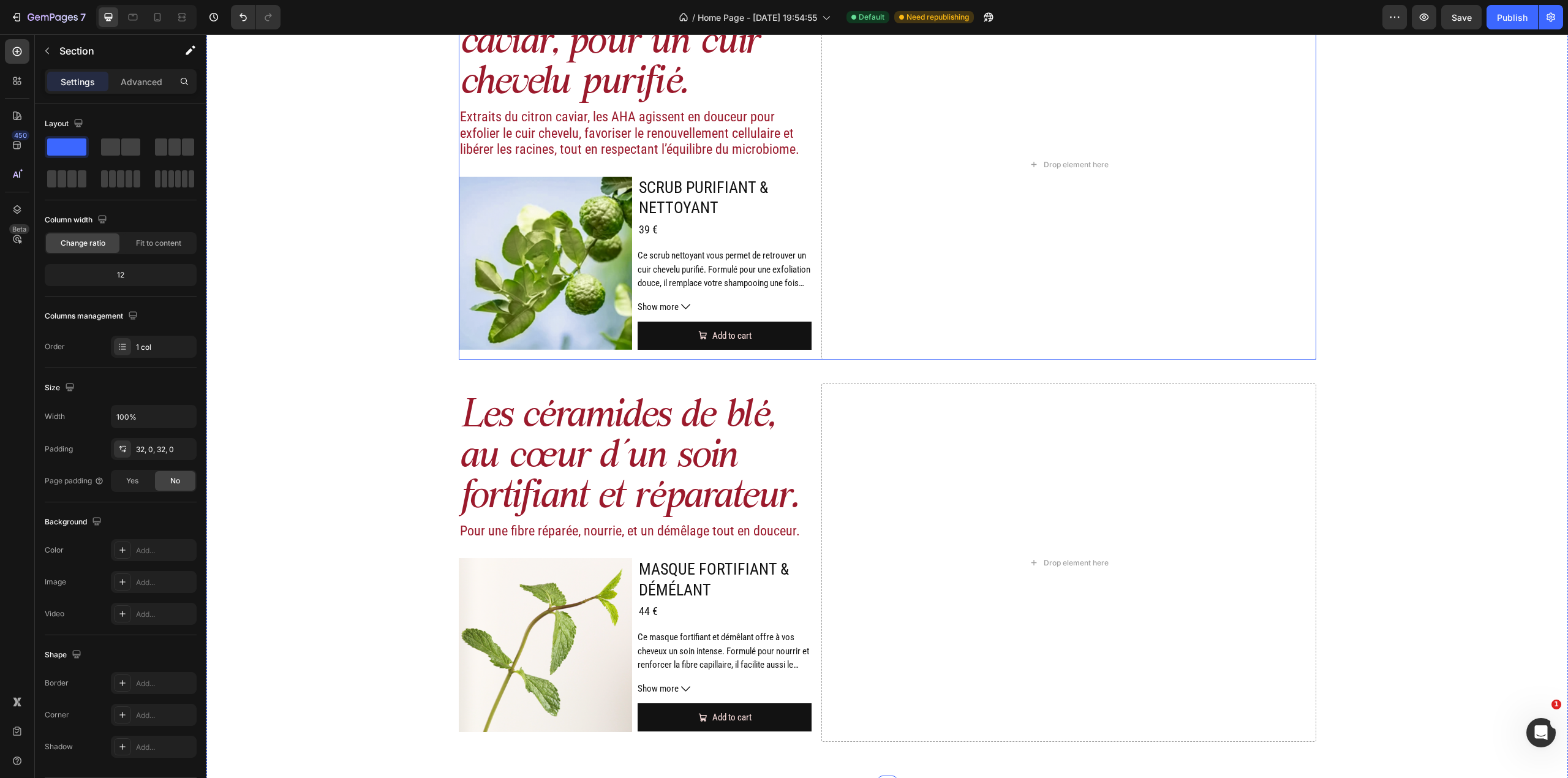
click at [812, 351] on div "Les AHA du citron caviar, pour un cuir chevelu purifié. Heading Extraits du cit…" at bounding box center [888, 165] width 857 height 390
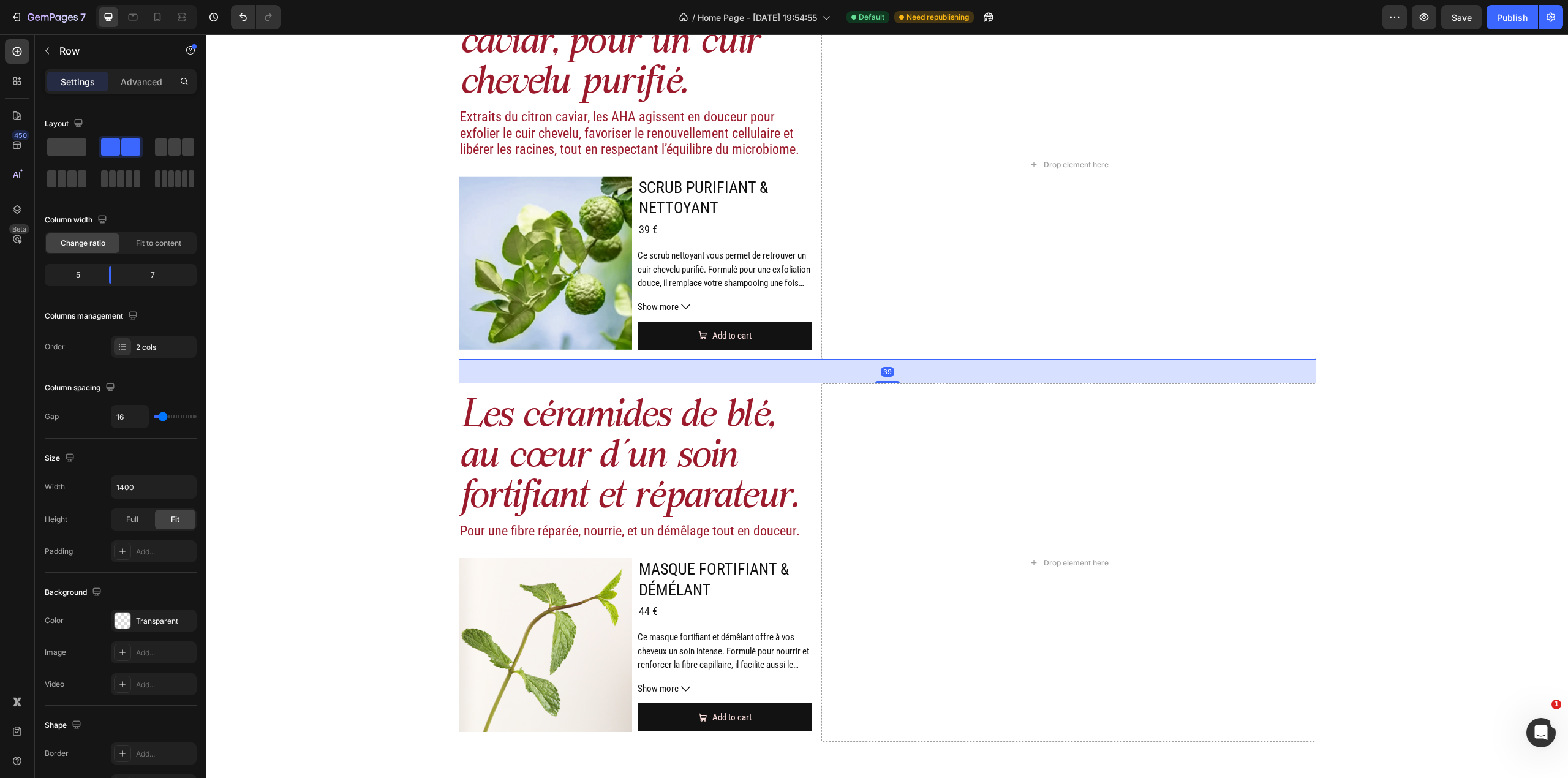
scroll to position [1211, 0]
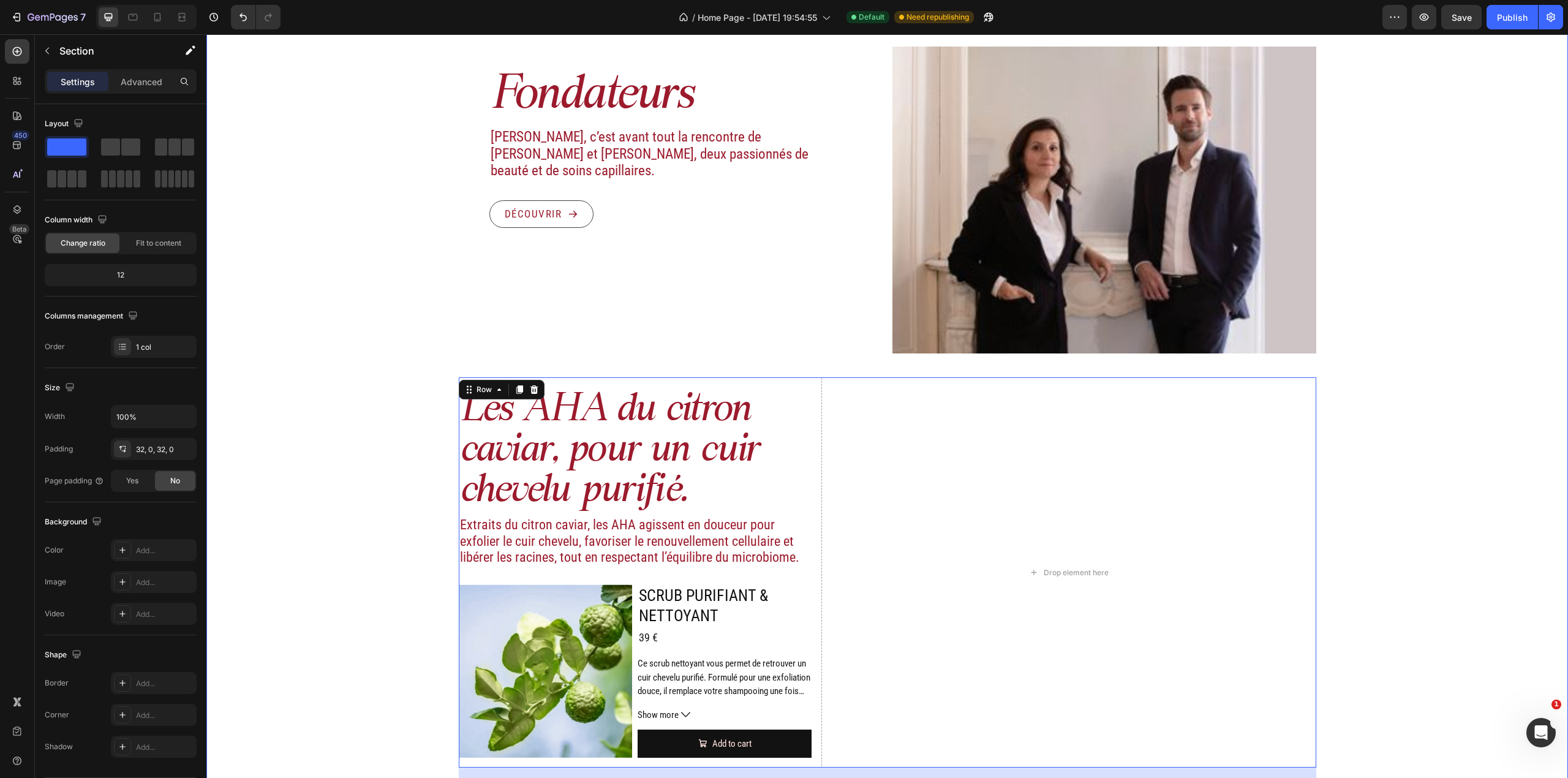
click at [1370, 503] on div "Image Actifs & ingrédients Heading Nos duos d’acide hyaluronique et d’actifs vé…" at bounding box center [887, 415] width 1361 height 1517
click at [1347, 537] on div "Image Actifs & ingrédients Heading Nos duos d’acide hyaluronique et d’actifs vé…" at bounding box center [887, 415] width 1361 height 1517
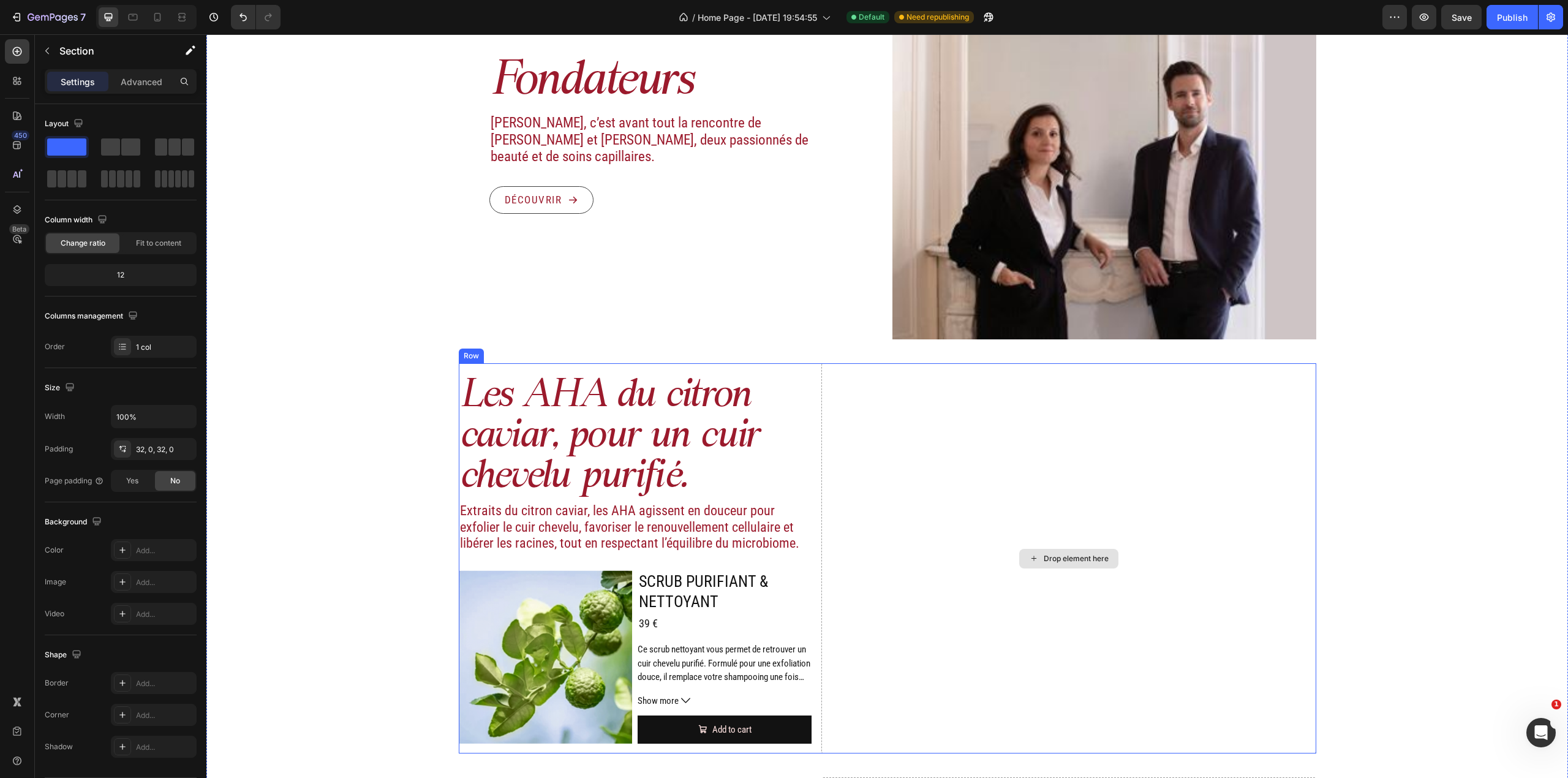
scroll to position [1619, 0]
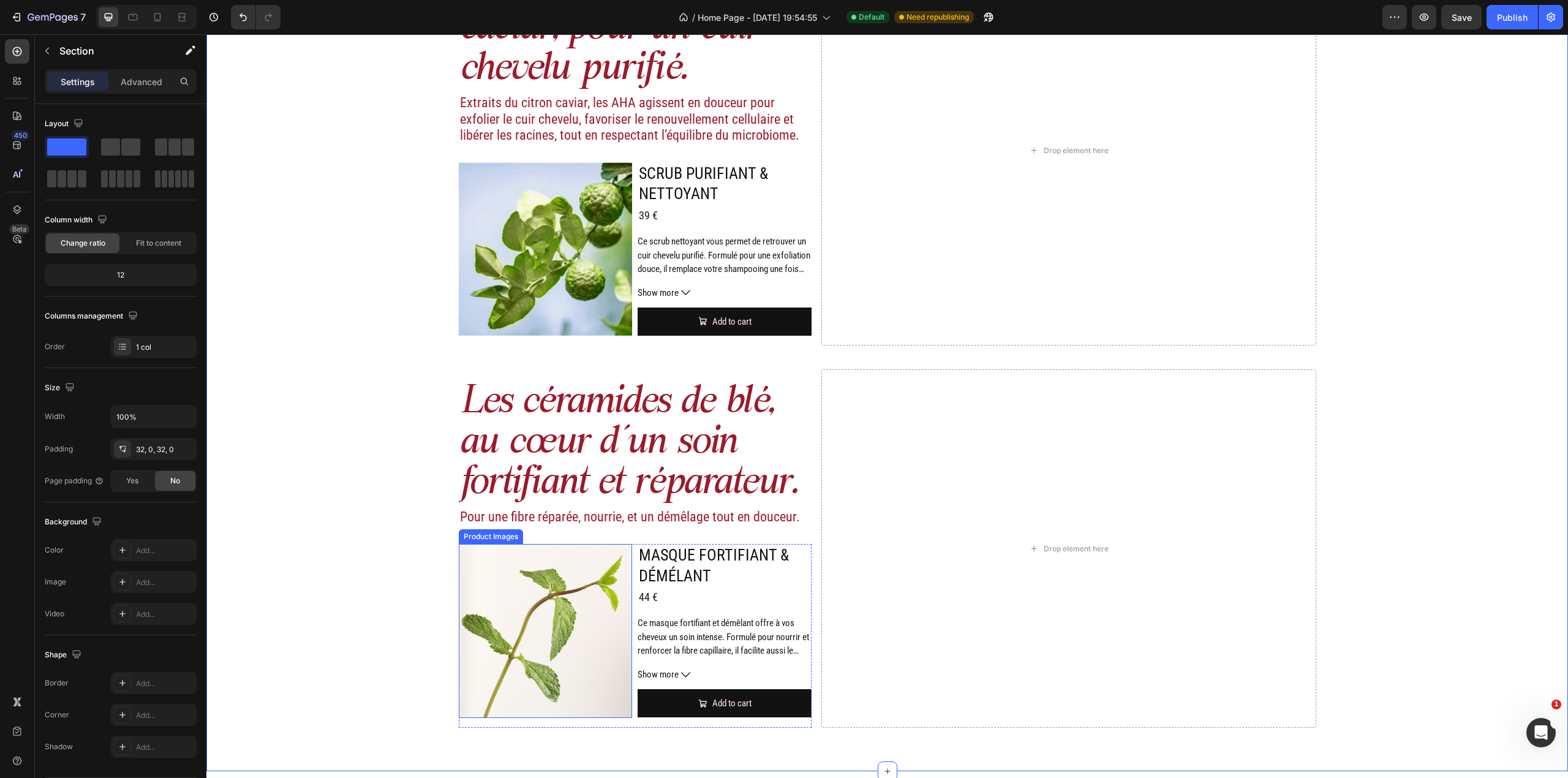
click at [594, 623] on img at bounding box center [545, 631] width 174 height 174
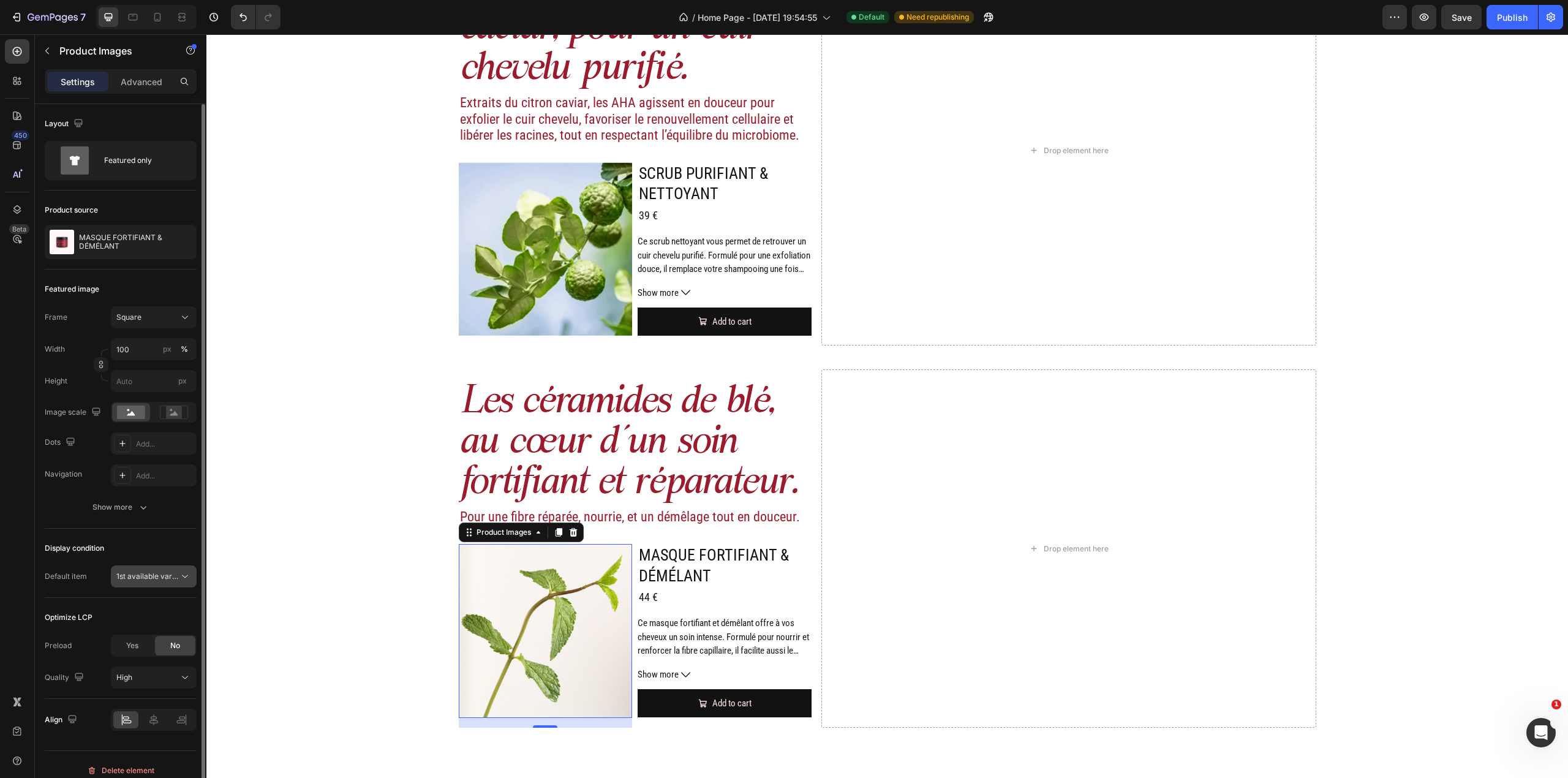
click at [187, 569] on button "1st available variant" at bounding box center [154, 577] width 86 height 22
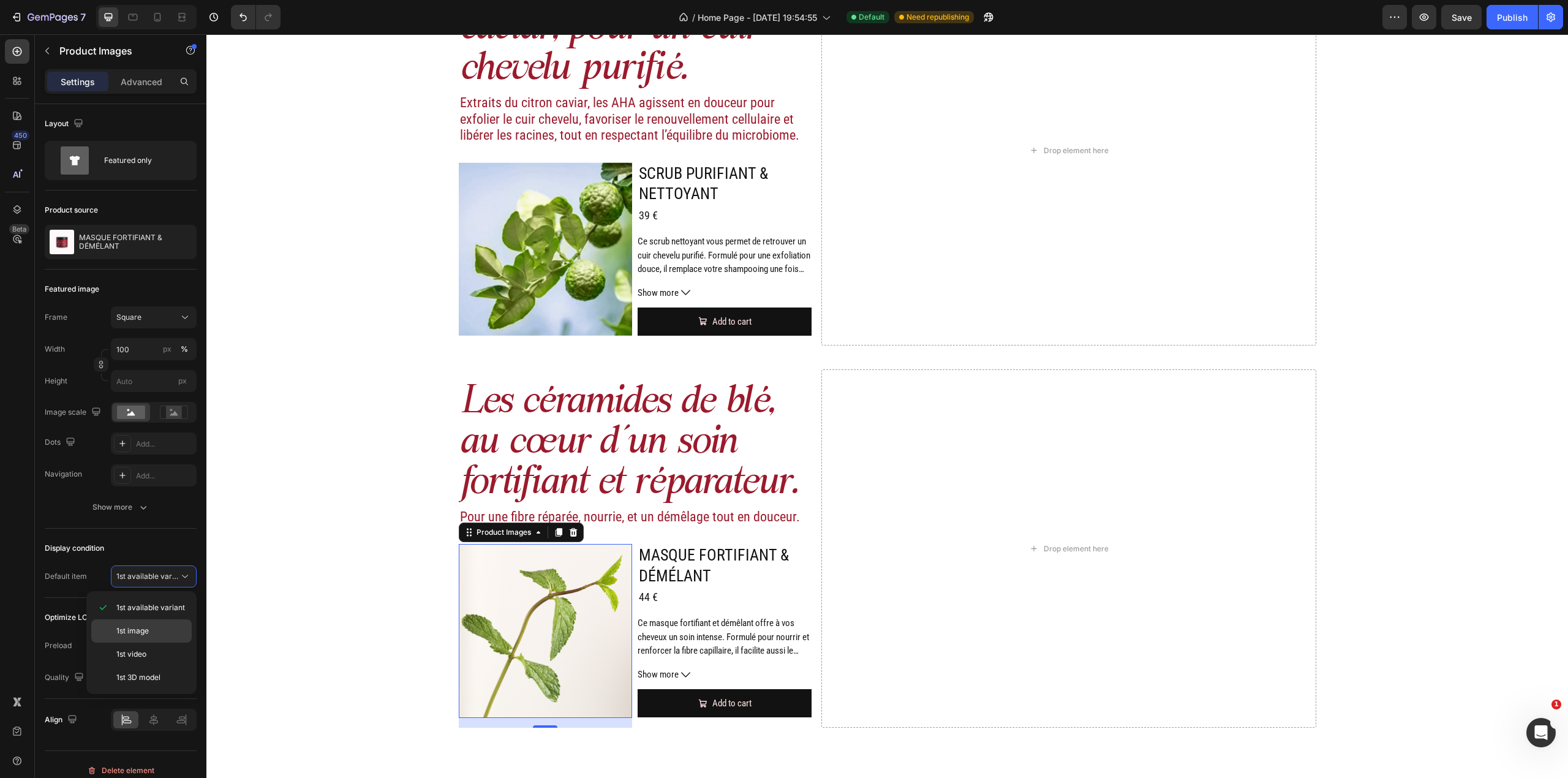
click at [172, 628] on p "1st image" at bounding box center [151, 631] width 70 height 11
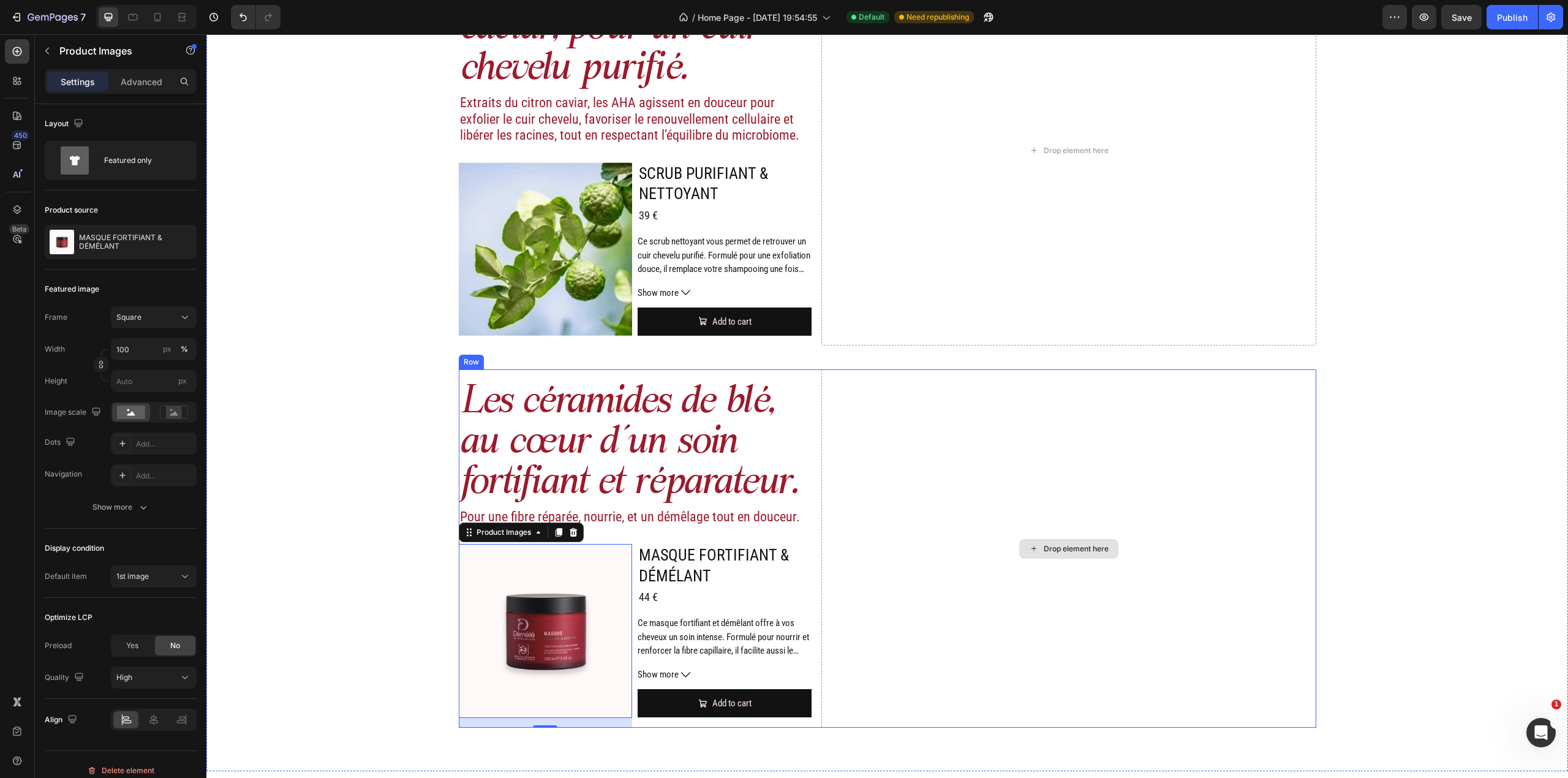
click at [856, 518] on div "Drop element here" at bounding box center [1068, 548] width 494 height 358
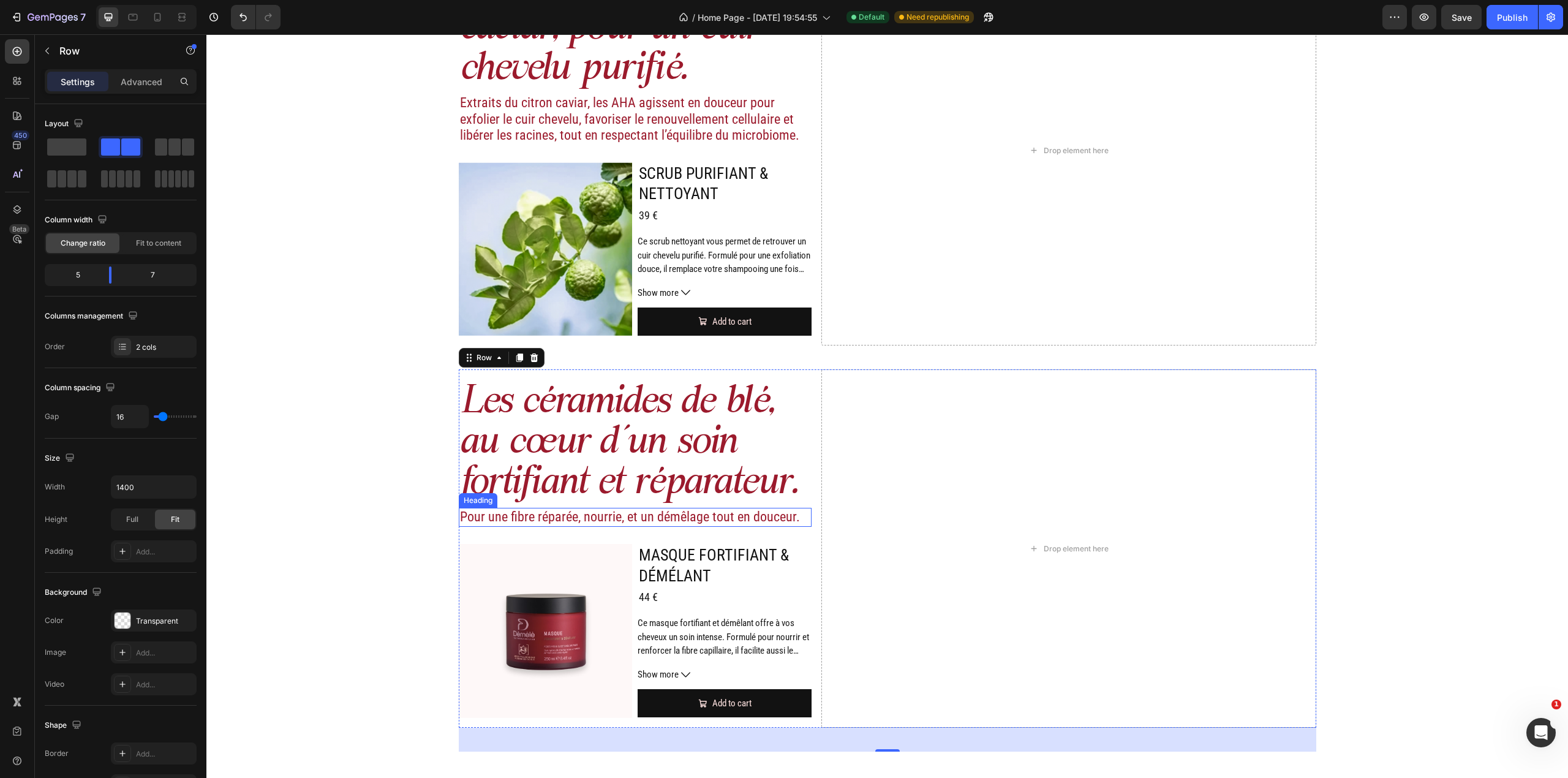
click at [665, 518] on p "Pour une fibre réparée, nourrie, et un démêlage tout en douceur." at bounding box center [636, 517] width 351 height 16
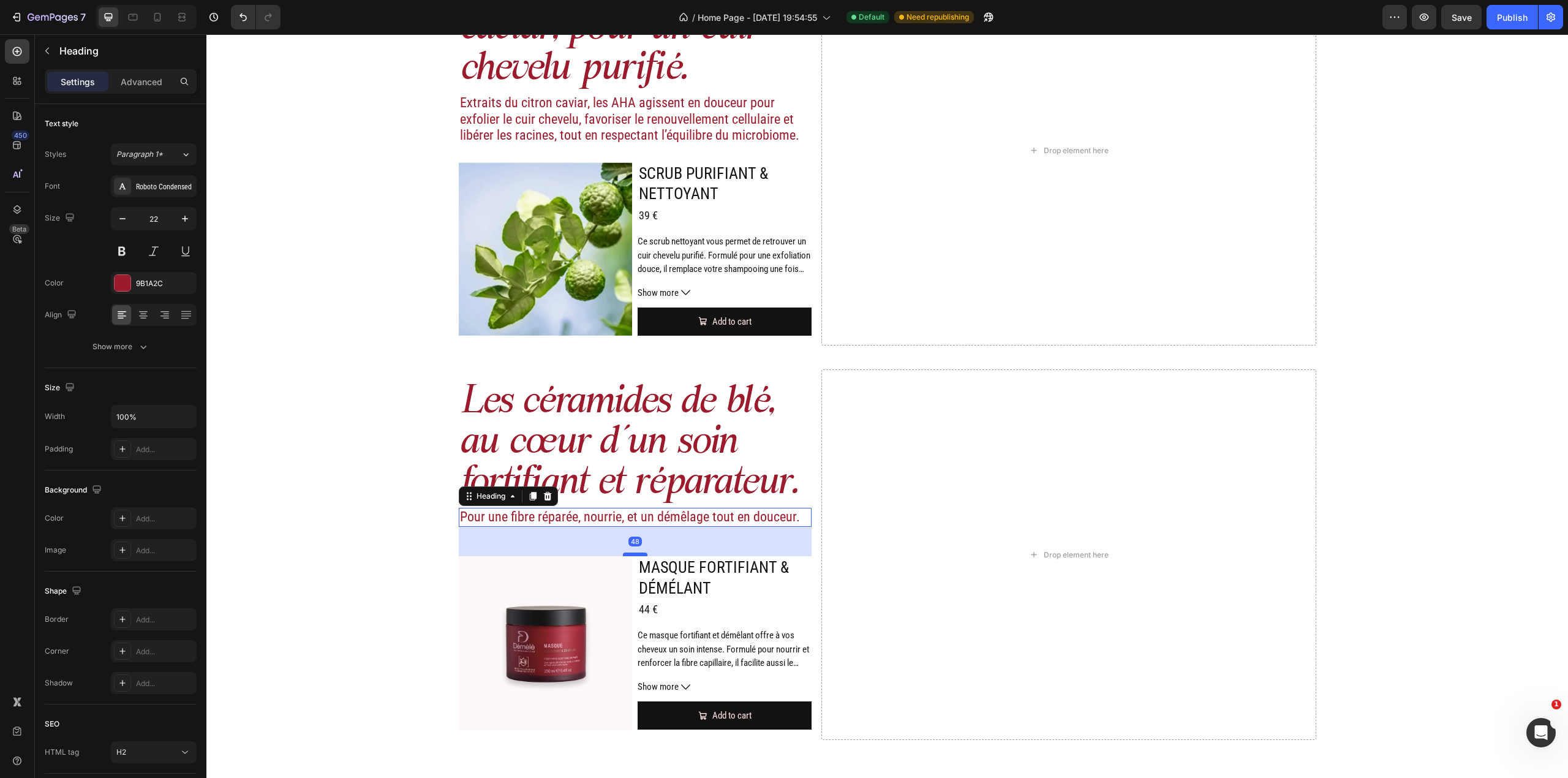
drag, startPoint x: 626, startPoint y: 540, endPoint x: 628, endPoint y: 552, distance: 12.2
click at [628, 553] on div at bounding box center [635, 555] width 25 height 4
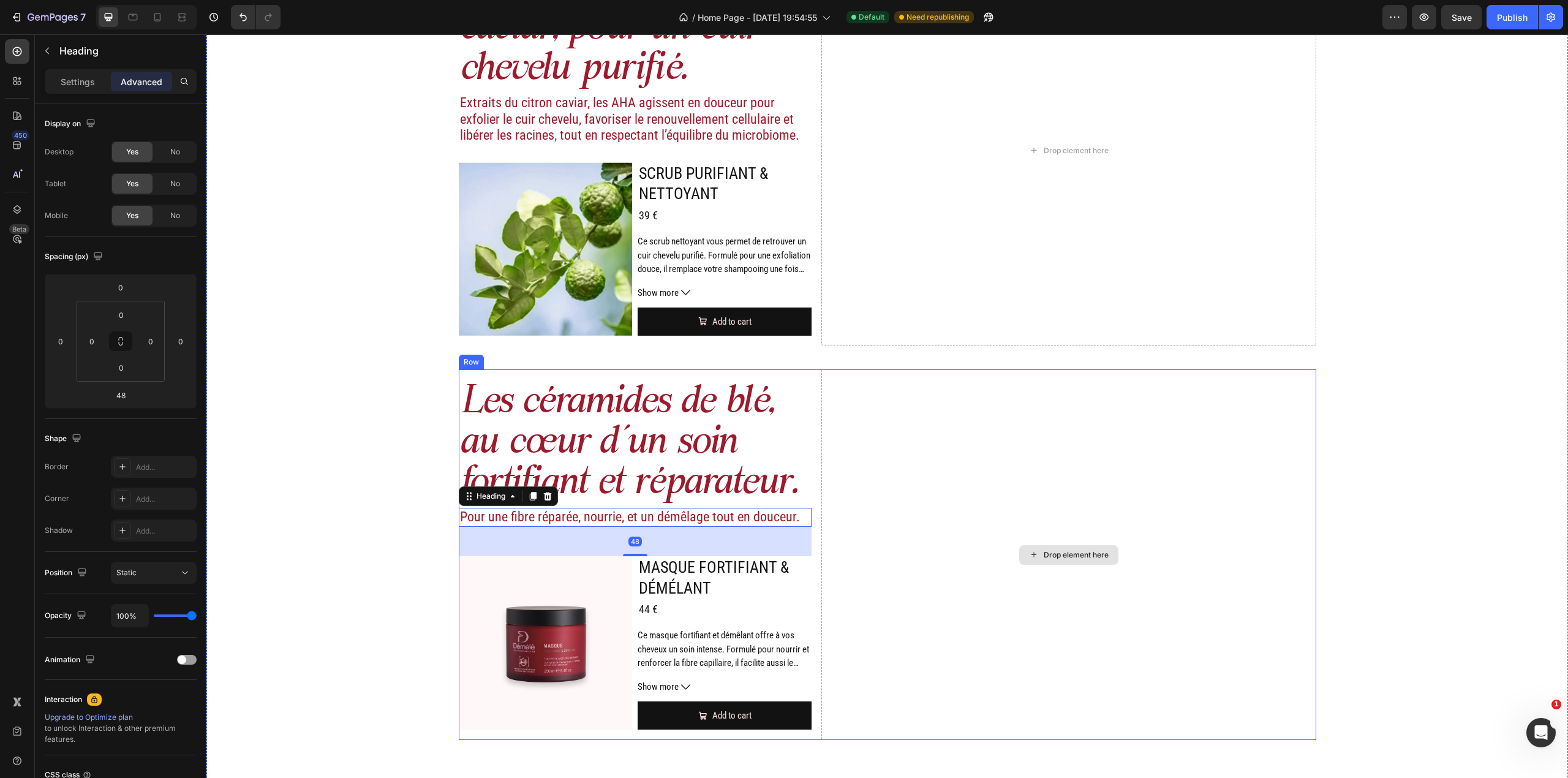
click at [951, 498] on div "Drop element here" at bounding box center [1068, 554] width 494 height 370
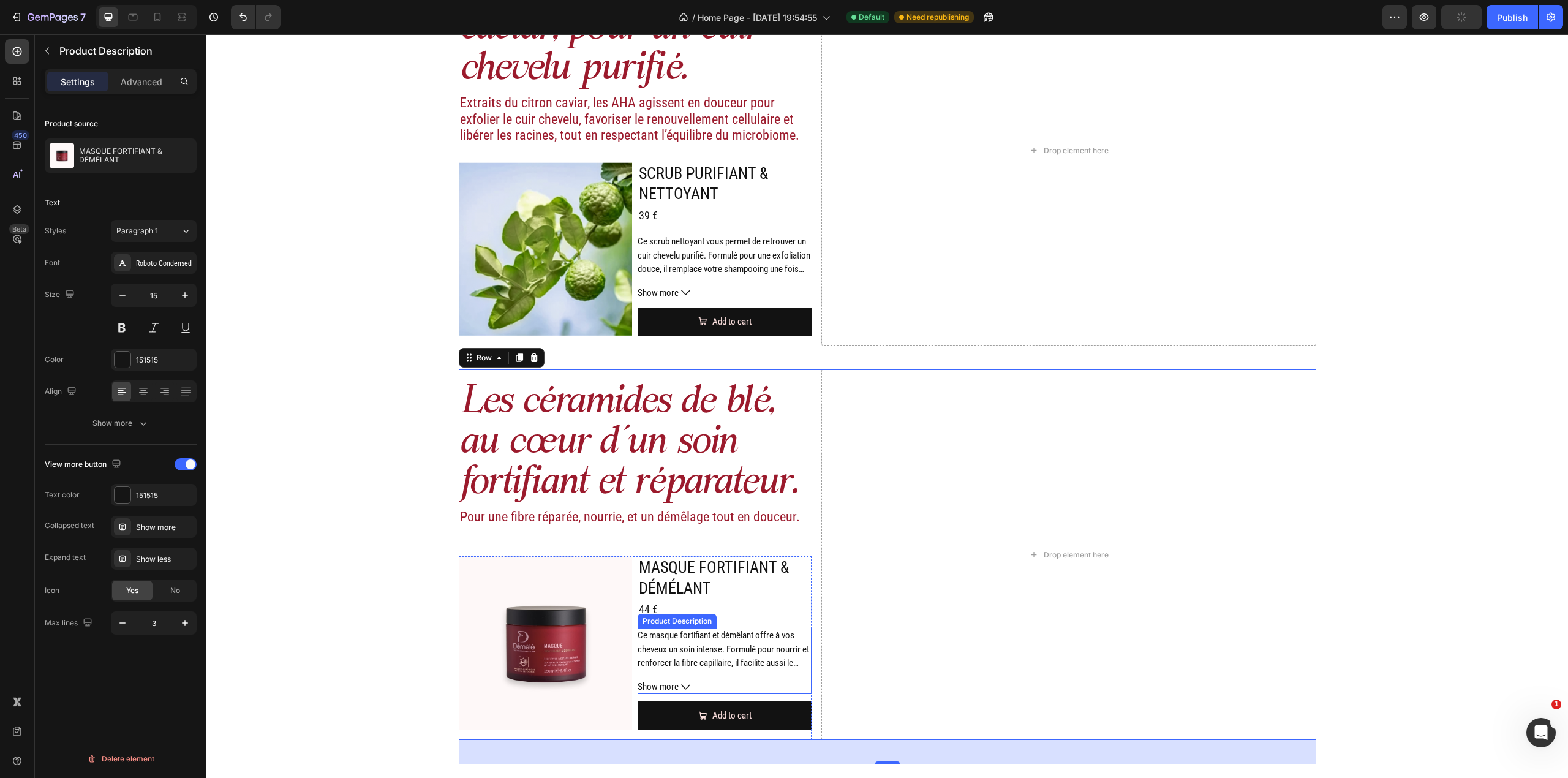
click at [733, 642] on p "Ce masque fortifiant et démêlant offre à vos cheveux un soin intense. Formulé p…" at bounding box center [724, 670] width 172 height 80
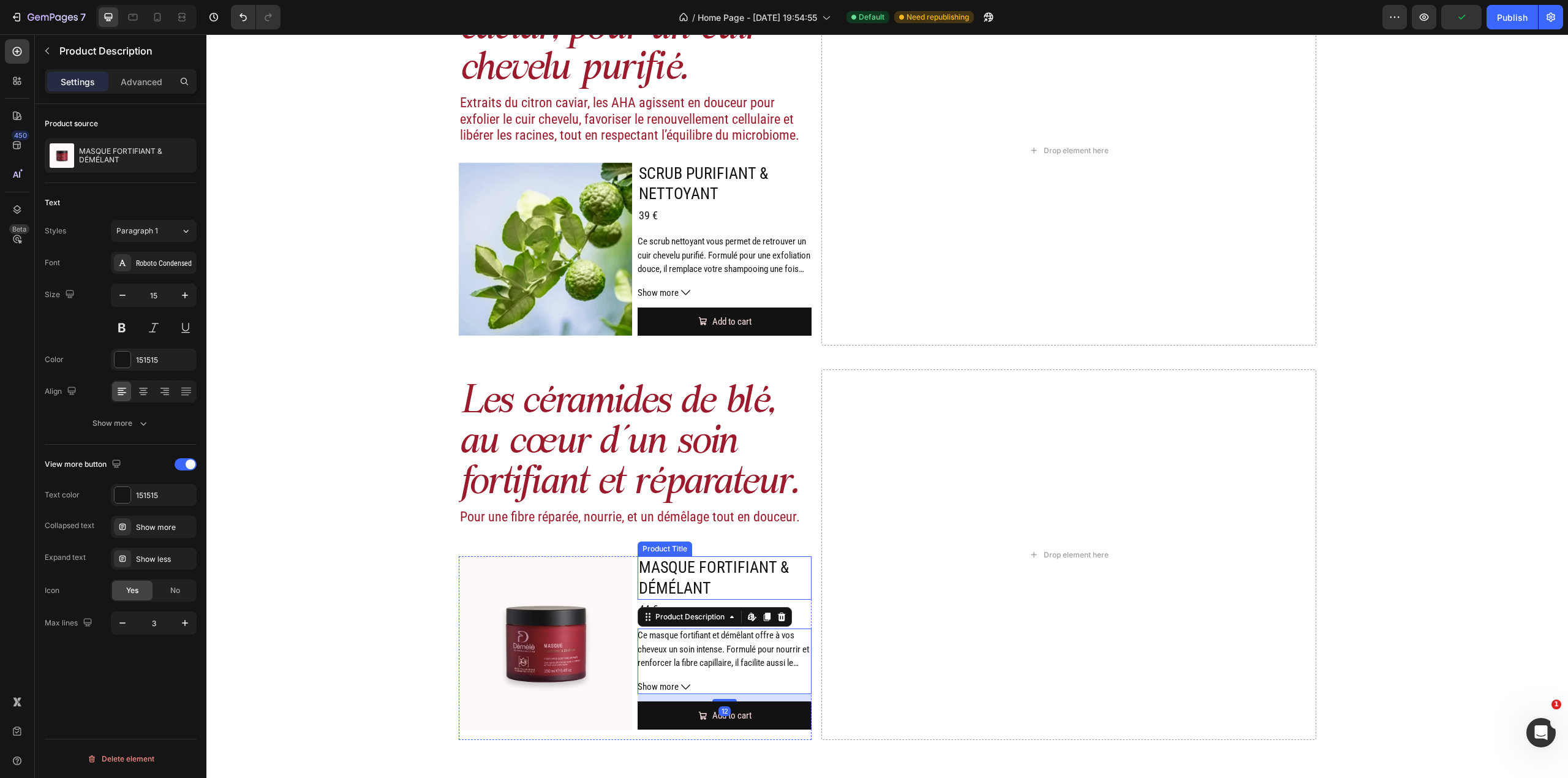
click at [753, 573] on h2 "MASQUE FORTIFIANT & DÉMÉLANT" at bounding box center [724, 578] width 174 height 44
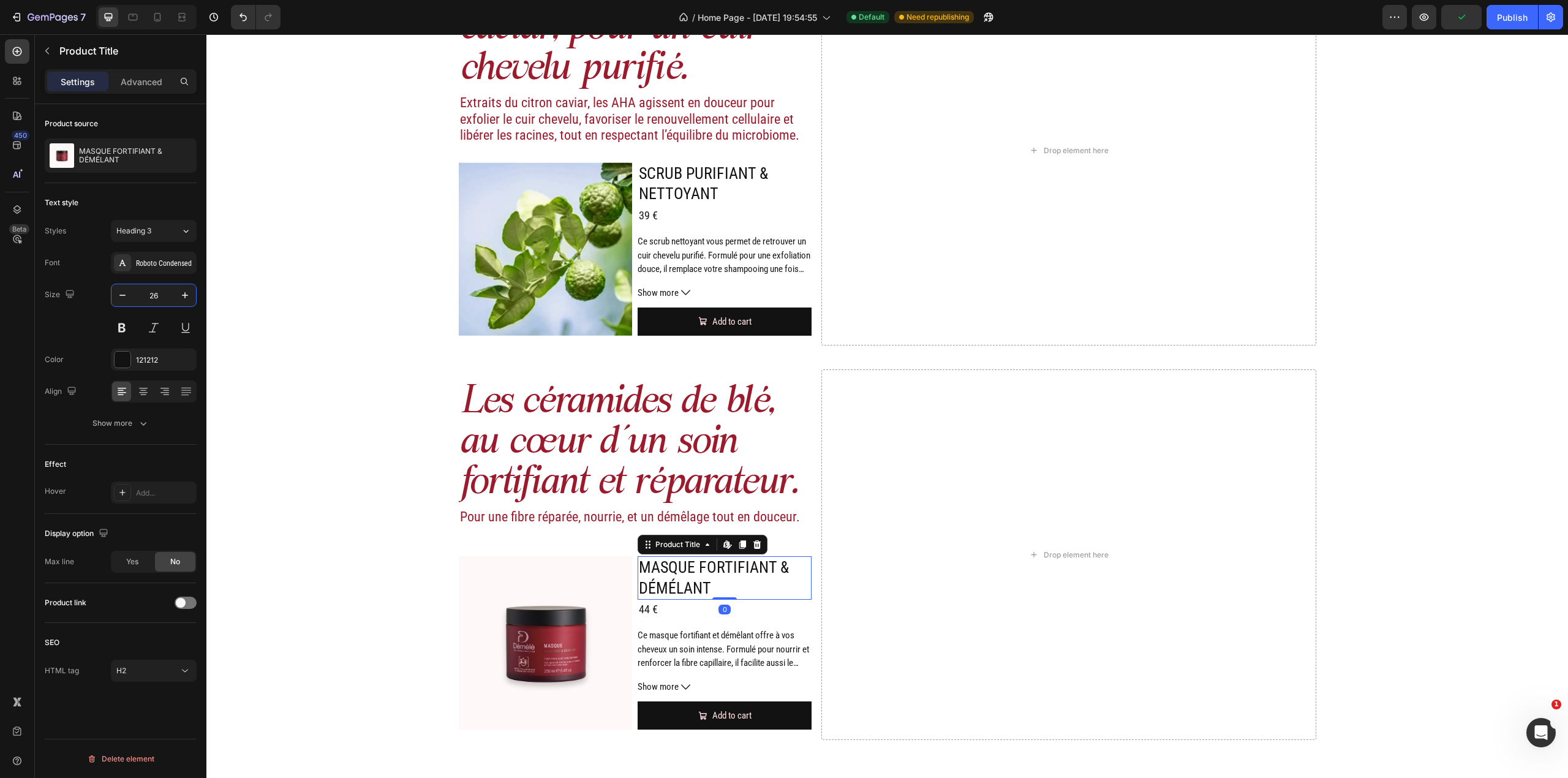
click at [153, 297] on input "26" at bounding box center [154, 295] width 41 height 22
type input "20"
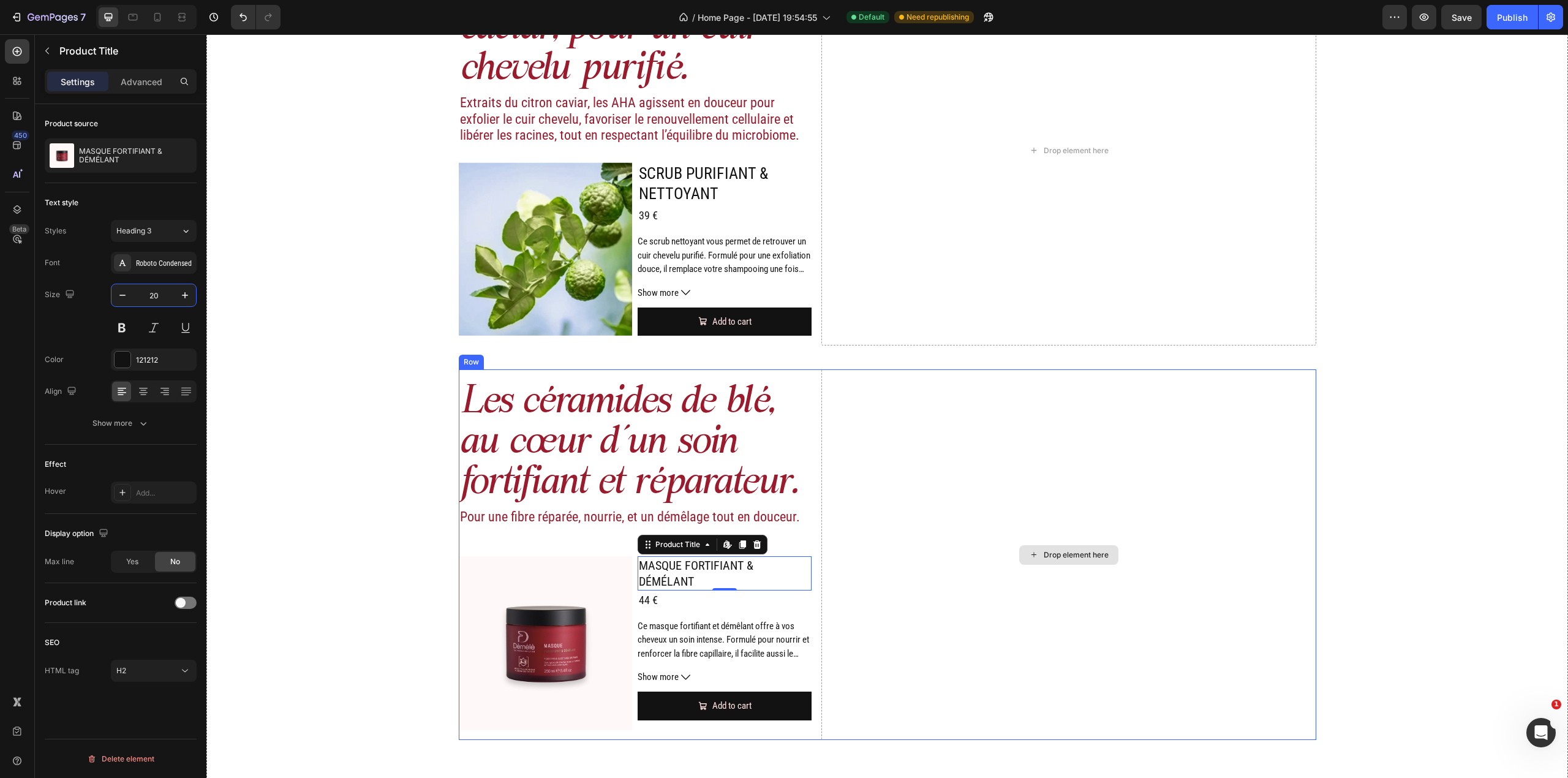
click at [1032, 527] on div "Drop element here" at bounding box center [1068, 554] width 494 height 370
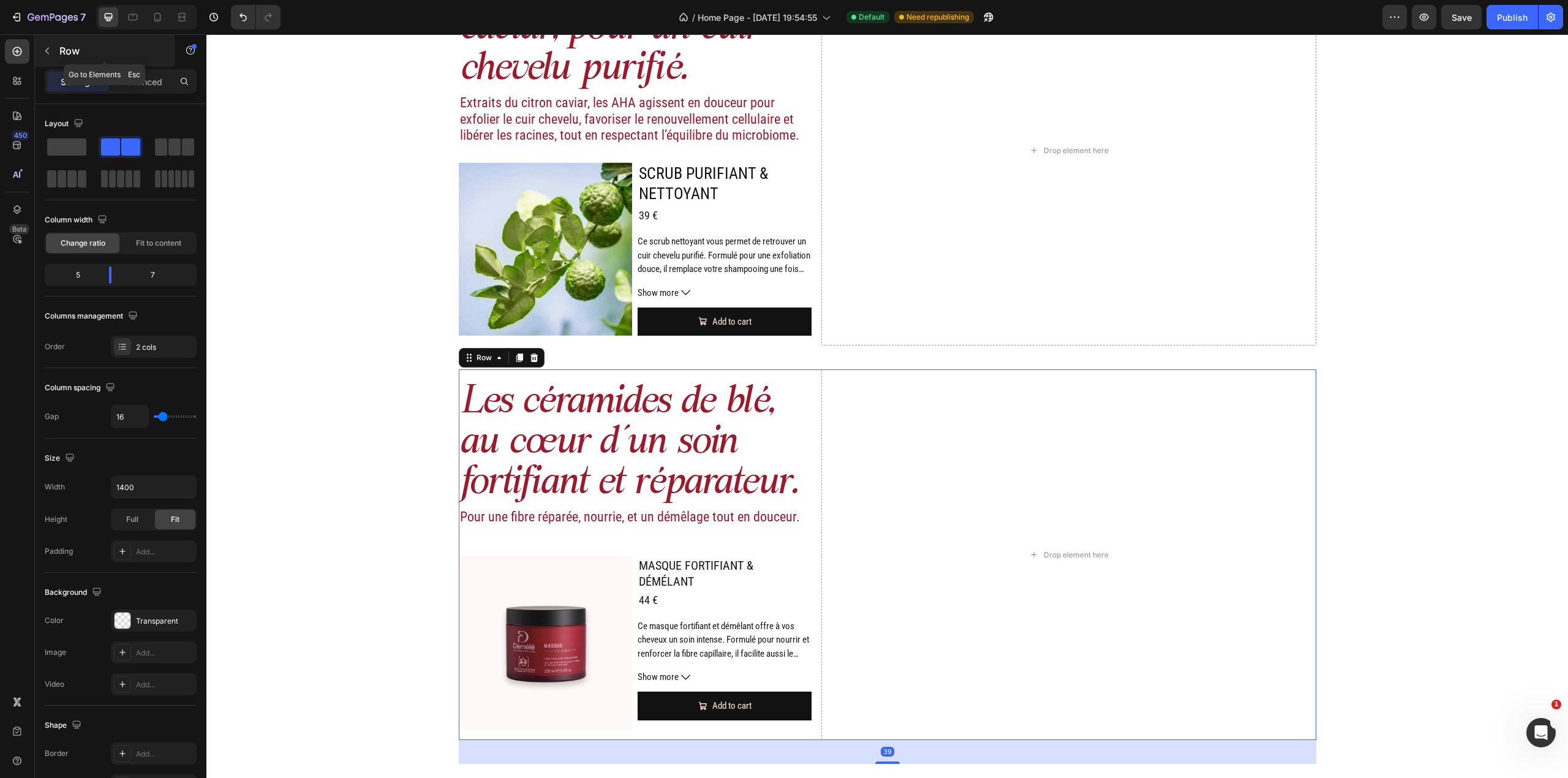
click at [69, 45] on p "Row" at bounding box center [111, 50] width 104 height 15
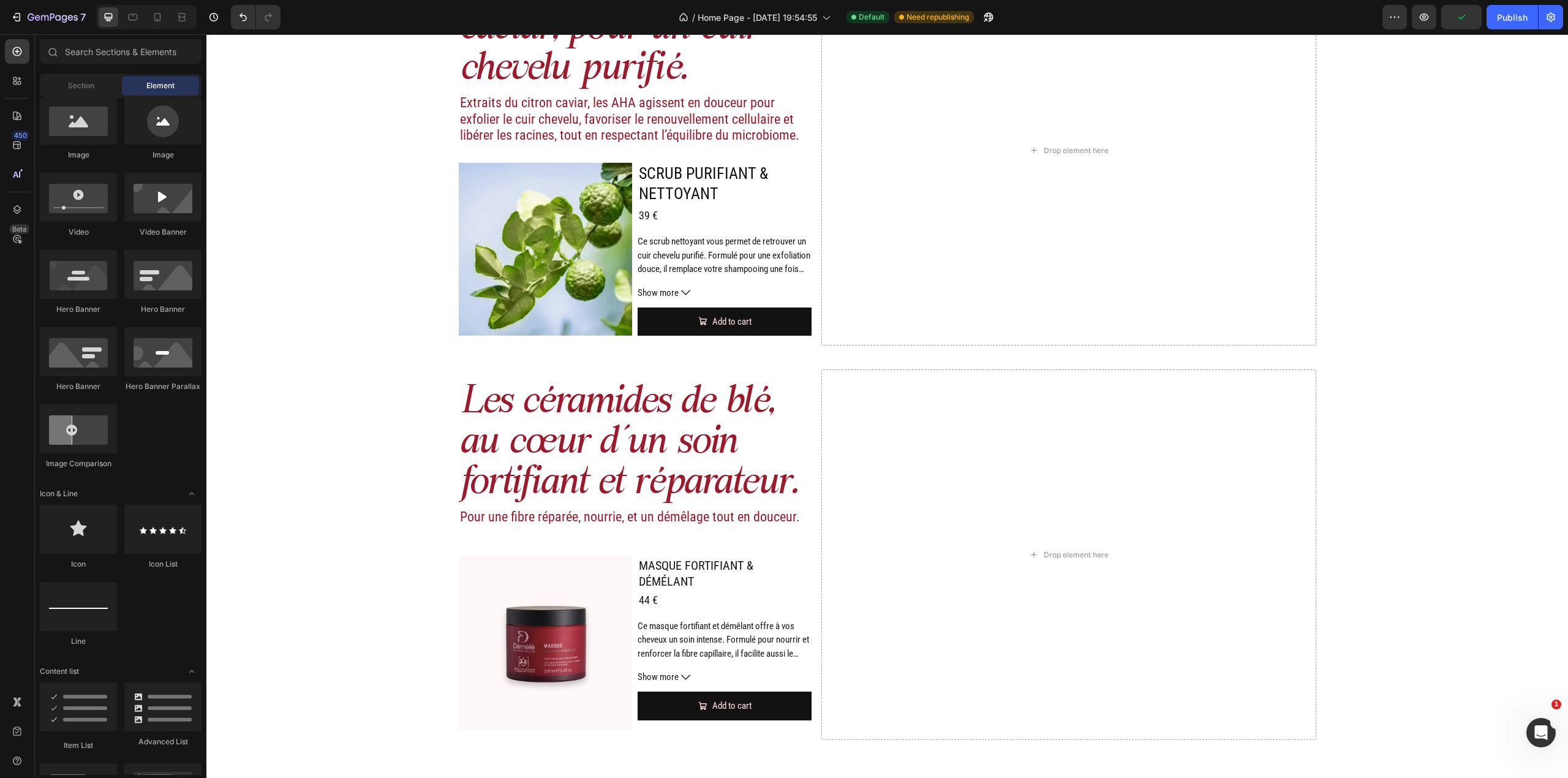
scroll to position [0, 0]
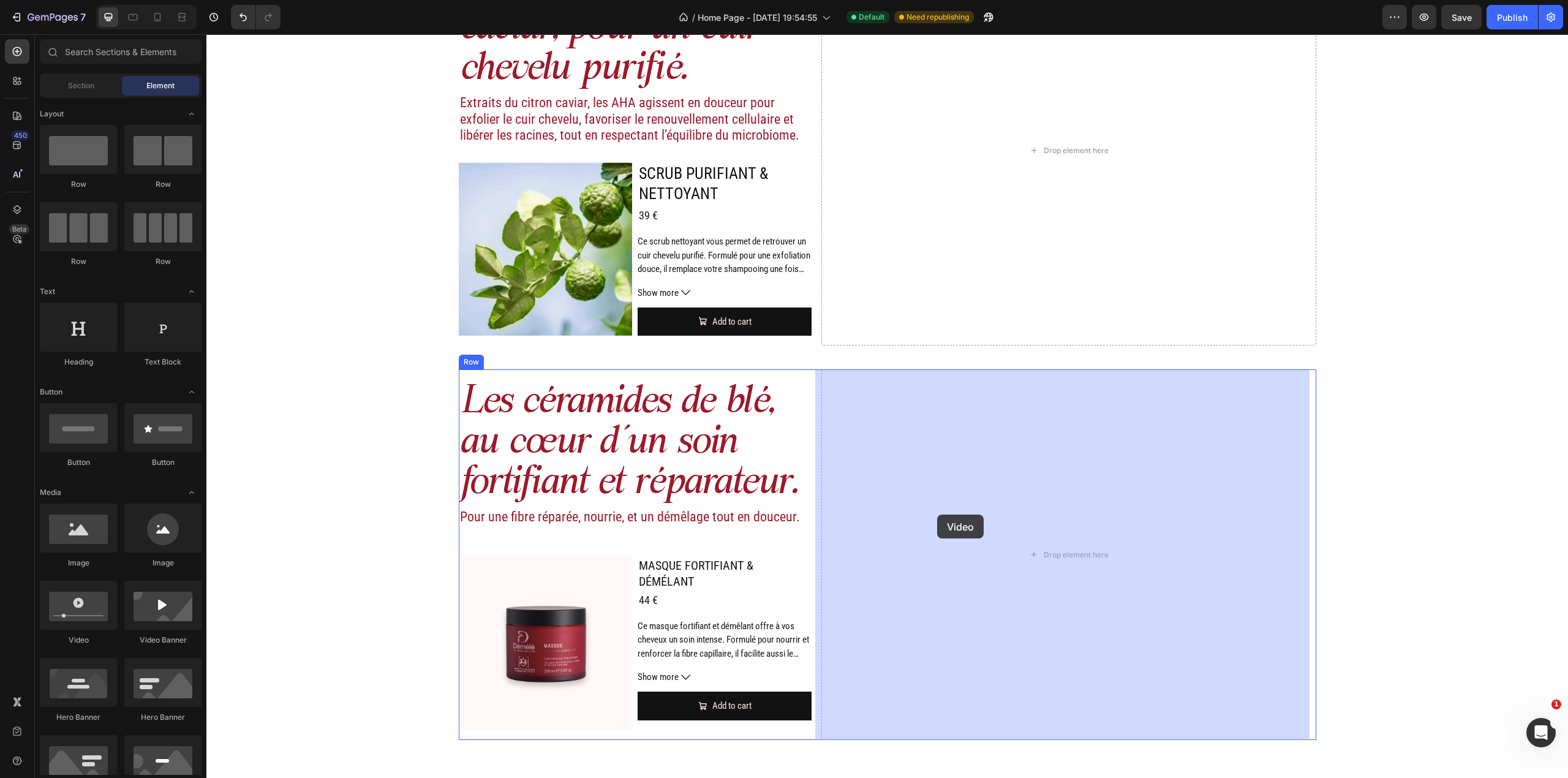
drag, startPoint x: 319, startPoint y: 642, endPoint x: 937, endPoint y: 515, distance: 630.9
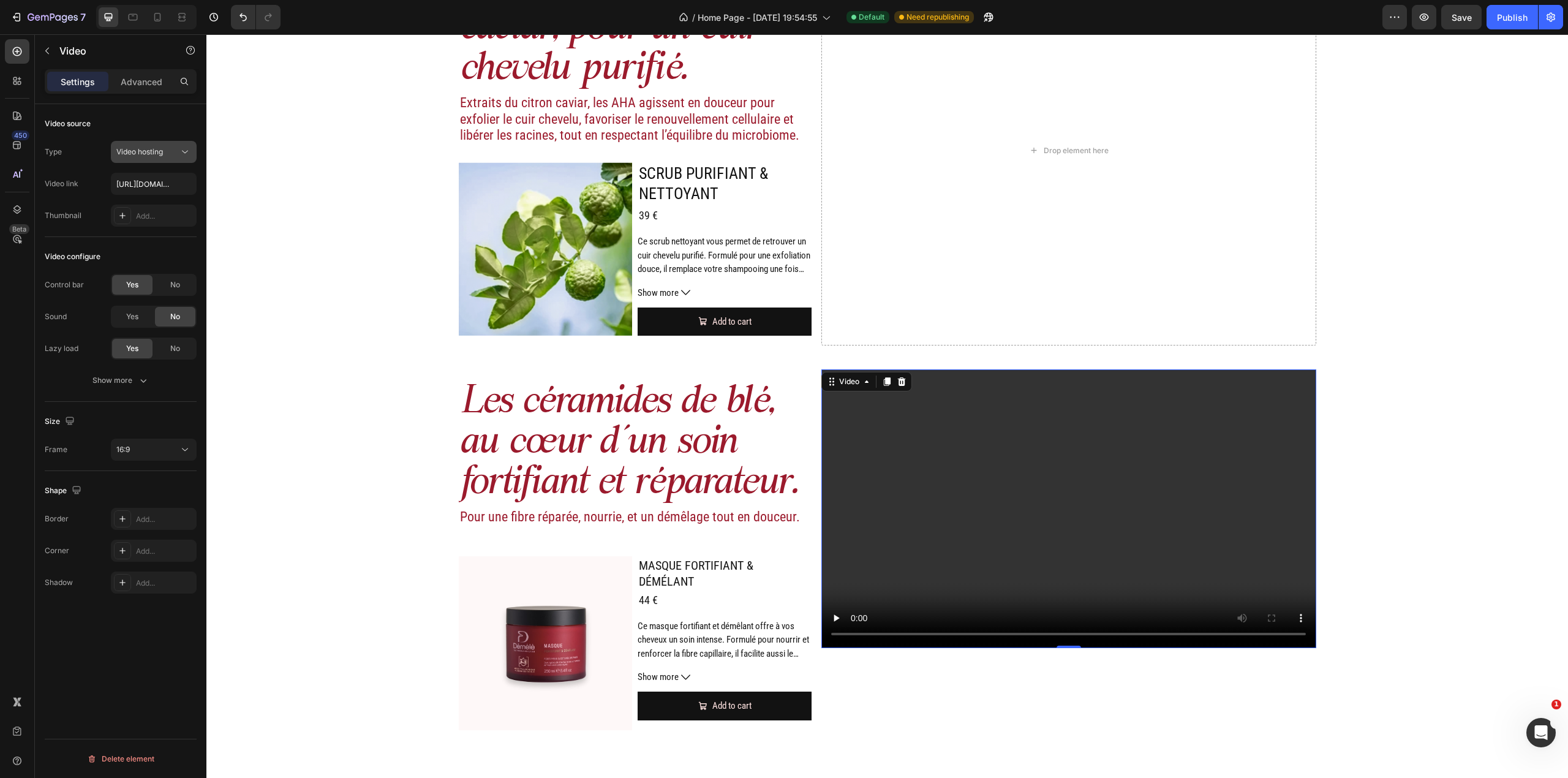
click at [167, 154] on div "Video hosting" at bounding box center [147, 152] width 63 height 11
click at [153, 232] on span "Video hosting" at bounding box center [139, 229] width 46 height 11
click at [168, 187] on input "https://cdn.shopify.com/videos/c/o/v/2cd3deb506b54b009063f7270ab5cf2e.mp4" at bounding box center [154, 184] width 86 height 22
click at [161, 402] on div "Video source Type Video hosting Video link Thumbnail Add..." at bounding box center [120, 436] width 152 height 69
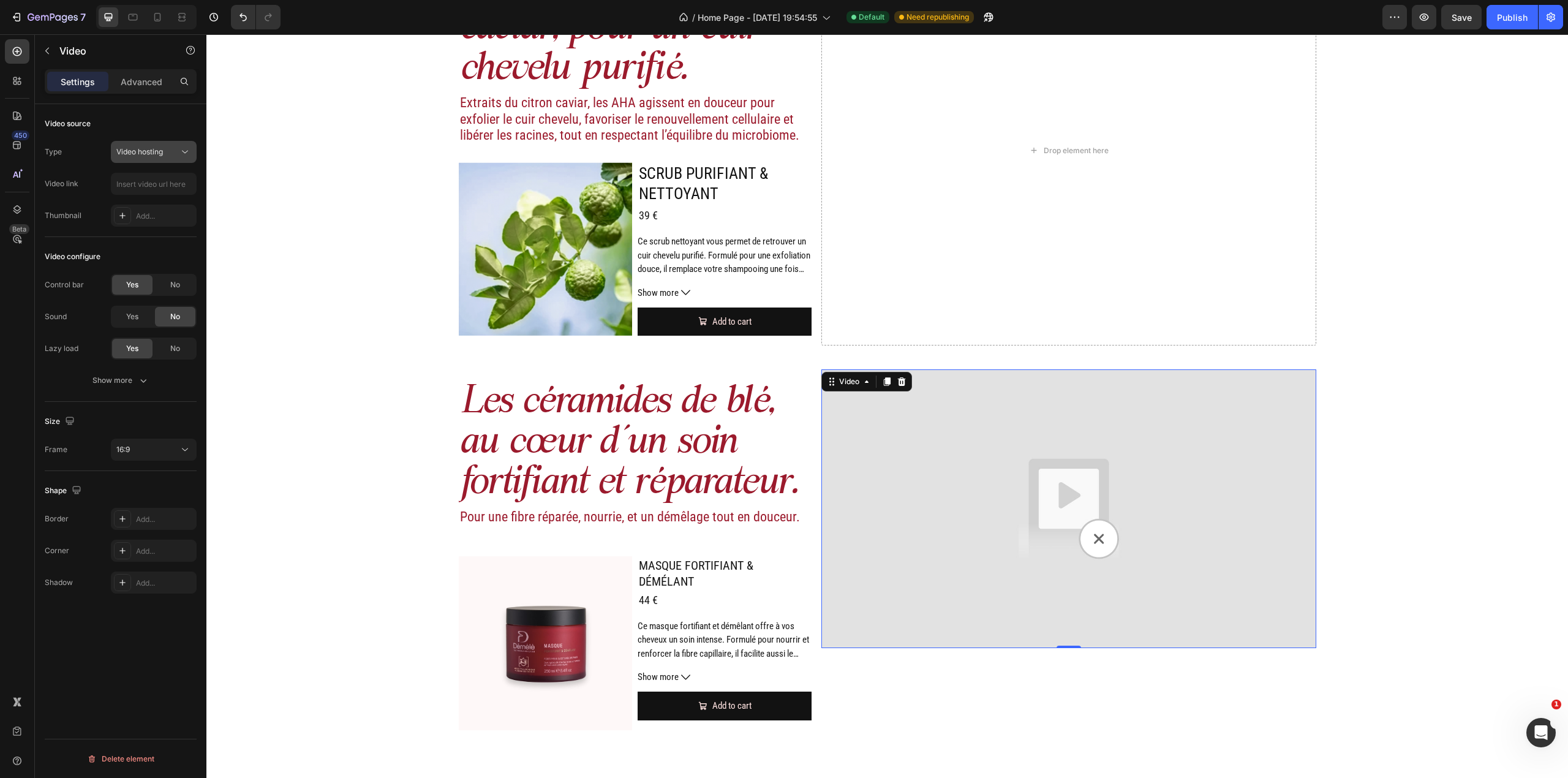
click at [182, 155] on icon at bounding box center [185, 152] width 12 height 12
click at [164, 219] on div "Video hosting" at bounding box center [141, 229] width 101 height 23
click at [160, 180] on input "text" at bounding box center [154, 184] width 86 height 22
click at [174, 449] on div "16:9" at bounding box center [147, 449] width 63 height 11
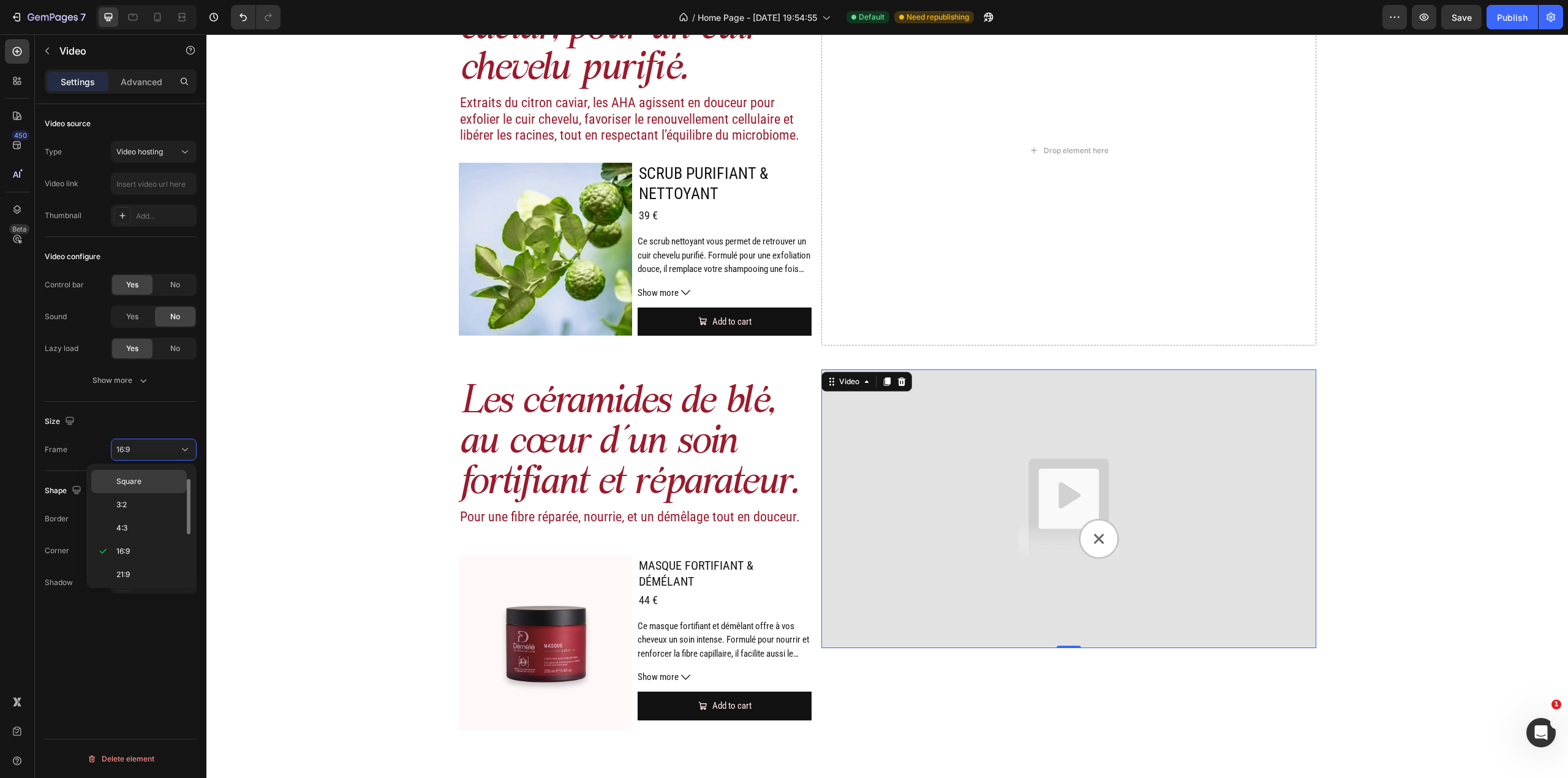
click at [157, 486] on p "Square" at bounding box center [148, 481] width 65 height 11
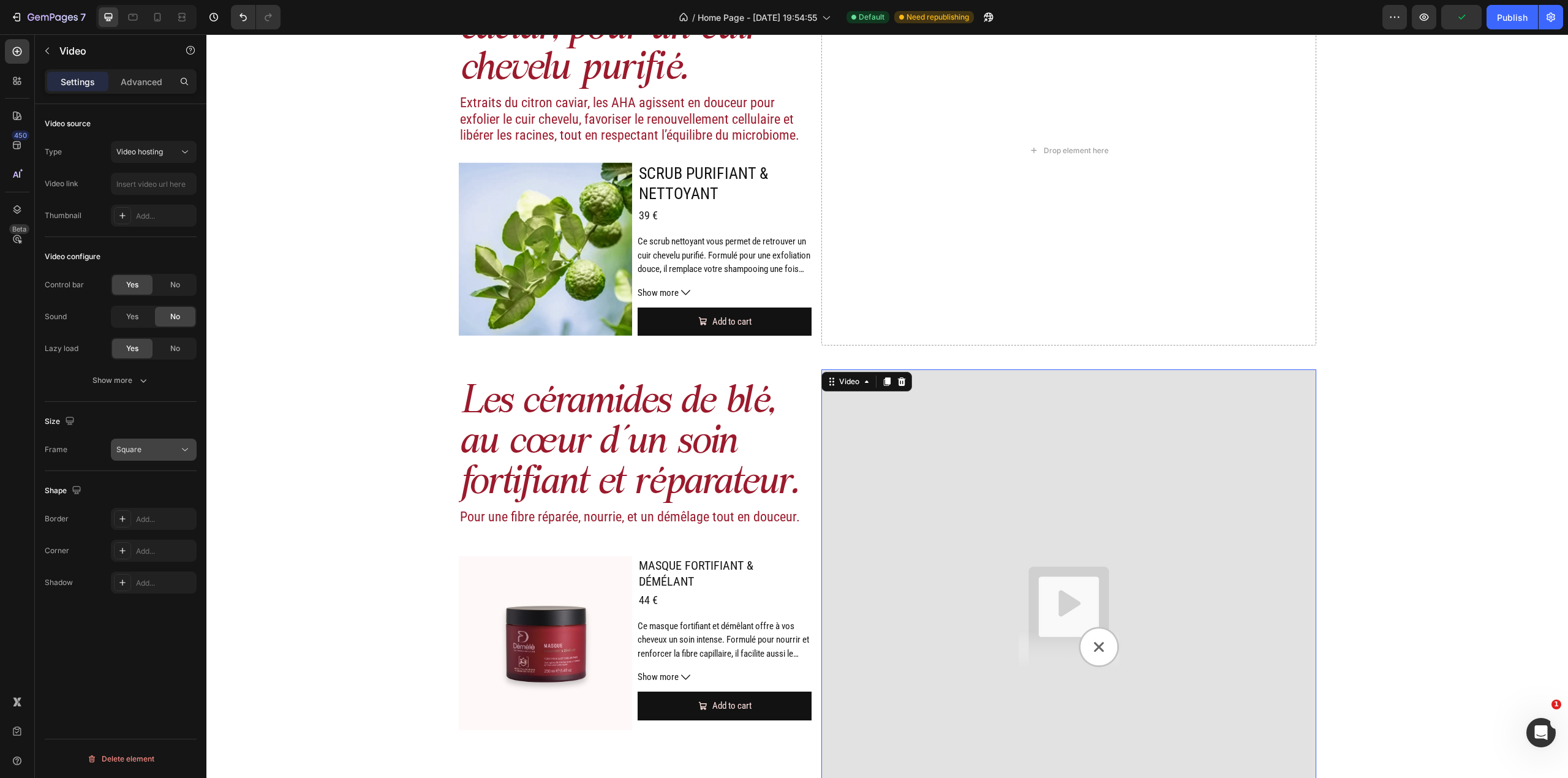
click at [156, 455] on div "Square" at bounding box center [147, 449] width 63 height 11
click at [150, 510] on p "3:2" at bounding box center [148, 504] width 65 height 11
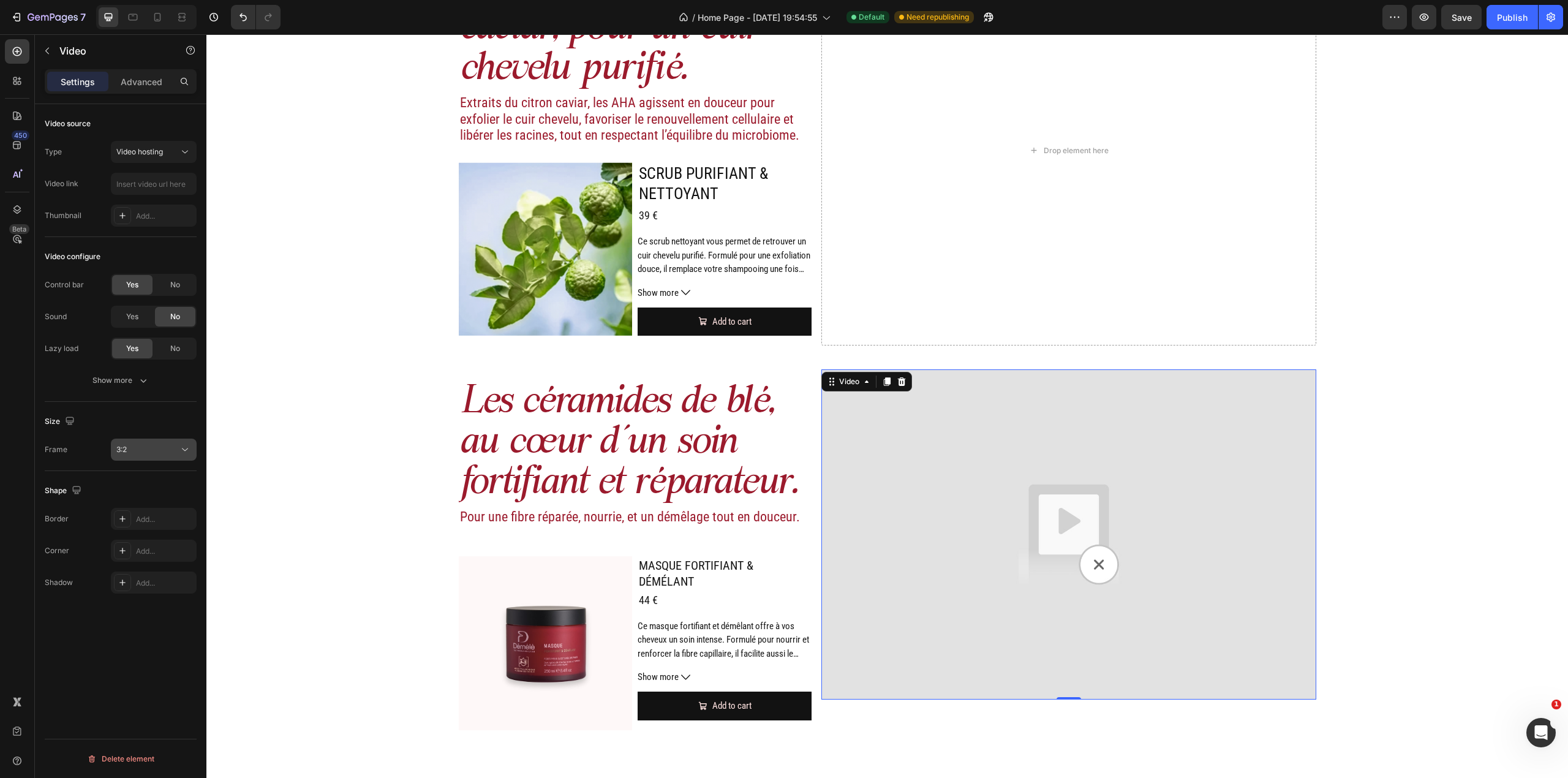
click at [174, 451] on div "3:2" at bounding box center [147, 449] width 63 height 11
click at [146, 524] on p "4:3" at bounding box center [148, 527] width 65 height 11
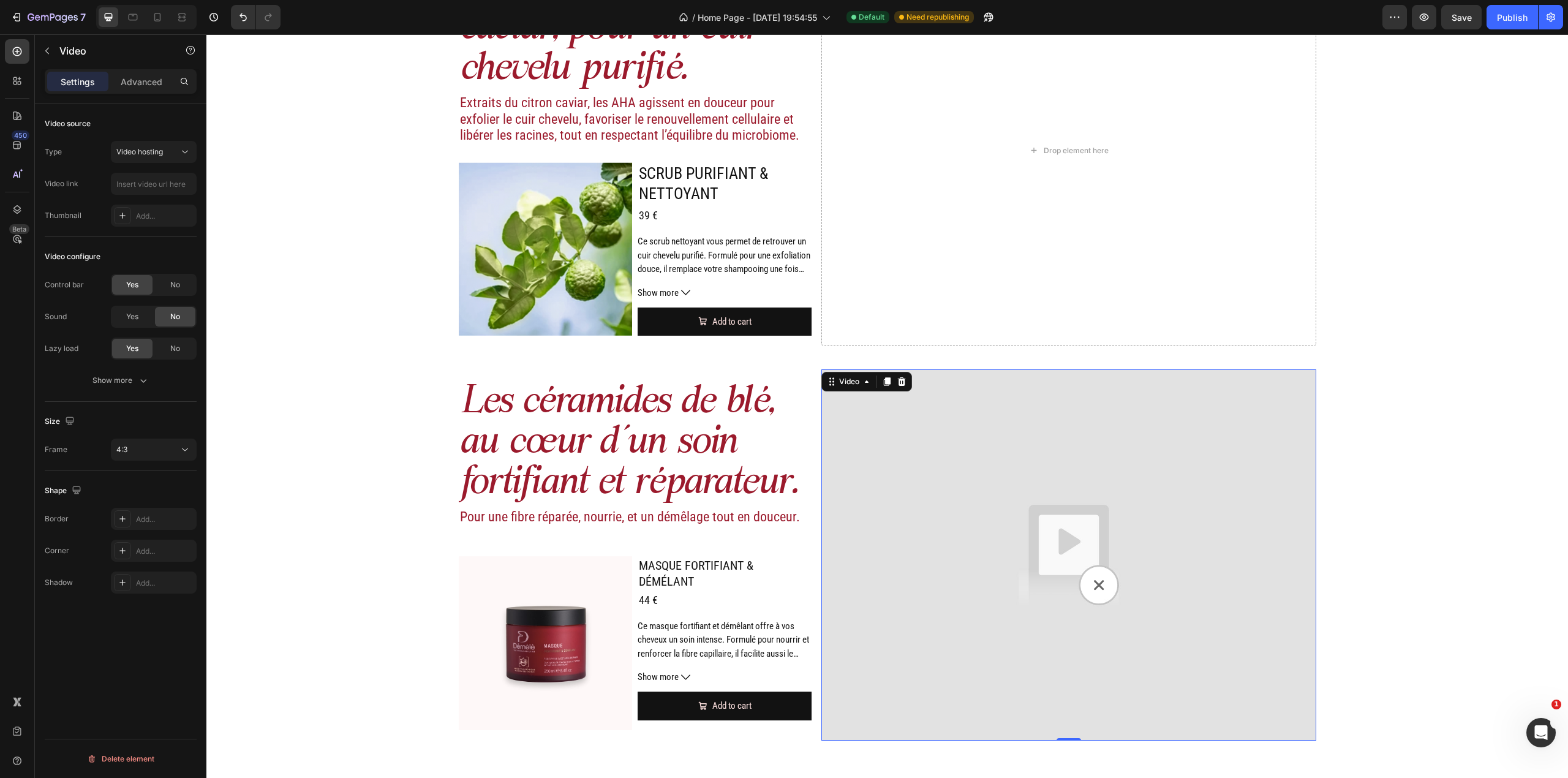
click at [993, 497] on img at bounding box center [1068, 555] width 494 height 371
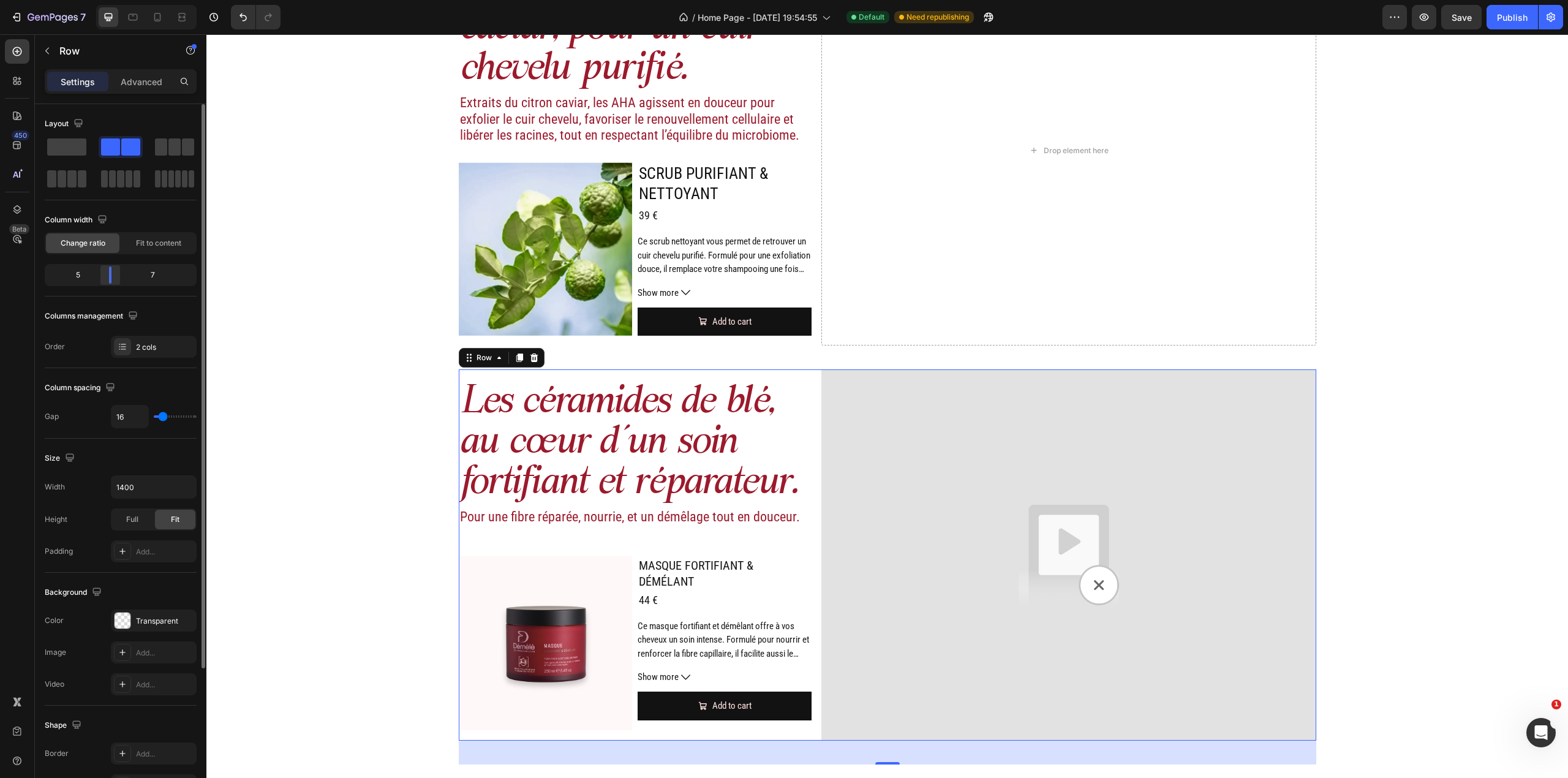
drag, startPoint x: 115, startPoint y: 273, endPoint x: 875, endPoint y: 460, distance: 782.7
click at [114, 272] on div at bounding box center [110, 275] width 22 height 17
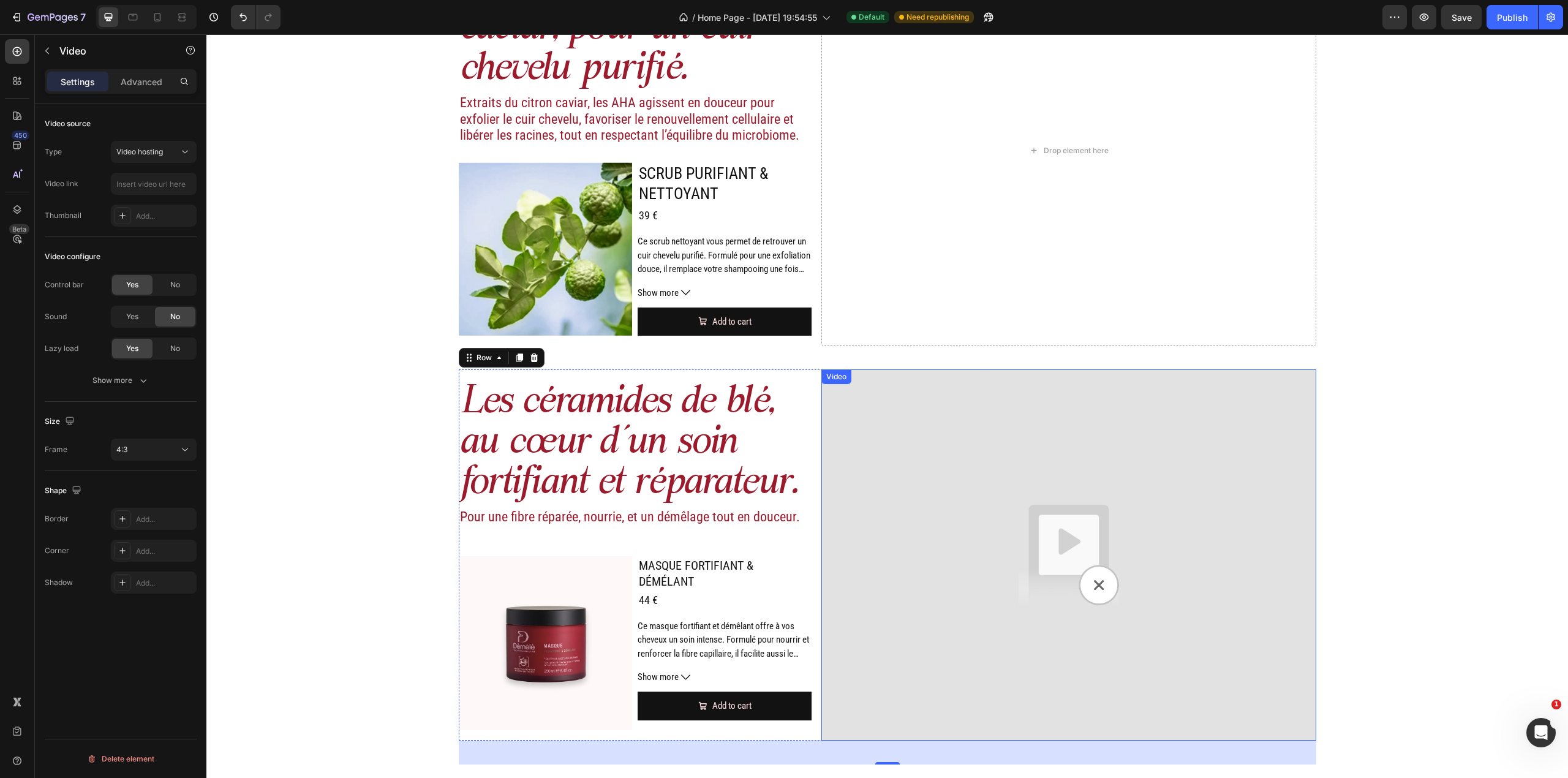
click at [1275, 456] on img at bounding box center [1068, 555] width 494 height 371
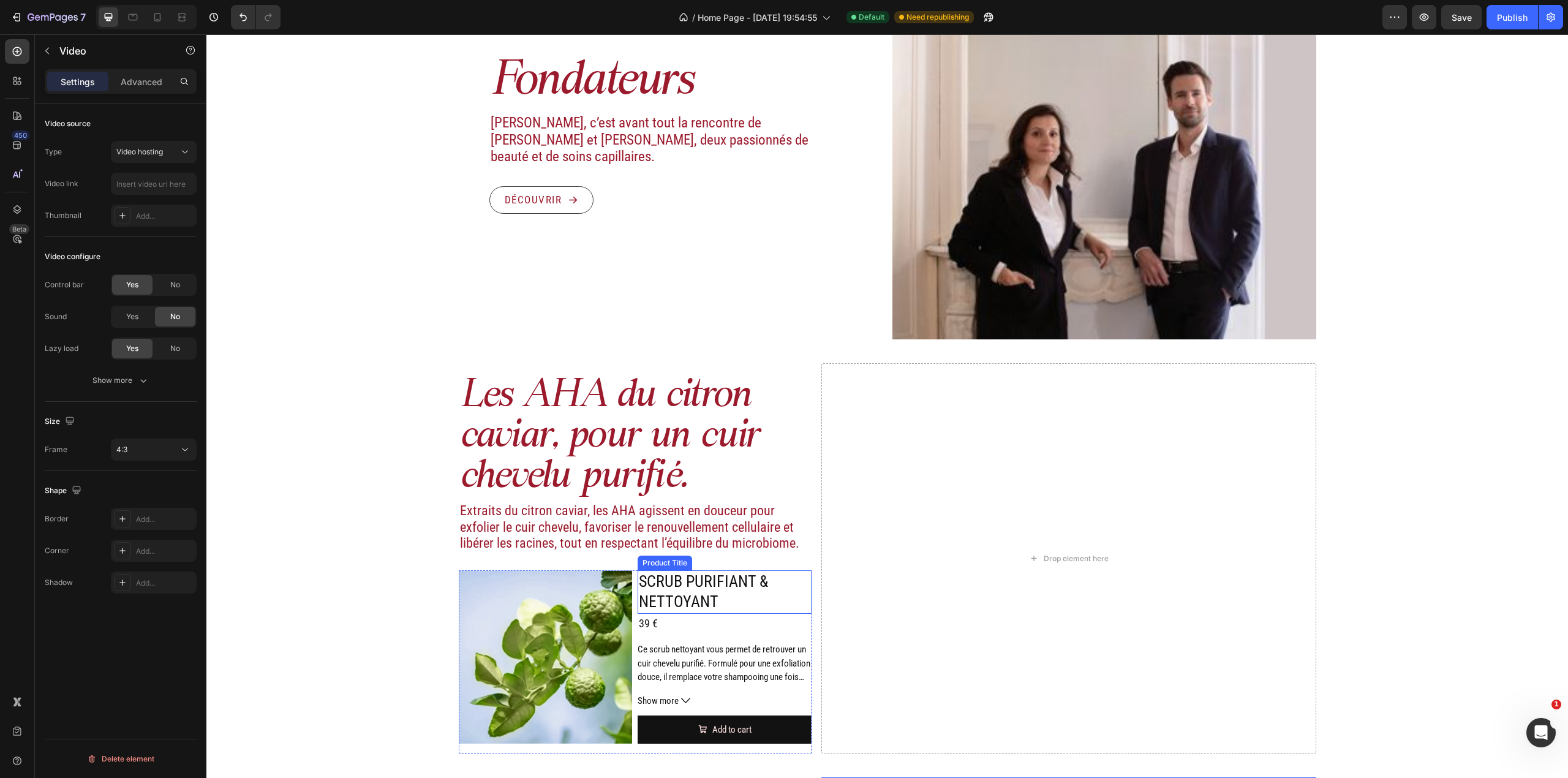
scroll to position [1619, 0]
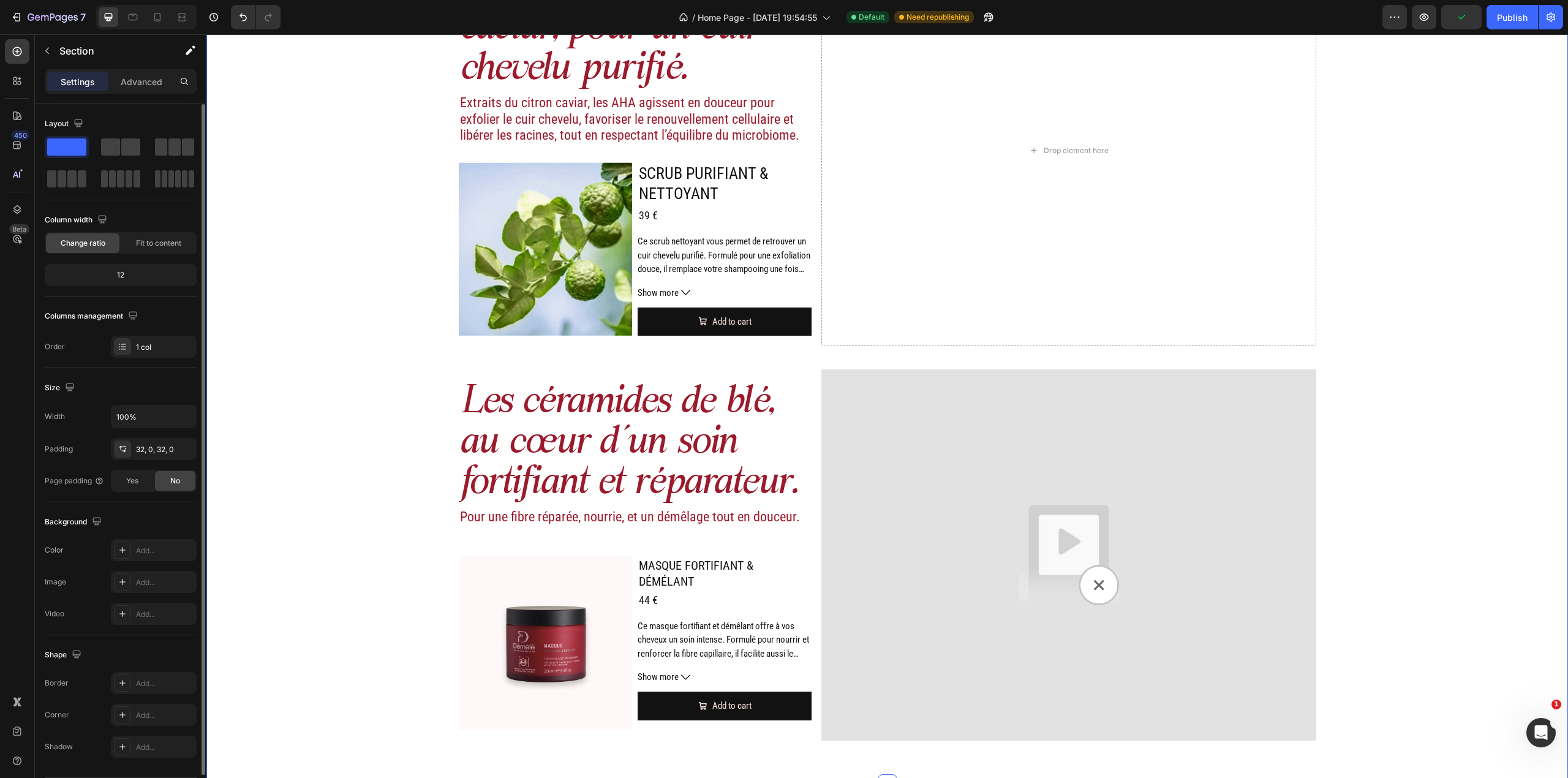
click at [802, 367] on div "Image Actifs & ingrédients Heading Nos duos d’acide hyaluronique et d’actifs vé…" at bounding box center [887, -1] width 1361 height 1530
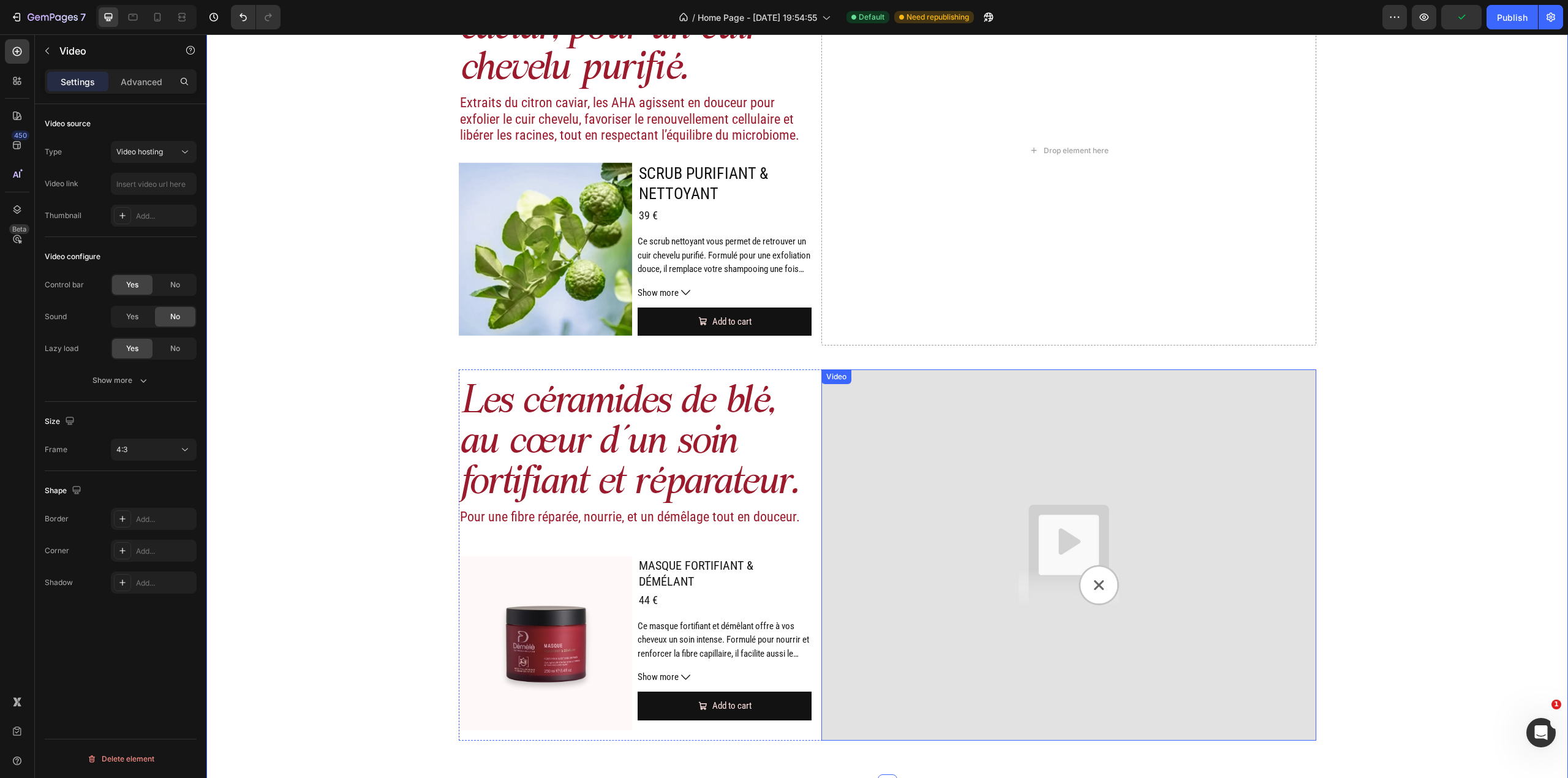
click at [821, 383] on div "Video" at bounding box center [1068, 555] width 494 height 371
click at [799, 415] on p "Les céramides de blé, au cœur d’un soin fortifiant et réparateur." at bounding box center [636, 444] width 351 height 121
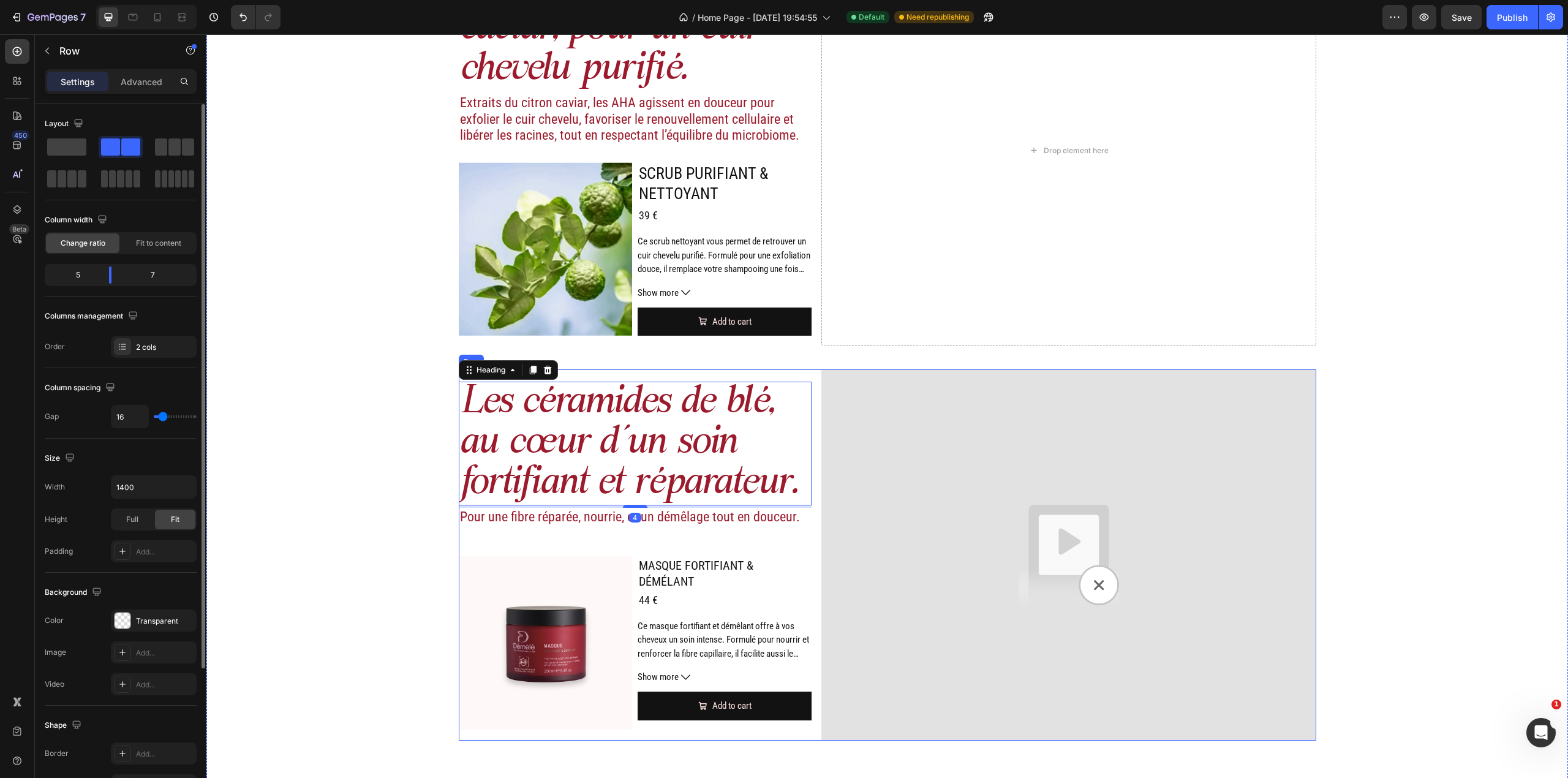
click at [811, 405] on div "Les céramides de blé, au cœur d’un soin fortifiant et réparateur. Heading 4 Pou…" at bounding box center [888, 555] width 857 height 371
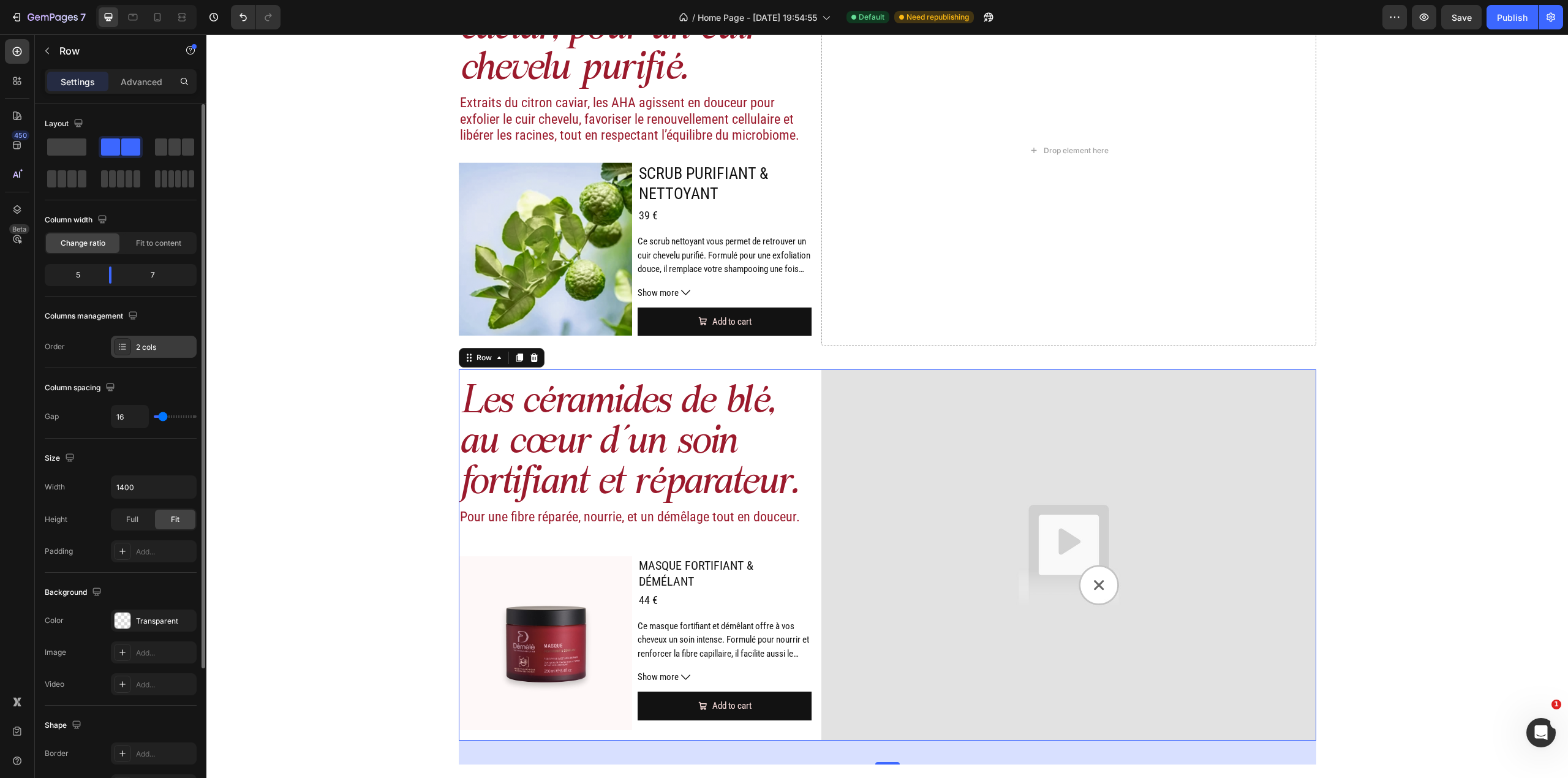
click at [155, 341] on div "2 cols" at bounding box center [154, 347] width 86 height 22
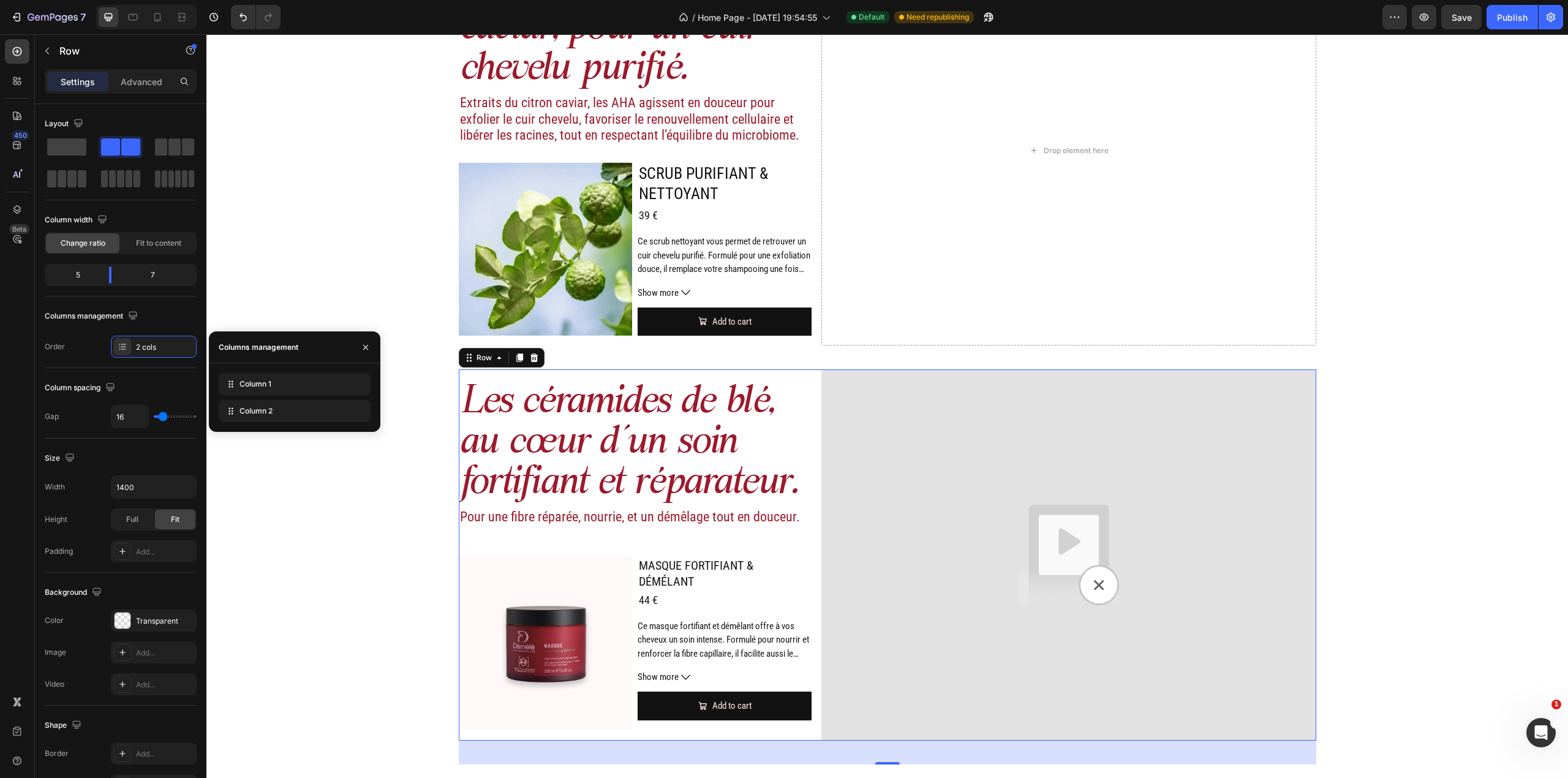
click at [292, 396] on div "Column 1 Column 2" at bounding box center [294, 398] width 152 height 49
drag, startPoint x: 292, startPoint y: 385, endPoint x: 292, endPoint y: 402, distance: 17.0
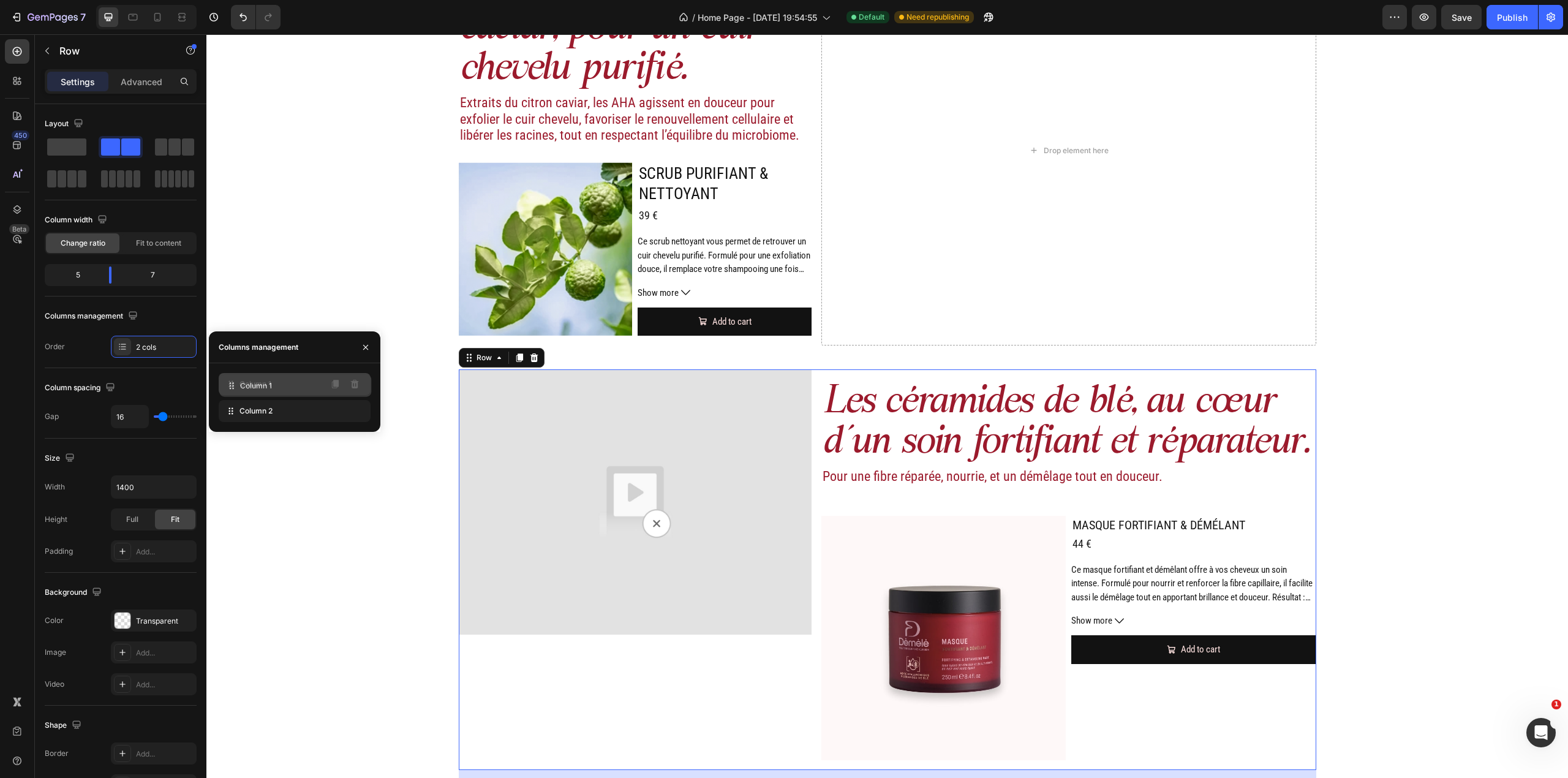
drag, startPoint x: 289, startPoint y: 412, endPoint x: 290, endPoint y: 386, distance: 26.0
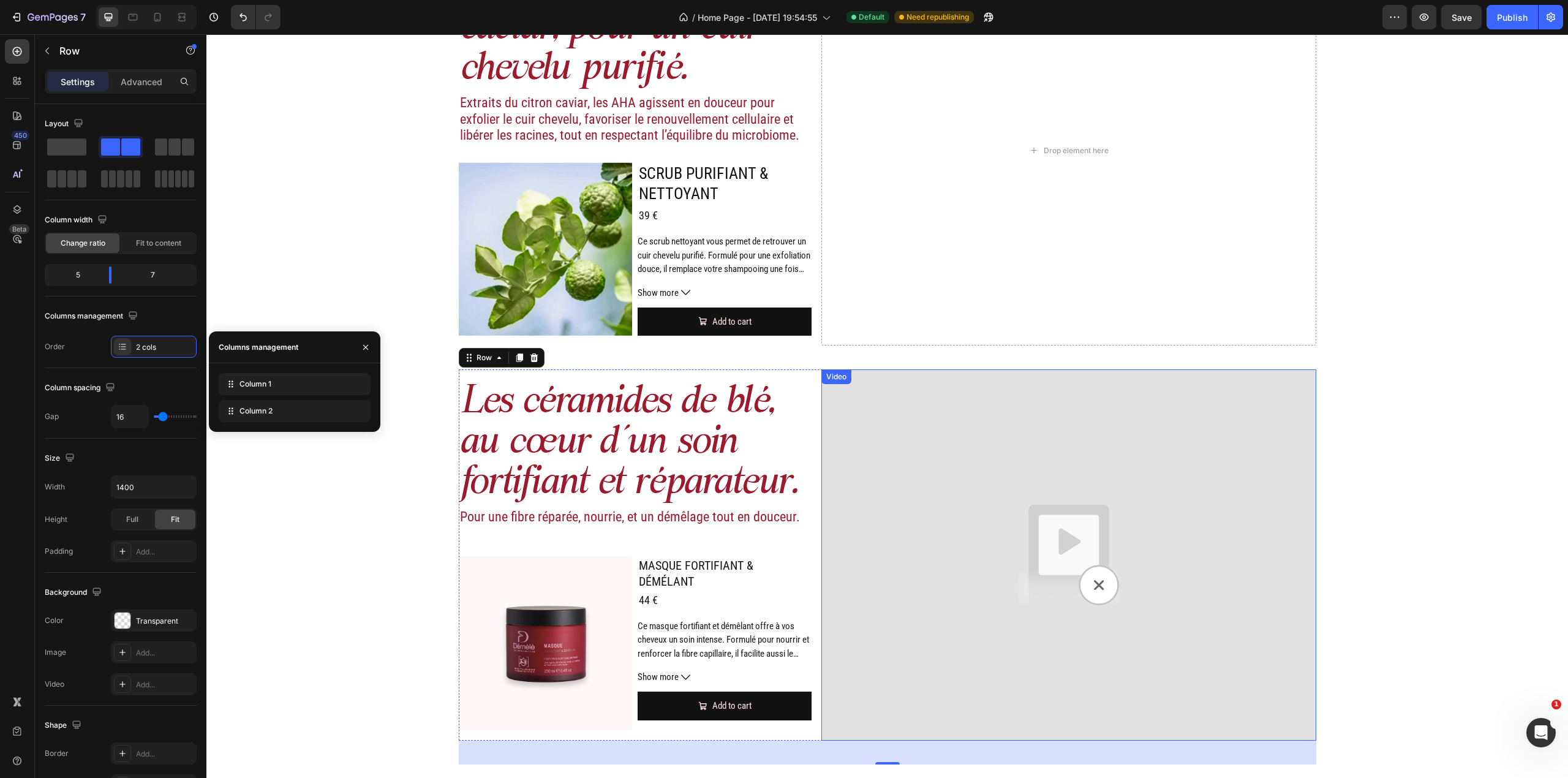
click at [1089, 394] on img at bounding box center [1068, 555] width 494 height 371
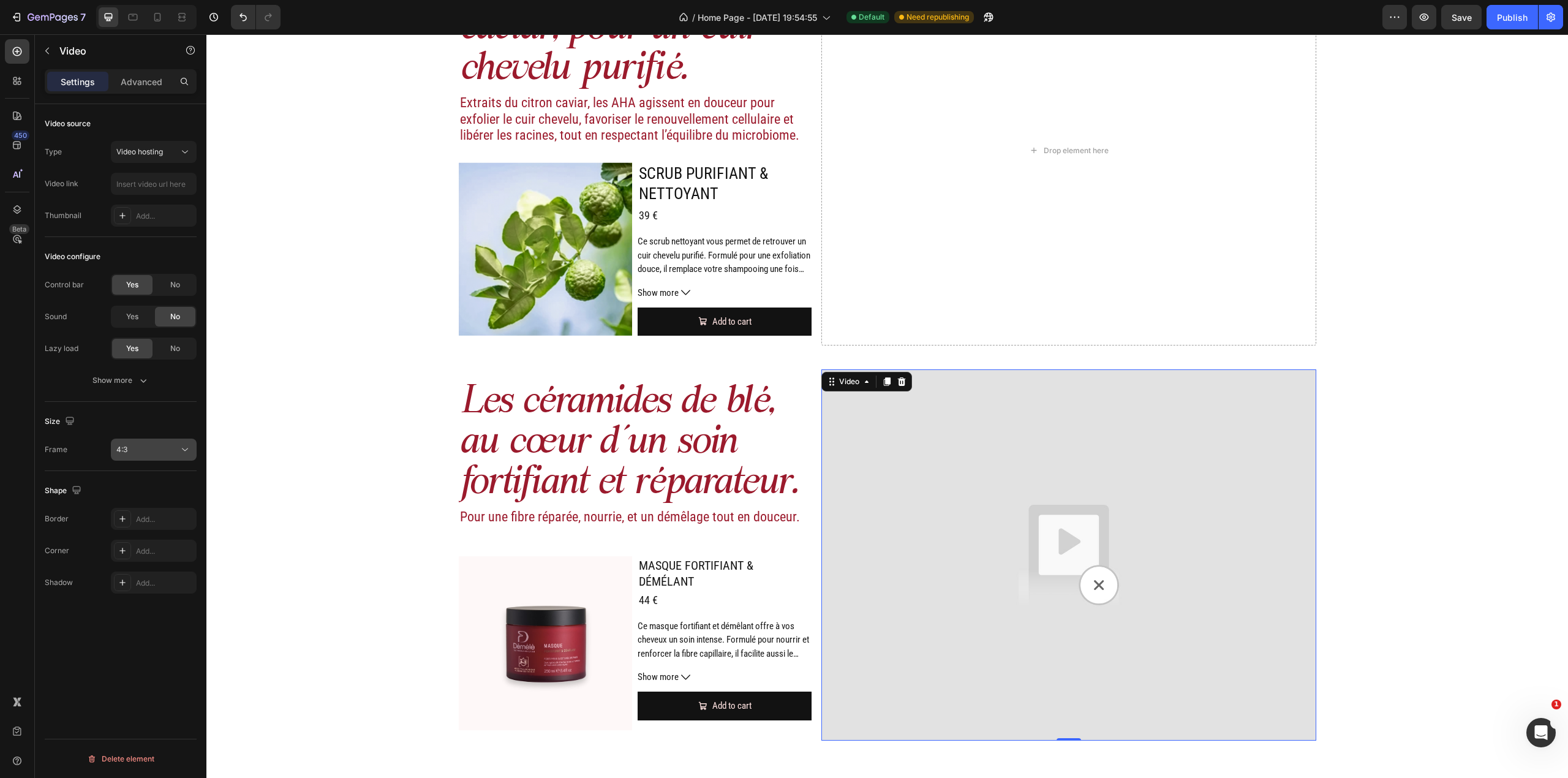
click at [167, 449] on div "4:3" at bounding box center [147, 449] width 63 height 11
click at [150, 572] on p "16:9" at bounding box center [148, 573] width 65 height 11
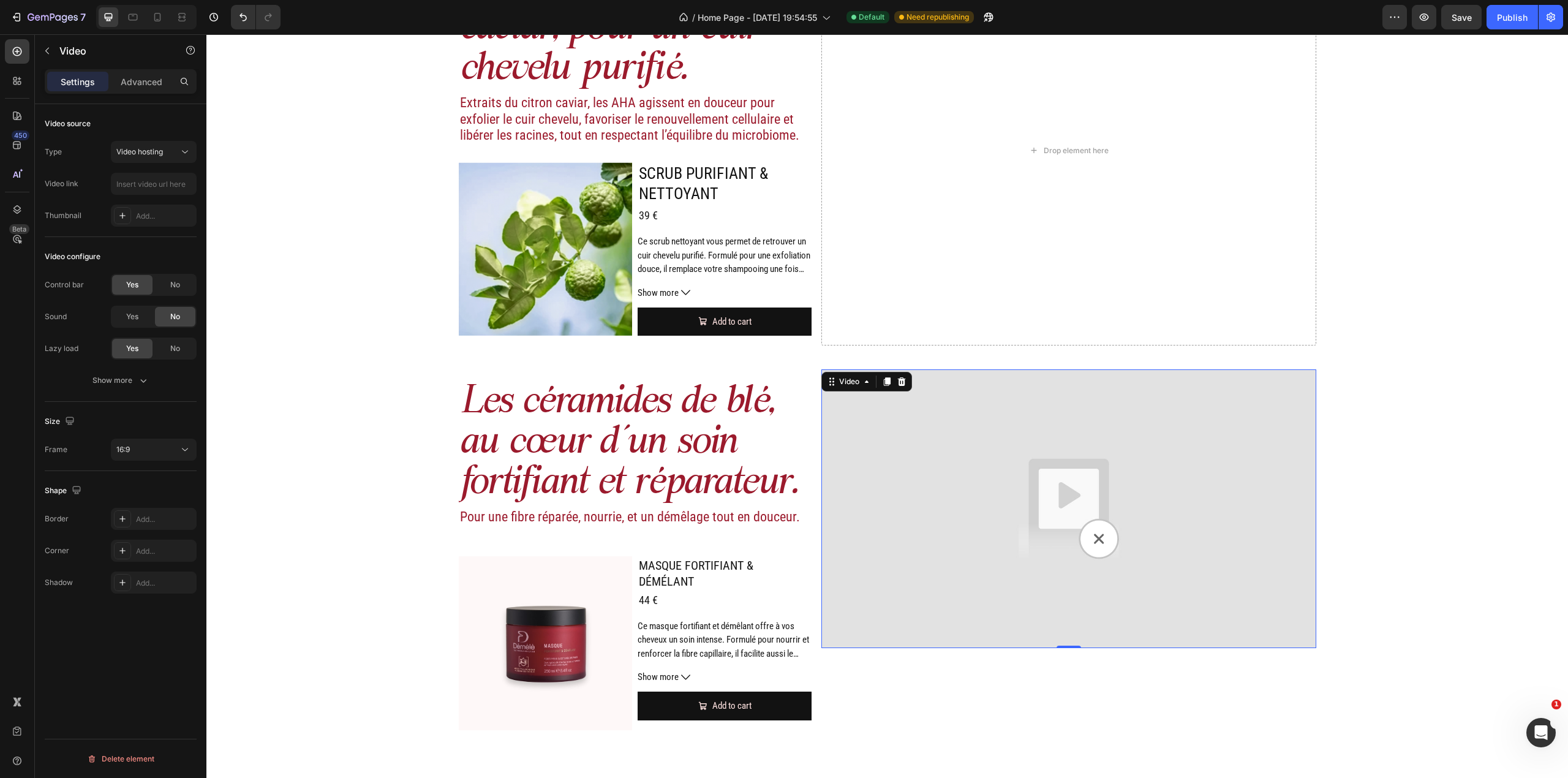
click at [172, 464] on div "Size Frame 16:9" at bounding box center [120, 436] width 152 height 69
drag, startPoint x: 172, startPoint y: 451, endPoint x: 172, endPoint y: 460, distance: 9.0
click at [173, 451] on div "16:9" at bounding box center [147, 449] width 63 height 11
click at [167, 548] on p "4:3" at bounding box center [148, 550] width 65 height 11
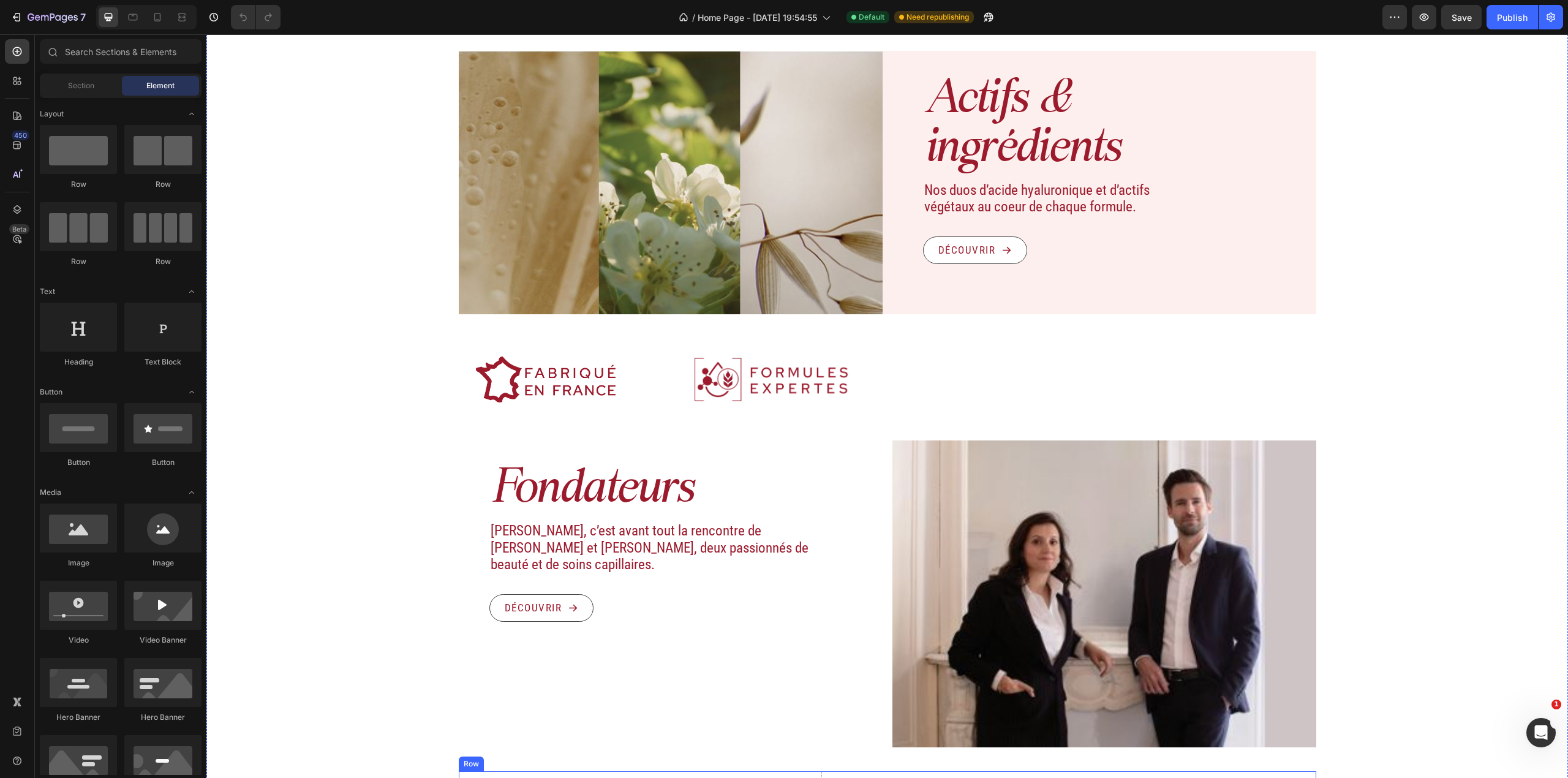
scroll to position [1633, 0]
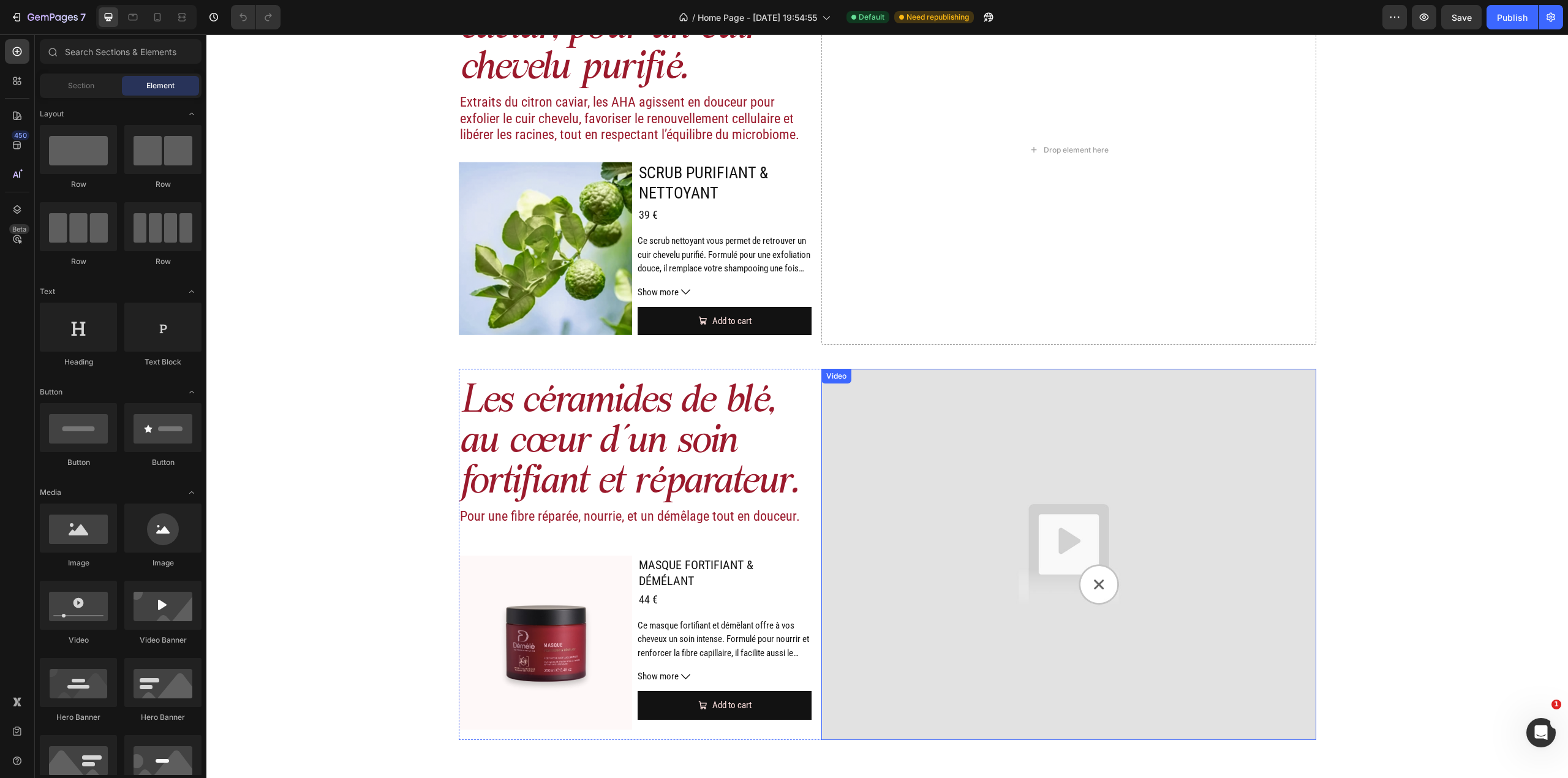
click at [926, 525] on img at bounding box center [1068, 554] width 494 height 371
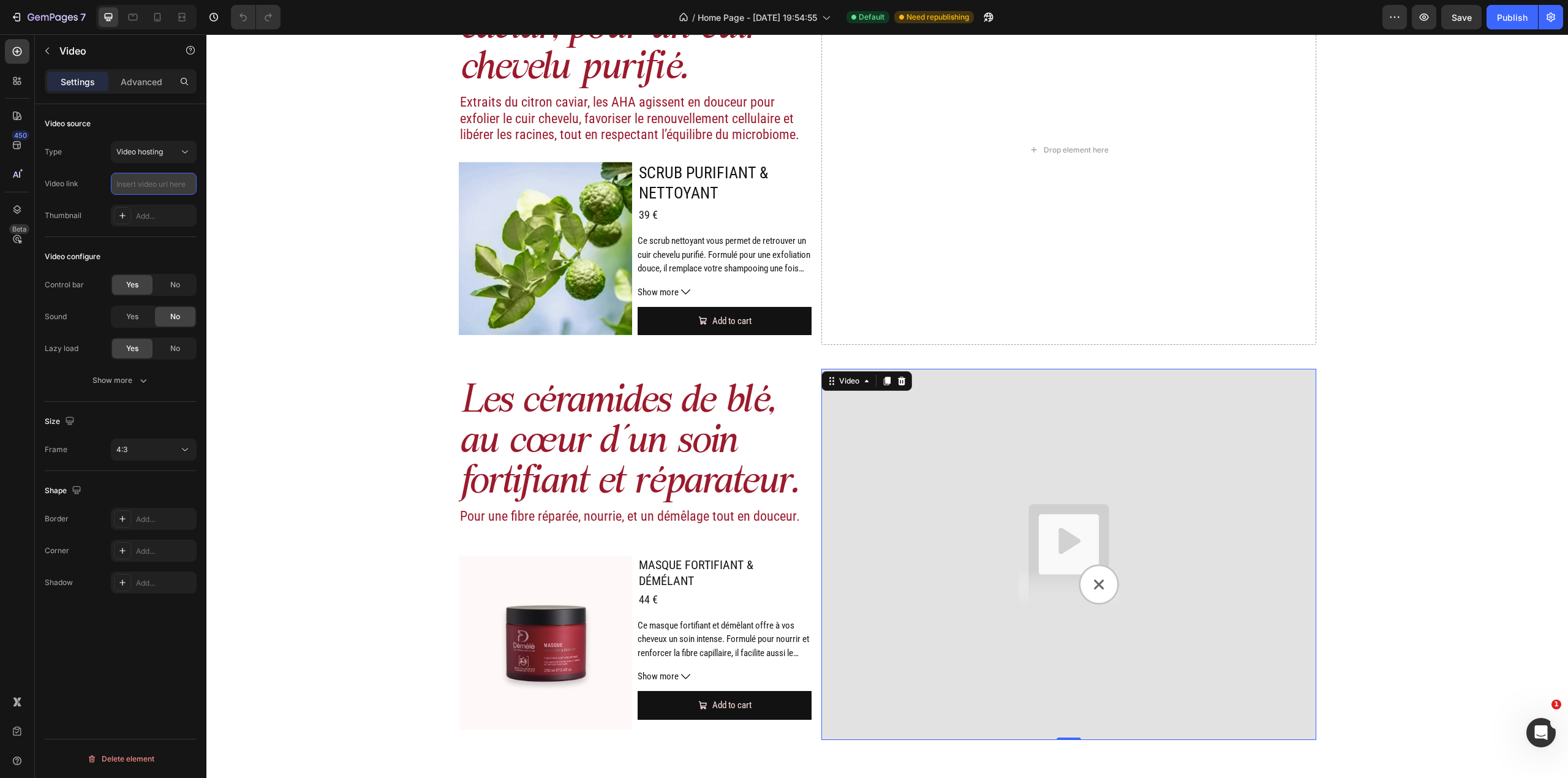
click at [156, 190] on input "text" at bounding box center [154, 184] width 86 height 22
paste input "https://cdn.shopify.com/videos/c/o/v/c3c2e2cfaee74433a566105fecd80011.mov"
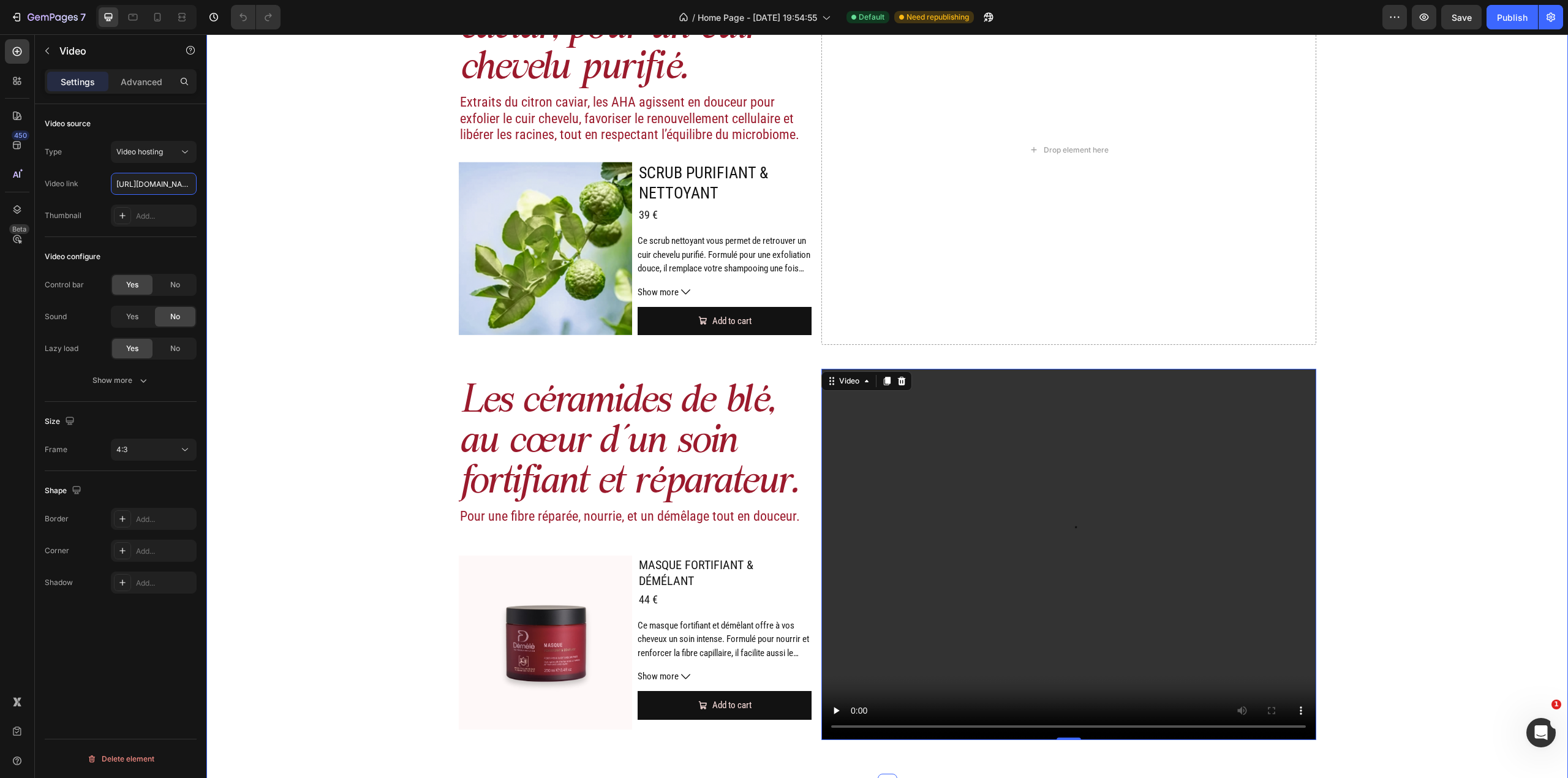
scroll to position [0, 226]
type input "https://cdn.shopify.com/videos/c/o/v/c3c2e2cfaee74433a566105fecd80011.mov"
click at [185, 287] on div "No" at bounding box center [175, 285] width 41 height 19
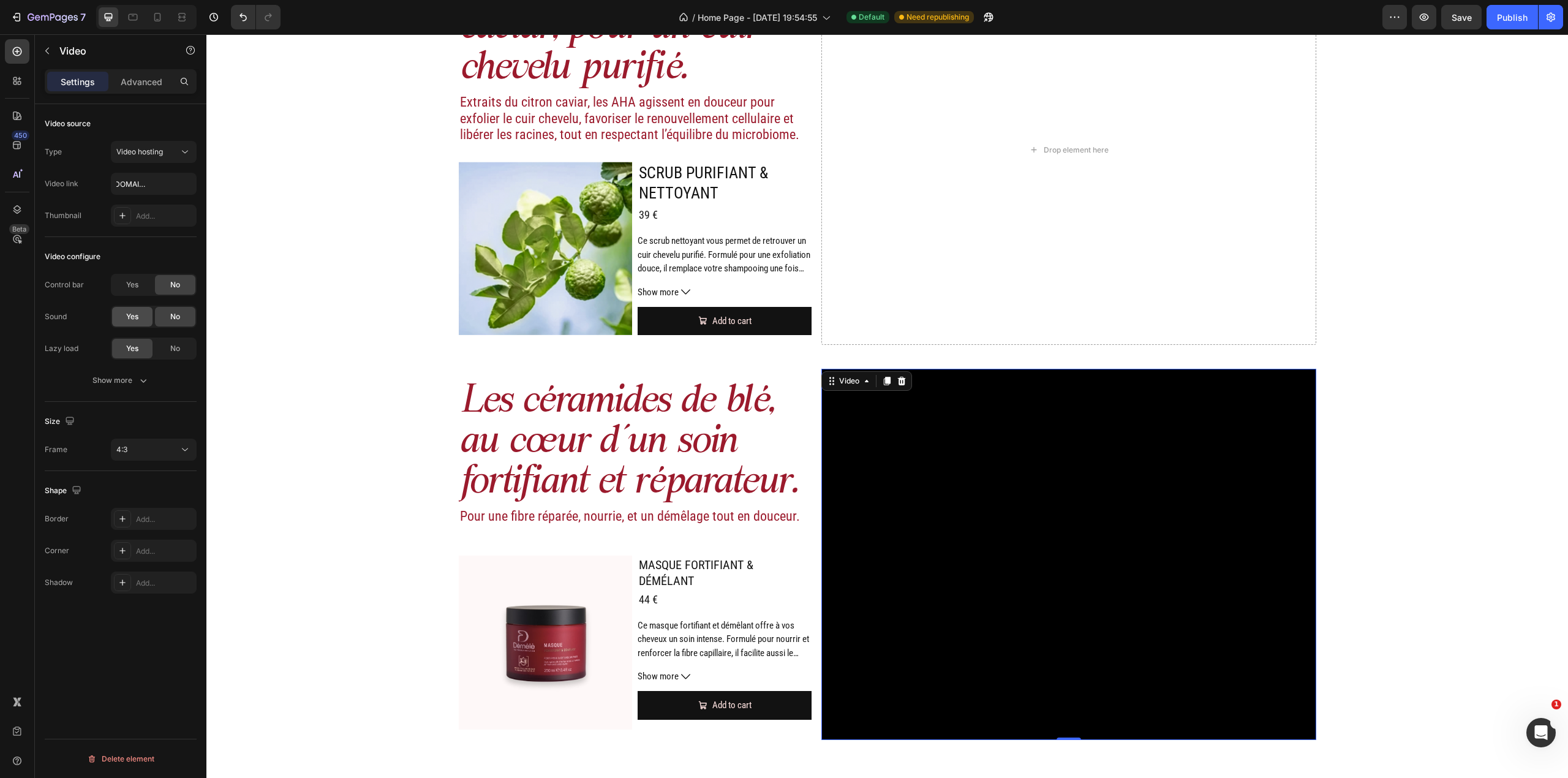
scroll to position [0, 0]
click at [142, 378] on icon "button" at bounding box center [143, 380] width 12 height 12
click at [130, 386] on span "Yes" at bounding box center [132, 380] width 12 height 11
click at [145, 422] on div "Yes" at bounding box center [132, 412] width 41 height 19
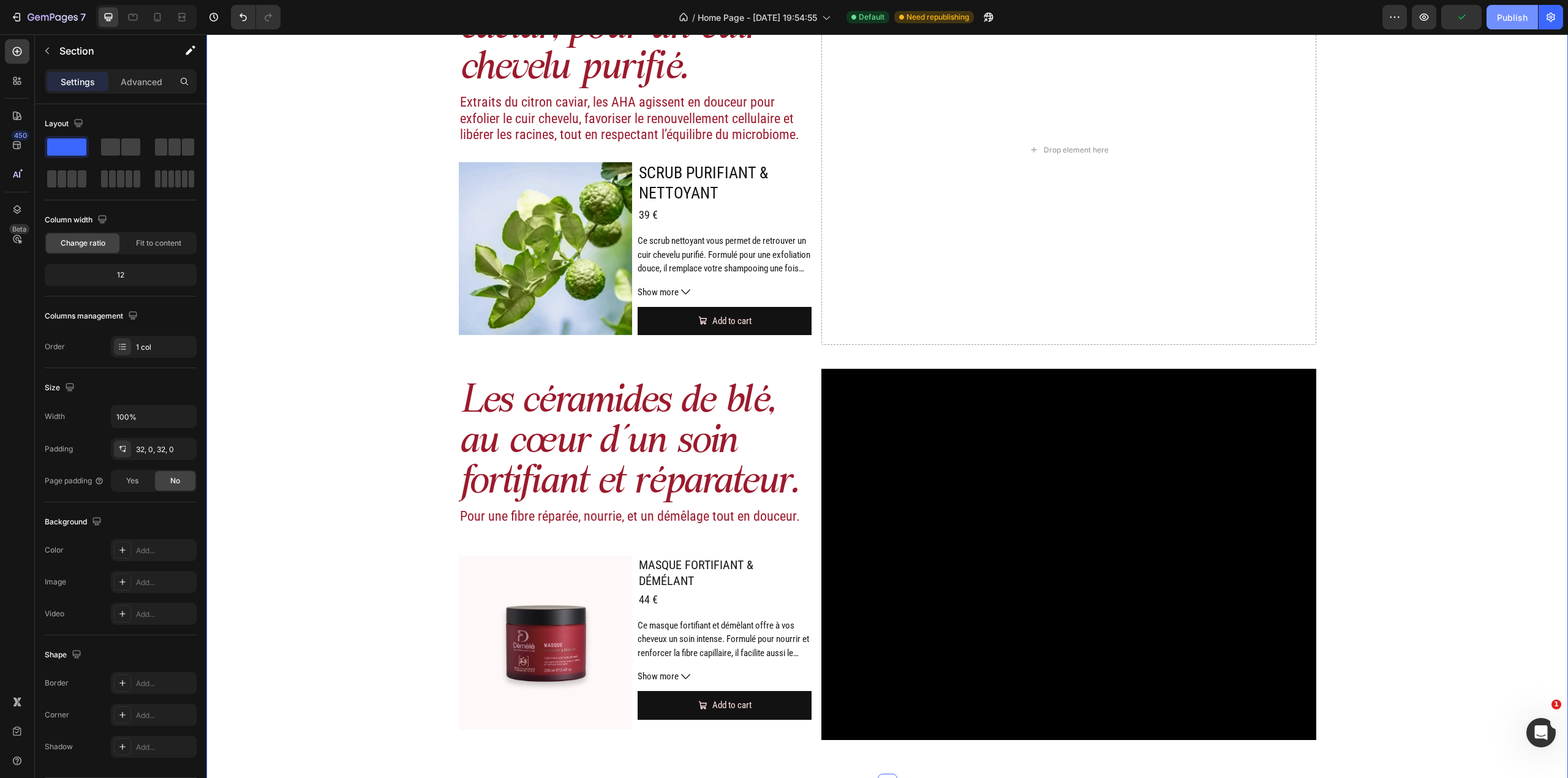
click at [1513, 14] on div "Publish" at bounding box center [1512, 17] width 30 height 13
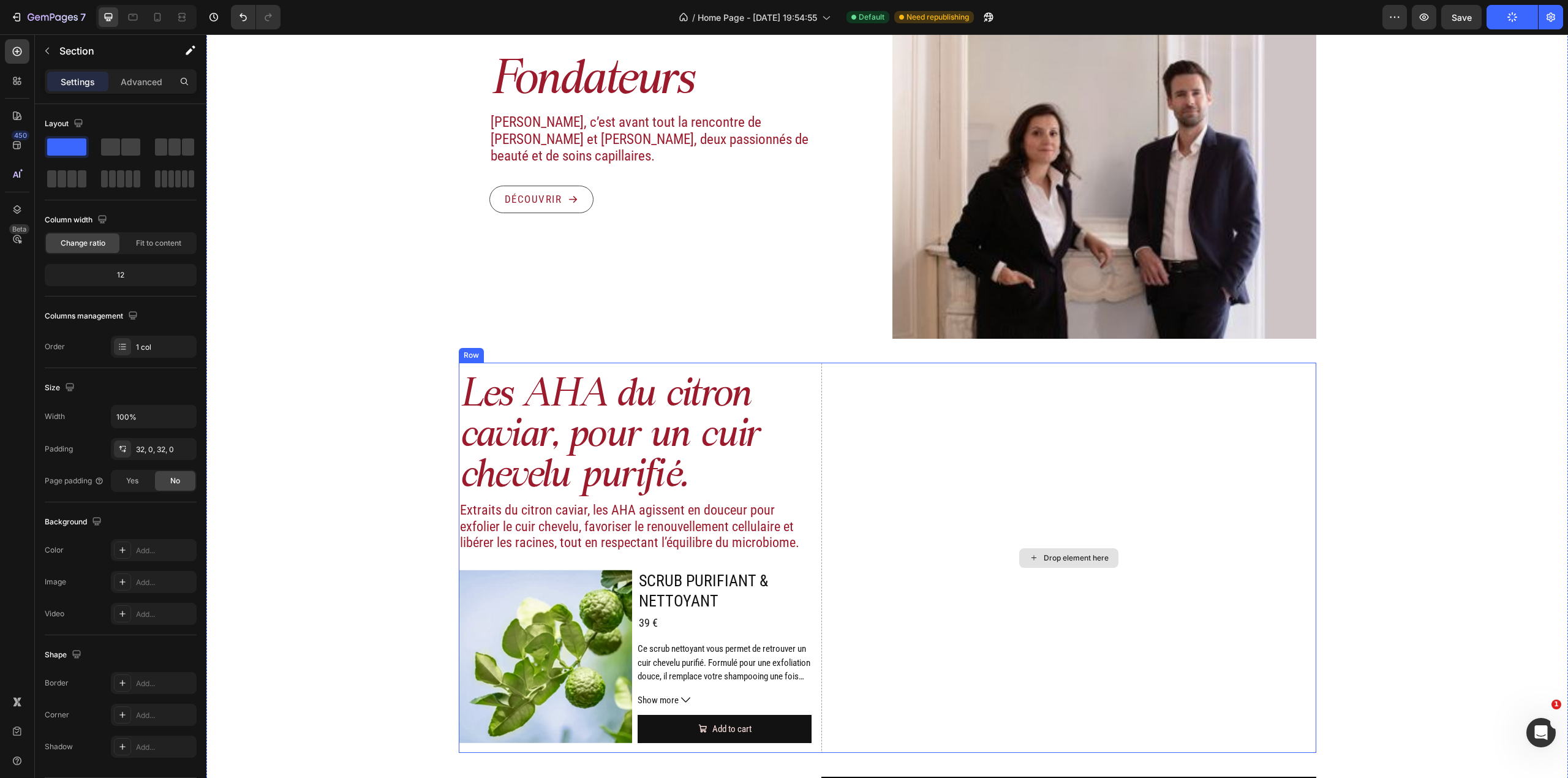
click at [1163, 461] on div "Drop element here" at bounding box center [1068, 558] width 494 height 390
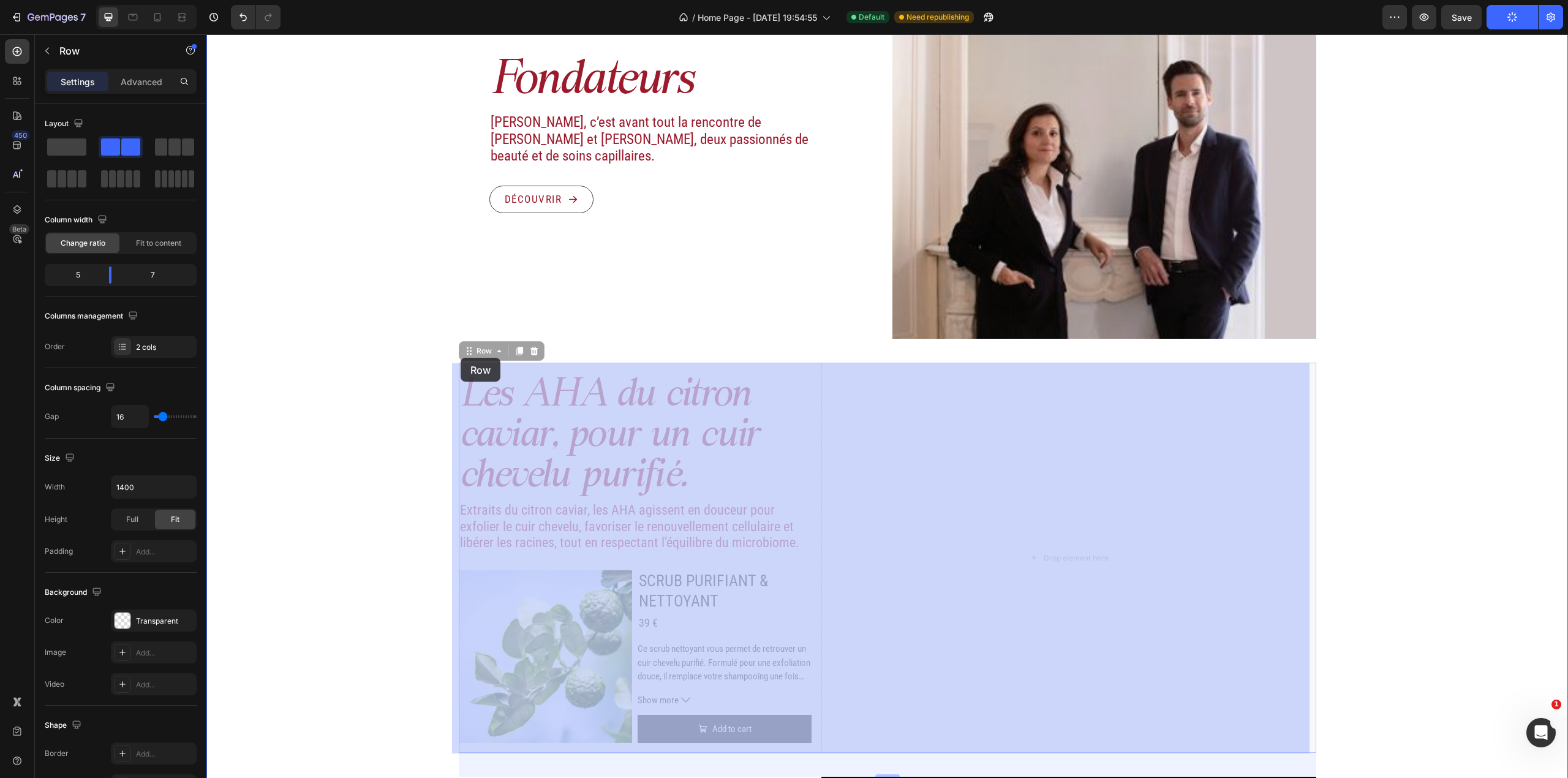
drag, startPoint x: 464, startPoint y: 349, endPoint x: 460, endPoint y: 356, distance: 8.1
click at [460, 356] on div "Header Image Actifs & ingrédients Heading Nos duos d’acide hyaluronique et d’ac…" at bounding box center [887, 138] width 1361 height 2657
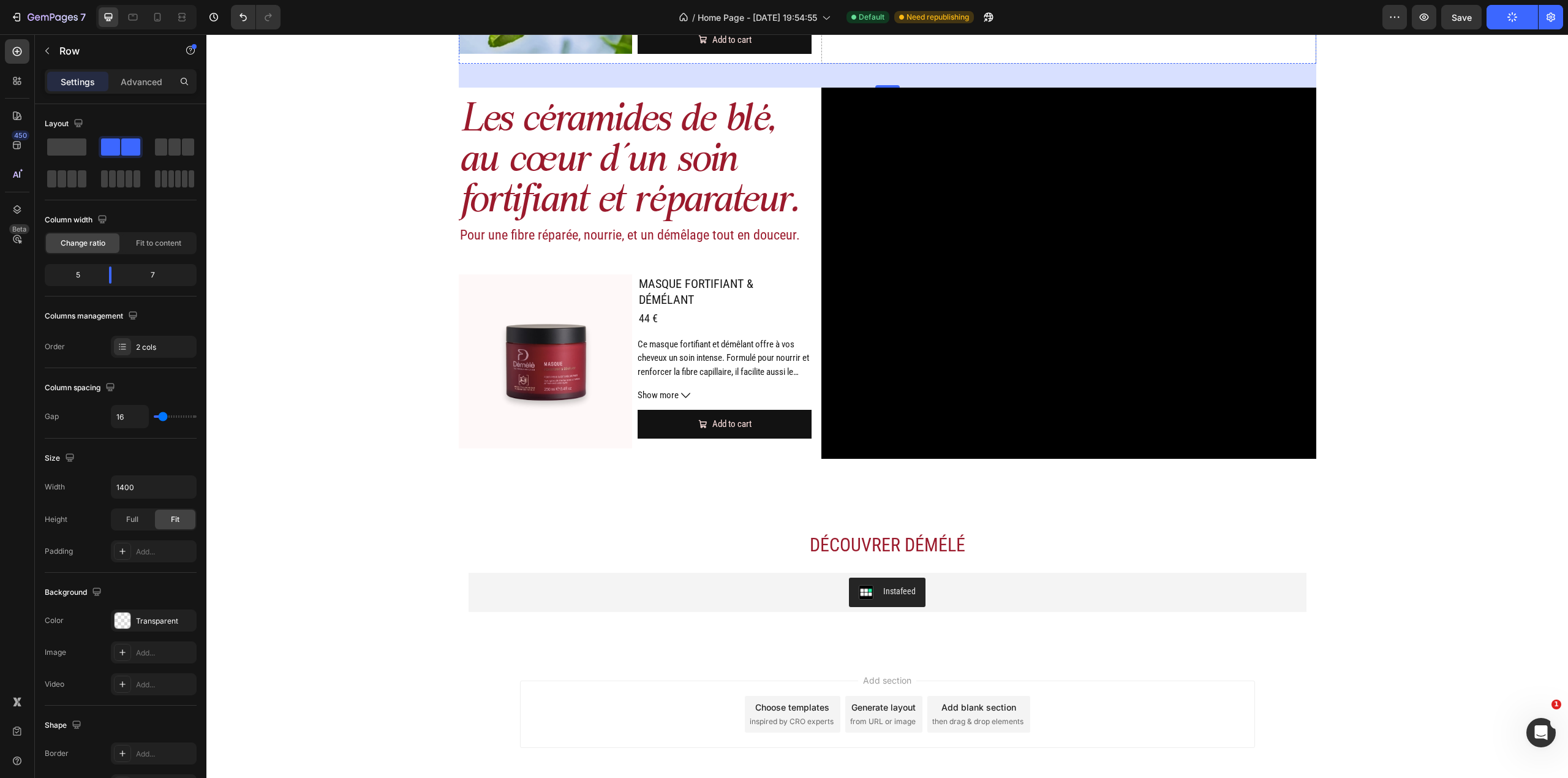
scroll to position [1506, 0]
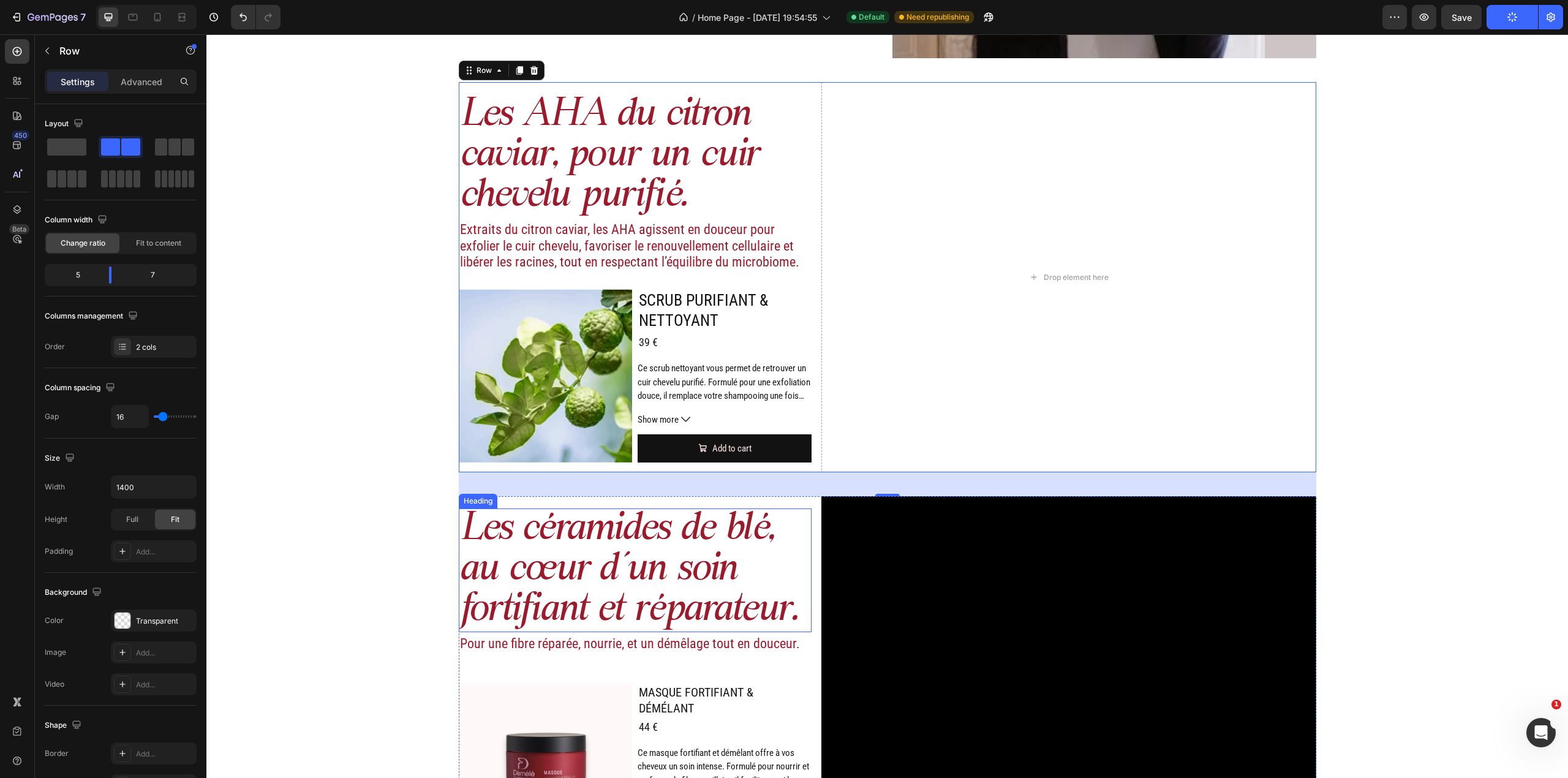
click at [755, 578] on h2 "Les céramides de blé, au cœur d’un soin fortifiant et réparateur." at bounding box center [635, 571] width 353 height 124
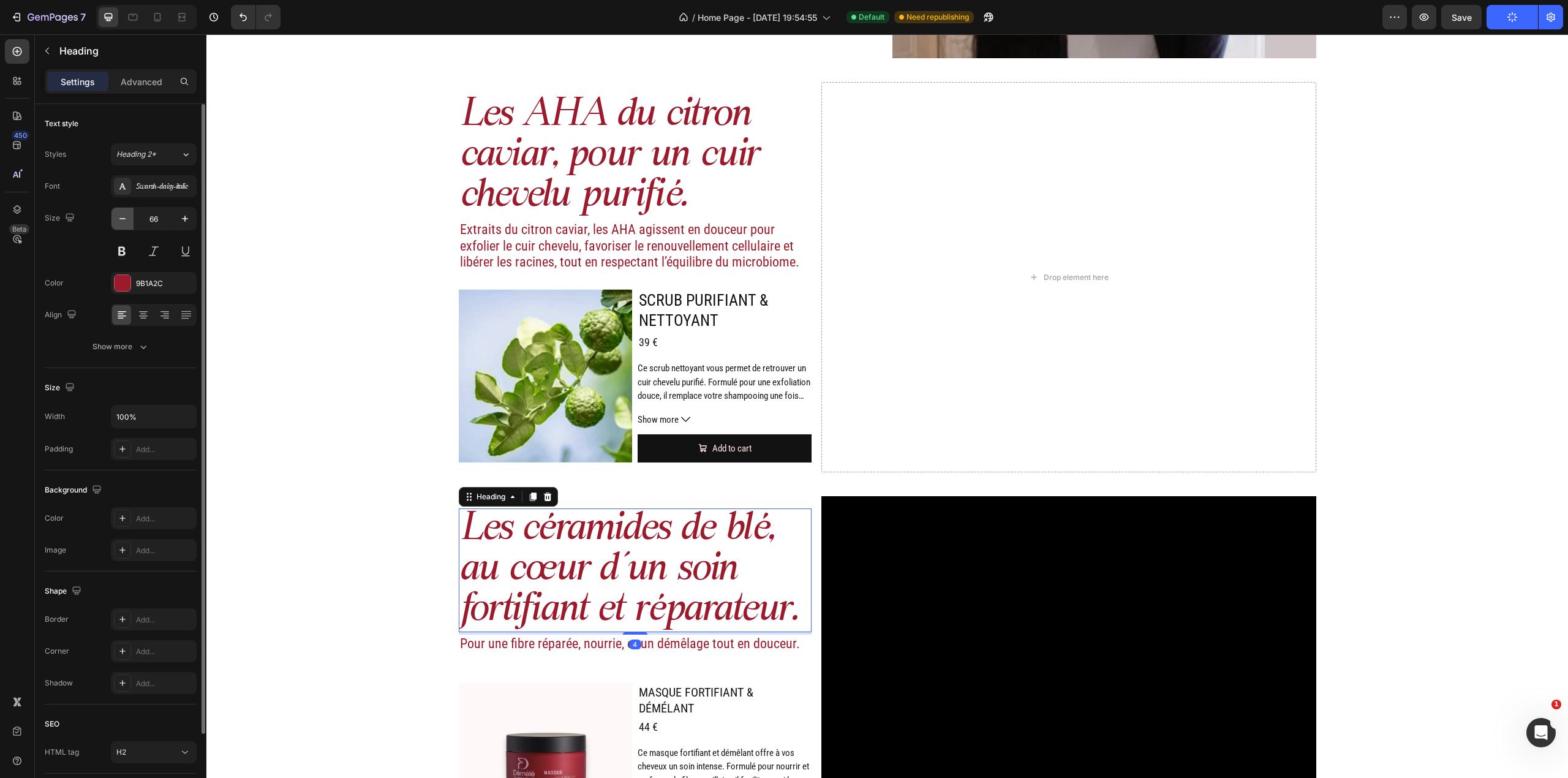
click at [120, 214] on icon "button" at bounding box center [122, 218] width 12 height 12
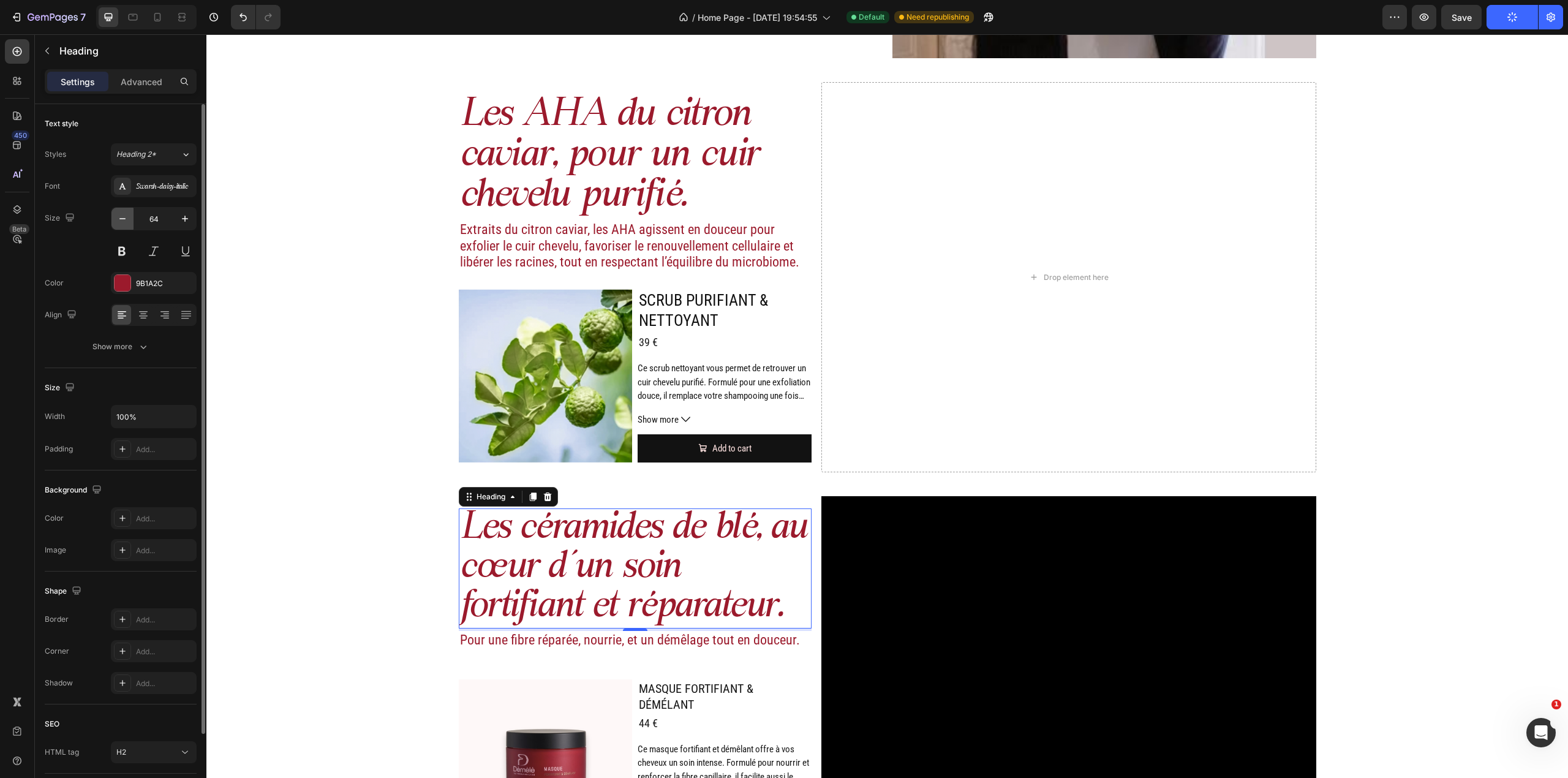
click at [120, 214] on icon "button" at bounding box center [122, 218] width 12 height 12
type input "63"
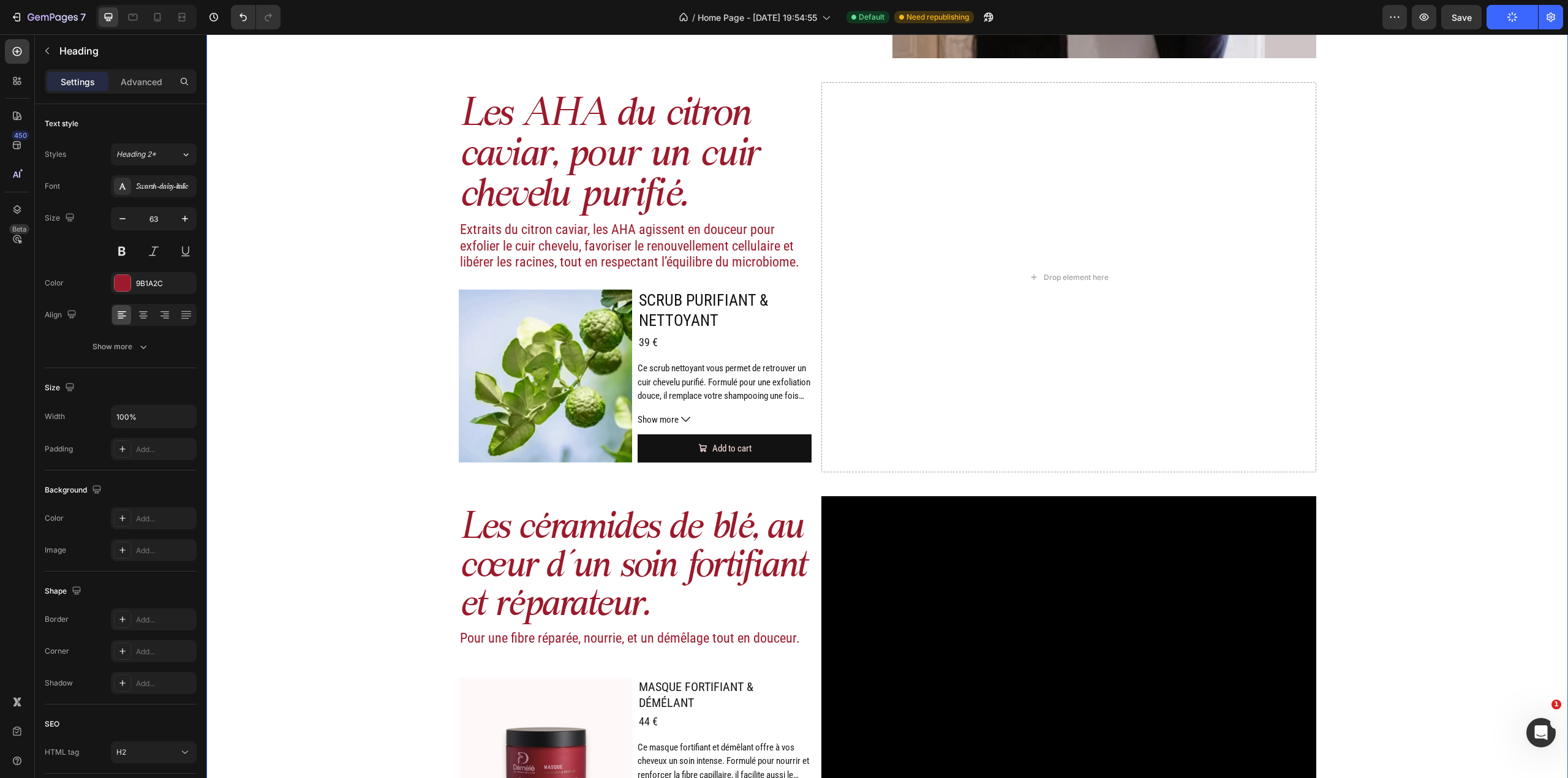
click at [1405, 520] on div "Image Actifs & ingrédients Heading Nos duos d’acide hyaluronique et d’actifs vé…" at bounding box center [887, 126] width 1361 height 1530
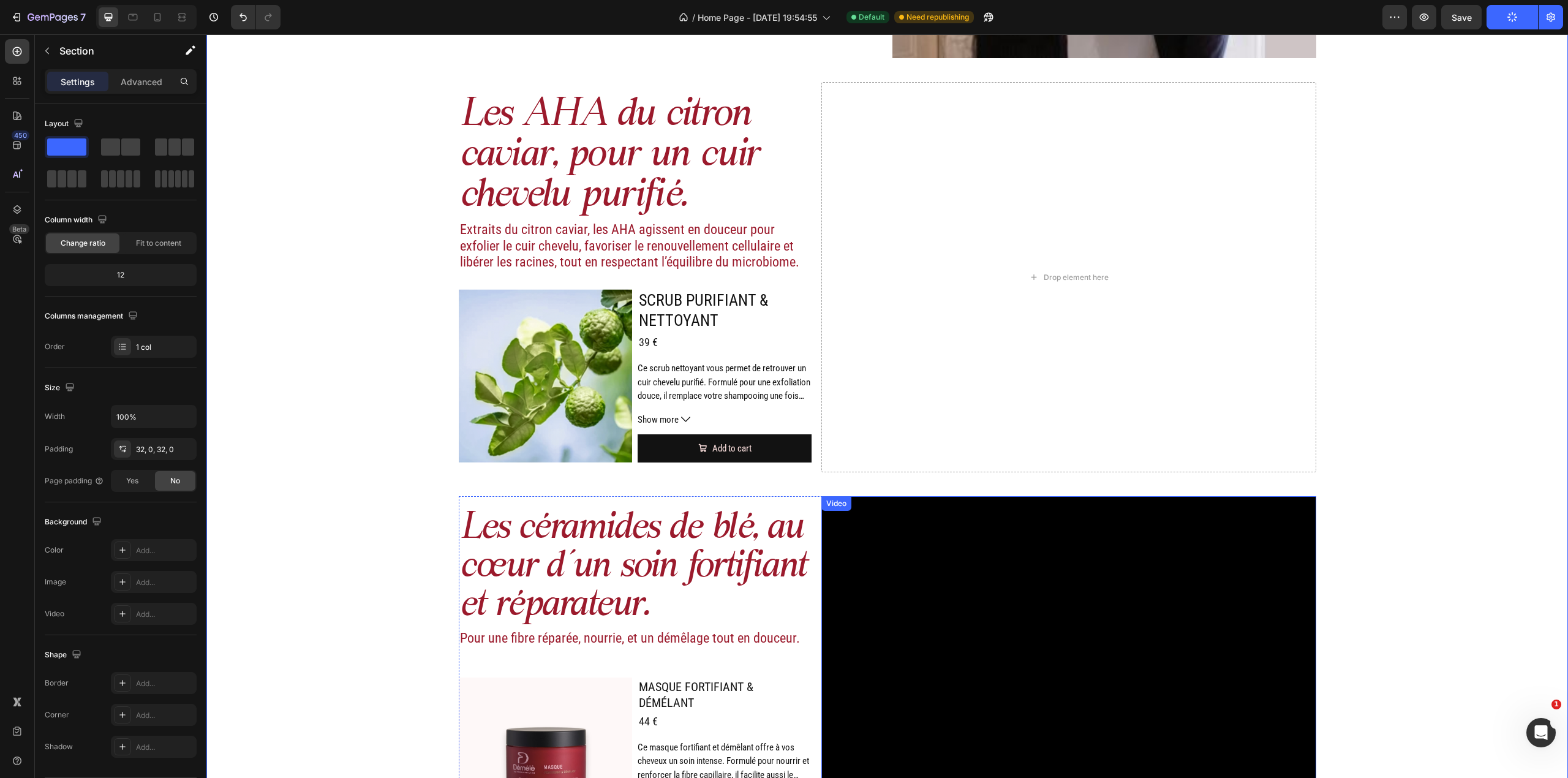
scroll to position [1914, 0]
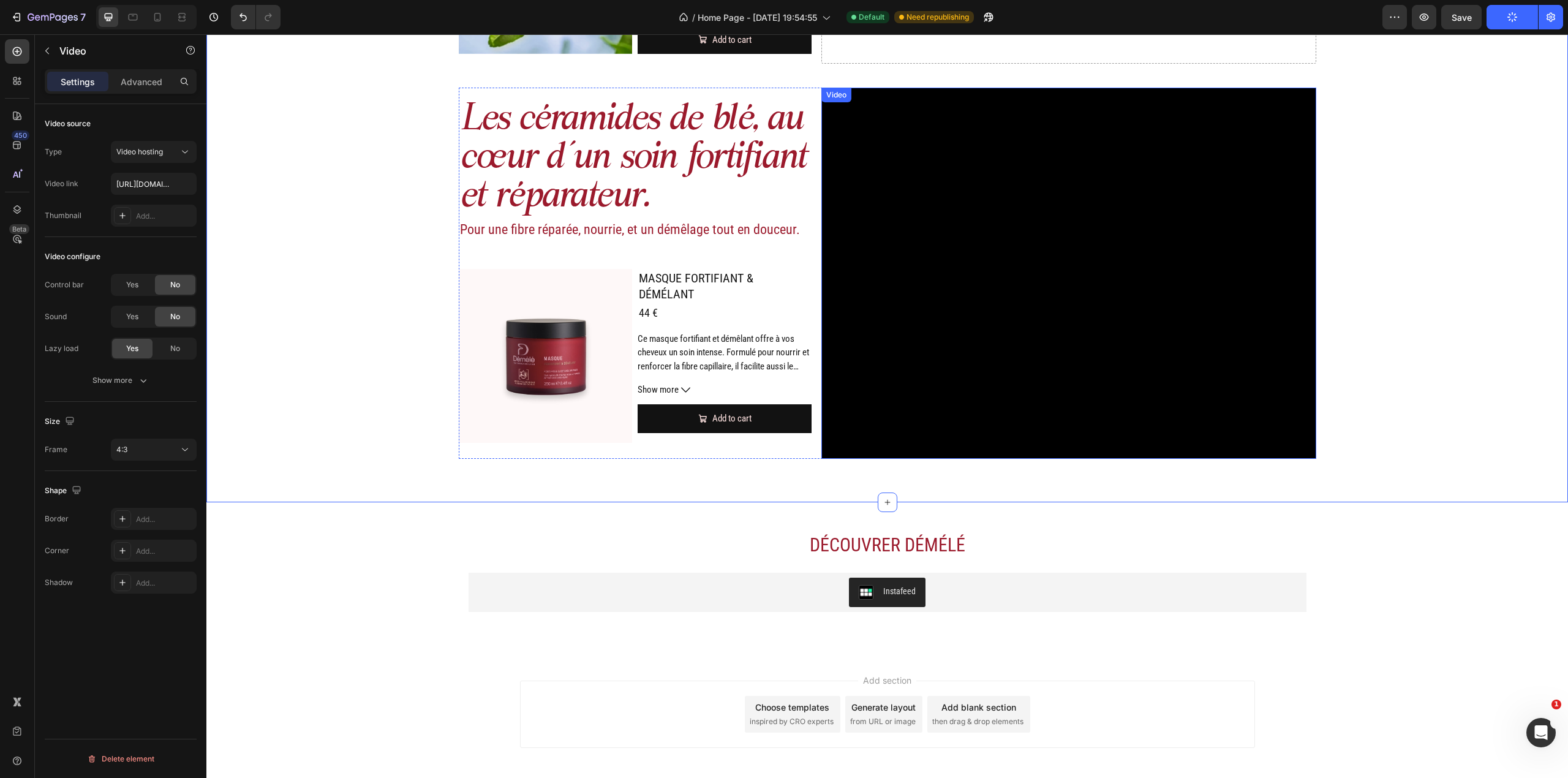
click at [1120, 363] on video at bounding box center [1068, 273] width 494 height 371
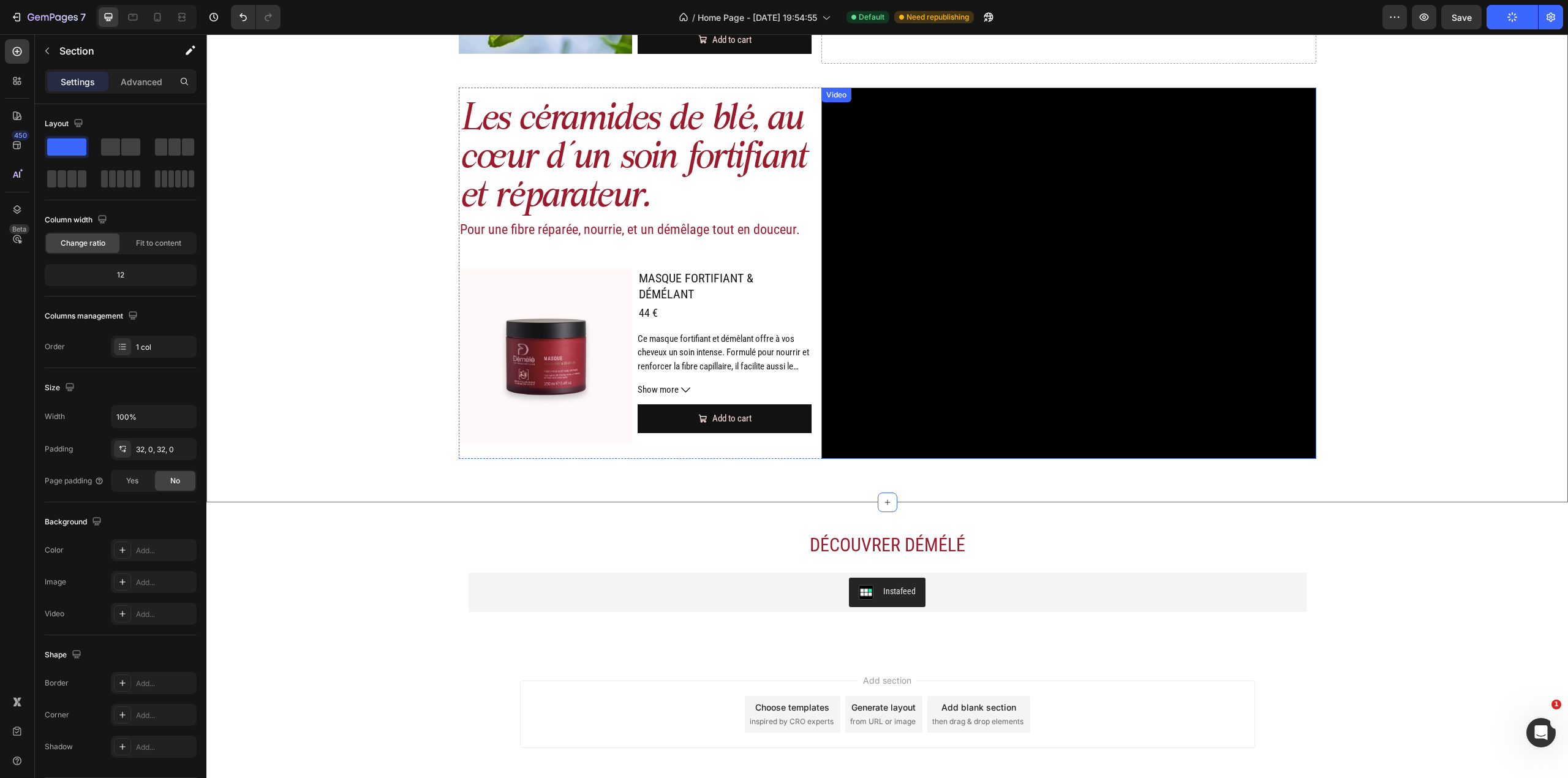
click at [1143, 280] on video at bounding box center [1068, 273] width 494 height 371
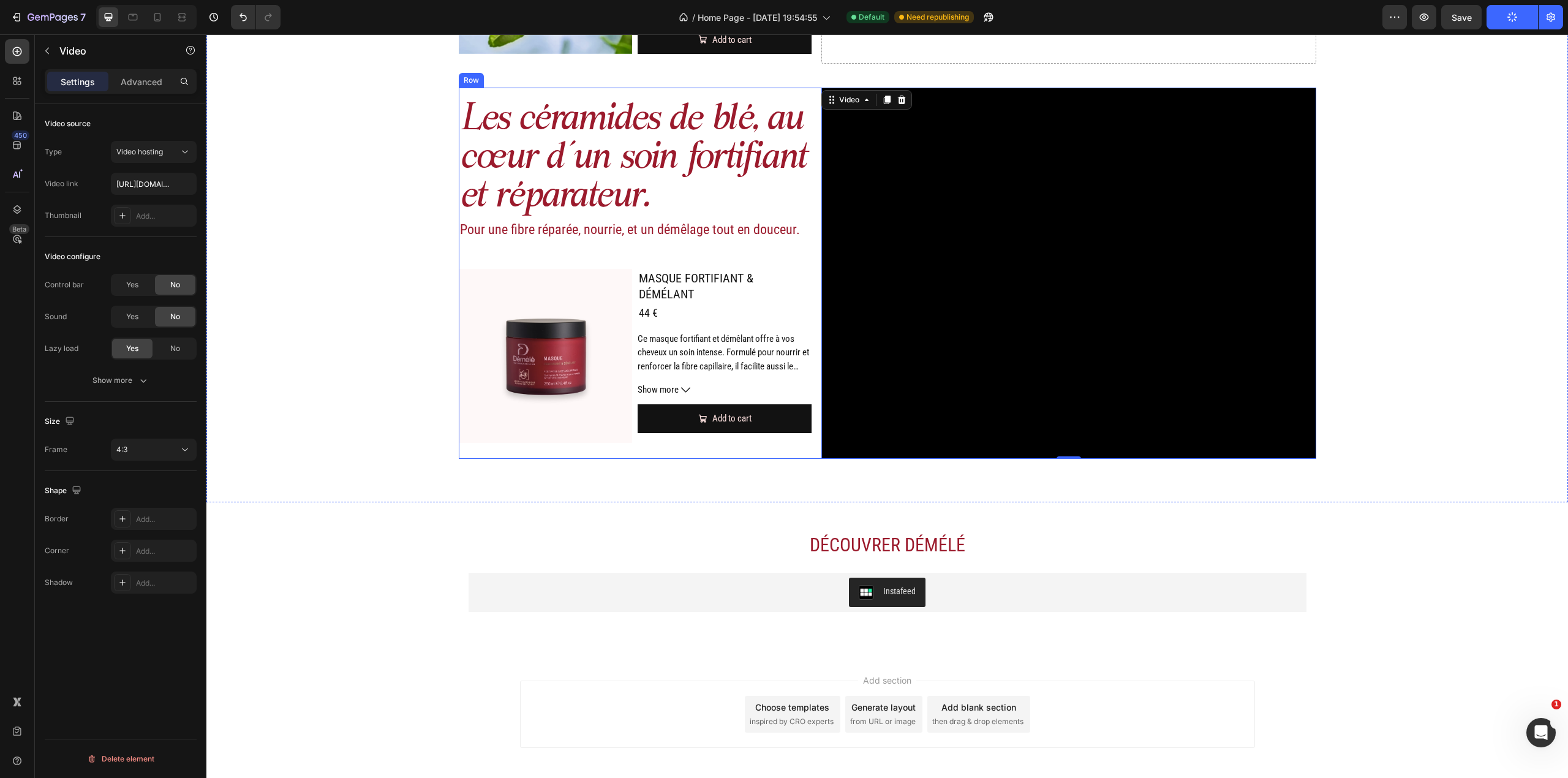
click at [809, 191] on div "Les céramides de blé, au cœur d’un soin fortifiant et réparateur. Heading Pour …" at bounding box center [888, 273] width 857 height 371
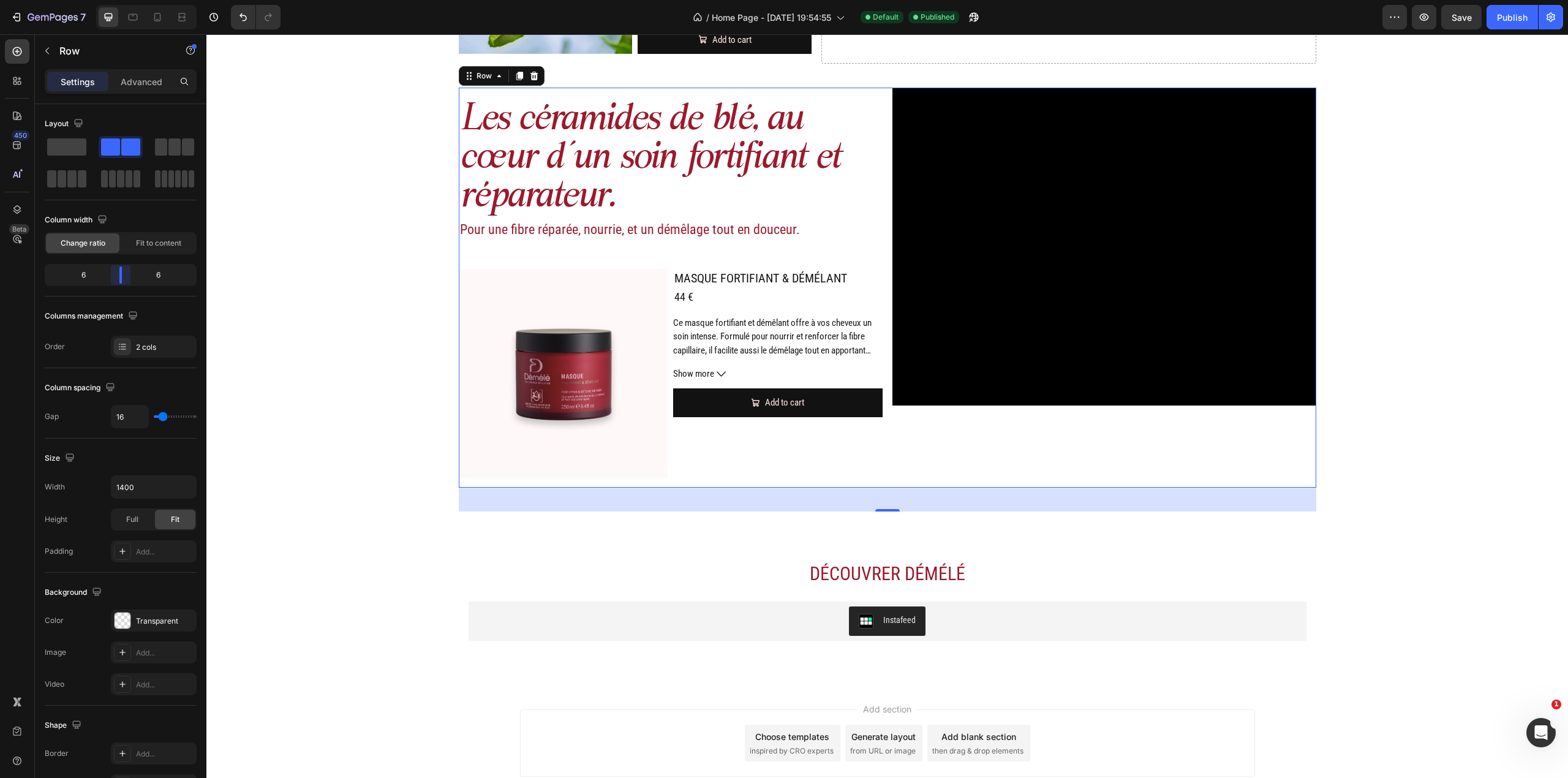
drag, startPoint x: 112, startPoint y: 277, endPoint x: 784, endPoint y: 238, distance: 673.1
click at [116, 0] on body "7 Version history / Home Page - [DATE] 19:54:55 Default Published Preview Save …" at bounding box center [784, 0] width 1568 height 0
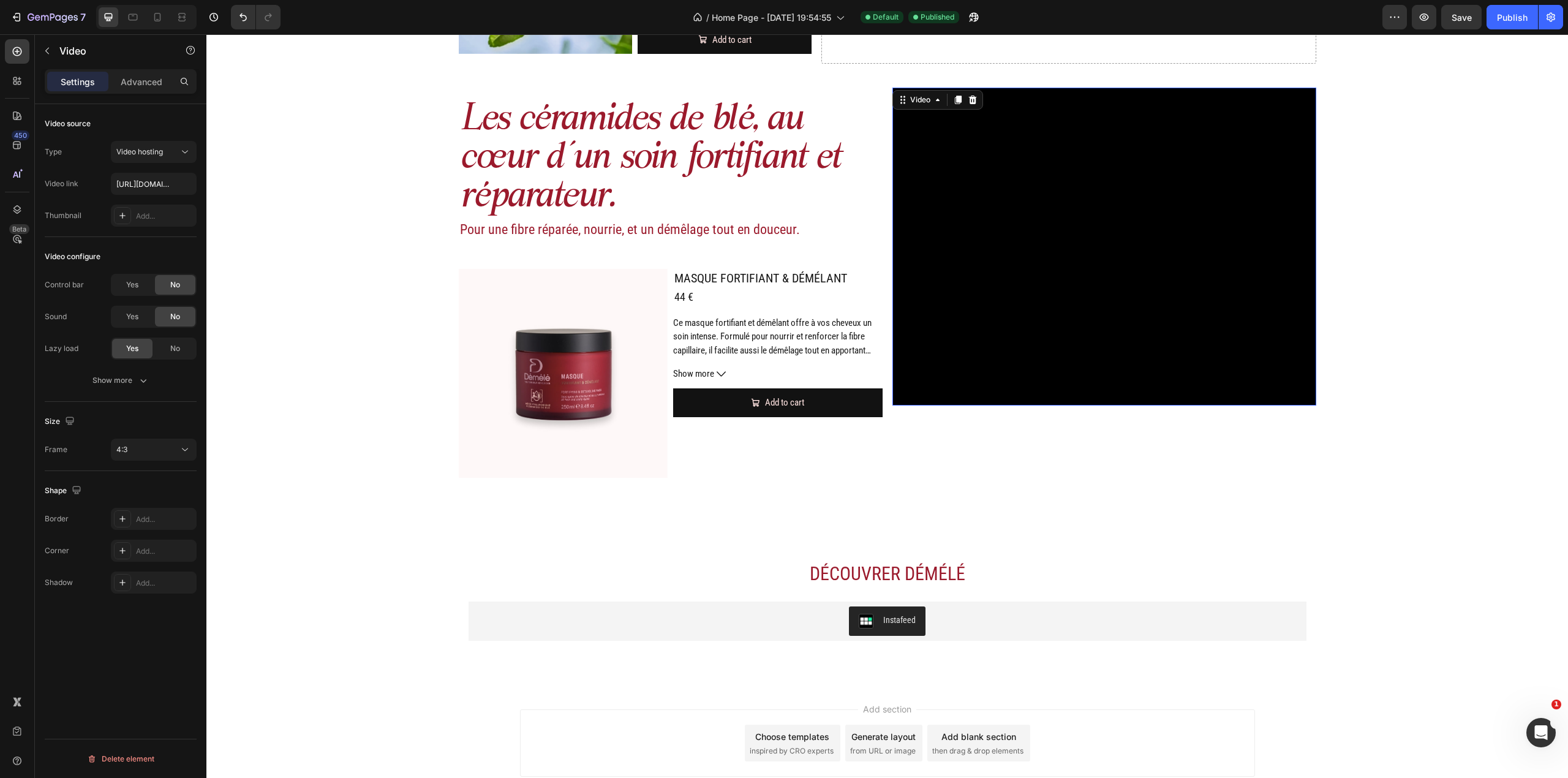
click at [990, 272] on video at bounding box center [1104, 247] width 424 height 318
click at [194, 442] on button "4:3" at bounding box center [154, 449] width 86 height 22
click at [170, 531] on p "3:2" at bounding box center [148, 526] width 65 height 11
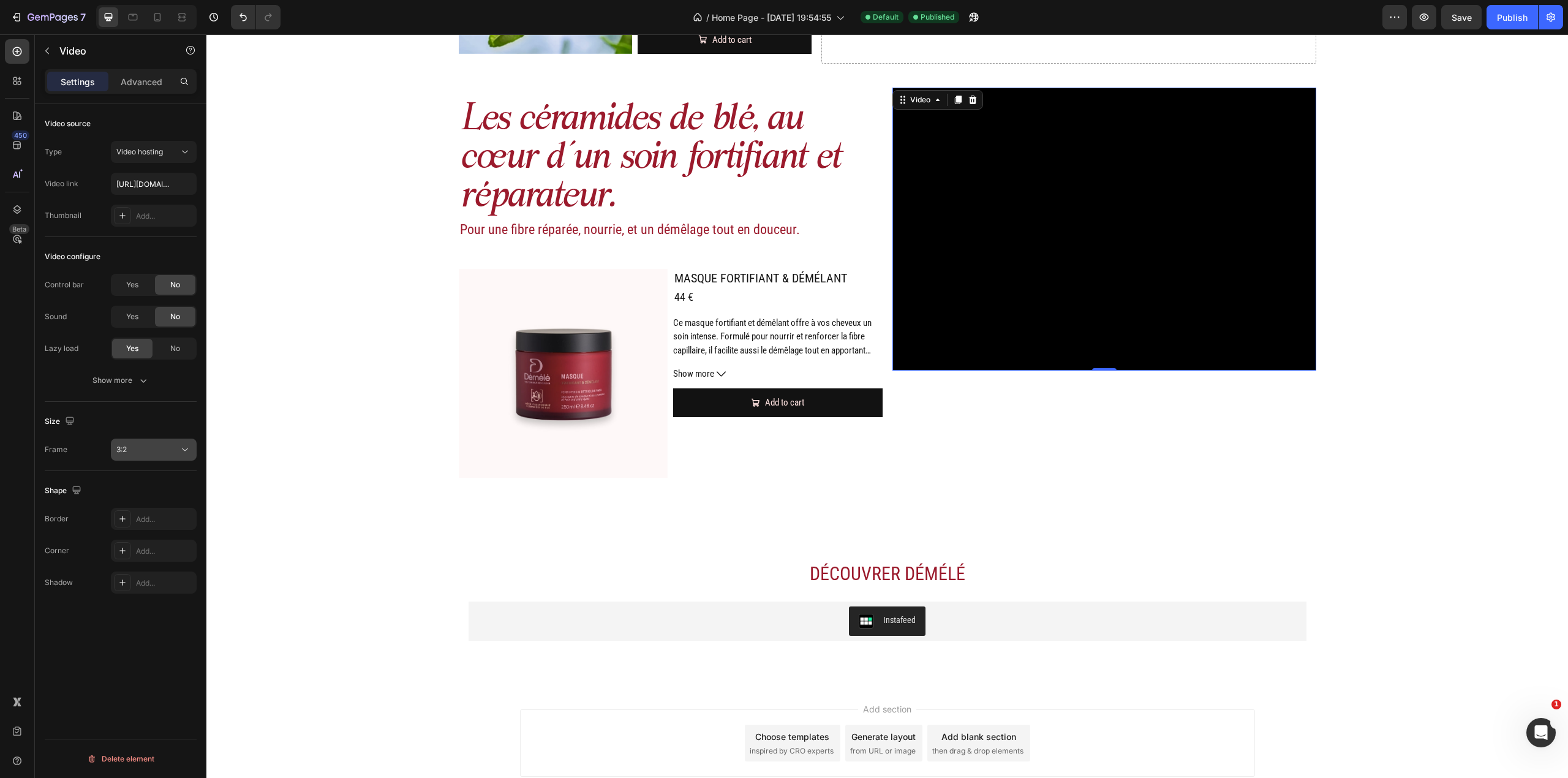
click at [185, 456] on button "3:2" at bounding box center [154, 449] width 86 height 22
click at [155, 492] on div "Original" at bounding box center [139, 504] width 96 height 23
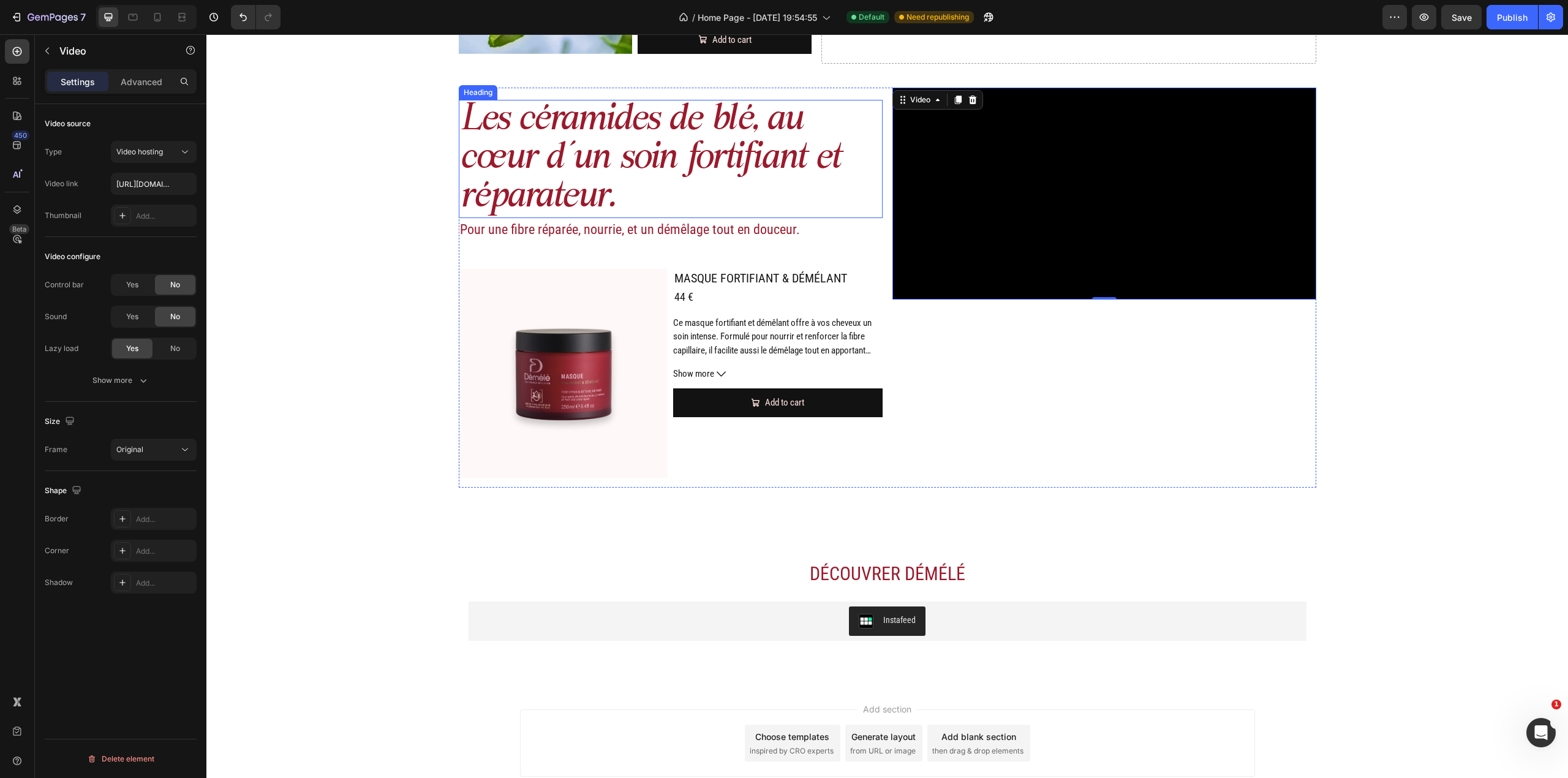
click at [633, 172] on h2 "Les céramides de blé, au cœur d’un soin fortifiant et réparateur." at bounding box center [671, 159] width 424 height 118
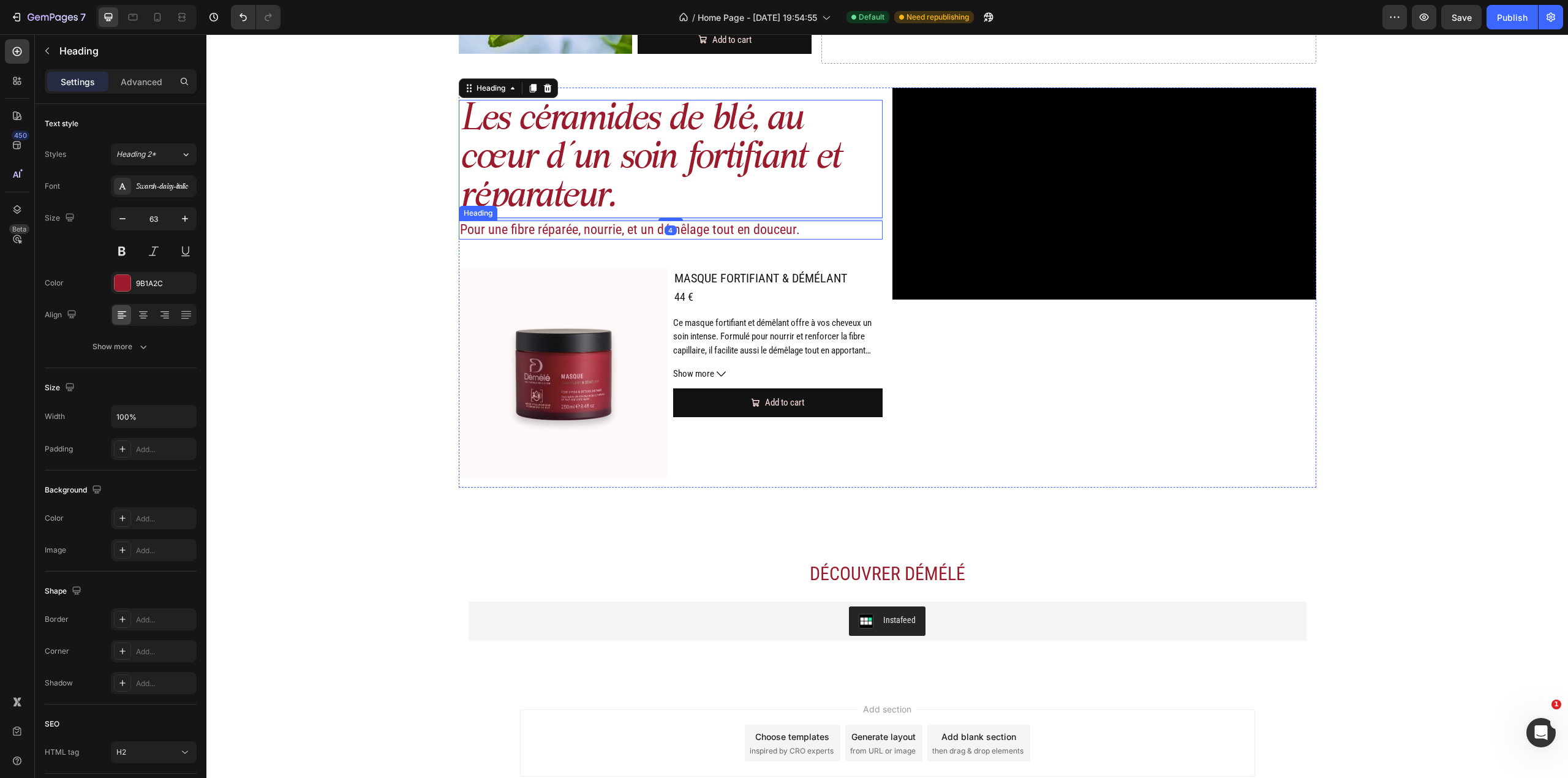
click at [635, 231] on h2 "Pour une fibre réparée, nourrie, et un démêlage tout en douceur." at bounding box center [671, 230] width 424 height 18
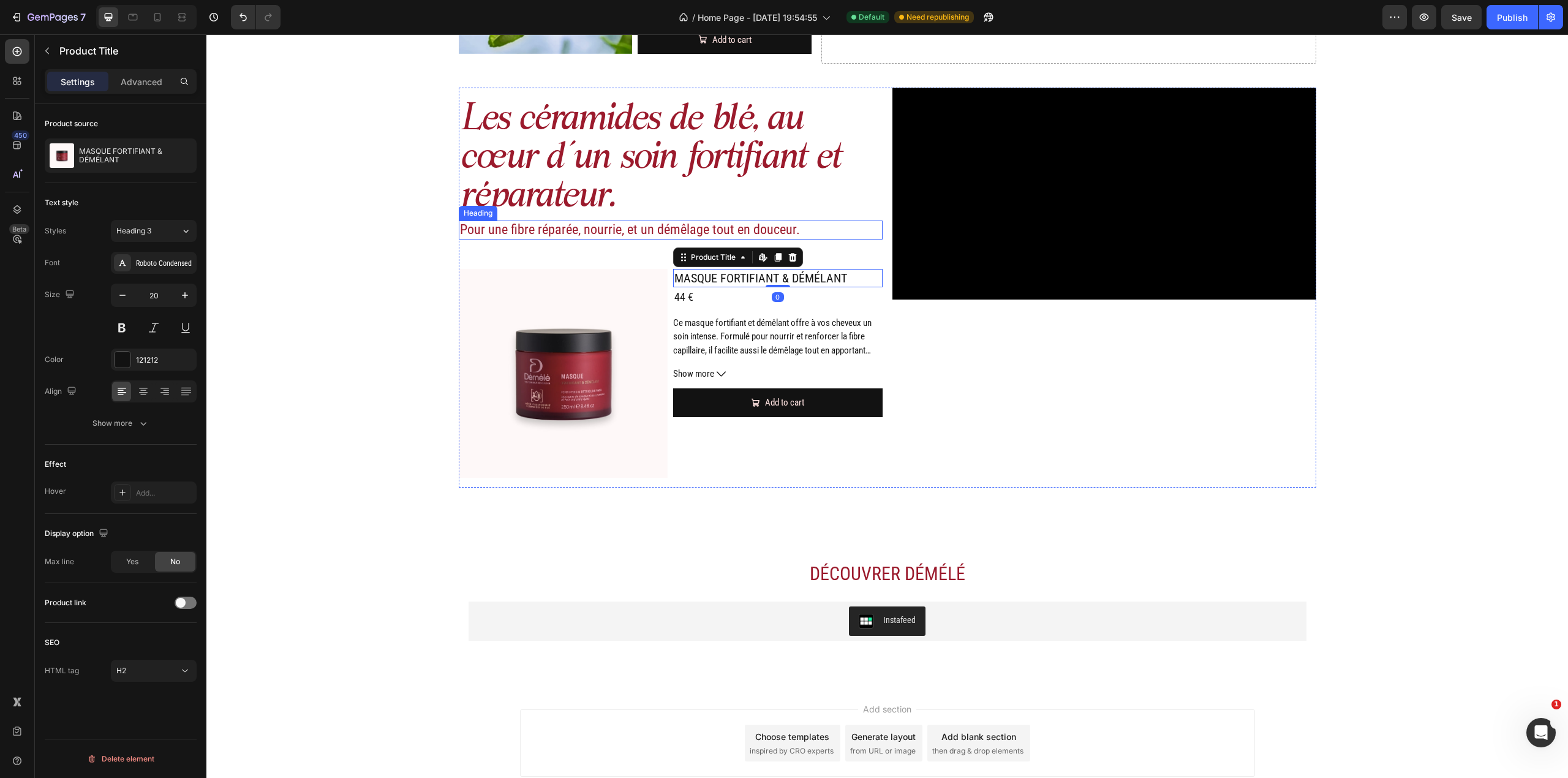
click at [646, 238] on h2 "Pour une fibre réparée, nourrie, et un démêlage tout en douceur." at bounding box center [671, 230] width 424 height 18
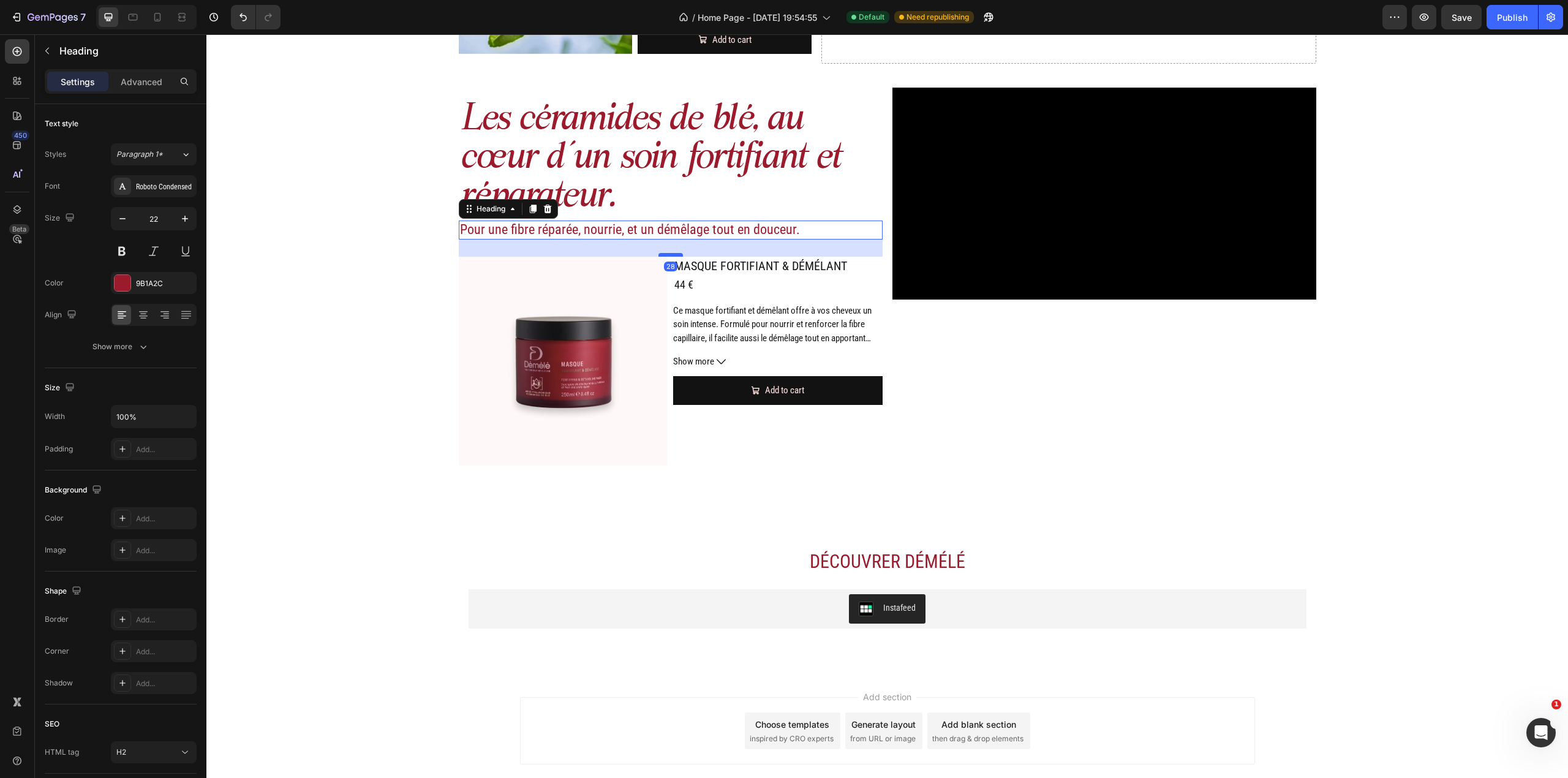
drag, startPoint x: 664, startPoint y: 267, endPoint x: 664, endPoint y: 255, distance: 12.0
click at [664, 255] on div at bounding box center [671, 255] width 25 height 4
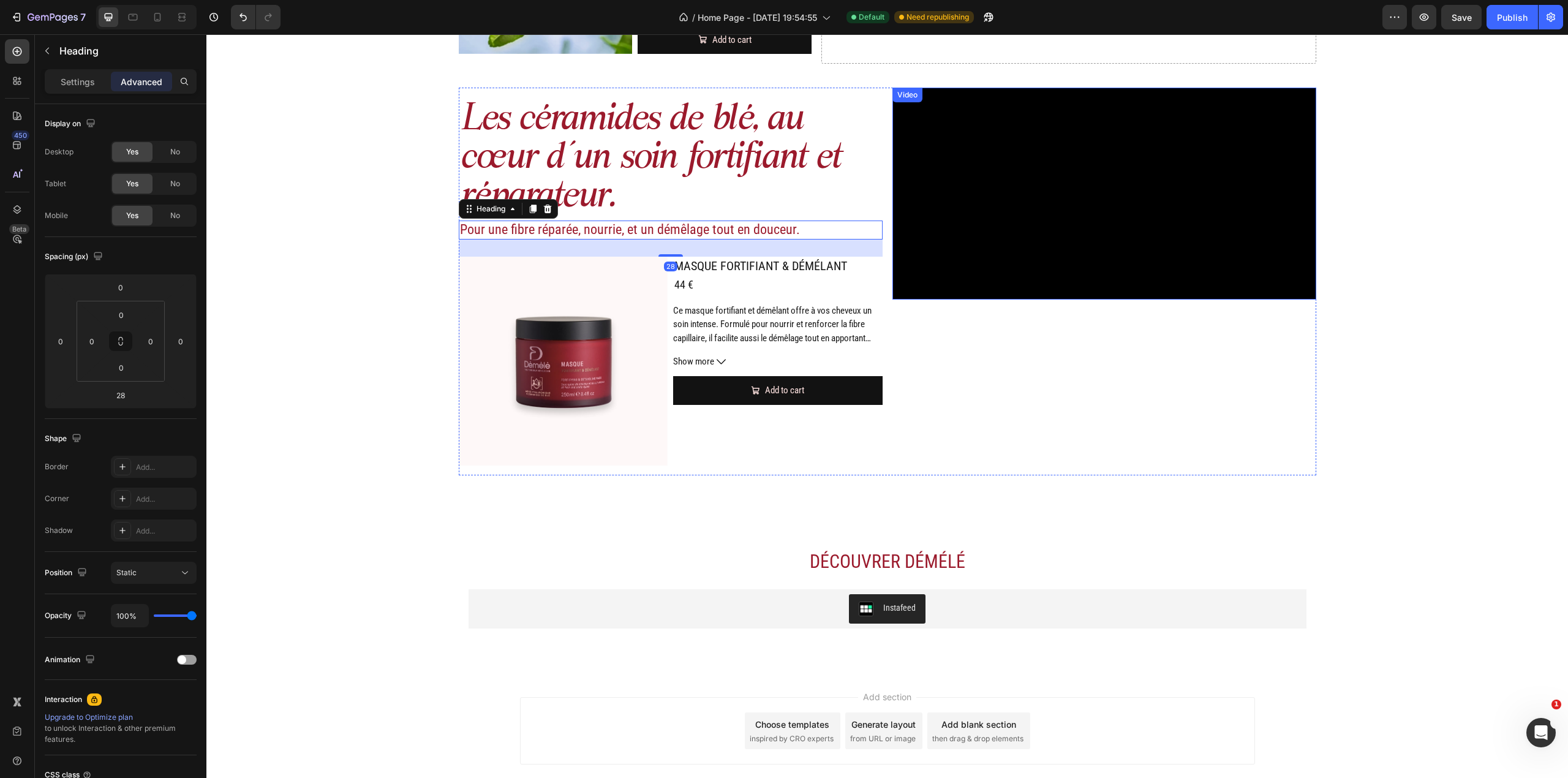
click at [1099, 300] on video at bounding box center [1104, 194] width 424 height 212
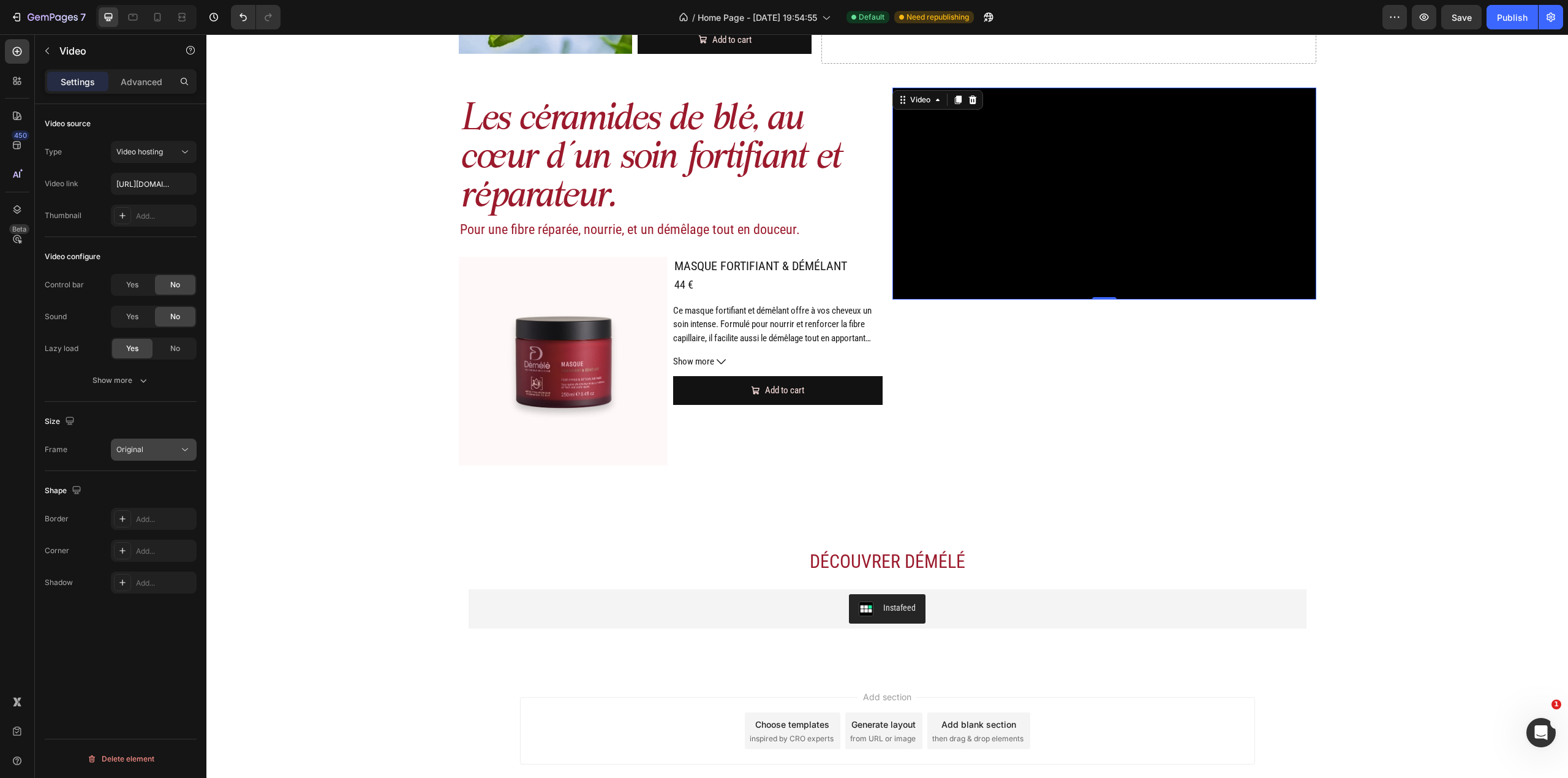
click at [162, 449] on div "Original" at bounding box center [147, 449] width 63 height 11
click at [168, 498] on p "Square" at bounding box center [148, 503] width 65 height 11
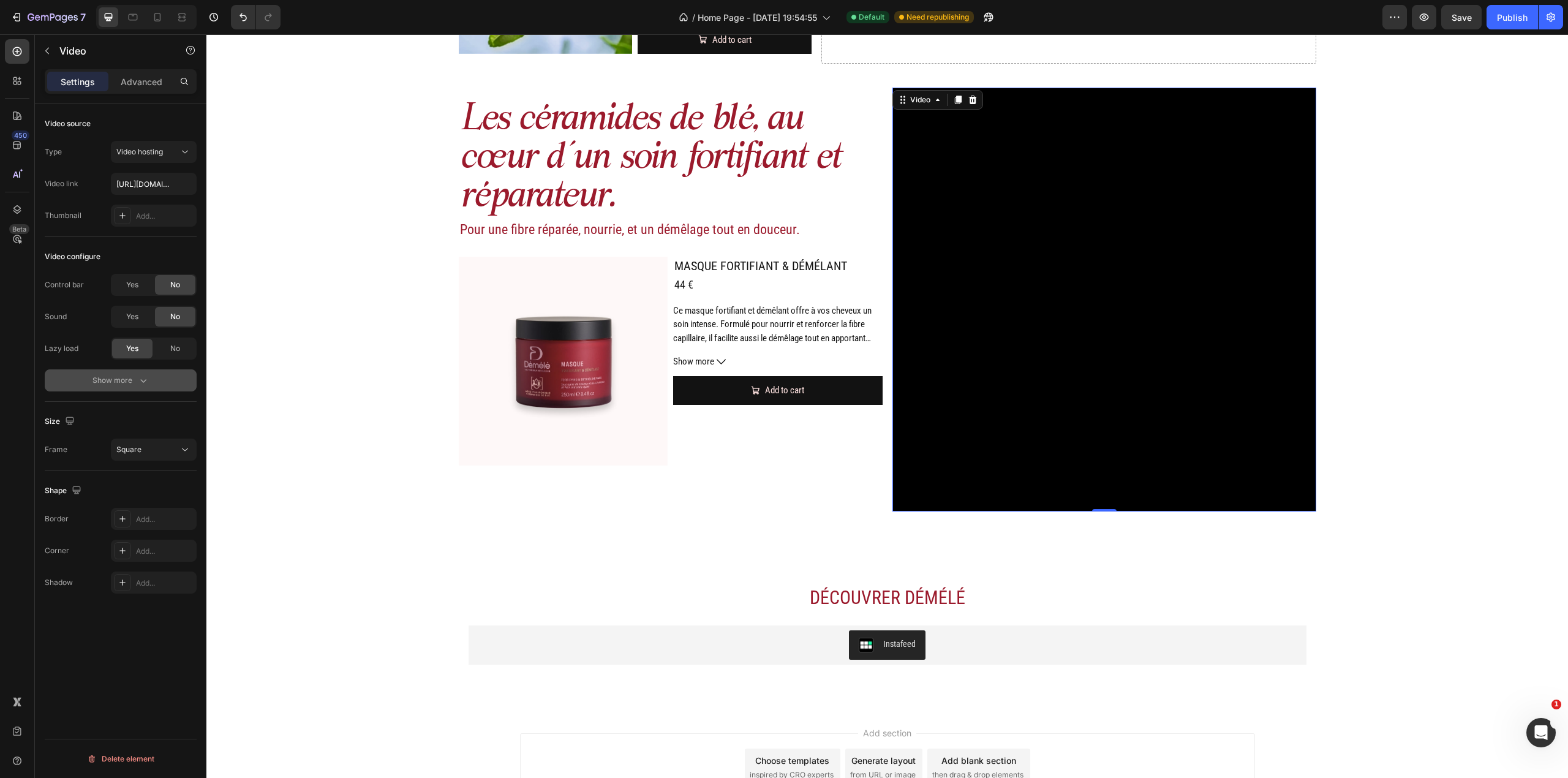
click at [141, 377] on icon "button" at bounding box center [143, 380] width 12 height 12
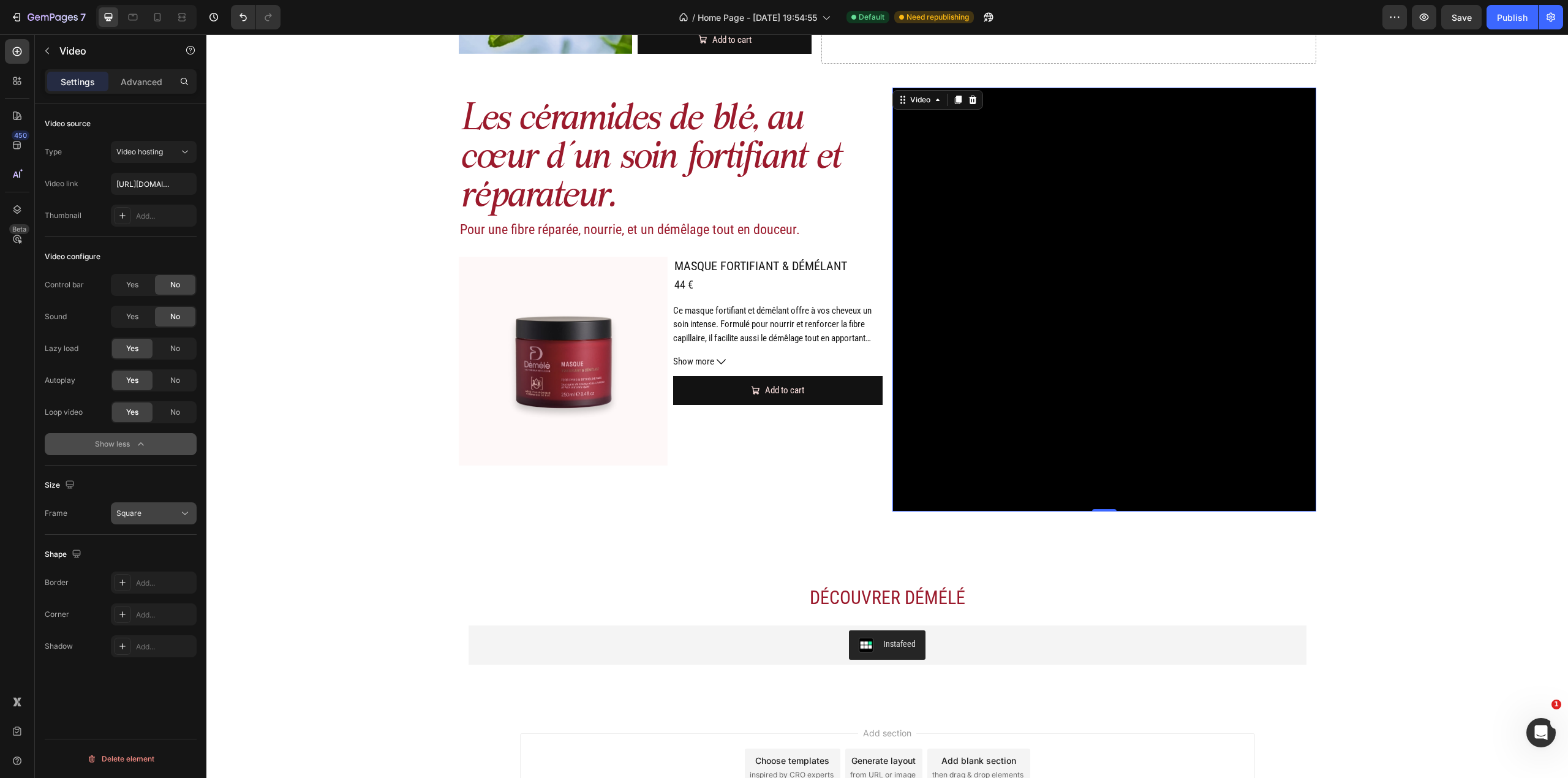
click at [165, 520] on button "Square" at bounding box center [154, 513] width 86 height 22
click at [150, 649] on div "16:9" at bounding box center [139, 660] width 96 height 23
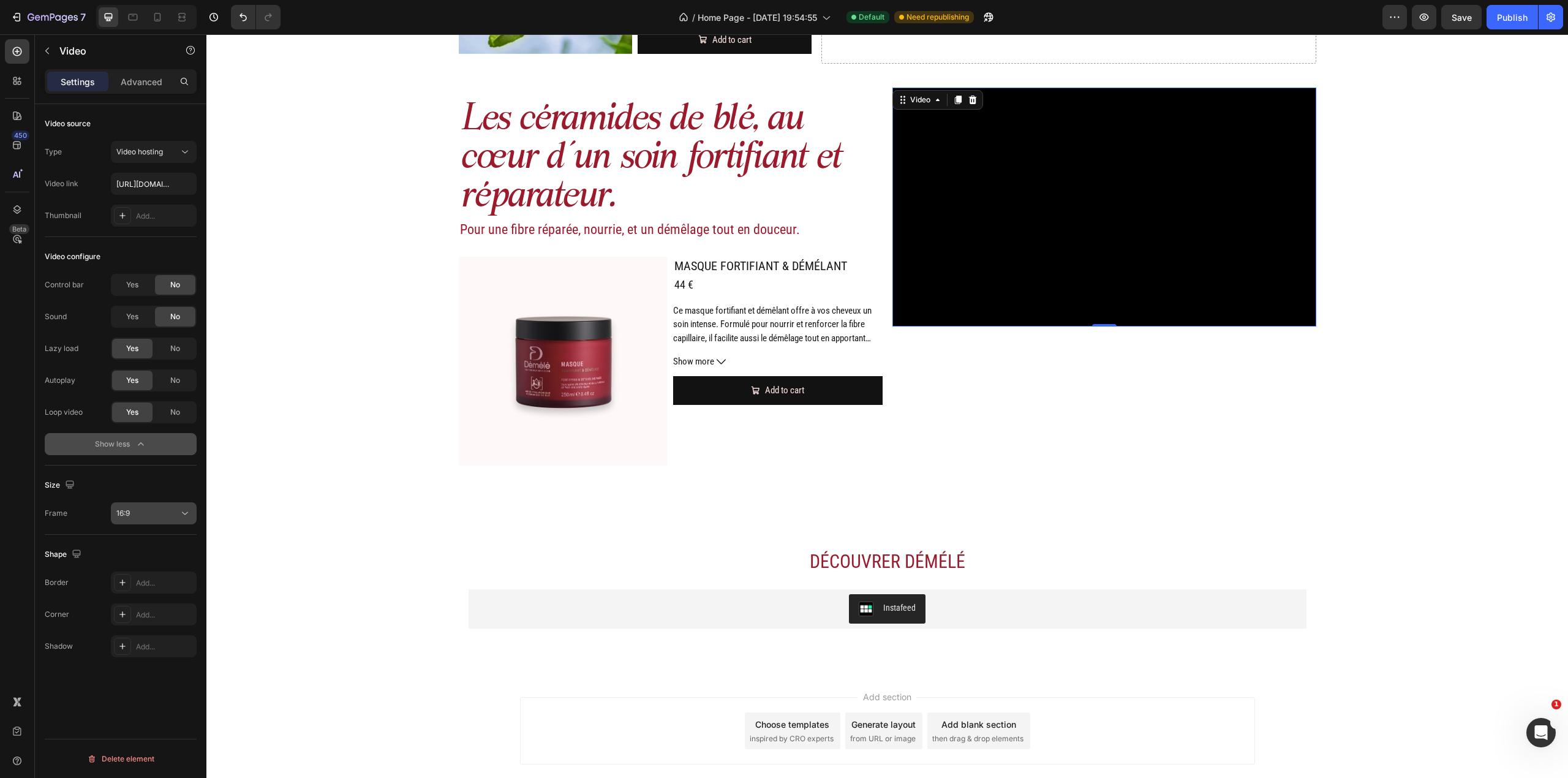
click at [176, 520] on button "16:9" at bounding box center [154, 513] width 86 height 22
click at [158, 606] on div "4:3" at bounding box center [139, 614] width 96 height 23
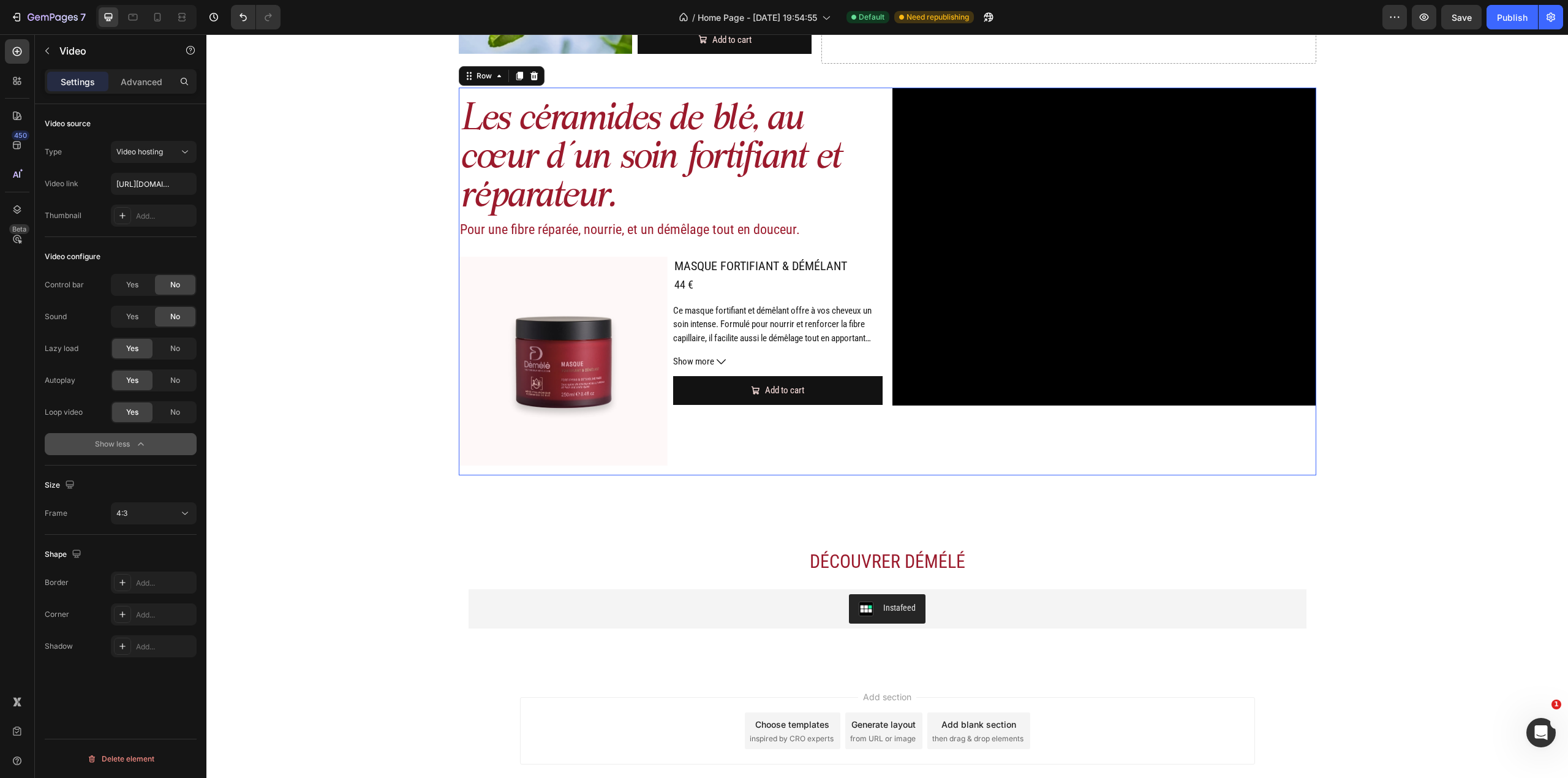
click at [878, 200] on div "Les céramides de blé, au cœur d’un soin fortifiant et réparateur. Heading Pour …" at bounding box center [888, 282] width 857 height 388
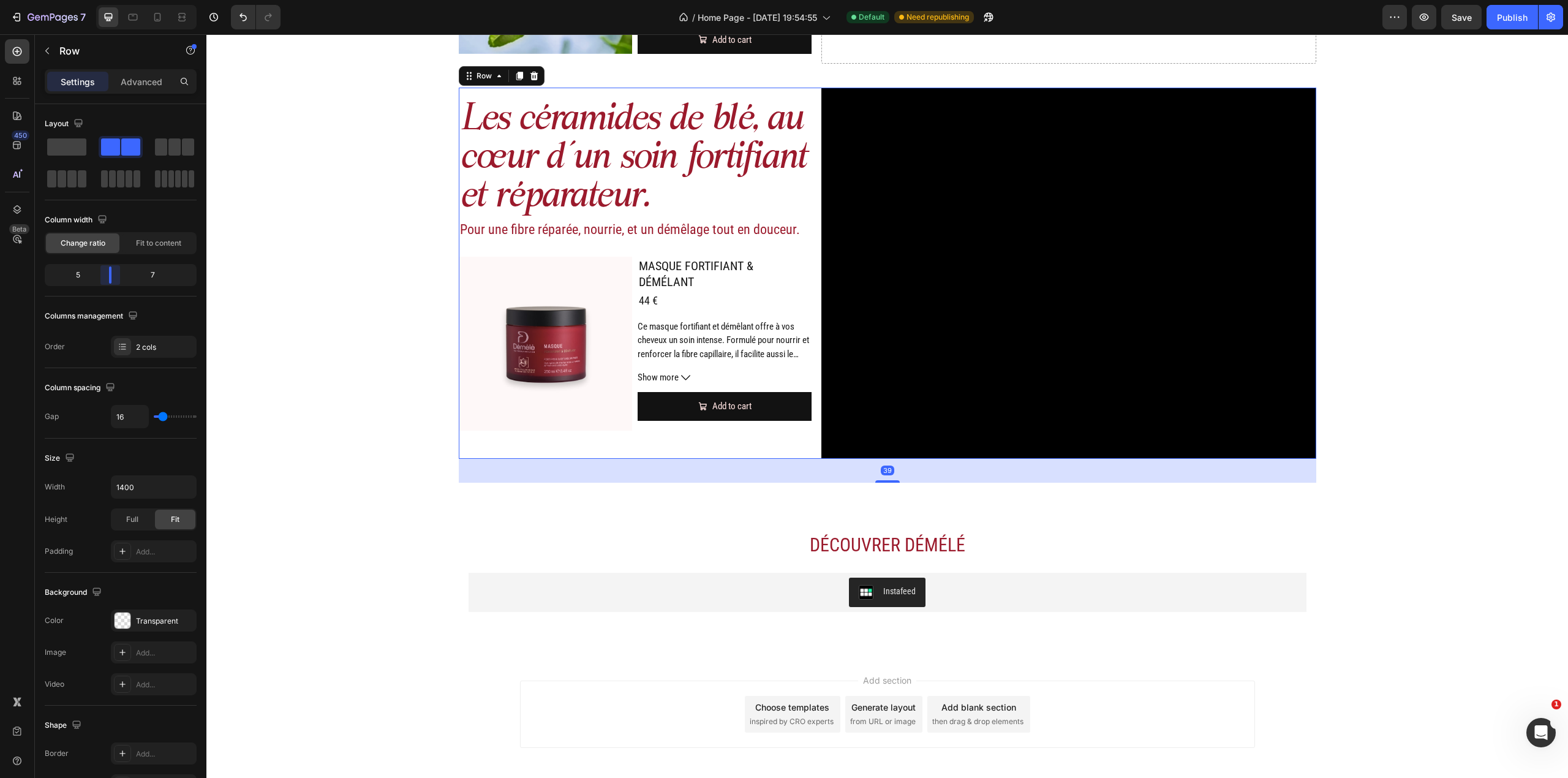
drag, startPoint x: 117, startPoint y: 282, endPoint x: 1043, endPoint y: 258, distance: 926.3
click at [114, 0] on body "7 Version history / Home Page - [DATE] 19:54:55 Default Need republishing Previ…" at bounding box center [784, 0] width 1568 height 0
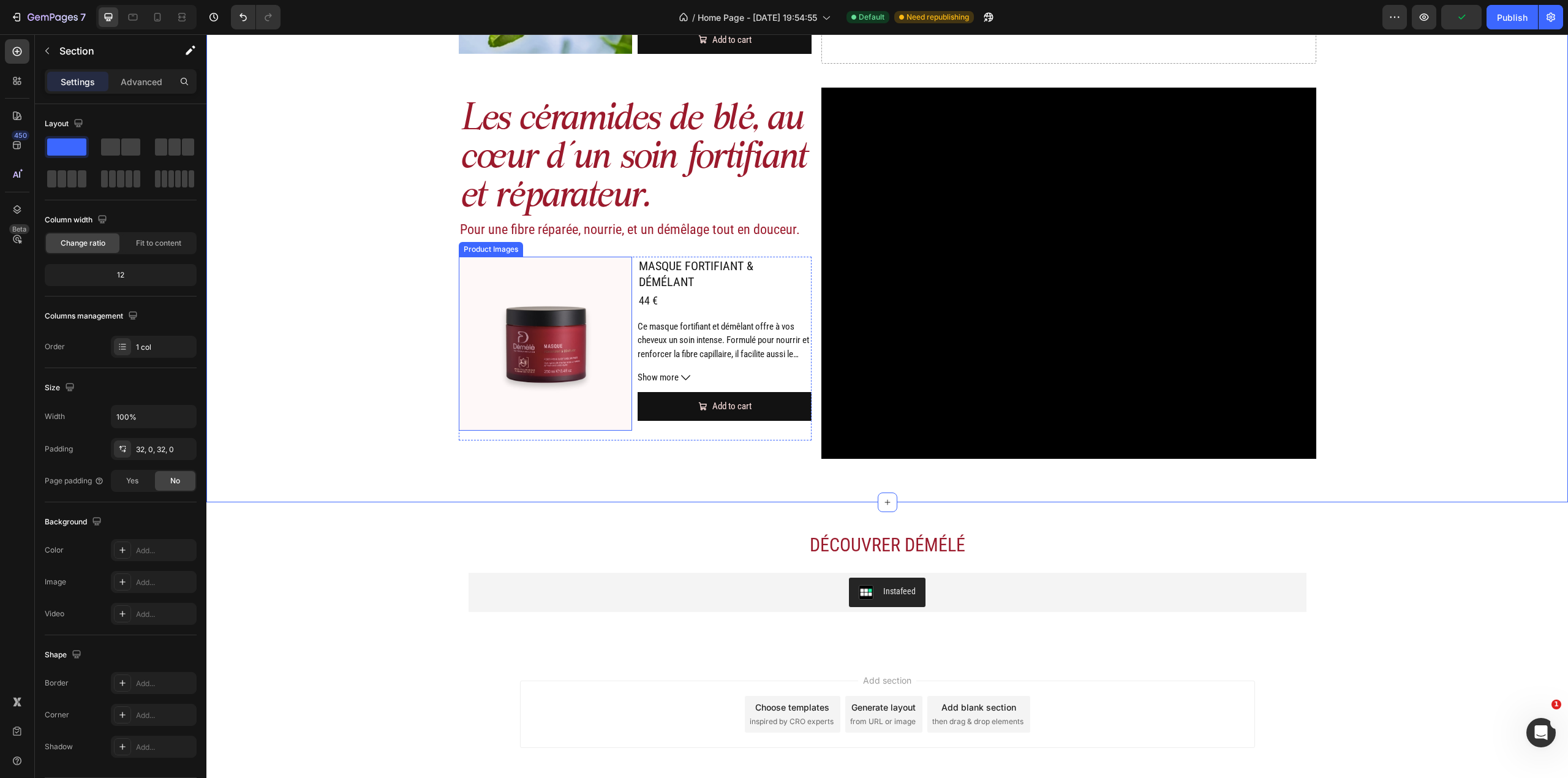
click at [613, 256] on div "Les céramides de blé, au cœur d’un soin fortifiant et réparateur. Heading Pour …" at bounding box center [635, 273] width 353 height 371
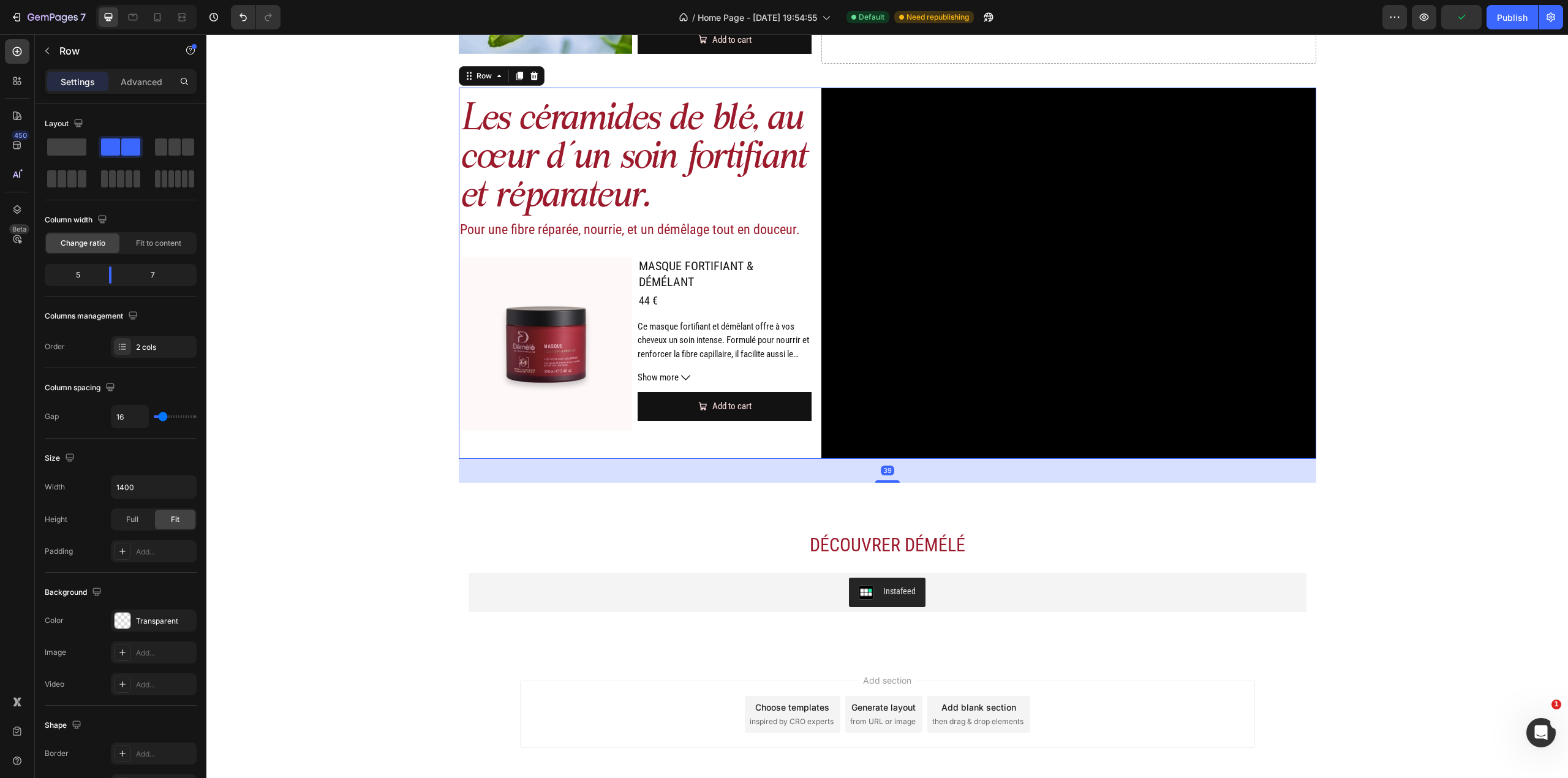
click at [626, 243] on div "Les céramides de blé, au cœur d’un soin fortifiant et réparateur. Heading Pour …" at bounding box center [635, 273] width 353 height 371
click at [628, 239] on h2 "Pour une fibre réparée, nourrie, et un démêlage tout en douceur." at bounding box center [635, 230] width 353 height 18
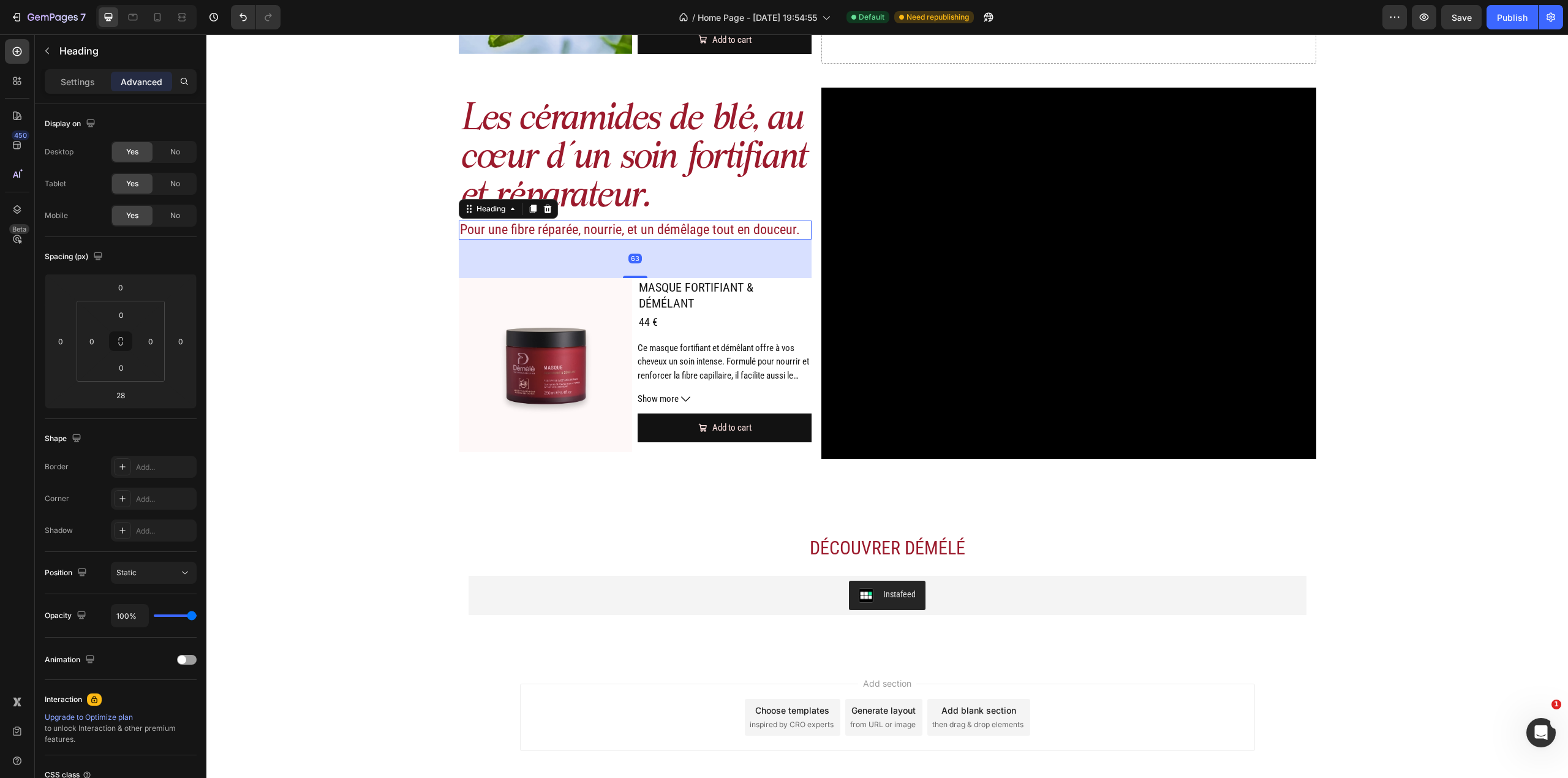
drag, startPoint x: 638, startPoint y: 256, endPoint x: 642, endPoint y: 277, distance: 21.4
click at [642, 240] on div "63" at bounding box center [635, 240] width 353 height 0
type input "63"
click at [717, 371] on p "Ce masque fortifiant et démêlant offre à vos cheveux un soin intense. Formulé p…" at bounding box center [724, 382] width 172 height 80
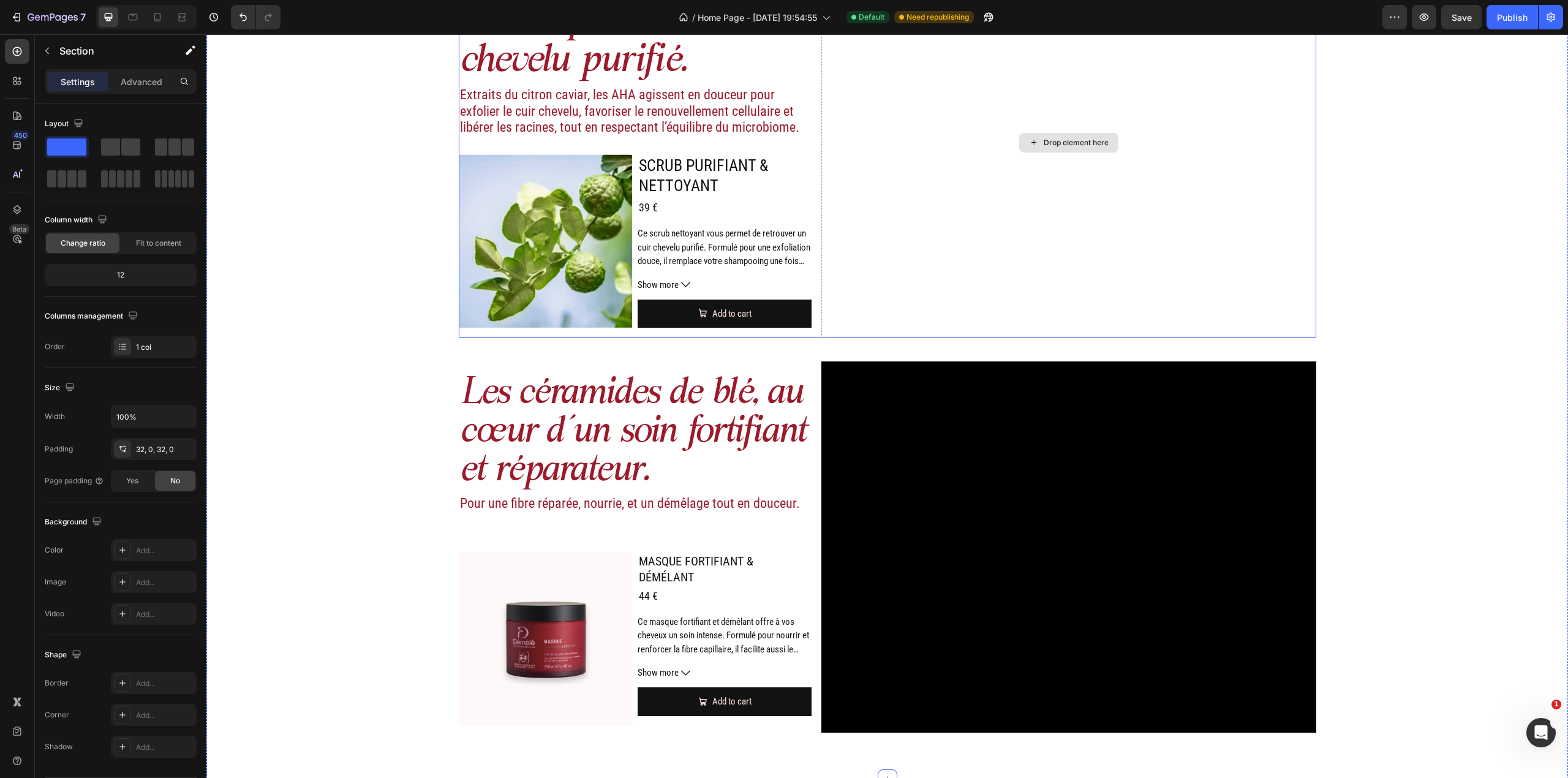
scroll to position [1972, 0]
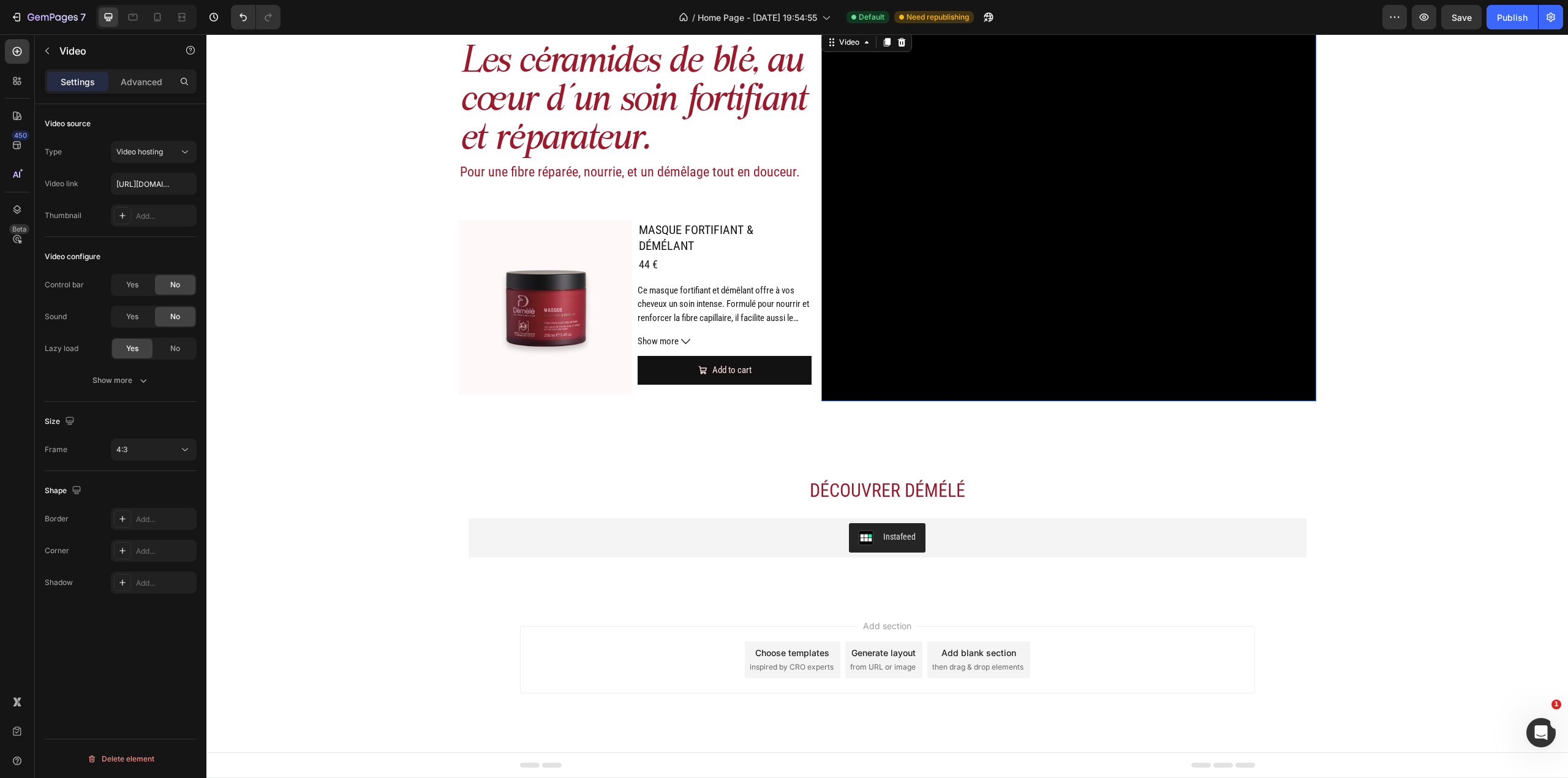
click at [906, 342] on video at bounding box center [1068, 215] width 494 height 371
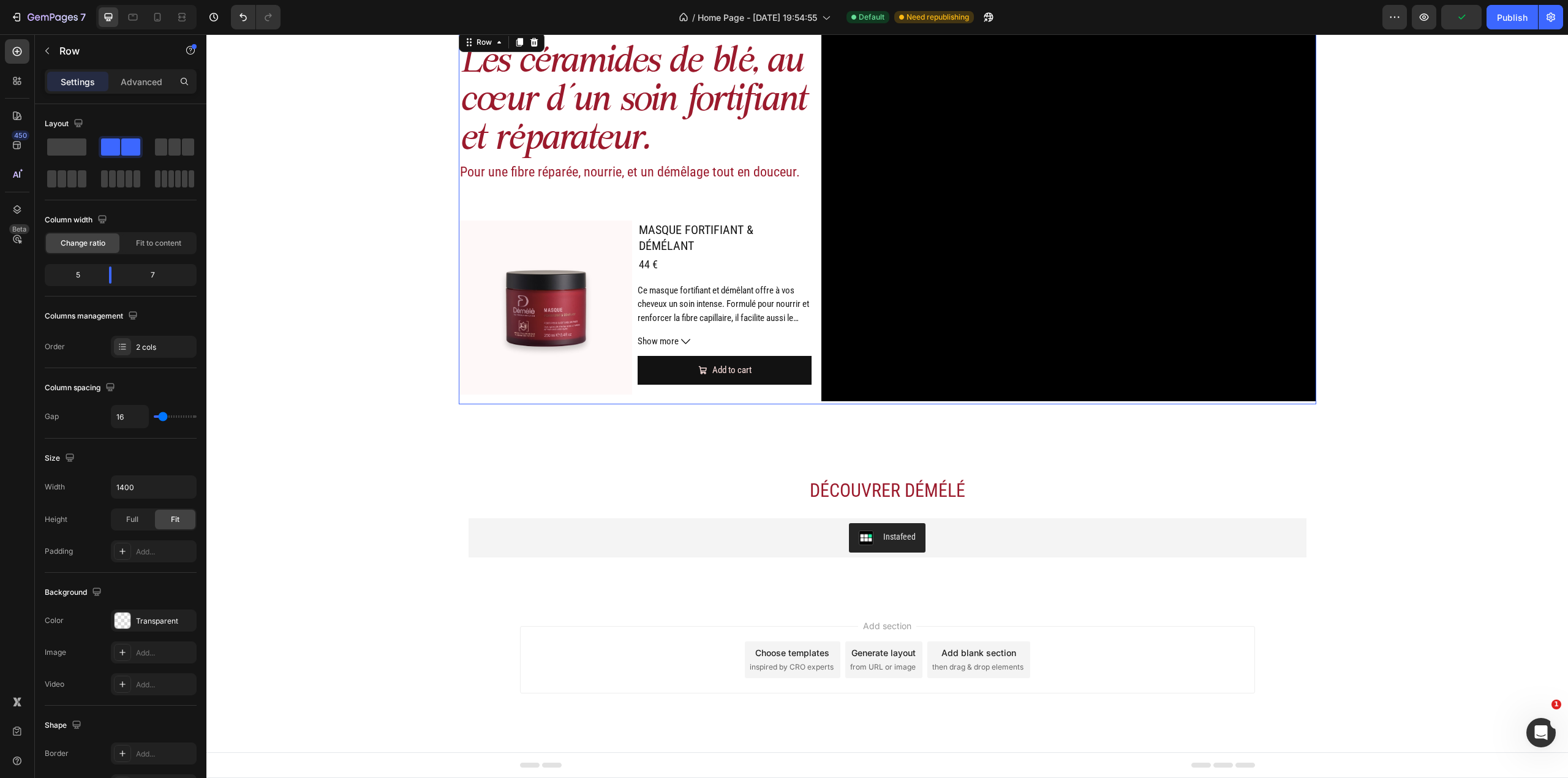
click at [808, 246] on div "Les céramides de blé, au cœur d’un soin fortifiant et réparateur. Heading Pour …" at bounding box center [888, 216] width 857 height 374
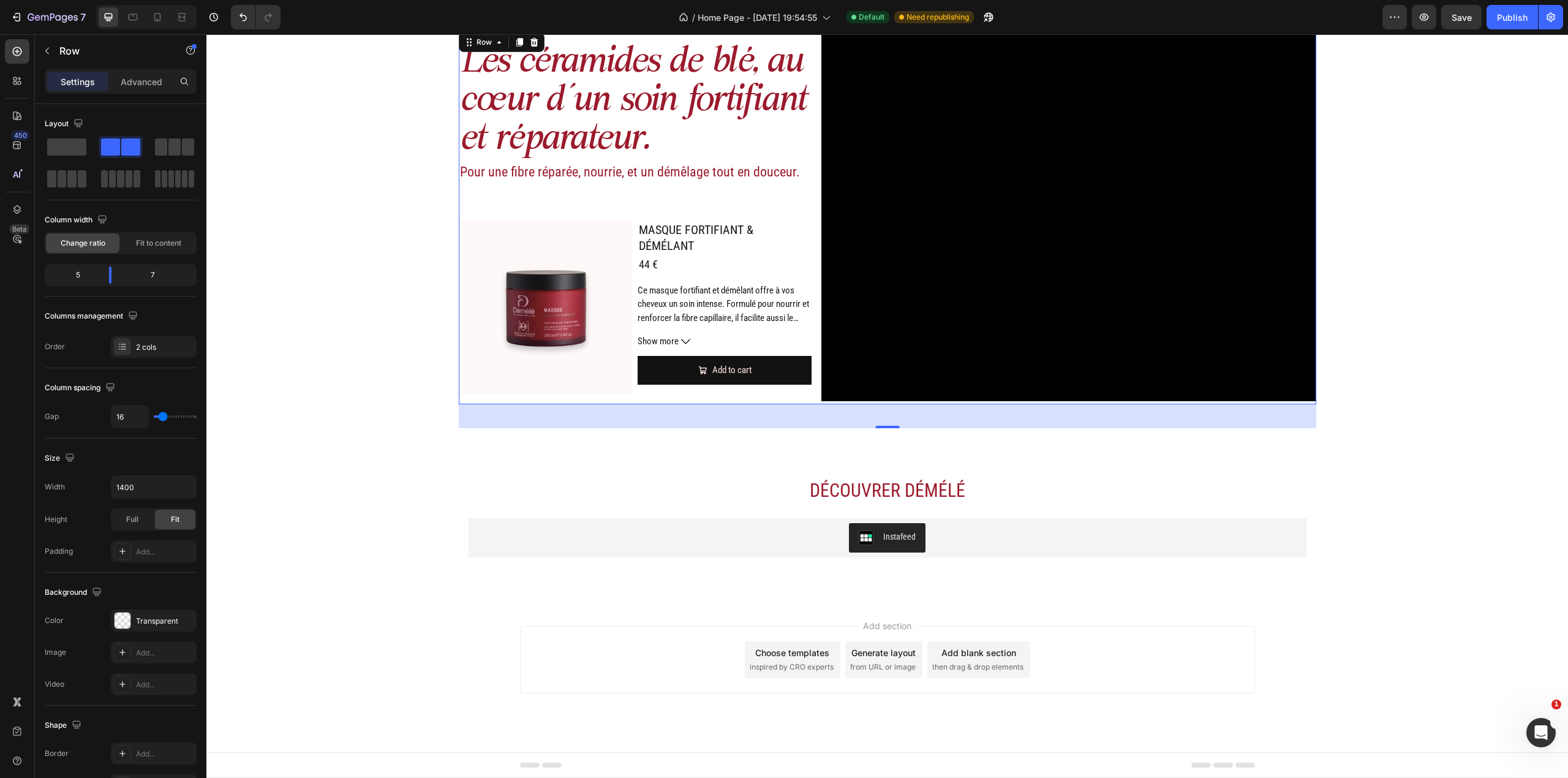
drag, startPoint x: 161, startPoint y: 413, endPoint x: 177, endPoint y: 419, distance: 17.1
click at [177, 419] on div "16" at bounding box center [154, 416] width 86 height 23
type input "56"
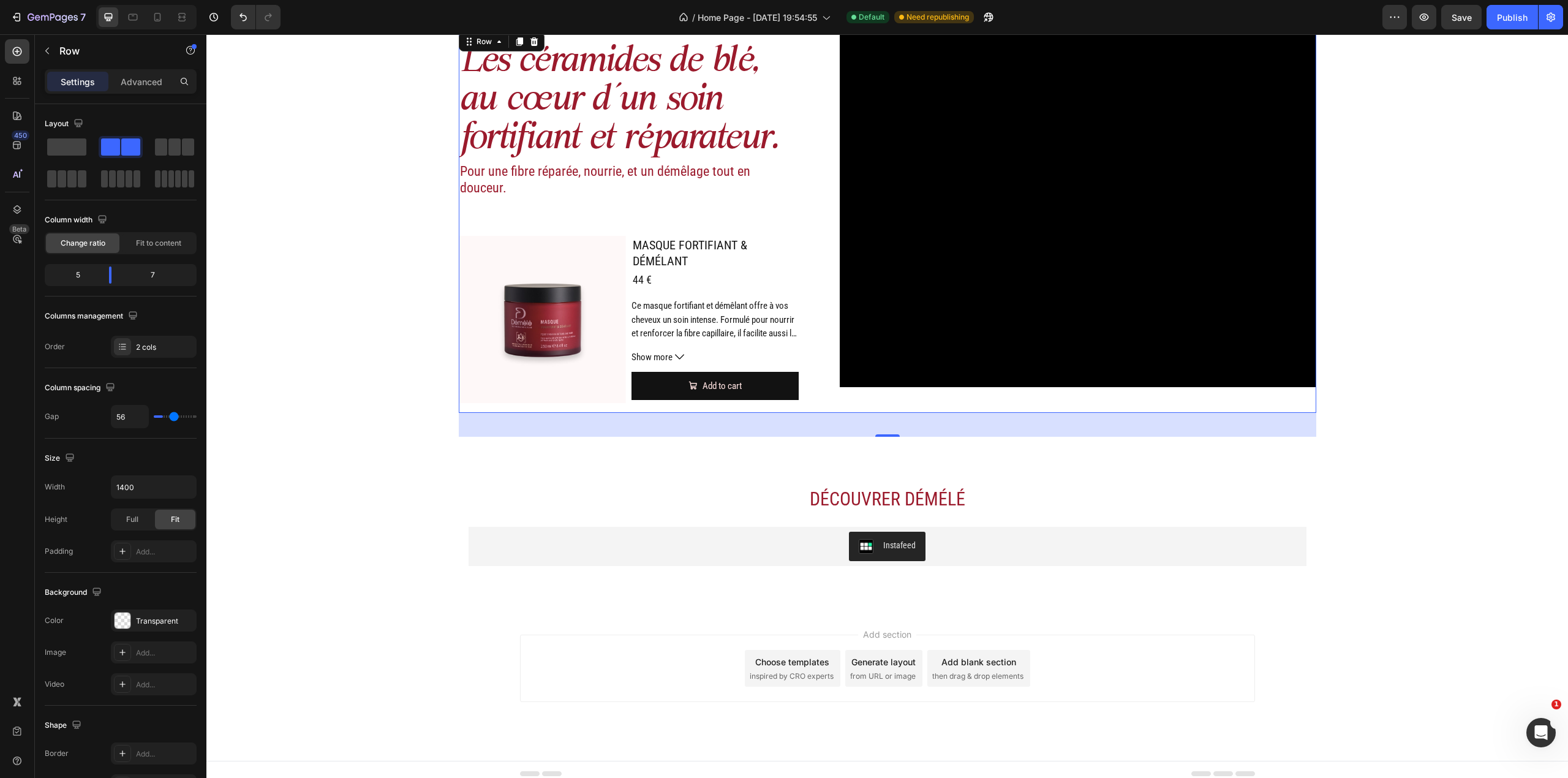
type input "67"
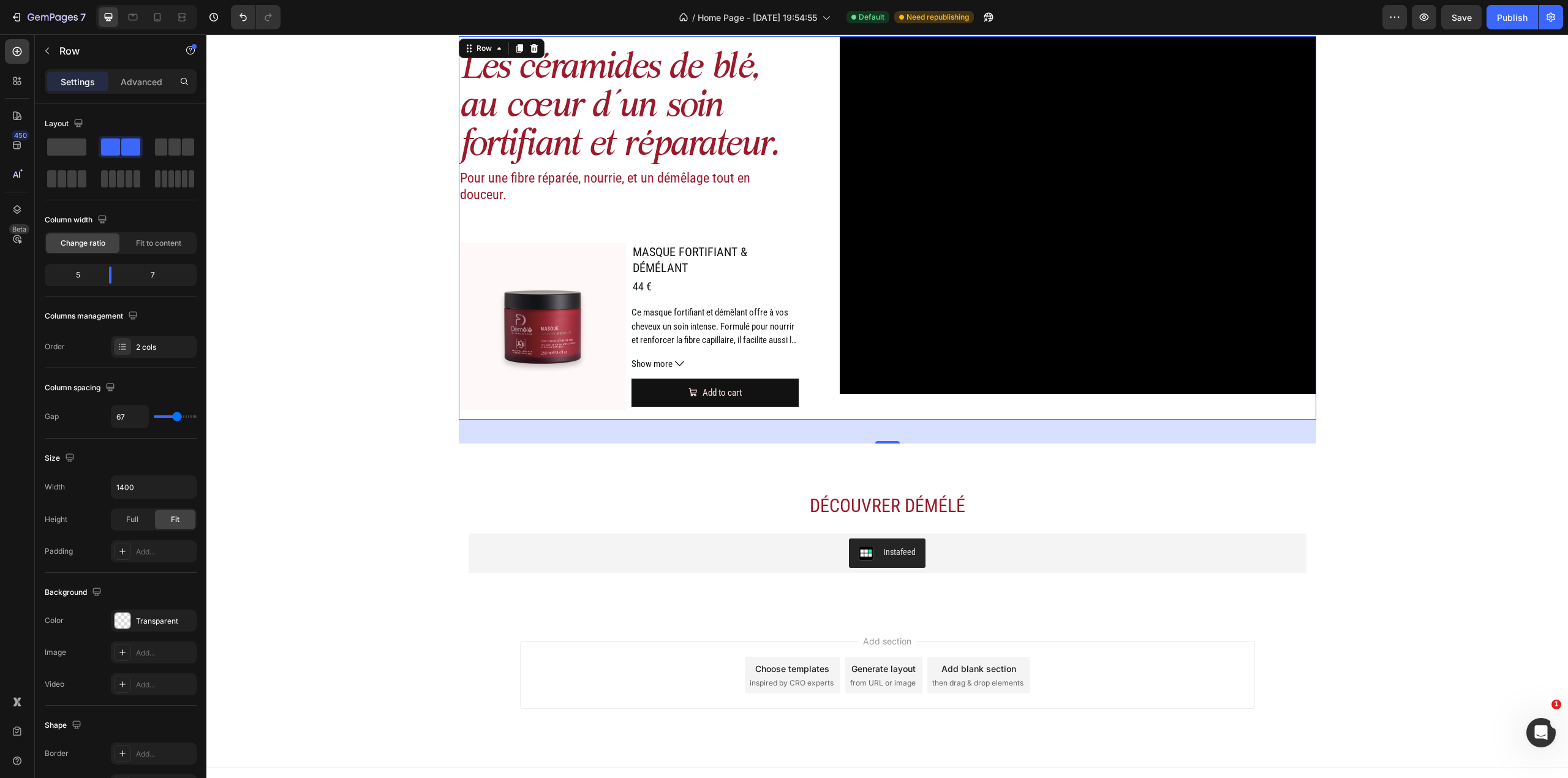
type input "70"
type input "73"
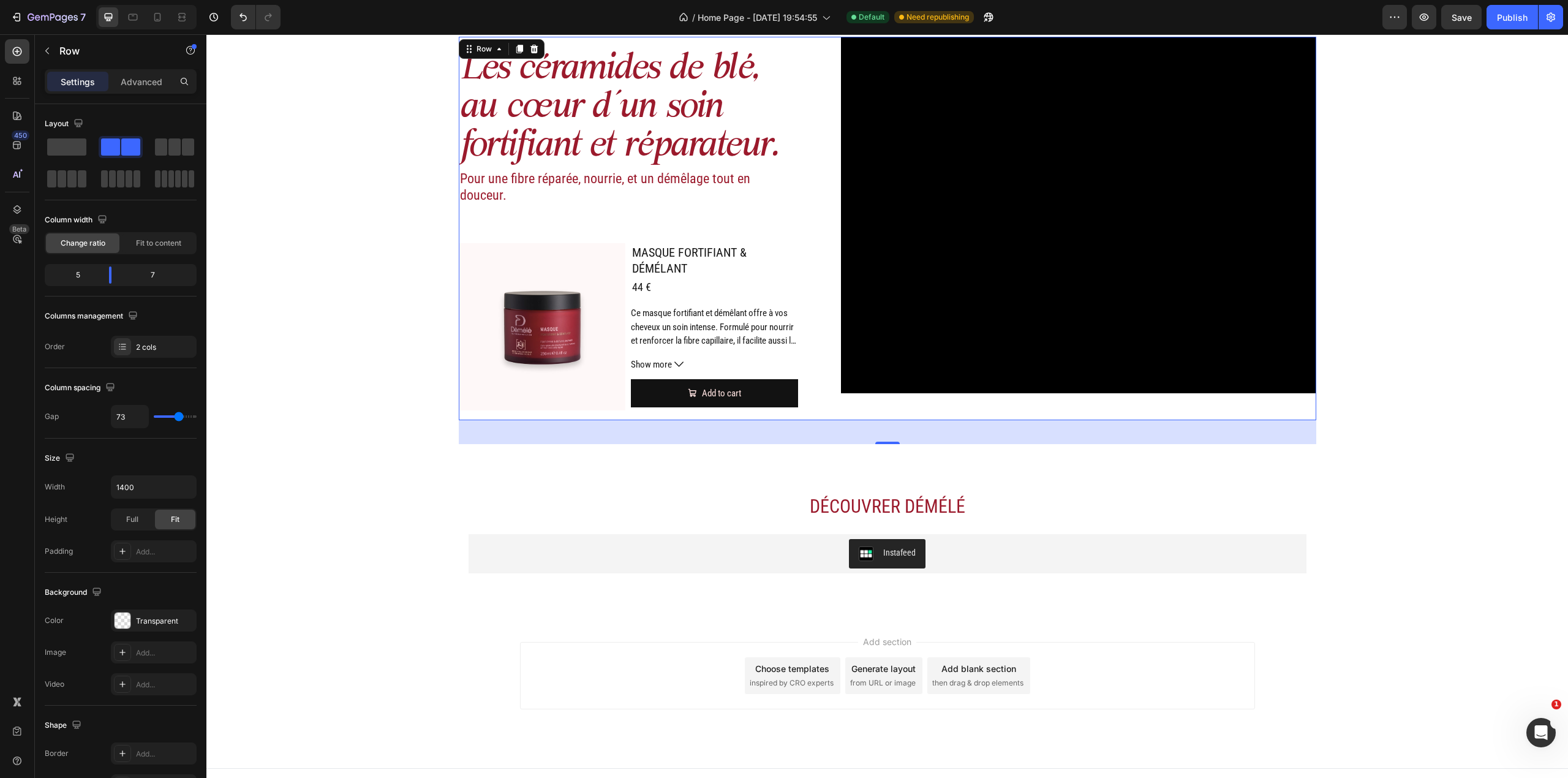
type input "79"
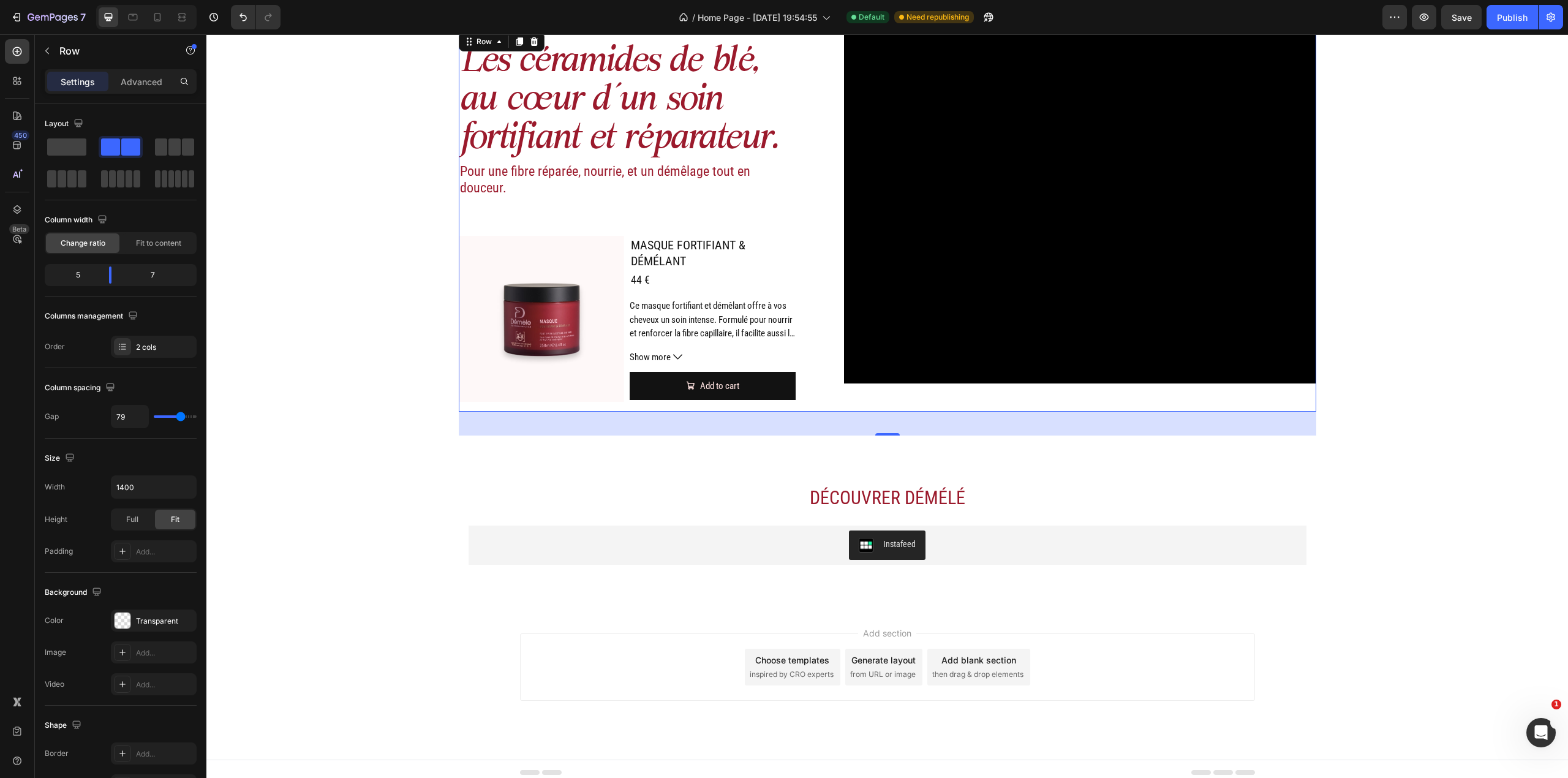
type input "76"
type input "64"
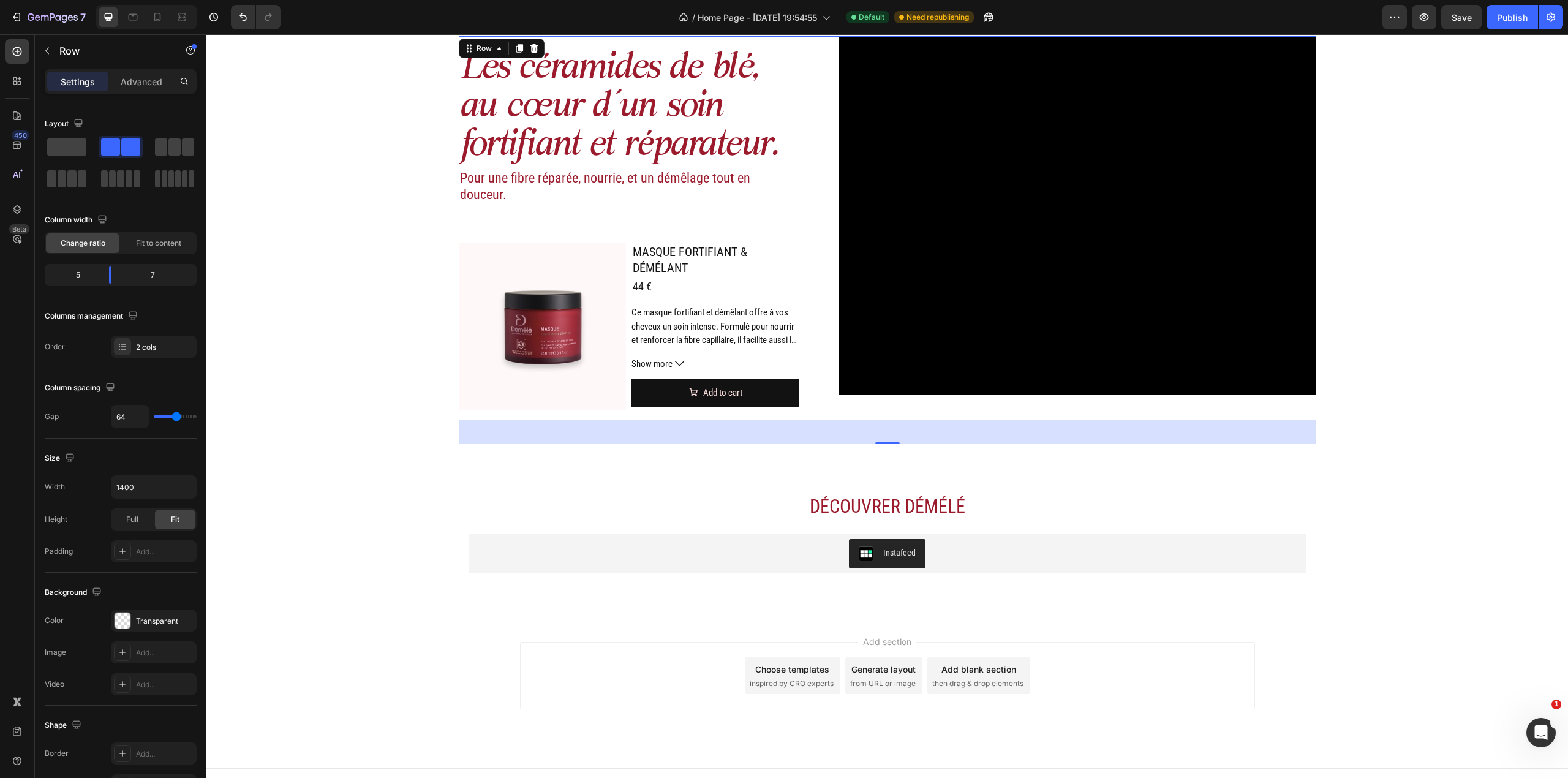
type input "67"
type input "70"
type input "73"
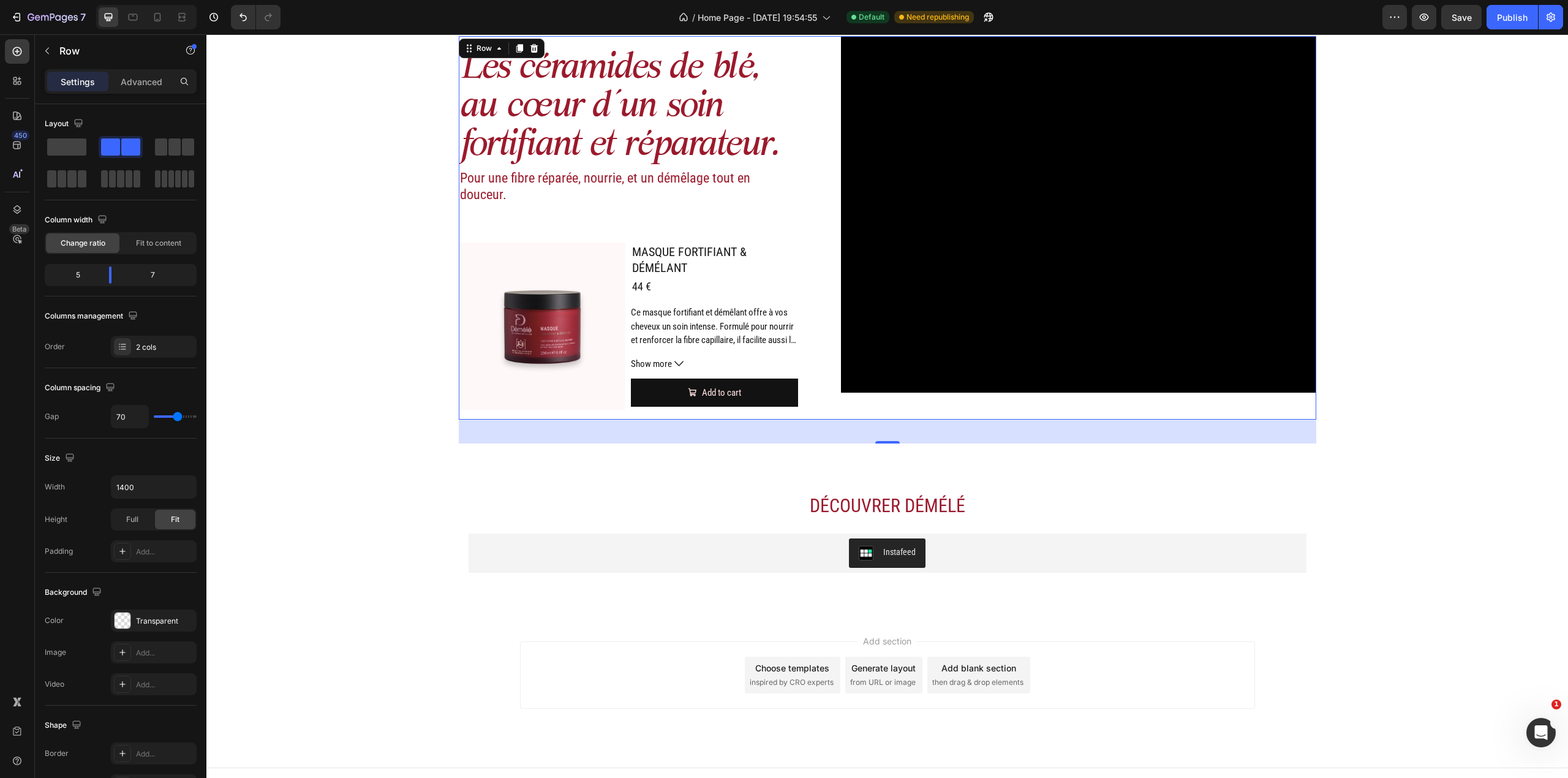
type input "73"
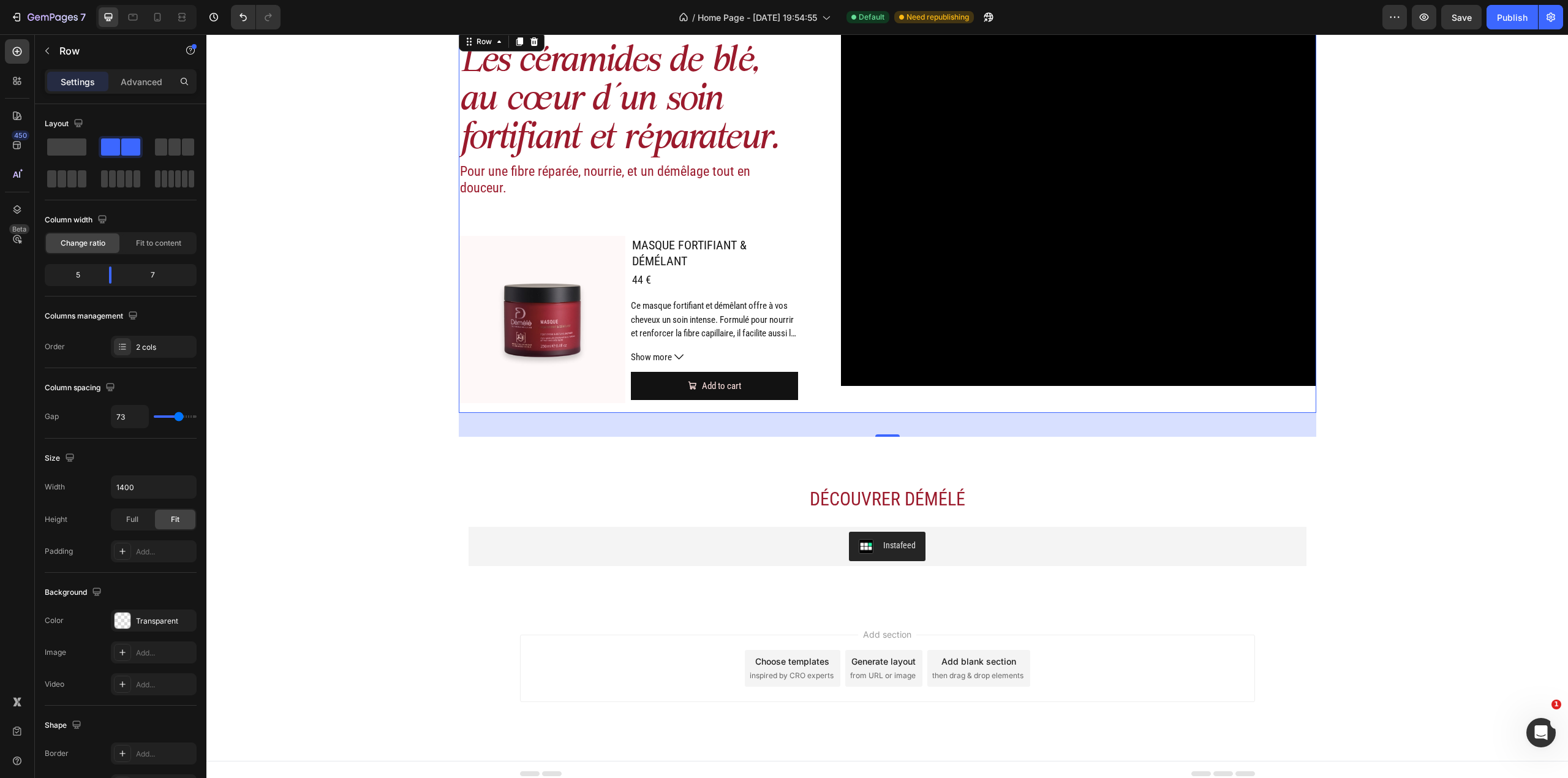
type input "76"
type input "59"
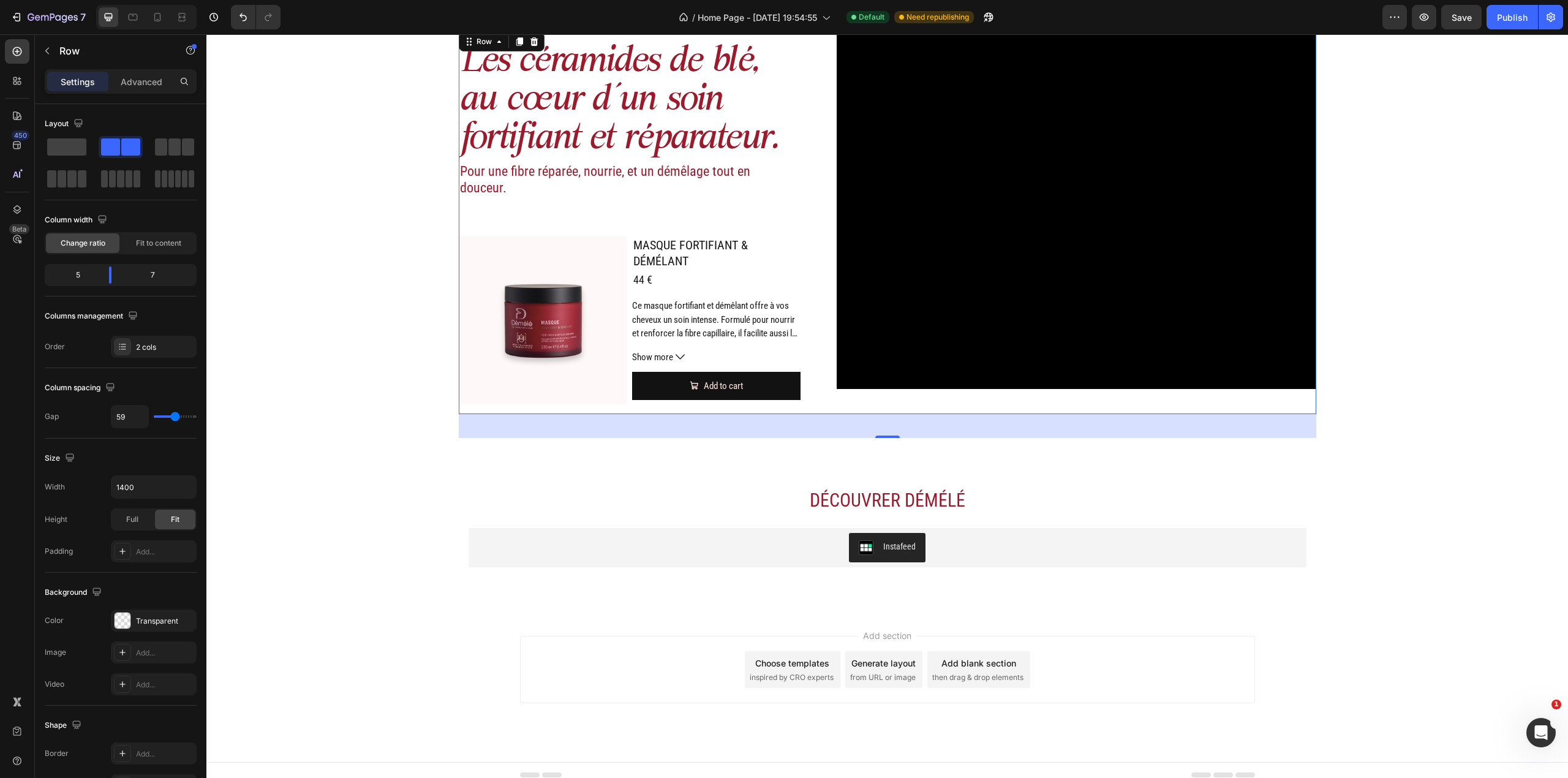
type input "53"
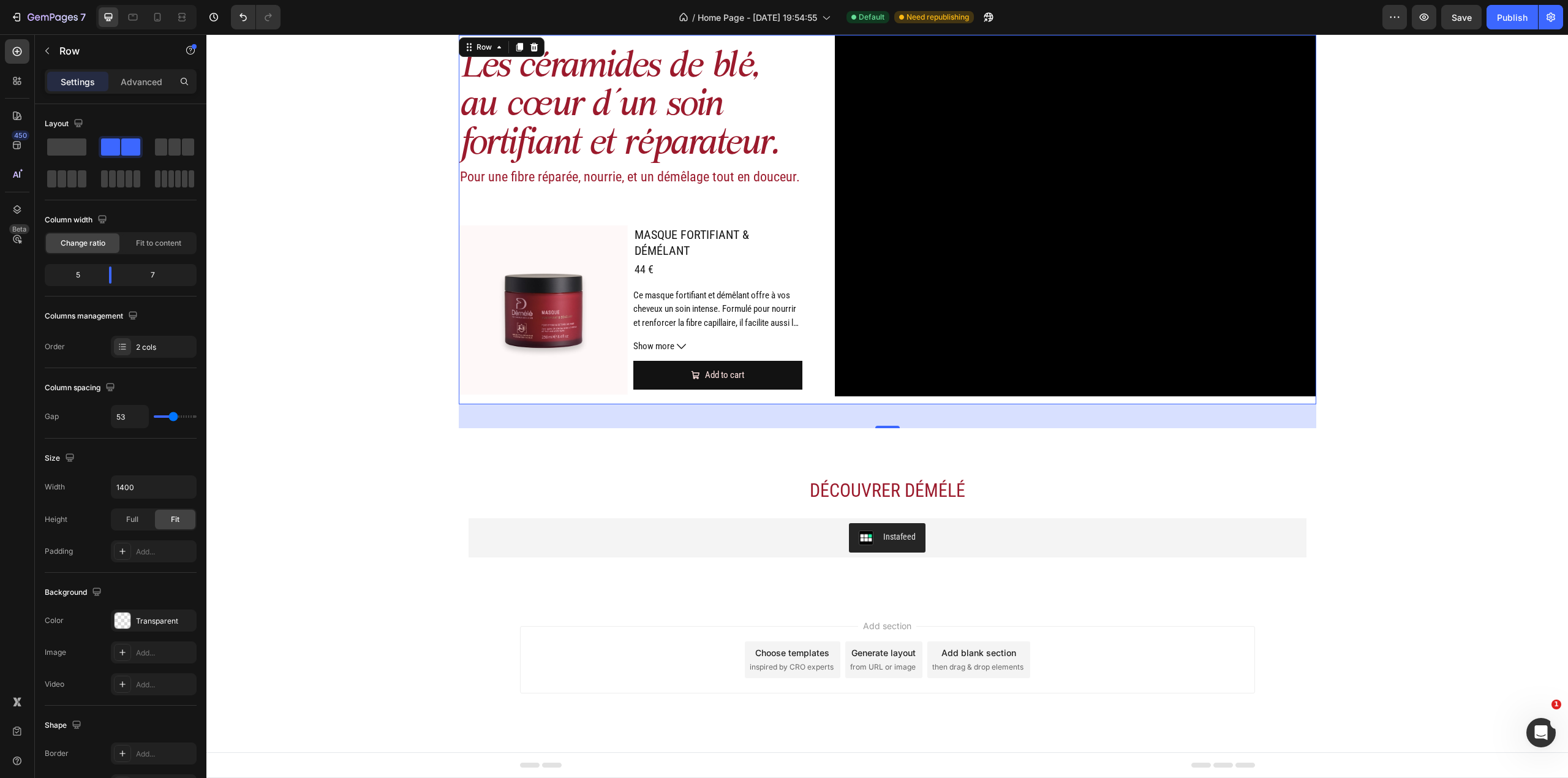
type input "67"
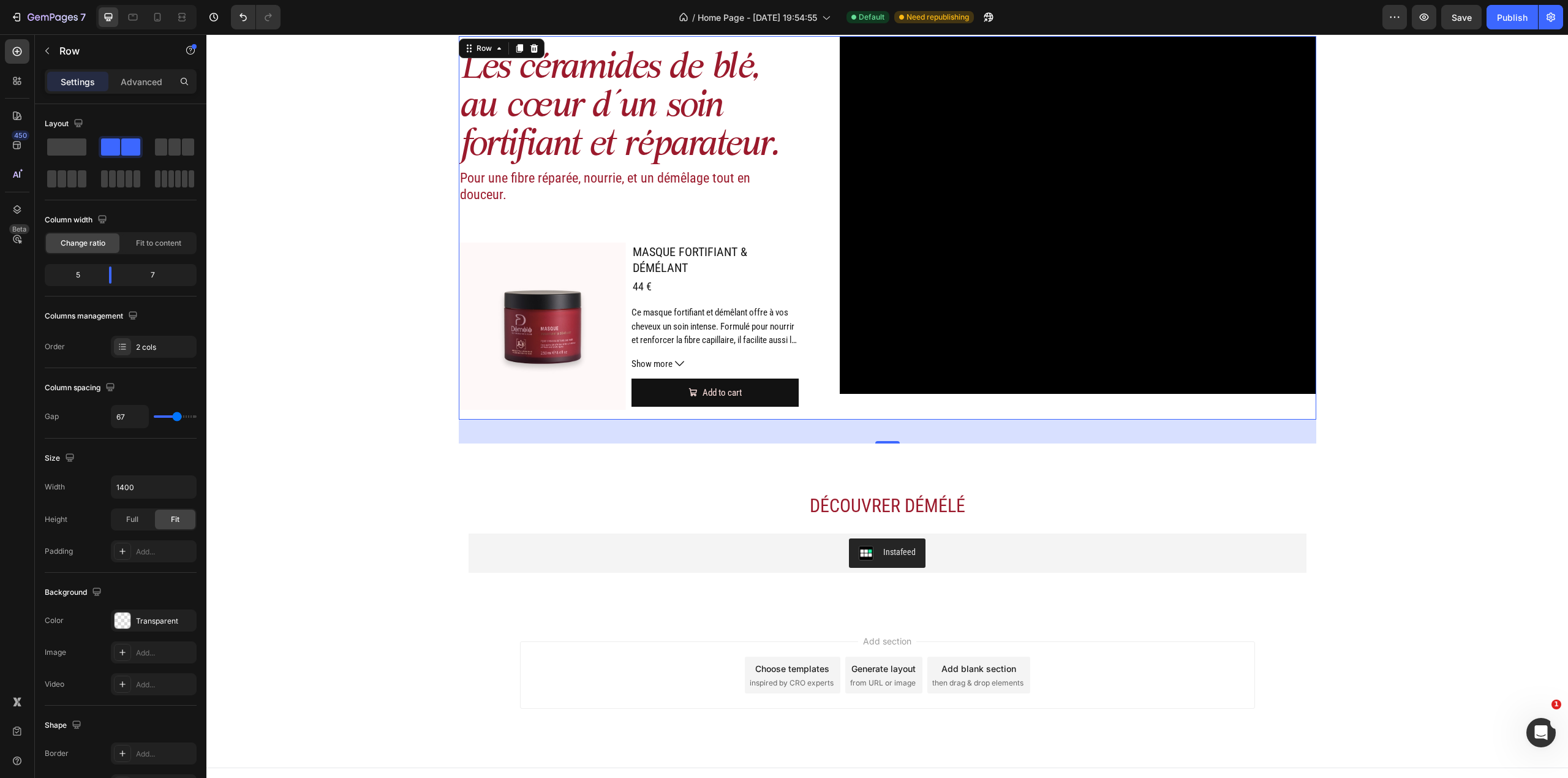
type input "70"
drag, startPoint x: 164, startPoint y: 415, endPoint x: 178, endPoint y: 417, distance: 14.1
type input "70"
click at [178, 417] on input "range" at bounding box center [175, 416] width 43 height 3
click at [606, 180] on h2 "Pour une fibre réparée, nourrie, et un démêlage tout en douceur." at bounding box center [629, 187] width 340 height 35
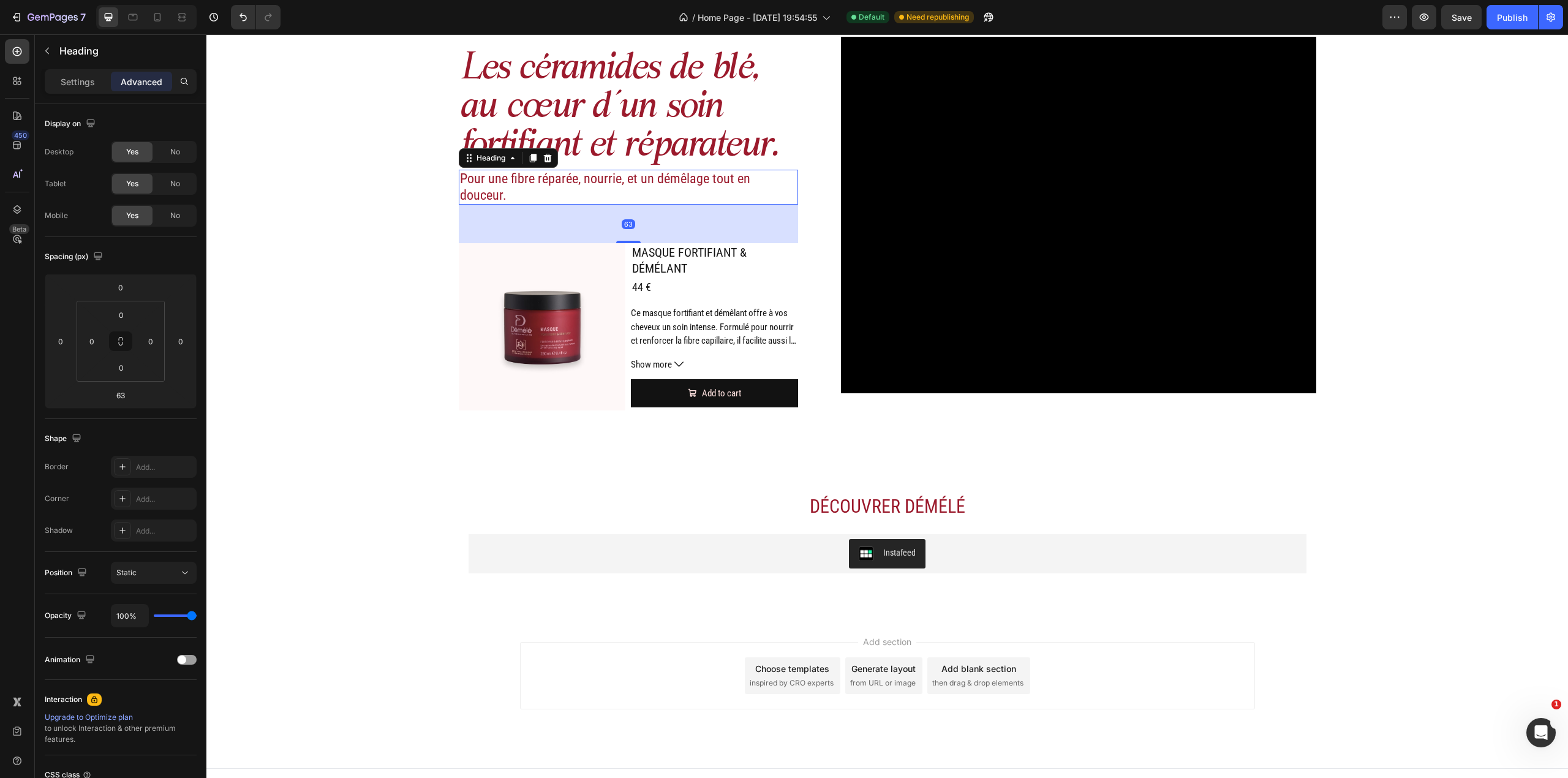
scroll to position [1954, 0]
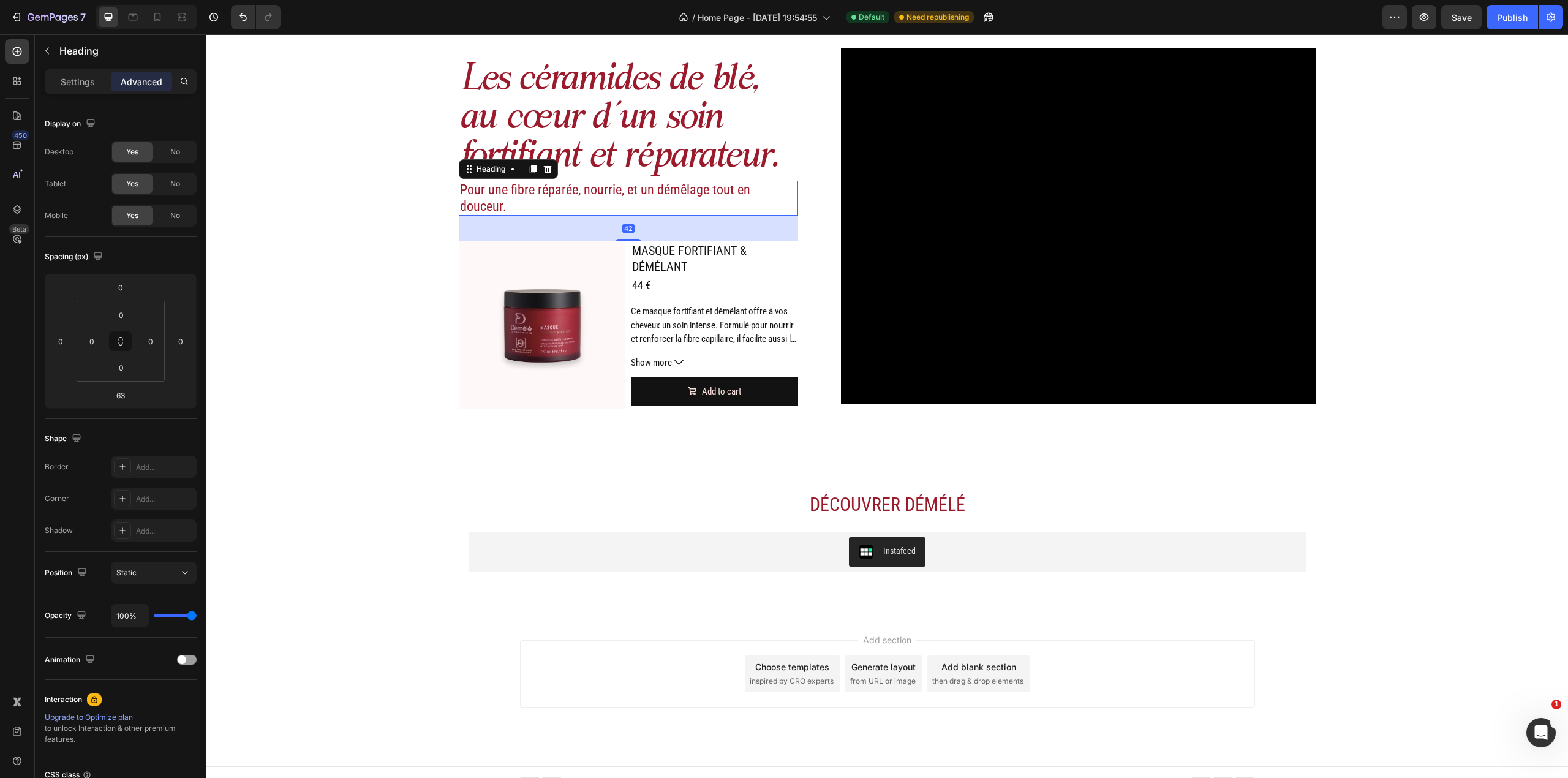
drag, startPoint x: 628, startPoint y: 224, endPoint x: 626, endPoint y: 211, distance: 13.2
click at [626, 216] on div "42" at bounding box center [629, 216] width 340 height 0
type input "42"
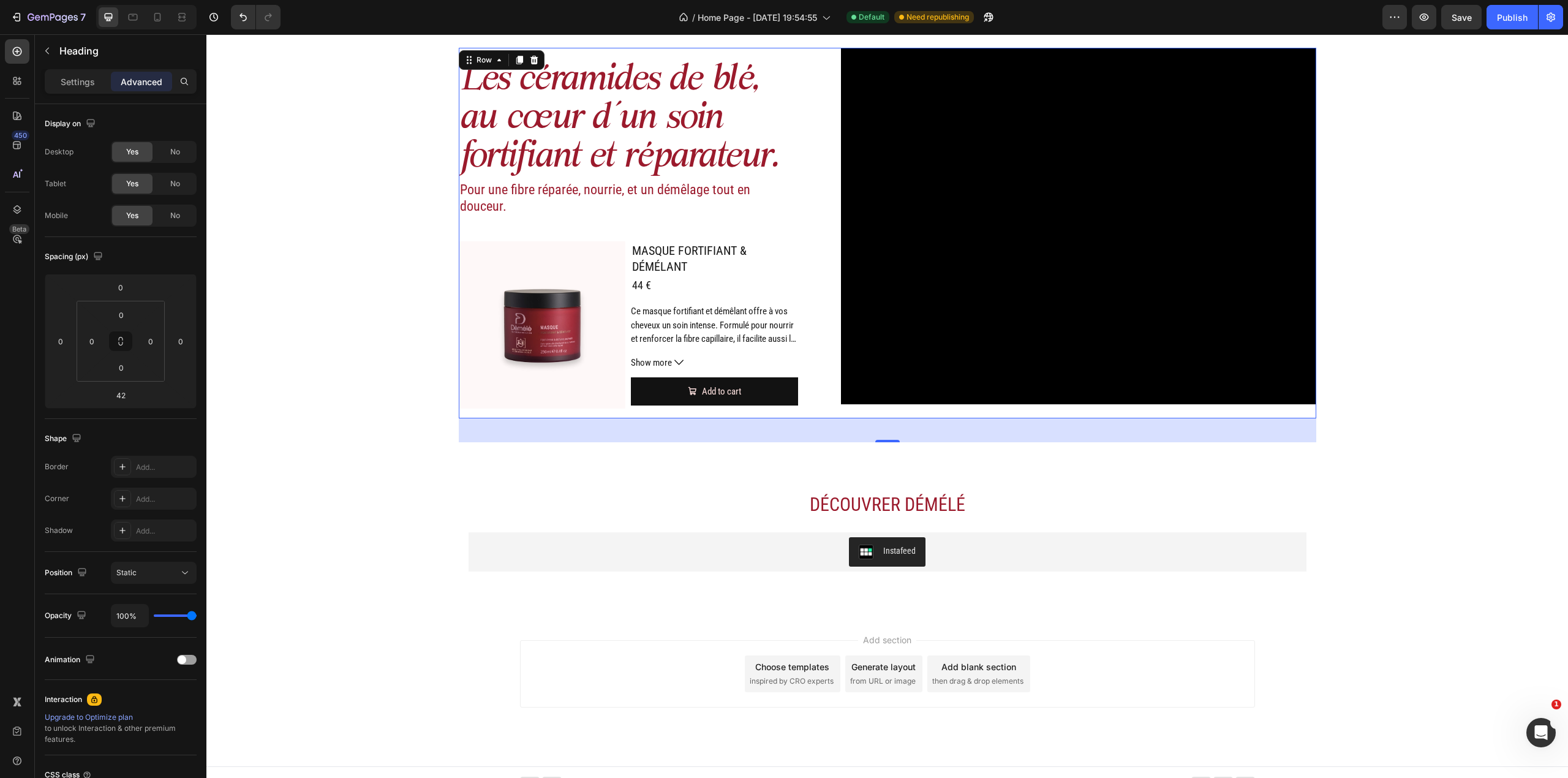
click at [819, 354] on div "Les céramides de blé, au cœur d’un soin fortifiant et réparateur. Heading Pour …" at bounding box center [888, 232] width 857 height 370
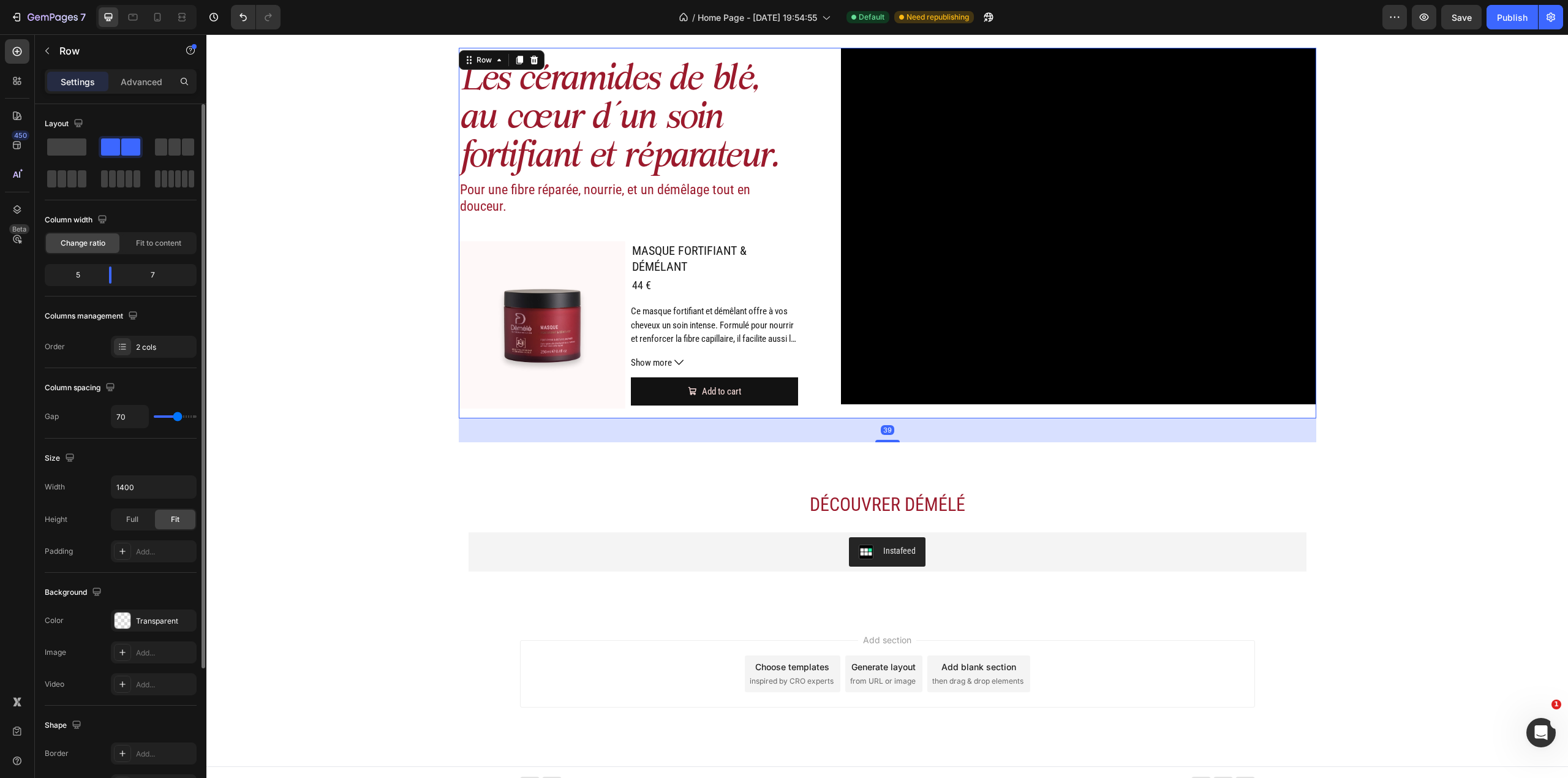
type input "82"
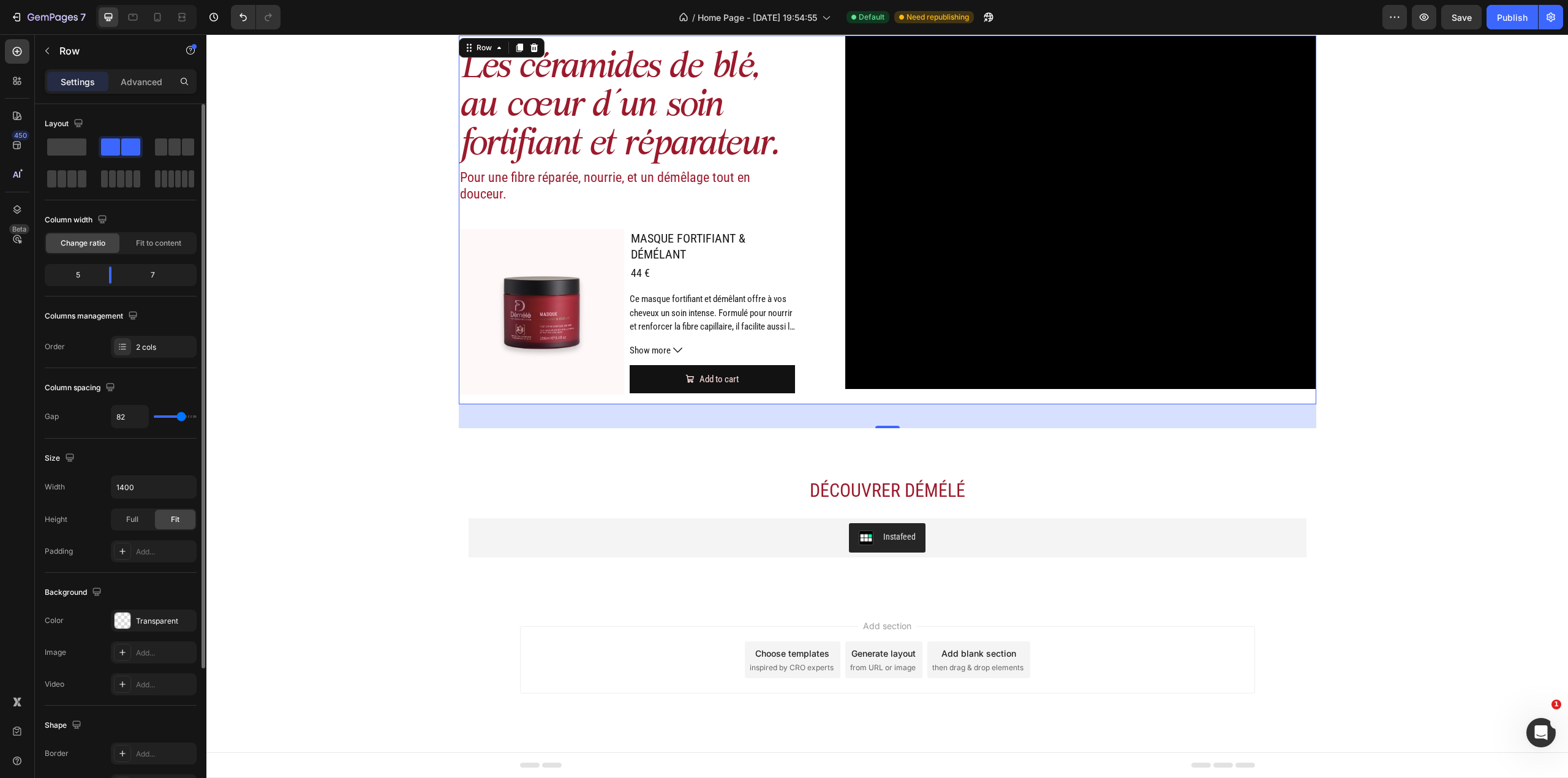
type input "76"
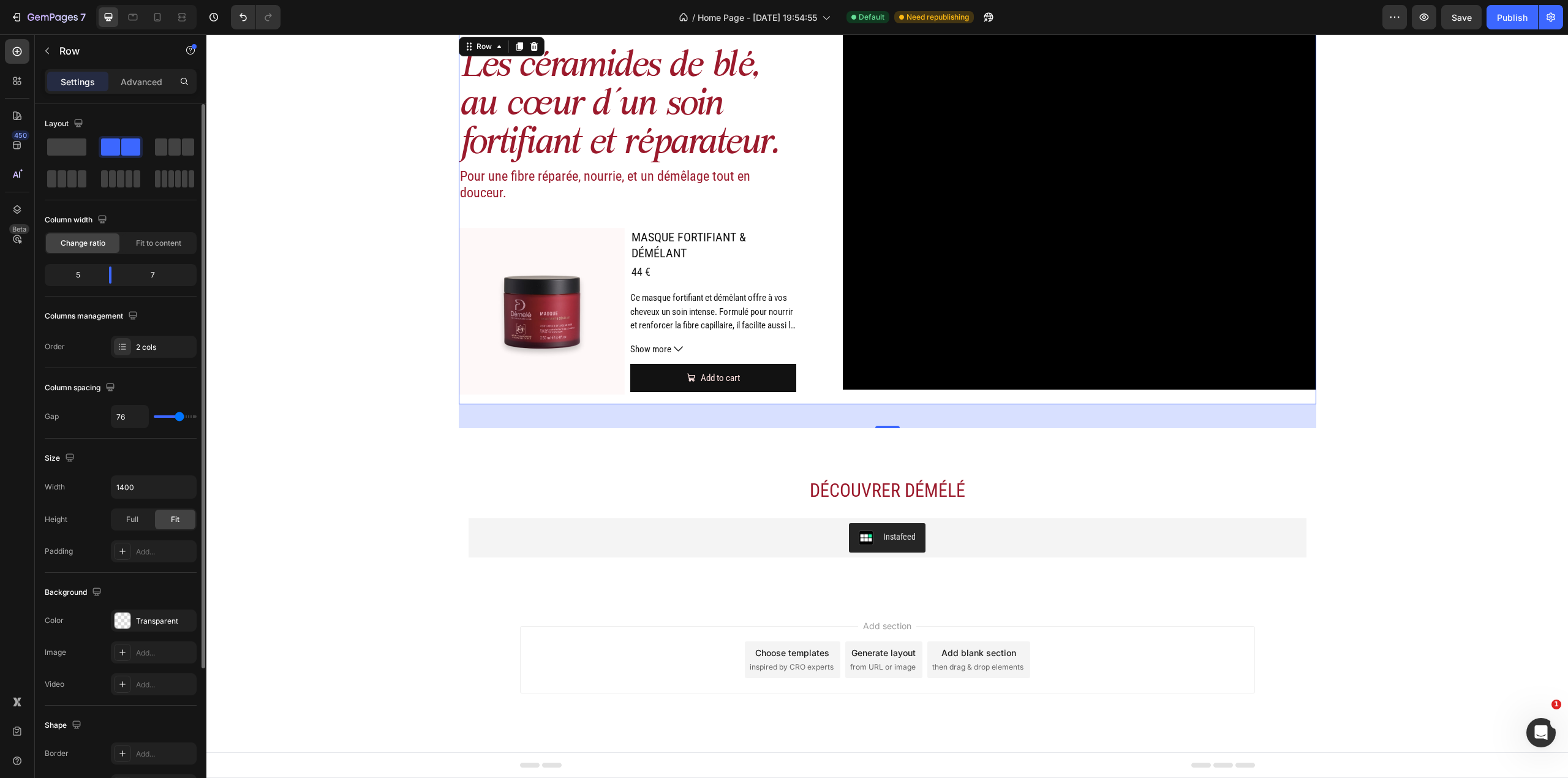
type input "73"
type input "70"
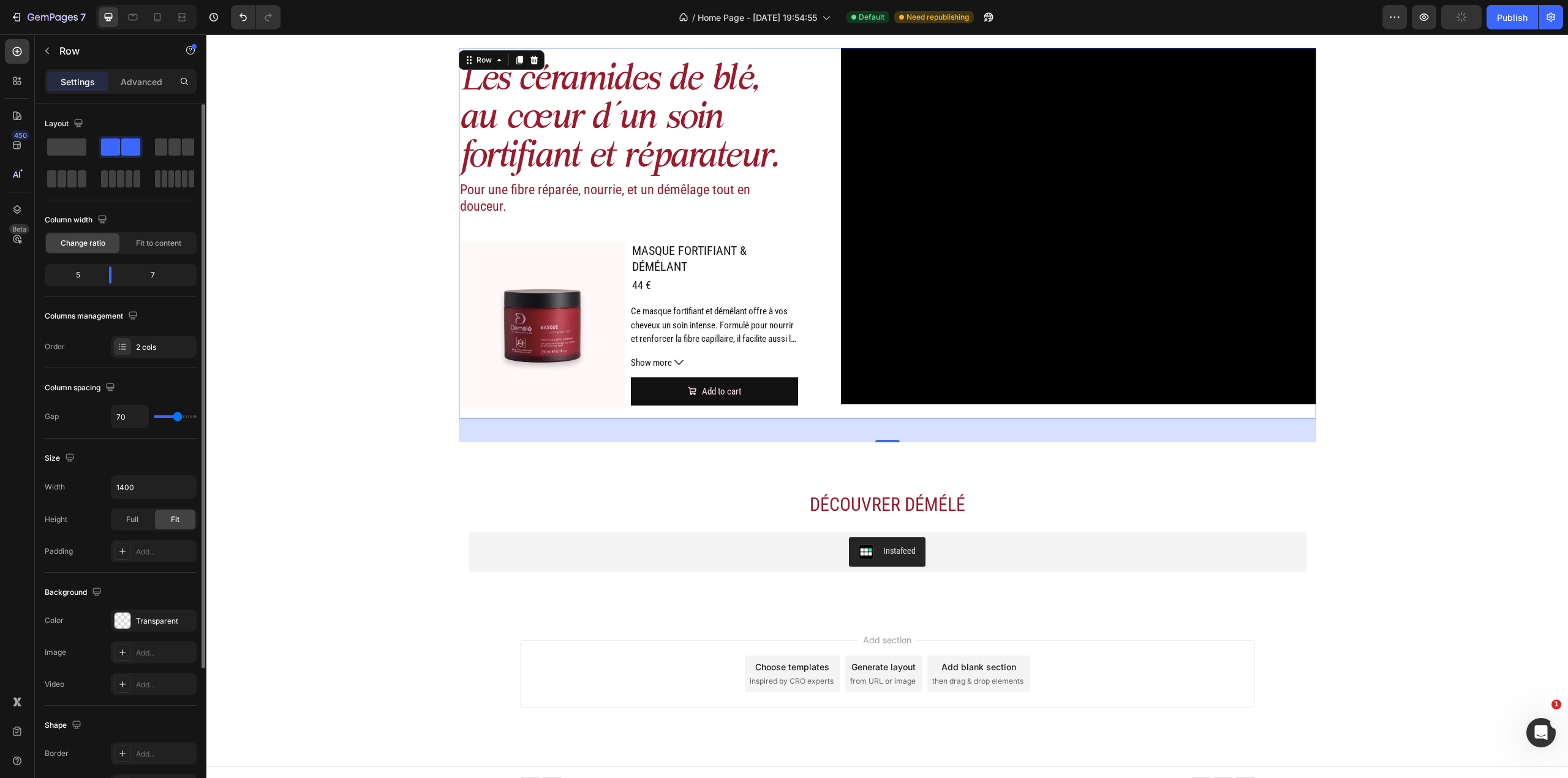
type input "76"
type input "79"
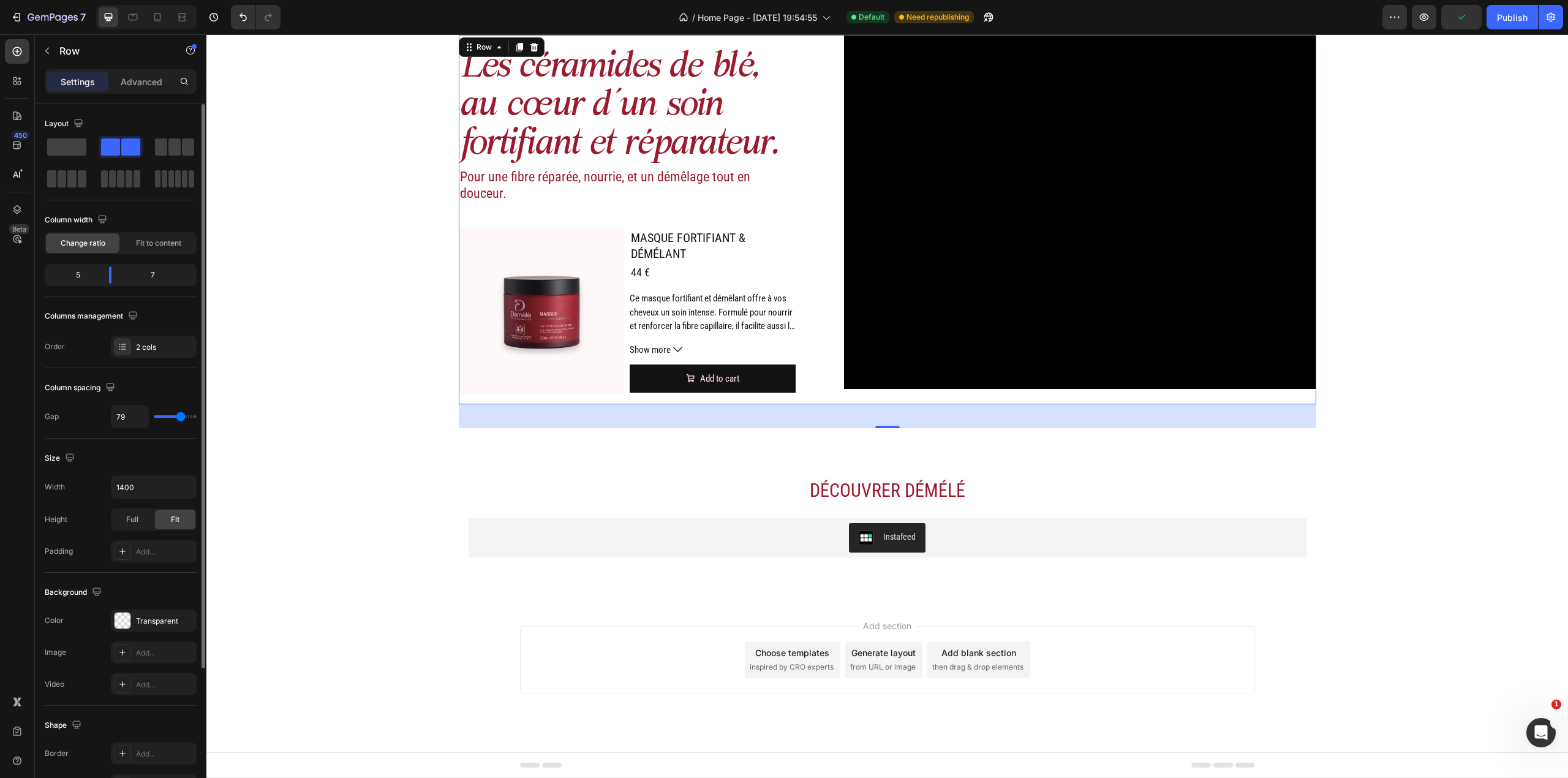
type input "70"
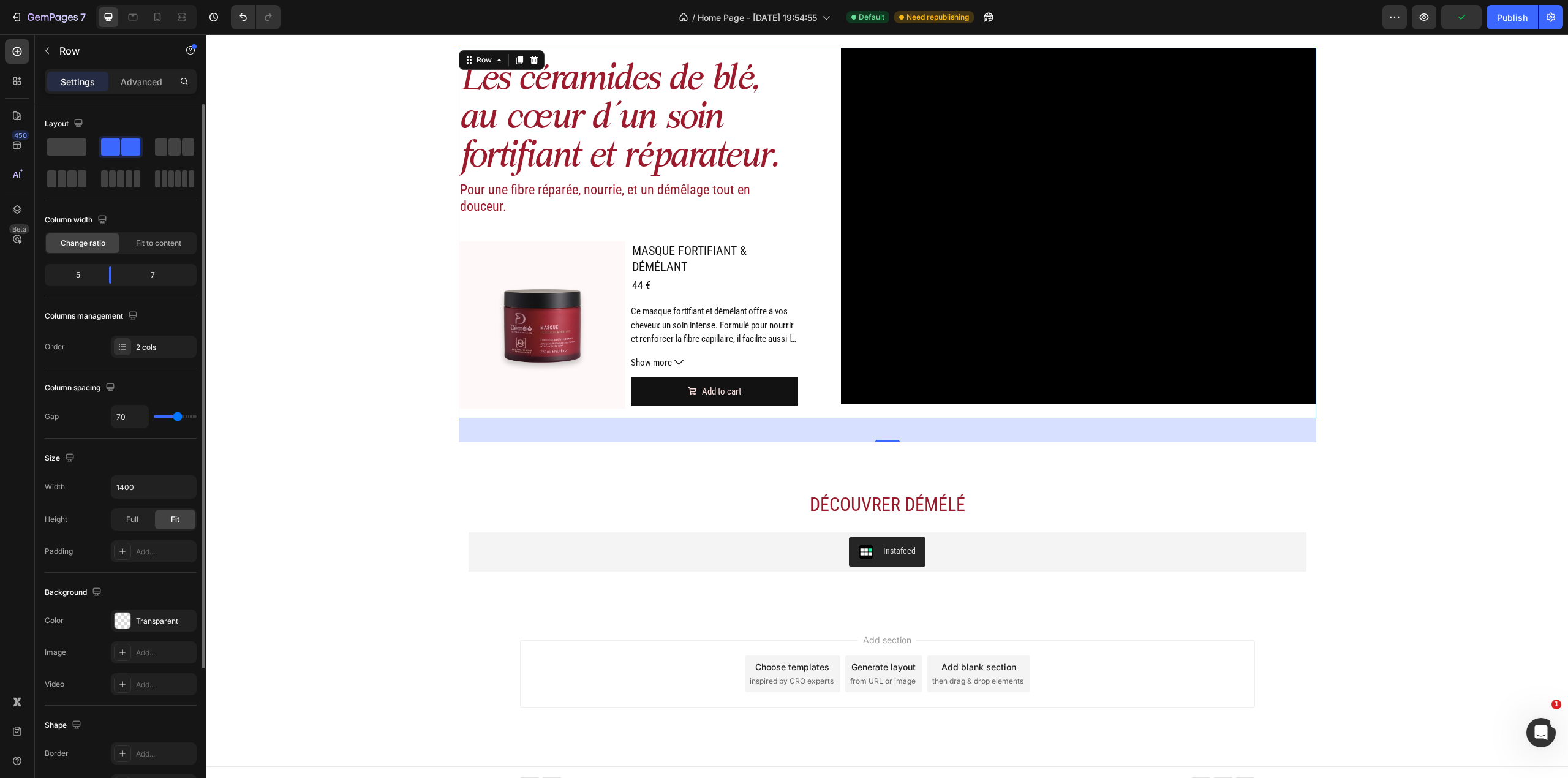
type input "73"
type input "76"
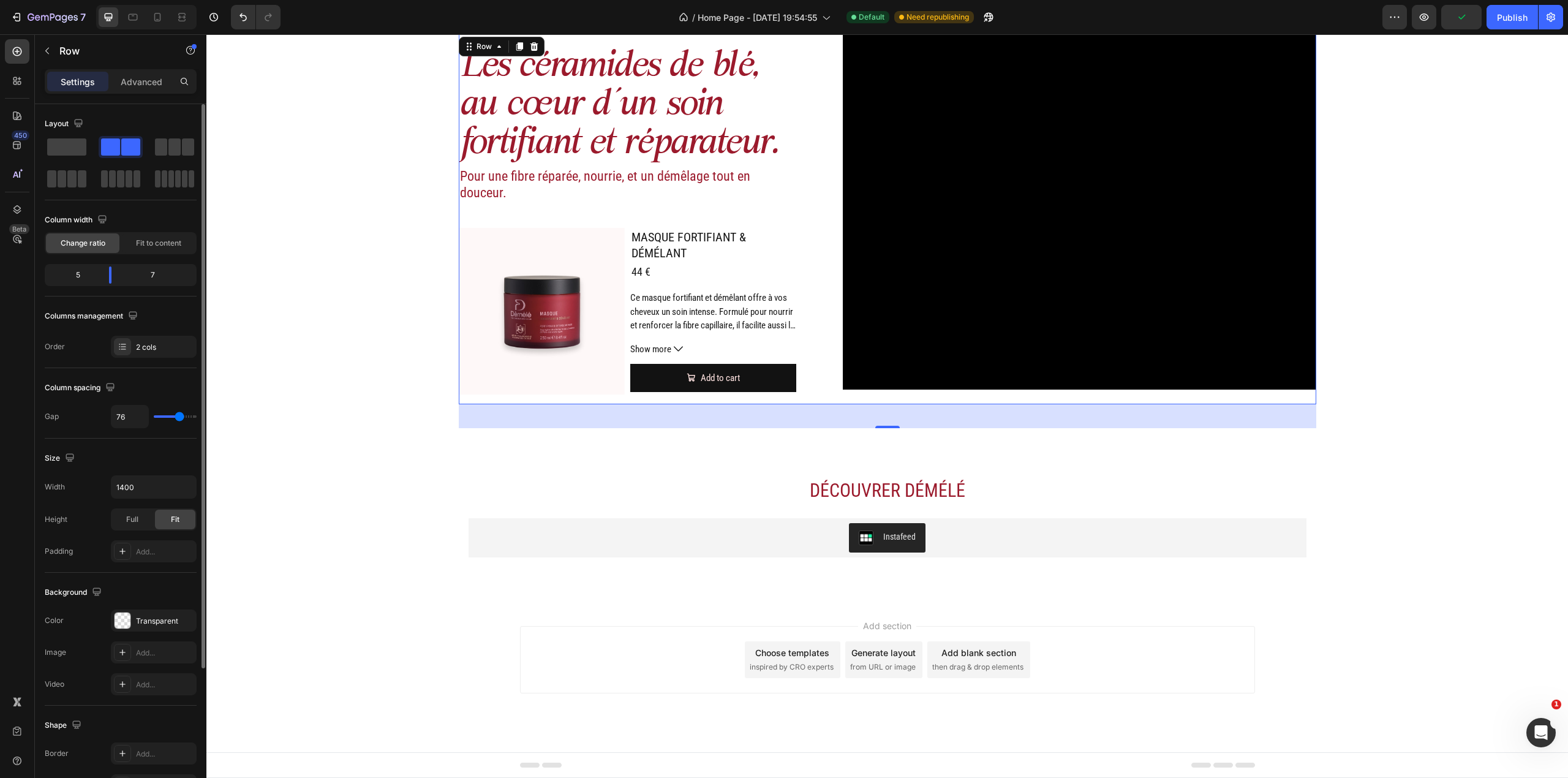
type input "73"
drag, startPoint x: 178, startPoint y: 422, endPoint x: 321, endPoint y: 258, distance: 217.6
type input "73"
click at [179, 418] on input "range" at bounding box center [175, 416] width 43 height 3
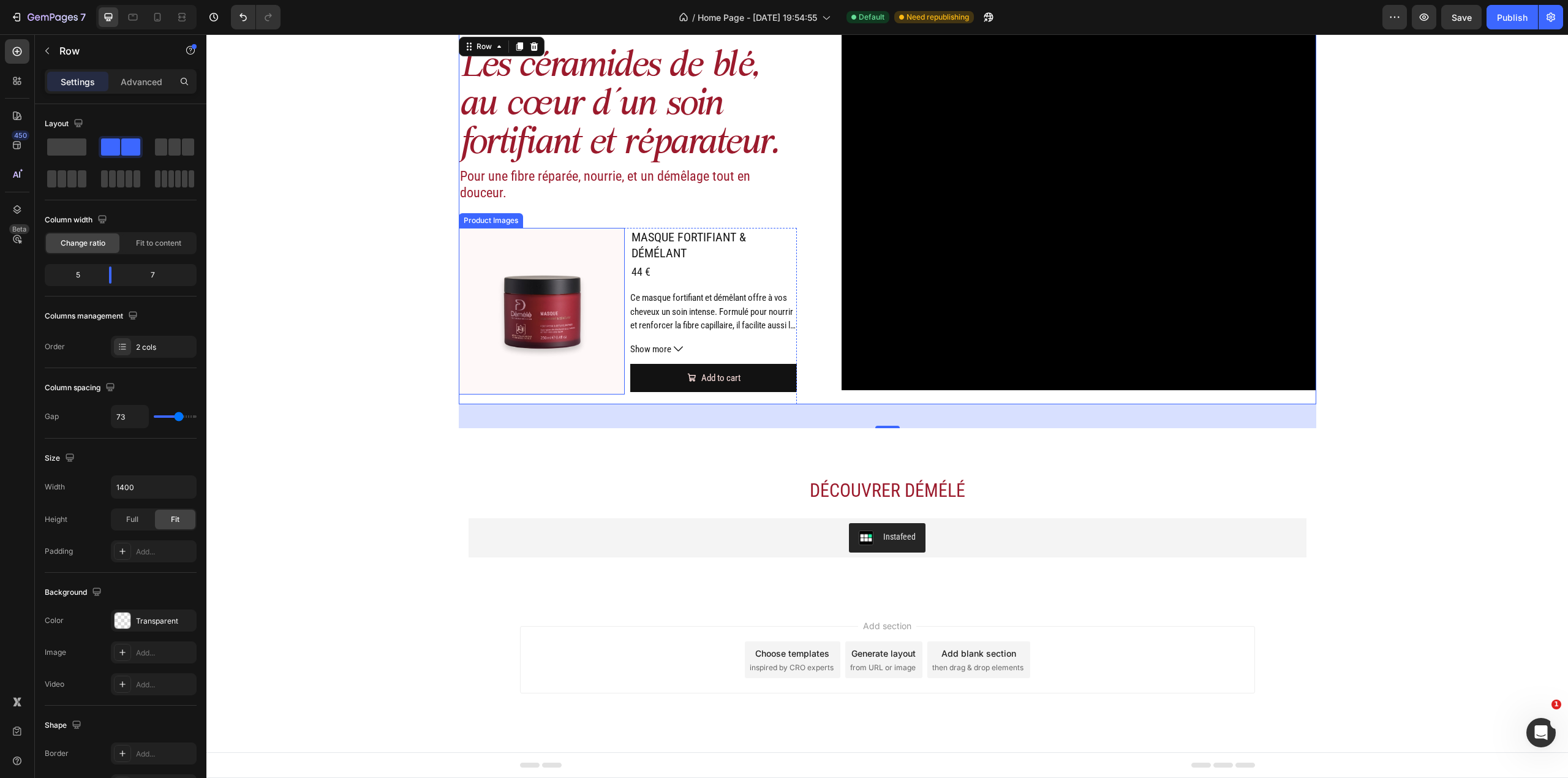
click at [564, 262] on img at bounding box center [542, 311] width 167 height 167
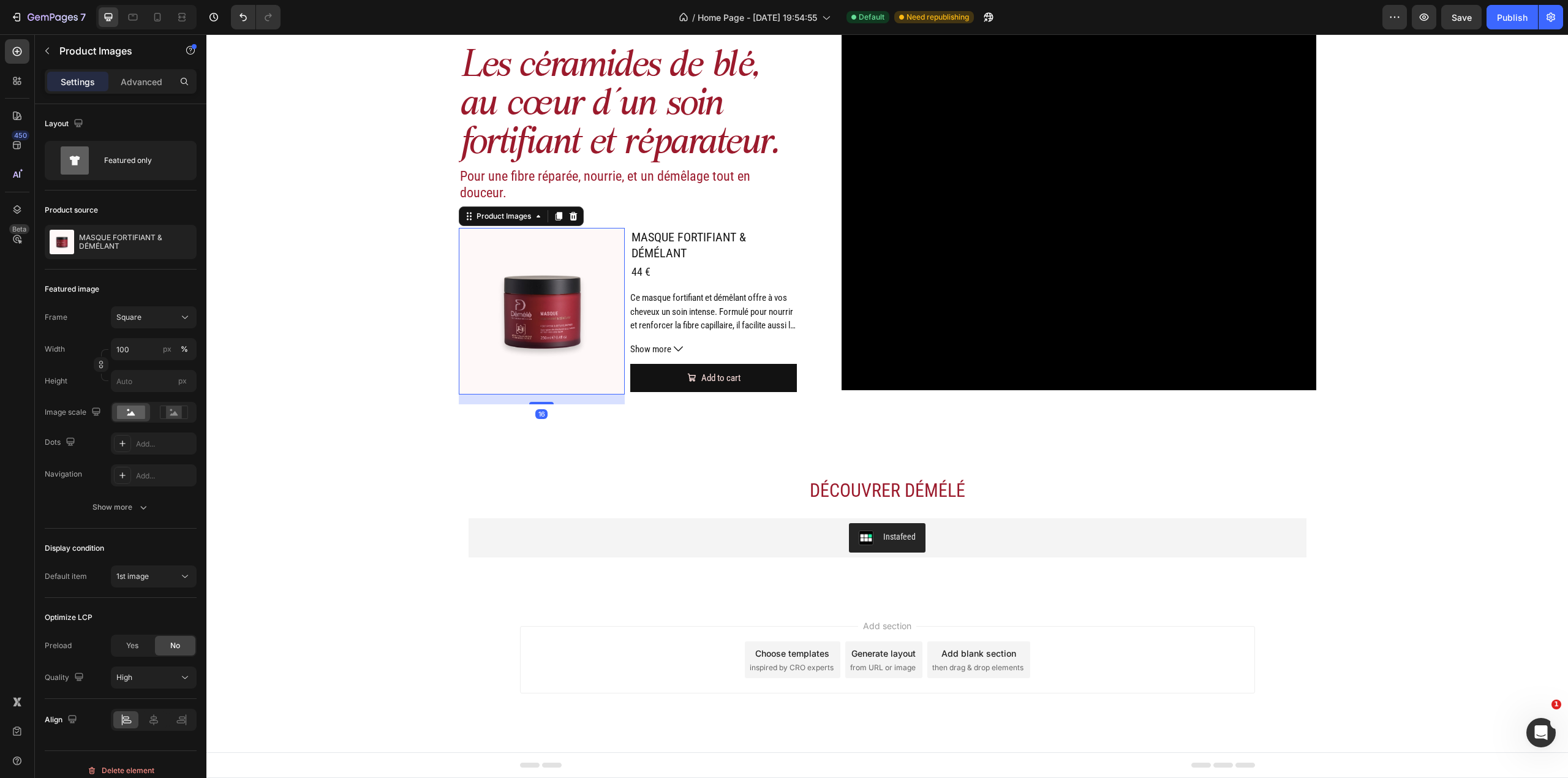
scroll to position [1958, 0]
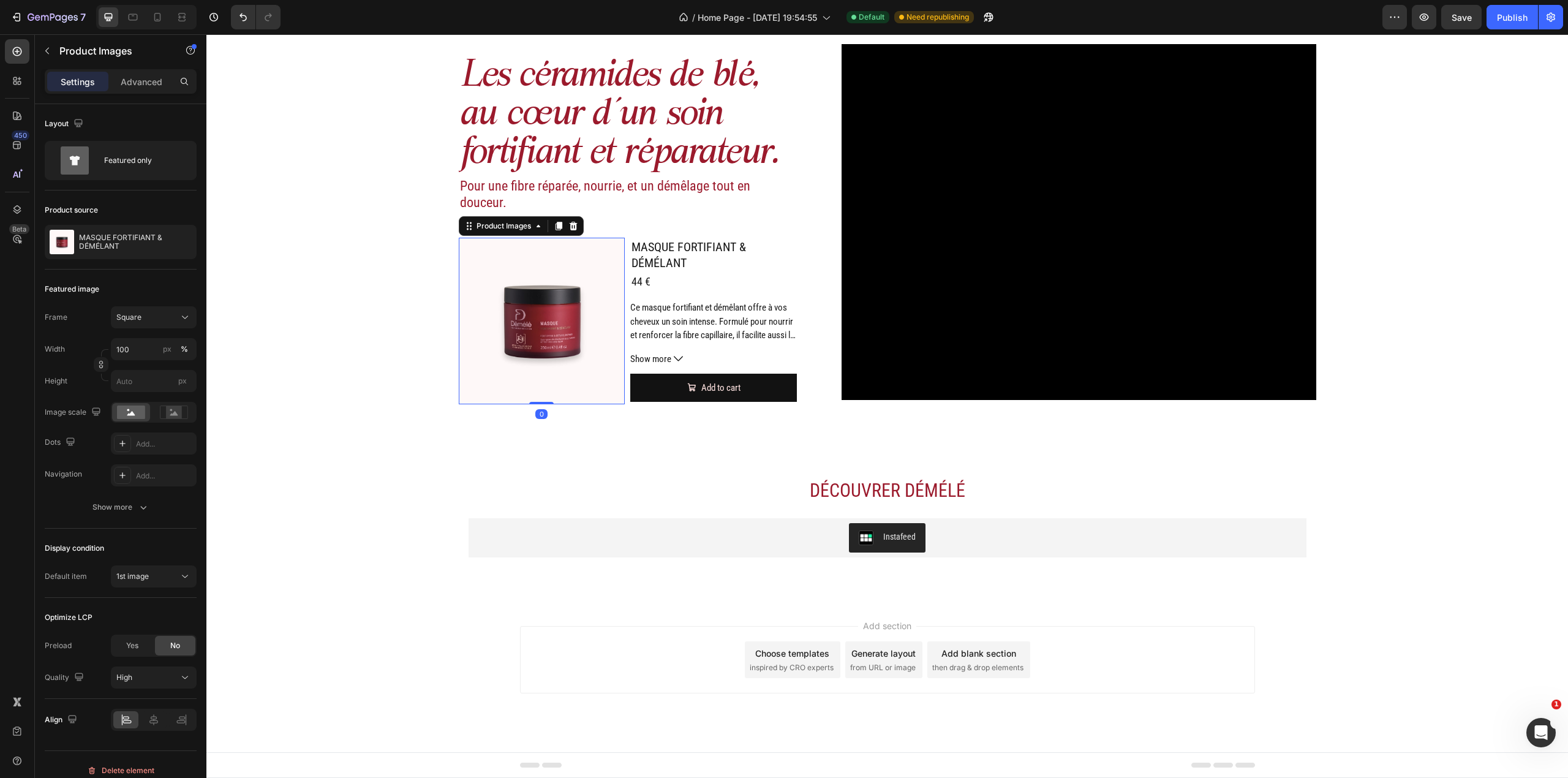
drag, startPoint x: 545, startPoint y: 402, endPoint x: 542, endPoint y: 390, distance: 12.4
click at [542, 390] on div "Product Images 0" at bounding box center [542, 321] width 167 height 167
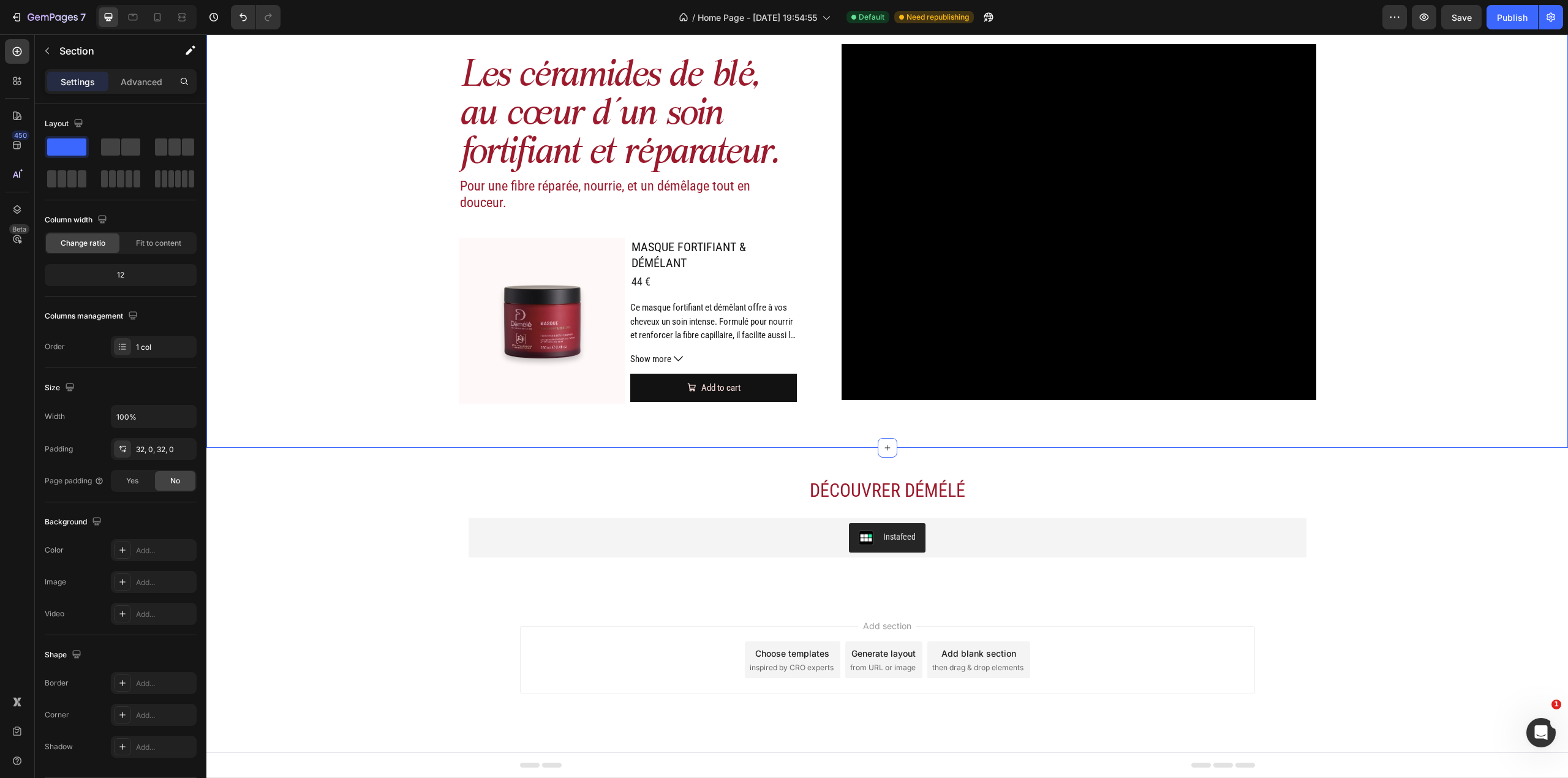
scroll to position [1550, 0]
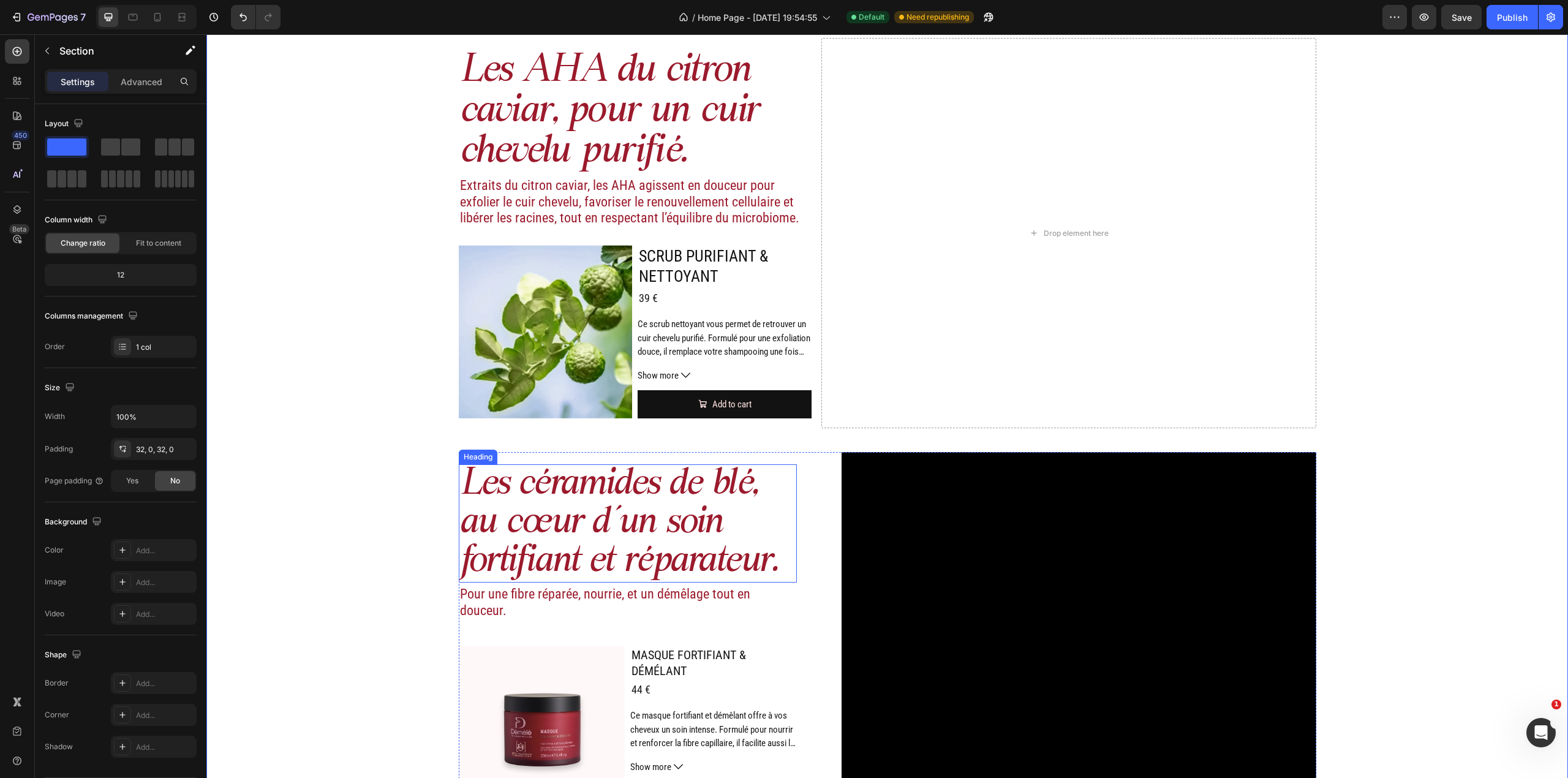
click at [611, 510] on h2 "Les céramides de blé, au cœur d’un soin fortifiant et réparateur." at bounding box center [628, 523] width 339 height 118
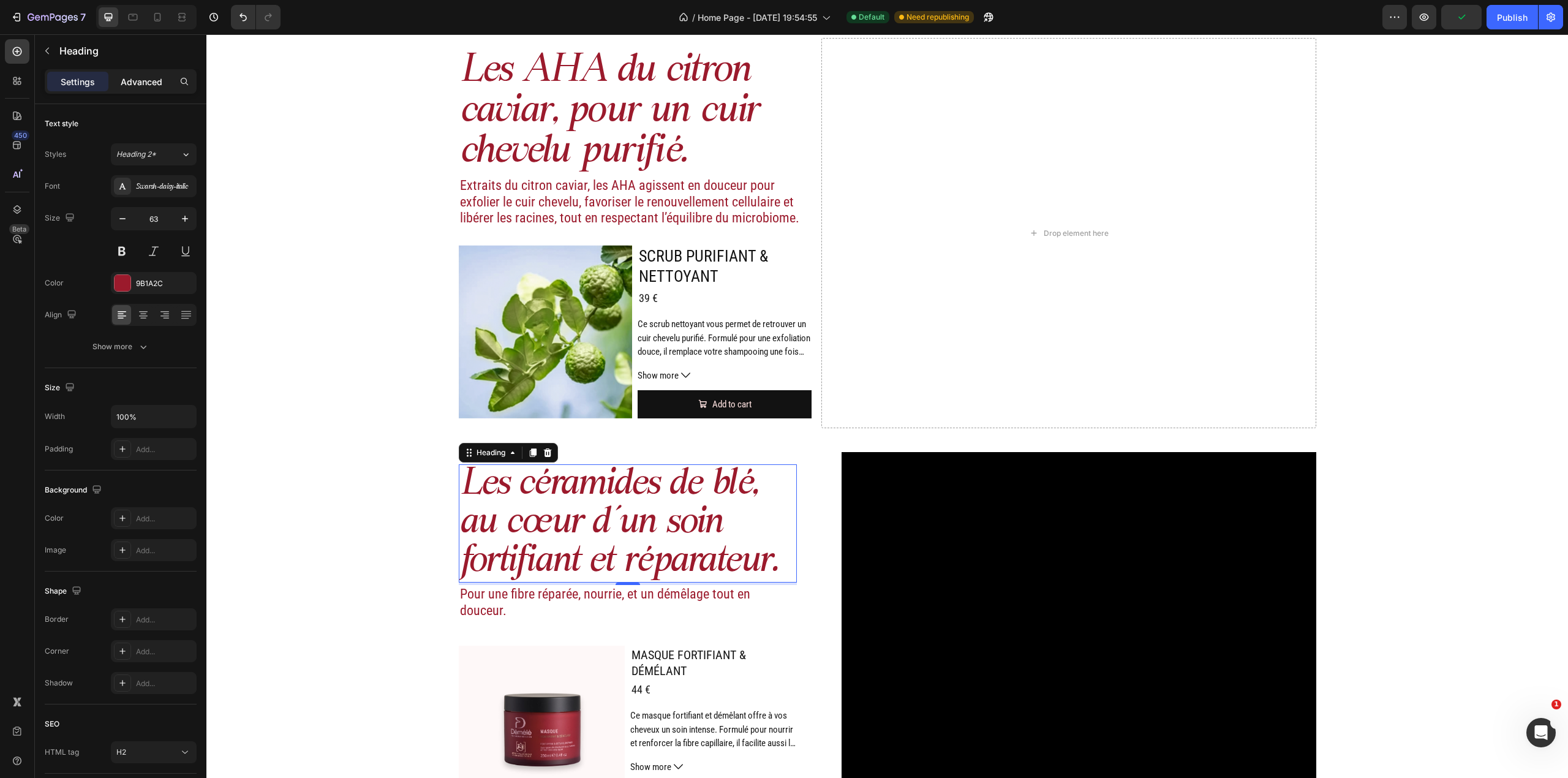
click at [136, 84] on p "Advanced" at bounding box center [141, 82] width 42 height 13
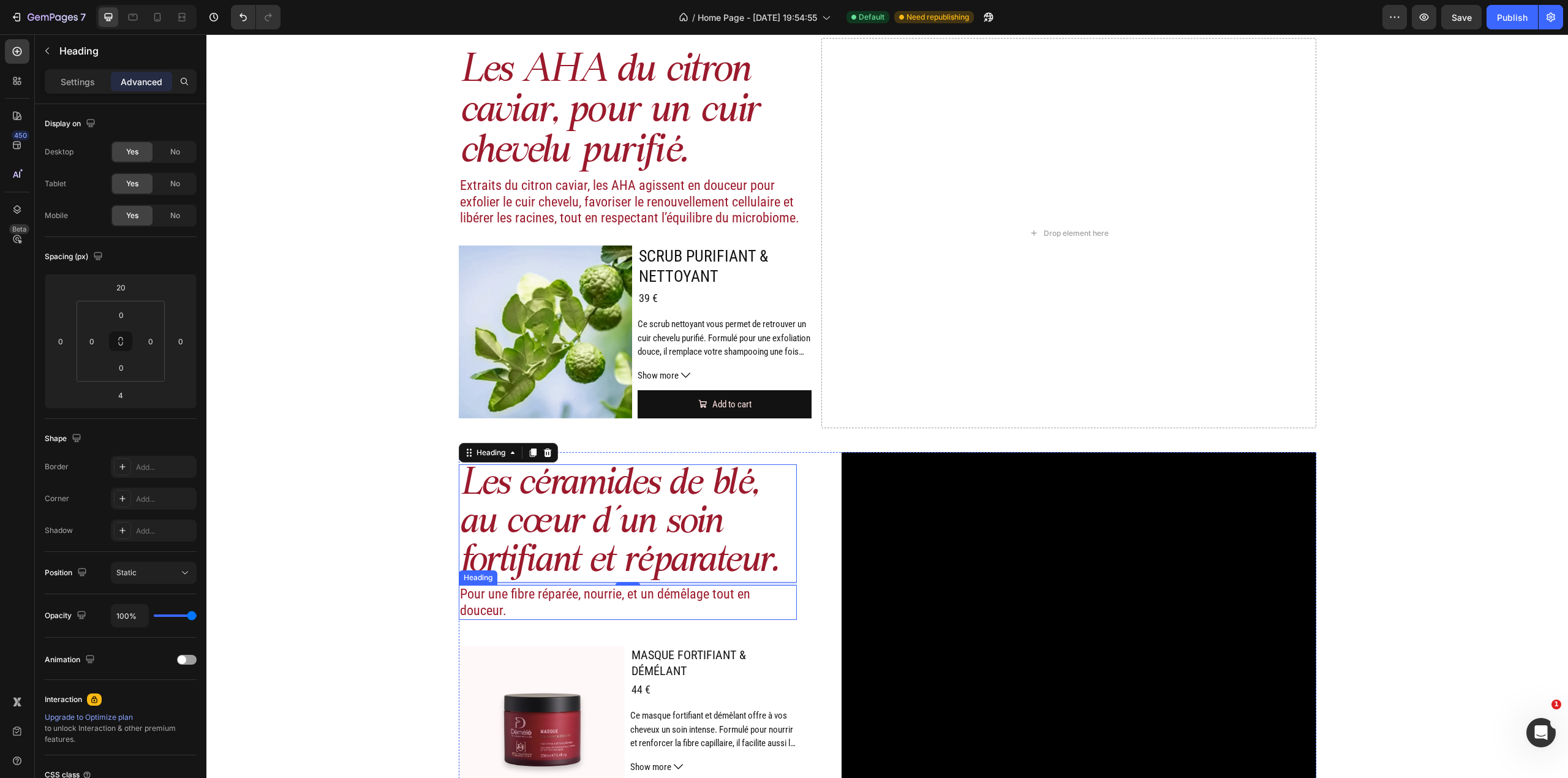
click at [601, 608] on h2 "Pour une fibre réparée, nourrie, et un démêlage tout en douceur." at bounding box center [628, 602] width 339 height 35
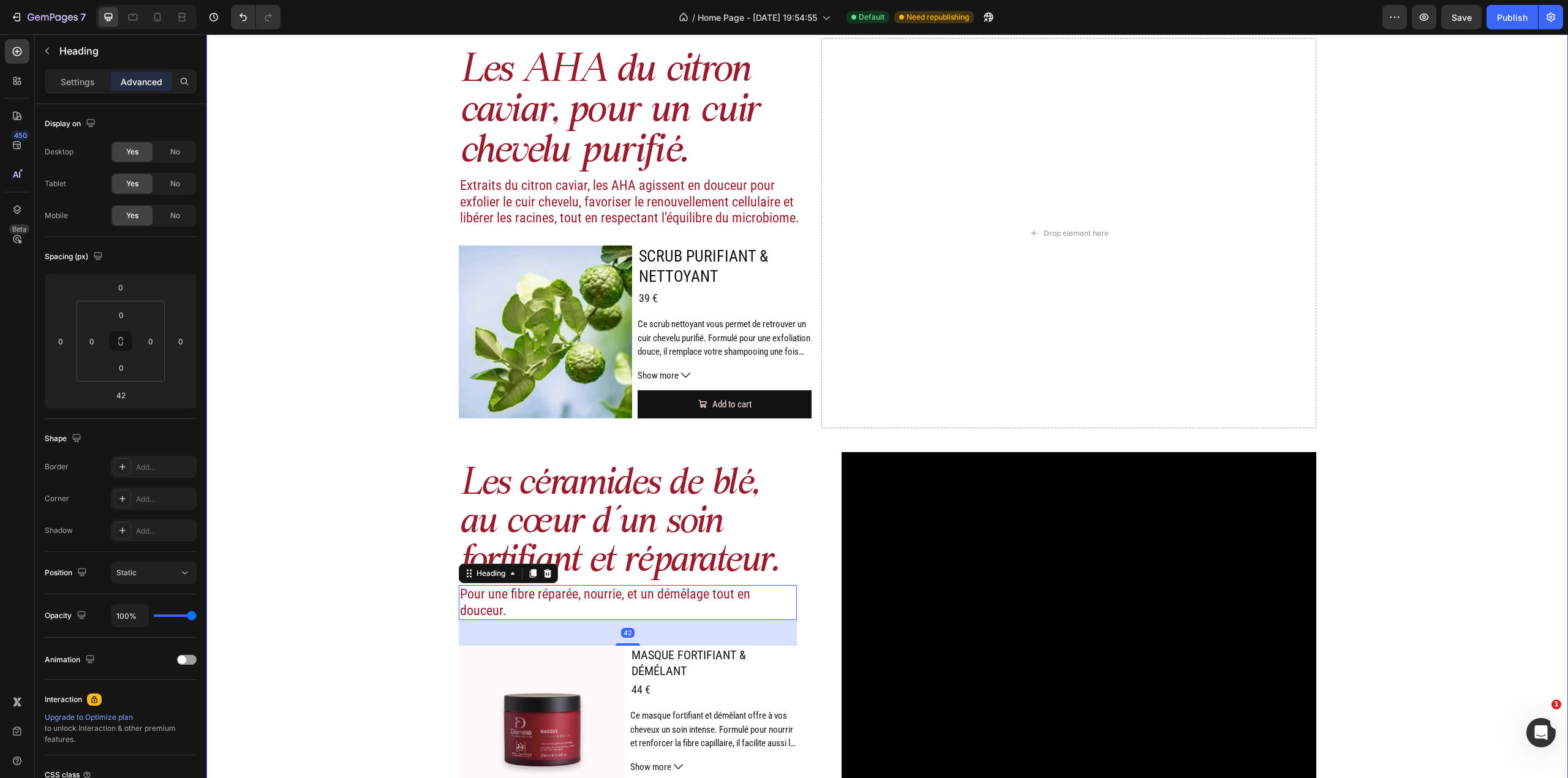
click at [1332, 436] on div "Image Actifs & ingrédients Heading Nos duos d’acide hyaluronique et d’actifs vé…" at bounding box center [887, 77] width 1361 height 1519
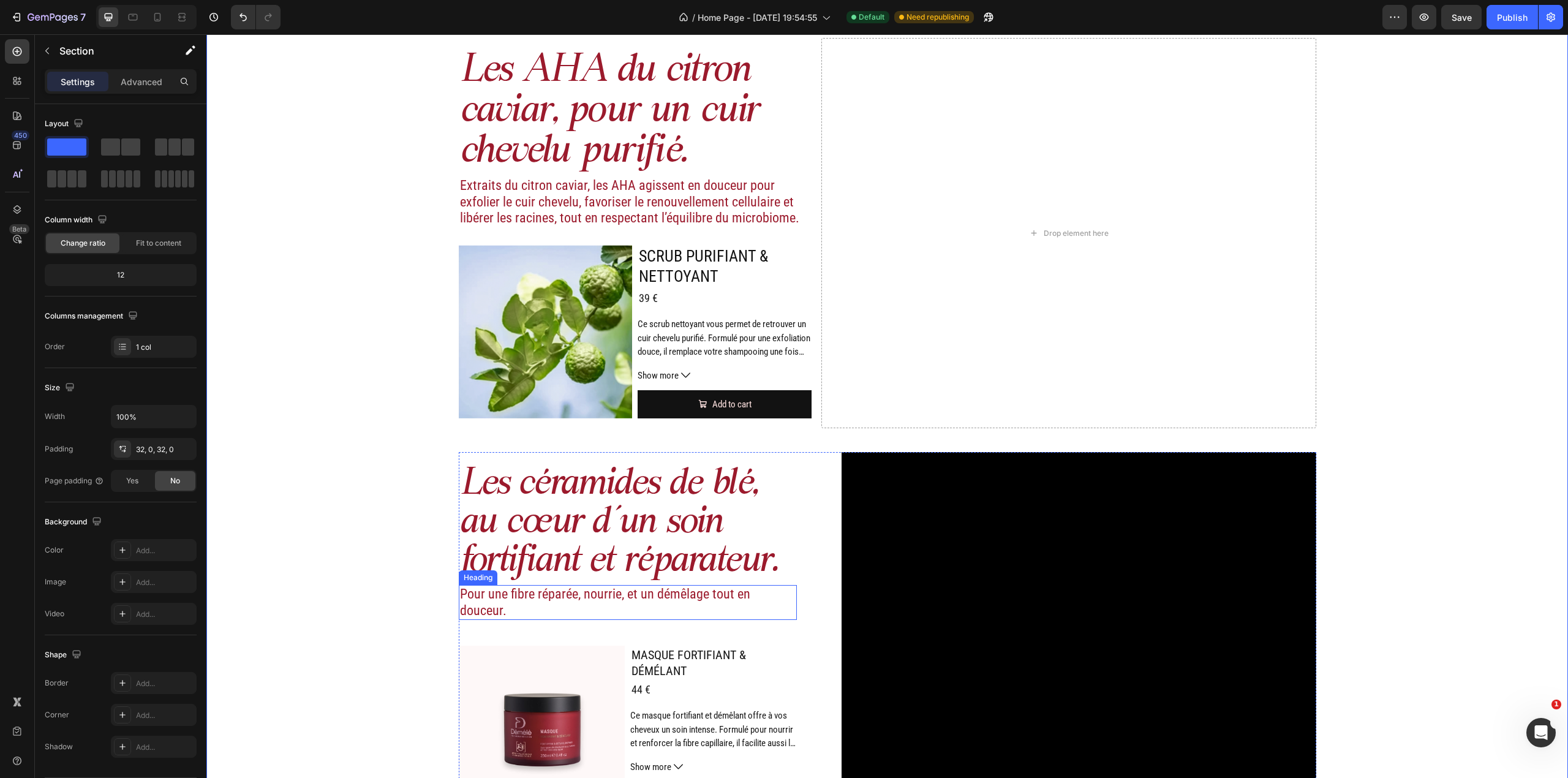
click at [631, 581] on h2 "Les céramides de blé, au cœur d’un soin fortifiant et réparateur." at bounding box center [628, 523] width 339 height 118
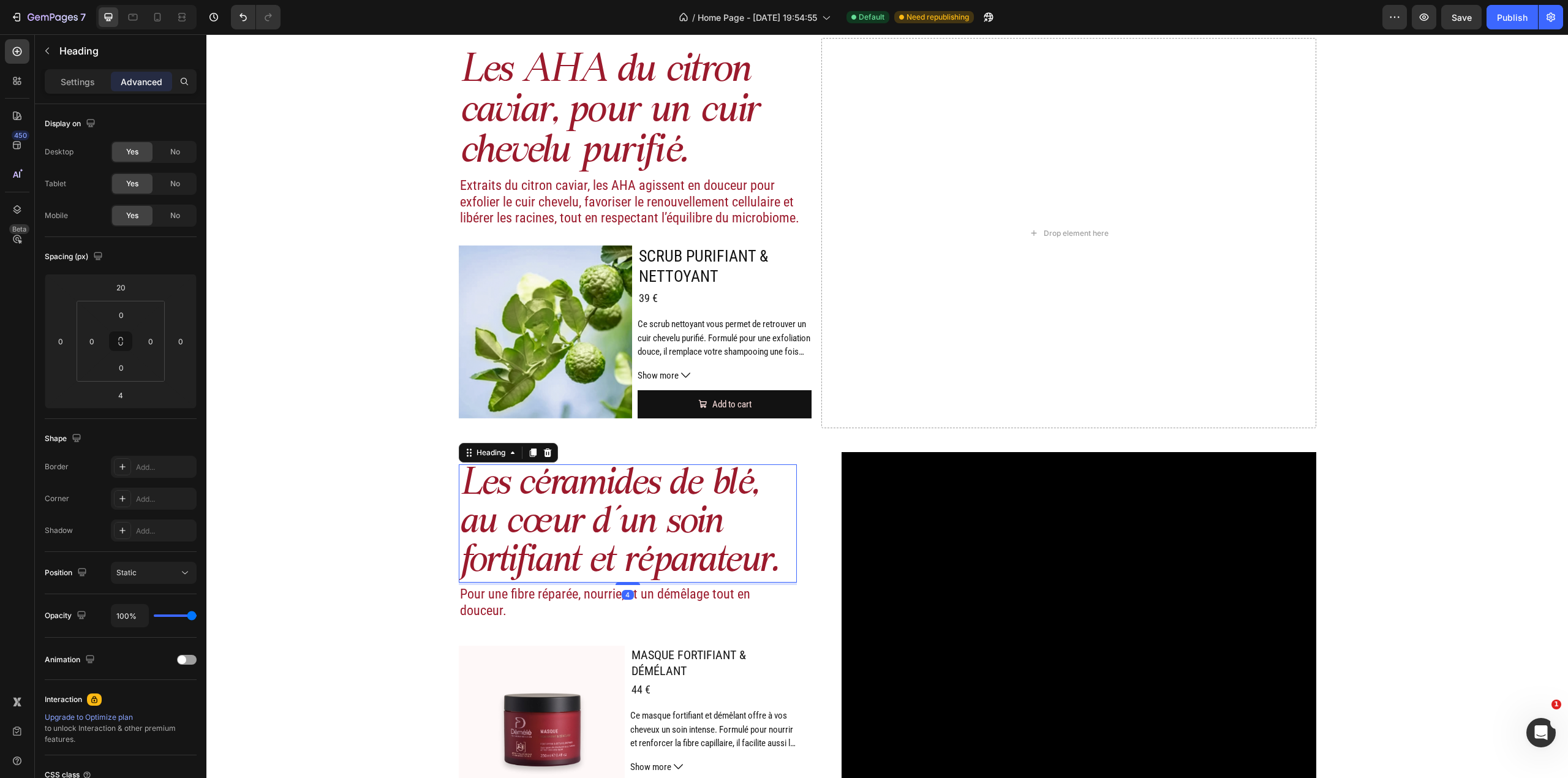
click at [640, 565] on h2 "Les céramides de blé, au cœur d’un soin fortifiant et réparateur." at bounding box center [628, 523] width 339 height 118
click at [621, 560] on p "Les céramides de blé, au cœur d’un soin fortifiant et réparateur." at bounding box center [628, 523] width 336 height 116
click at [320, 554] on div "Image Actifs & ingrédients Heading Nos duos d’acide hyaluronique et d’actifs vé…" at bounding box center [887, 77] width 1361 height 1519
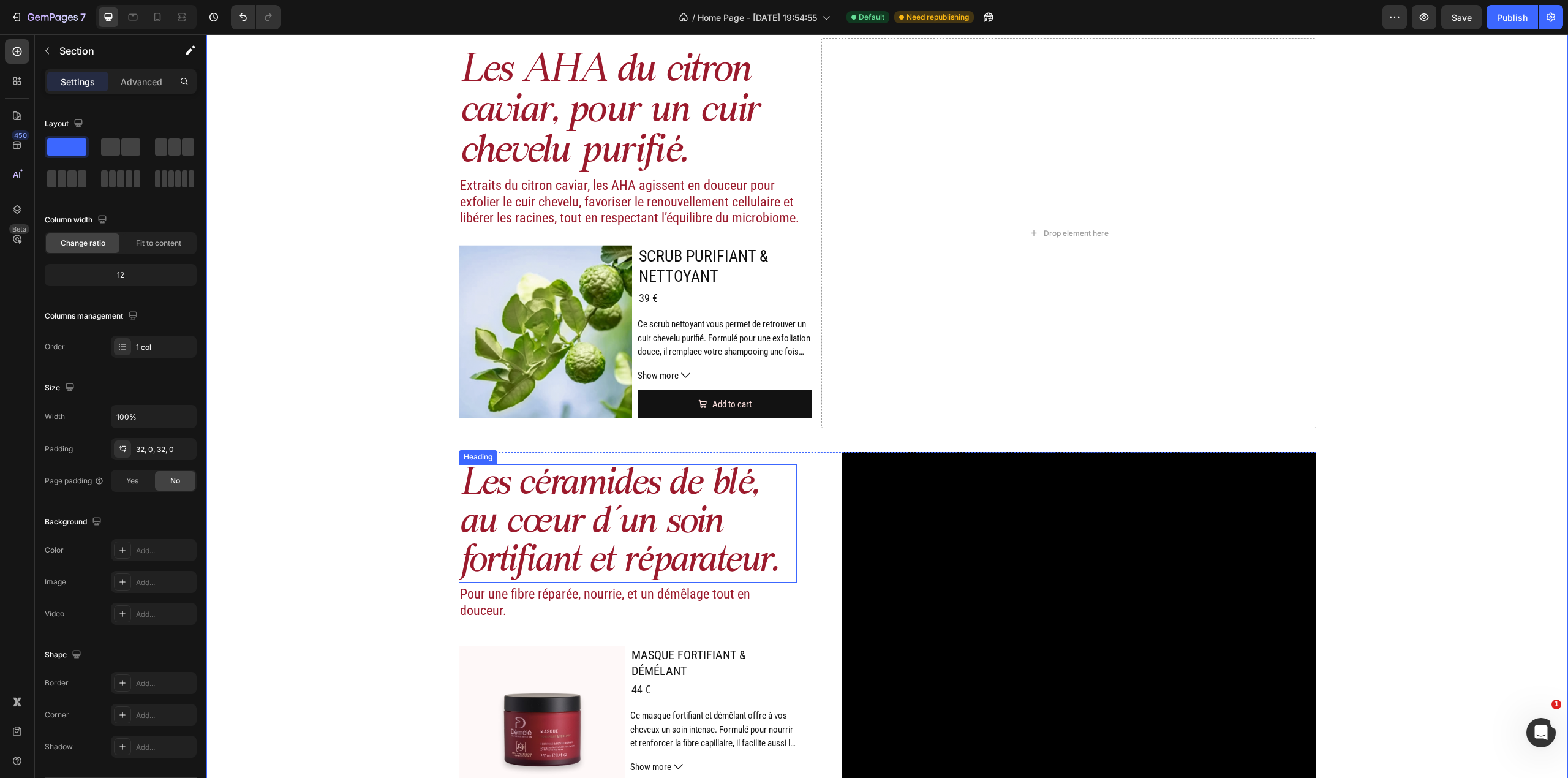
click at [569, 507] on p "Les céramides de blé, au cœur d’un soin fortifiant et réparateur." at bounding box center [628, 523] width 336 height 116
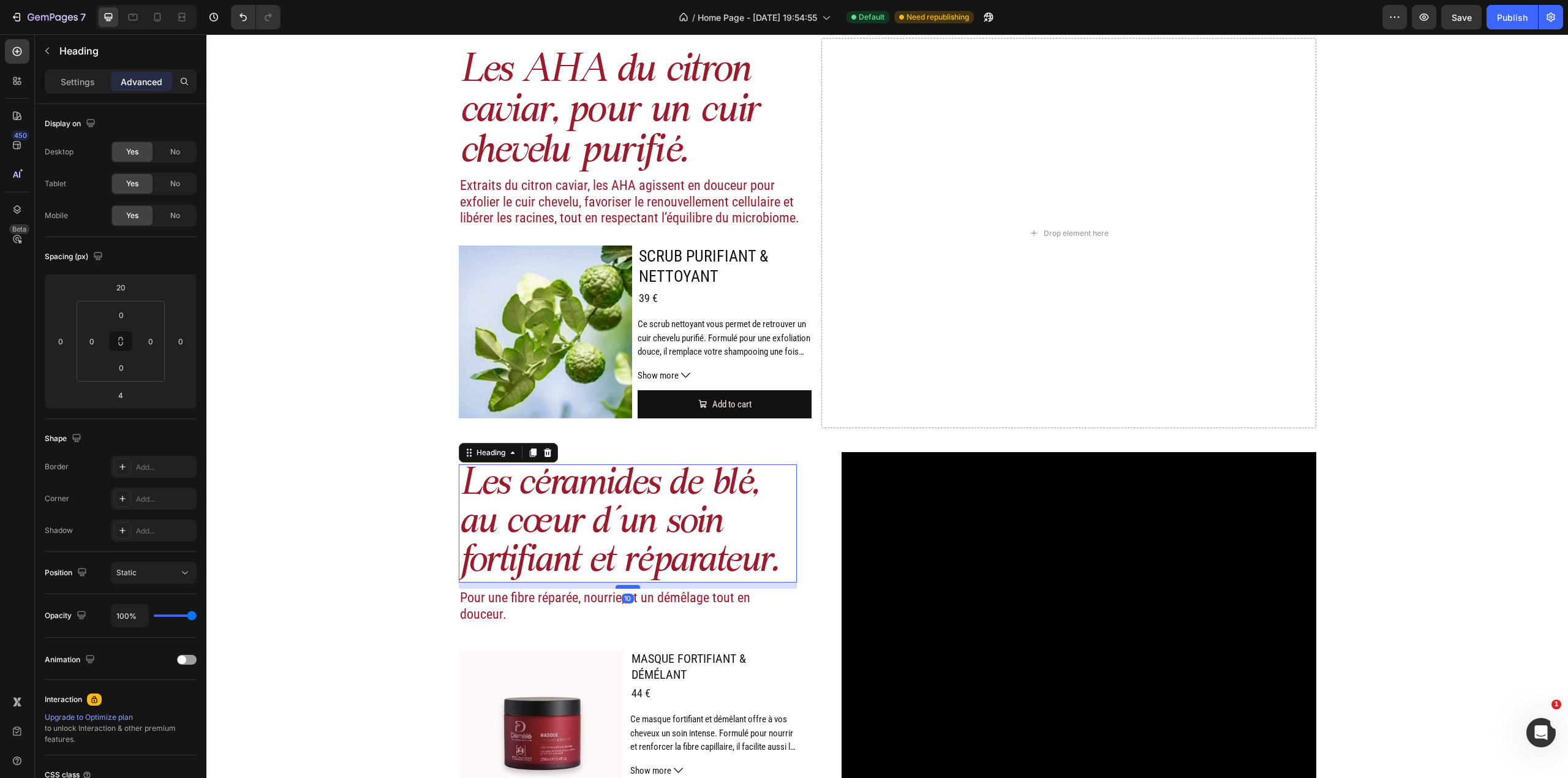
click at [620, 586] on div at bounding box center [628, 587] width 25 height 4
type input "10"
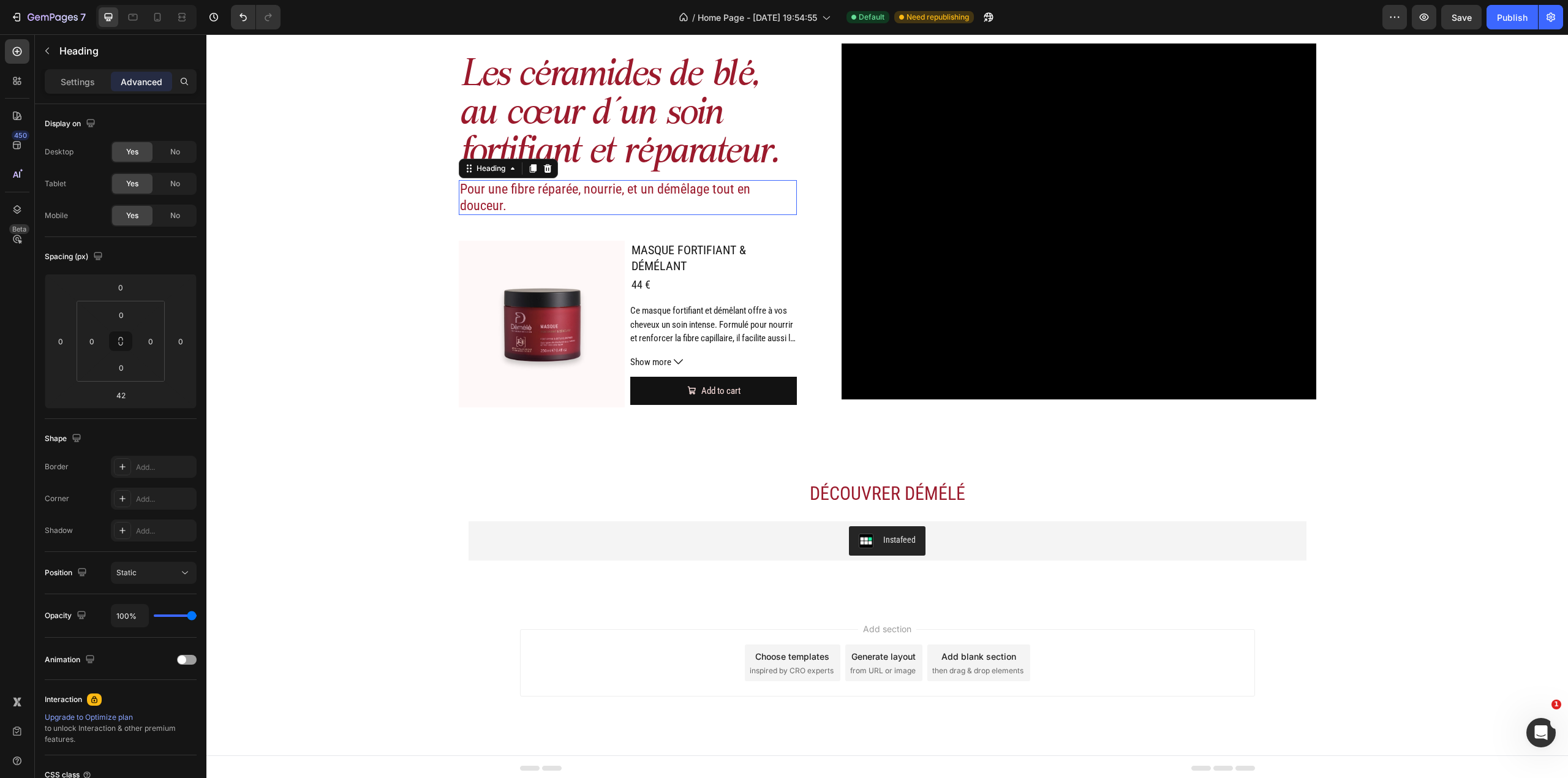
click at [687, 213] on h2 "Pour une fibre réparée, nourrie, et un démêlage tout en douceur." at bounding box center [628, 198] width 339 height 35
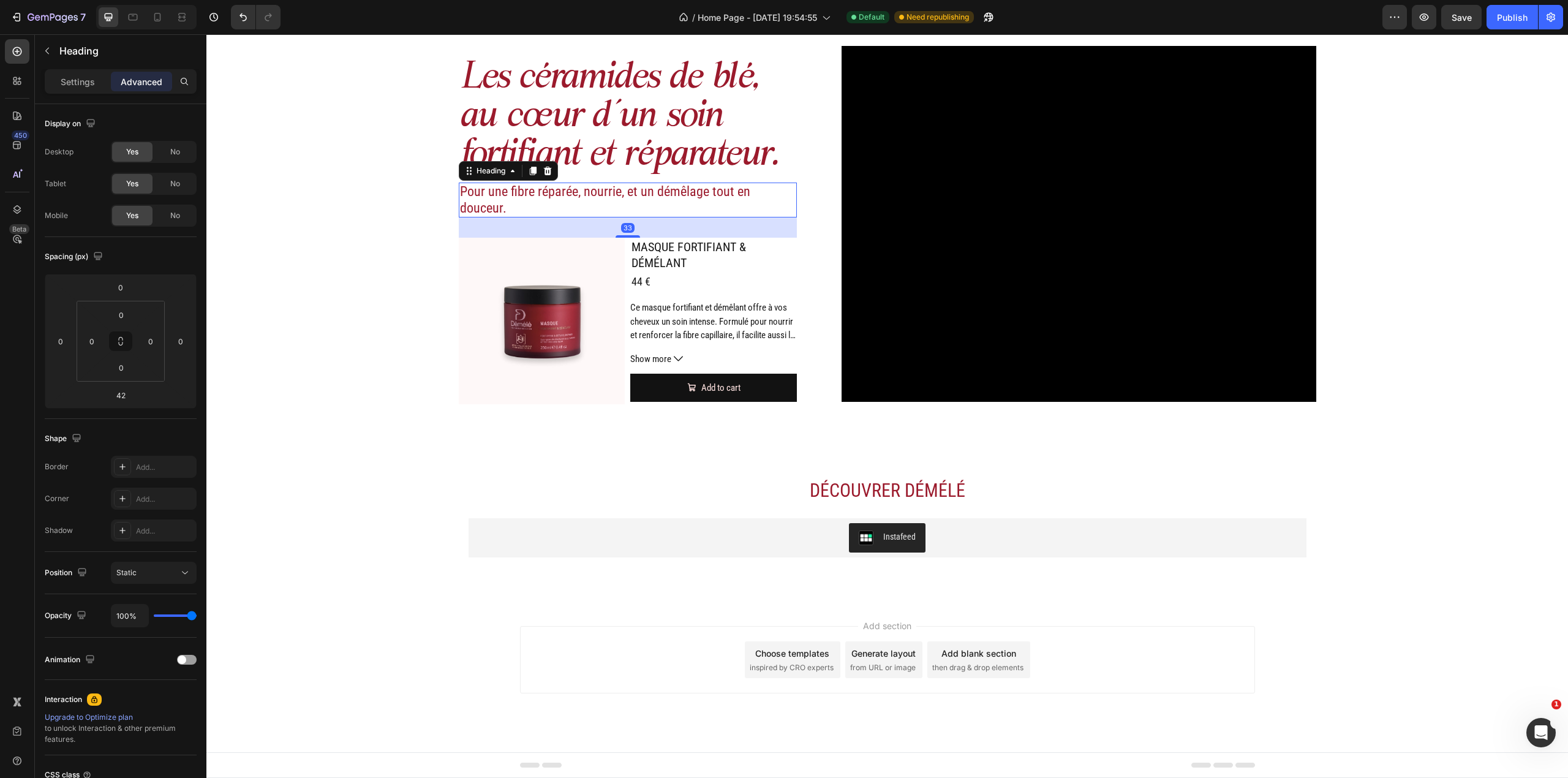
scroll to position [1957, 0]
click at [618, 235] on div at bounding box center [628, 236] width 25 height 3
type input "33"
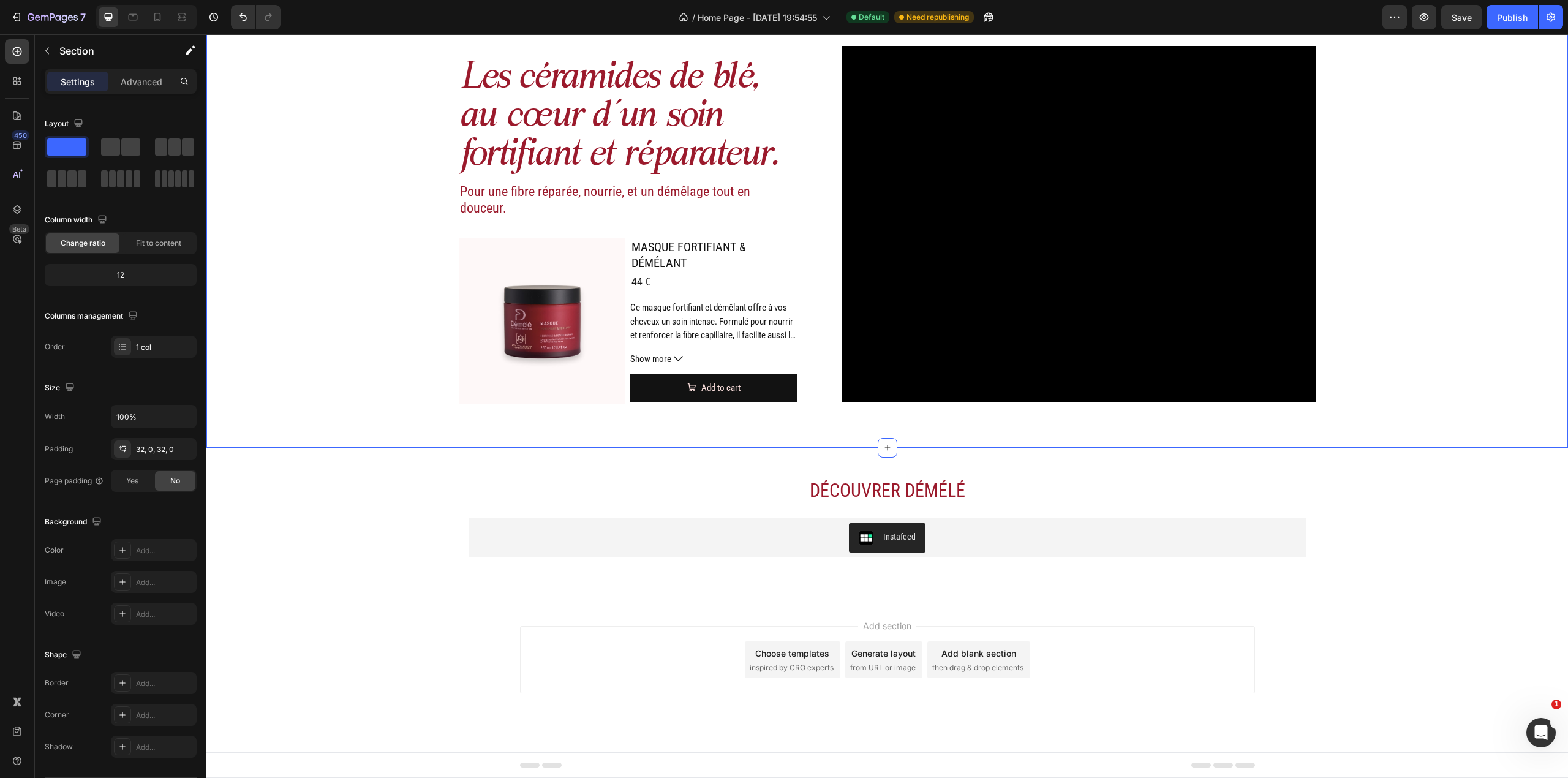
scroll to position [1549, 0]
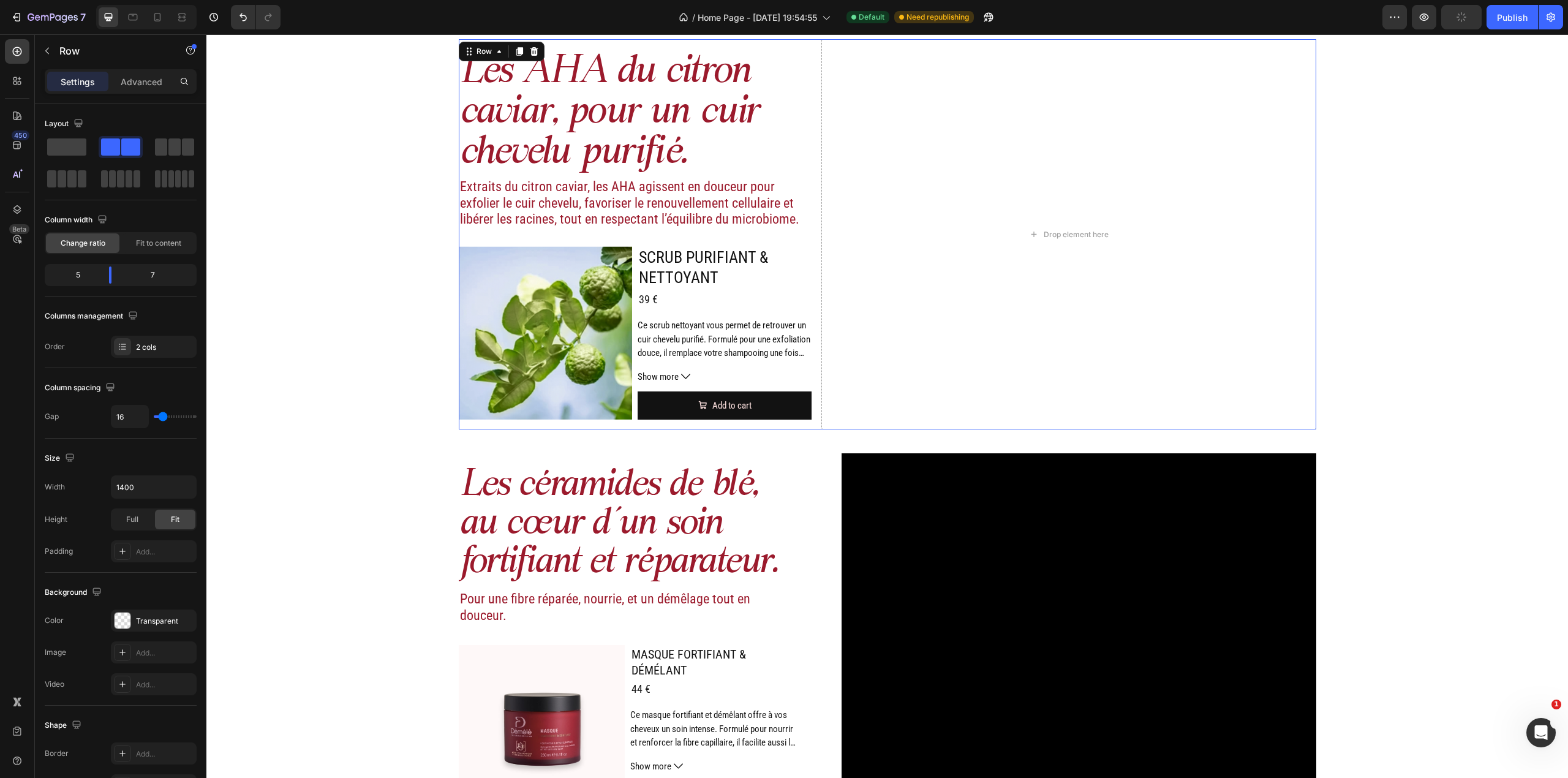
click at [809, 389] on div "Les AHA du citron caviar, pour un cuir chevelu purifié. Heading Extraits du cit…" at bounding box center [888, 234] width 857 height 390
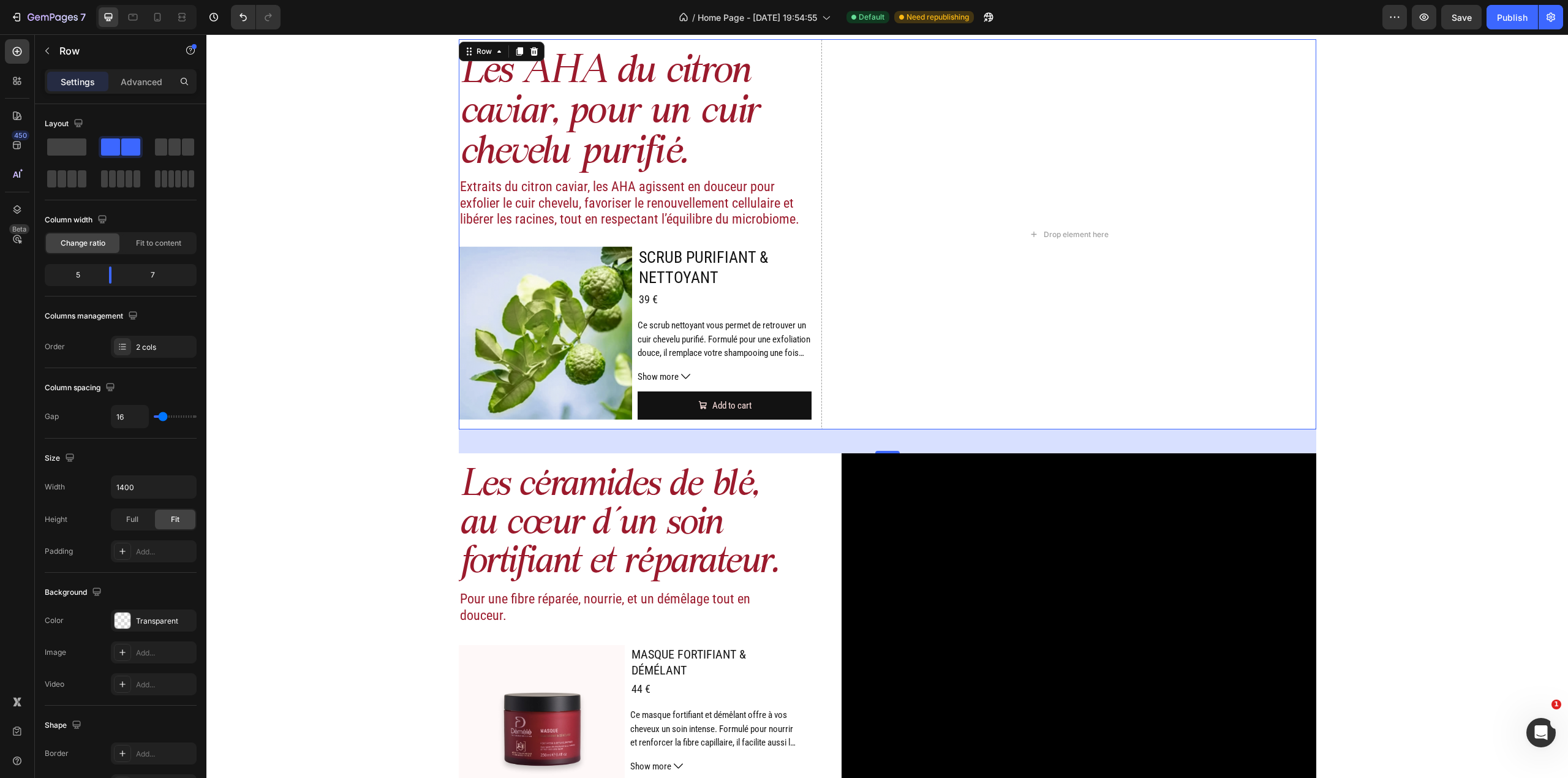
click at [806, 123] on div "Les AHA du citron caviar, pour un cuir chevelu purifié. Heading Extraits du cit…" at bounding box center [888, 234] width 857 height 390
click at [148, 344] on div "2 cols" at bounding box center [165, 347] width 57 height 11
click at [826, 478] on div "Les céramides de blé, au cœur d’un soin fortifiant et réparateur. Heading Pour …" at bounding box center [888, 632] width 857 height 358
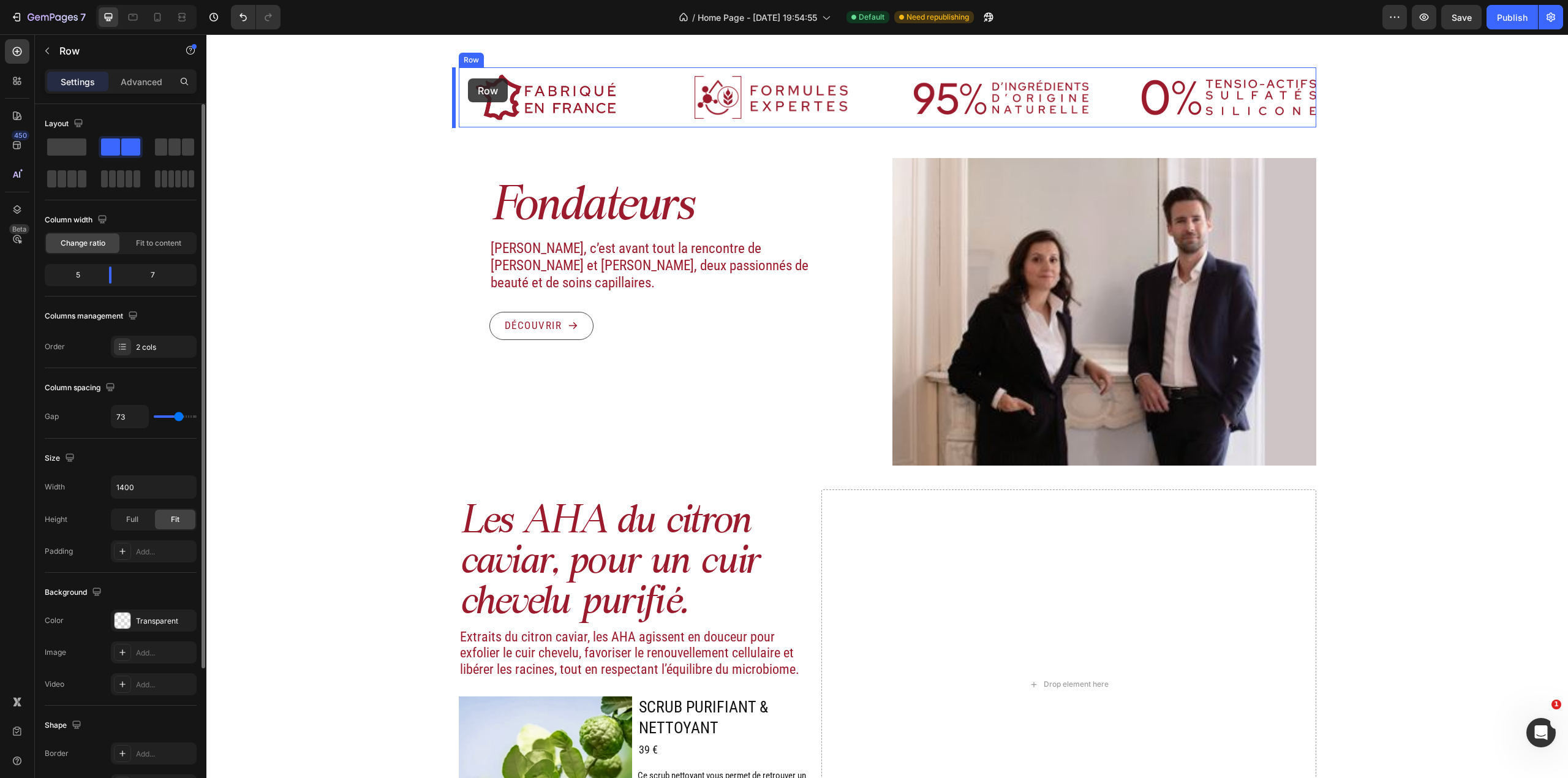
scroll to position [697, 0]
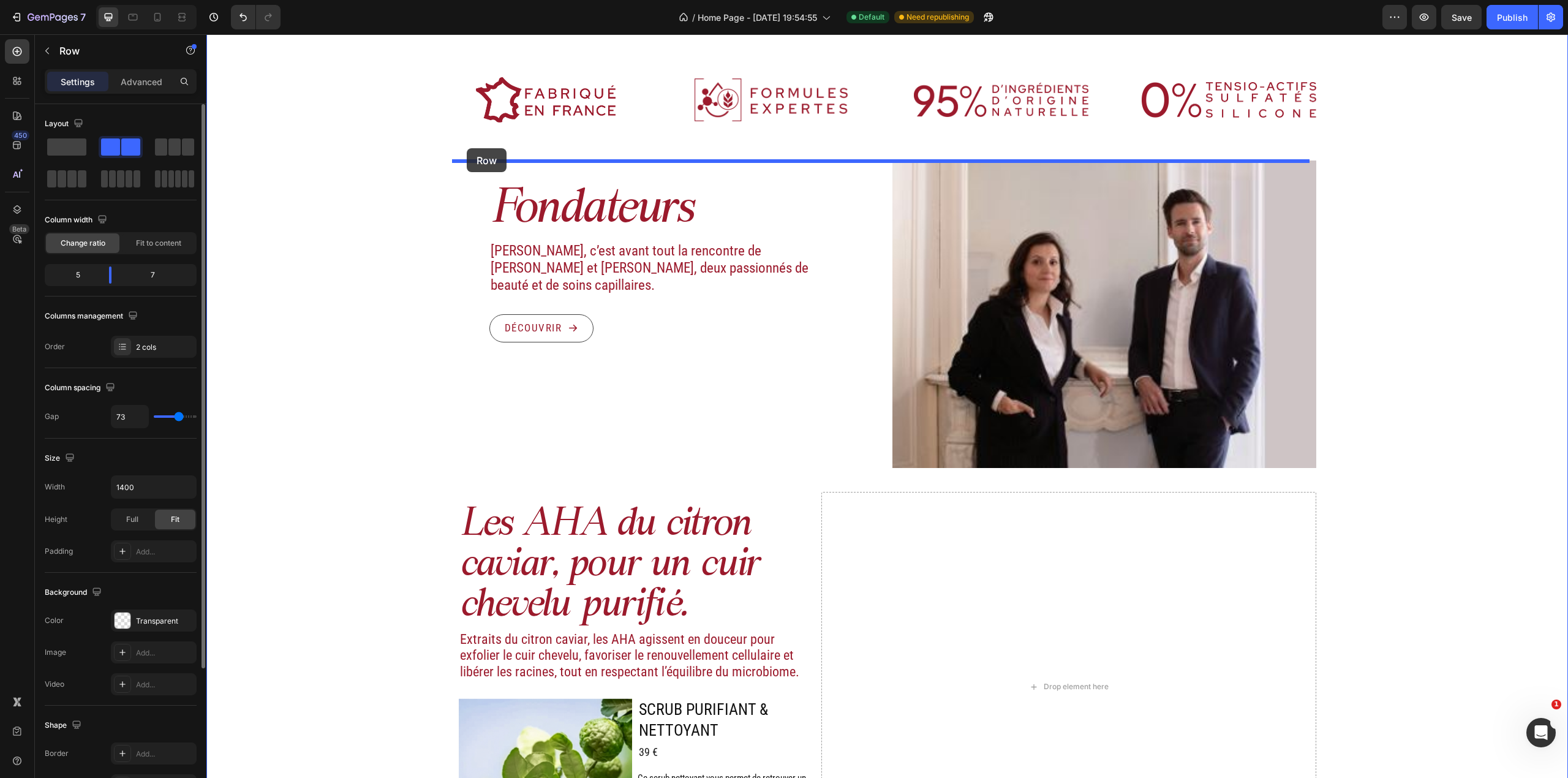
drag, startPoint x: 456, startPoint y: 459, endPoint x: 467, endPoint y: 148, distance: 311.2
click at [467, 148] on div "Header Image Actifs & ingrédients Heading Nos duos d’acide hyaluronique et d’ac…" at bounding box center [887, 487] width 1361 height 2301
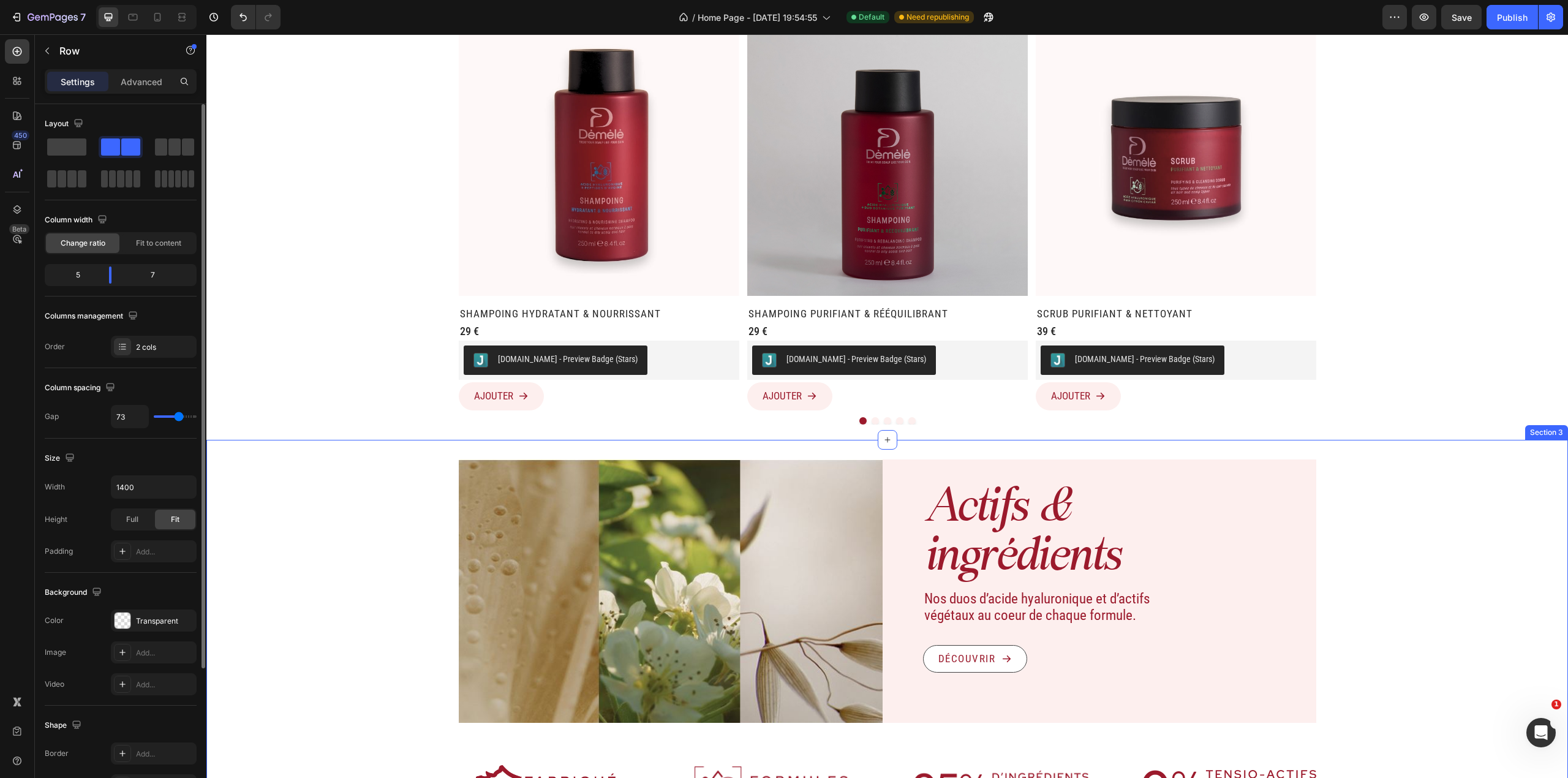
scroll to position [817, 0]
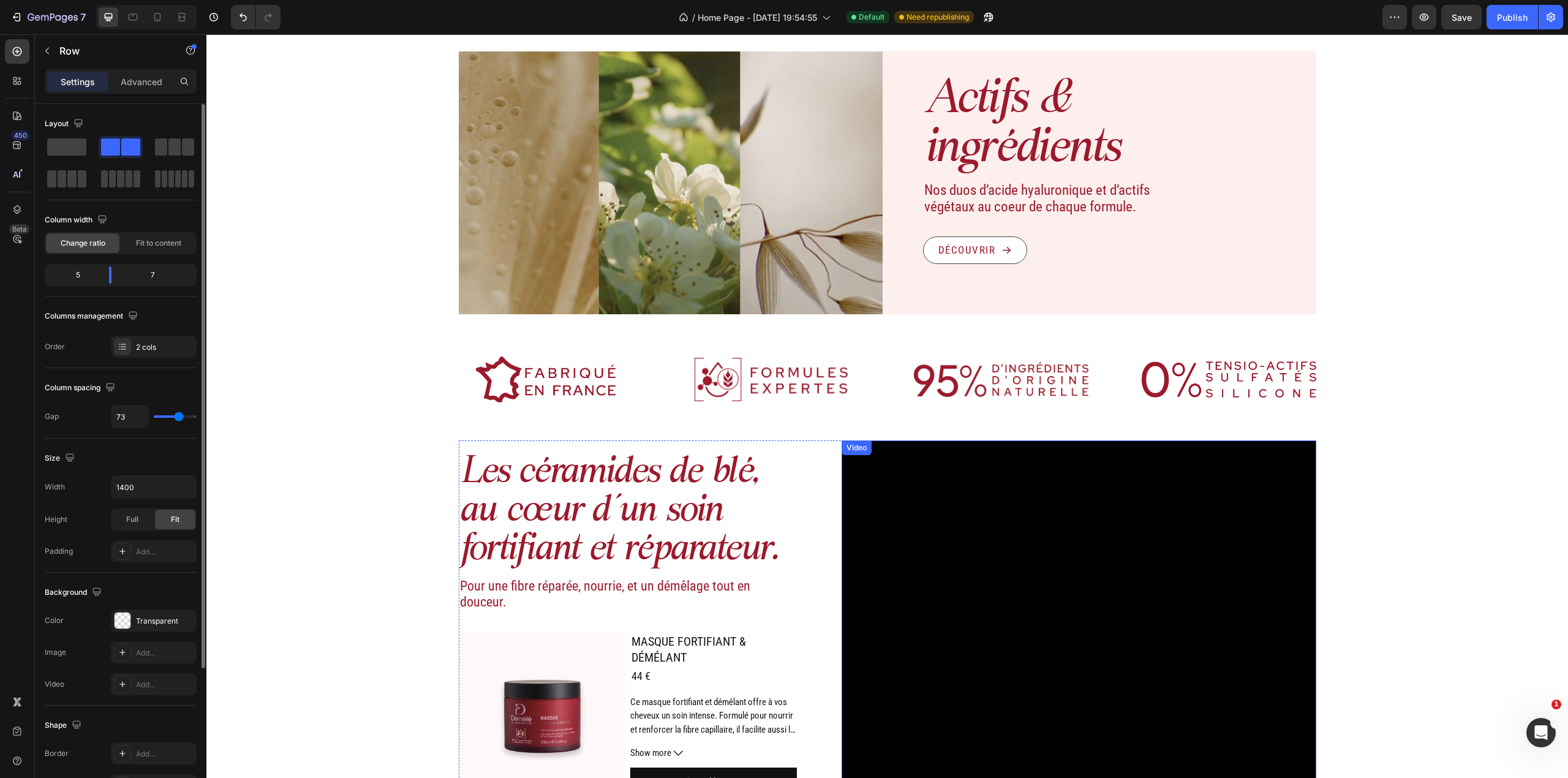
click at [895, 535] on video at bounding box center [1079, 618] width 474 height 356
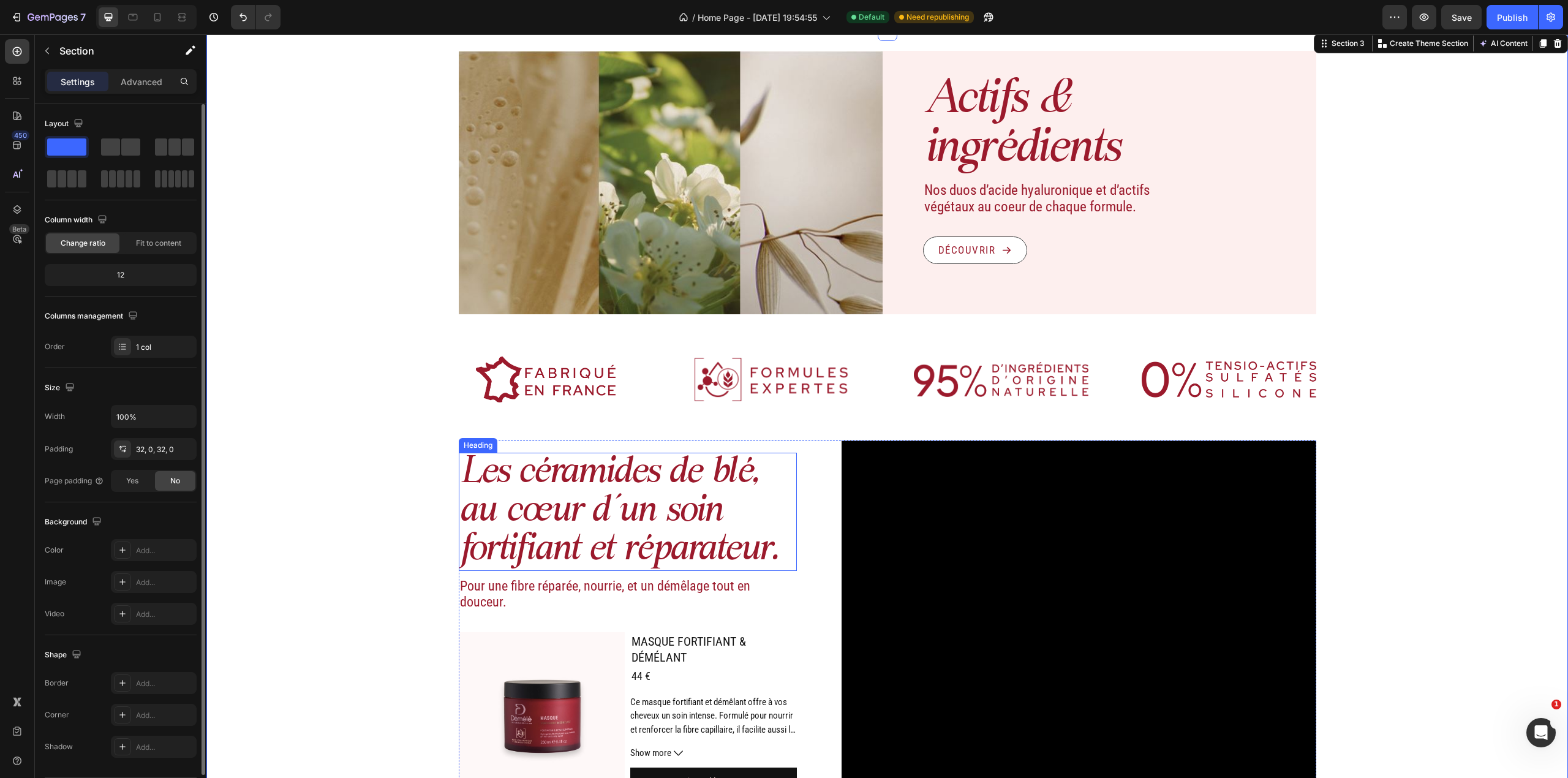
click at [565, 472] on h2 "Les céramides de blé, au cœur d’un soin fortifiant et réparateur." at bounding box center [628, 511] width 339 height 118
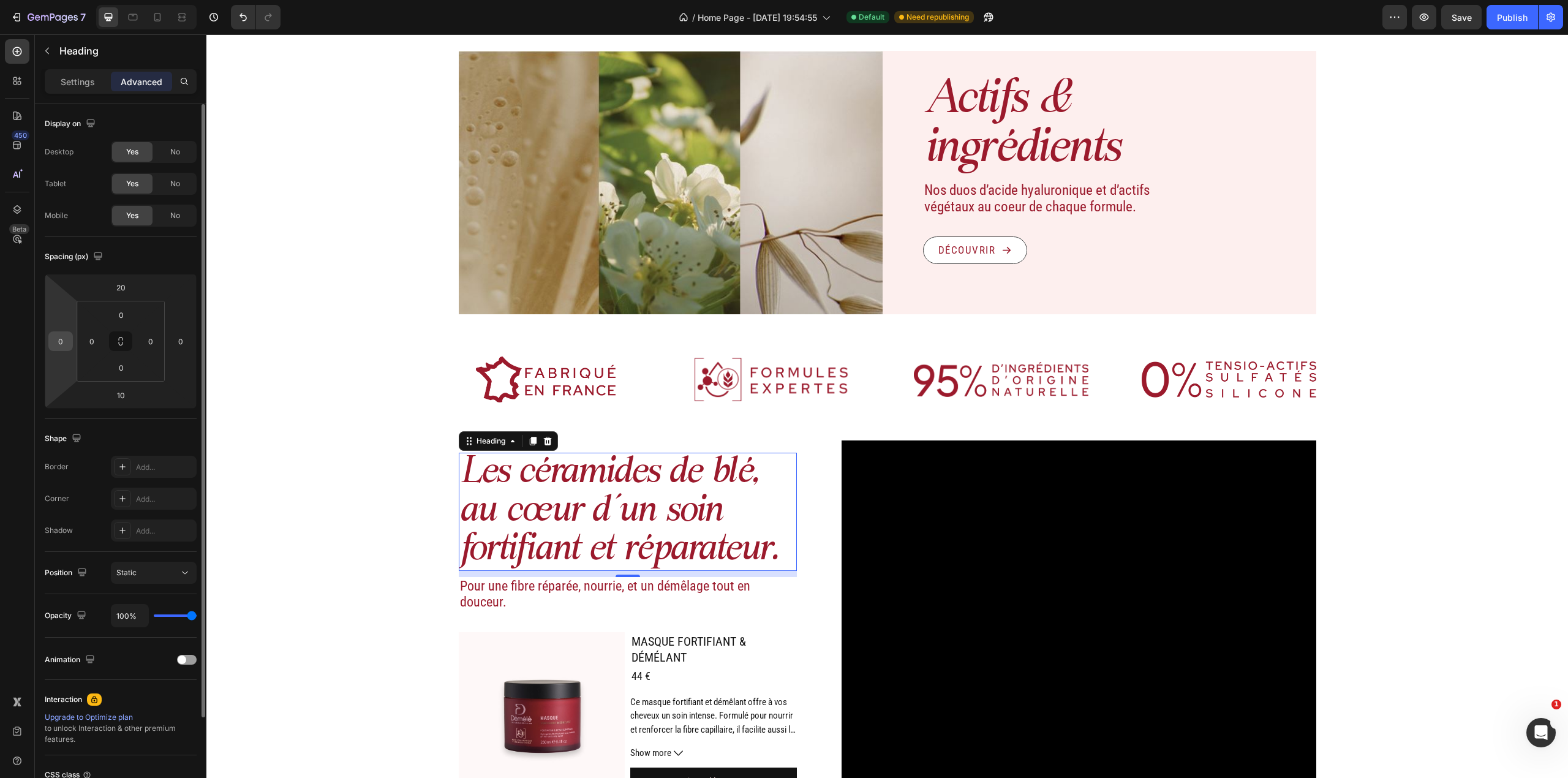
click at [63, 340] on input "0" at bounding box center [61, 341] width 18 height 18
type input "50"
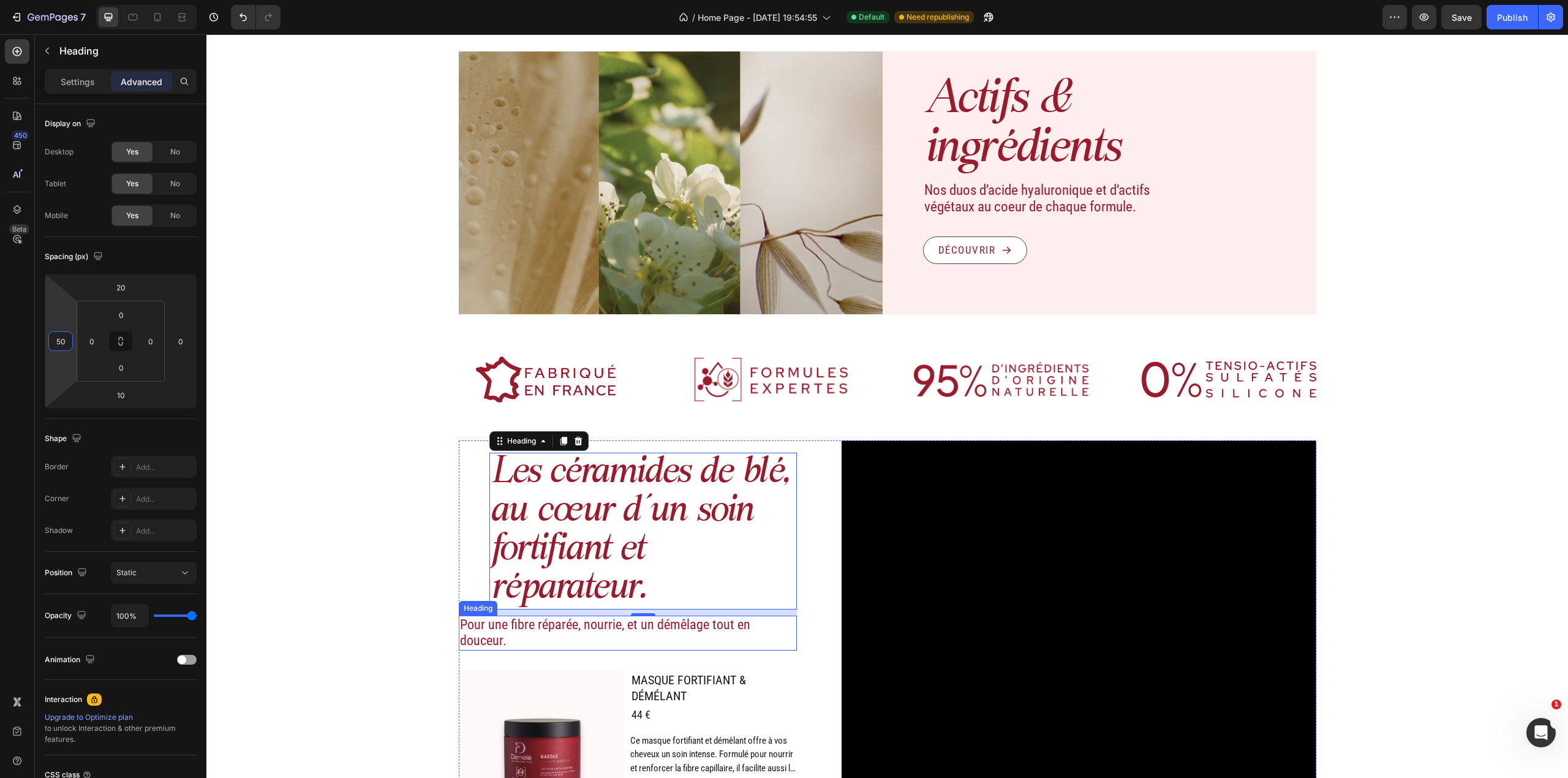
click at [471, 628] on h2 "Pour une fibre réparée, nourrie, et un démêlage tout en douceur." at bounding box center [628, 633] width 339 height 35
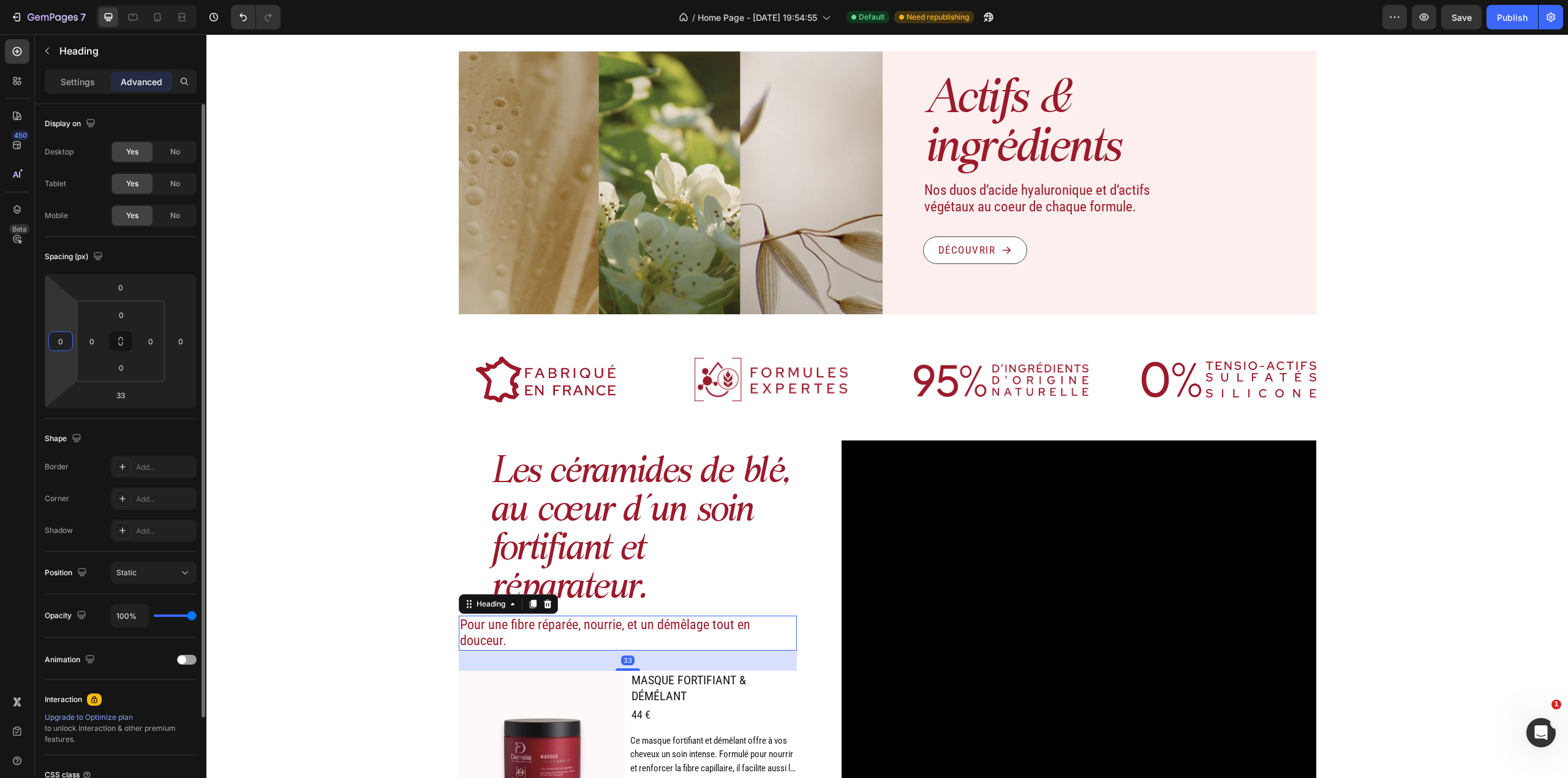
click at [64, 343] on input "0" at bounding box center [61, 341] width 18 height 18
type input "50"
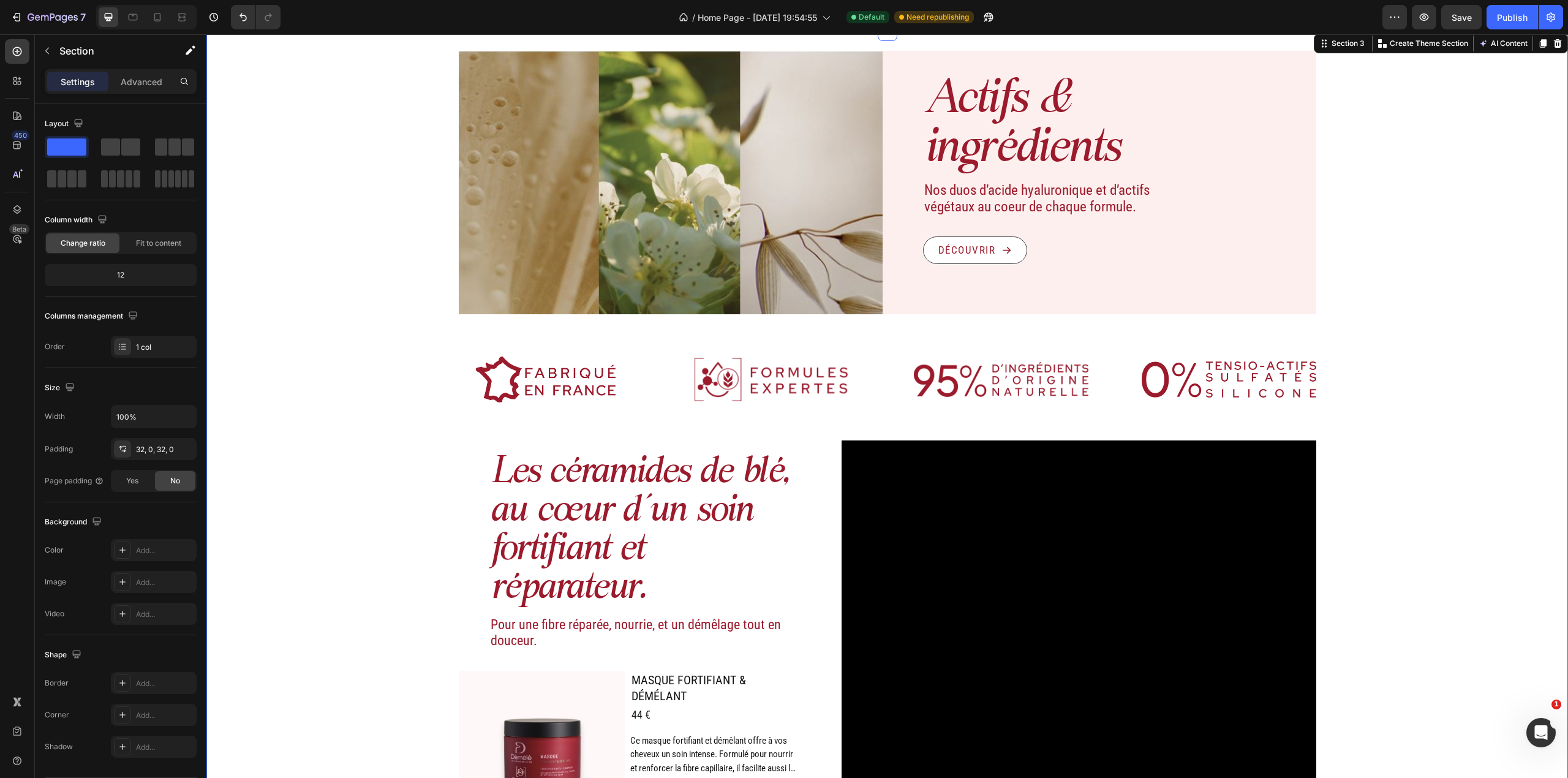
scroll to position [1225, 0]
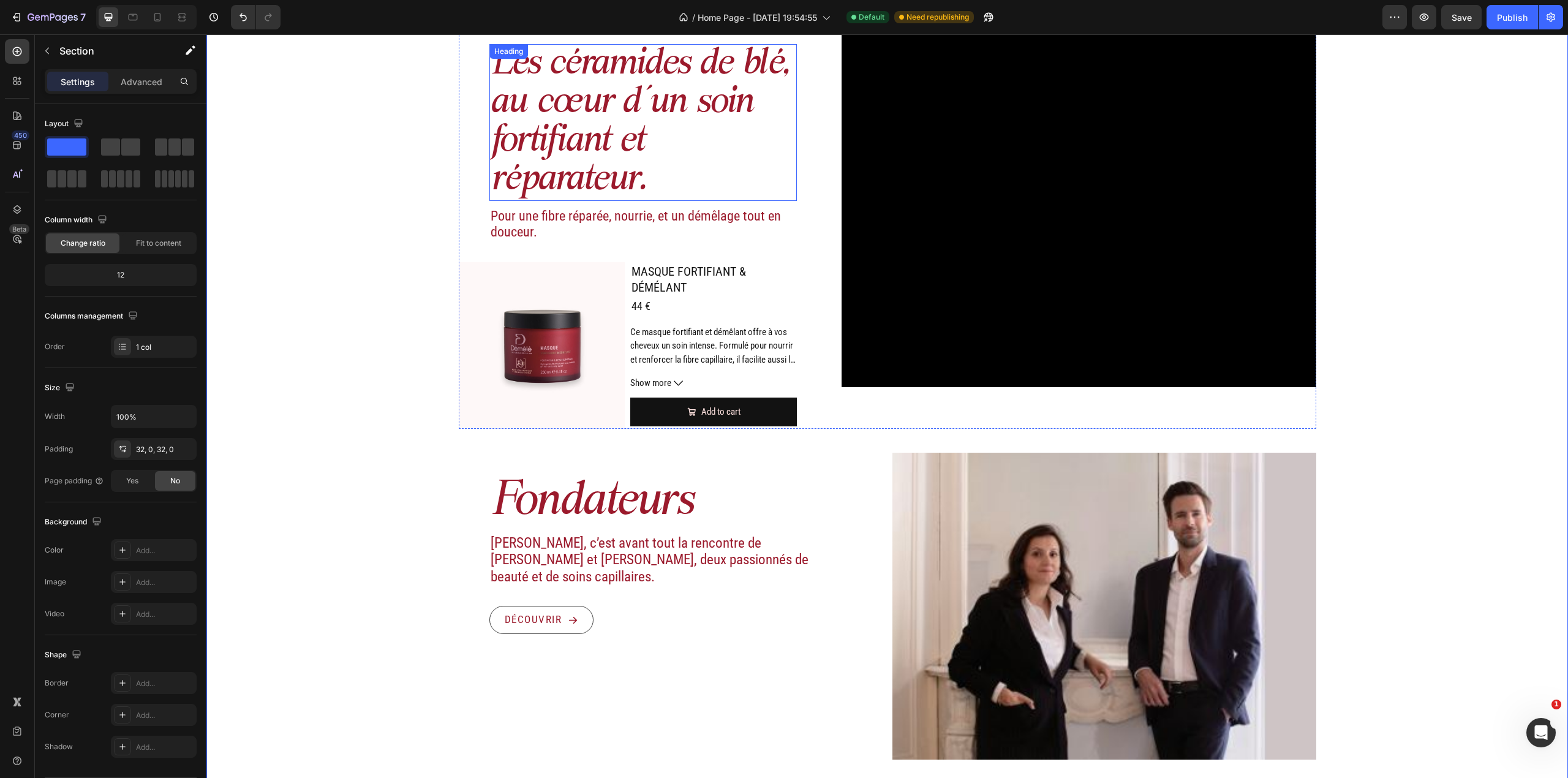
click at [589, 163] on h2 "Les céramides de blé, au cœur d’un soin fortifiant et réparateur." at bounding box center [643, 122] width 308 height 157
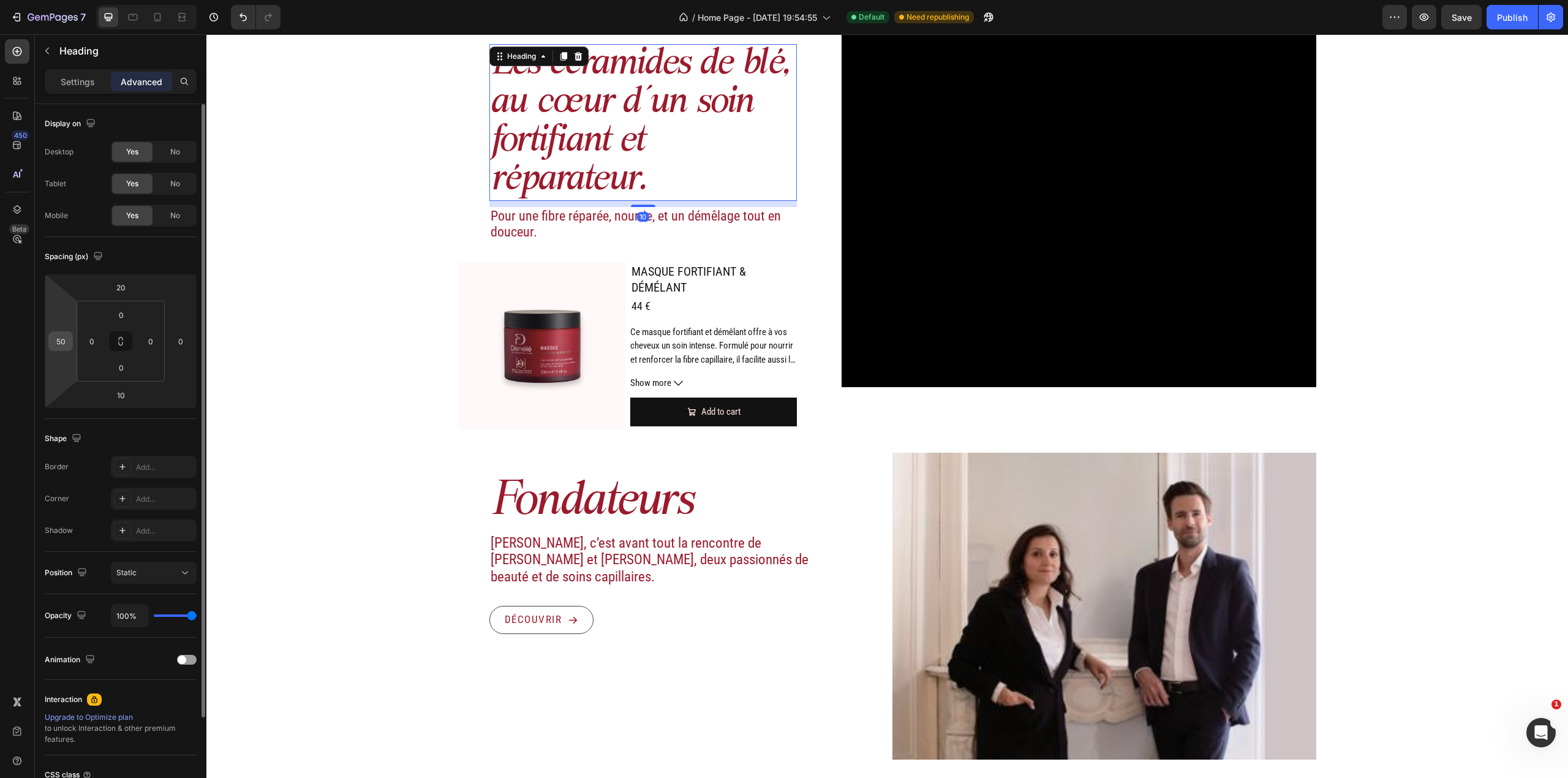
click at [72, 338] on div "50" at bounding box center [61, 341] width 25 height 19
click at [66, 339] on input "50" at bounding box center [61, 341] width 18 height 18
type input "25"
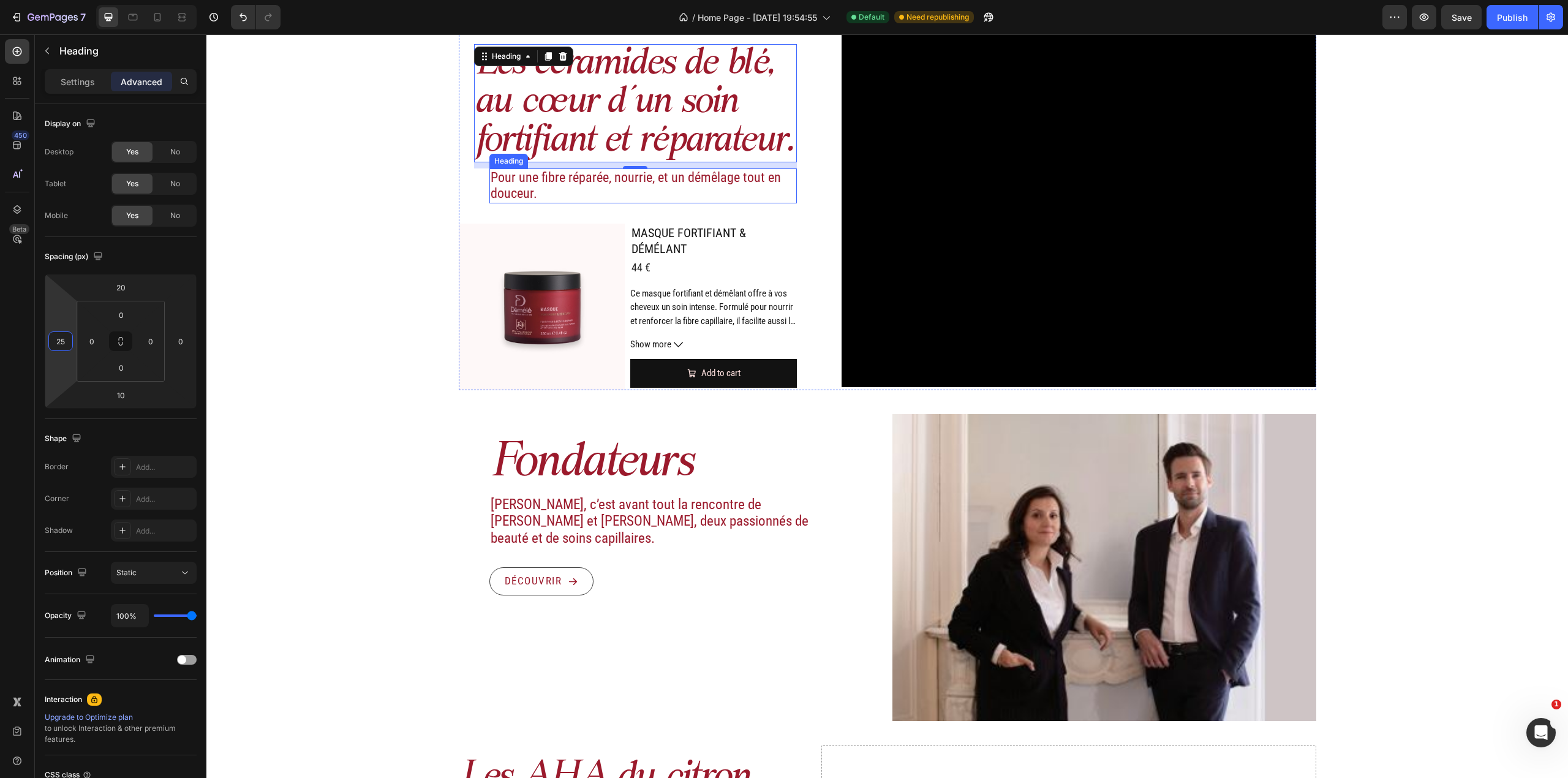
click at [489, 187] on h2 "Pour une fibre réparée, nourrie, et un démêlage tout en douceur." at bounding box center [643, 186] width 308 height 35
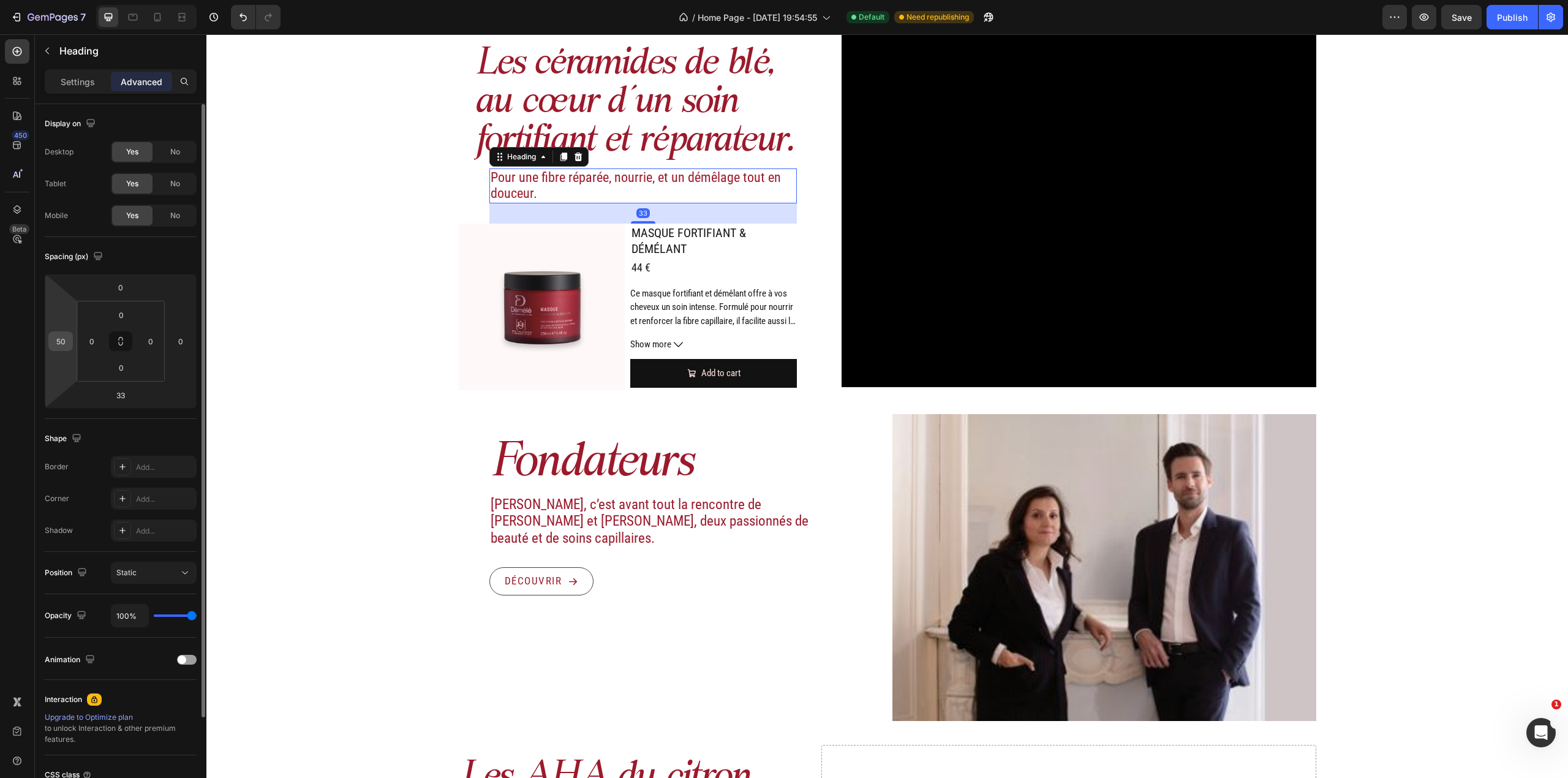
click at [68, 343] on input "50" at bounding box center [61, 341] width 18 height 18
type input "25"
click at [285, 314] on div "Image Actifs & ingrédients Heading Nos duos d’acide hyaluronique et d’actifs vé…" at bounding box center [887, 401] width 1361 height 1517
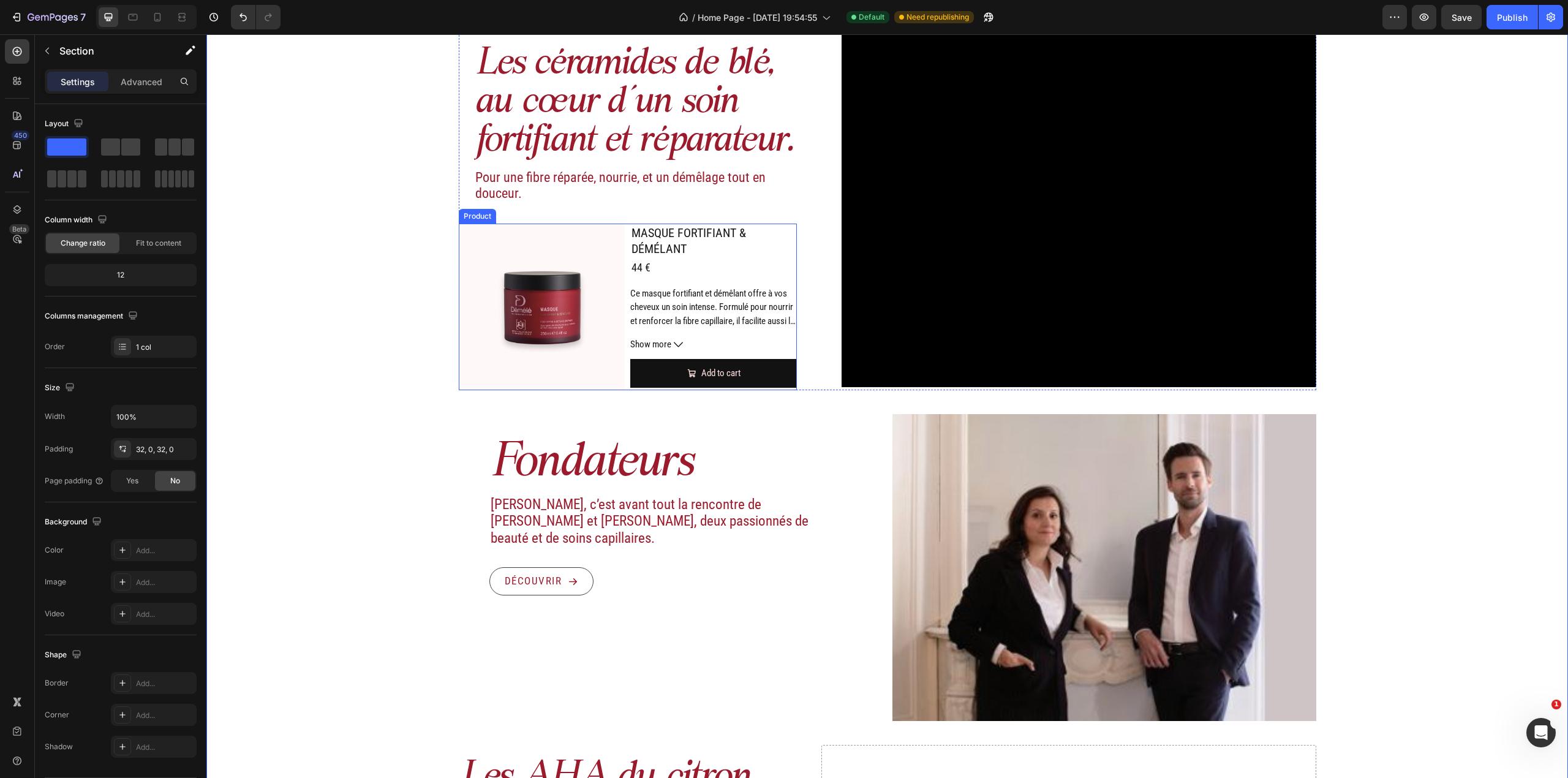
click at [787, 281] on div "MASQUE FORTIFIANT & DÉMÉLANT Product Title 44 € Product Price Product Price Row…" at bounding box center [713, 307] width 167 height 167
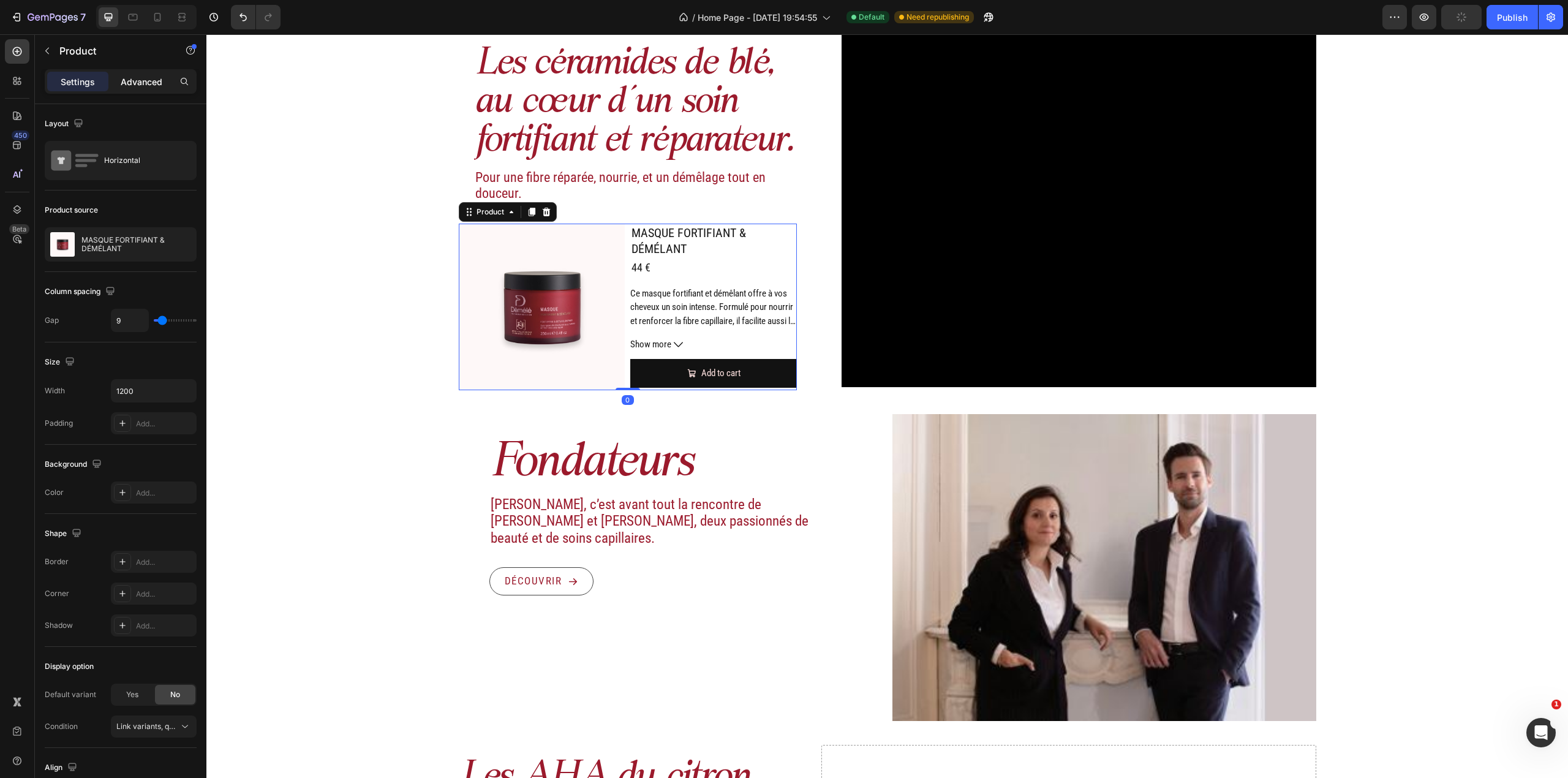
click at [152, 77] on p "Advanced" at bounding box center [141, 82] width 42 height 13
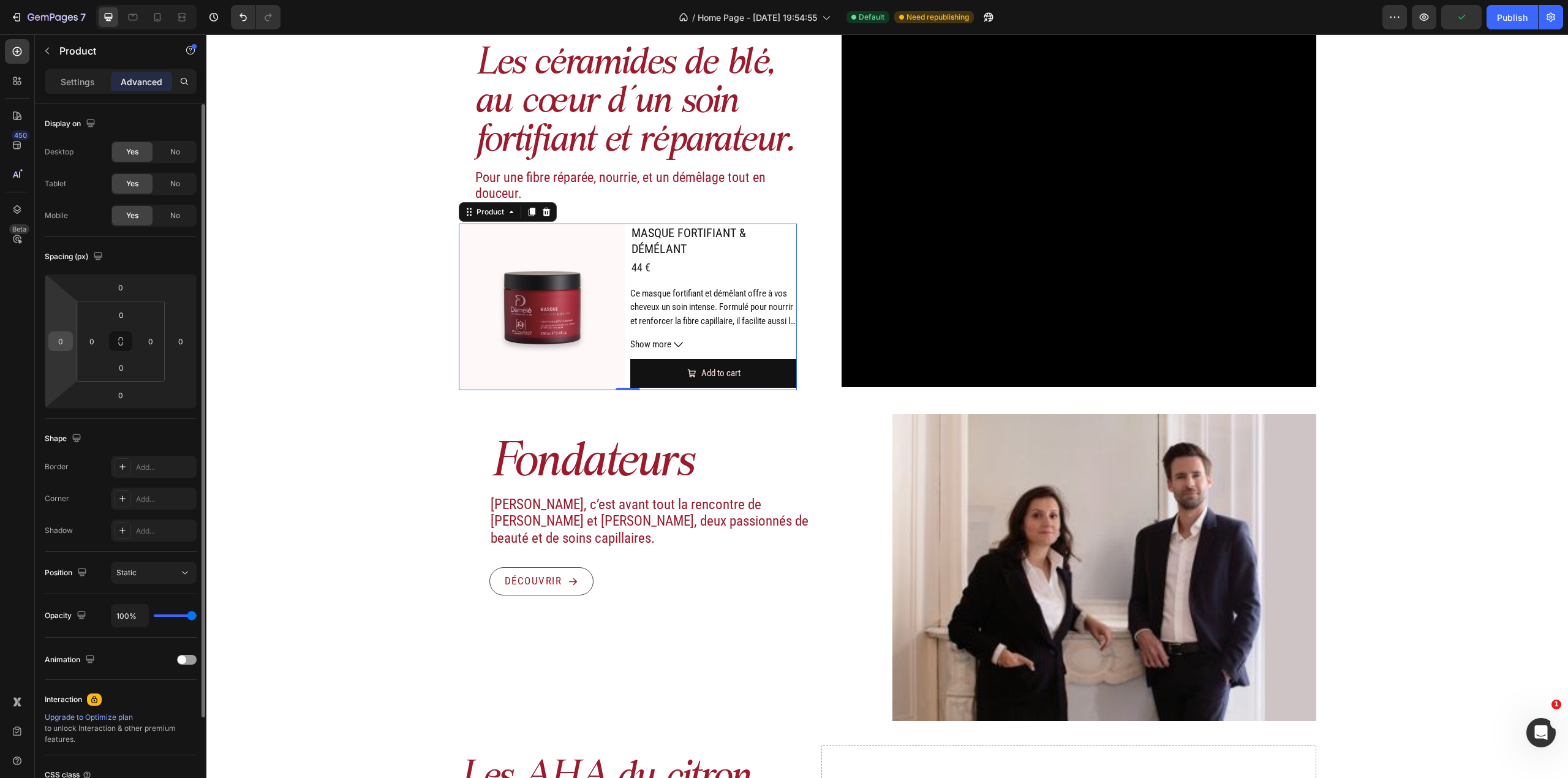
click at [60, 340] on input "0" at bounding box center [61, 341] width 18 height 18
type input "25"
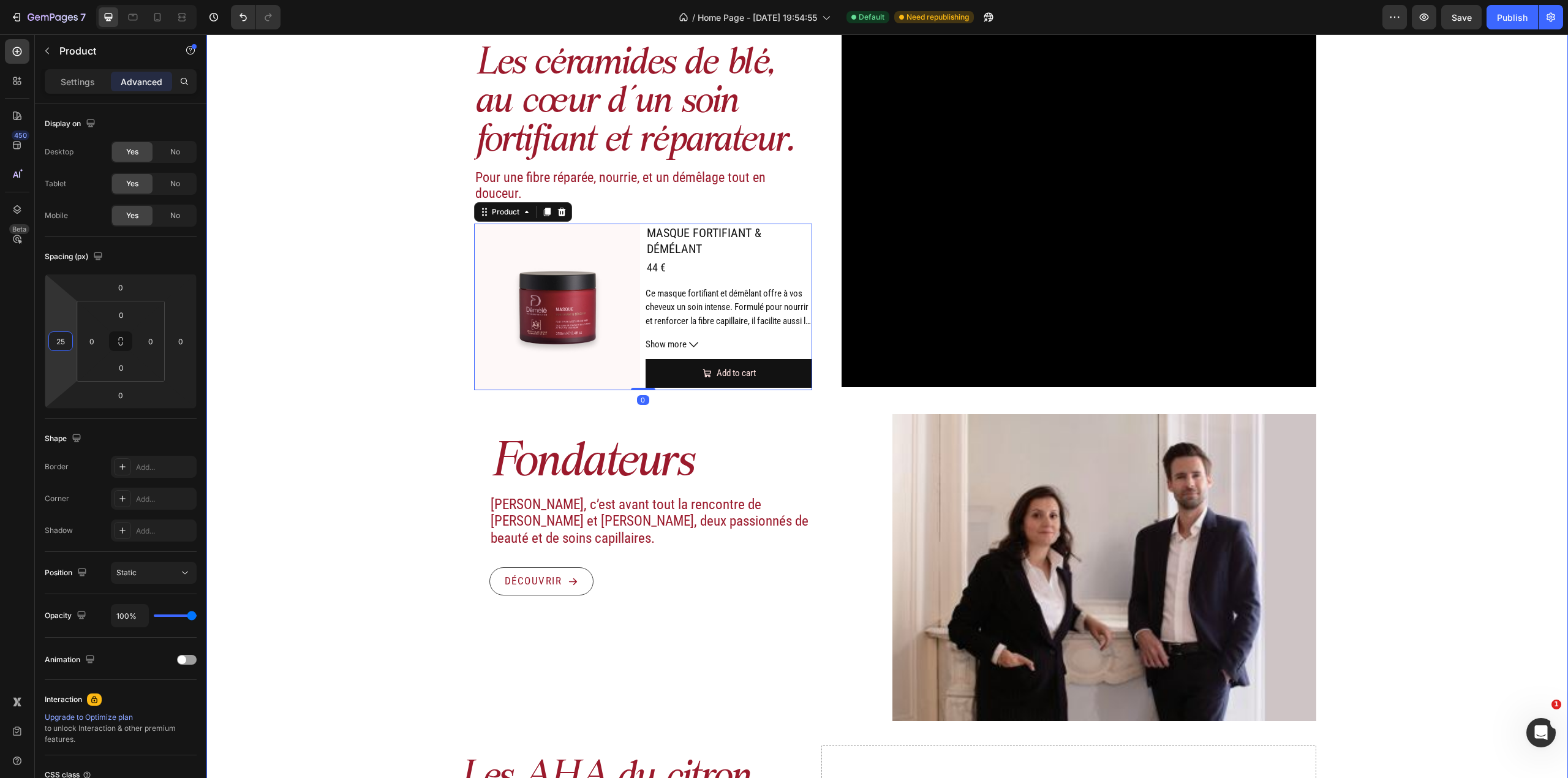
click at [297, 280] on div "Image Actifs & ingrédients Heading Nos duos d’acide hyaluronique et d’actifs vé…" at bounding box center [887, 401] width 1361 height 1517
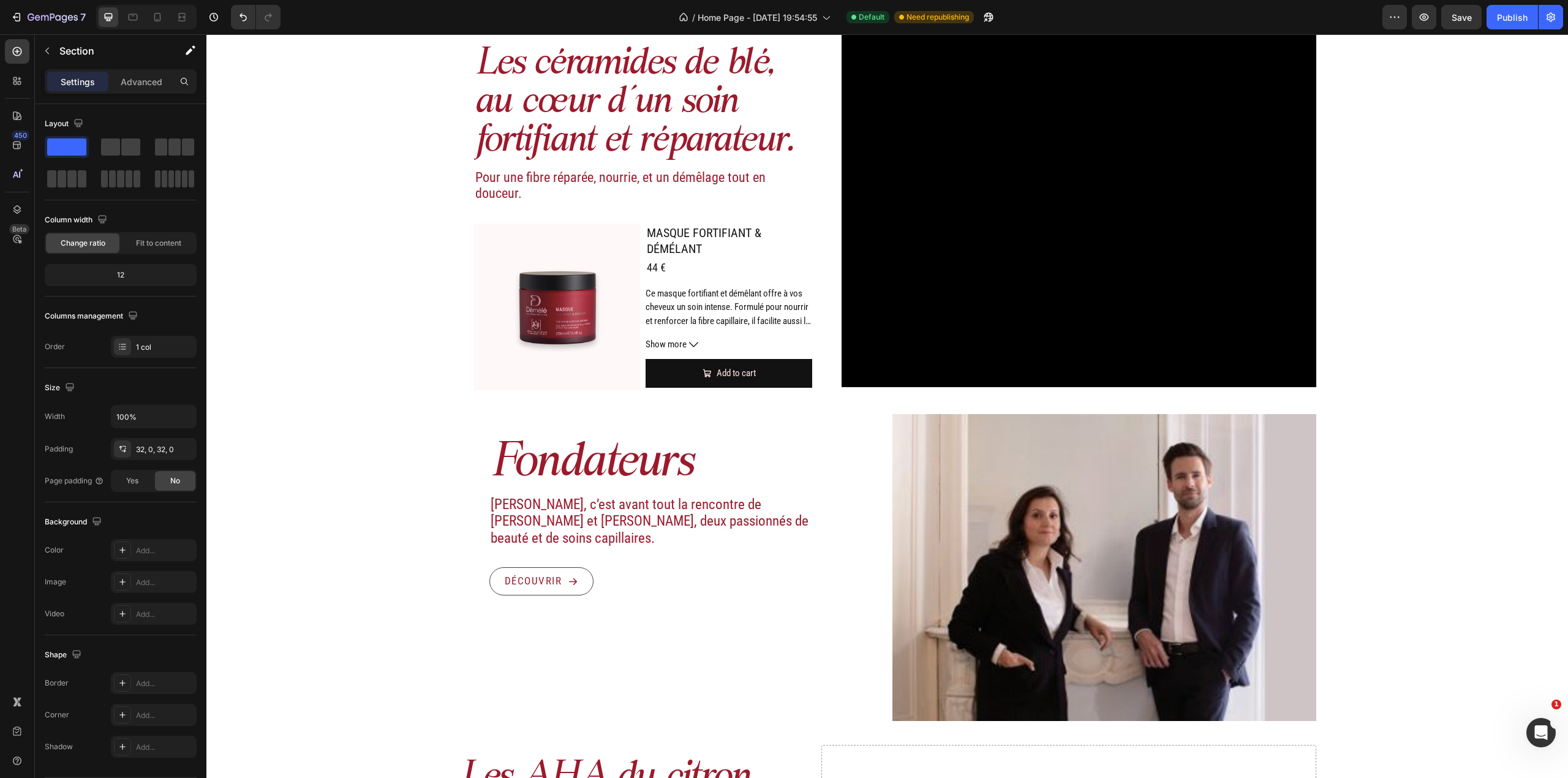
scroll to position [1633, 0]
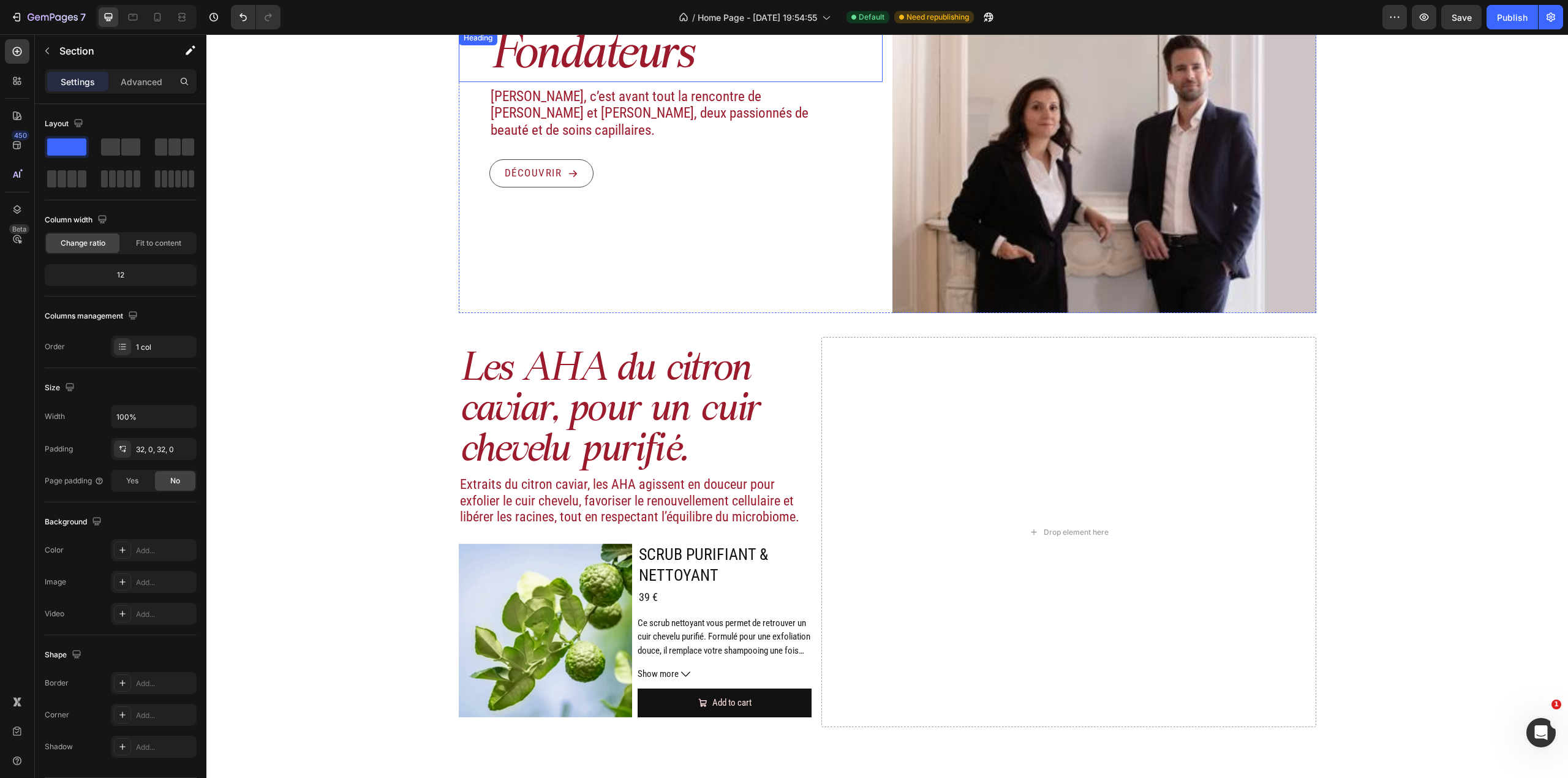
click at [591, 69] on h2 "Fondateurs" at bounding box center [686, 56] width 393 height 52
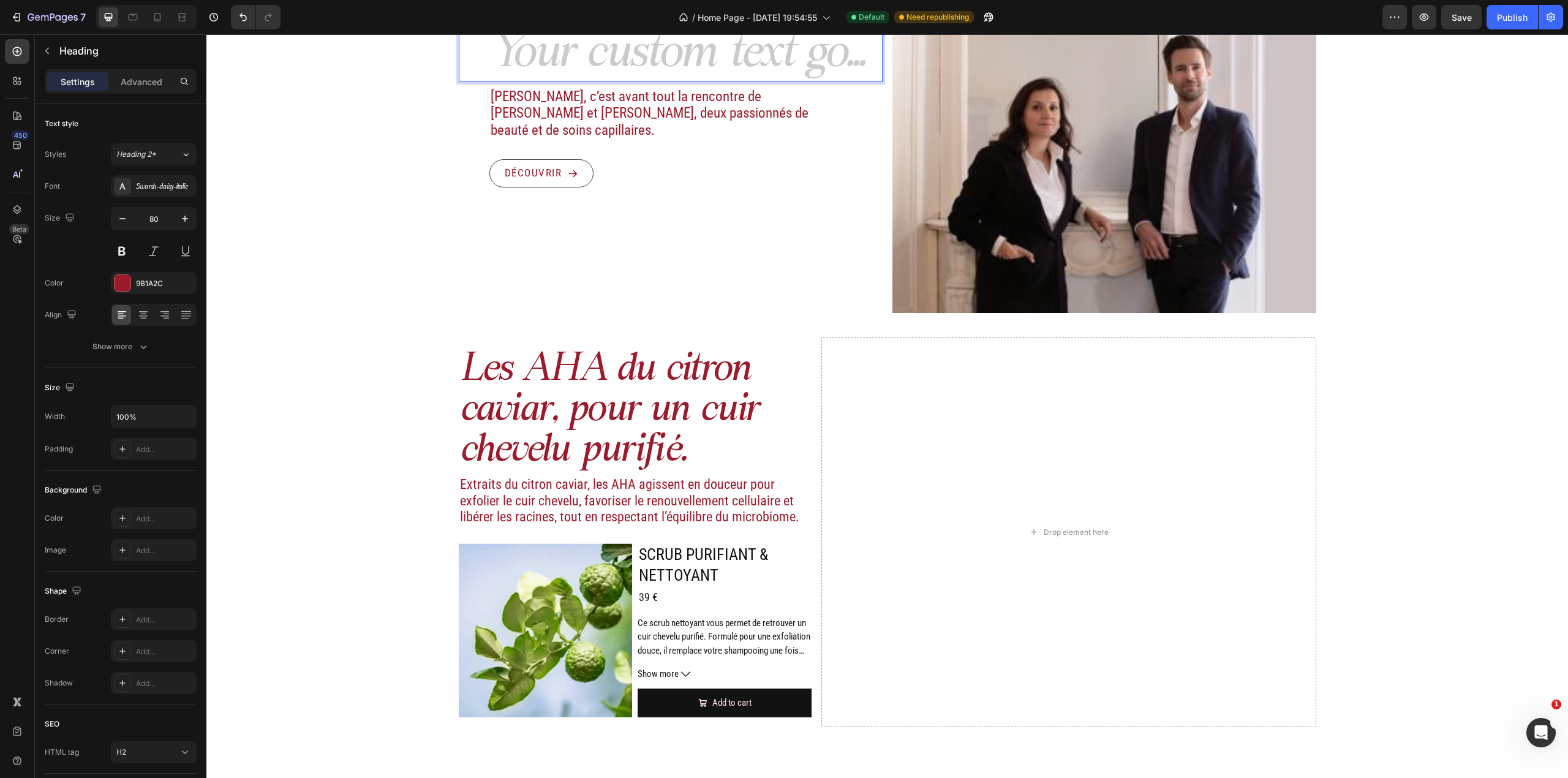
scroll to position [1618, 0]
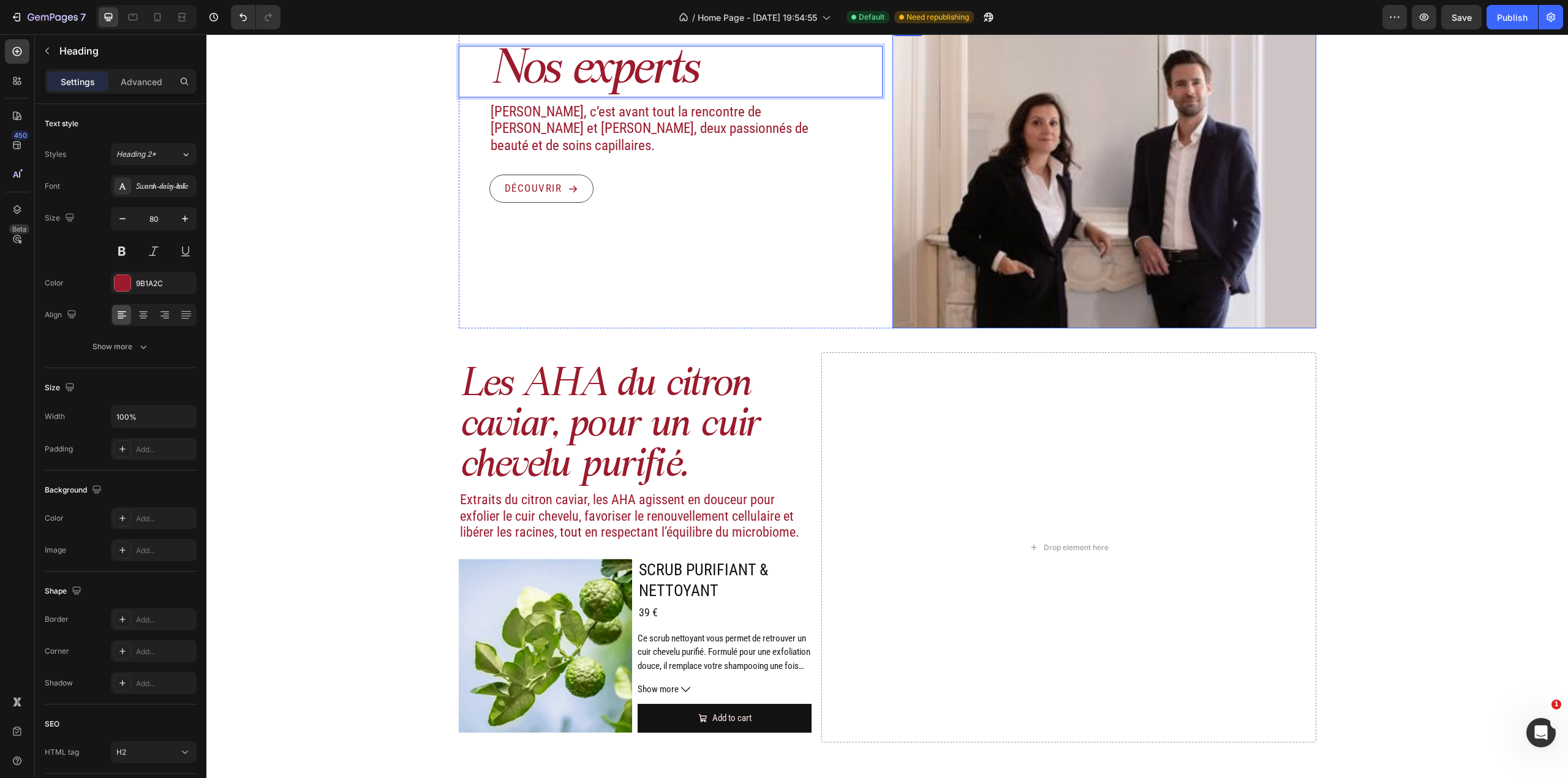
click at [957, 177] on img at bounding box center [1104, 174] width 424 height 307
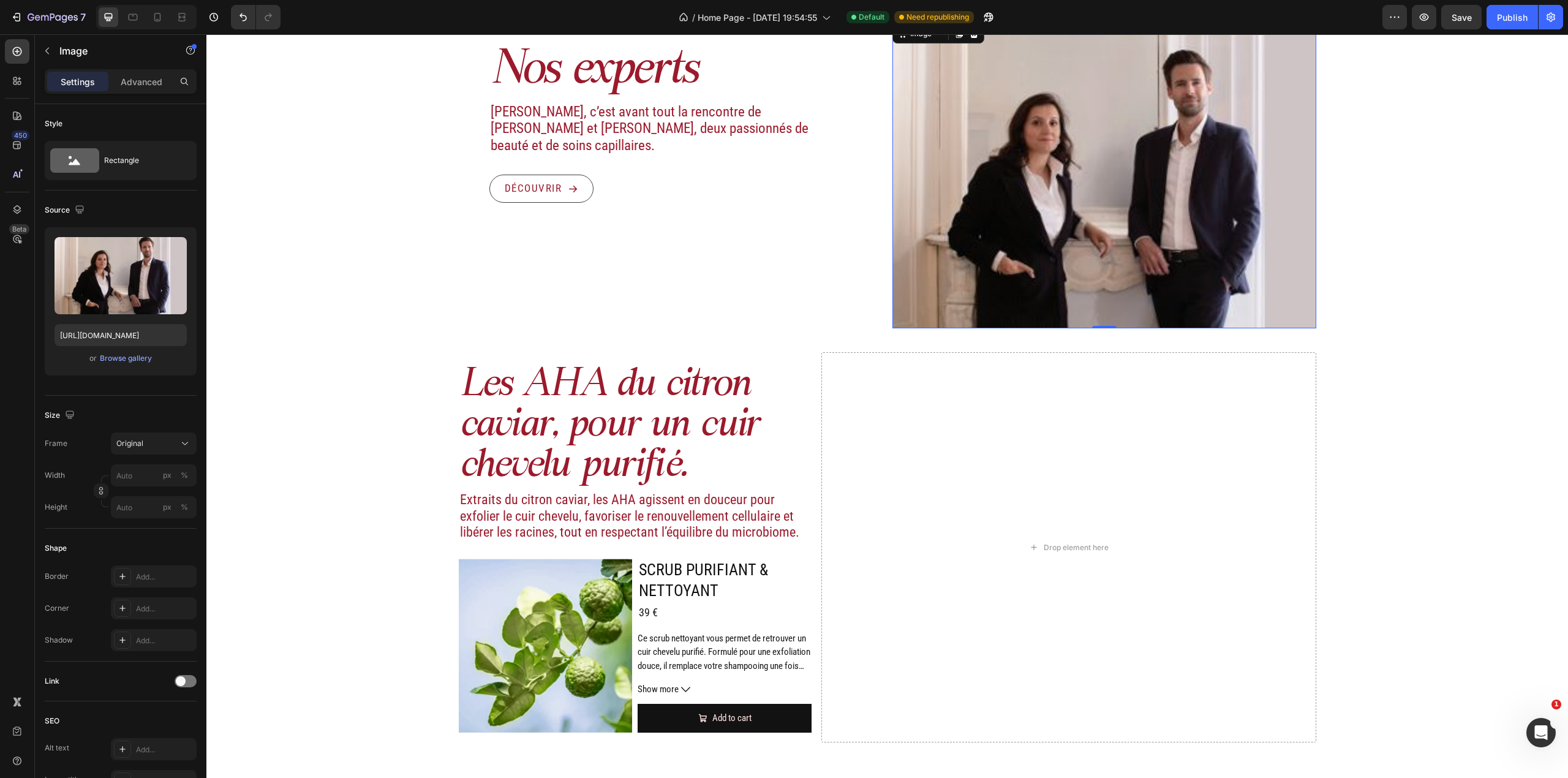
click at [979, 190] on img at bounding box center [1104, 174] width 424 height 307
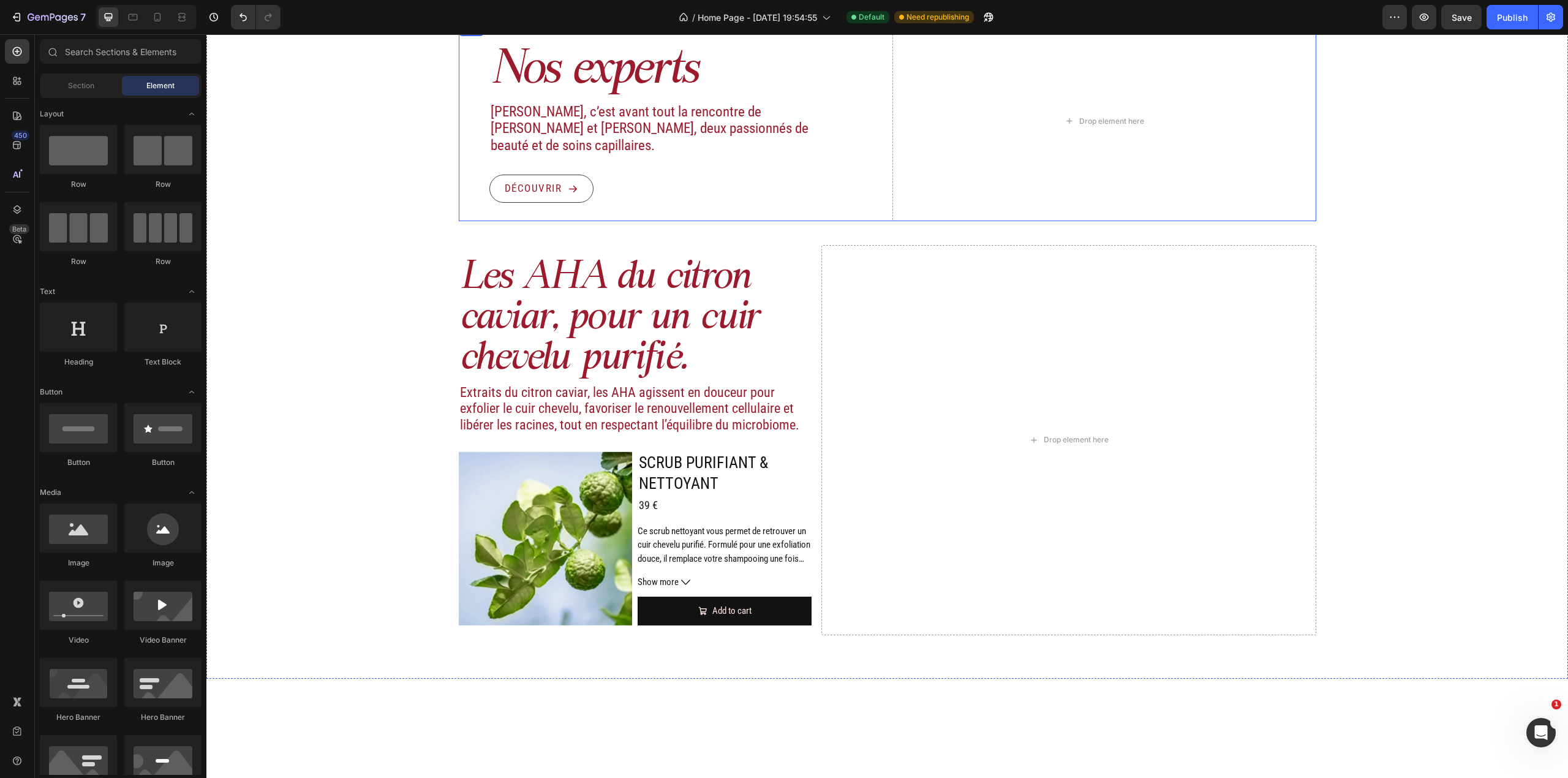
scroll to position [1209, 0]
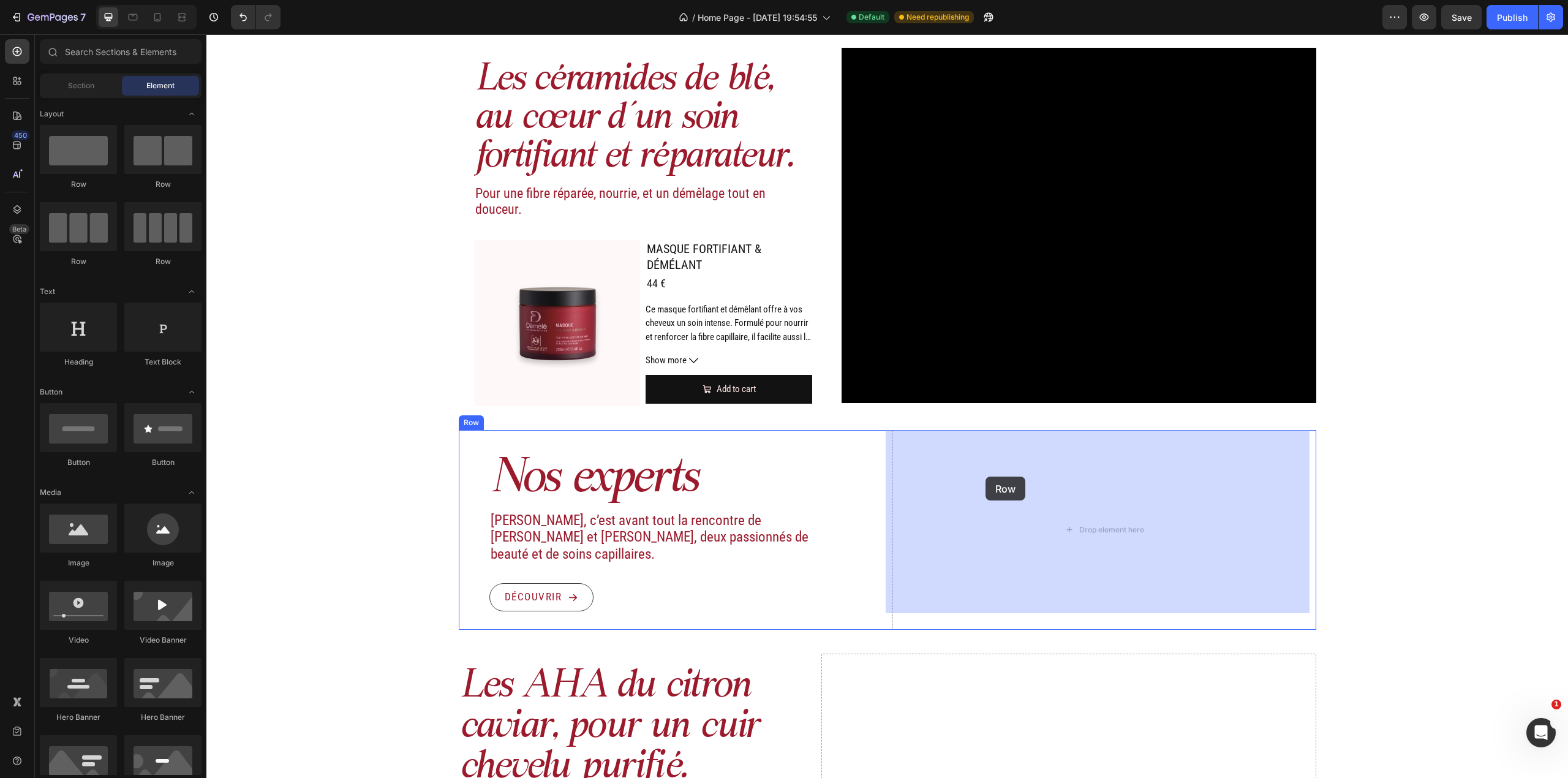
drag, startPoint x: 289, startPoint y: 278, endPoint x: 986, endPoint y: 476, distance: 724.6
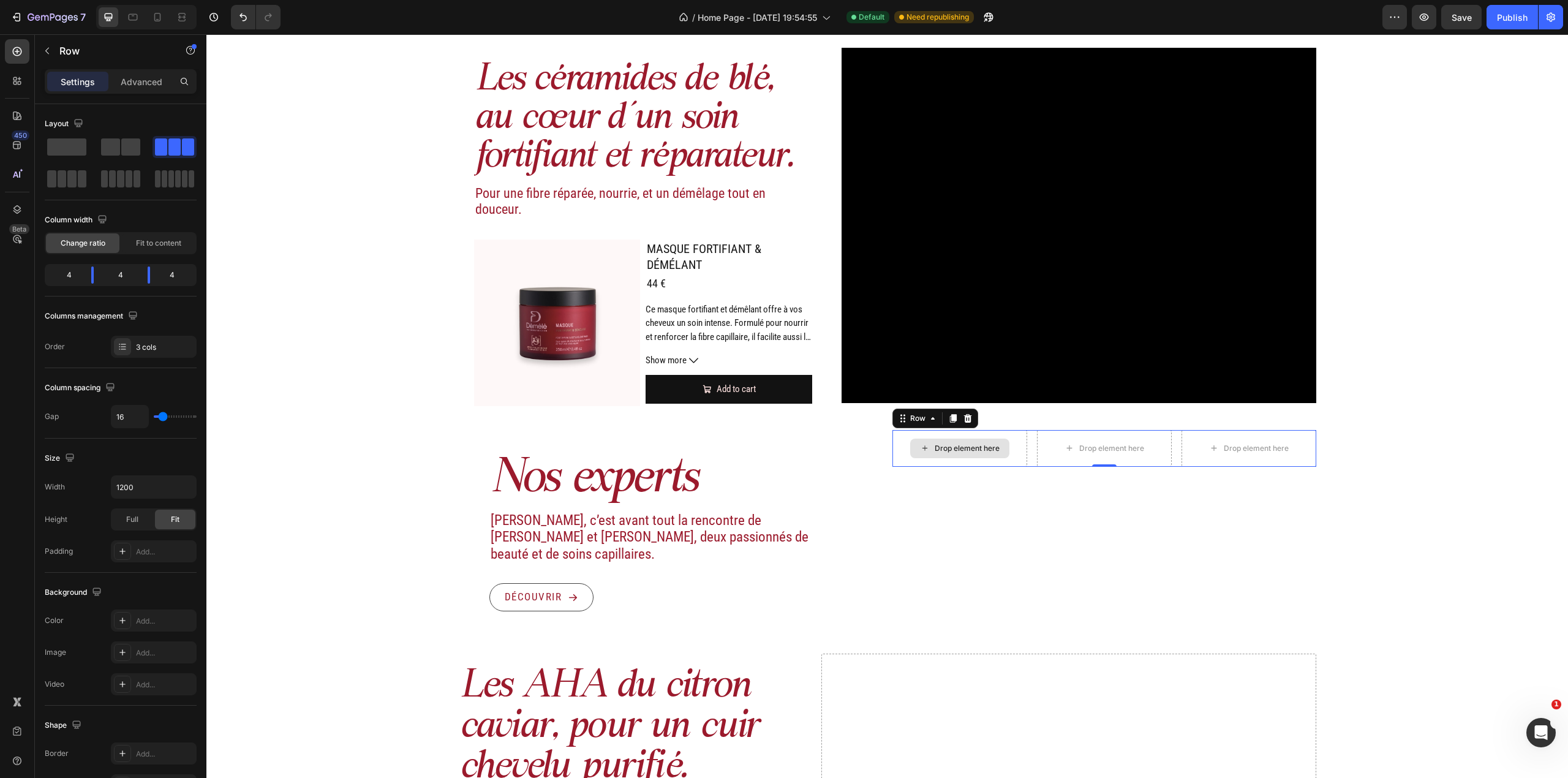
click at [954, 449] on div "Drop element here" at bounding box center [967, 448] width 65 height 10
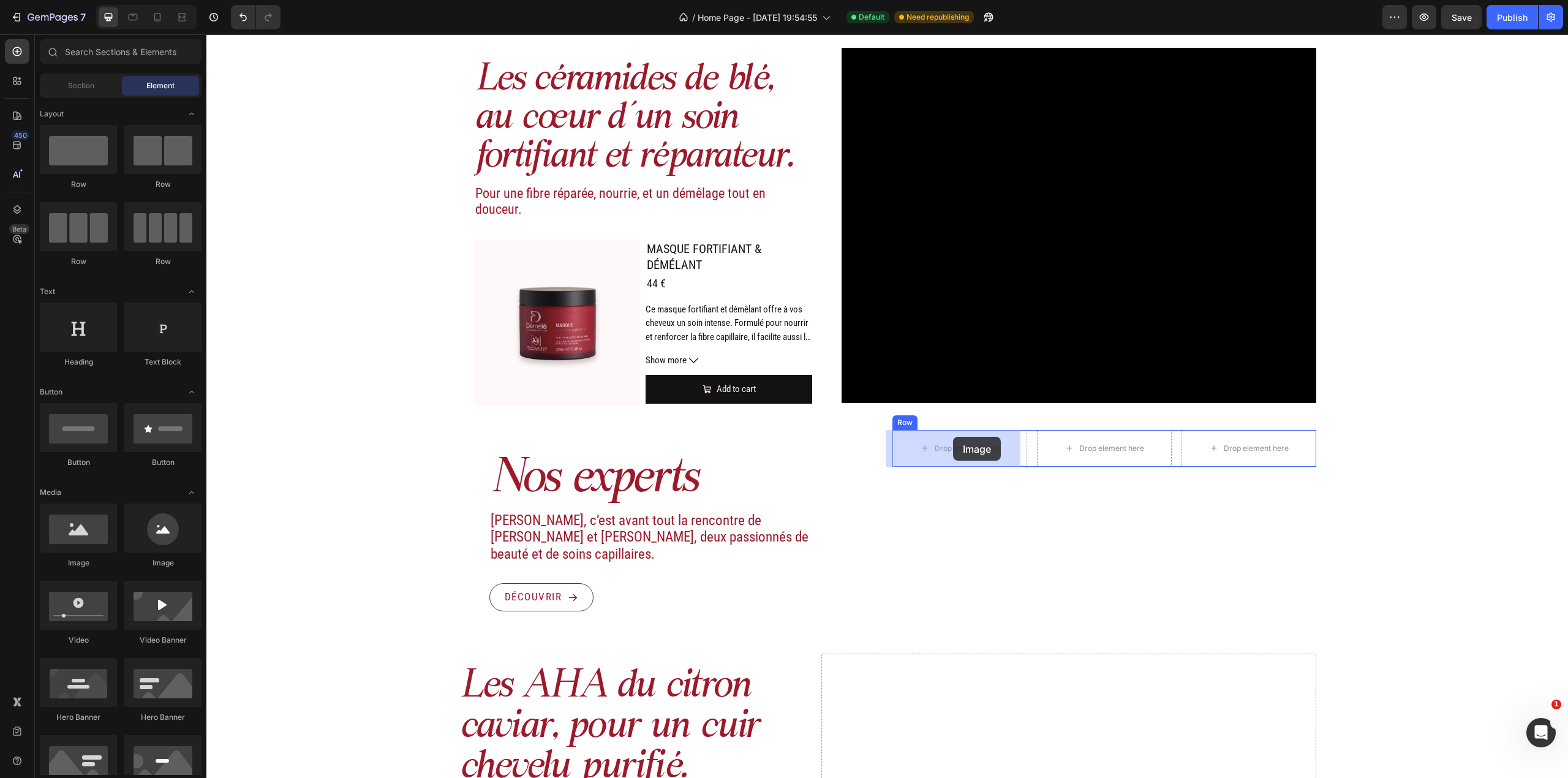
drag, startPoint x: 294, startPoint y: 572, endPoint x: 953, endPoint y: 437, distance: 672.7
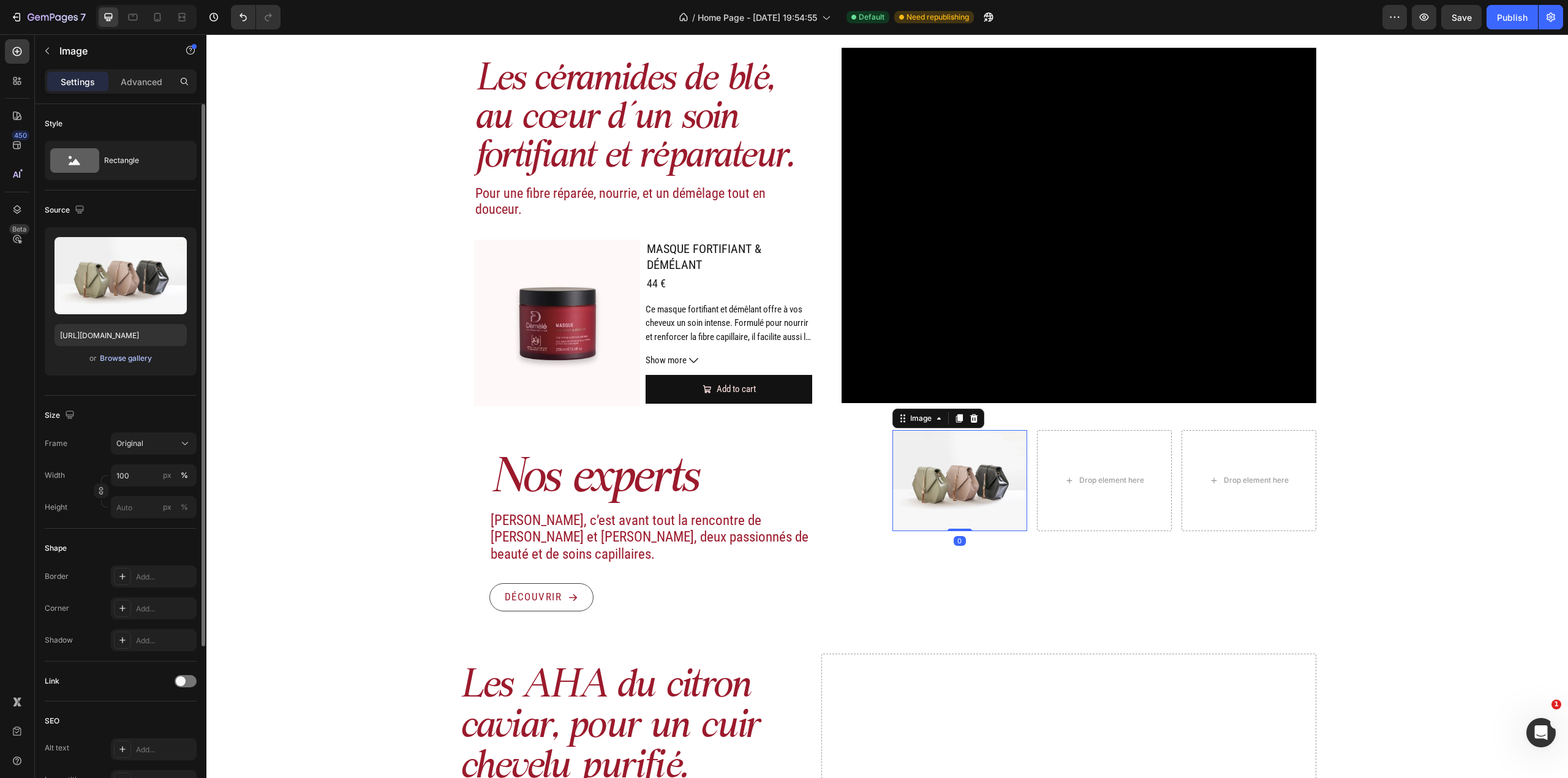
click at [126, 356] on div "Browse gallery" at bounding box center [126, 358] width 52 height 11
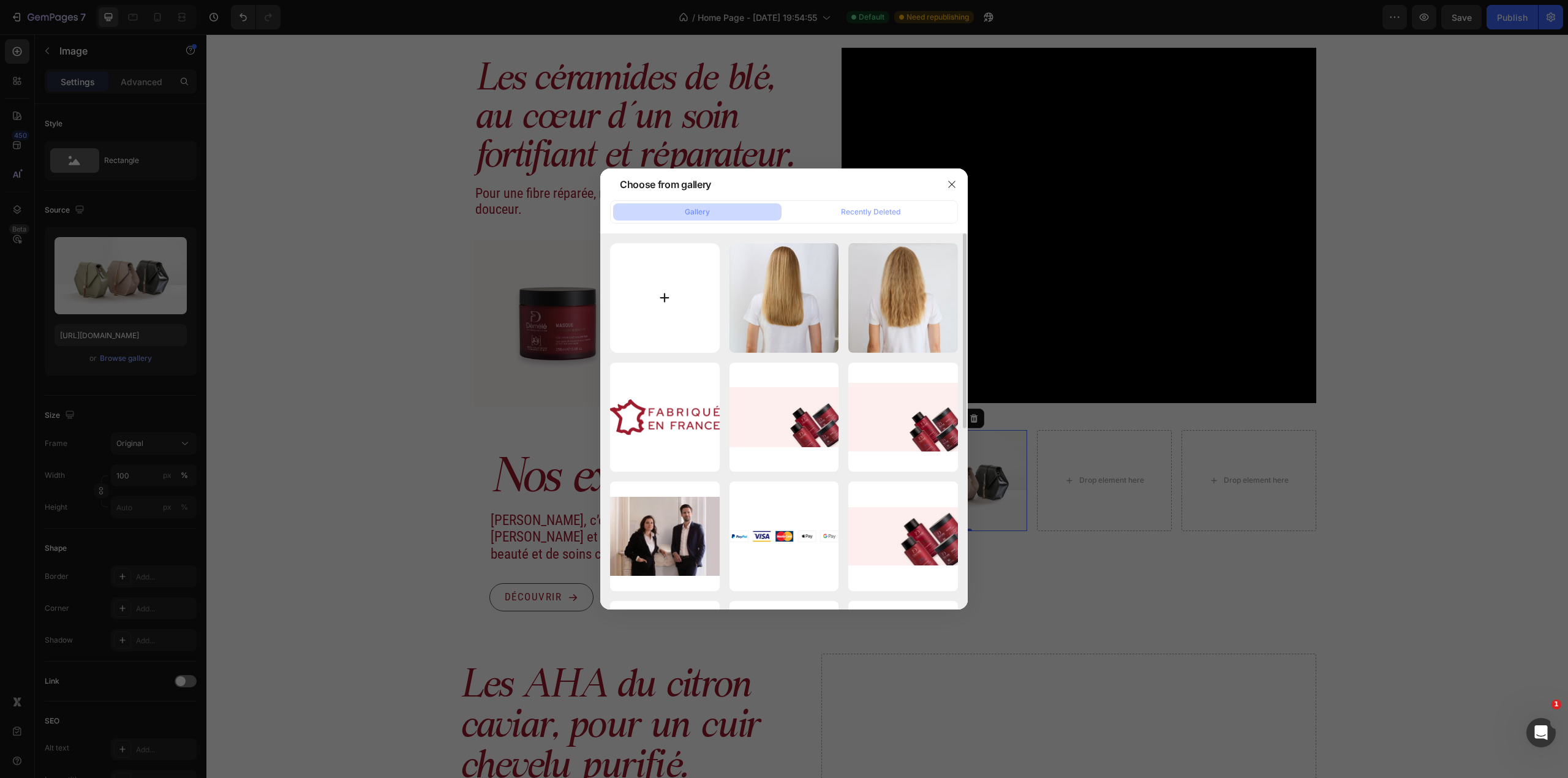
click at [658, 285] on input "file" at bounding box center [665, 298] width 110 height 110
type input "C:\fakepath\essaie draft_MG_2976.jpg"
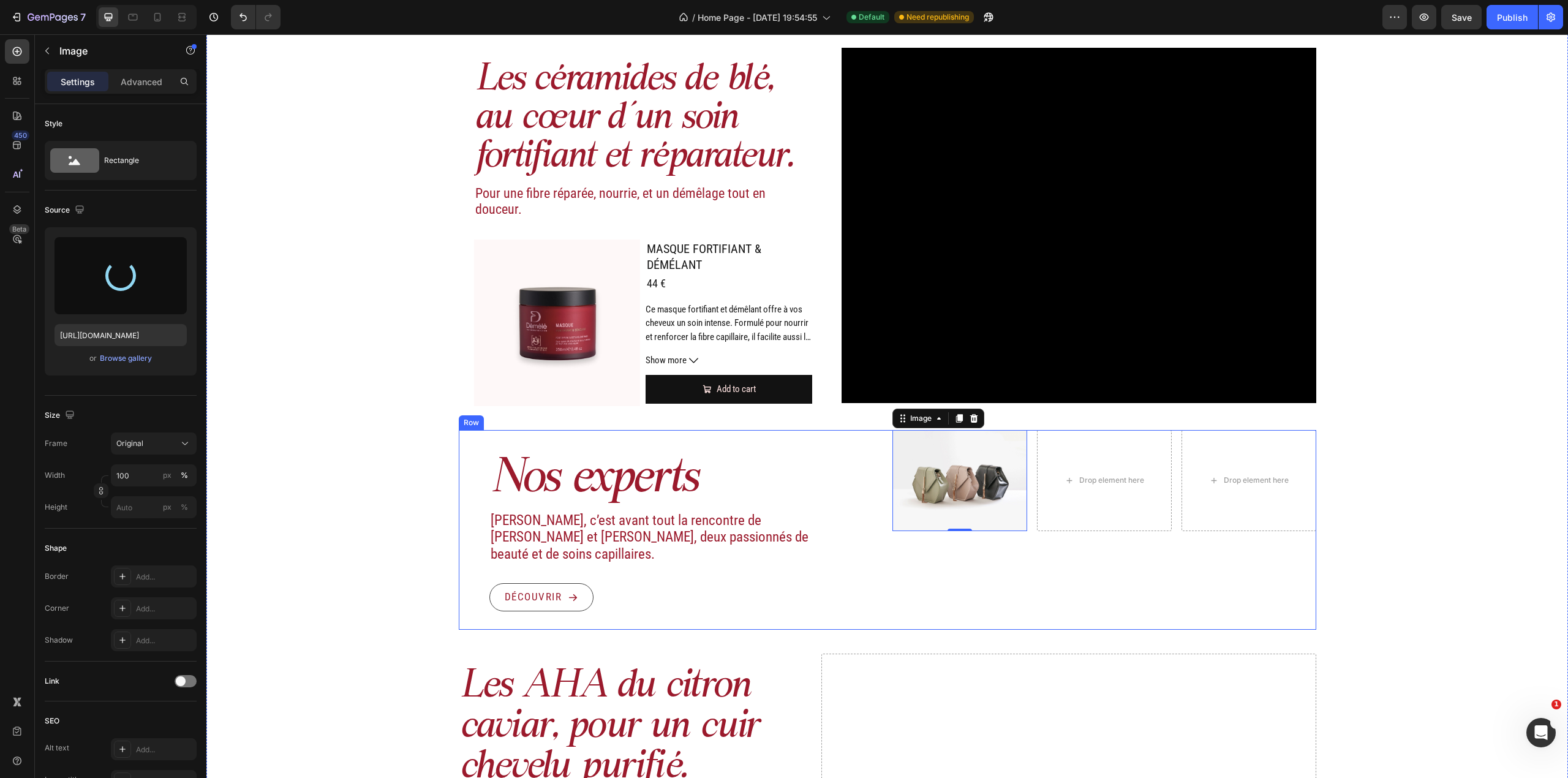
type input "https://cdn.shopify.com/s/files/1/0726/4246/1961/files/gempages_531459662973764…"
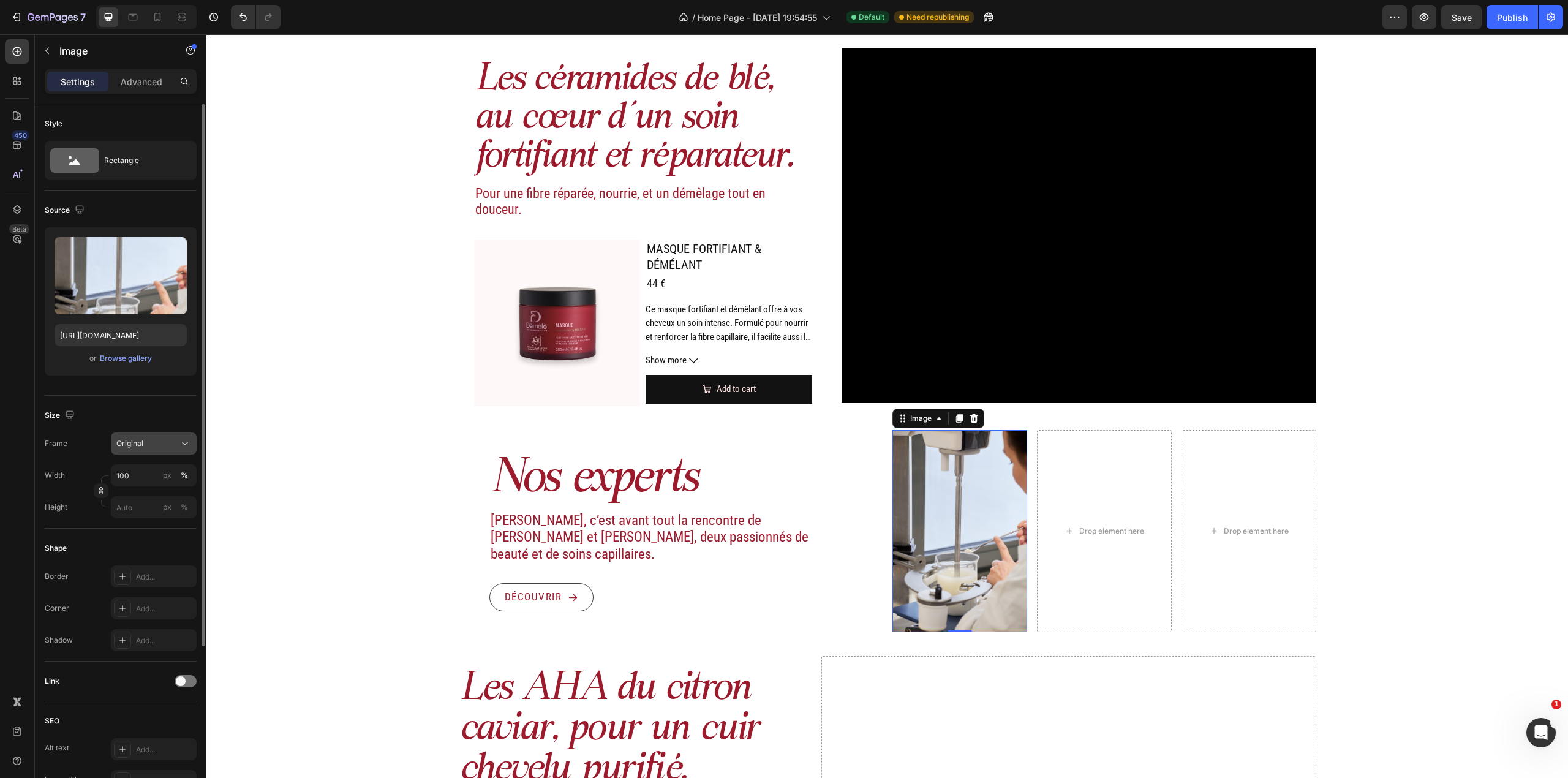
click at [158, 446] on div "Original" at bounding box center [146, 443] width 60 height 11
click at [160, 490] on div "Vertical" at bounding box center [143, 496] width 98 height 23
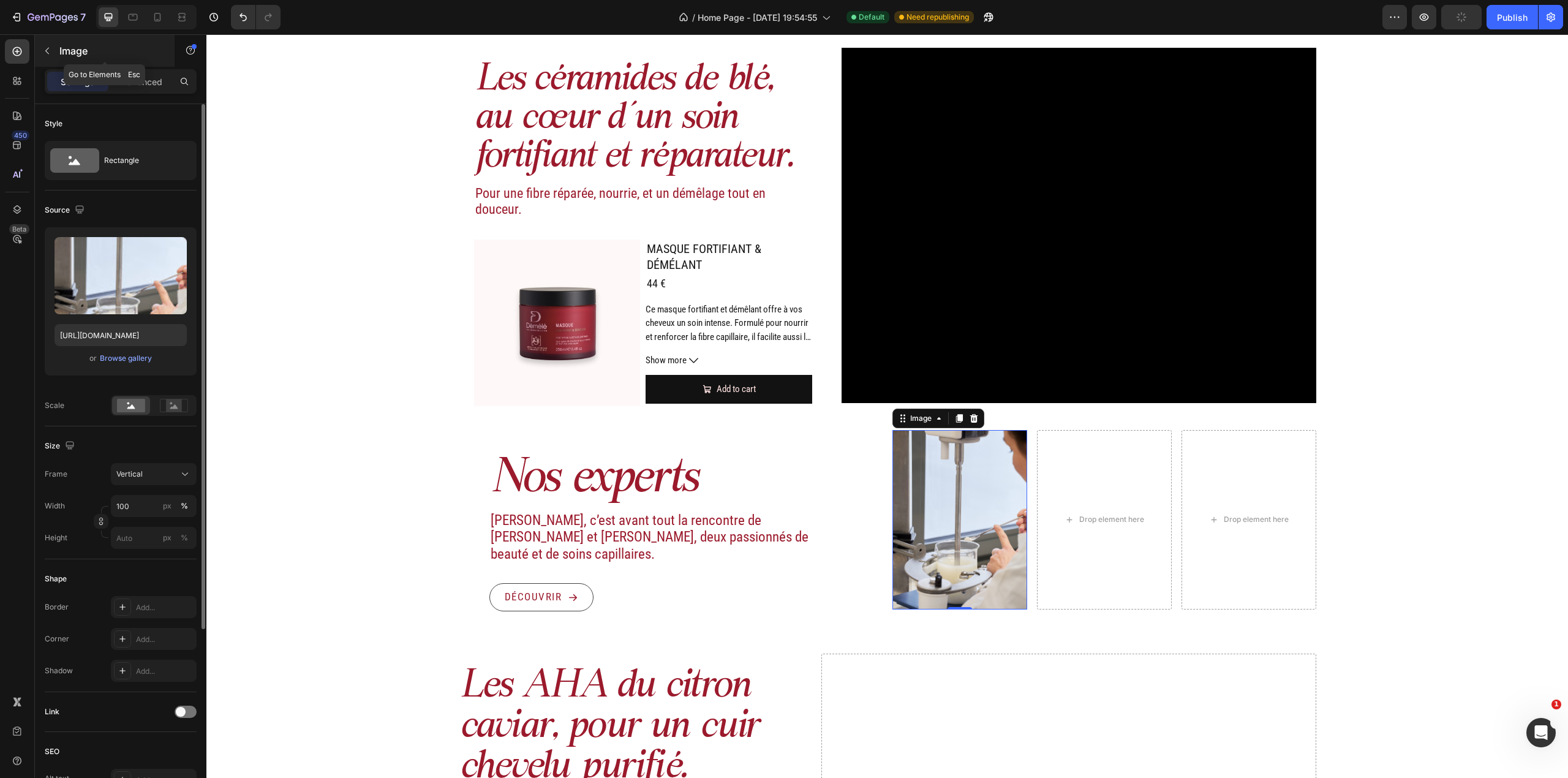
click at [45, 49] on icon "button" at bounding box center [46, 50] width 10 height 10
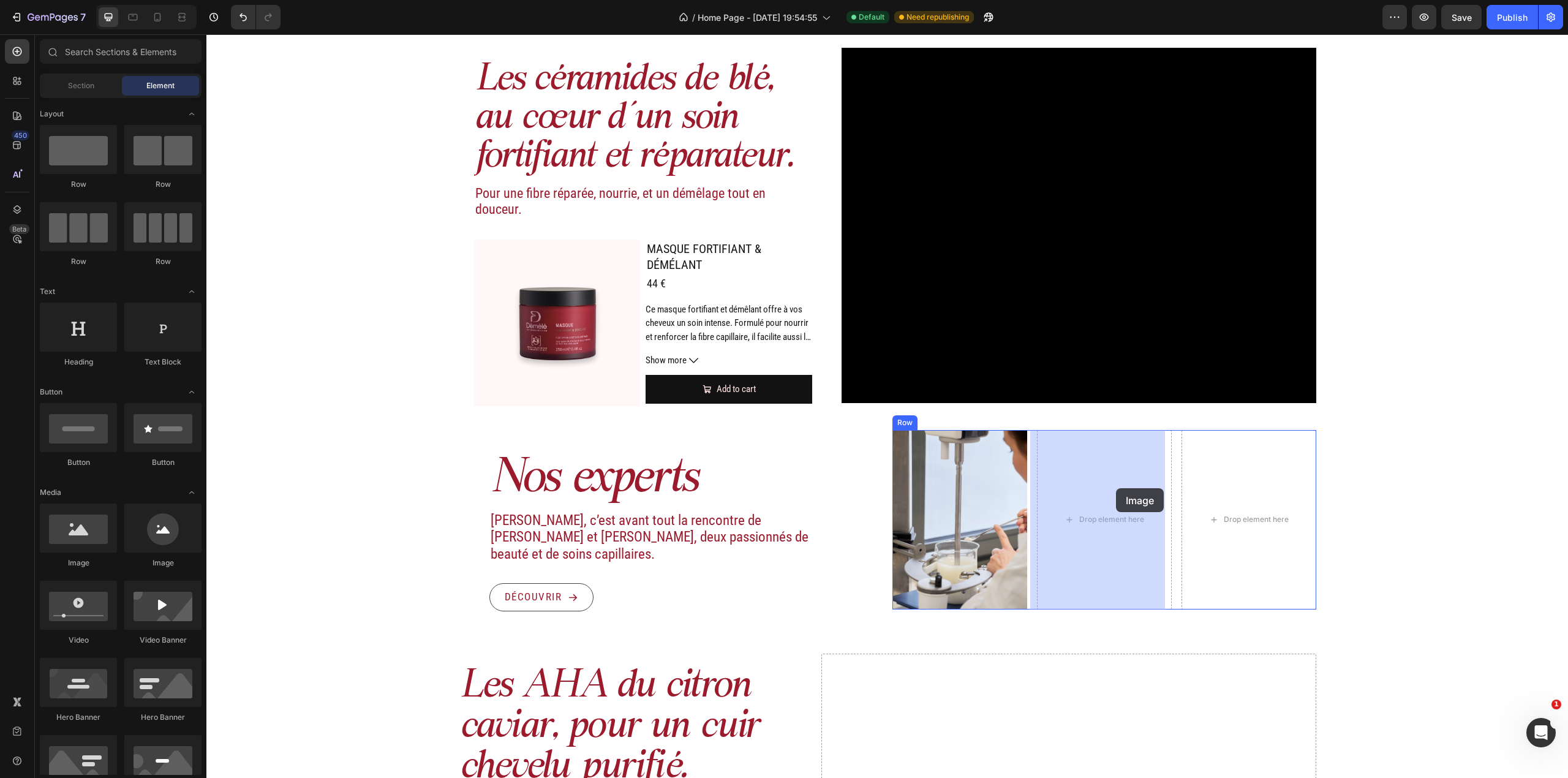
drag, startPoint x: 324, startPoint y: 568, endPoint x: 1116, endPoint y: 488, distance: 796.0
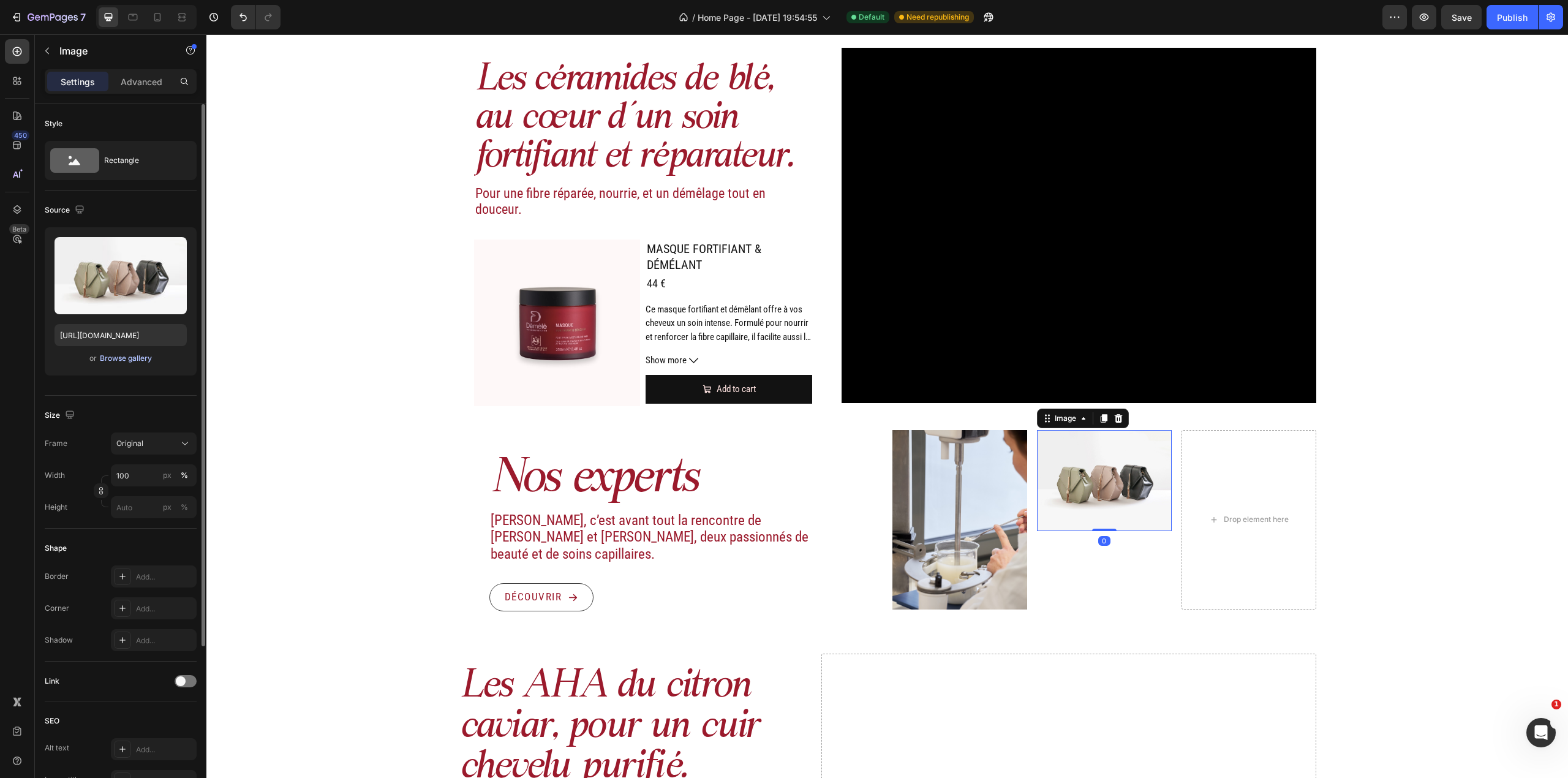
click at [133, 364] on button "Browse gallery" at bounding box center [126, 358] width 54 height 12
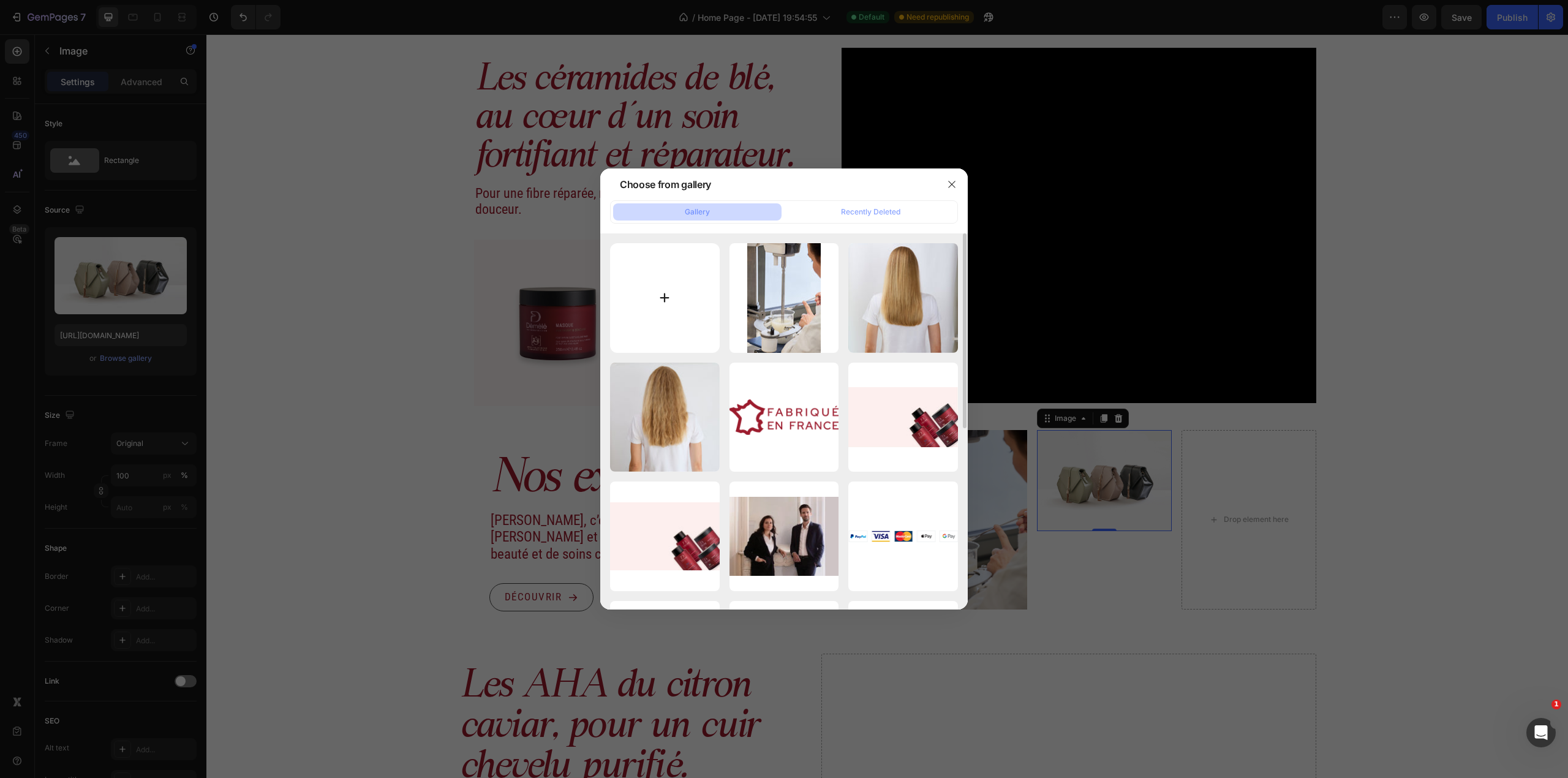
click at [675, 285] on input "file" at bounding box center [665, 298] width 110 height 110
type input "C:\fakepath\high res final crop solange face out_MG_3514.jpg"
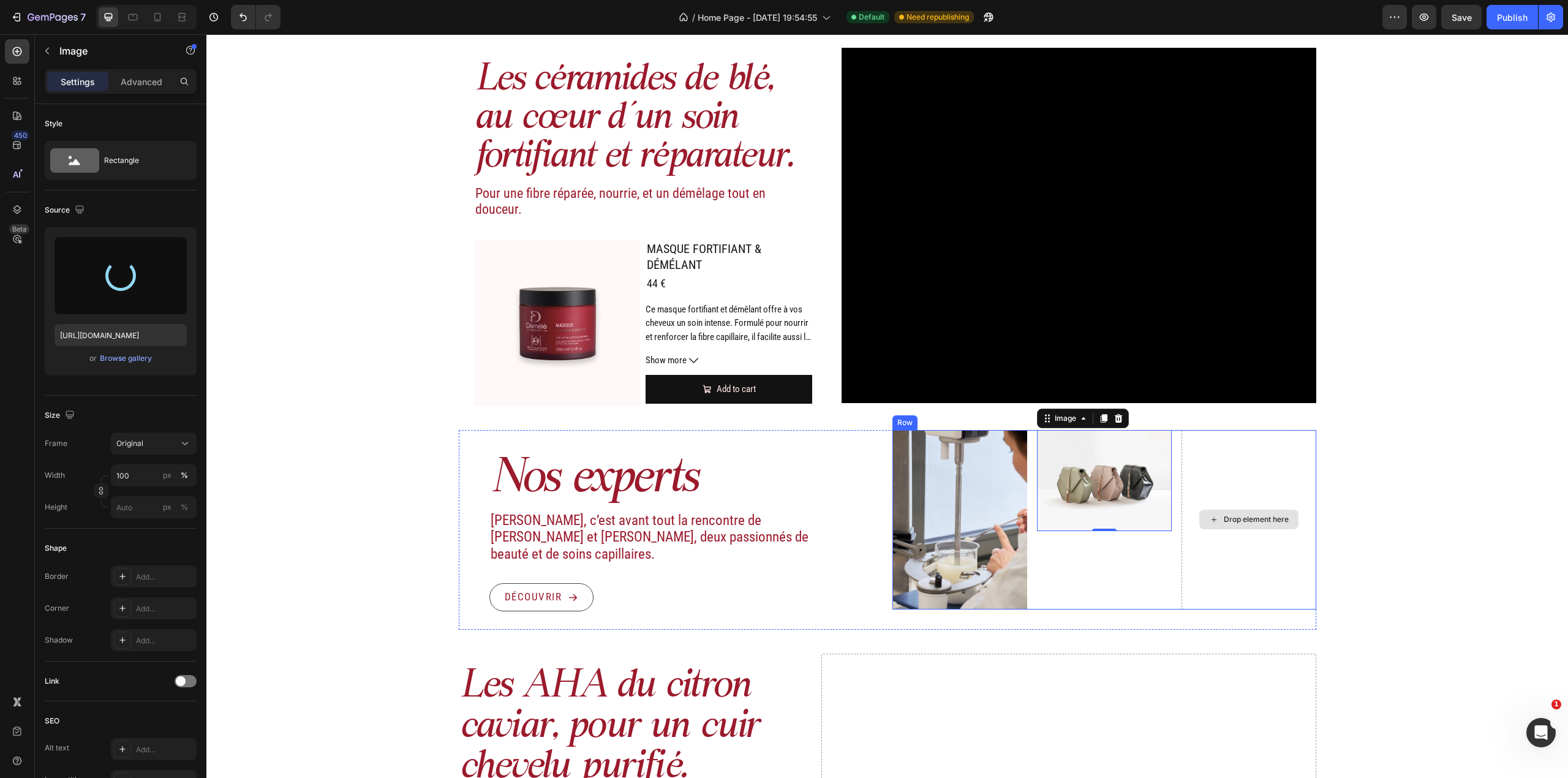
type input "https://cdn.shopify.com/s/files/1/0726/4246/1961/files/gempages_531459662973764…"
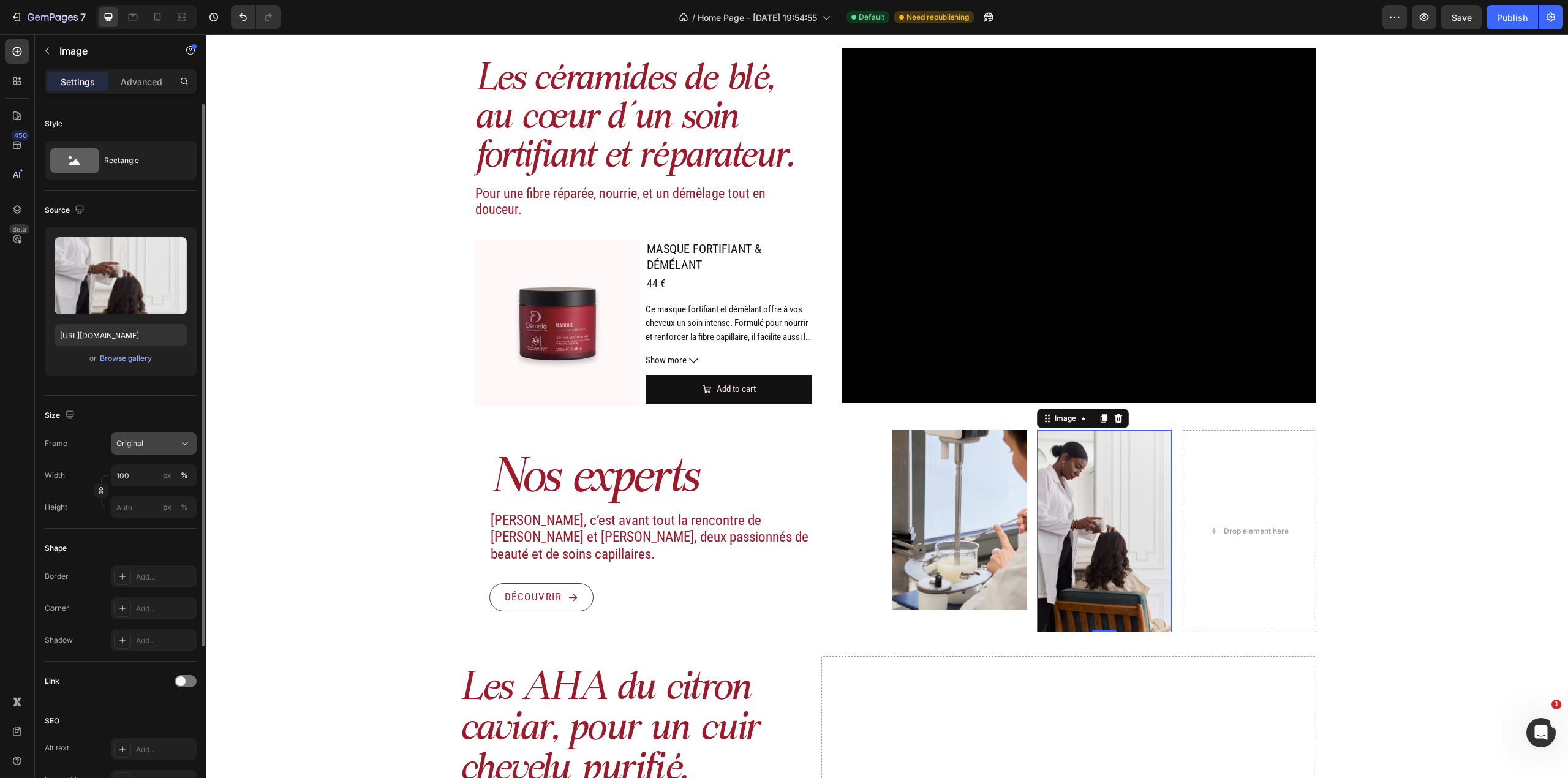
click at [177, 451] on button "Original" at bounding box center [154, 444] width 86 height 22
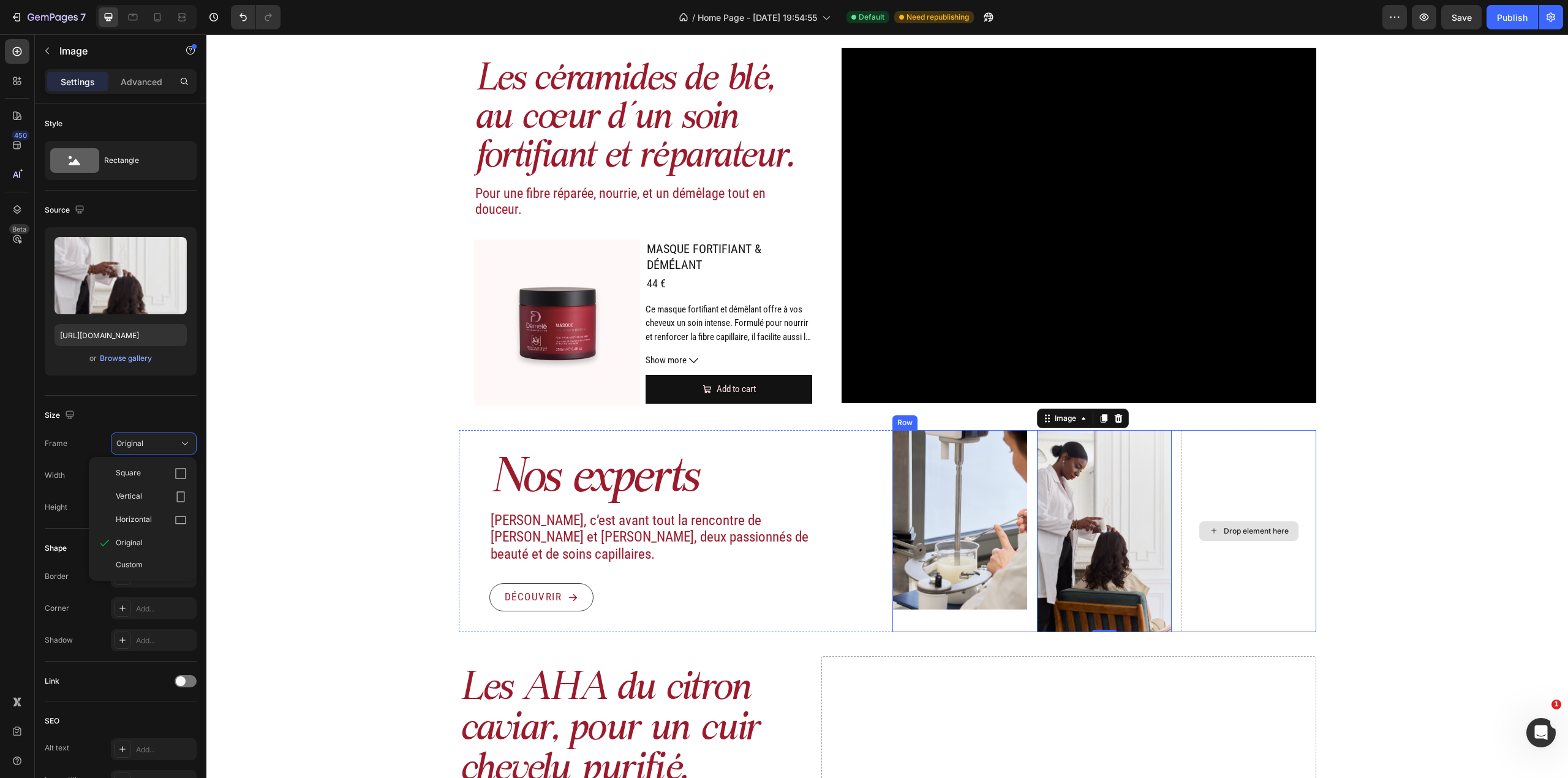
click at [1227, 464] on div "Drop element here" at bounding box center [1248, 531] width 135 height 202
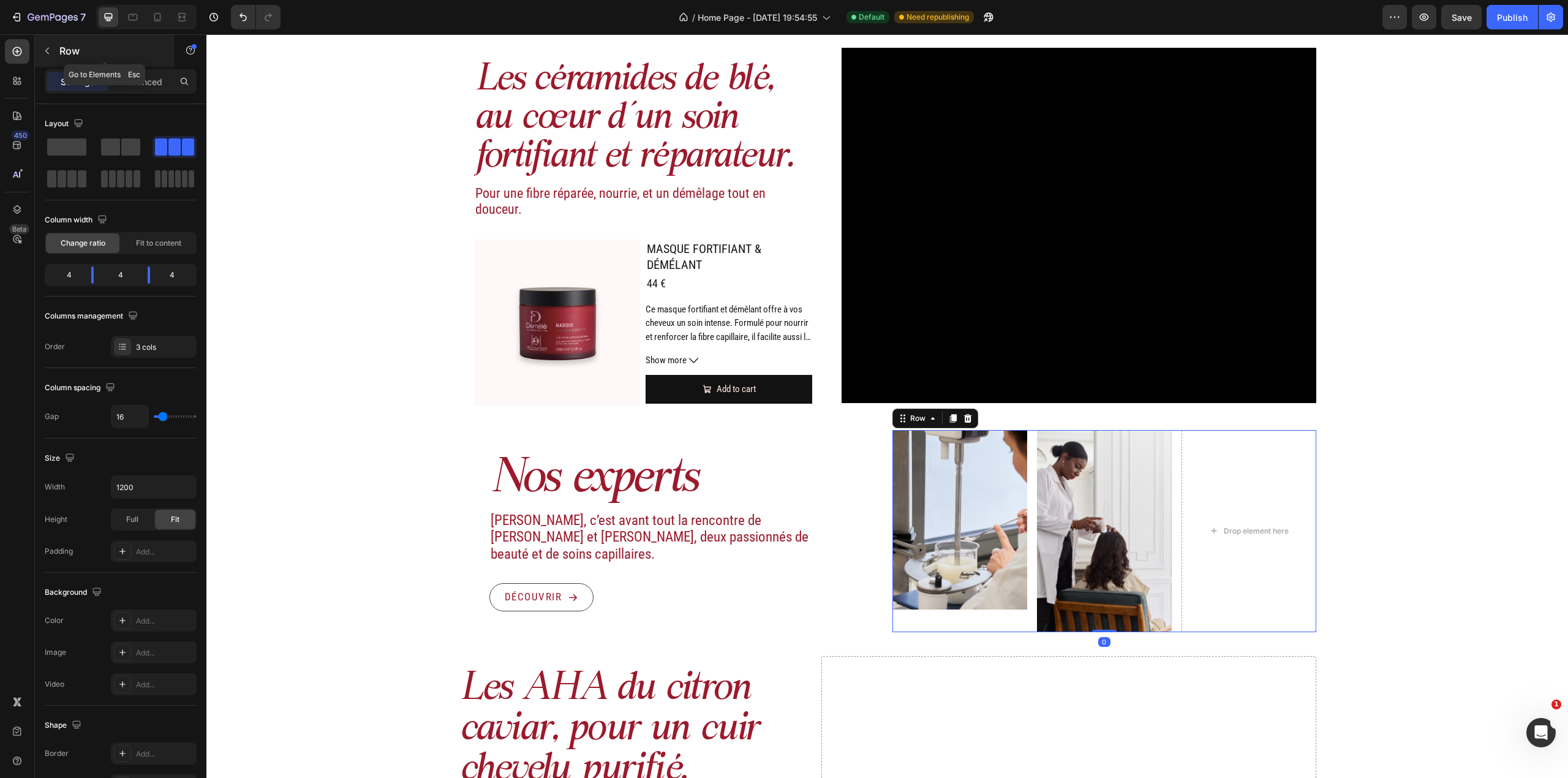
click at [45, 53] on icon "button" at bounding box center [46, 50] width 10 height 10
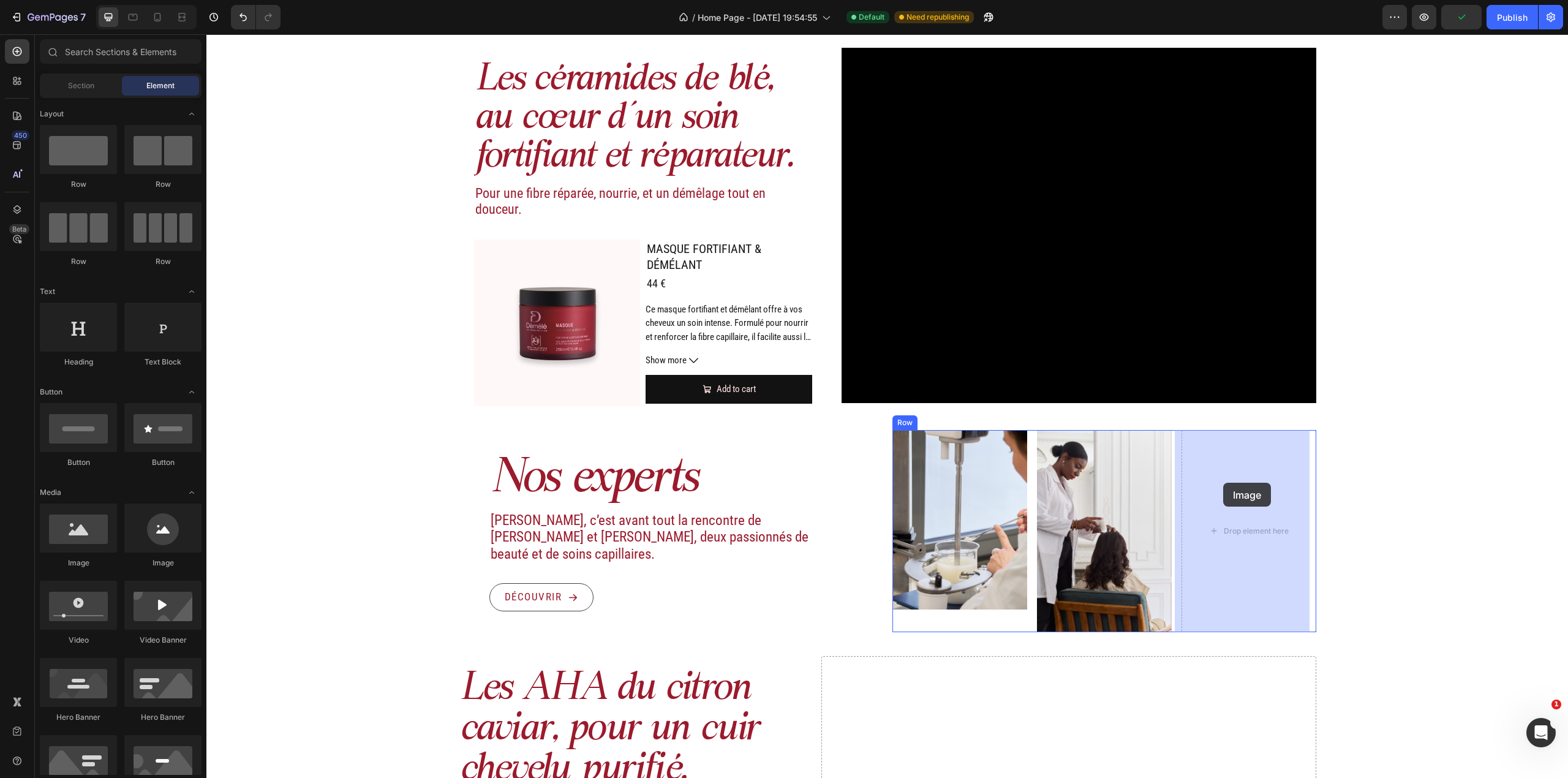
drag, startPoint x: 291, startPoint y: 566, endPoint x: 1223, endPoint y: 483, distance: 935.7
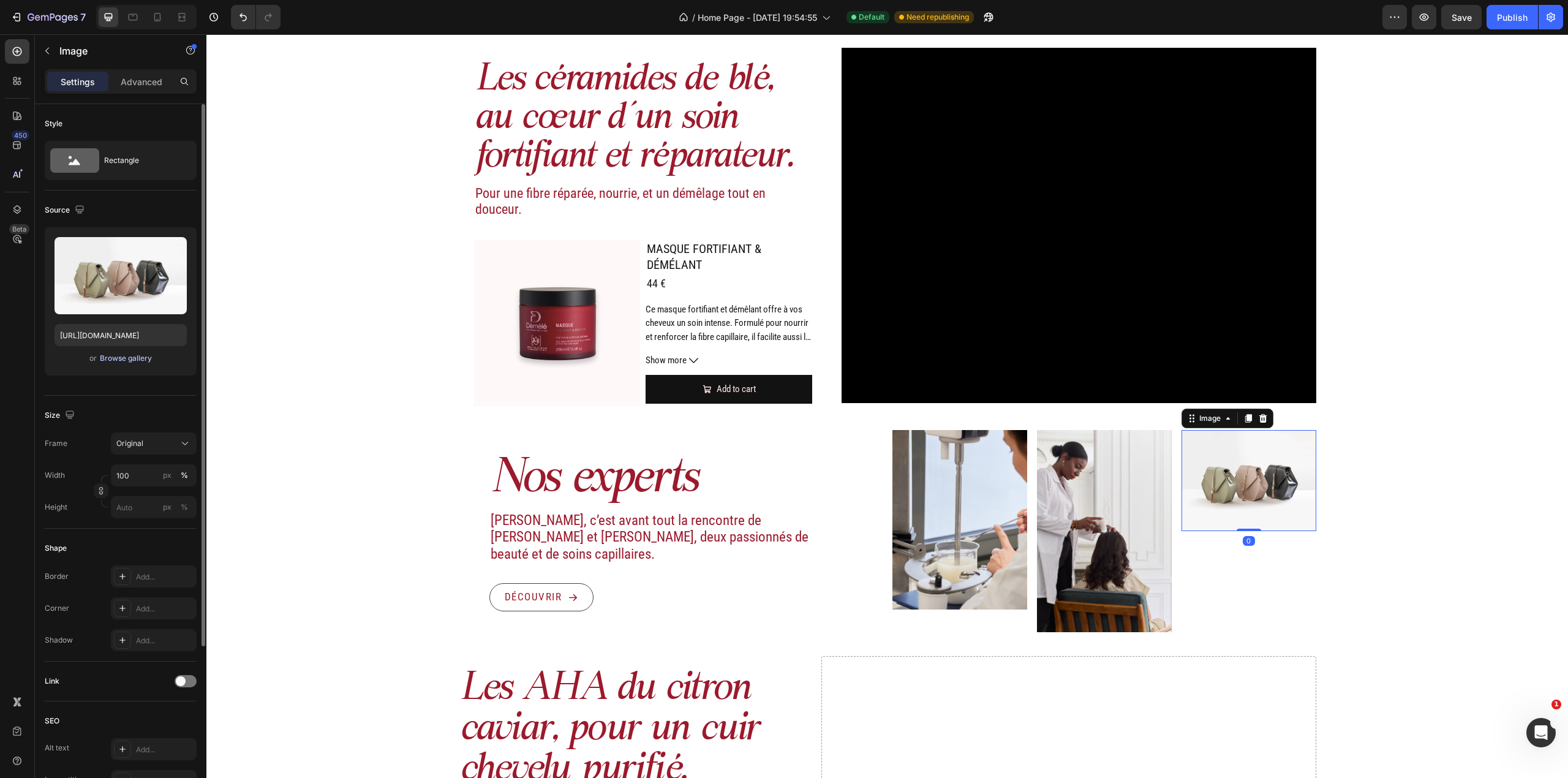
click at [131, 360] on div "Browse gallery" at bounding box center [126, 358] width 52 height 11
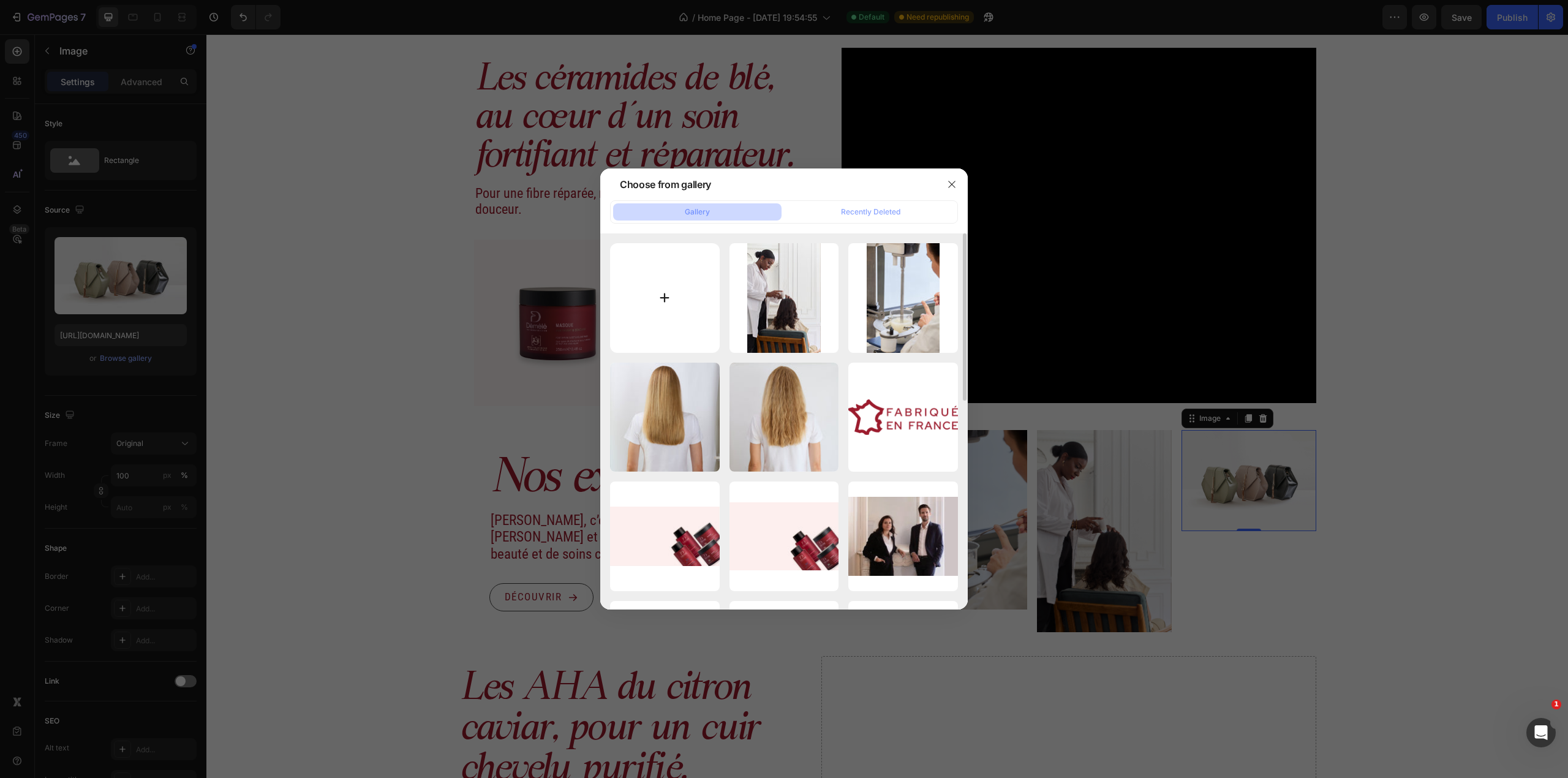
click at [673, 299] on input "file" at bounding box center [665, 298] width 110 height 110
type input "C:\fakepath\high res final_MG_0296 (1).jpg"
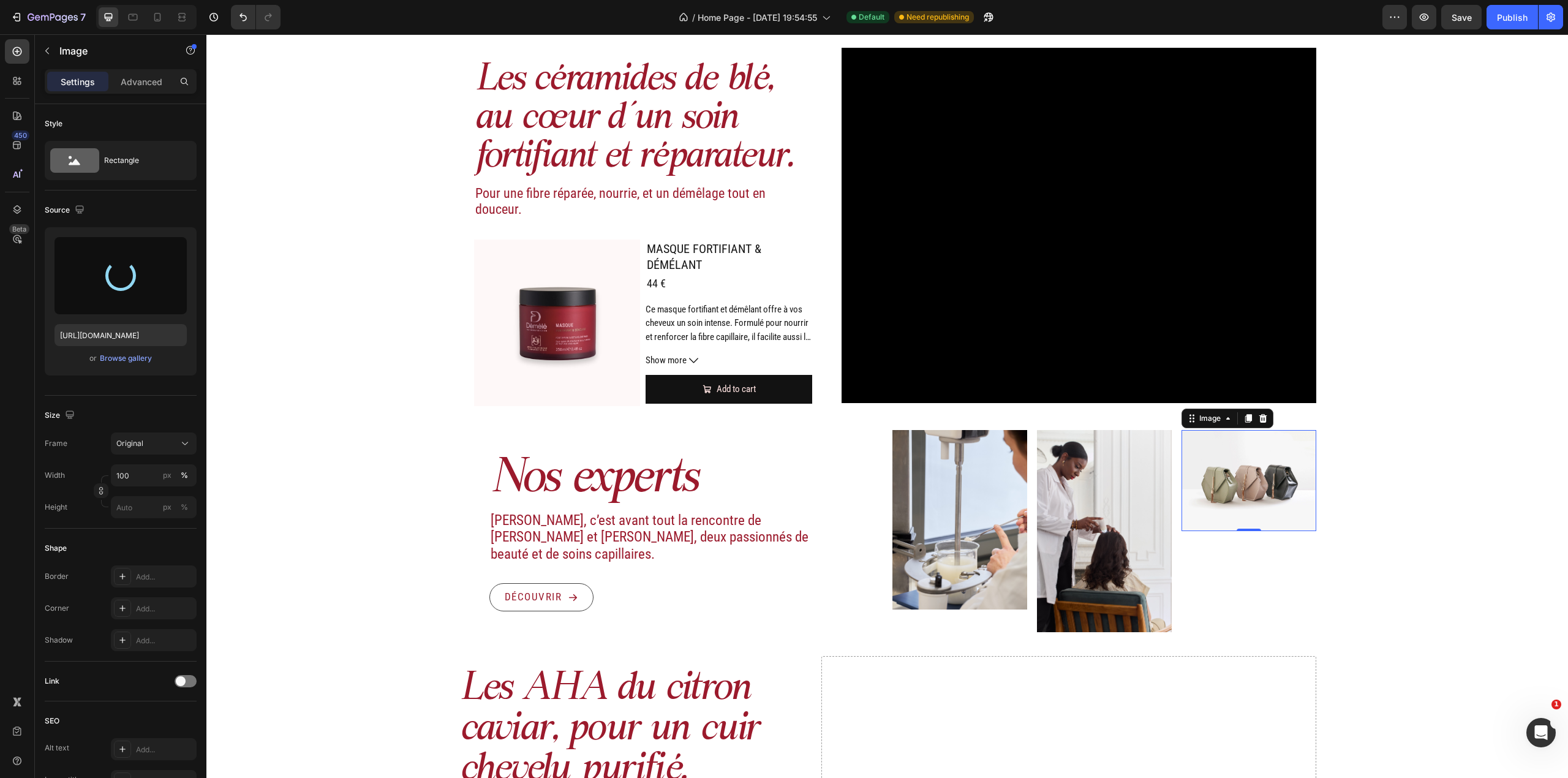
type input "https://cdn.shopify.com/s/files/1/0726/4246/1961/files/gempages_531459662973764…"
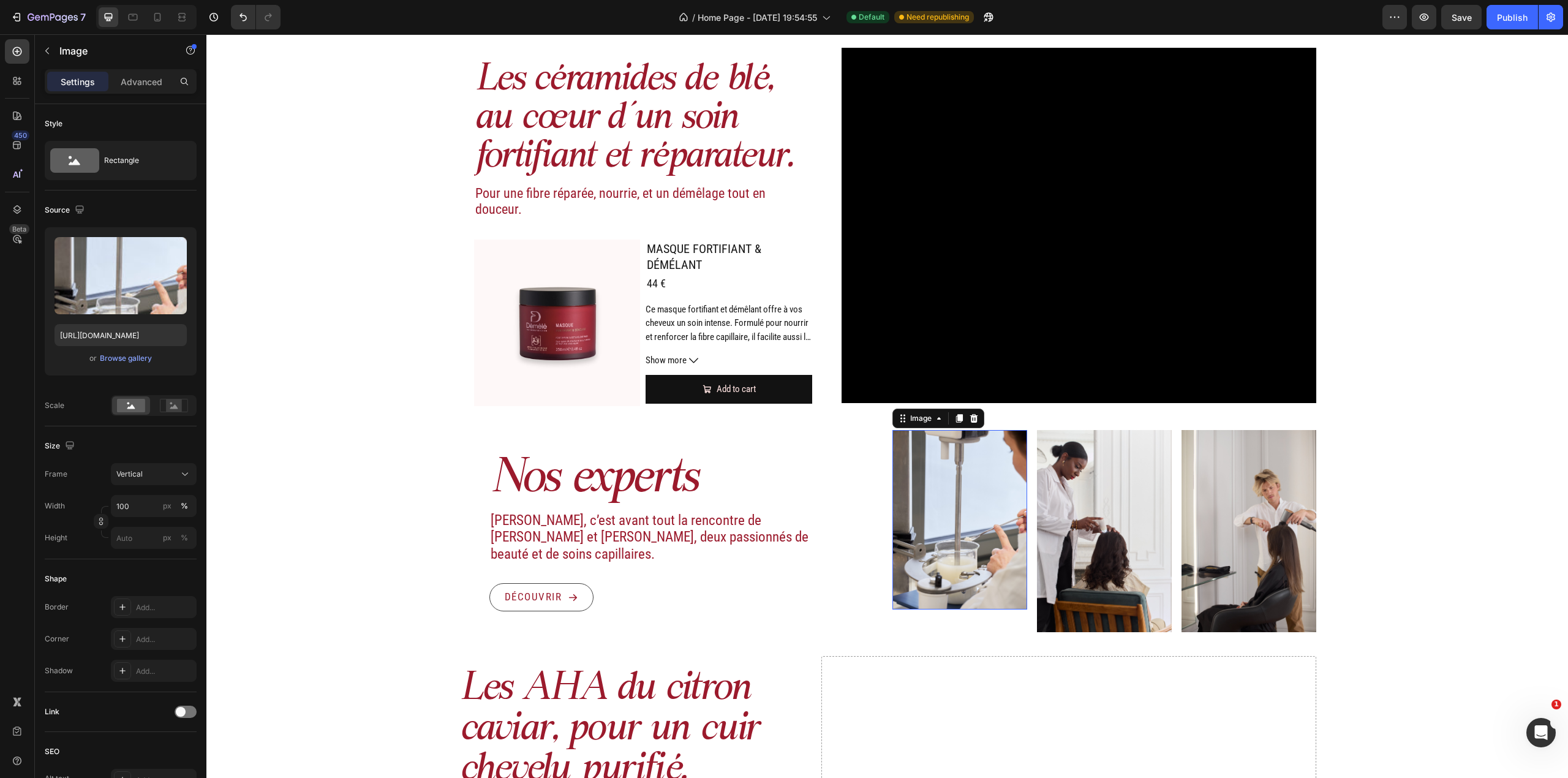
click at [924, 534] on img at bounding box center [959, 520] width 135 height 179
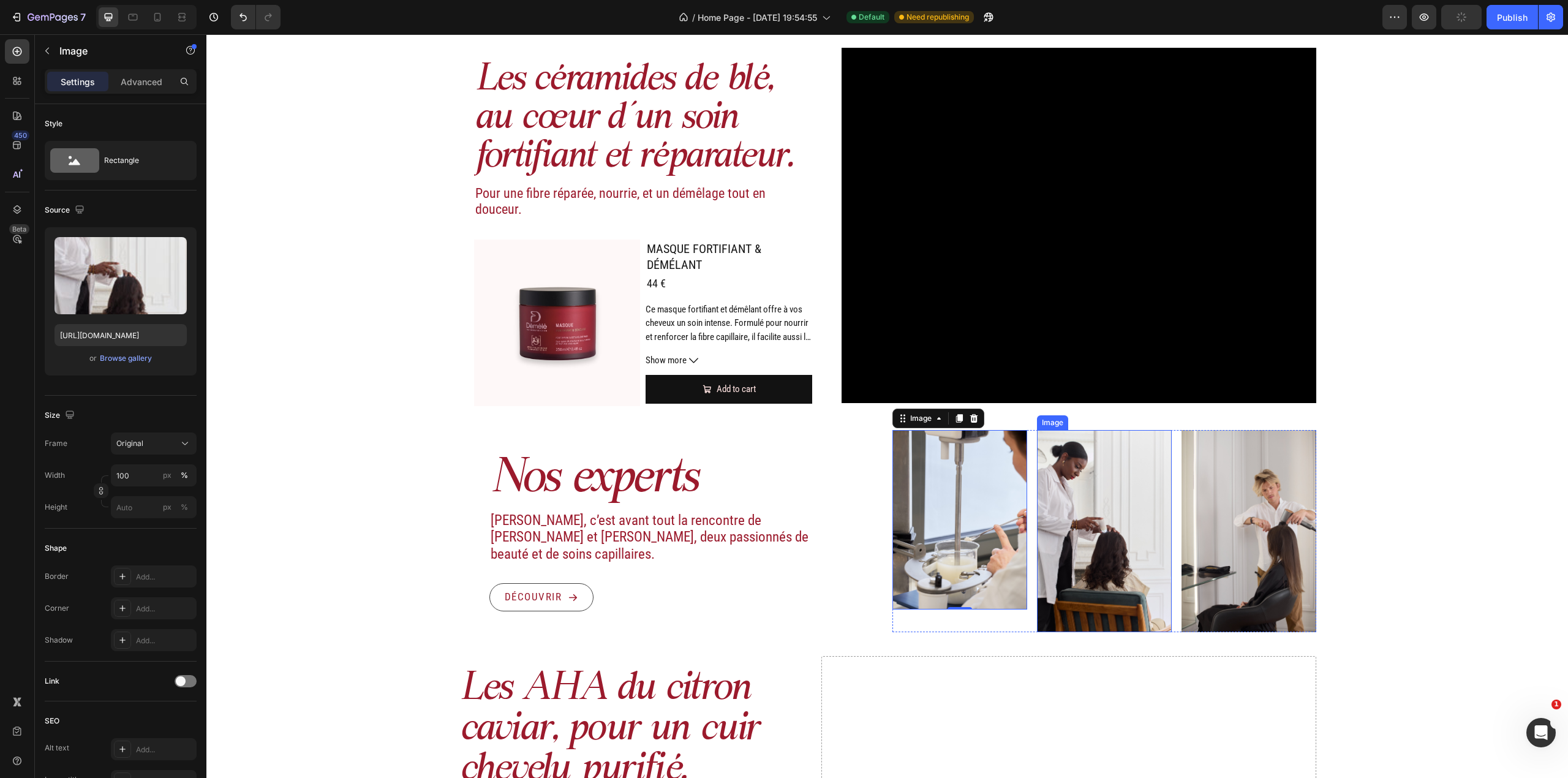
click at [1074, 538] on img at bounding box center [1104, 531] width 135 height 202
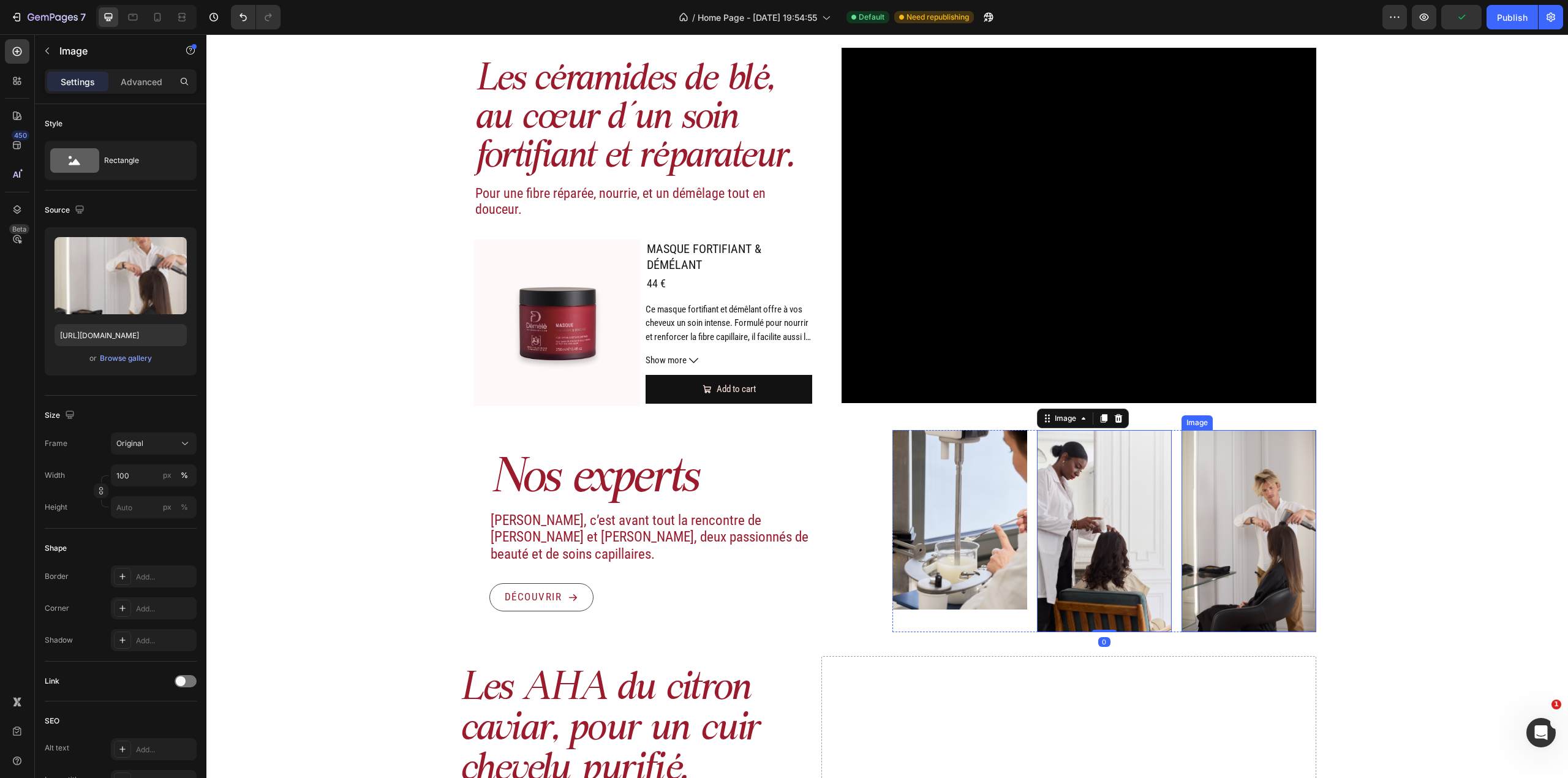
click at [1257, 507] on img at bounding box center [1248, 531] width 135 height 202
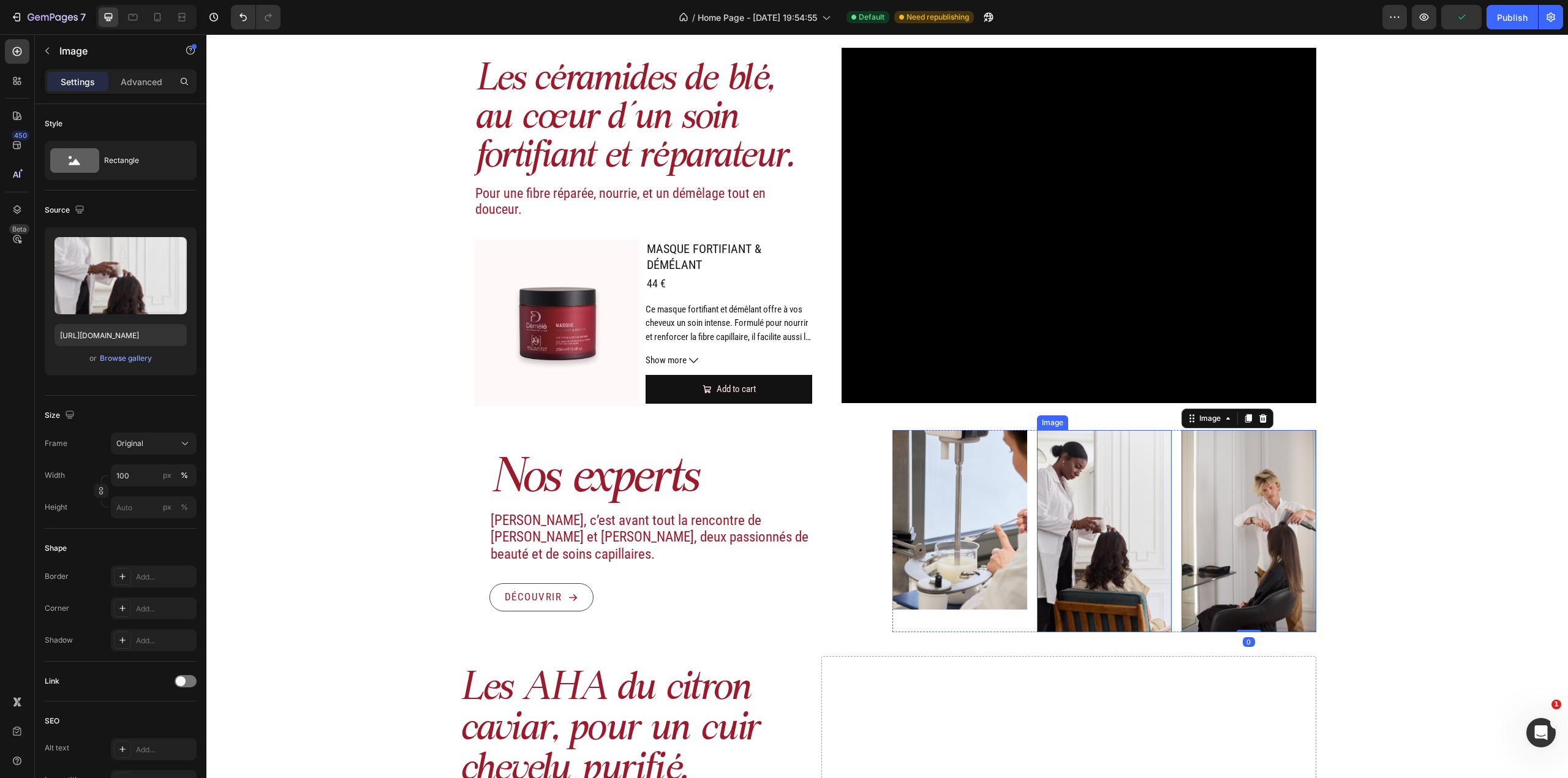
click at [1122, 509] on img at bounding box center [1104, 531] width 135 height 202
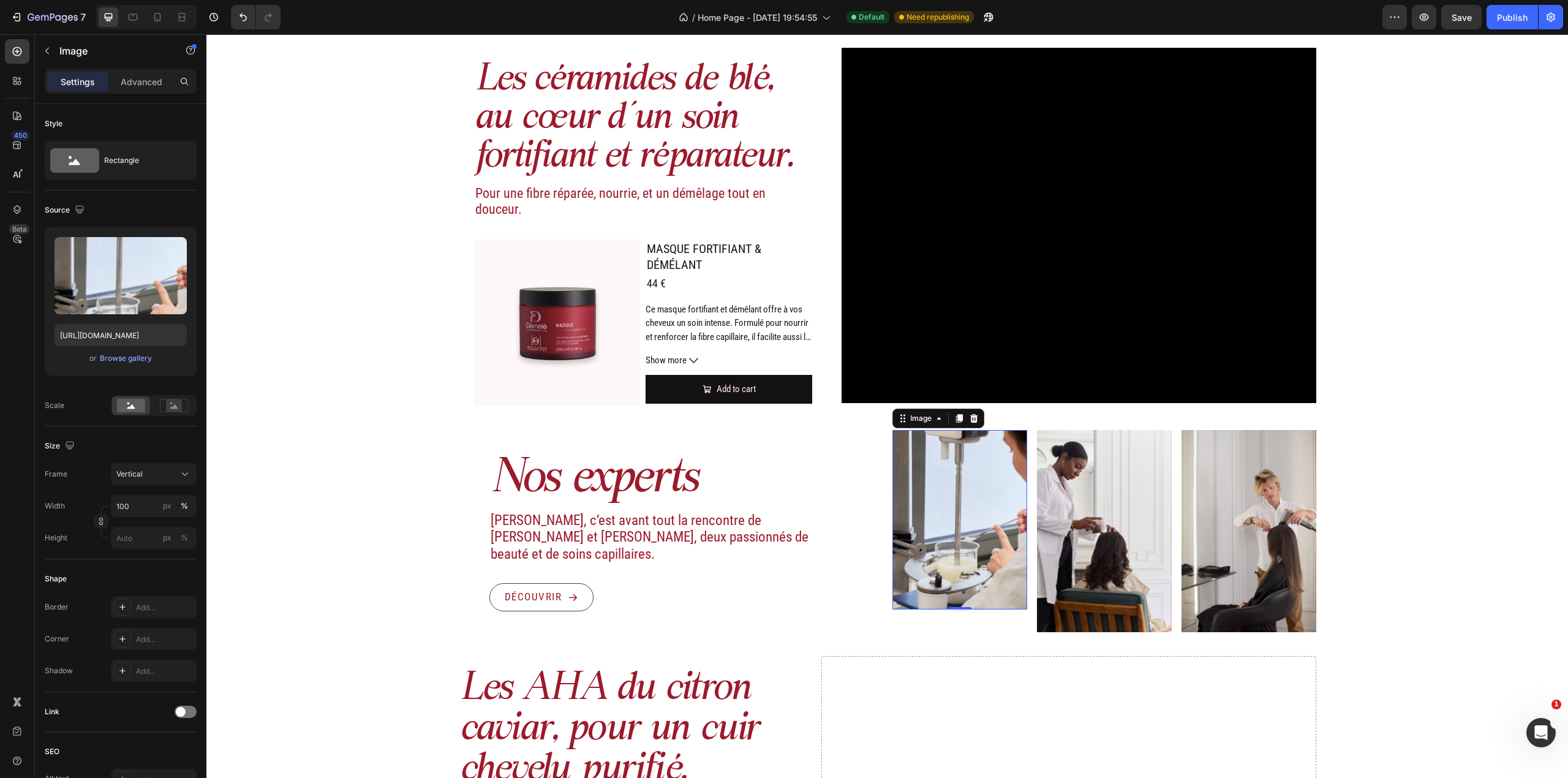
click at [988, 521] on img at bounding box center [959, 520] width 135 height 179
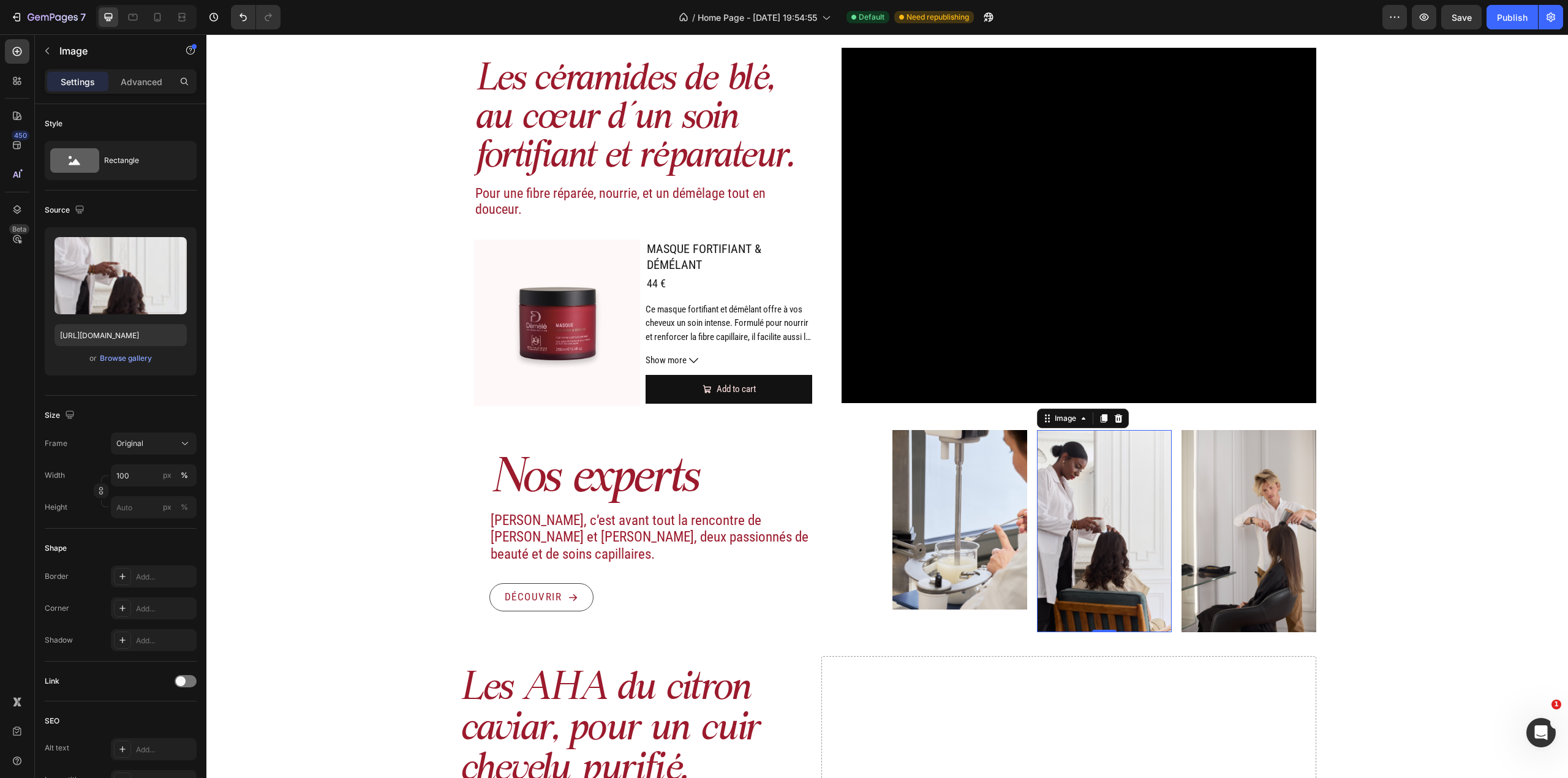
click at [1128, 528] on img at bounding box center [1104, 531] width 135 height 202
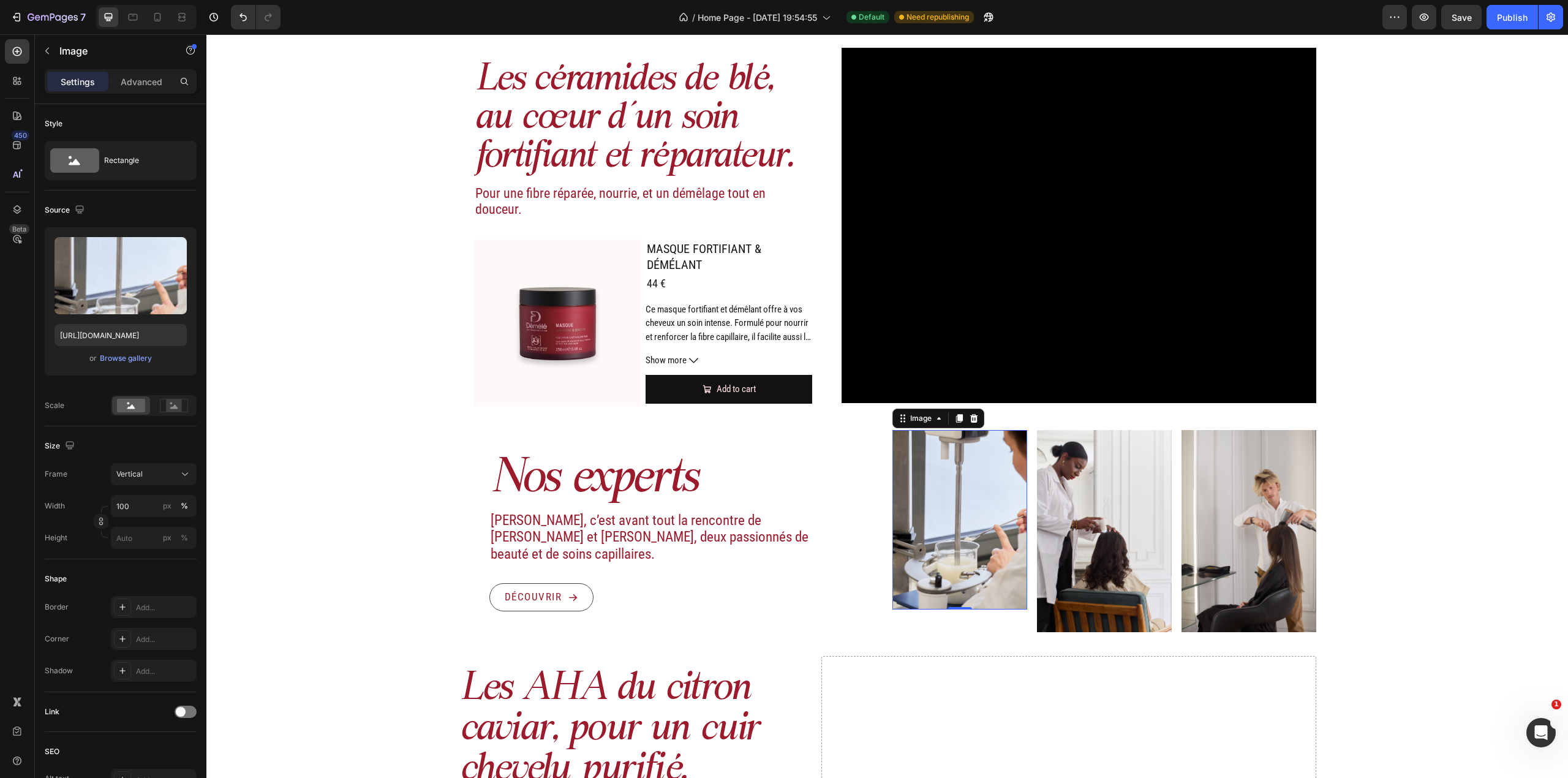
click at [973, 550] on img at bounding box center [959, 520] width 135 height 179
click at [1106, 537] on img at bounding box center [1104, 531] width 135 height 202
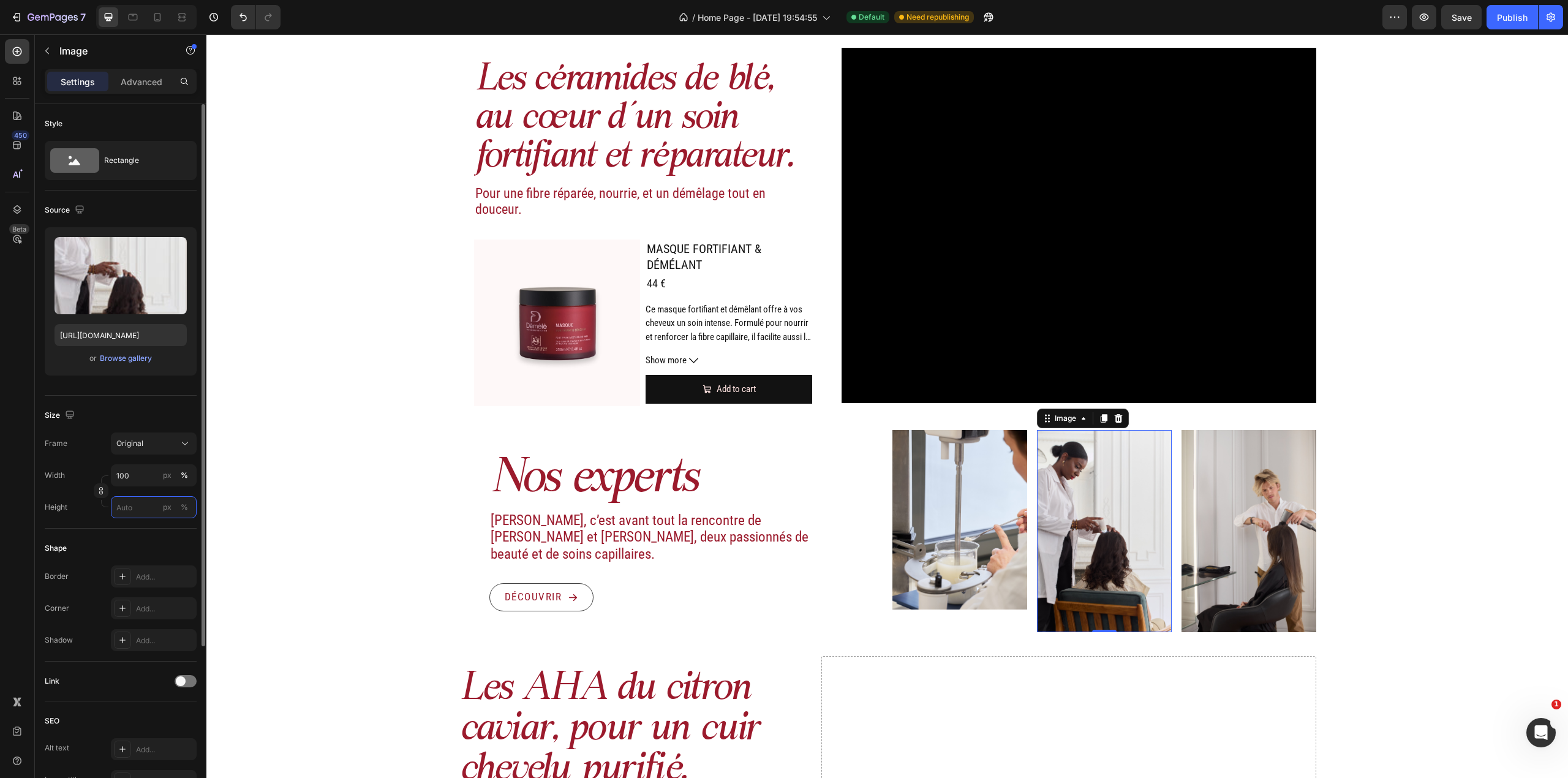
click at [146, 506] on input "px %" at bounding box center [154, 507] width 86 height 22
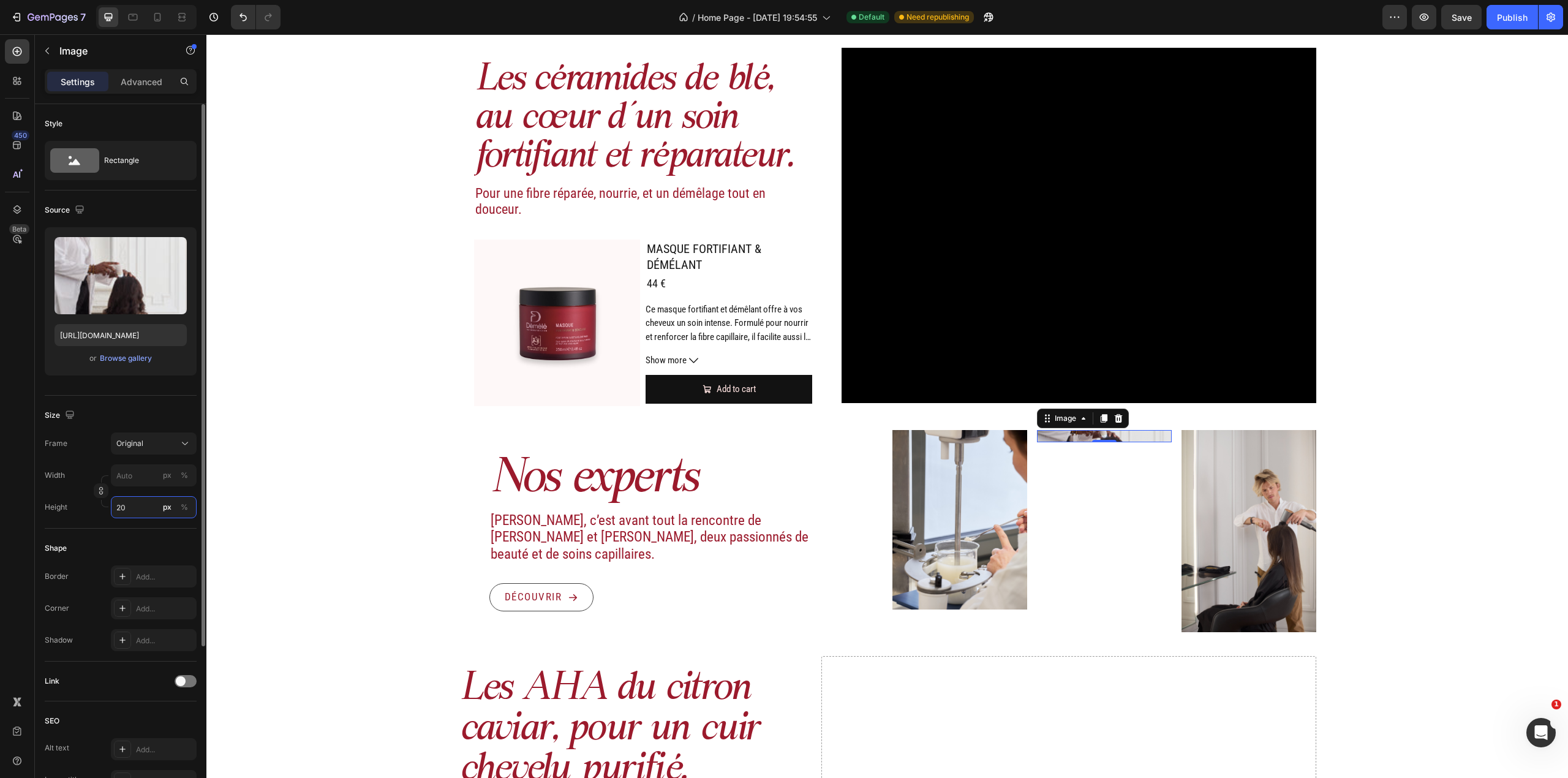
type input "2"
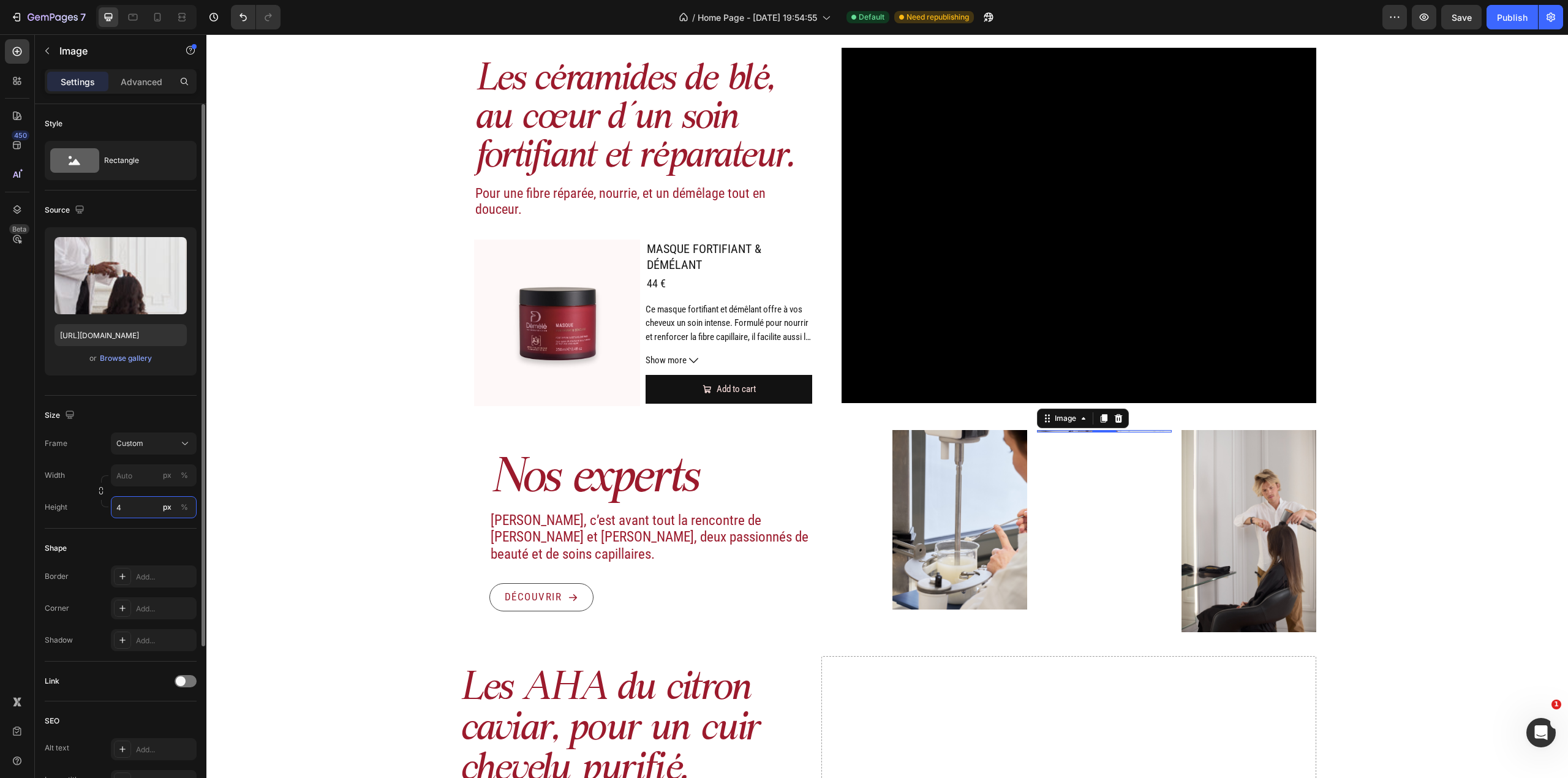
type input "2"
type input "350"
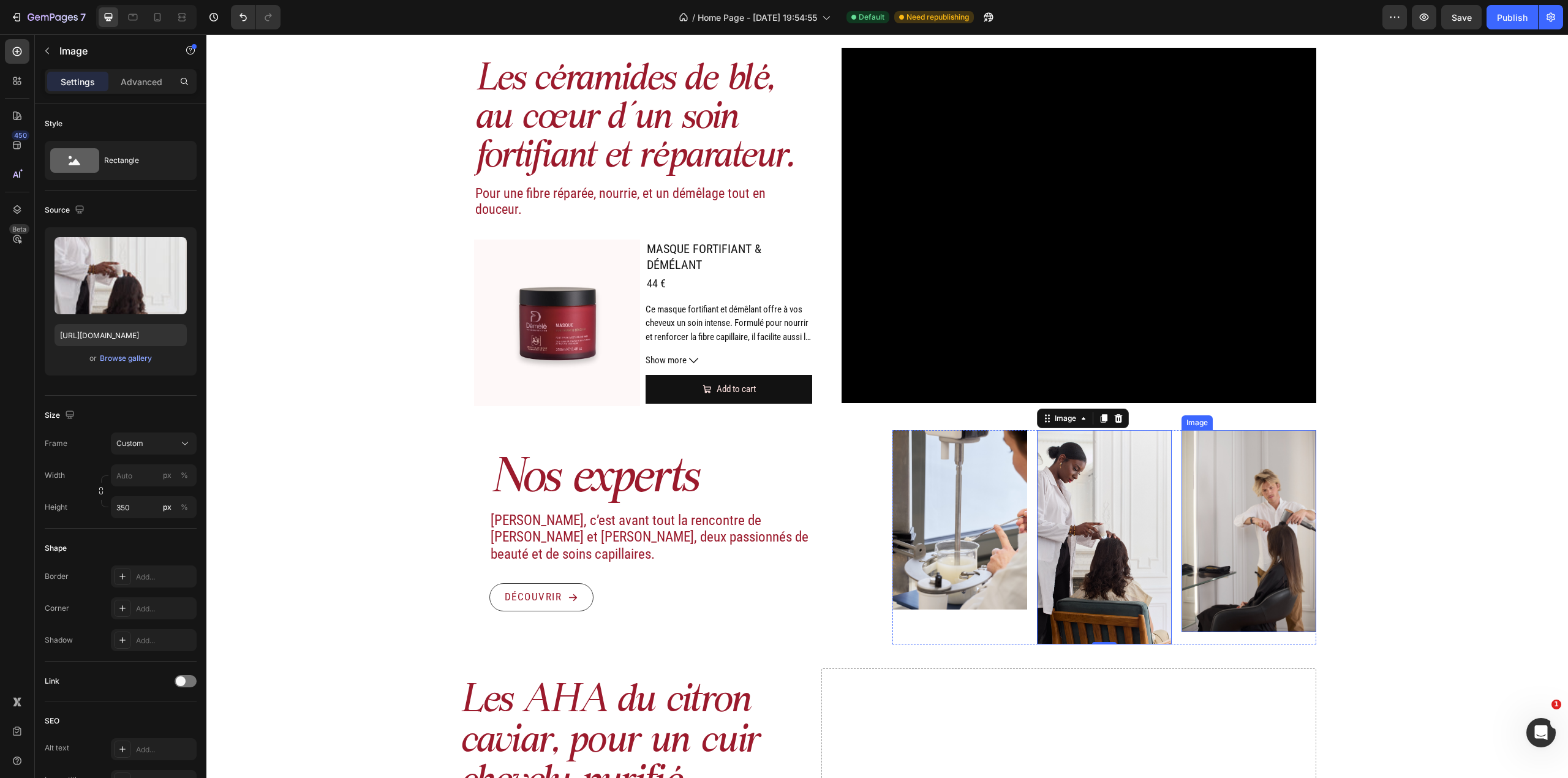
click at [1227, 518] on img at bounding box center [1248, 531] width 135 height 202
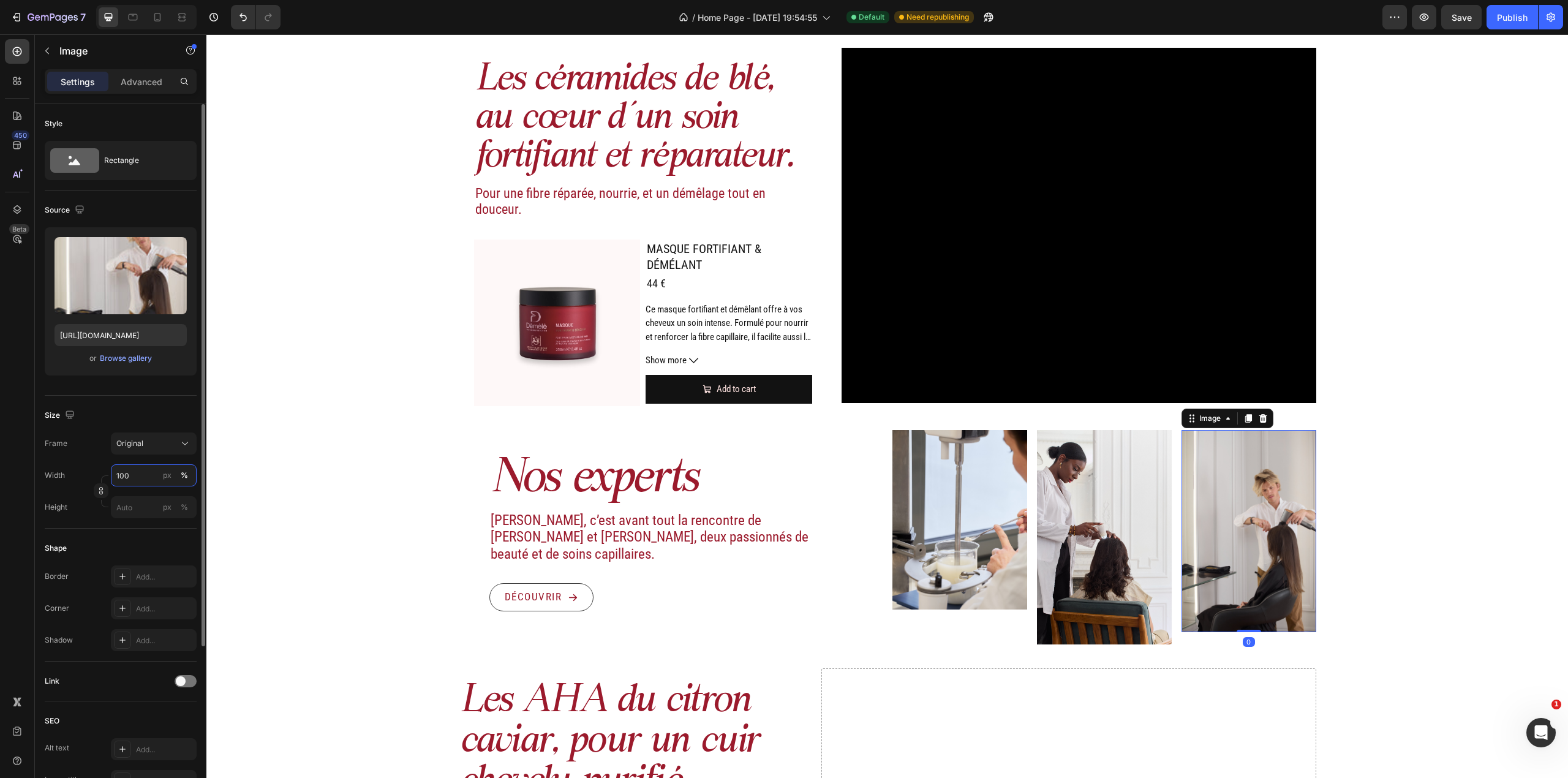
click at [135, 478] on input "100" at bounding box center [154, 475] width 86 height 22
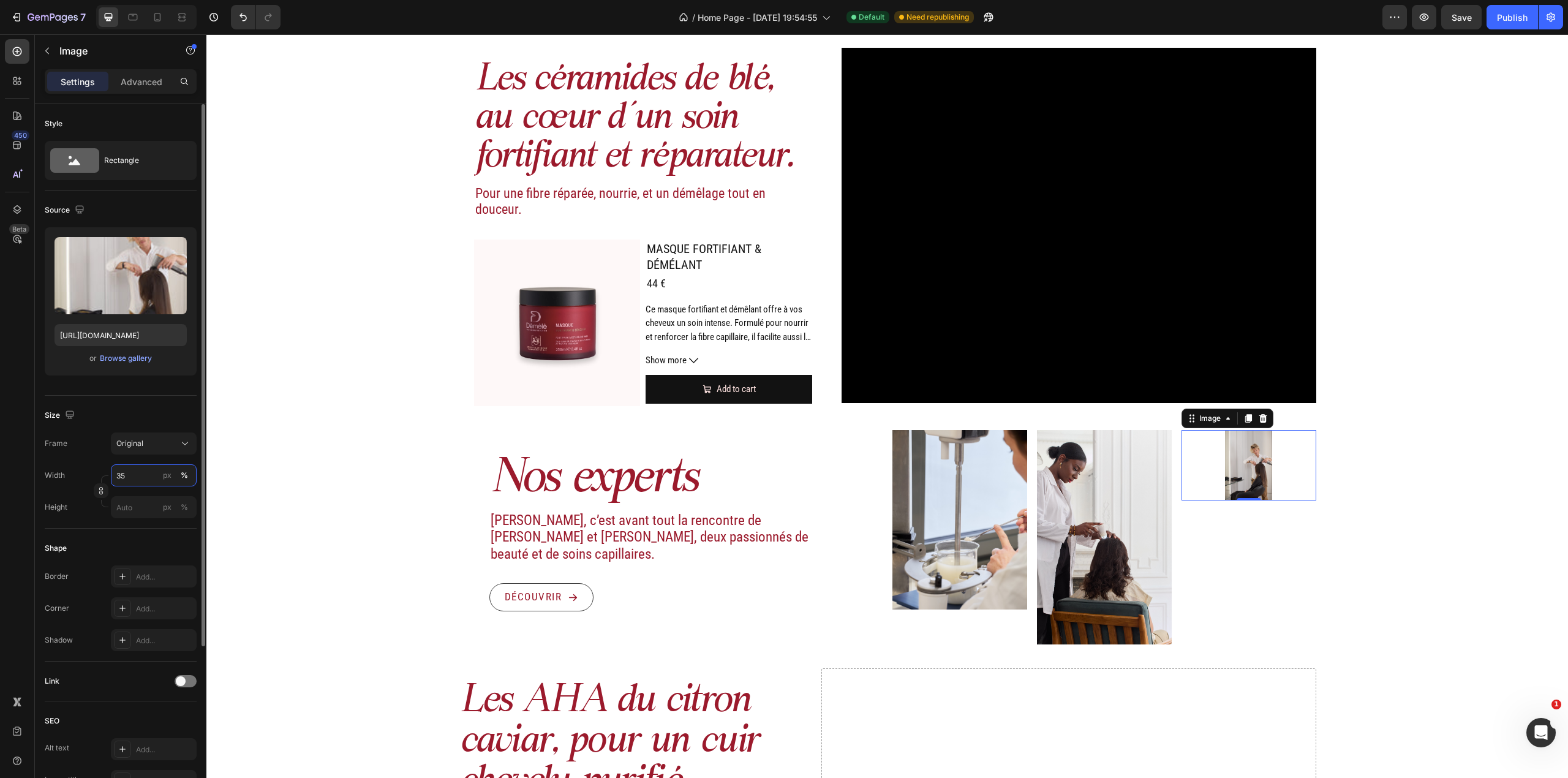
type input "350"
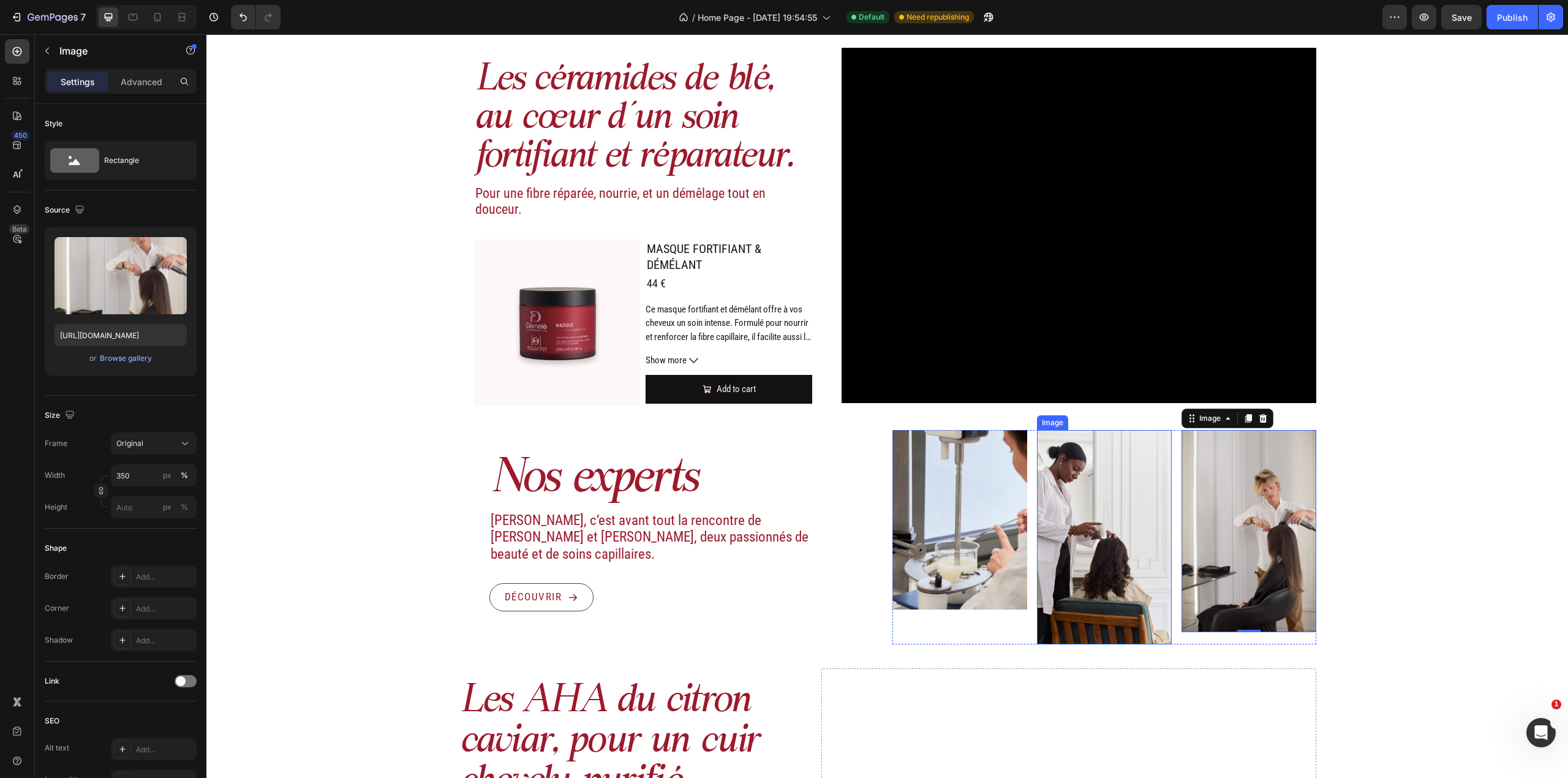
click at [1125, 531] on img at bounding box center [1104, 537] width 135 height 214
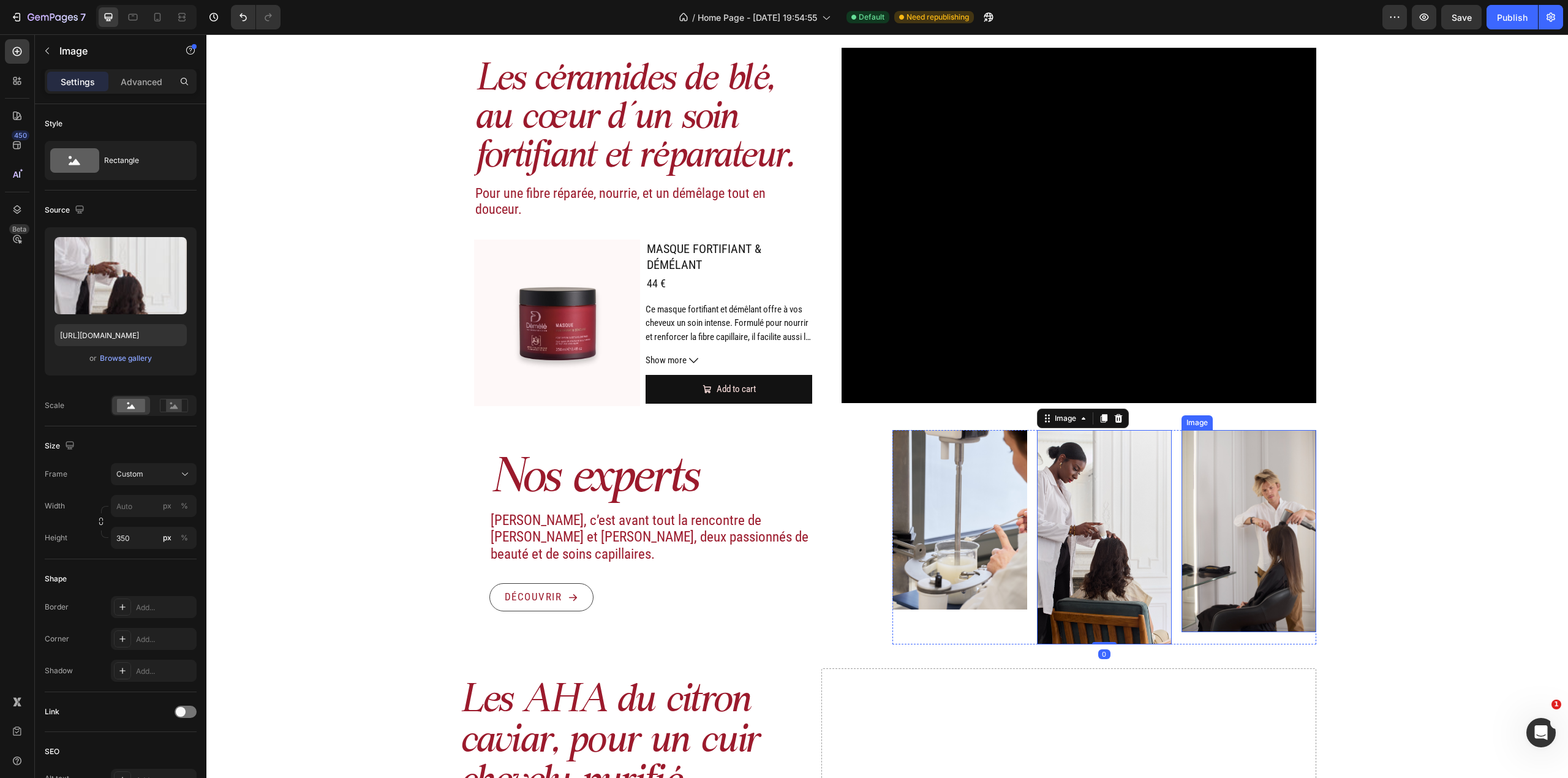
click at [1268, 509] on img at bounding box center [1248, 531] width 135 height 202
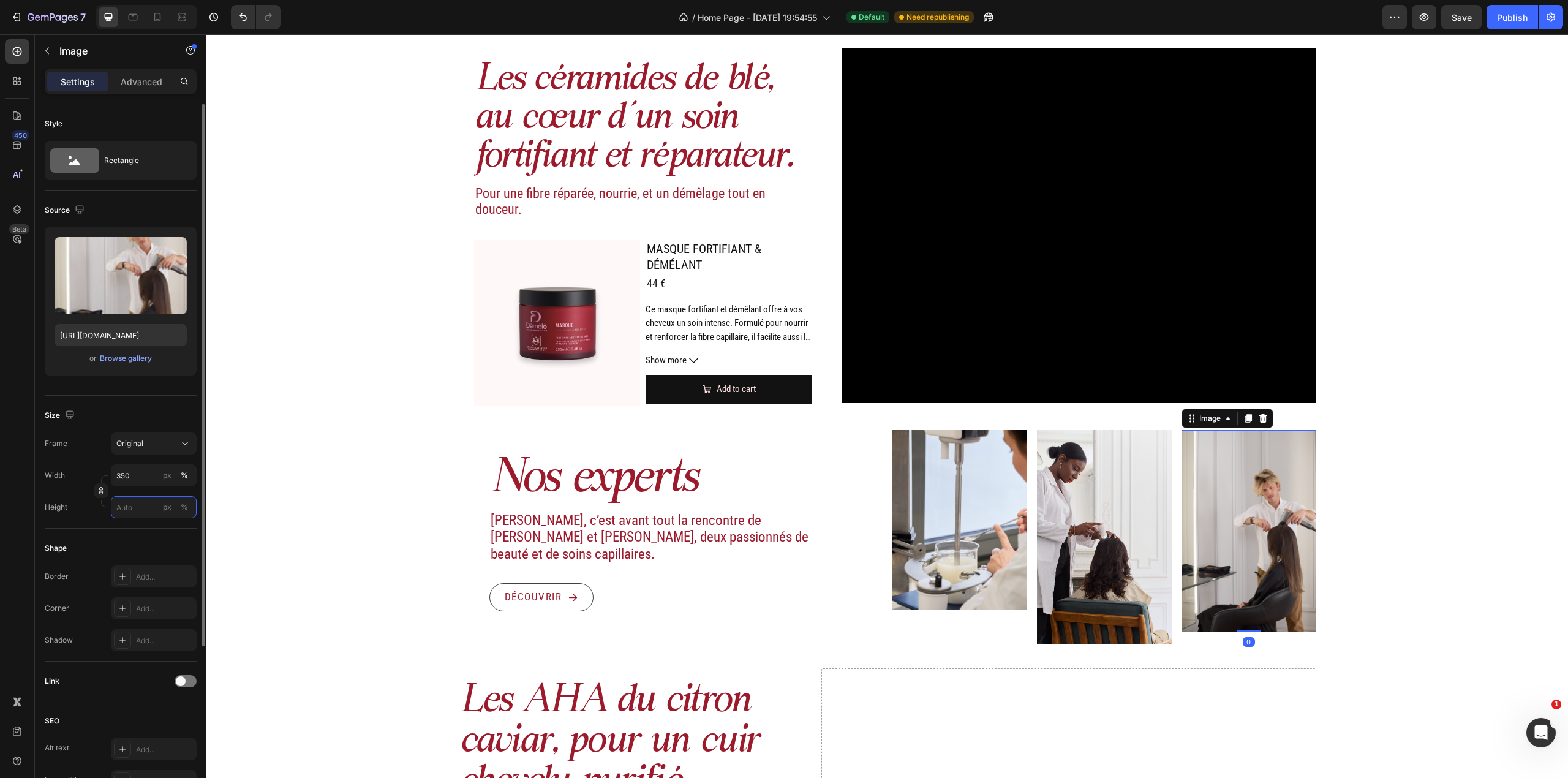
click at [128, 503] on input "px %" at bounding box center [154, 507] width 86 height 22
type input "350"
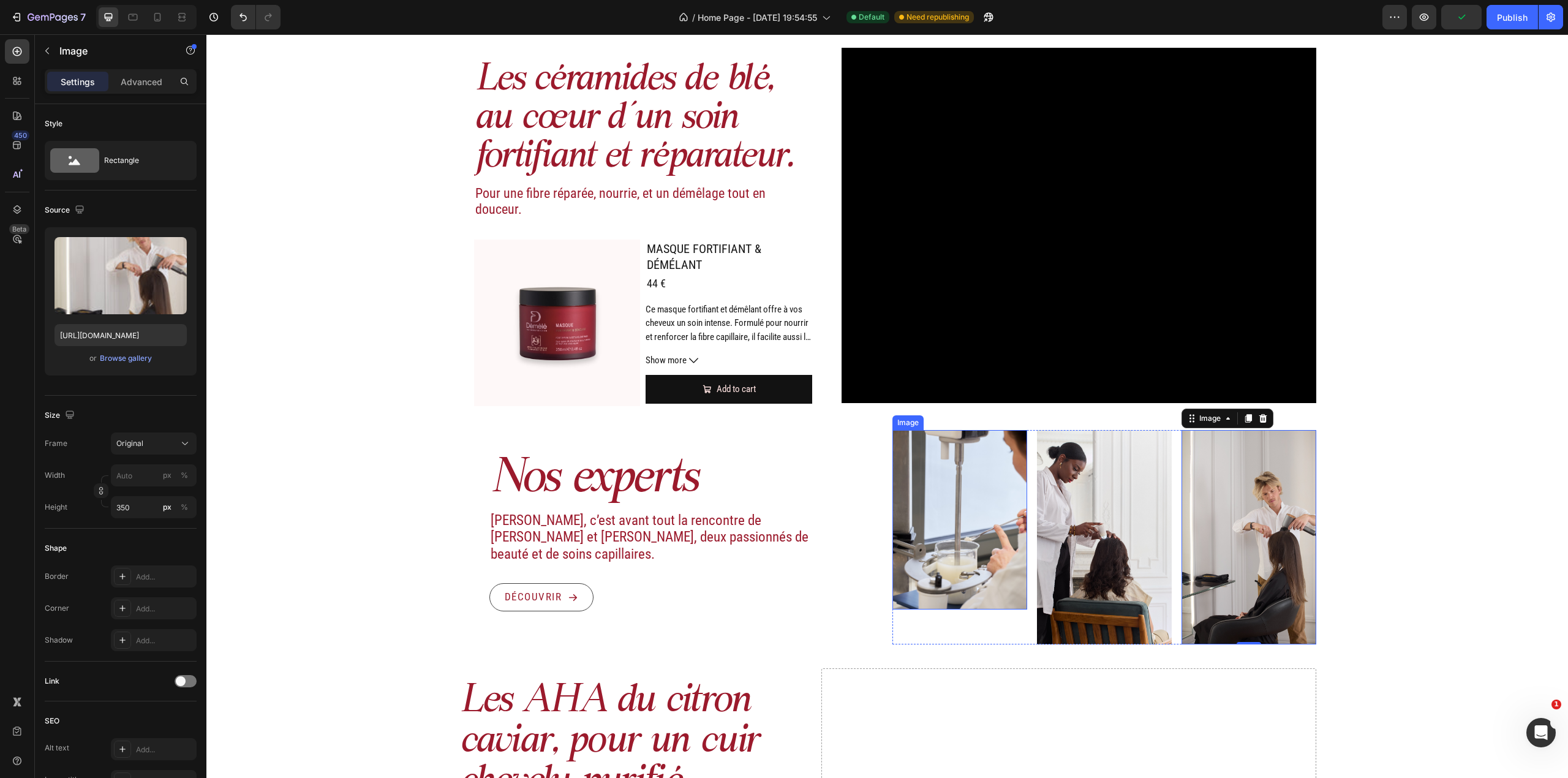
click at [995, 537] on img at bounding box center [959, 520] width 135 height 179
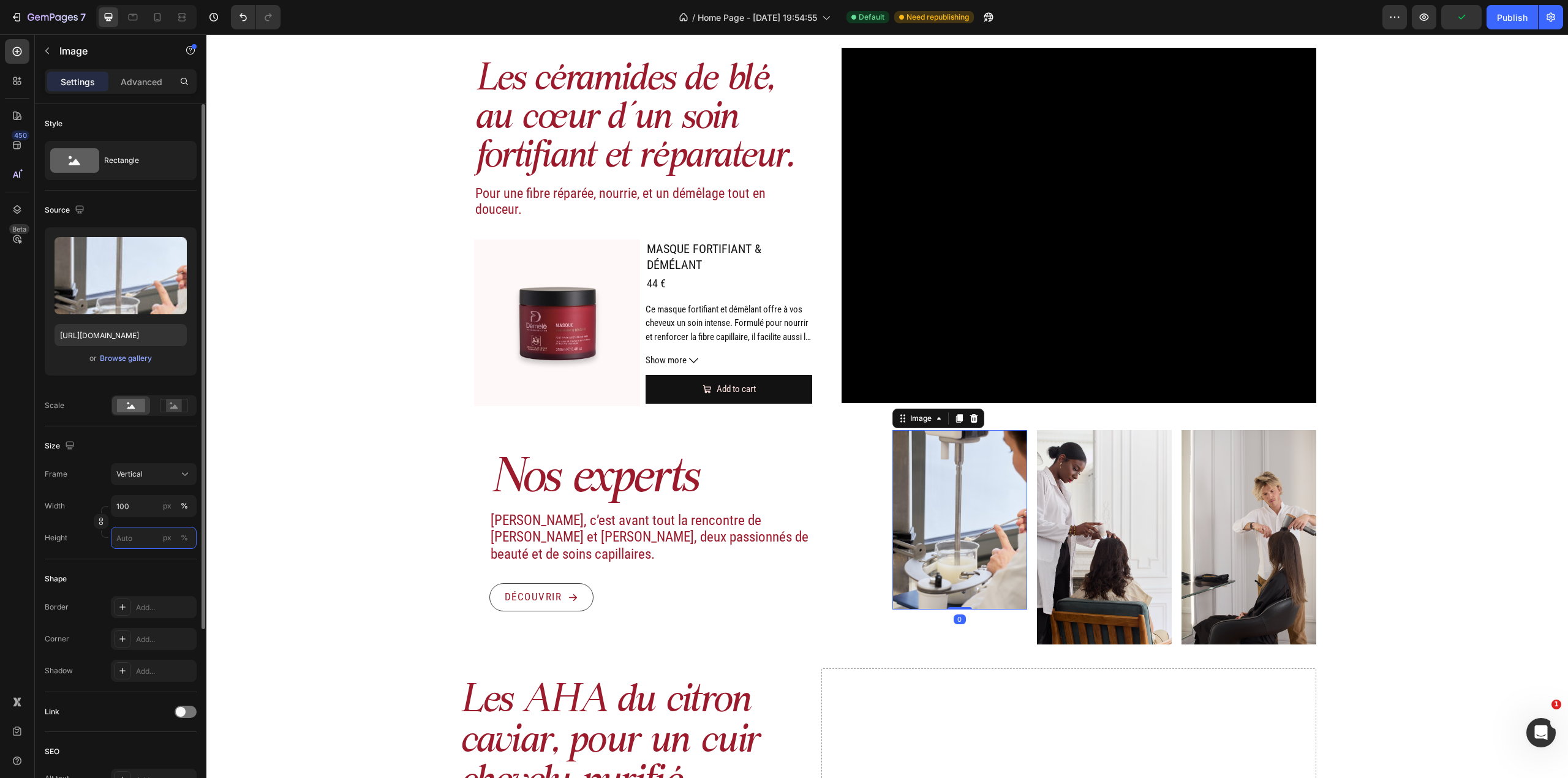
click at [150, 531] on input "px %" at bounding box center [154, 538] width 86 height 22
type input "2"
type input "3"
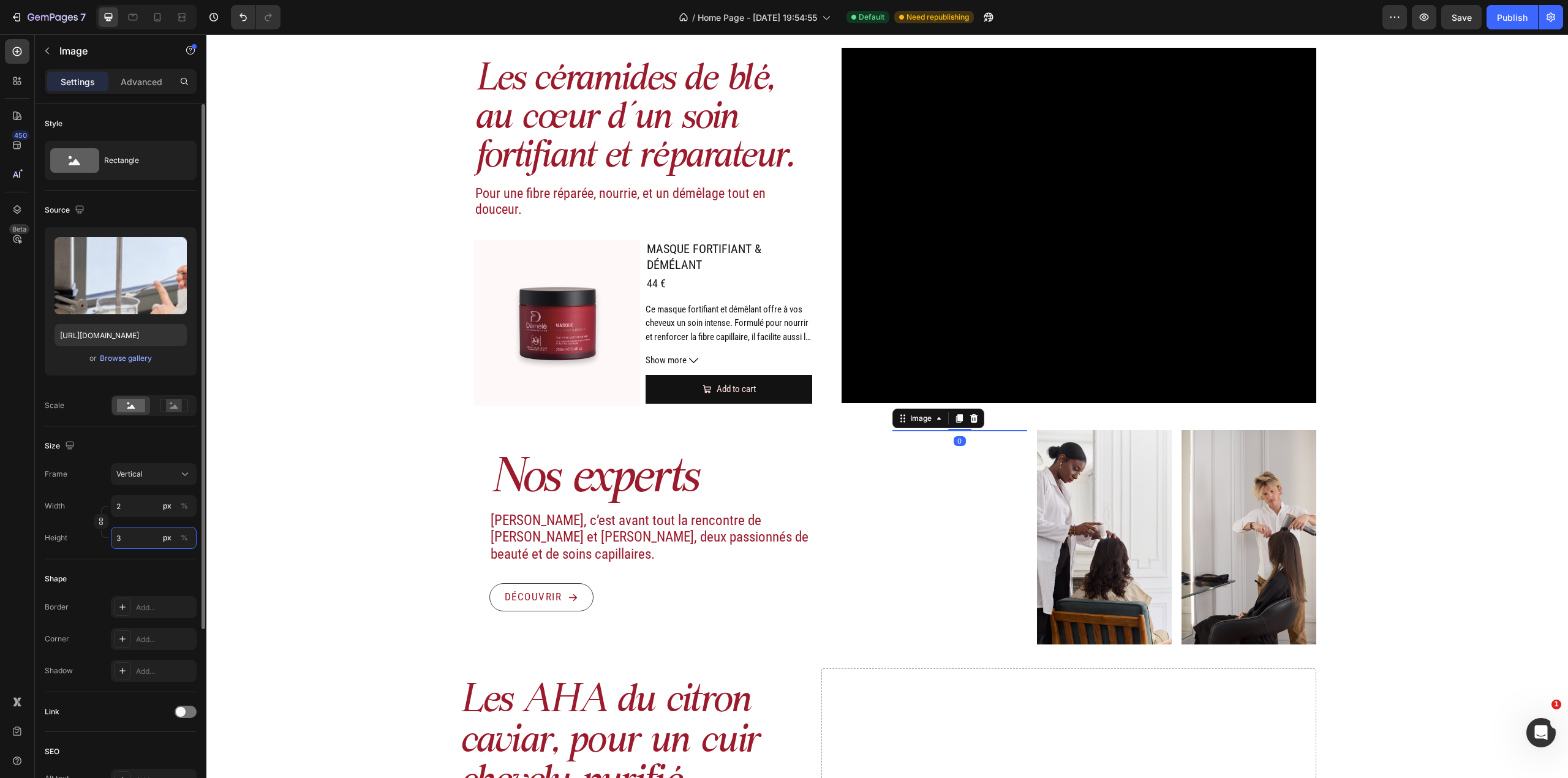
type input "26"
type input "35"
type input "263"
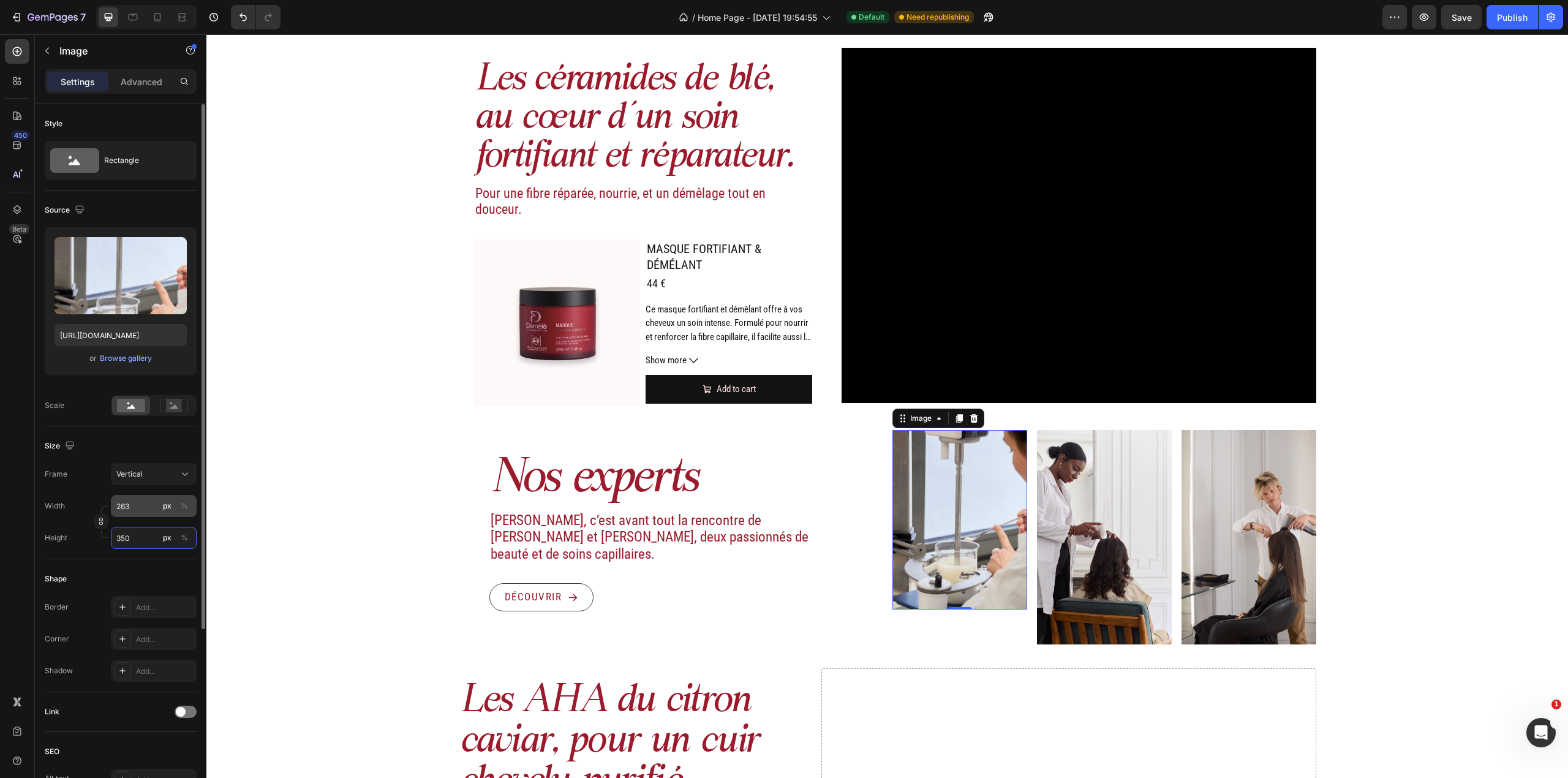
type input "350"
click at [137, 504] on input "263" at bounding box center [154, 506] width 86 height 22
click at [148, 491] on div "Frame Vertical Width px % Height px %" at bounding box center [120, 506] width 152 height 86
click at [156, 478] on div "Vertical" at bounding box center [146, 474] width 60 height 11
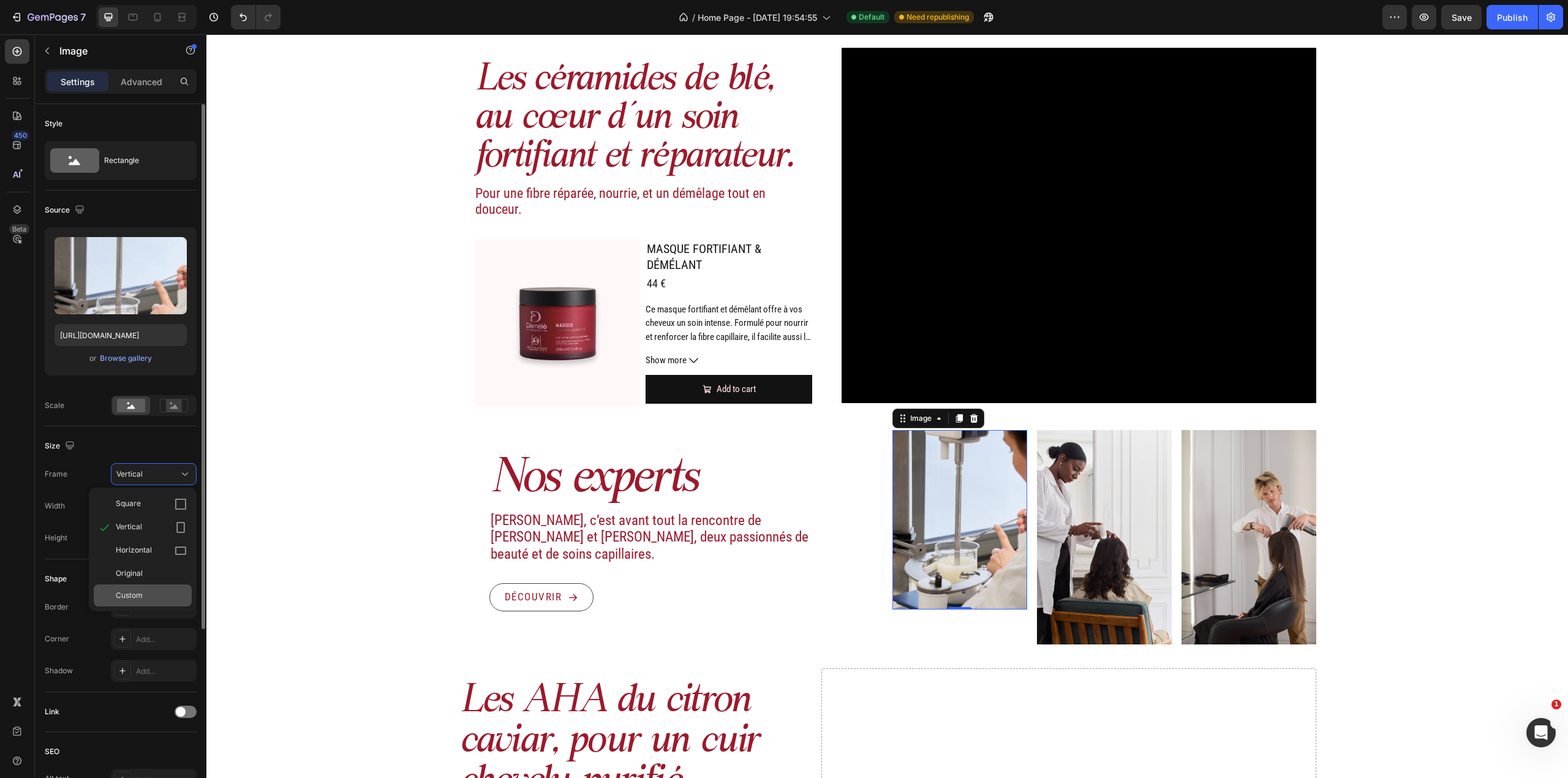
click at [148, 587] on div "Custom" at bounding box center [143, 595] width 98 height 22
click at [142, 535] on input "px %" at bounding box center [154, 538] width 86 height 22
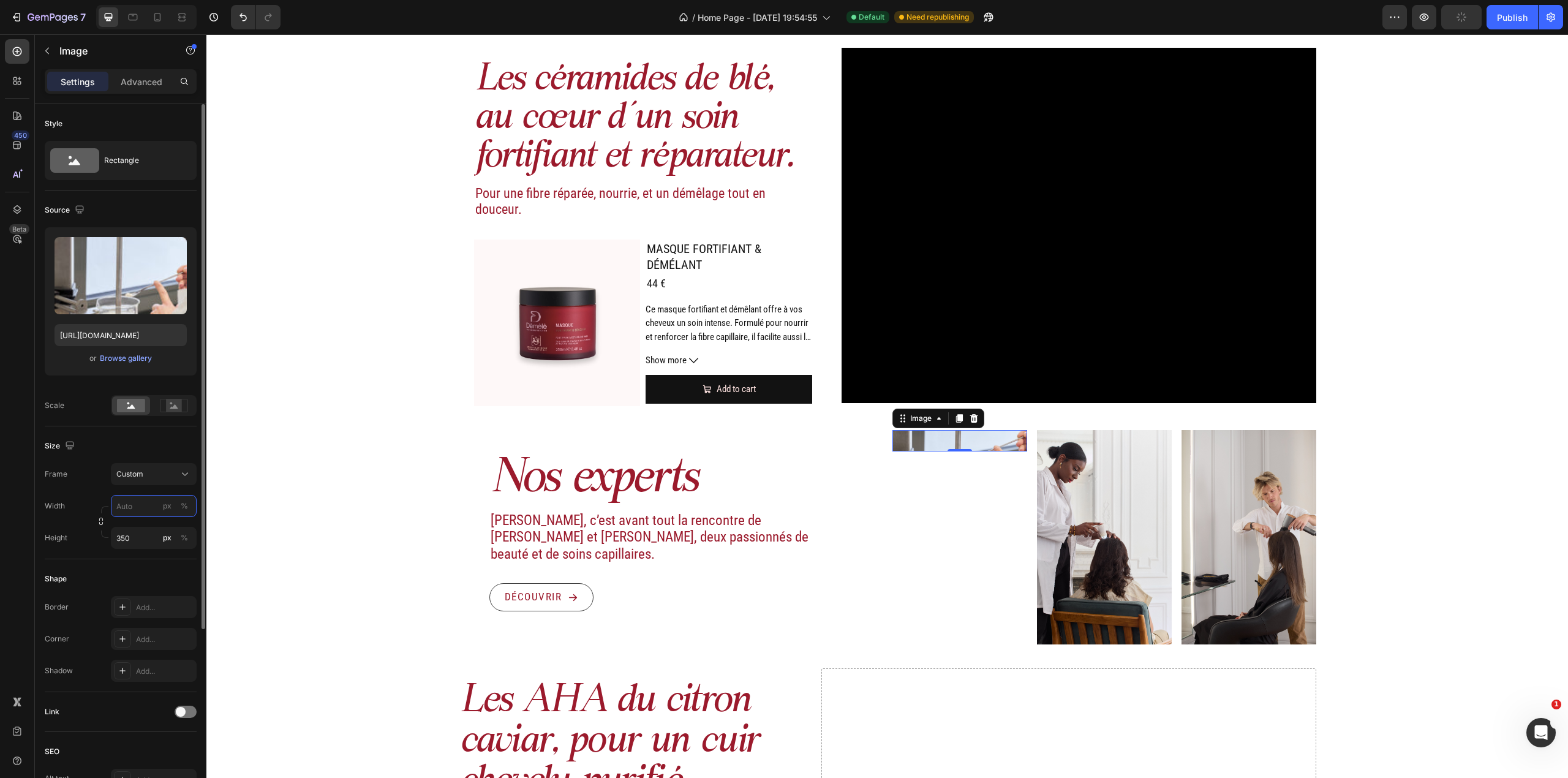
click at [142, 510] on input "px %" at bounding box center [154, 506] width 86 height 22
click at [89, 473] on div "Frame Custom" at bounding box center [120, 474] width 152 height 22
click at [136, 482] on button "Custom" at bounding box center [154, 474] width 86 height 22
click at [141, 457] on div "Size Frame Custom Width px % Height 350 px %" at bounding box center [120, 493] width 152 height 133
click at [141, 537] on input "350" at bounding box center [154, 538] width 86 height 22
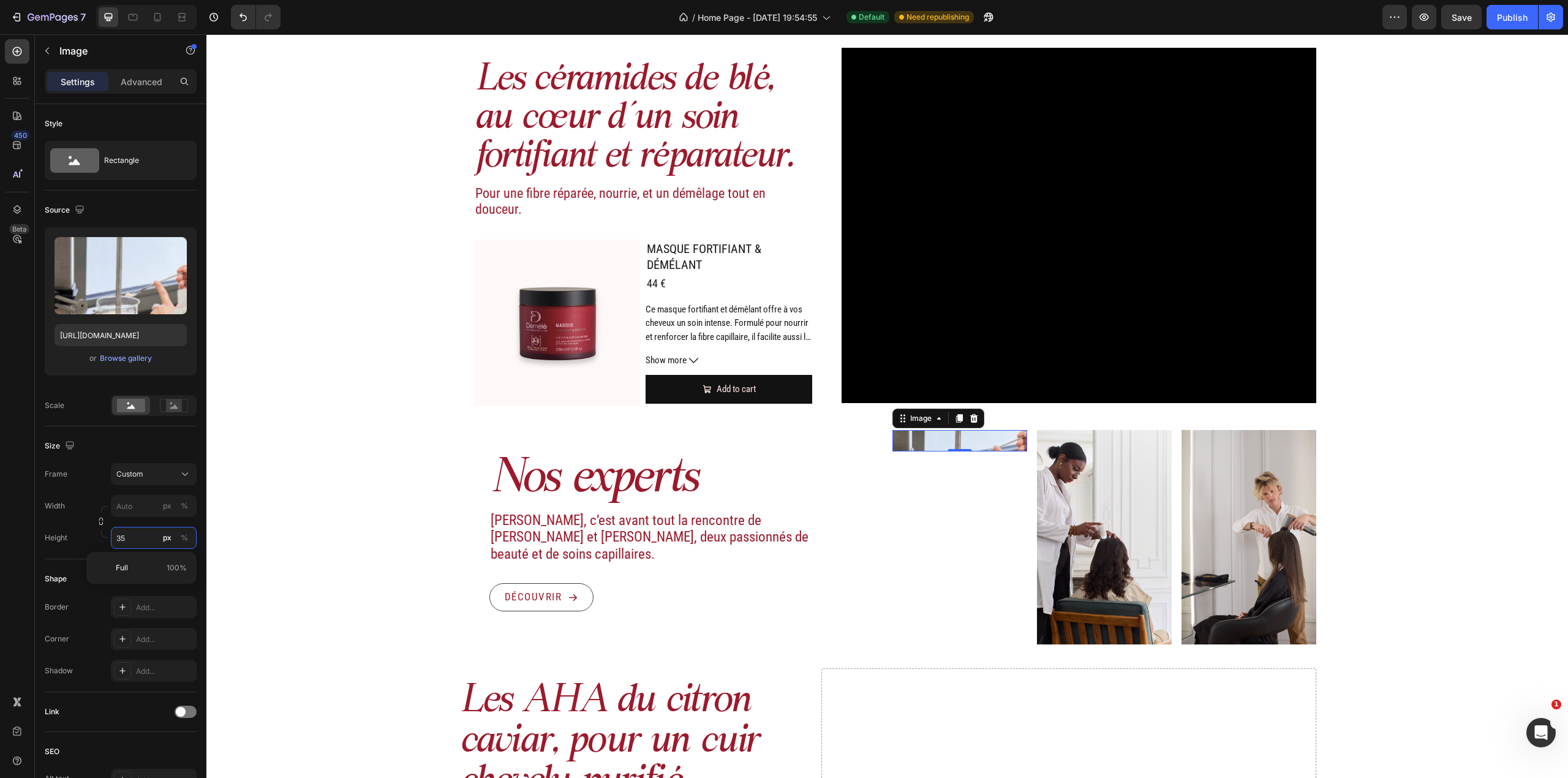
type input "3"
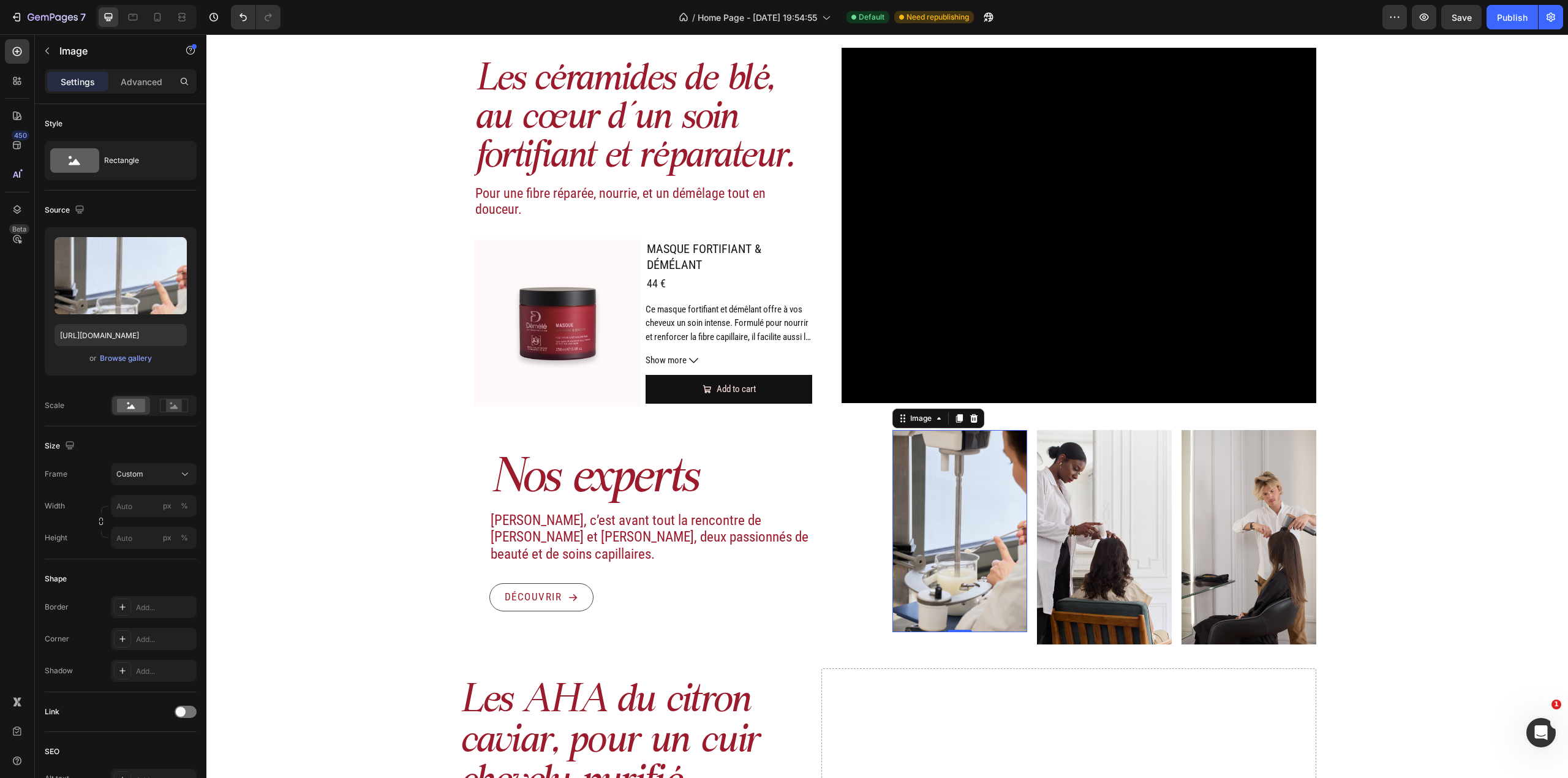
click at [1002, 543] on img at bounding box center [959, 531] width 135 height 202
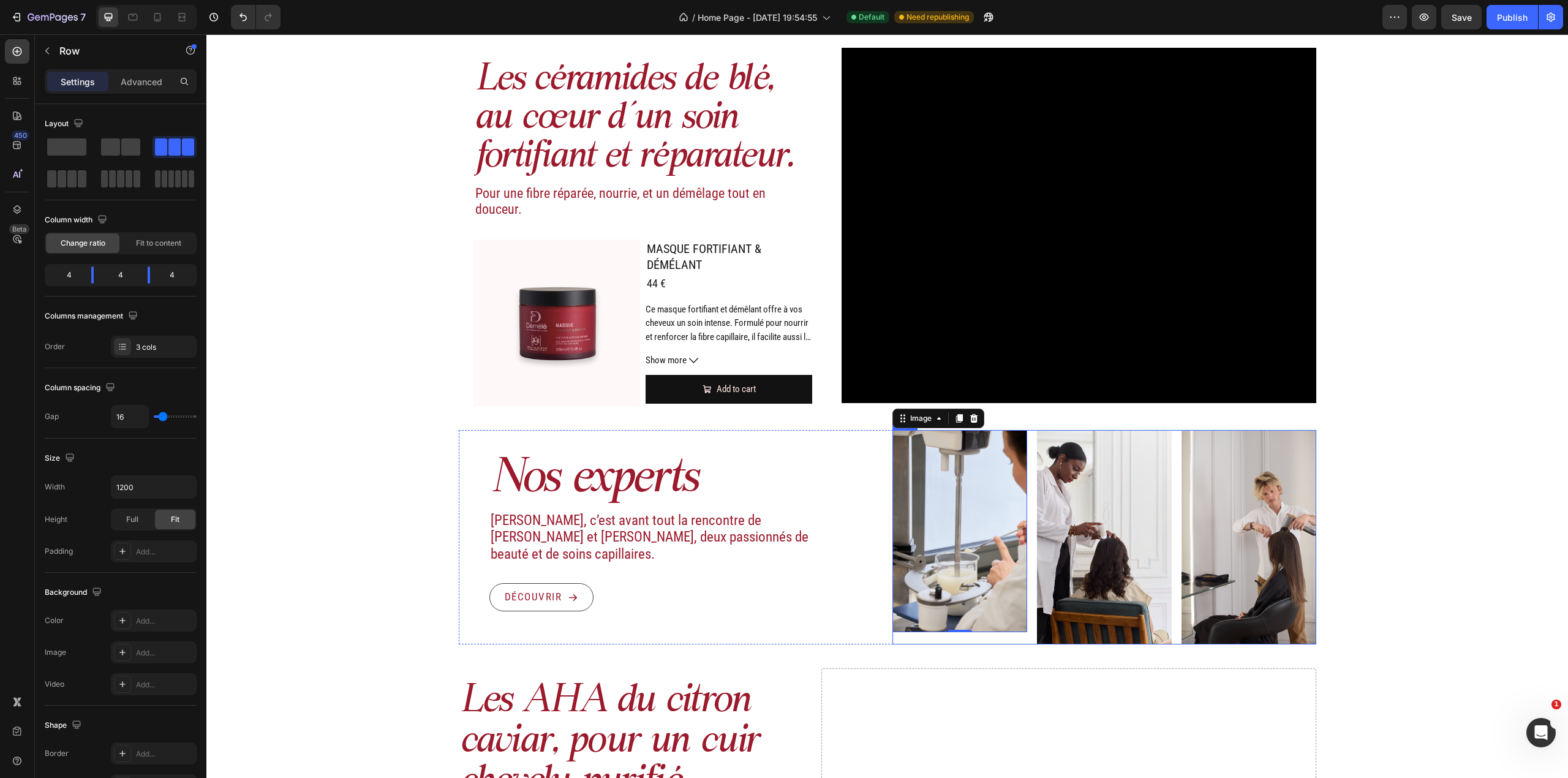
click at [996, 639] on div "Image 0" at bounding box center [959, 537] width 135 height 214
click at [986, 600] on img at bounding box center [959, 531] width 135 height 202
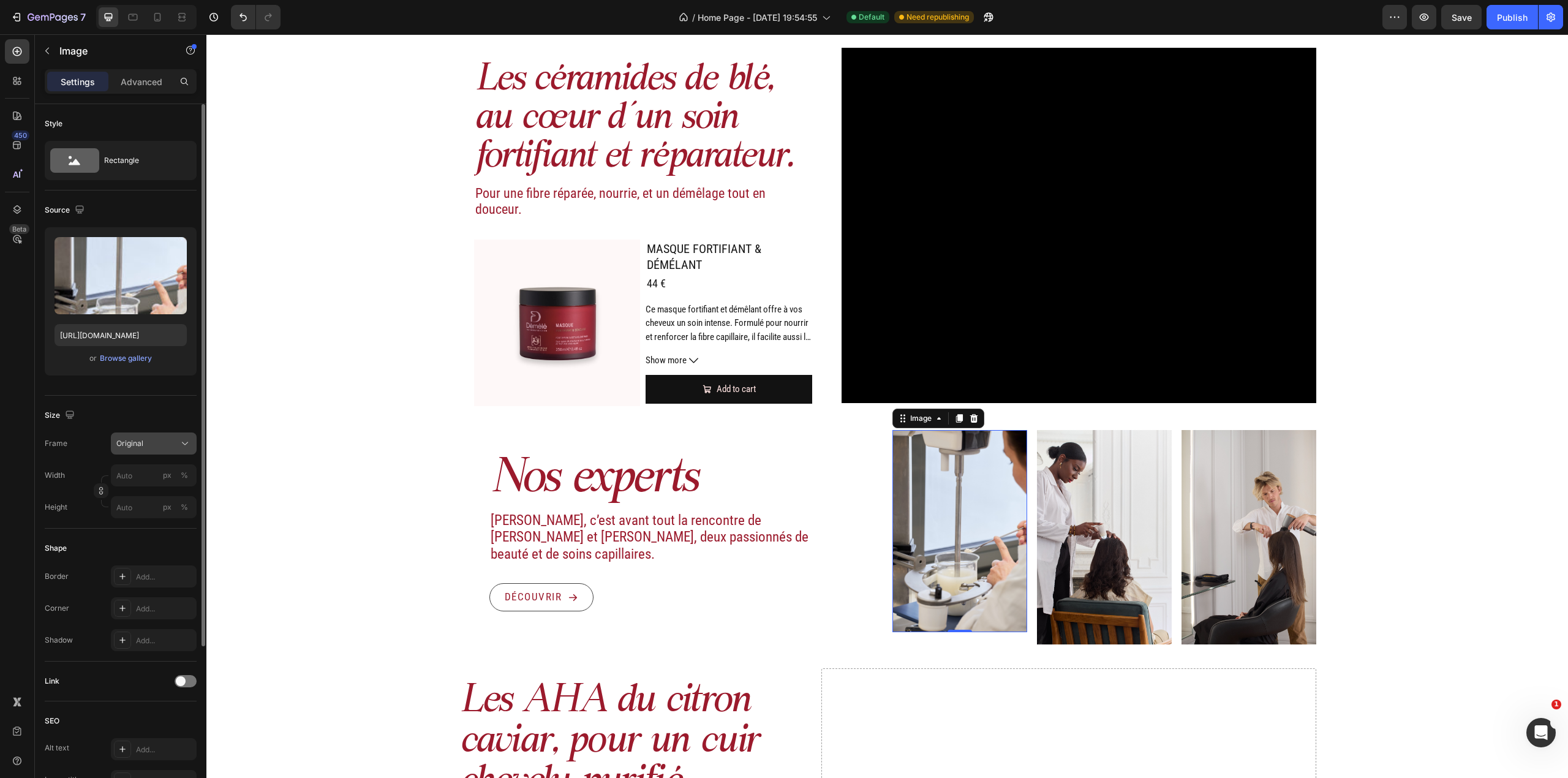
click at [176, 447] on div "Original" at bounding box center [154, 443] width 75 height 12
click at [152, 557] on div "Custom" at bounding box center [143, 565] width 98 height 22
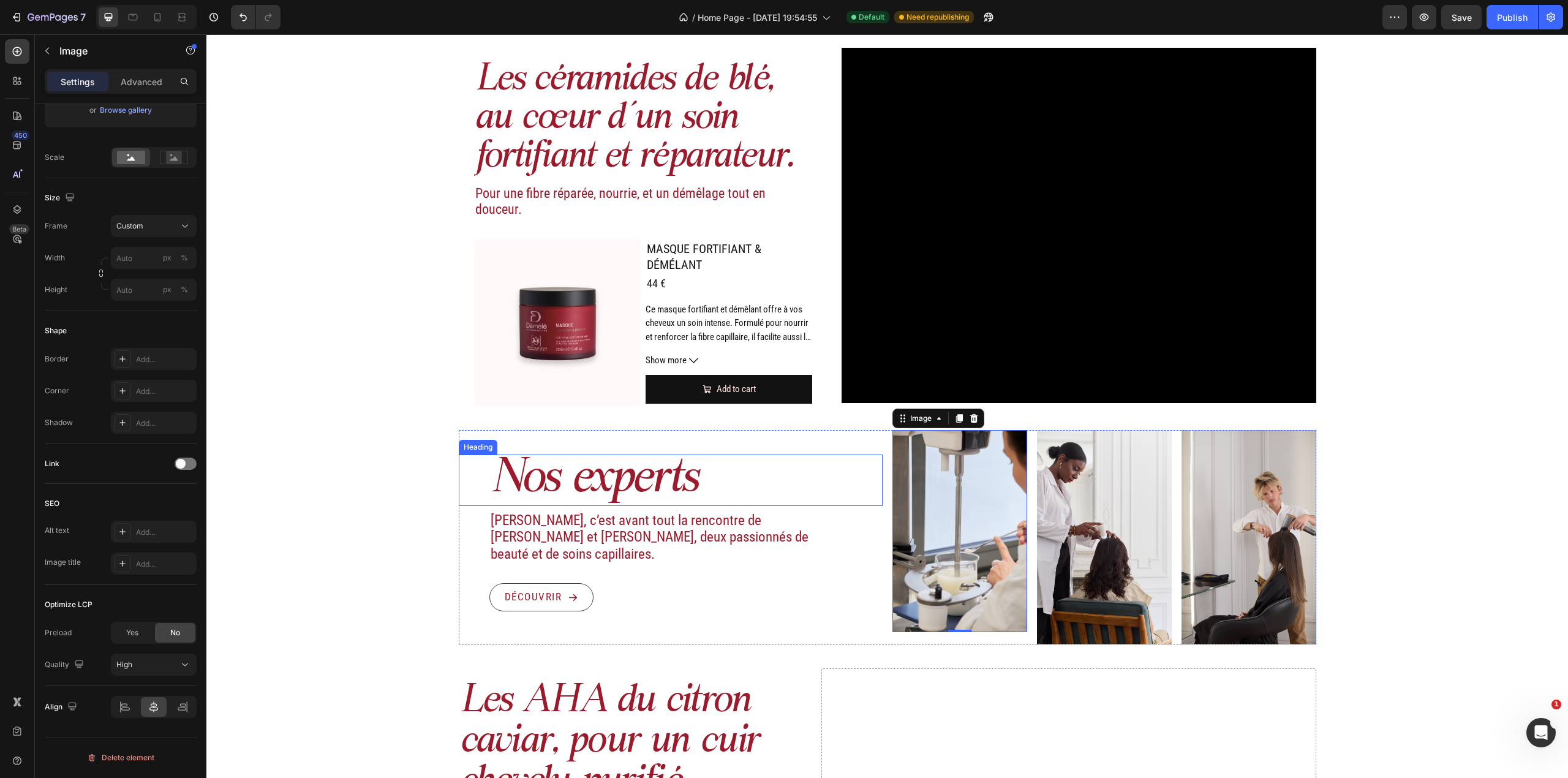
click at [799, 485] on p "Nos experts" at bounding box center [686, 480] width 391 height 49
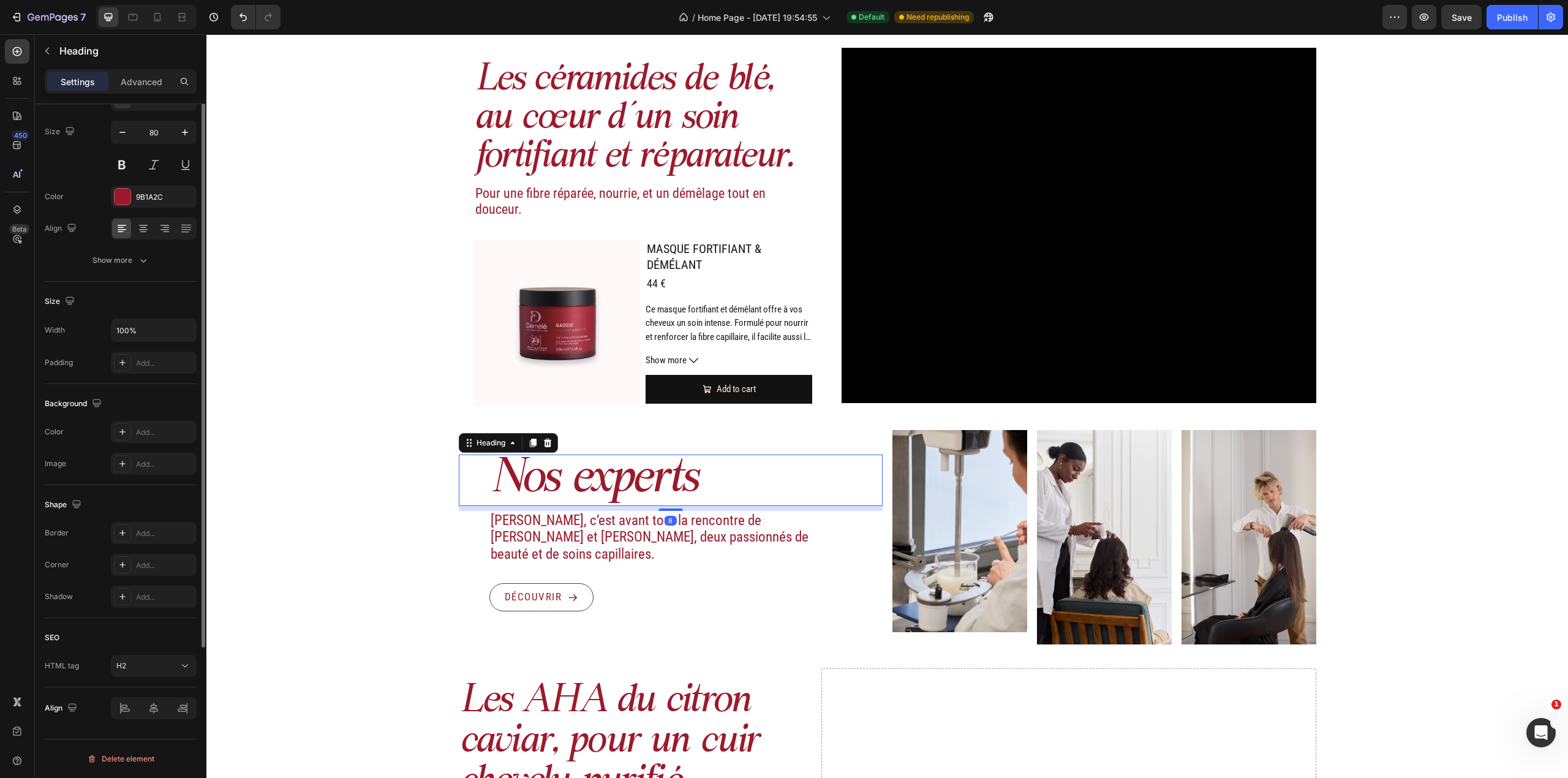
scroll to position [0, 0]
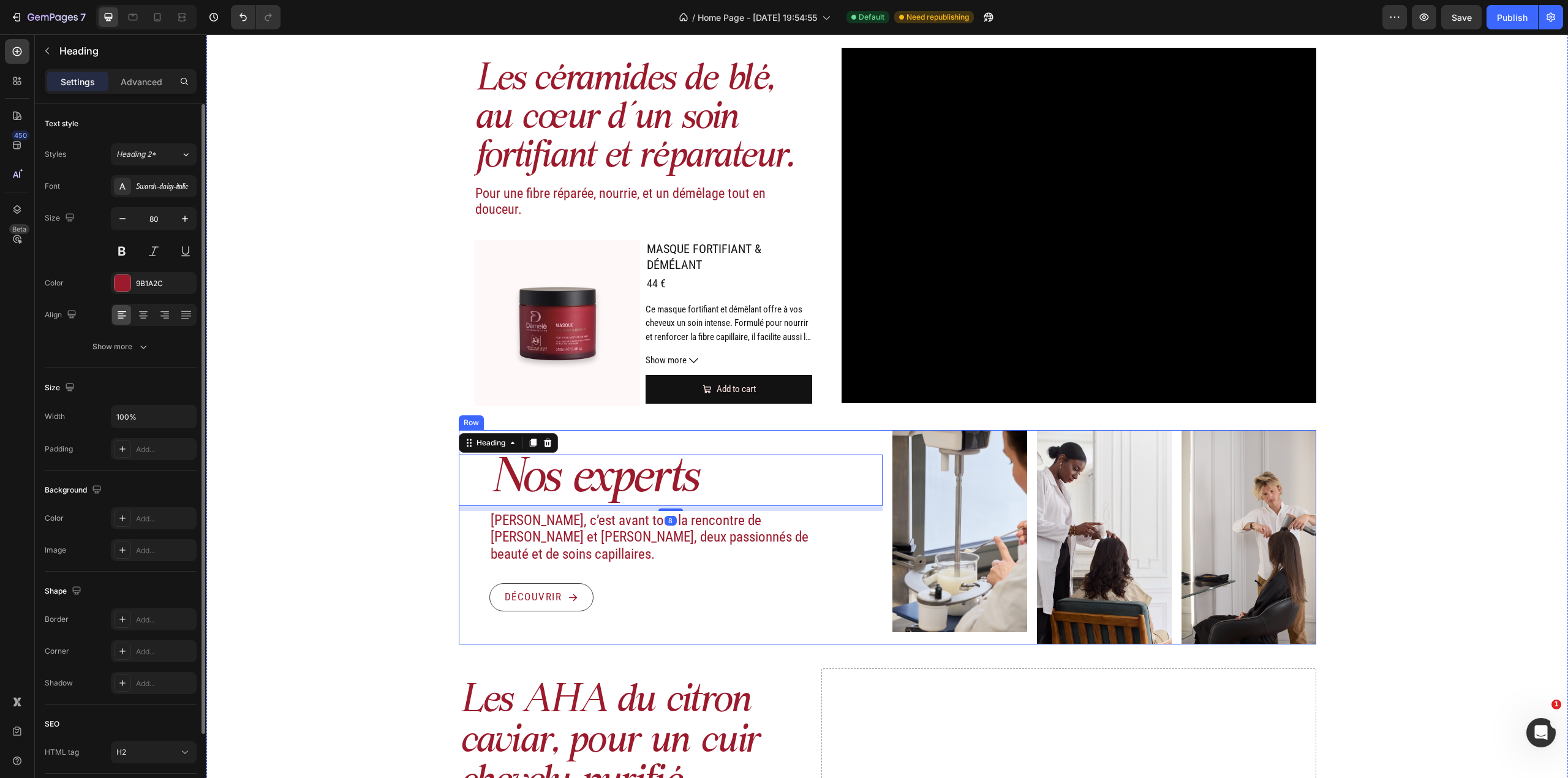
click at [846, 435] on div "Nos experts Heading 8 Démélé, c’est avant tout la rencontre de Maud et Albin, d…" at bounding box center [671, 537] width 424 height 214
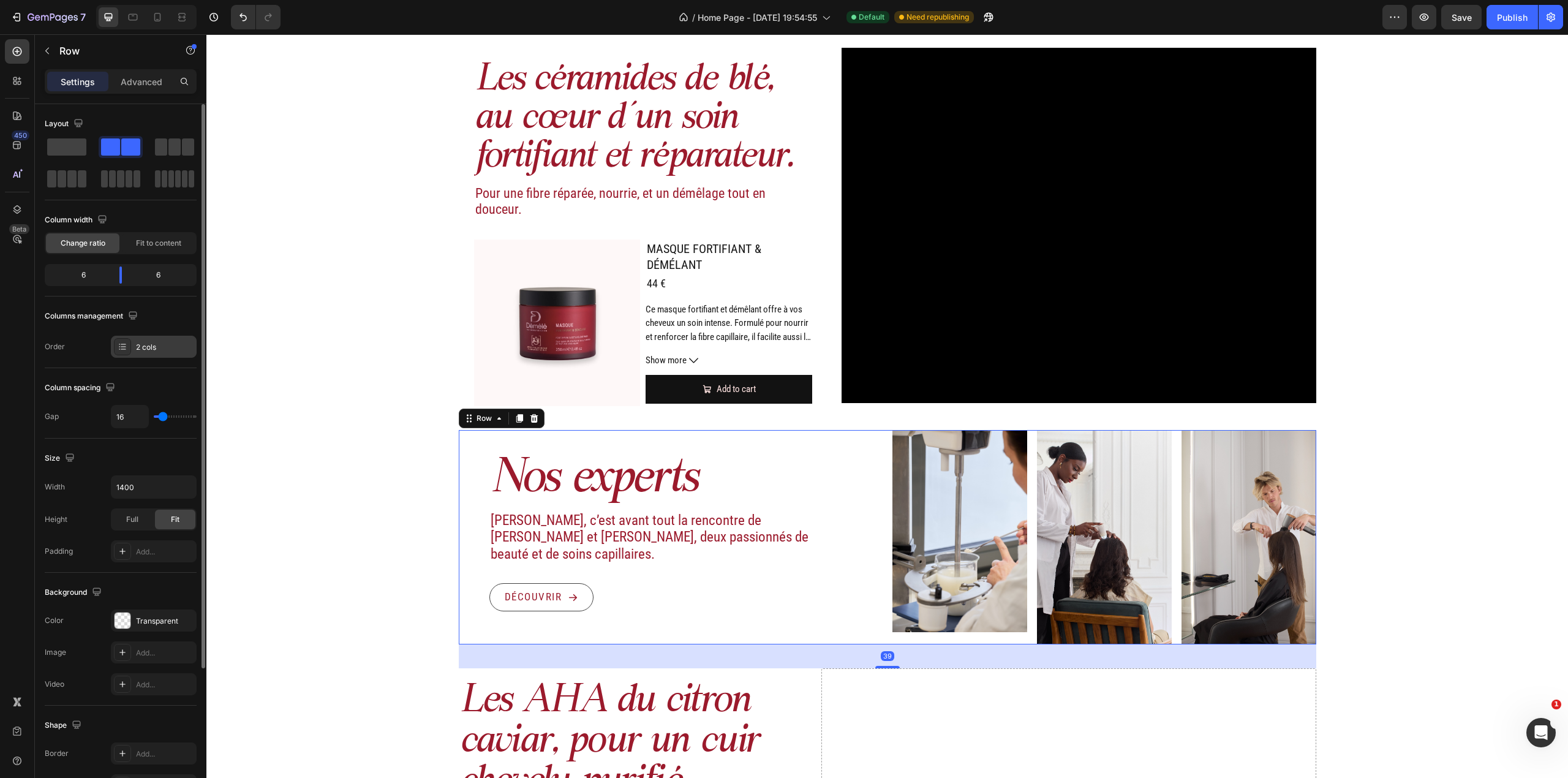
click at [156, 339] on div "2 cols" at bounding box center [154, 347] width 86 height 22
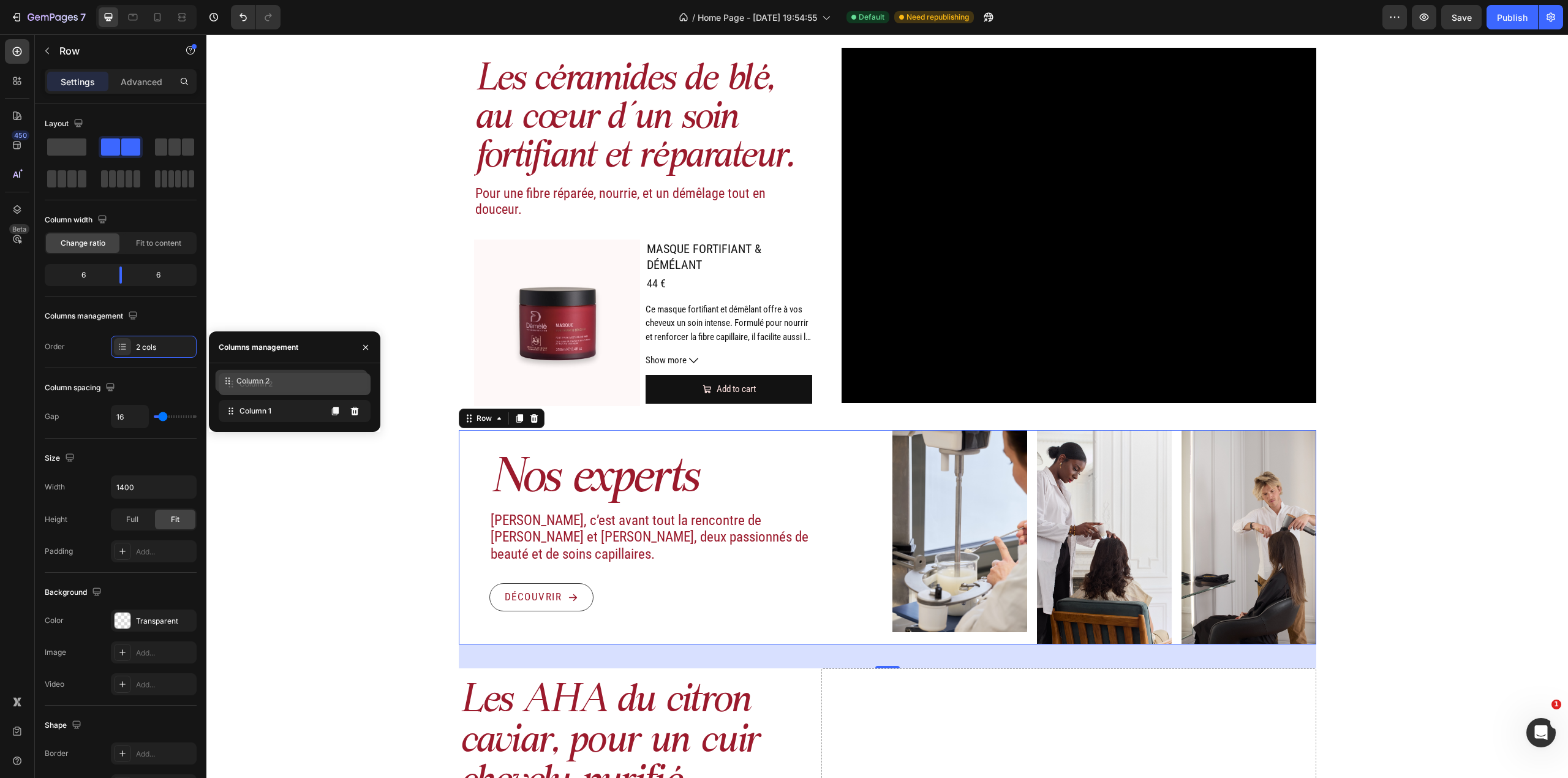
drag, startPoint x: 266, startPoint y: 422, endPoint x: 263, endPoint y: 391, distance: 31.1
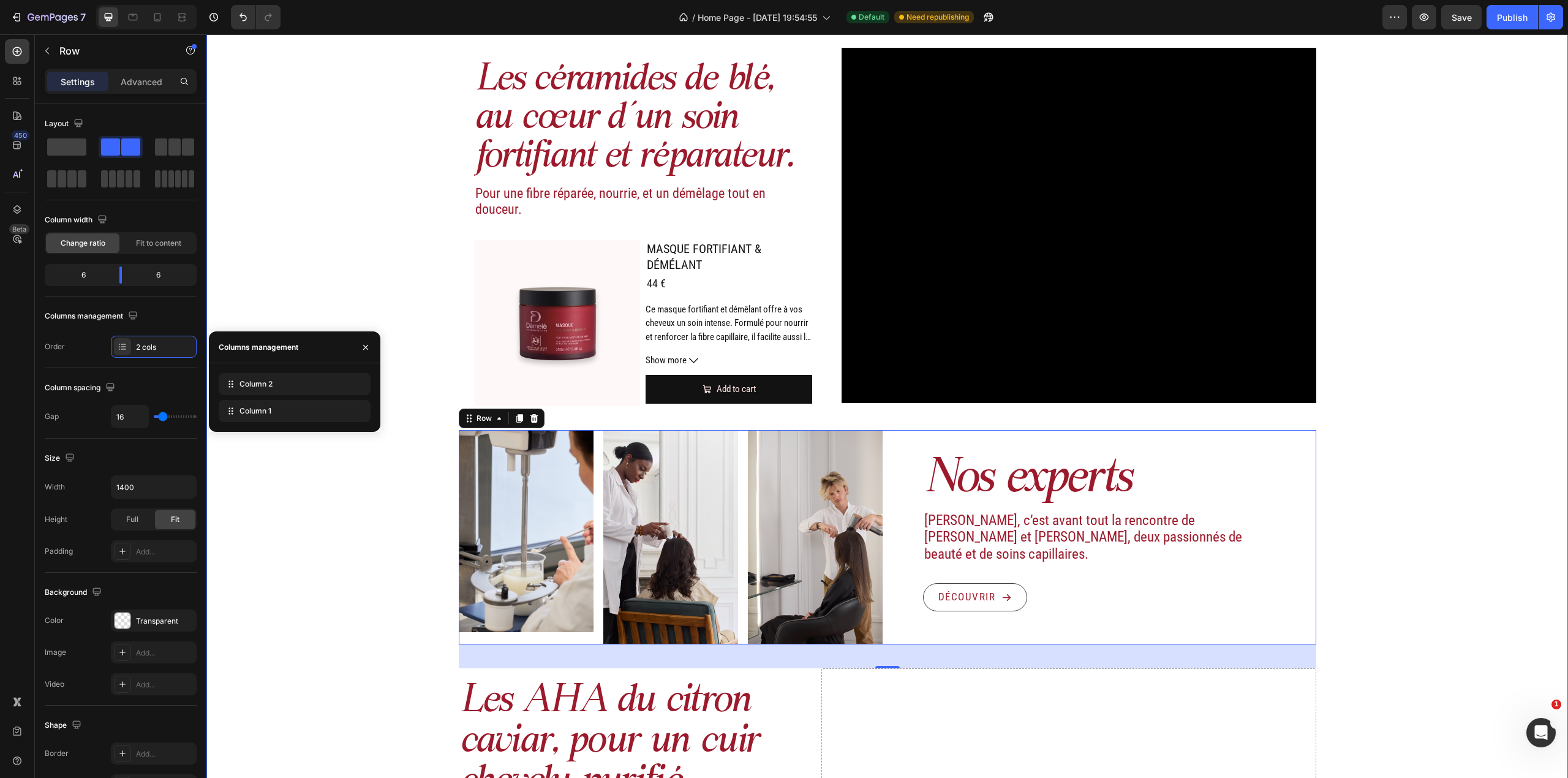
click at [1403, 485] on div "Image Actifs & ingrédients Heading Nos duos d’acide hyaluronique et d’actifs vé…" at bounding box center [887, 371] width 1361 height 1424
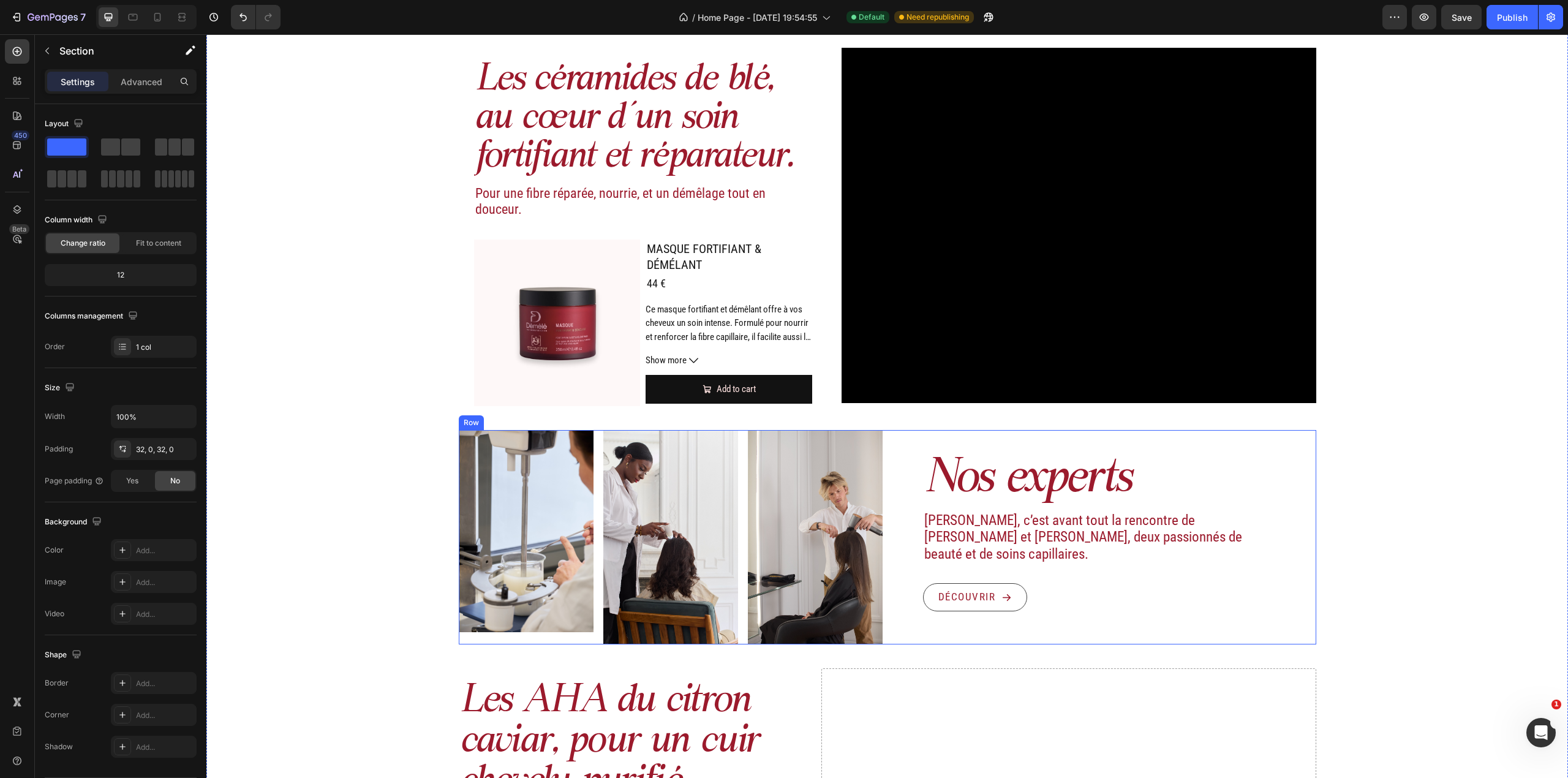
click at [895, 447] on div "Nos experts Heading Démélé, c’est avant tout la rencontre de Maud et Albin, deu…" at bounding box center [1104, 537] width 424 height 214
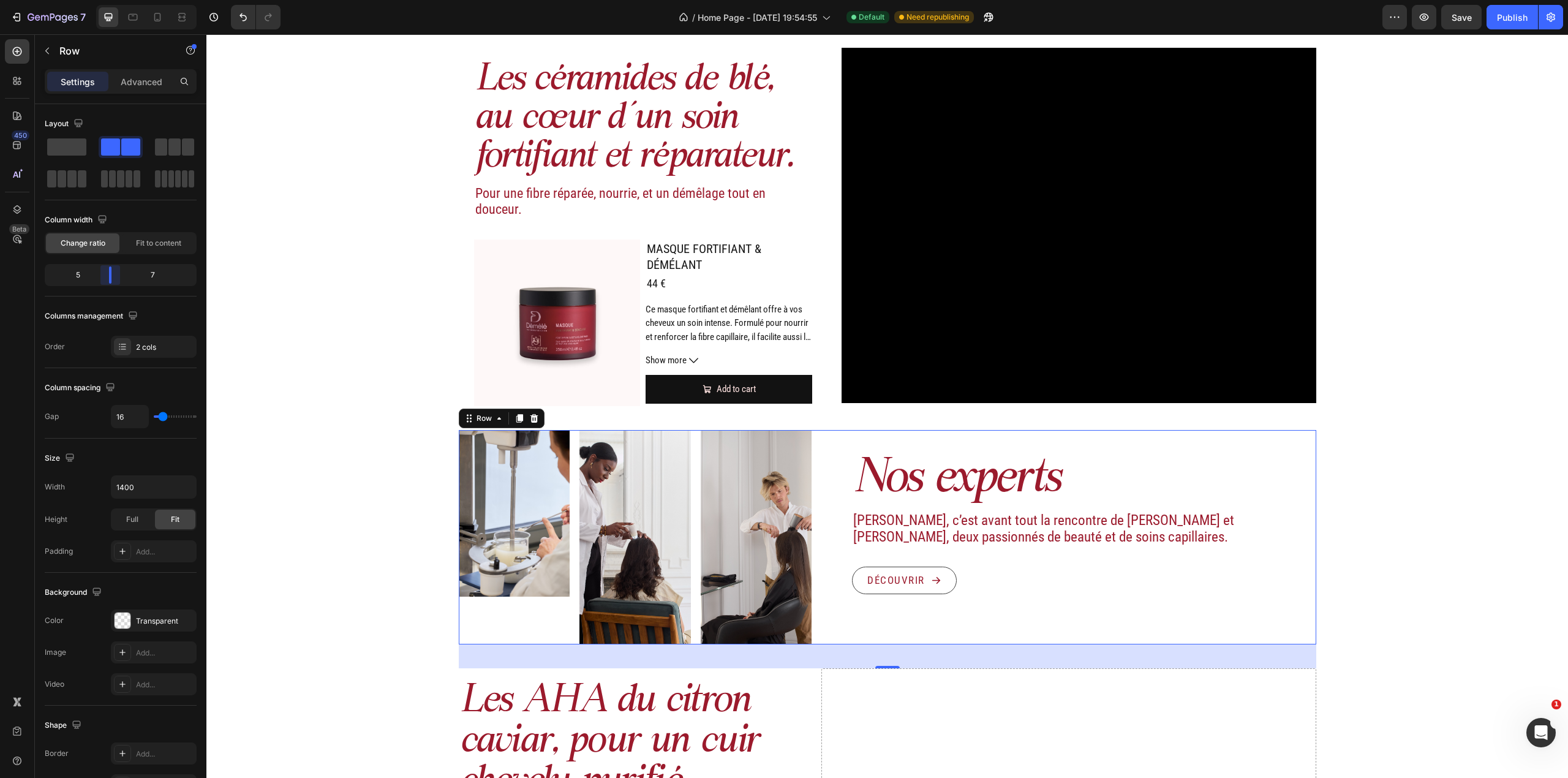
drag, startPoint x: 124, startPoint y: 282, endPoint x: 115, endPoint y: 275, distance: 11.4
click at [115, 0] on body "7 Version history / Home Page - [DATE] 19:54:55 Default Need republishing Previ…" at bounding box center [784, 0] width 1568 height 0
click at [569, 517] on div "Image Image Image Row" at bounding box center [635, 537] width 353 height 214
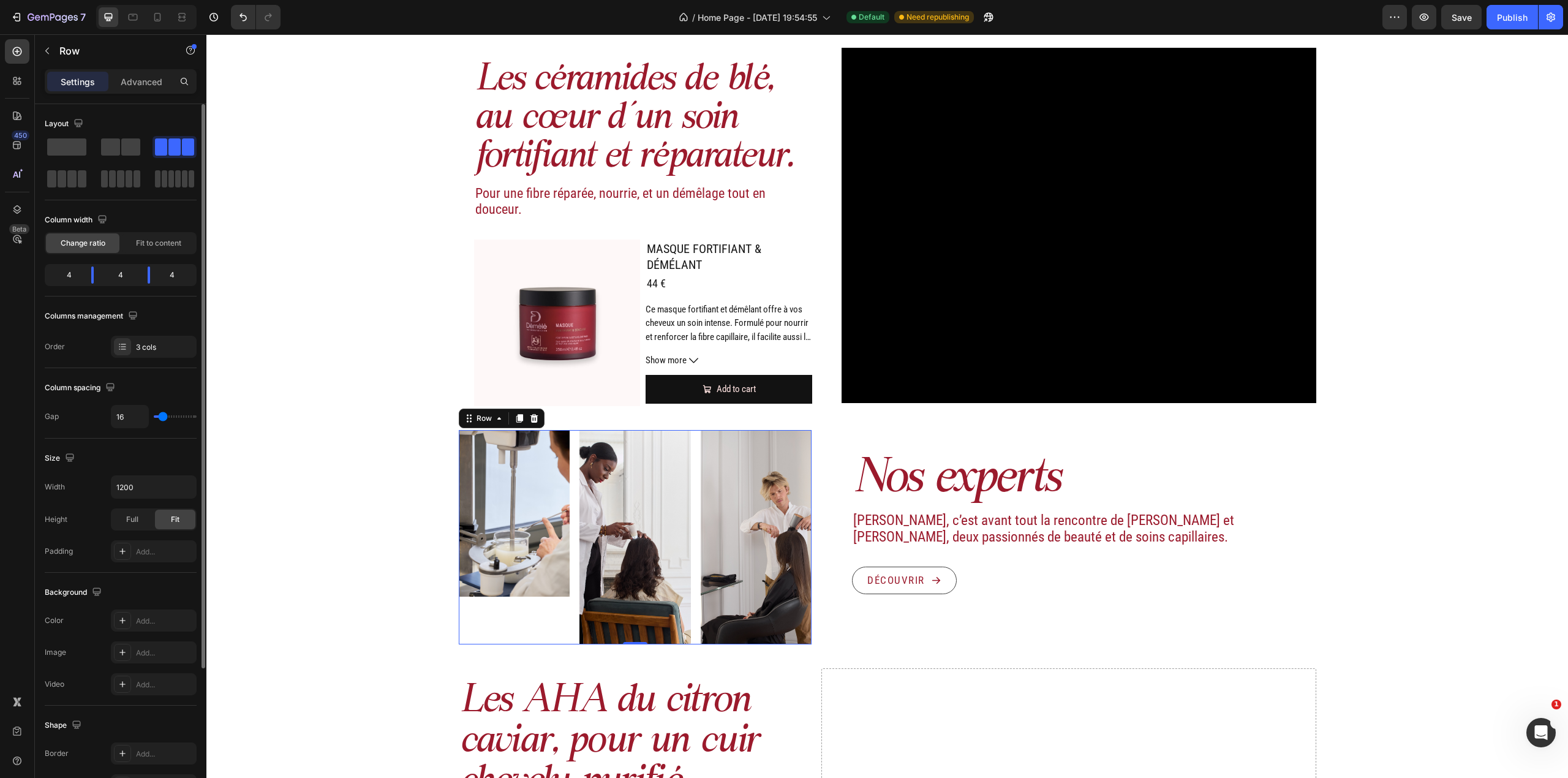
type input "8"
type input "2"
type input "0"
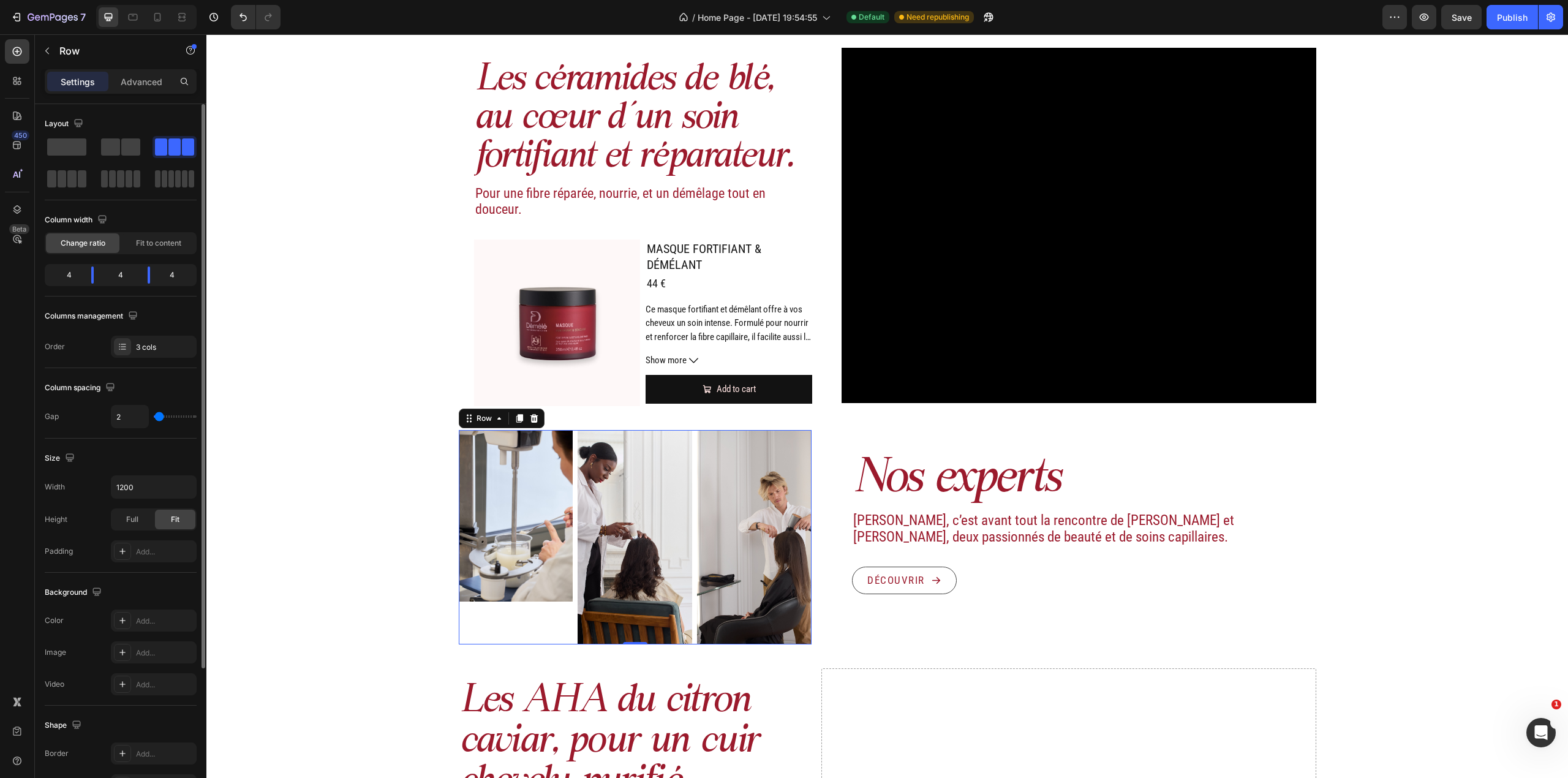
type input "0"
type input "5"
type input "8"
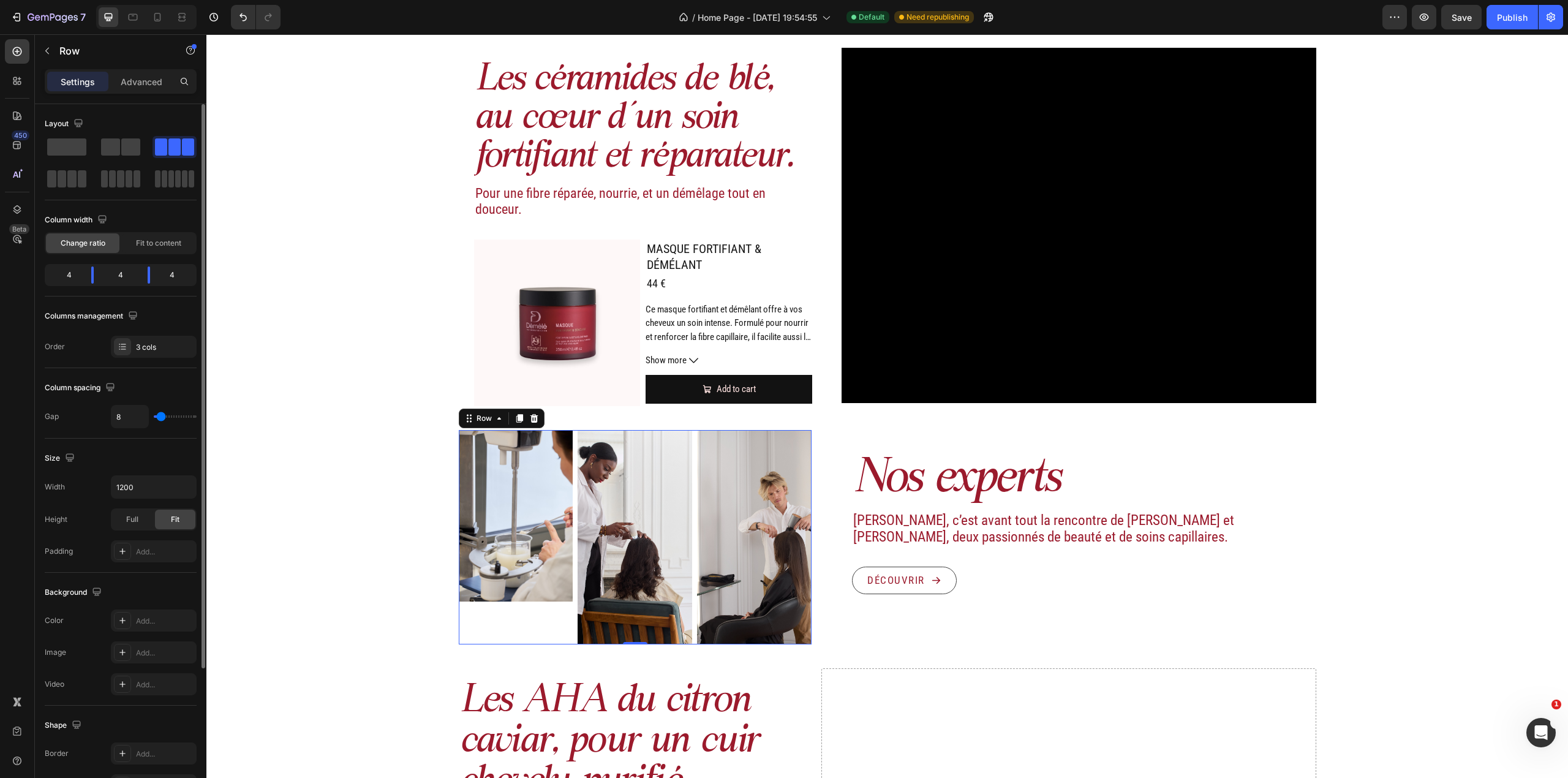
type input "11"
type input "8"
type input "5"
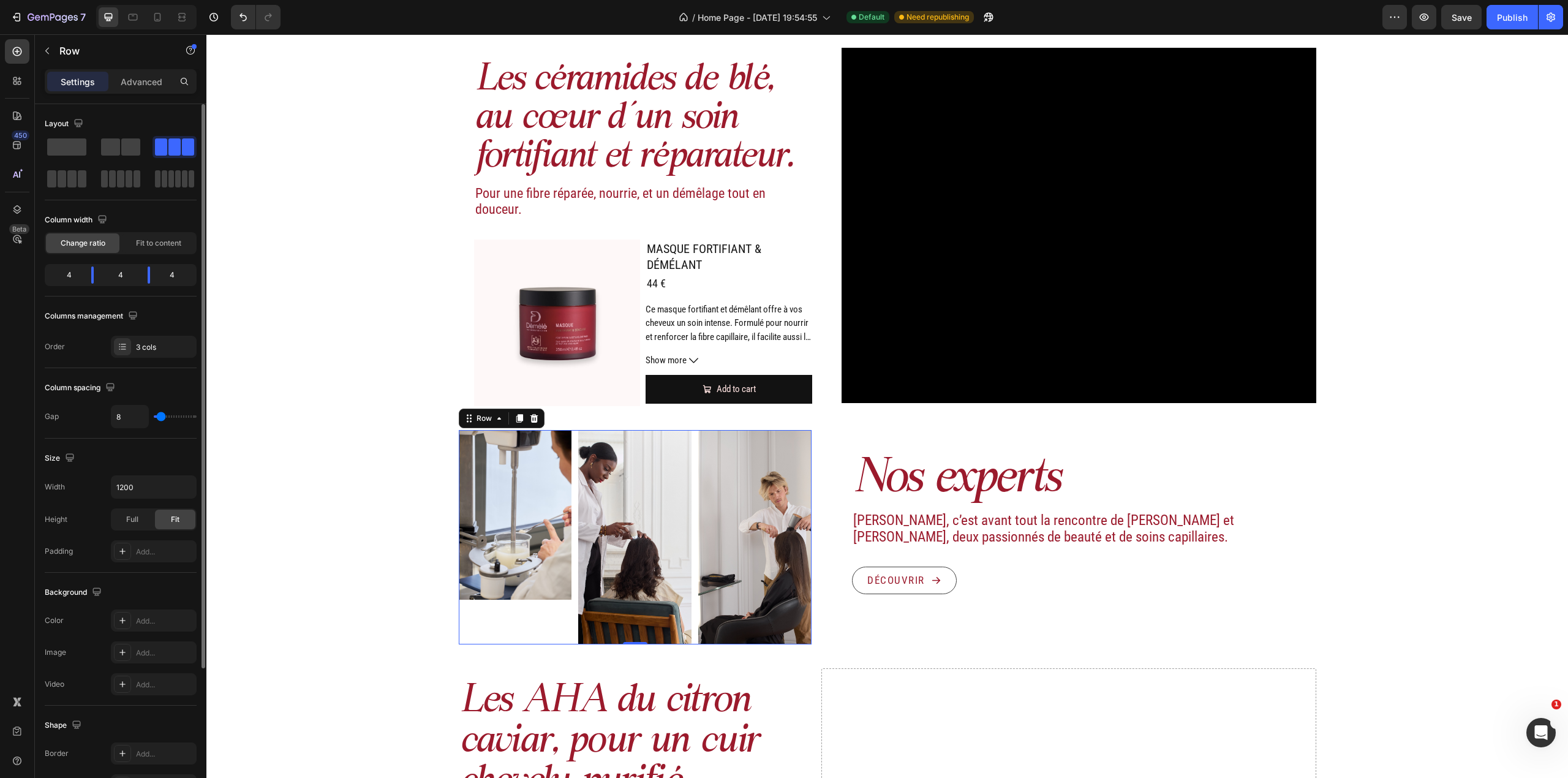
type input "5"
type input "8"
click at [161, 418] on input "range" at bounding box center [175, 416] width 43 height 3
click at [1443, 500] on div "Image Actifs & ingrédients Heading Nos duos d’acide hyaluronique et d’actifs vé…" at bounding box center [887, 371] width 1361 height 1424
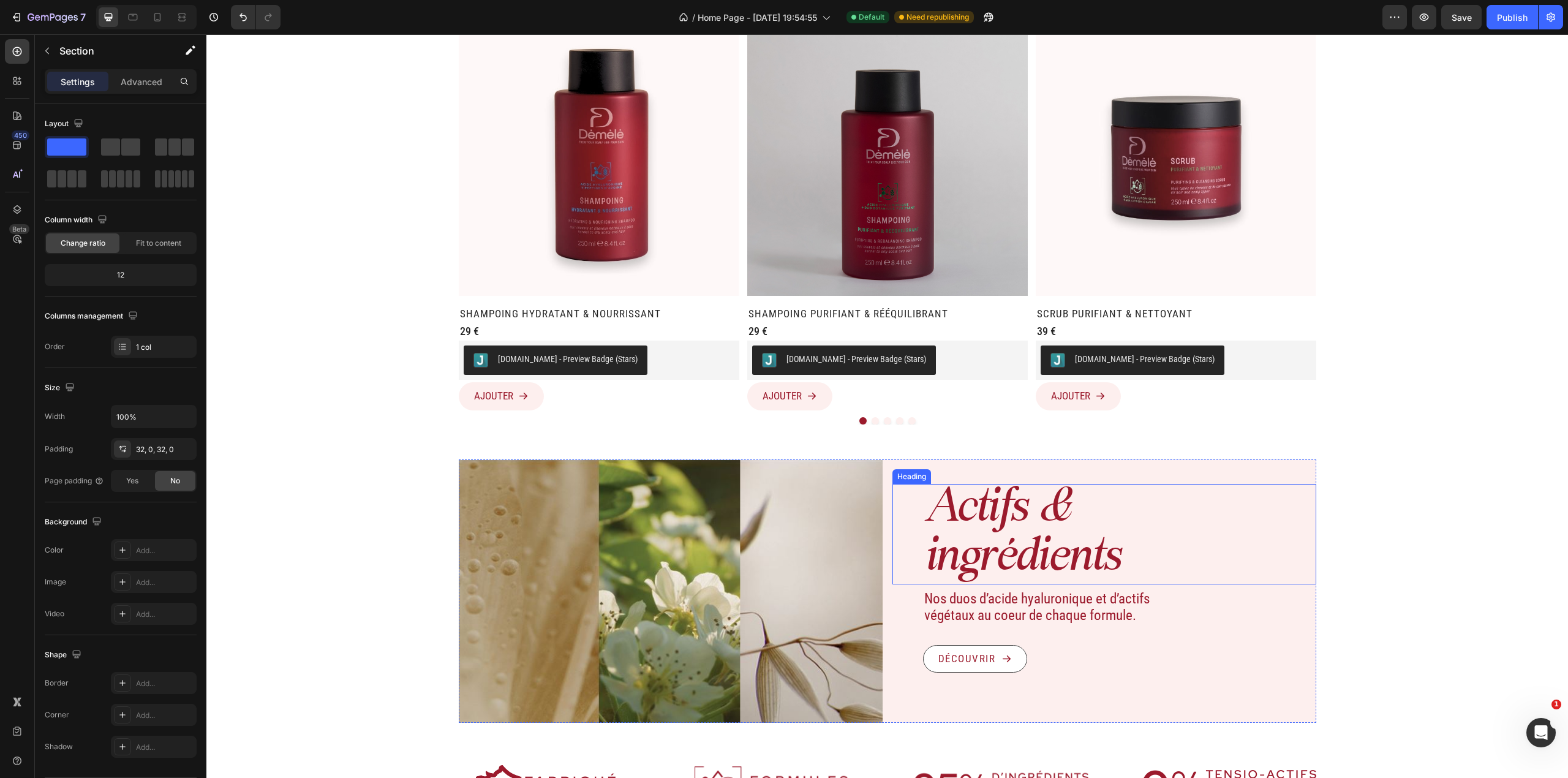
scroll to position [817, 0]
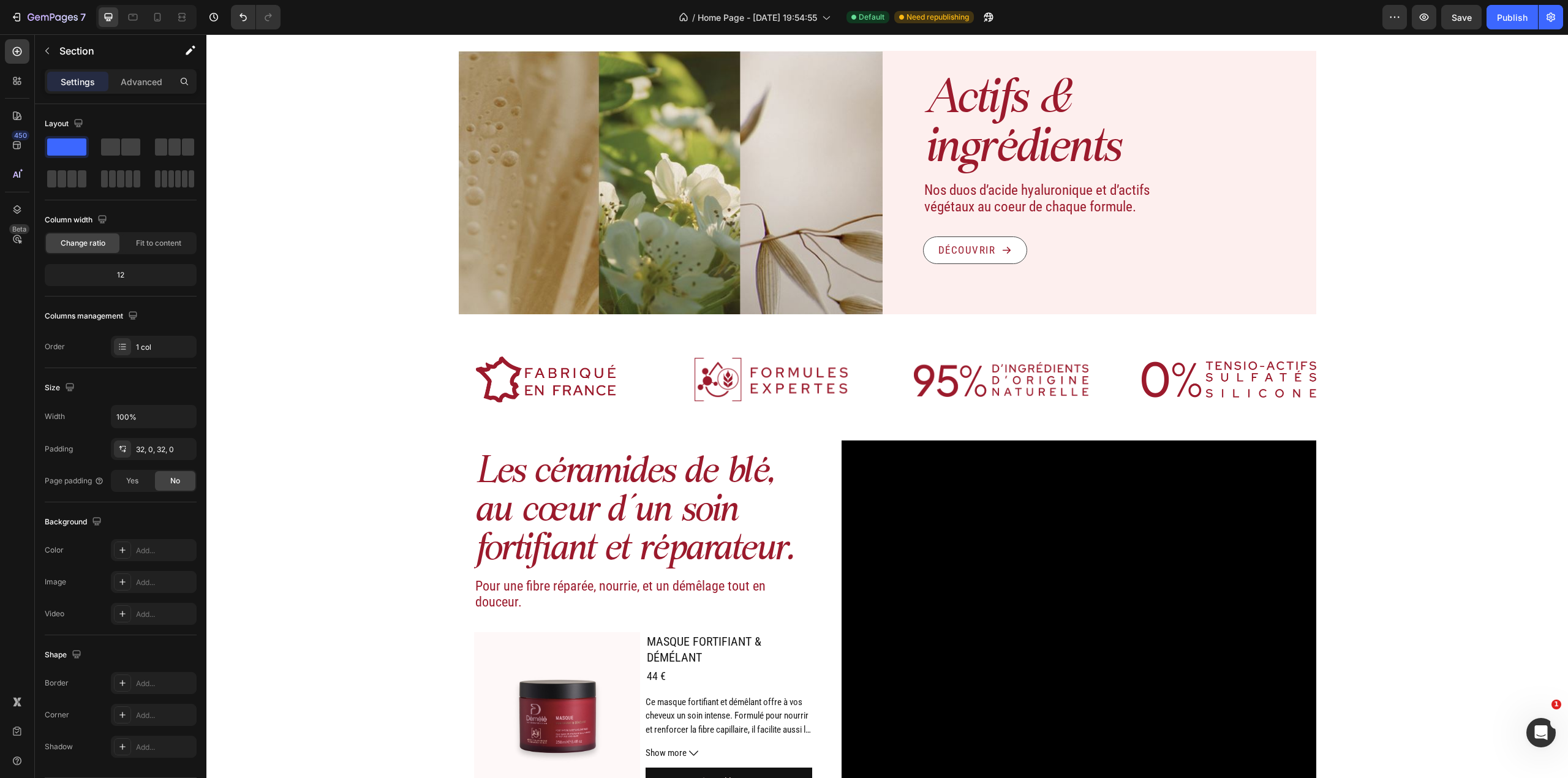
click at [1415, 497] on div "Image Actifs & ingrédients Heading Nos duos d’acide hyaluronique et d’actifs vé…" at bounding box center [887, 763] width 1361 height 1424
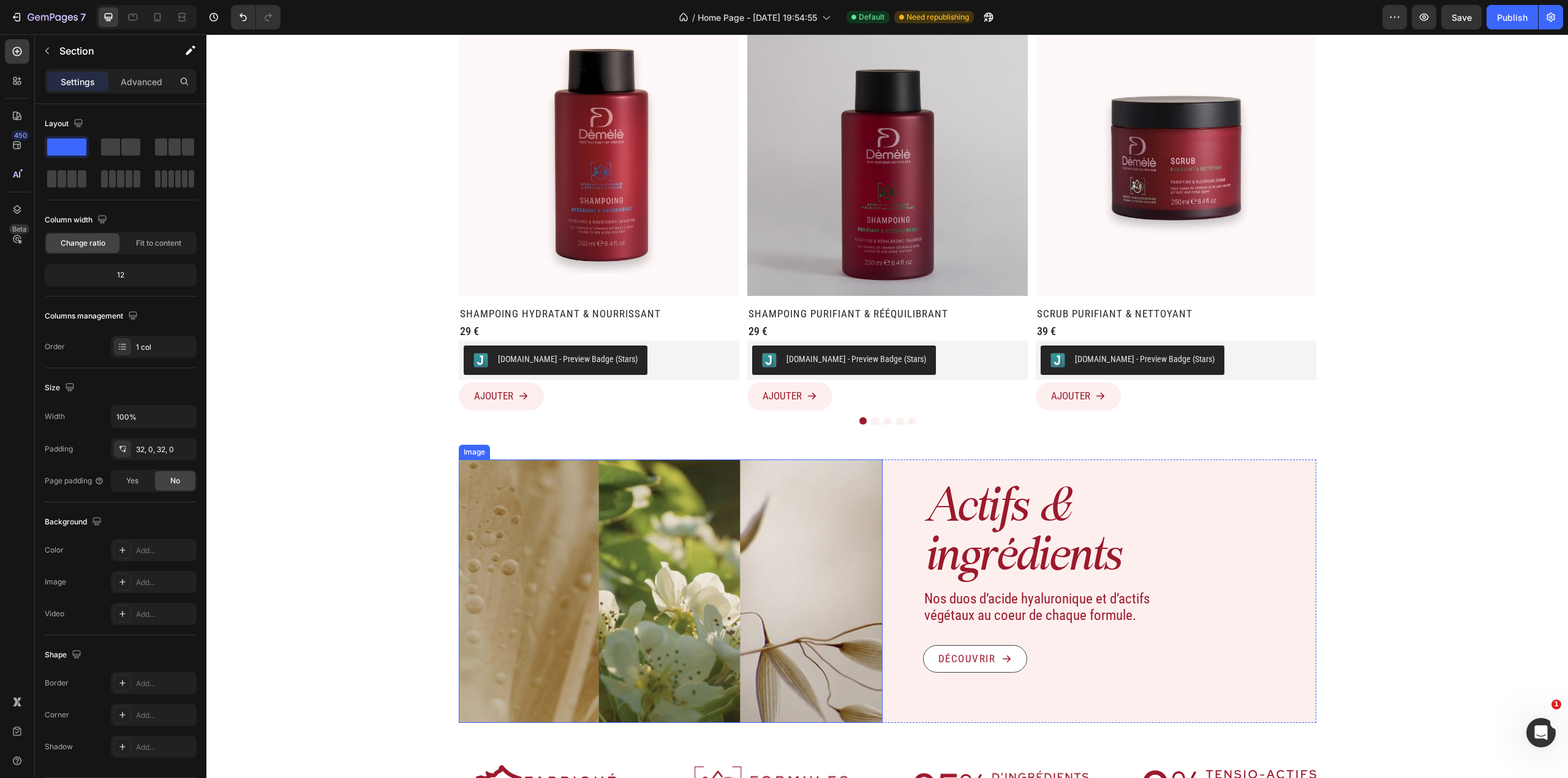
click at [839, 644] on img at bounding box center [671, 591] width 424 height 264
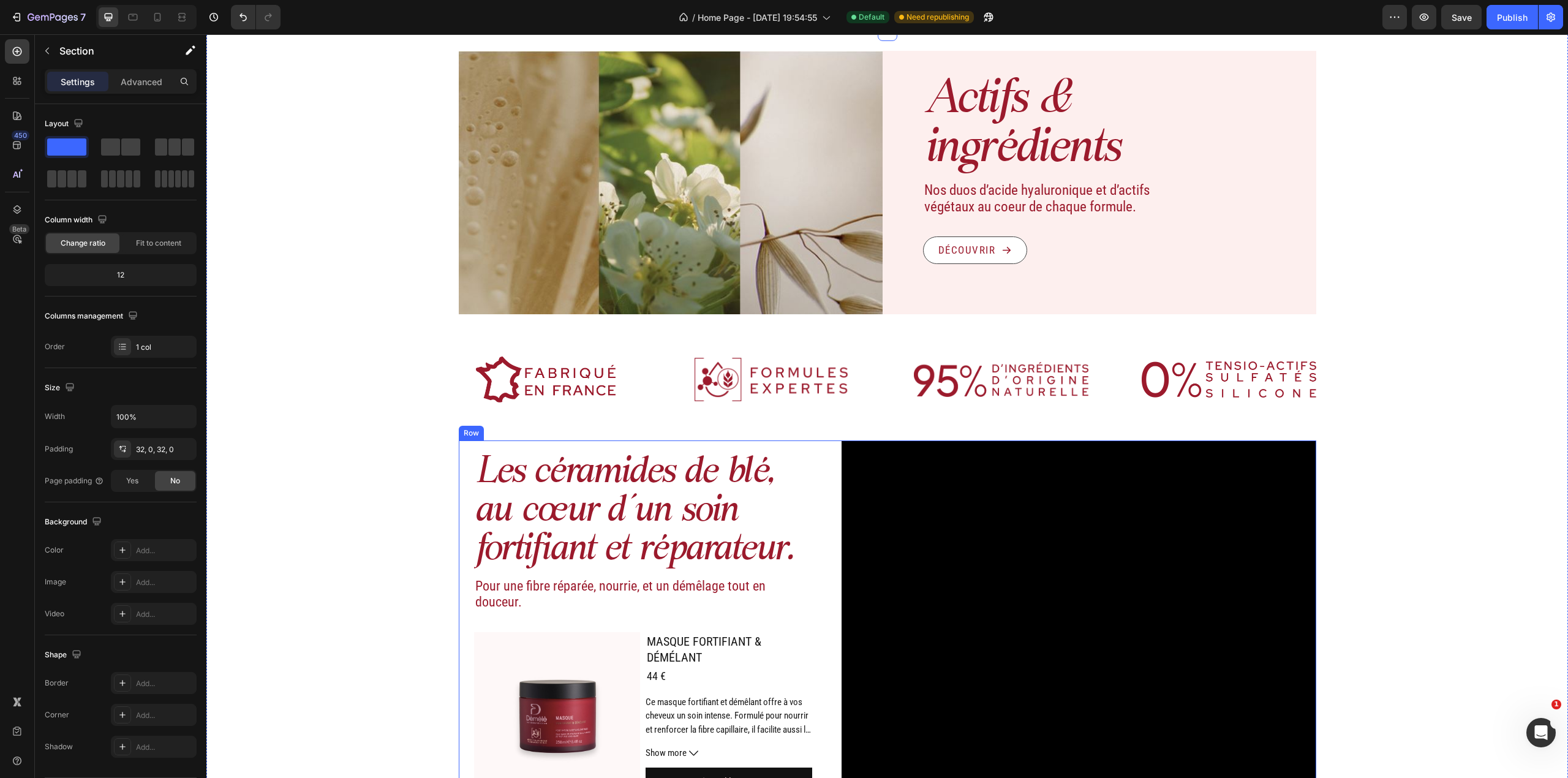
scroll to position [1225, 0]
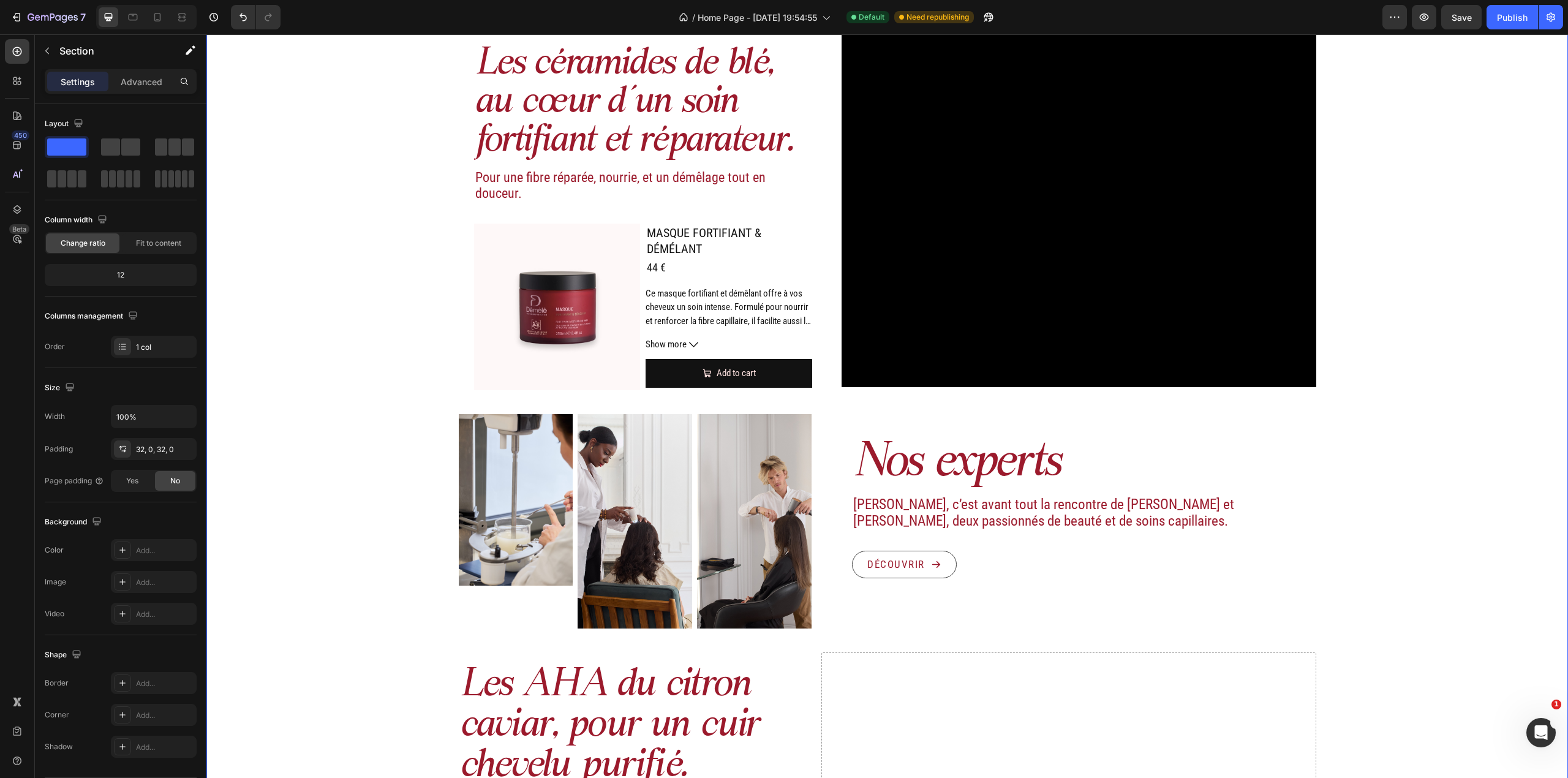
click at [882, 401] on div "Image Actifs & ingrédients Heading Nos duos d’acide hyaluronique et d’actifs vé…" at bounding box center [887, 354] width 1361 height 1424
click at [820, 378] on div "Les céramides de blé, au cœur d’un soin fortifiant et réparateur. Heading Pour …" at bounding box center [888, 210] width 857 height 358
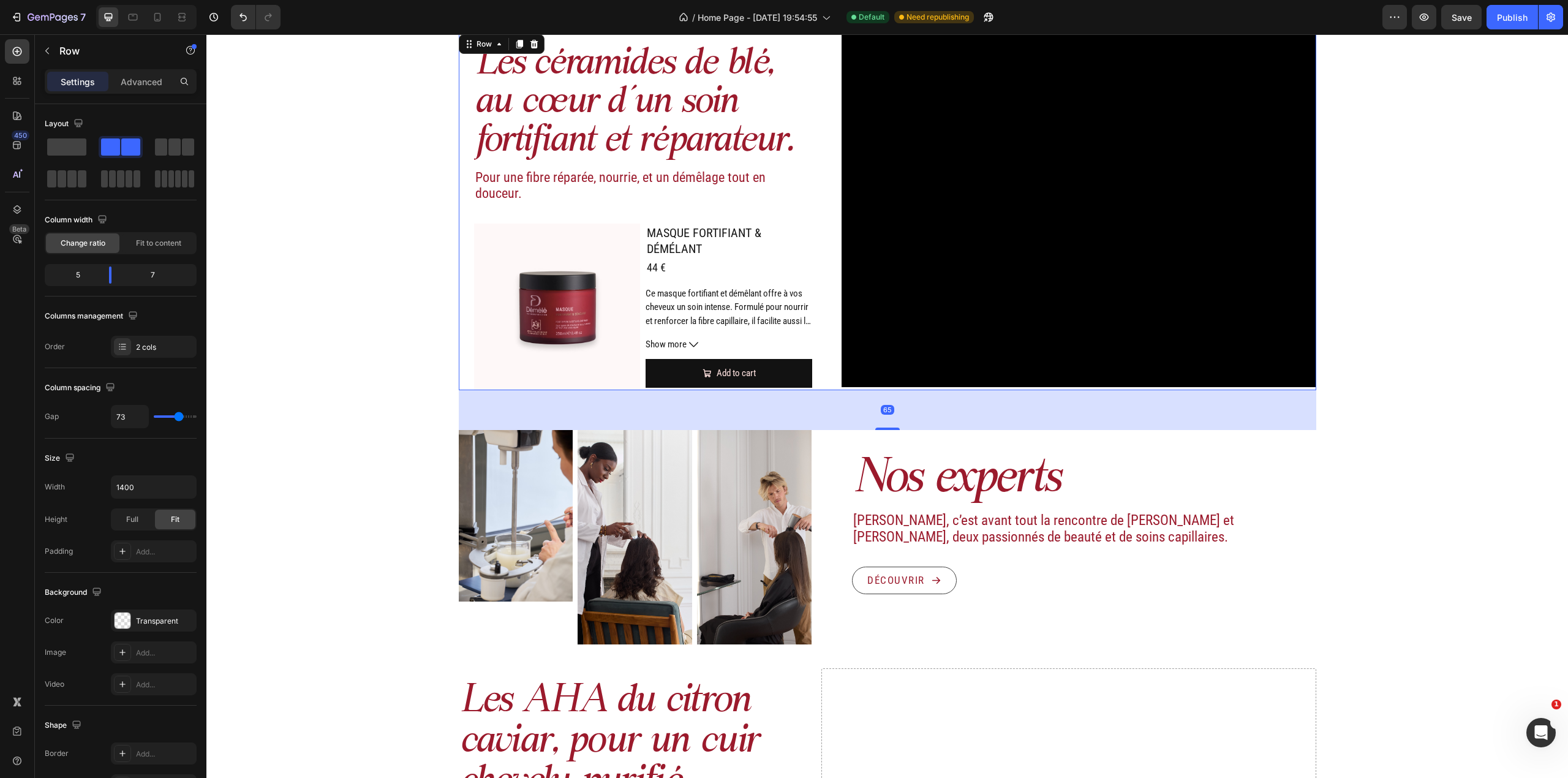
drag, startPoint x: 890, startPoint y: 413, endPoint x: 892, endPoint y: 429, distance: 16.1
click at [892, 429] on div at bounding box center [888, 429] width 25 height 3
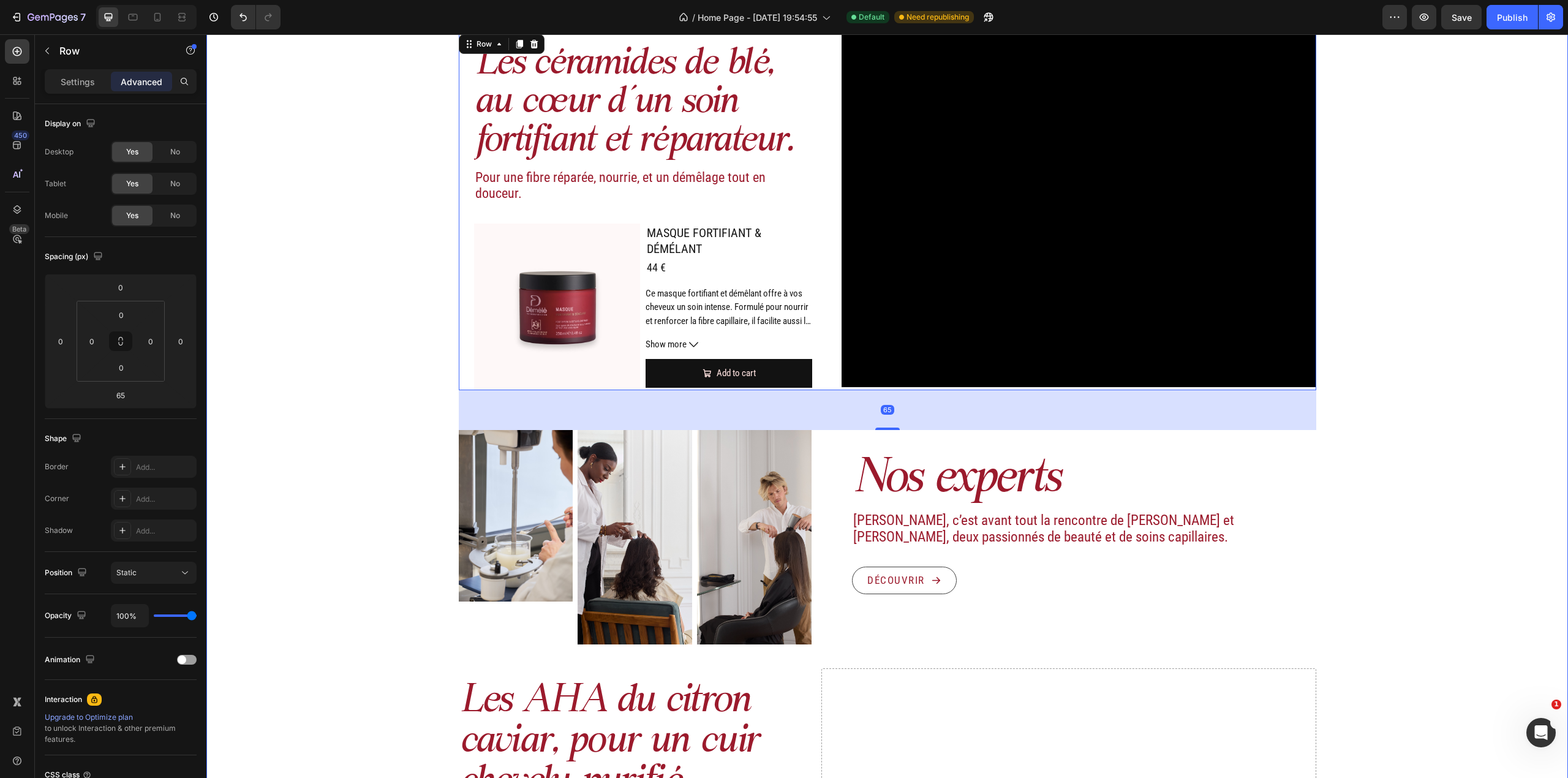
click at [1416, 380] on div "Image Actifs & ingrédients Heading Nos duos d’acide hyaluronique et d’actifs vé…" at bounding box center [887, 362] width 1361 height 1440
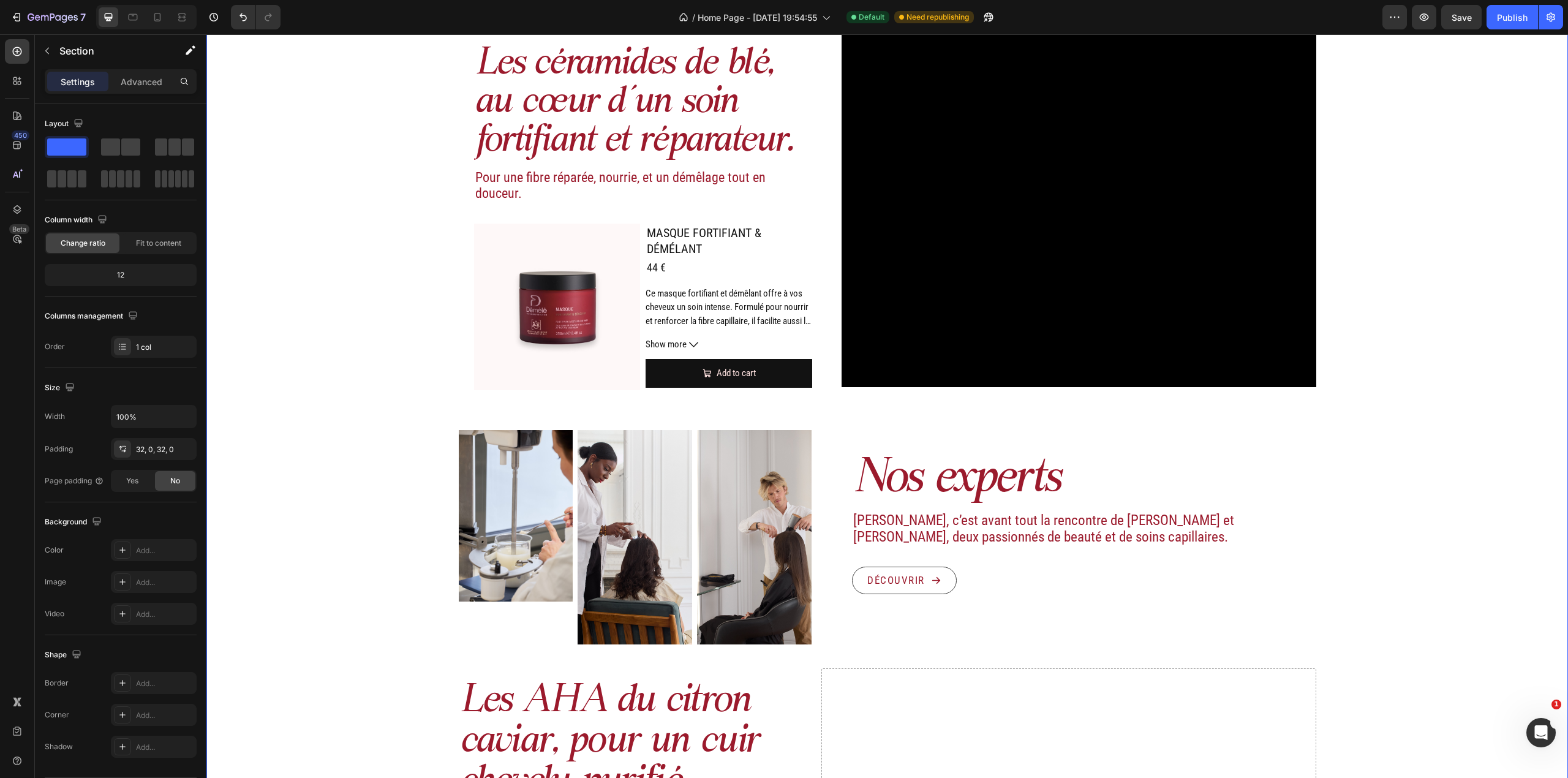
scroll to position [1633, 0]
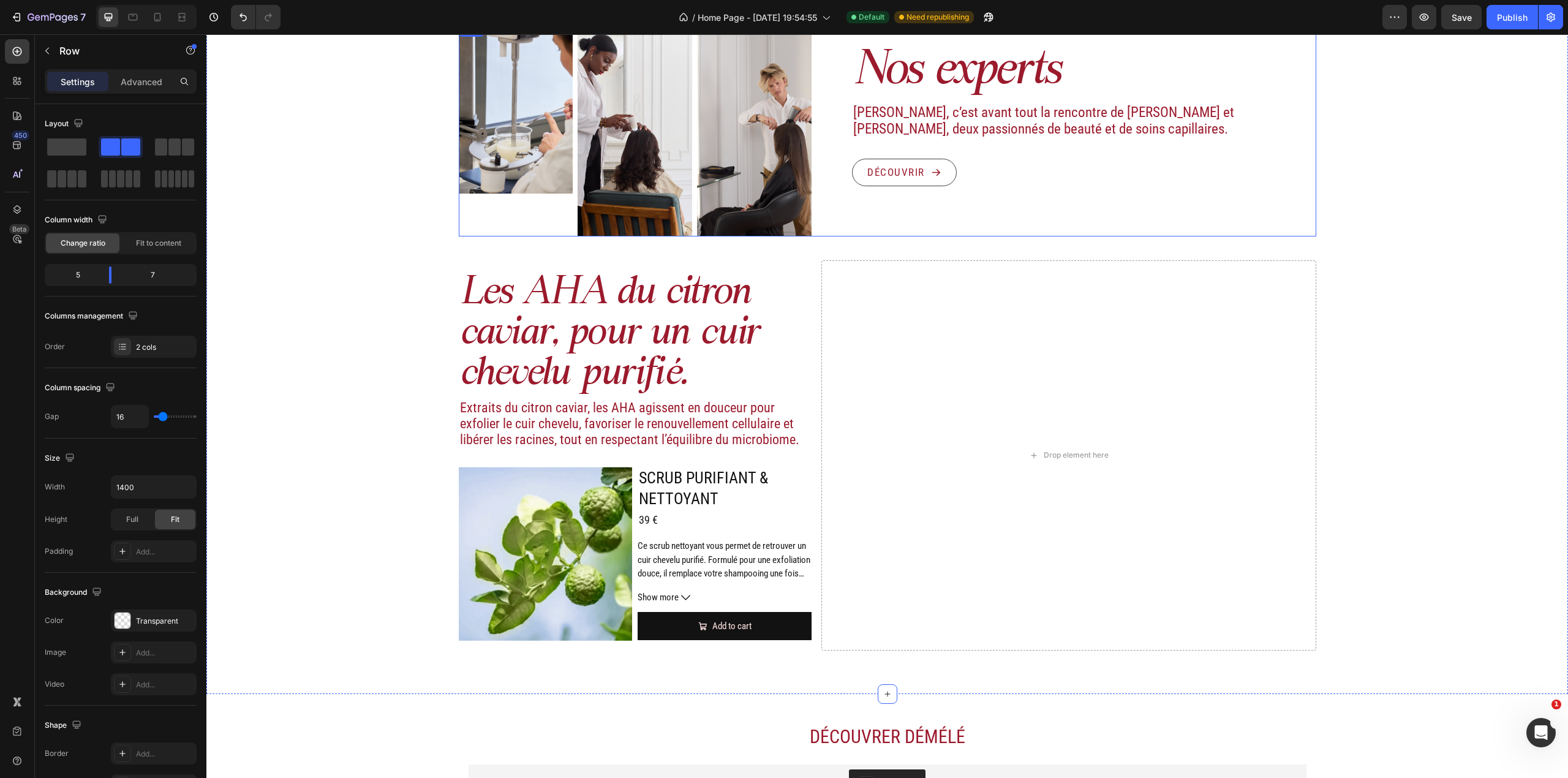
click at [838, 231] on div "Nos experts Heading Démélé, c’est avant tout la rencontre de Maud et Albin, deu…" at bounding box center [1068, 129] width 494 height 214
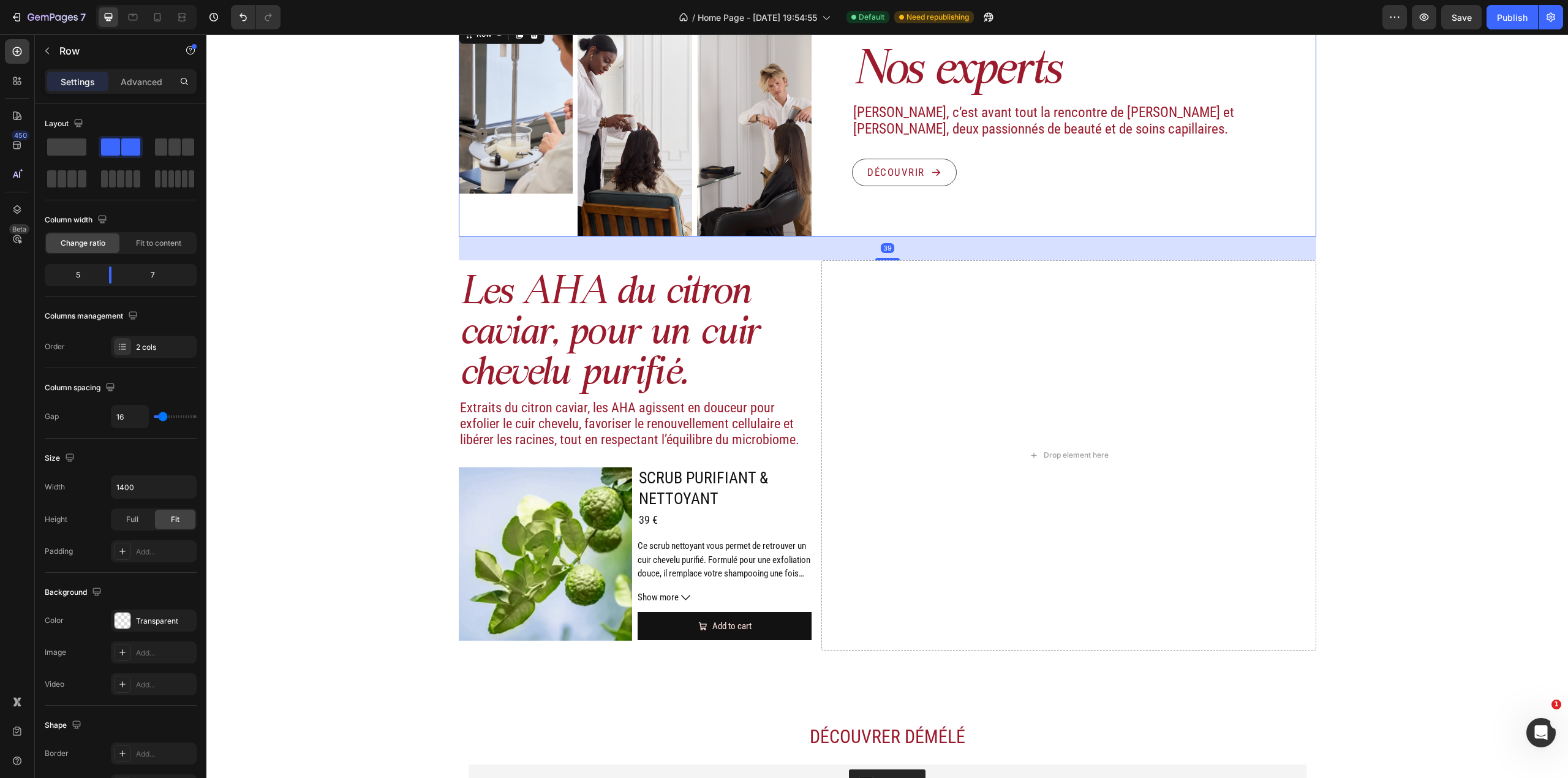
click at [877, 236] on div "39" at bounding box center [888, 236] width 857 height 0
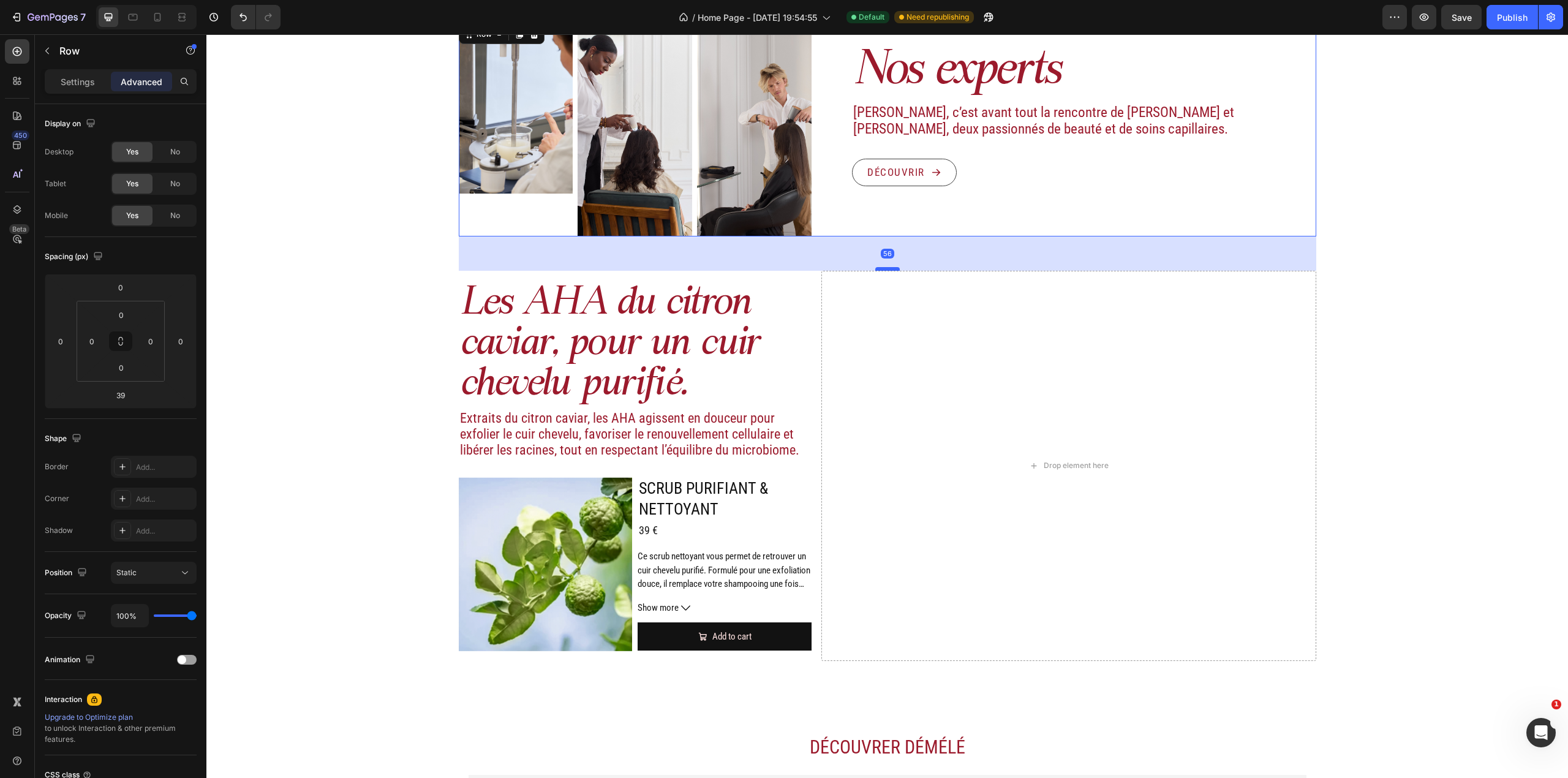
drag, startPoint x: 877, startPoint y: 258, endPoint x: 879, endPoint y: 268, distance: 10.2
click at [879, 268] on div at bounding box center [888, 269] width 25 height 4
type input "56"
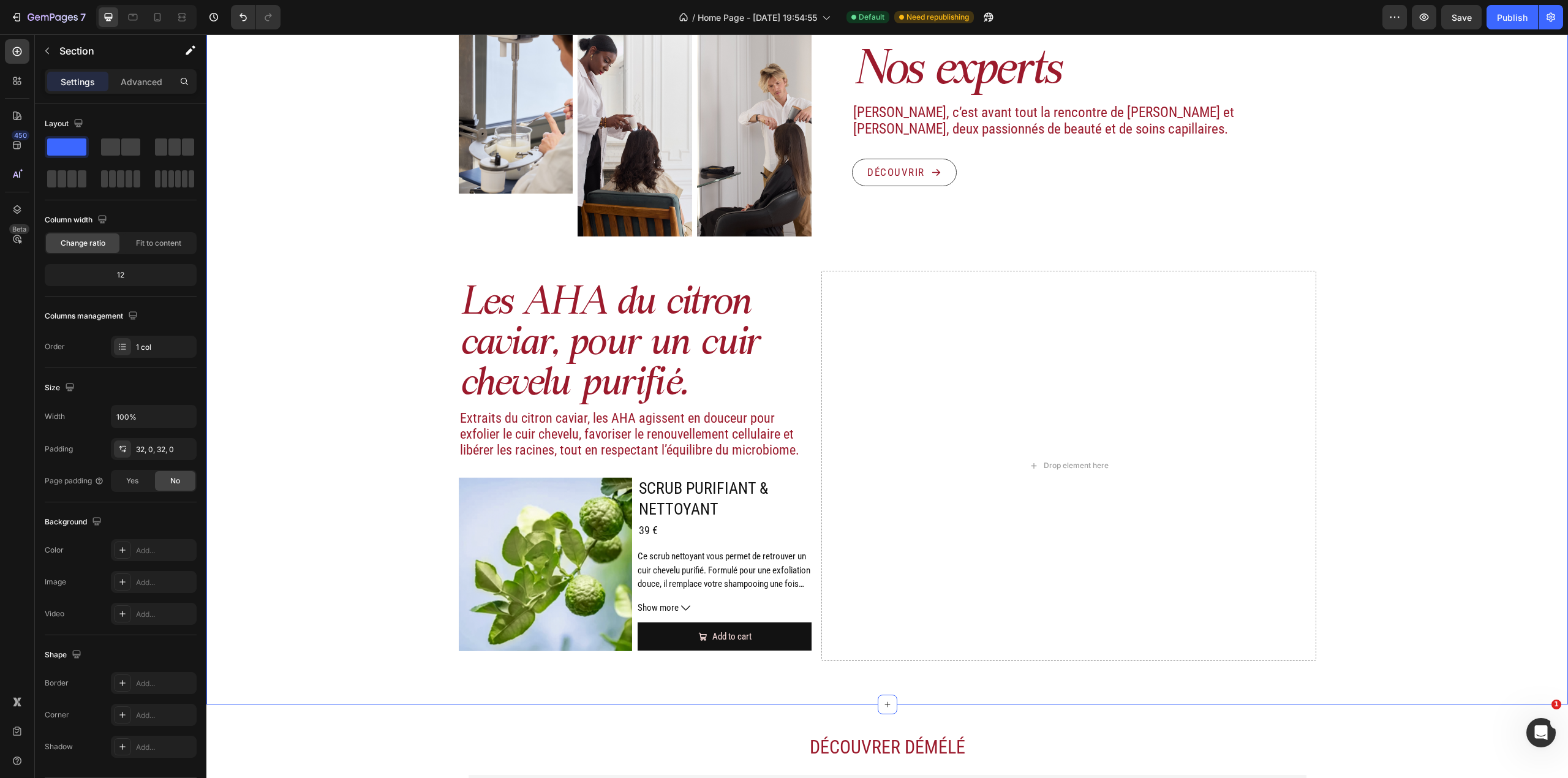
drag, startPoint x: 170, startPoint y: 145, endPoint x: 189, endPoint y: 165, distance: 27.6
click at [204, 179] on div "Layout Column width Change ratio Fit to content 12 Columns management Order 1 c…" at bounding box center [121, 458] width 172 height 709
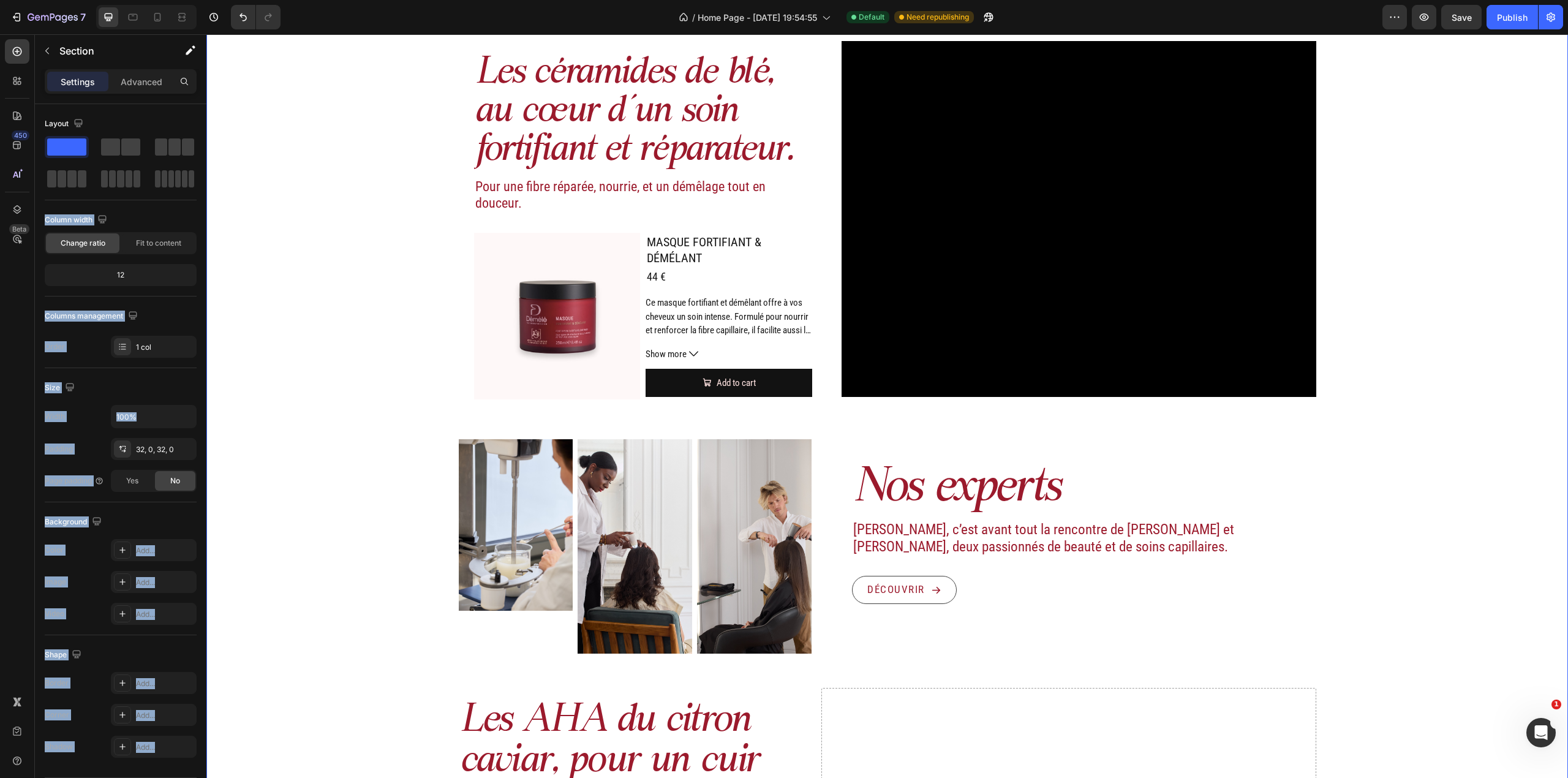
scroll to position [1225, 0]
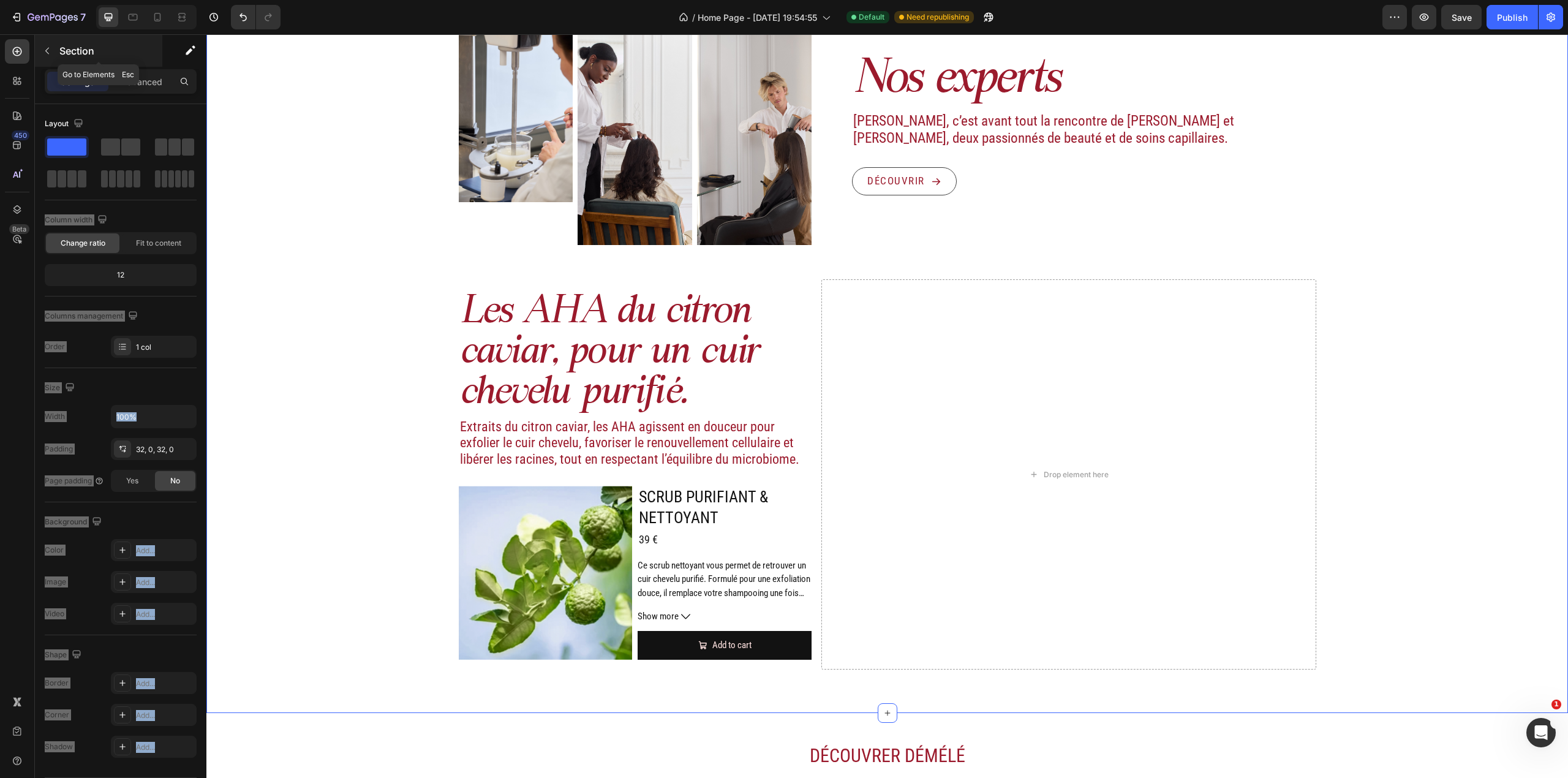
click at [42, 46] on icon "button" at bounding box center [46, 50] width 10 height 10
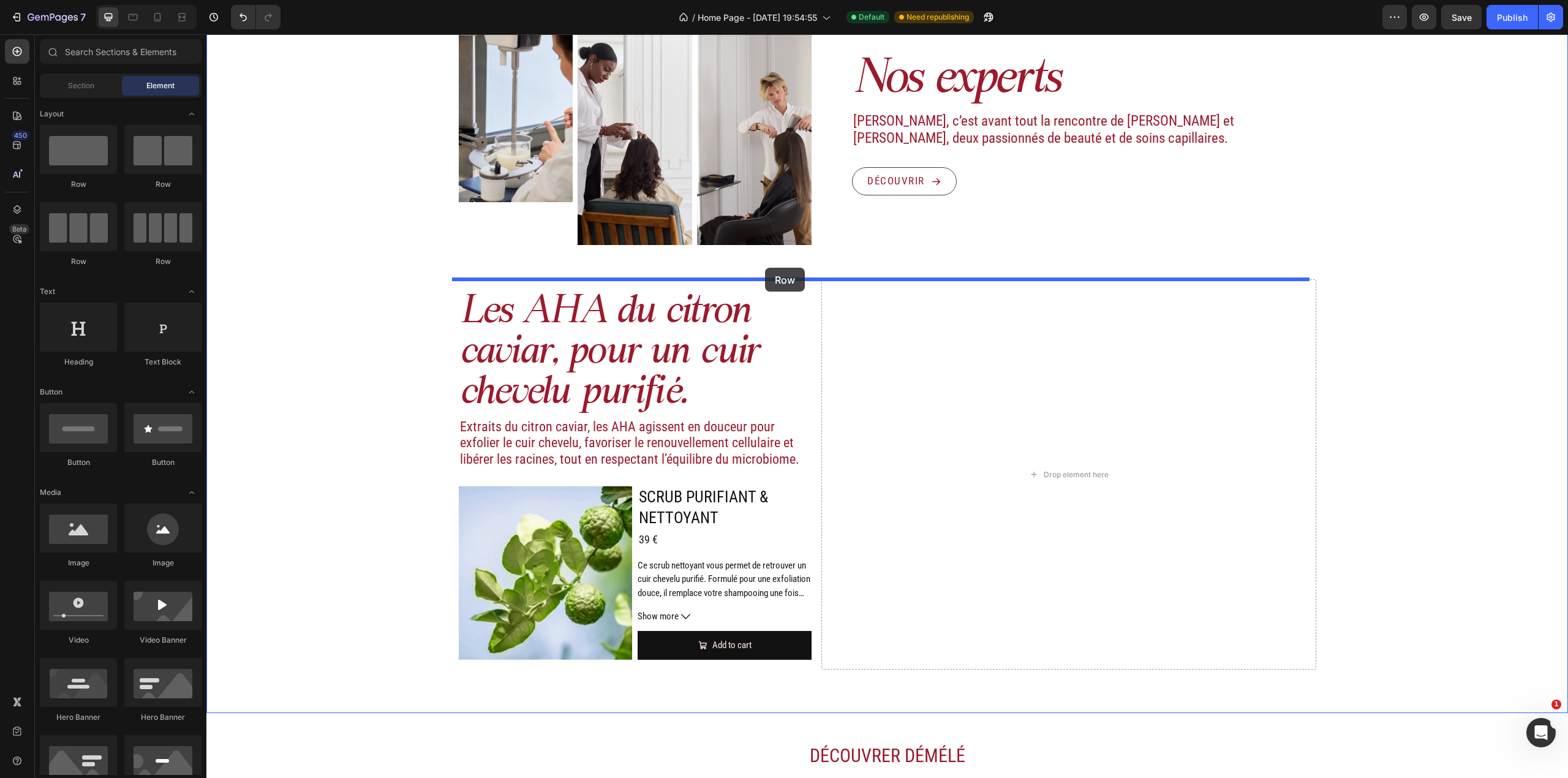
drag, startPoint x: 303, startPoint y: 254, endPoint x: 765, endPoint y: 268, distance: 462.2
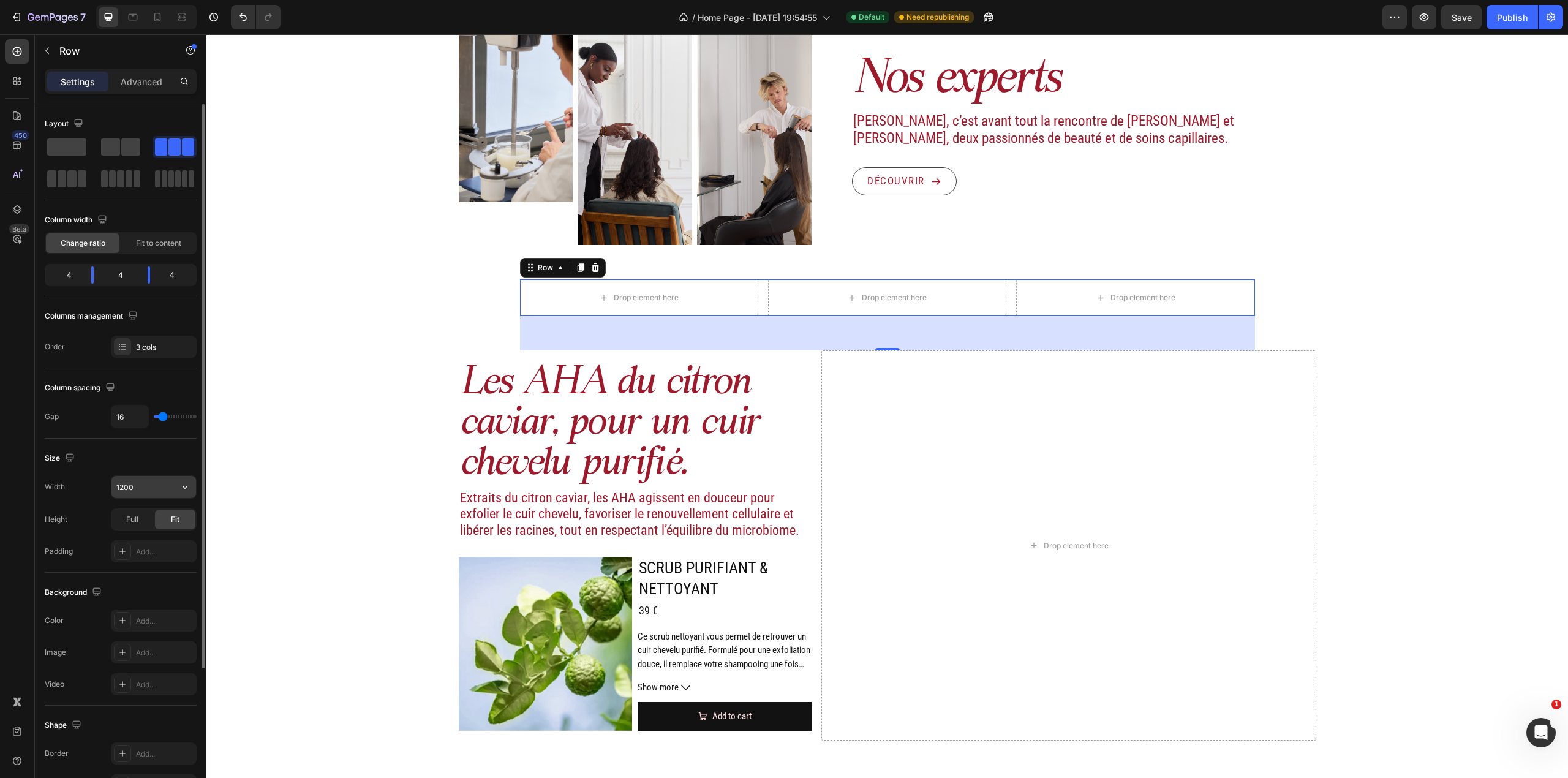
click at [145, 491] on input "1200" at bounding box center [154, 487] width 85 height 22
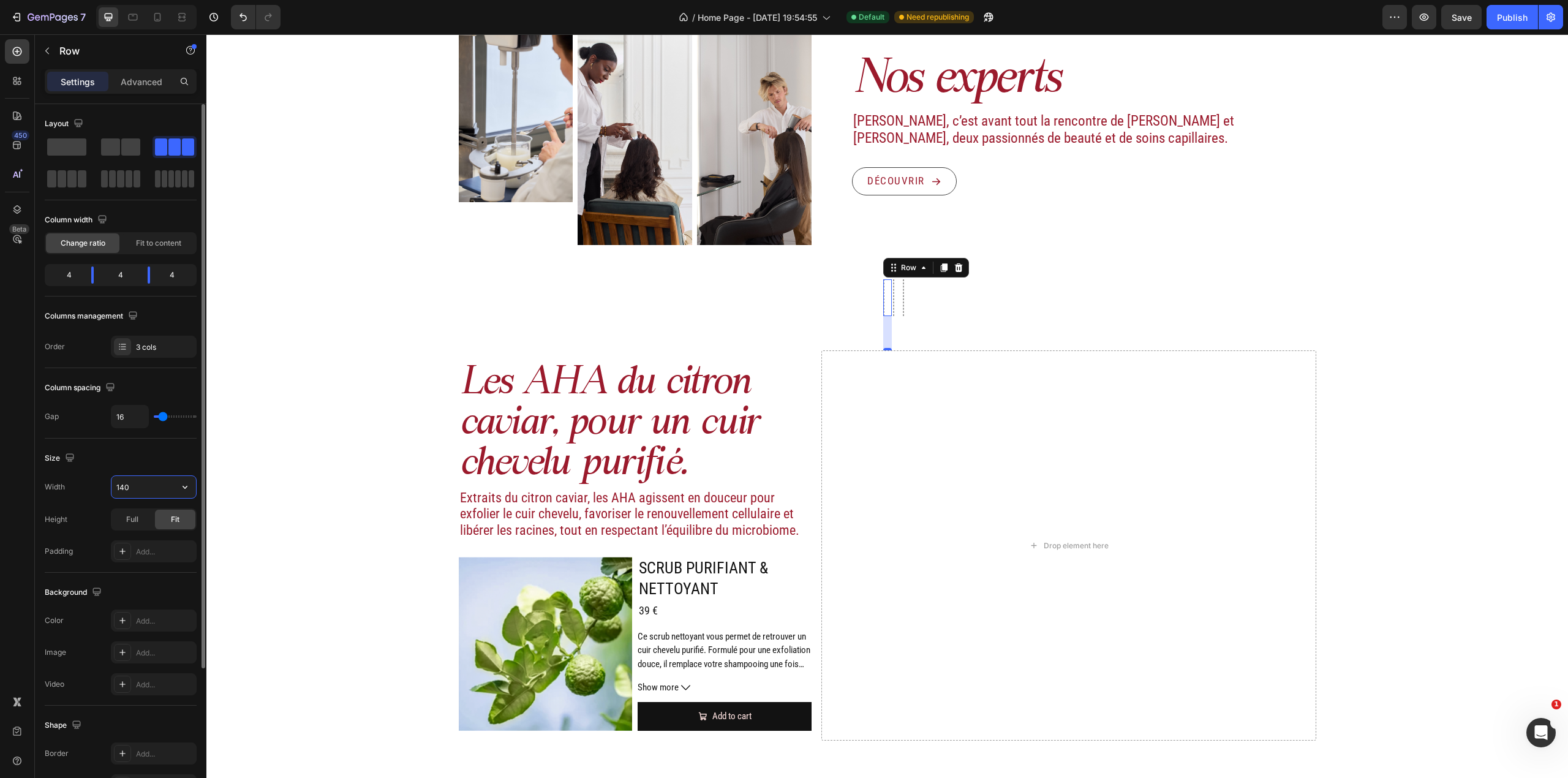
type input "1400"
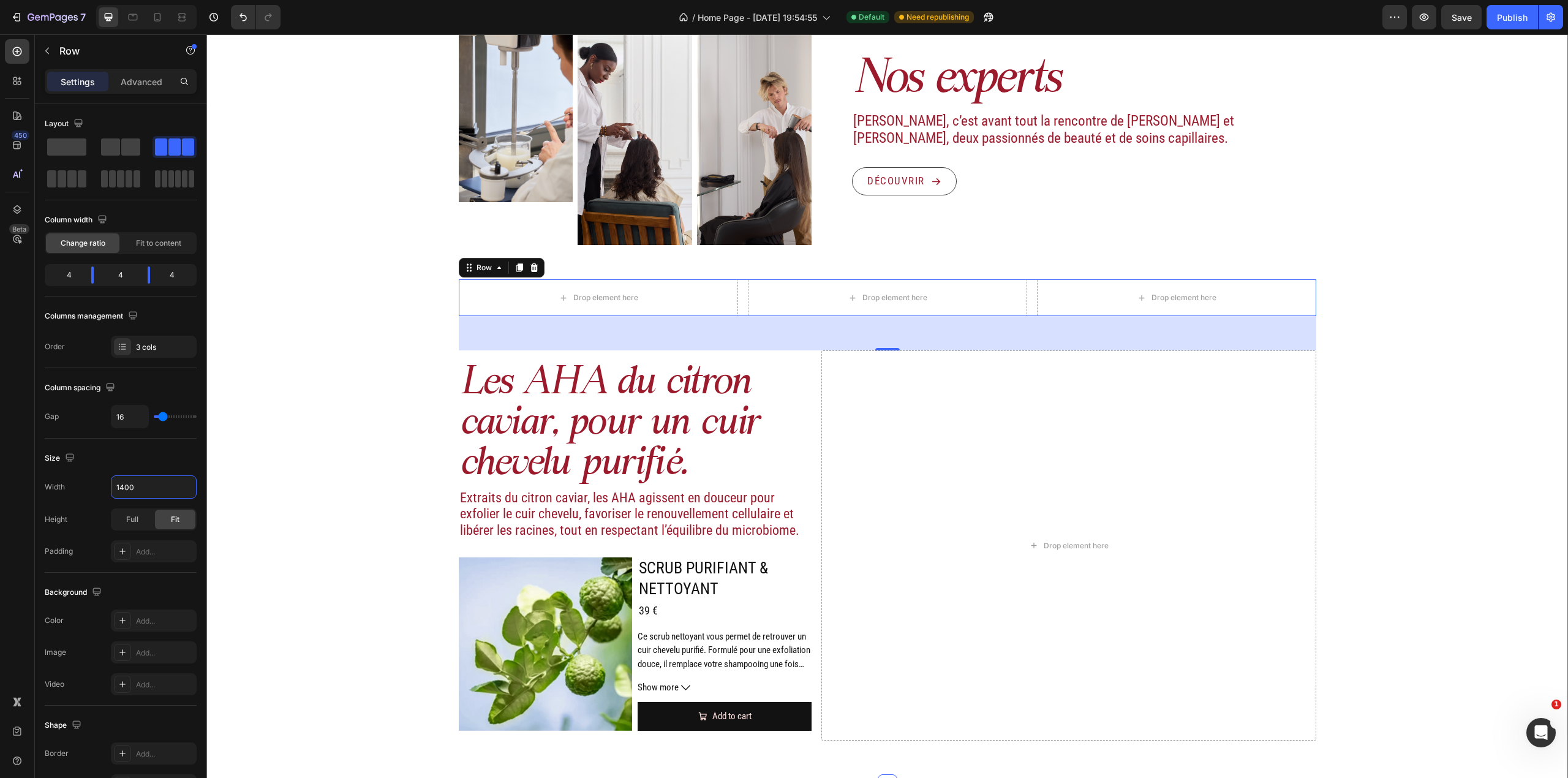
click at [1390, 311] on div "Image Actifs & ingrédients Heading Nos duos d’acide hyaluronique et d’actifs vé…" at bounding box center [887, 3] width 1361 height 1522
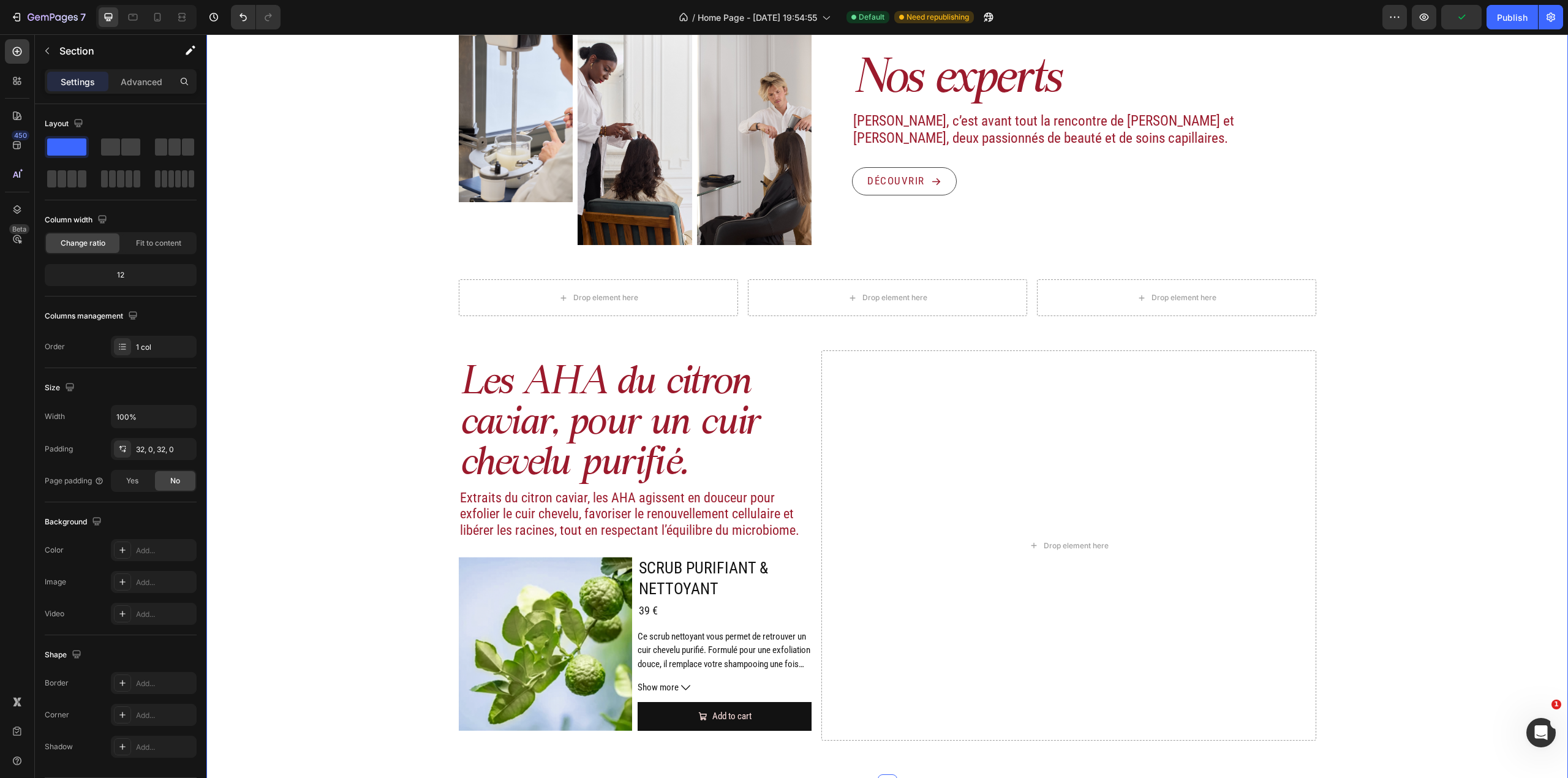
scroll to position [817, 0]
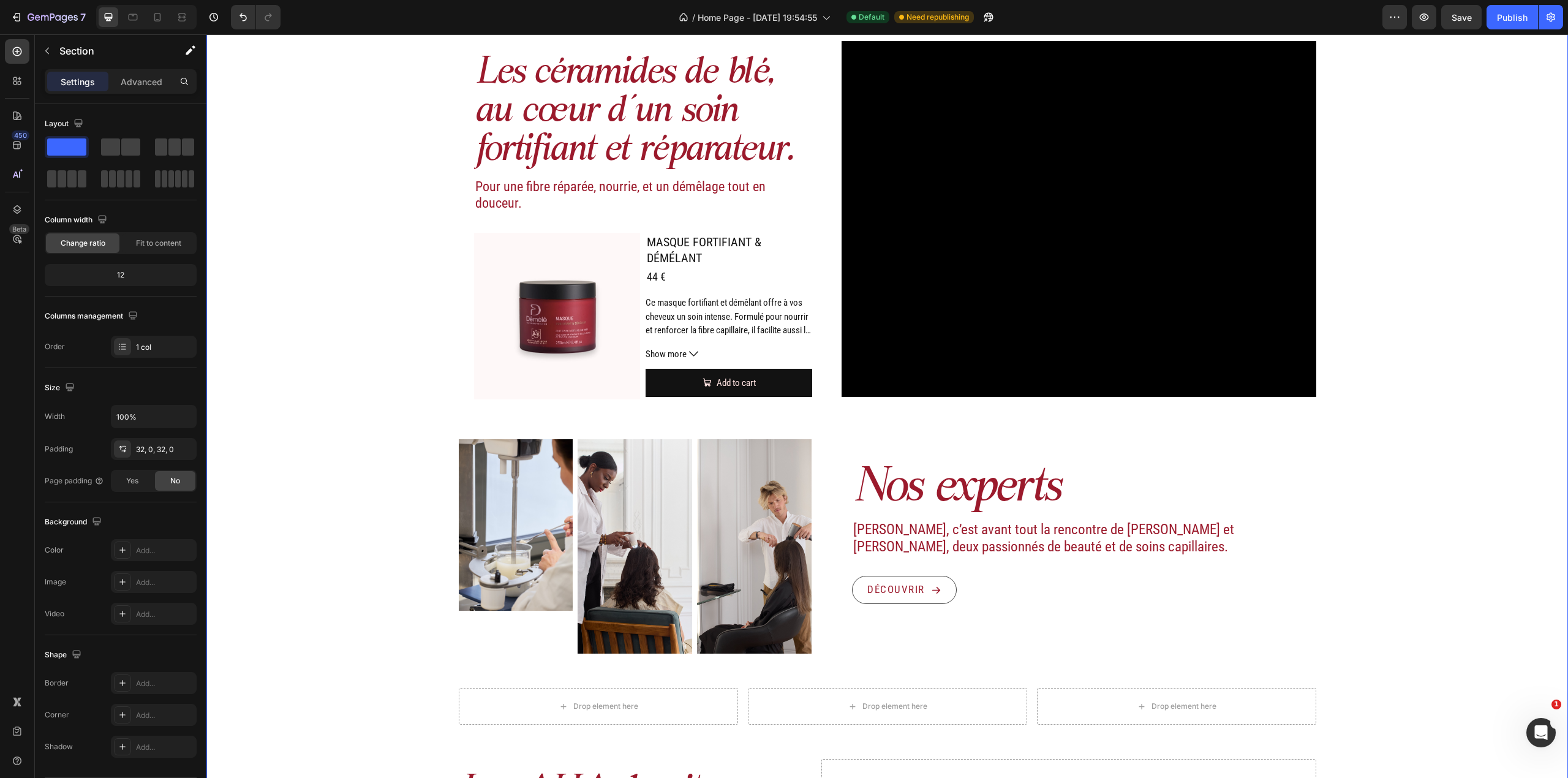
click at [438, 383] on div "Image Actifs & ingrédients Heading Nos duos d’acide hyaluronique et d’actifs vé…" at bounding box center [887, 412] width 1361 height 1522
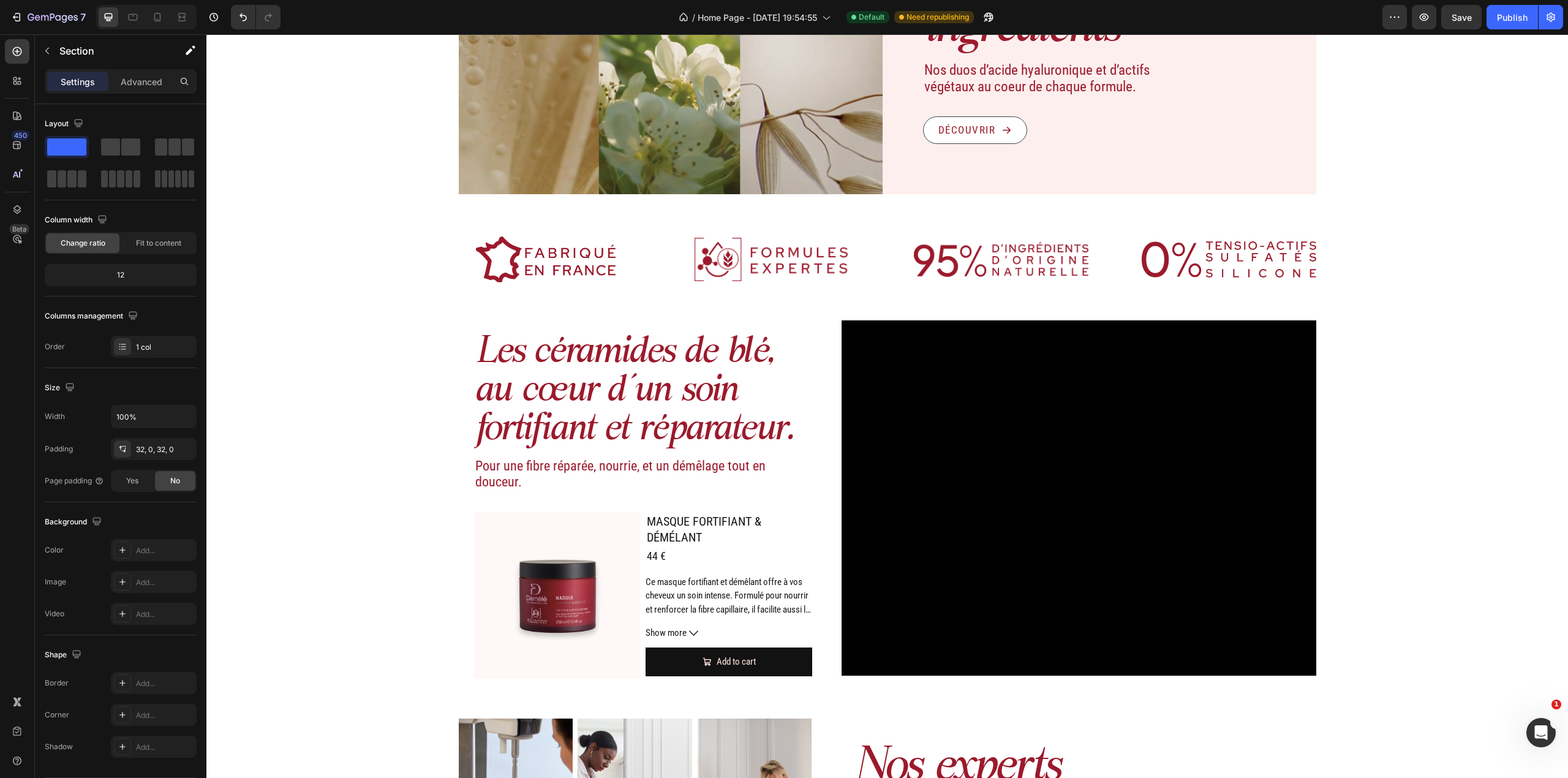
scroll to position [1633, 0]
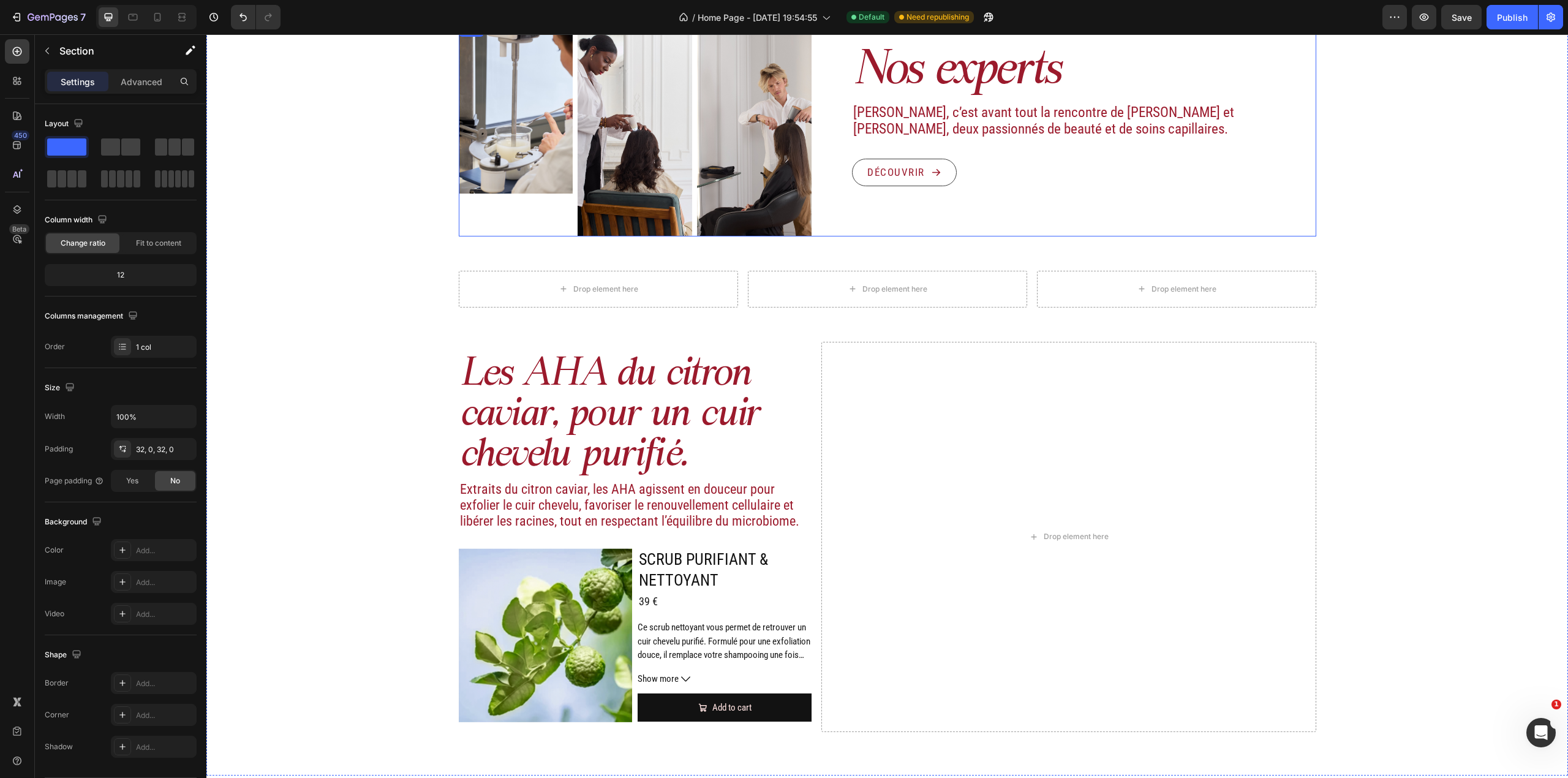
click at [1032, 209] on div "Nos experts Heading Démélé, c’est avant tout la rencontre de Maud et Albin, deu…" at bounding box center [1068, 129] width 494 height 214
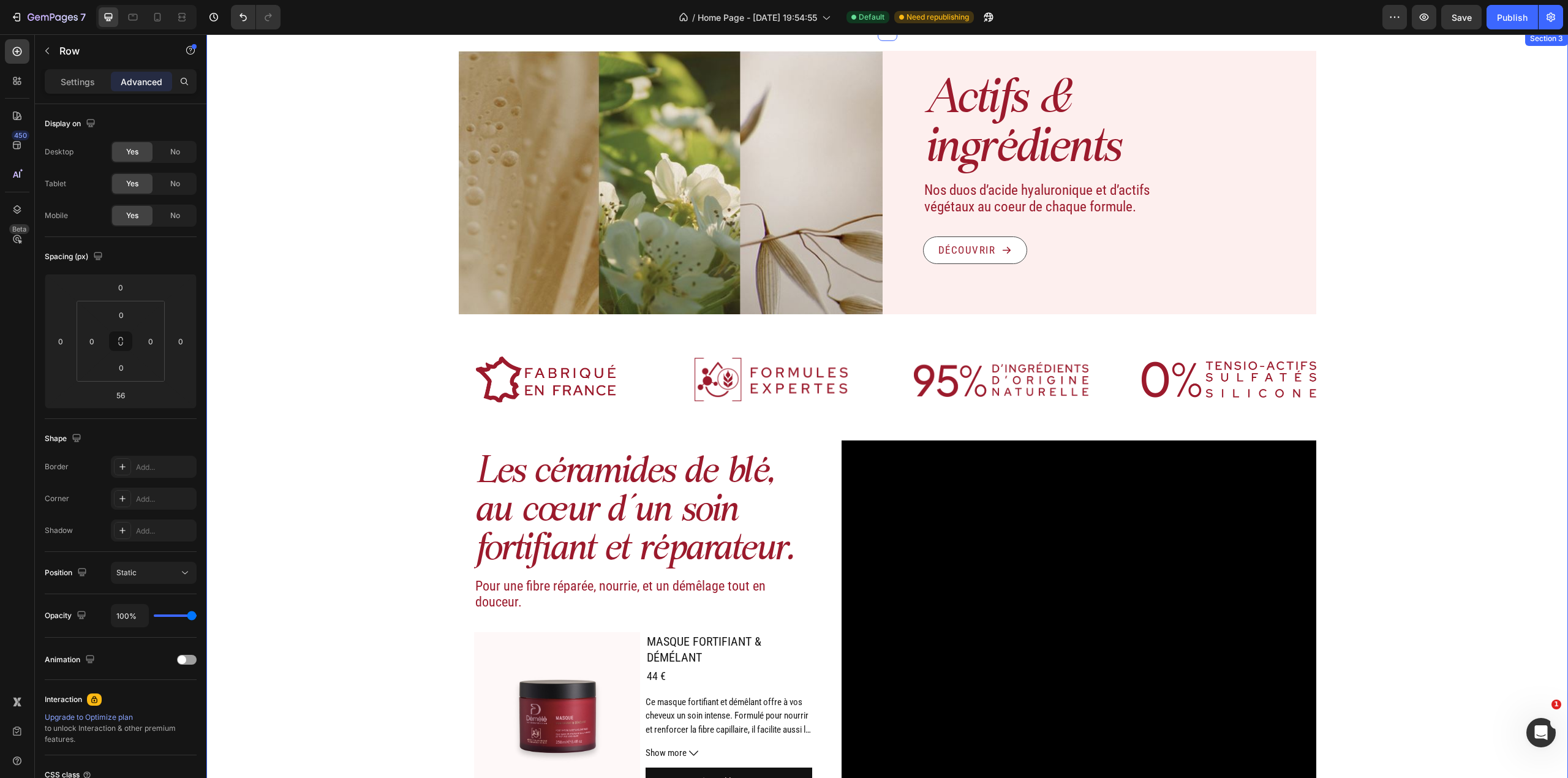
scroll to position [1225, 0]
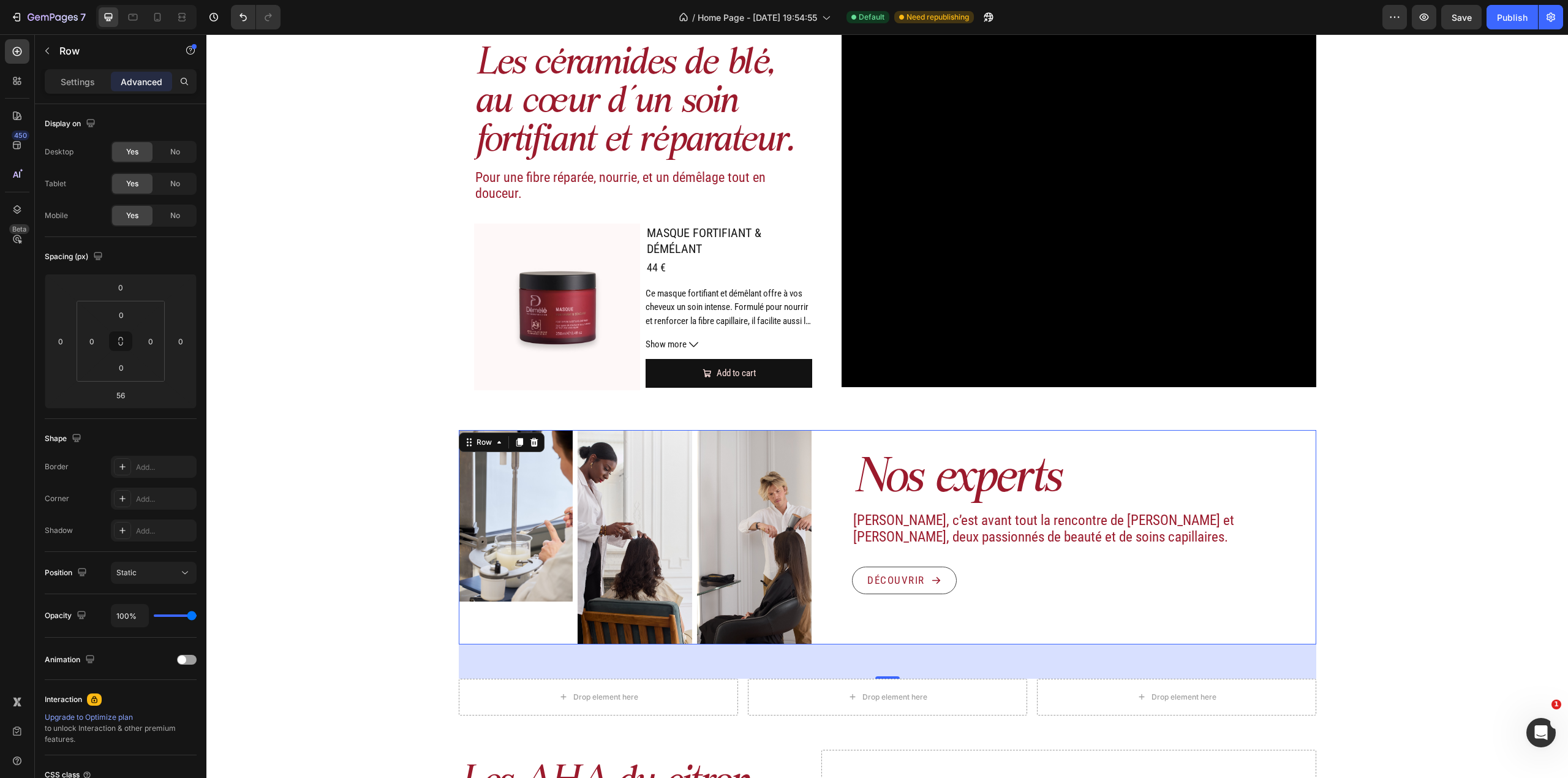
click at [866, 449] on div "Nos experts Heading Démélé, c’est avant tout la rencontre de Maud et Albin, deu…" at bounding box center [1068, 537] width 494 height 214
click at [845, 577] on div "Découvrir Button" at bounding box center [1068, 581] width 494 height 28
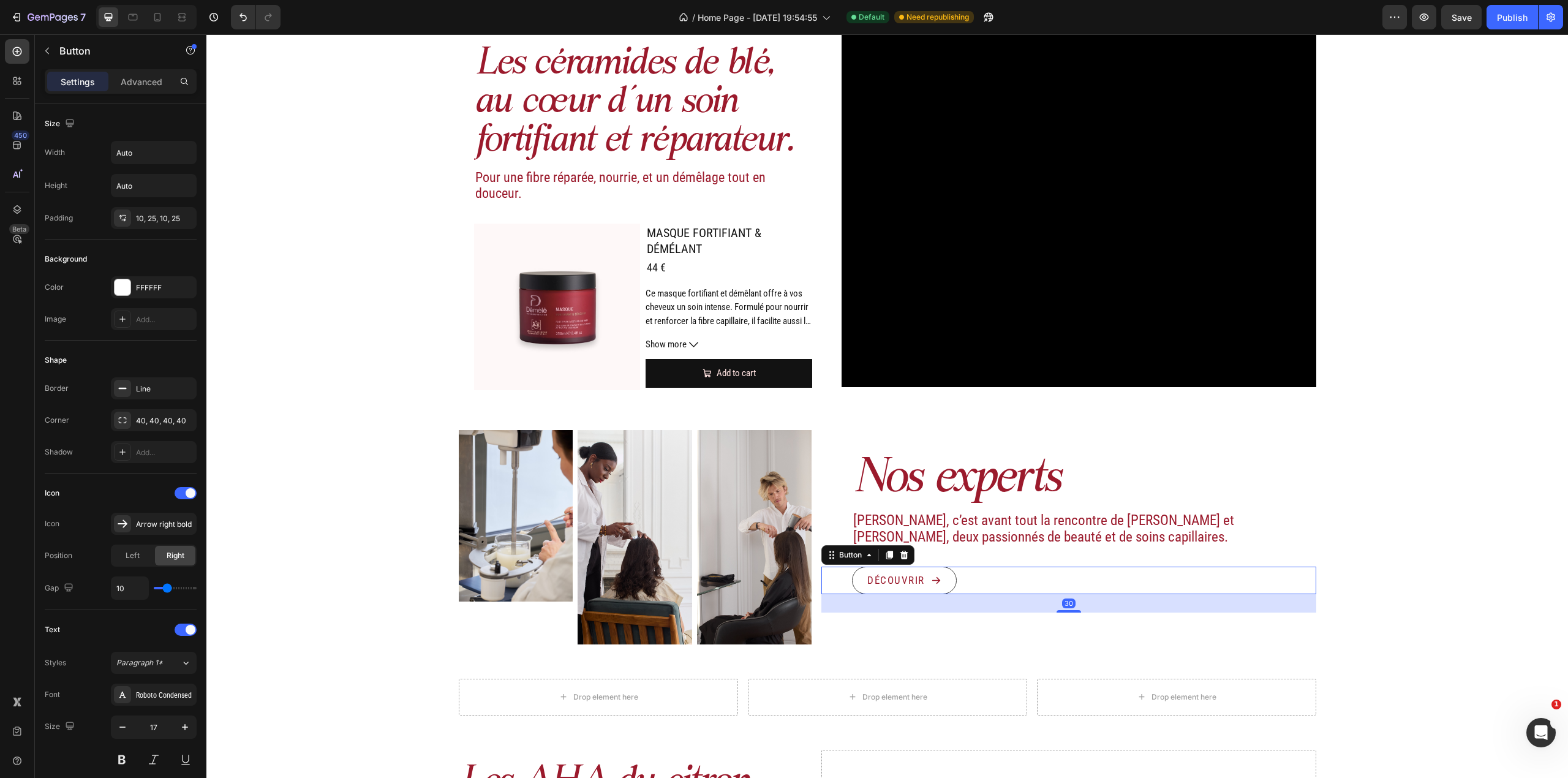
click at [839, 625] on div "Nos experts Heading Démélé, c’est avant tout la rencontre de Maud et Albin, deu…" at bounding box center [1068, 537] width 494 height 214
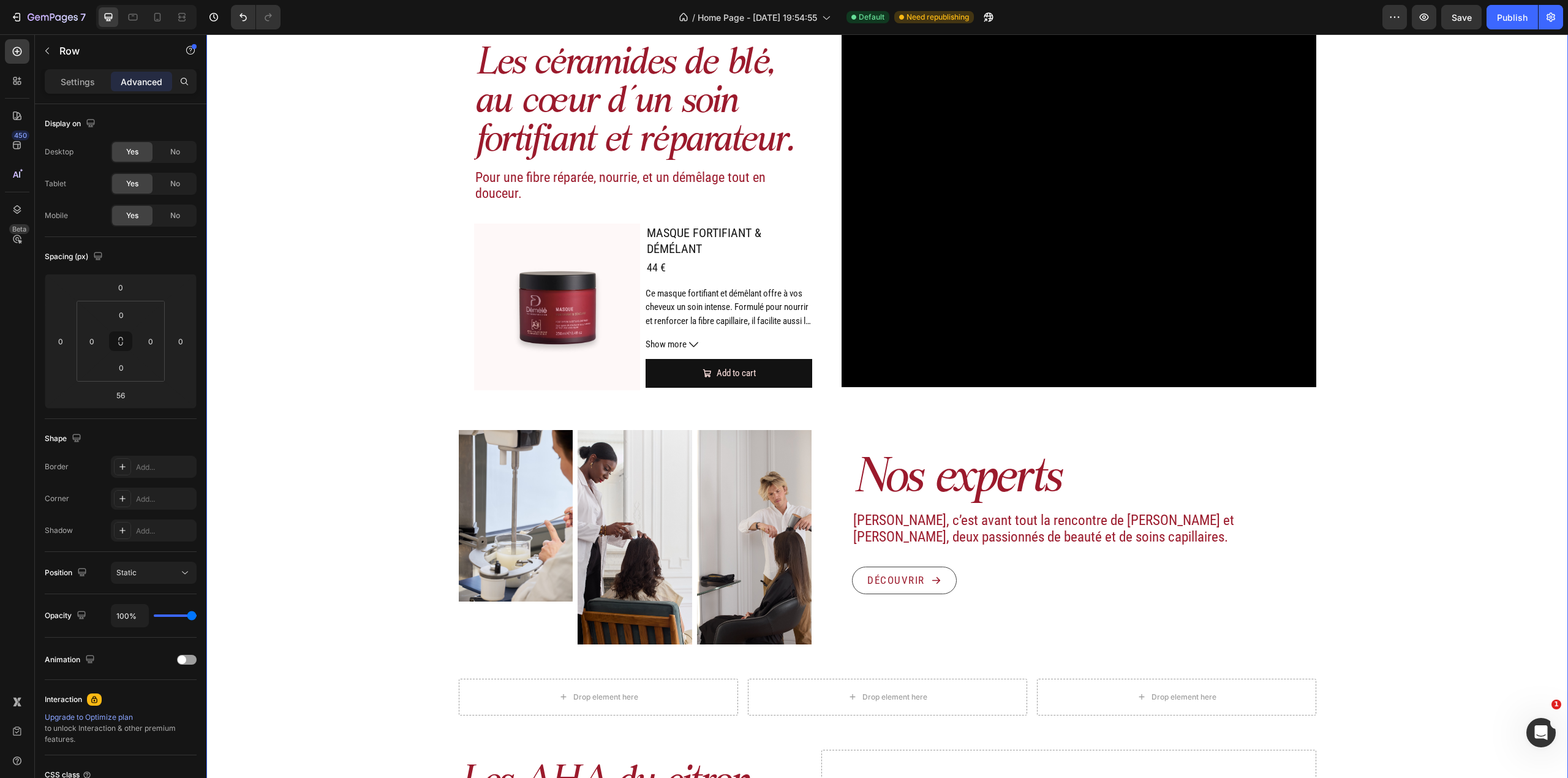
click at [1395, 461] on div "Image Actifs & ingrédients Heading Nos duos d’acide hyaluronique et d’actifs vé…" at bounding box center [887, 403] width 1361 height 1522
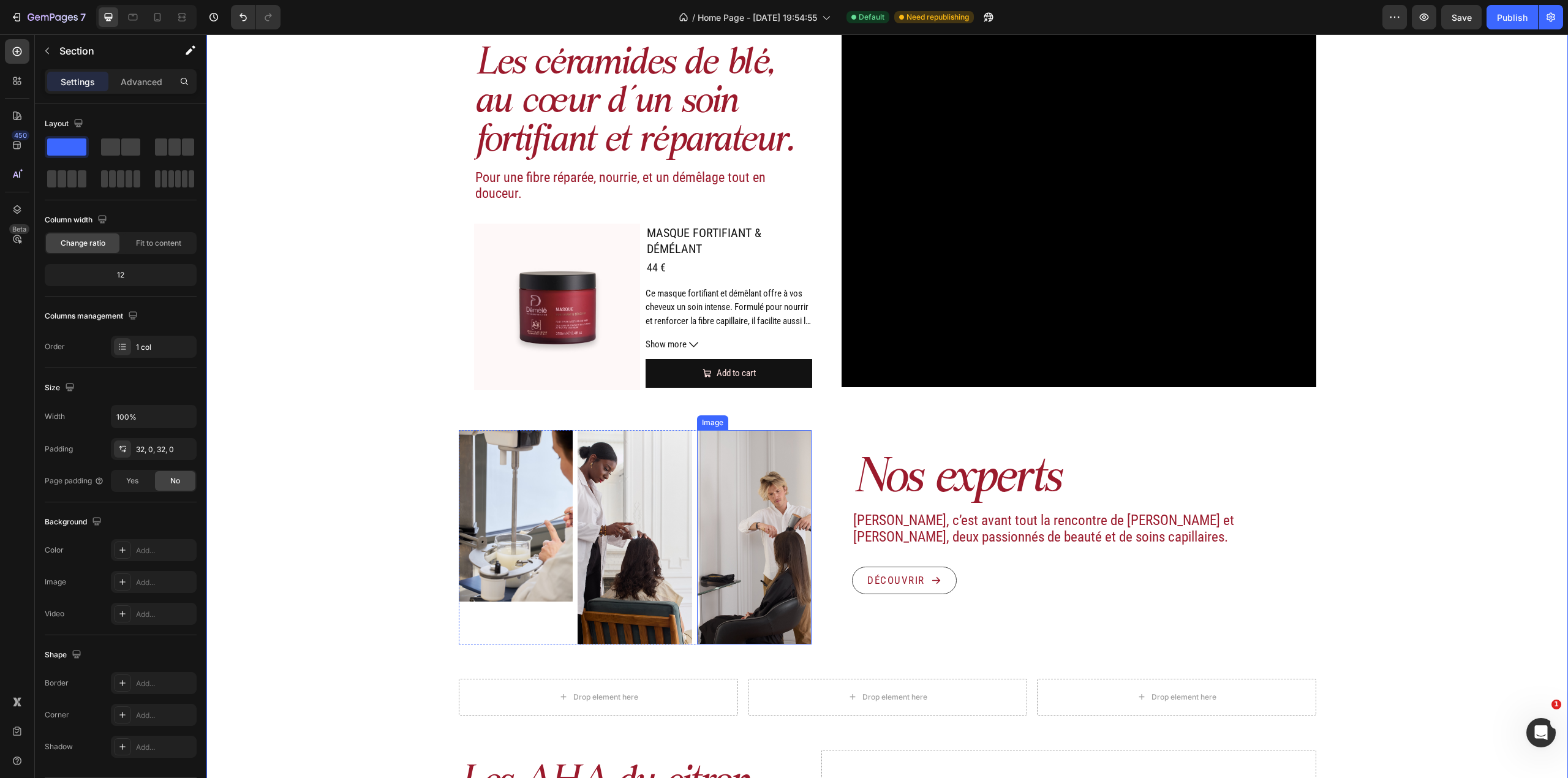
click at [697, 564] on img at bounding box center [754, 537] width 114 height 214
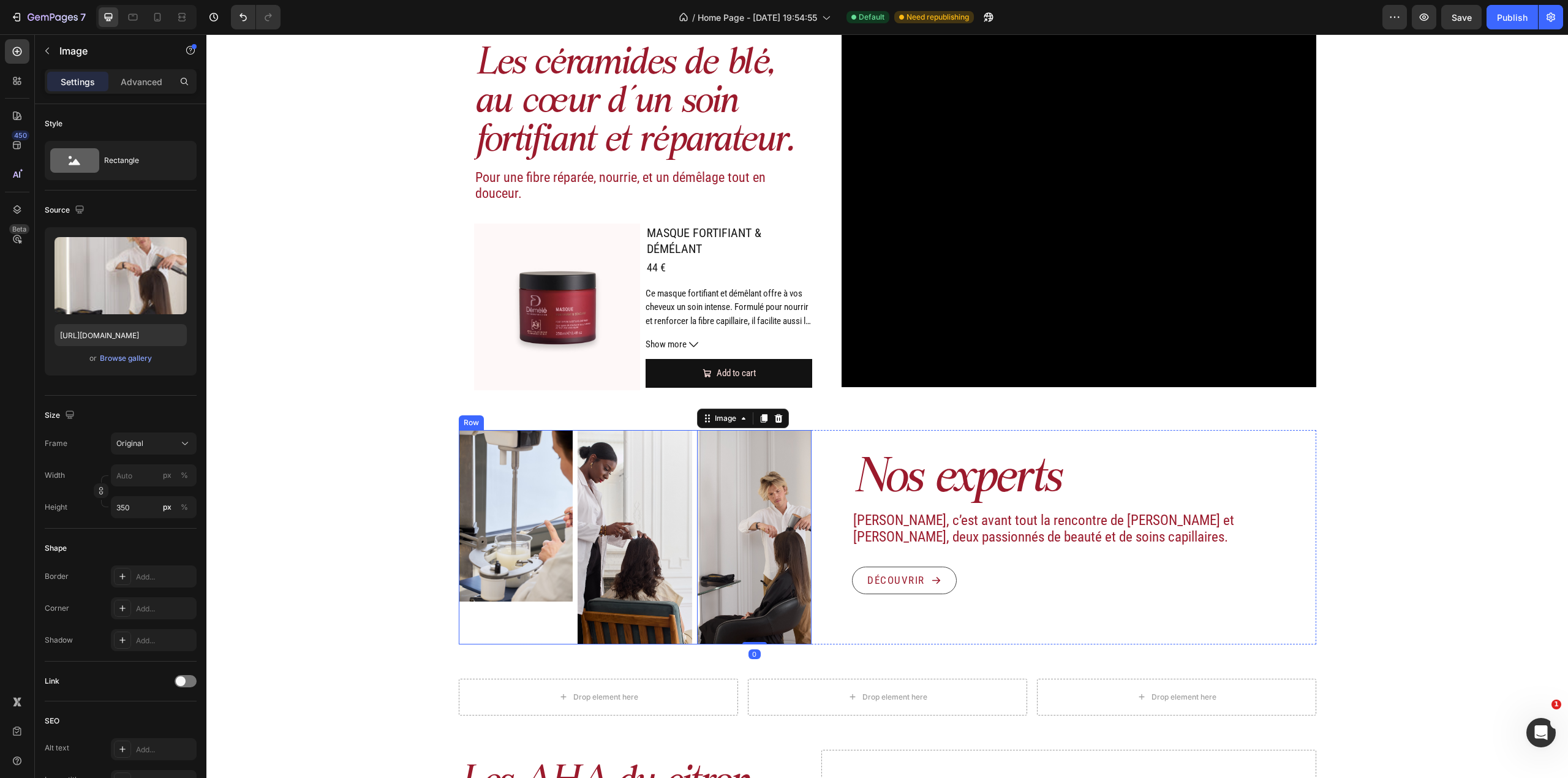
click at [535, 624] on div "Image" at bounding box center [516, 537] width 114 height 214
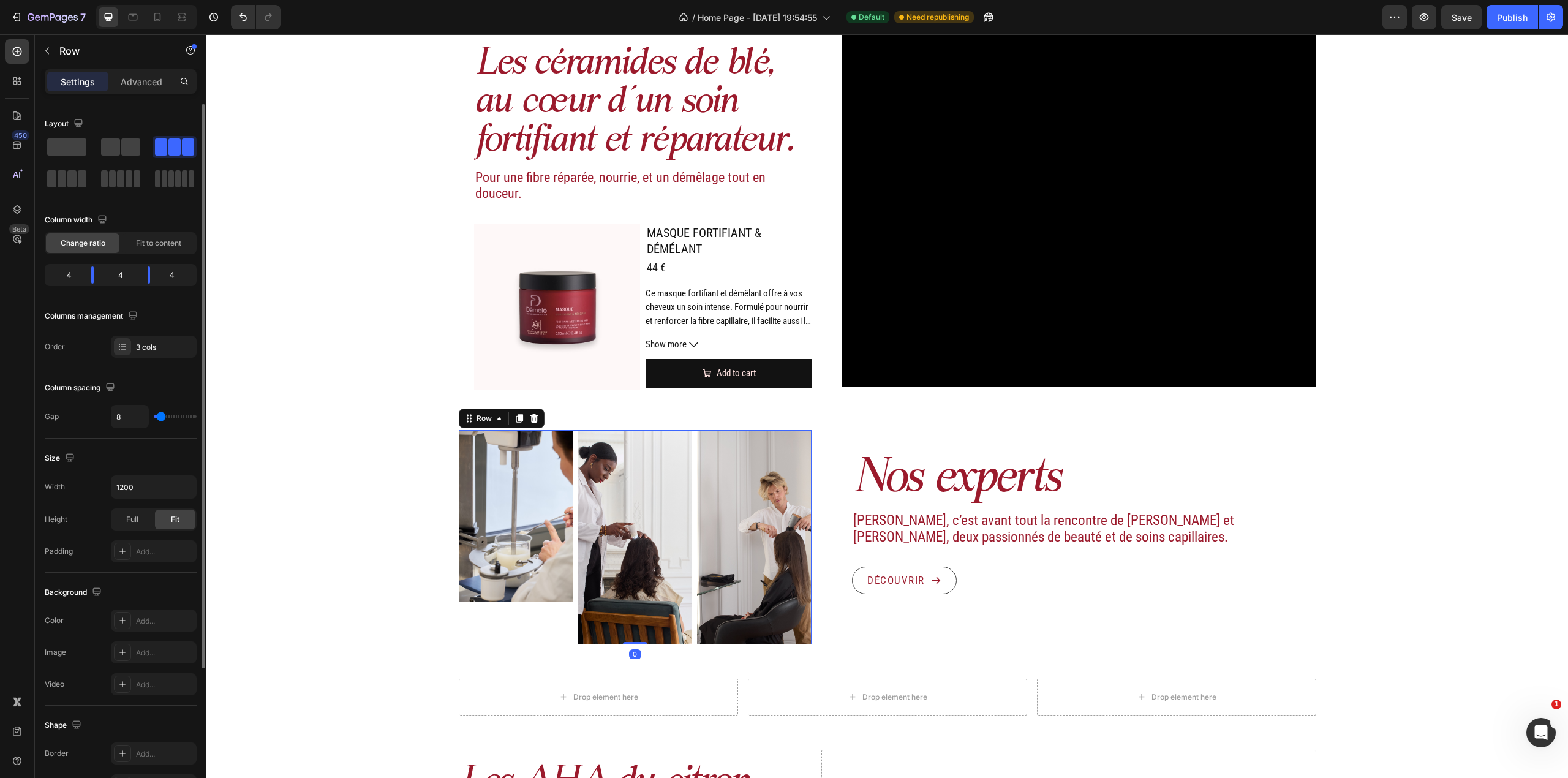
type input "17"
type input "0"
drag, startPoint x: 164, startPoint y: 419, endPoint x: 141, endPoint y: 408, distance: 25.5
type input "0"
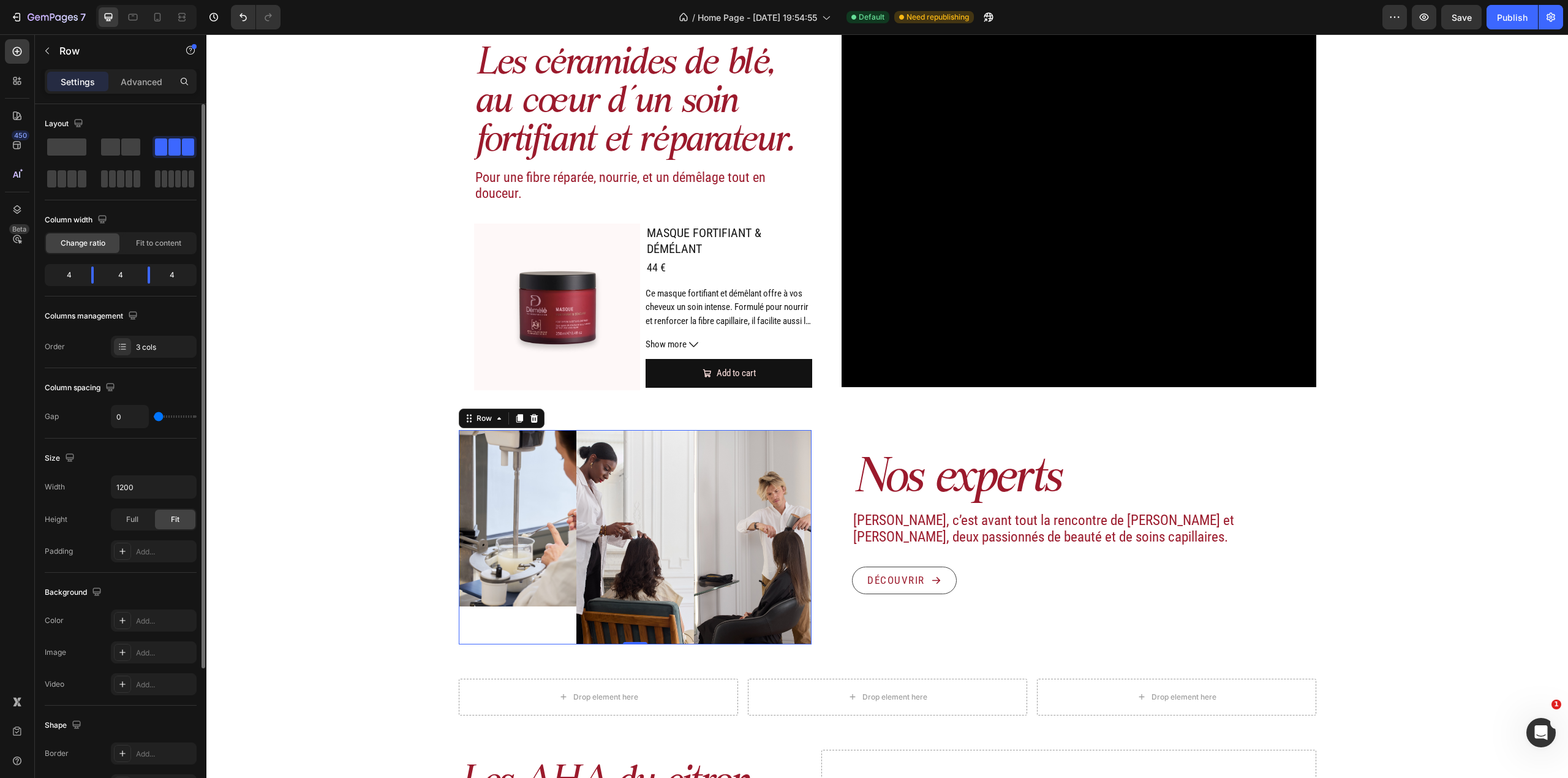
click at [154, 415] on input "range" at bounding box center [175, 416] width 43 height 3
click at [537, 569] on img at bounding box center [518, 518] width 117 height 176
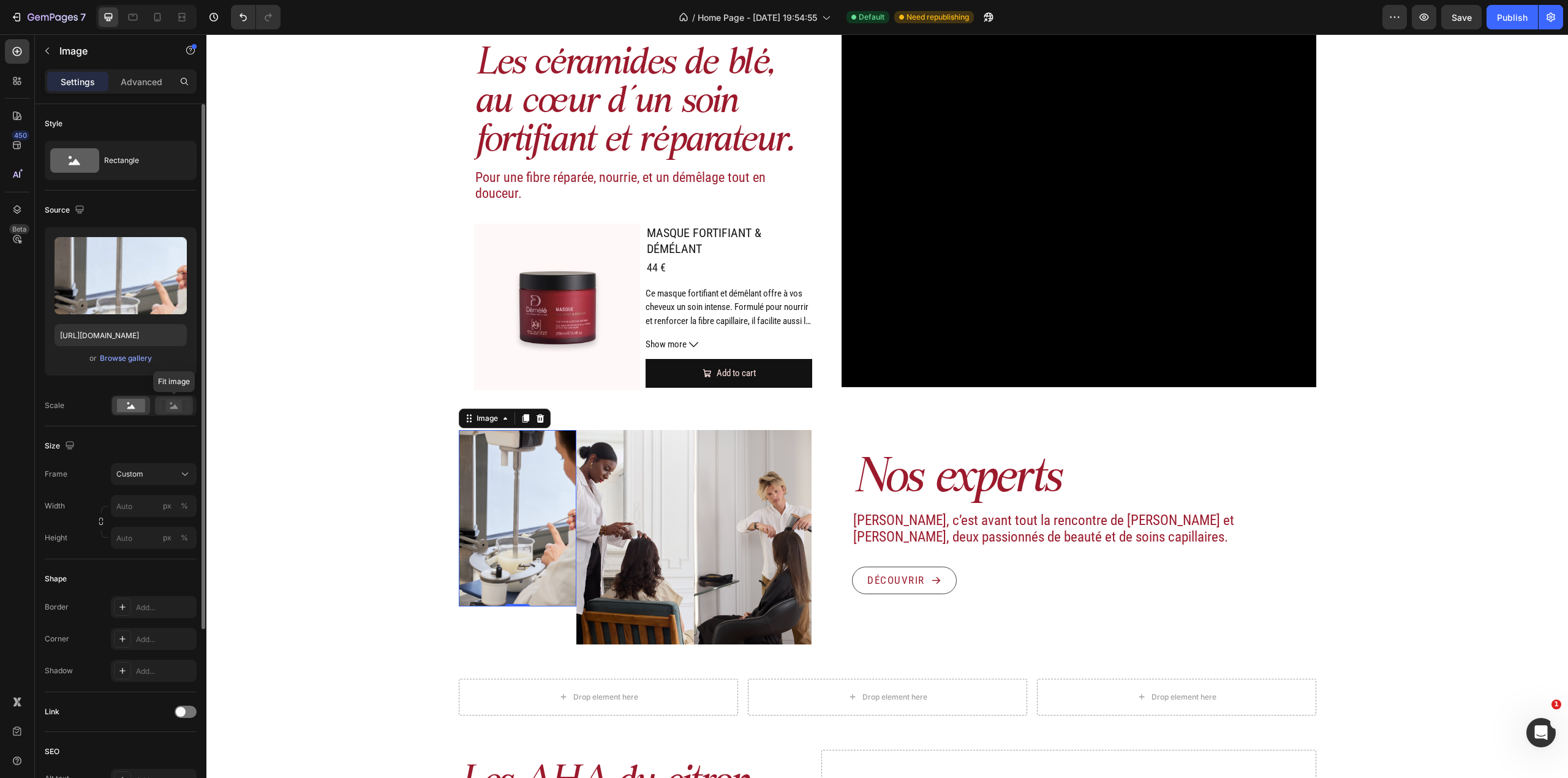
click at [172, 413] on div at bounding box center [174, 405] width 38 height 18
click at [172, 412] on rect at bounding box center [174, 405] width 16 height 12
click at [119, 411] on rect at bounding box center [131, 405] width 28 height 14
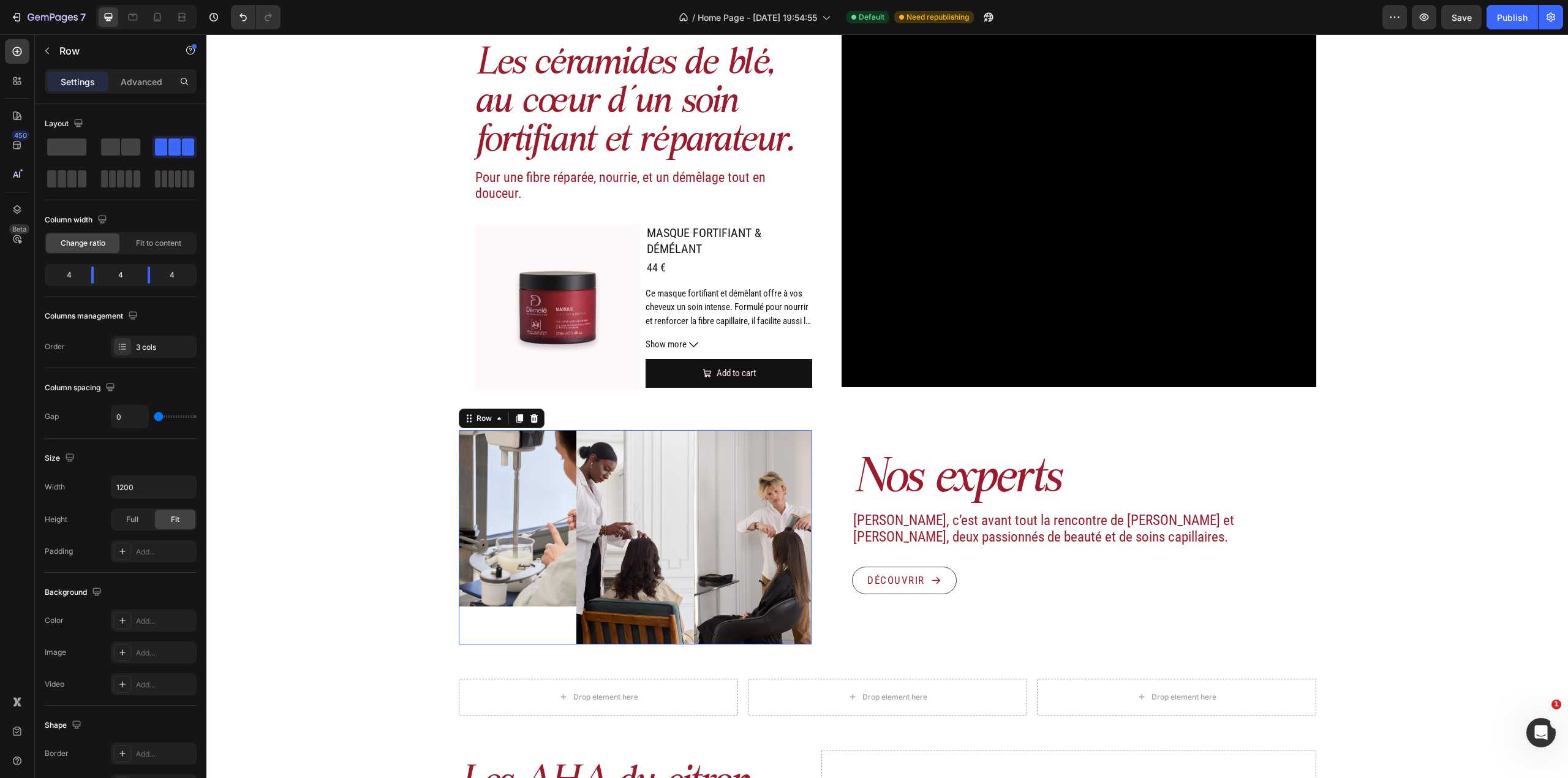
click at [500, 630] on div "Image" at bounding box center [518, 537] width 117 height 214
click at [525, 593] on img at bounding box center [518, 518] width 117 height 176
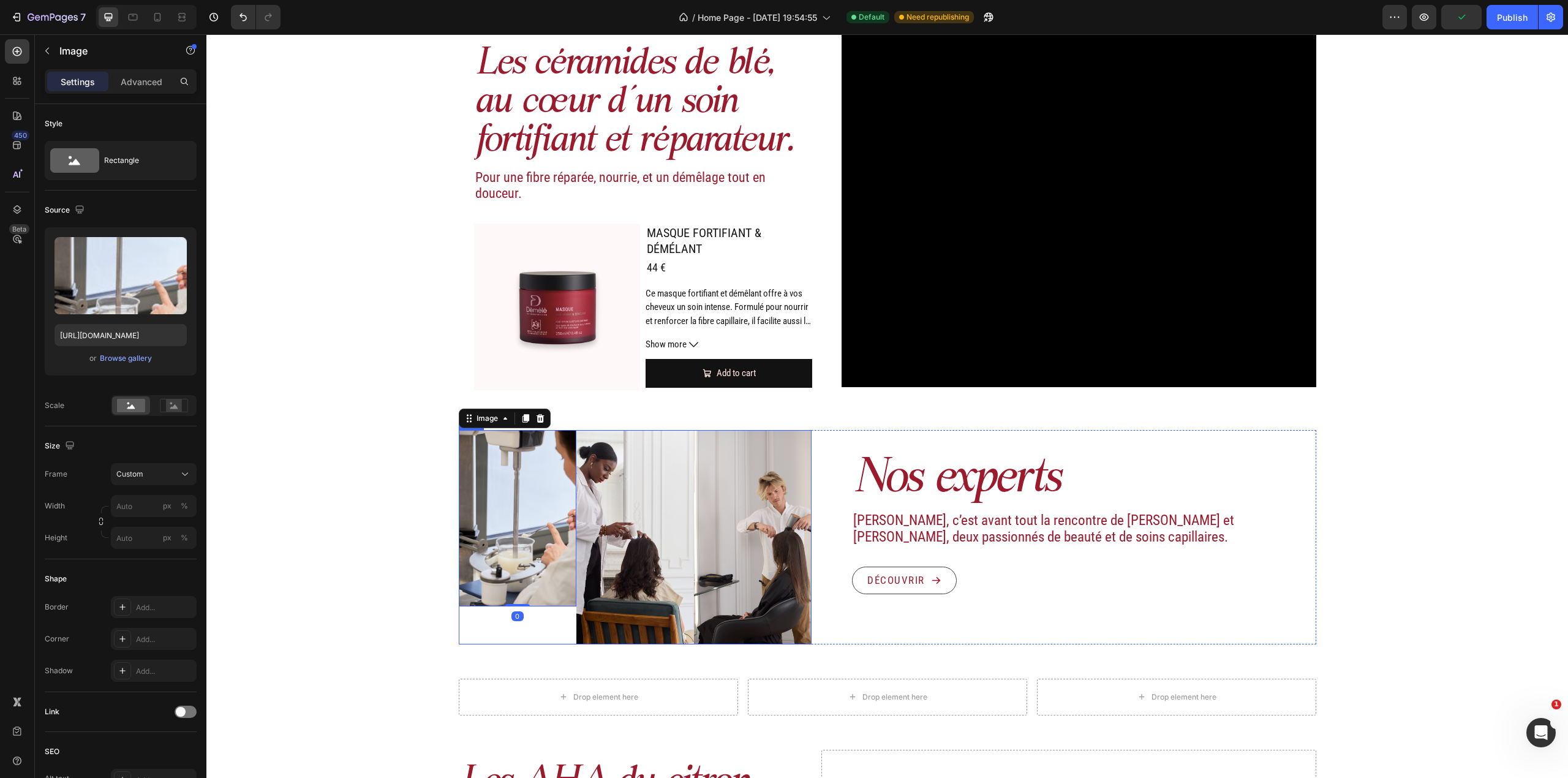
click at [527, 631] on div "Image 0" at bounding box center [518, 537] width 117 height 214
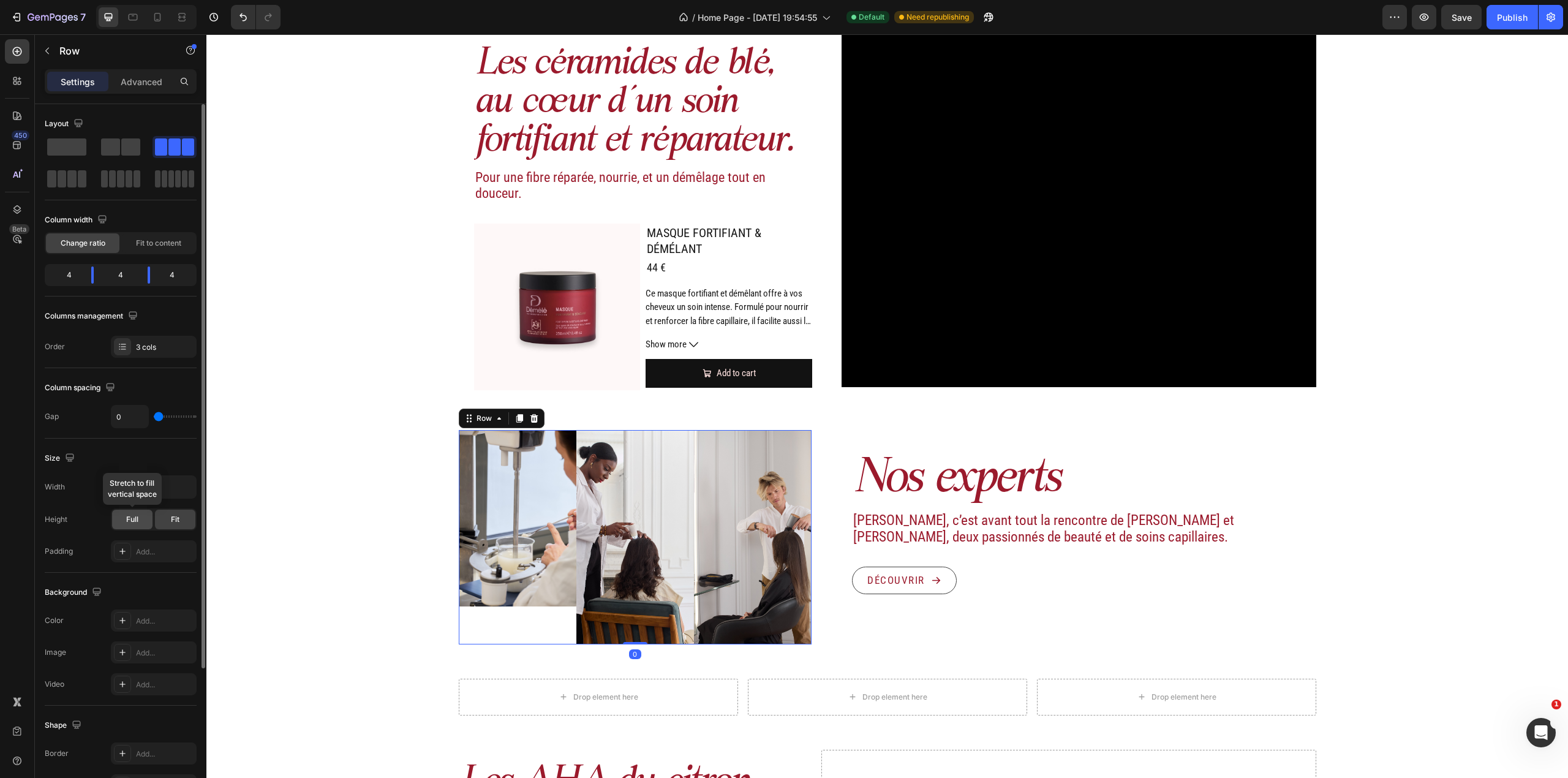
click at [136, 518] on span "Full" at bounding box center [132, 519] width 12 height 11
click at [160, 520] on div "Fit" at bounding box center [175, 519] width 41 height 19
click at [871, 626] on div "Nos experts Heading Démélé, c’est avant tout la rencontre de Maud et Albin, deu…" at bounding box center [1068, 537] width 494 height 214
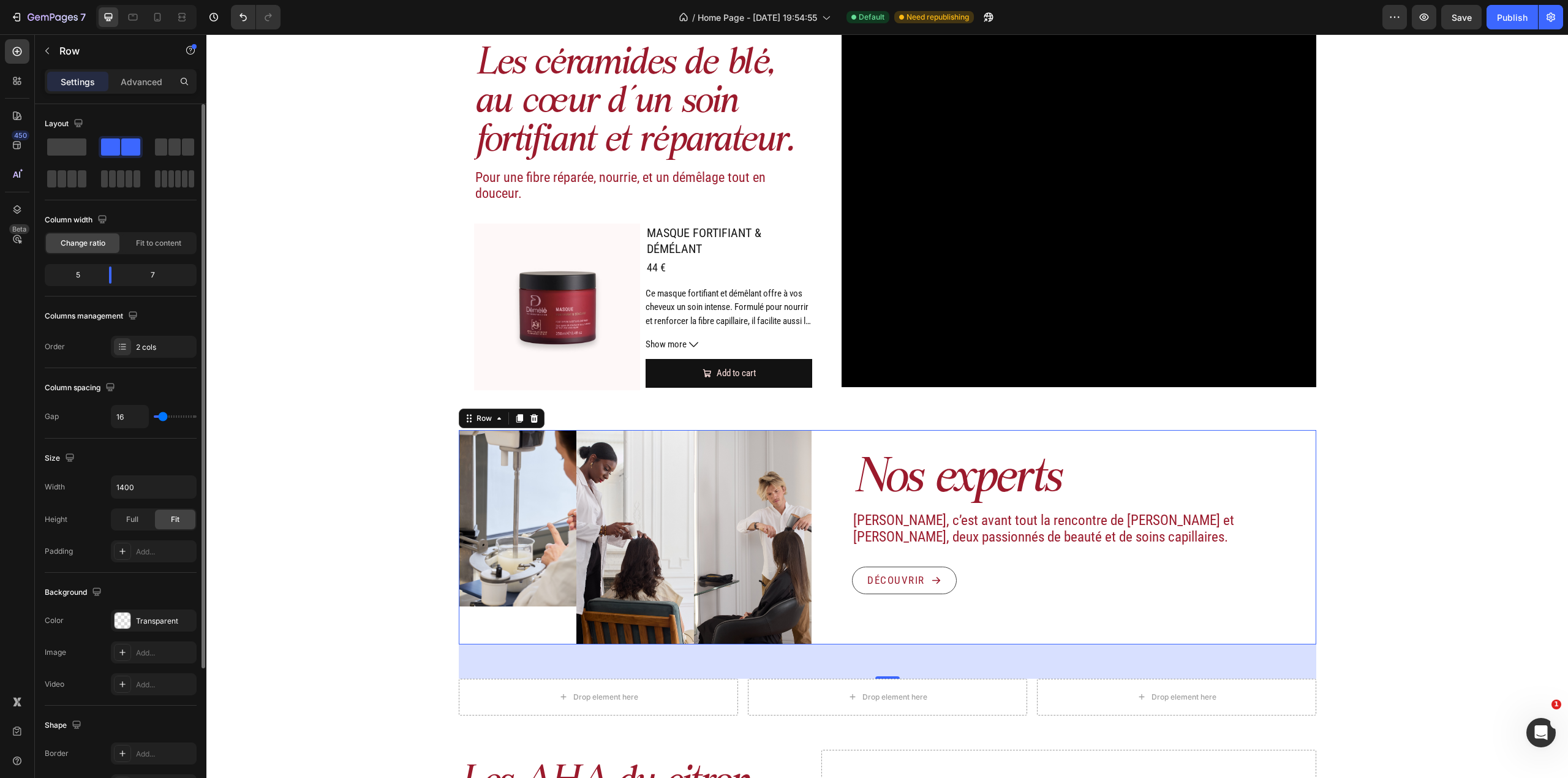
click at [821, 449] on div "Nos experts Heading Démélé, c’est avant tout la rencontre de Maud et Albin, deu…" at bounding box center [1068, 537] width 494 height 214
click at [114, 0] on body "7 Version history / Home Page - Aug 23, 19:54:55 Default Need republishing Prev…" at bounding box center [784, 0] width 1568 height 0
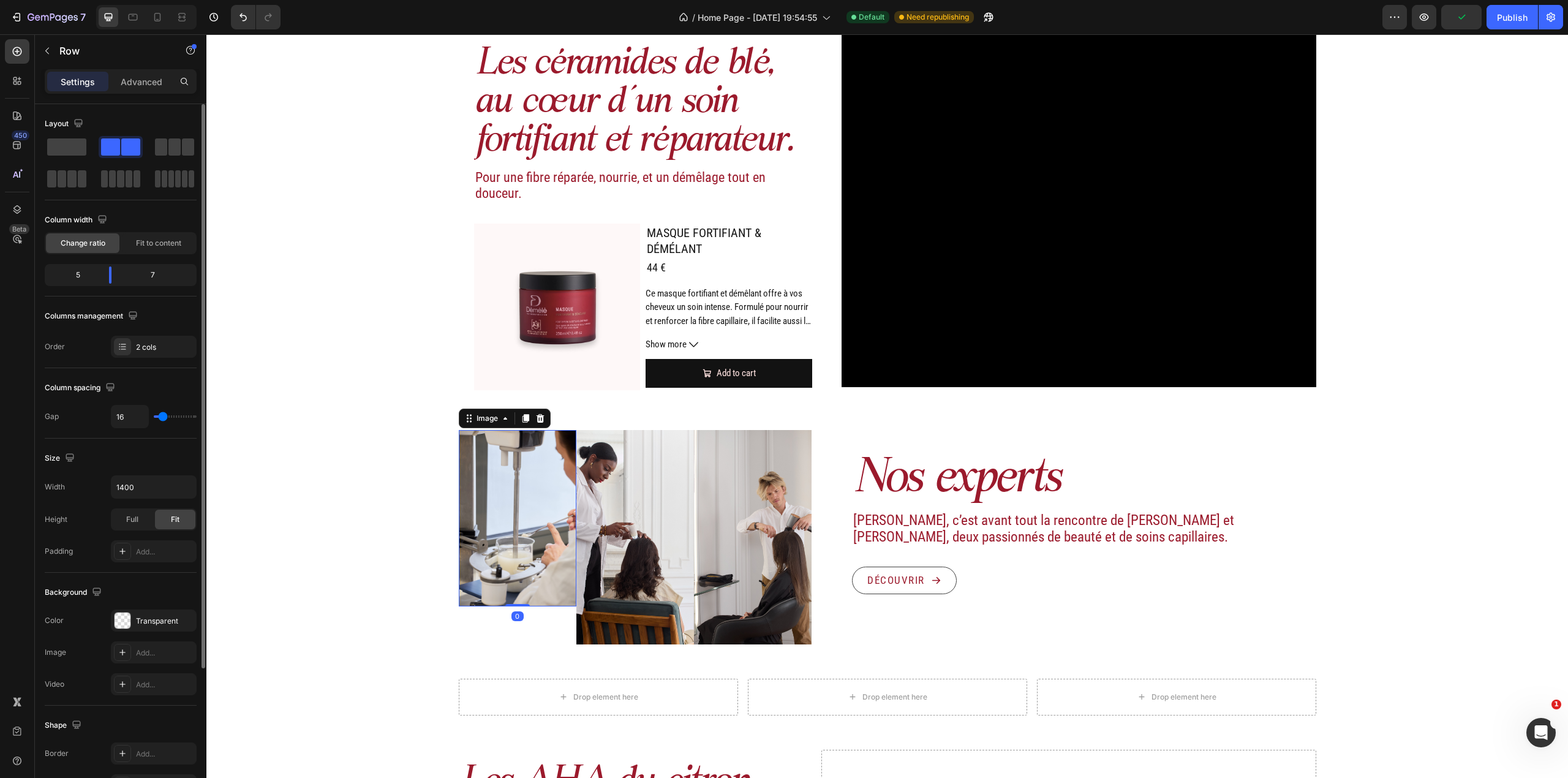
click at [549, 496] on img at bounding box center [518, 518] width 117 height 176
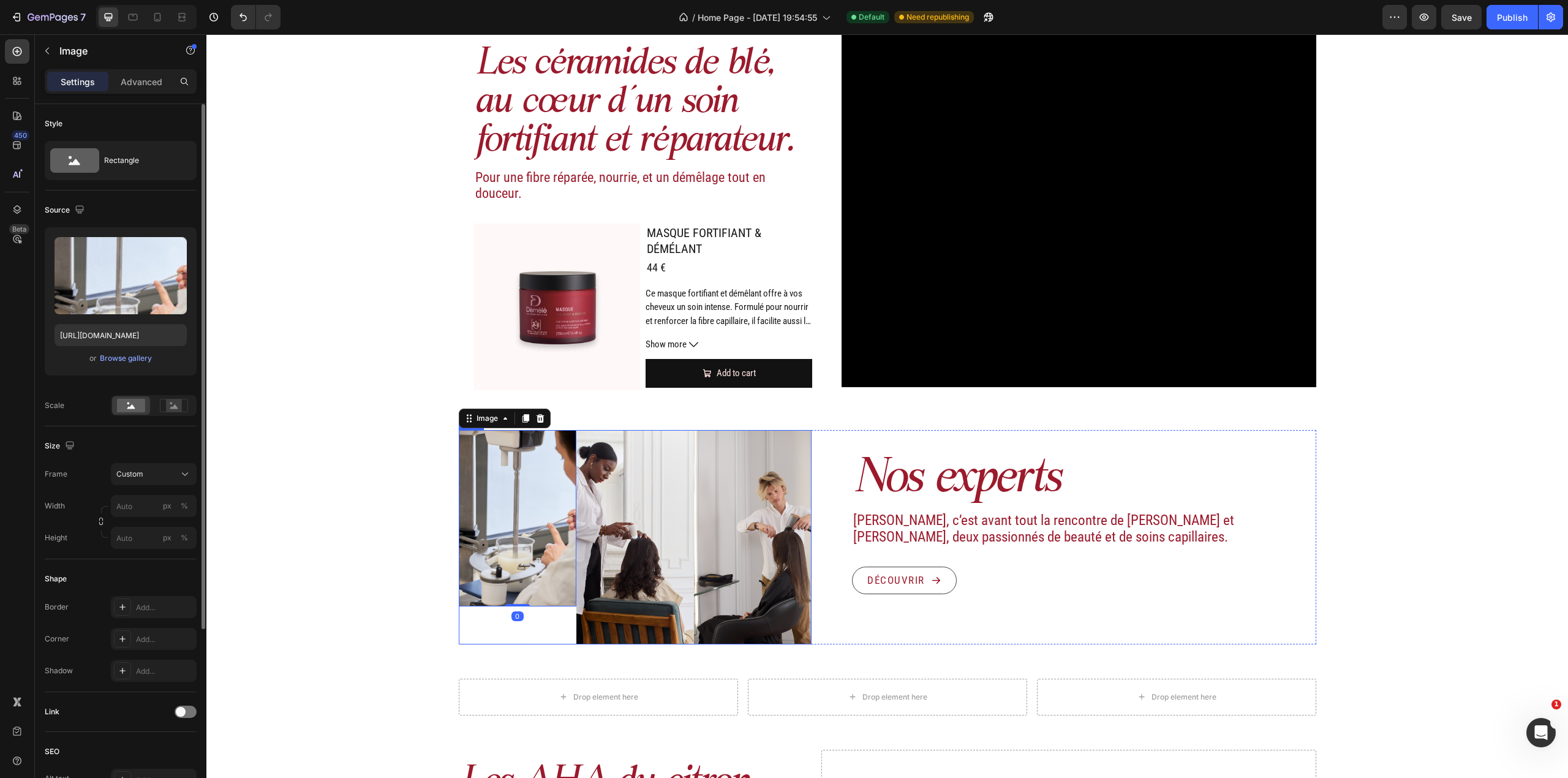
click at [550, 630] on div "Image 0" at bounding box center [518, 537] width 117 height 214
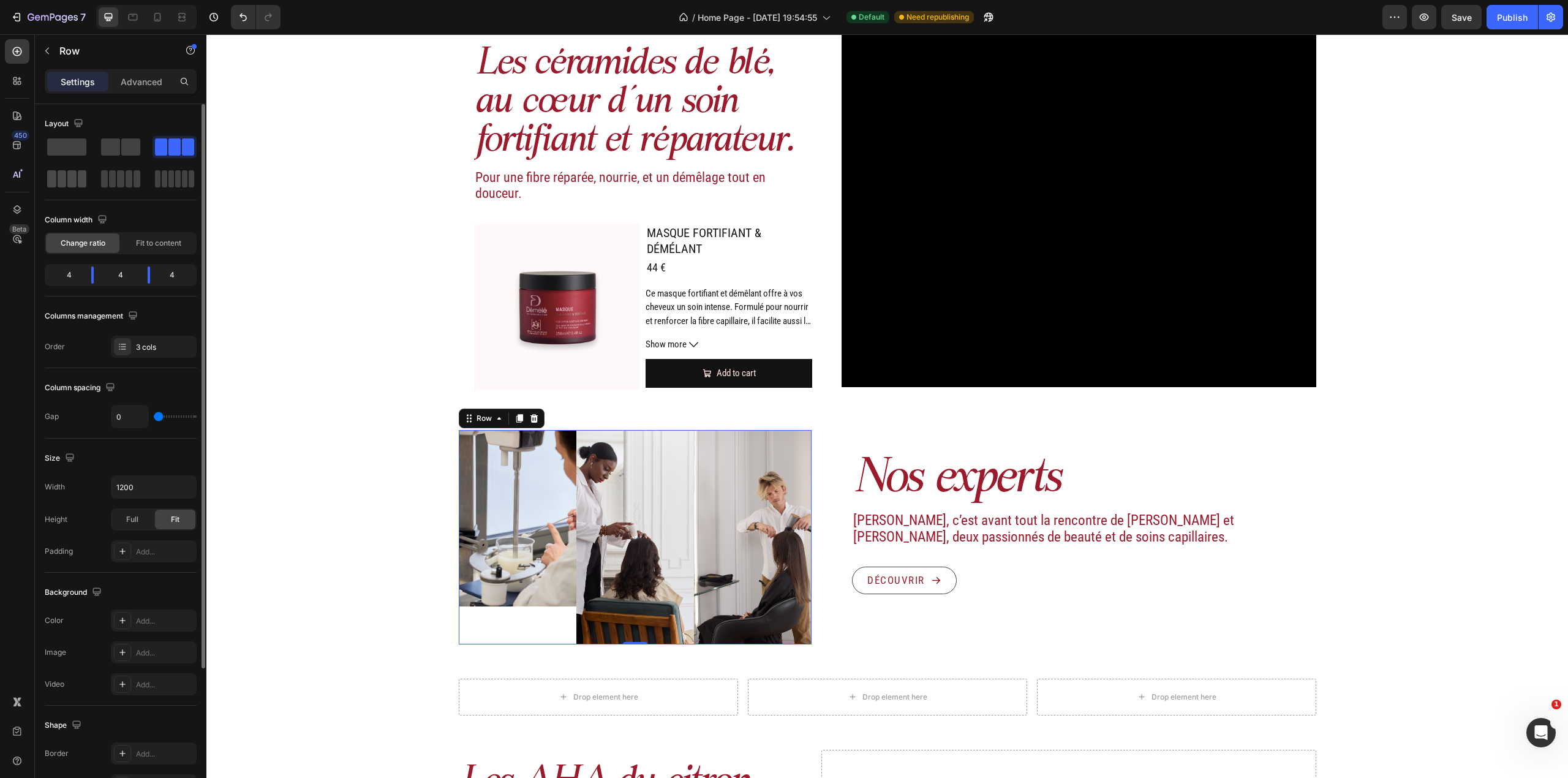
click at [66, 179] on div at bounding box center [66, 179] width 39 height 17
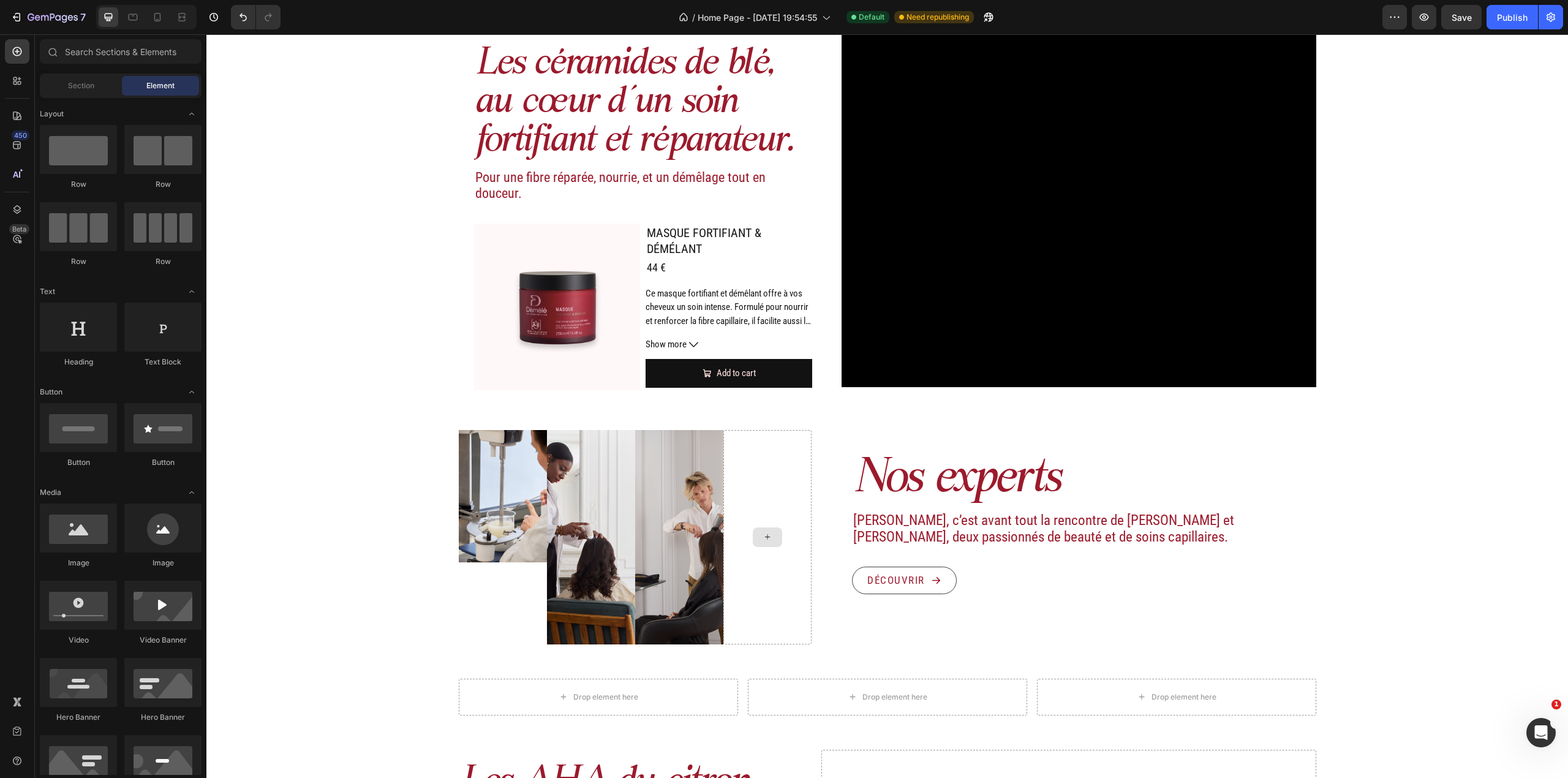
click at [775, 533] on div at bounding box center [768, 537] width 30 height 19
click at [592, 546] on img at bounding box center [591, 537] width 88 height 214
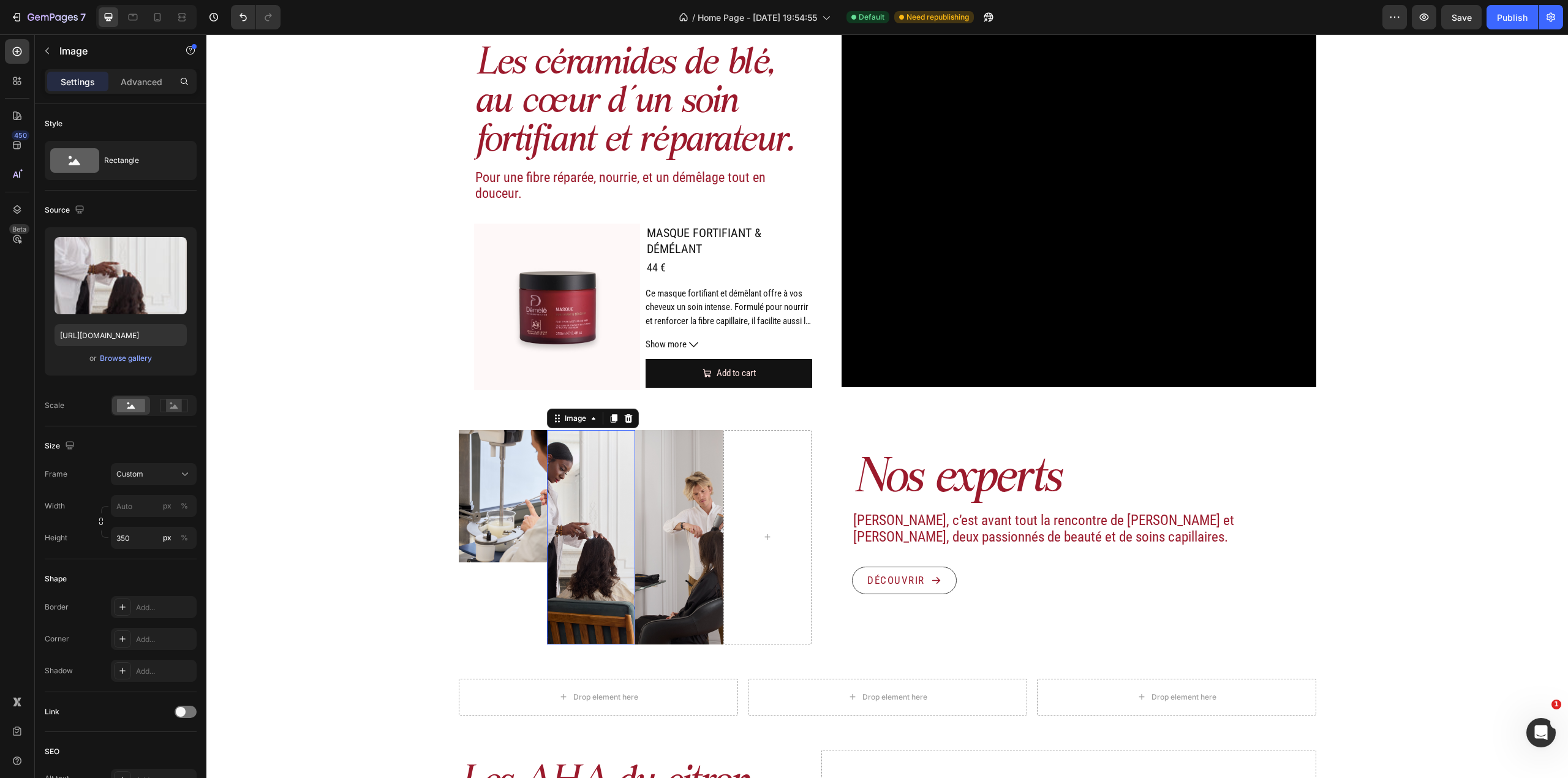
click at [592, 546] on img at bounding box center [591, 537] width 88 height 214
click at [508, 527] on img at bounding box center [503, 496] width 88 height 132
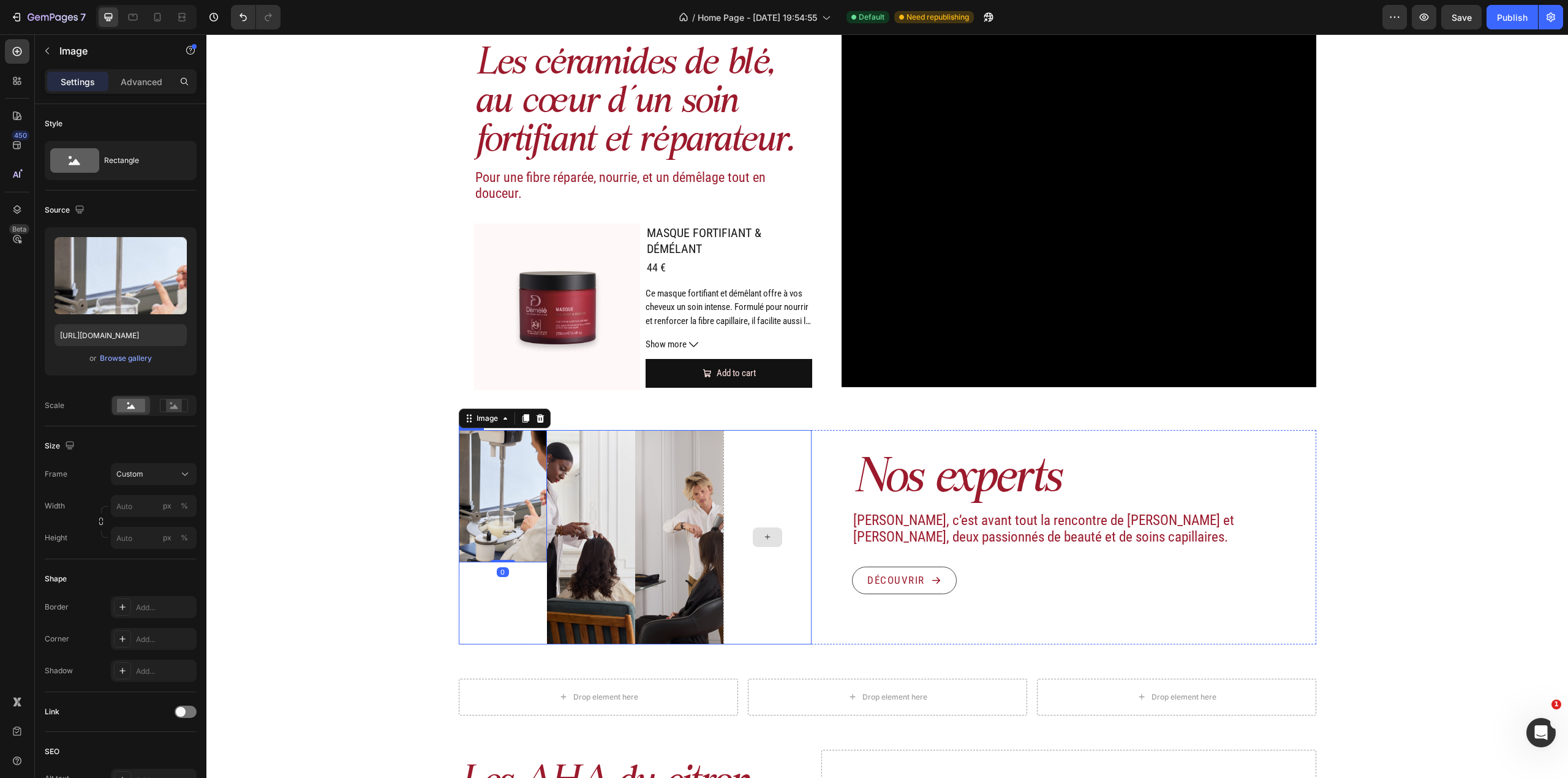
click at [751, 506] on div at bounding box center [768, 537] width 88 height 214
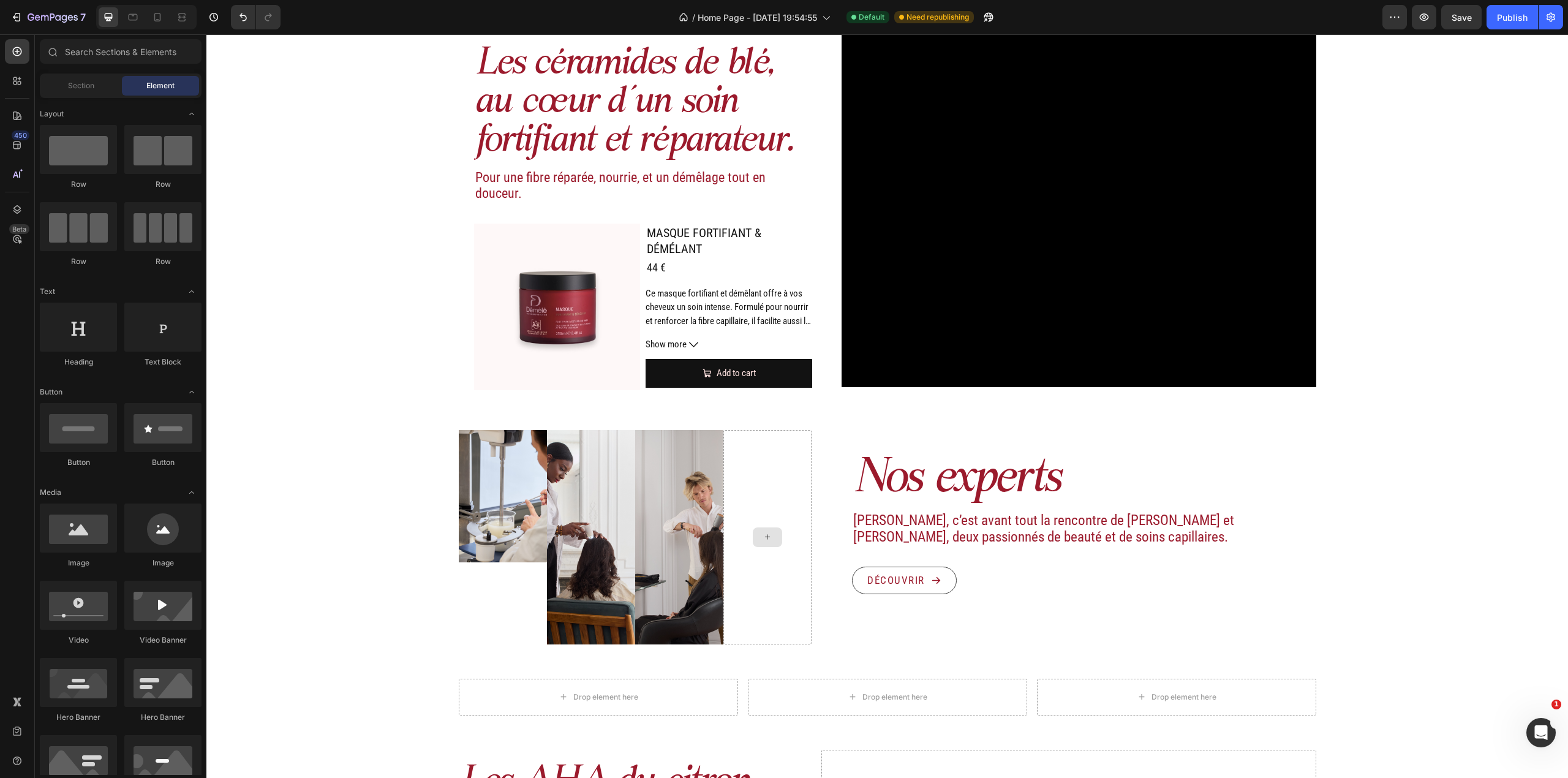
click at [768, 539] on div at bounding box center [768, 537] width 30 height 19
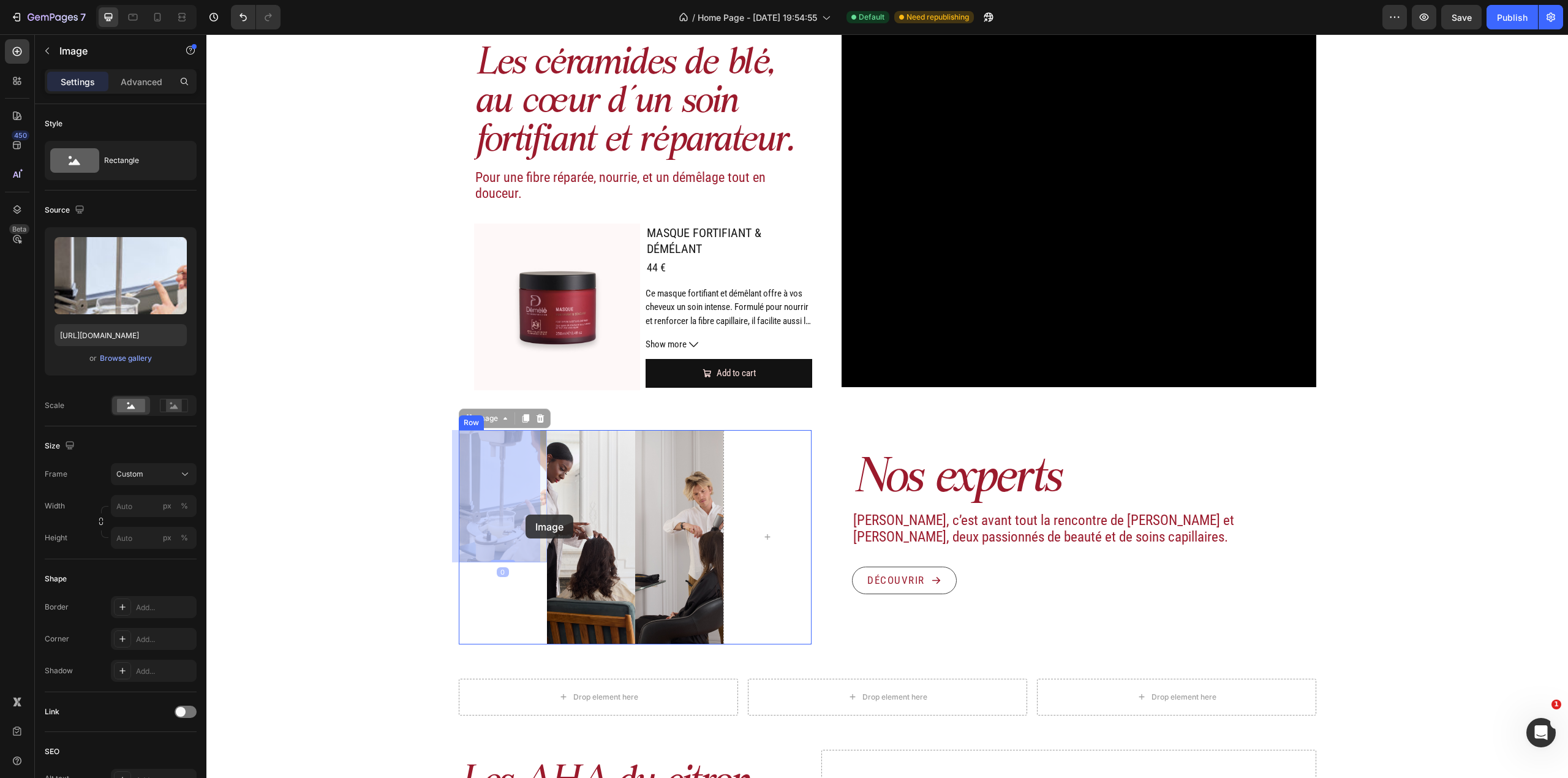
drag, startPoint x: 498, startPoint y: 521, endPoint x: 637, endPoint y: 498, distance: 140.9
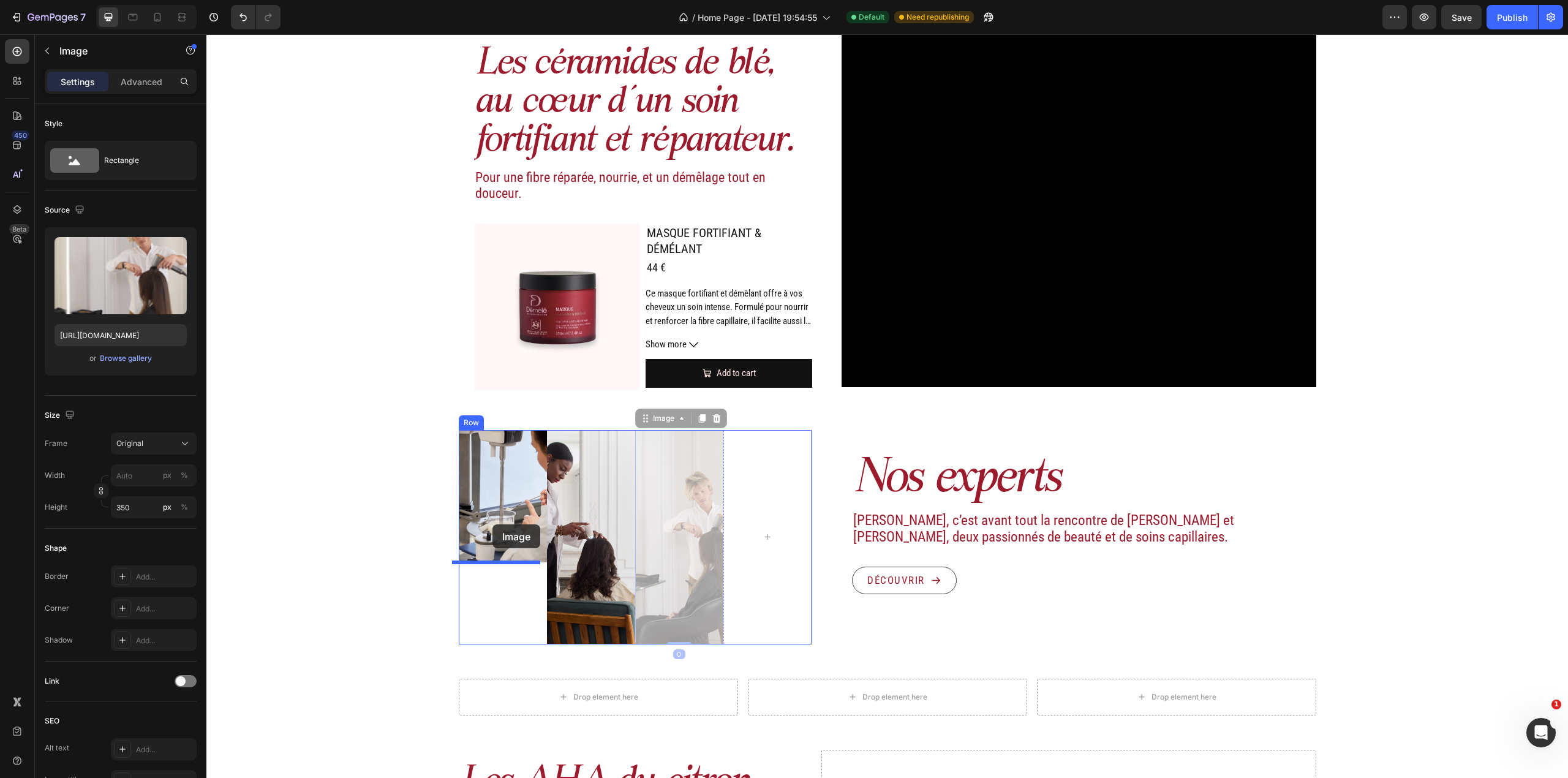
drag, startPoint x: 675, startPoint y: 496, endPoint x: 500, endPoint y: 495, distance: 175.0
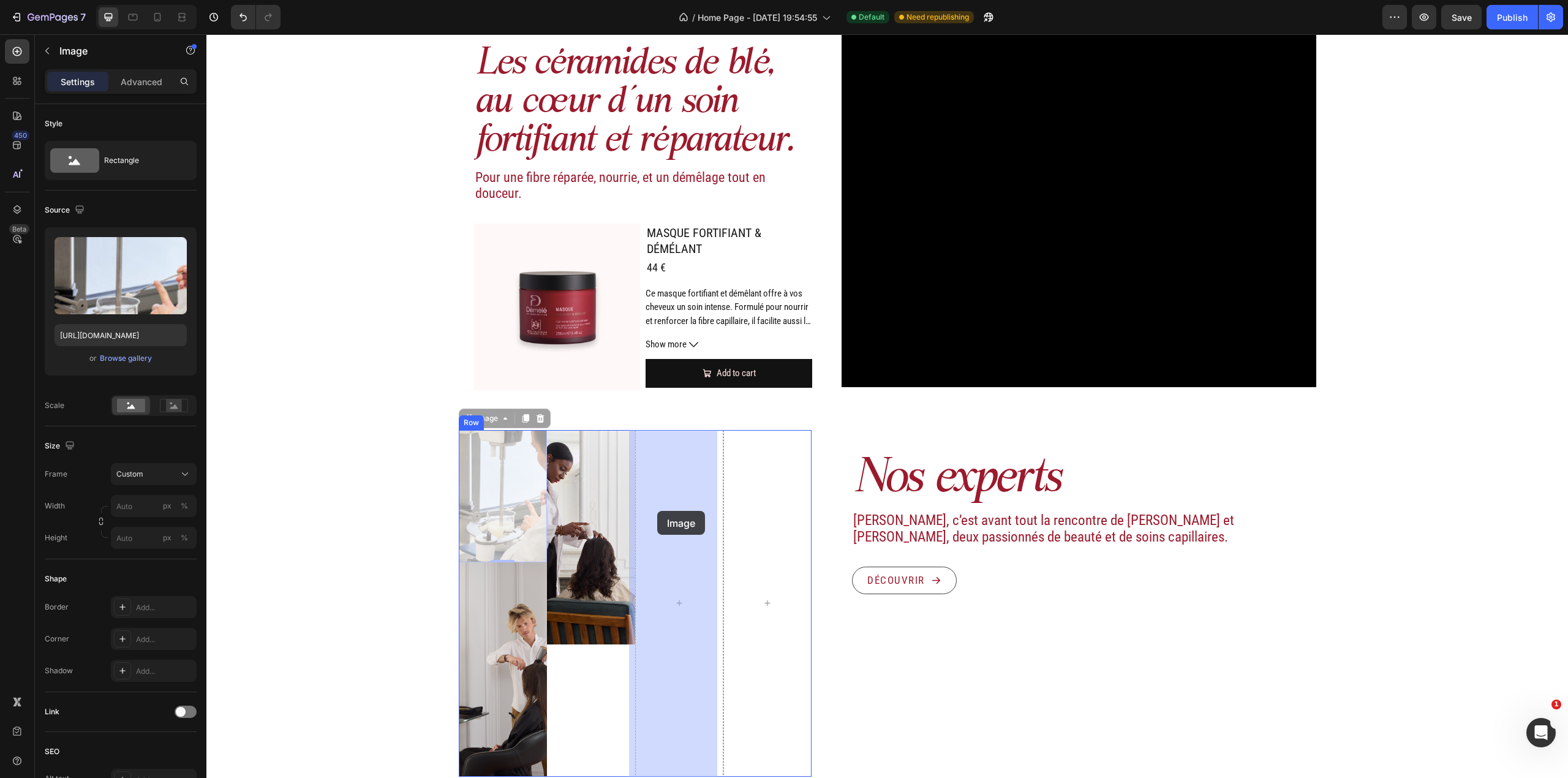
drag, startPoint x: 511, startPoint y: 480, endPoint x: 640, endPoint y: 507, distance: 131.8
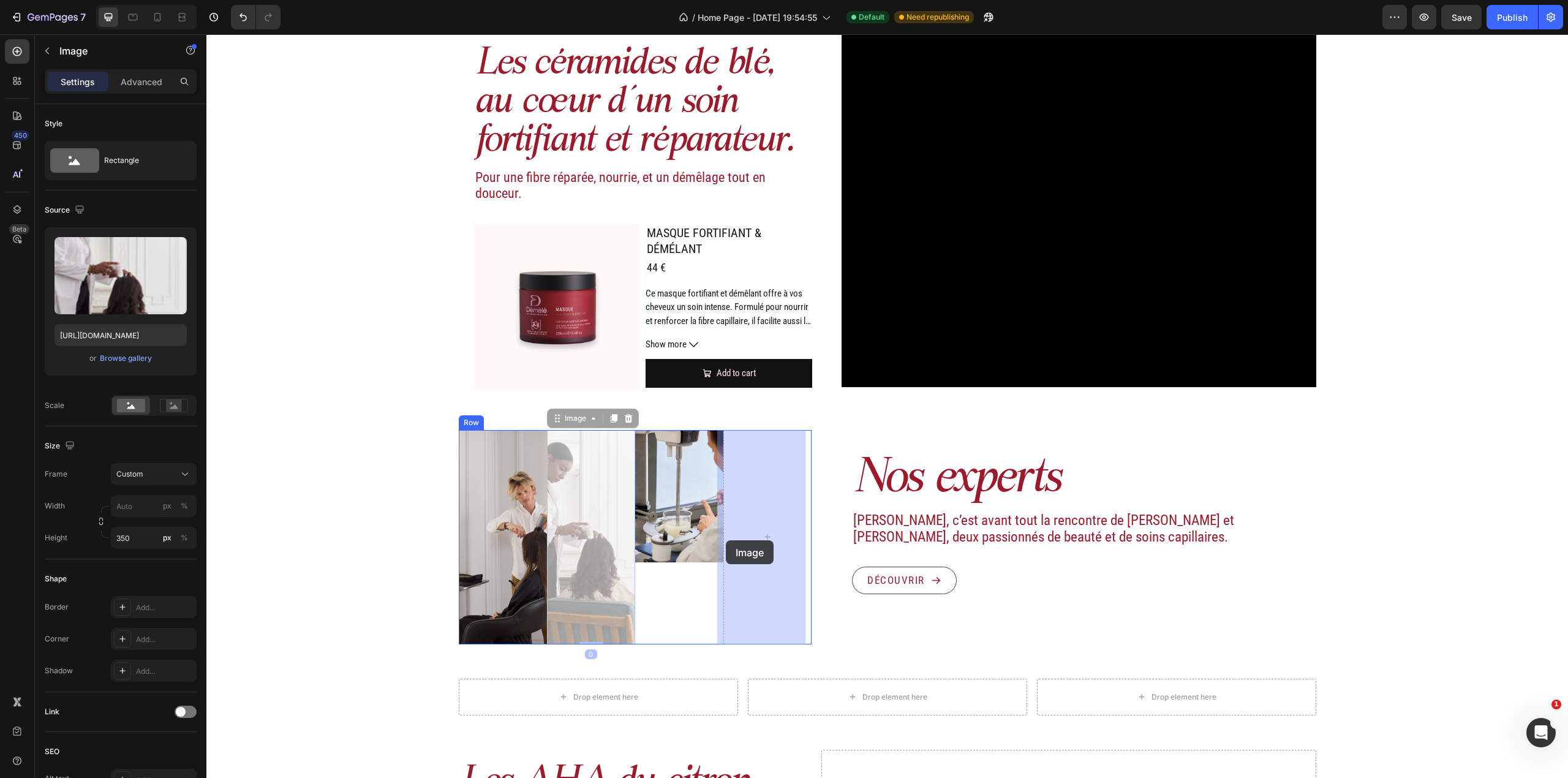
drag, startPoint x: 592, startPoint y: 569, endPoint x: 726, endPoint y: 540, distance: 137.1
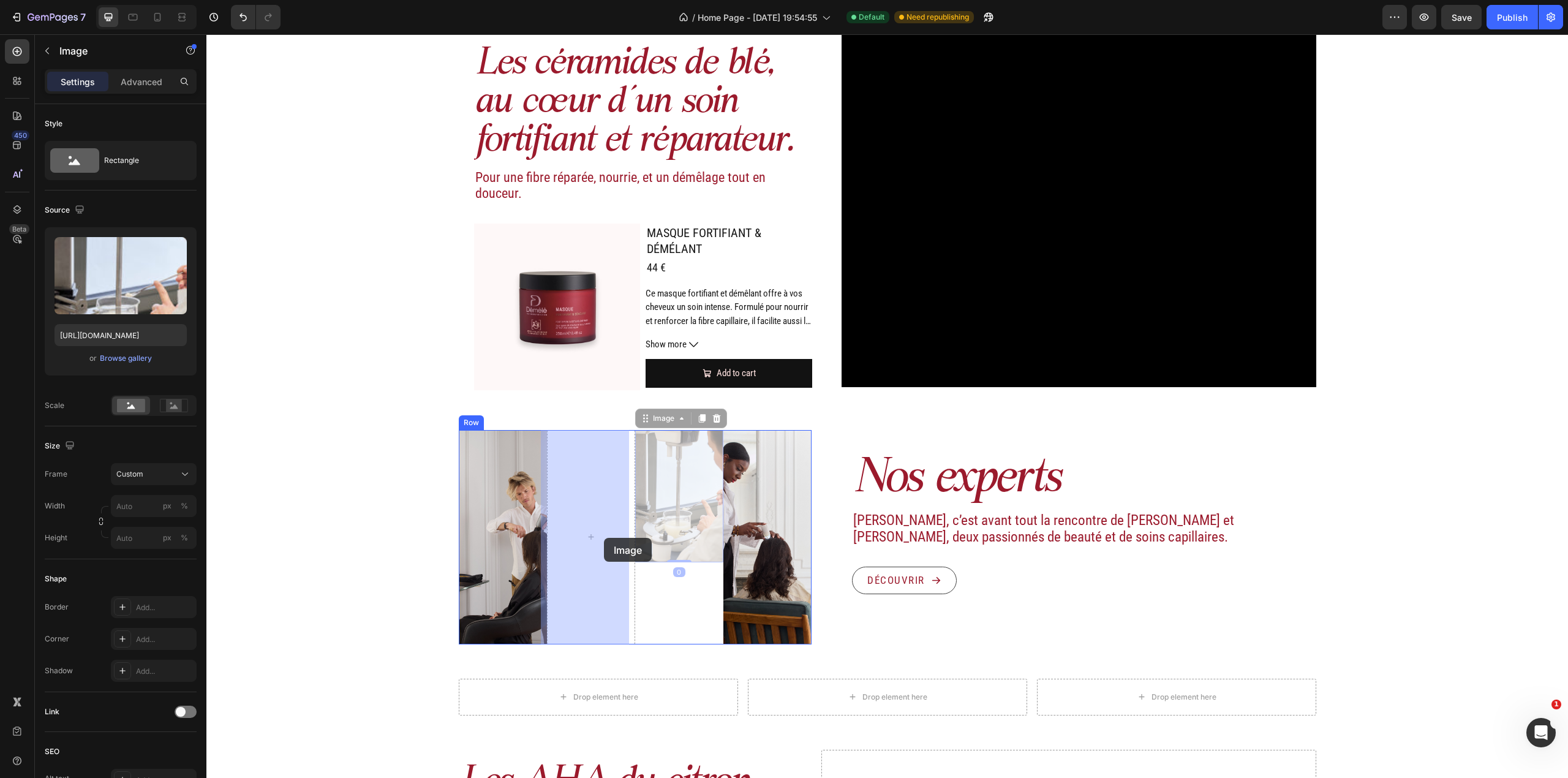
drag, startPoint x: 658, startPoint y: 534, endPoint x: 604, endPoint y: 537, distance: 54.1
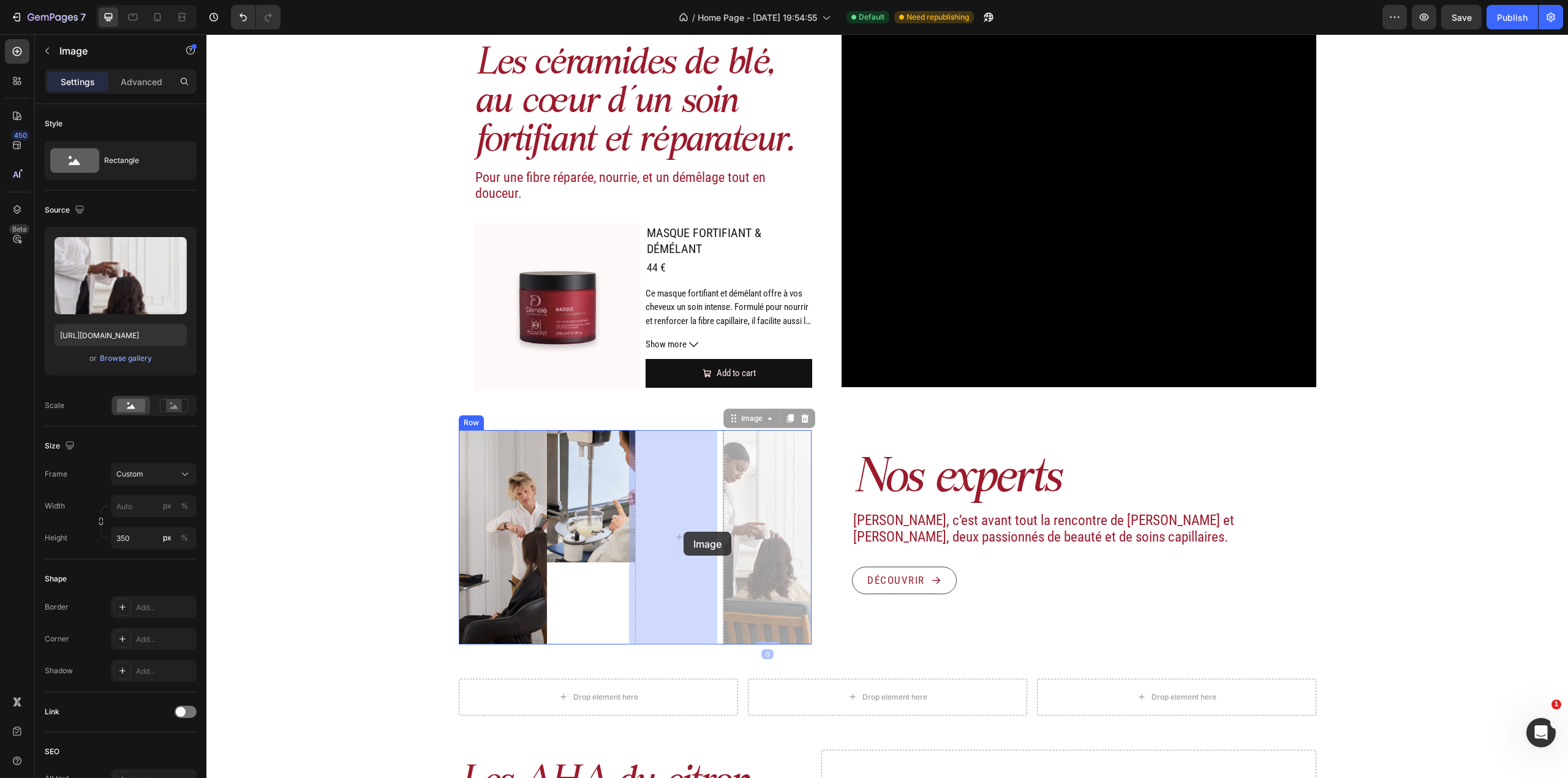
drag, startPoint x: 748, startPoint y: 518, endPoint x: 697, endPoint y: 532, distance: 52.9
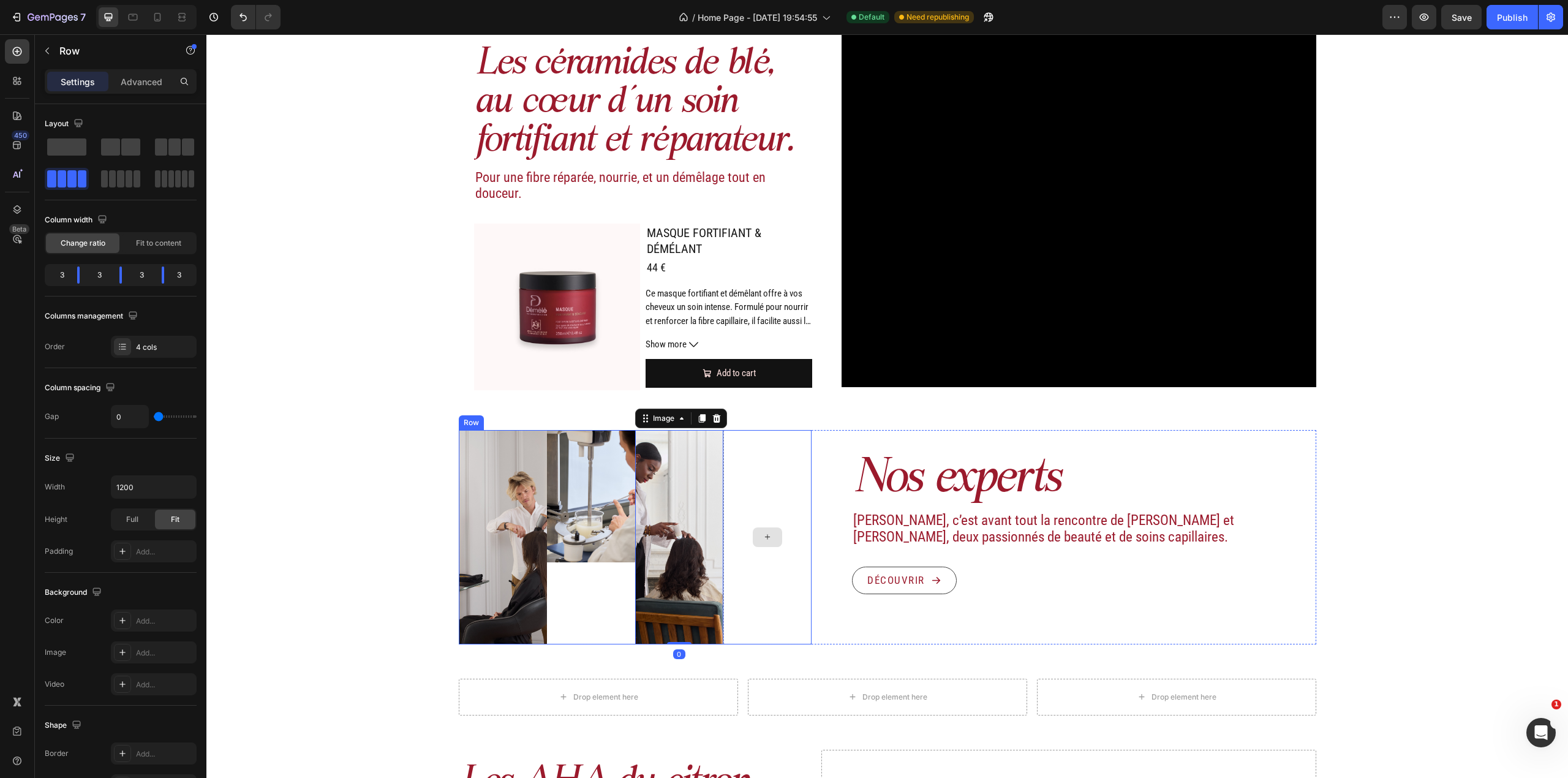
drag, startPoint x: 731, startPoint y: 474, endPoint x: 540, endPoint y: 486, distance: 191.4
click at [724, 478] on div at bounding box center [768, 537] width 88 height 214
click at [555, 476] on img at bounding box center [591, 496] width 88 height 132
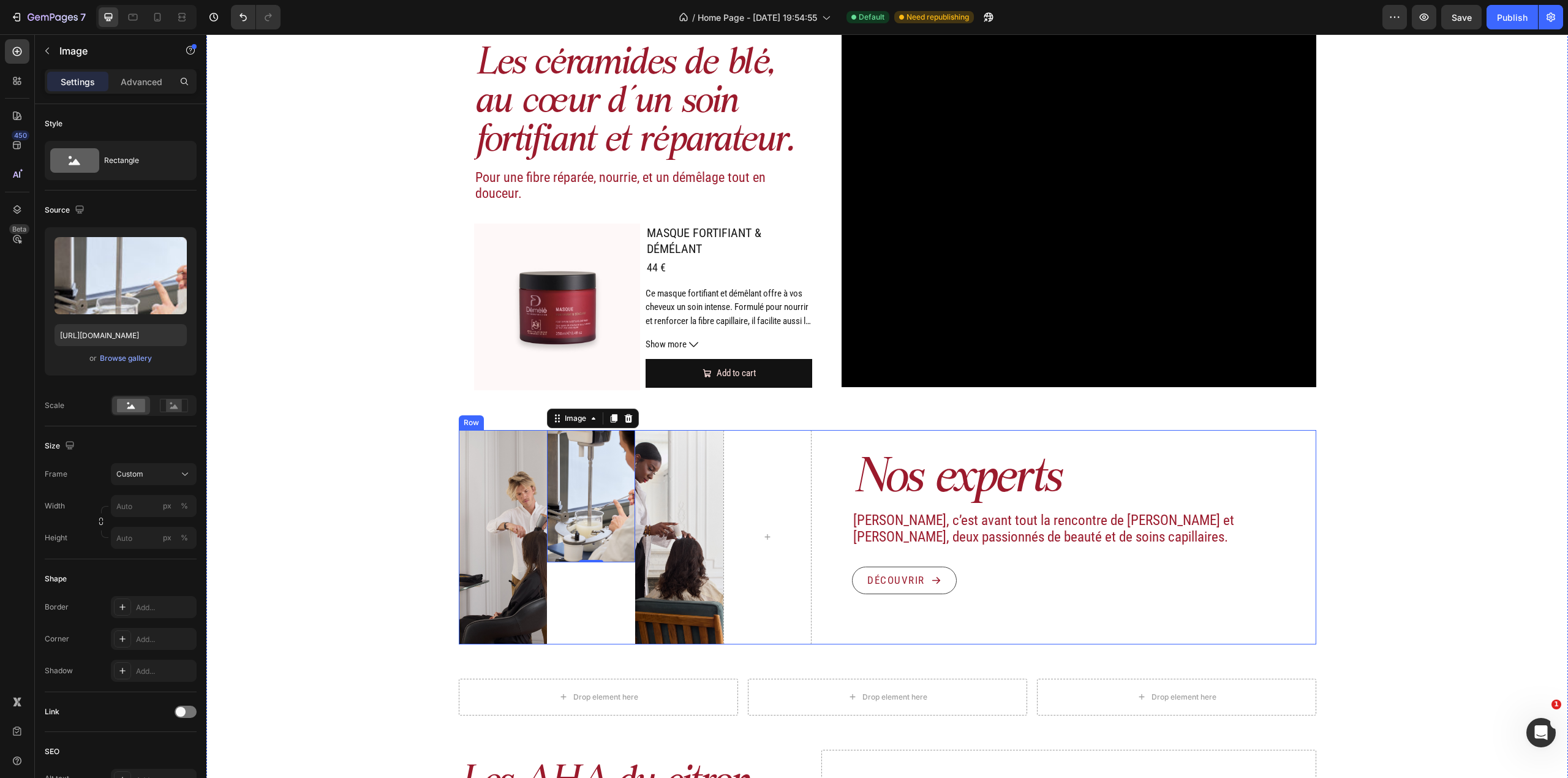
click at [821, 452] on div "Nos experts Heading Démélé, c’est avant tout la rencontre de Maud et Albin, deu…" at bounding box center [1068, 537] width 494 height 214
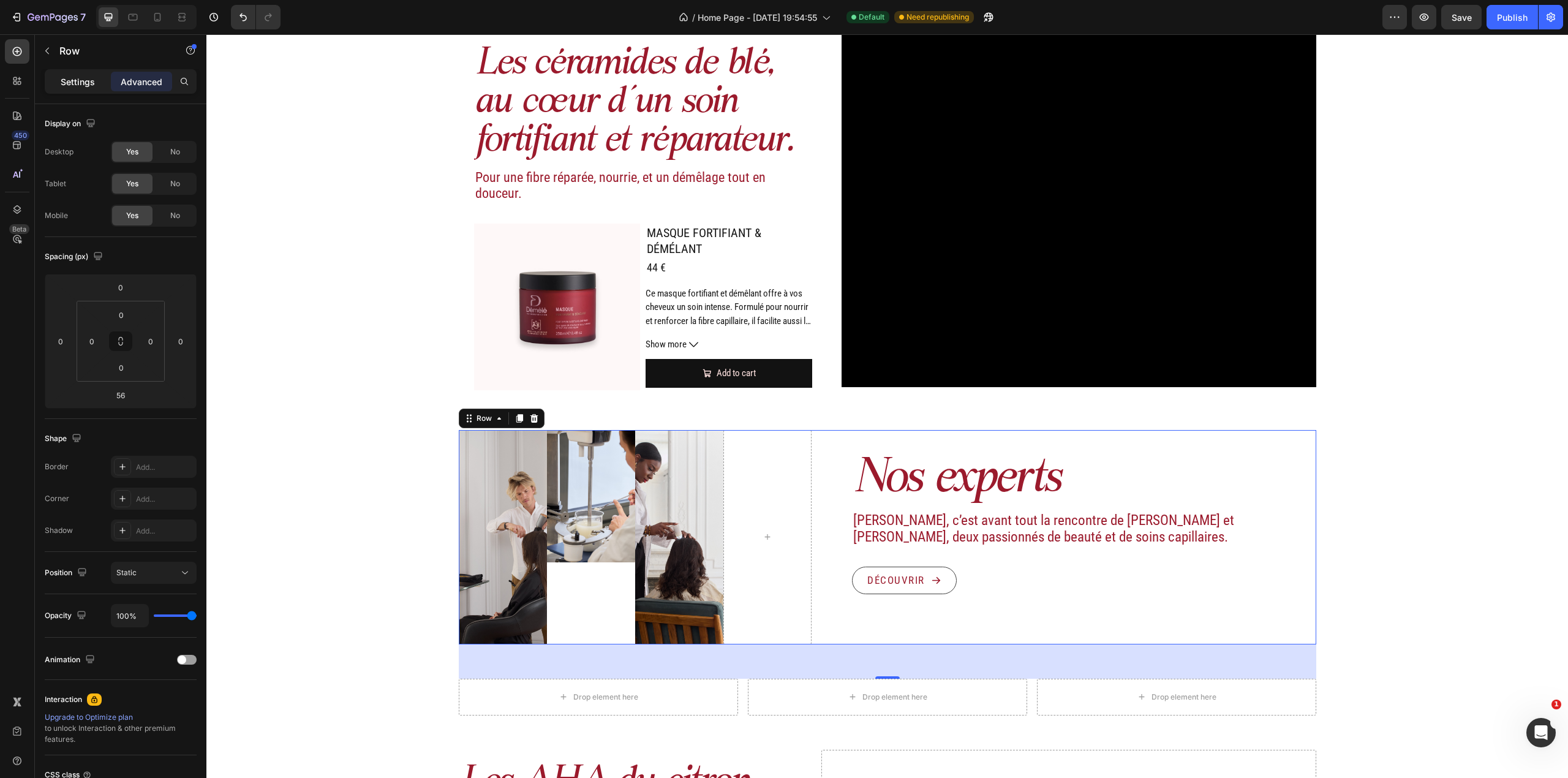
click at [94, 89] on div "Settings" at bounding box center [77, 81] width 61 height 19
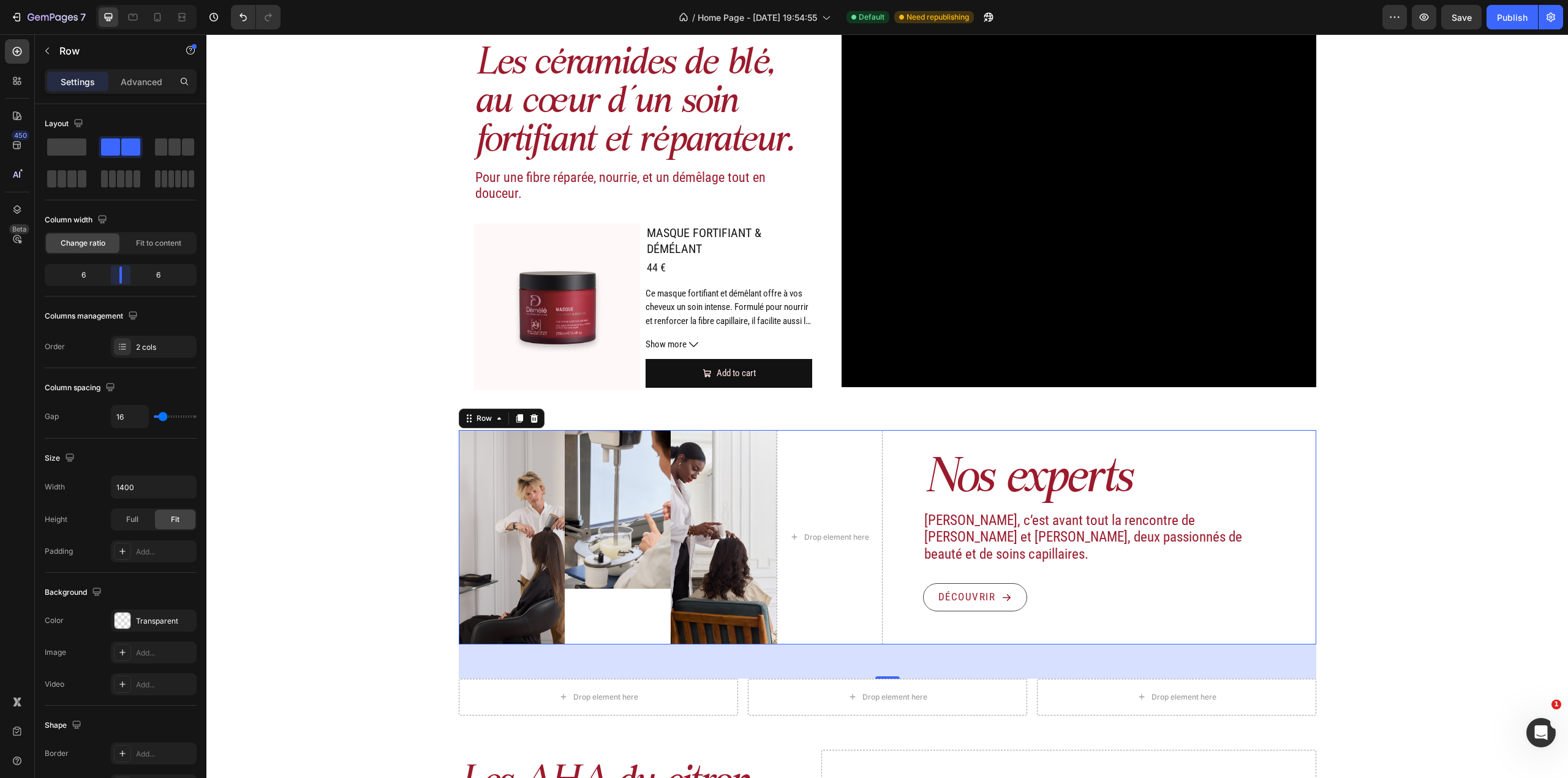
drag, startPoint x: 113, startPoint y: 280, endPoint x: 509, endPoint y: 394, distance: 412.1
click at [119, 0] on body "7 Version history / Home Page - [DATE] 19:54:55 Default Need republishing Previ…" at bounding box center [784, 0] width 1568 height 0
click at [811, 474] on div "Drop element here" at bounding box center [830, 537] width 106 height 214
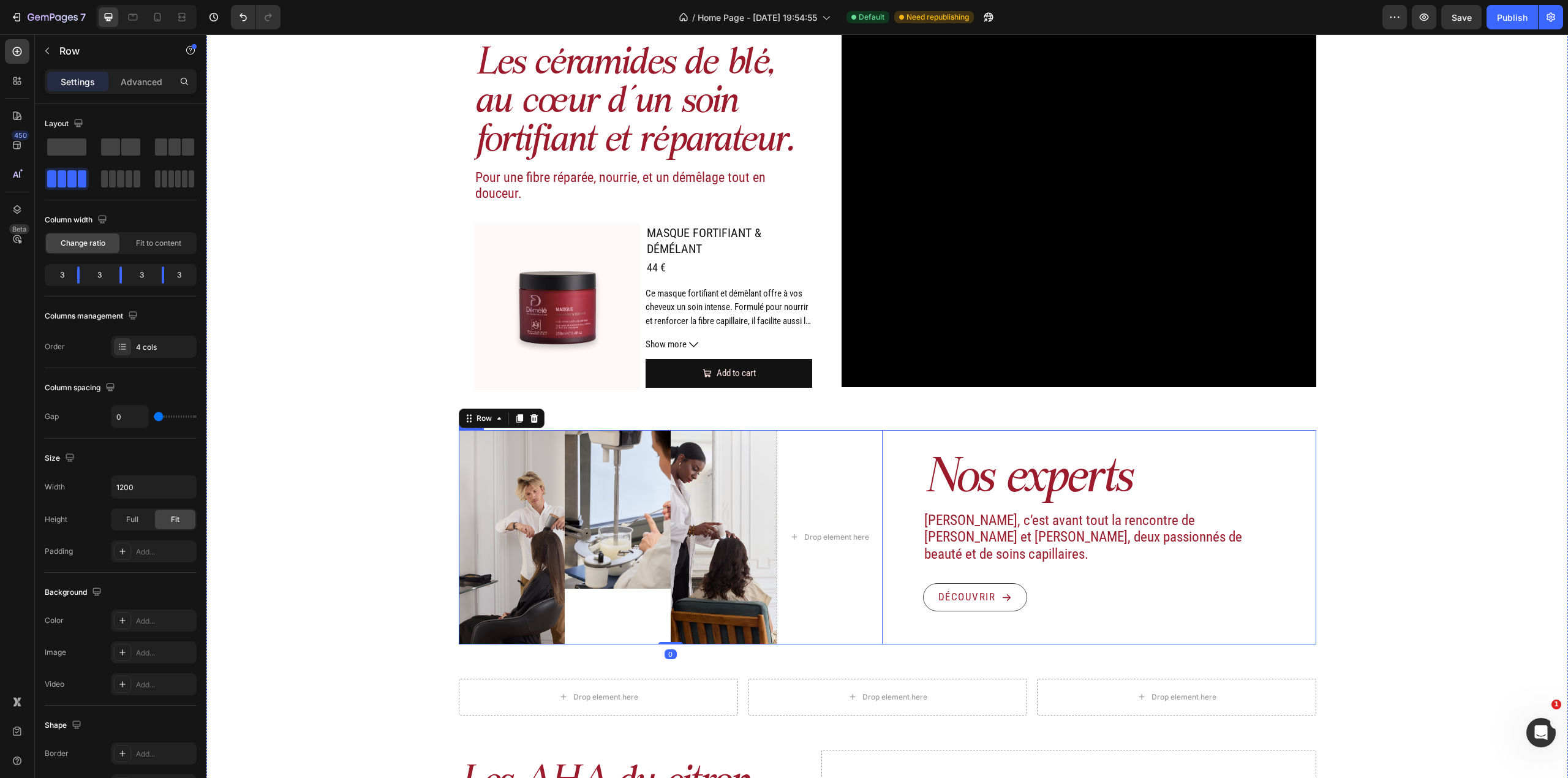
click at [892, 466] on div "Nos experts Heading" at bounding box center [1104, 480] width 424 height 52
click at [828, 496] on div "Drop element here" at bounding box center [830, 537] width 106 height 214
click at [741, 486] on img at bounding box center [724, 537] width 106 height 214
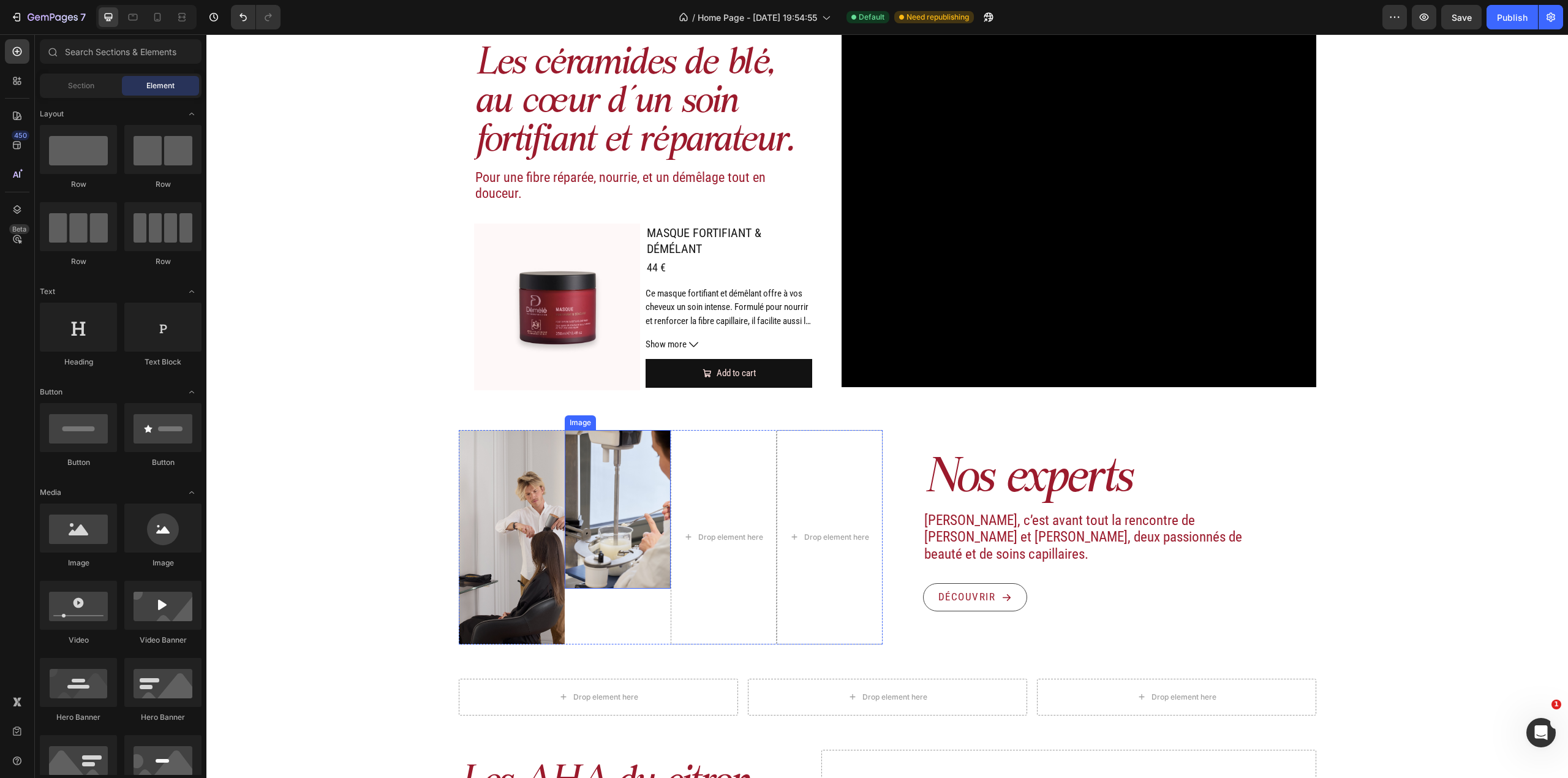
click at [621, 491] on img at bounding box center [618, 509] width 106 height 159
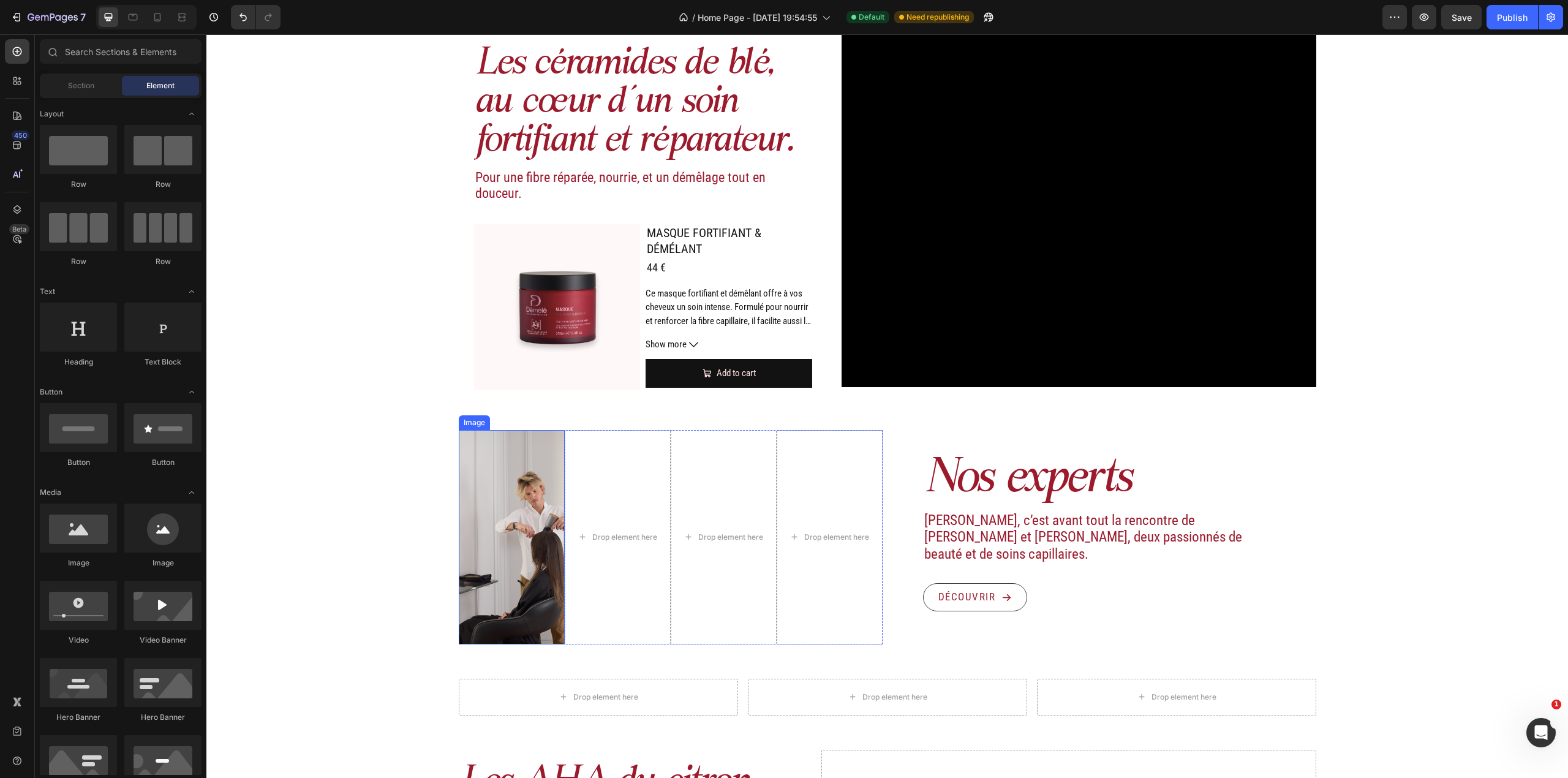
click at [525, 513] on img at bounding box center [512, 537] width 106 height 214
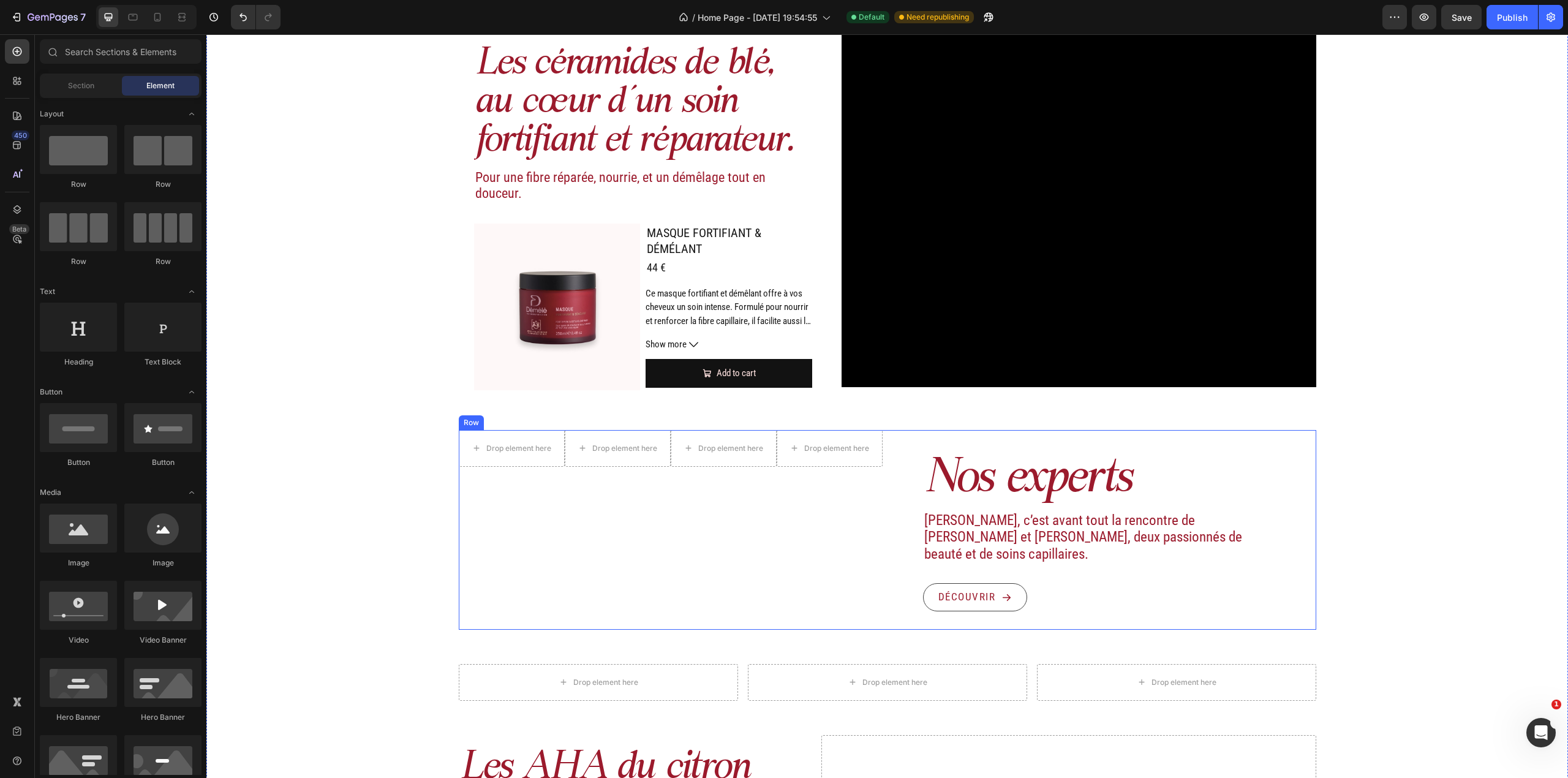
click at [586, 497] on div "Drop element here Drop element here Drop element here Drop element here Row" at bounding box center [671, 529] width 424 height 200
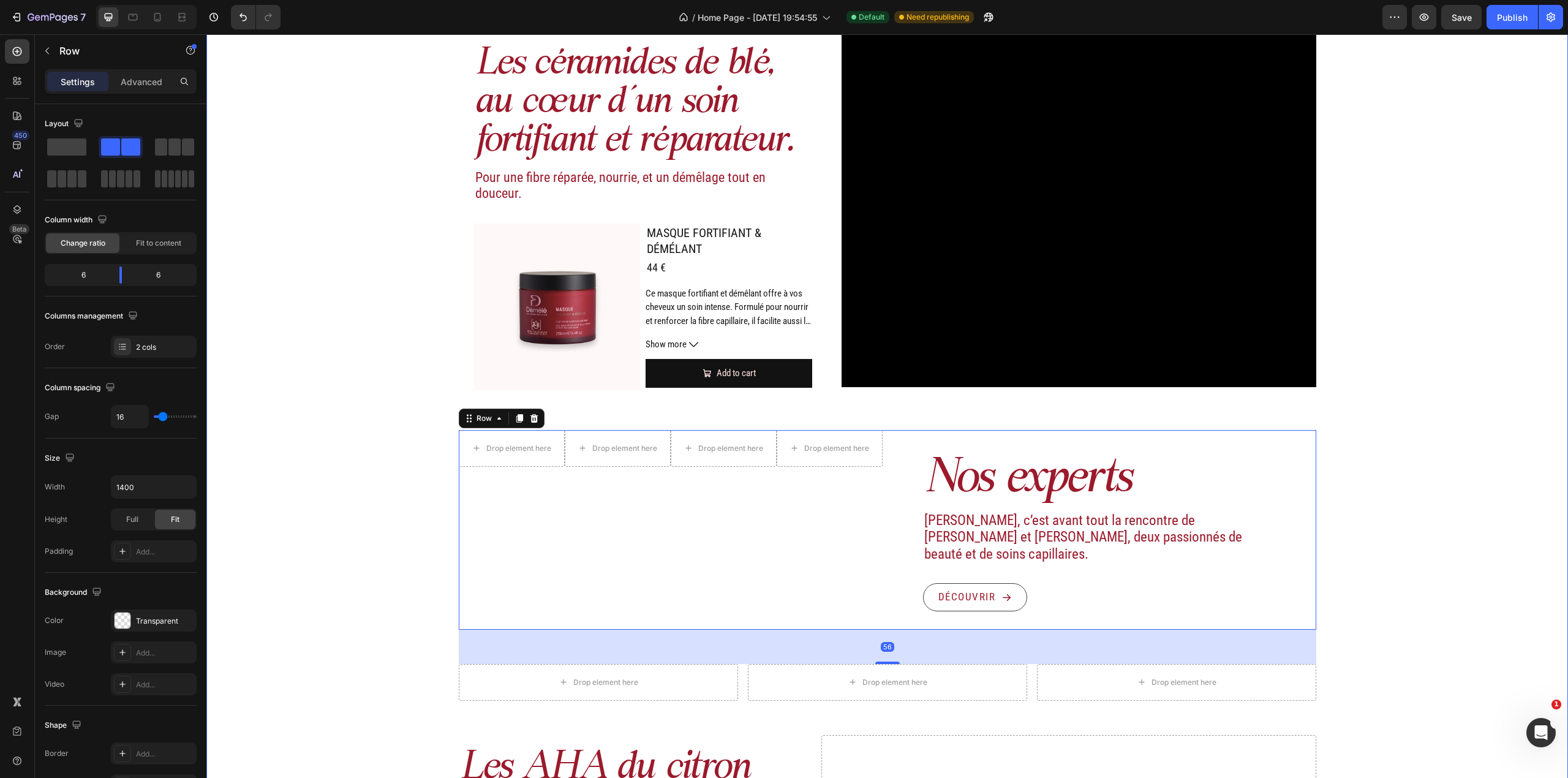
click at [565, 437] on div "Drop element here" at bounding box center [618, 448] width 106 height 37
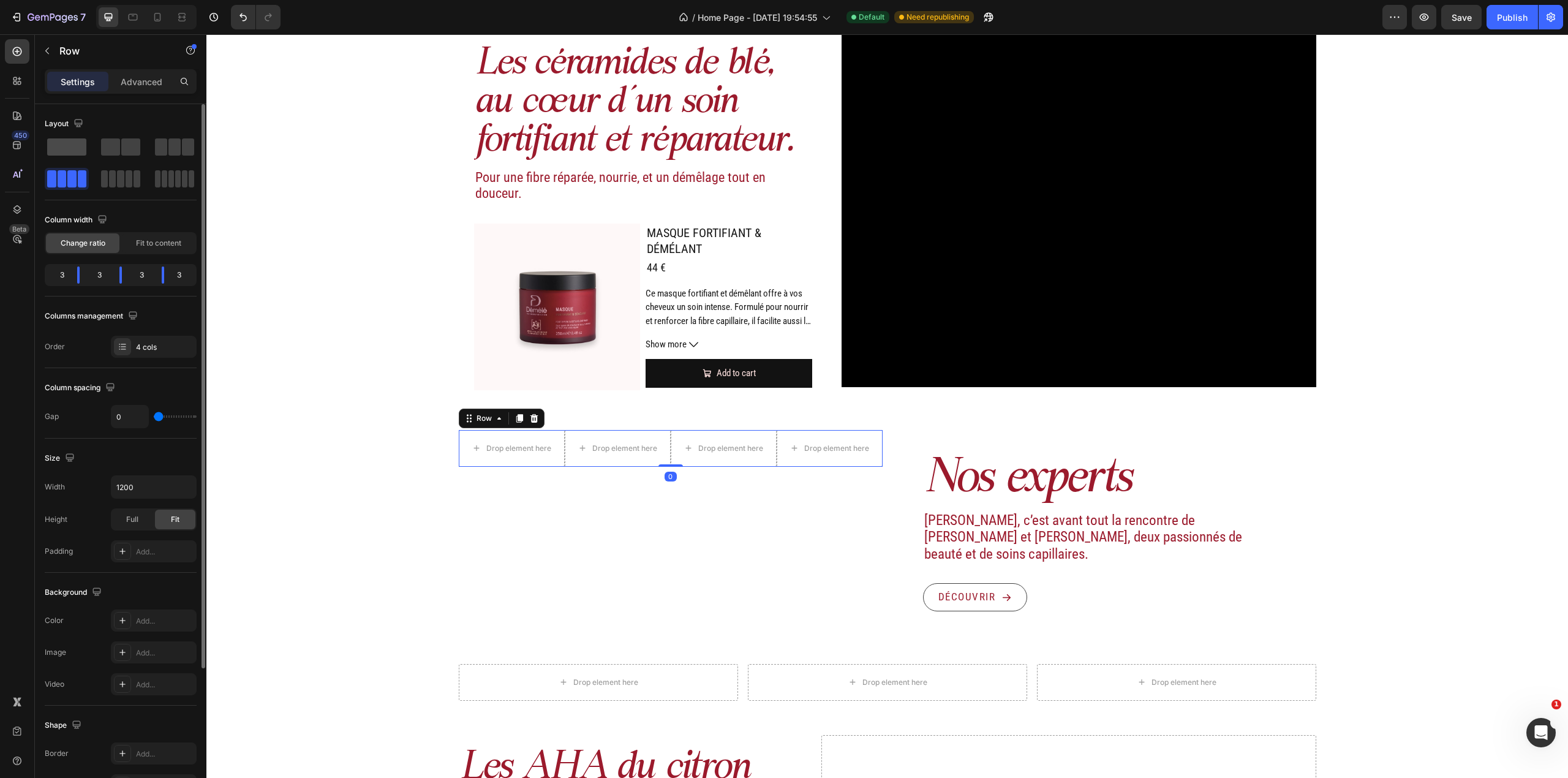
drag, startPoint x: 70, startPoint y: 150, endPoint x: 111, endPoint y: 260, distance: 117.4
click at [70, 150] on span at bounding box center [66, 147] width 39 height 17
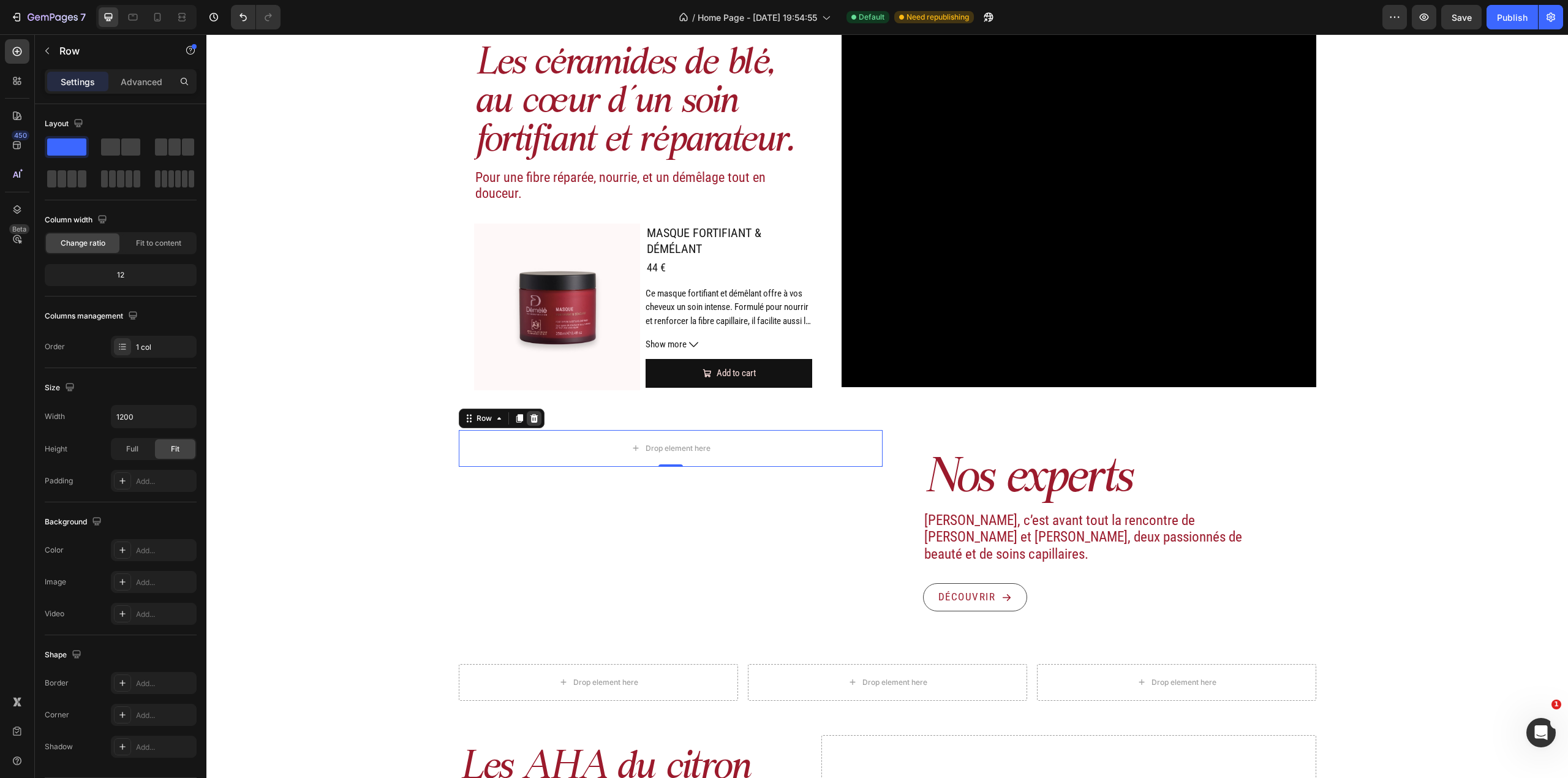
click at [530, 415] on icon at bounding box center [534, 418] width 8 height 8
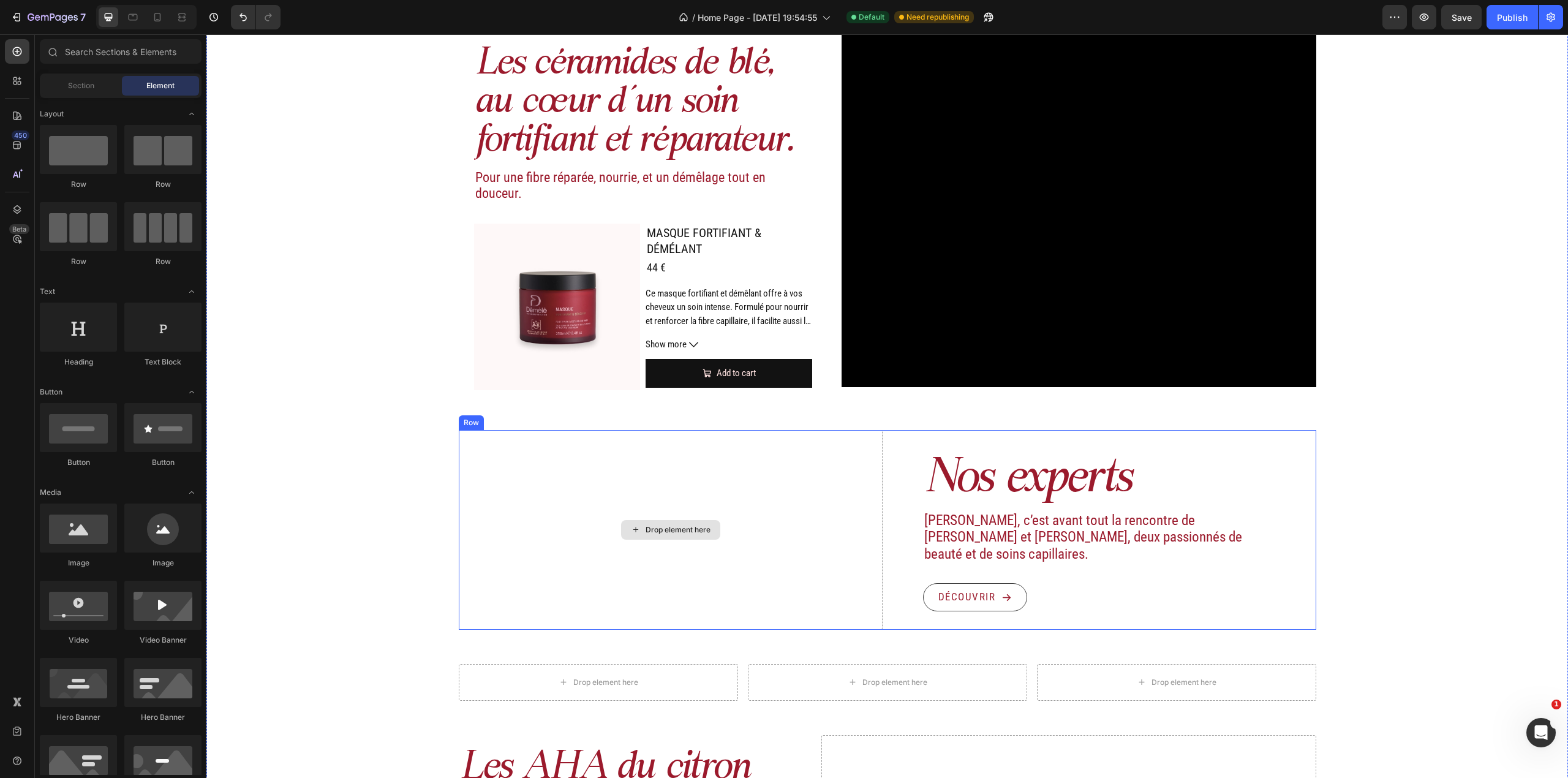
click at [544, 474] on div "Drop element here" at bounding box center [671, 529] width 424 height 200
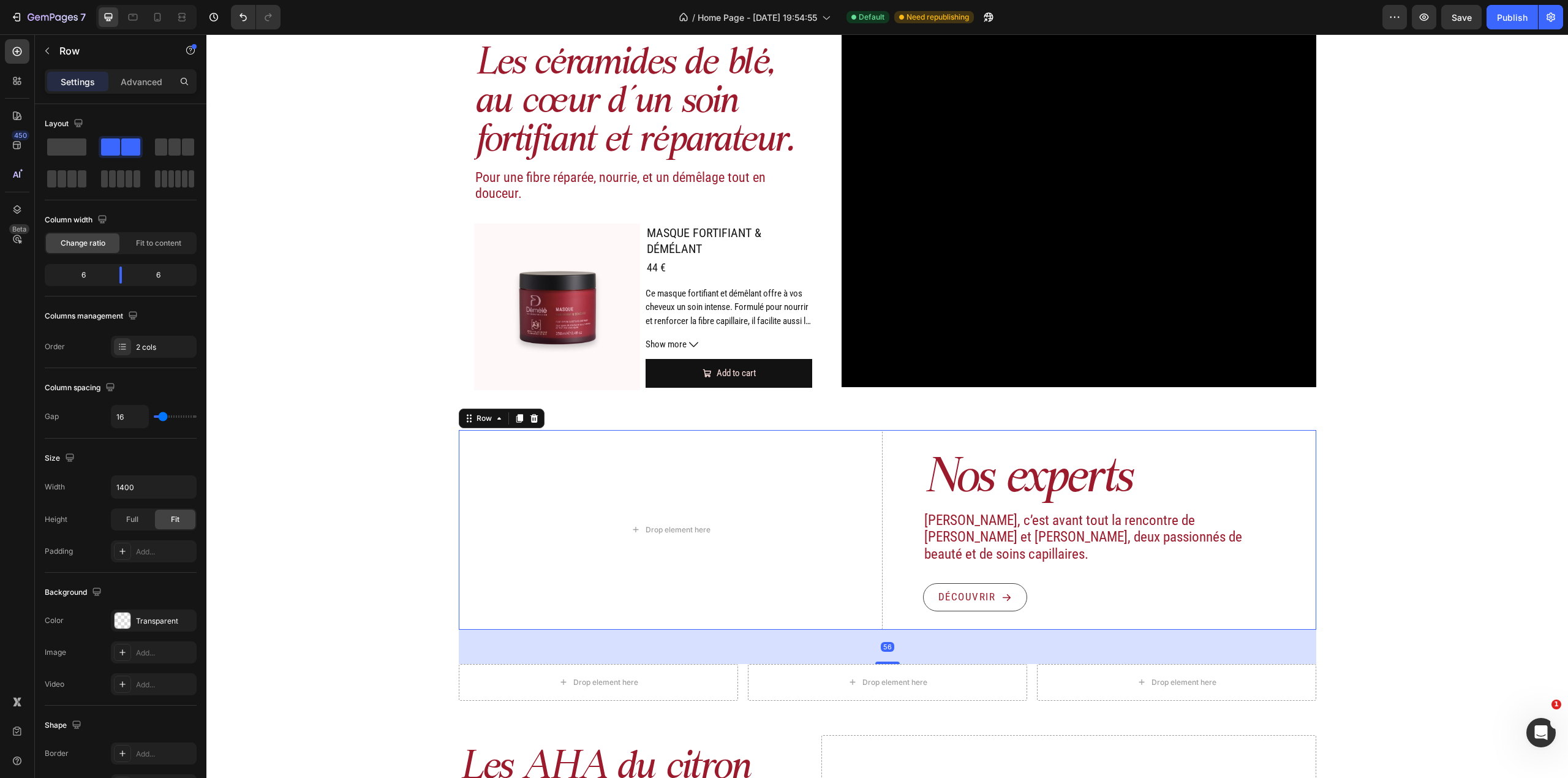
click at [79, 76] on p "Settings" at bounding box center [77, 82] width 34 height 13
click at [57, 57] on div "Row" at bounding box center [105, 50] width 139 height 32
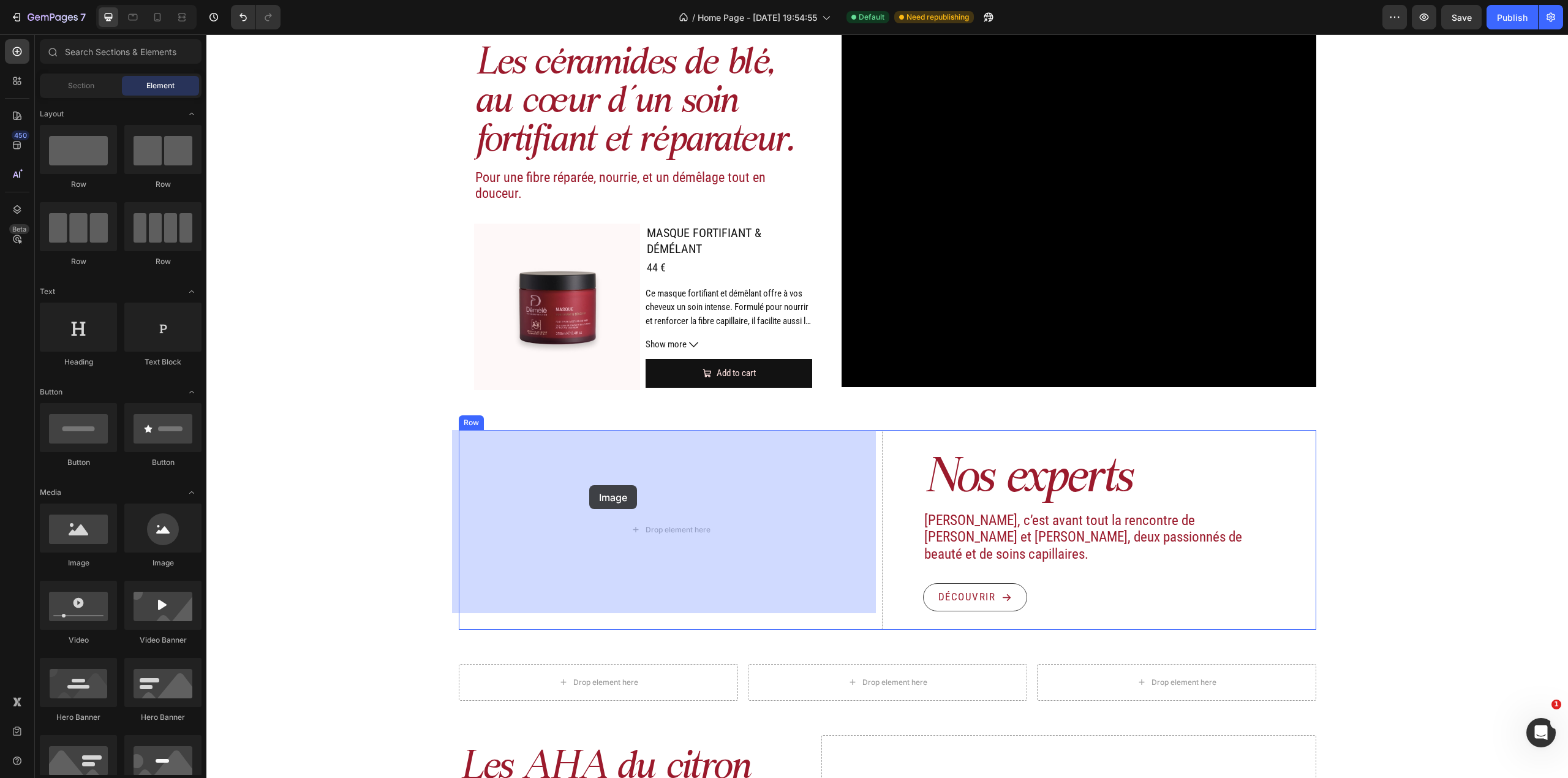
drag, startPoint x: 283, startPoint y: 582, endPoint x: 536, endPoint y: 493, distance: 268.2
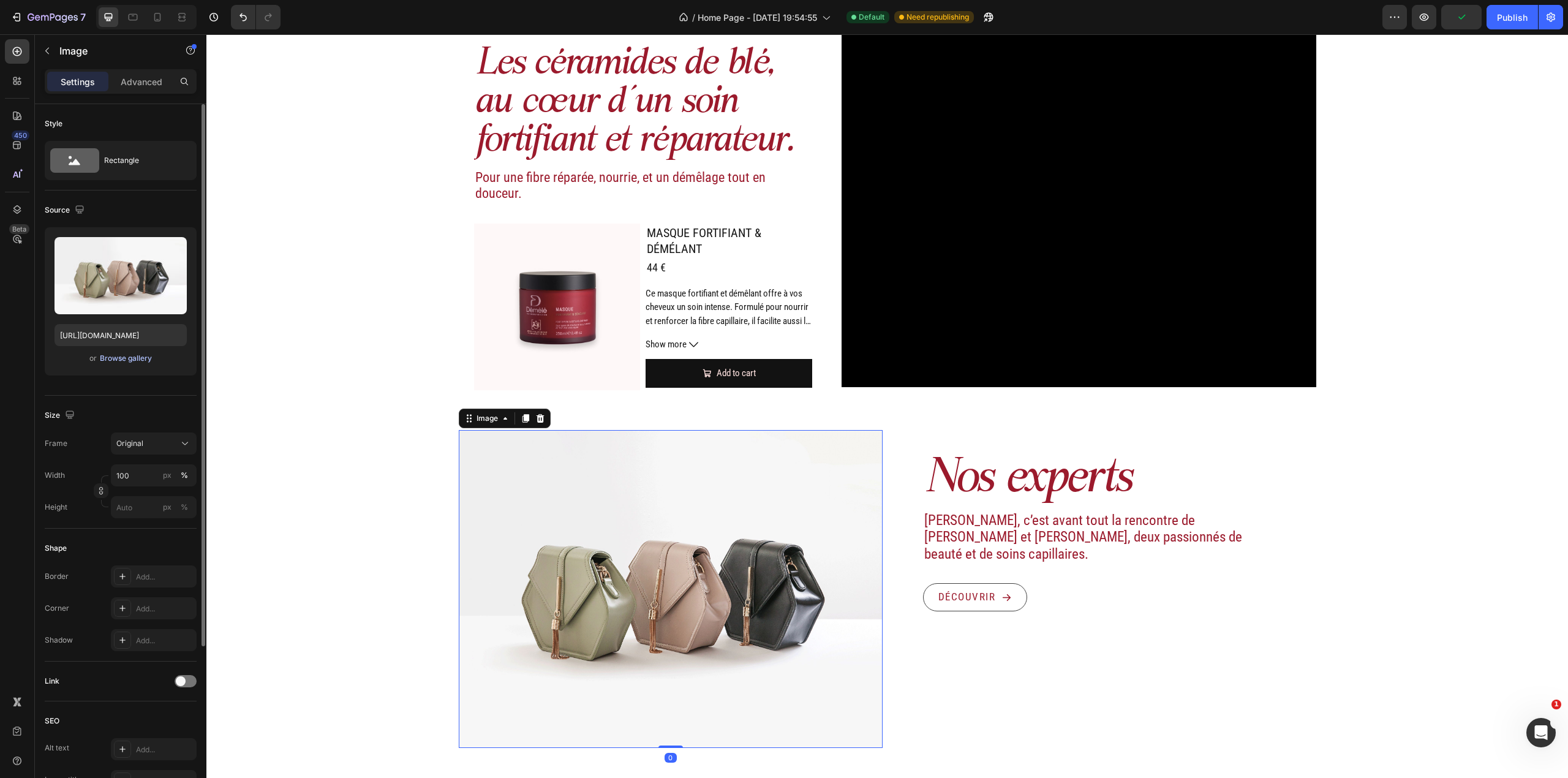
click at [143, 358] on div "Browse gallery" at bounding box center [126, 358] width 52 height 11
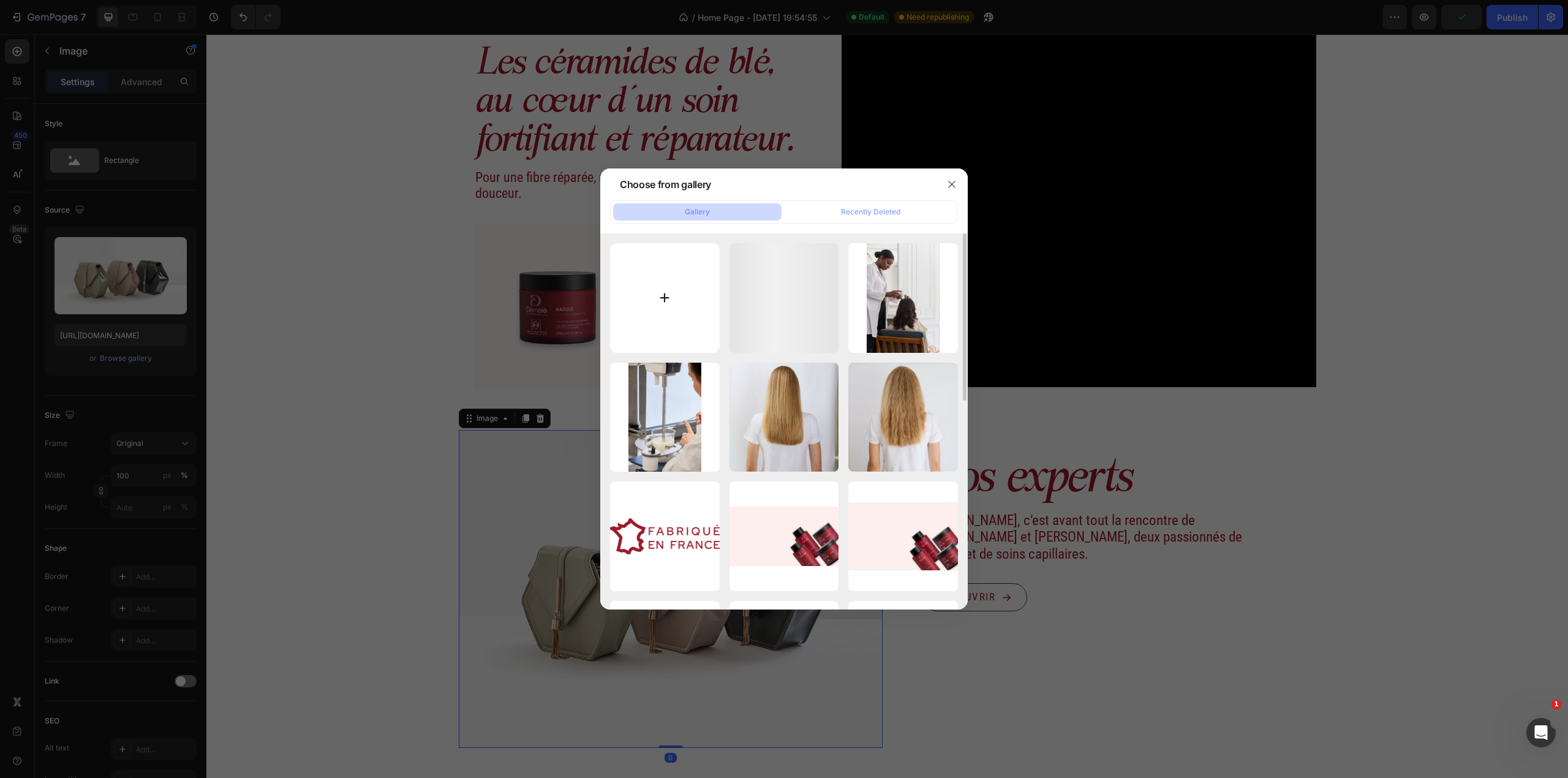
click at [680, 276] on input "file" at bounding box center [665, 298] width 110 height 110
type input "C:\fakepath\Design sans titre (8).png"
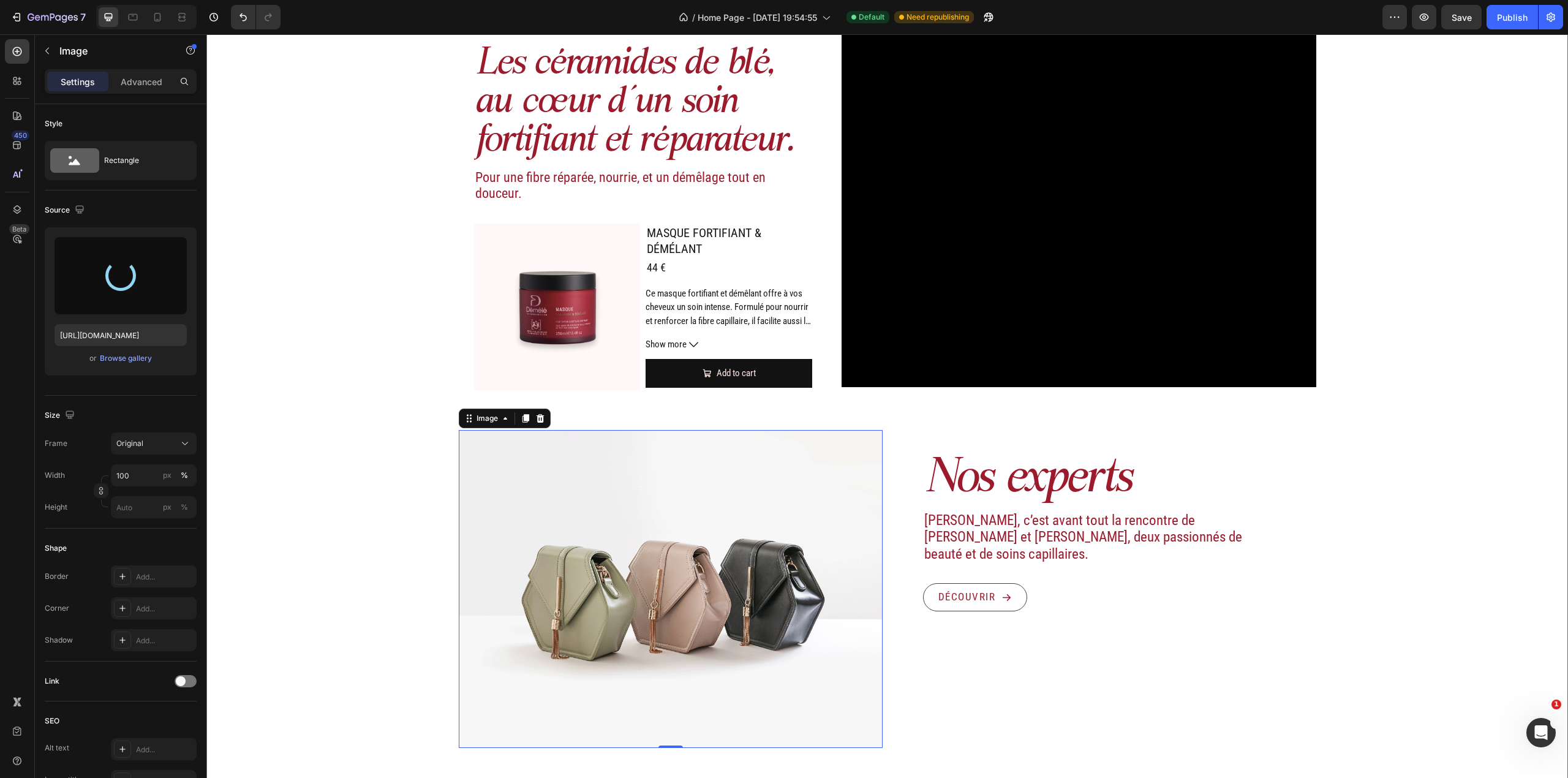
type input "https://cdn.shopify.com/s/files/1/0726/4246/1961/files/gempages_531459662973764…"
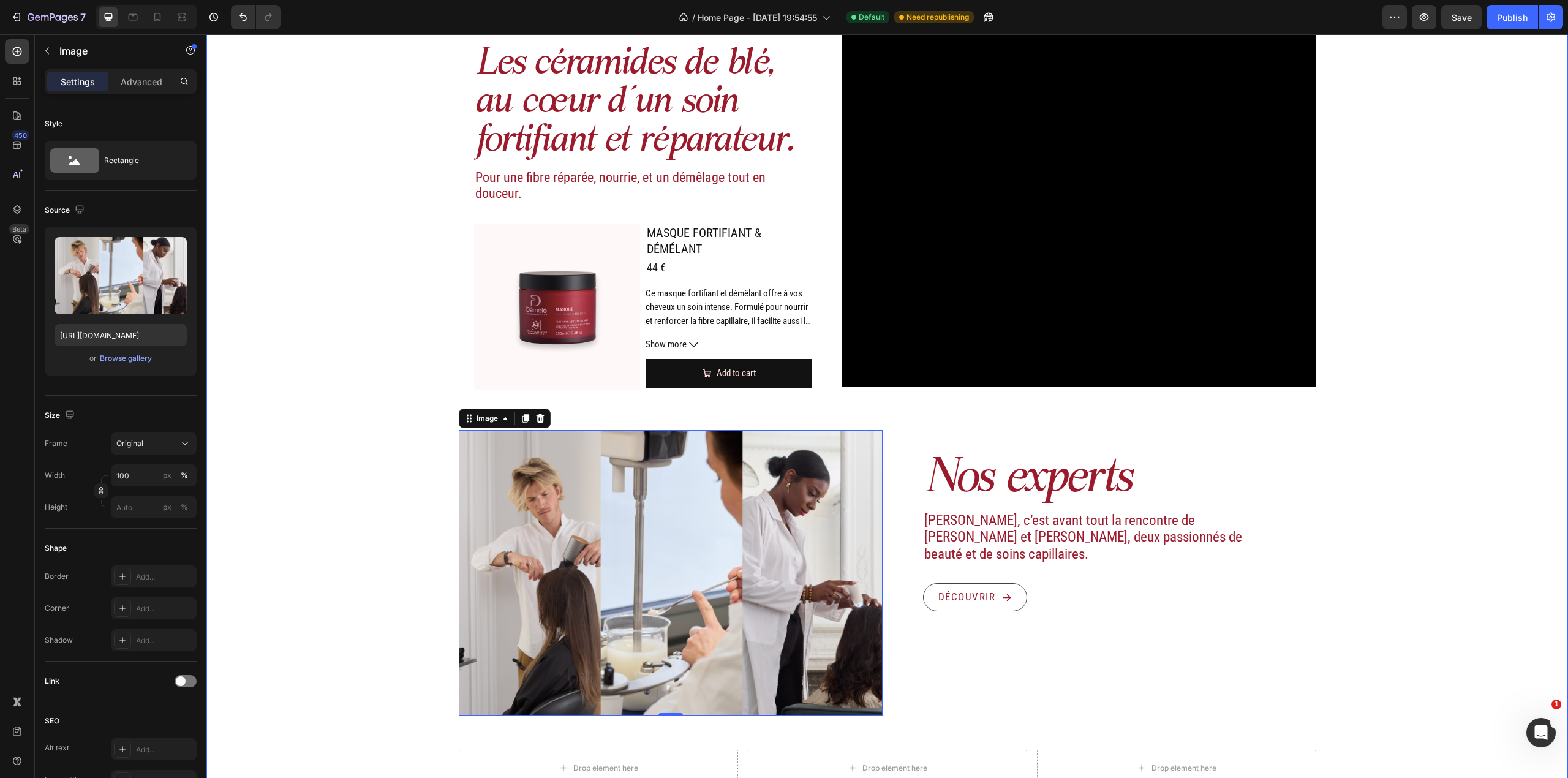
click at [1347, 476] on div "Image Actifs & ingrédients Heading Nos duos d’acide hyaluronique et d’actifs vé…" at bounding box center [887, 438] width 1361 height 1593
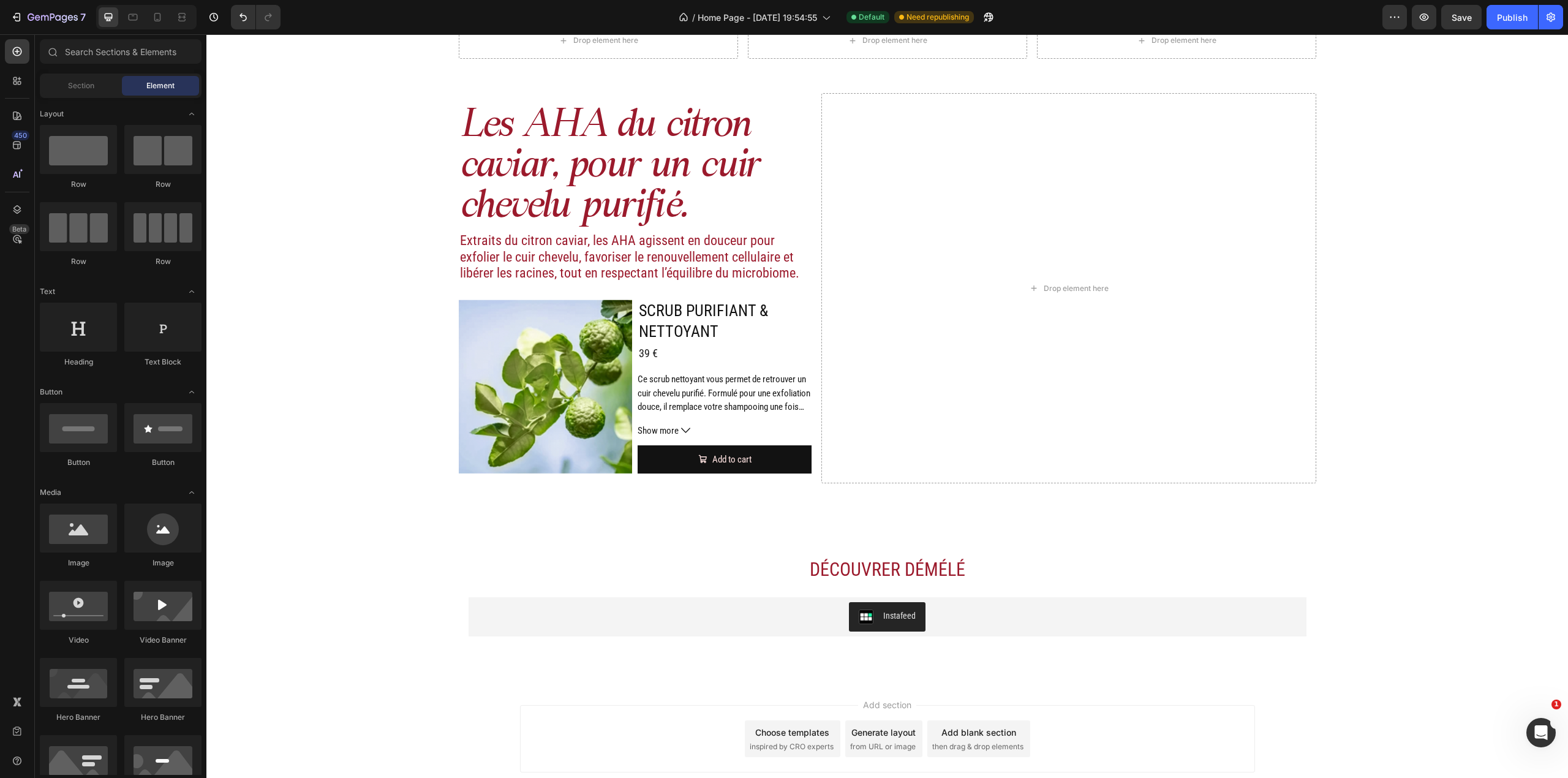
scroll to position [1537, 0]
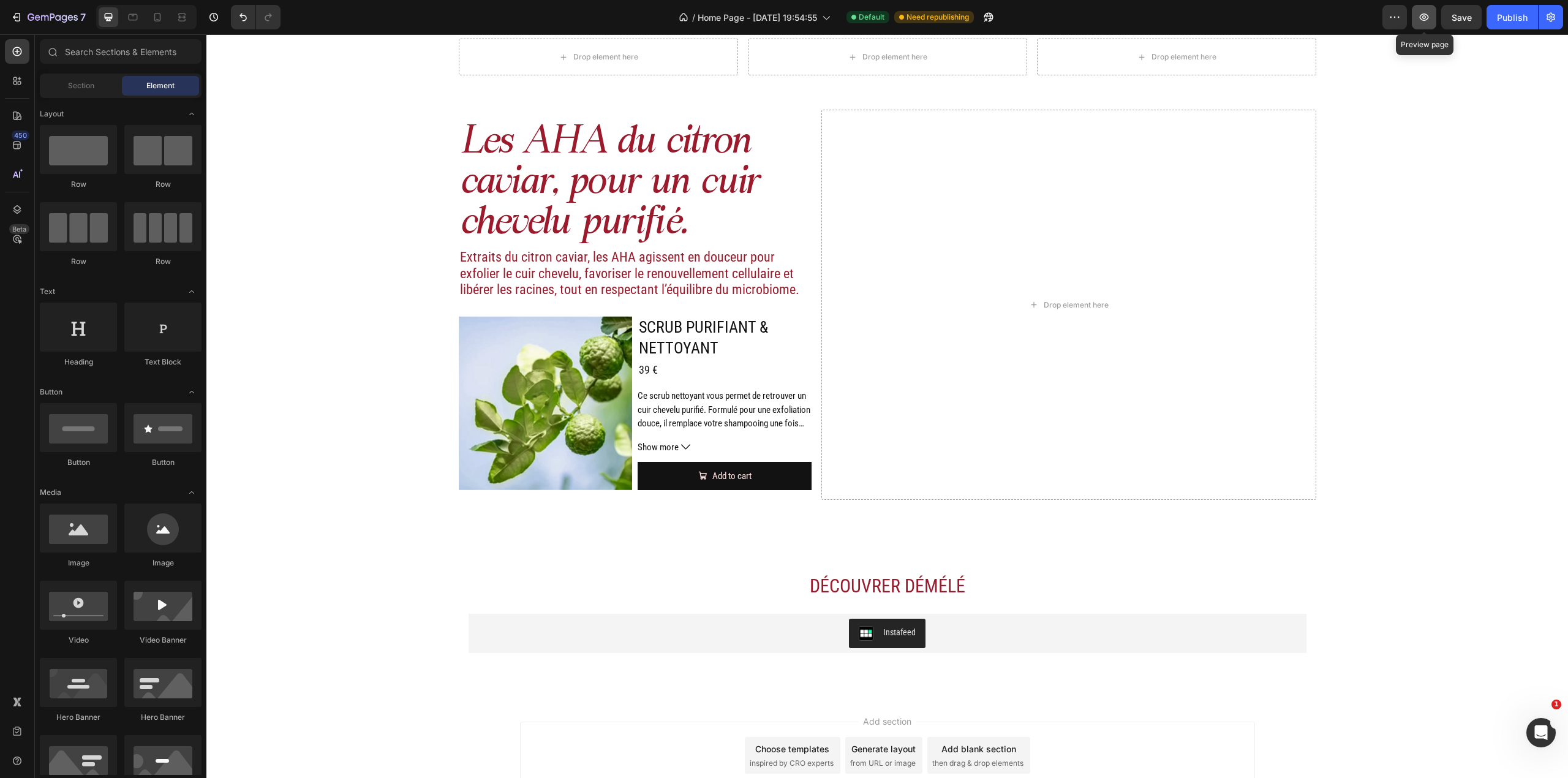
click at [1418, 23] on icon "button" at bounding box center [1424, 17] width 12 height 12
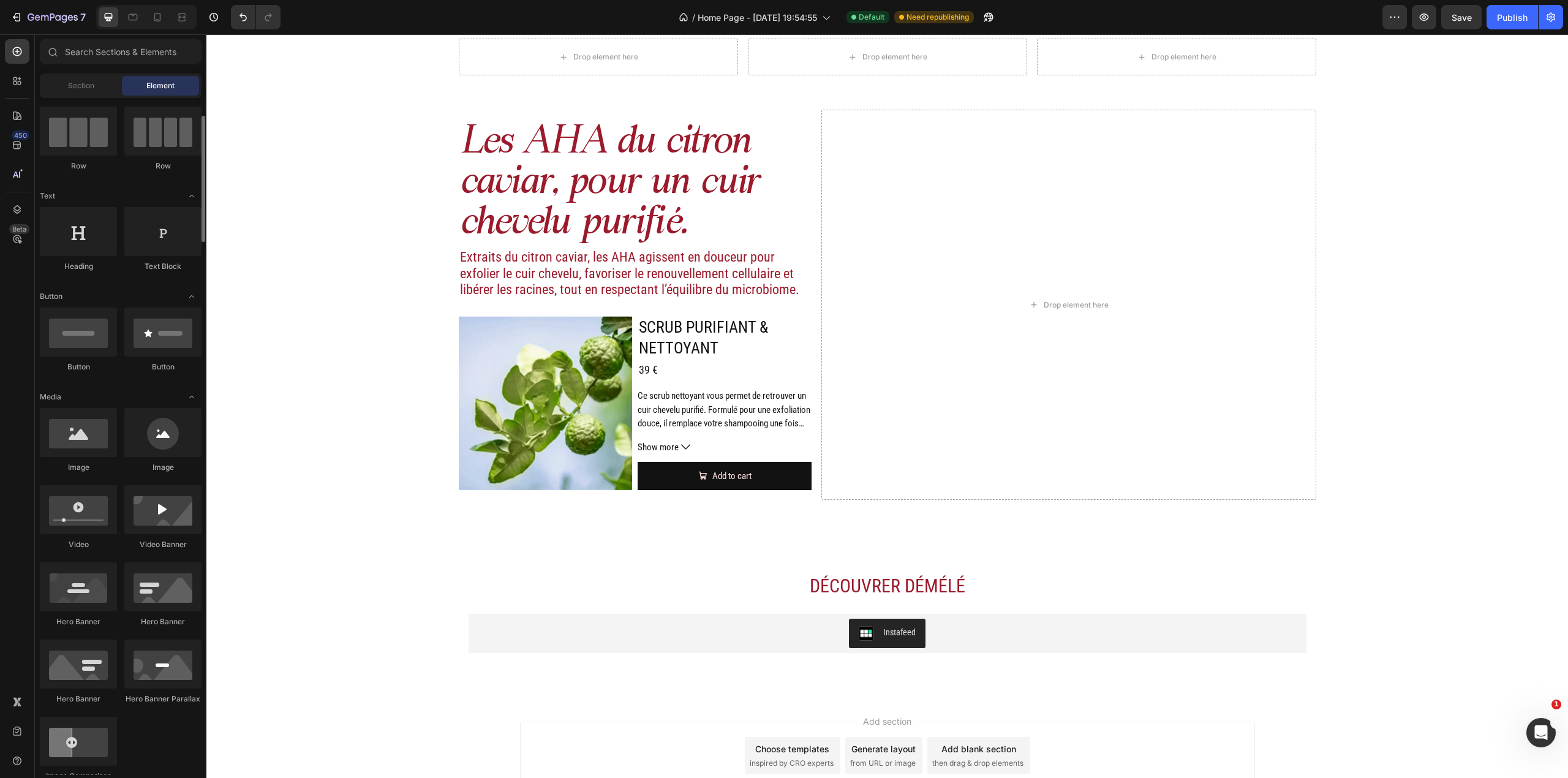
scroll to position [0, 0]
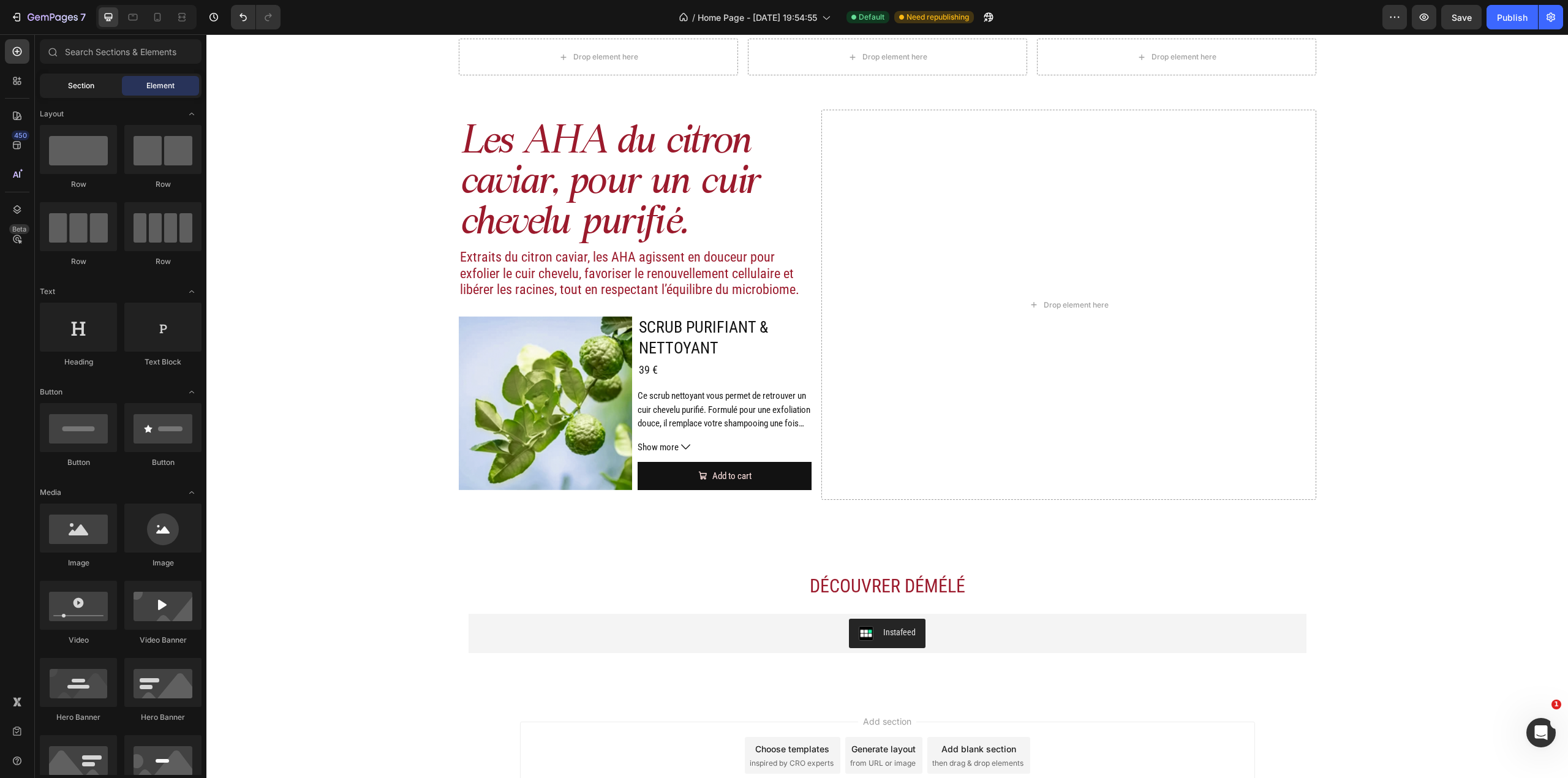
click at [68, 85] on span "Section" at bounding box center [81, 85] width 26 height 11
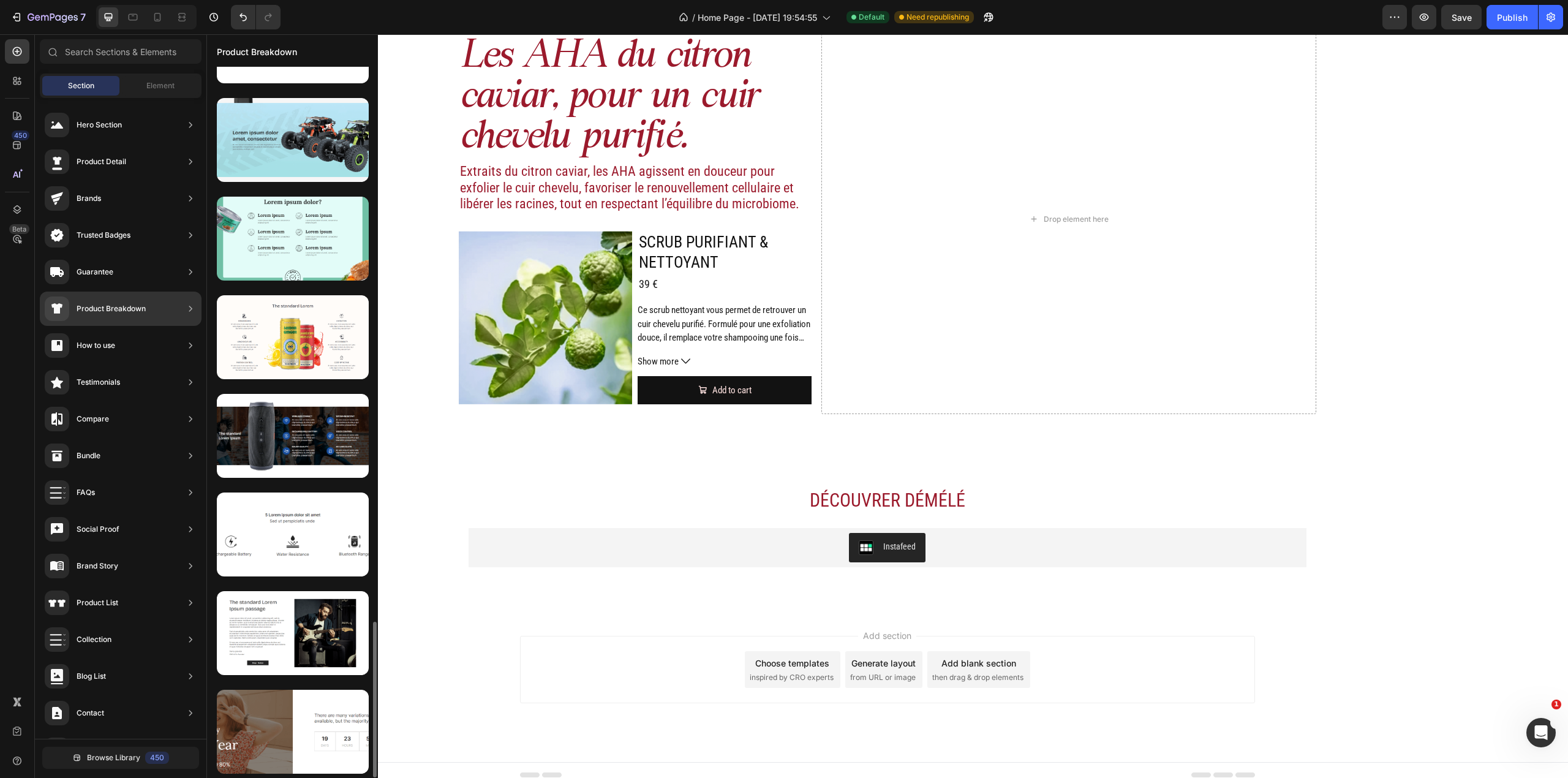
scroll to position [2536, 0]
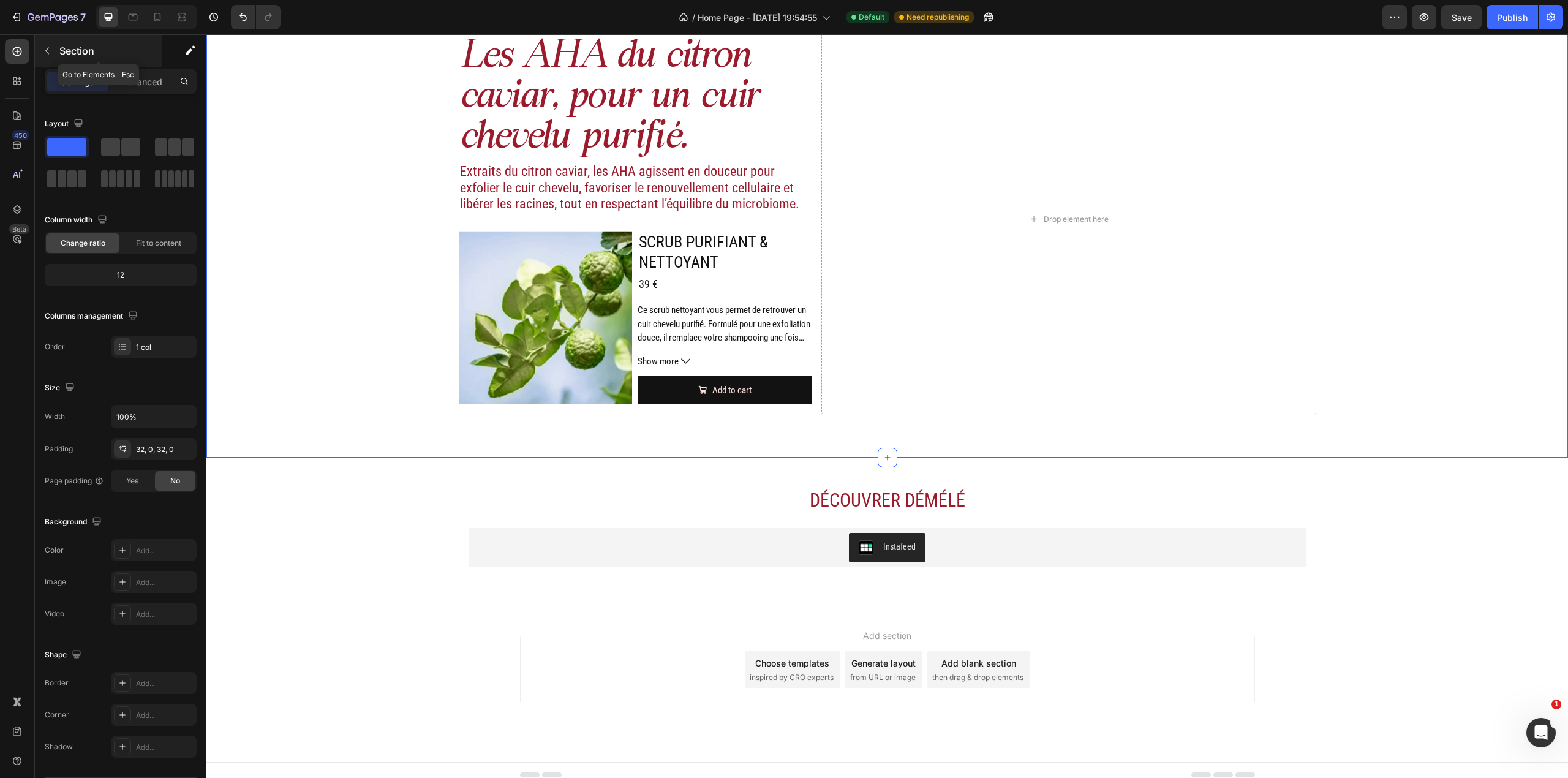
click at [45, 52] on icon "button" at bounding box center [46, 50] width 10 height 10
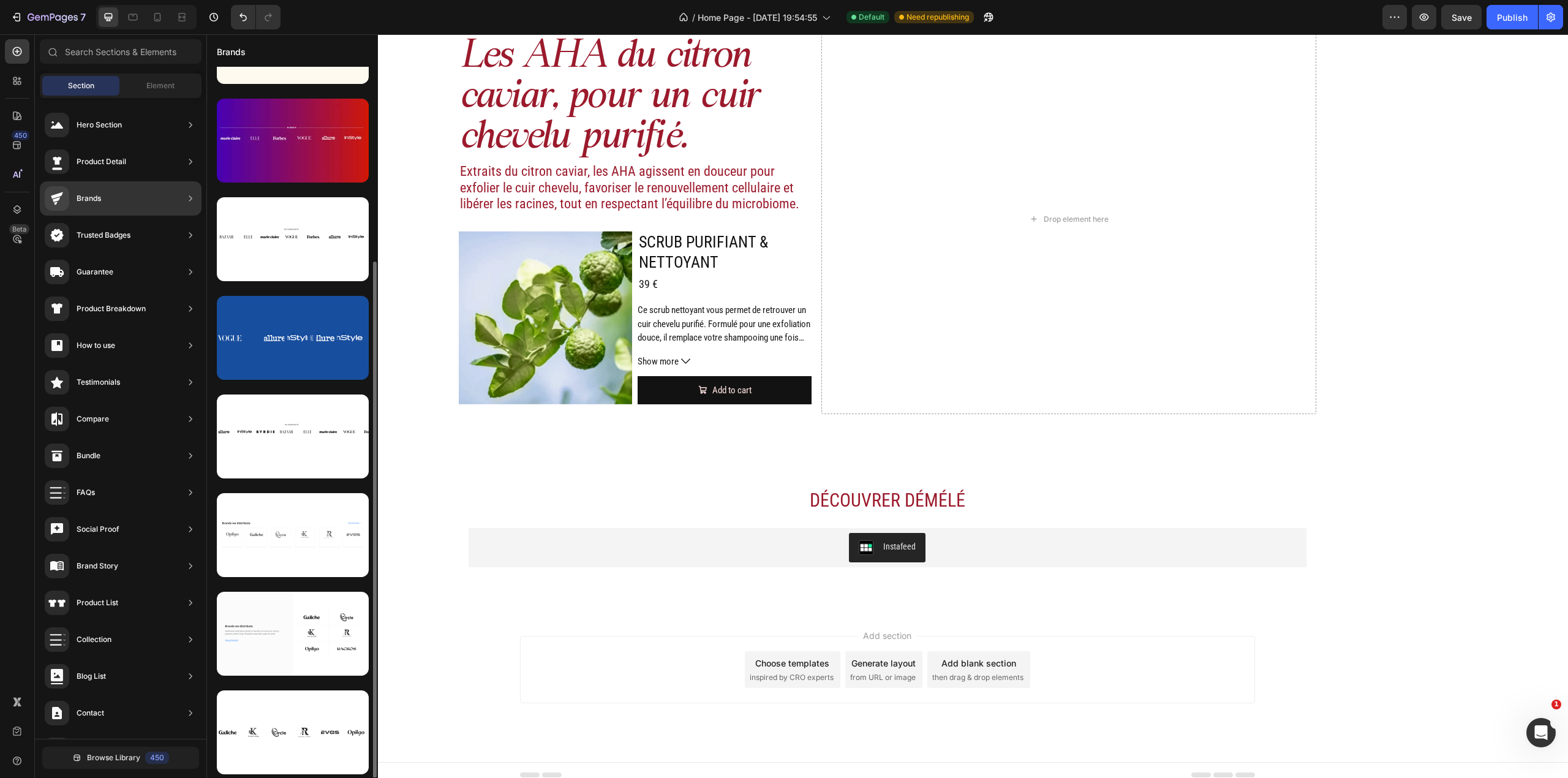
scroll to position [0, 0]
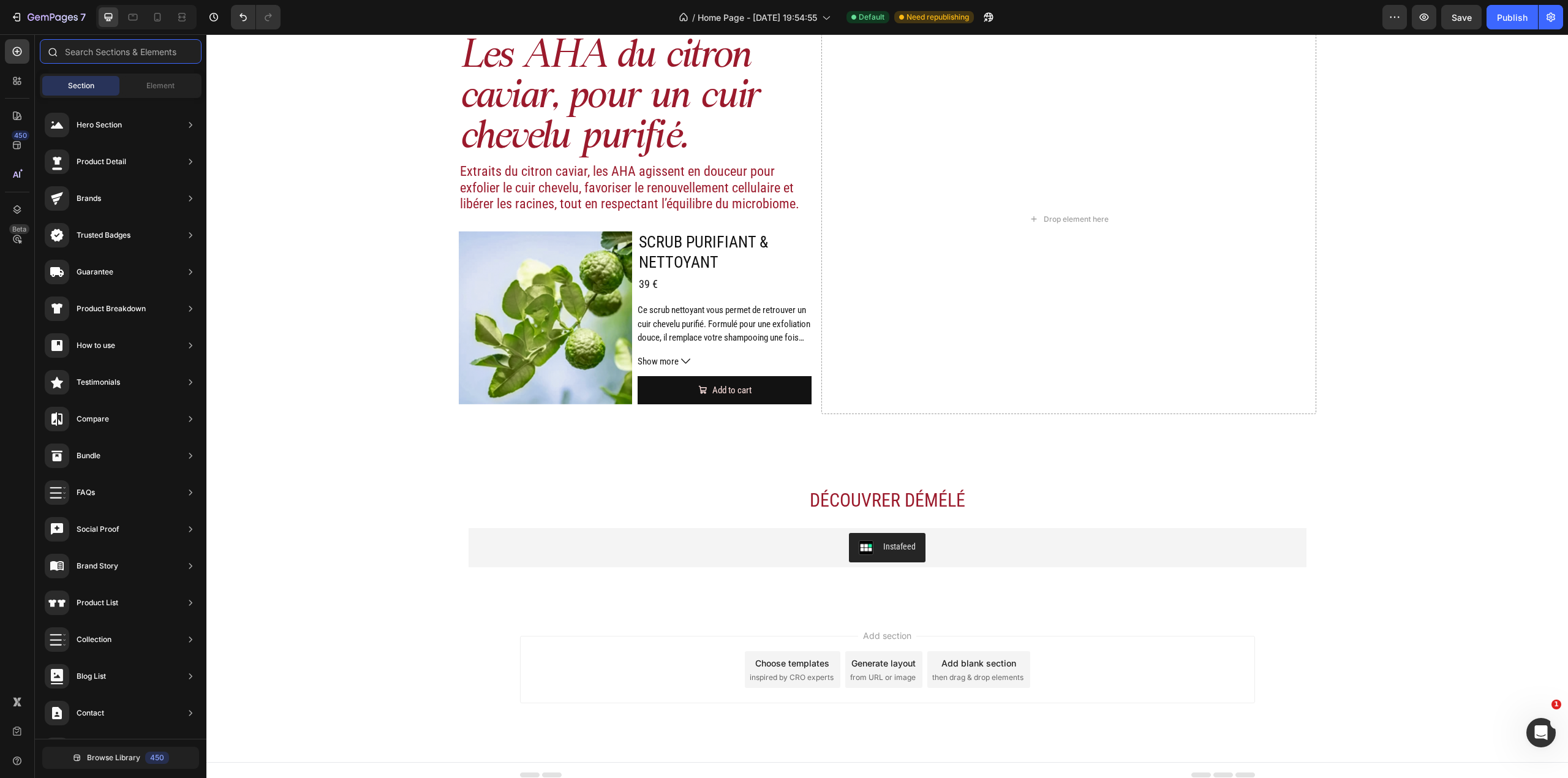
click at [132, 54] on input "text" at bounding box center [121, 52] width 161 height 25
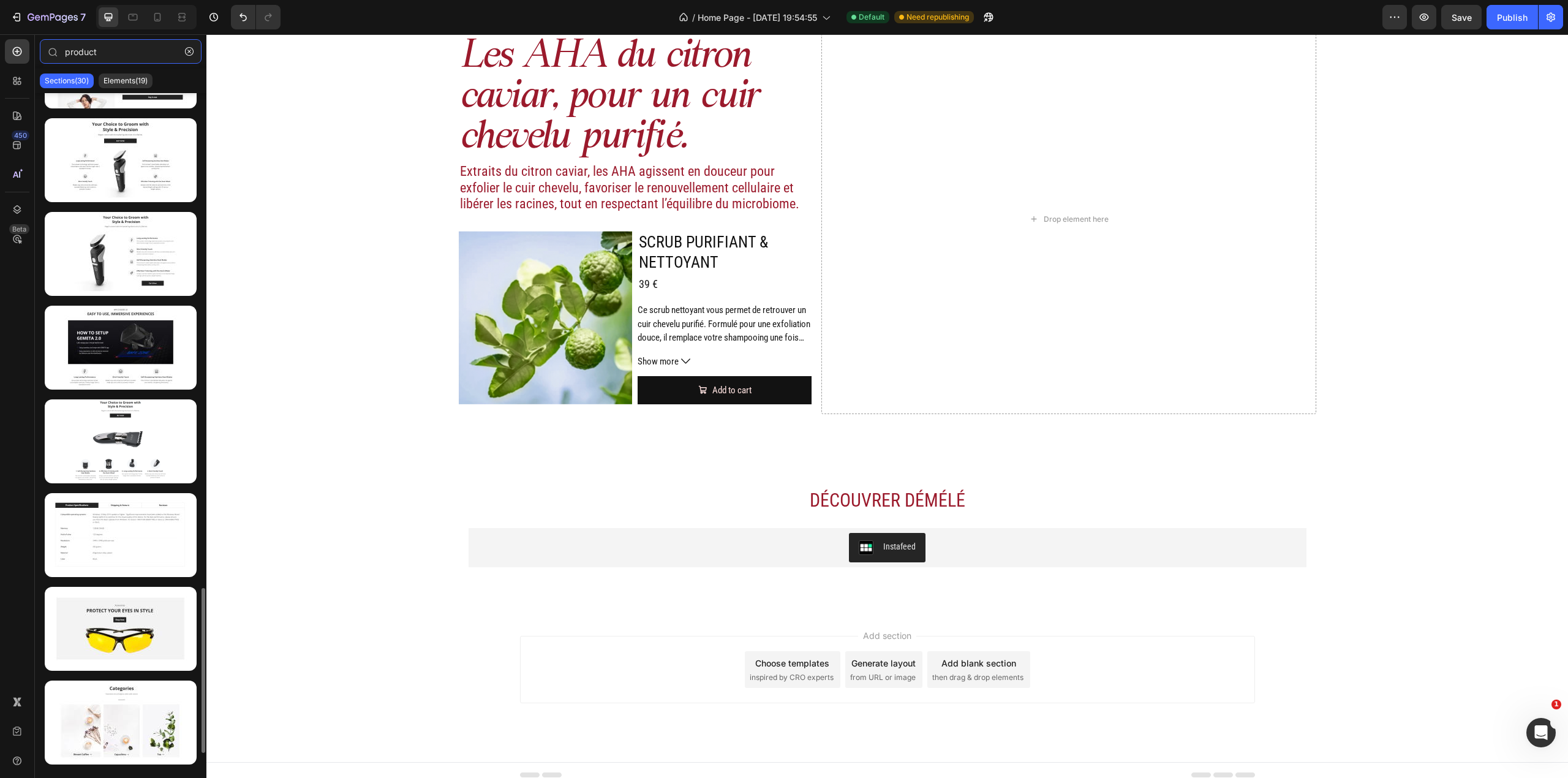
scroll to position [2127, 0]
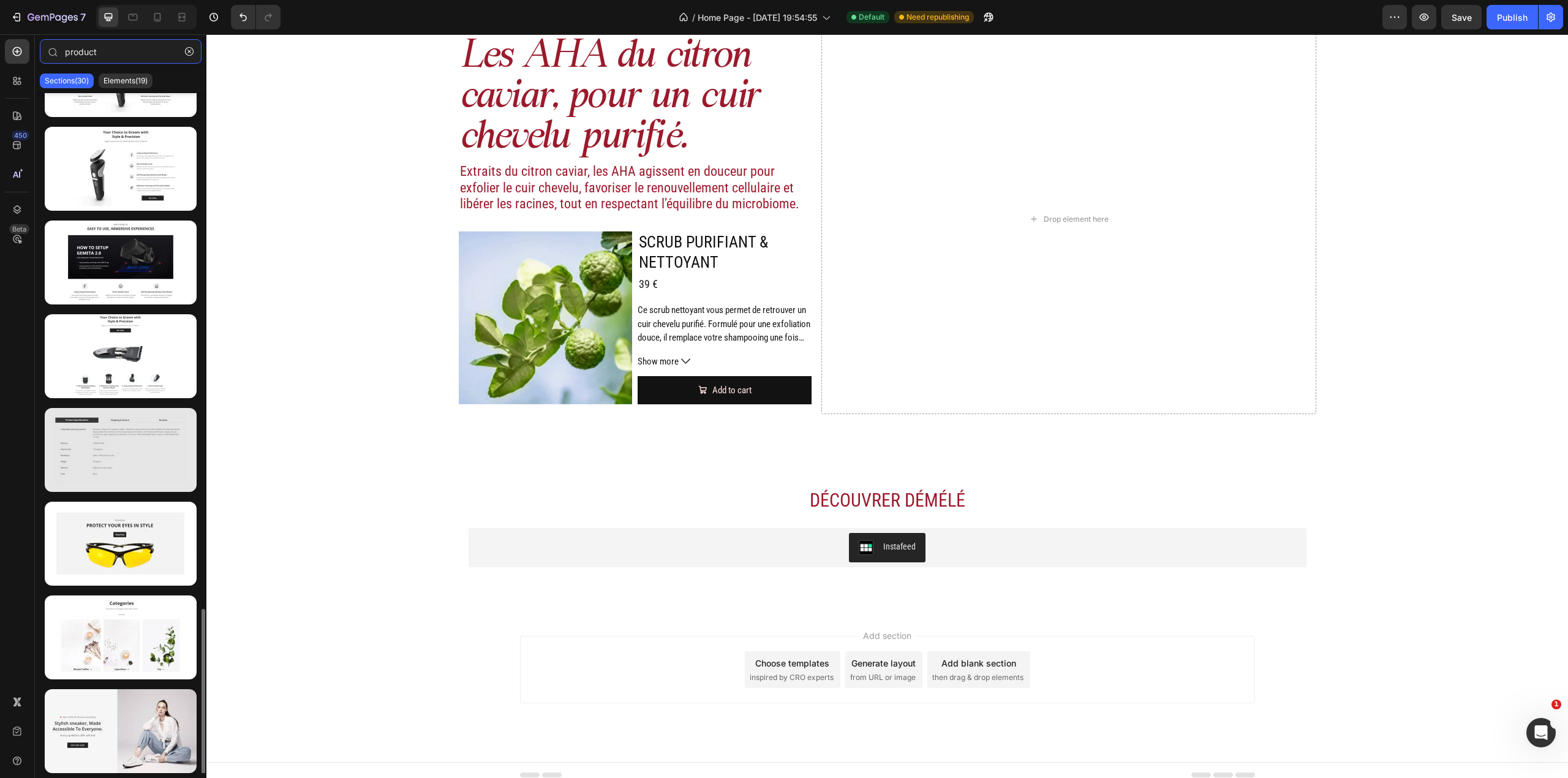
type input "product"
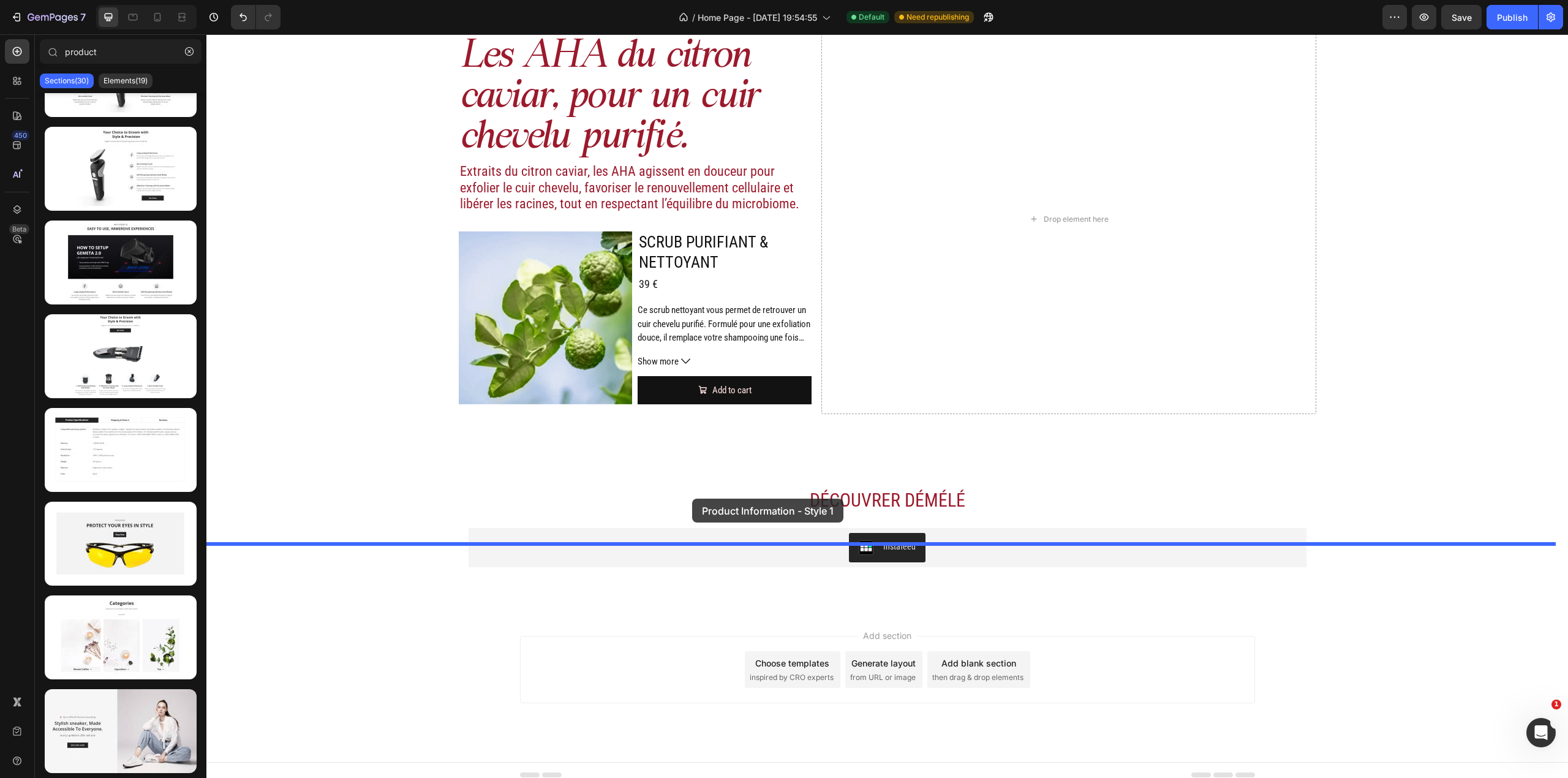
drag, startPoint x: 360, startPoint y: 487, endPoint x: 692, endPoint y: 500, distance: 332.3
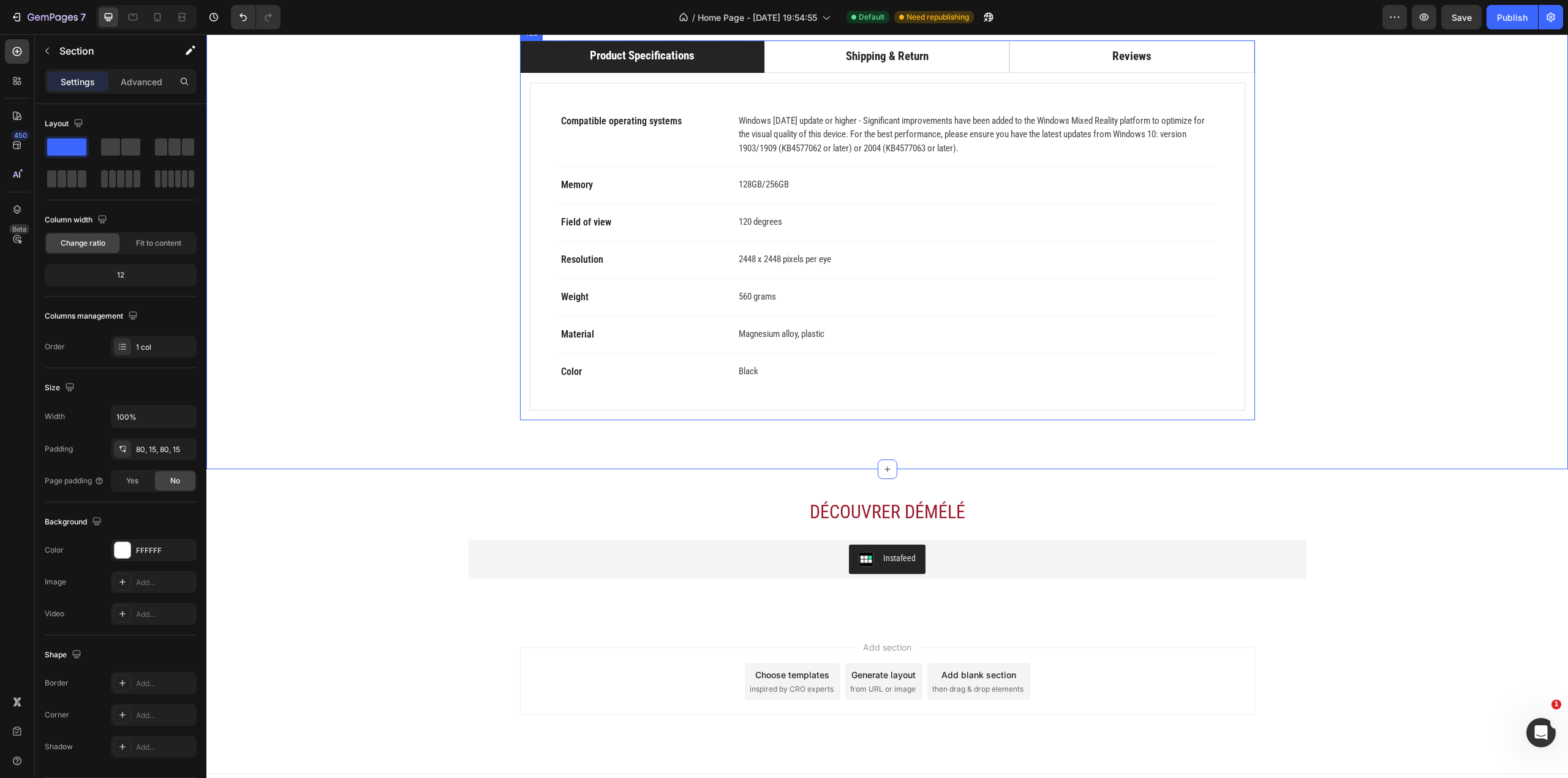
click at [844, 67] on div "Shipping & Return" at bounding box center [888, 56] width 87 height 21
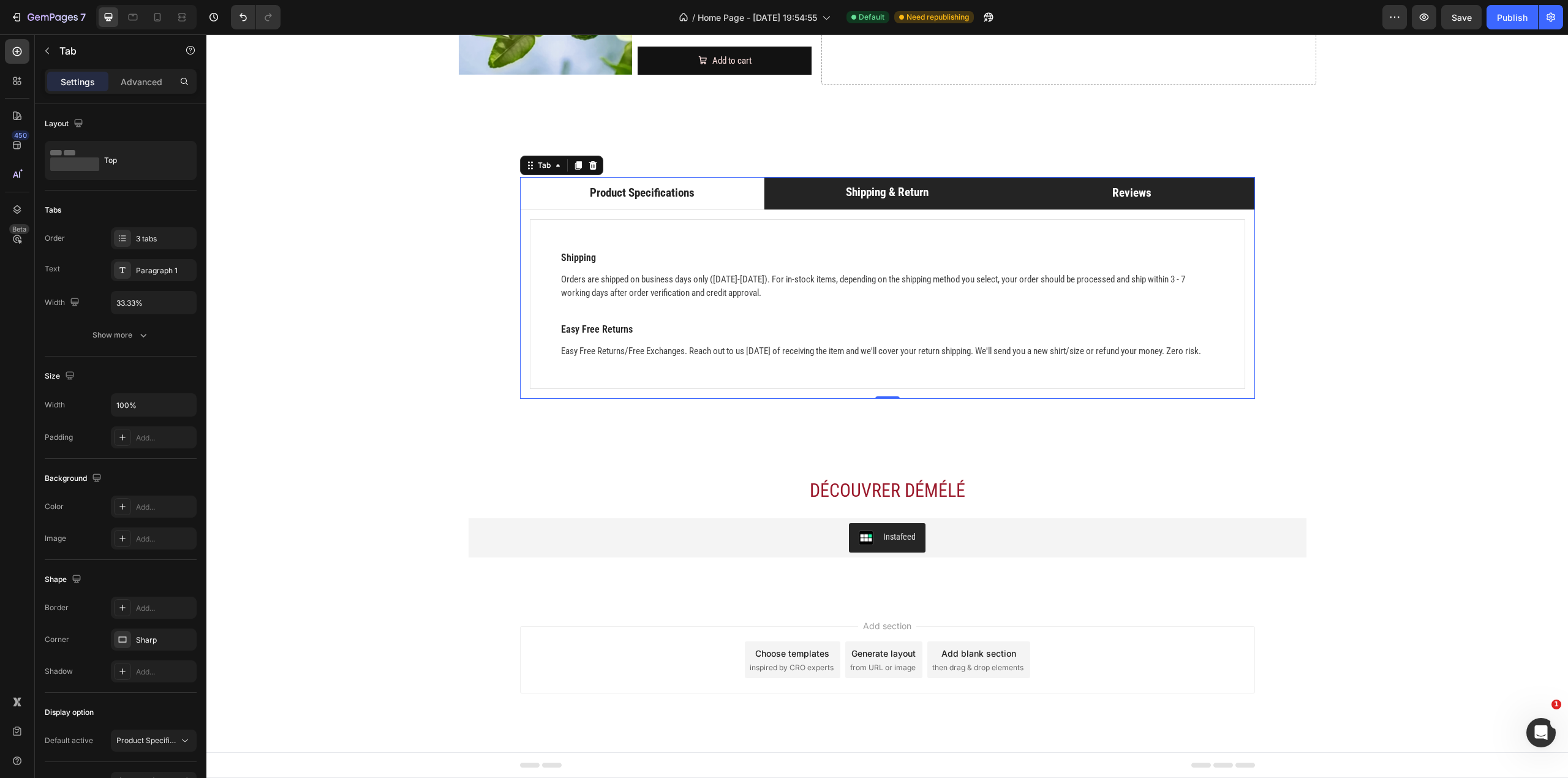
click at [1130, 183] on div "Reviews" at bounding box center [1132, 193] width 43 height 21
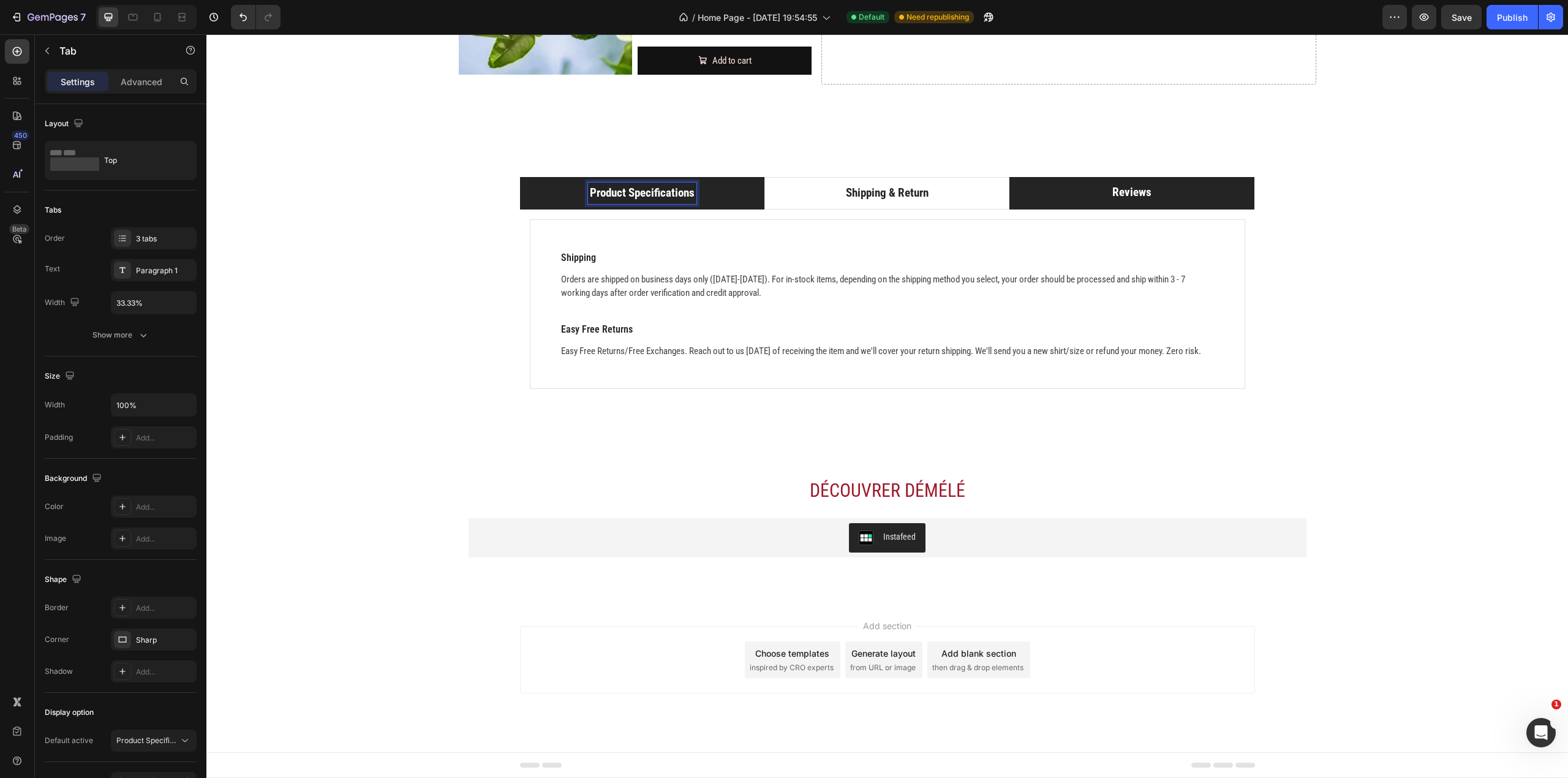
click at [684, 185] on p "Product Specifications" at bounding box center [642, 194] width 105 height 18
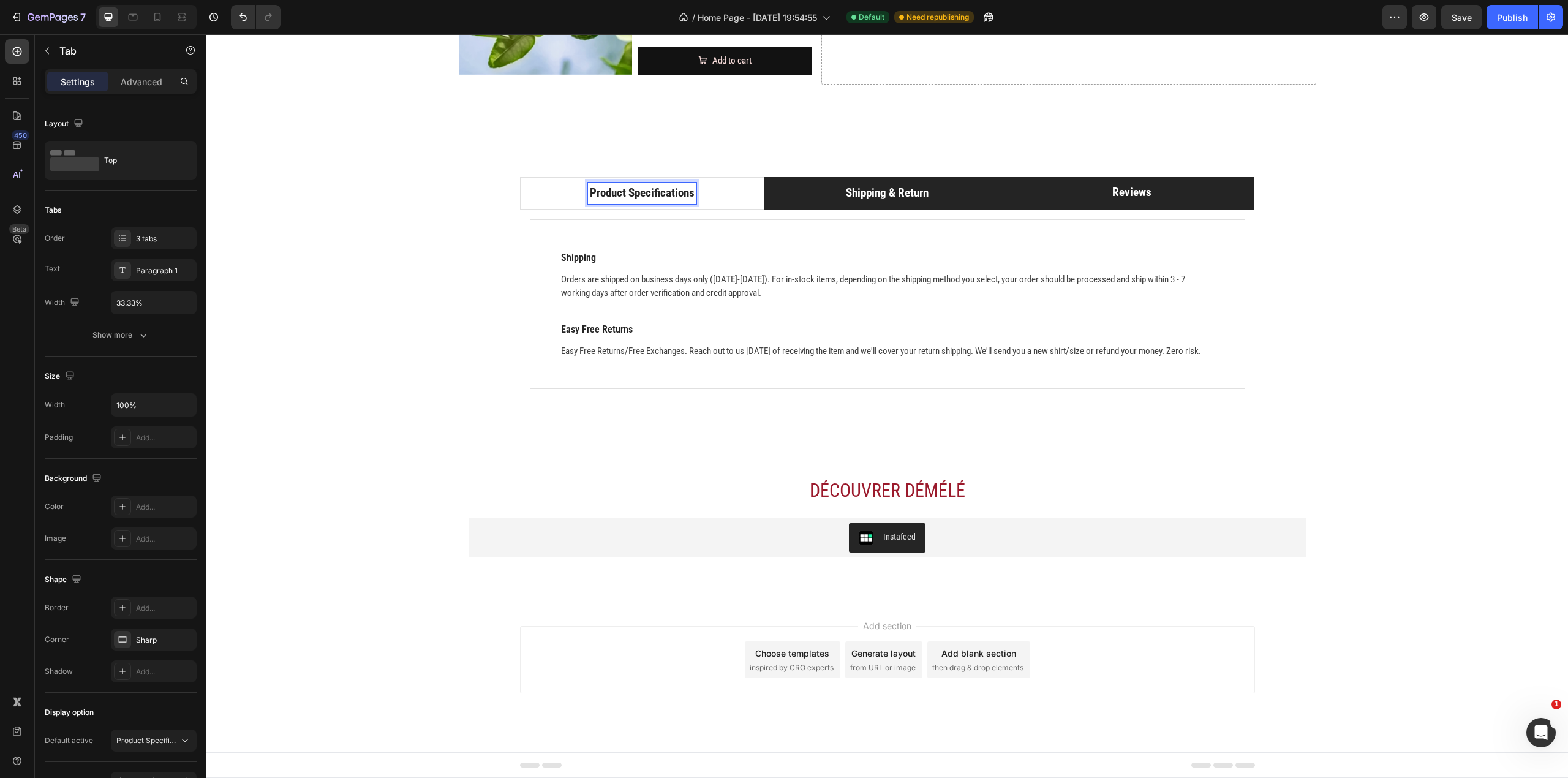
scroll to position [1967, 0]
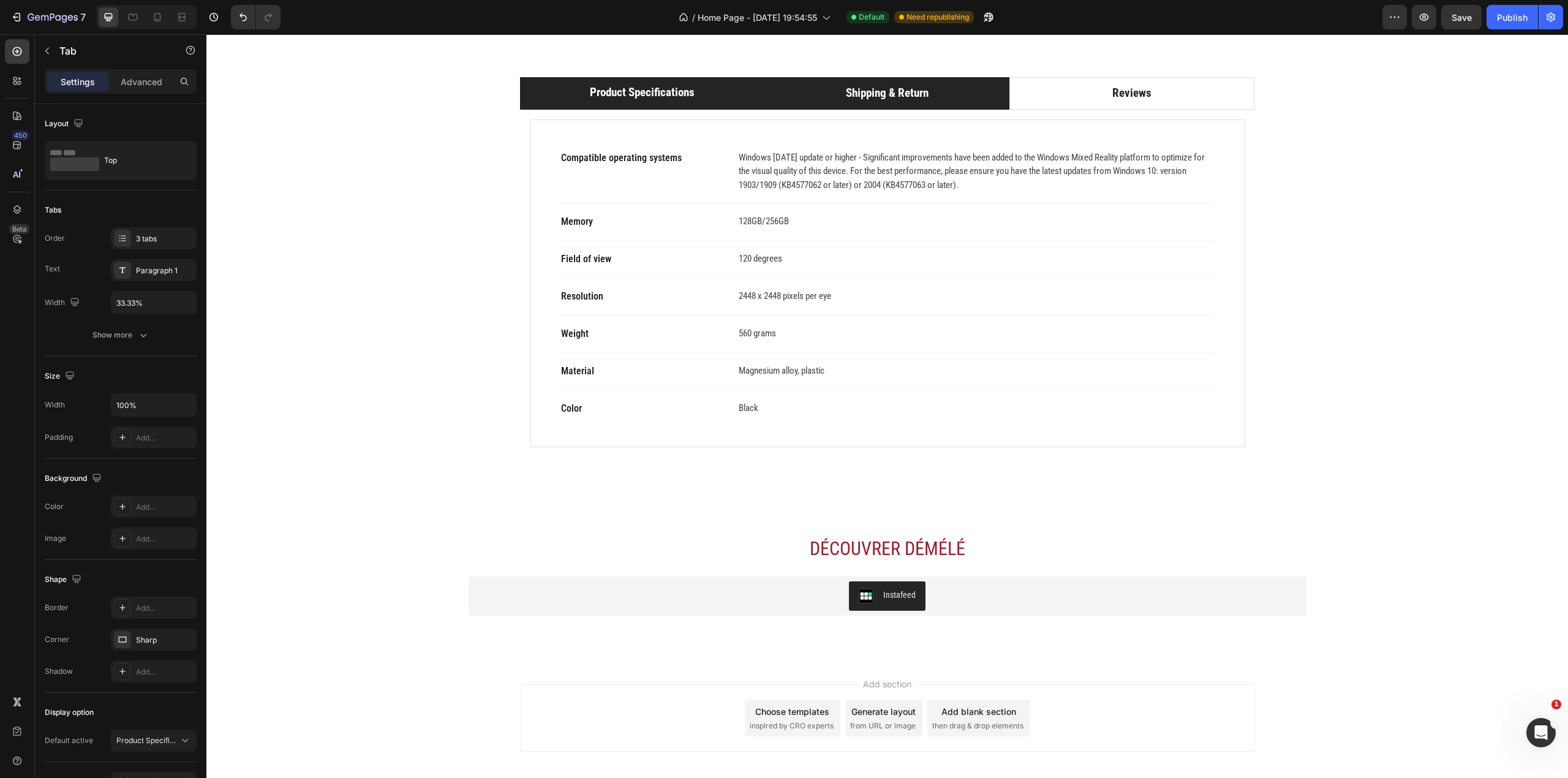
click at [824, 110] on li "Shipping & Return" at bounding box center [887, 94] width 245 height 32
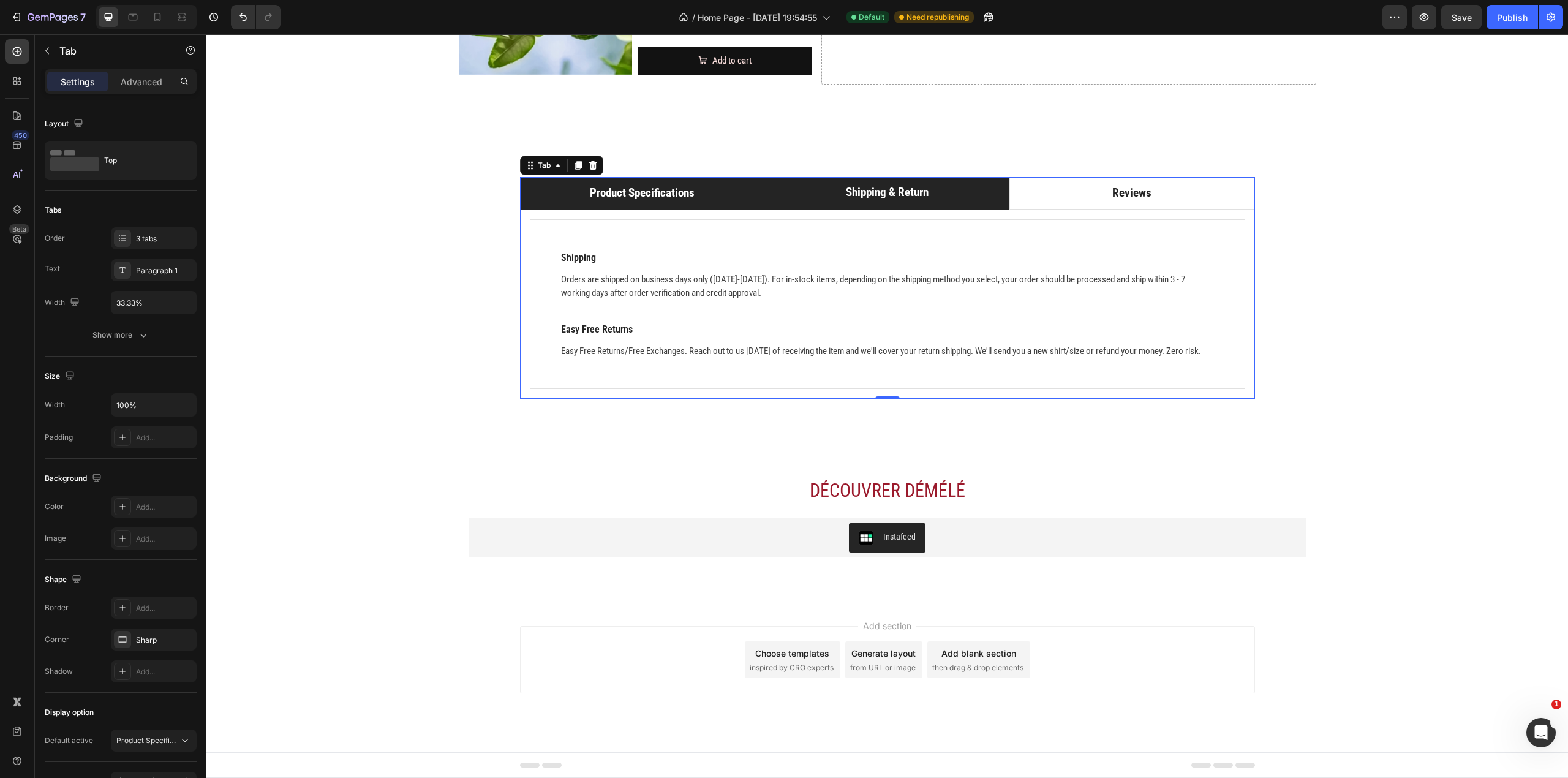
click at [677, 191] on li "Product Specifications" at bounding box center [643, 193] width 245 height 32
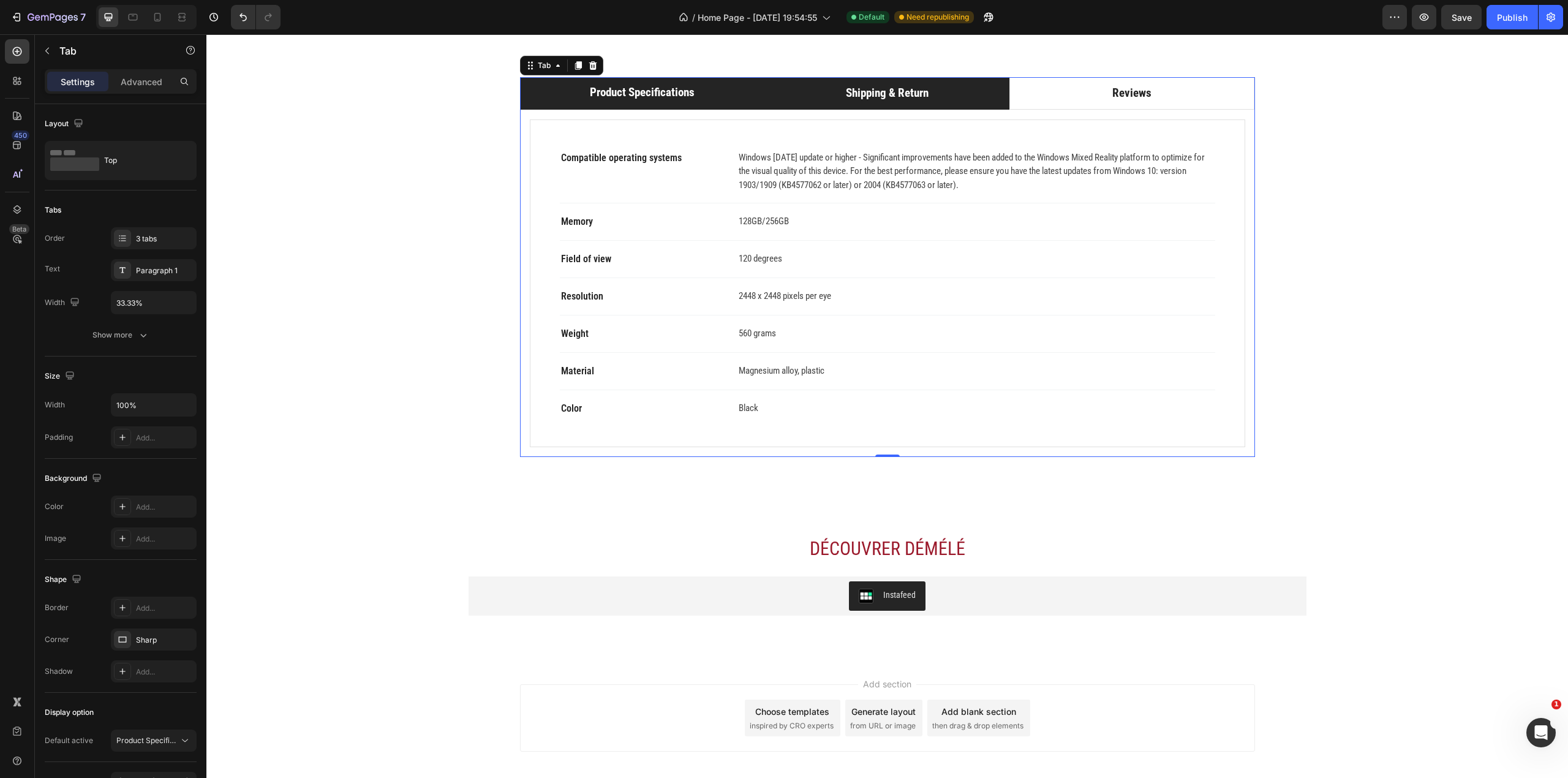
click at [959, 110] on li "Shipping & Return" at bounding box center [887, 94] width 245 height 32
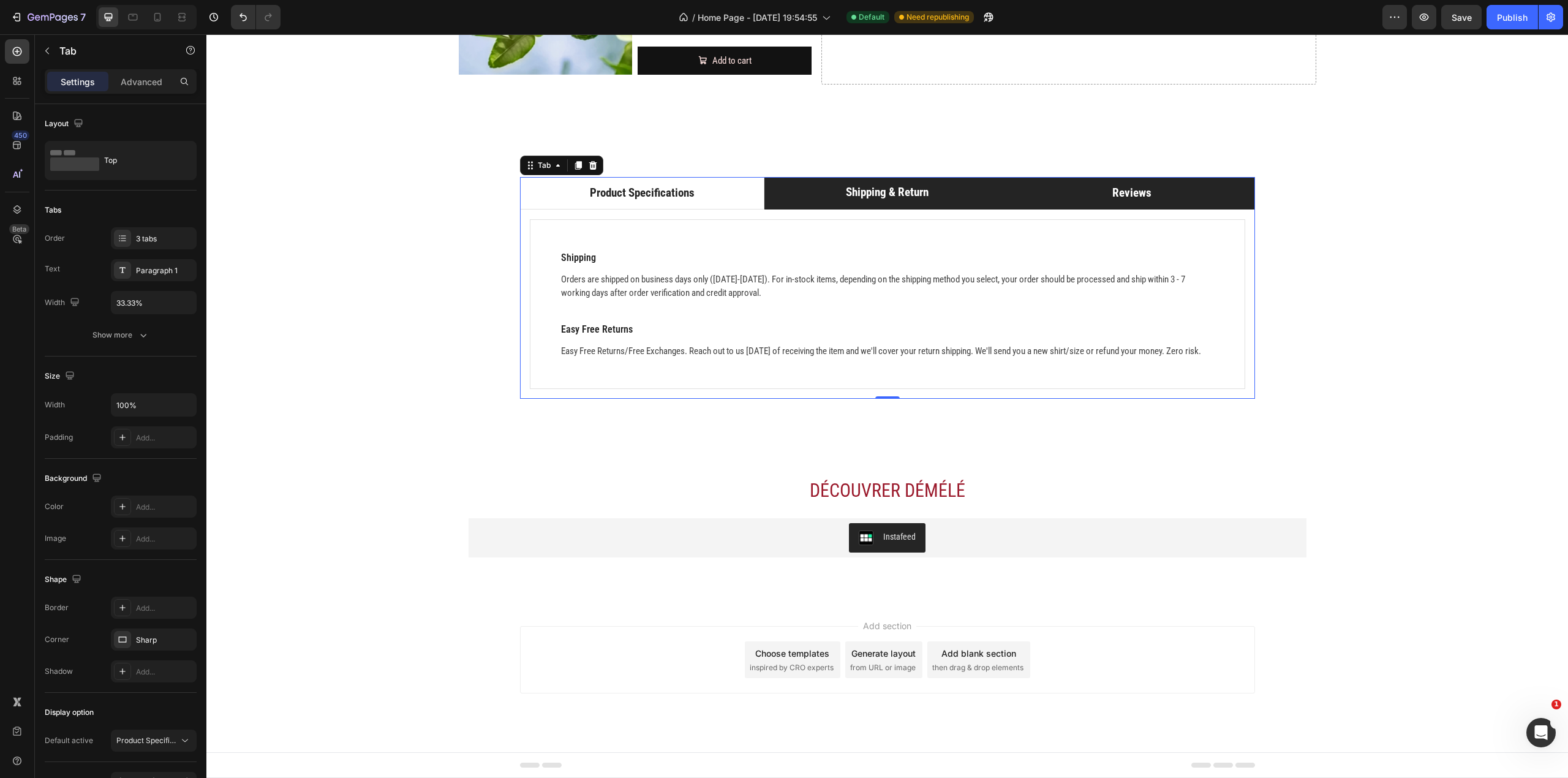
click at [1083, 186] on li "Reviews" at bounding box center [1132, 193] width 245 height 32
click at [954, 189] on li "Shipping & Return" at bounding box center [887, 193] width 245 height 32
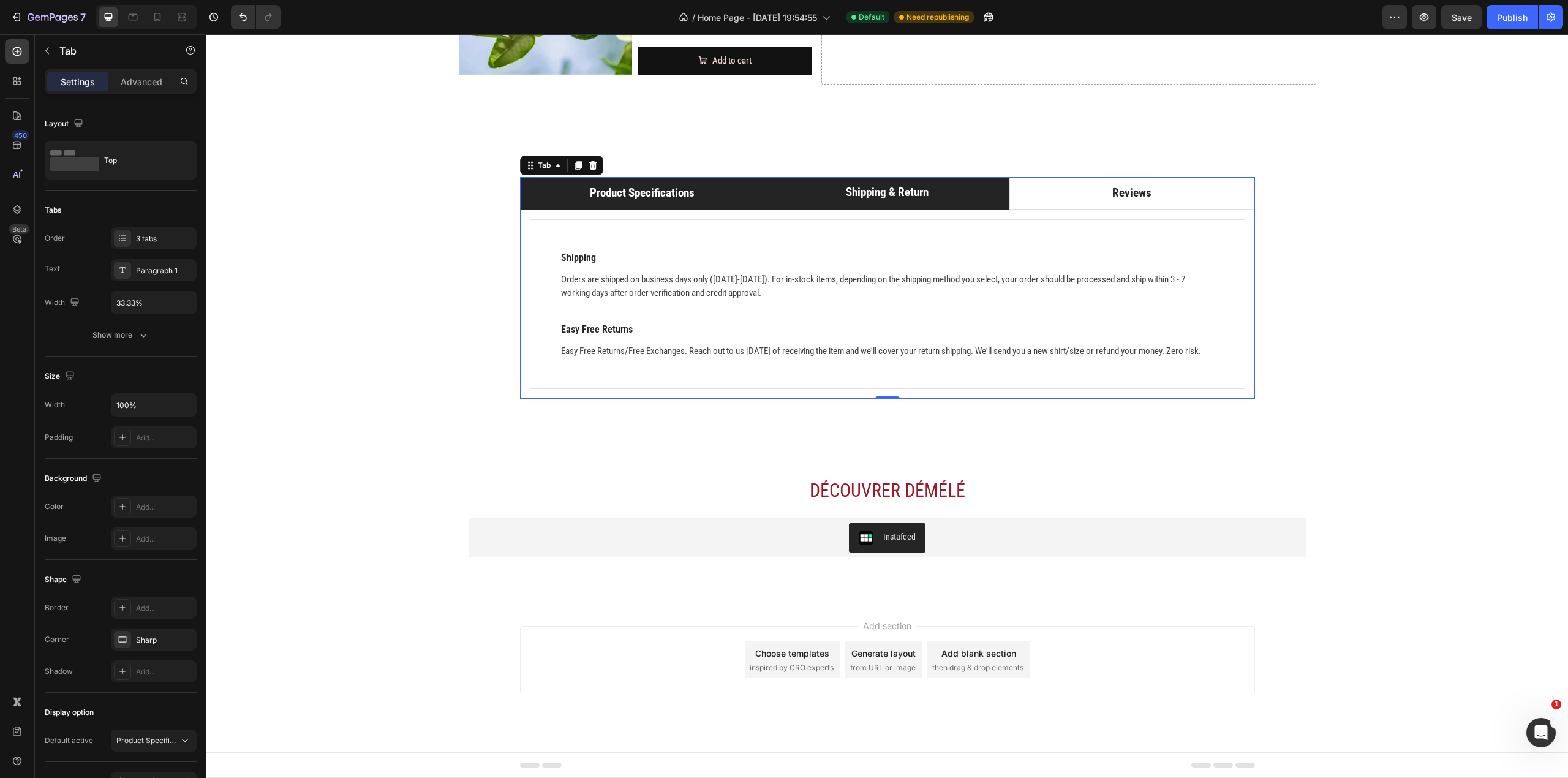
click at [691, 177] on li "Product Specifications" at bounding box center [643, 193] width 245 height 32
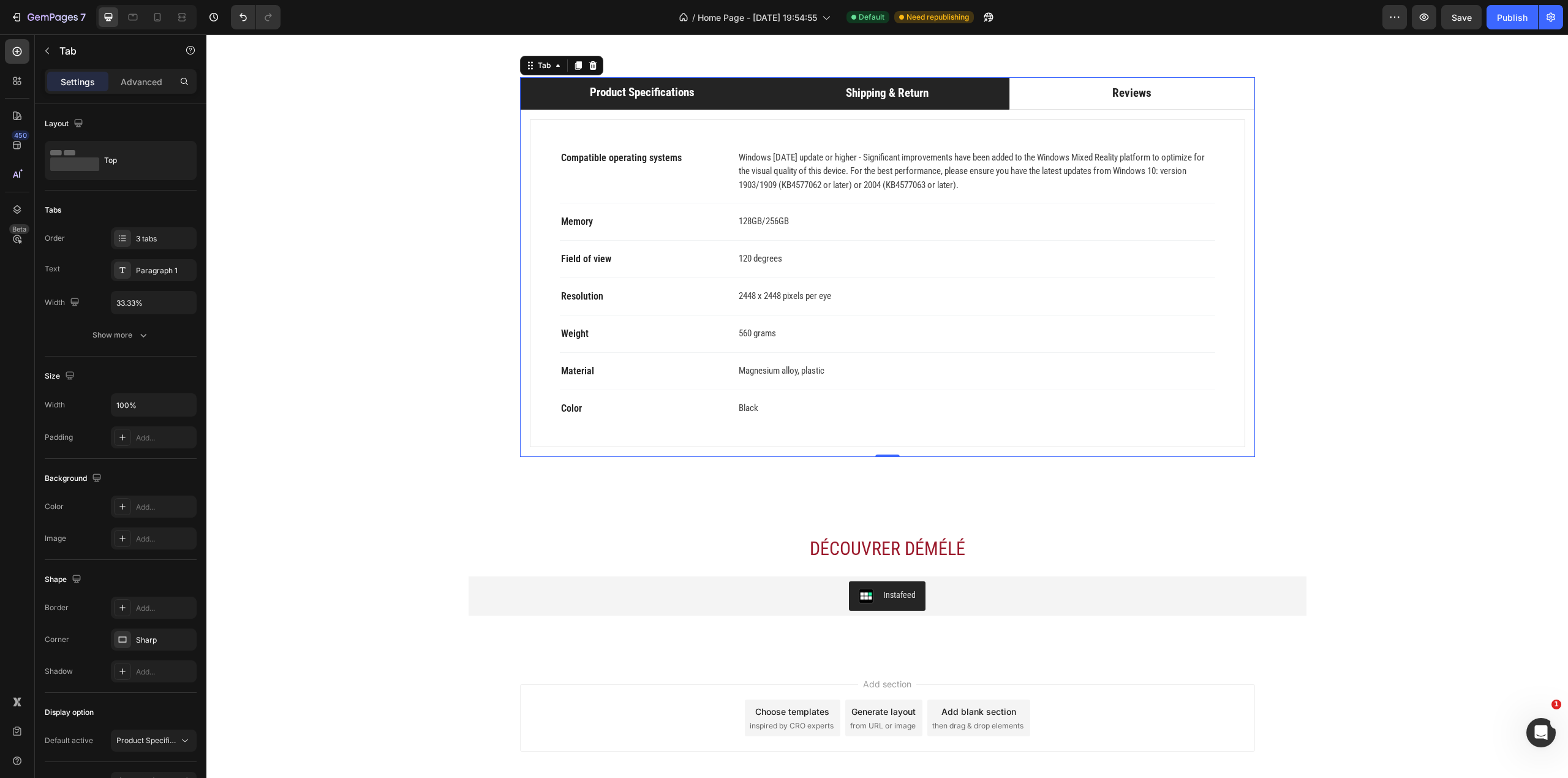
click at [806, 110] on li "Shipping & Return" at bounding box center [887, 94] width 245 height 32
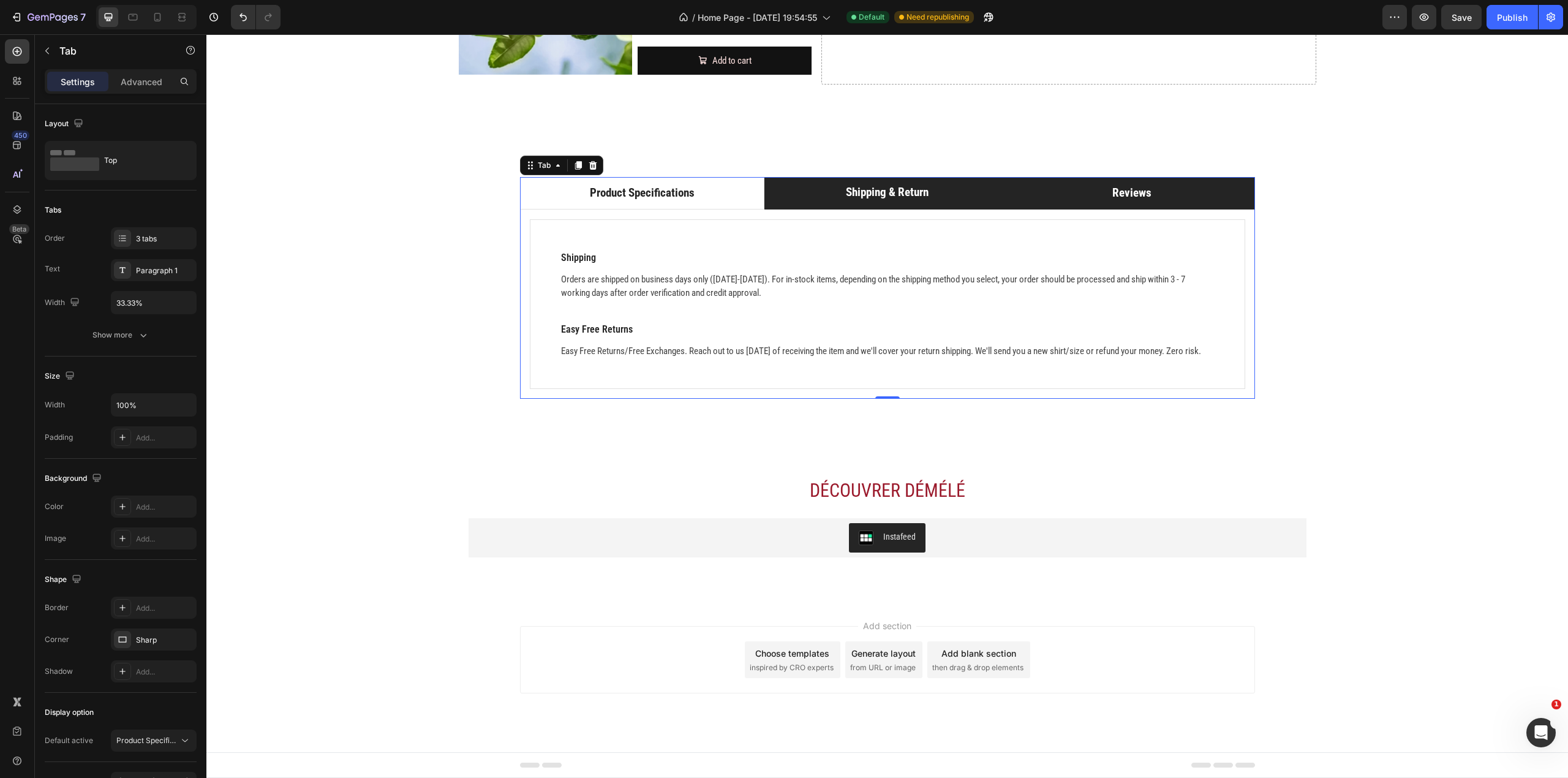
click at [1112, 185] on p "Reviews" at bounding box center [1132, 194] width 39 height 18
click at [922, 192] on li "Shipping & Return" at bounding box center [887, 193] width 245 height 32
click at [685, 210] on div "Compatible operating systems Text block Windows 10 May 2019 update or higher - …" at bounding box center [888, 305] width 735 height 190
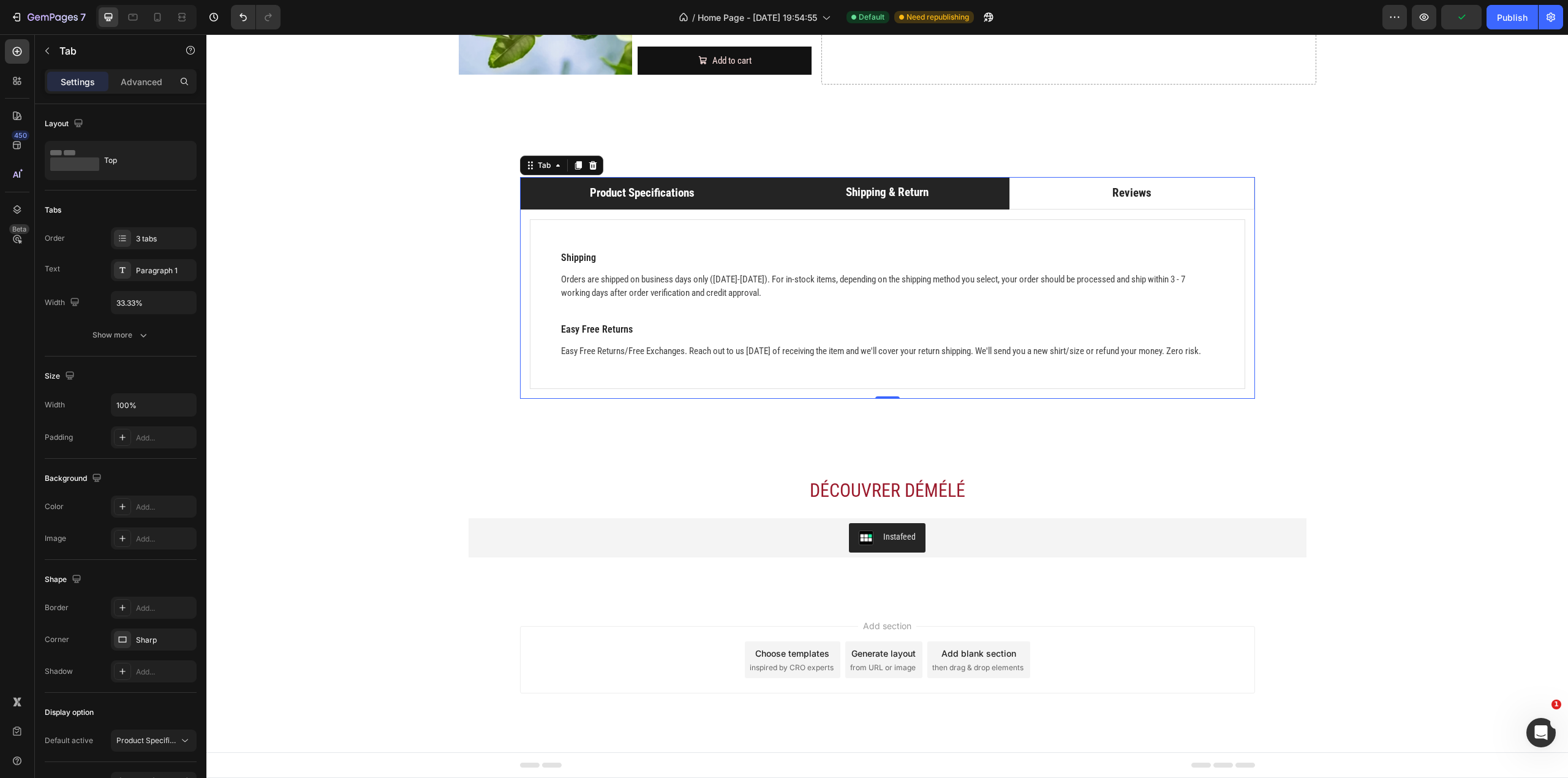
click at [719, 190] on li "Product Specifications" at bounding box center [643, 193] width 245 height 32
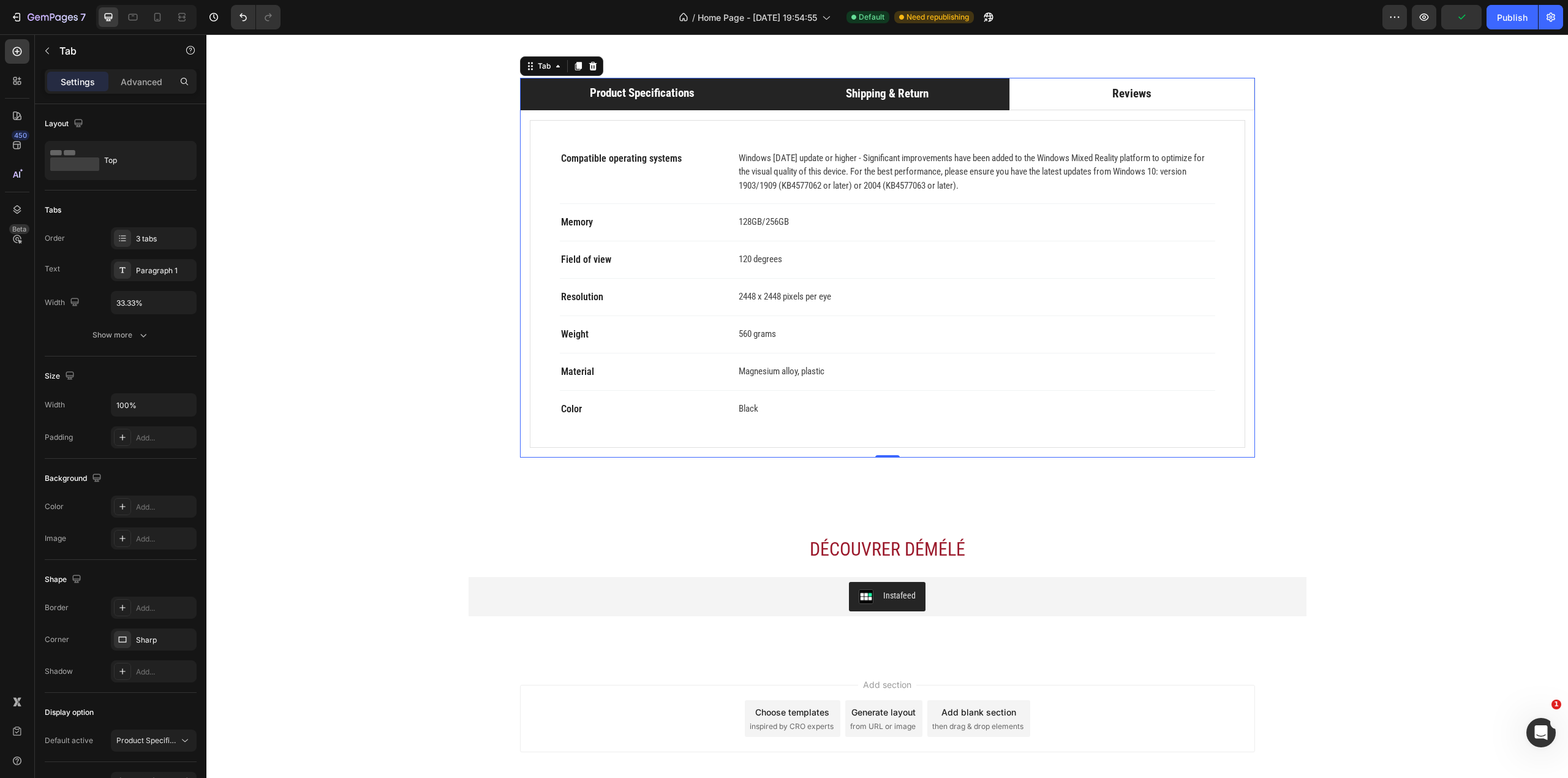
click at [811, 110] on li "Shipping & Return" at bounding box center [887, 94] width 245 height 32
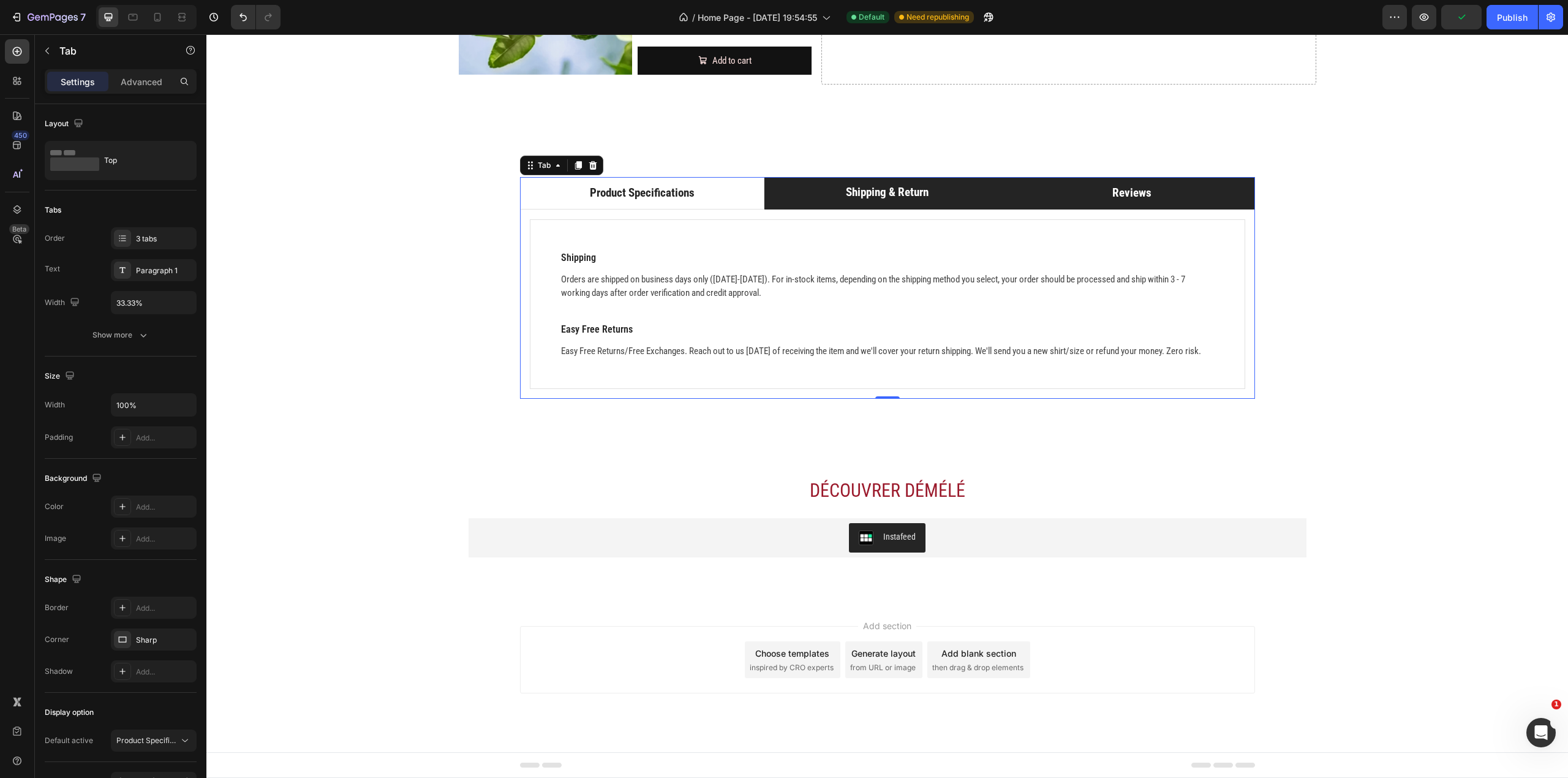
click at [1086, 185] on li "Reviews" at bounding box center [1132, 193] width 245 height 32
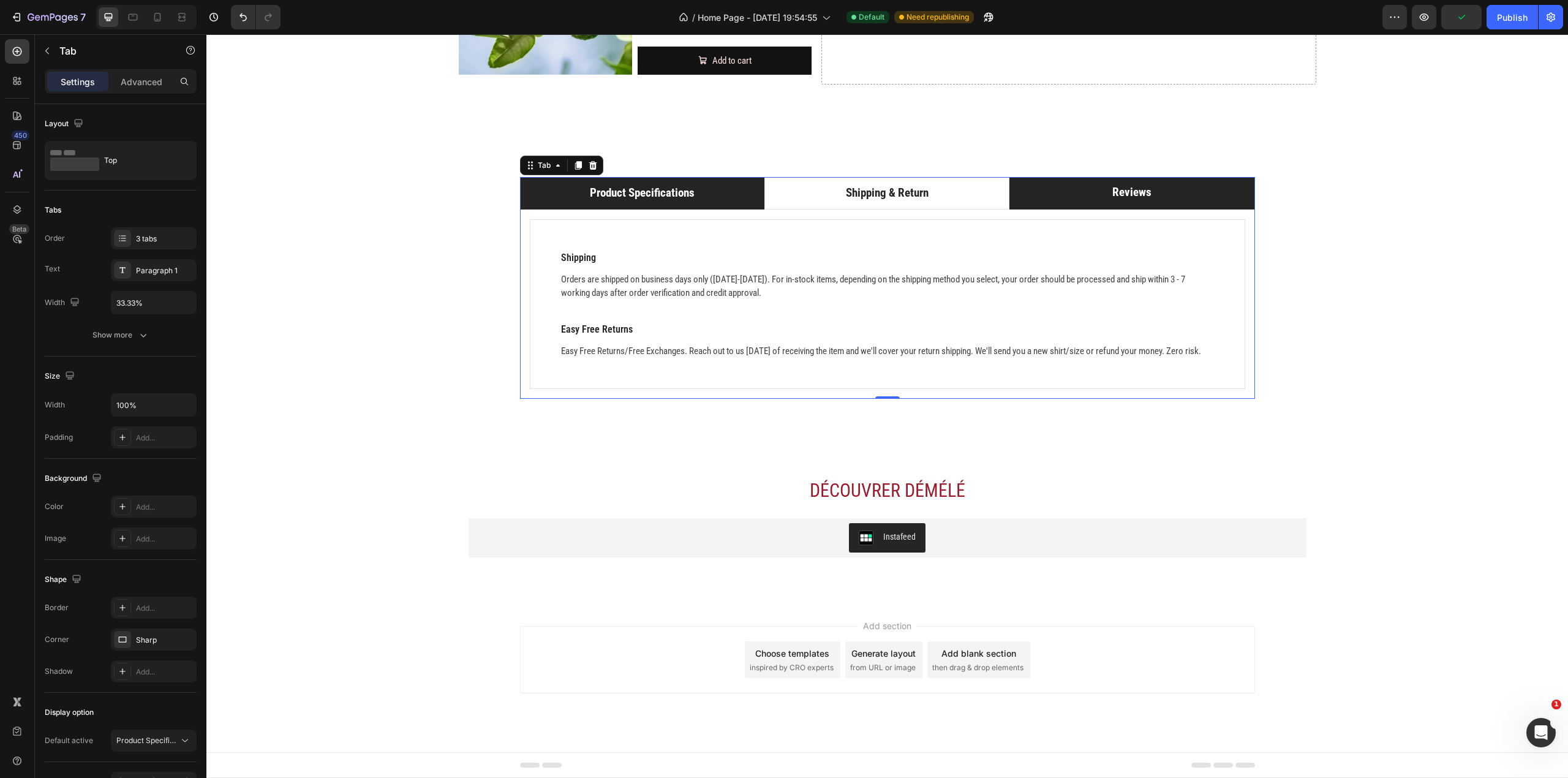
click at [701, 183] on li "Product Specifications" at bounding box center [643, 193] width 245 height 32
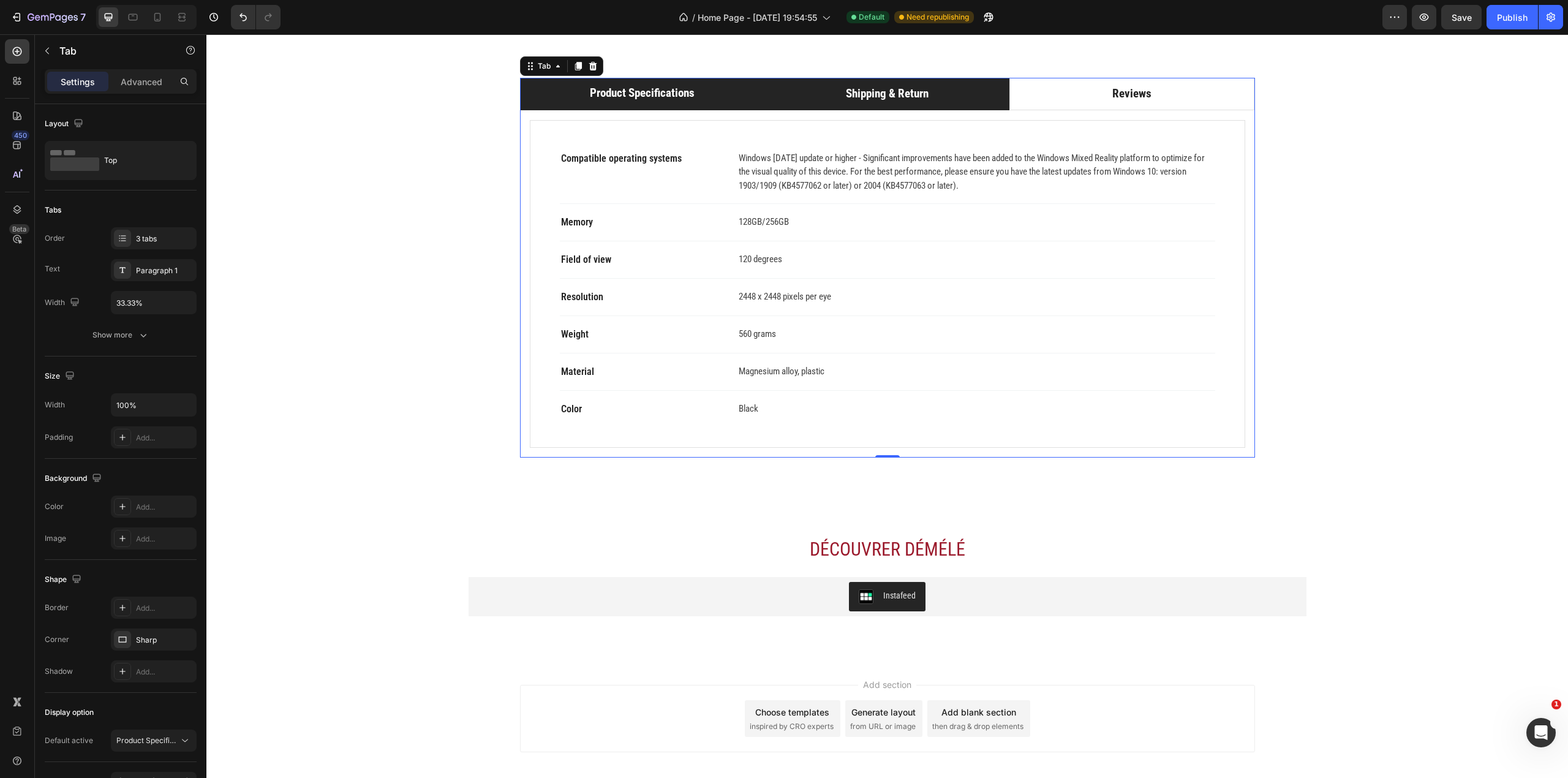
click at [807, 110] on li "Shipping & Return" at bounding box center [887, 94] width 245 height 32
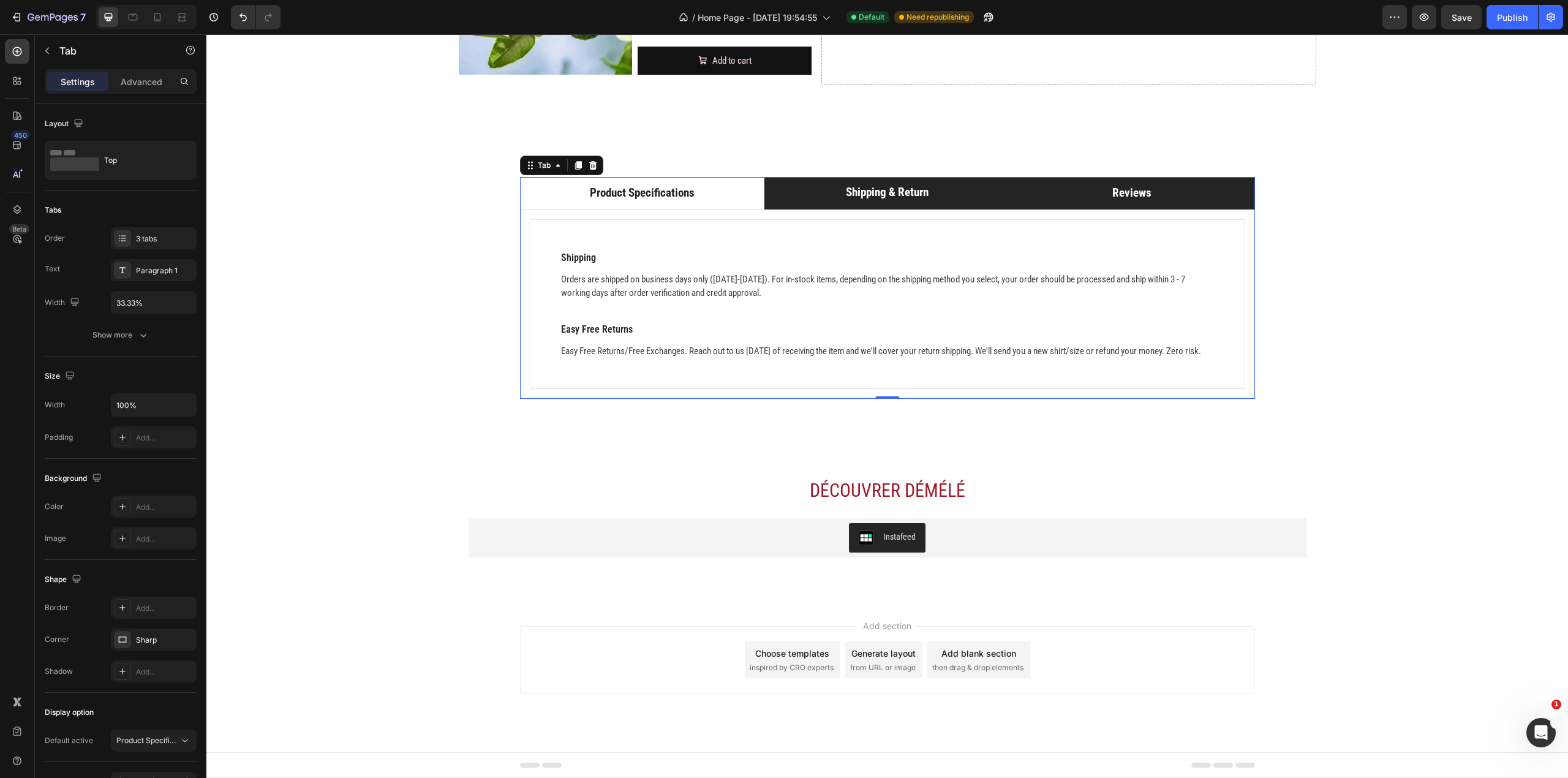
click at [1088, 185] on li "Reviews" at bounding box center [1132, 193] width 245 height 32
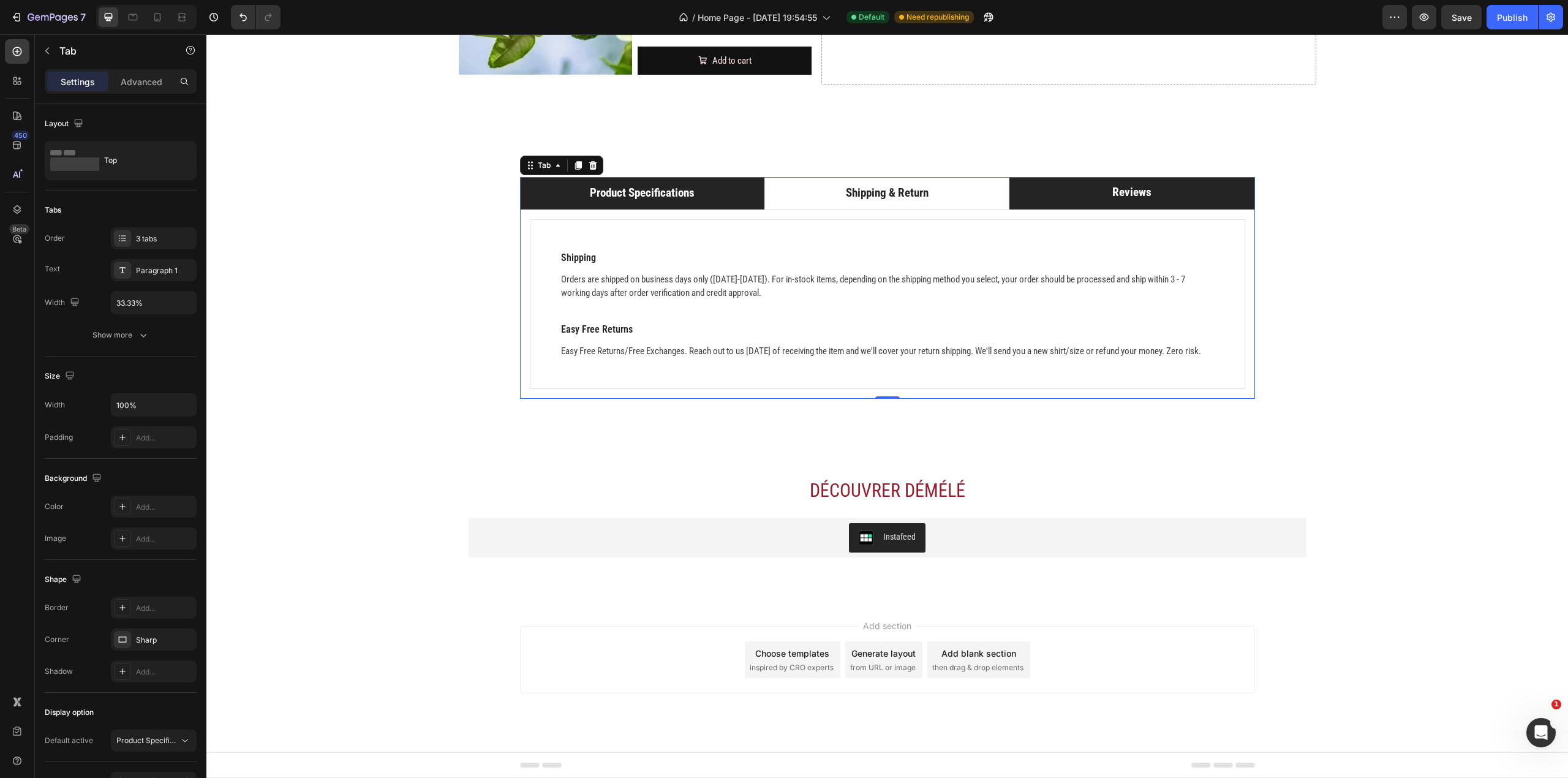
click at [713, 185] on li "Product Specifications" at bounding box center [643, 193] width 245 height 32
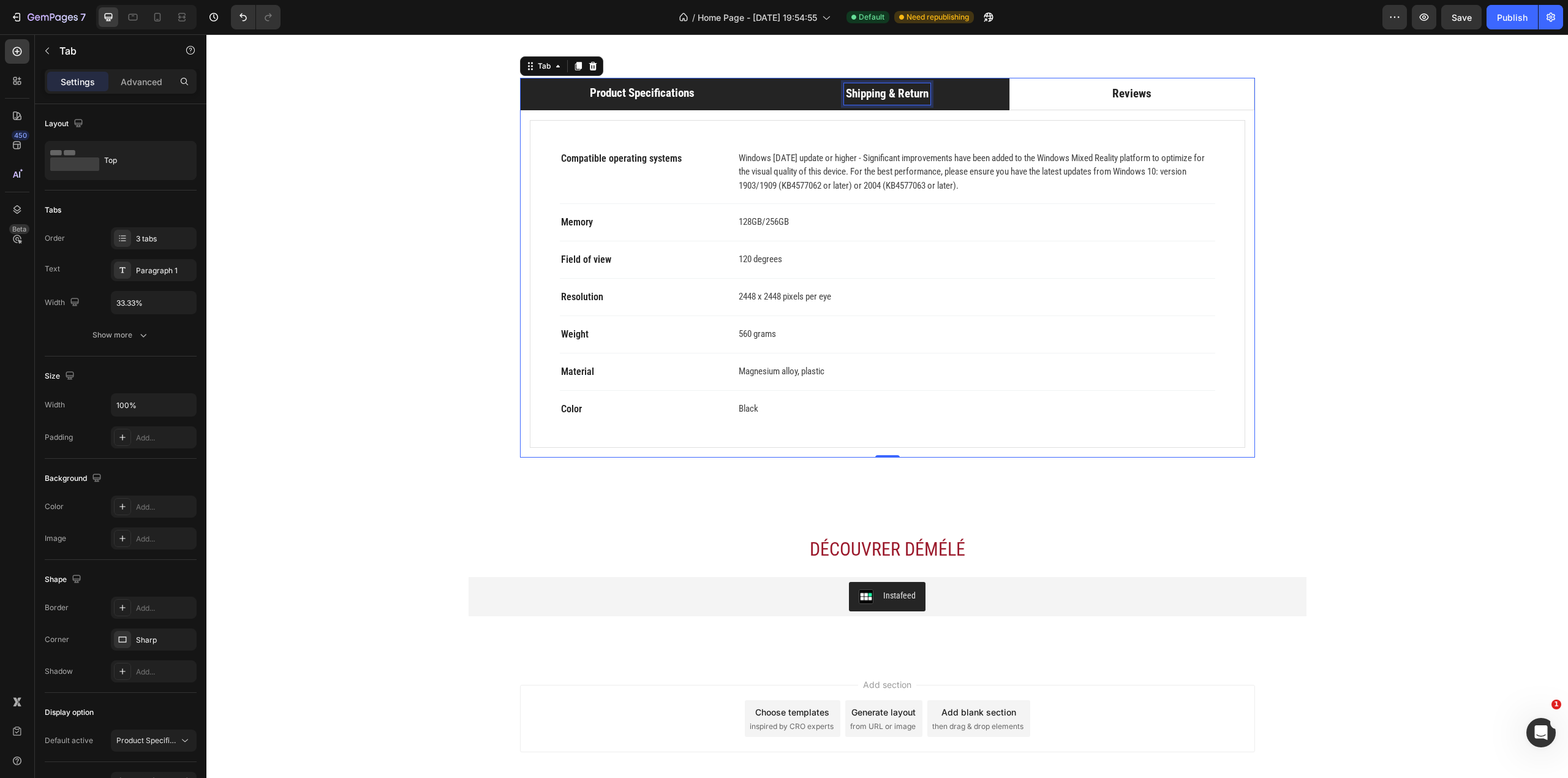
click at [853, 103] on p "Shipping & Return" at bounding box center [887, 94] width 83 height 18
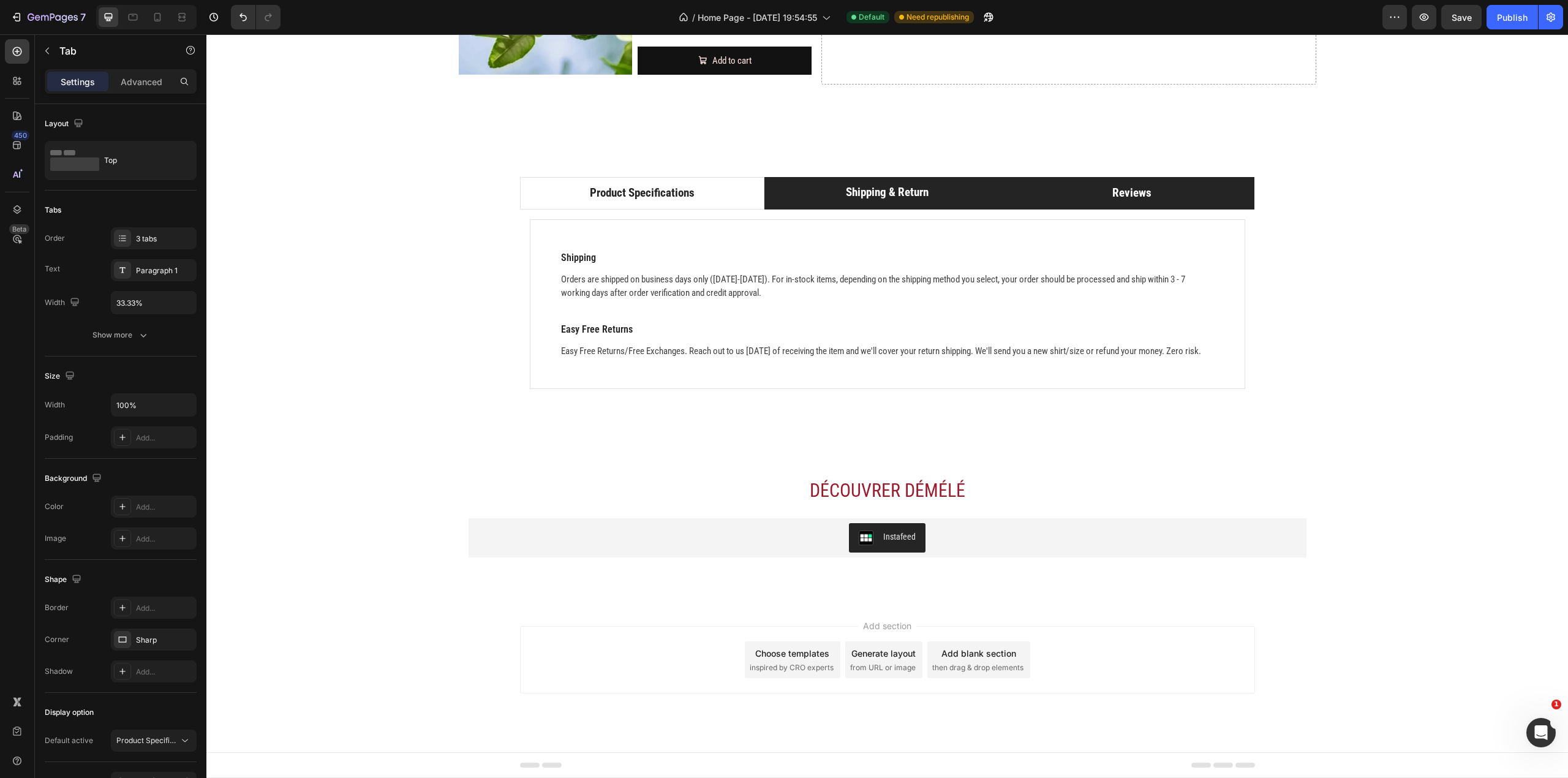
click at [1122, 177] on li "Reviews" at bounding box center [1132, 193] width 245 height 32
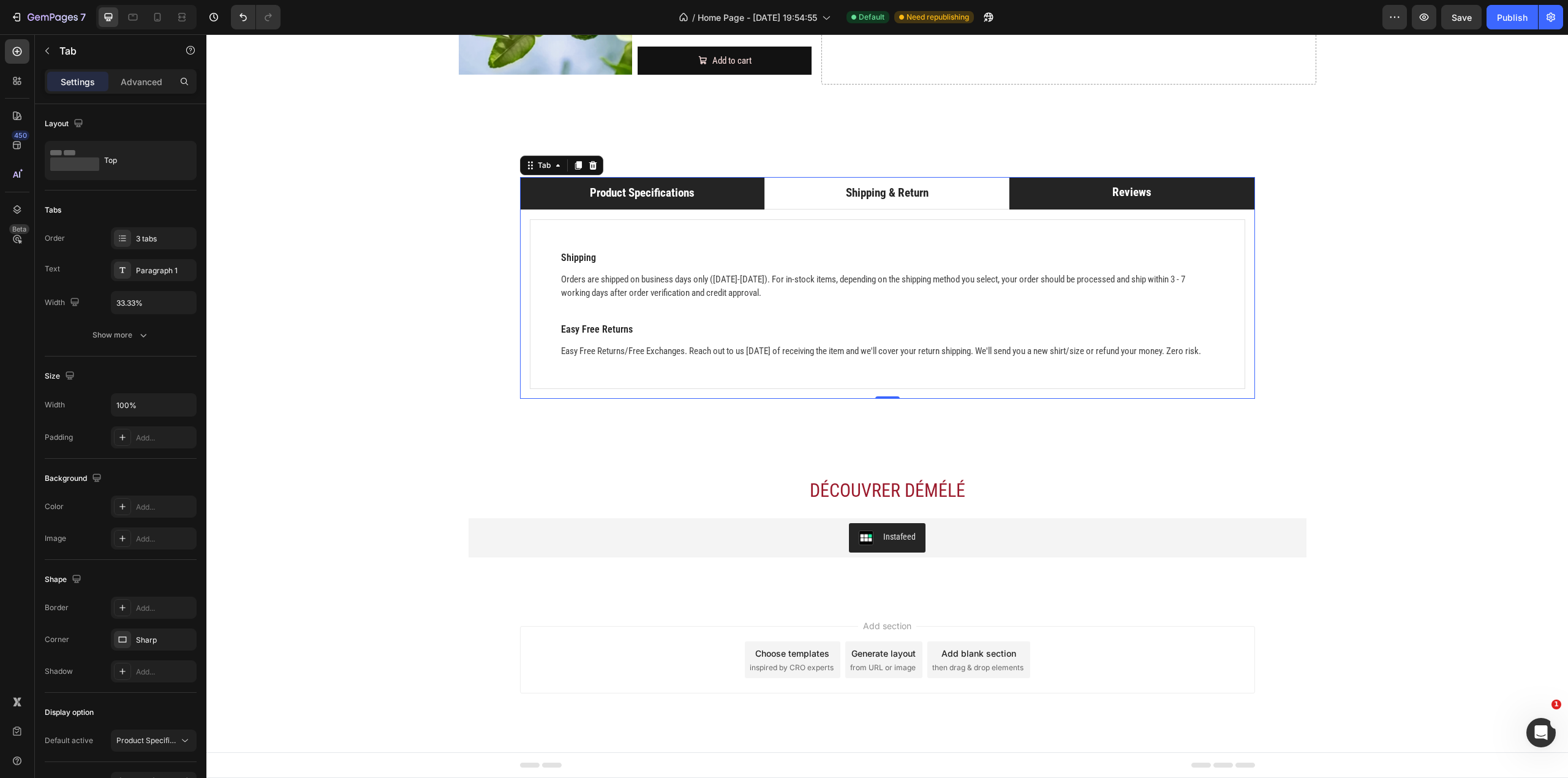
click at [626, 187] on p "Product Specifications" at bounding box center [642, 194] width 105 height 18
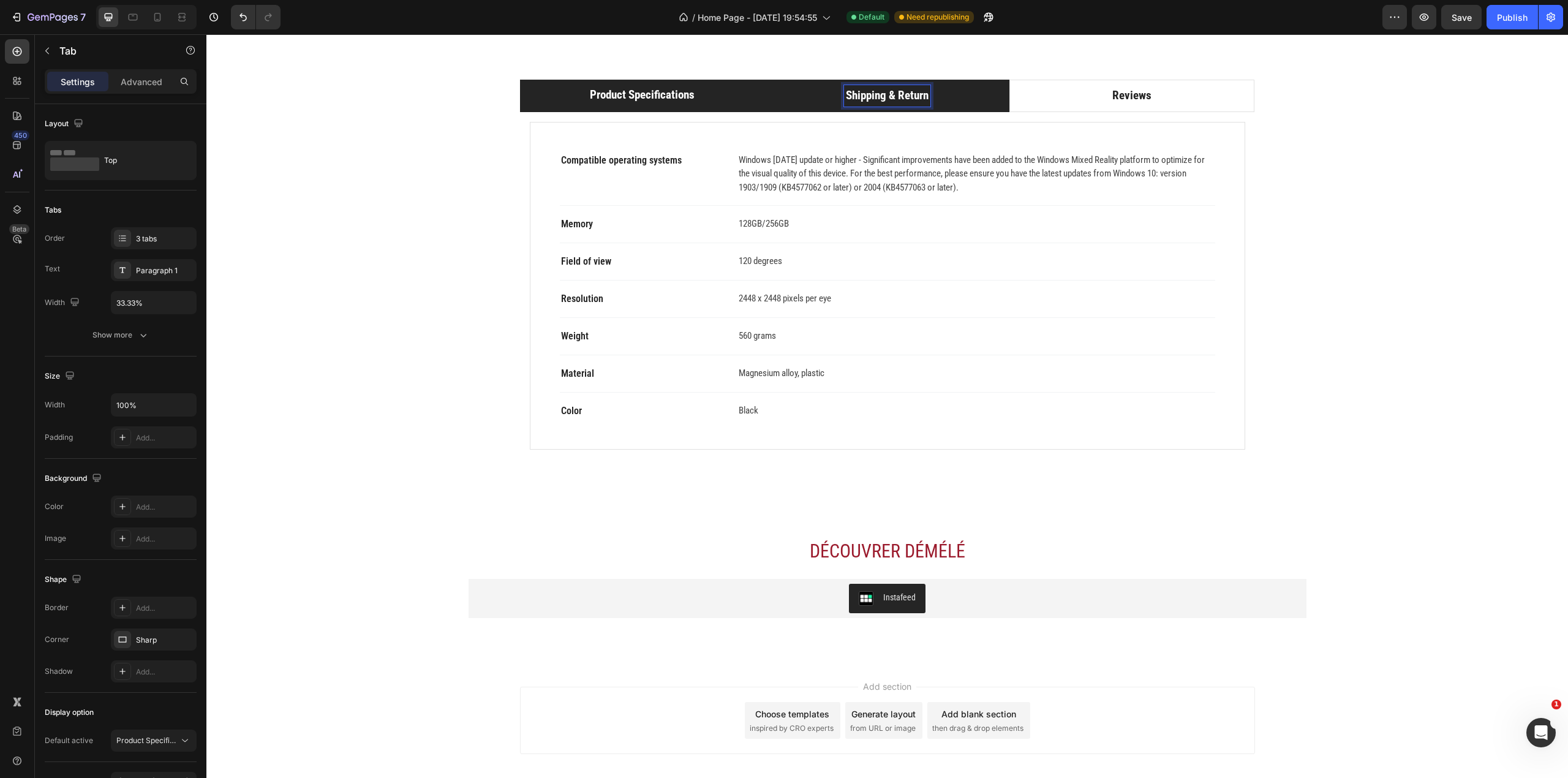
click at [844, 107] on div "Shipping & Return" at bounding box center [888, 96] width 87 height 21
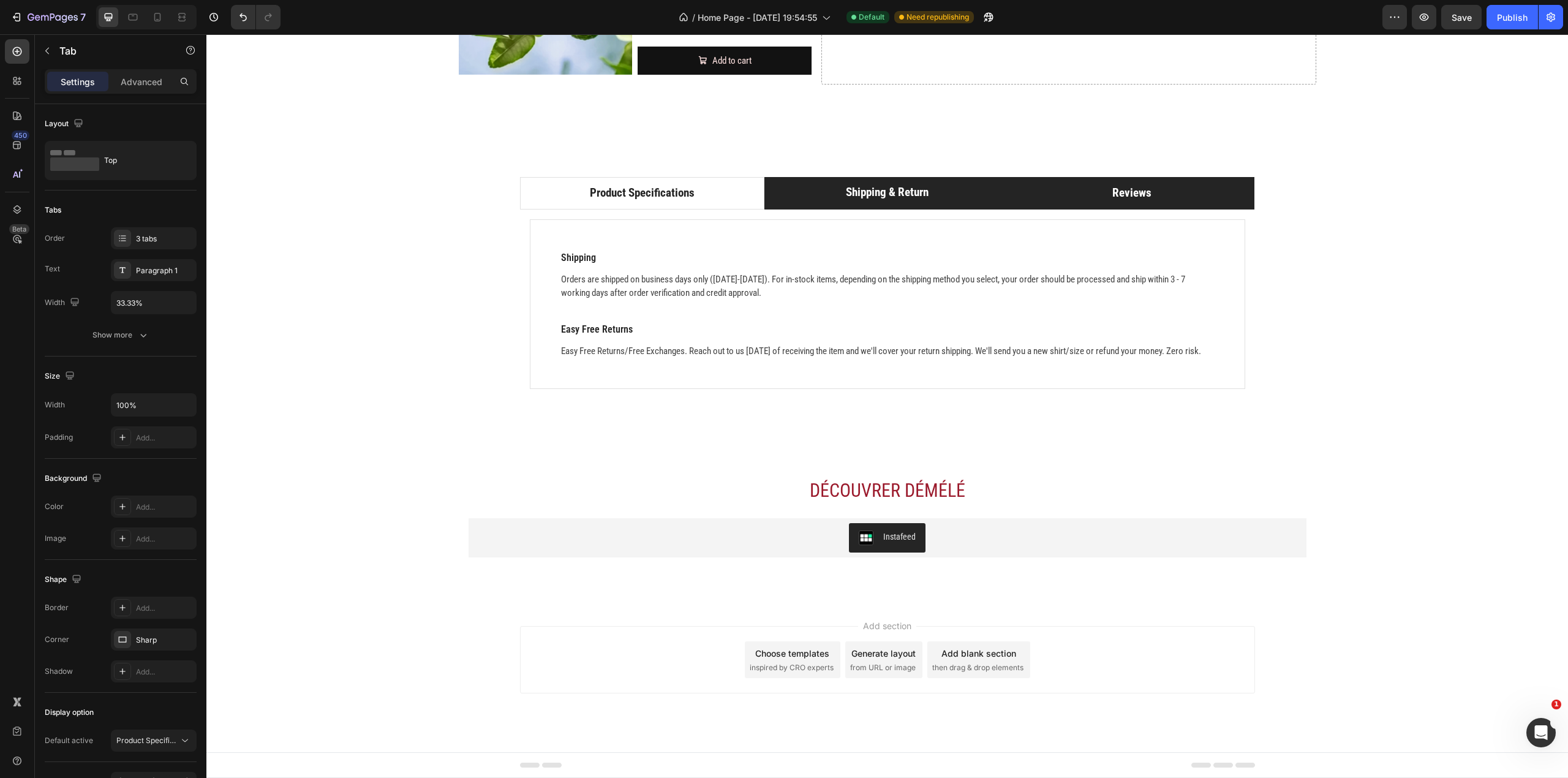
click at [1090, 189] on li "Reviews" at bounding box center [1132, 193] width 245 height 32
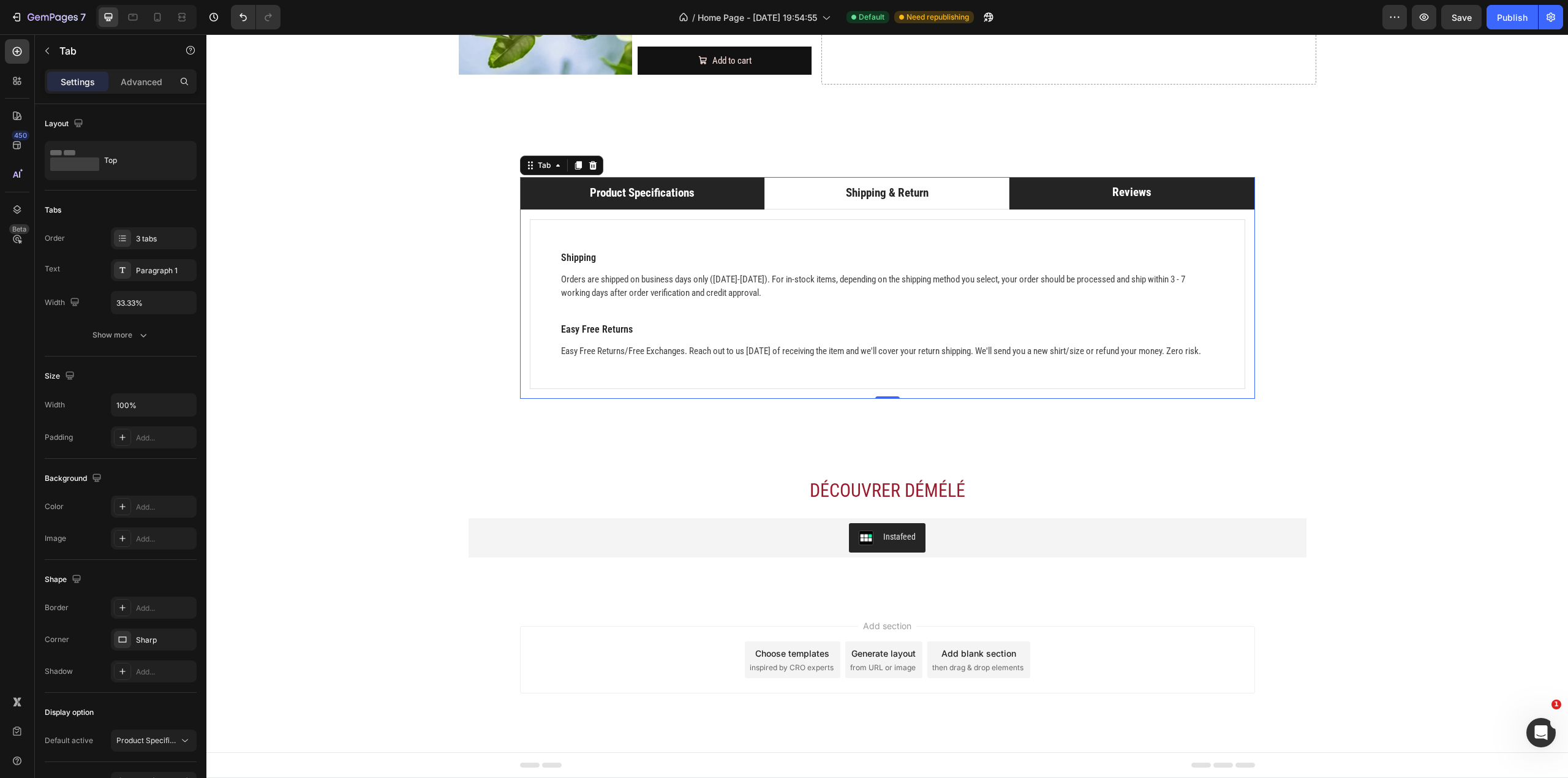
click at [742, 182] on li "Product Specifications" at bounding box center [643, 193] width 245 height 32
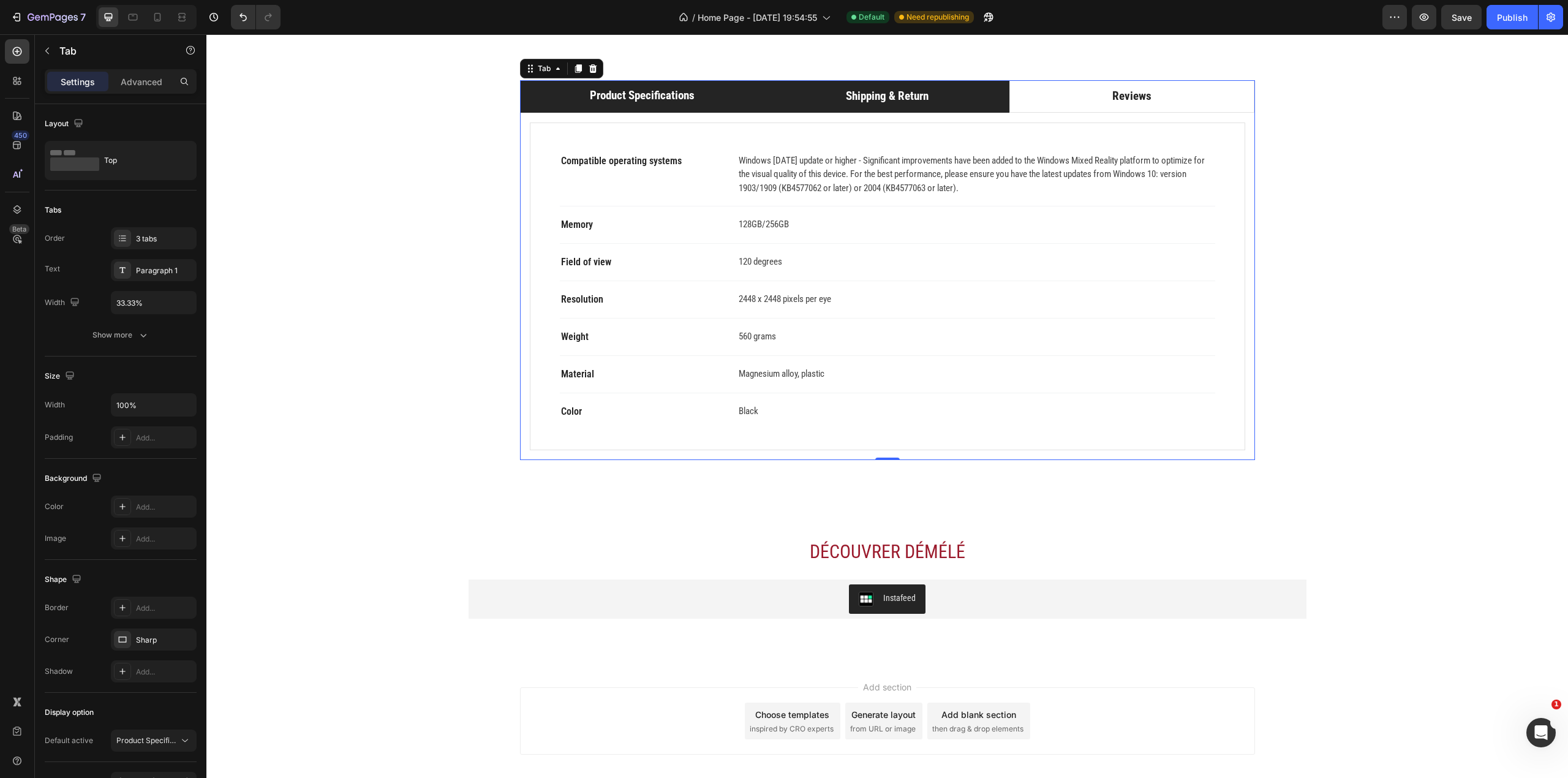
click at [822, 113] on li "Shipping & Return" at bounding box center [887, 96] width 245 height 32
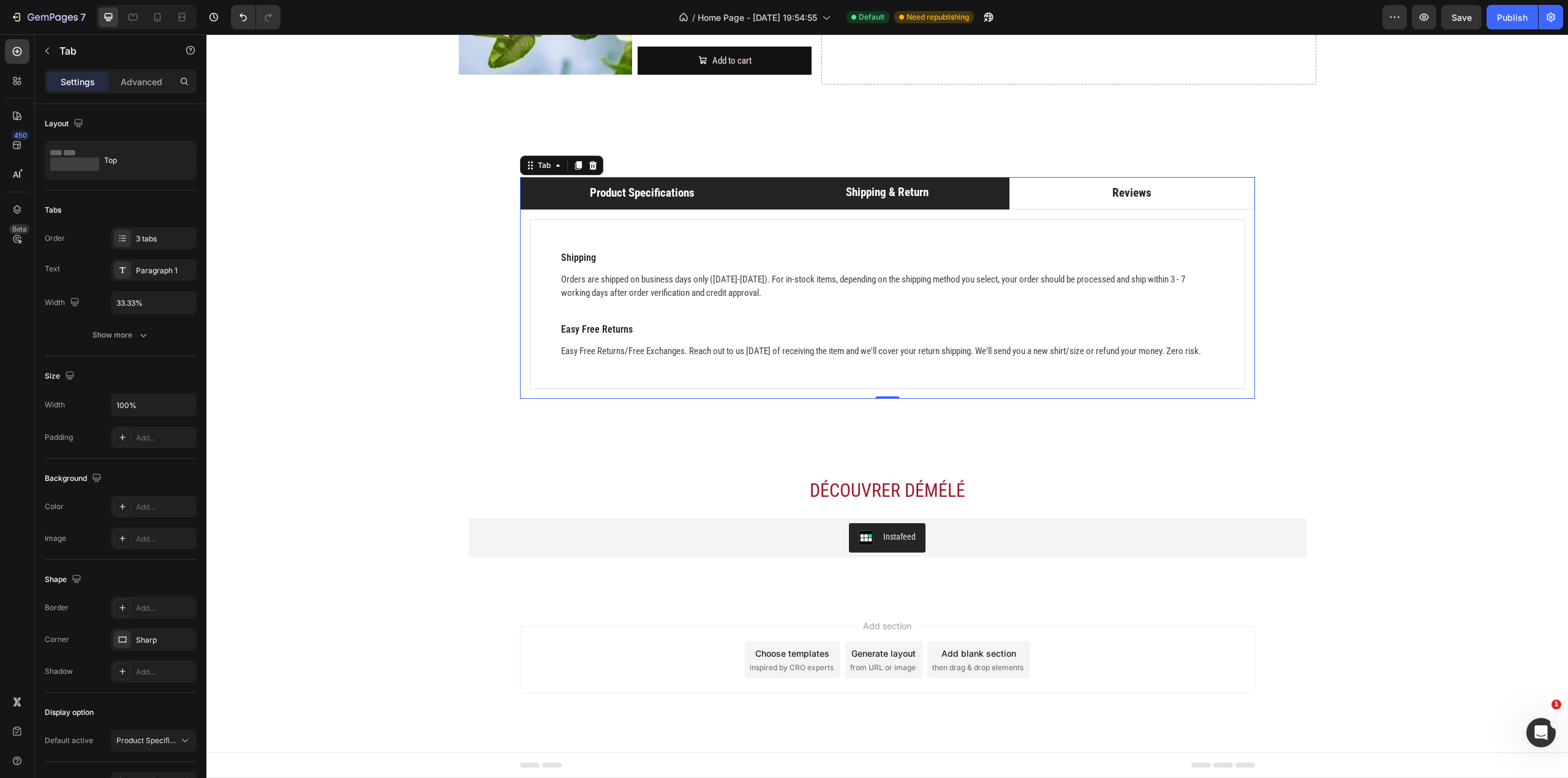
click at [726, 179] on li "Product Specifications" at bounding box center [643, 193] width 245 height 32
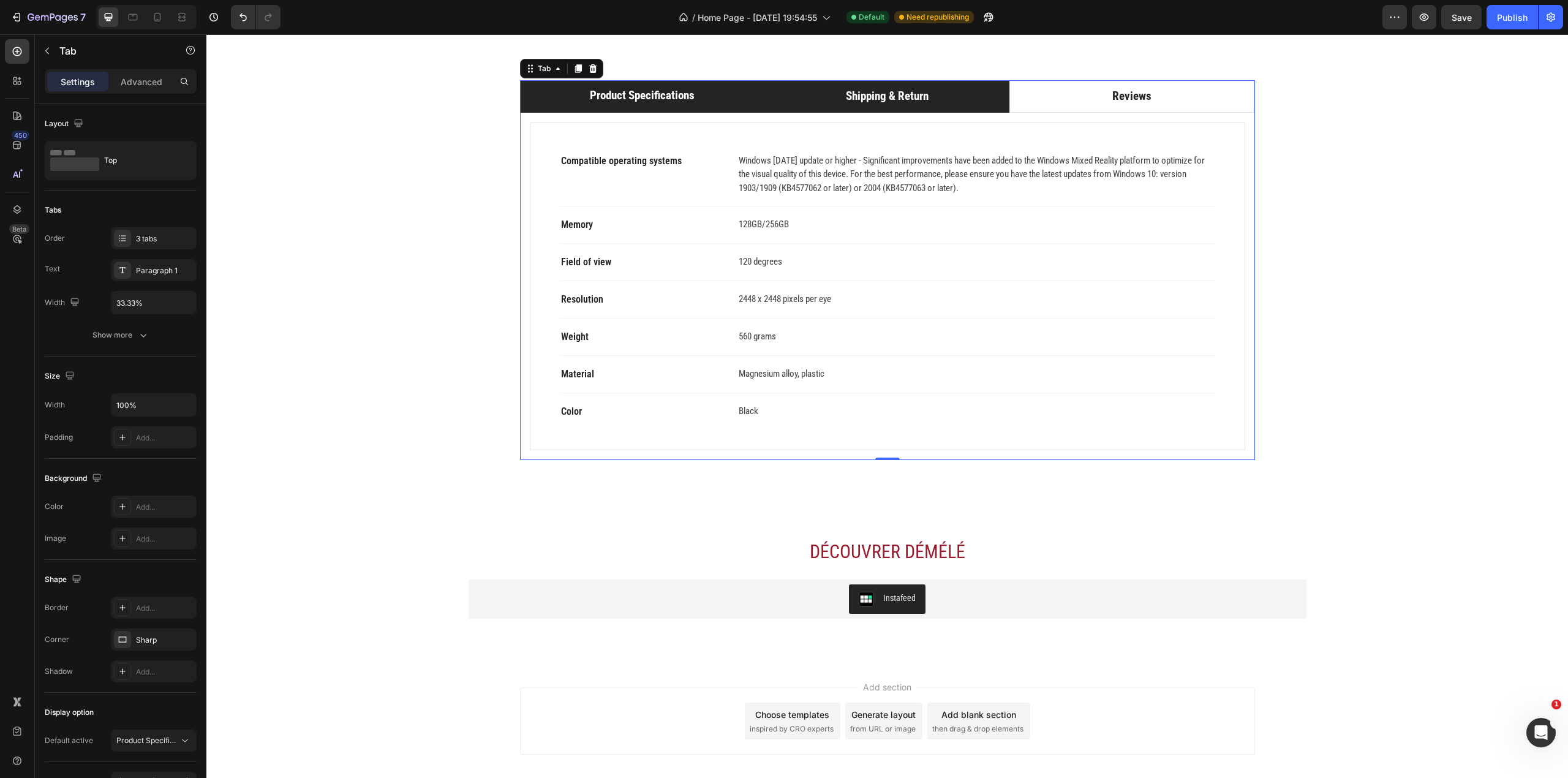
click at [831, 113] on li "Shipping & Return" at bounding box center [887, 96] width 245 height 32
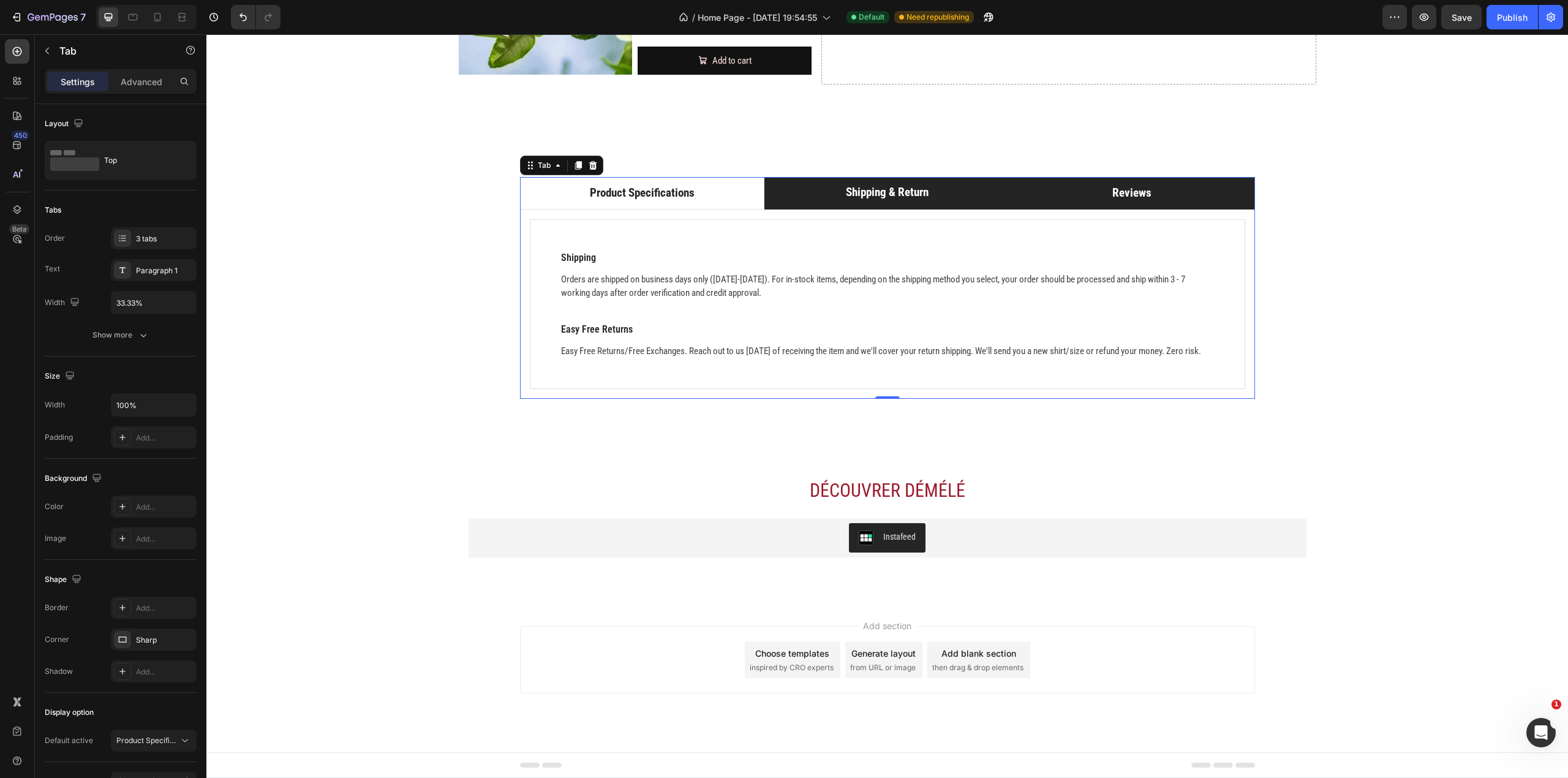
click at [1085, 189] on li "Reviews" at bounding box center [1132, 193] width 245 height 32
click at [835, 184] on li "Shipping & Return" at bounding box center [887, 193] width 245 height 32
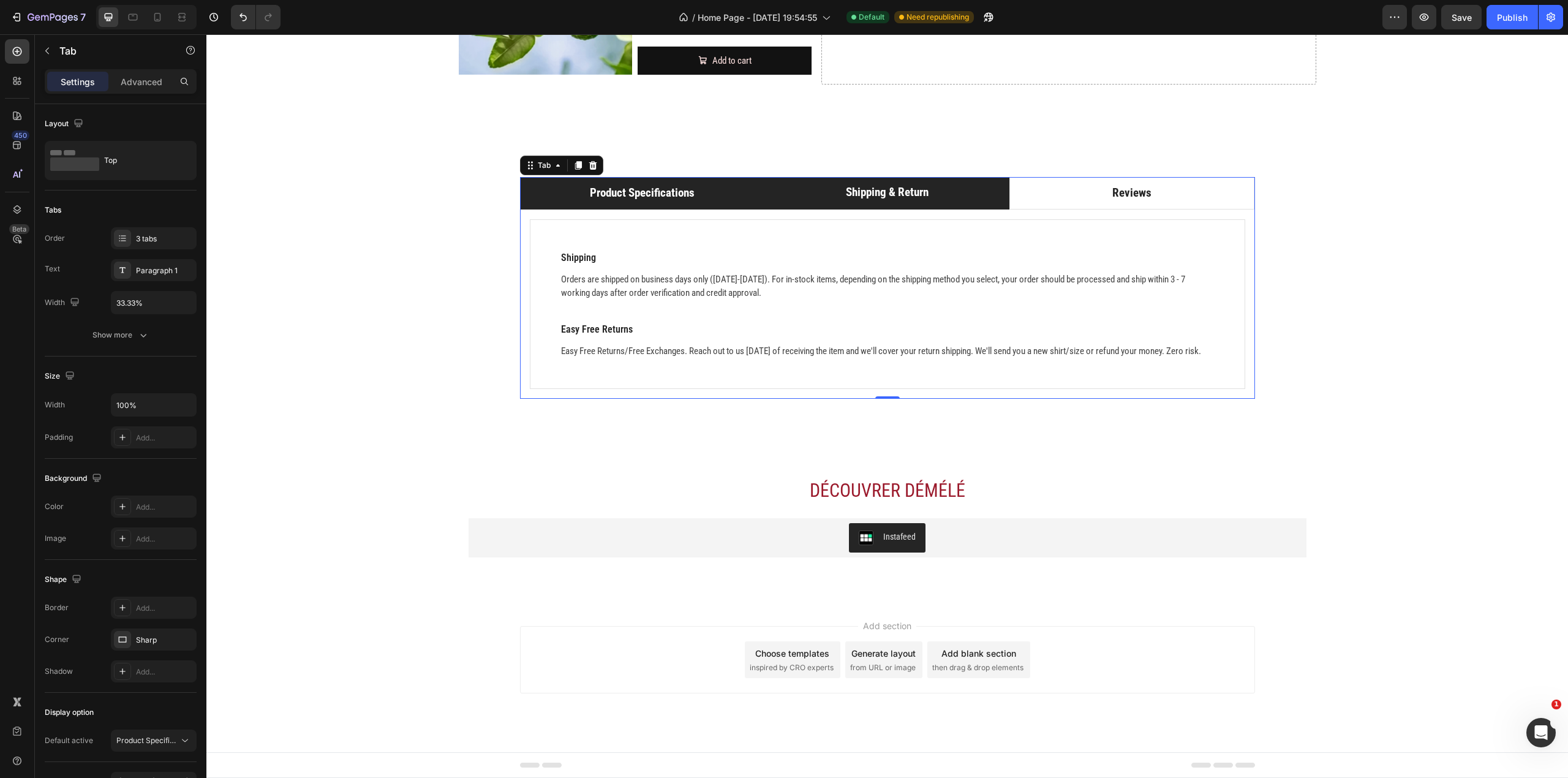
click at [715, 183] on li "Product Specifications" at bounding box center [643, 193] width 245 height 32
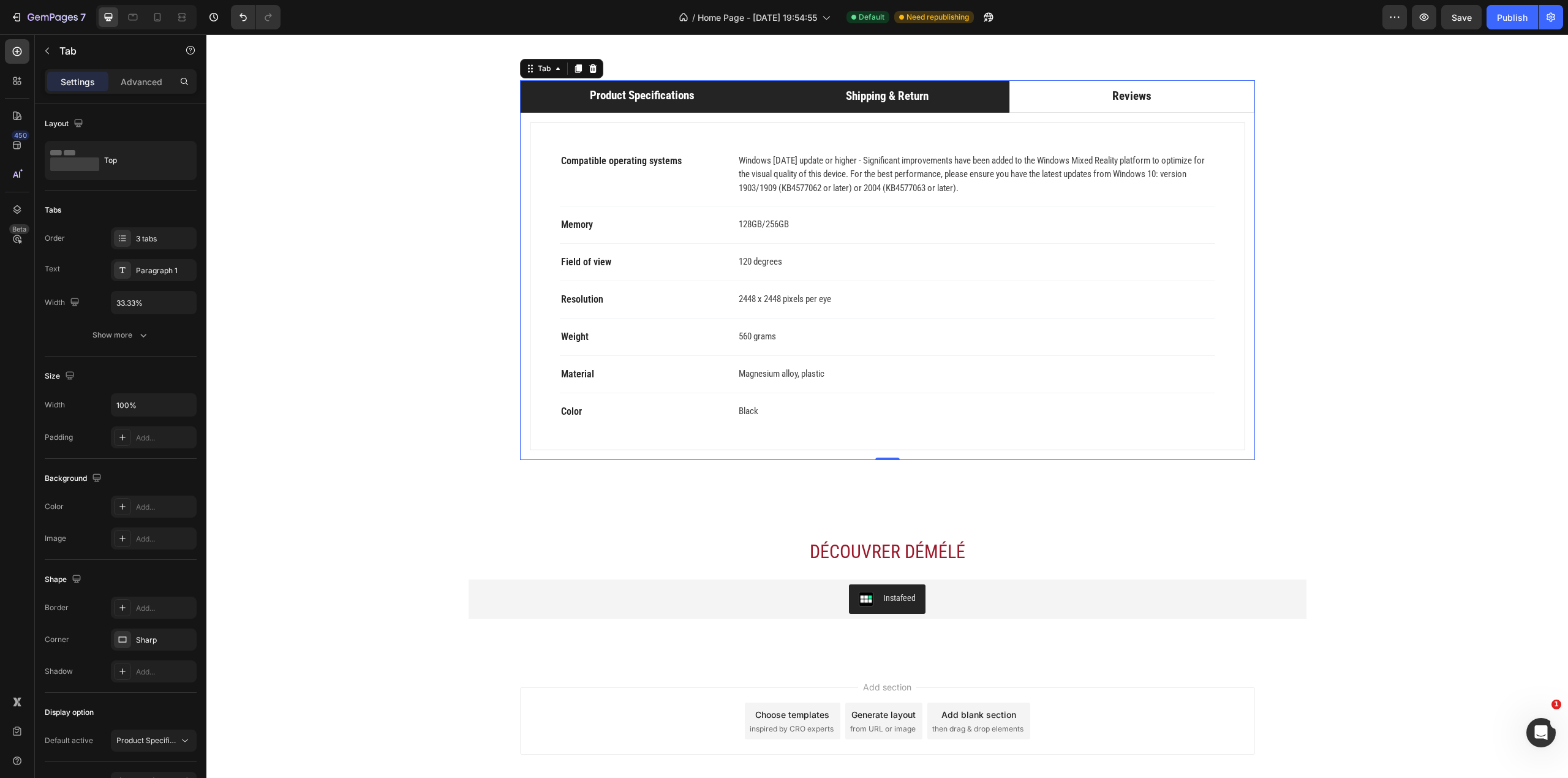
drag, startPoint x: 1040, startPoint y: 189, endPoint x: 924, endPoint y: 189, distance: 116.0
click at [1033, 113] on li "Reviews" at bounding box center [1132, 96] width 245 height 32
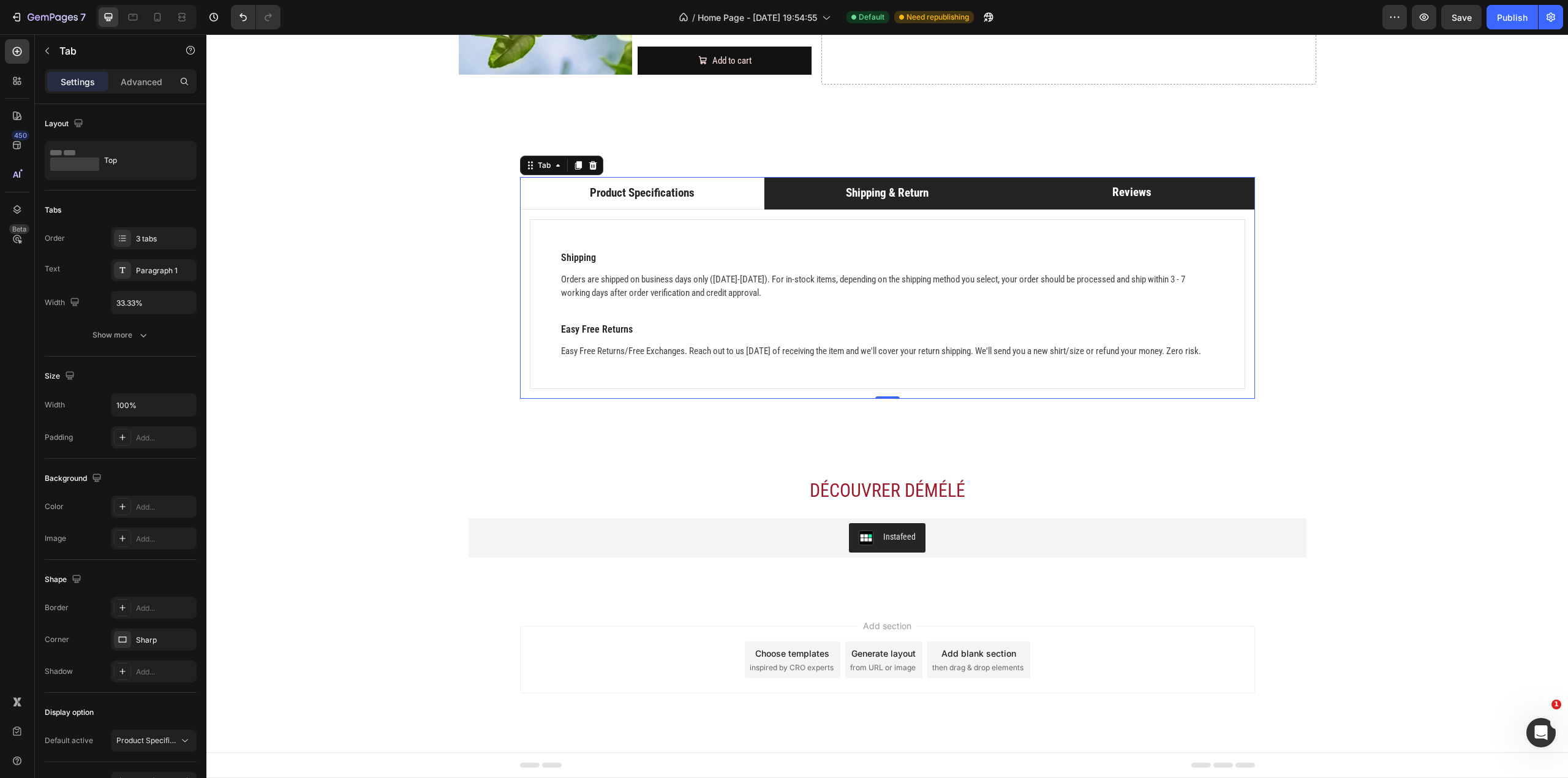
click at [966, 189] on li "Shipping & Return" at bounding box center [887, 193] width 245 height 32
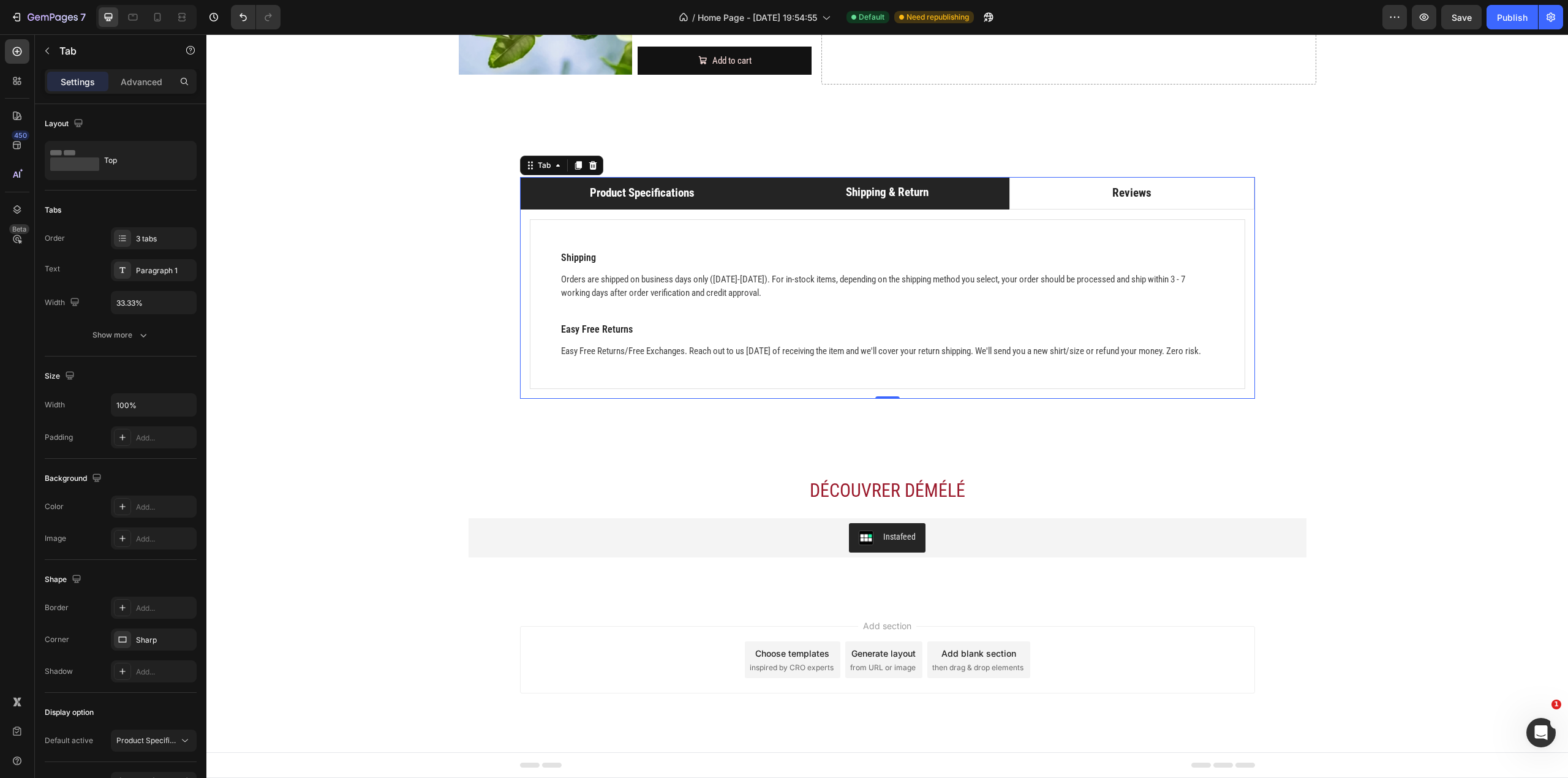
click at [724, 181] on li "Product Specifications" at bounding box center [643, 193] width 245 height 32
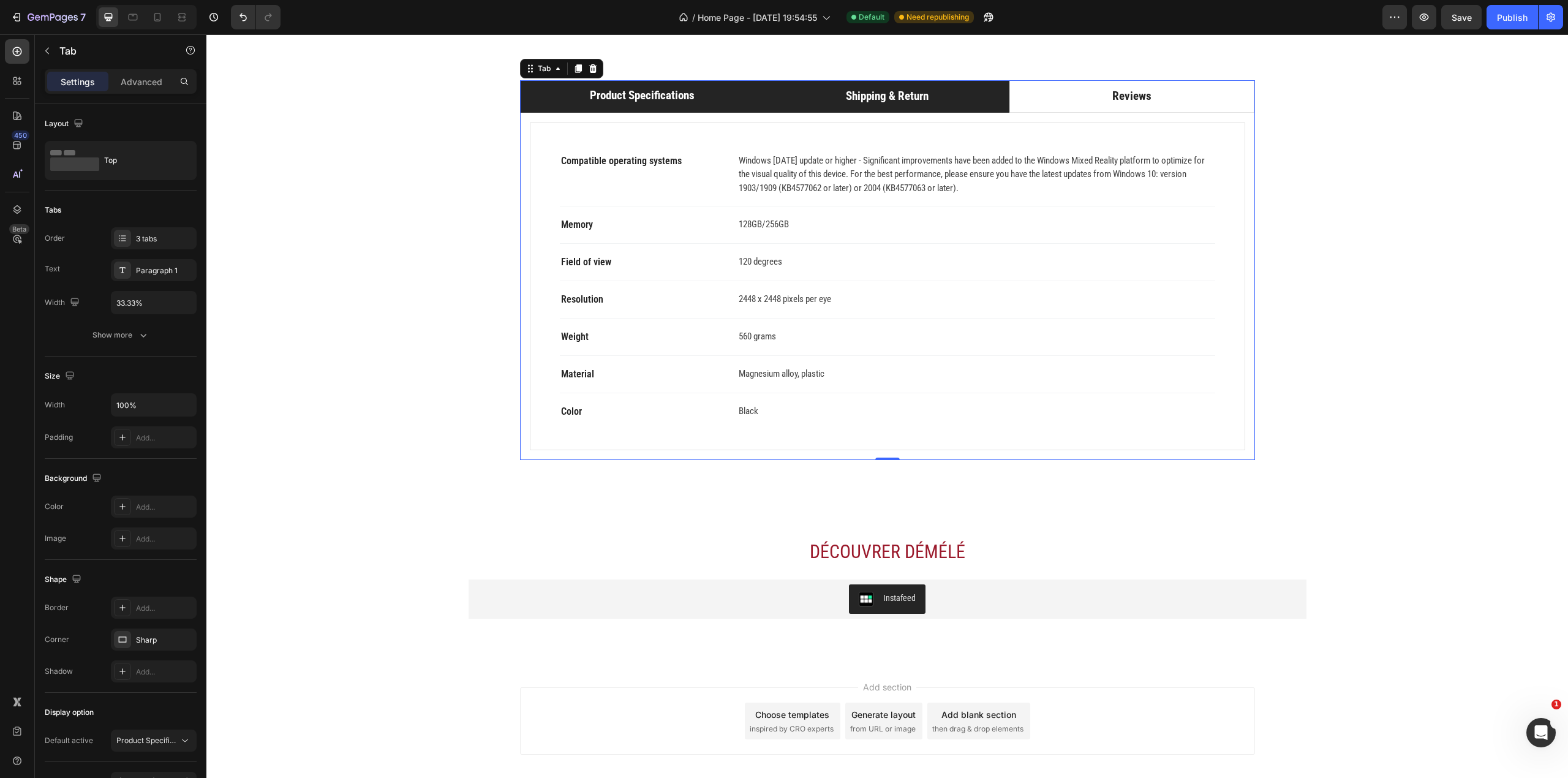
click at [797, 113] on li "Shipping & Return" at bounding box center [887, 96] width 245 height 32
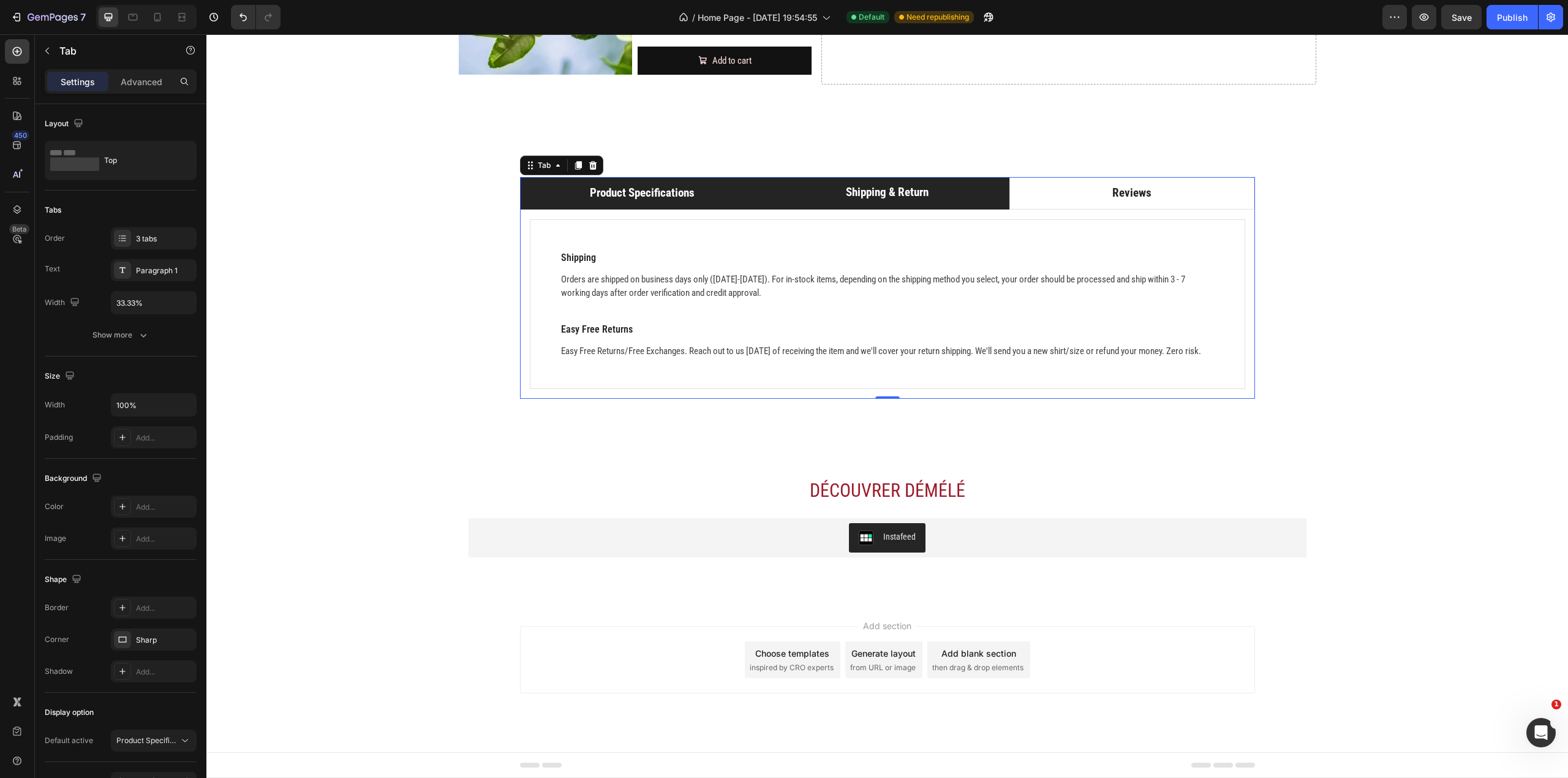
click at [734, 189] on li "Product Specifications" at bounding box center [643, 193] width 245 height 32
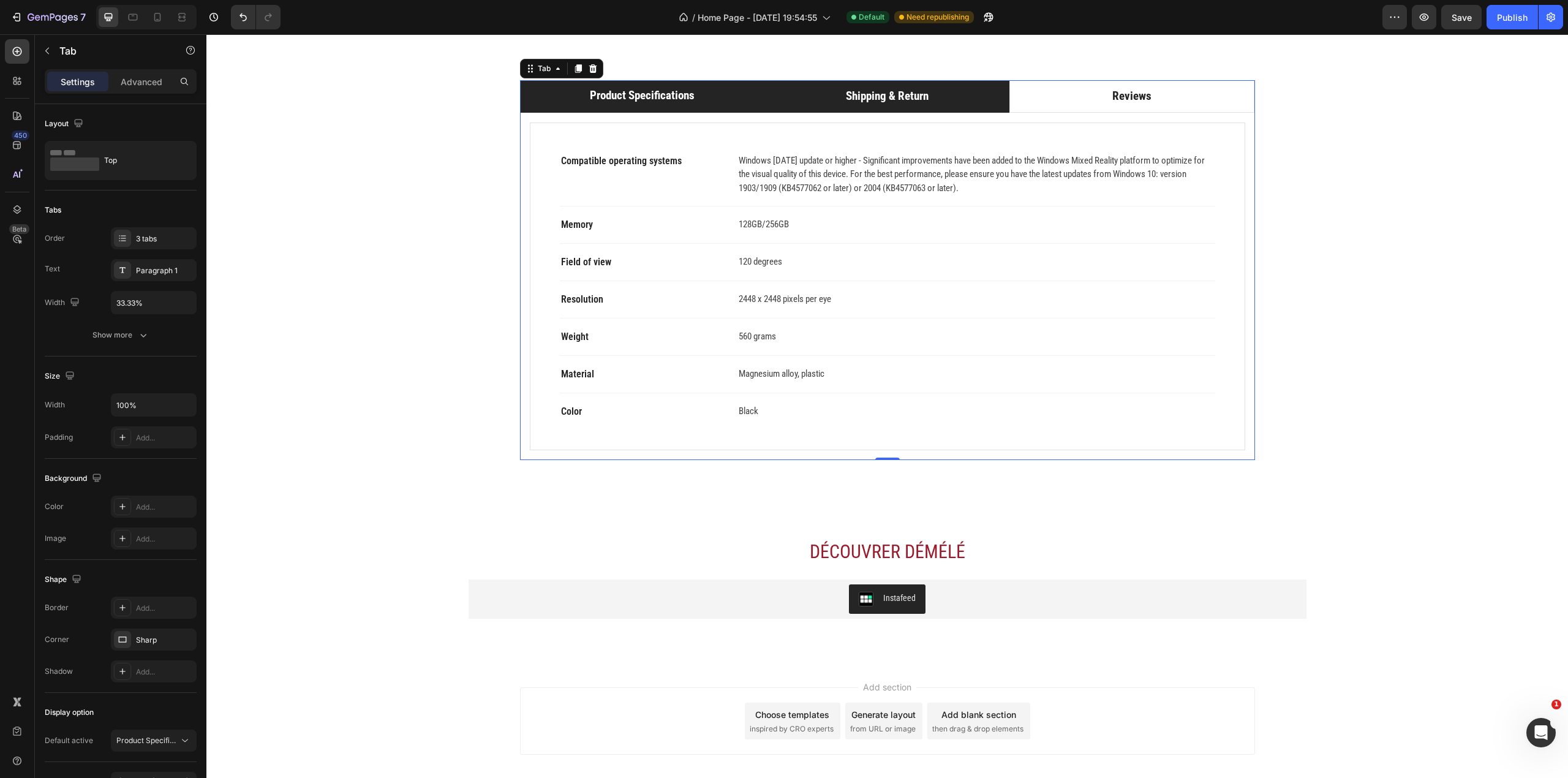
click at [959, 113] on li "Shipping & Return" at bounding box center [887, 96] width 245 height 32
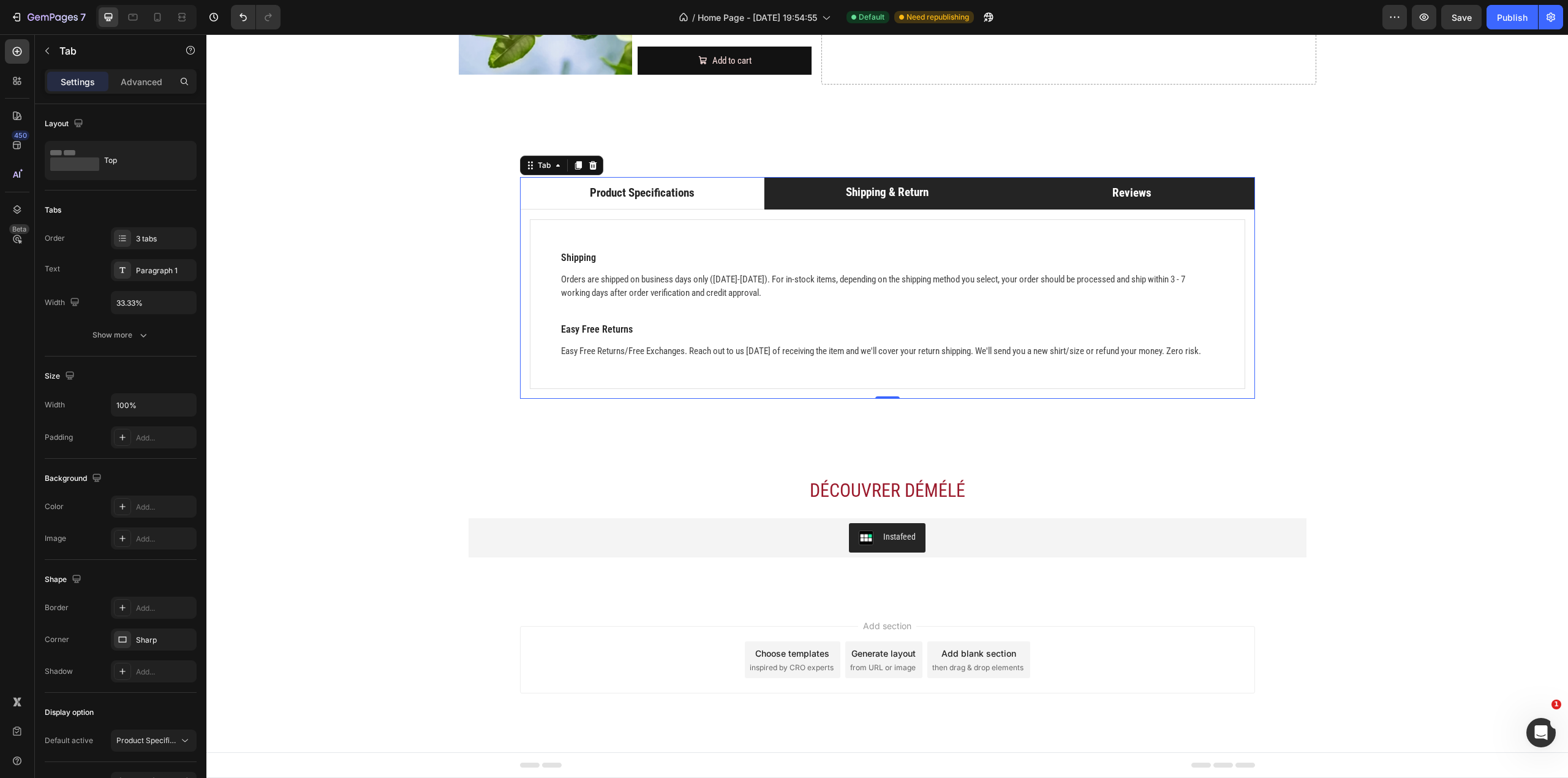
click at [1027, 179] on li "Reviews" at bounding box center [1132, 193] width 245 height 32
click at [807, 210] on div "Compatible operating systems Text block Windows 10 May 2019 update or higher - …" at bounding box center [888, 305] width 735 height 190
click at [808, 189] on li "Shipping & Return" at bounding box center [887, 193] width 245 height 32
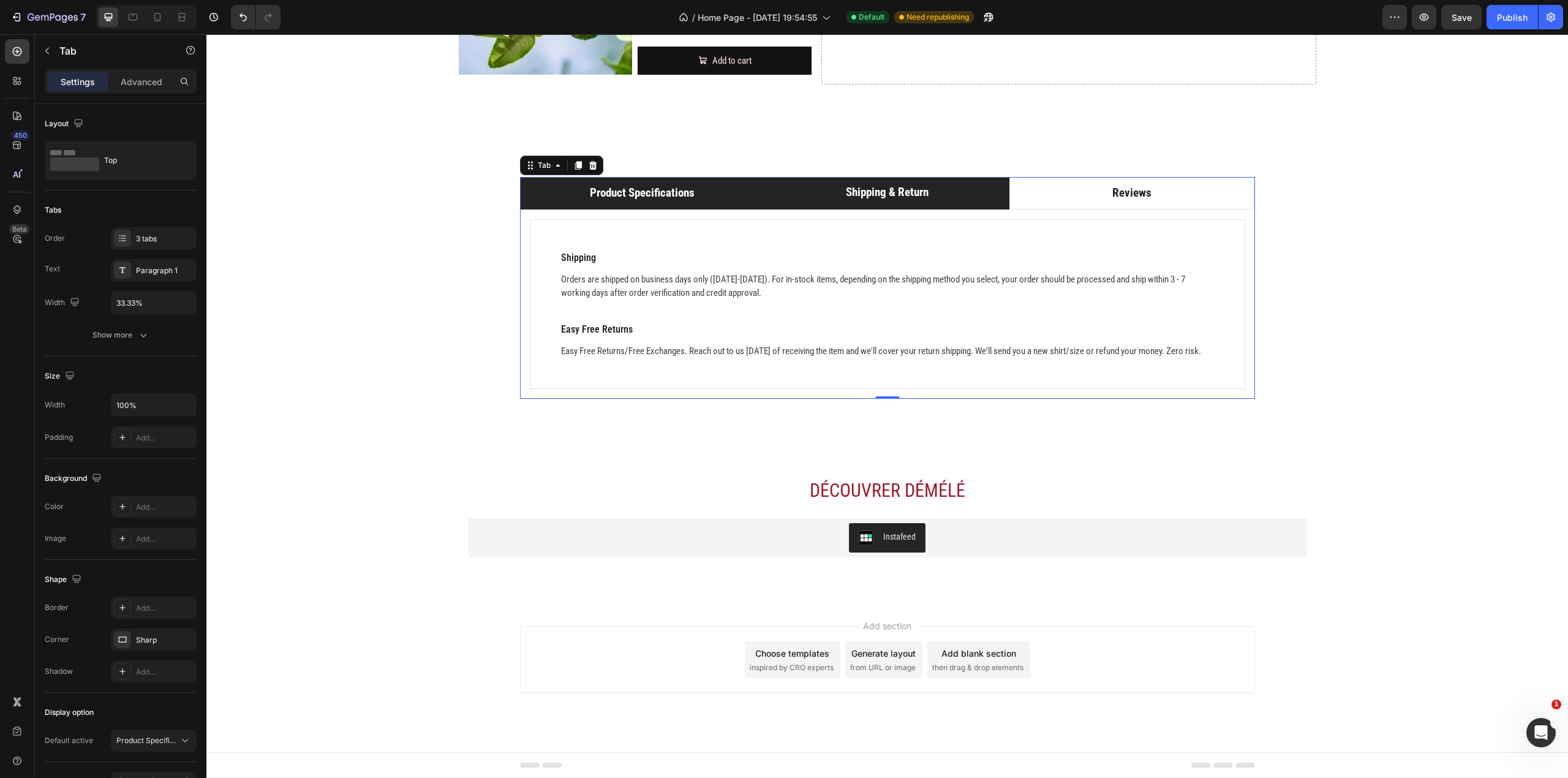
click at [718, 179] on li "Product Specifications" at bounding box center [643, 193] width 245 height 32
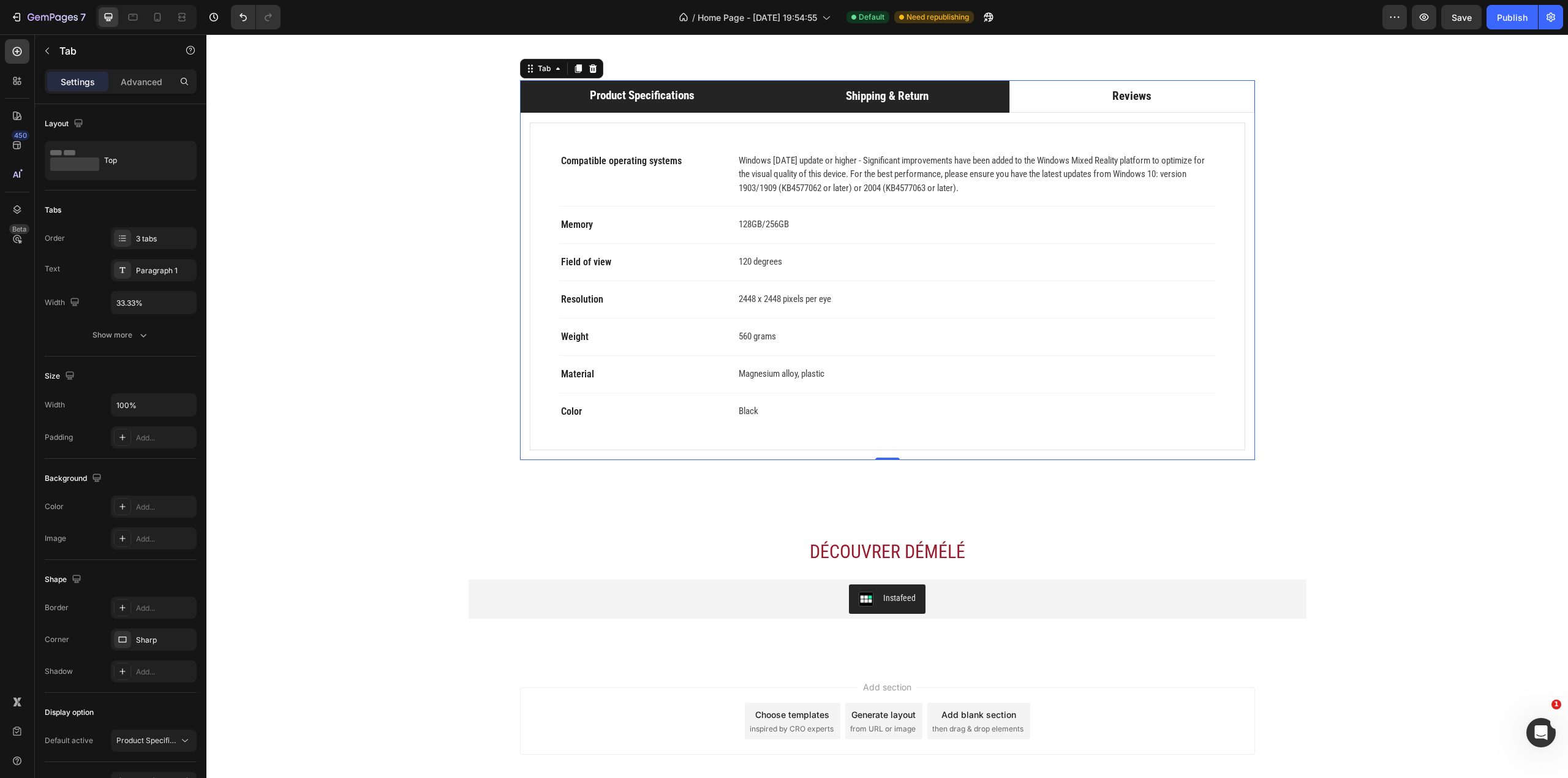
click at [815, 113] on li "Shipping & Return" at bounding box center [887, 96] width 245 height 32
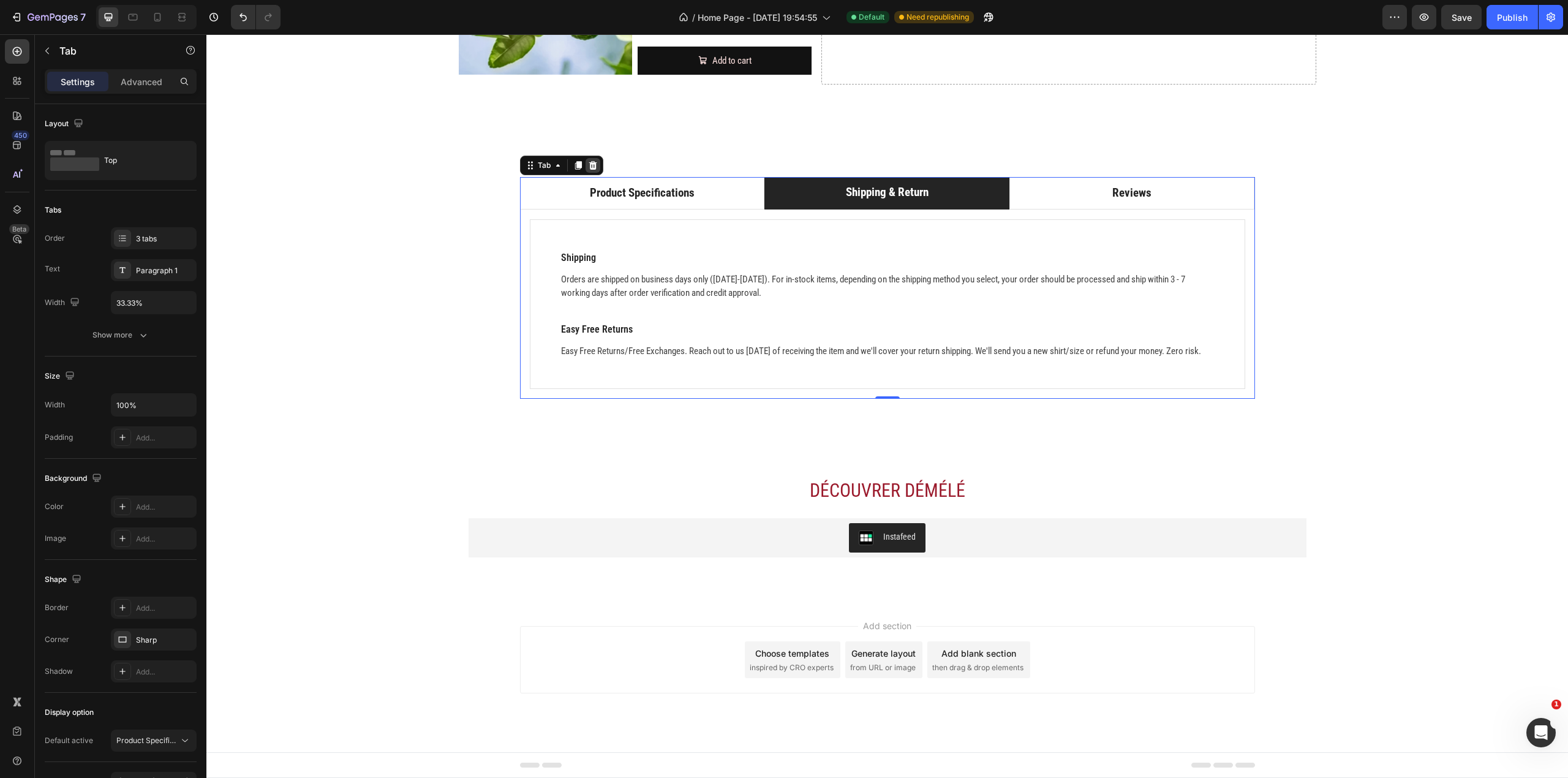
click at [592, 158] on div at bounding box center [593, 165] width 15 height 15
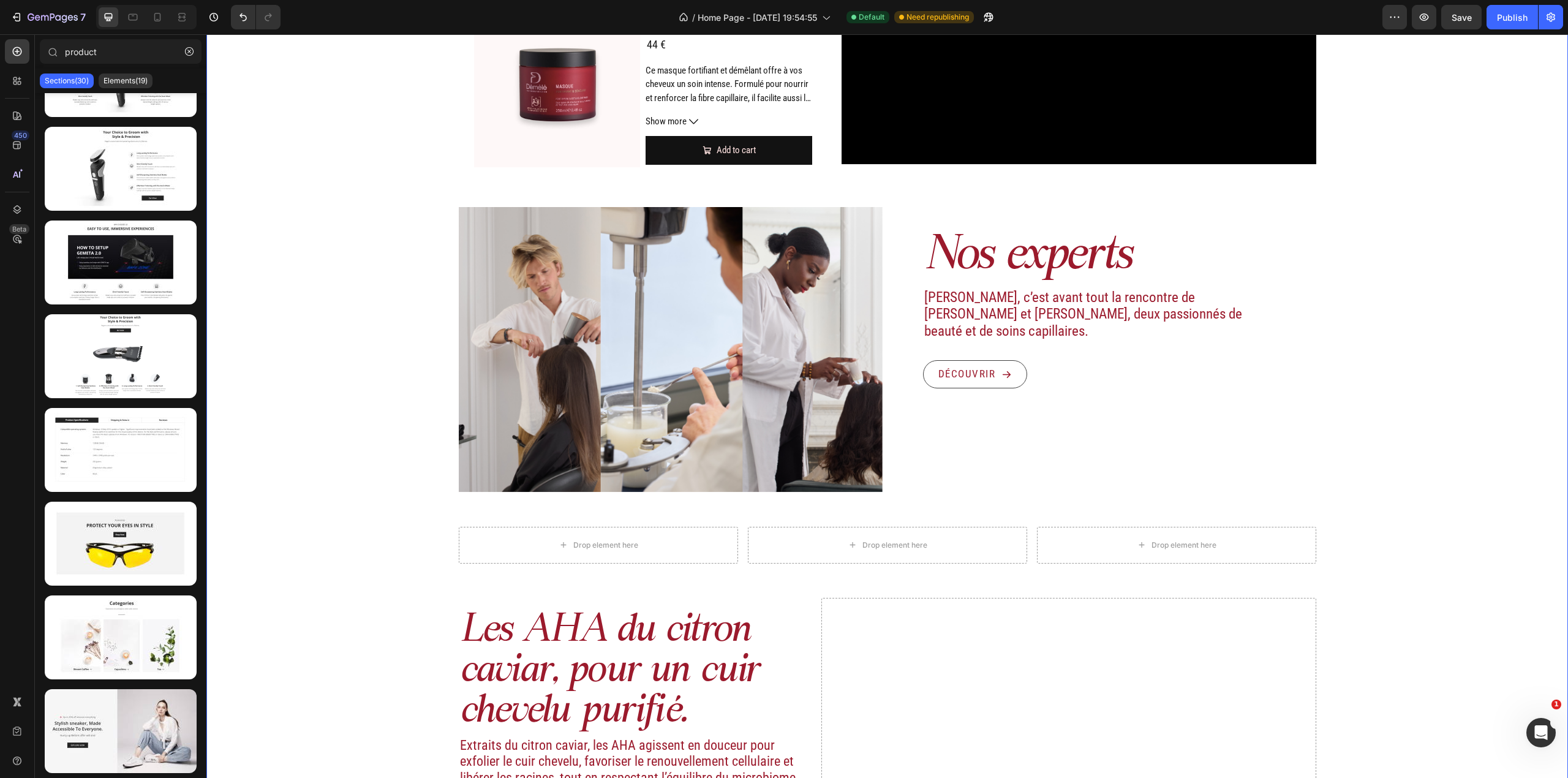
scroll to position [1350, 0]
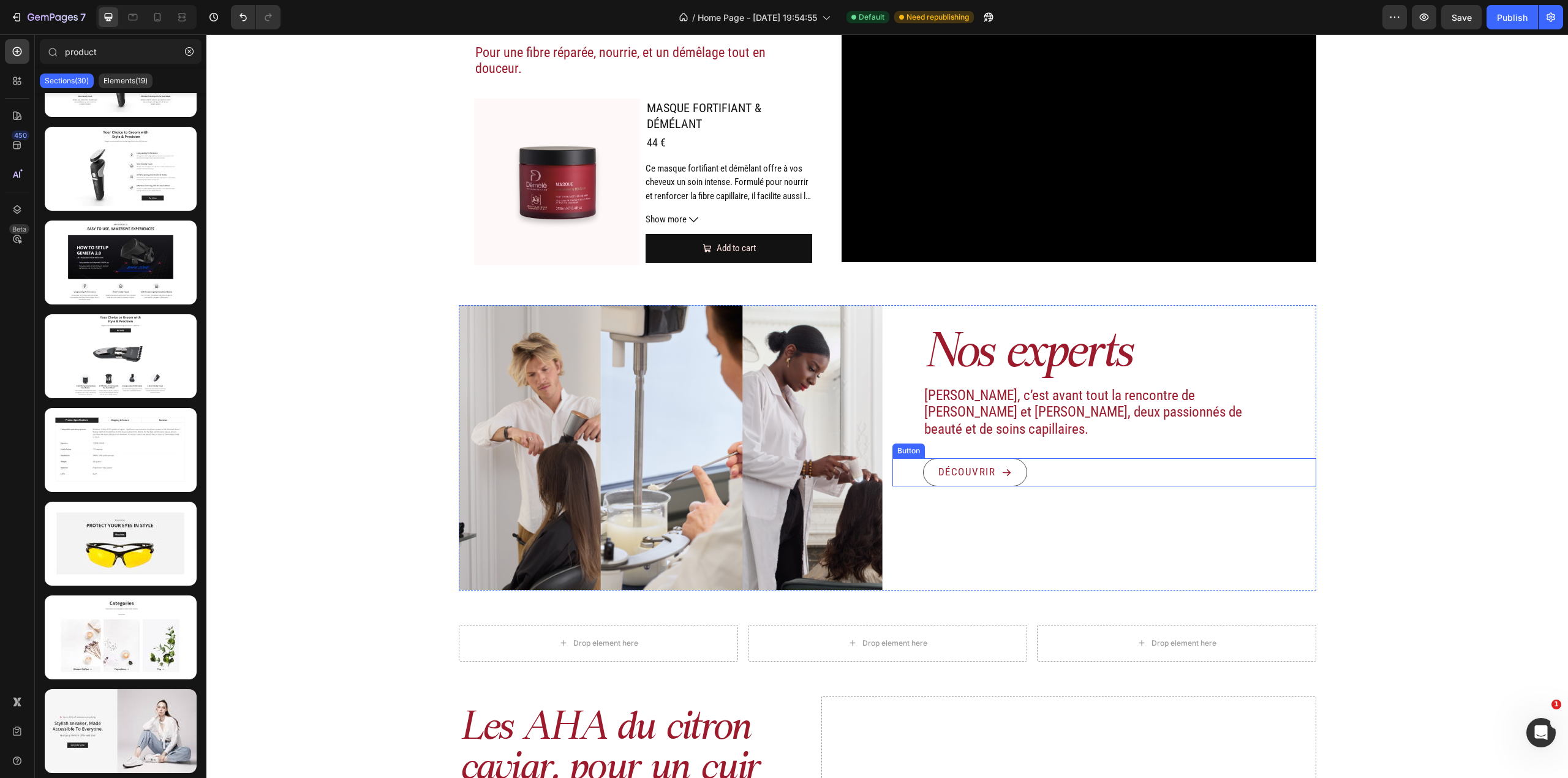
click at [1140, 458] on div "Découvrir Button" at bounding box center [1104, 473] width 424 height 28
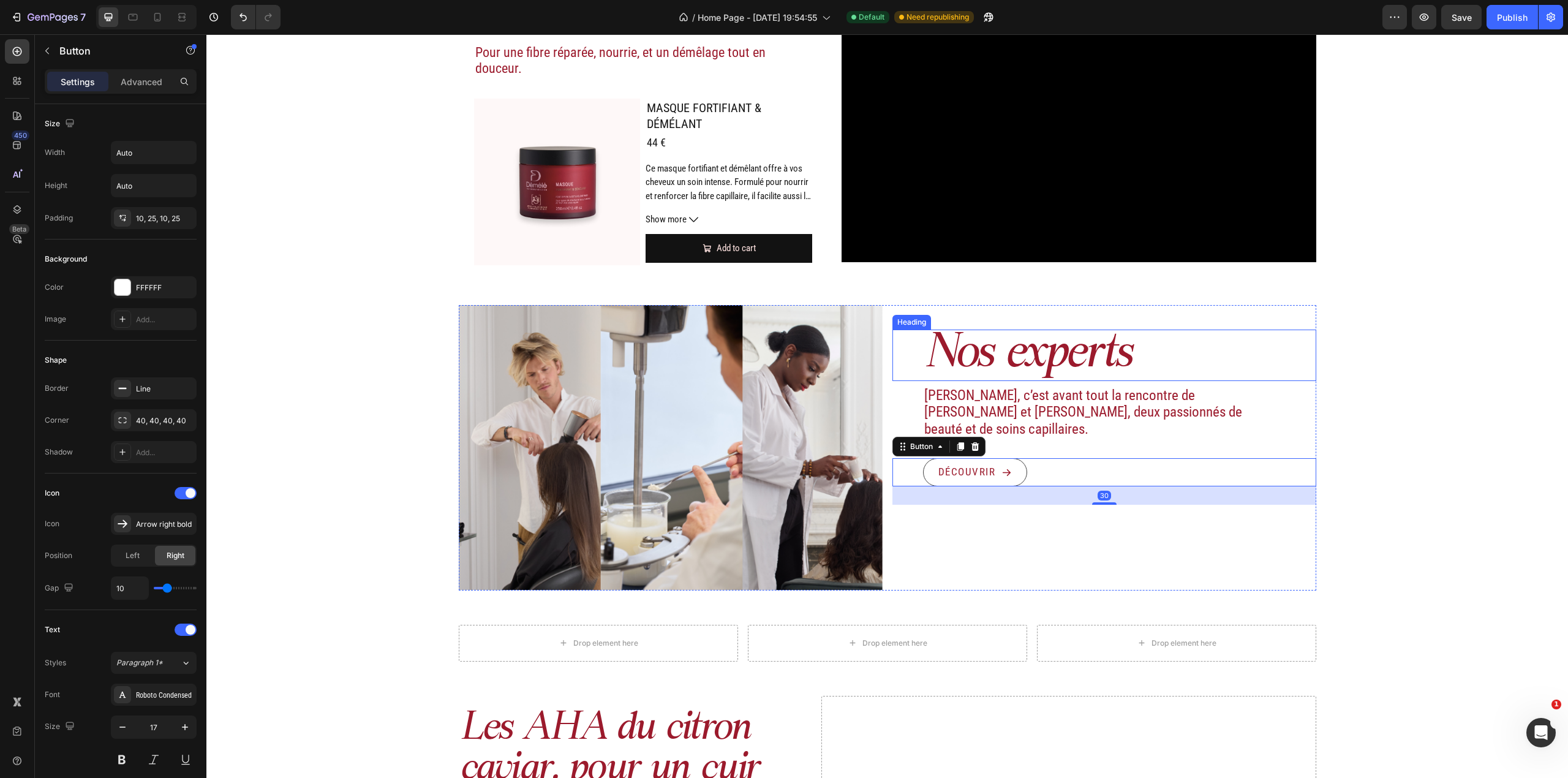
click at [892, 315] on div "Heading" at bounding box center [911, 322] width 39 height 15
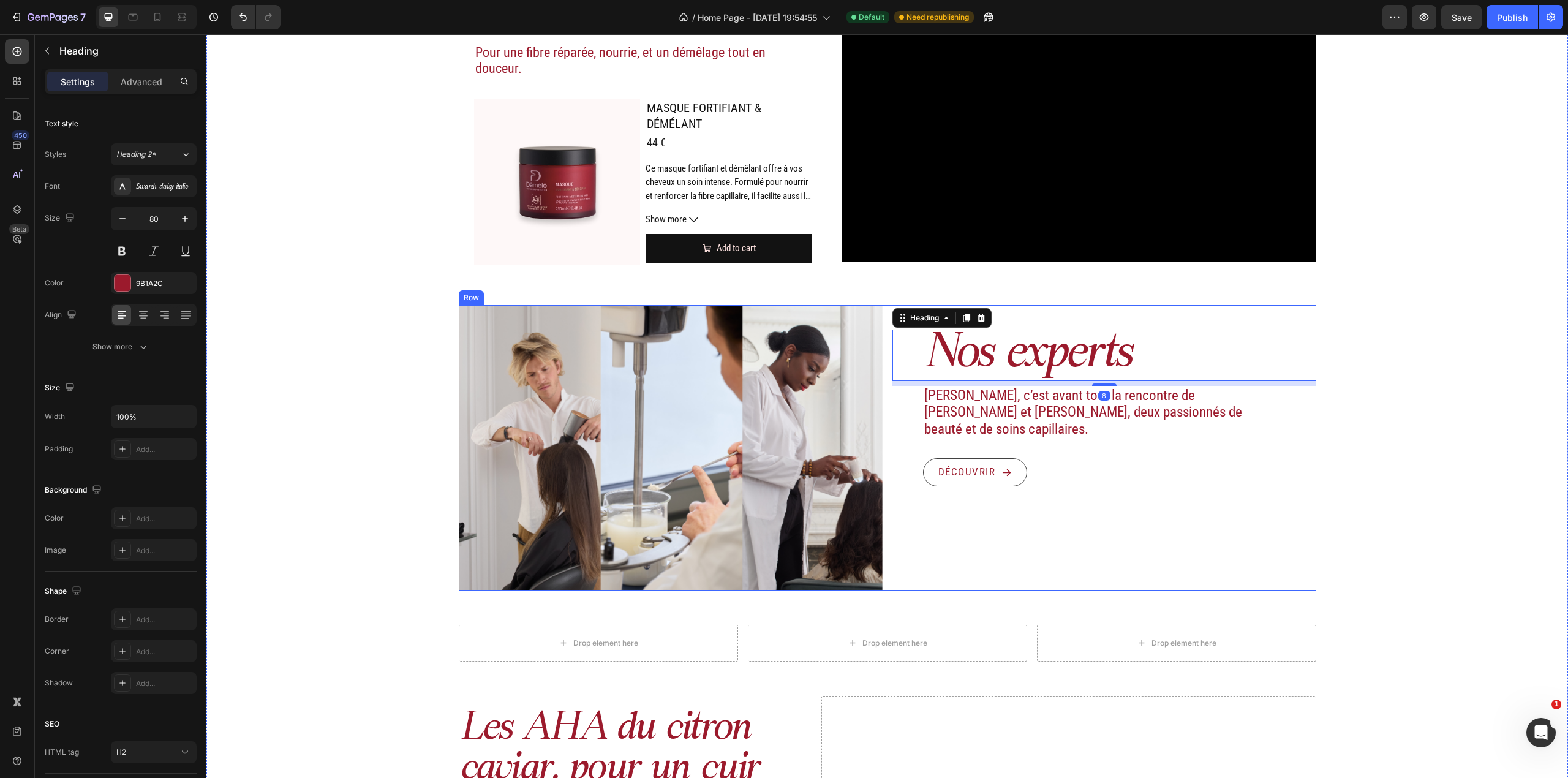
click at [881, 309] on div "Nos experts Heading 8 Démélé, c’est avant tout la rencontre de Maud et Albin, d…" at bounding box center [888, 448] width 857 height 285
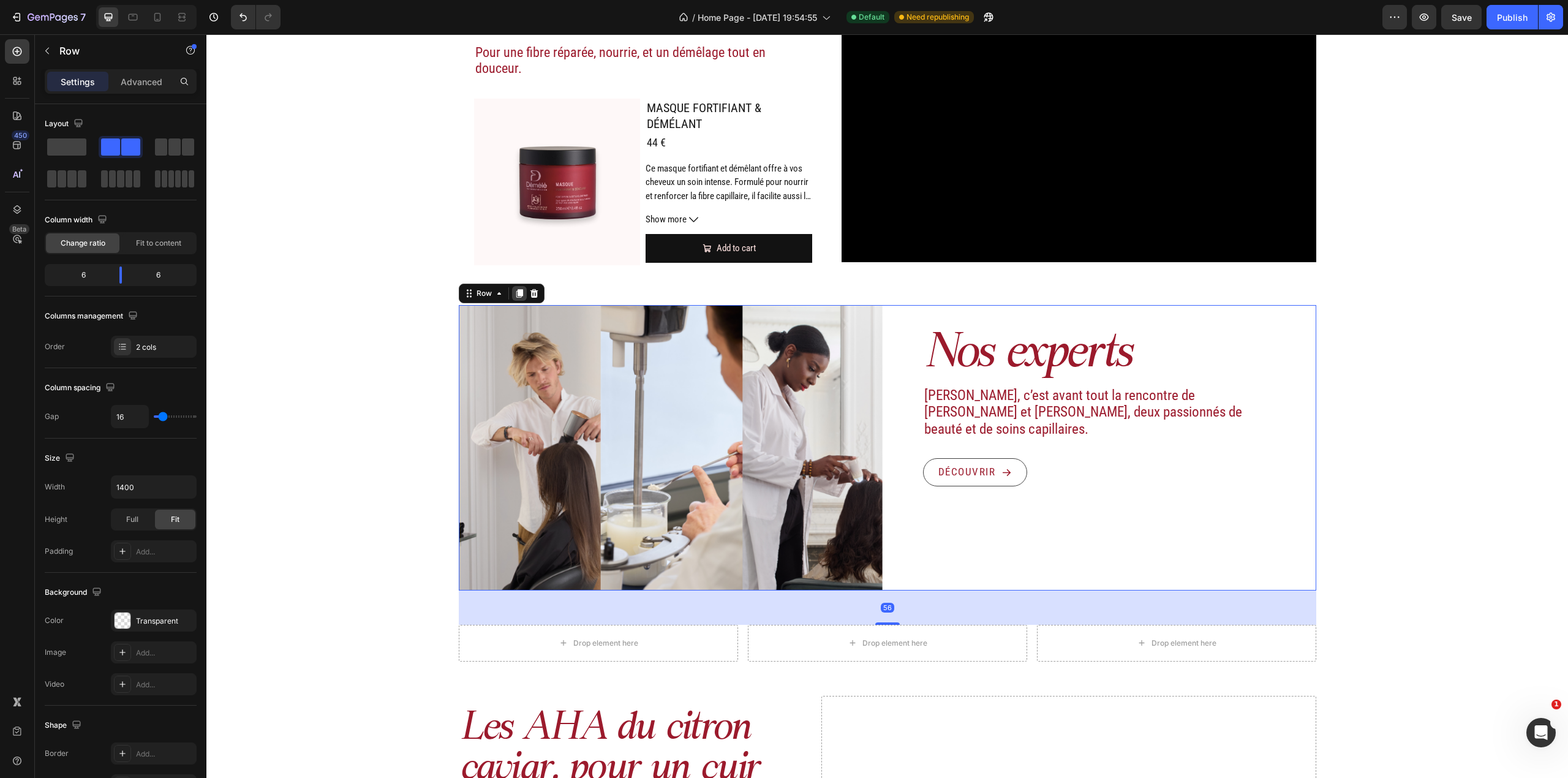
click at [516, 290] on icon at bounding box center [519, 293] width 6 height 8
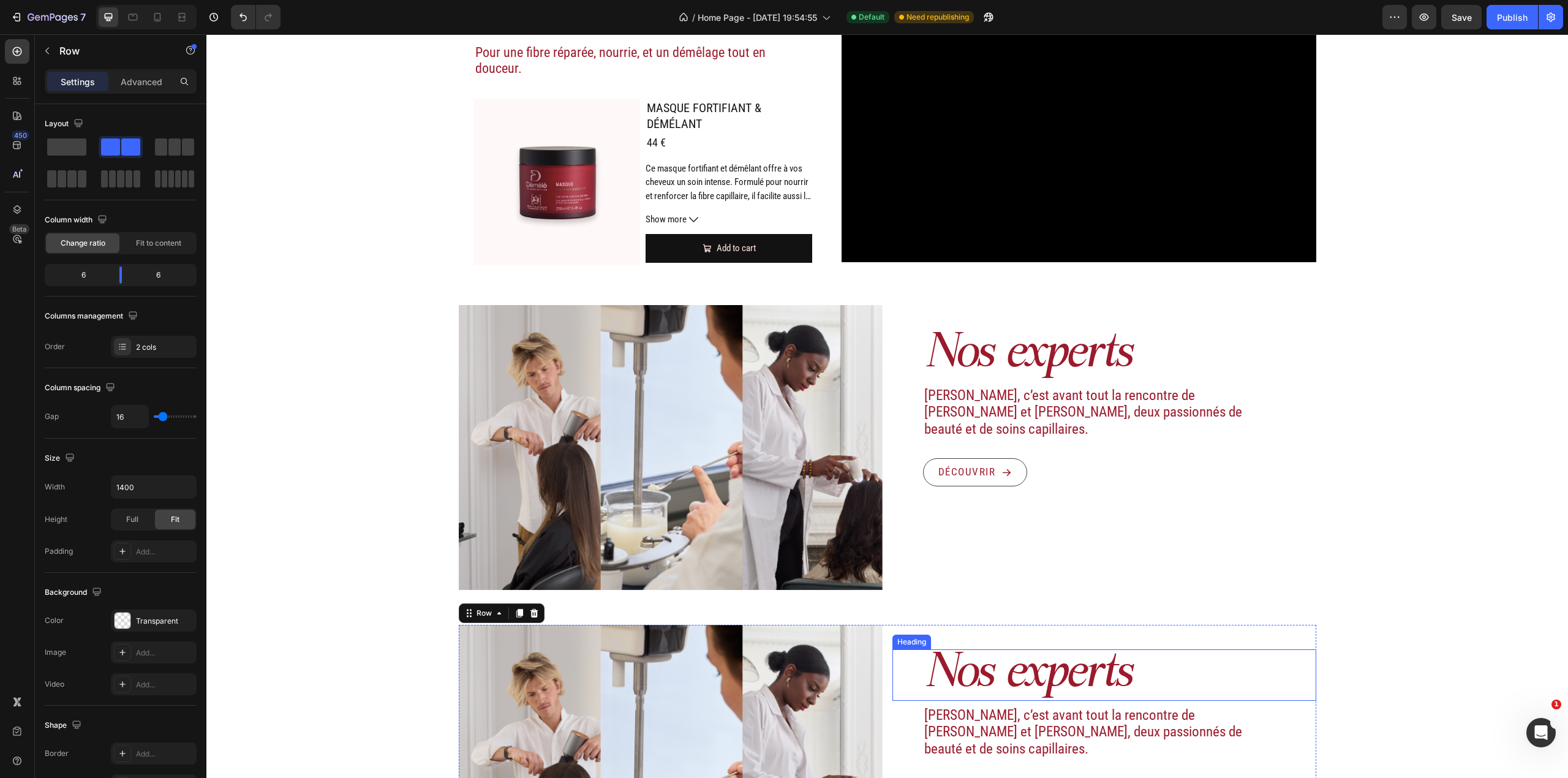
click at [1002, 660] on h2 "Nos experts" at bounding box center [1119, 675] width 393 height 52
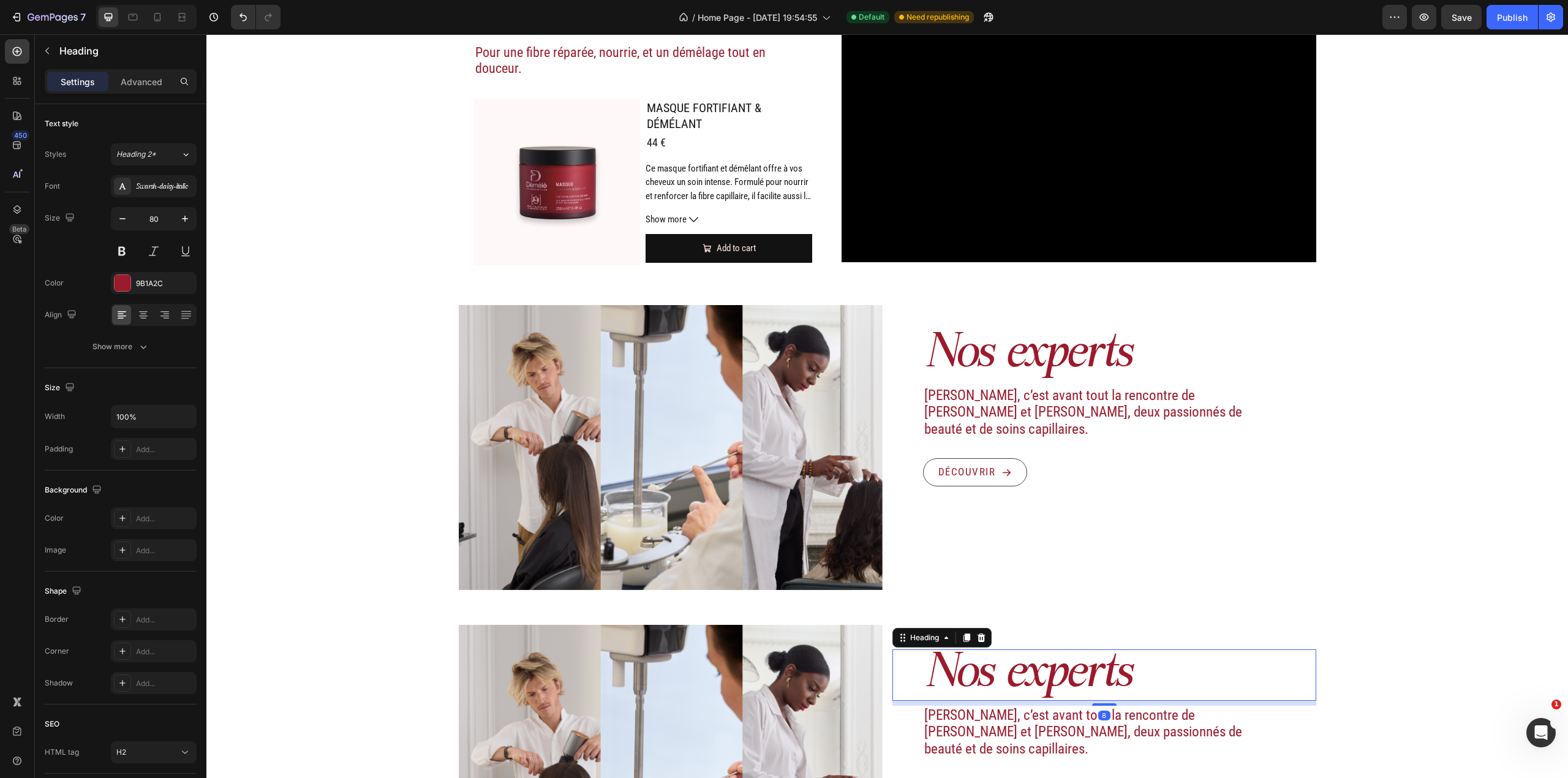
click at [1002, 660] on h2 "Nos experts" at bounding box center [1119, 675] width 393 height 52
click at [1002, 660] on p "Nos experts" at bounding box center [1119, 675] width 391 height 49
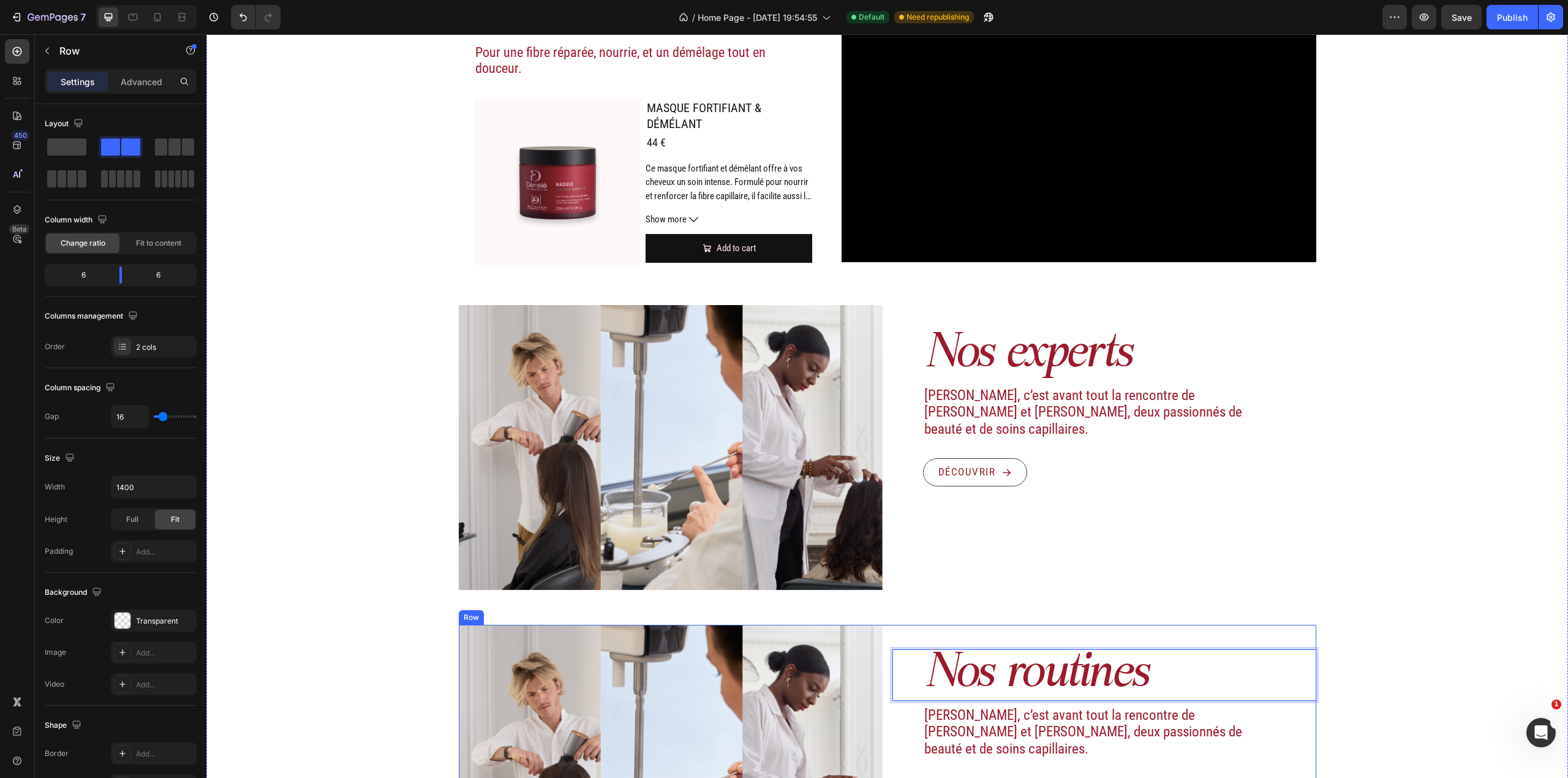
click at [927, 630] on div "Nos routines Heading 8 Démélé, c’est avant tout la rencontre de Maud et Albin, …" at bounding box center [1104, 768] width 424 height 285
click at [514, 614] on icon at bounding box center [519, 613] width 10 height 10
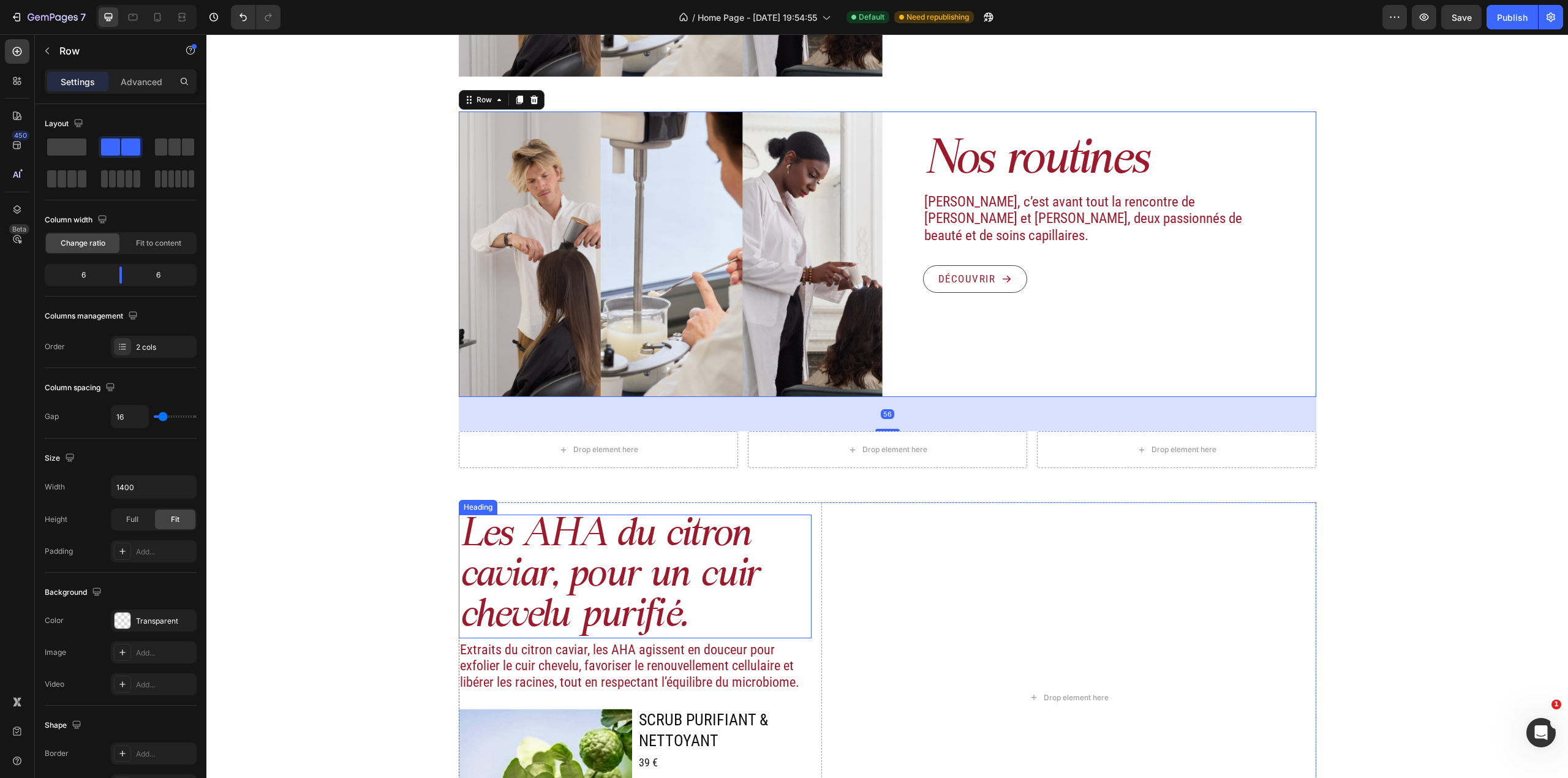
scroll to position [2218, 0]
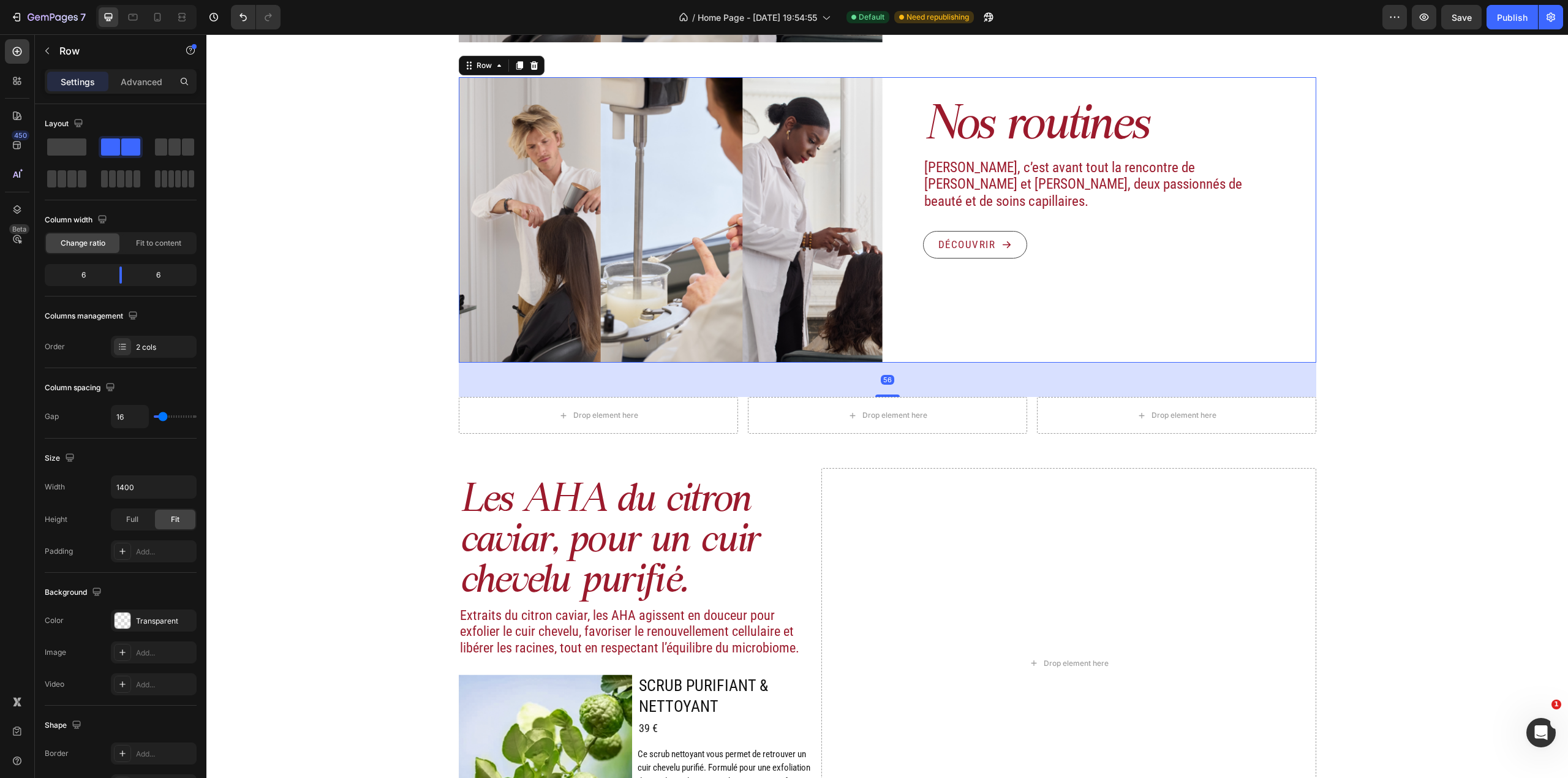
click at [951, 138] on h2 "Nos routines" at bounding box center [1119, 128] width 393 height 52
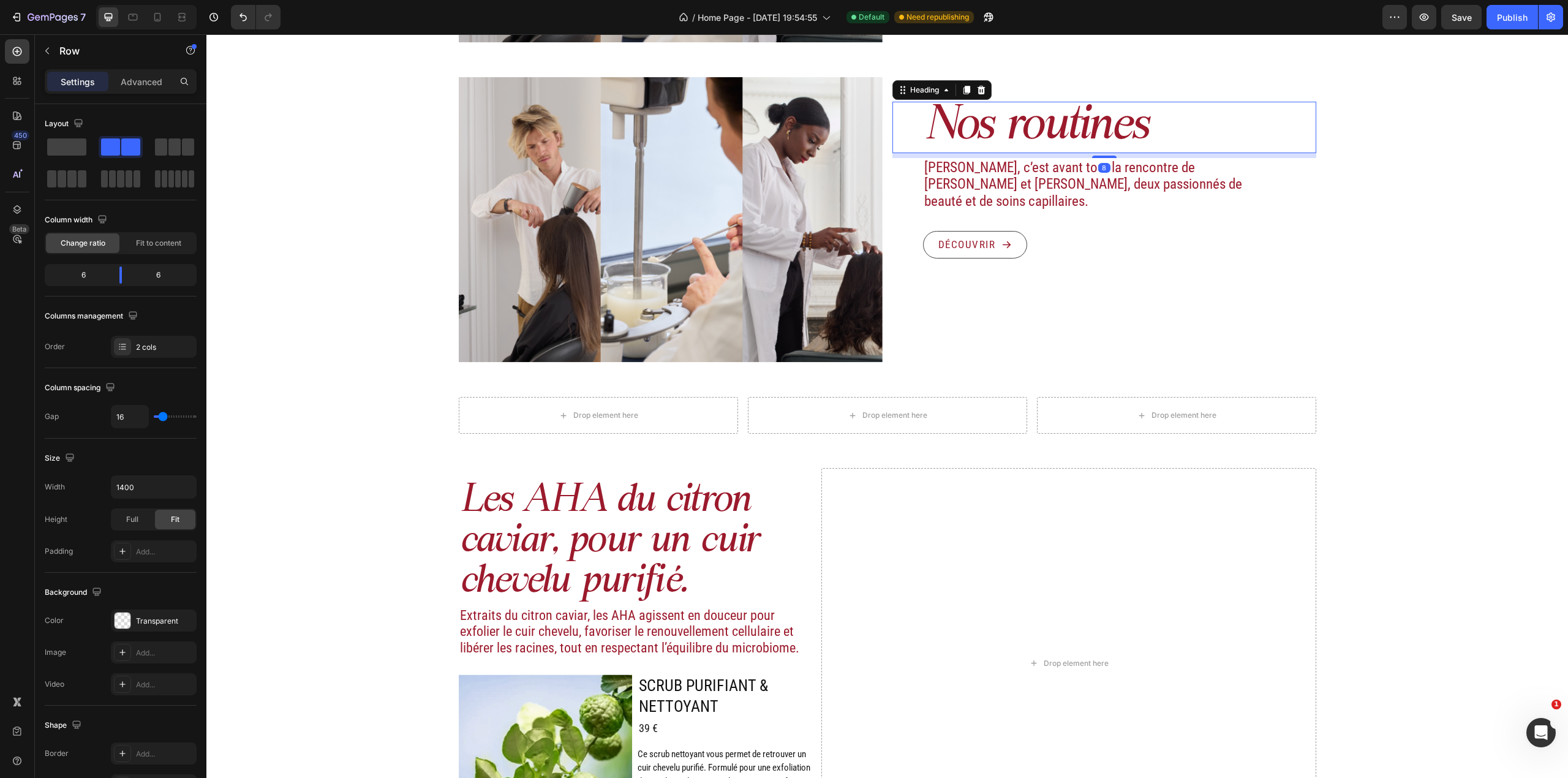
click at [951, 138] on h2 "Nos routines" at bounding box center [1119, 128] width 393 height 52
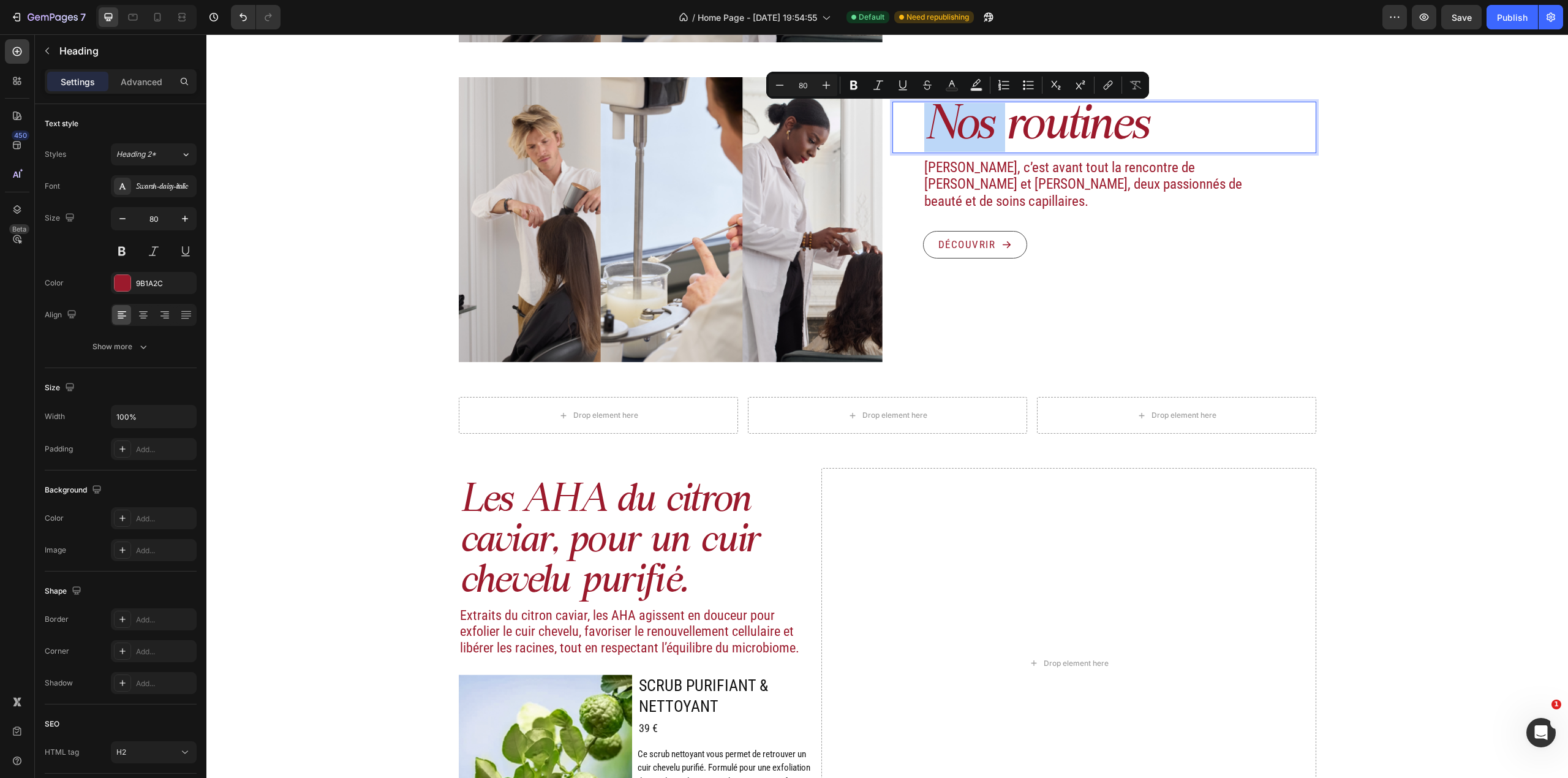
click at [951, 138] on p "Nos routines" at bounding box center [1119, 127] width 391 height 49
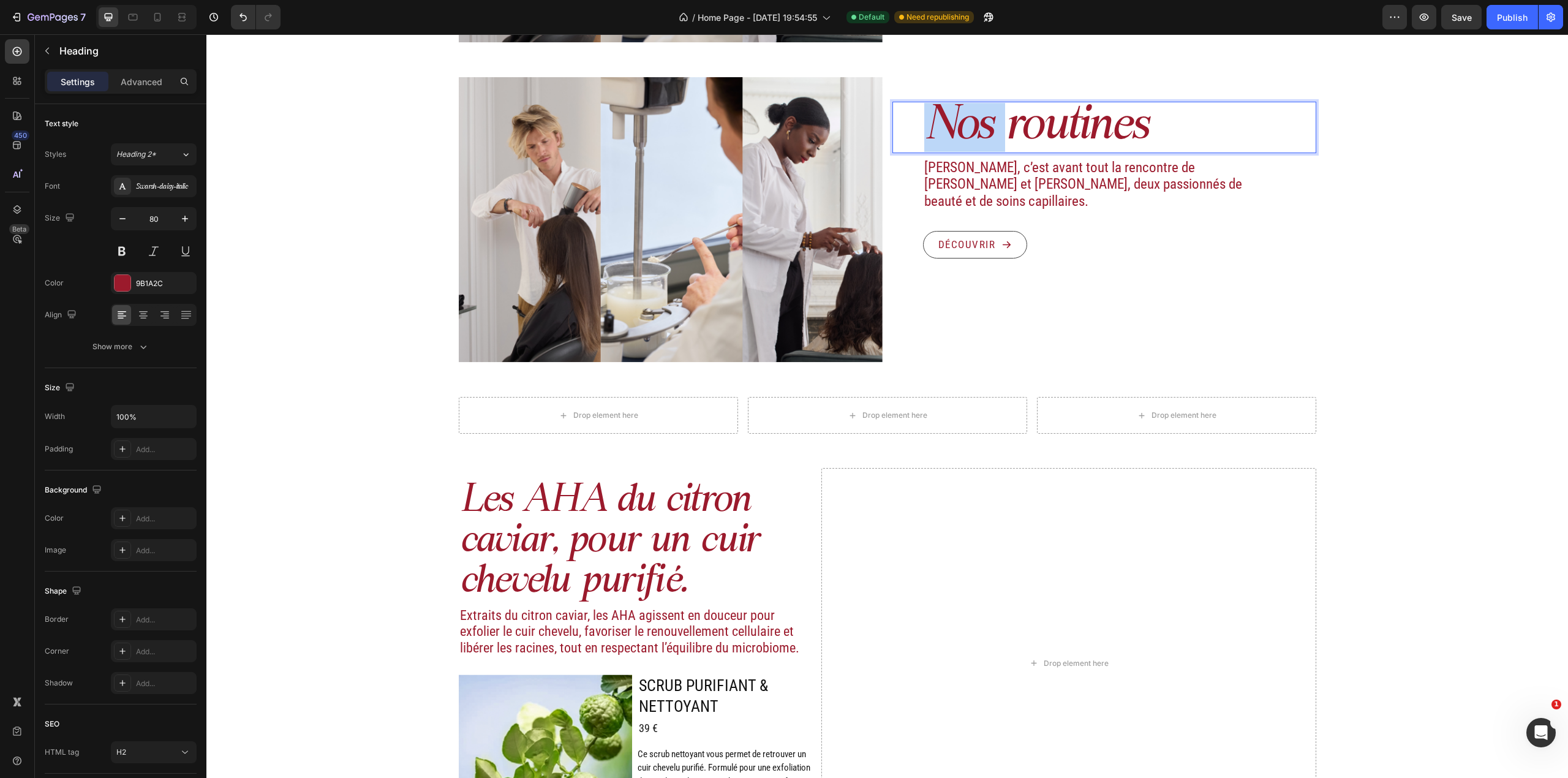
click at [951, 138] on p "Nos routines" at bounding box center [1119, 127] width 391 height 49
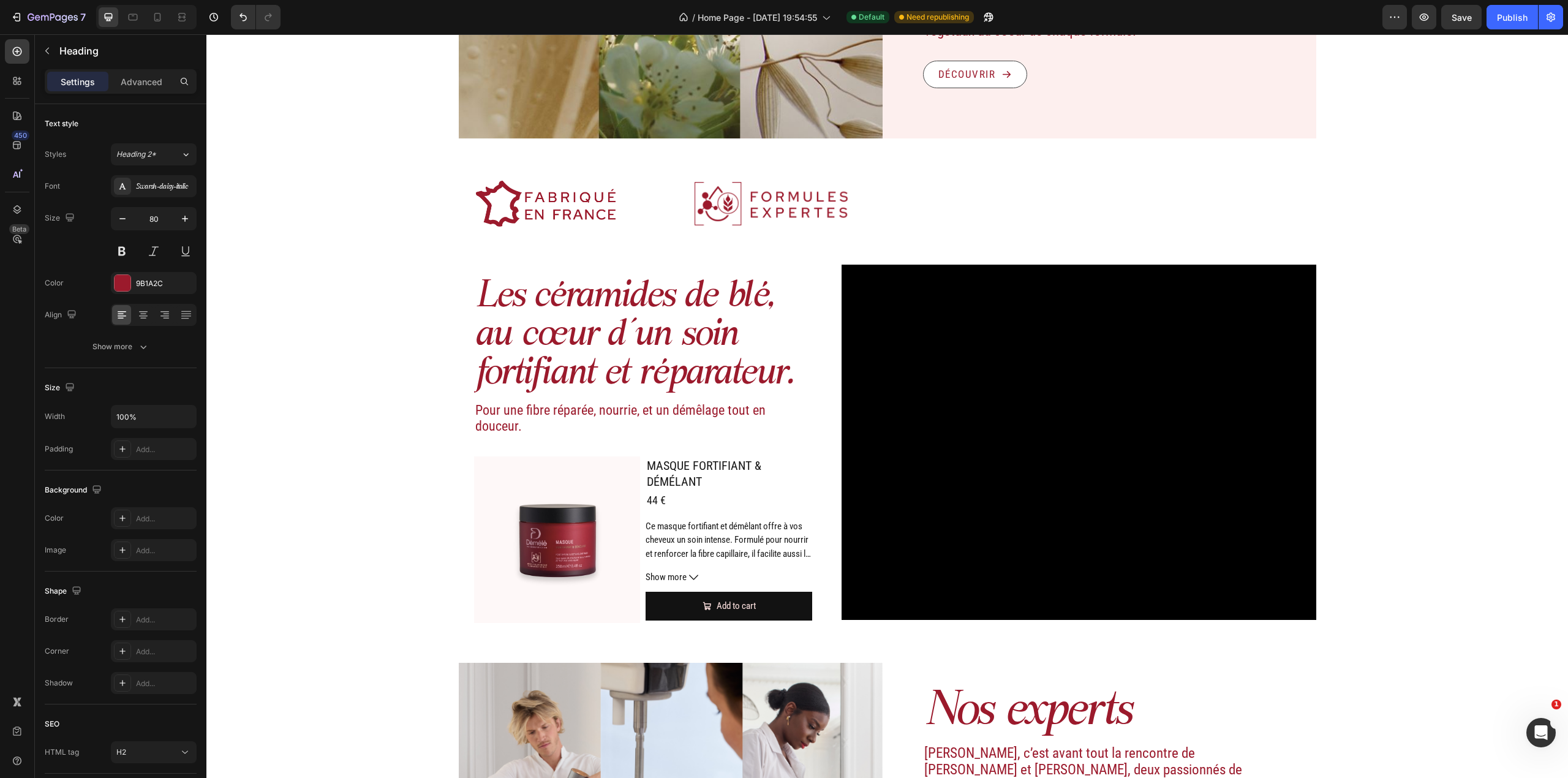
scroll to position [584, 0]
